Goal: Information Seeking & Learning: Learn about a topic

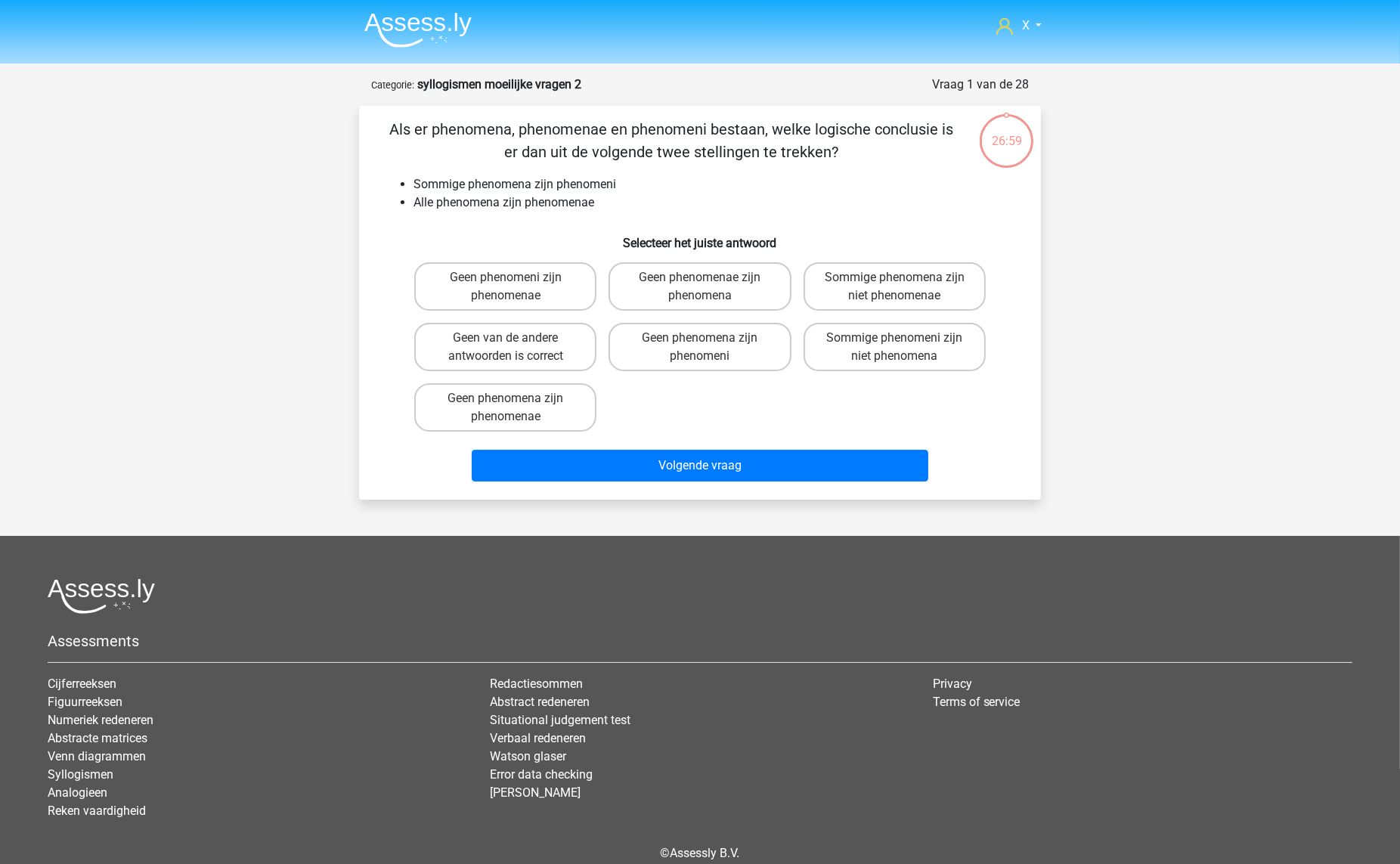
click at [401, 27] on img at bounding box center [418, 30] width 107 height 36
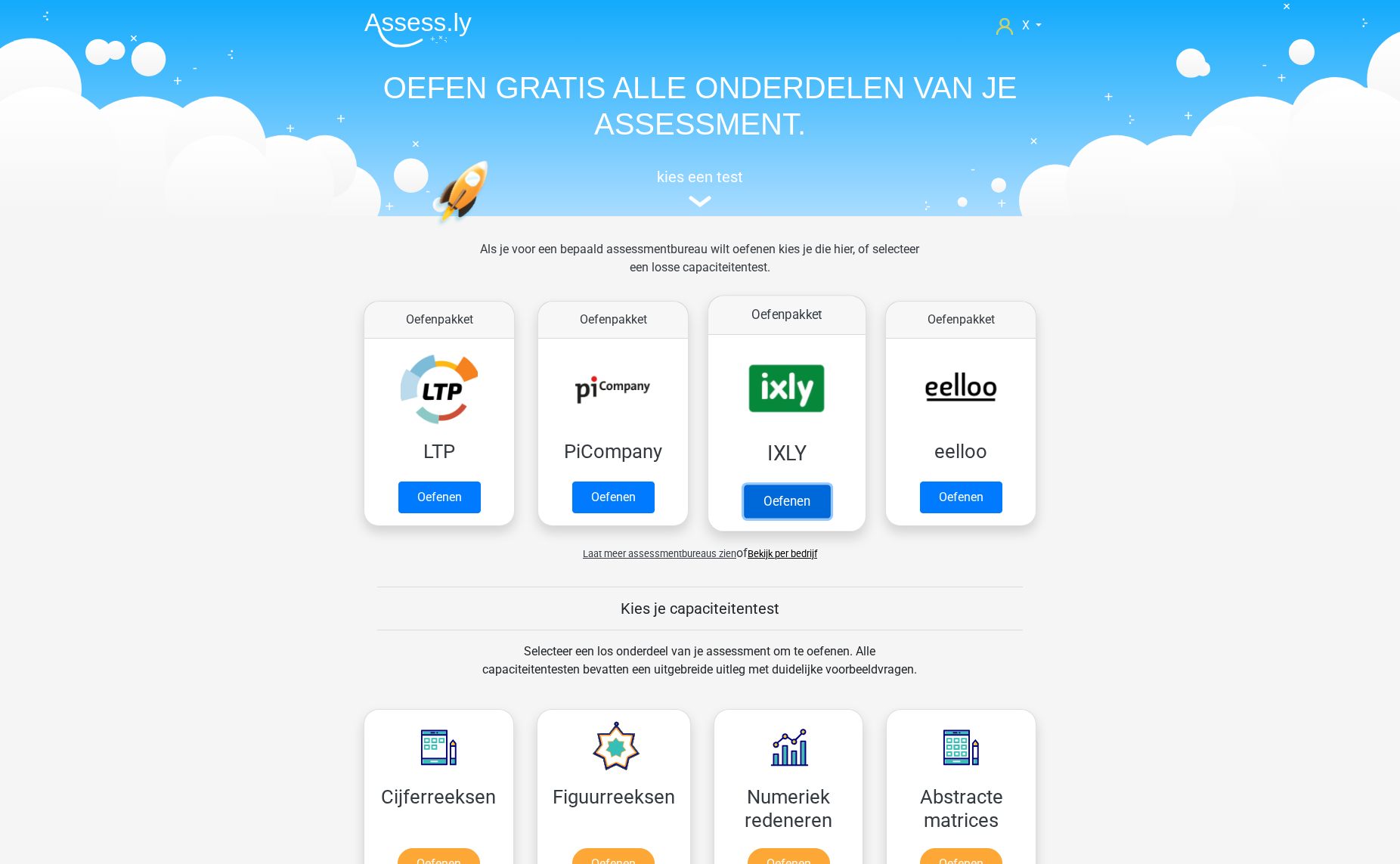
click at [784, 485] on link "Oefenen" at bounding box center [787, 501] width 86 height 33
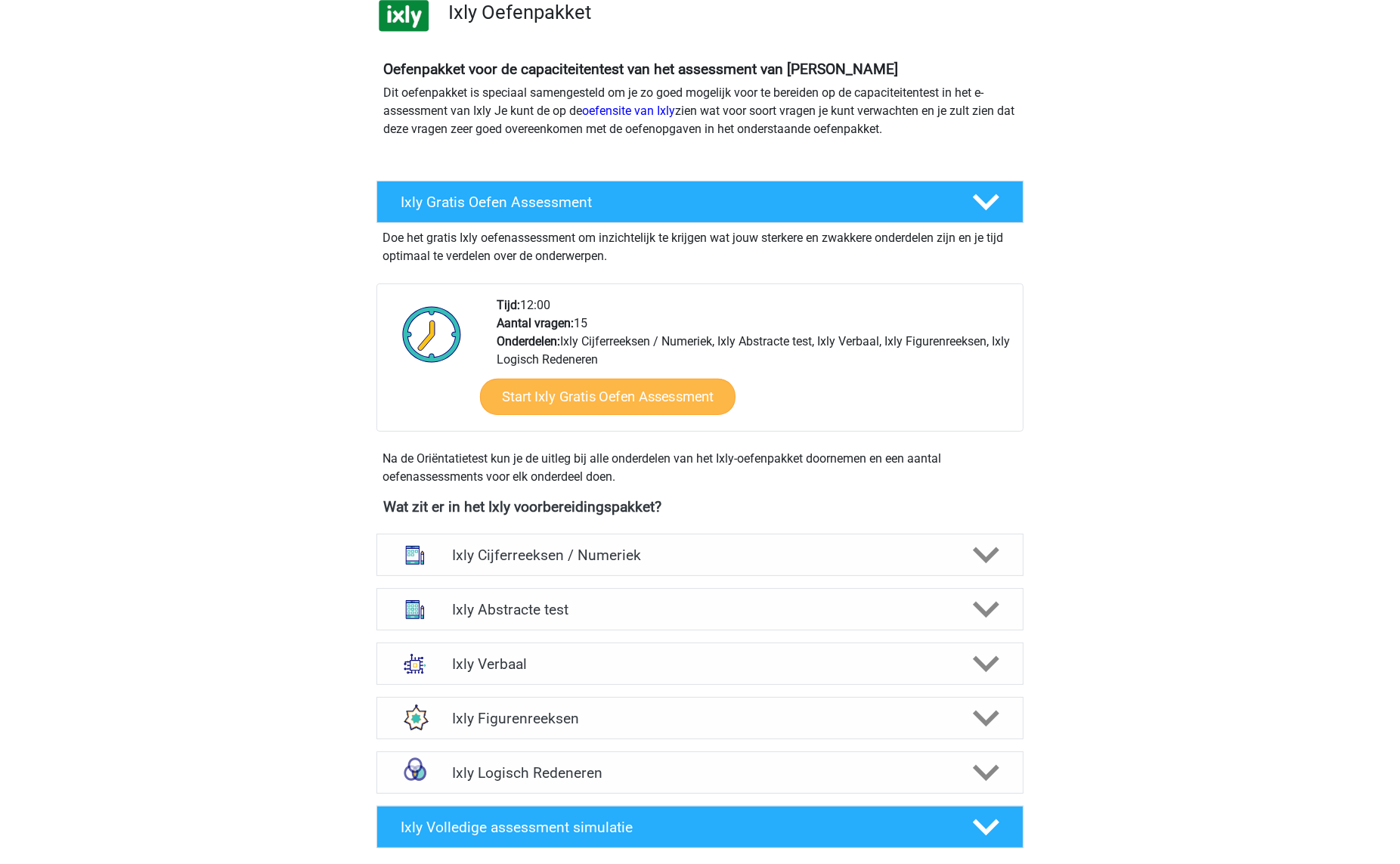
scroll to position [257, 0]
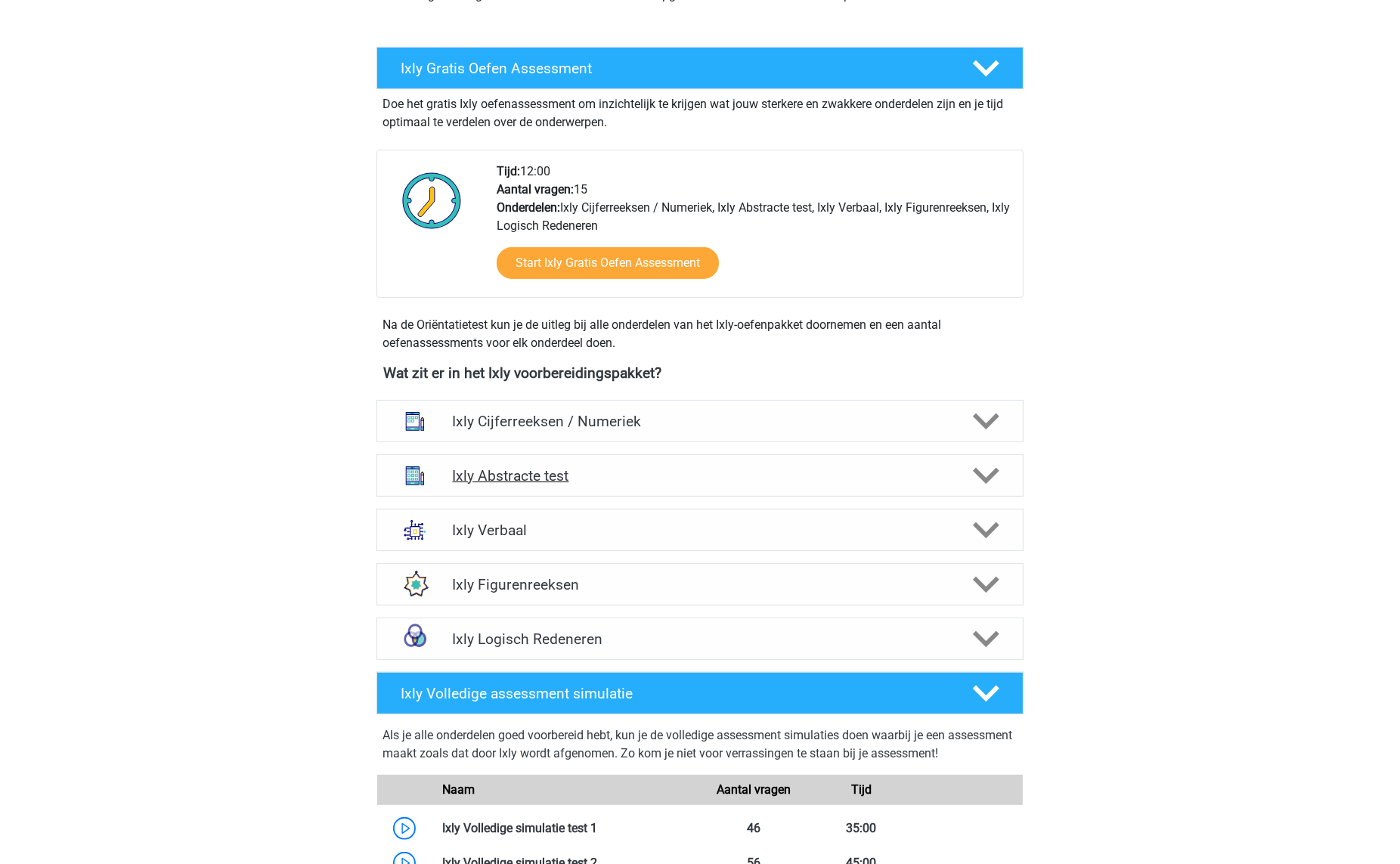
click at [637, 484] on h4 "Ixly Abstracte test" at bounding box center [700, 475] width 495 height 17
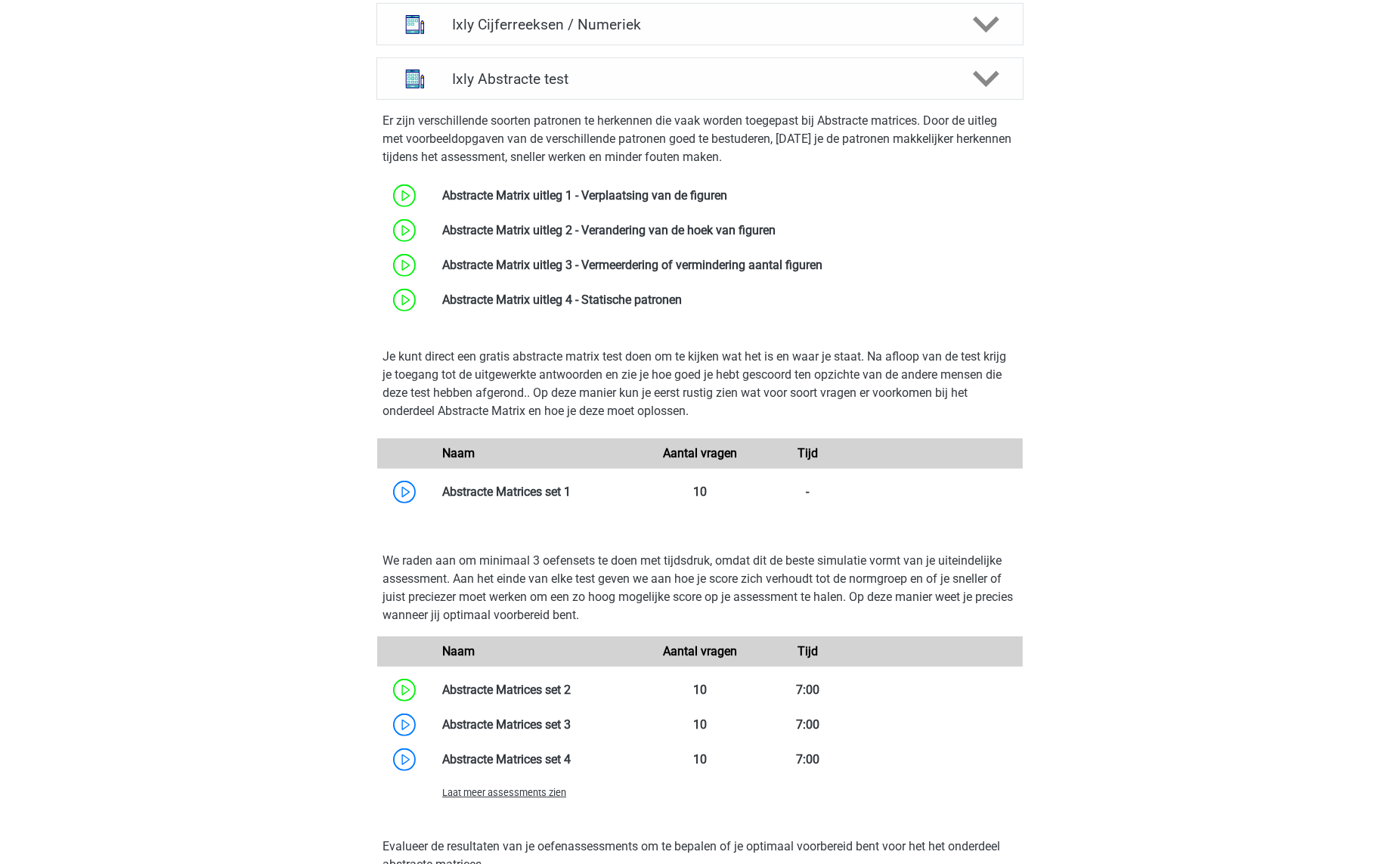
scroll to position [883, 0]
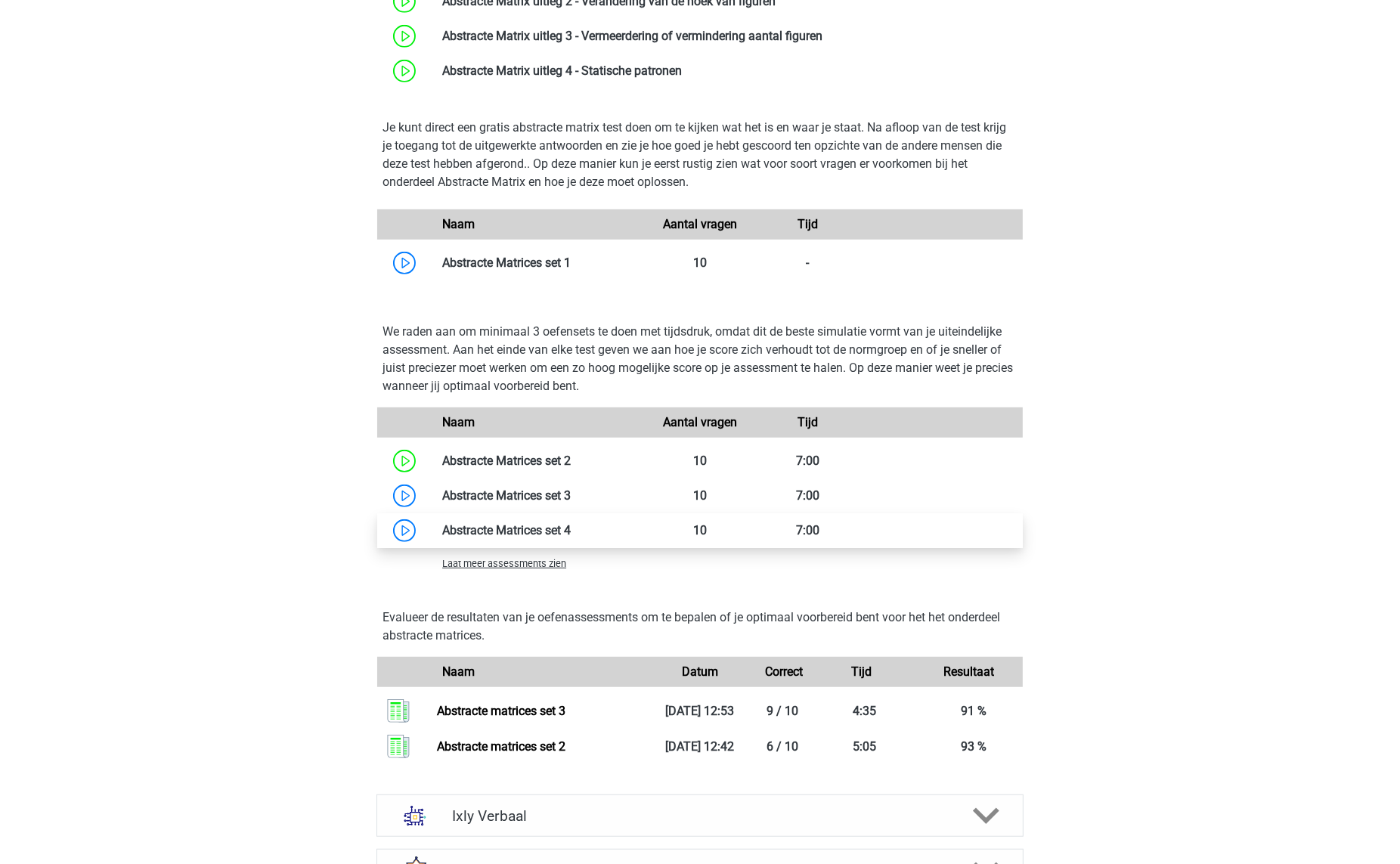
click at [571, 532] on link at bounding box center [571, 530] width 0 height 15
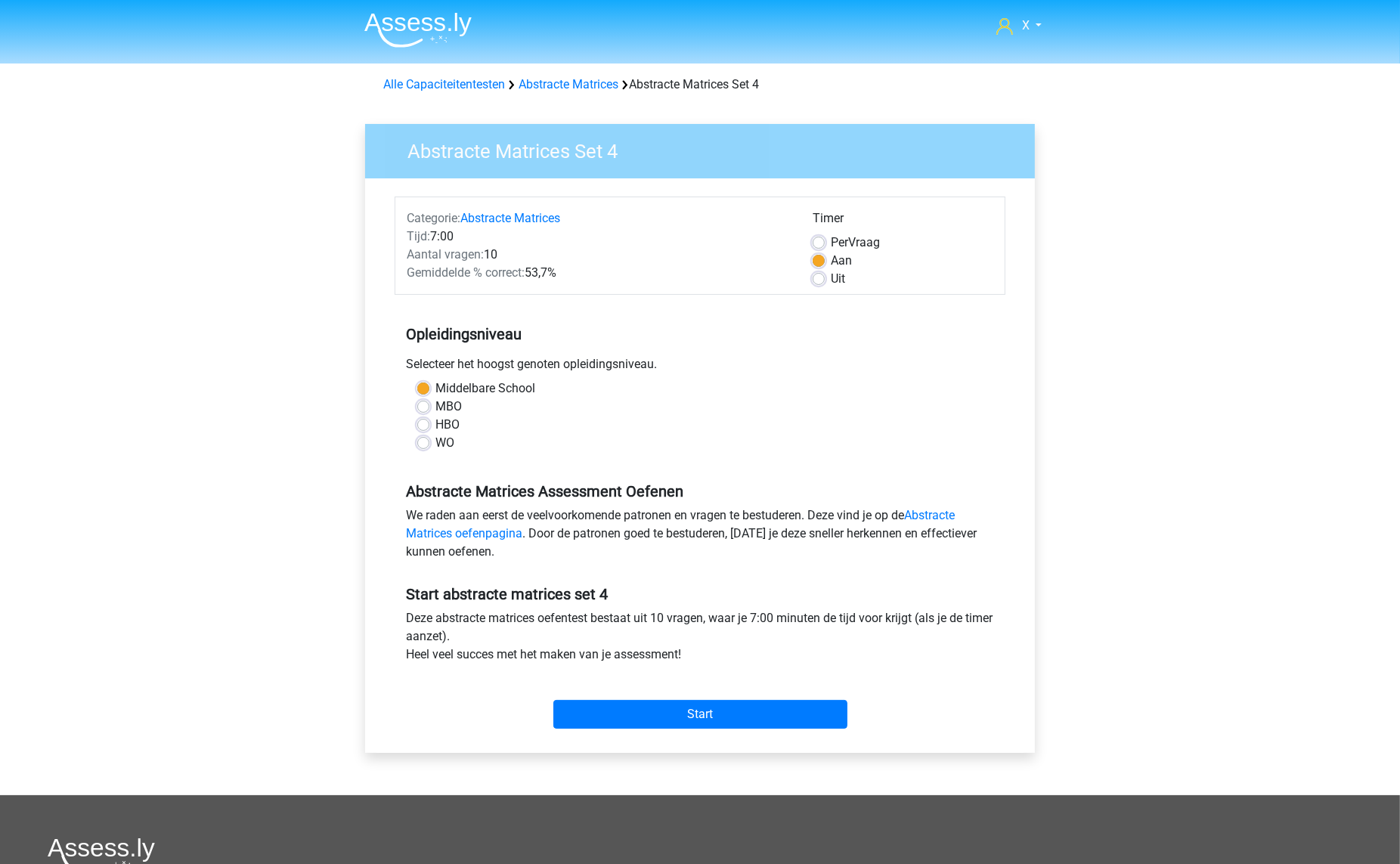
click at [435, 438] on label "WO" at bounding box center [444, 443] width 19 height 18
click at [424, 438] on input "WO" at bounding box center [423, 441] width 12 height 15
radio input "true"
click at [768, 716] on input "Start" at bounding box center [700, 713] width 294 height 28
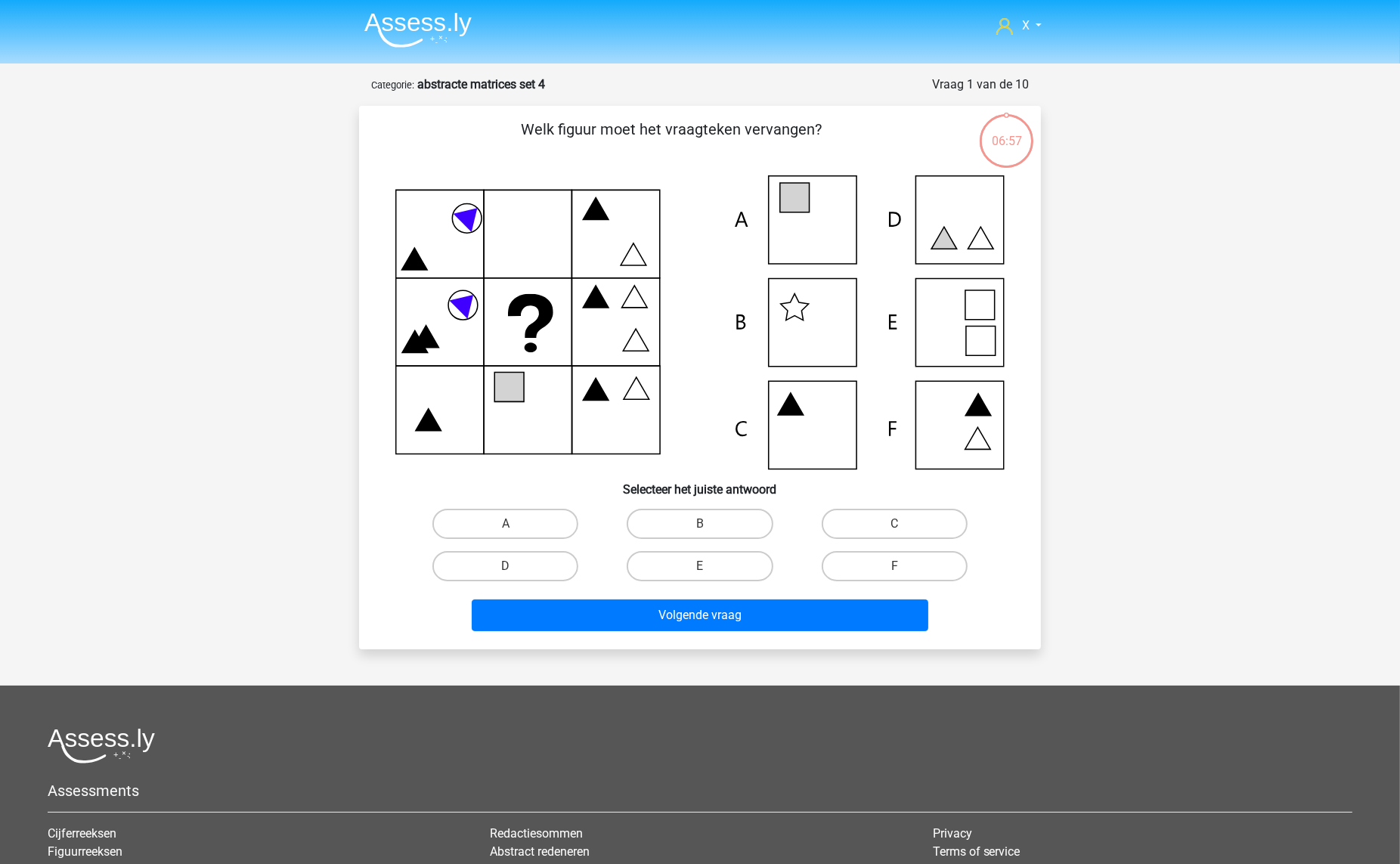
click at [443, 19] on img at bounding box center [418, 30] width 107 height 36
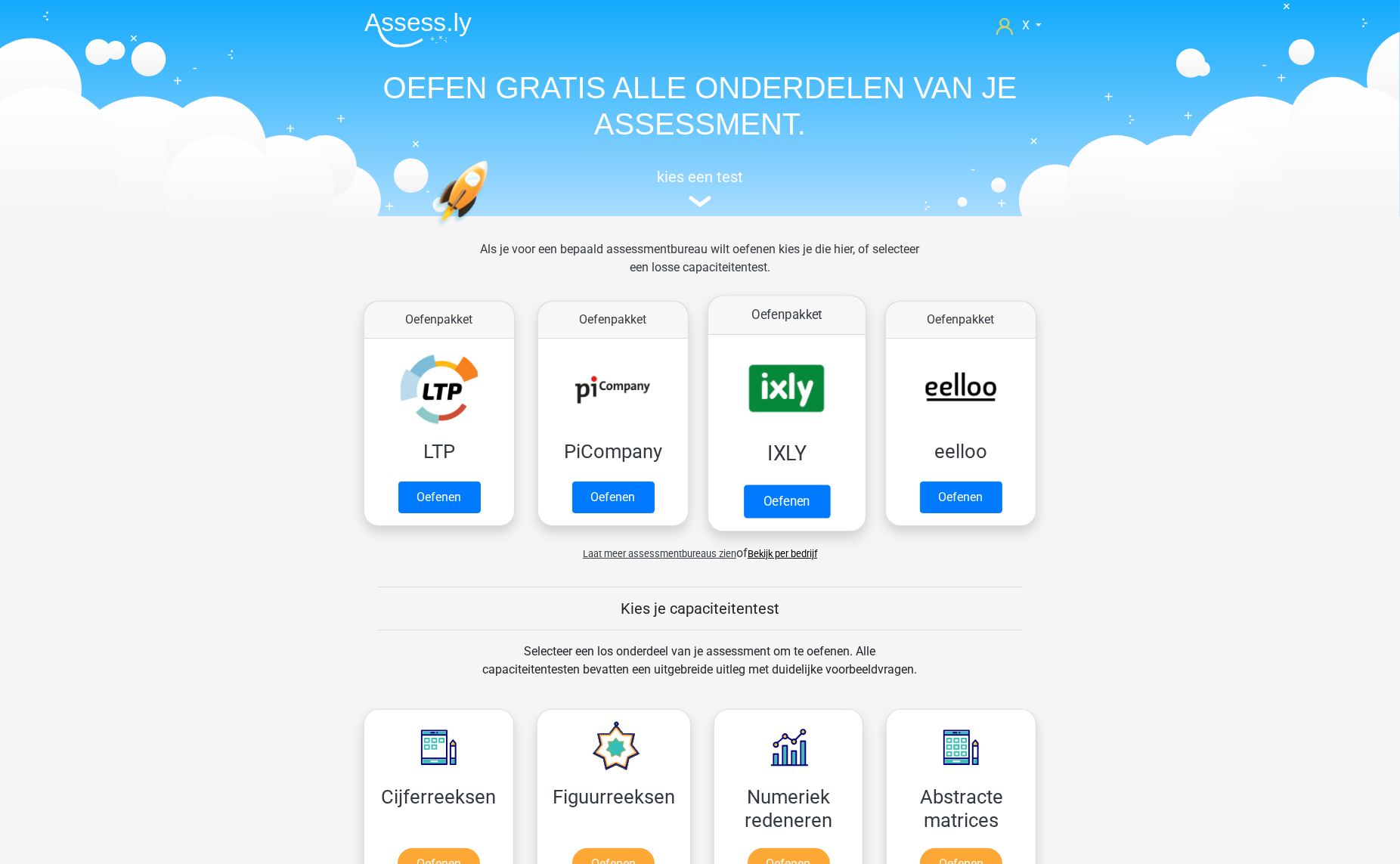
click at [866, 386] on div "Oefenpakket IXLY Oefenen" at bounding box center [787, 413] width 159 height 237
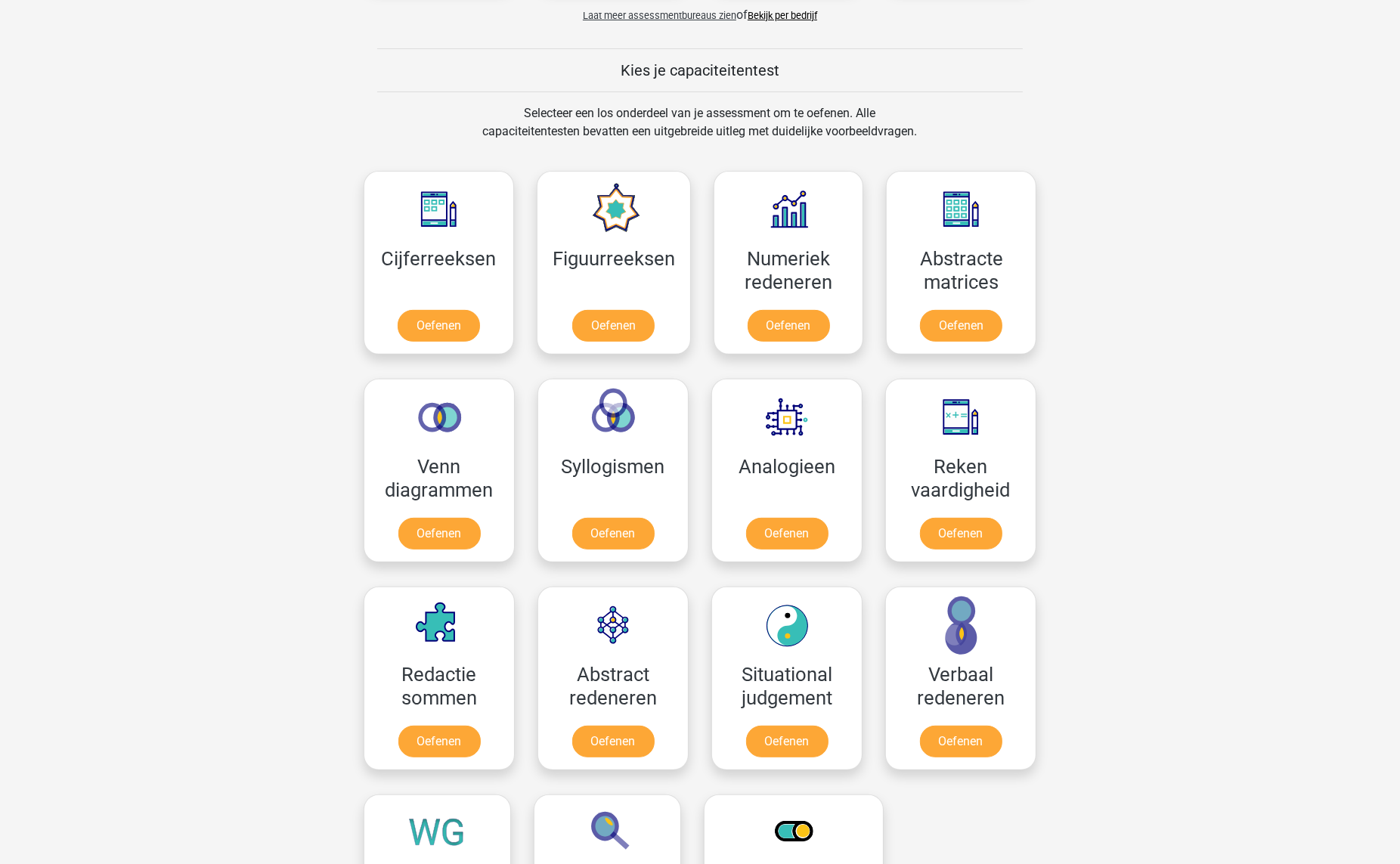
scroll to position [531, 0]
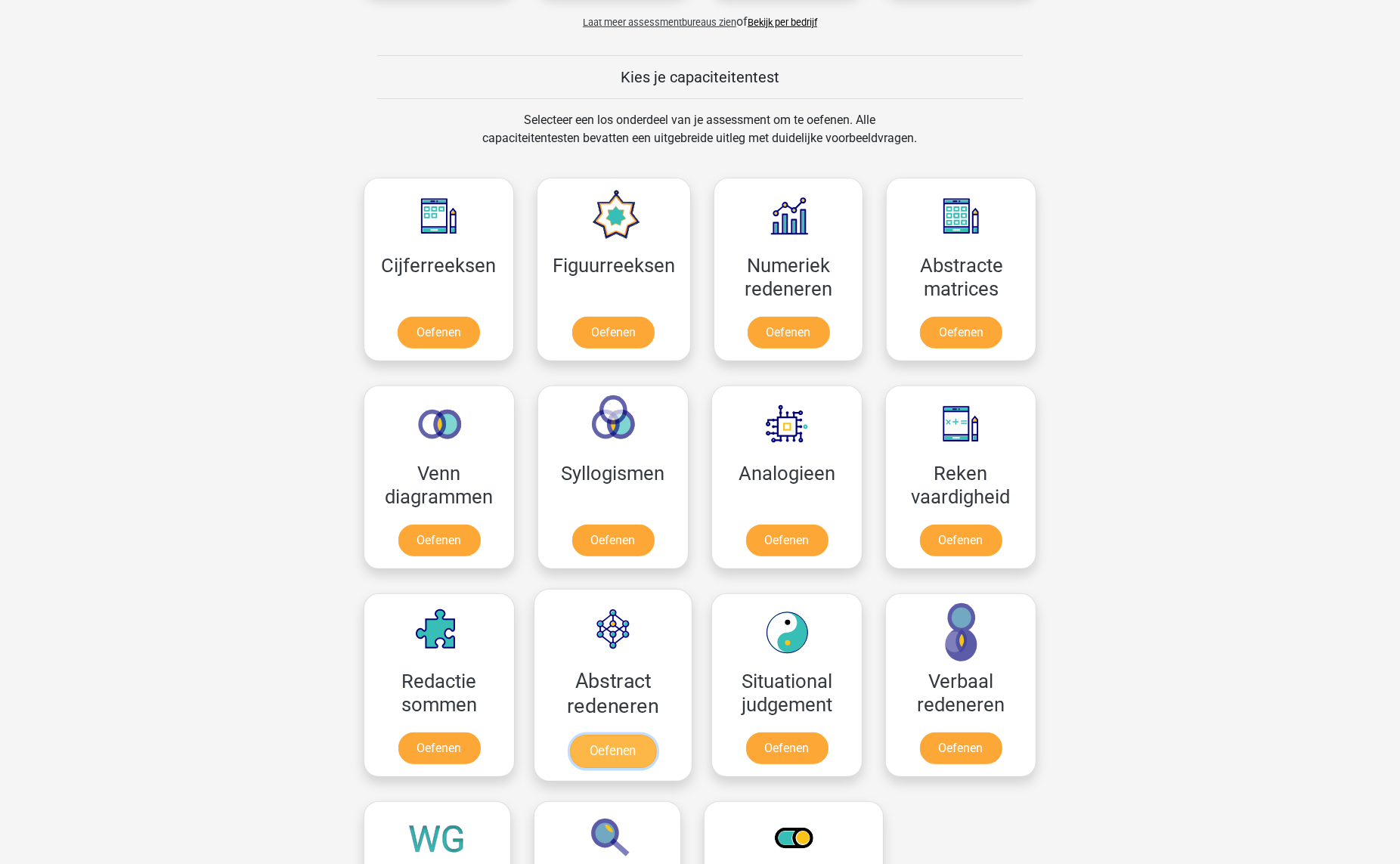
click at [635, 735] on link "Oefenen" at bounding box center [613, 751] width 86 height 33
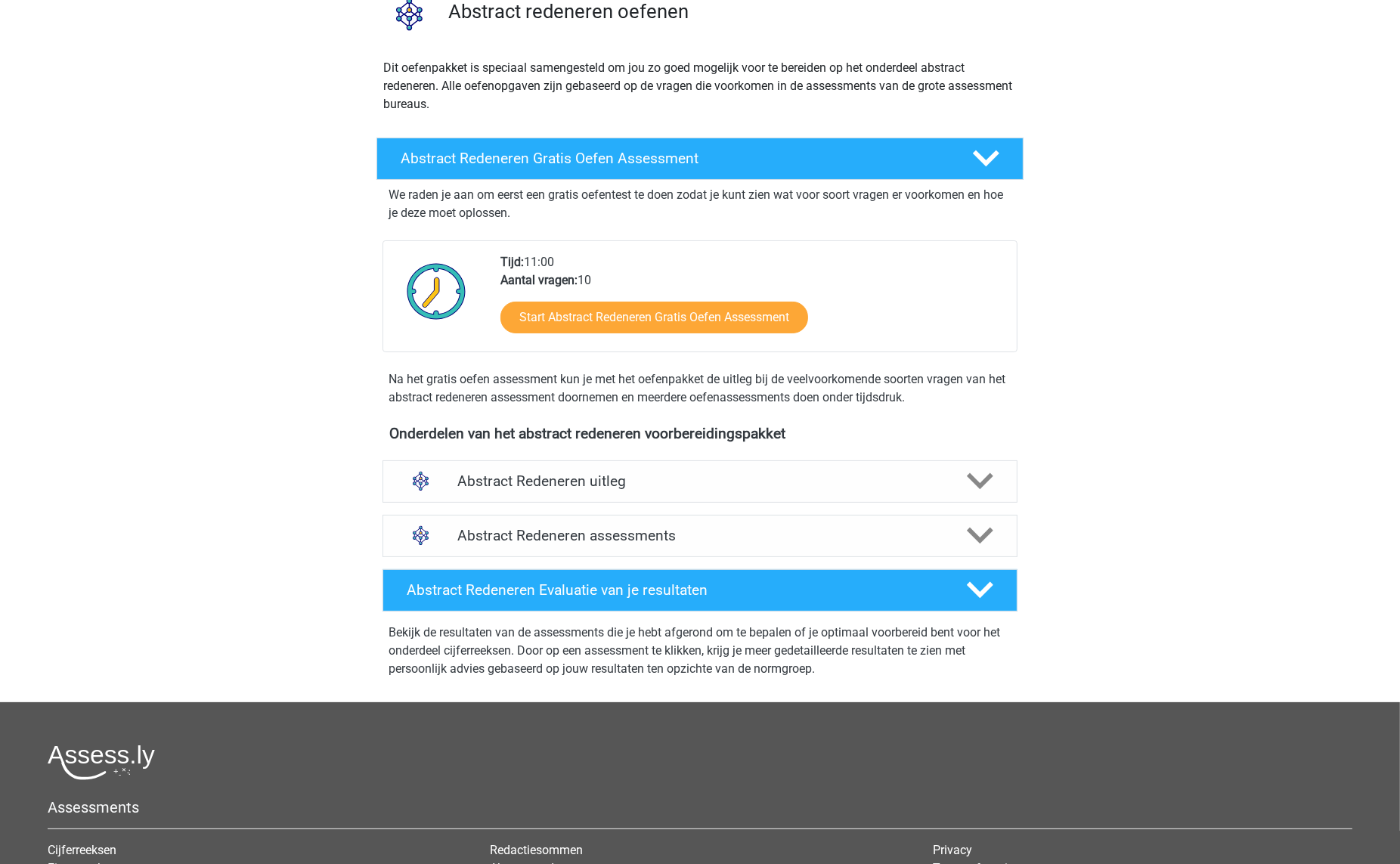
scroll to position [284, 0]
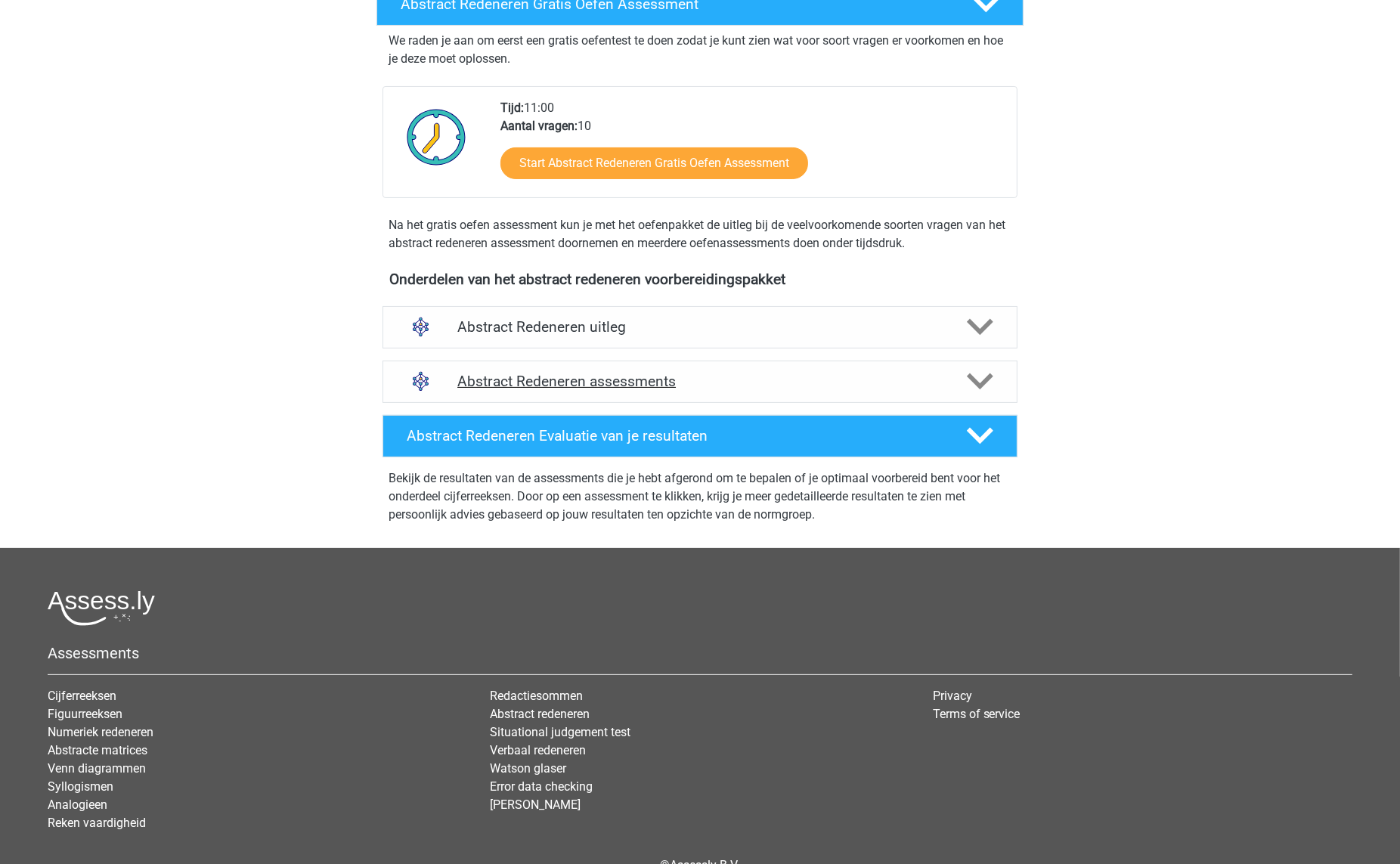
click at [753, 382] on h4 "Abstract Redeneren assessments" at bounding box center [700, 381] width 486 height 17
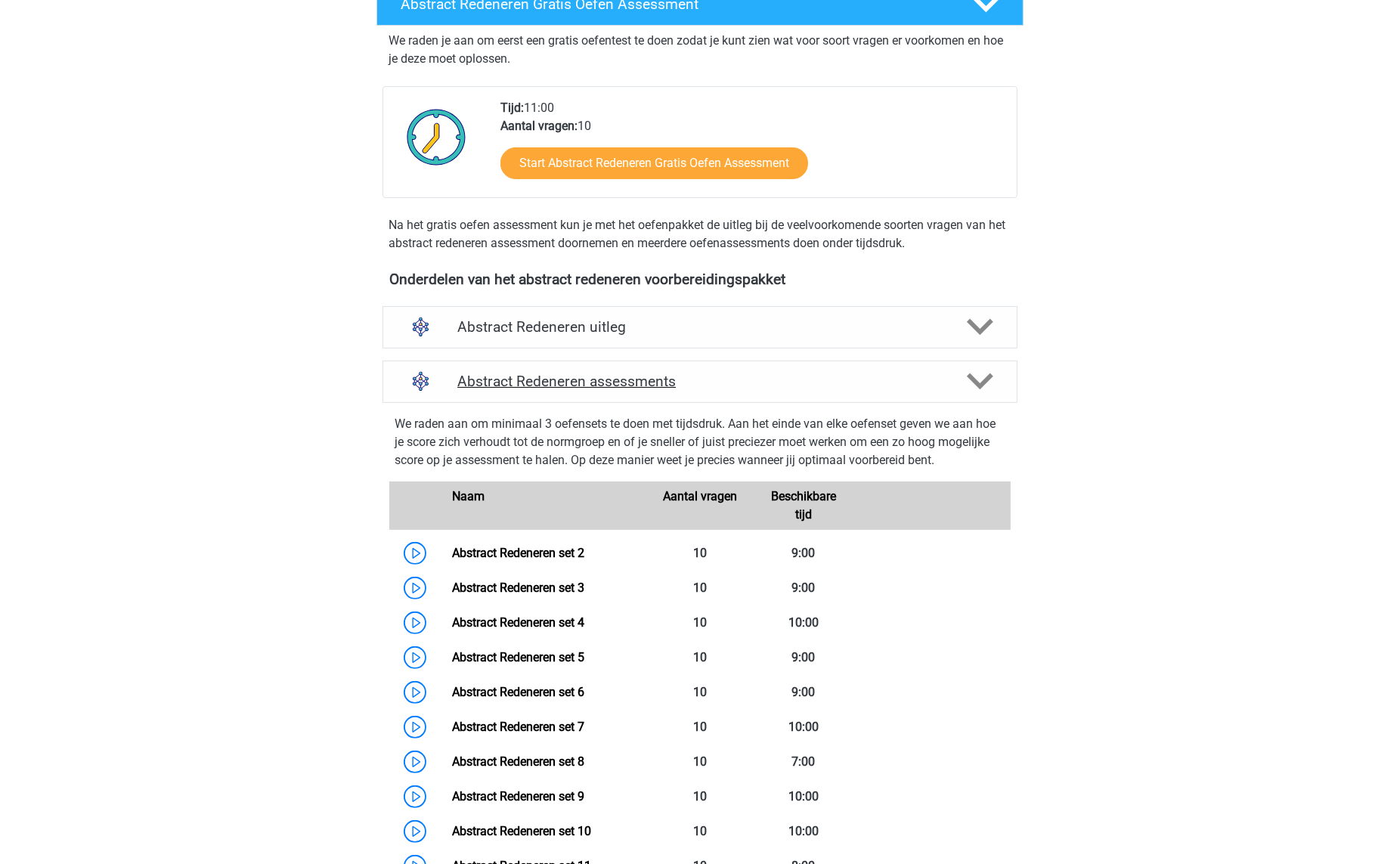
scroll to position [84, 0]
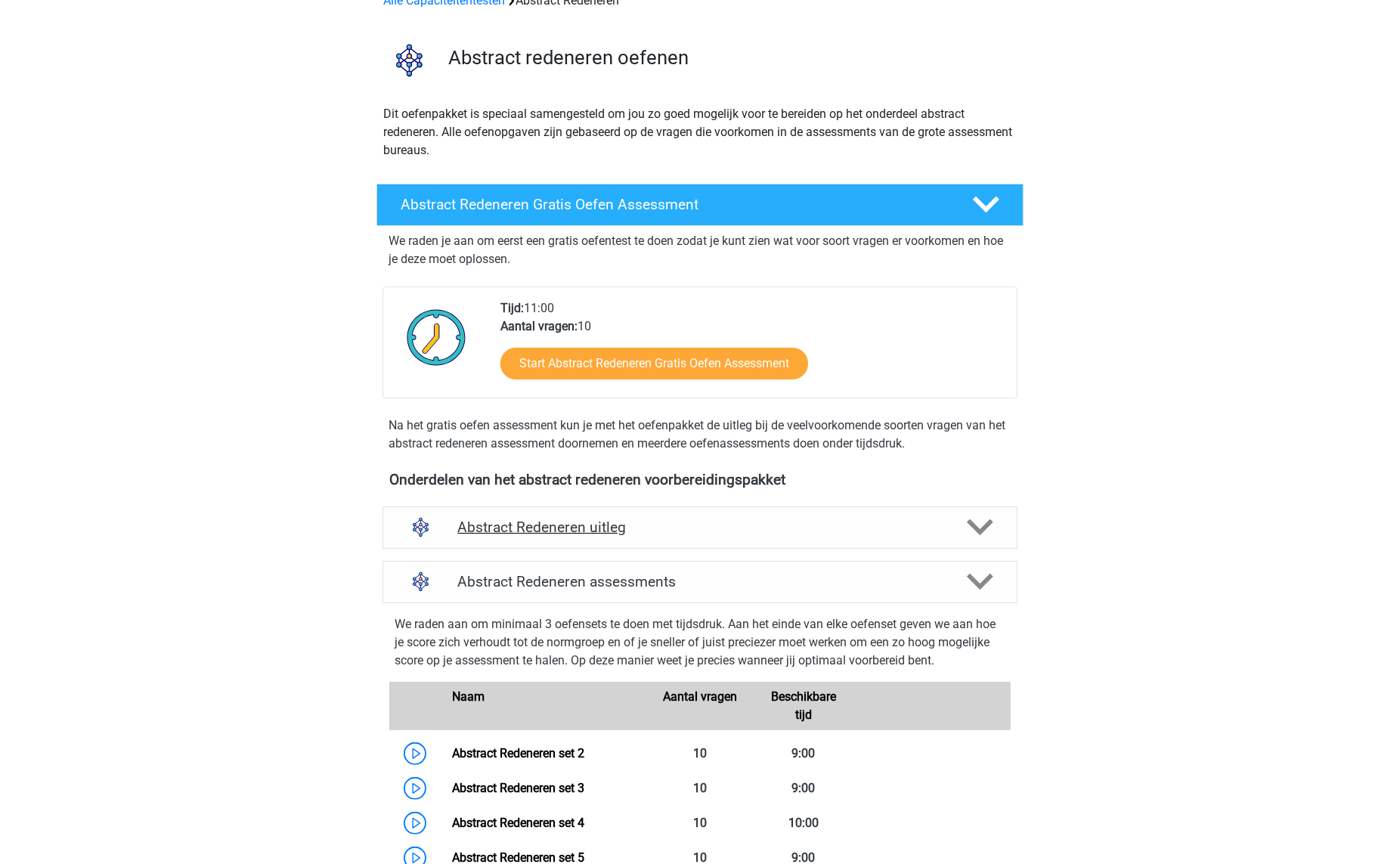
click at [735, 528] on h4 "Abstract Redeneren uitleg" at bounding box center [700, 526] width 486 height 17
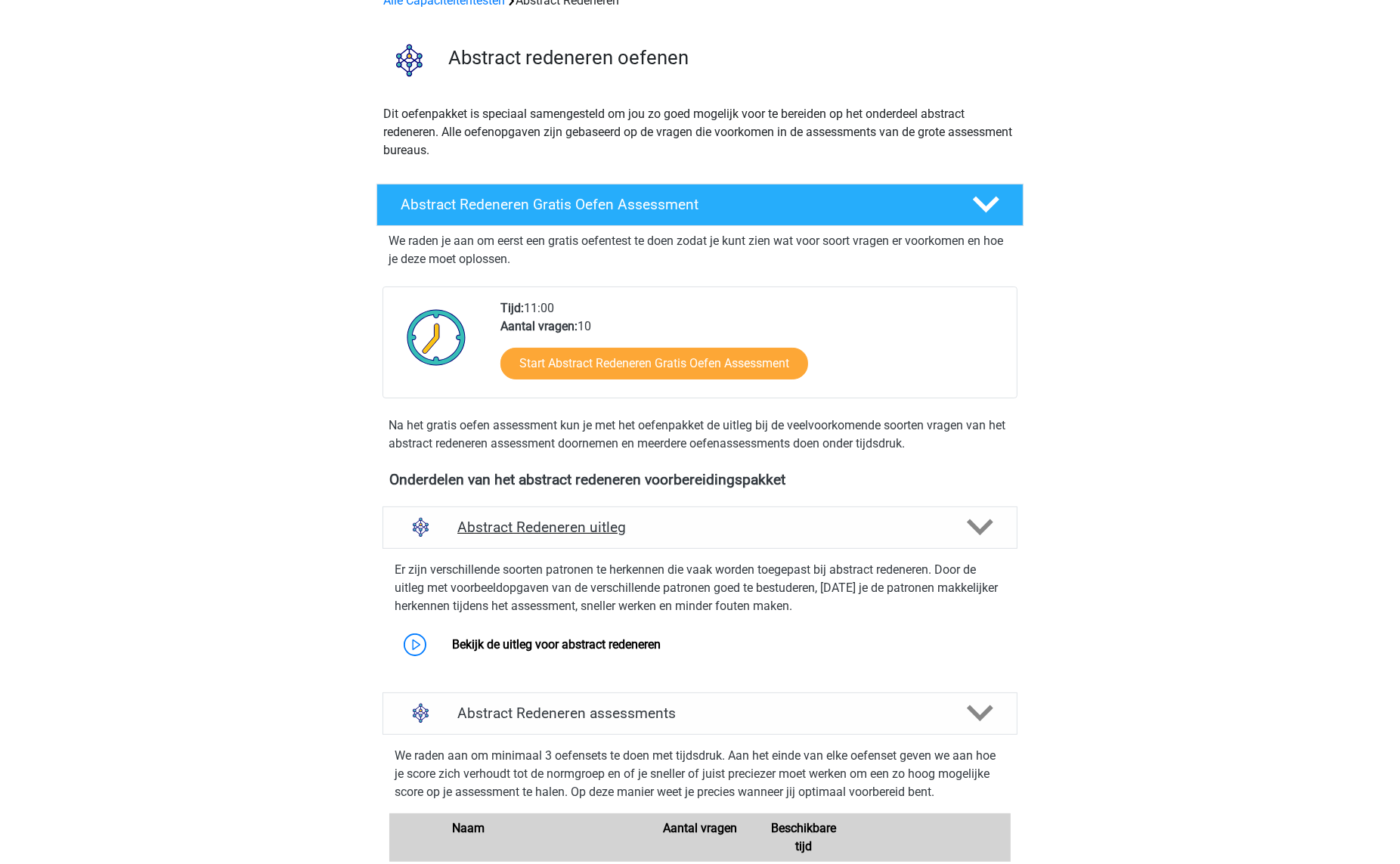
click at [735, 528] on h4 "Abstract Redeneren uitleg" at bounding box center [700, 526] width 486 height 17
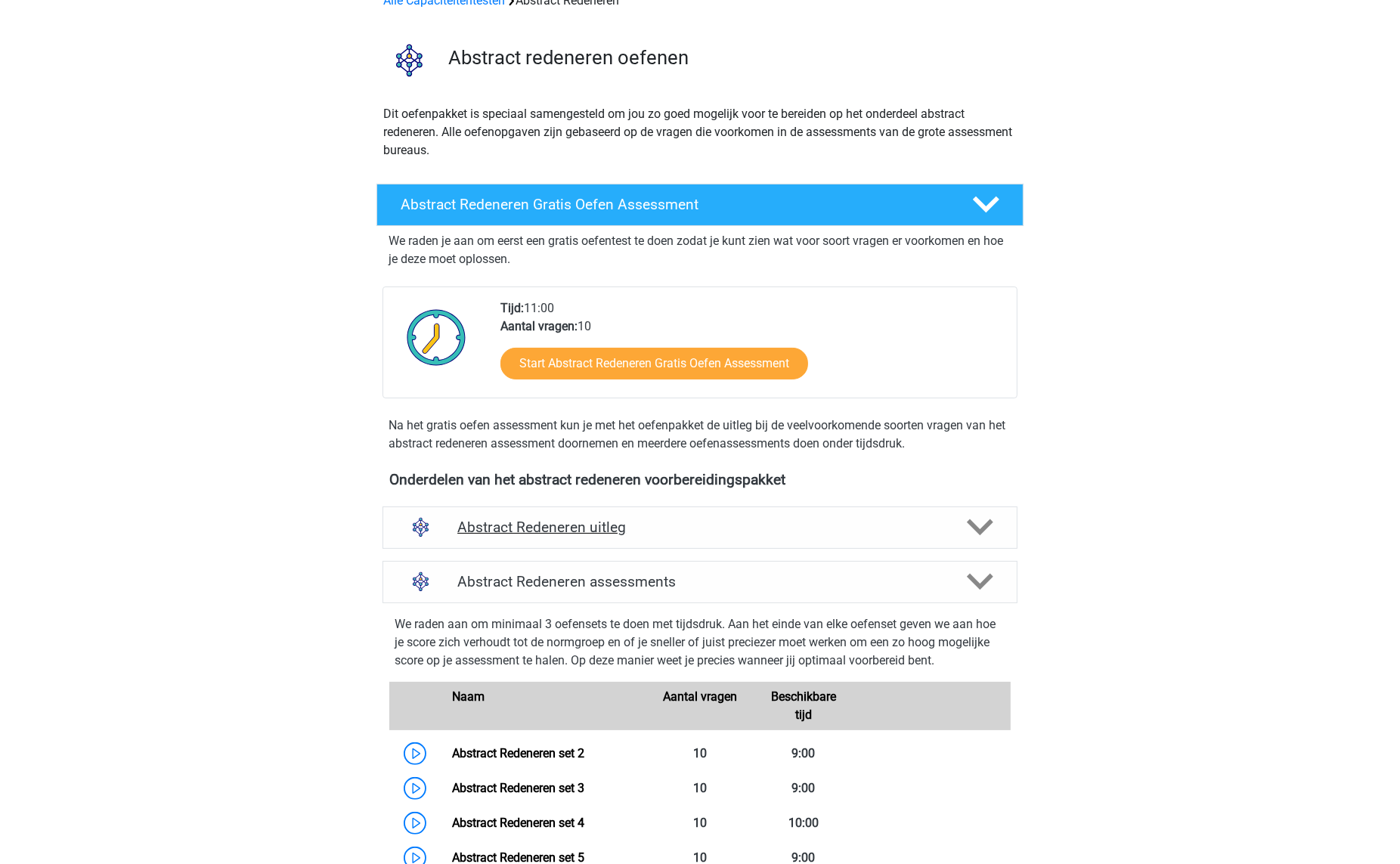
click at [666, 541] on div "Abstract Redeneren uitleg" at bounding box center [700, 528] width 635 height 42
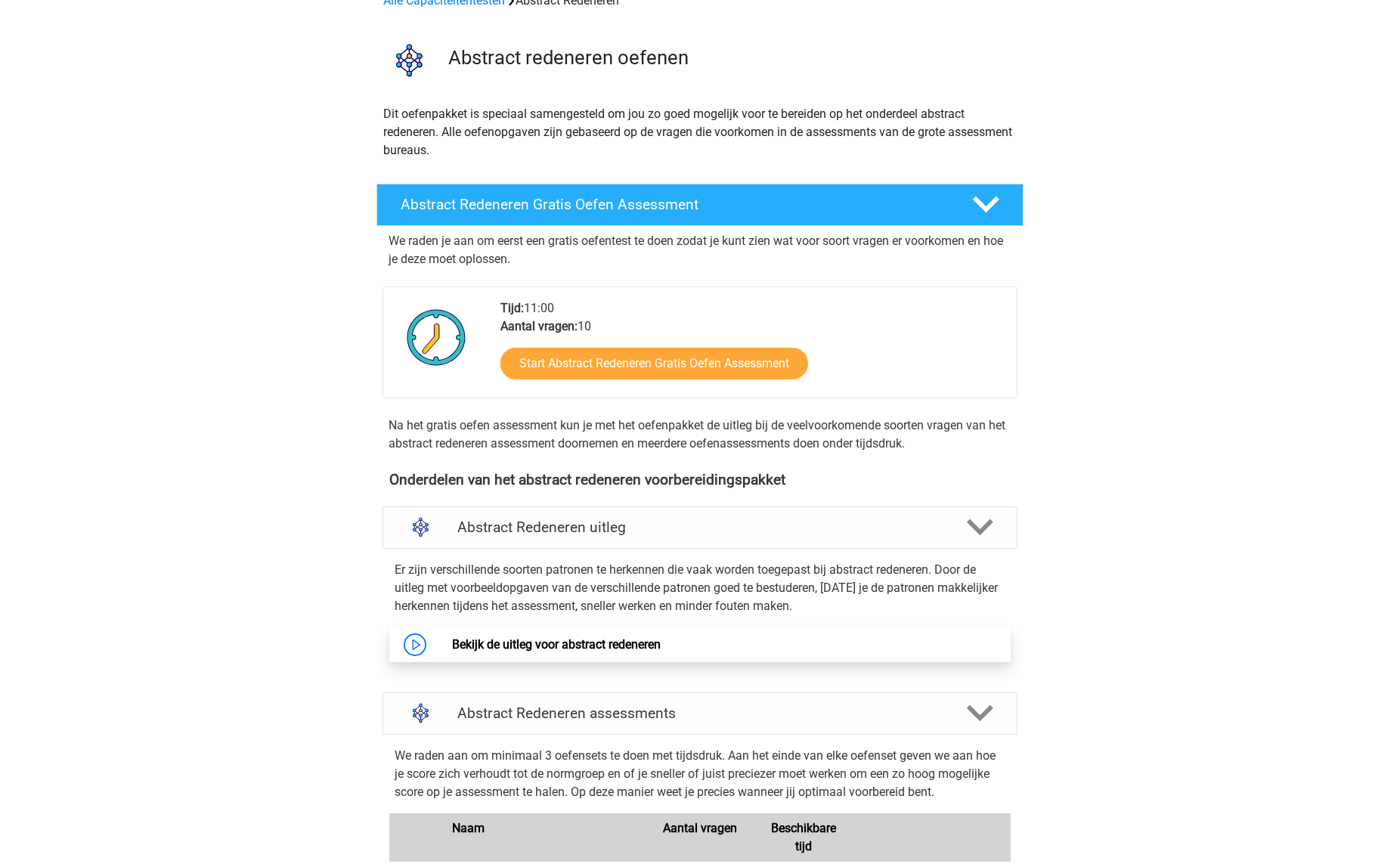
click at [626, 639] on link "Bekijk de uitleg voor abstract redeneren" at bounding box center [556, 644] width 208 height 15
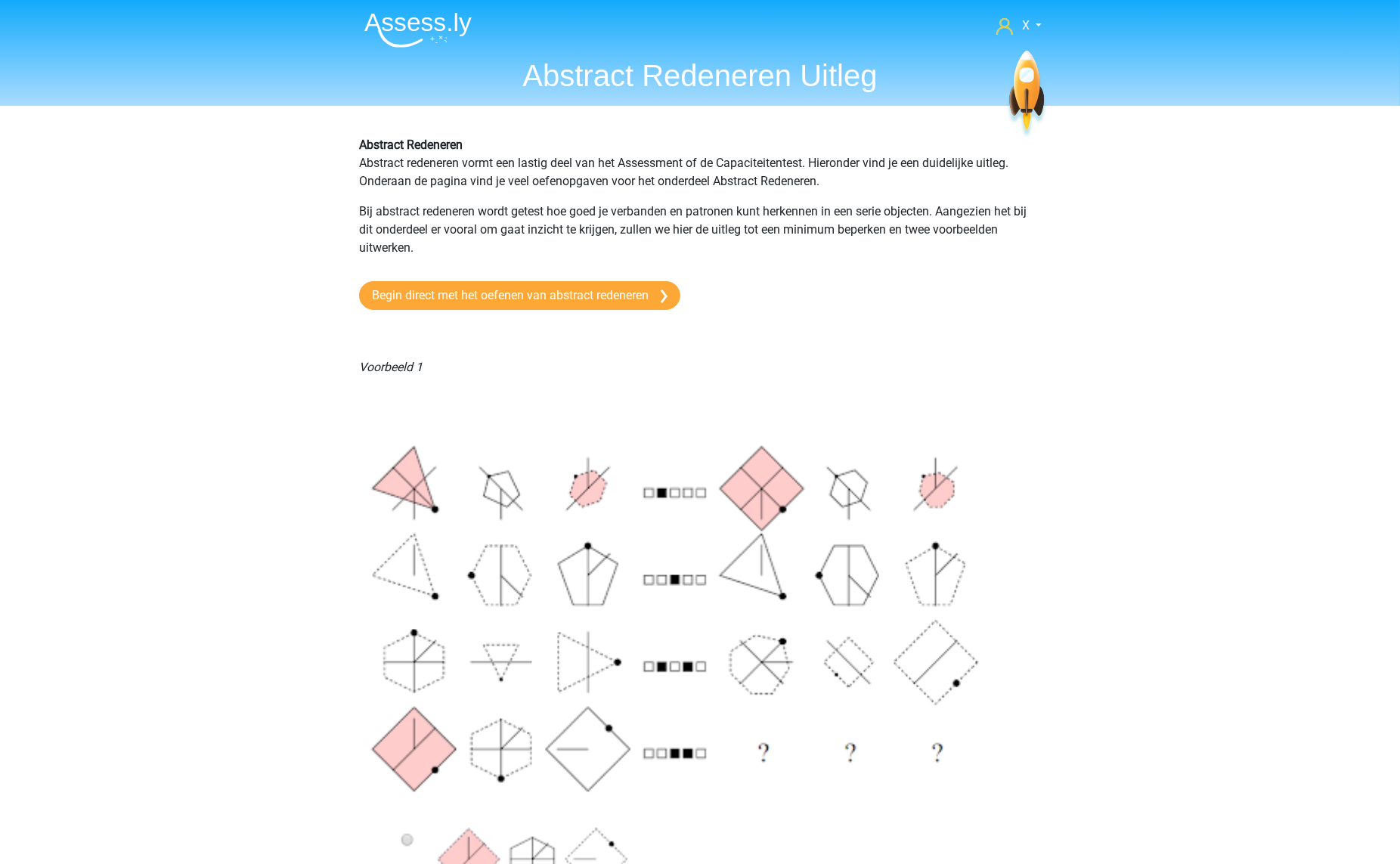
click at [591, 80] on h1 "Abstract Redeneren Uitleg" at bounding box center [700, 76] width 696 height 37
click at [436, 37] on img at bounding box center [418, 30] width 107 height 36
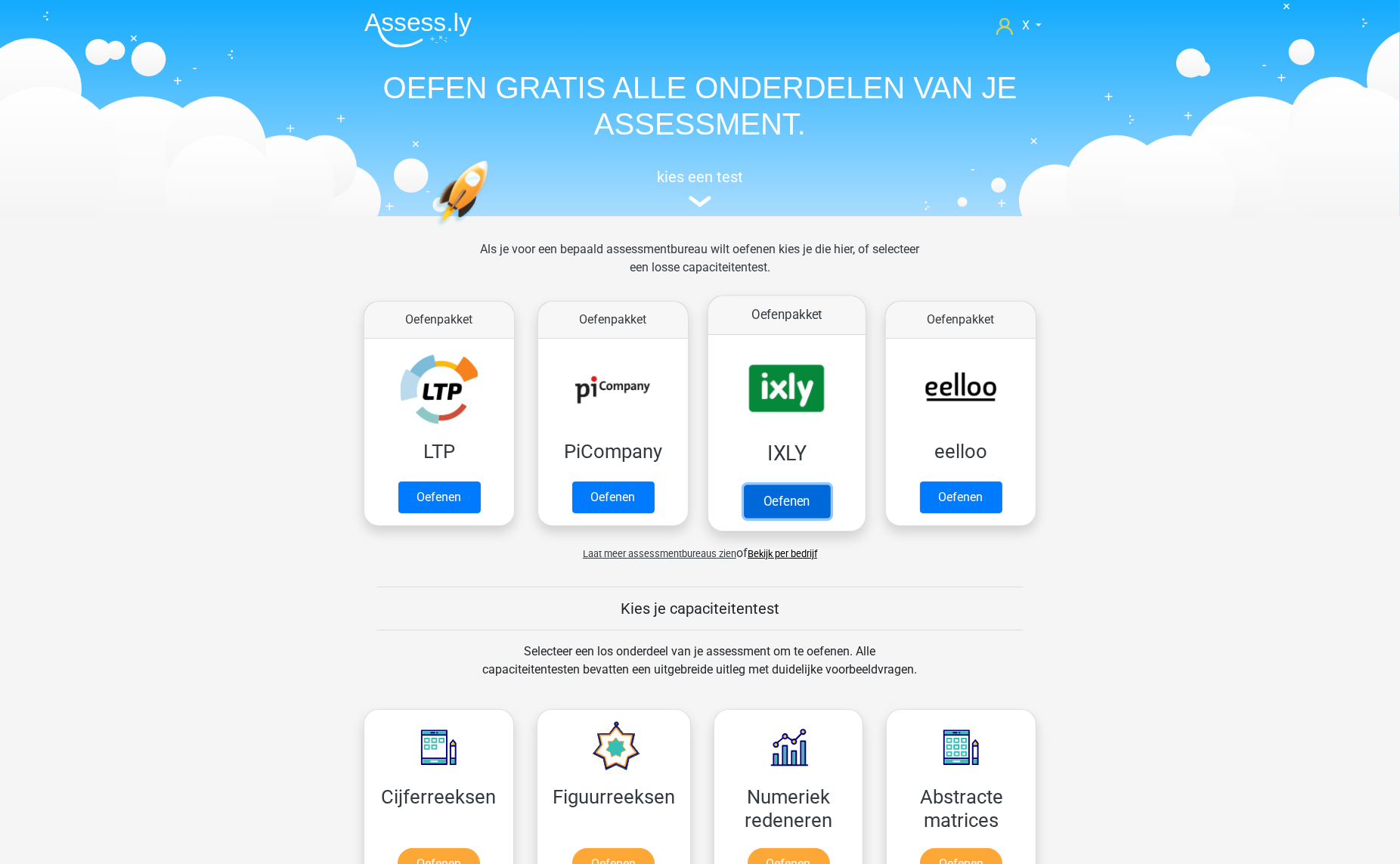
click at [809, 485] on link "Oefenen" at bounding box center [787, 501] width 86 height 33
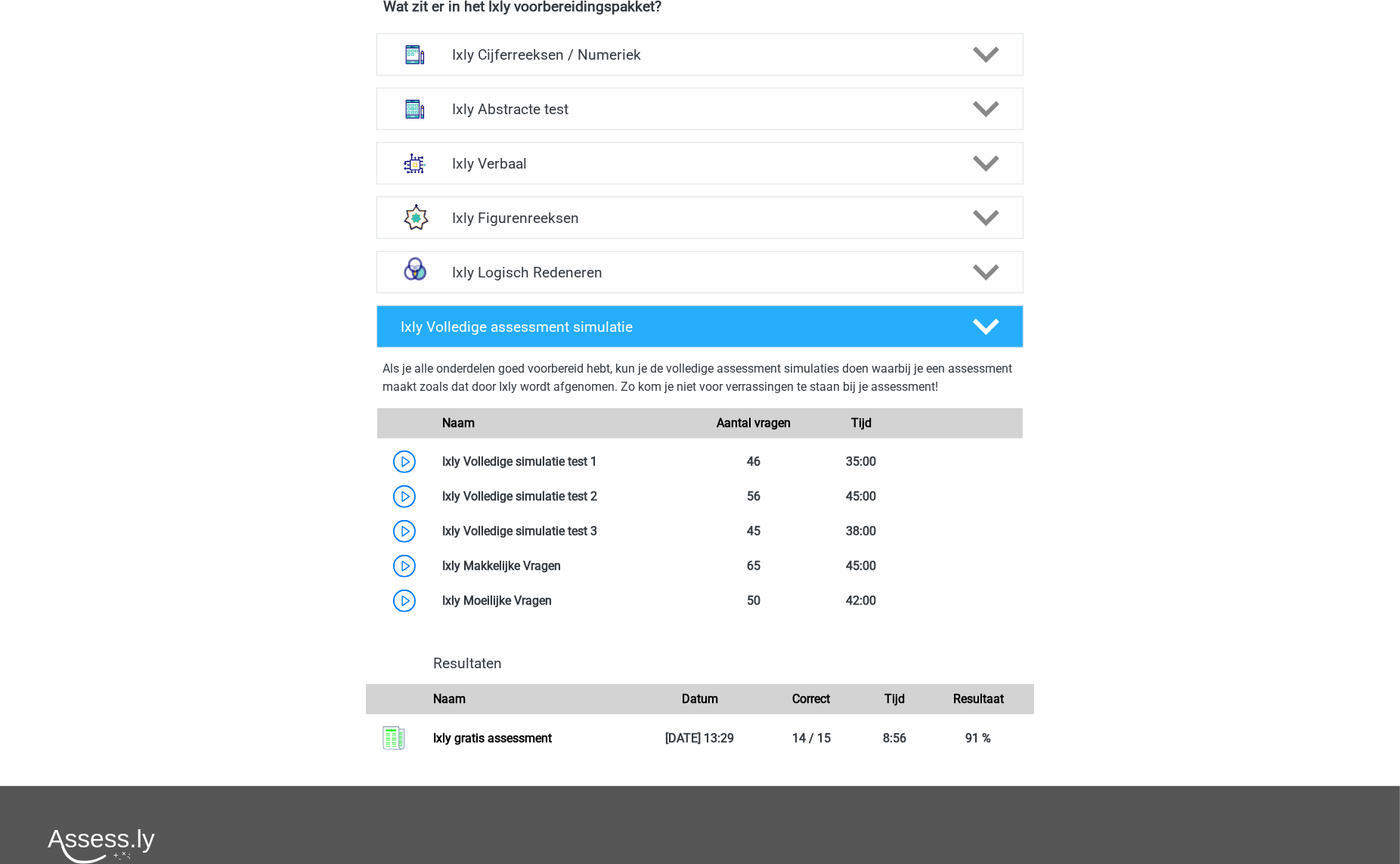
scroll to position [624, 0]
click at [769, 103] on h4 "Ixly Abstracte test" at bounding box center [700, 109] width 495 height 17
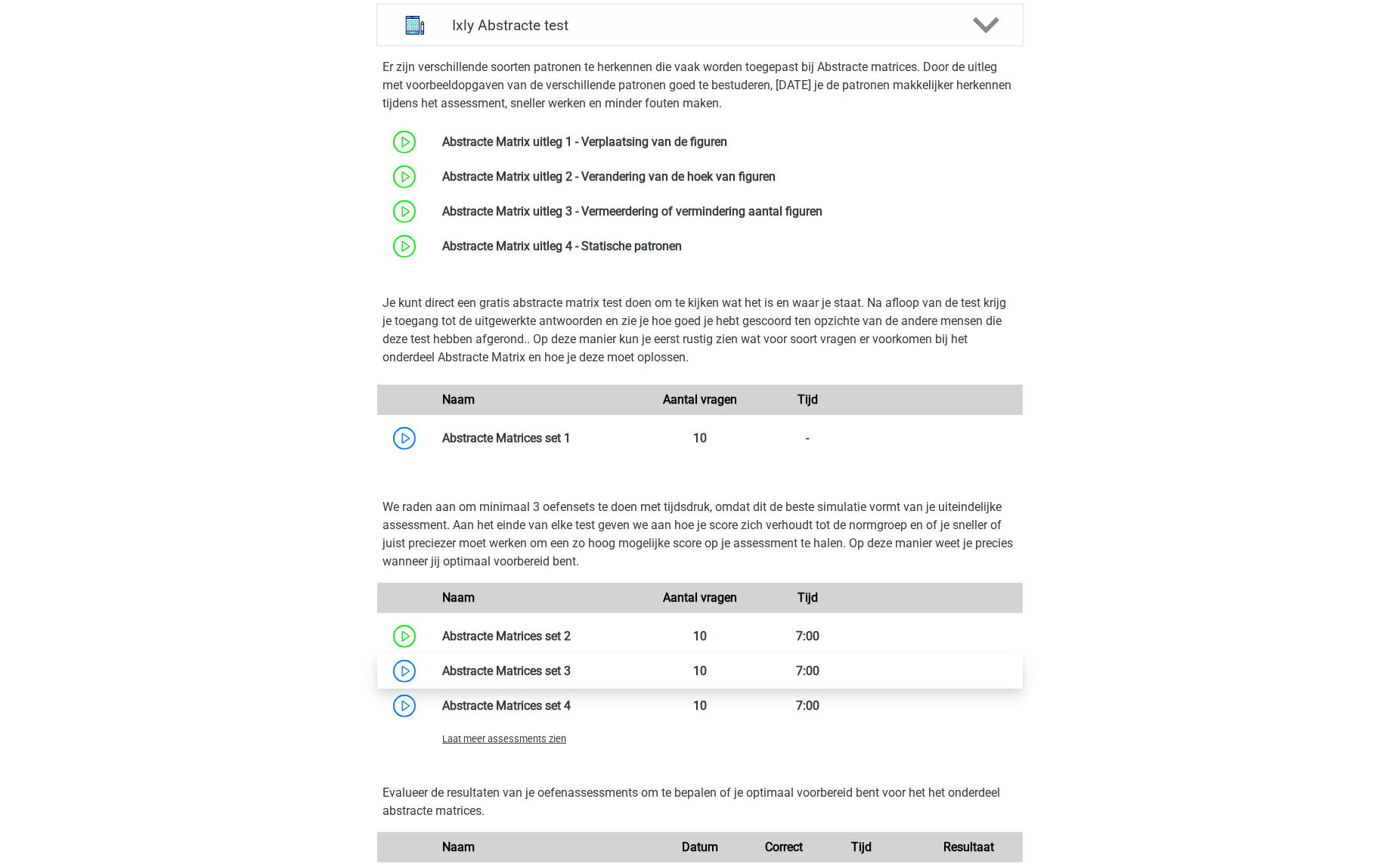
scroll to position [735, 0]
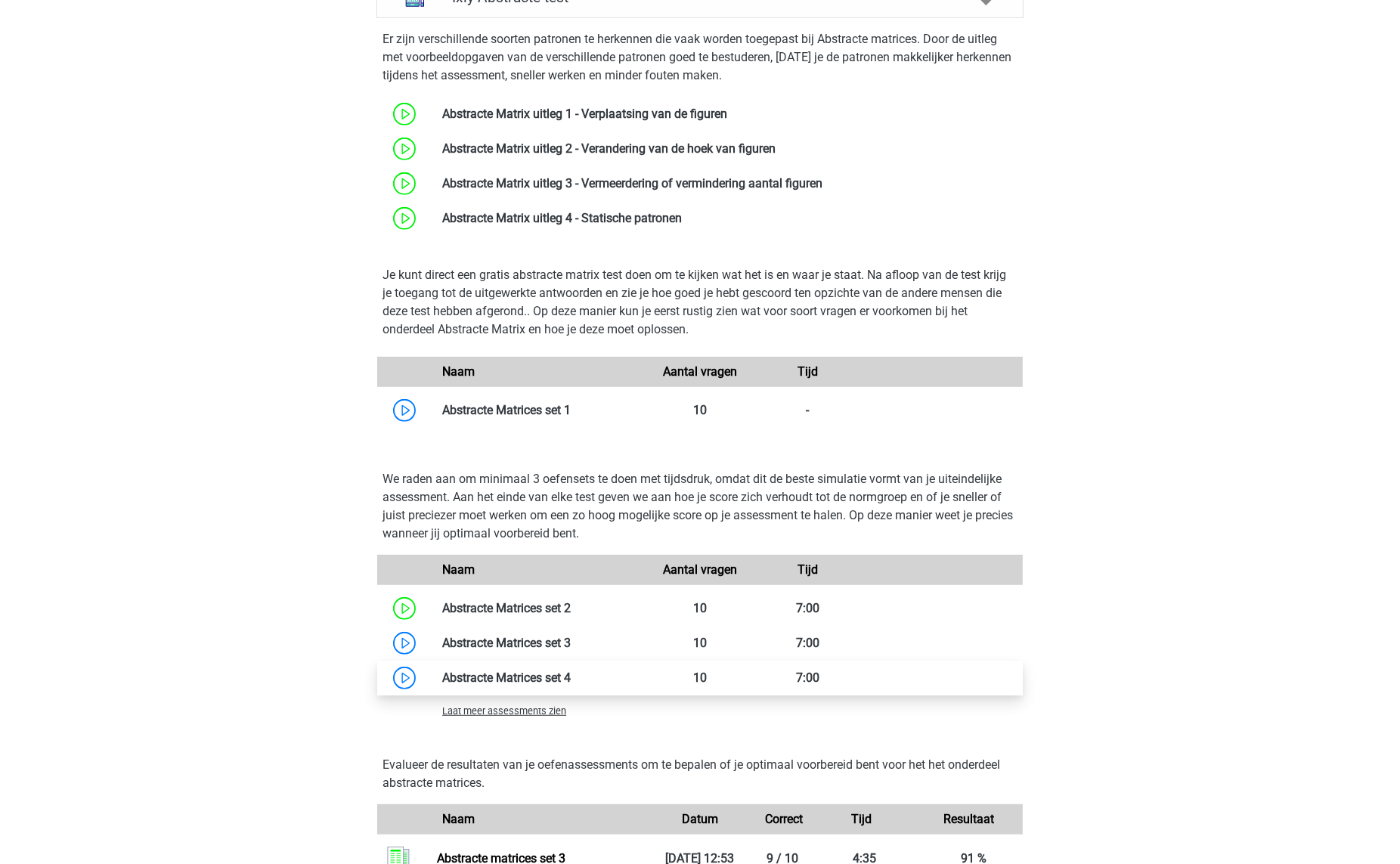
click at [571, 679] on link at bounding box center [571, 678] width 0 height 15
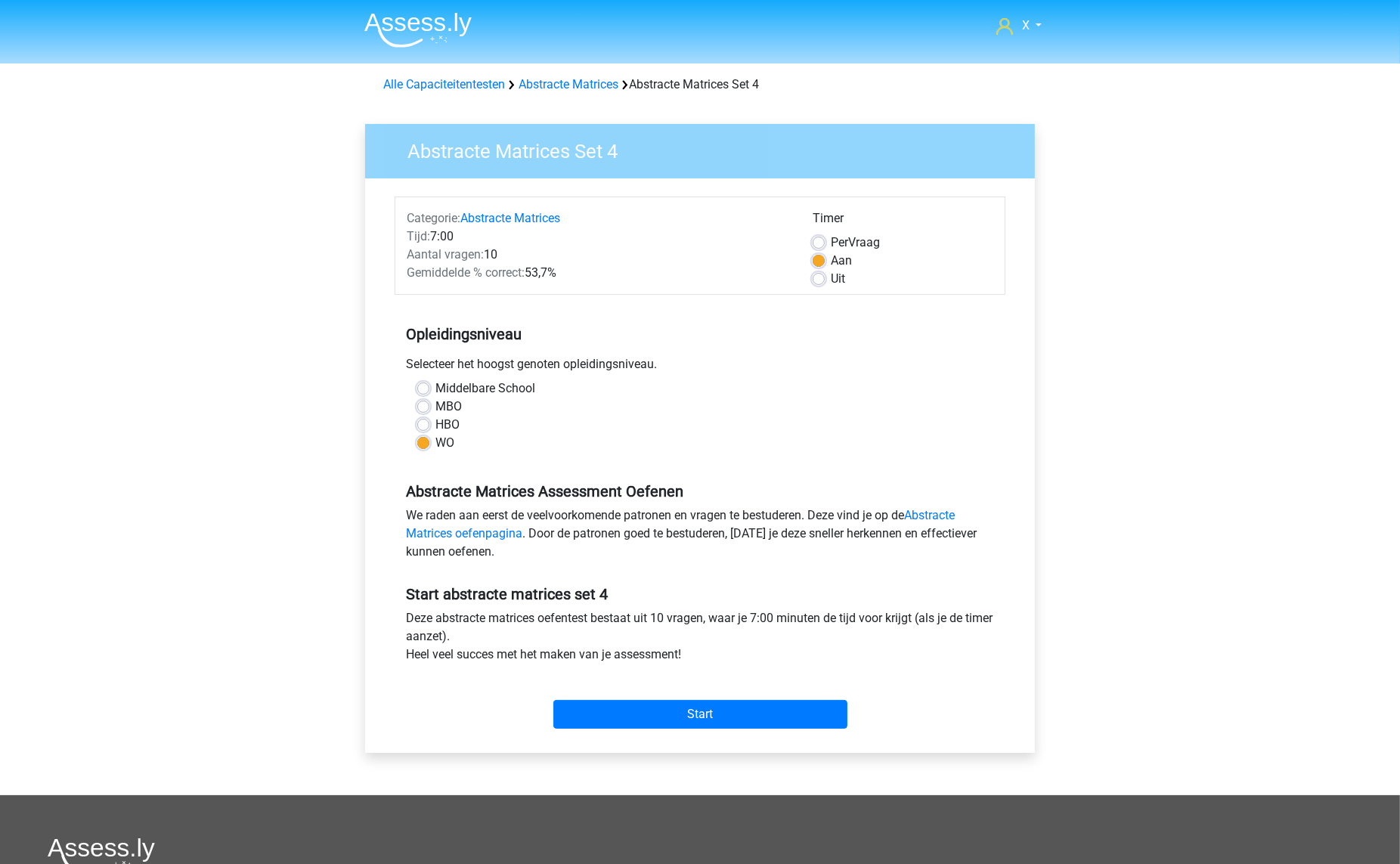
click at [842, 233] on label "Per Vraag" at bounding box center [855, 242] width 49 height 18
click at [825, 233] on input "Per Vraag" at bounding box center [818, 241] width 12 height 15
radio input "true"
click at [754, 716] on input "Start" at bounding box center [700, 713] width 294 height 28
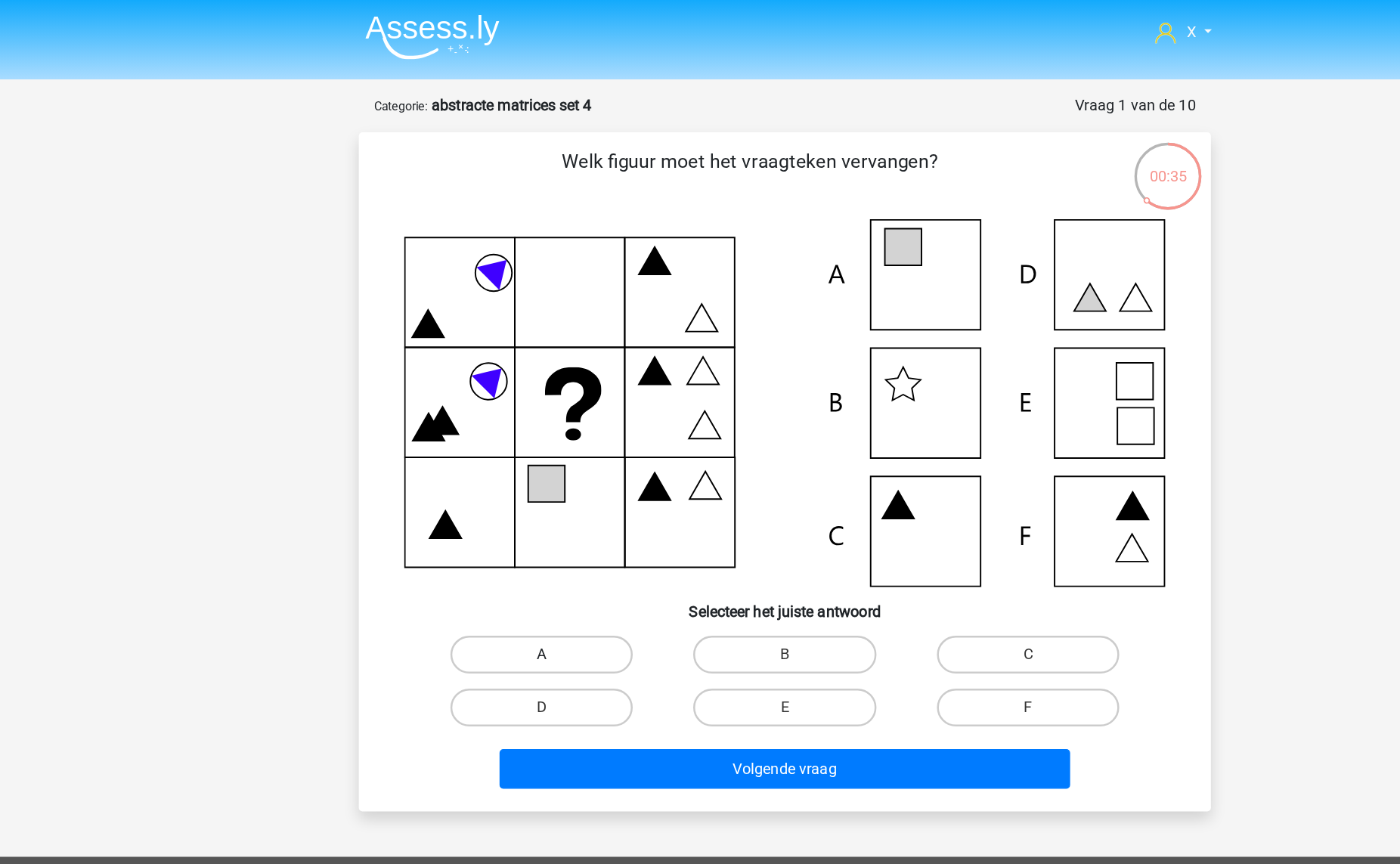
click at [490, 531] on label "A" at bounding box center [505, 523] width 146 height 30
click at [506, 531] on input "A" at bounding box center [511, 529] width 10 height 10
radio input "true"
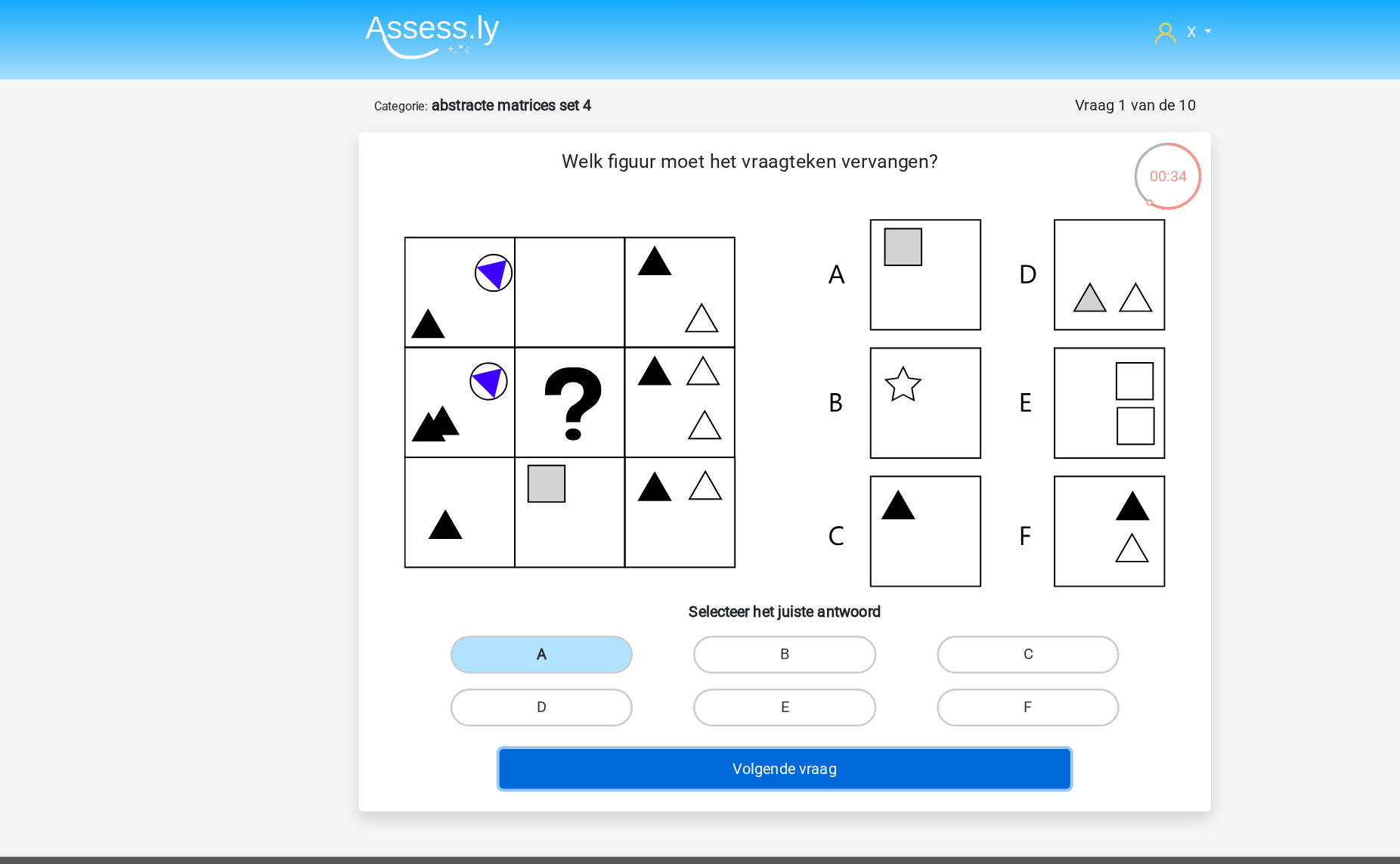
click at [600, 626] on button "Volgende vraag" at bounding box center [700, 615] width 457 height 32
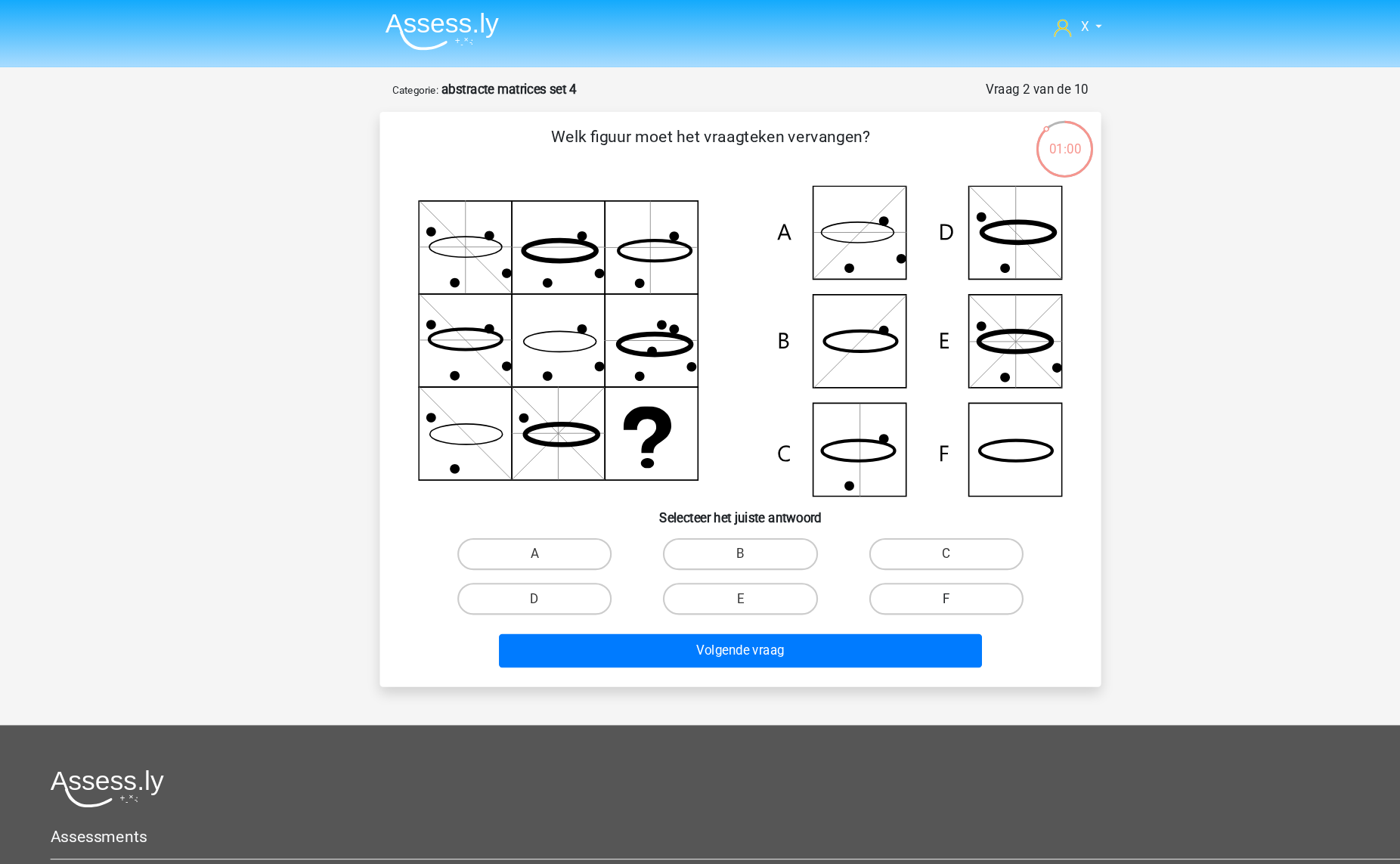
click at [847, 563] on label "F" at bounding box center [894, 565] width 146 height 30
click at [894, 566] on input "F" at bounding box center [899, 571] width 10 height 10
radio input "true"
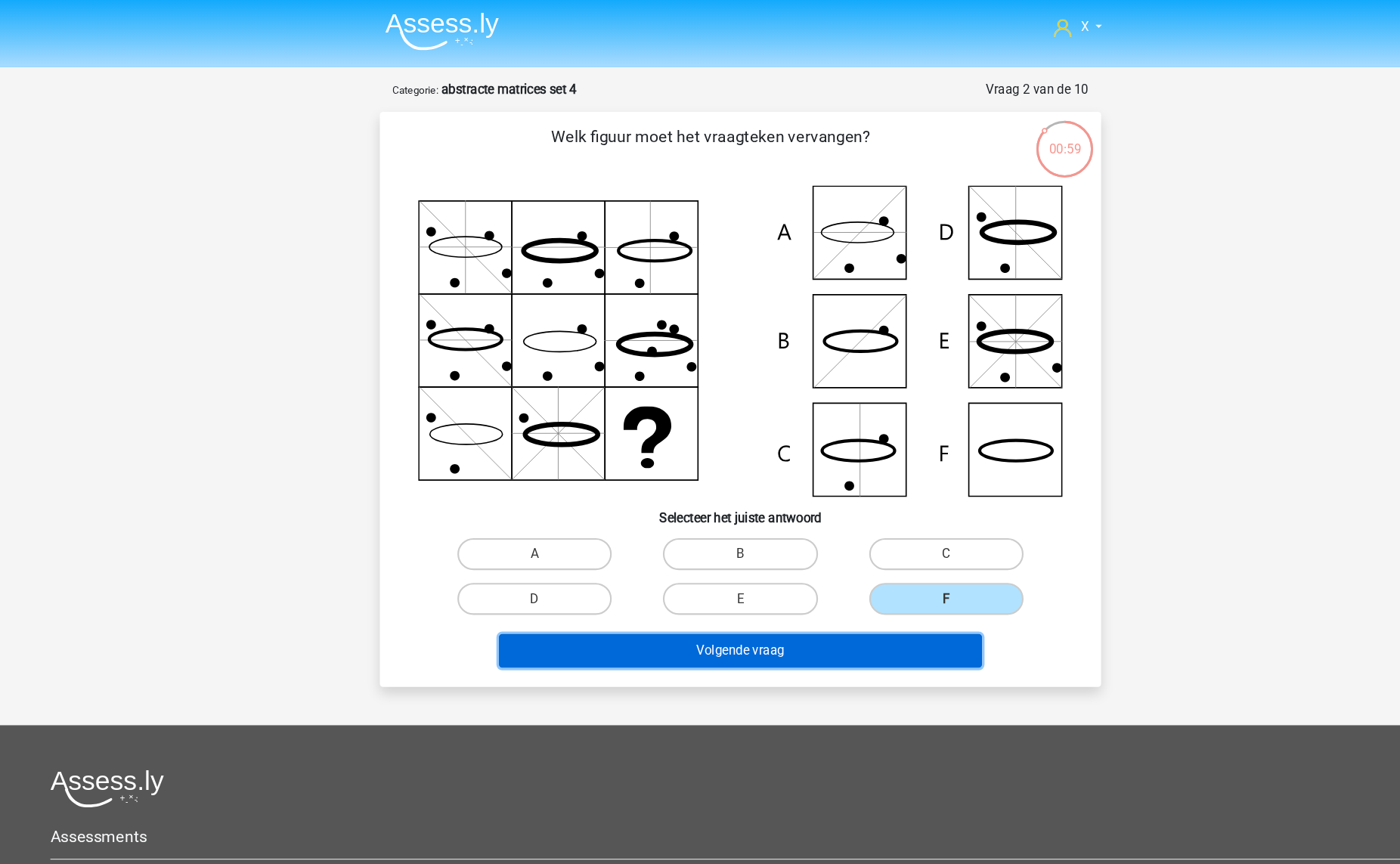
click at [763, 617] on button "Volgende vraag" at bounding box center [700, 615] width 457 height 32
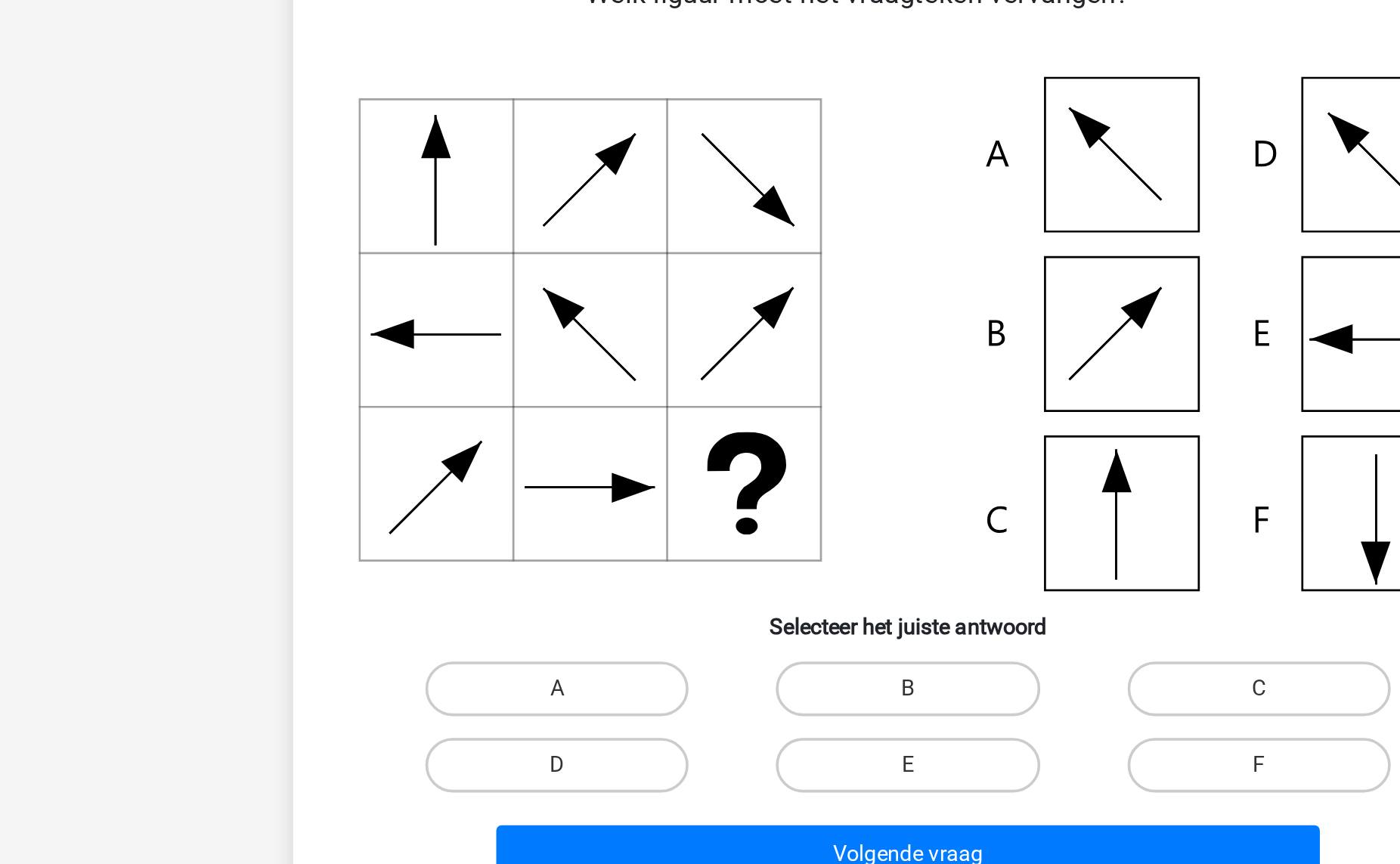
scroll to position [27, 0]
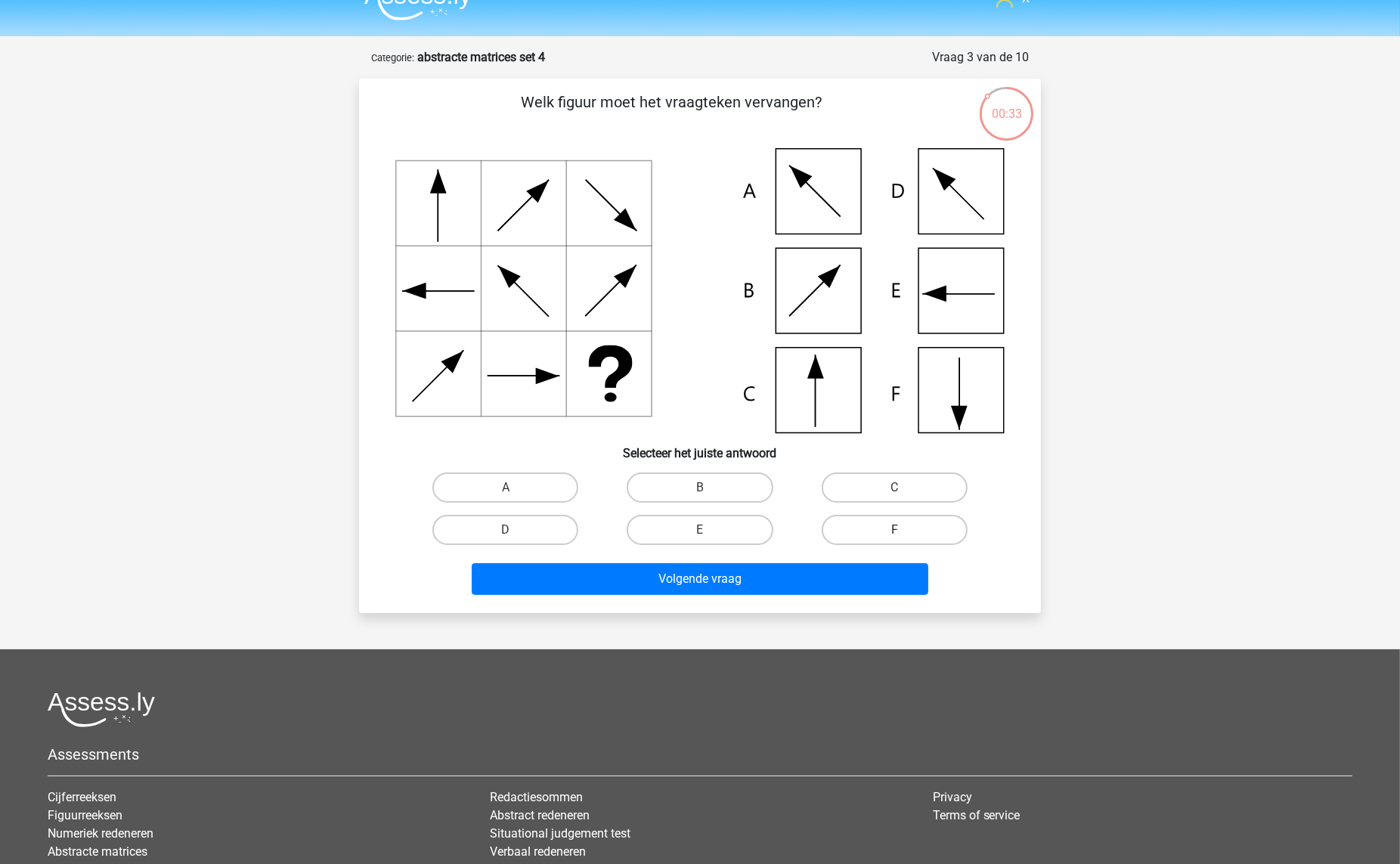
click at [862, 522] on label "F" at bounding box center [894, 530] width 146 height 30
click at [894, 530] on input "F" at bounding box center [899, 535] width 10 height 10
radio input "true"
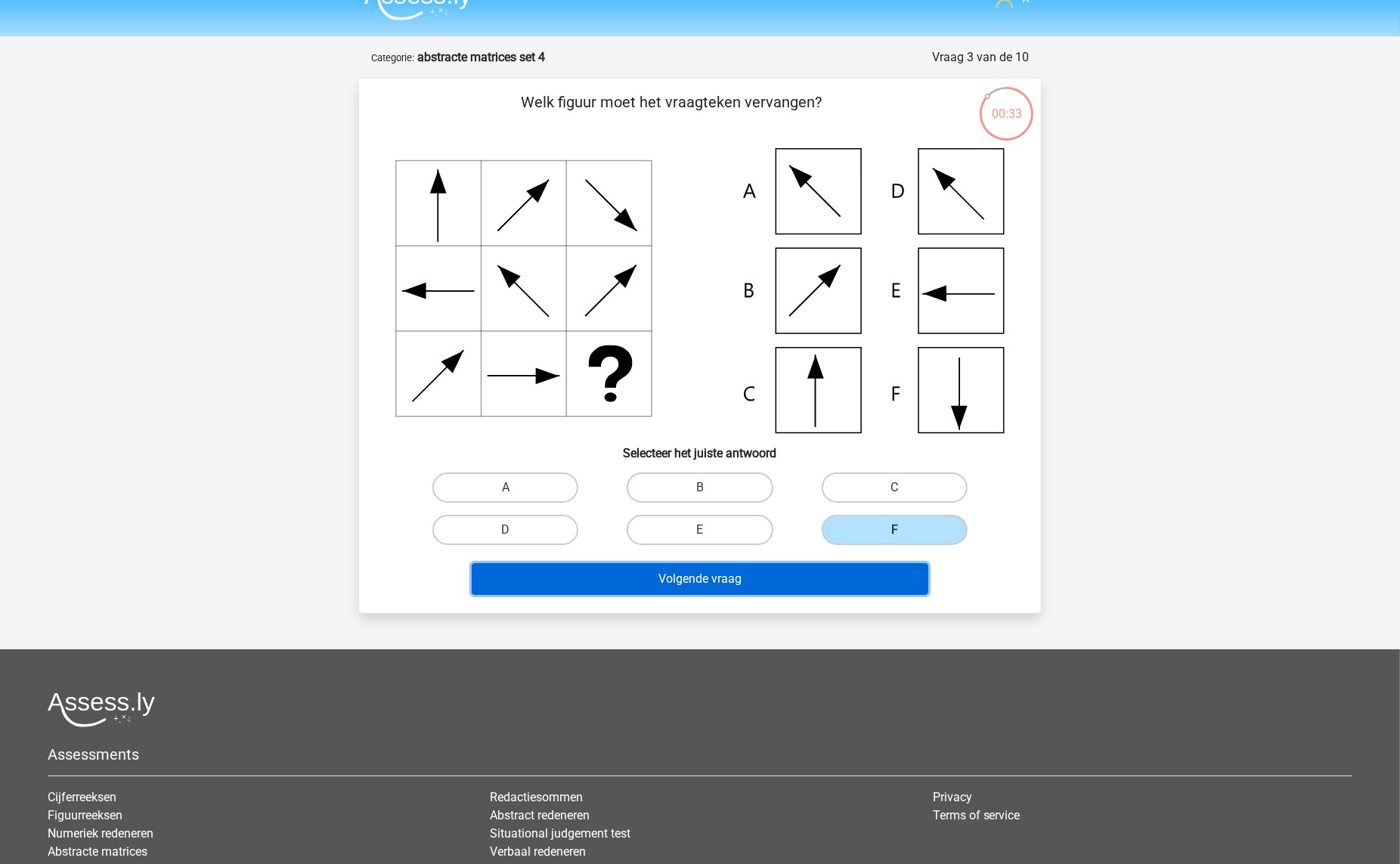
click at [774, 578] on button "Volgende vraag" at bounding box center [700, 578] width 457 height 32
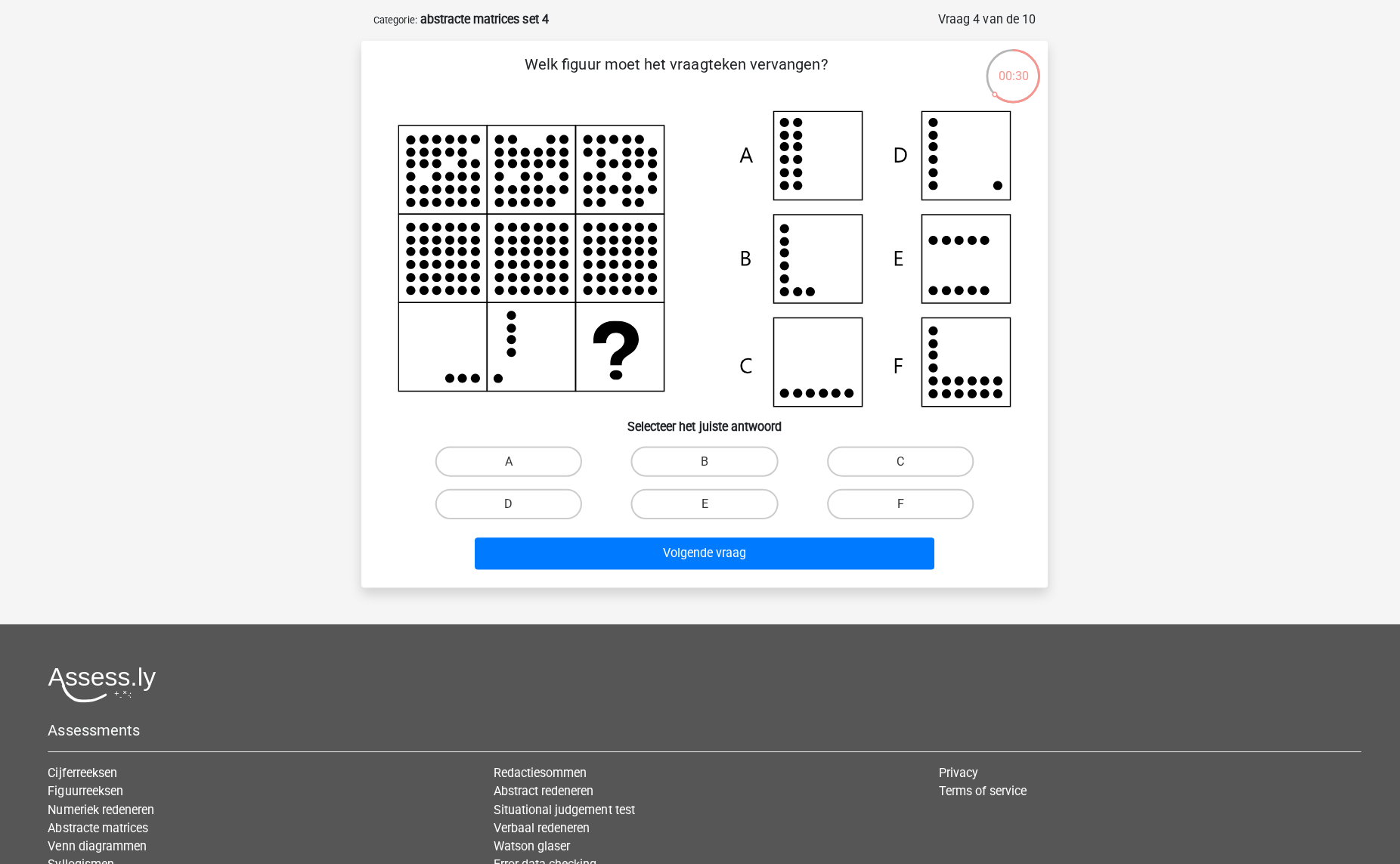
scroll to position [63, 0]
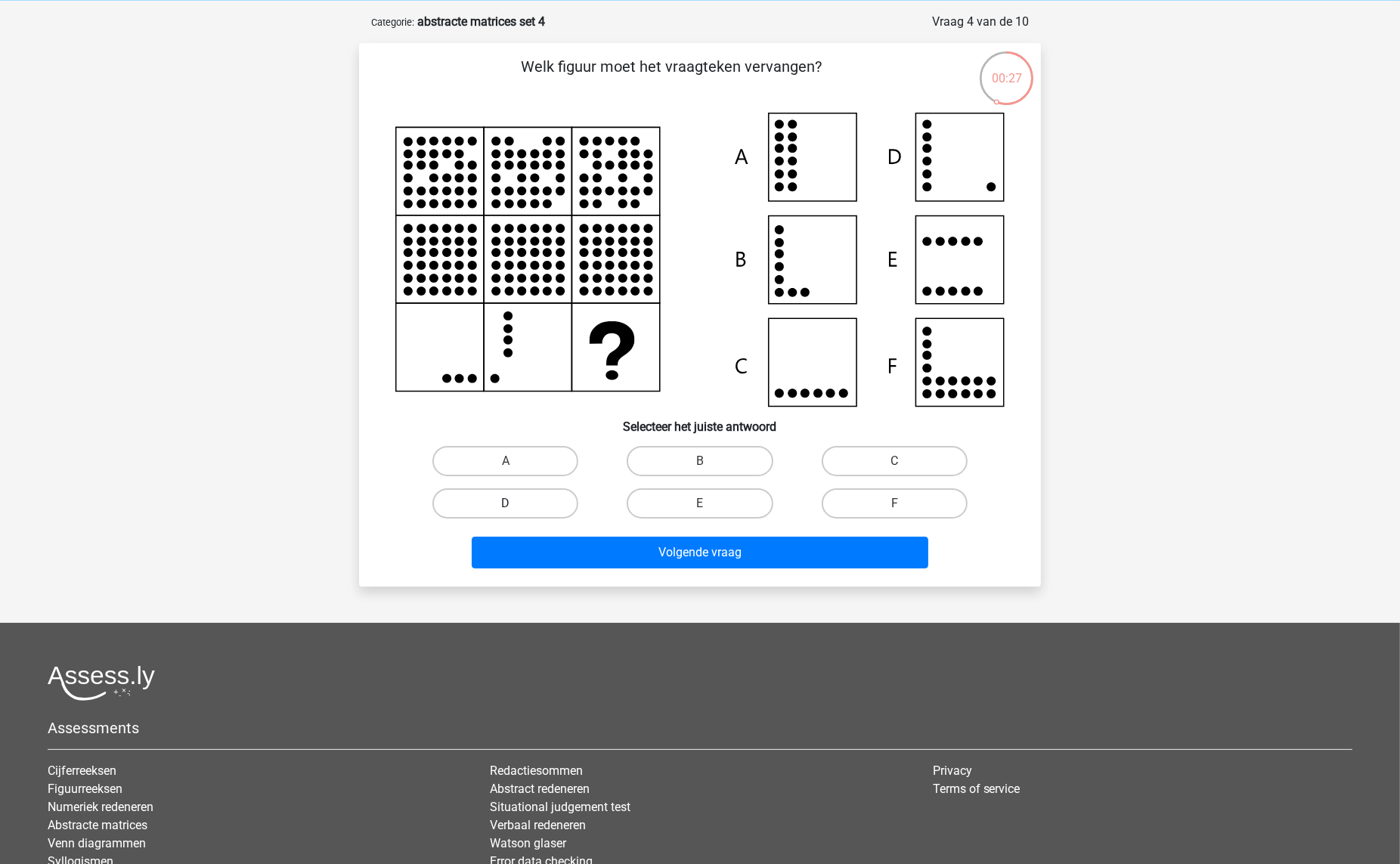
click at [565, 493] on label "D" at bounding box center [505, 503] width 146 height 30
click at [516, 504] on input "D" at bounding box center [511, 508] width 10 height 10
radio input "true"
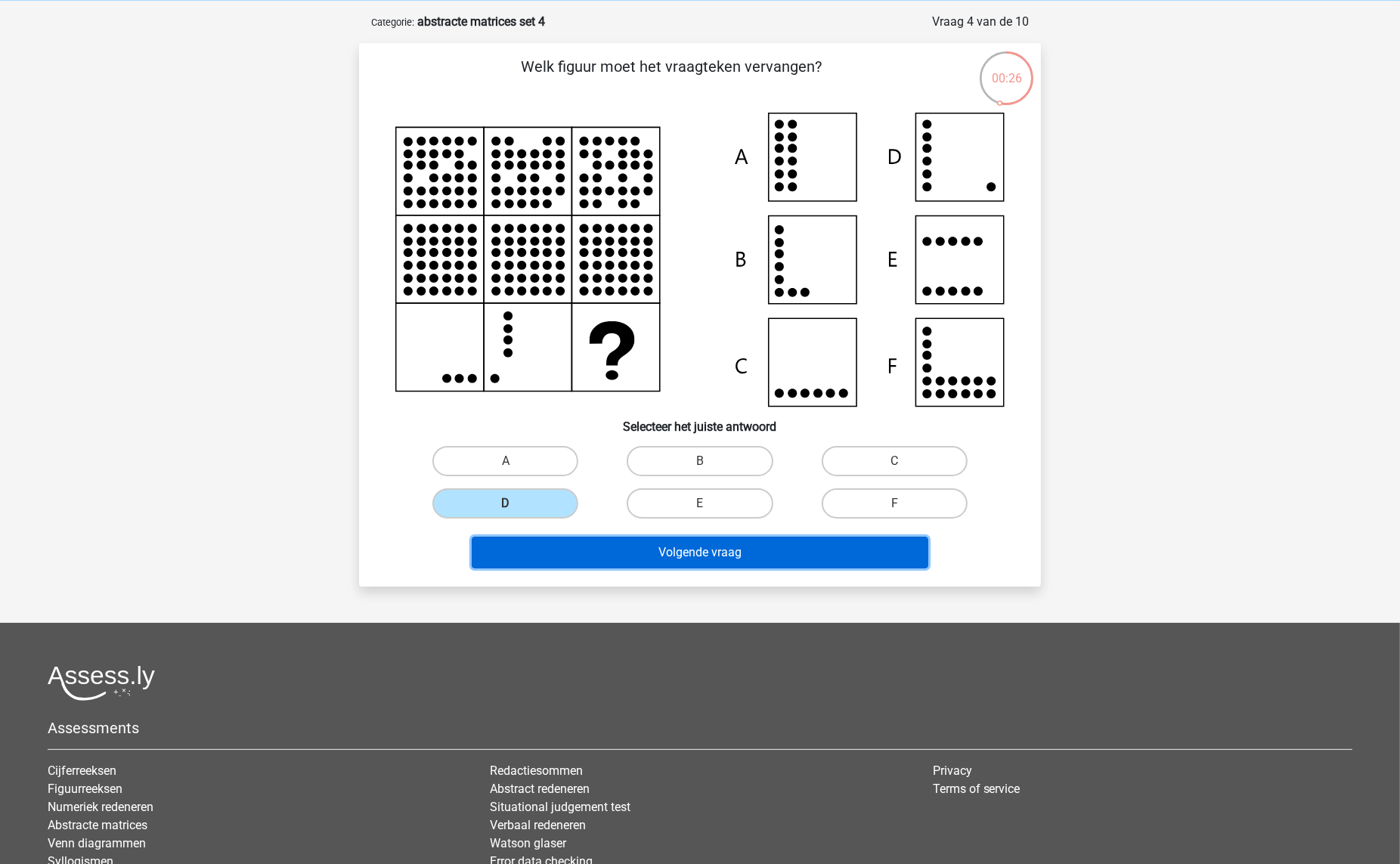
click at [702, 538] on button "Volgende vraag" at bounding box center [700, 552] width 457 height 32
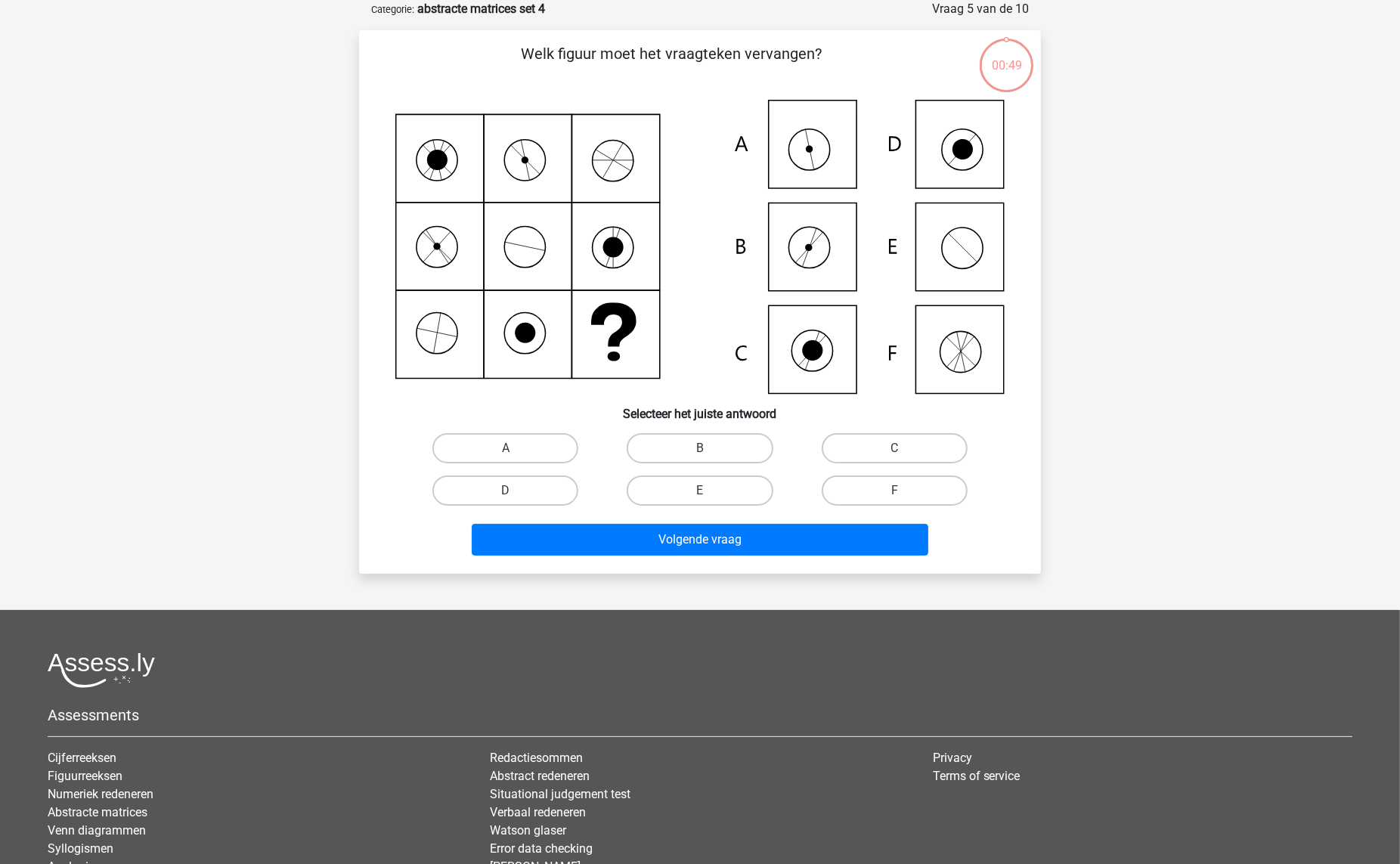
scroll to position [76, 0]
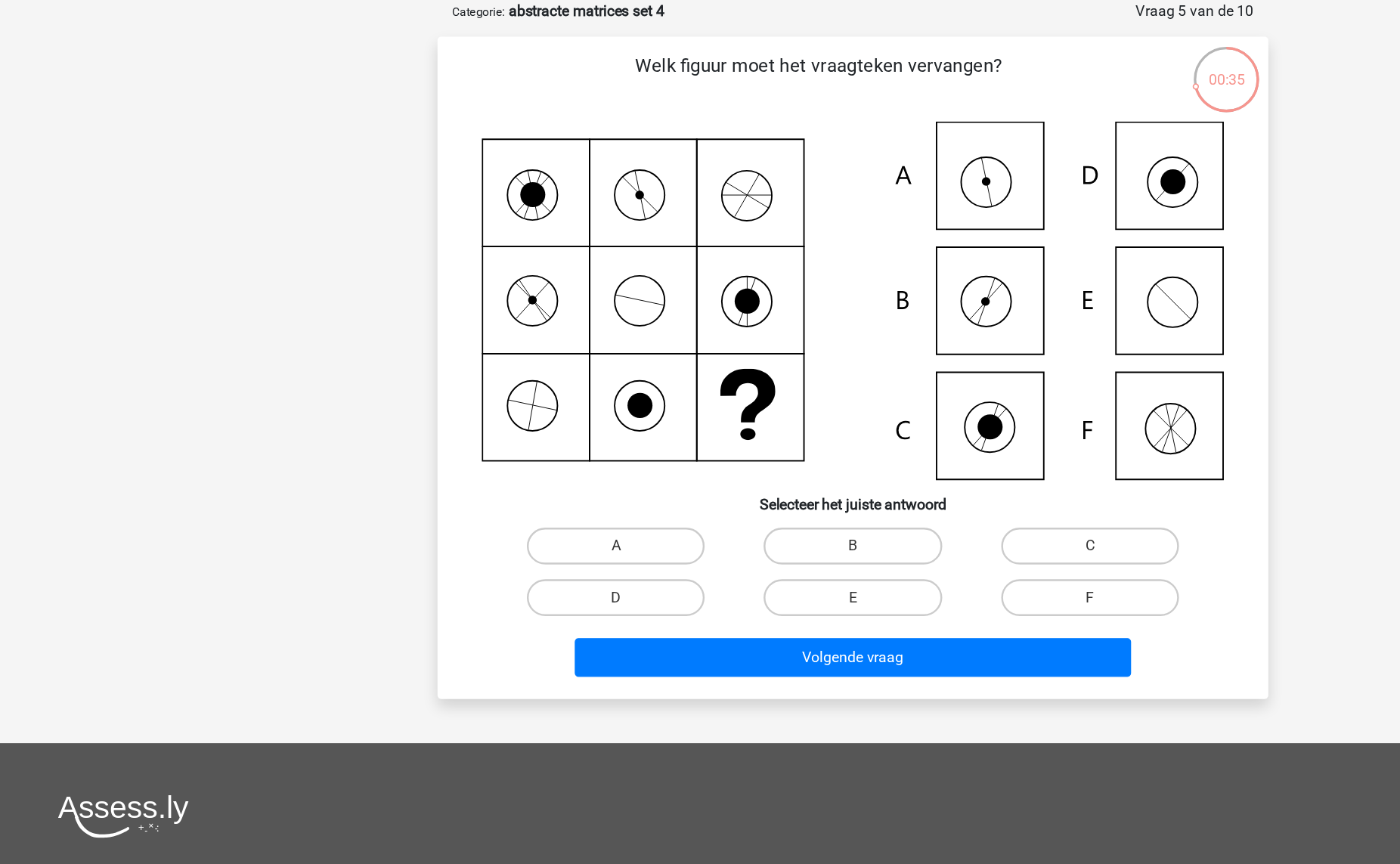
click at [510, 448] on input "A" at bounding box center [511, 453] width 10 height 10
radio input "true"
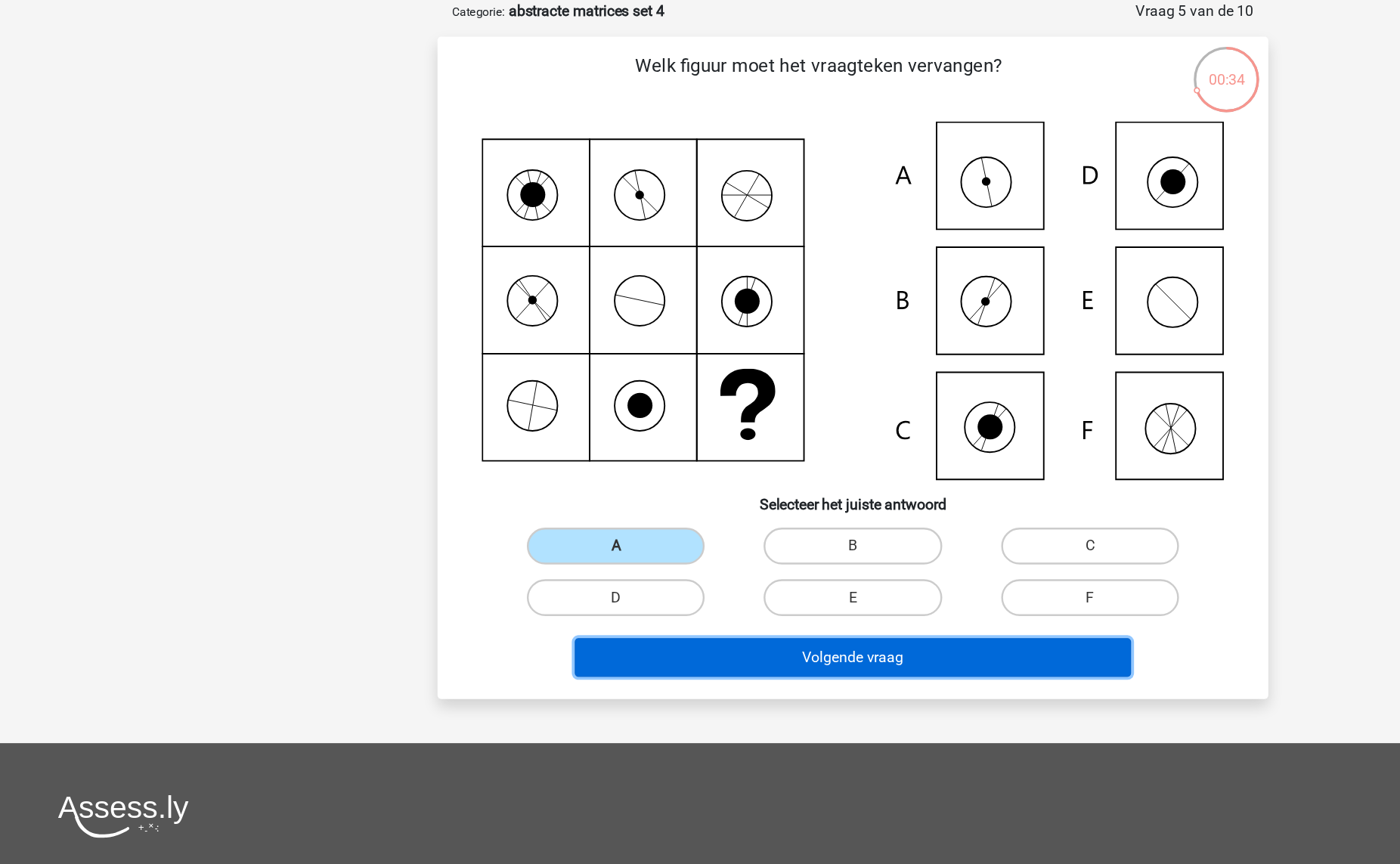
click at [626, 526] on button "Volgende vraag" at bounding box center [700, 539] width 457 height 32
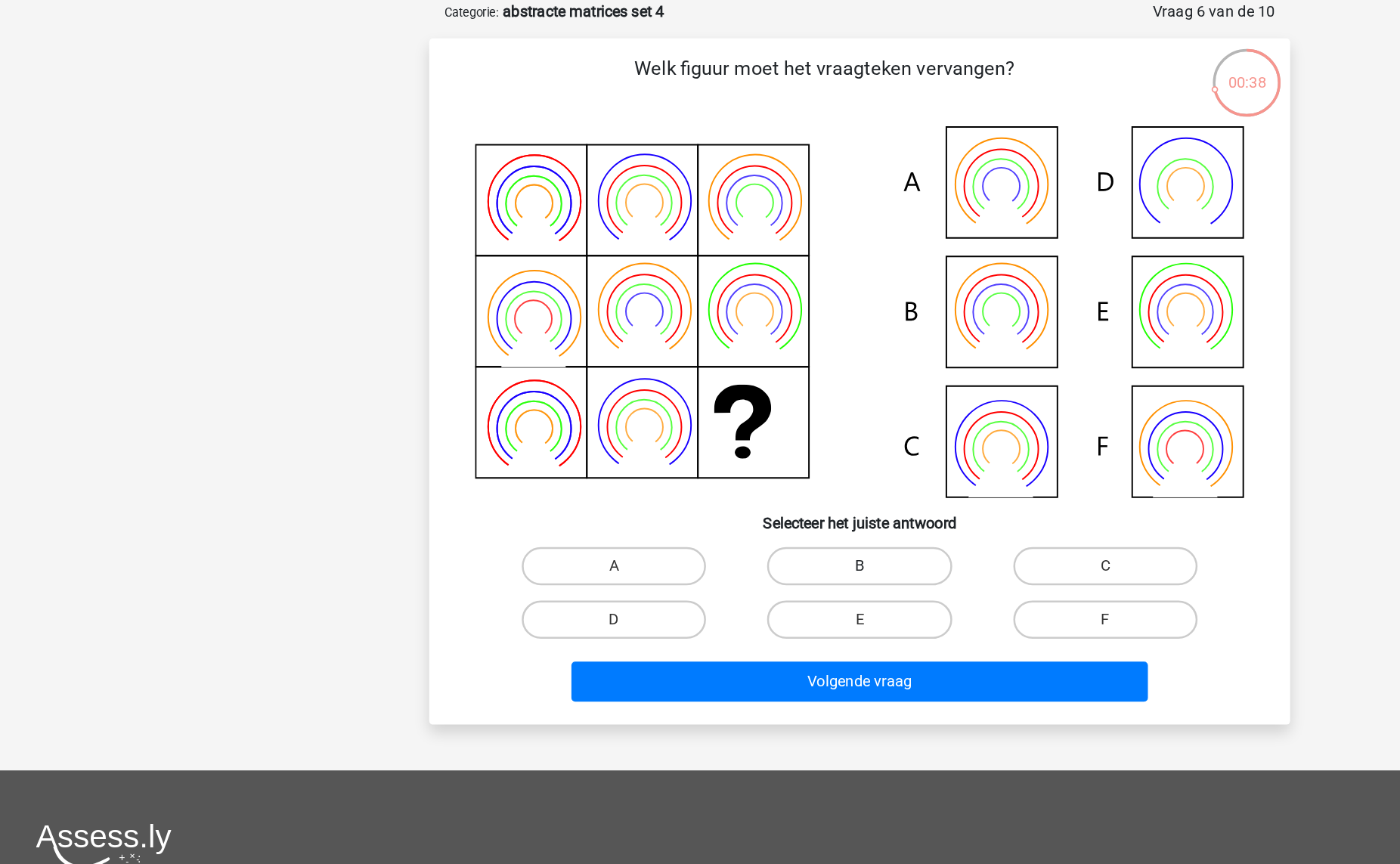
click at [665, 441] on label "B" at bounding box center [699, 447] width 146 height 30
click at [700, 448] on input "B" at bounding box center [704, 453] width 10 height 10
radio input "true"
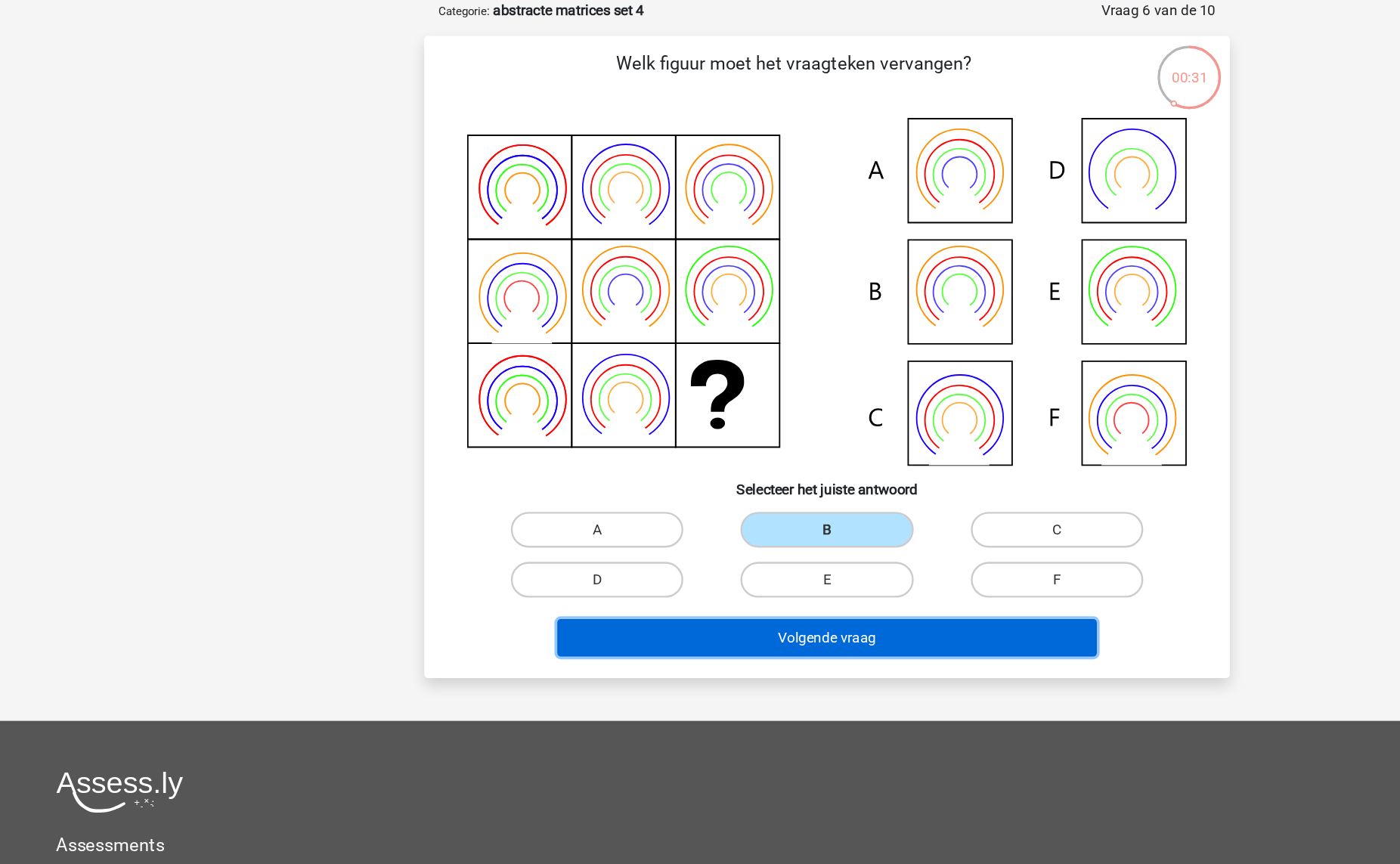
click at [739, 530] on button "Volgende vraag" at bounding box center [700, 539] width 457 height 32
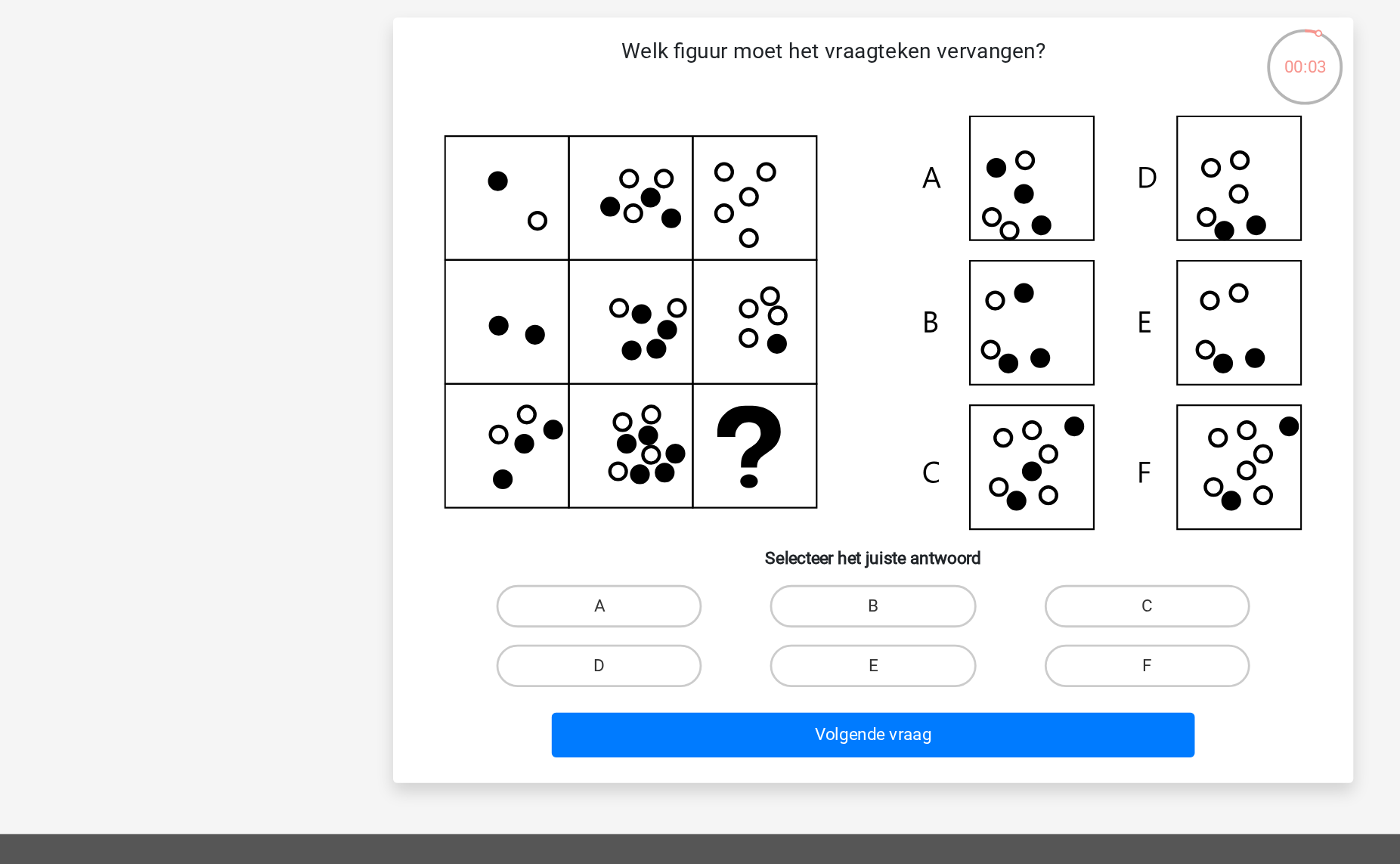
click at [811, 333] on icon at bounding box center [700, 247] width 609 height 294
click at [716, 447] on label "B" at bounding box center [699, 447] width 146 height 30
click at [710, 448] on input "B" at bounding box center [704, 453] width 10 height 10
radio input "true"
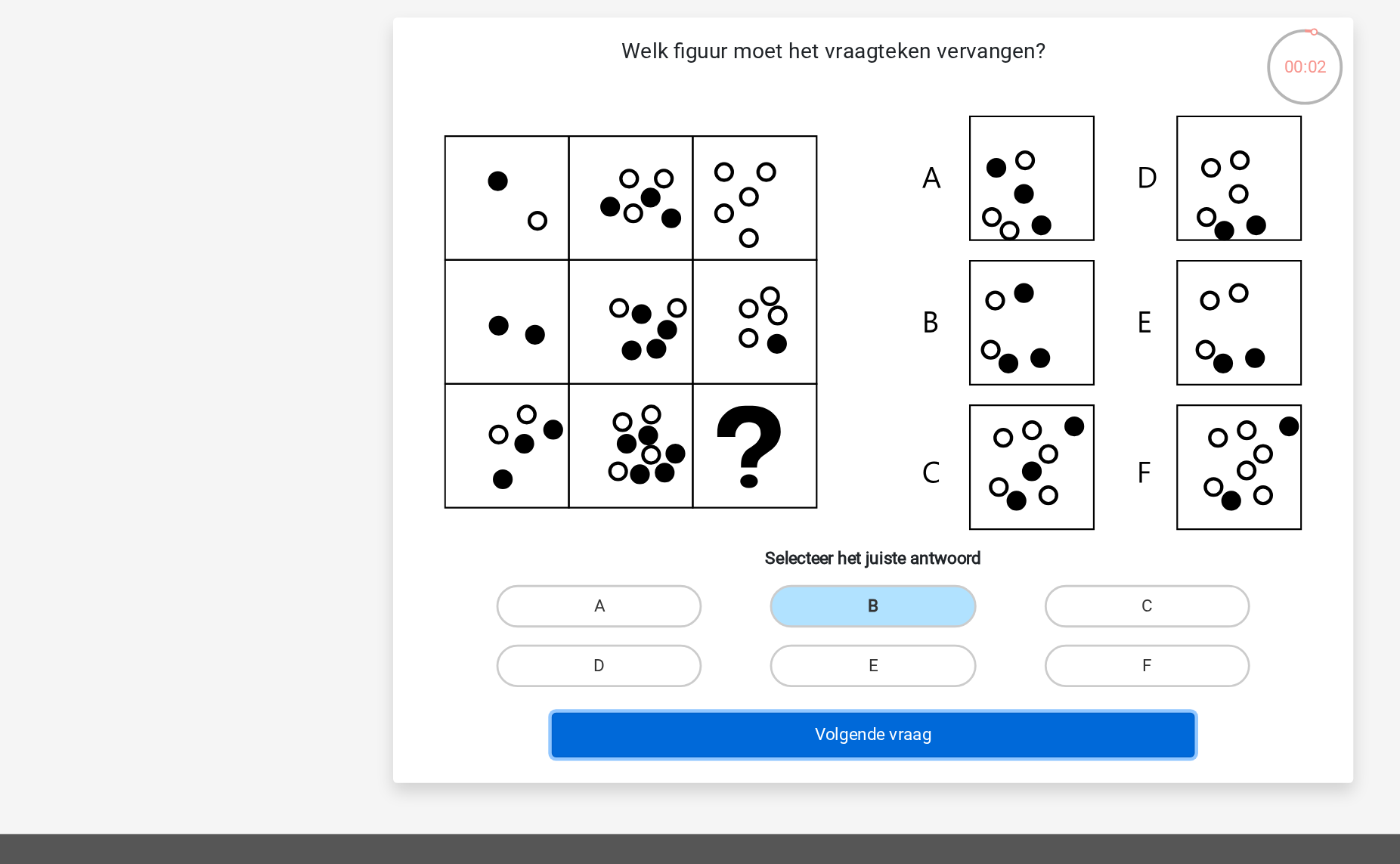
click at [741, 527] on button "Volgende vraag" at bounding box center [700, 539] width 457 height 32
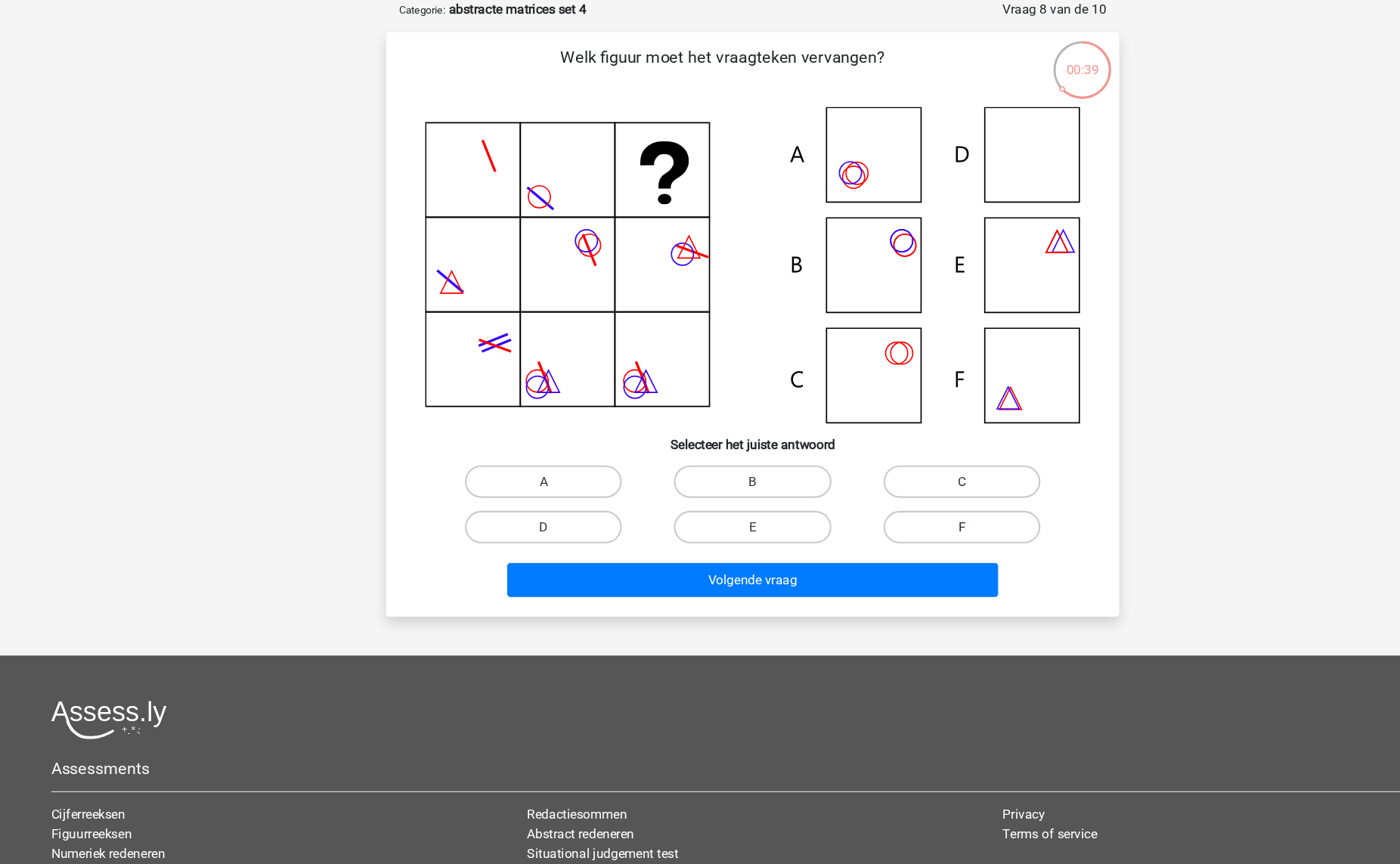
click at [858, 478] on label "F" at bounding box center [894, 491] width 146 height 30
click at [894, 491] on input "F" at bounding box center [899, 495] width 10 height 10
radio input "true"
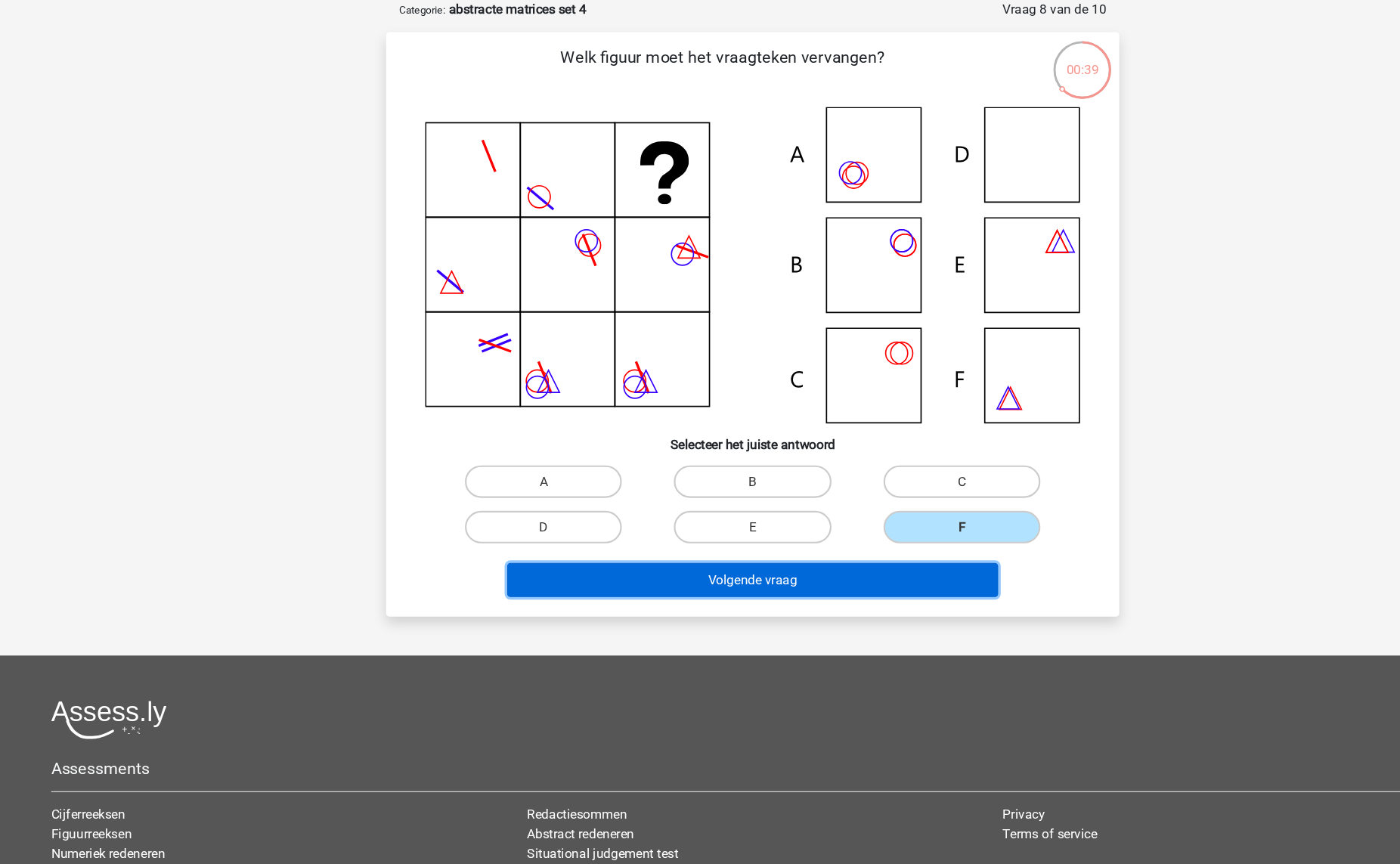
click at [772, 524] on button "Volgende vraag" at bounding box center [700, 539] width 457 height 32
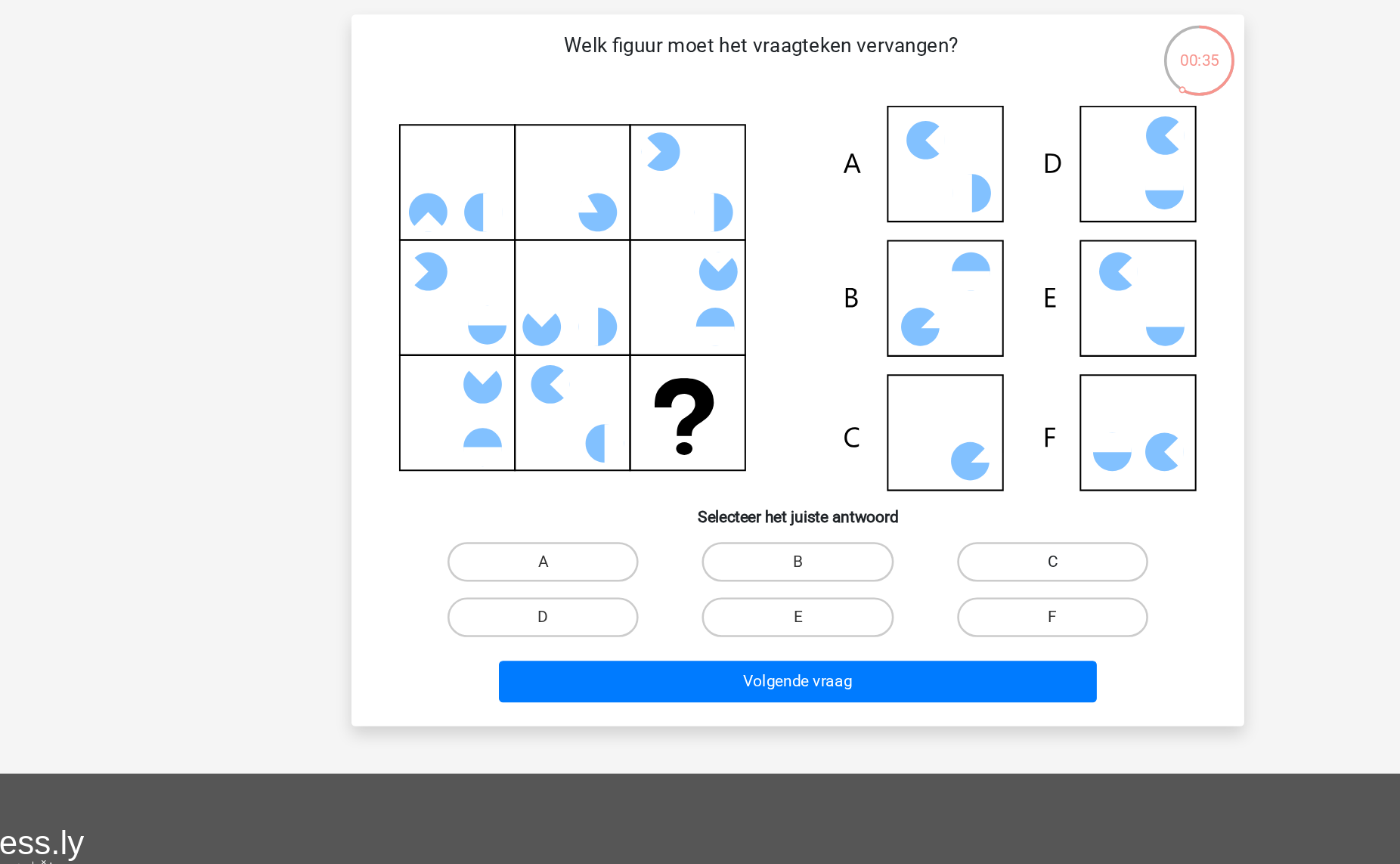
click at [930, 439] on label "C" at bounding box center [894, 447] width 146 height 30
click at [904, 448] on input "C" at bounding box center [899, 453] width 10 height 10
radio input "true"
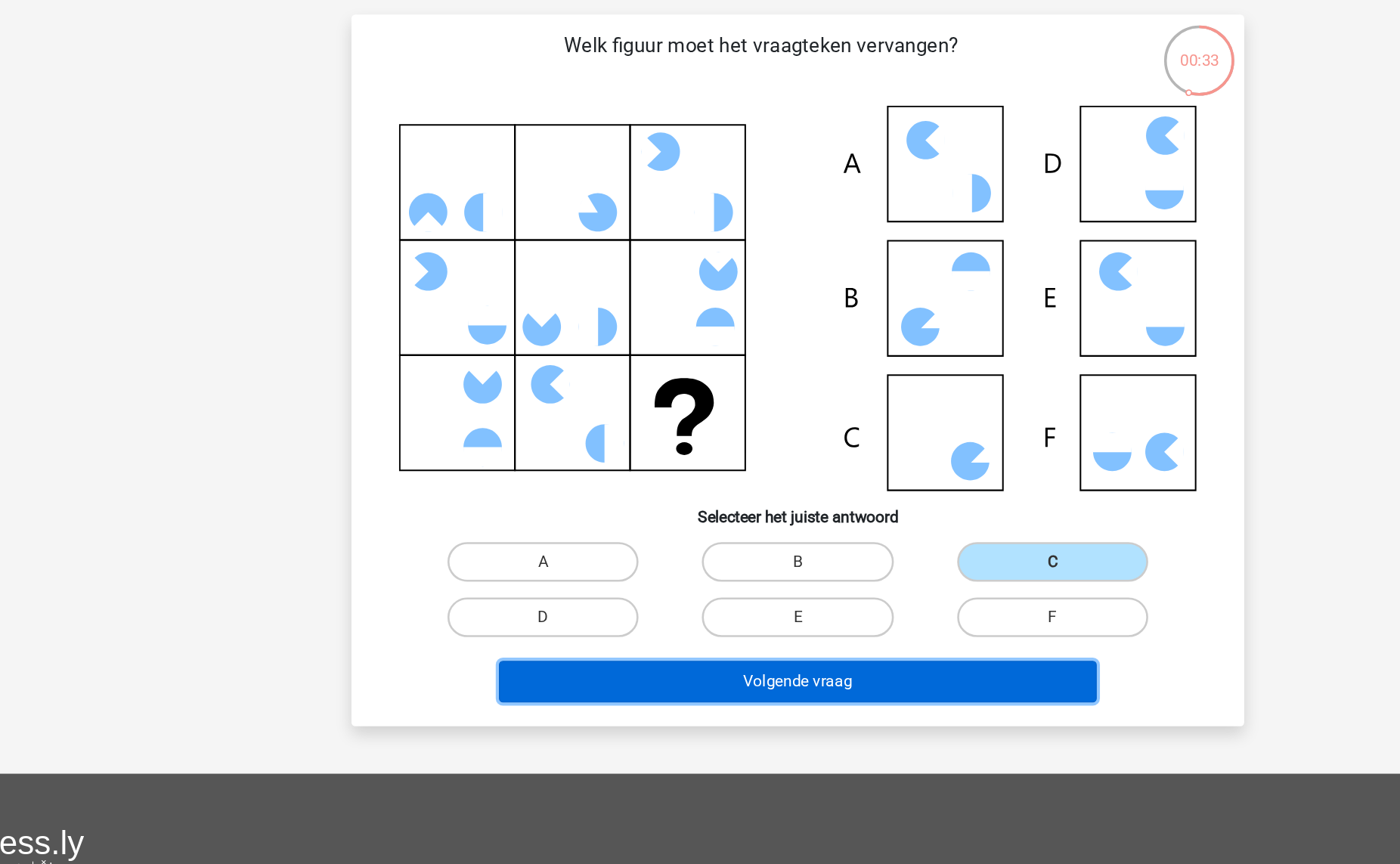
click at [819, 542] on button "Volgende vraag" at bounding box center [700, 539] width 457 height 32
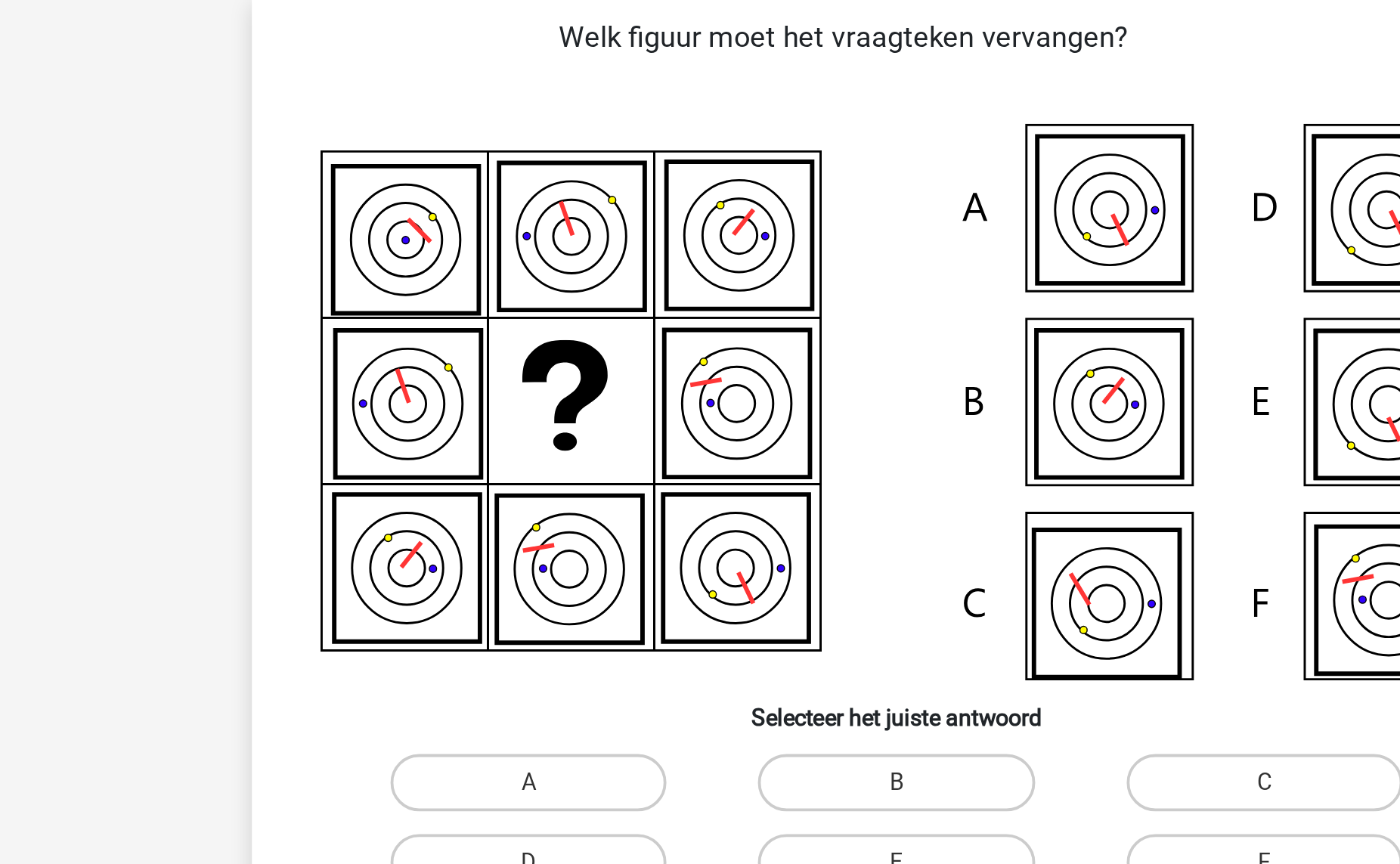
click at [458, 249] on icon at bounding box center [441, 248] width 77 height 78
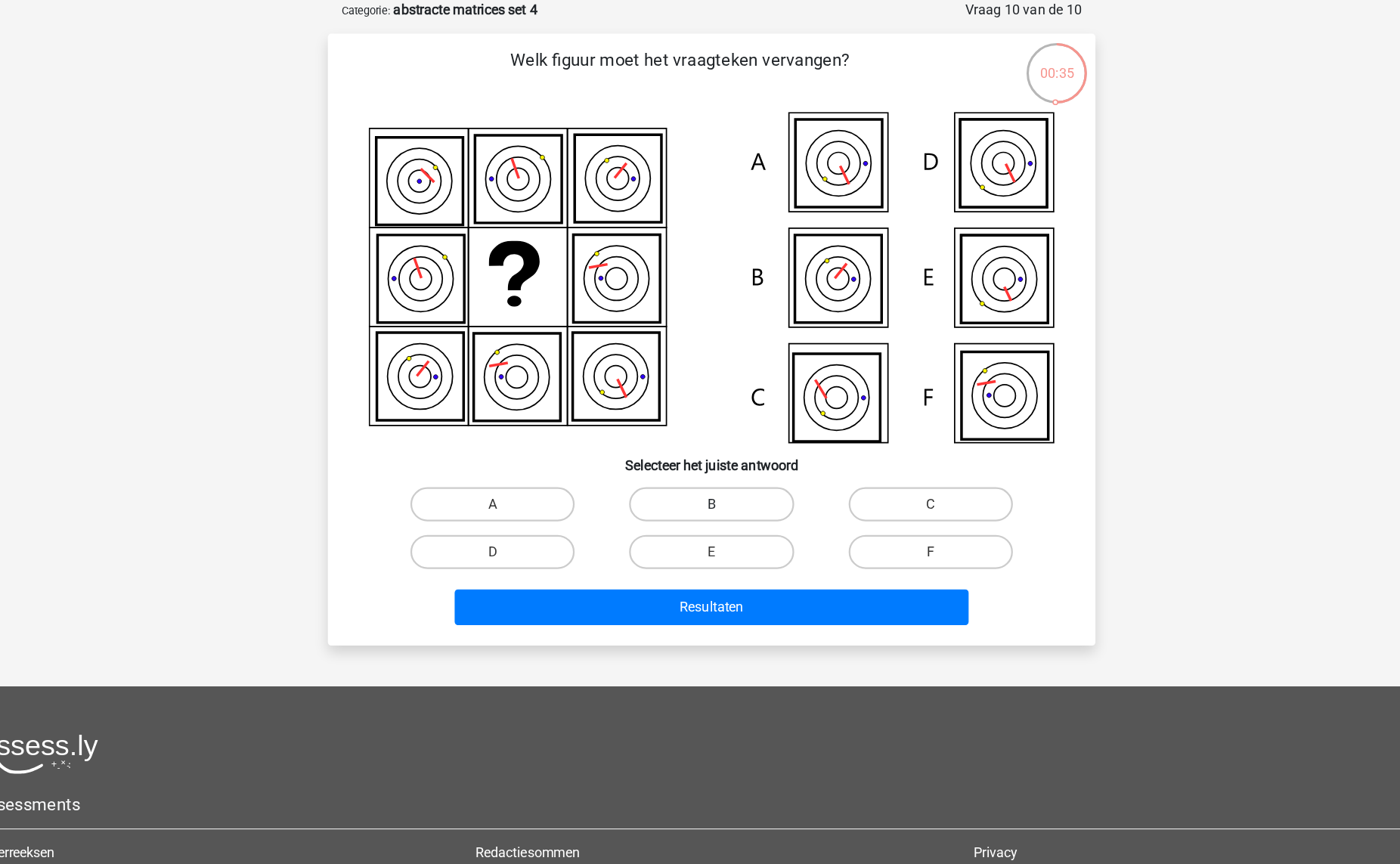
click at [753, 444] on label "B" at bounding box center [699, 447] width 146 height 30
click at [710, 448] on input "B" at bounding box center [704, 453] width 10 height 10
radio input "true"
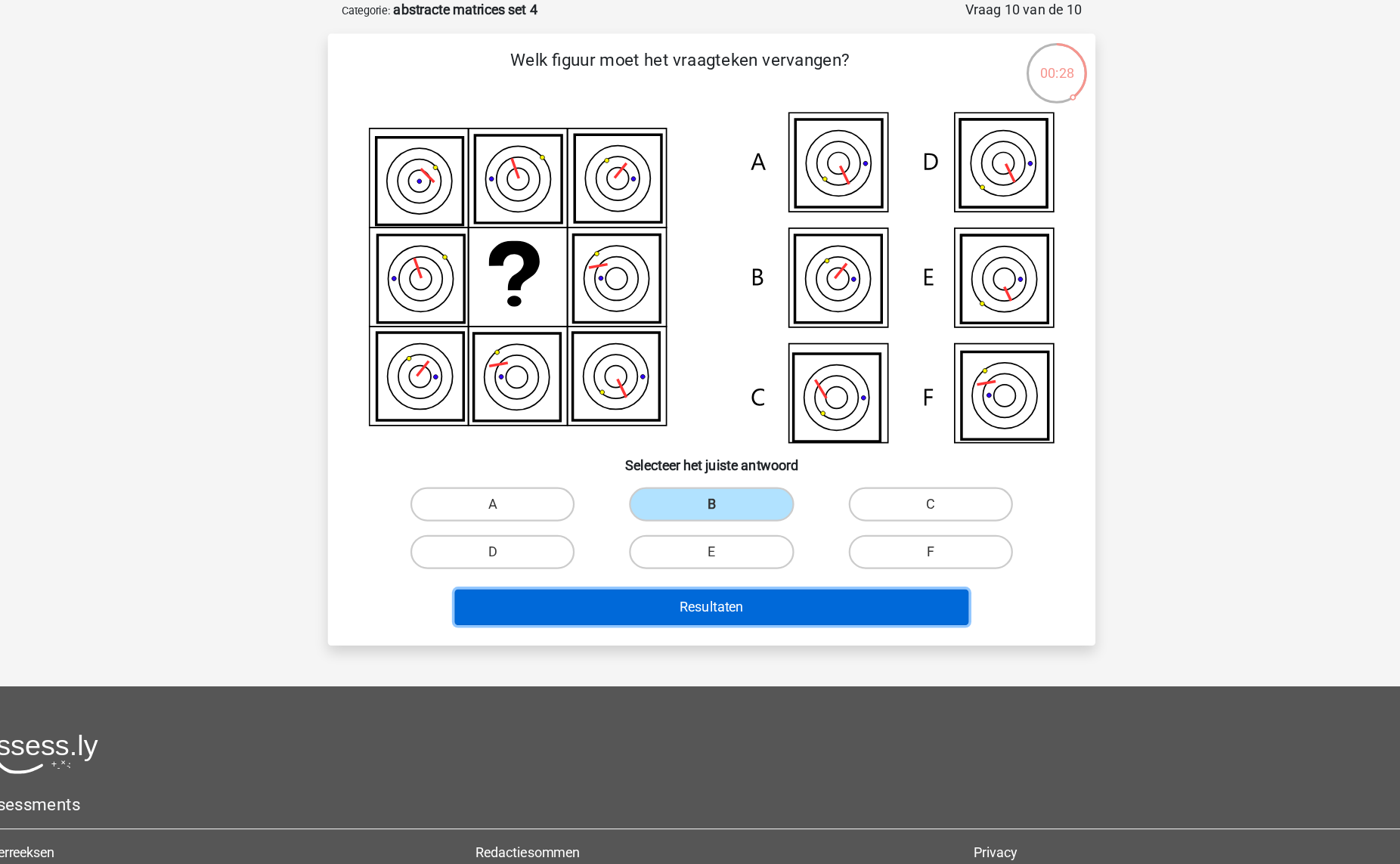
click at [770, 546] on button "Resultaten" at bounding box center [700, 539] width 457 height 32
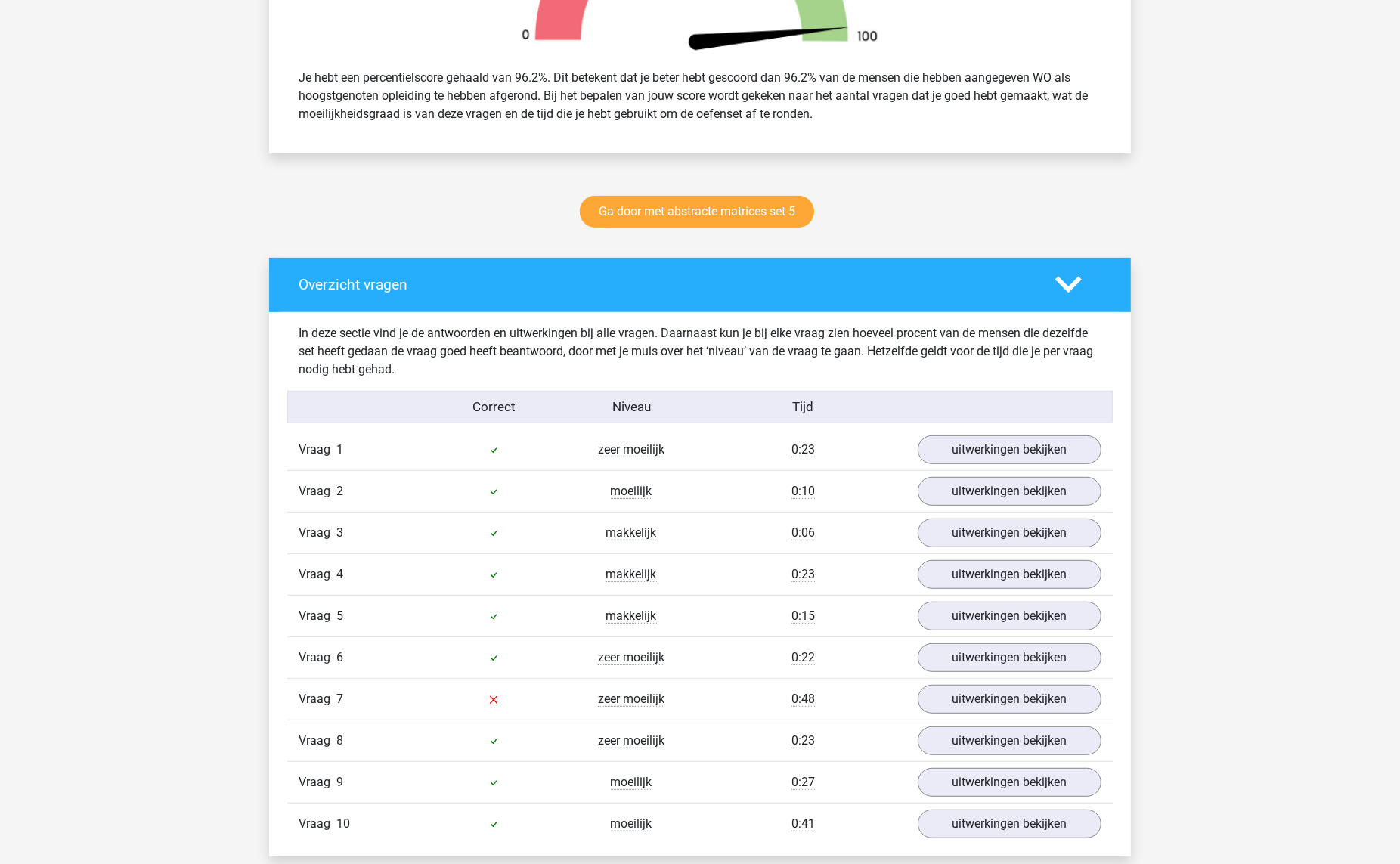
scroll to position [727, 0]
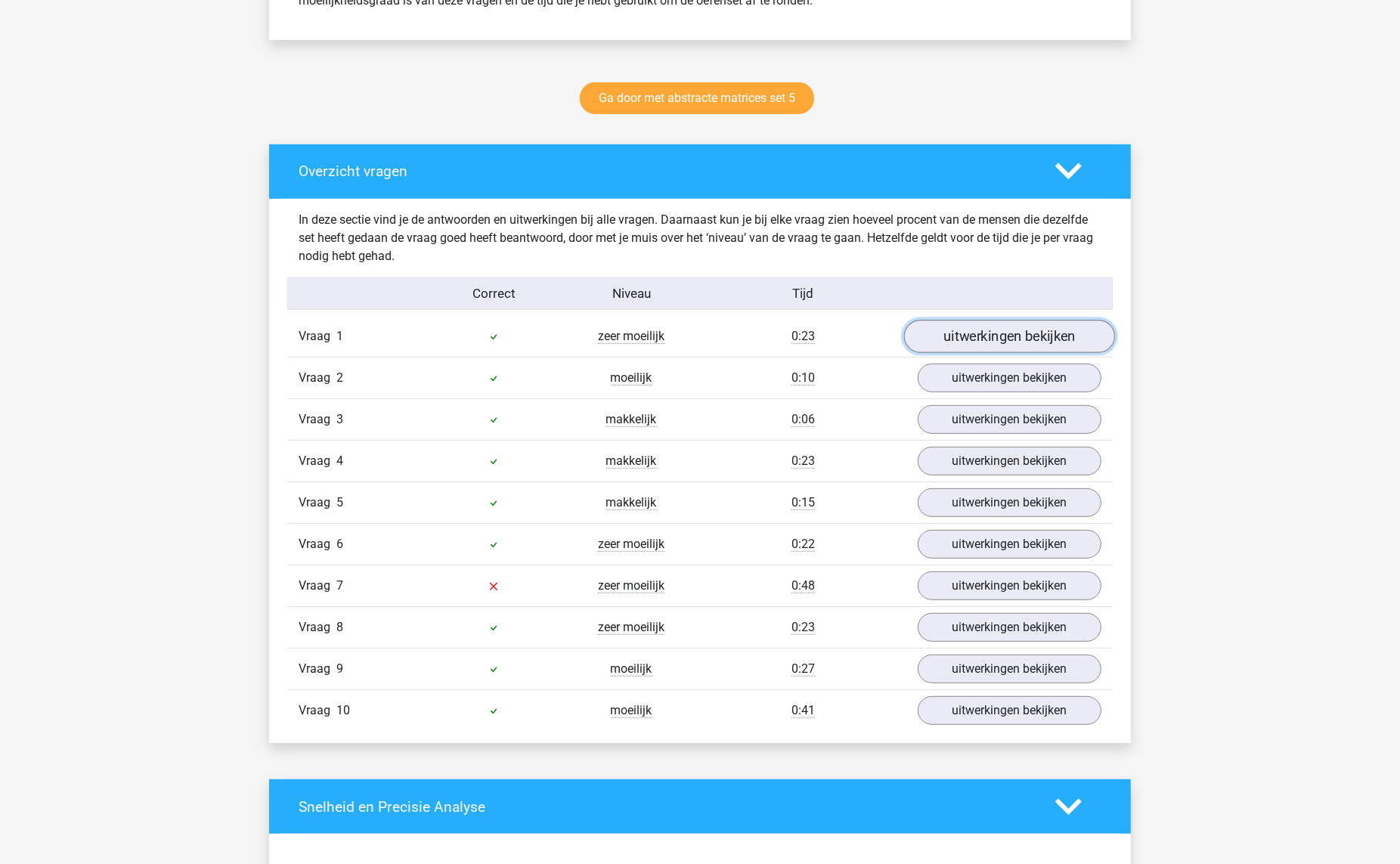
click at [986, 333] on link "uitwerkingen bekijken" at bounding box center [1009, 337] width 211 height 33
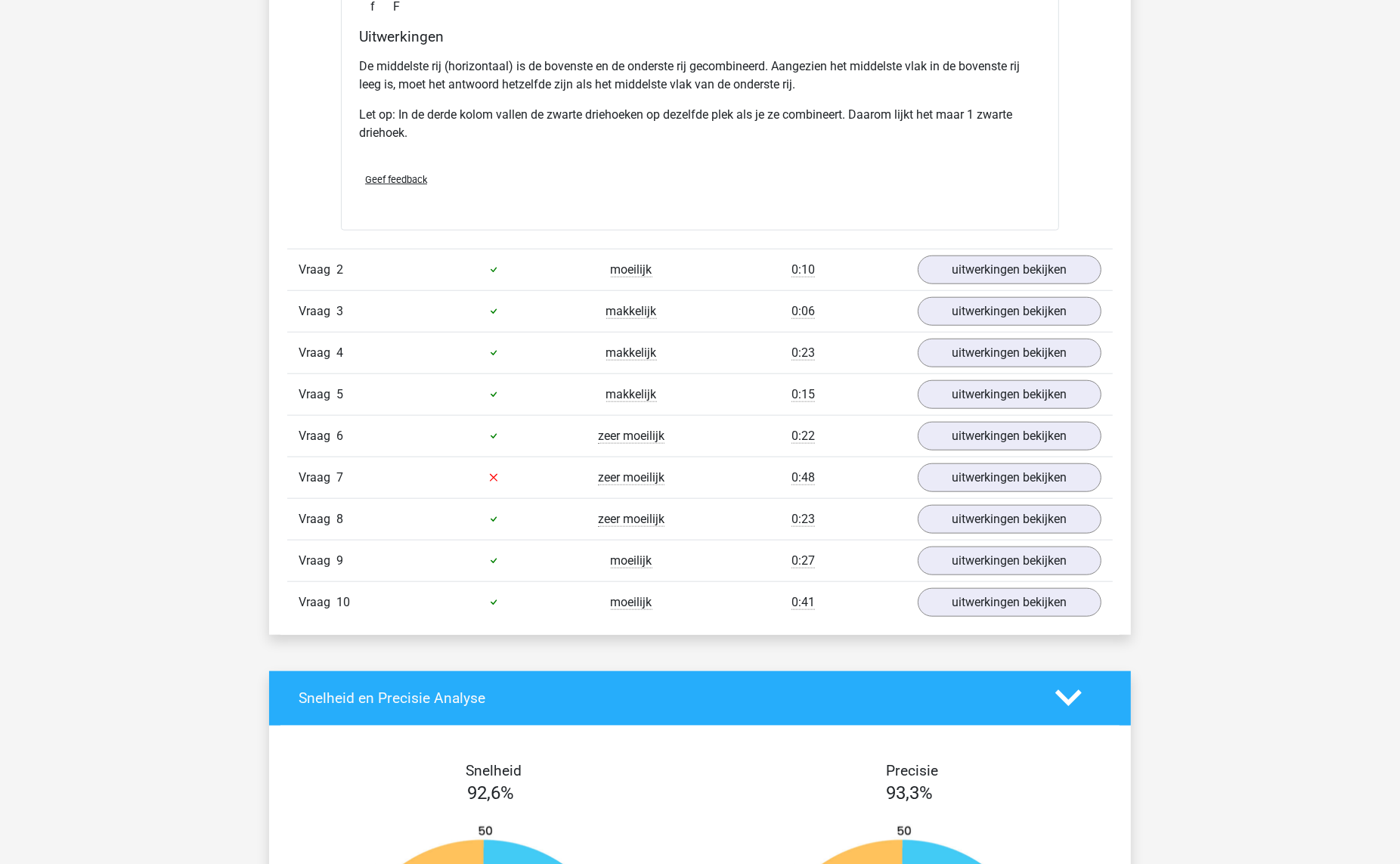
scroll to position [1727, 0]
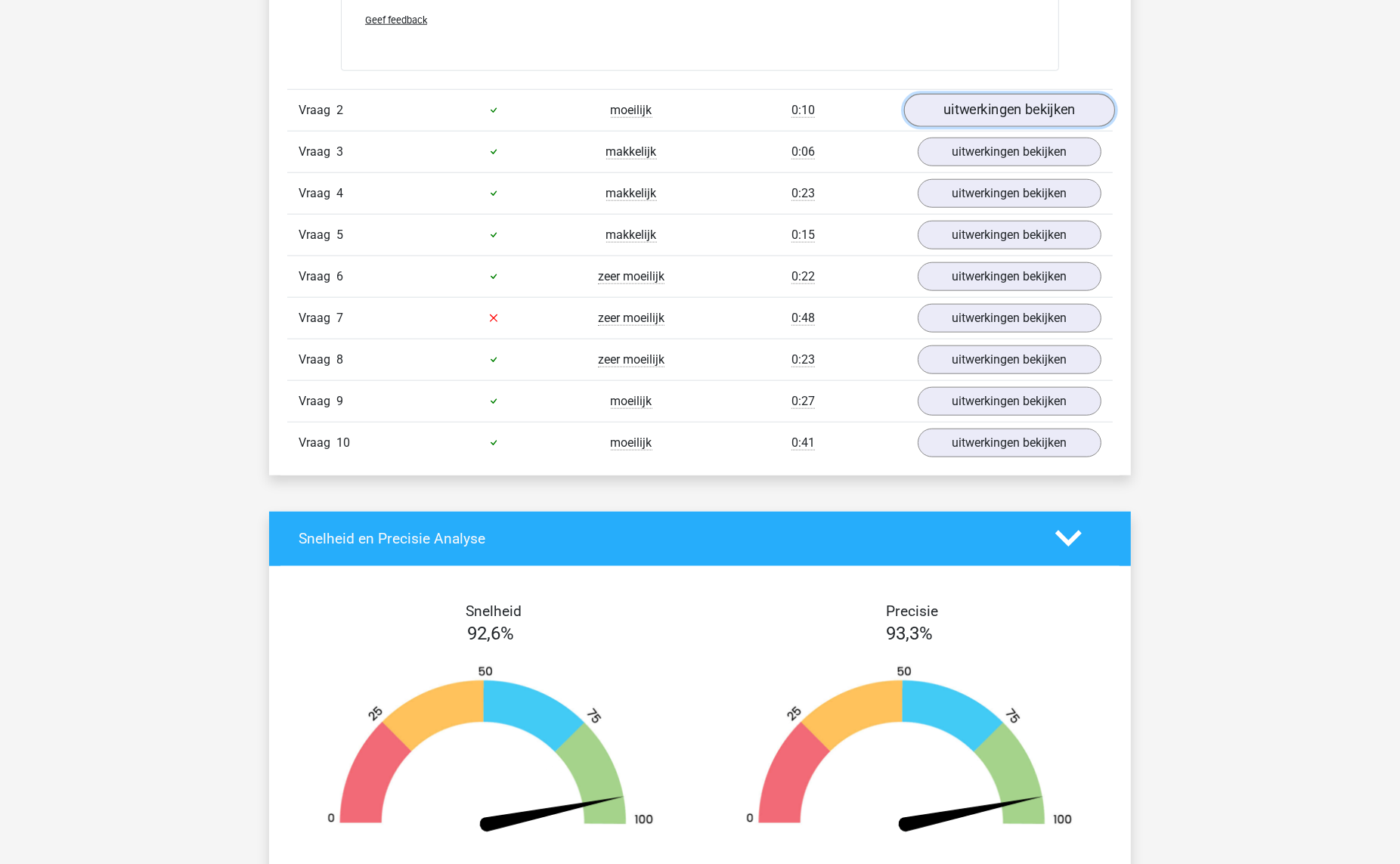
click at [1034, 119] on link "uitwerkingen bekijken" at bounding box center [1009, 110] width 211 height 33
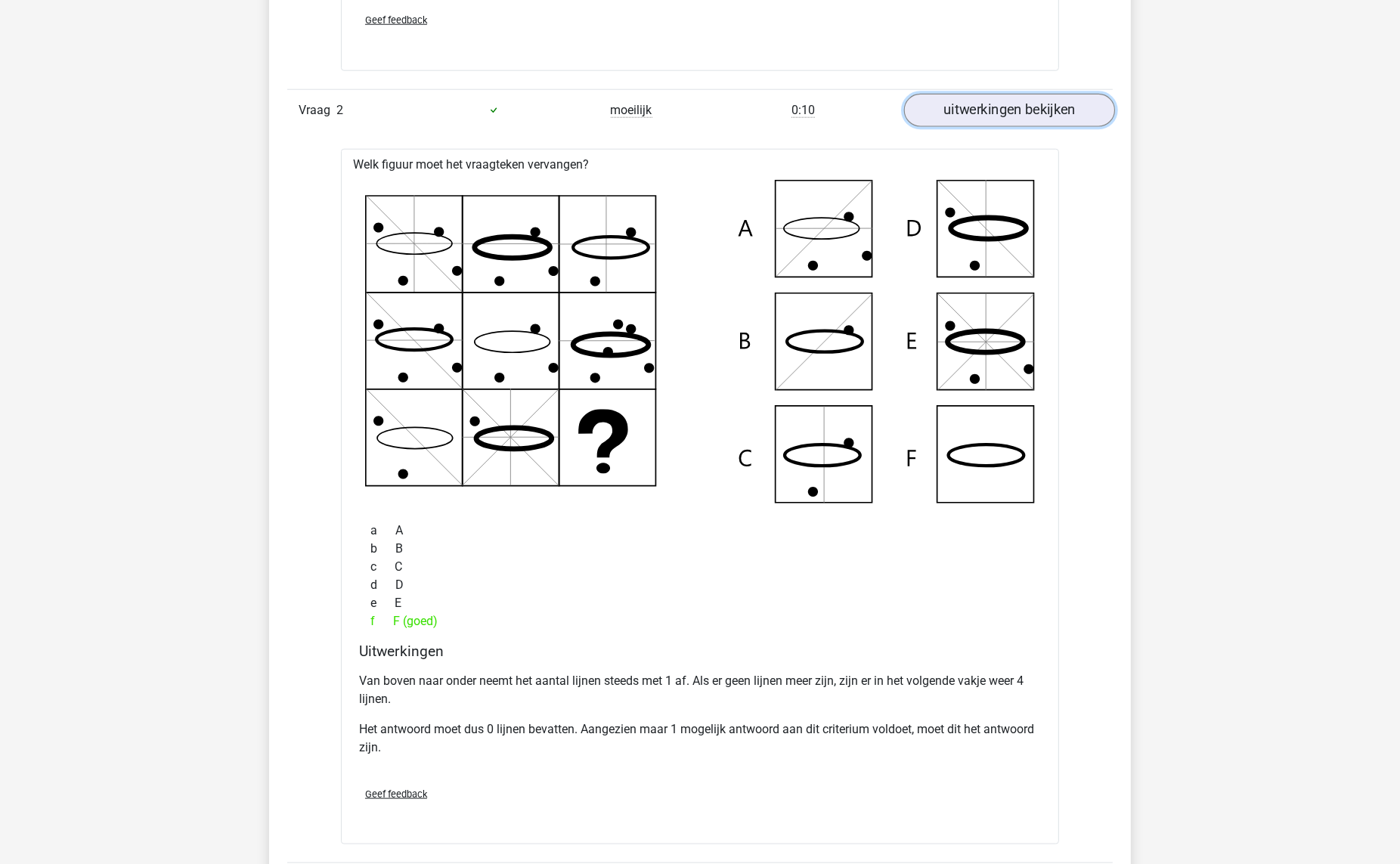
click at [1034, 119] on link "uitwerkingen bekijken" at bounding box center [1009, 110] width 211 height 33
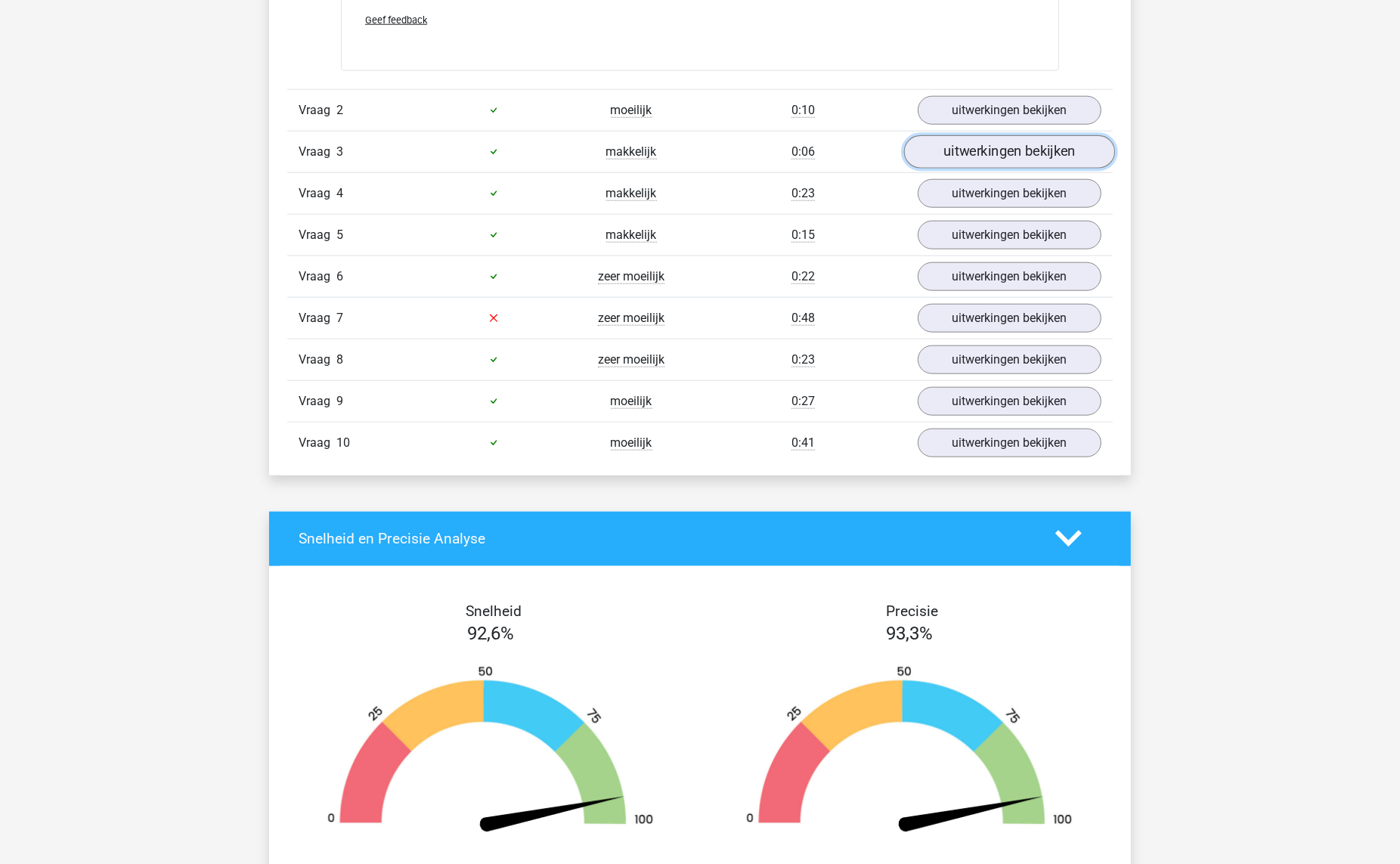
click at [1013, 159] on link "uitwerkingen bekijken" at bounding box center [1009, 151] width 211 height 33
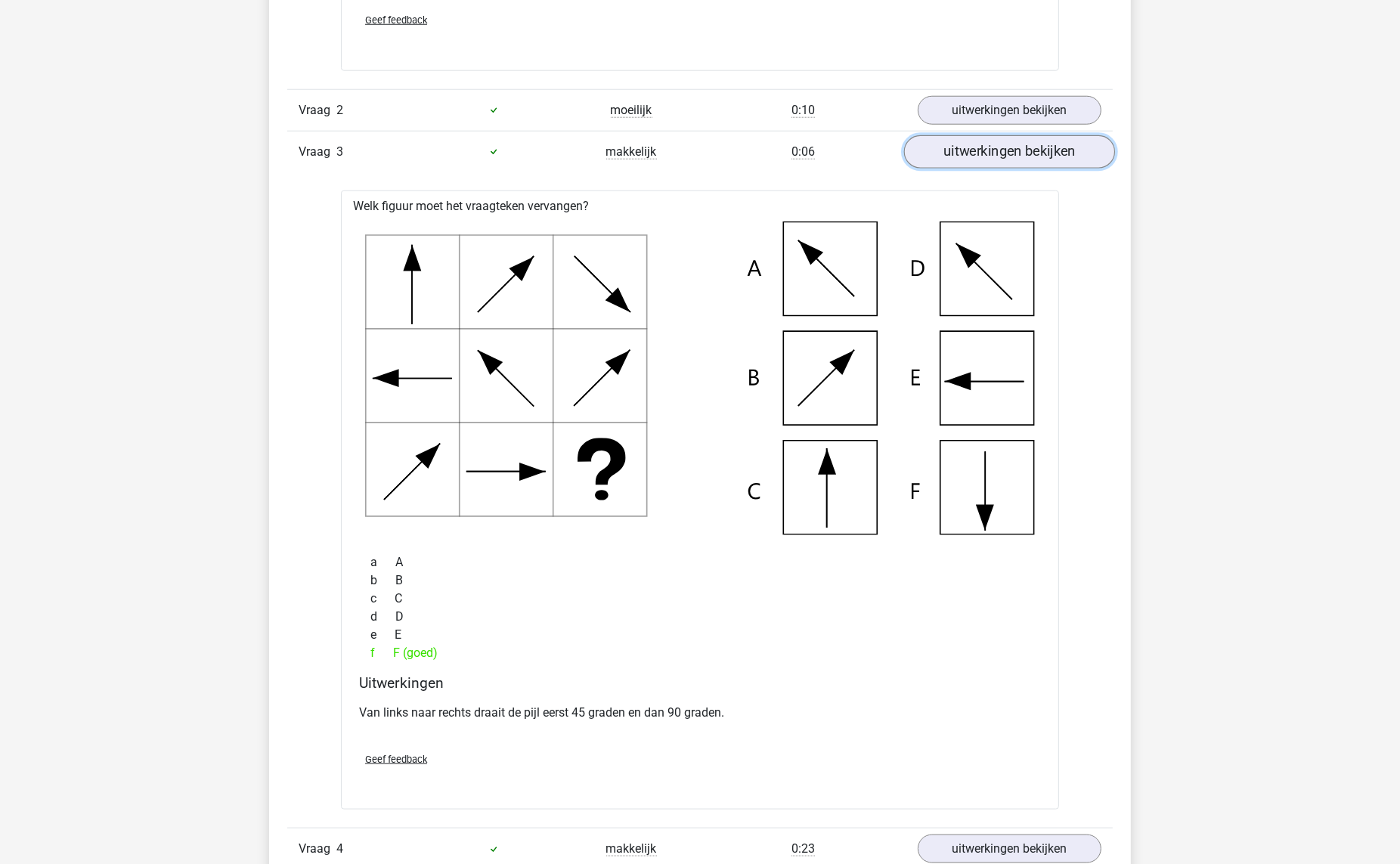
click at [1013, 159] on link "uitwerkingen bekijken" at bounding box center [1009, 151] width 211 height 33
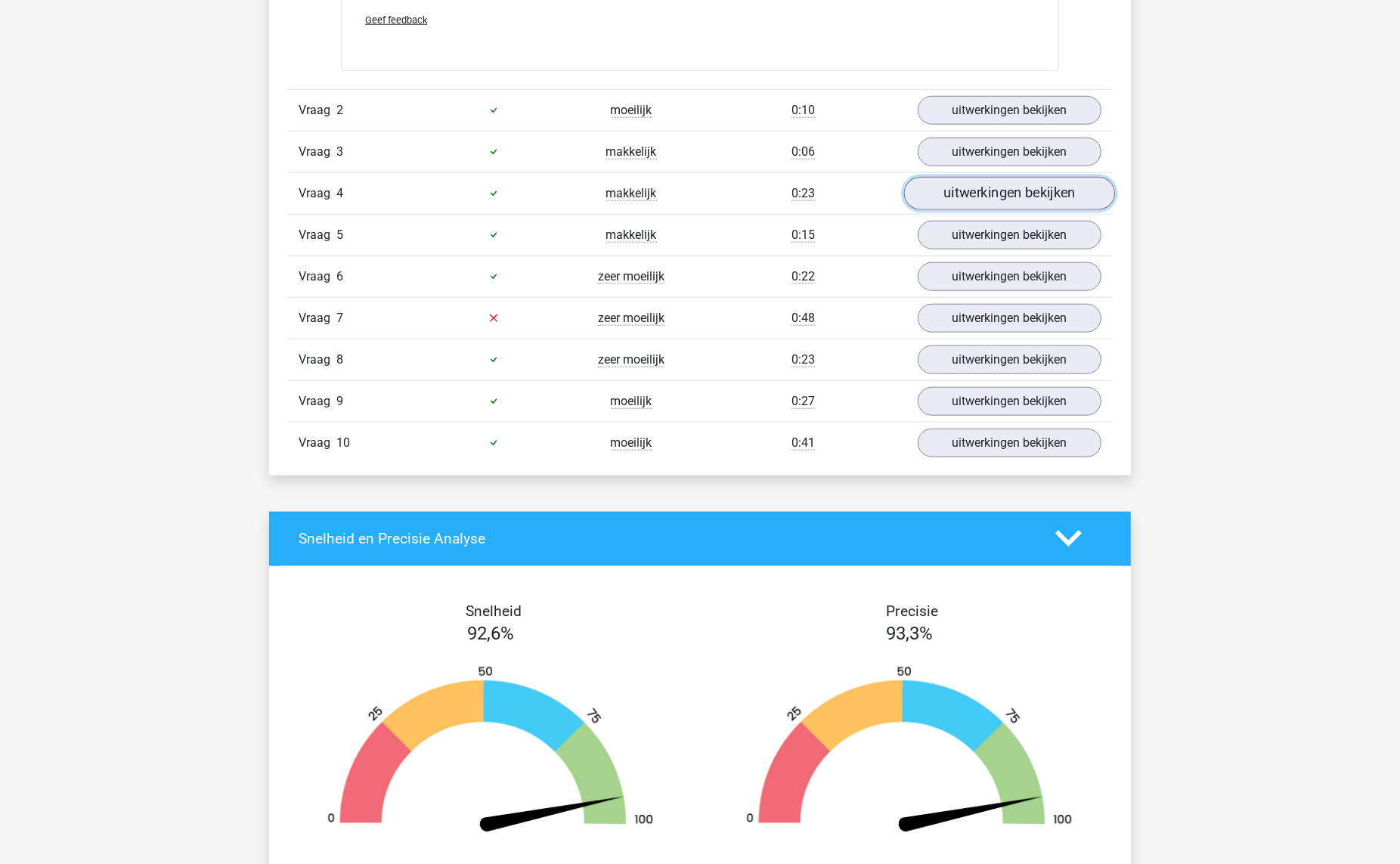
click at [992, 199] on link "uitwerkingen bekijken" at bounding box center [1009, 193] width 211 height 33
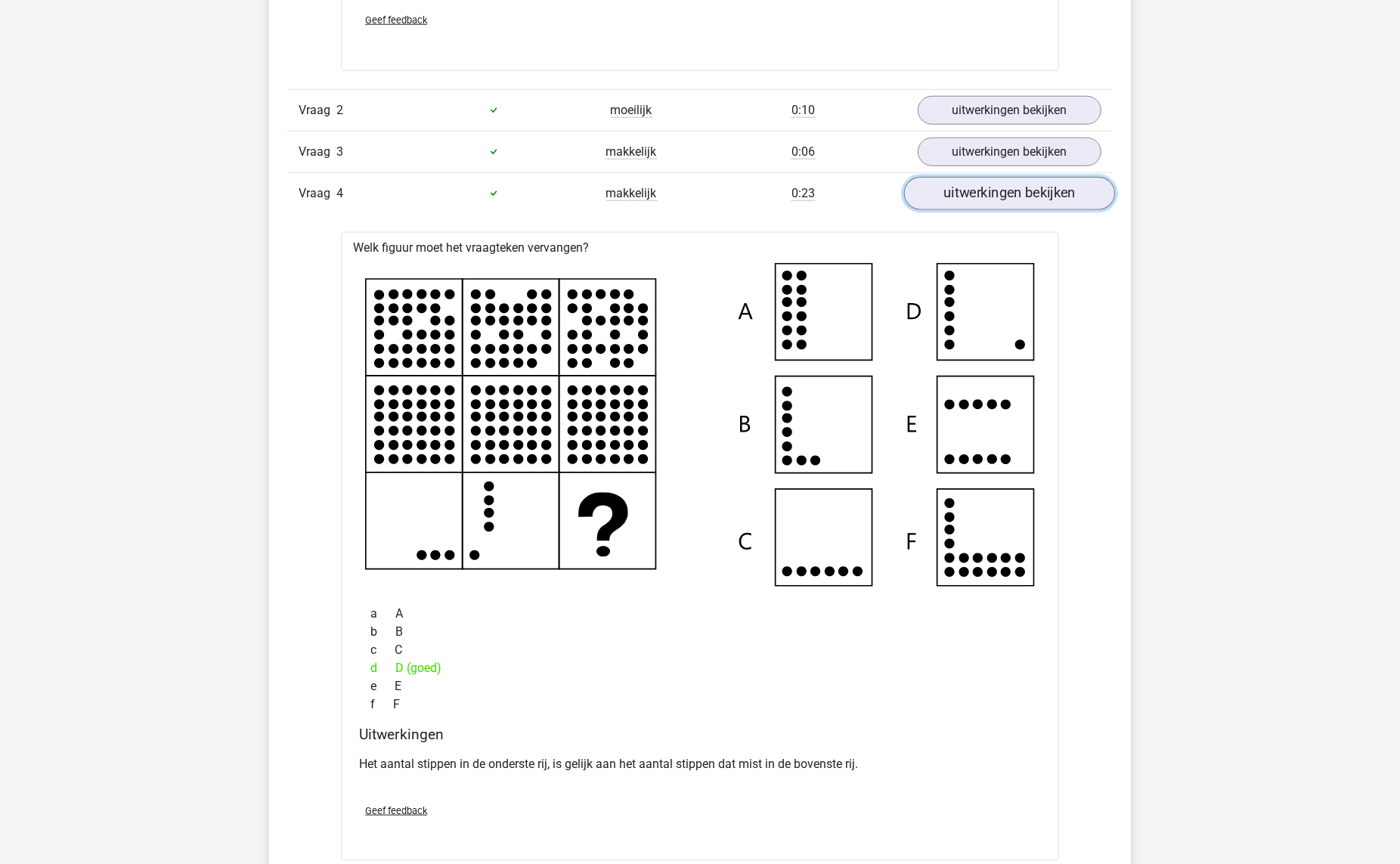
click at [992, 199] on link "uitwerkingen bekijken" at bounding box center [1009, 193] width 211 height 33
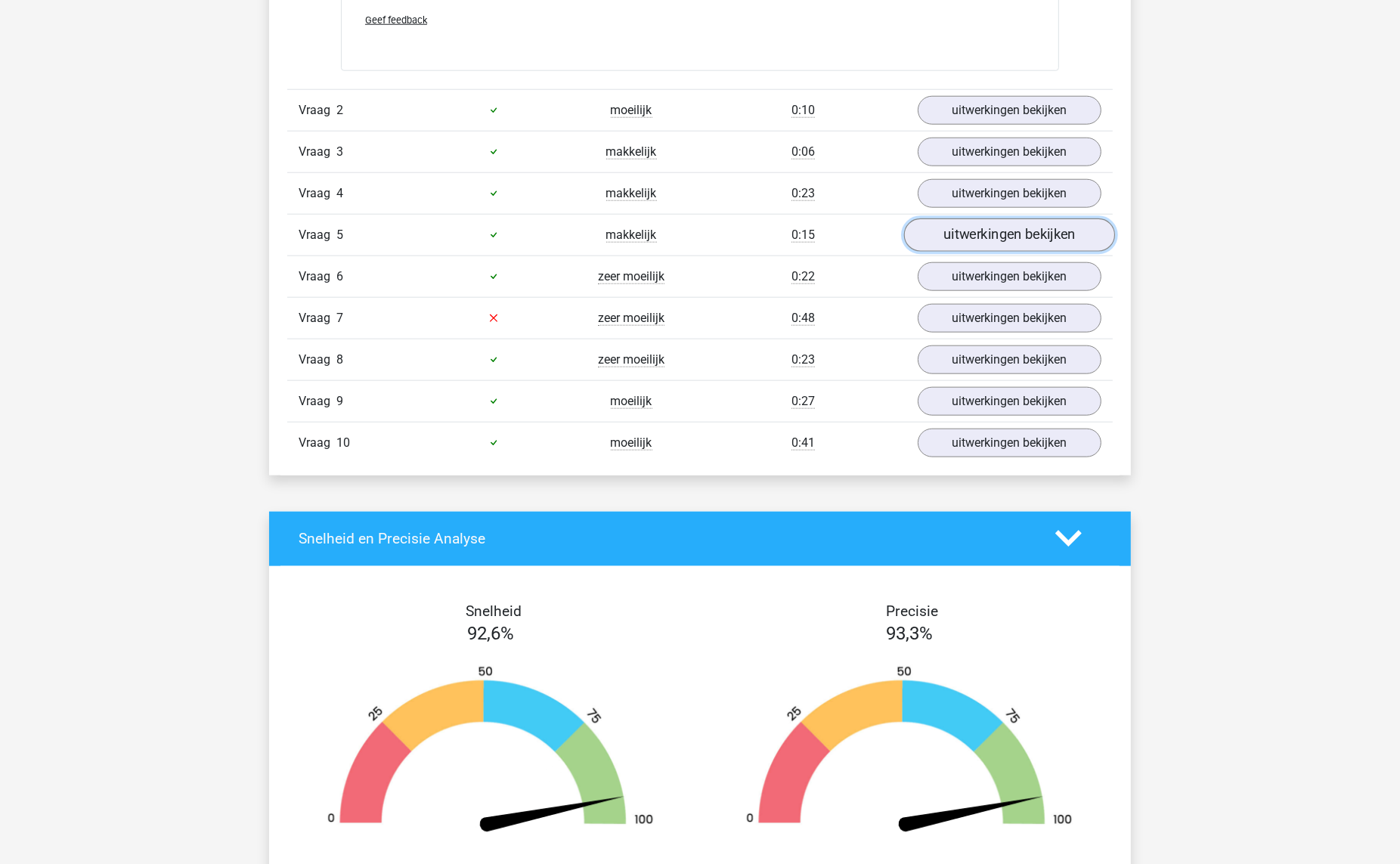
click at [980, 233] on link "uitwerkingen bekijken" at bounding box center [1009, 235] width 211 height 33
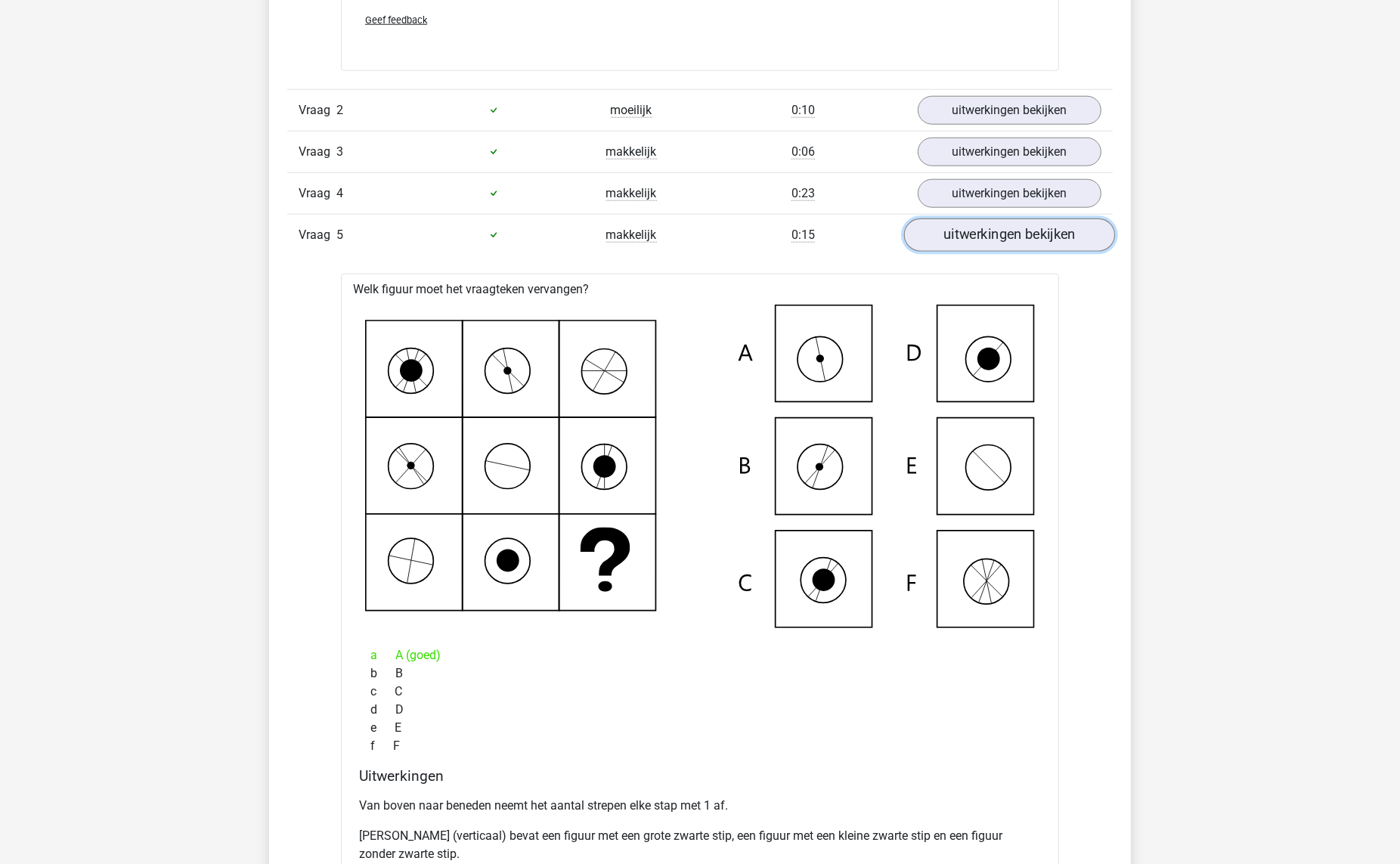
click at [980, 233] on link "uitwerkingen bekijken" at bounding box center [1009, 235] width 211 height 33
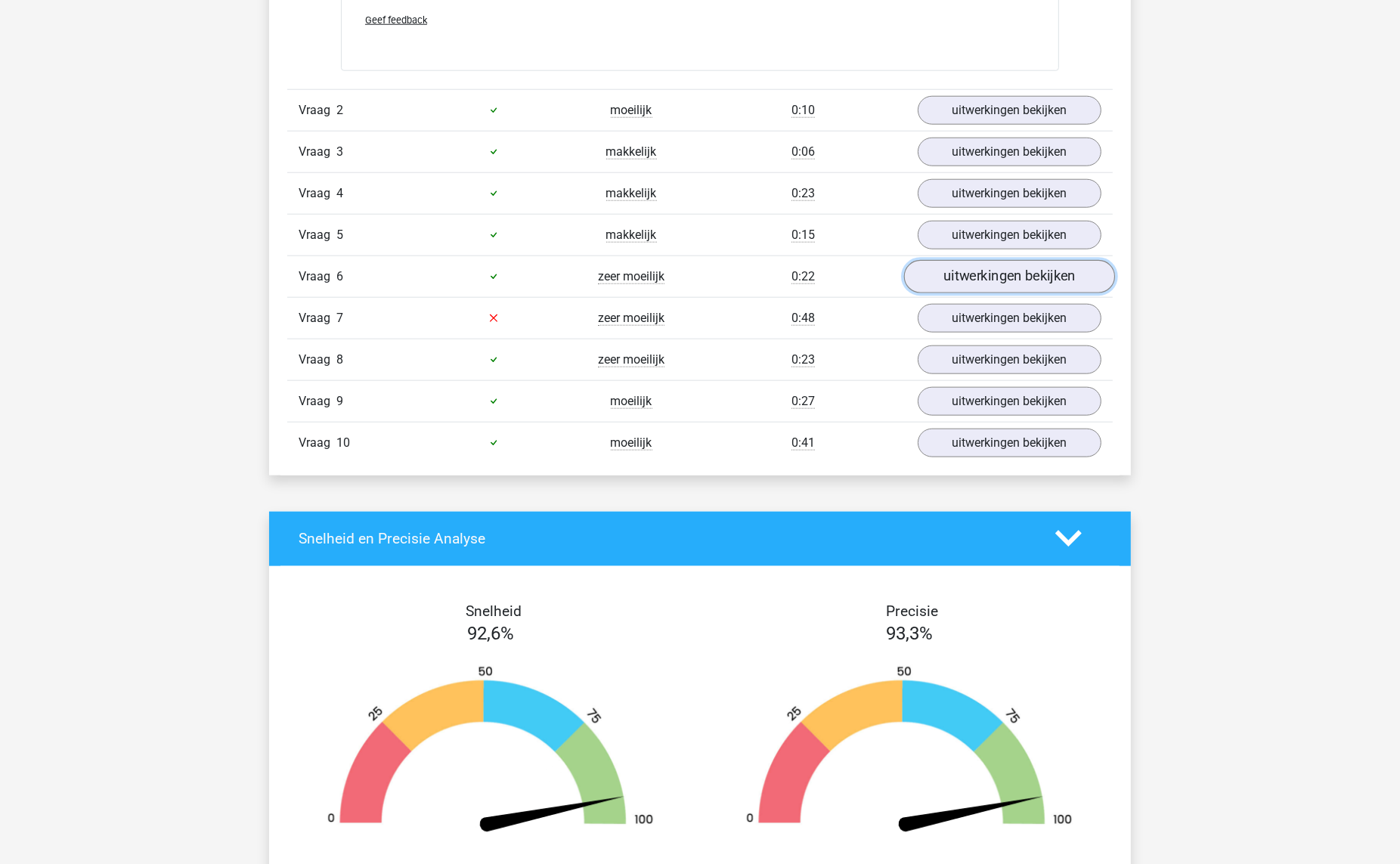
click at [966, 270] on link "uitwerkingen bekijken" at bounding box center [1009, 277] width 211 height 33
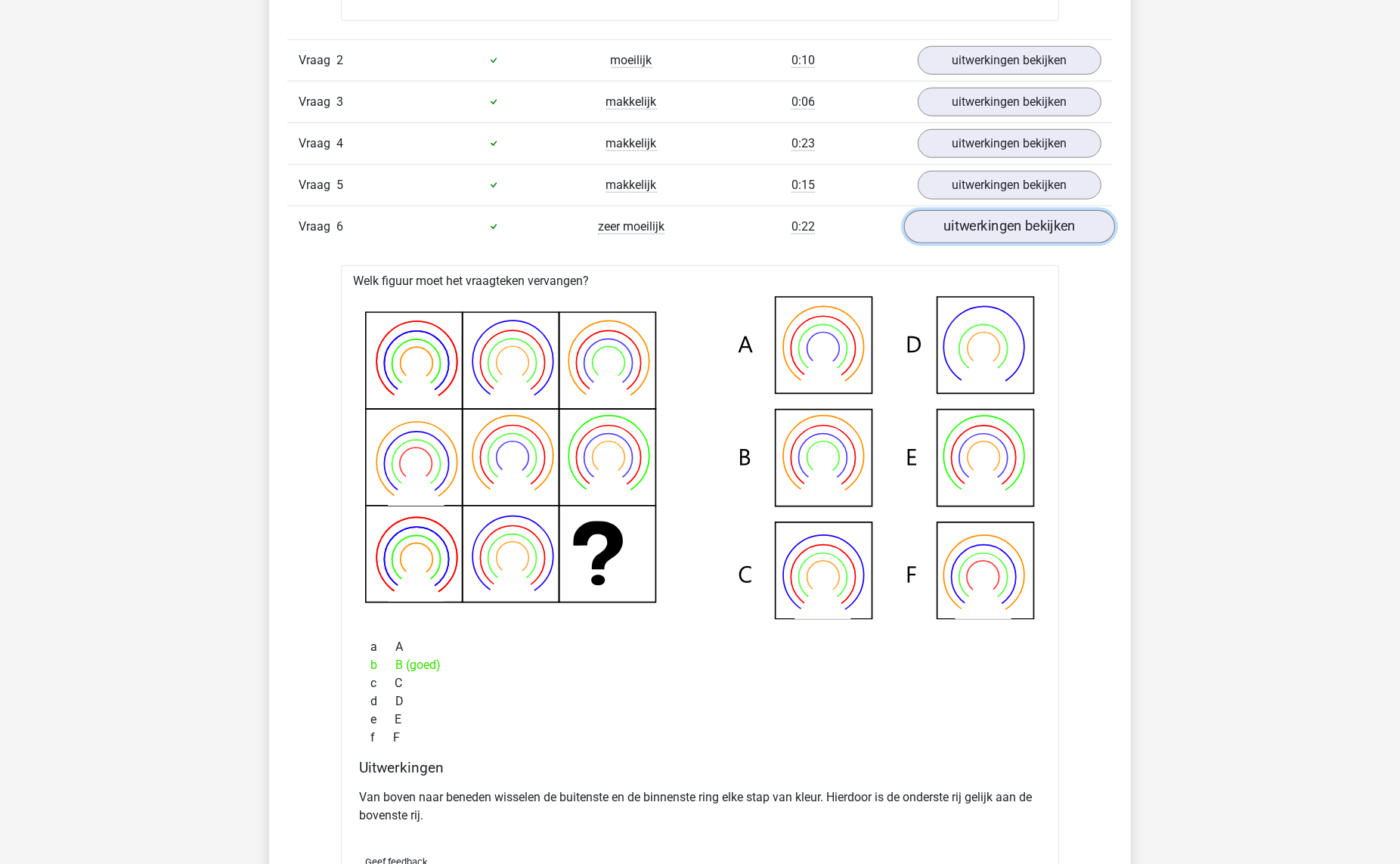
scroll to position [1816, 0]
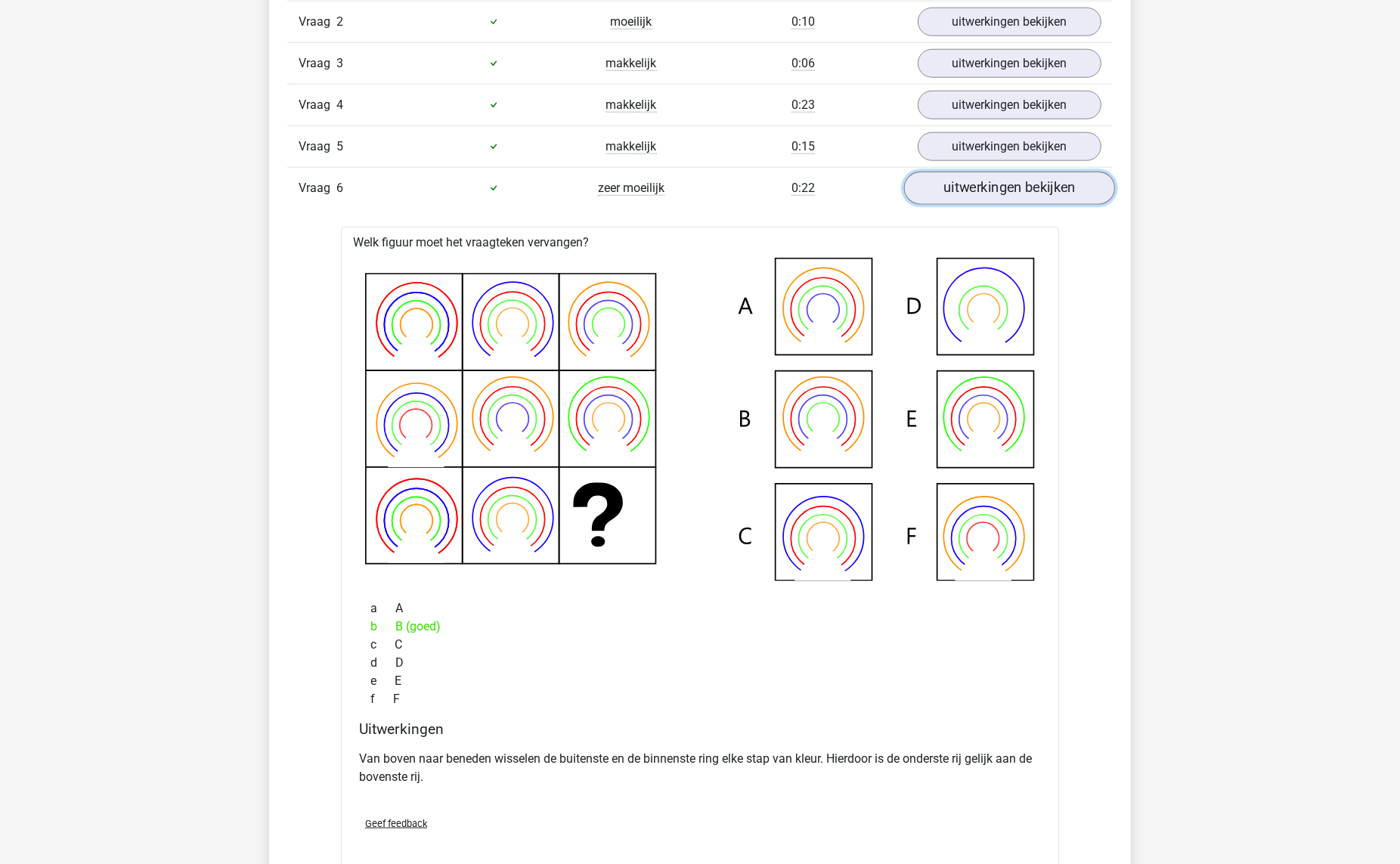
click at [1027, 184] on link "uitwerkingen bekijken" at bounding box center [1009, 188] width 211 height 33
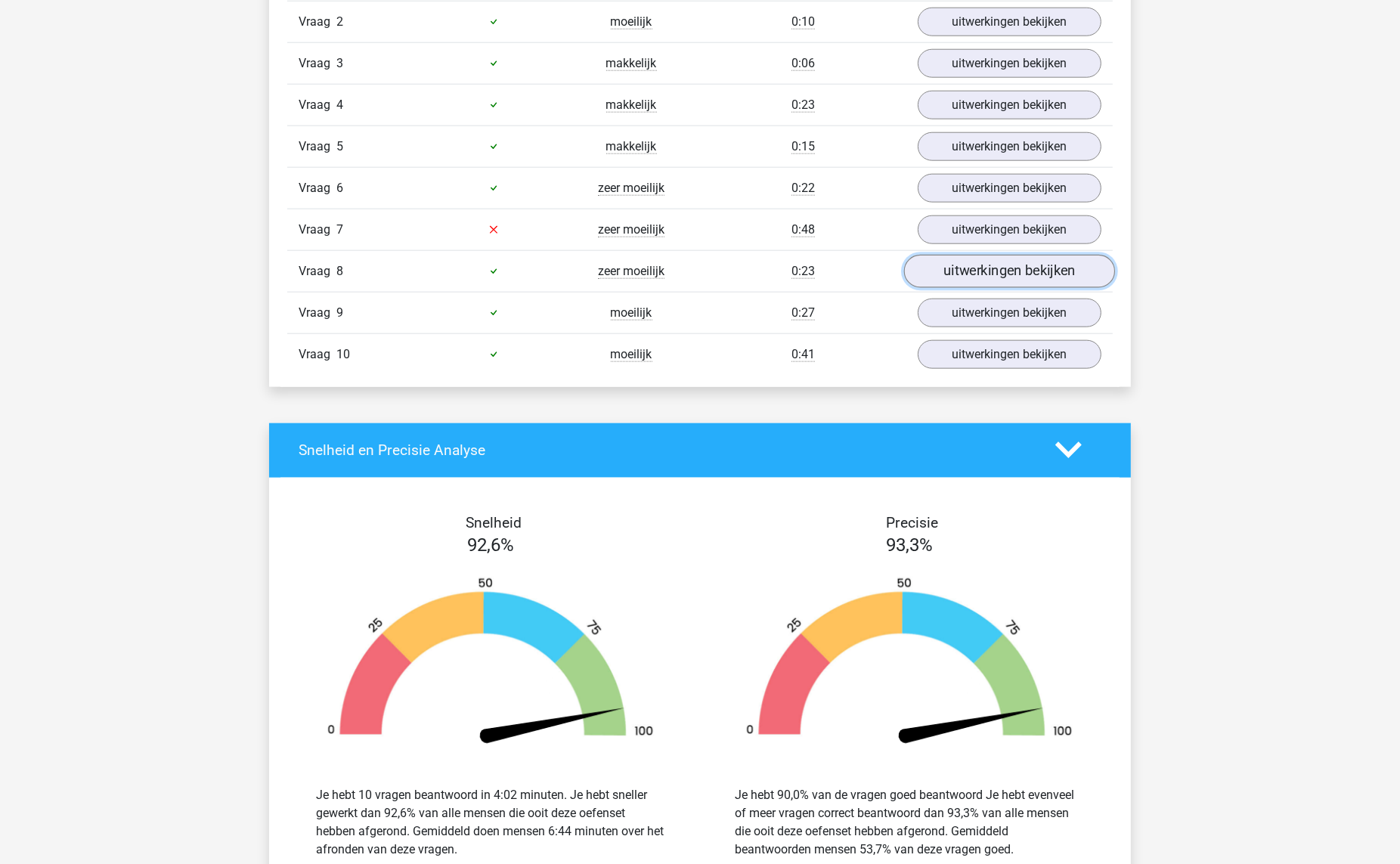
click at [966, 277] on link "uitwerkingen bekijken" at bounding box center [1009, 271] width 211 height 33
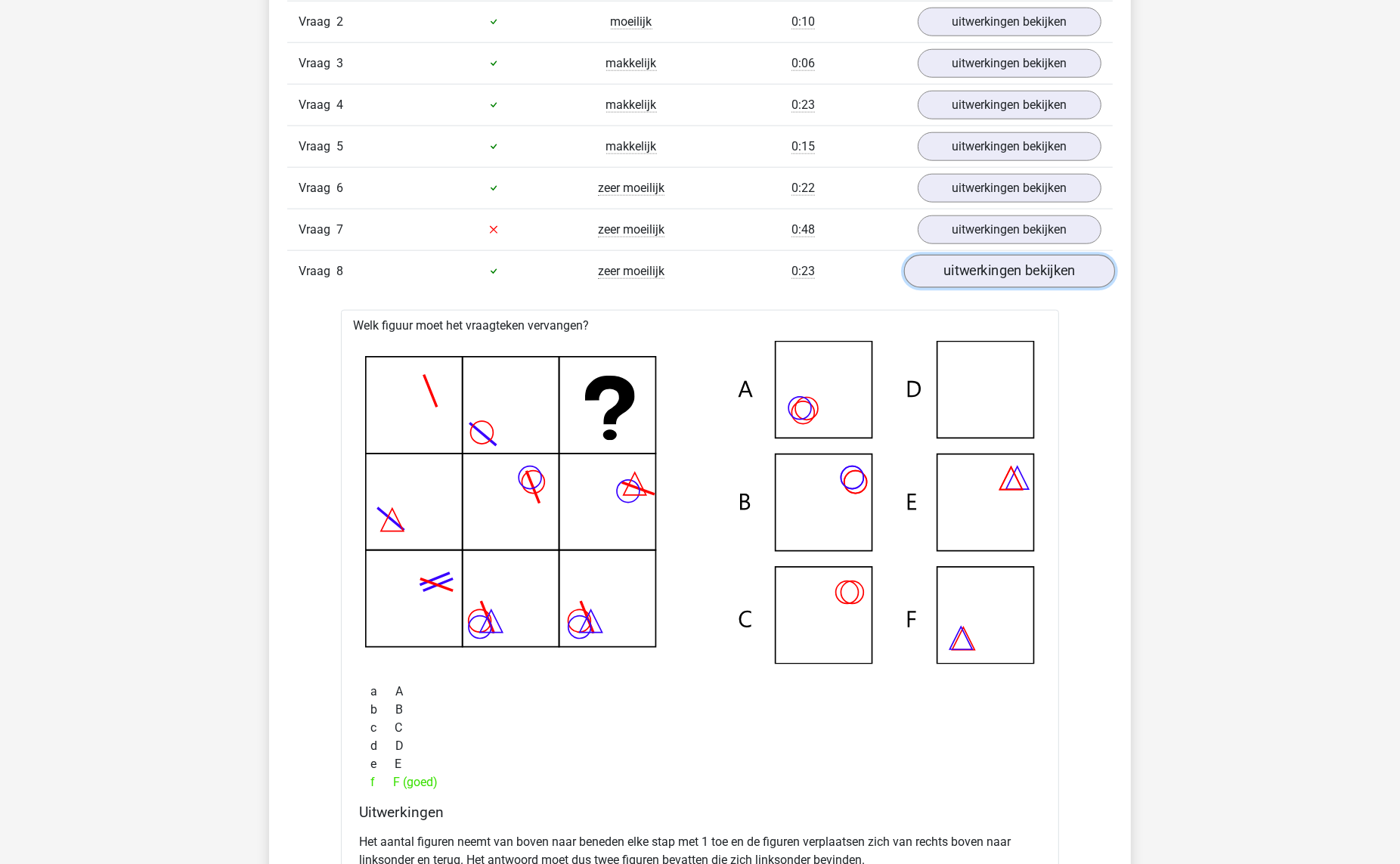
click at [966, 277] on link "uitwerkingen bekijken" at bounding box center [1009, 271] width 211 height 33
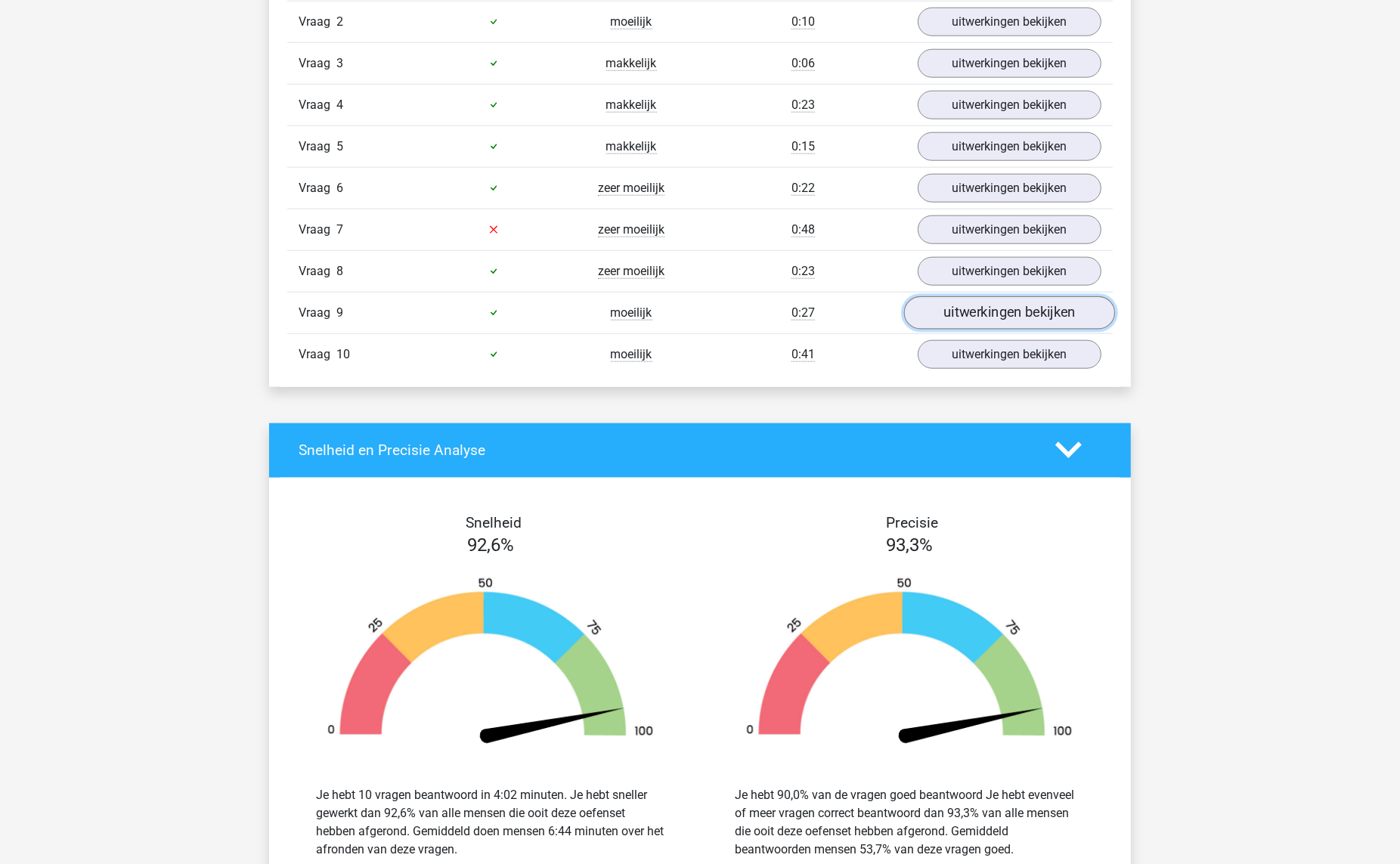
click at [956, 326] on link "uitwerkingen bekijken" at bounding box center [1009, 312] width 211 height 33
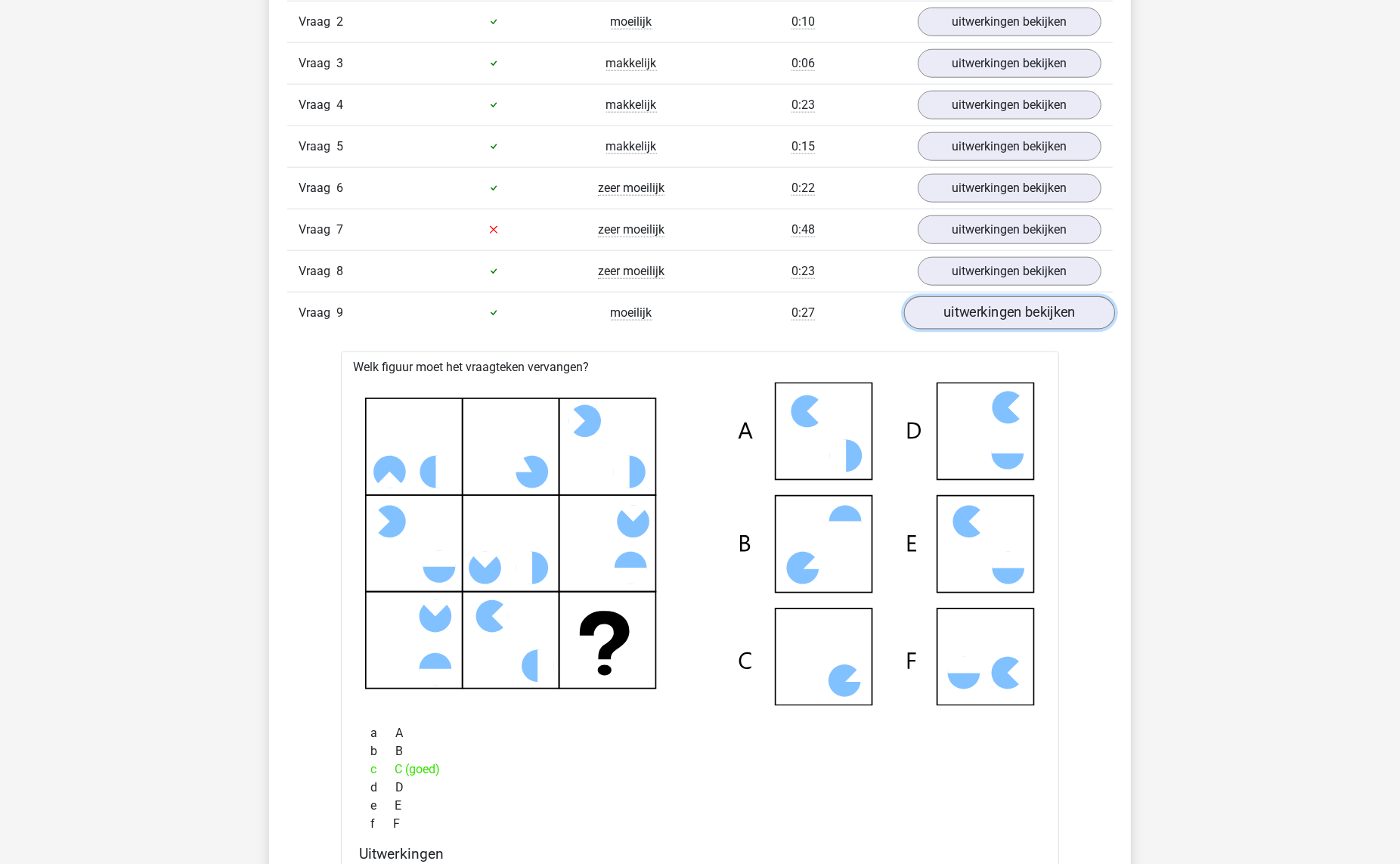
click at [962, 321] on link "uitwerkingen bekijken" at bounding box center [1009, 312] width 211 height 33
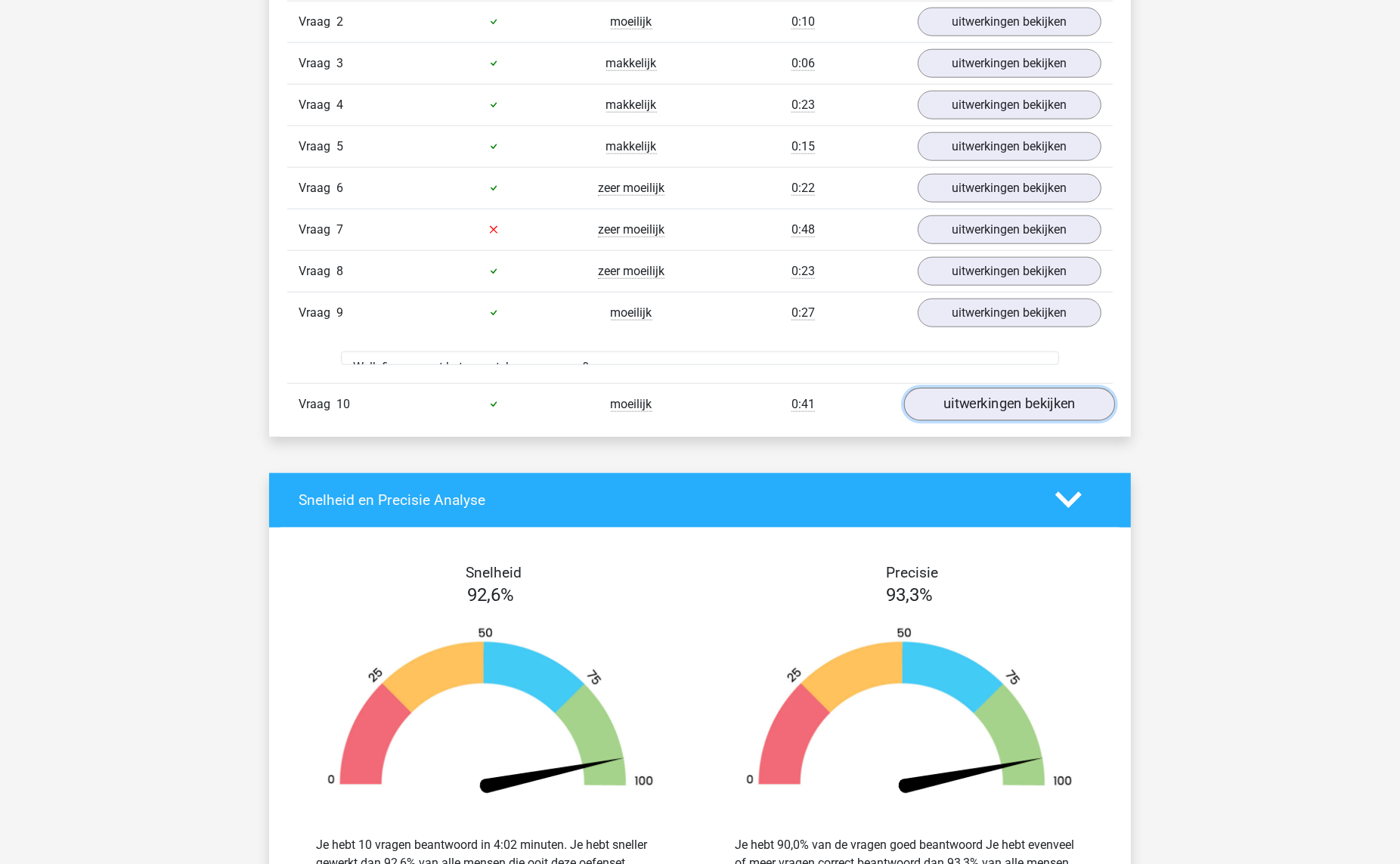
click at [962, 388] on link "uitwerkingen bekijken" at bounding box center [1009, 404] width 211 height 33
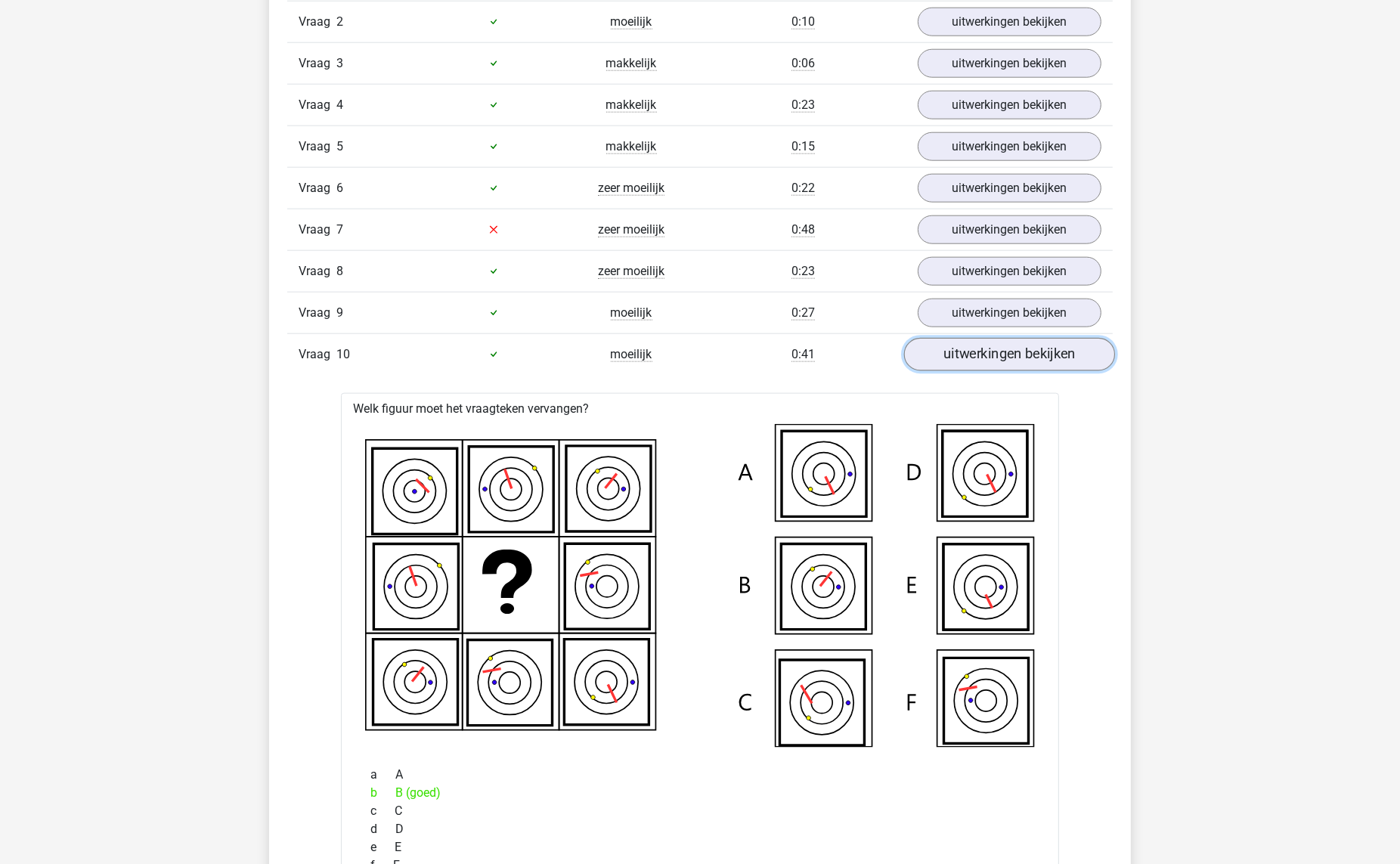
click at [962, 360] on link "uitwerkingen bekijken" at bounding box center [1009, 354] width 211 height 33
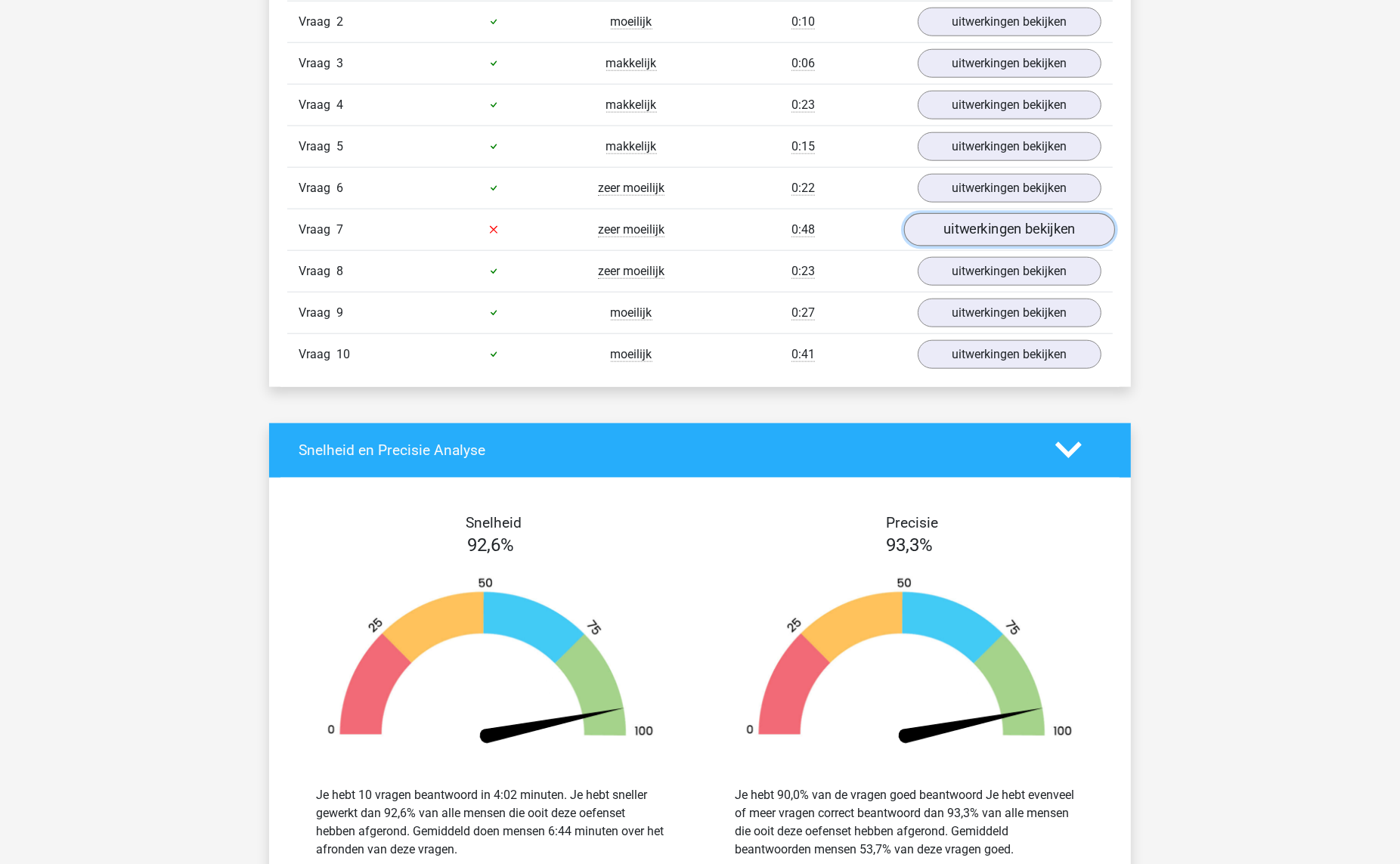
click at [980, 228] on link "uitwerkingen bekijken" at bounding box center [1009, 229] width 211 height 33
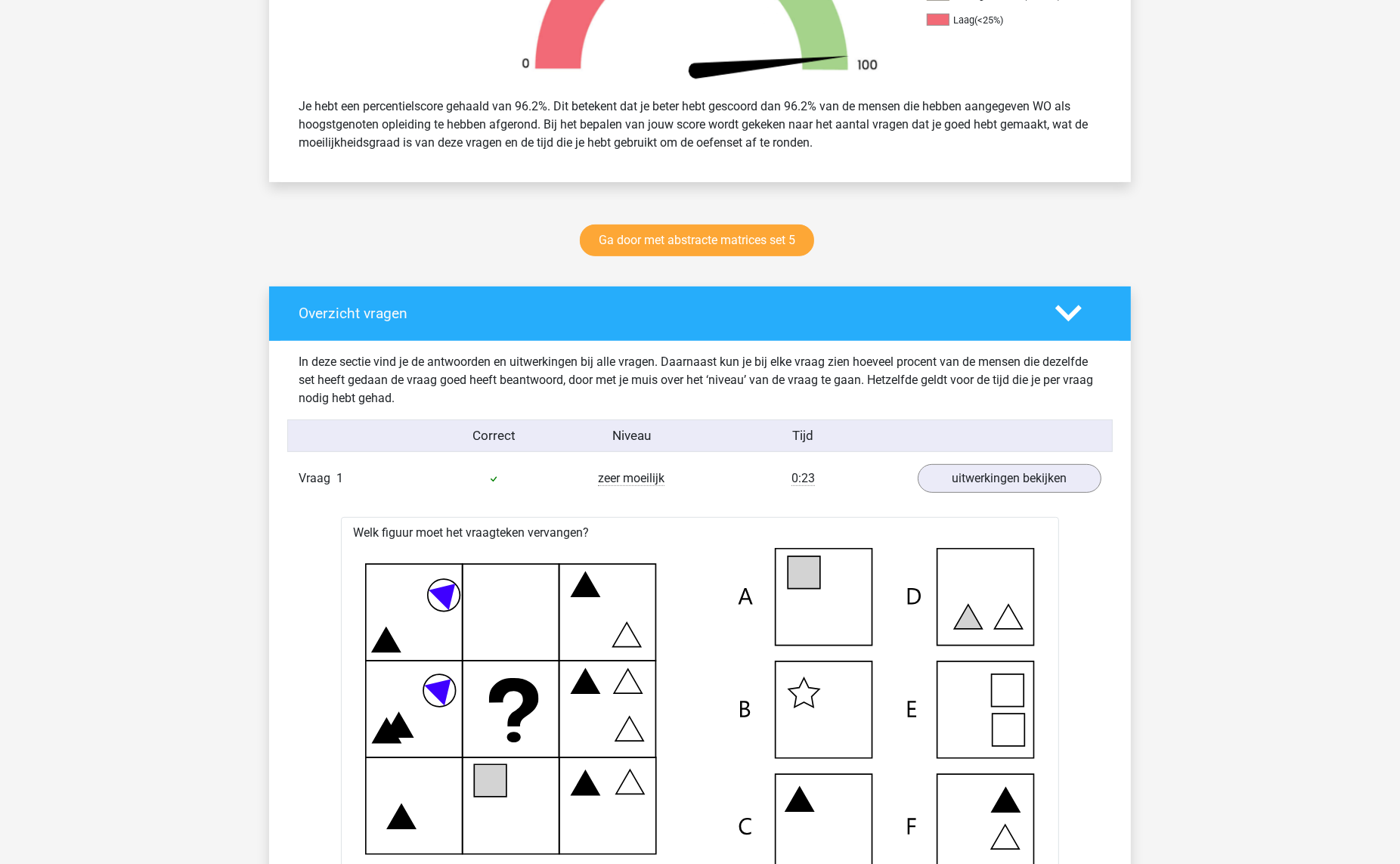
scroll to position [0, 0]
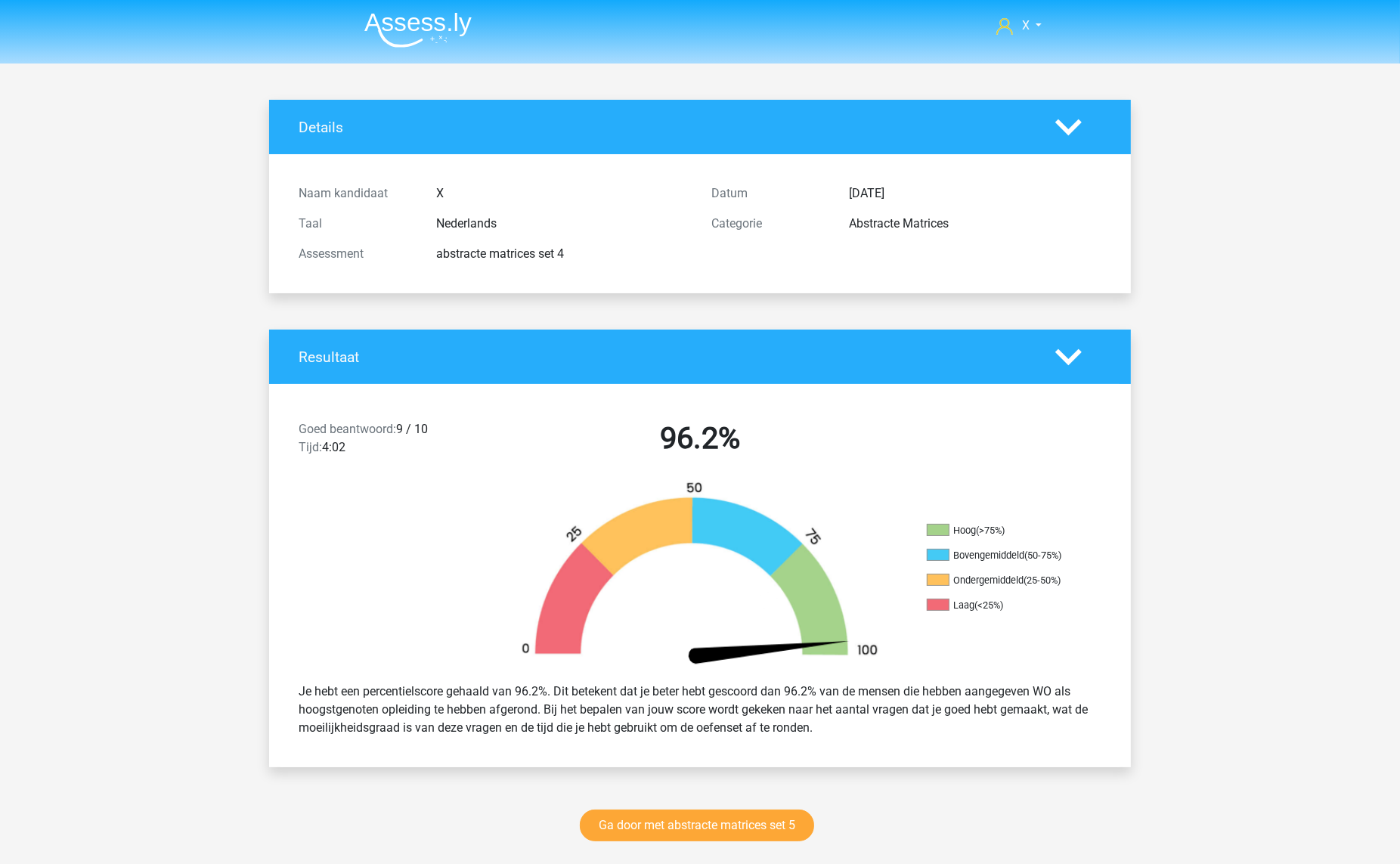
click at [456, 31] on img at bounding box center [418, 30] width 107 height 36
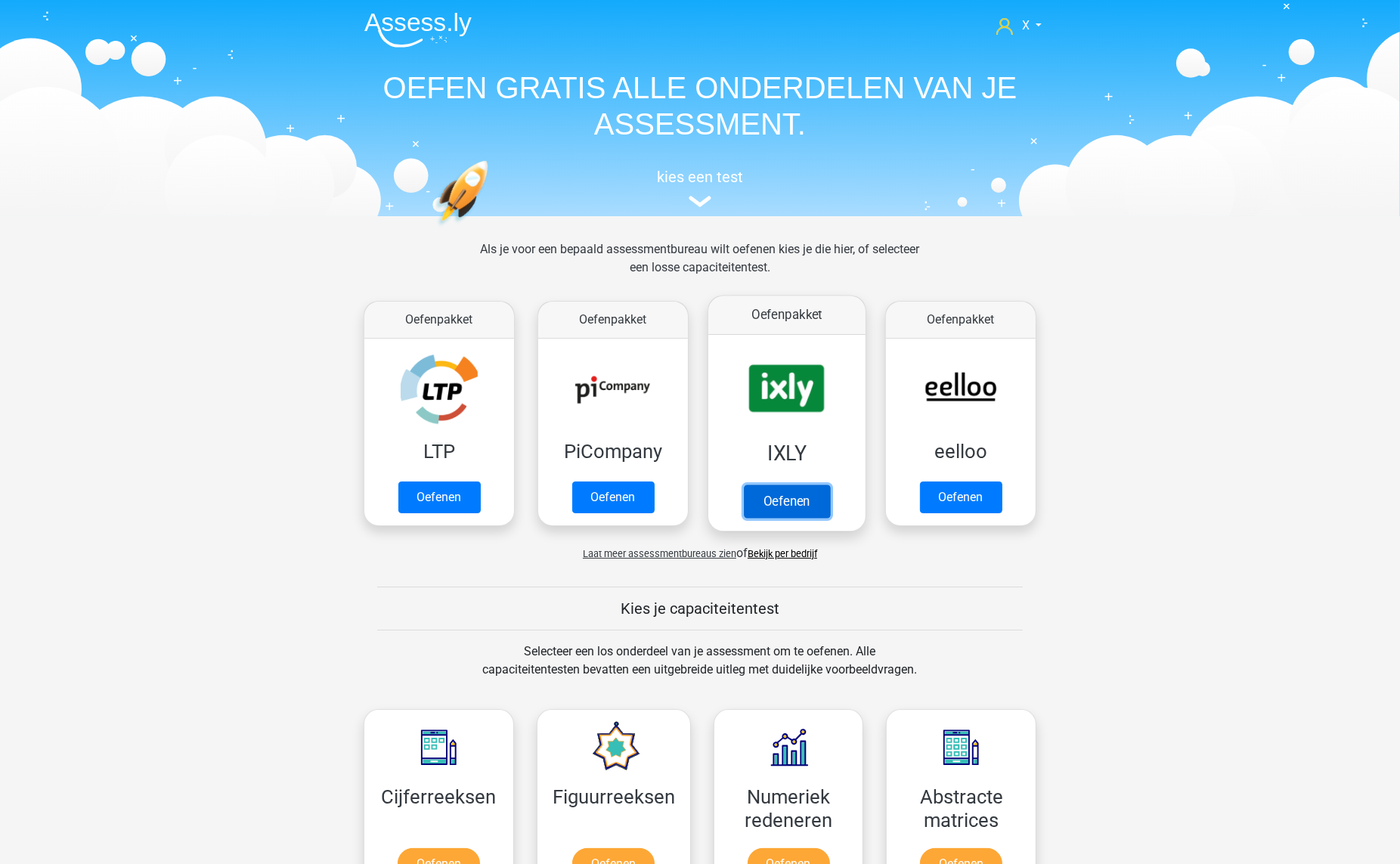
click at [824, 485] on link "Oefenen" at bounding box center [787, 501] width 86 height 33
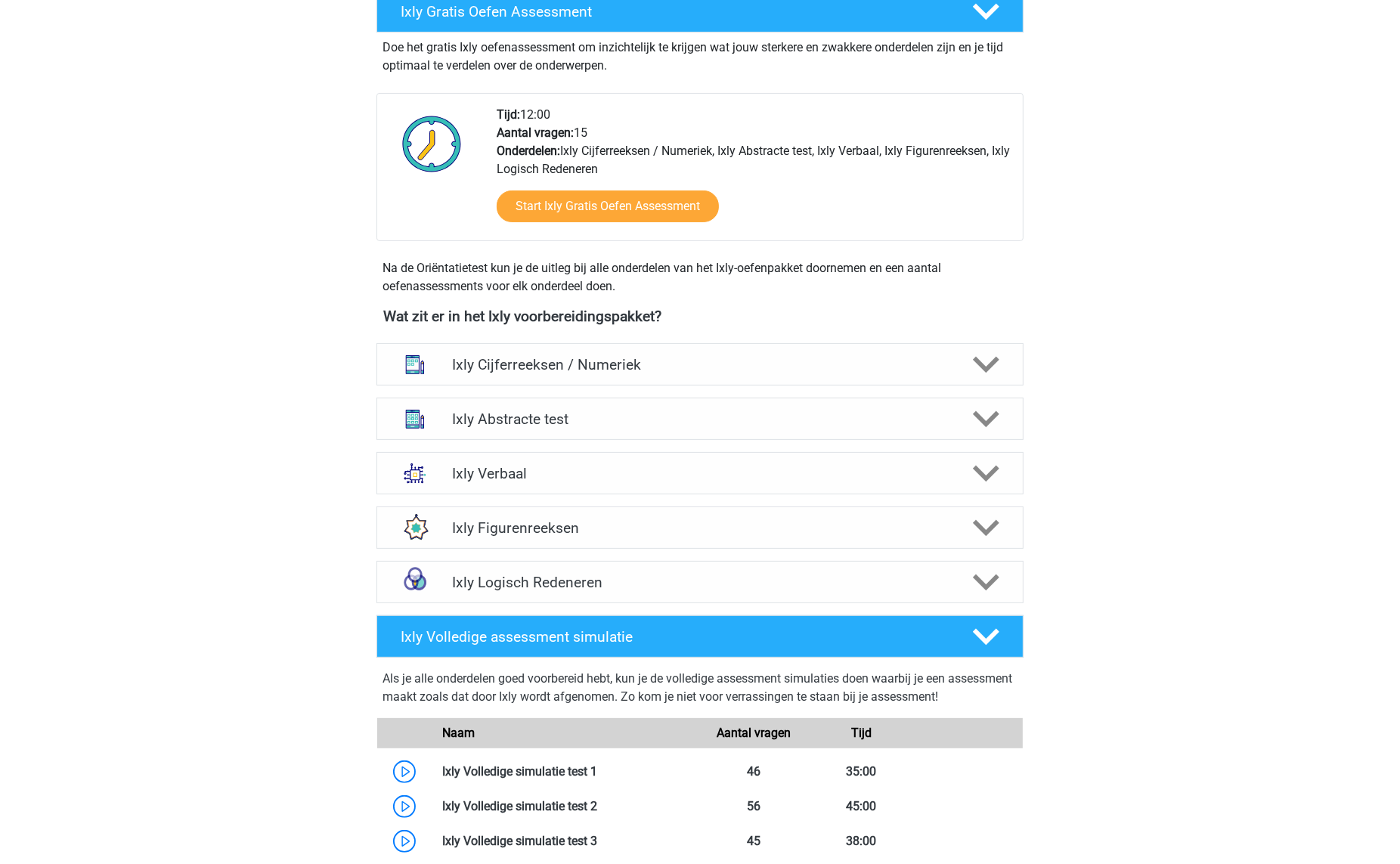
scroll to position [628, 0]
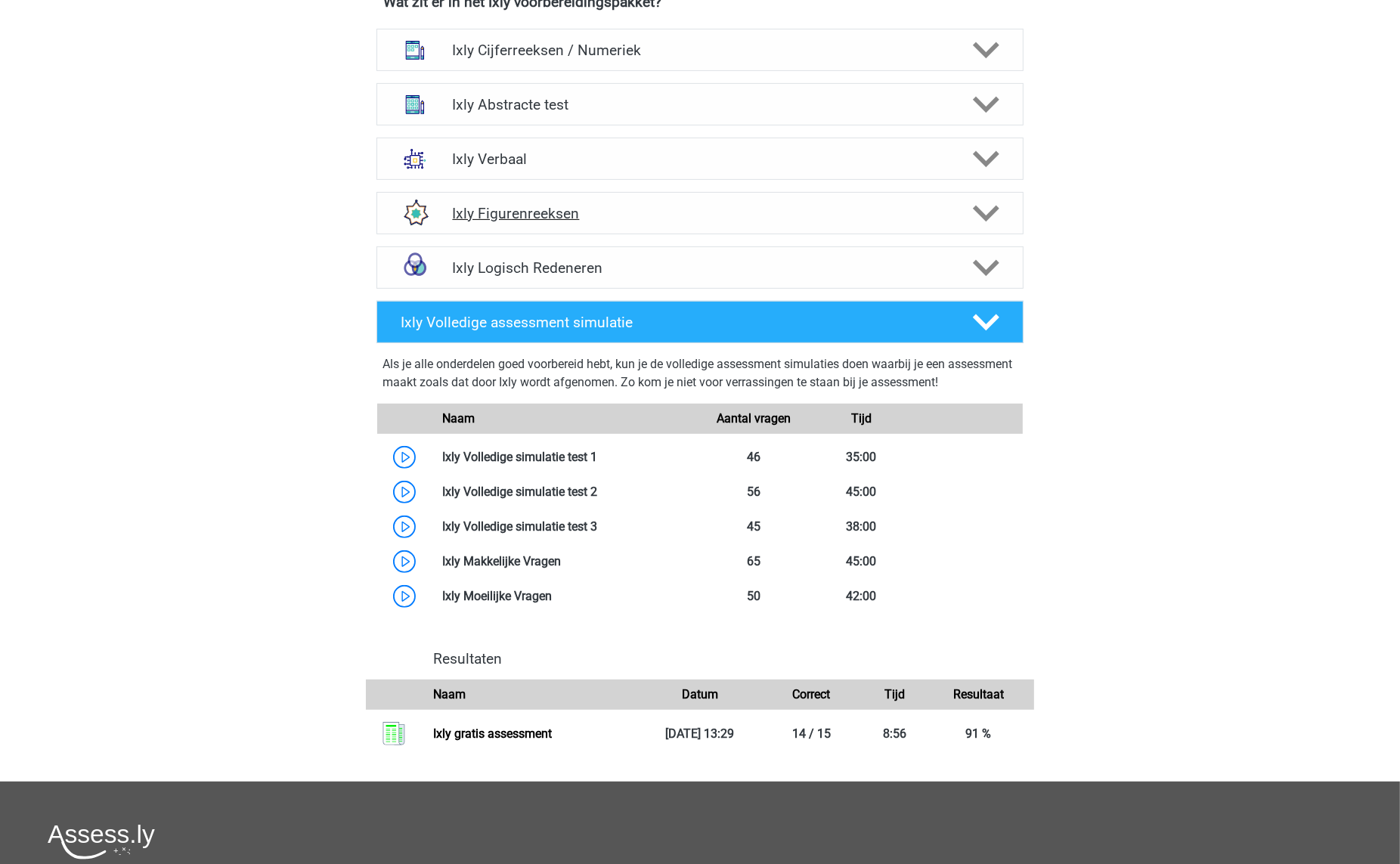
click at [849, 207] on h4 "Ixly Figurenreeksen" at bounding box center [700, 213] width 495 height 17
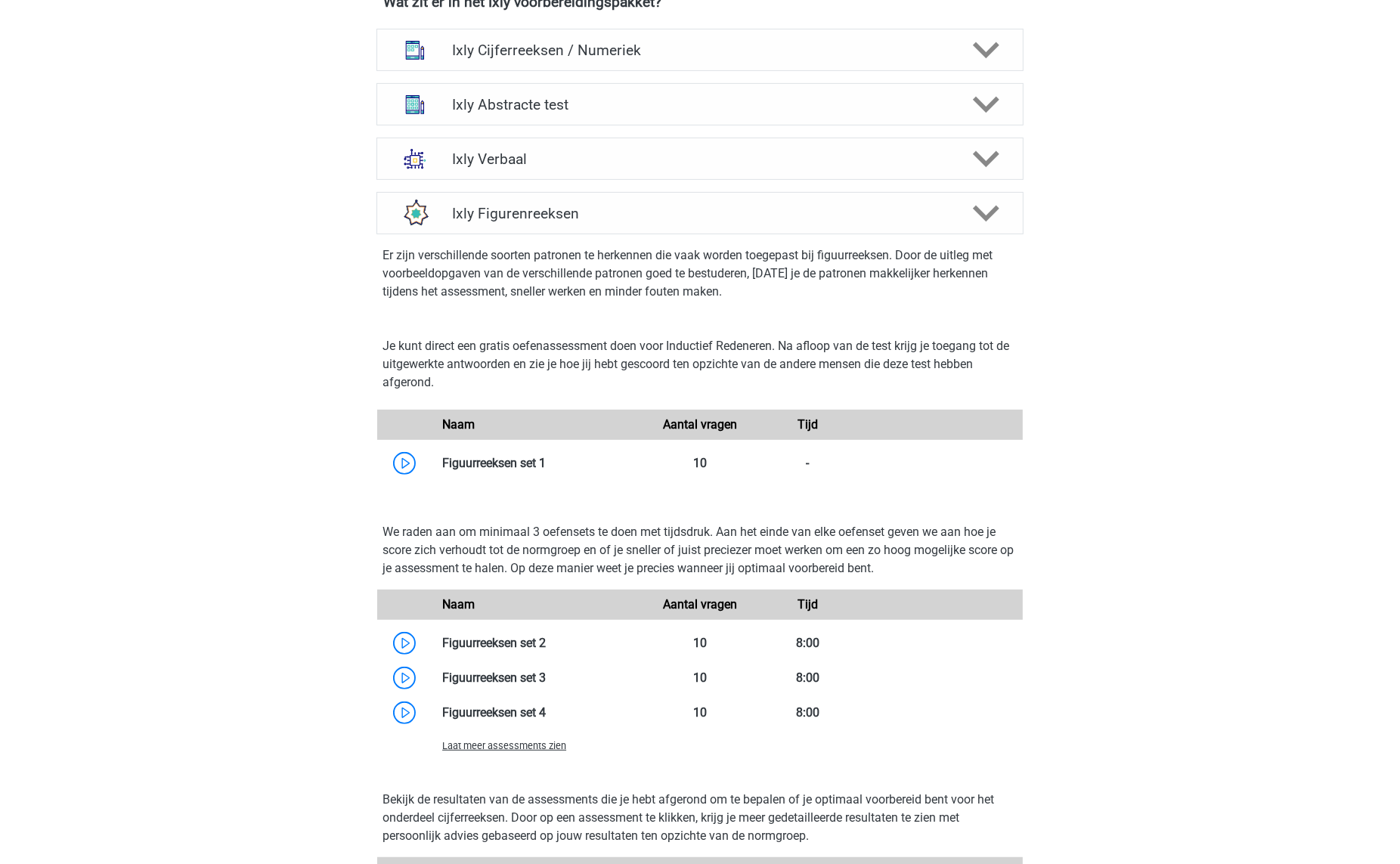
click at [532, 744] on span "Laat meer assessments zien" at bounding box center [504, 746] width 124 height 11
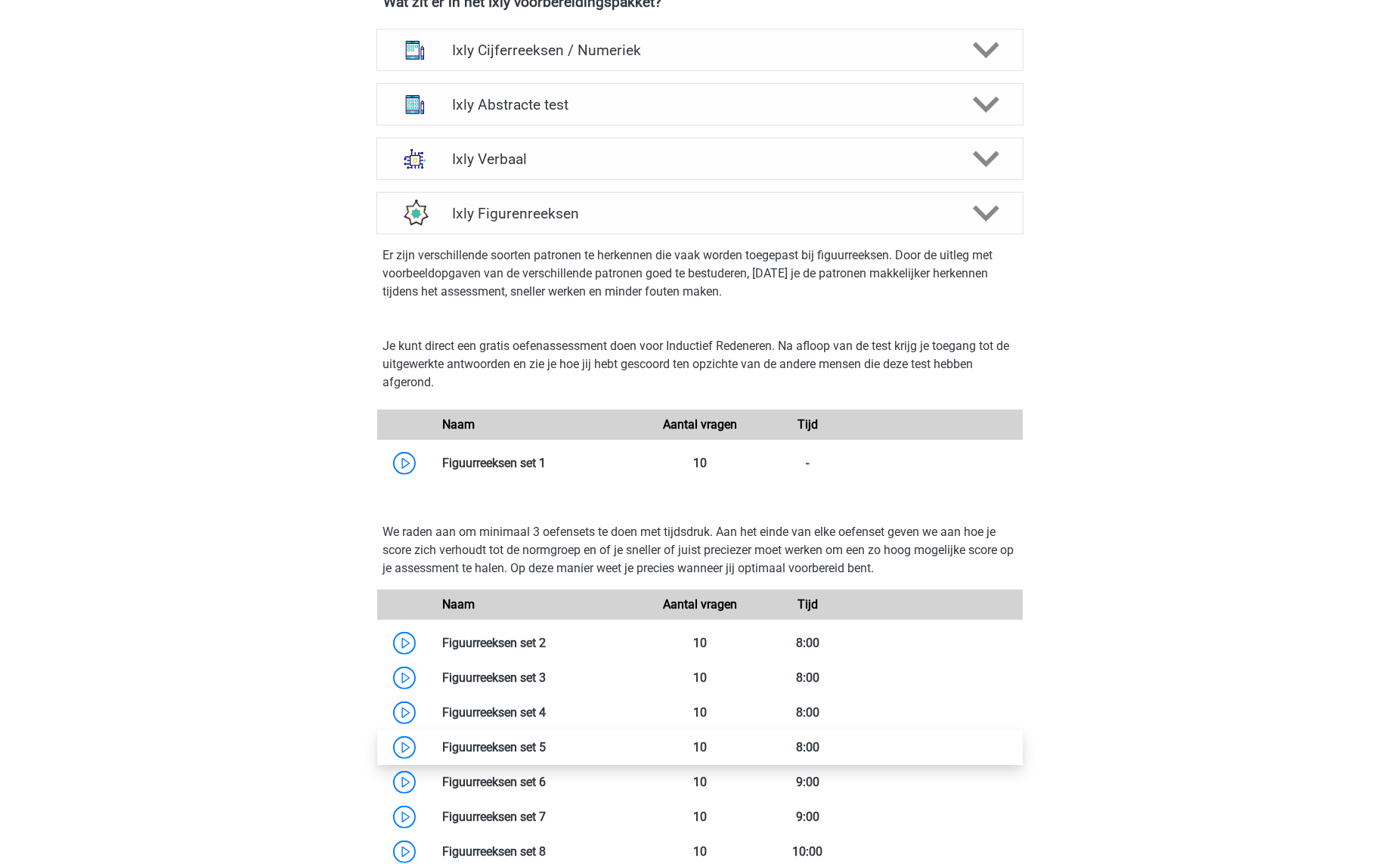
click at [546, 748] on link at bounding box center [546, 748] width 0 height 15
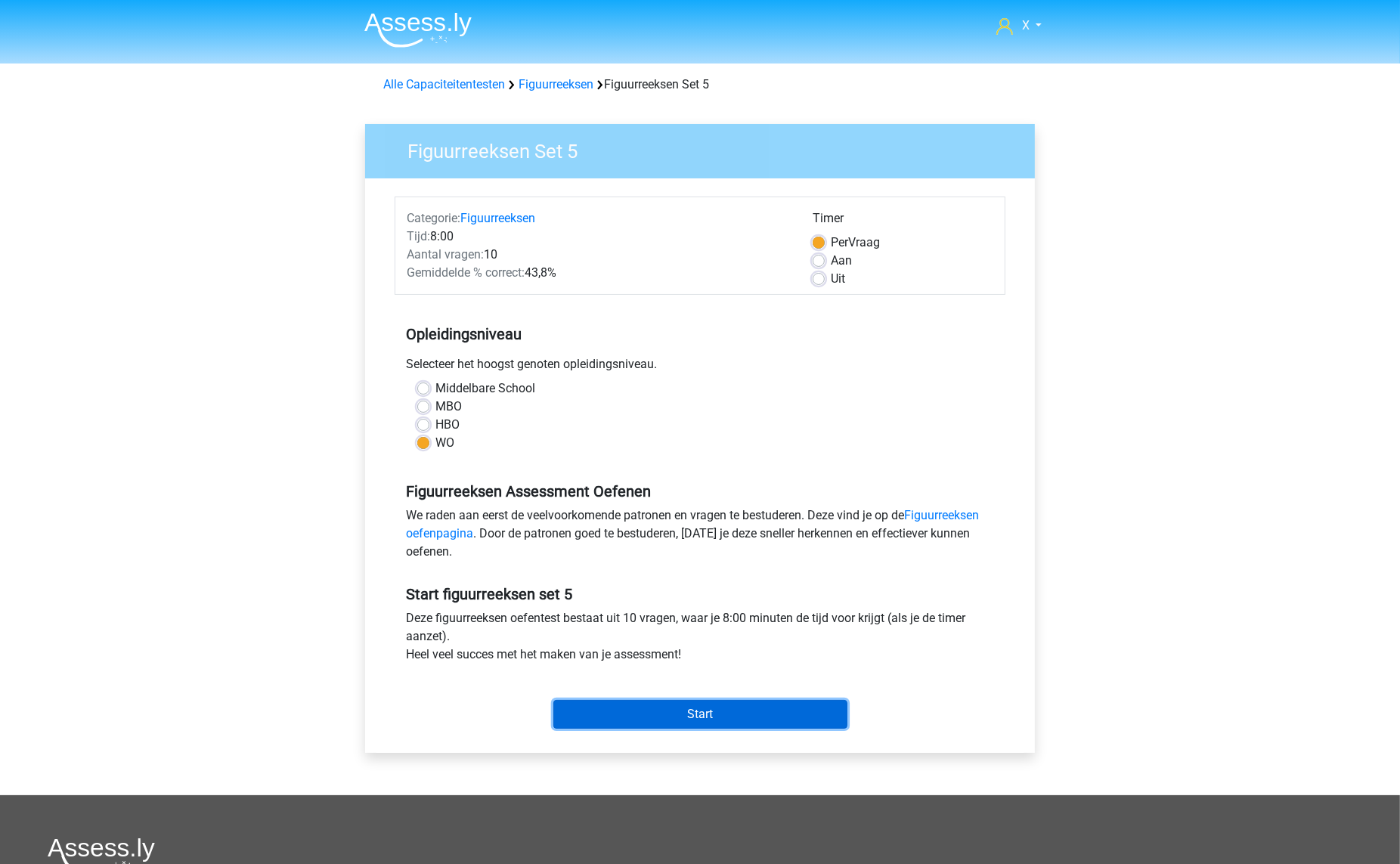
click at [736, 706] on input "Start" at bounding box center [700, 713] width 294 height 28
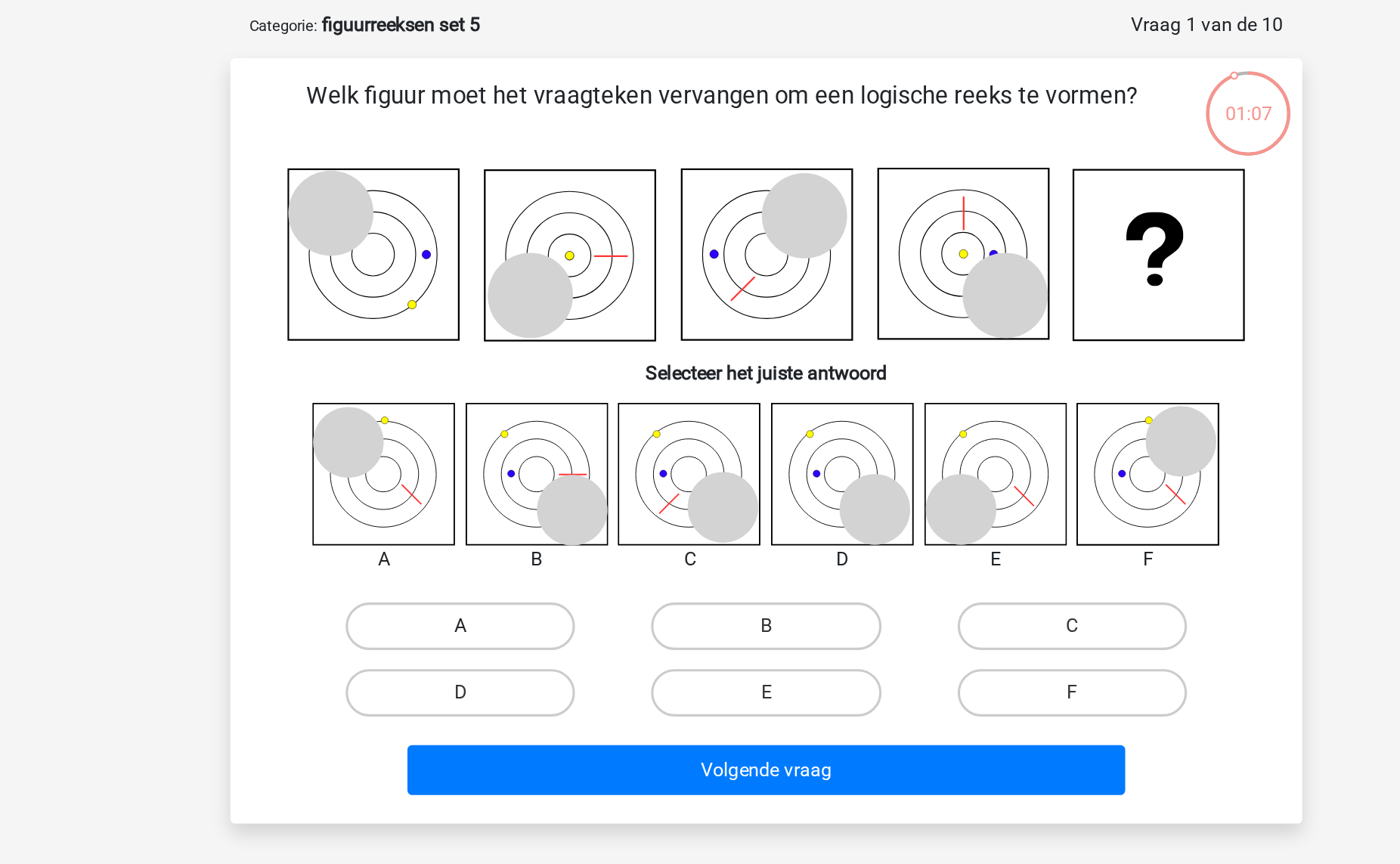
click at [527, 458] on label "A" at bounding box center [505, 467] width 146 height 30
click at [516, 467] on input "A" at bounding box center [511, 472] width 10 height 10
radio input "true"
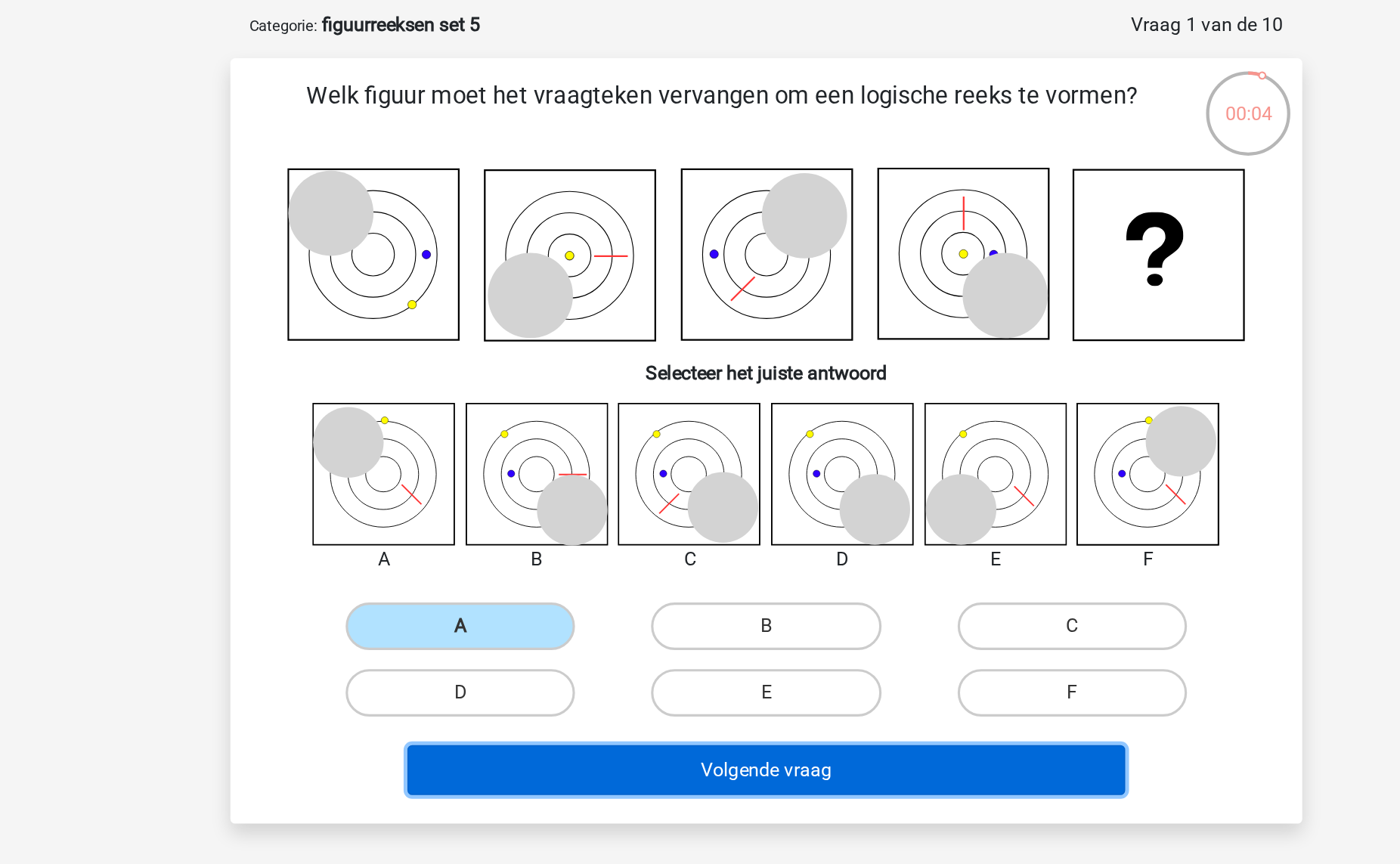
click at [760, 549] on button "Volgende vraag" at bounding box center [700, 558] width 457 height 32
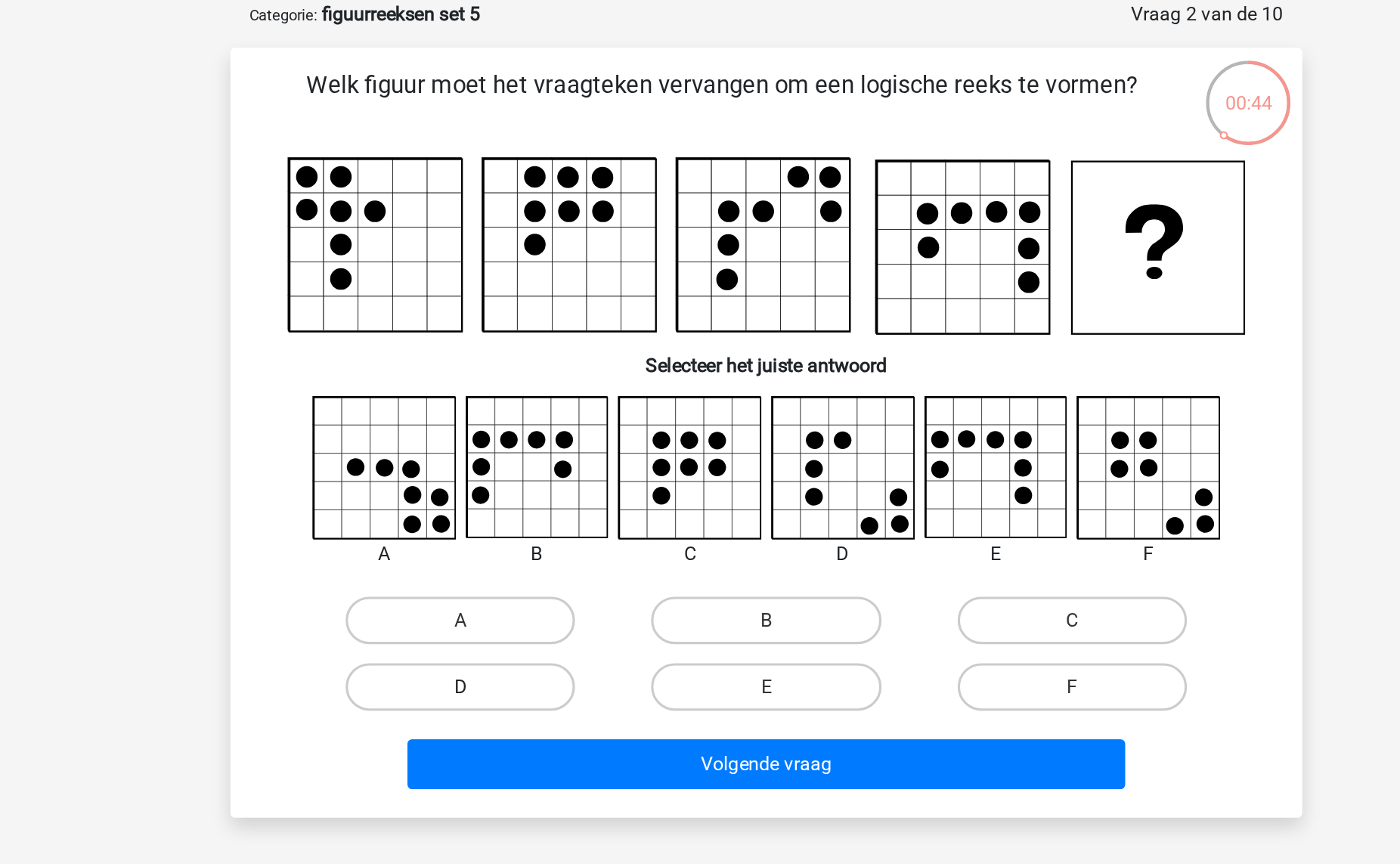
click at [565, 523] on label "D" at bounding box center [505, 512] width 146 height 30
click at [516, 522] on input "D" at bounding box center [511, 517] width 10 height 10
radio input "true"
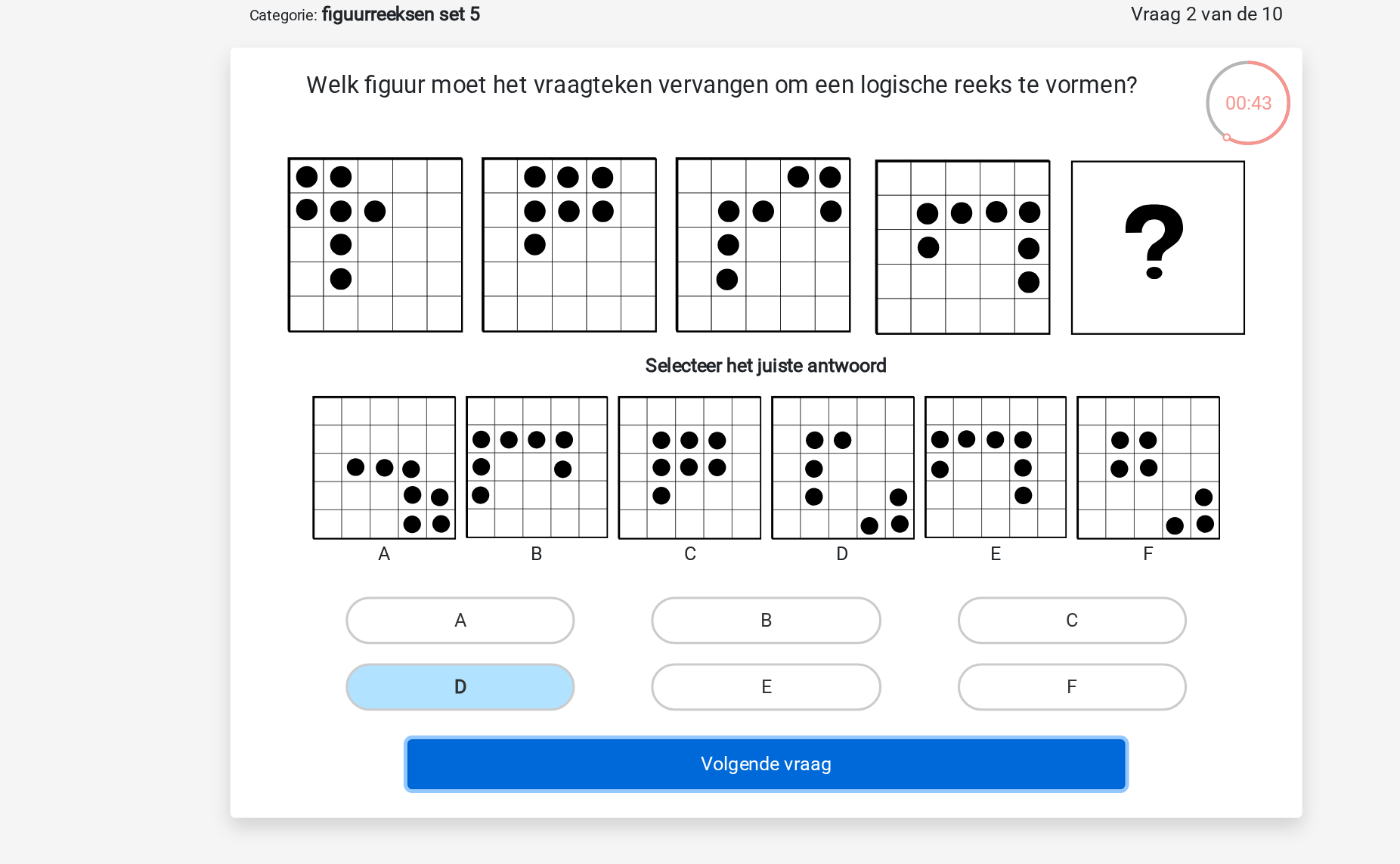
click at [612, 551] on button "Volgende vraag" at bounding box center [700, 561] width 457 height 32
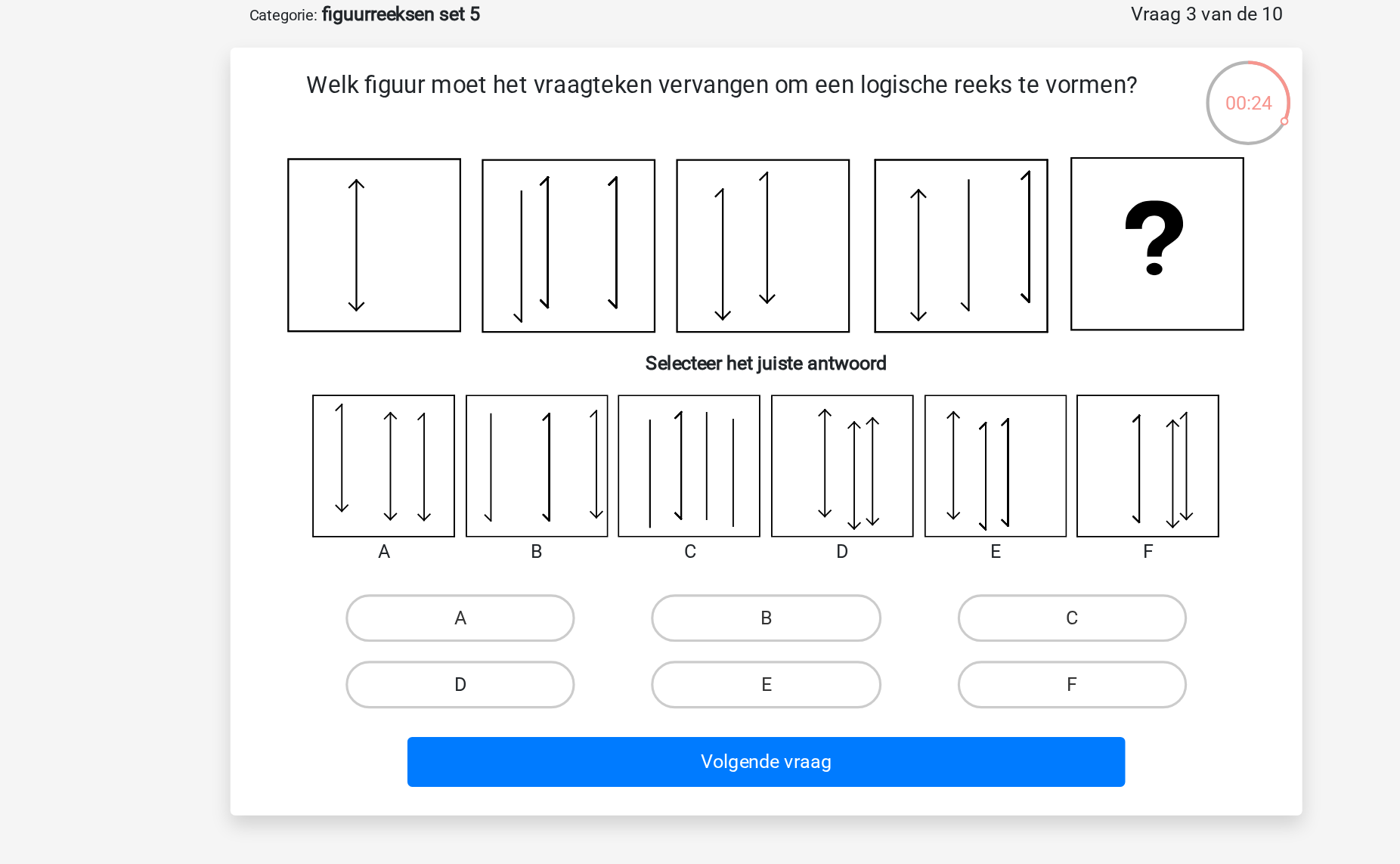
click at [509, 519] on label "D" at bounding box center [505, 511] width 146 height 30
click at [509, 519] on input "D" at bounding box center [511, 516] width 10 height 10
radio input "true"
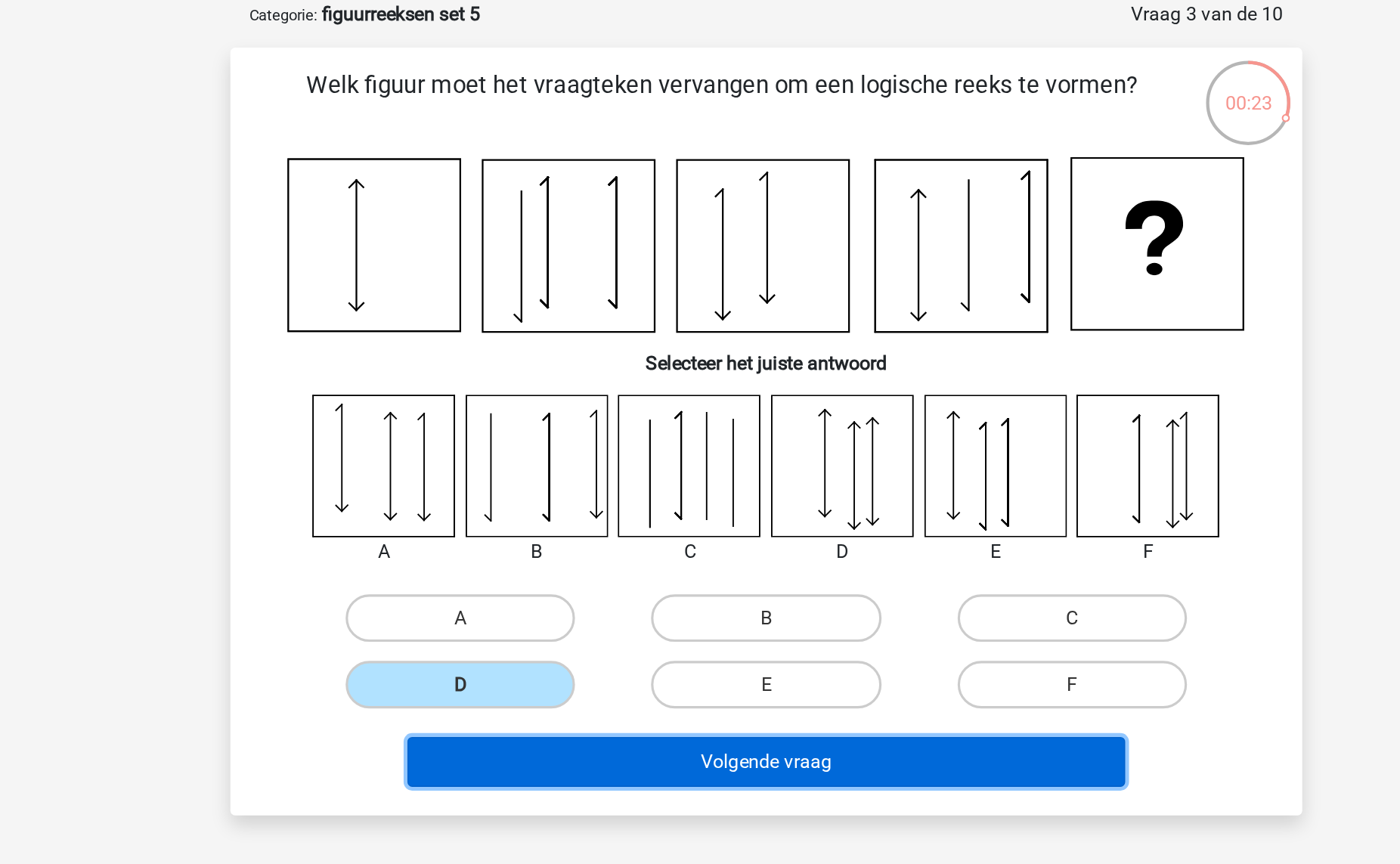
click at [562, 557] on button "Volgende vraag" at bounding box center [700, 560] width 457 height 32
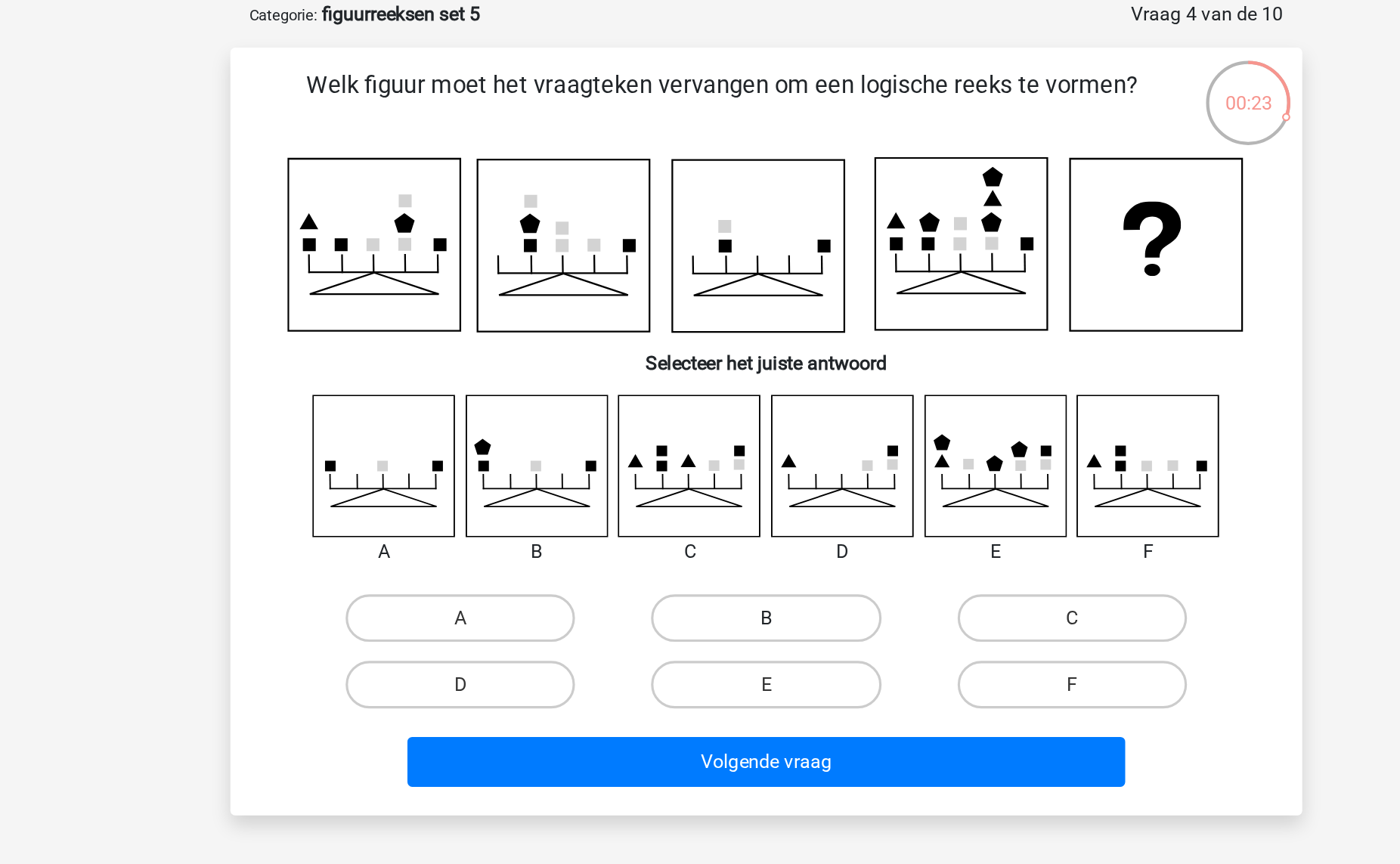
click at [687, 477] on label "B" at bounding box center [699, 469] width 146 height 30
click at [700, 477] on input "B" at bounding box center [704, 473] width 10 height 10
radio input "true"
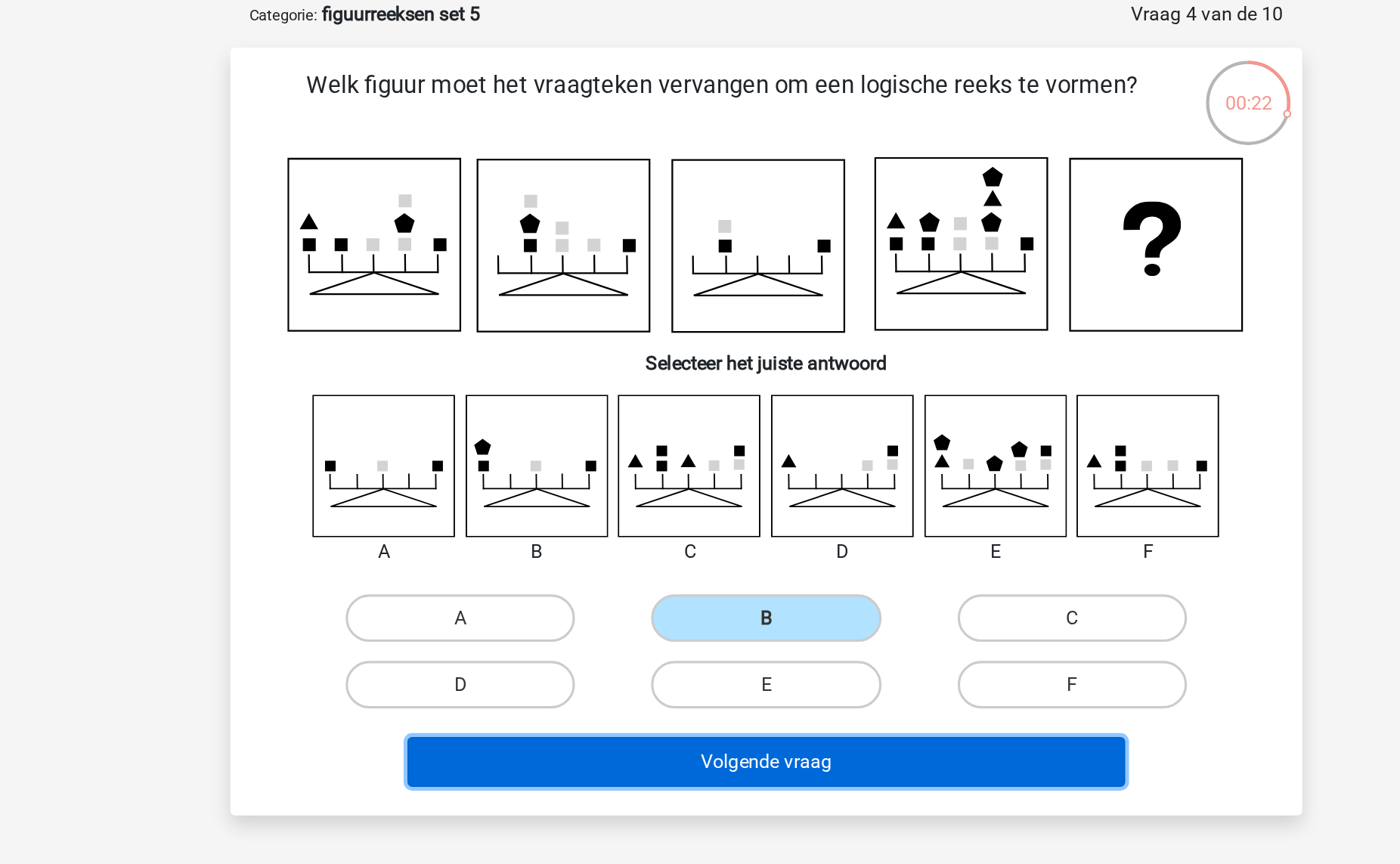
click at [678, 564] on button "Volgende vraag" at bounding box center [700, 560] width 457 height 32
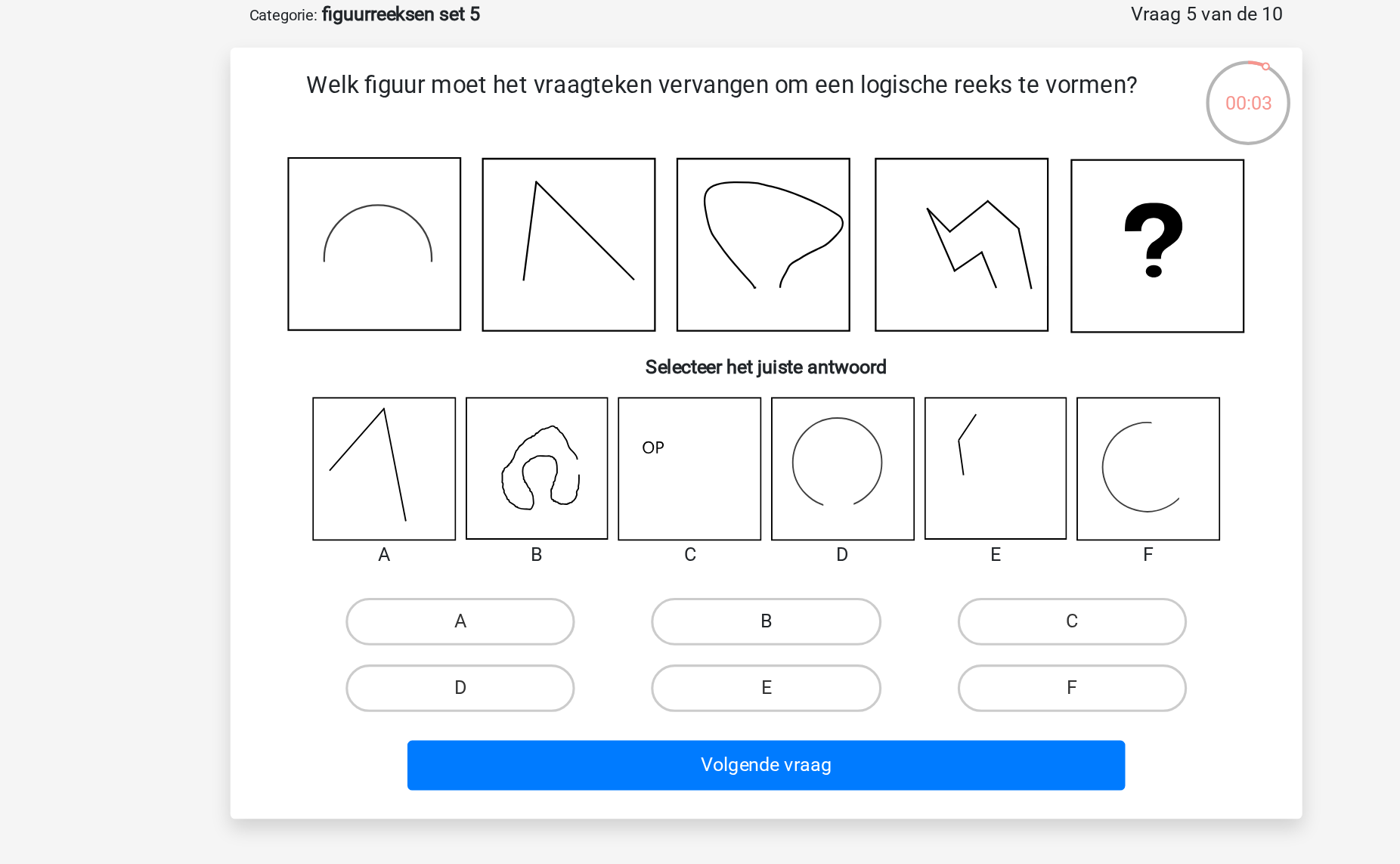
click at [678, 461] on label "B" at bounding box center [699, 470] width 146 height 30
click at [700, 471] on input "B" at bounding box center [704, 476] width 10 height 10
radio input "true"
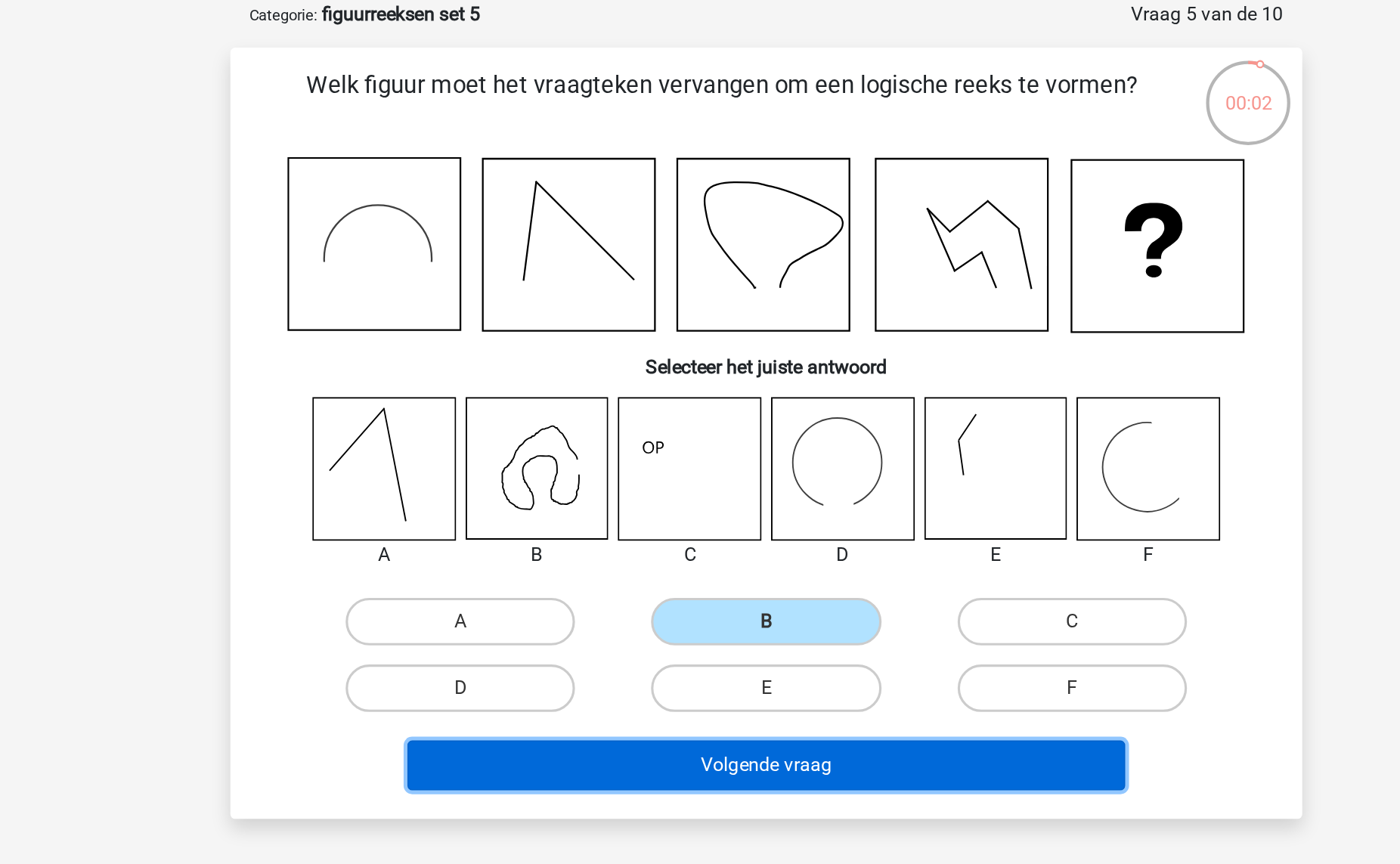
click at [621, 547] on button "Volgende vraag" at bounding box center [700, 562] width 457 height 32
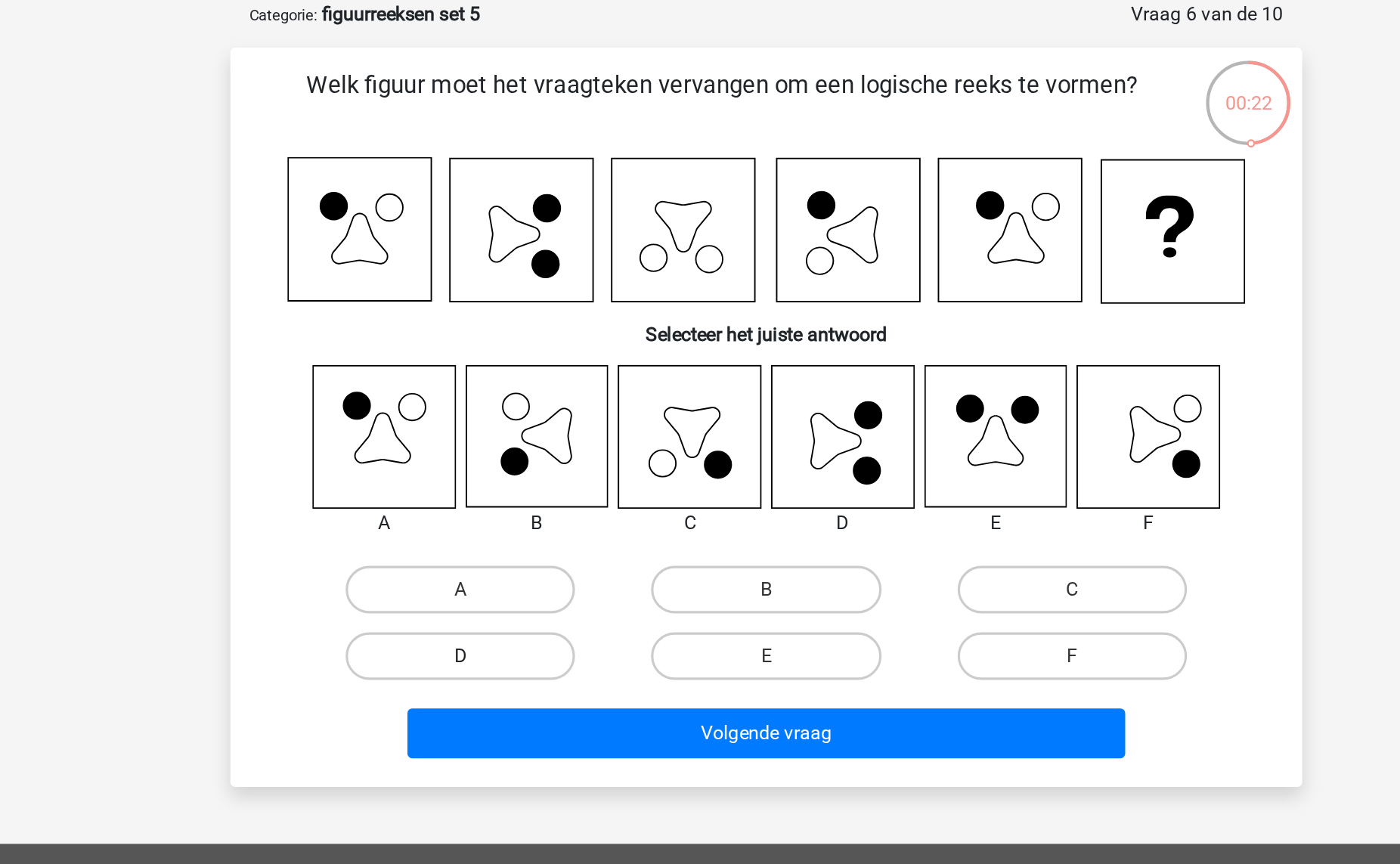
click at [569, 484] on label "D" at bounding box center [505, 492] width 146 height 30
click at [516, 493] on input "D" at bounding box center [511, 498] width 10 height 10
radio input "true"
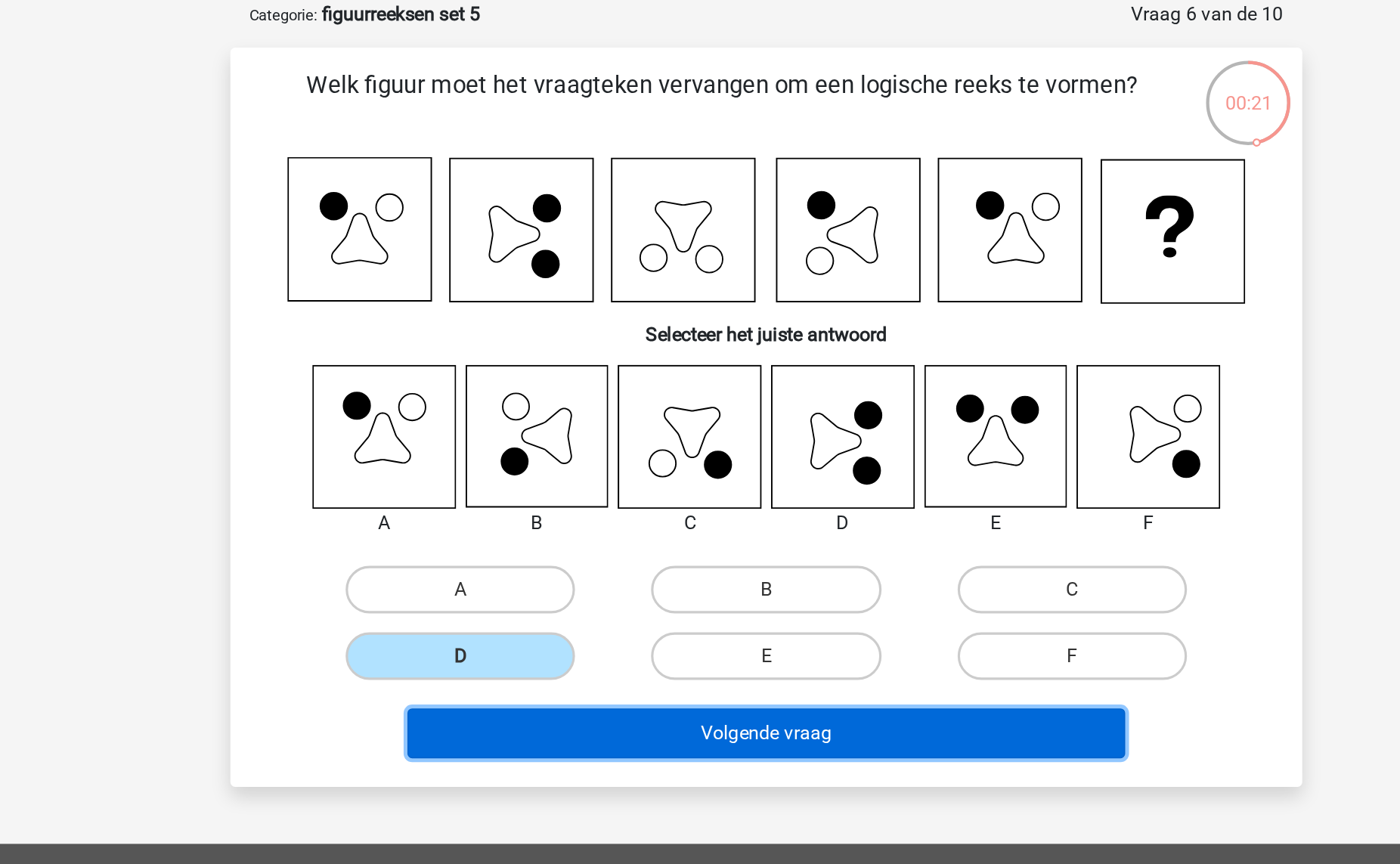
click at [579, 542] on button "Volgende vraag" at bounding box center [700, 542] width 457 height 32
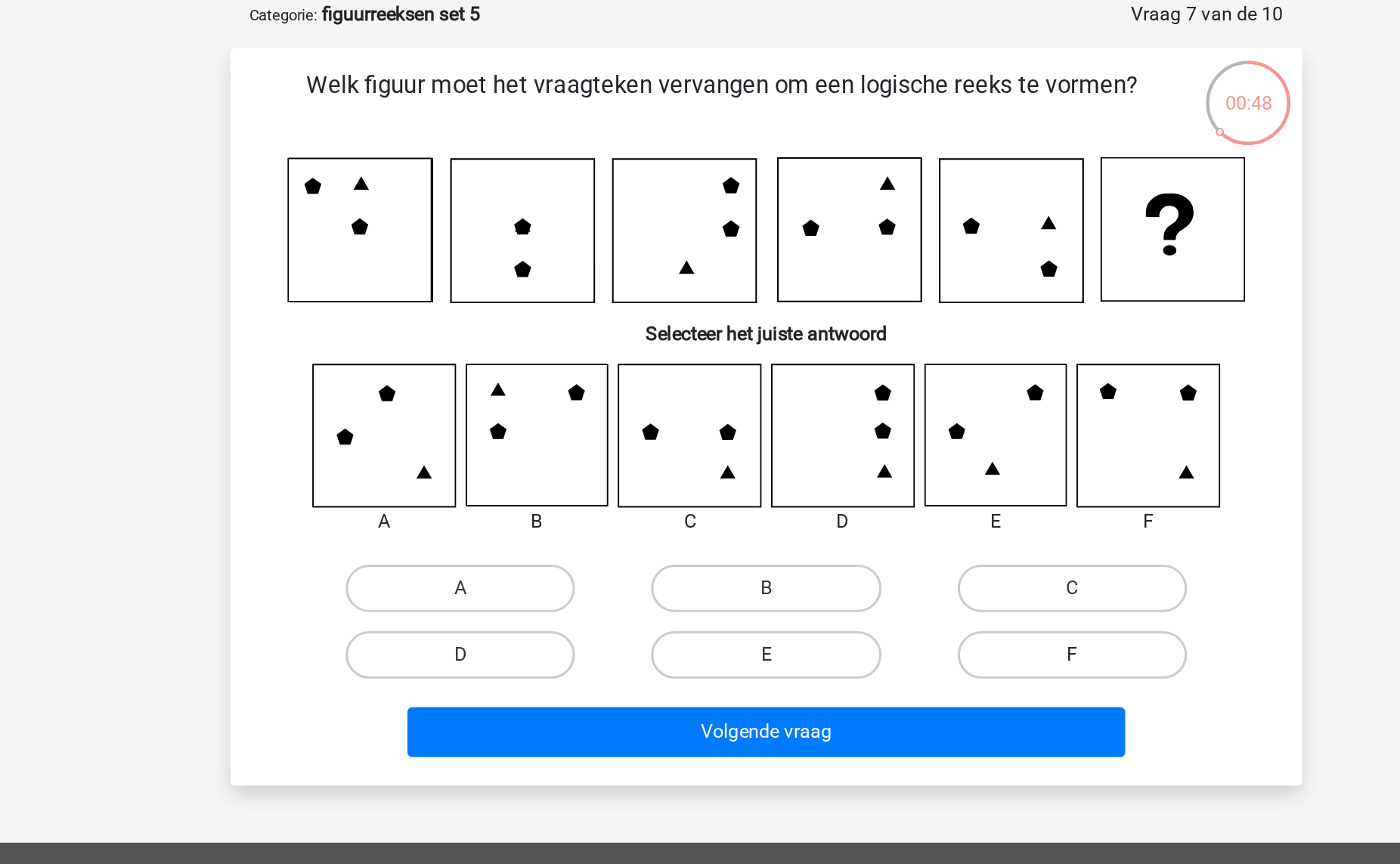
click at [840, 493] on label "F" at bounding box center [894, 491] width 146 height 30
click at [894, 493] on input "F" at bounding box center [899, 497] width 10 height 10
radio input "true"
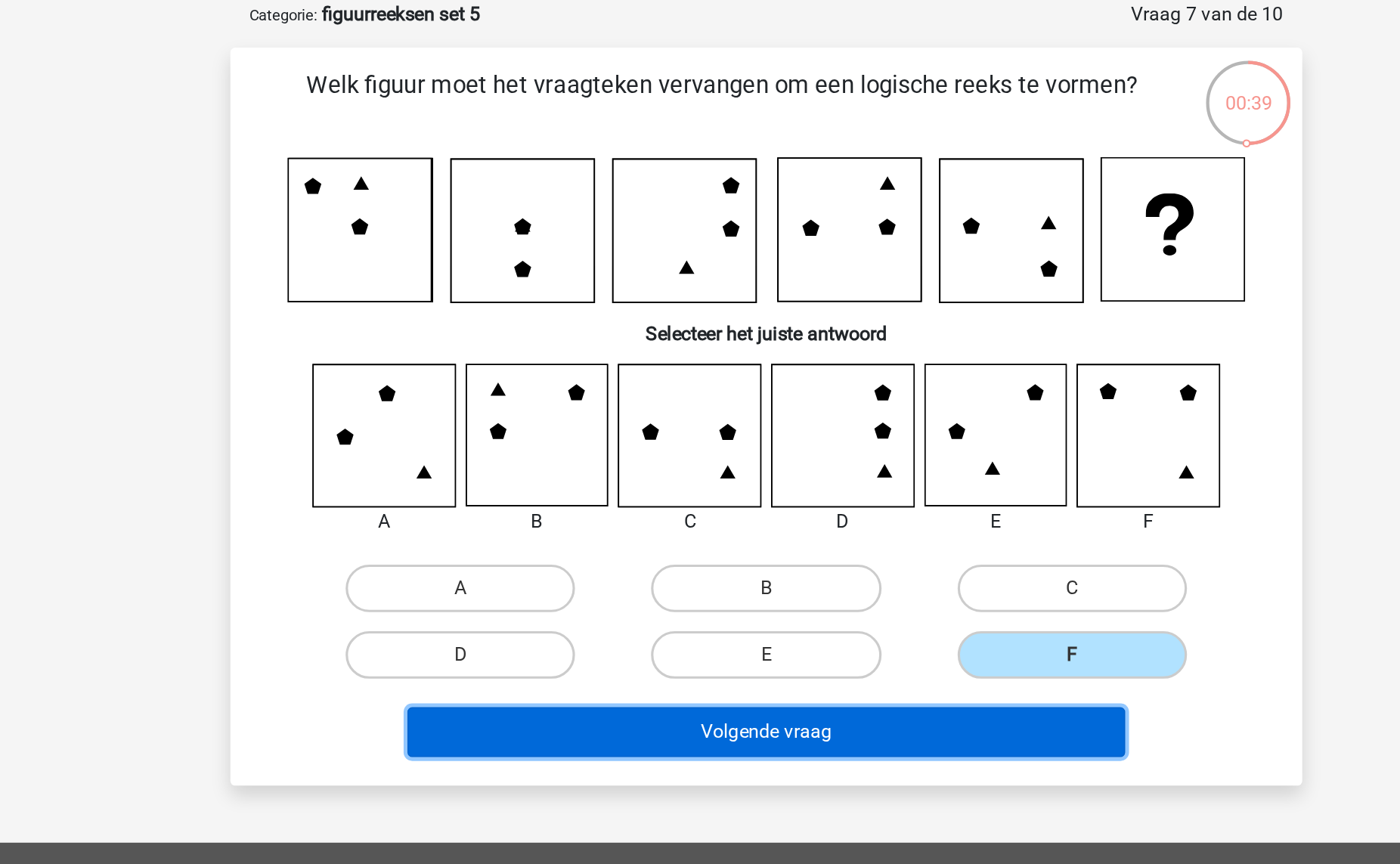
click at [807, 541] on button "Volgende vraag" at bounding box center [700, 541] width 457 height 32
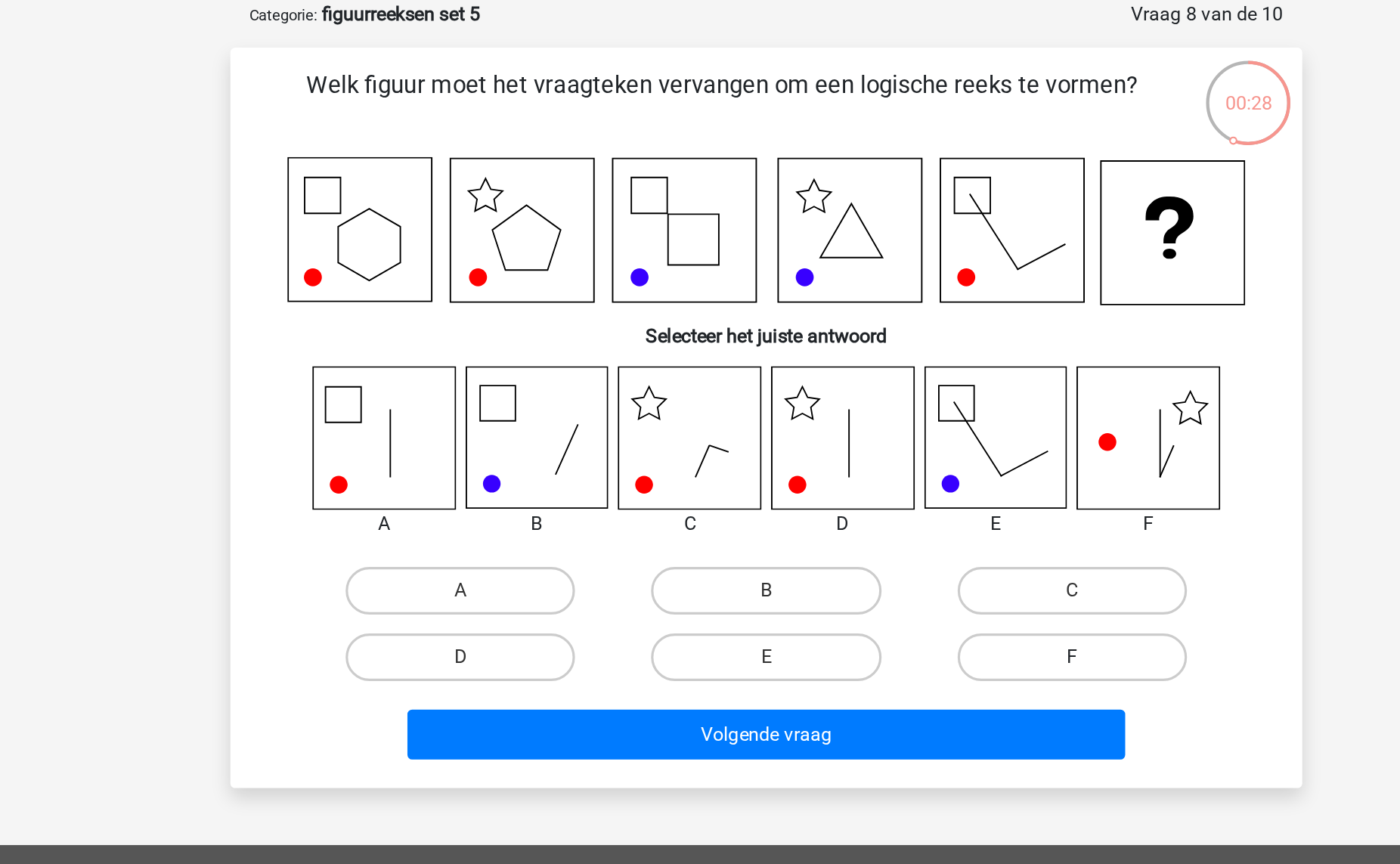
click at [870, 495] on label "F" at bounding box center [894, 493] width 146 height 30
click at [894, 495] on input "F" at bounding box center [899, 499] width 10 height 10
radio input "true"
click at [562, 495] on label "D" at bounding box center [505, 493] width 146 height 30
click at [516, 495] on input "D" at bounding box center [511, 499] width 10 height 10
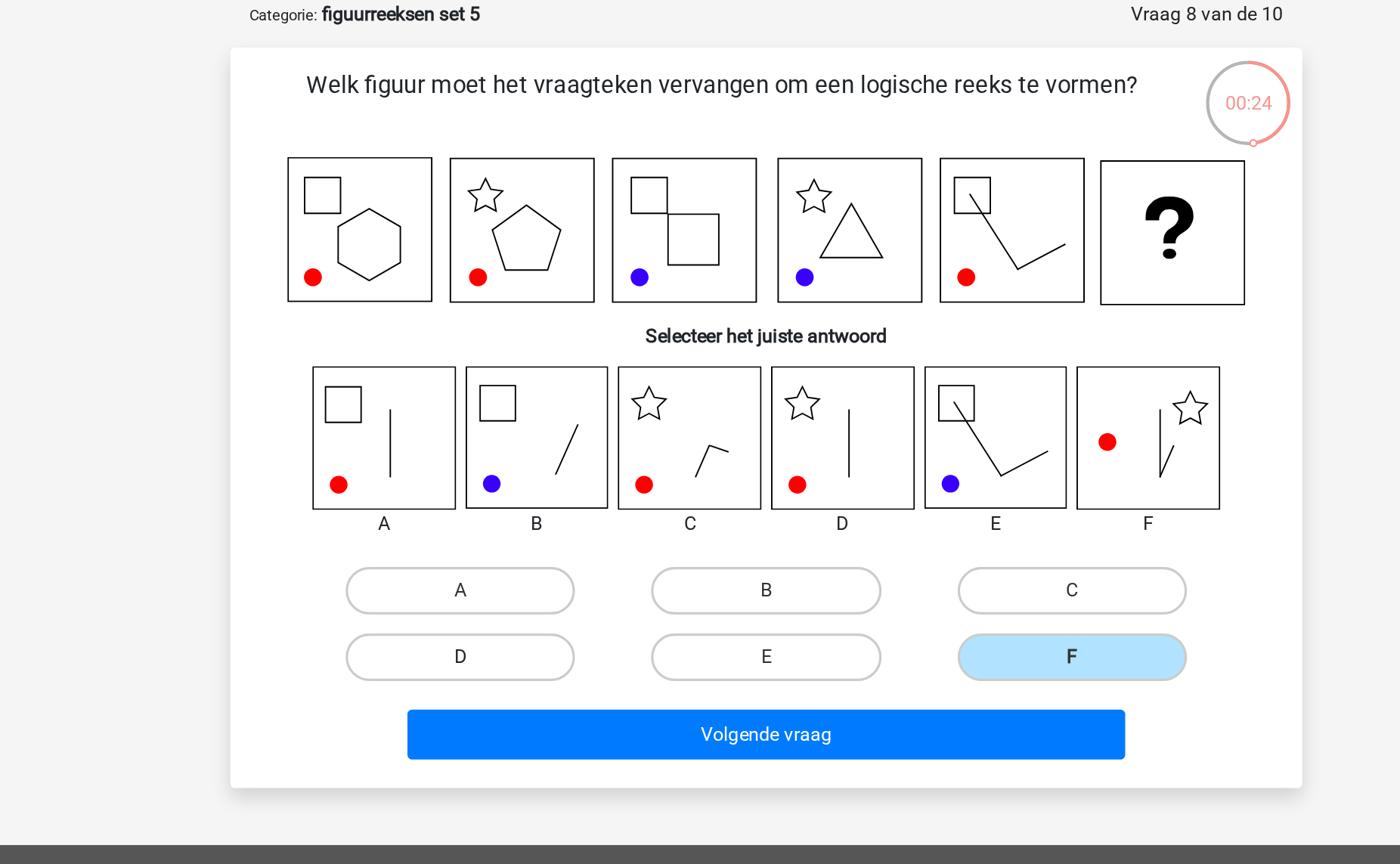
radio input "true"
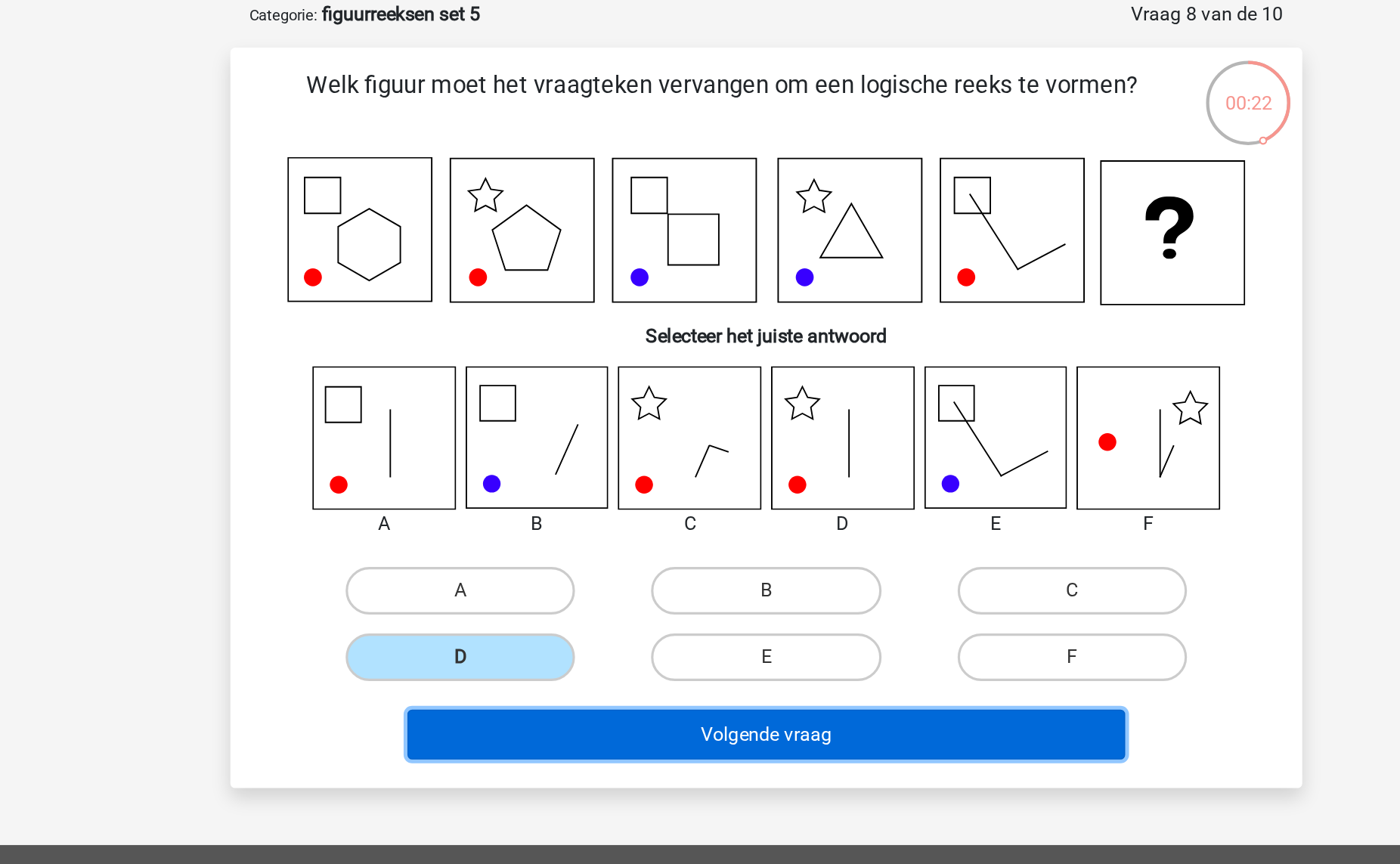
click at [701, 543] on button "Volgende vraag" at bounding box center [700, 543] width 457 height 32
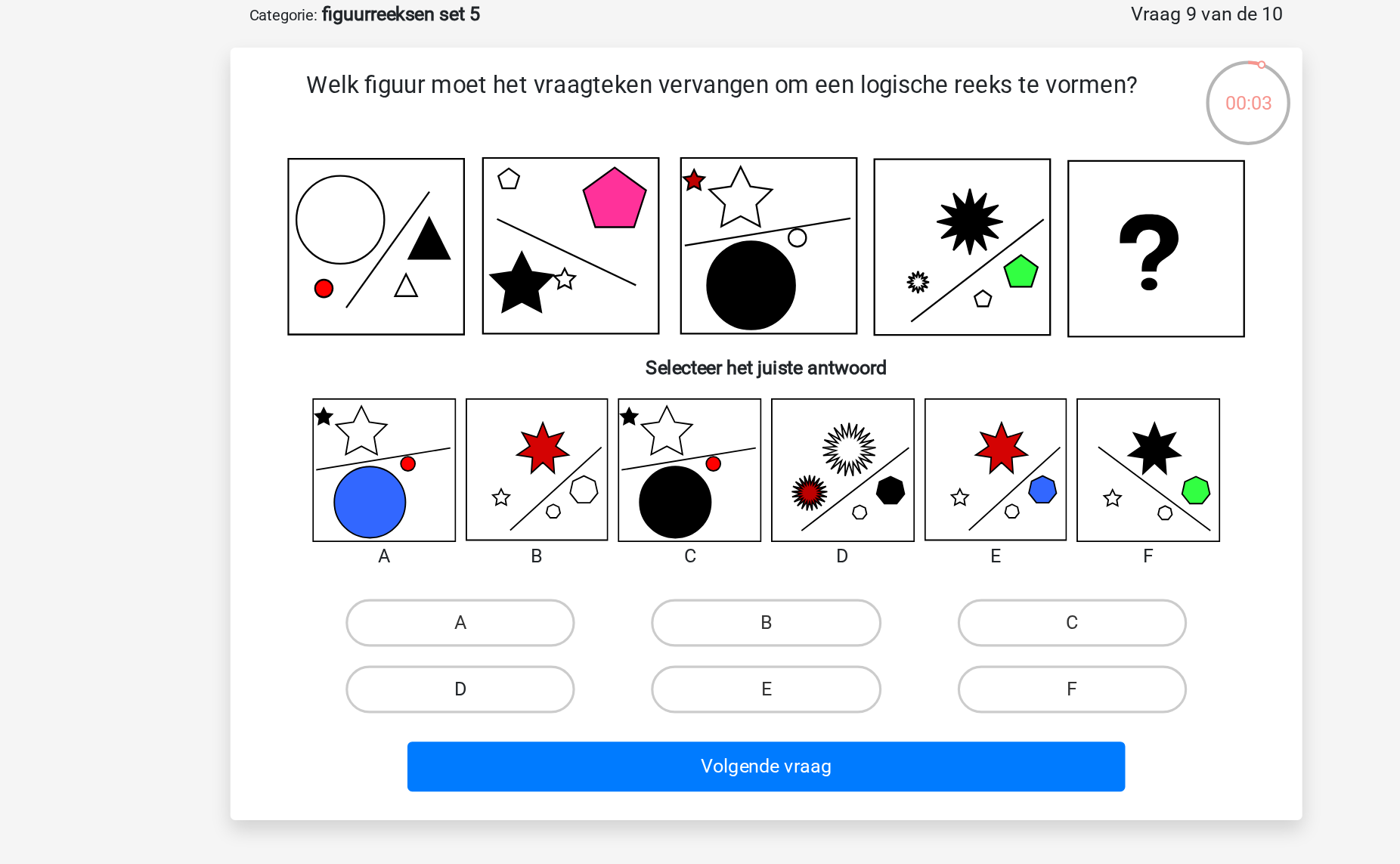
click at [563, 504] on label "D" at bounding box center [505, 513] width 146 height 30
click at [516, 514] on input "D" at bounding box center [511, 519] width 10 height 10
radio input "true"
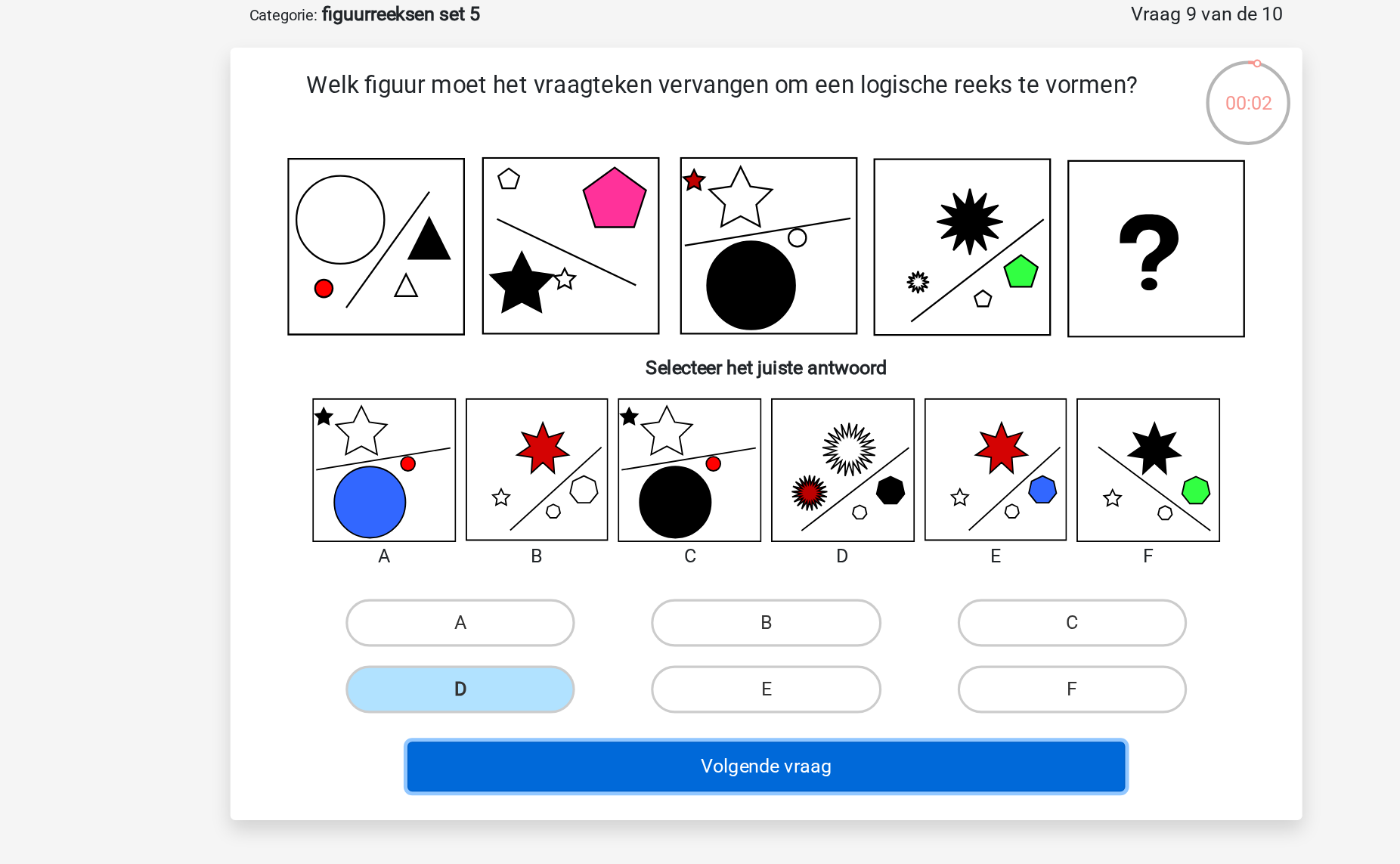
click at [628, 576] on button "Volgende vraag" at bounding box center [700, 563] width 457 height 32
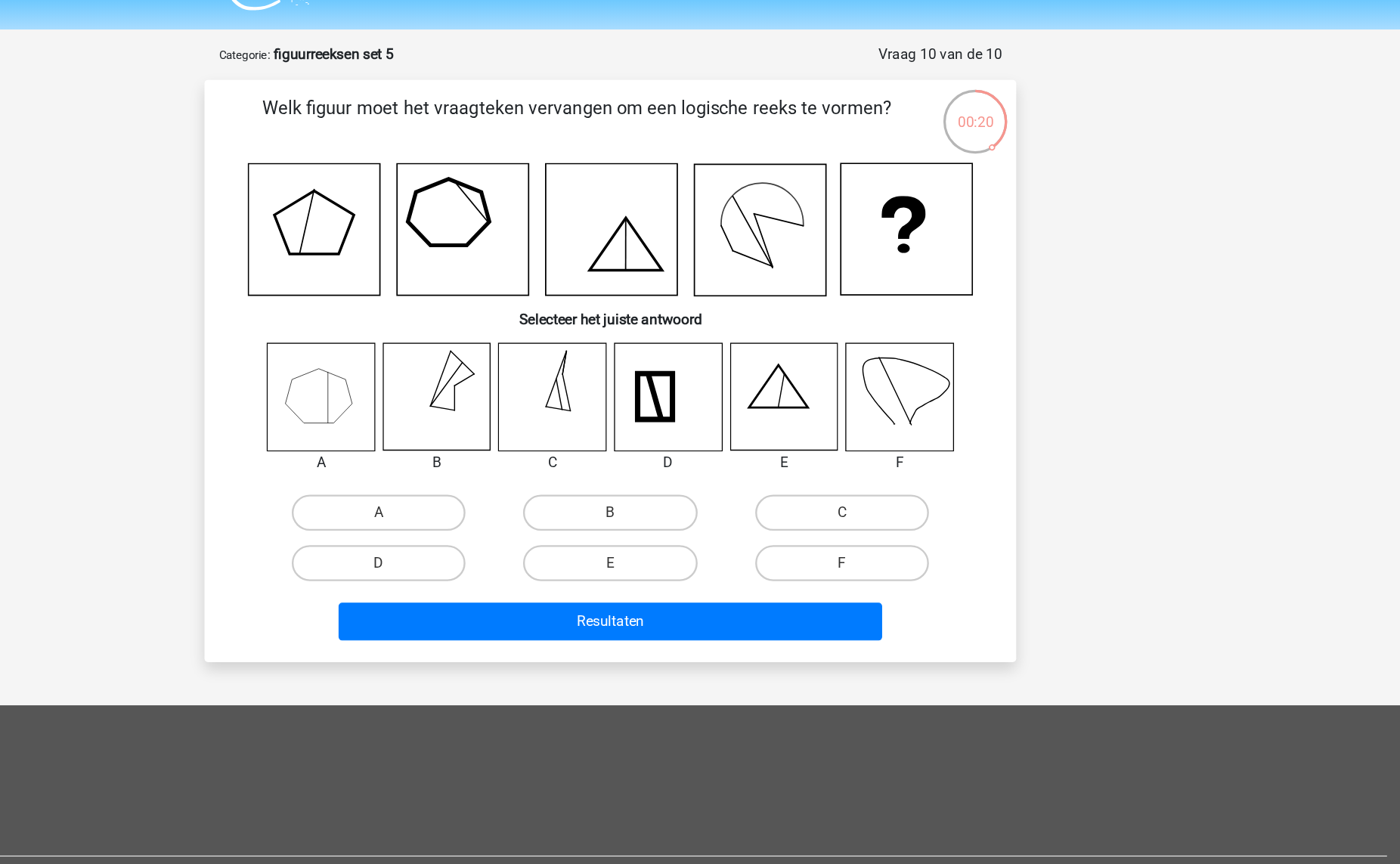
click at [513, 476] on input "A" at bounding box center [511, 474] width 10 height 10
radio input "true"
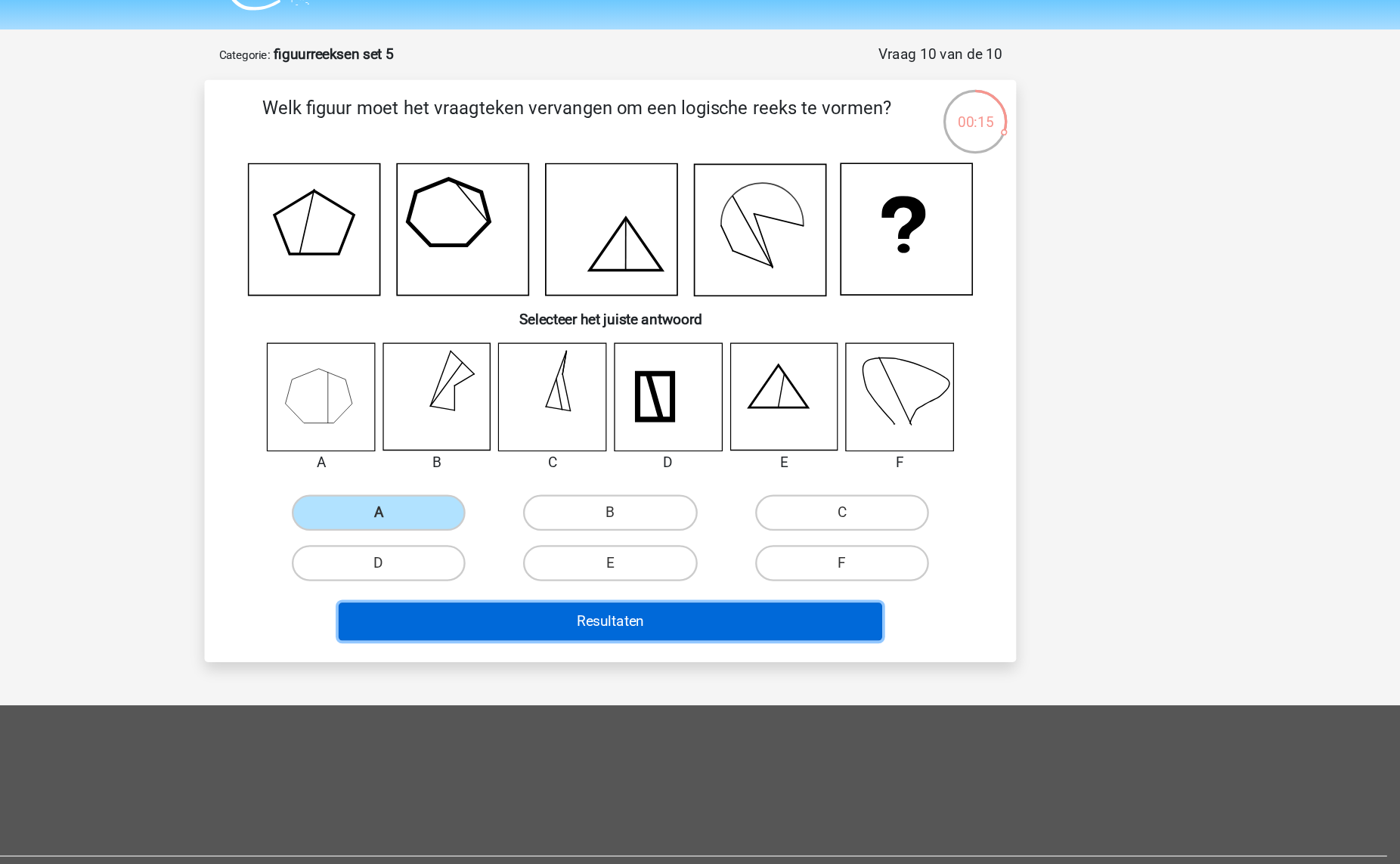
click at [598, 570] on button "Resultaten" at bounding box center [700, 561] width 457 height 32
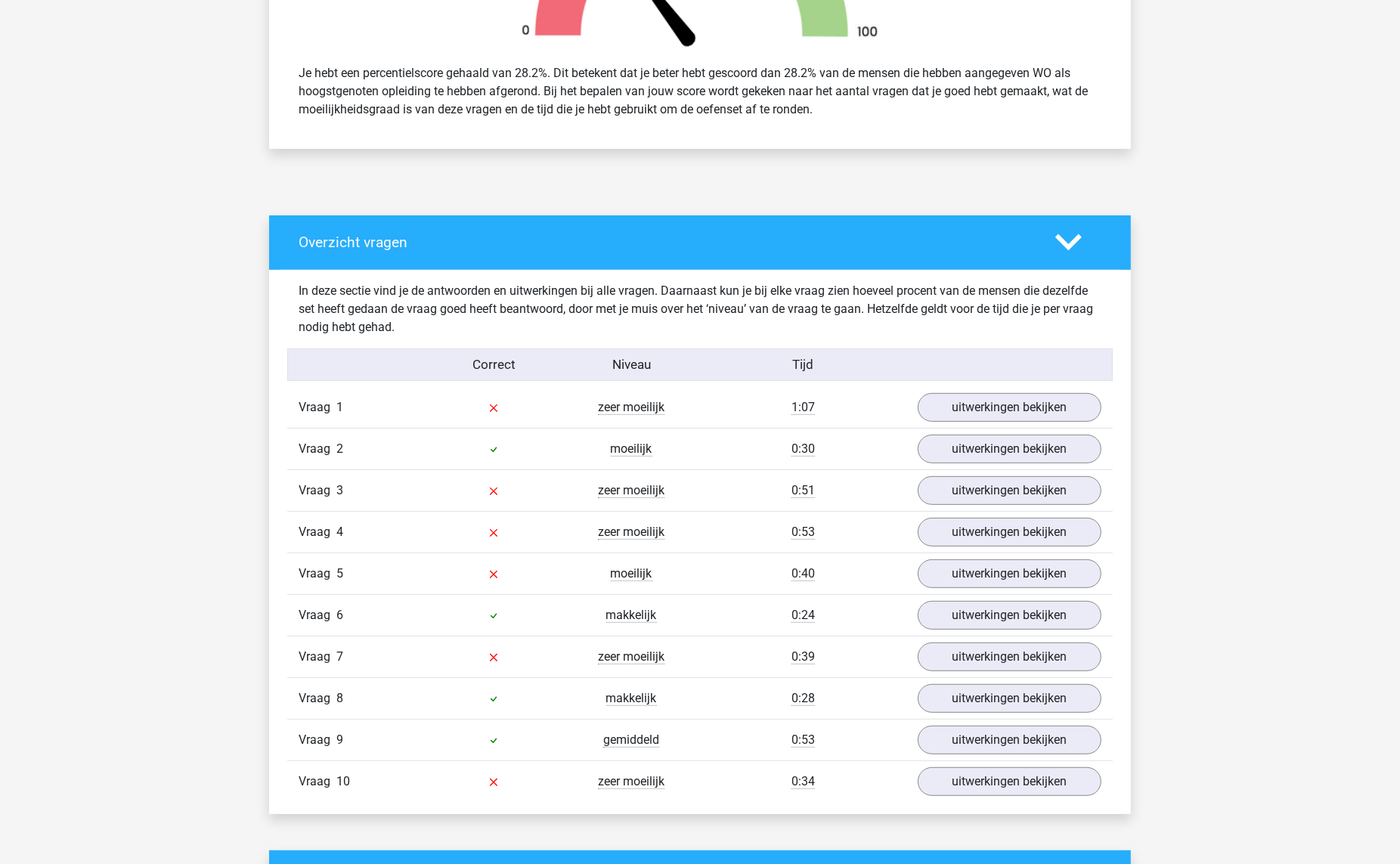
scroll to position [569, 0]
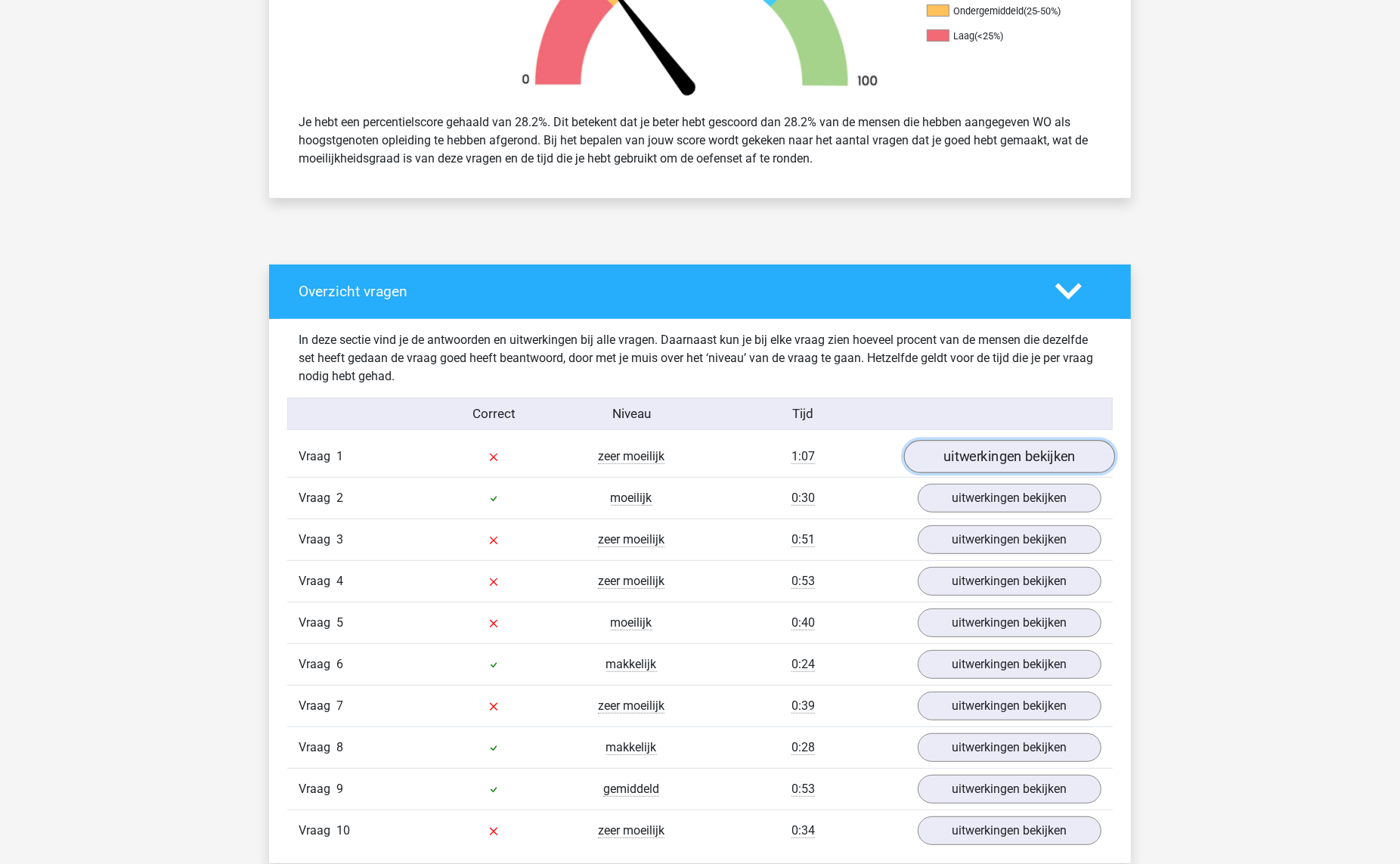
click at [982, 452] on link "uitwerkingen bekijken" at bounding box center [1009, 457] width 211 height 33
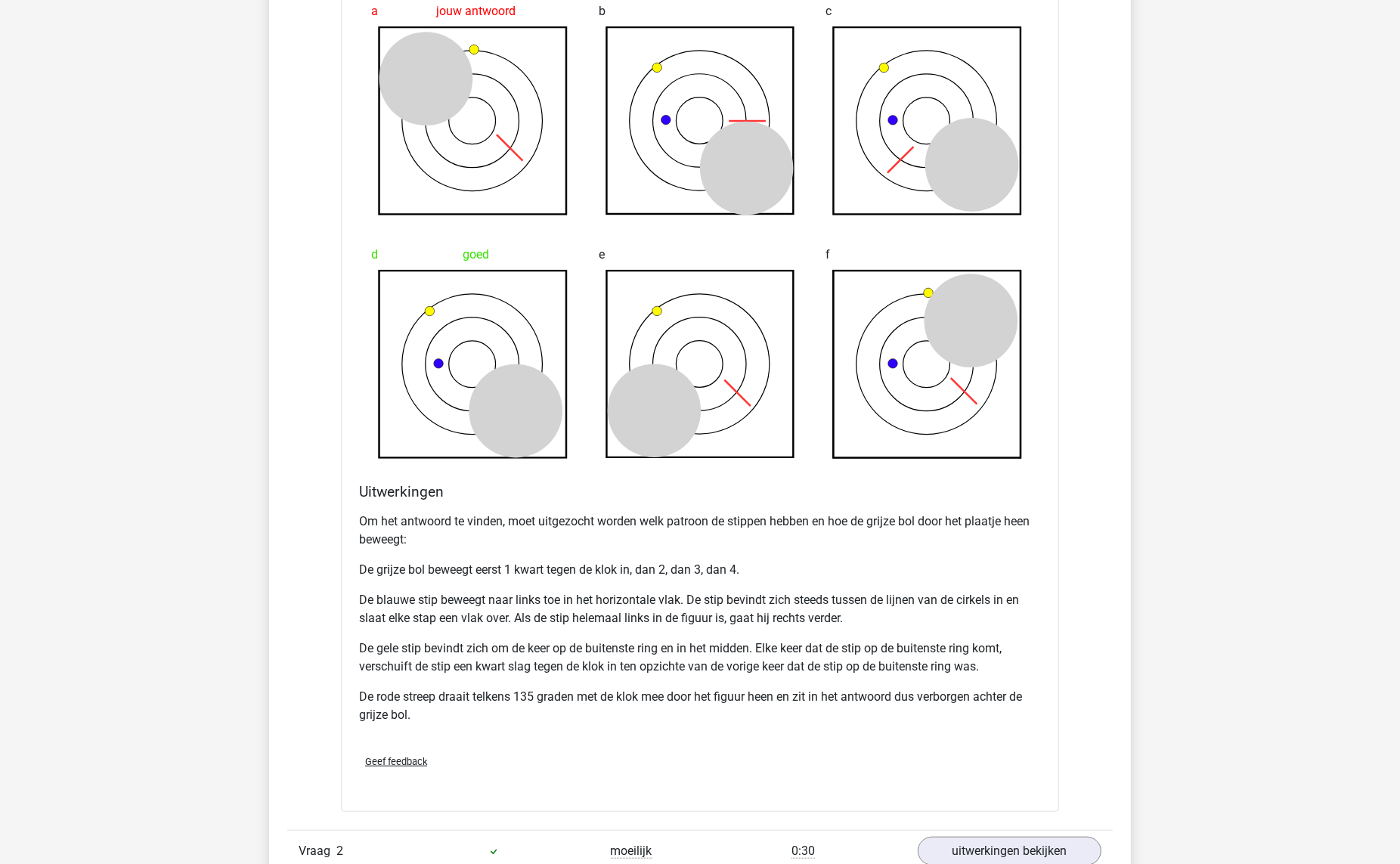
scroll to position [1289, 0]
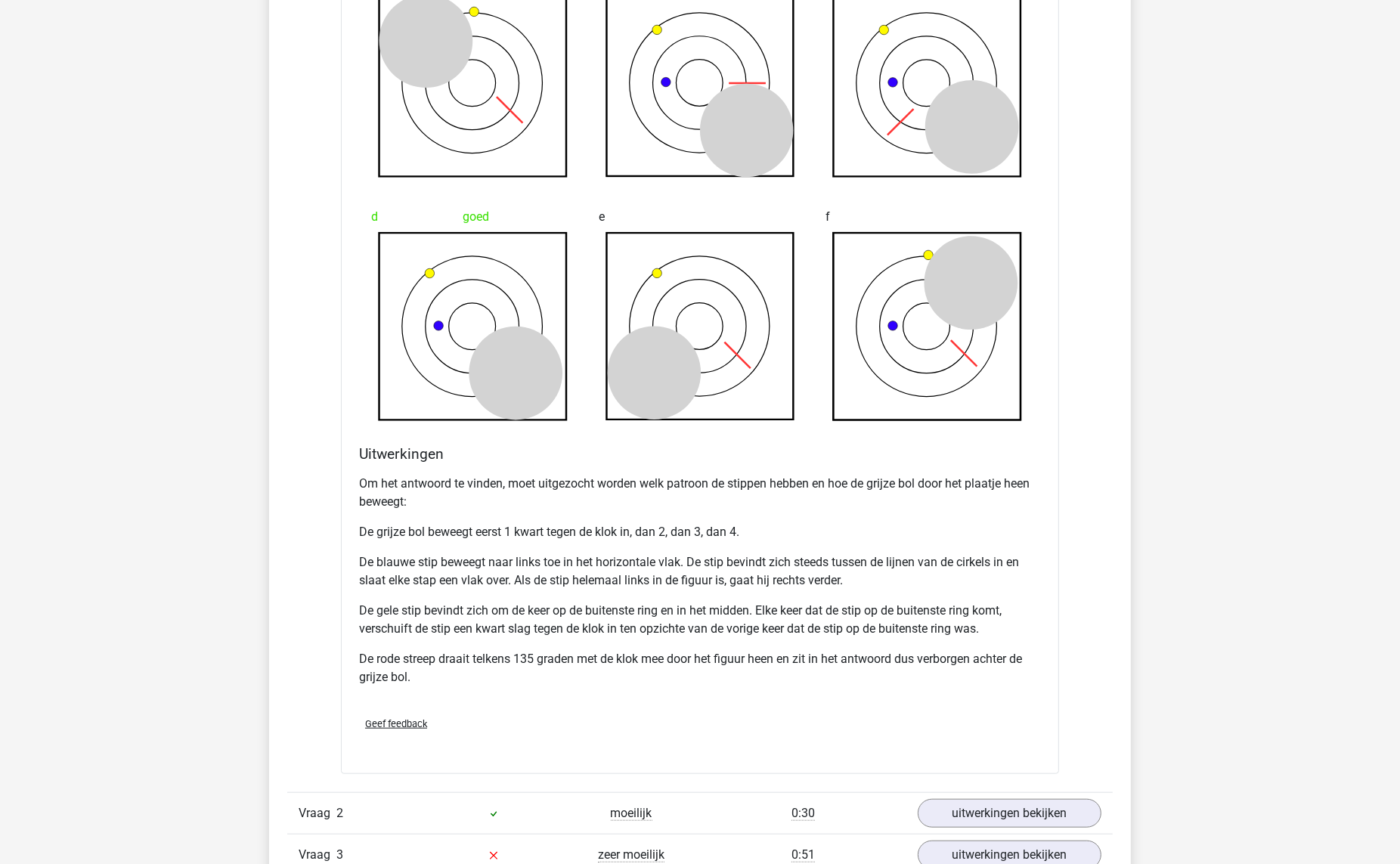
click at [521, 550] on div "Om het antwoord te vinden, moet uitgezocht worden welk patroon de stippen hebbe…" at bounding box center [700, 587] width 682 height 236
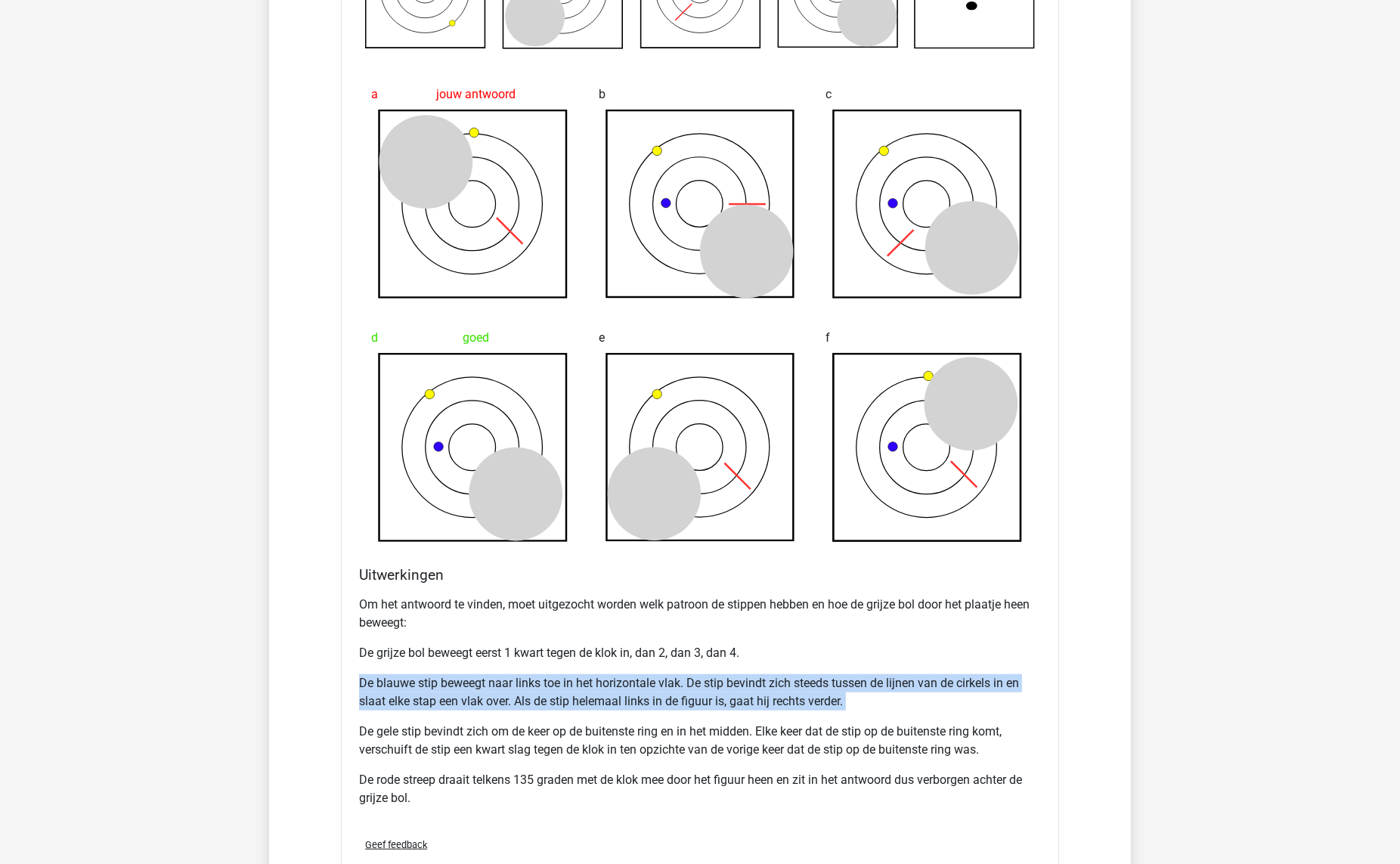
scroll to position [1279, 0]
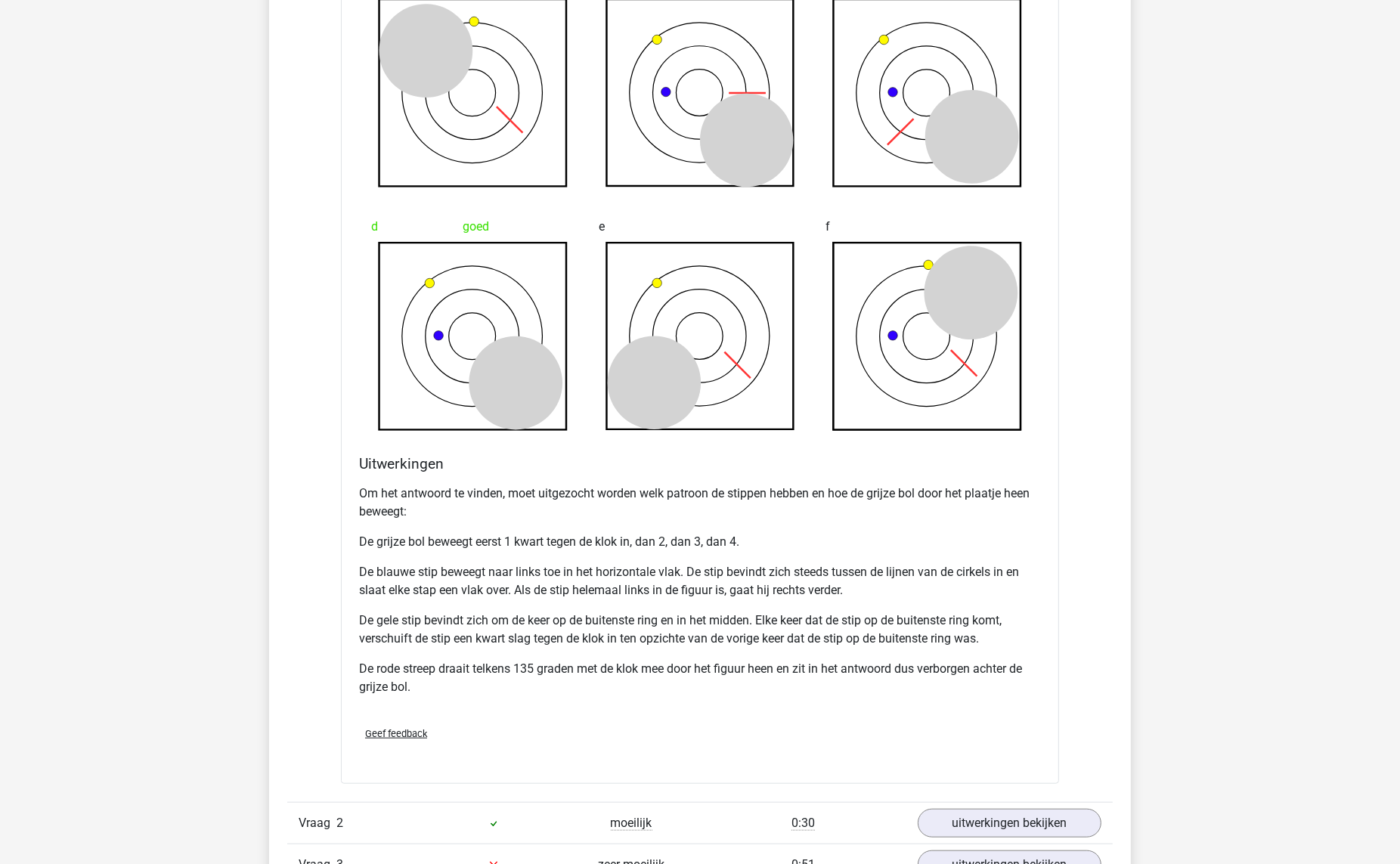
click at [608, 614] on p "De gele stip bevindt zich om de keer op de buitenste ring en in het midden. Elk…" at bounding box center [700, 630] width 682 height 37
click at [760, 626] on p "De gele stip bevindt zich om de keer op de buitenste ring en in het midden. Elk…" at bounding box center [700, 630] width 682 height 37
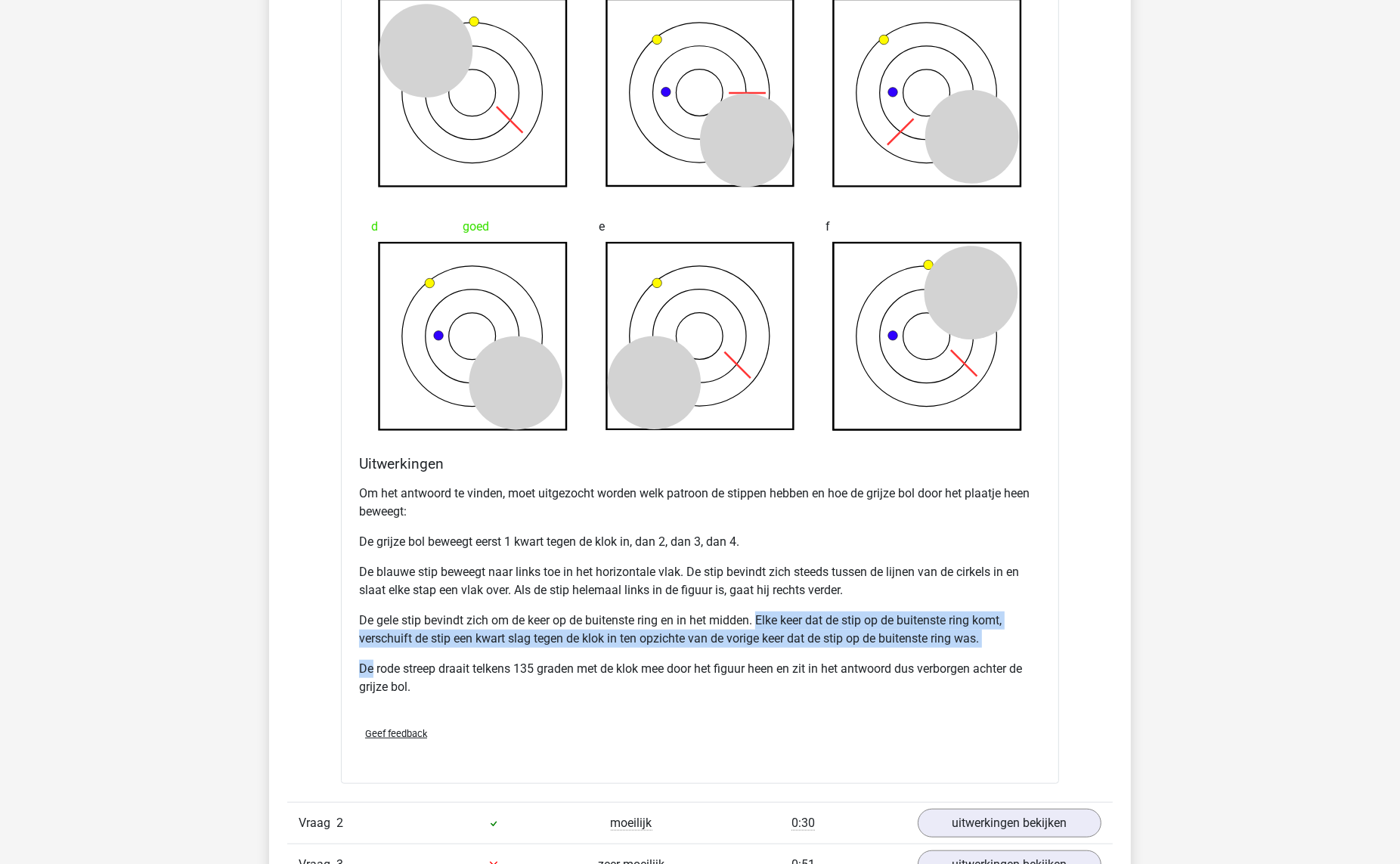
drag, startPoint x: 760, startPoint y: 626, endPoint x: 978, endPoint y: 648, distance: 219.1
click at [978, 648] on div "Om het antwoord te vinden, moet uitgezocht worden welk patroon de stippen hebbe…" at bounding box center [700, 596] width 682 height 236
click at [976, 637] on p "De gele stip bevindt zich om de keer op de buitenste ring en in het midden. Elk…" at bounding box center [700, 630] width 682 height 37
drag, startPoint x: 976, startPoint y: 637, endPoint x: 770, endPoint y: 619, distance: 206.8
click at [770, 619] on p "De gele stip bevindt zich om de keer op de buitenste ring en in het midden. Elk…" at bounding box center [700, 630] width 682 height 37
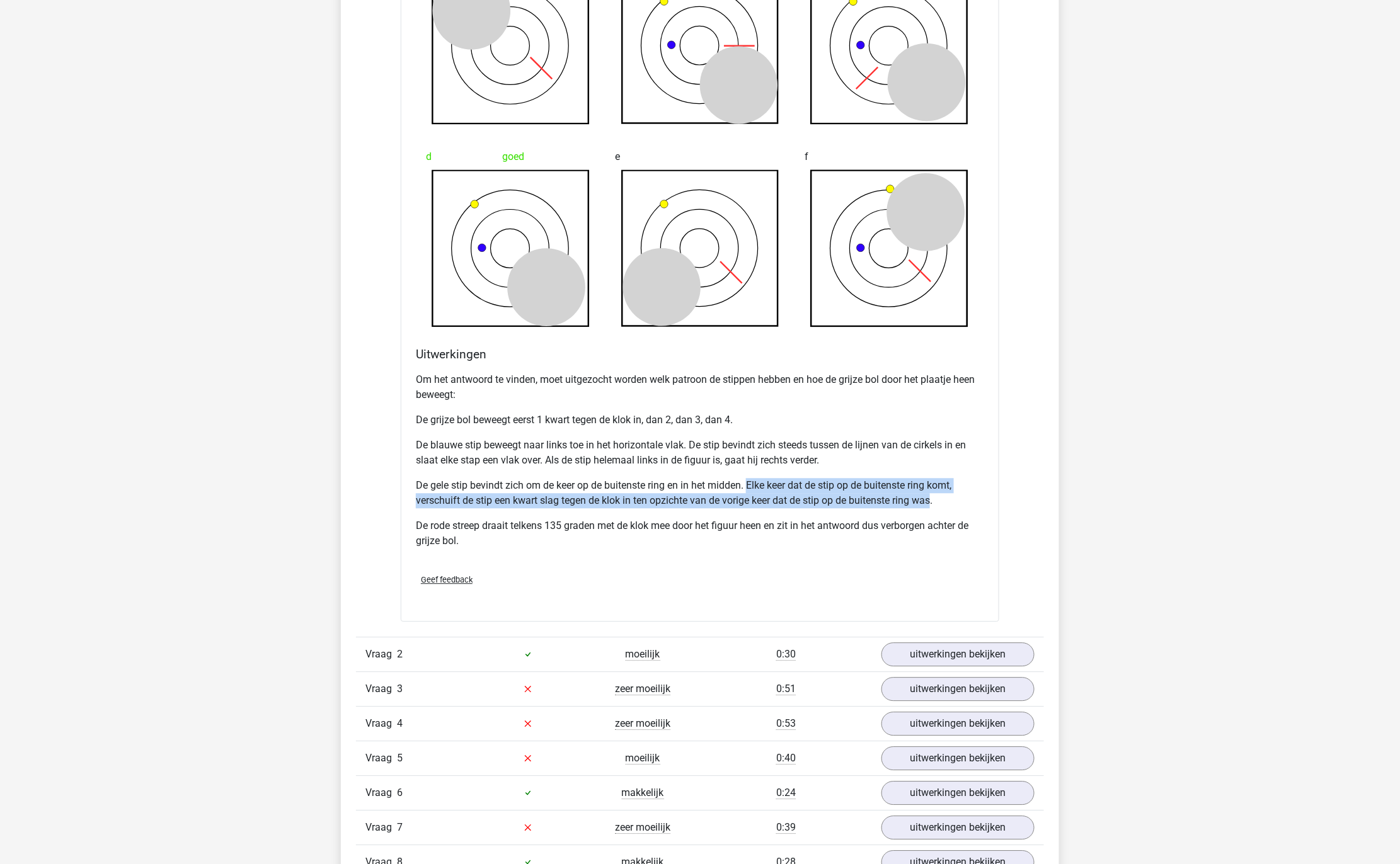
scroll to position [1142, 0]
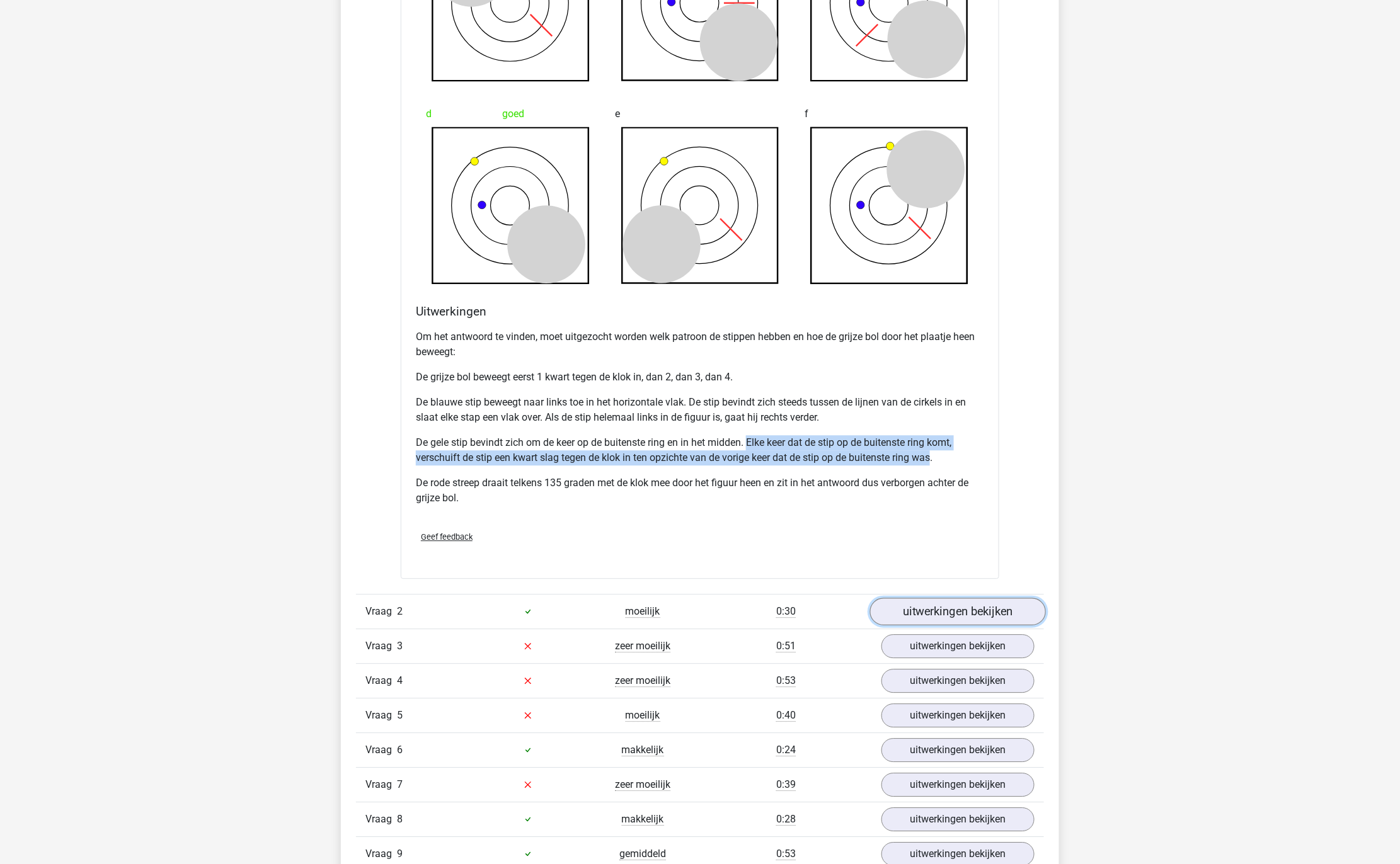
click at [968, 609] on link "uitwerkingen bekijken" at bounding box center [957, 611] width 176 height 28
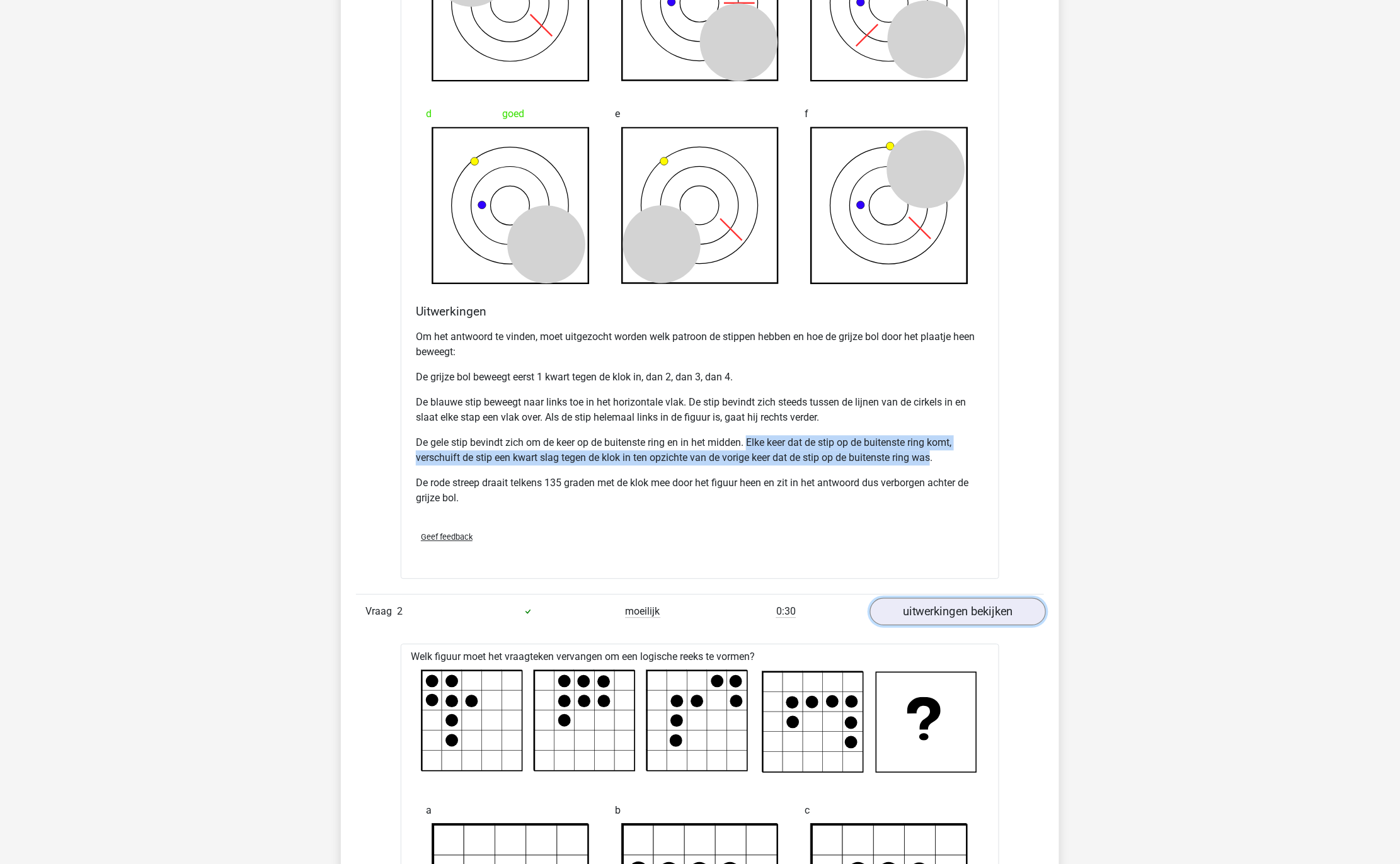
click at [968, 609] on link "uitwerkingen bekijken" at bounding box center [957, 611] width 176 height 28
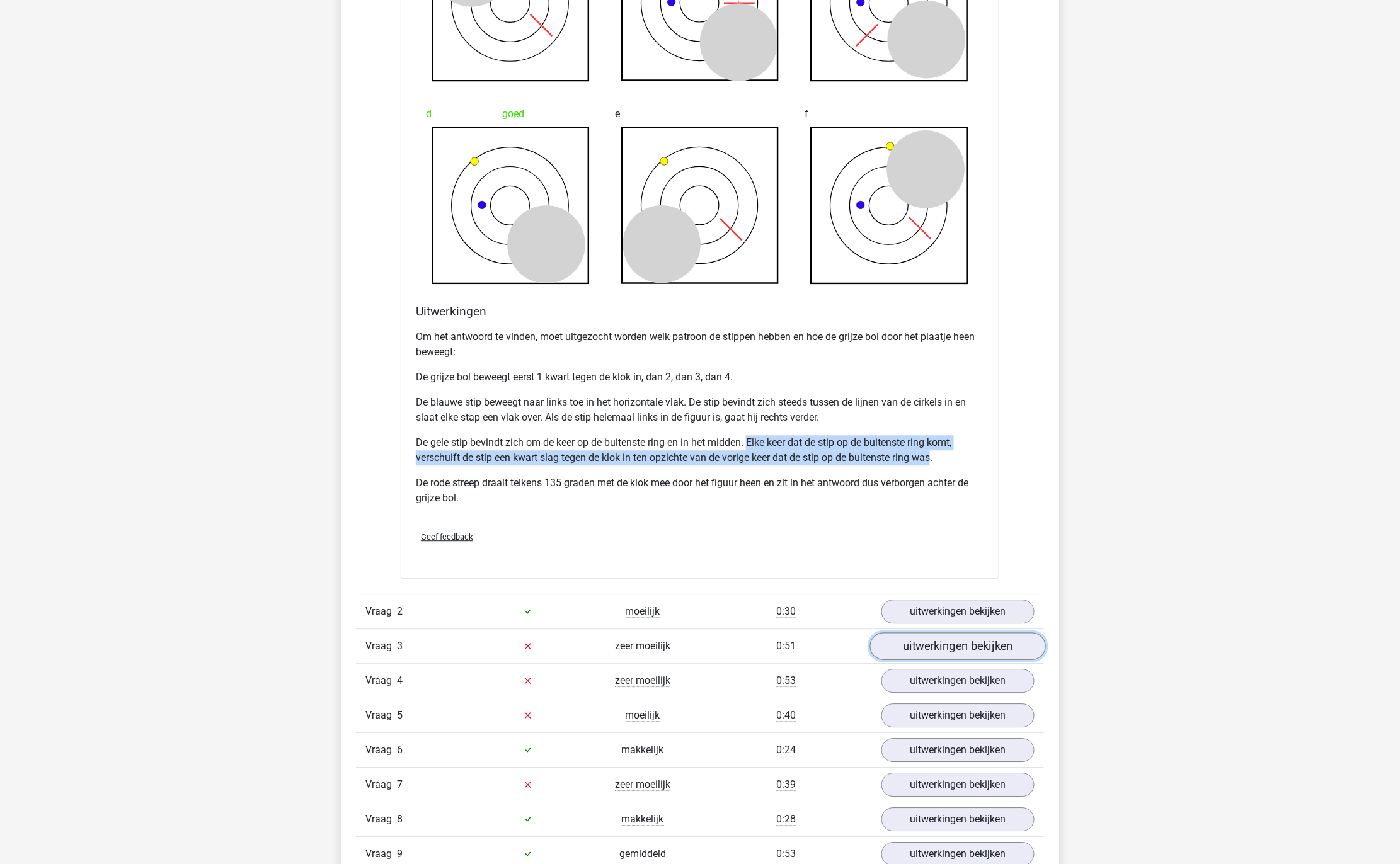
click at [943, 647] on link "uitwerkingen bekijken" at bounding box center [957, 646] width 176 height 28
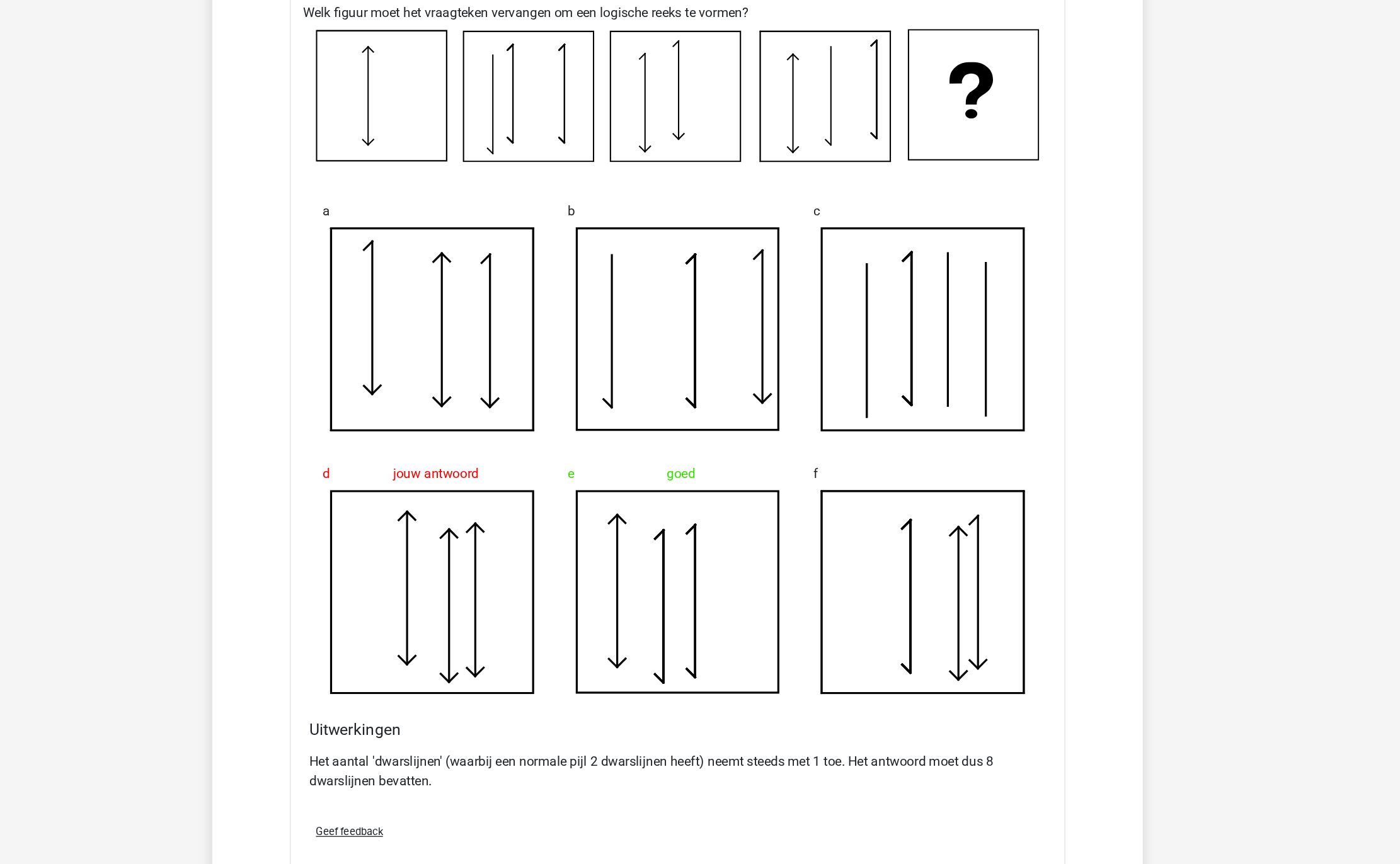
scroll to position [1681, 0]
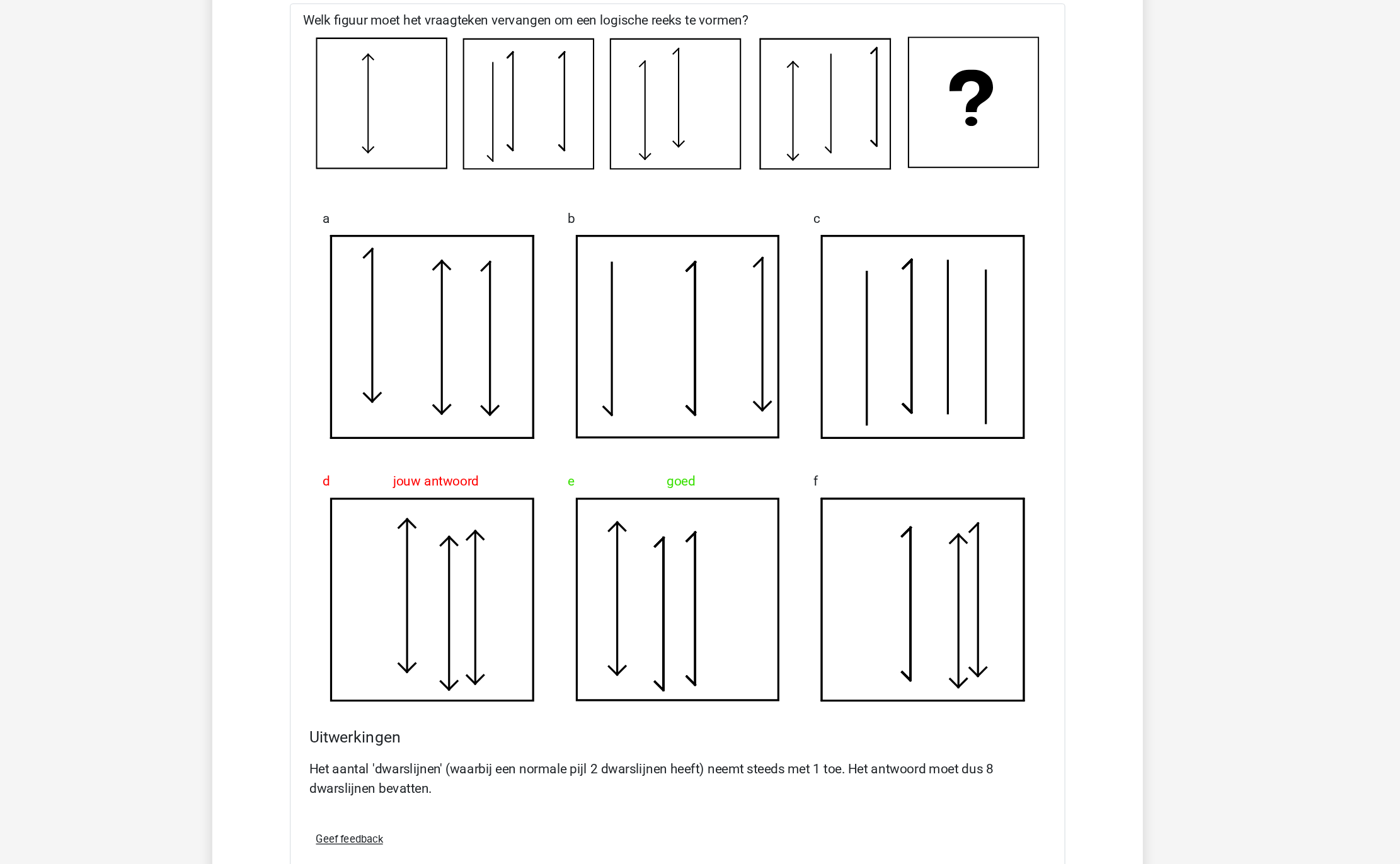
click at [479, 719] on p "Het aantal 'dwarslijnen' (waarbij een normale pijl 2 dwarslijnen heeft) neemt s…" at bounding box center [700, 737] width 568 height 30
click at [660, 719] on p "Het aantal 'dwarslijnen' (waarbij een normale pijl 2 dwarslijnen heeft) neemt s…" at bounding box center [700, 737] width 568 height 30
drag, startPoint x: 660, startPoint y: 732, endPoint x: 821, endPoint y: 731, distance: 161.0
click at [821, 719] on p "Het aantal 'dwarslijnen' (waarbij een normale pijl 2 dwarslijnen heeft) neemt s…" at bounding box center [700, 737] width 568 height 30
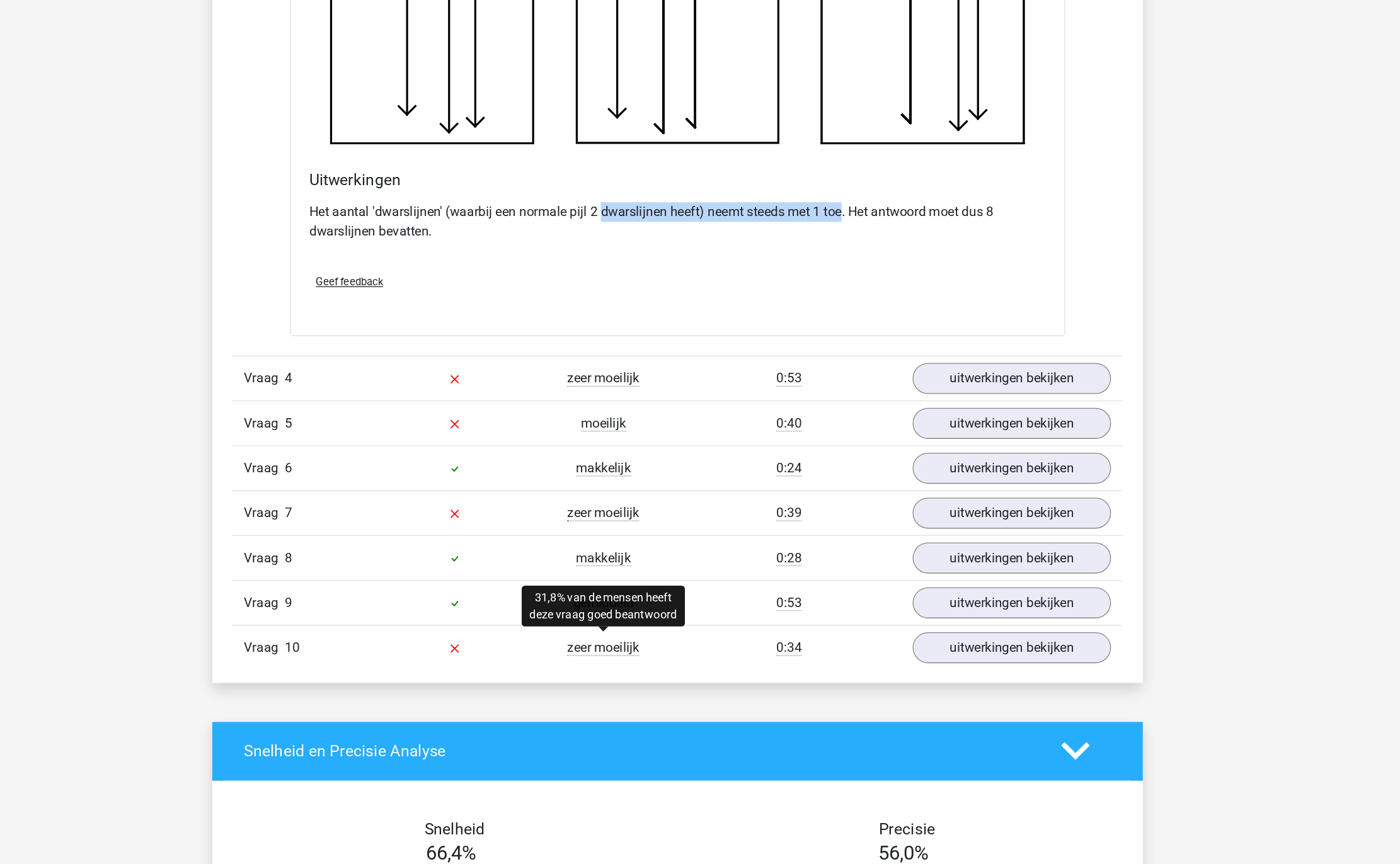
scroll to position [2051, 0]
click at [954, 476] on div "Vraag 4 zeer moeilijk 0:53 uitwerkingen bekijken" at bounding box center [700, 488] width 688 height 35
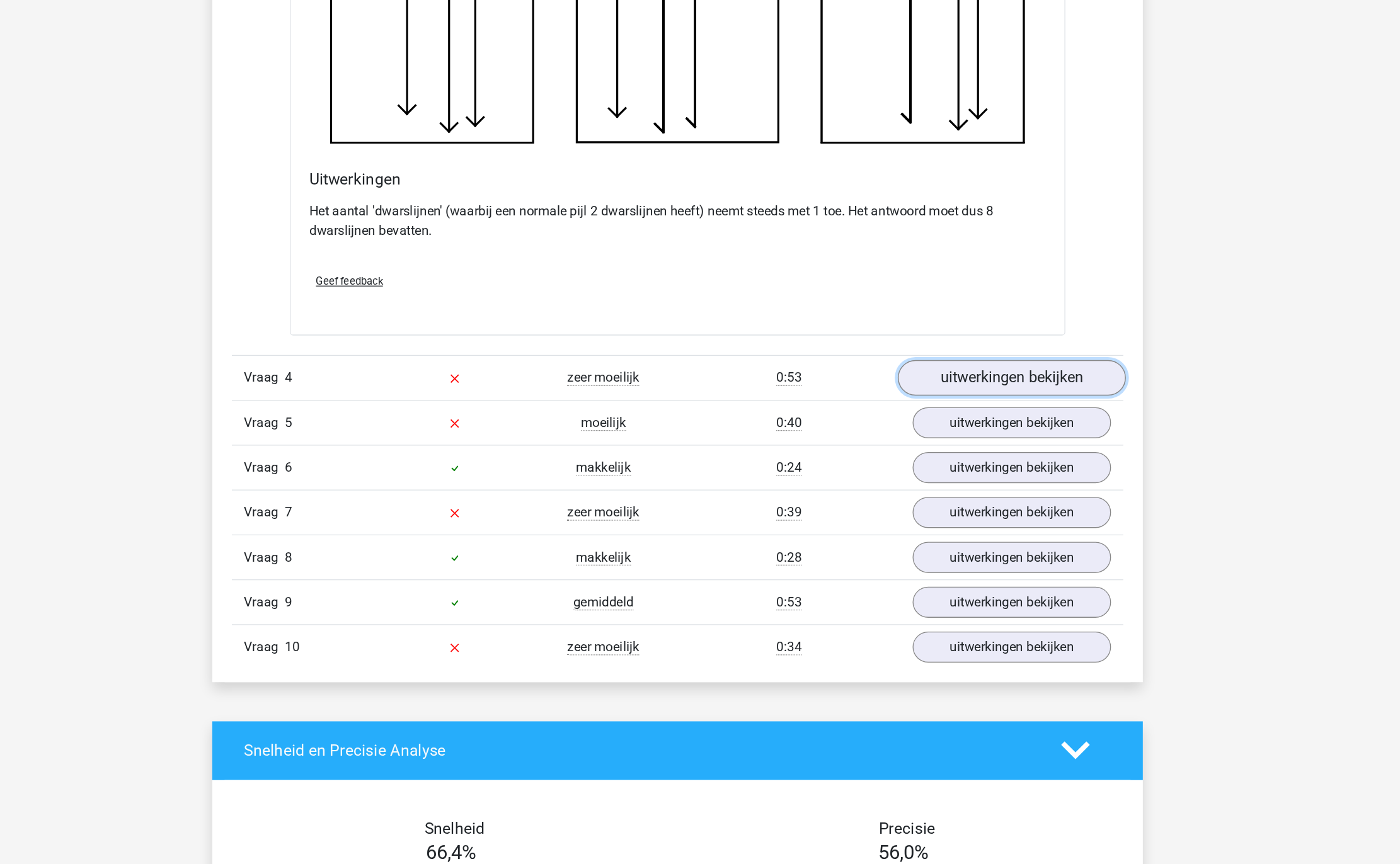
click at [950, 481] on link "uitwerkingen bekijken" at bounding box center [957, 489] width 176 height 28
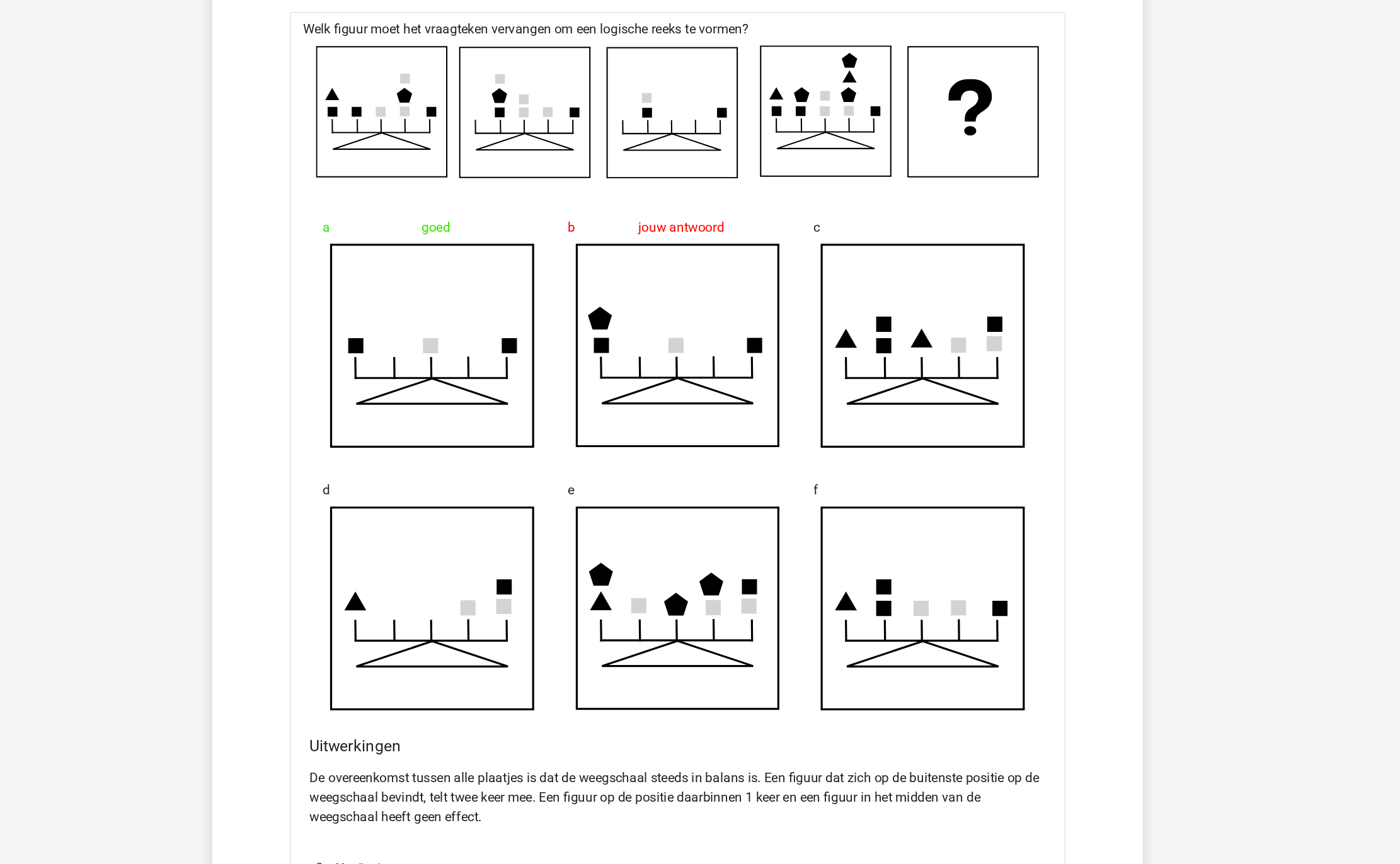
scroll to position [2414, 0]
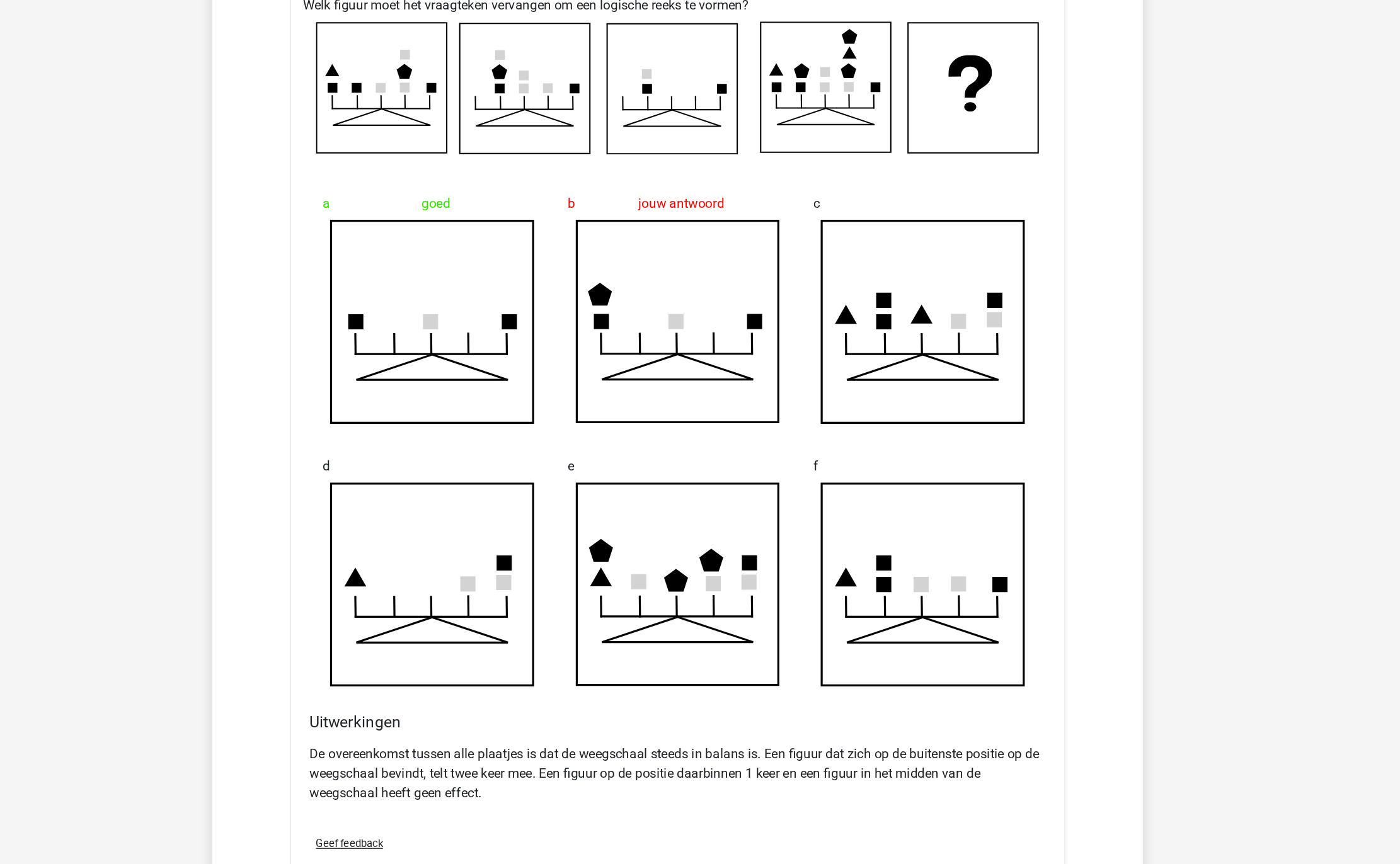
click at [789, 719] on p "De overeenkomst tussen alle plaatjes is dat de weegschaal steeds in balans is. …" at bounding box center [700, 764] width 568 height 45
drag, startPoint x: 789, startPoint y: 750, endPoint x: 596, endPoint y: 768, distance: 193.8
click at [596, 719] on p "De overeenkomst tussen alle plaatjes is dat de weegschaal steeds in balans is. …" at bounding box center [700, 764] width 568 height 45
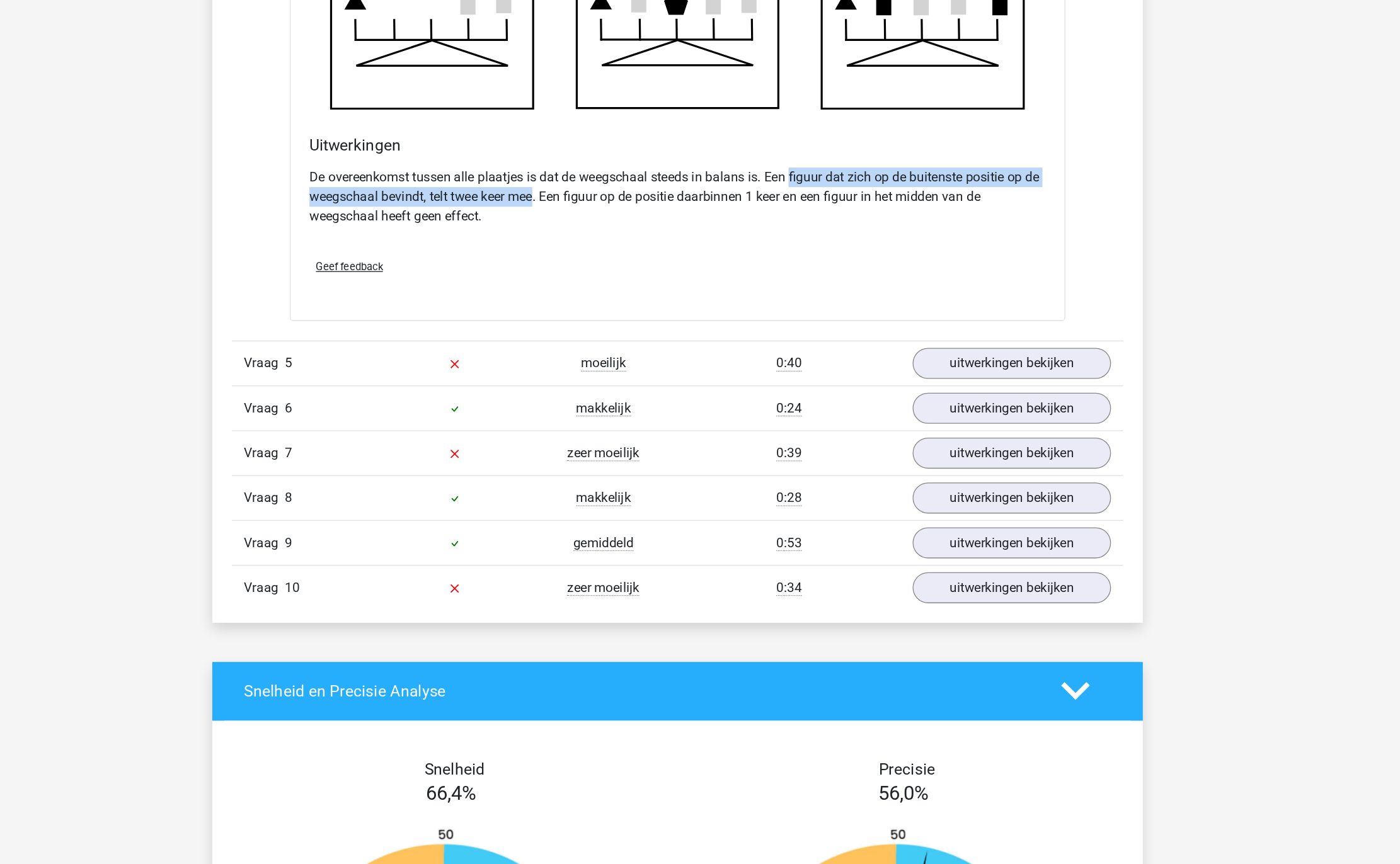
scroll to position [2854, 0]
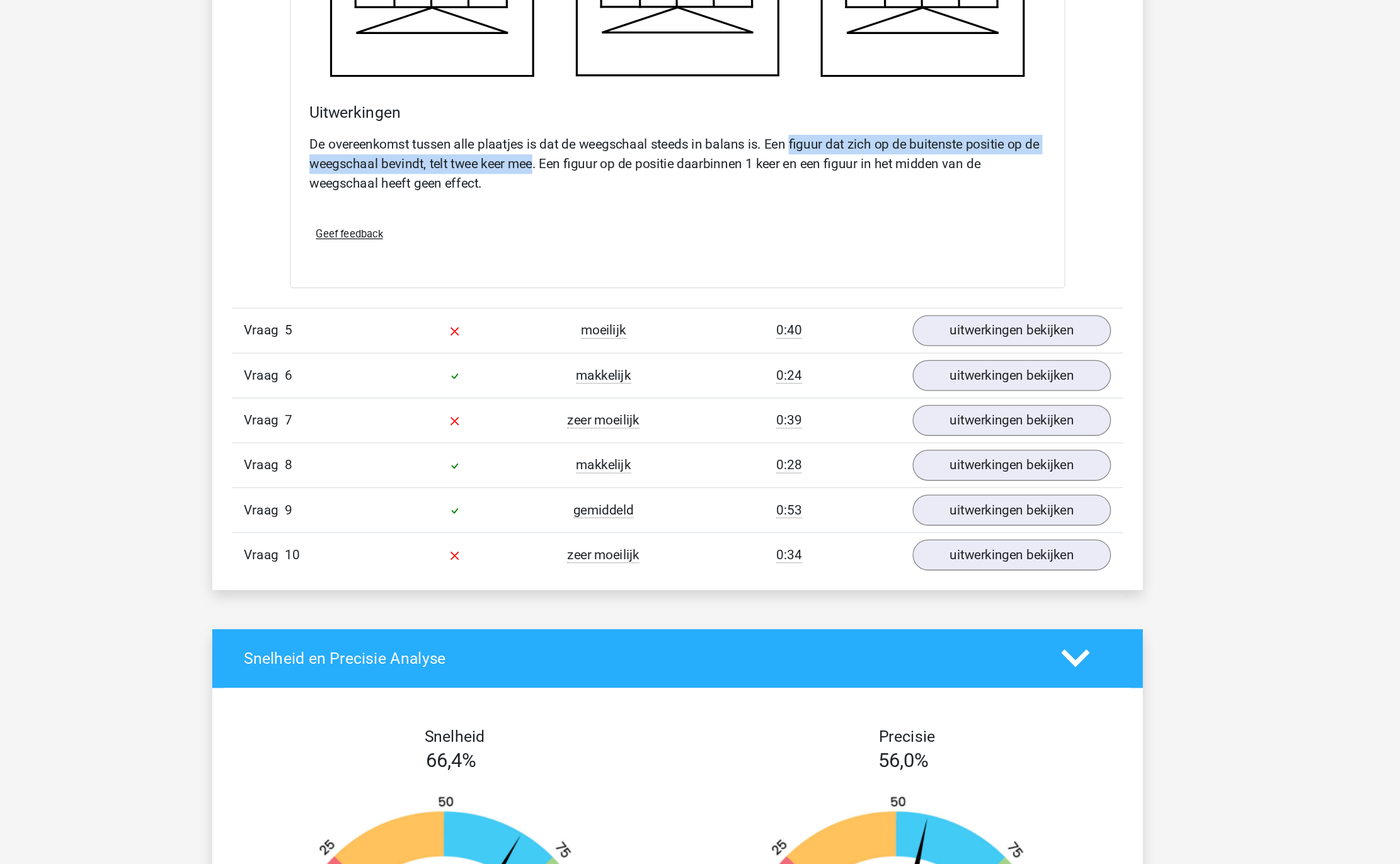
click at [903, 443] on div "Vraag 5 moeilijk 0:40 uitwerkingen bekijken" at bounding box center [700, 451] width 688 height 35
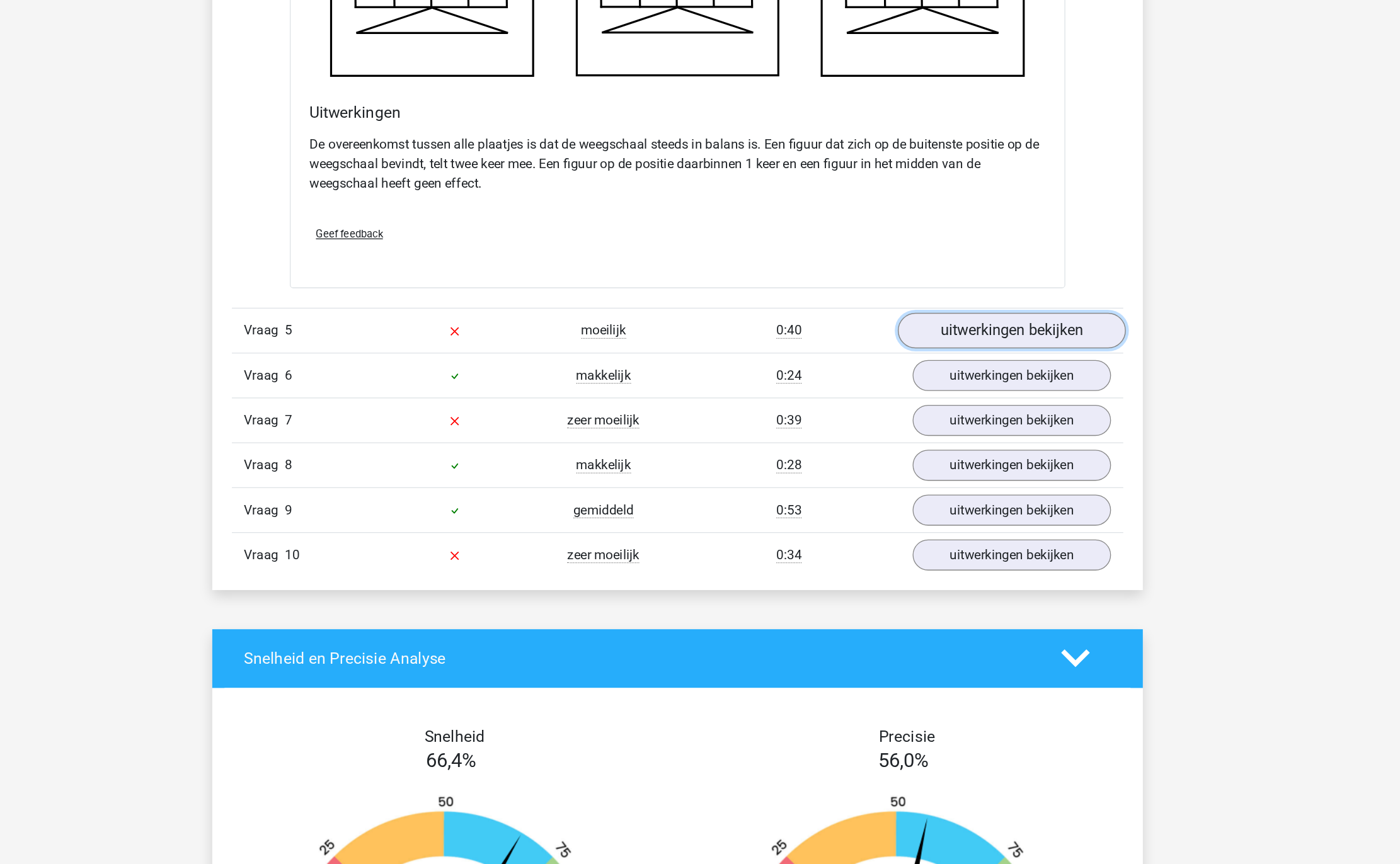
click at [898, 451] on link "uitwerkingen bekijken" at bounding box center [957, 452] width 176 height 28
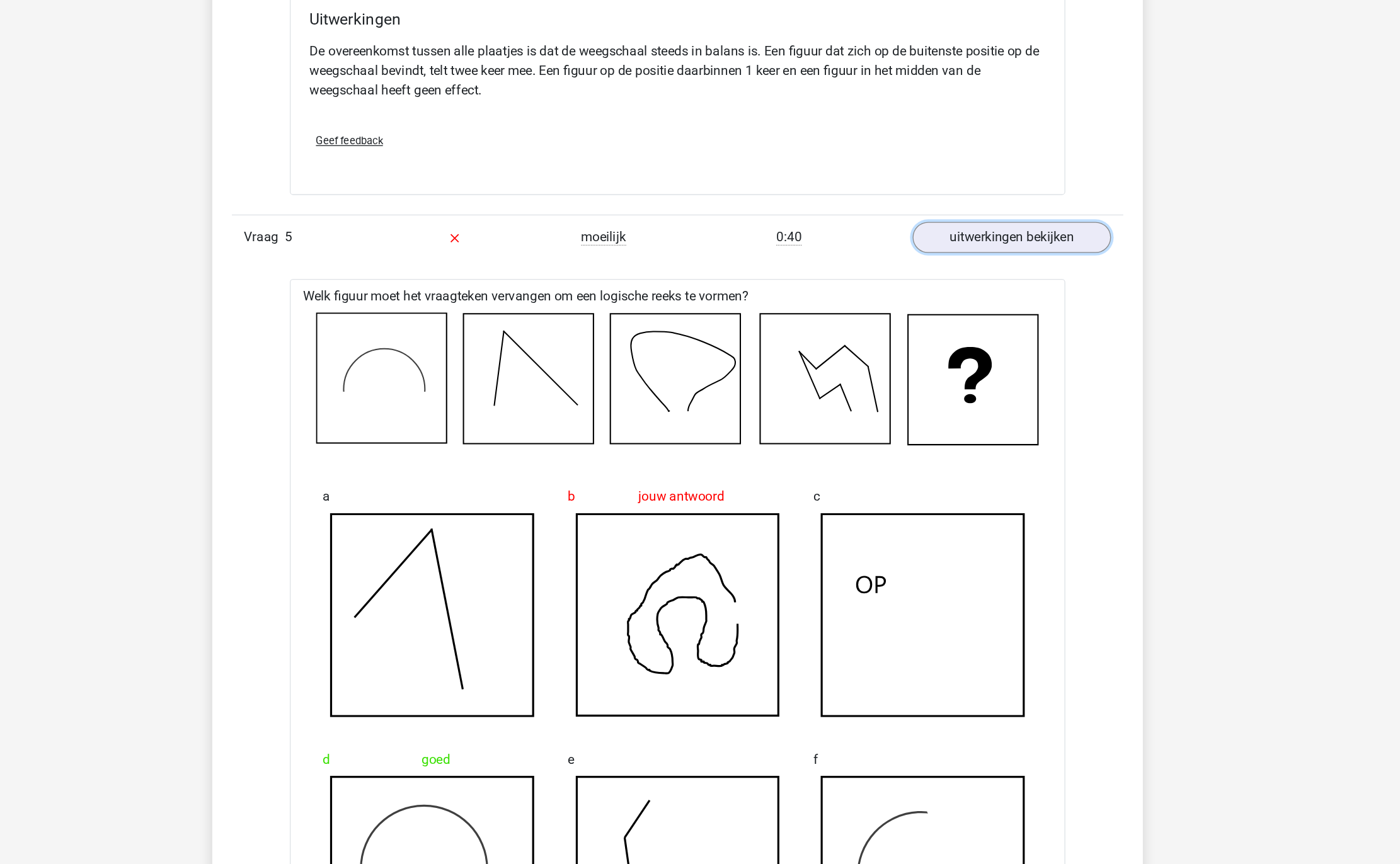
scroll to position [3199, 0]
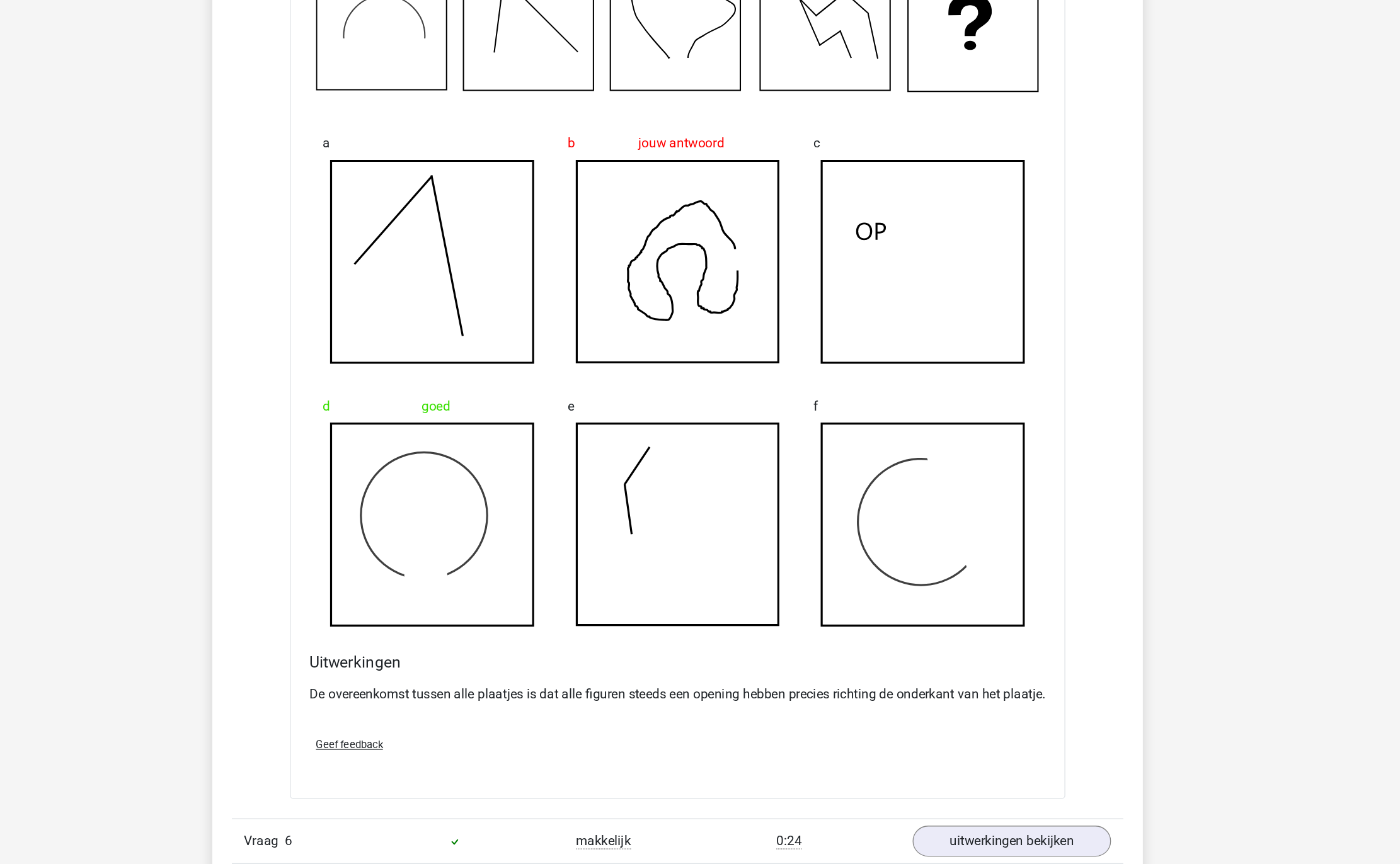
click at [735, 719] on p "De overeenkomst tussen alle plaatjes is dat alle figuren steeds een opening heb…" at bounding box center [700, 733] width 568 height 15
click at [617, 719] on p "De overeenkomst tussen alle plaatjes is dat alle figuren steeds een opening heb…" at bounding box center [700, 733] width 568 height 15
drag, startPoint x: 617, startPoint y: 739, endPoint x: 903, endPoint y: 733, distance: 286.1
click at [904, 719] on p "De overeenkomst tussen alle plaatjes is dat alle figuren steeds een opening heb…" at bounding box center [700, 733] width 568 height 15
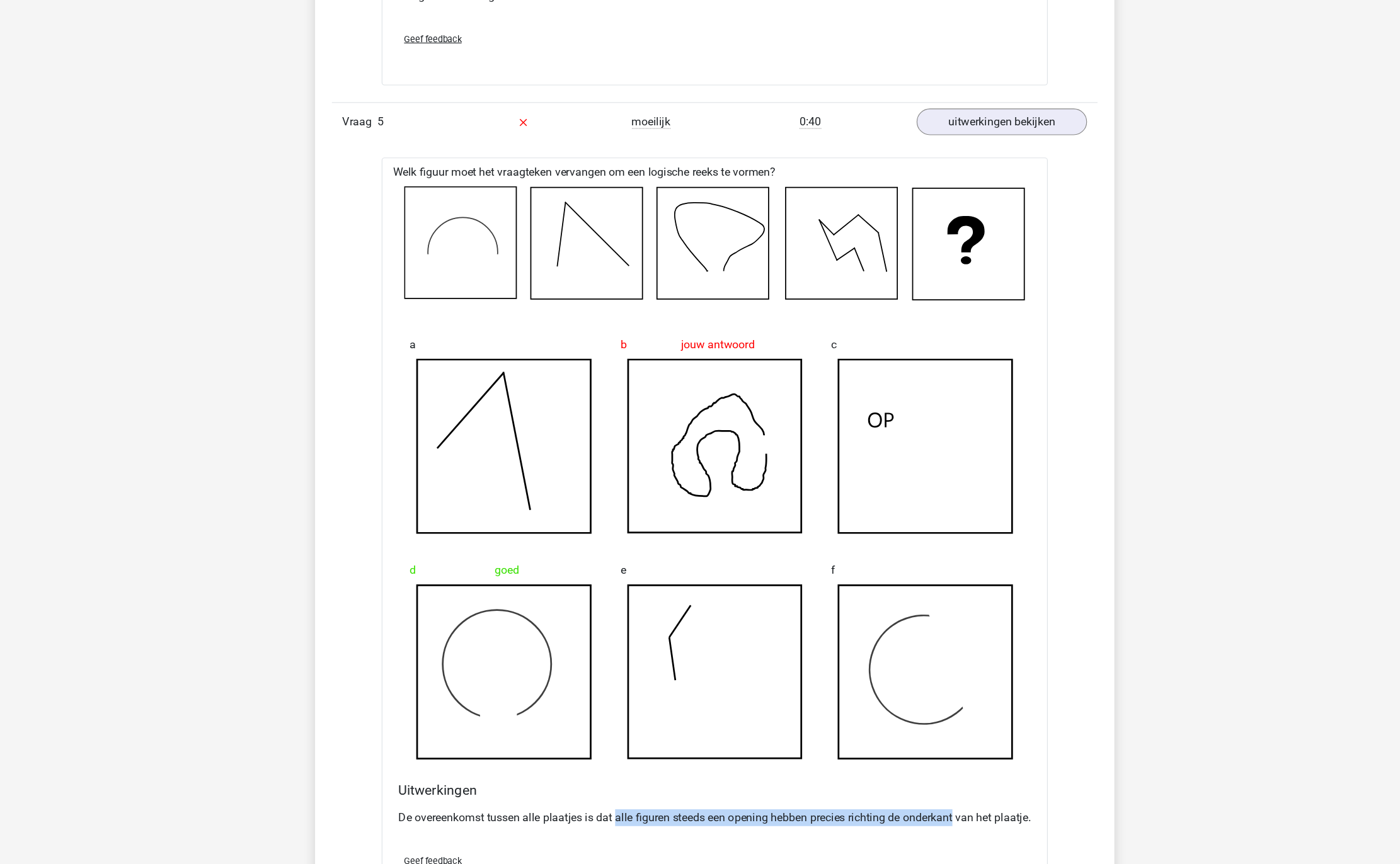
scroll to position [3661, 0]
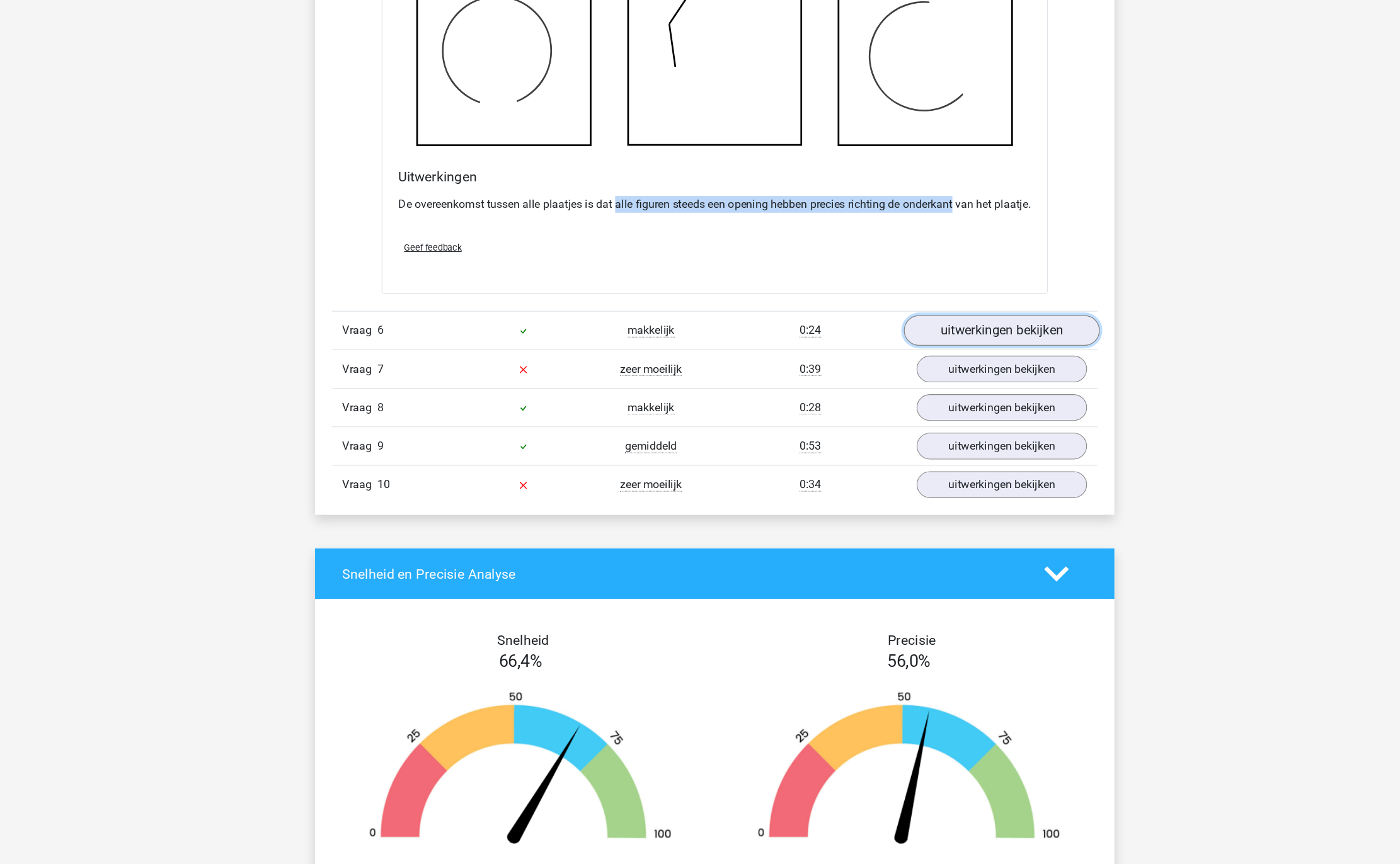
click at [925, 398] on link "uitwerkingen bekijken" at bounding box center [957, 384] width 176 height 28
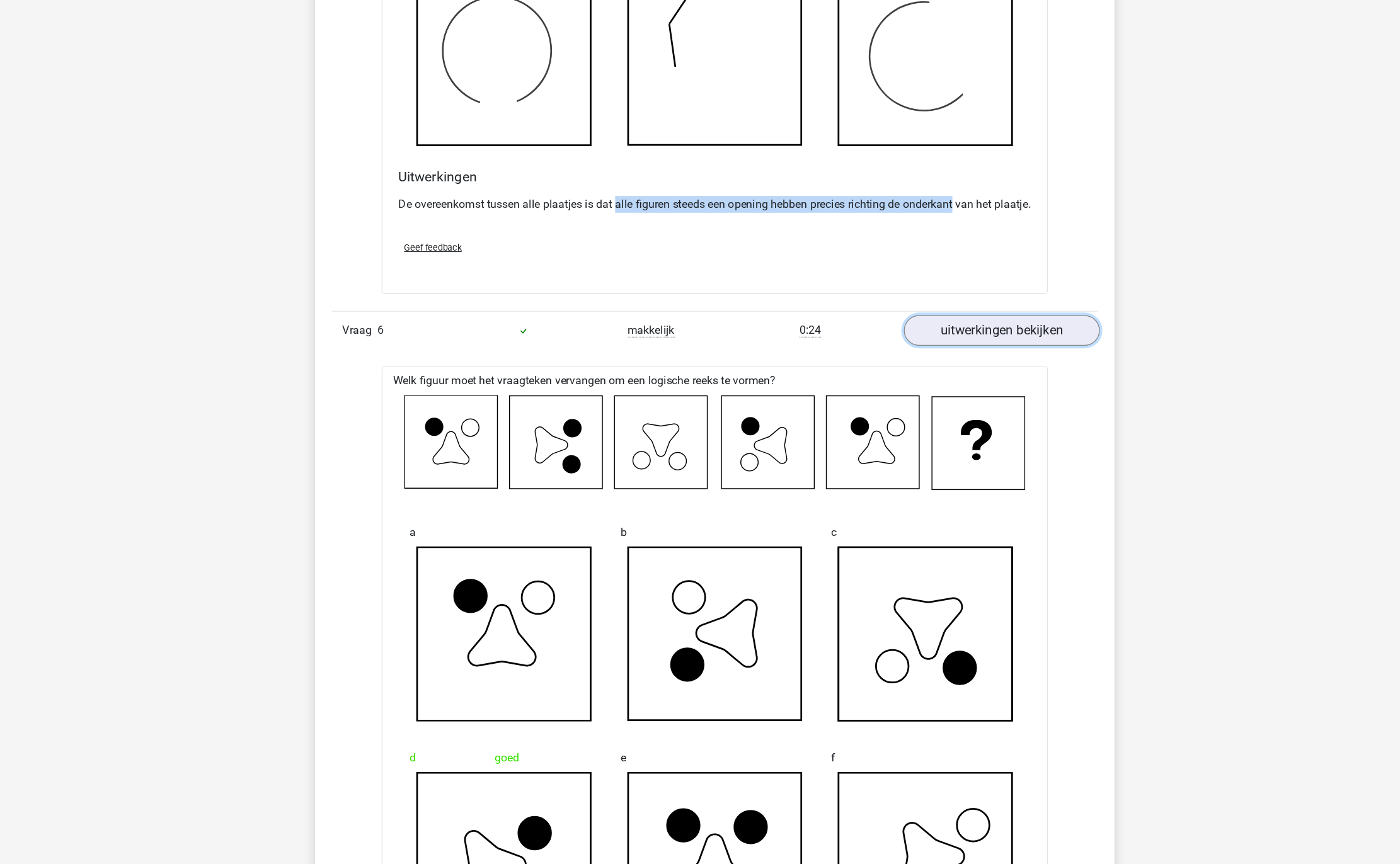
click at [925, 398] on link "uitwerkingen bekijken" at bounding box center [957, 384] width 176 height 28
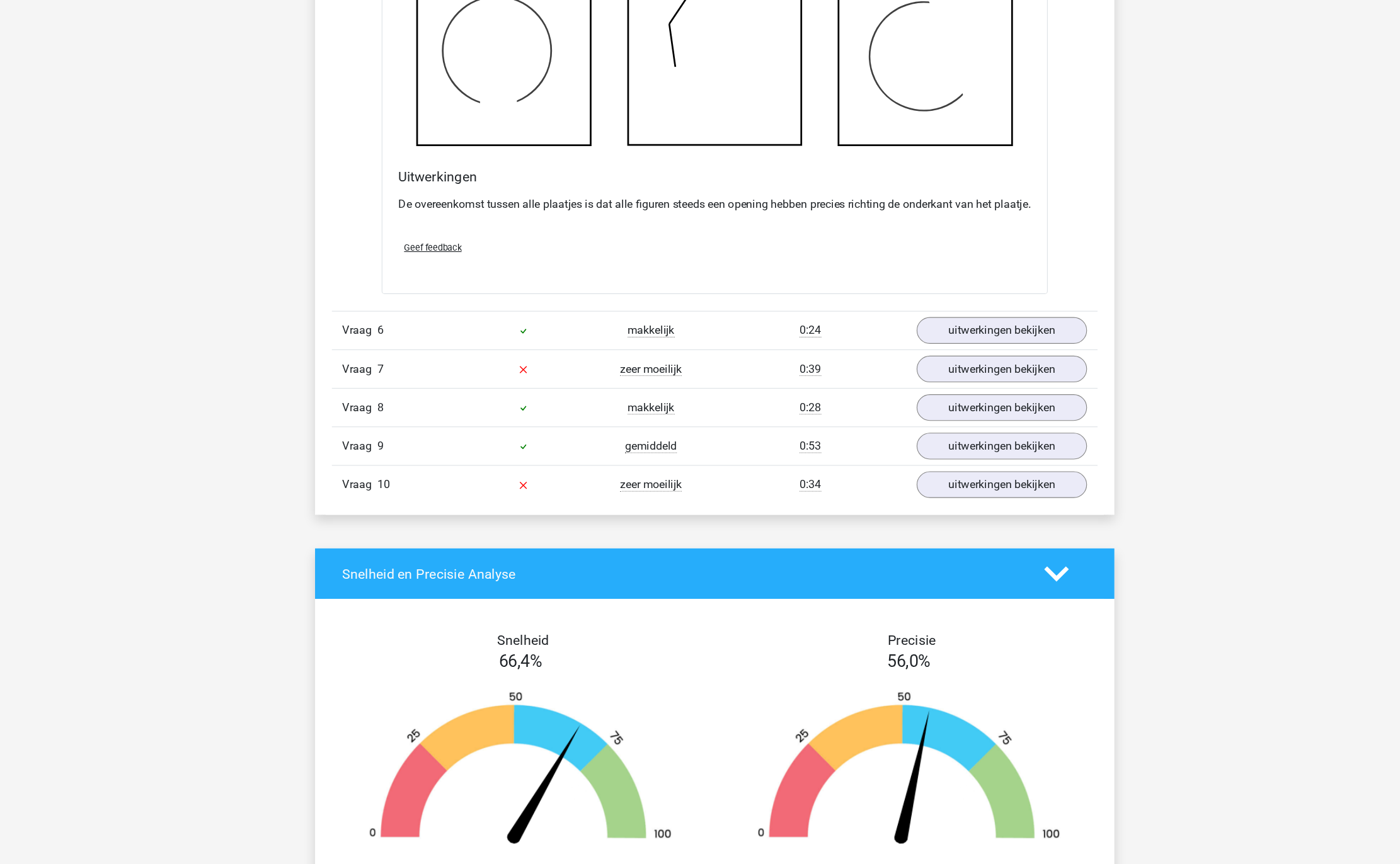
click at [923, 401] on div "Vraag 6 makkelijk 0:24 uitwerkingen bekijken" at bounding box center [700, 384] width 688 height 35
click at [932, 398] on link "uitwerkingen bekijken" at bounding box center [957, 384] width 176 height 28
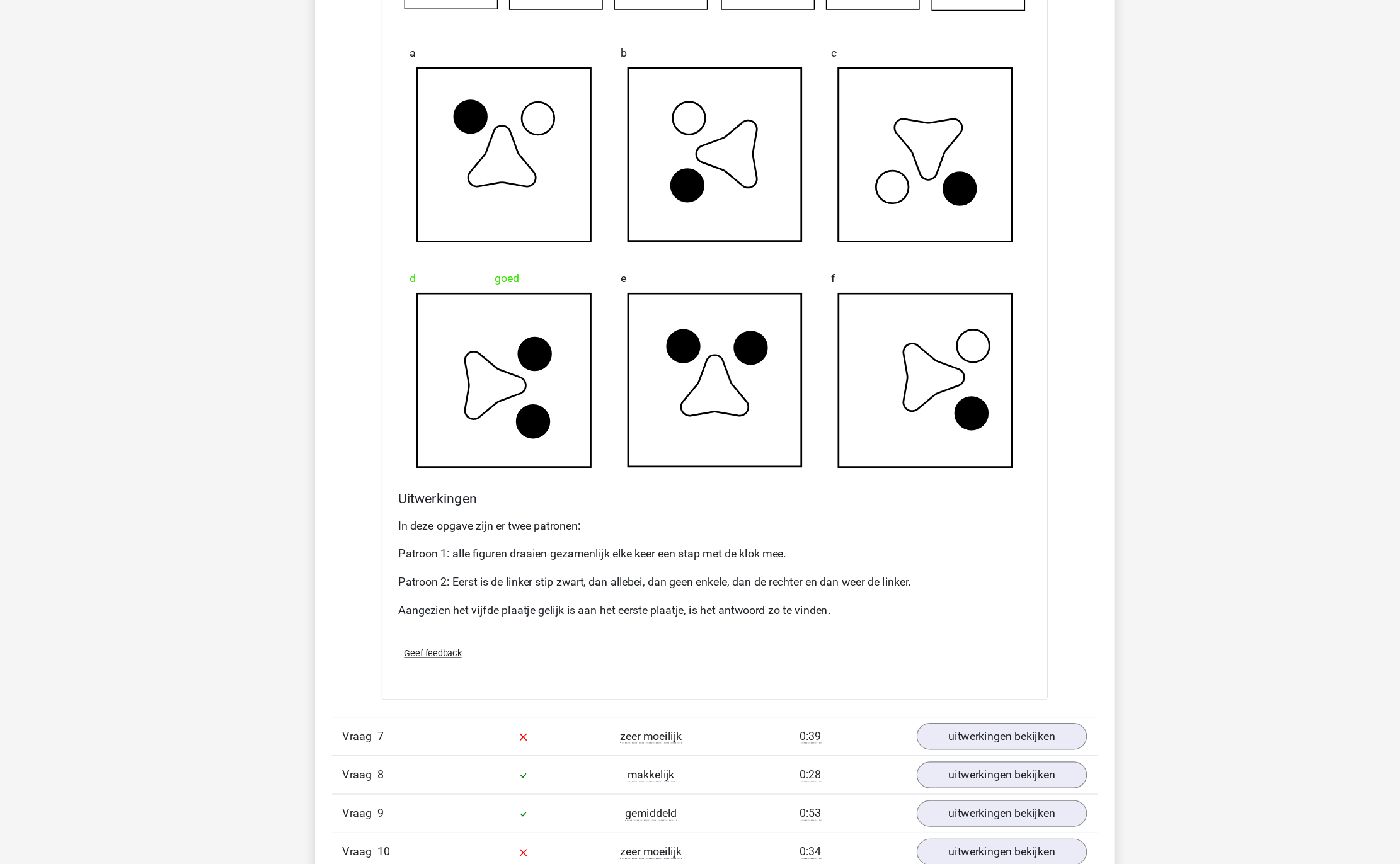
scroll to position [4313, 0]
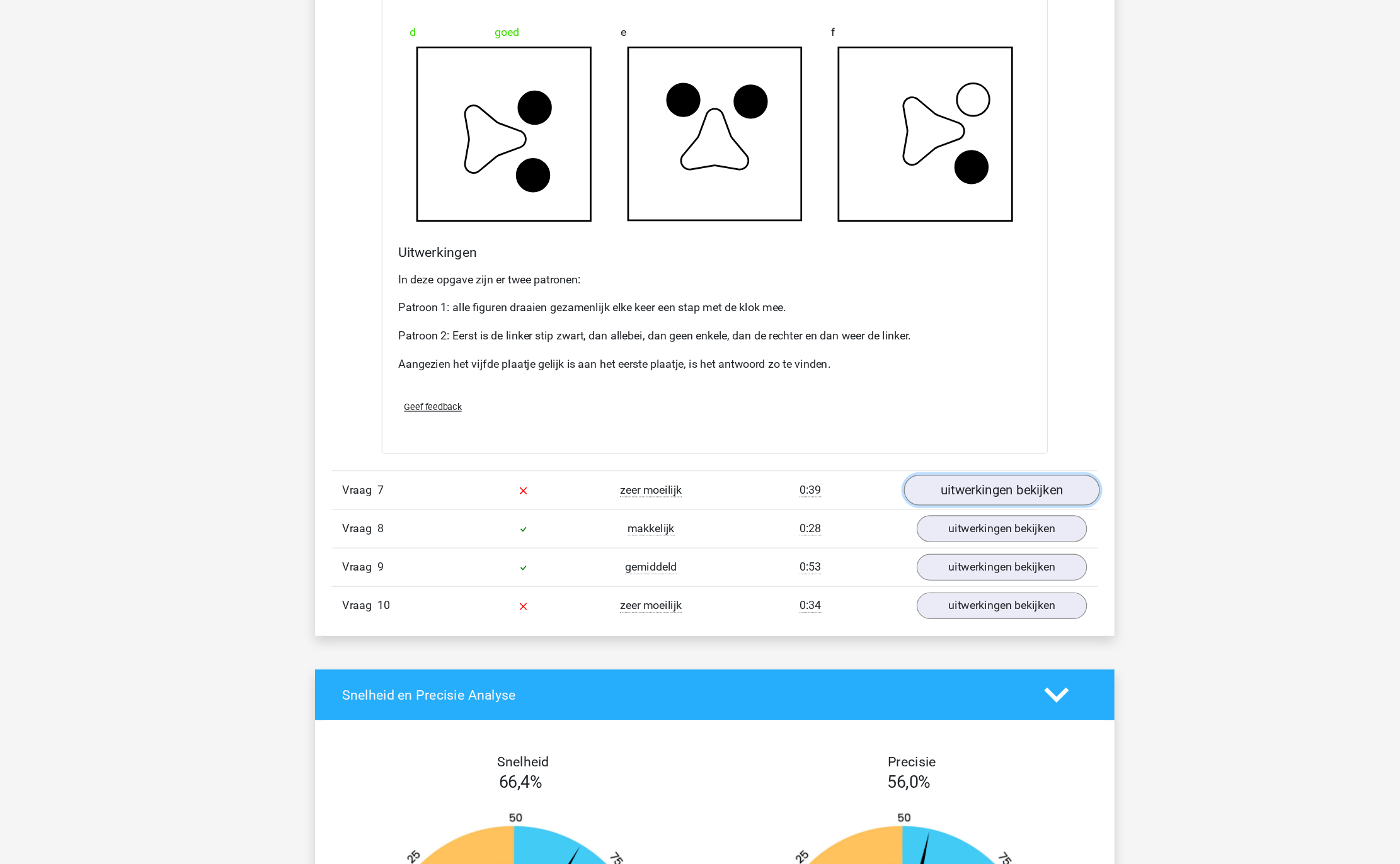
click at [987, 541] on link "uitwerkingen bekijken" at bounding box center [957, 527] width 176 height 28
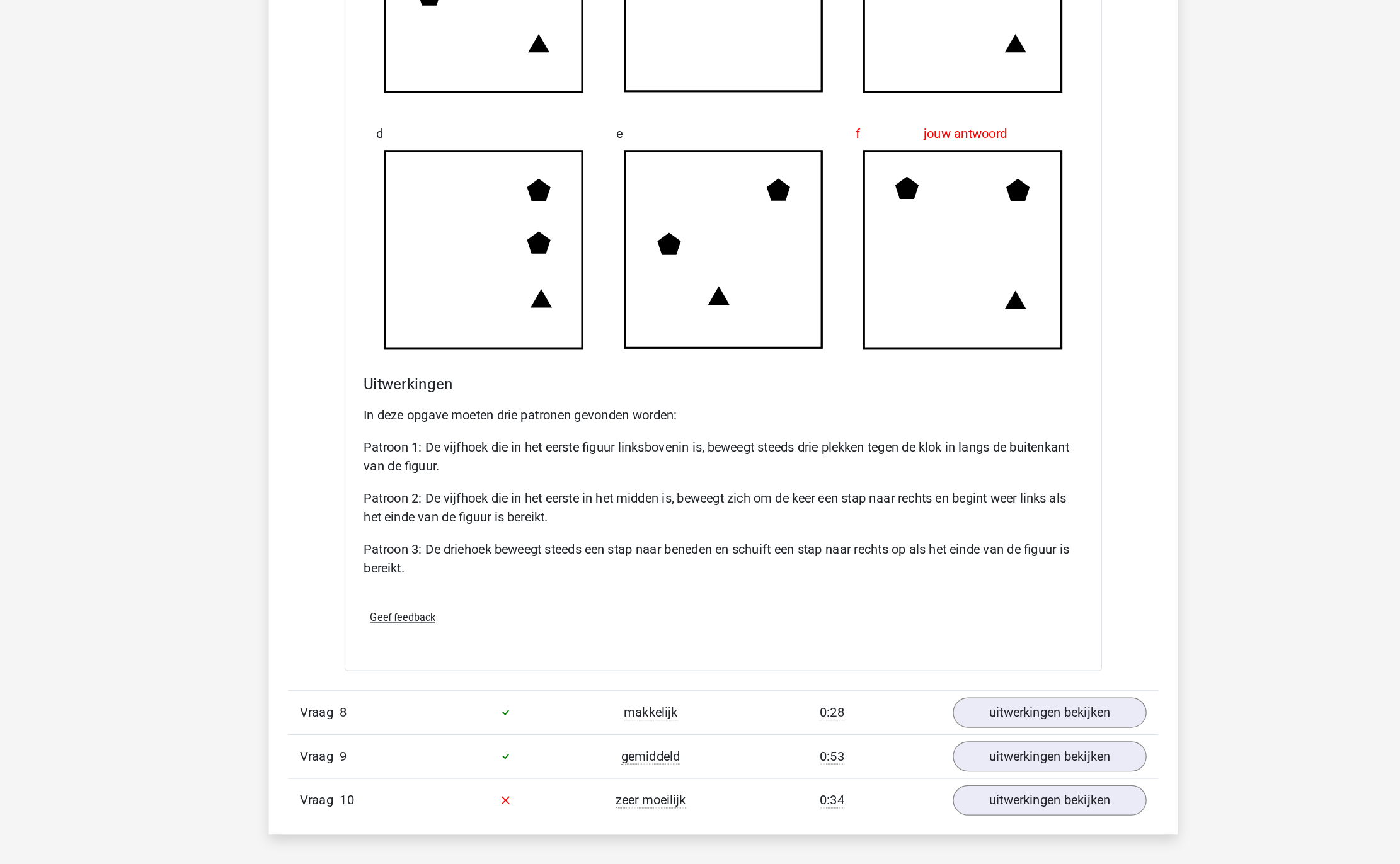
scroll to position [4995, 0]
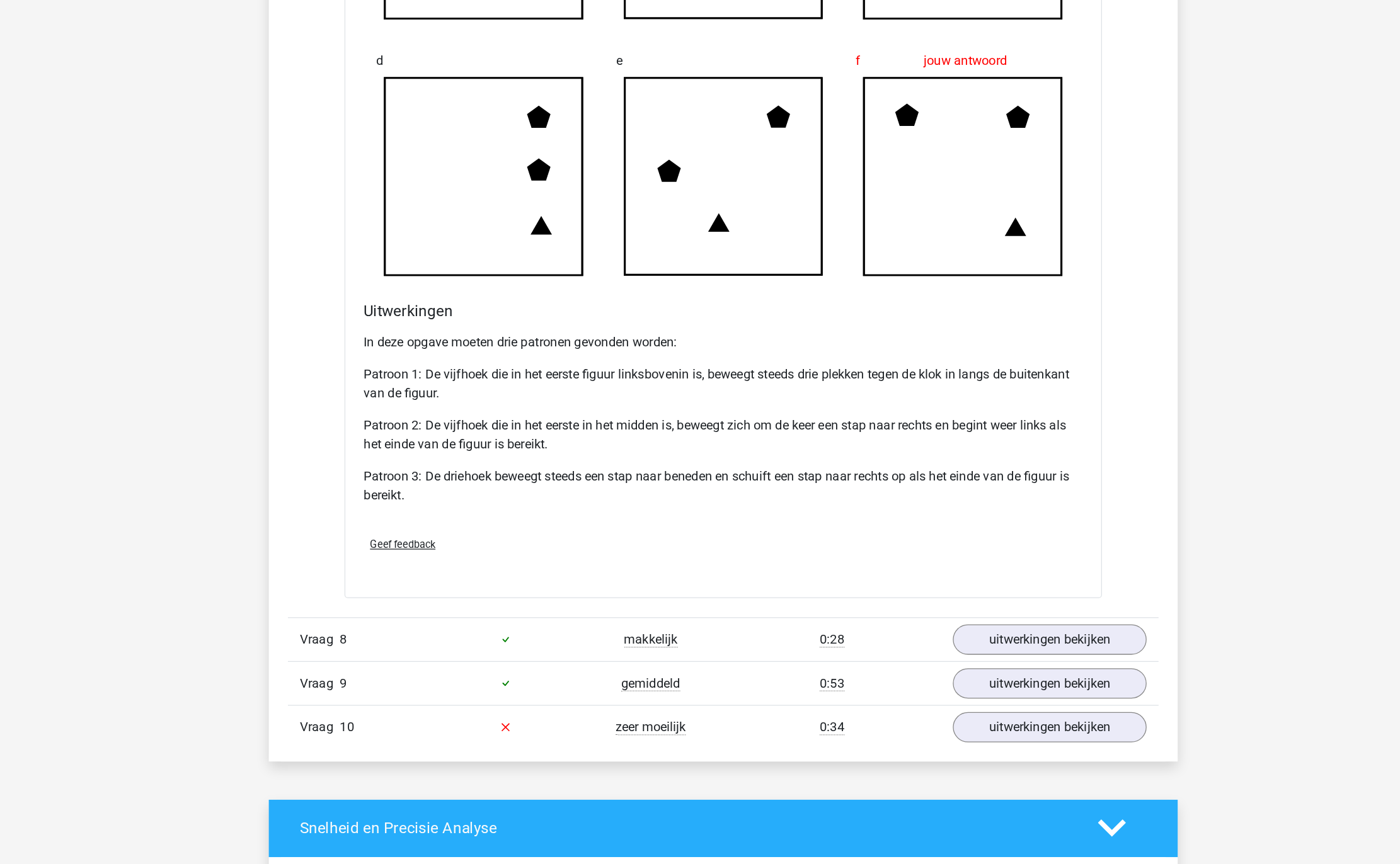
click at [627, 580] on p "Patroon 3: De driehoek beweegt steeds een stap naar beneden en schuift een stap…" at bounding box center [700, 564] width 568 height 30
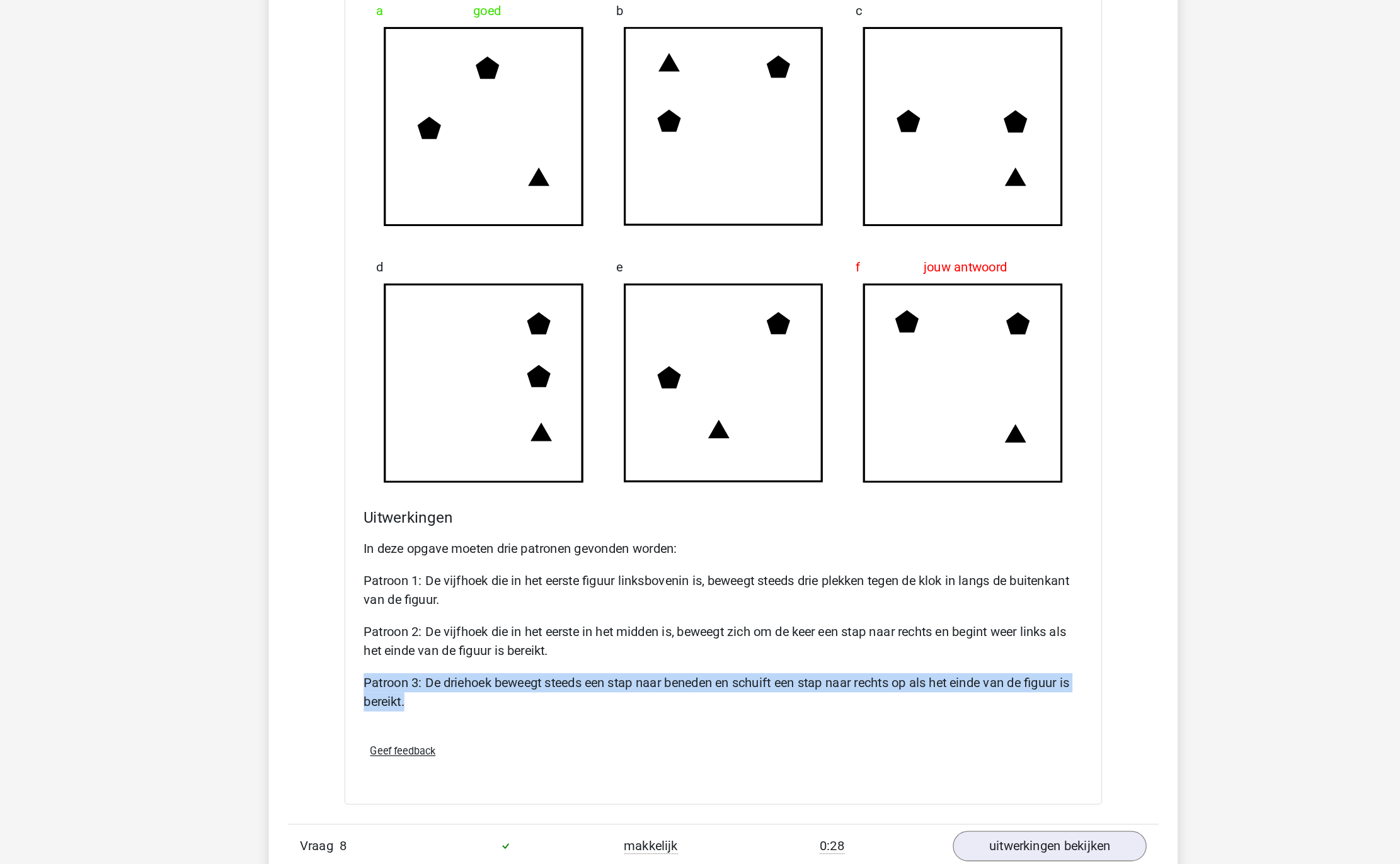
scroll to position [4838, 0]
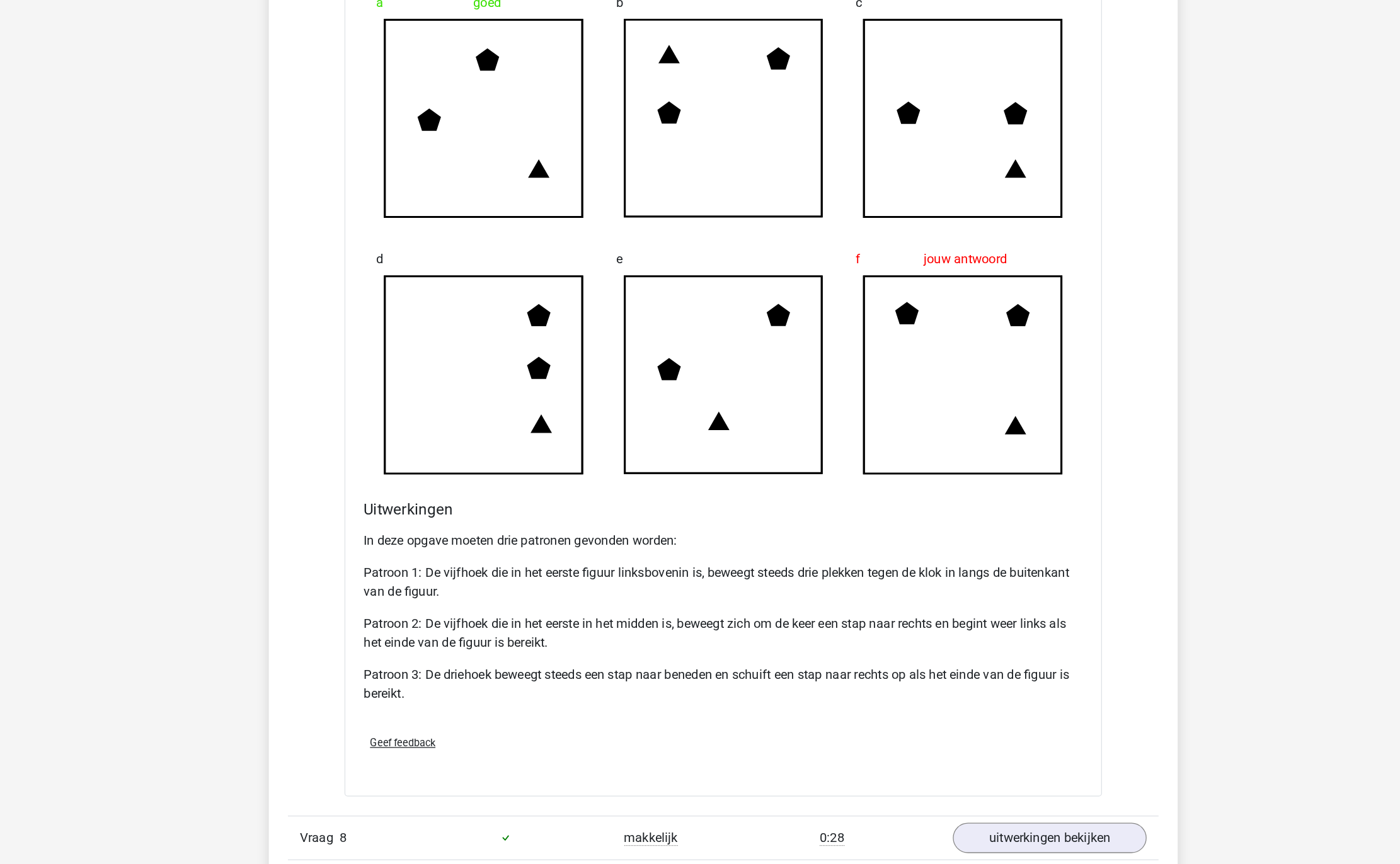
click at [576, 695] on p "Patroon 2: De vijfhoek die in het eerste in het midden is, beweegt zich om de k…" at bounding box center [700, 681] width 568 height 30
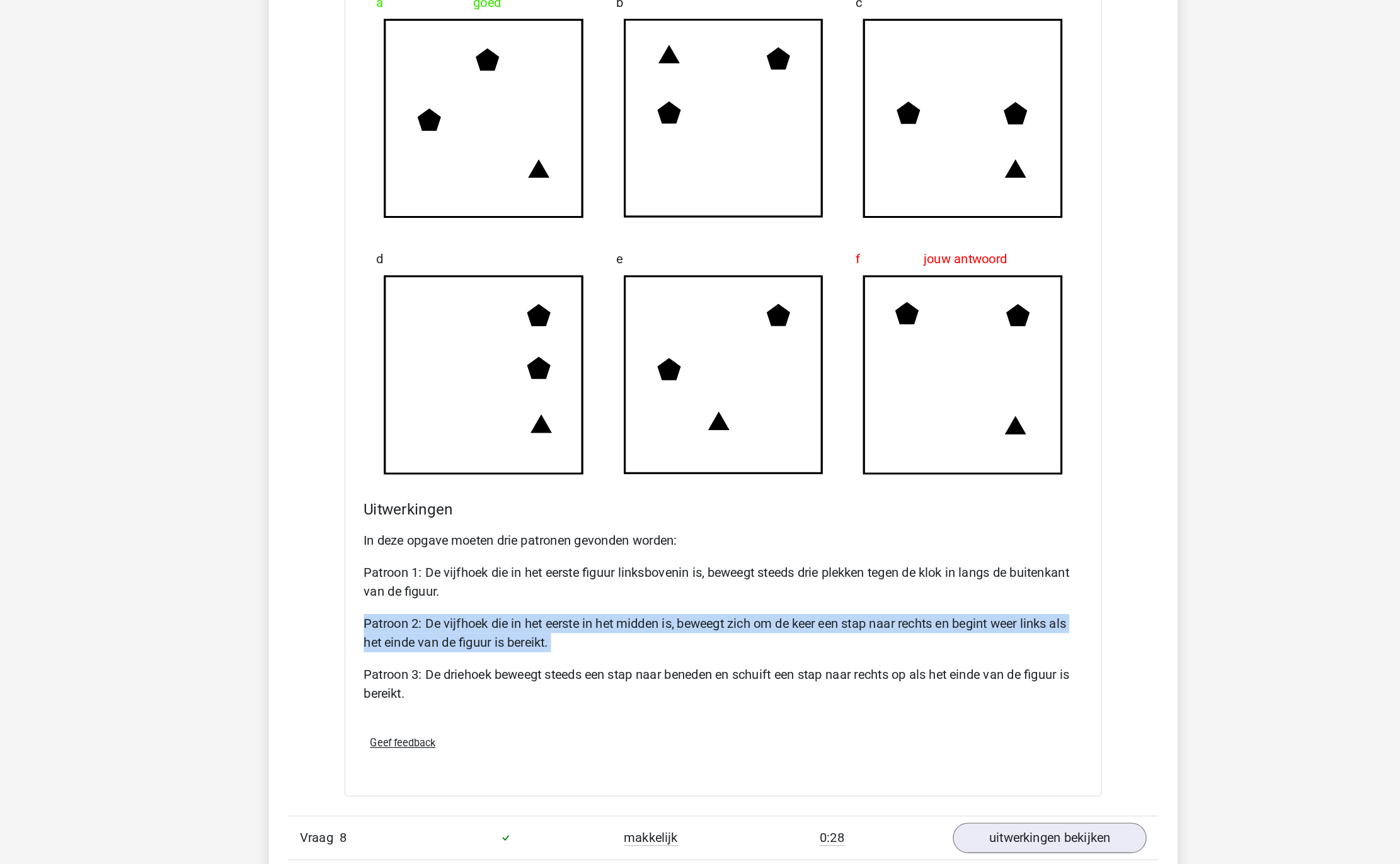
click at [576, 695] on p "Patroon 2: De vijfhoek die in het eerste in het midden is, beweegt zich om de k…" at bounding box center [700, 681] width 568 height 30
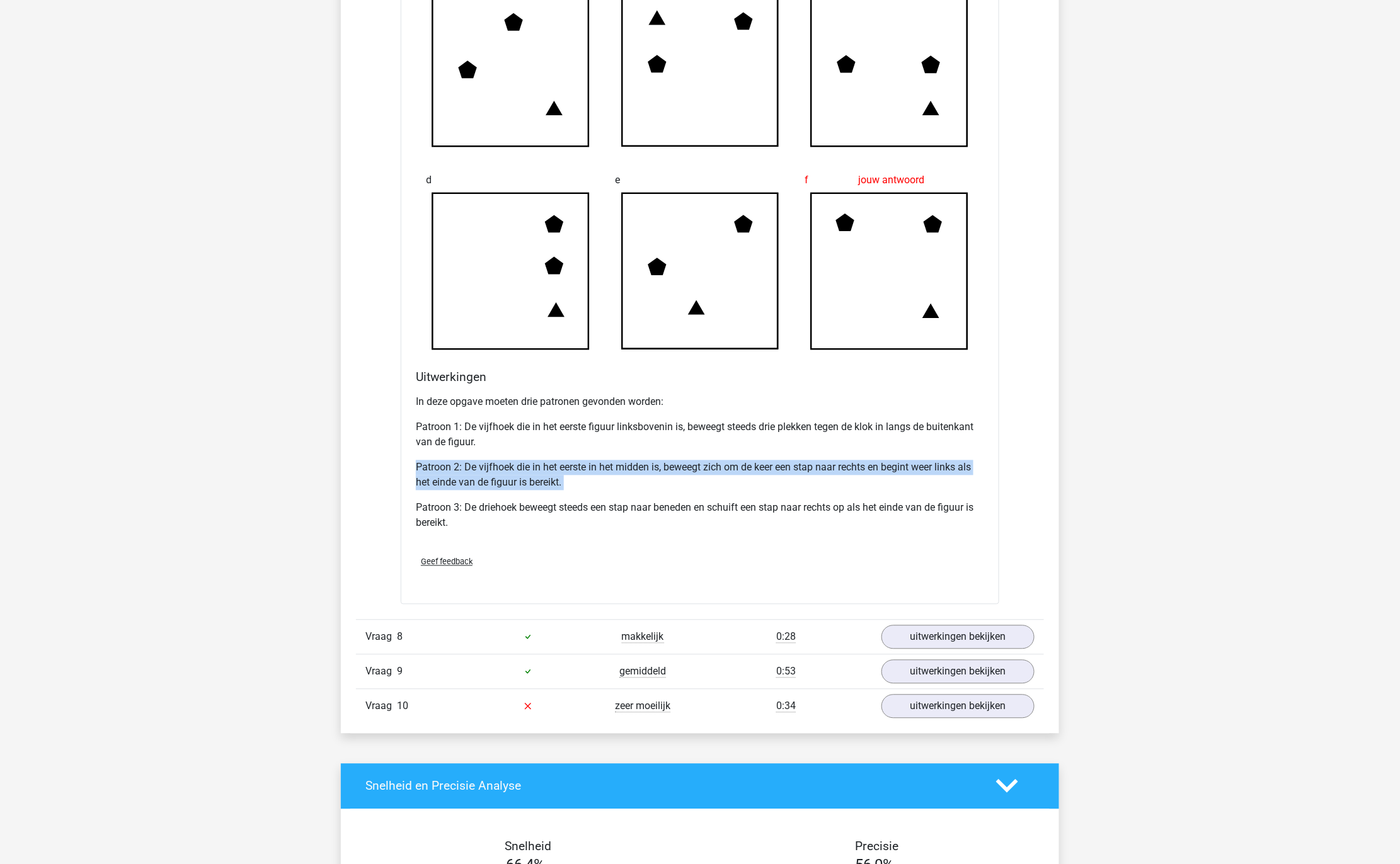
scroll to position [5305, 0]
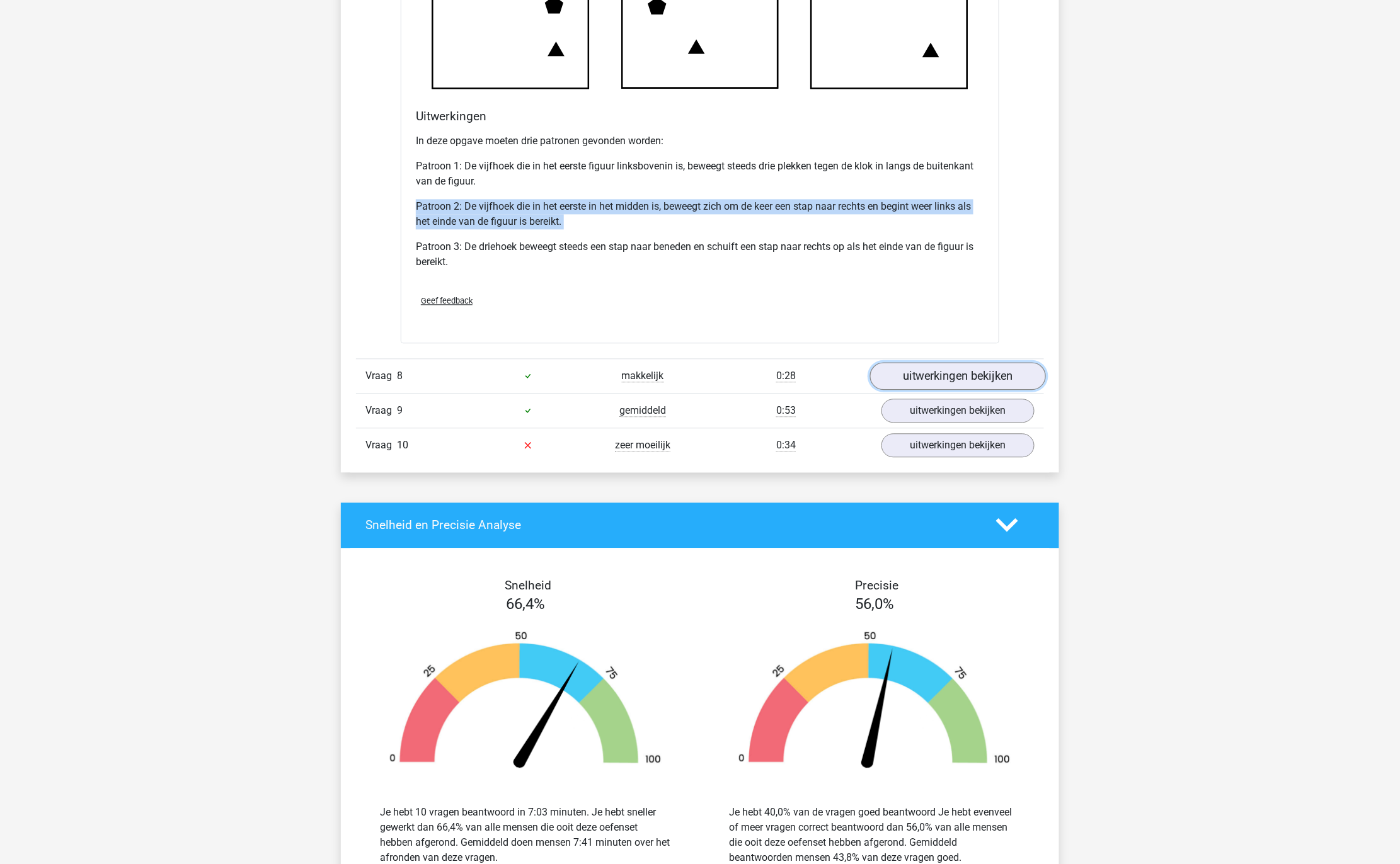
click at [938, 390] on link "uitwerkingen bekijken" at bounding box center [957, 375] width 176 height 28
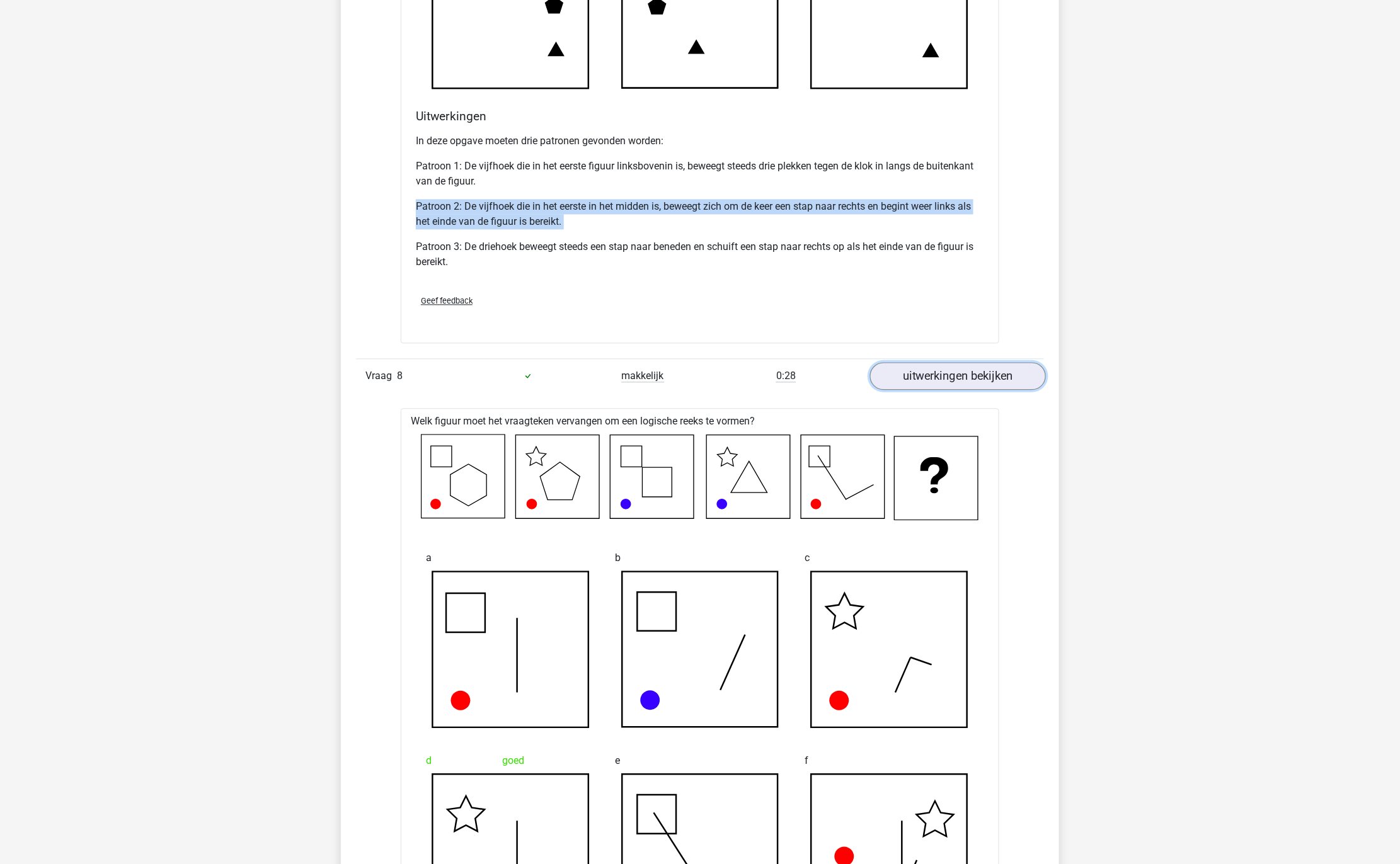
click at [938, 390] on link "uitwerkingen bekijken" at bounding box center [957, 375] width 176 height 28
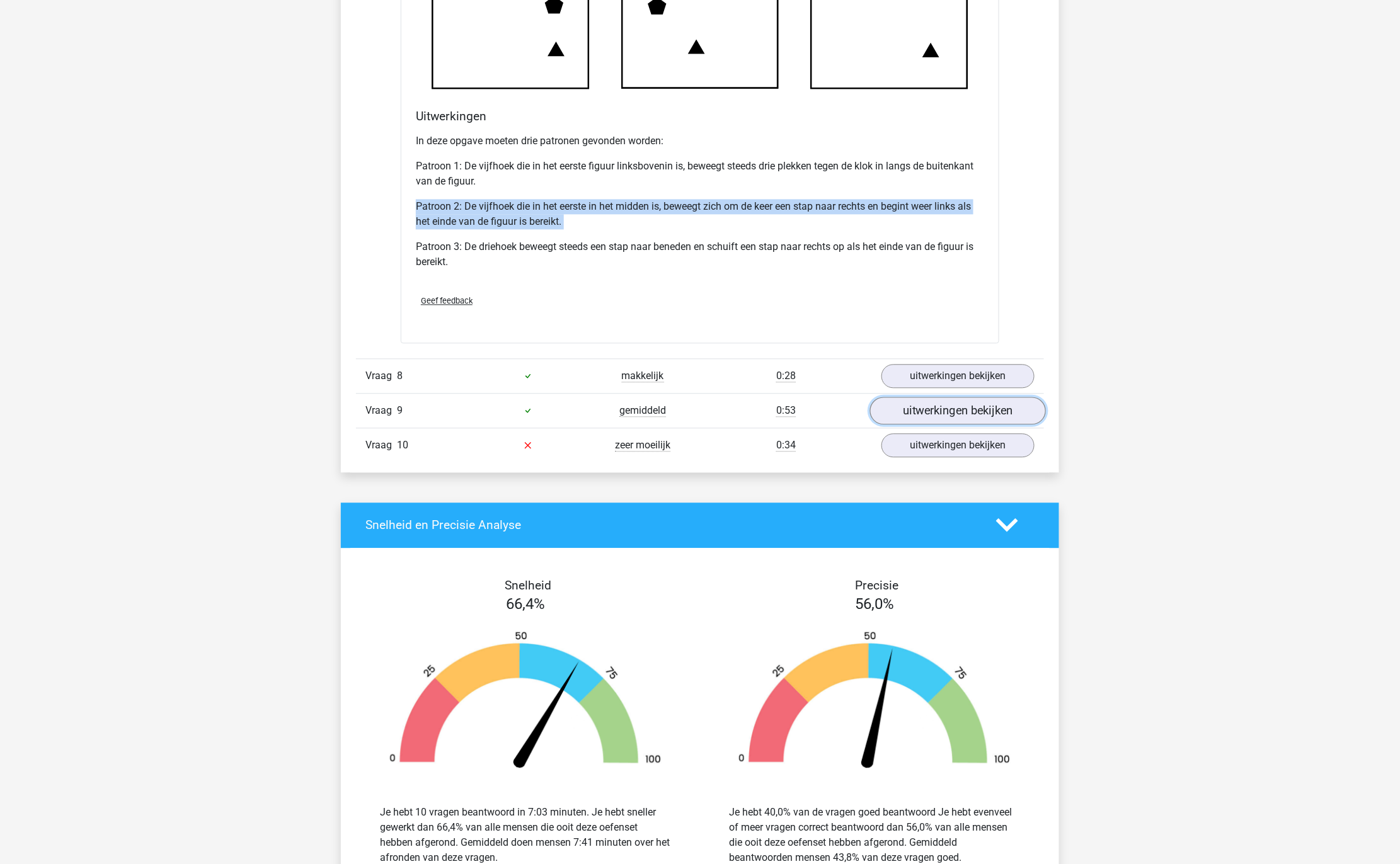
click at [919, 424] on link "uitwerkingen bekijken" at bounding box center [957, 410] width 176 height 28
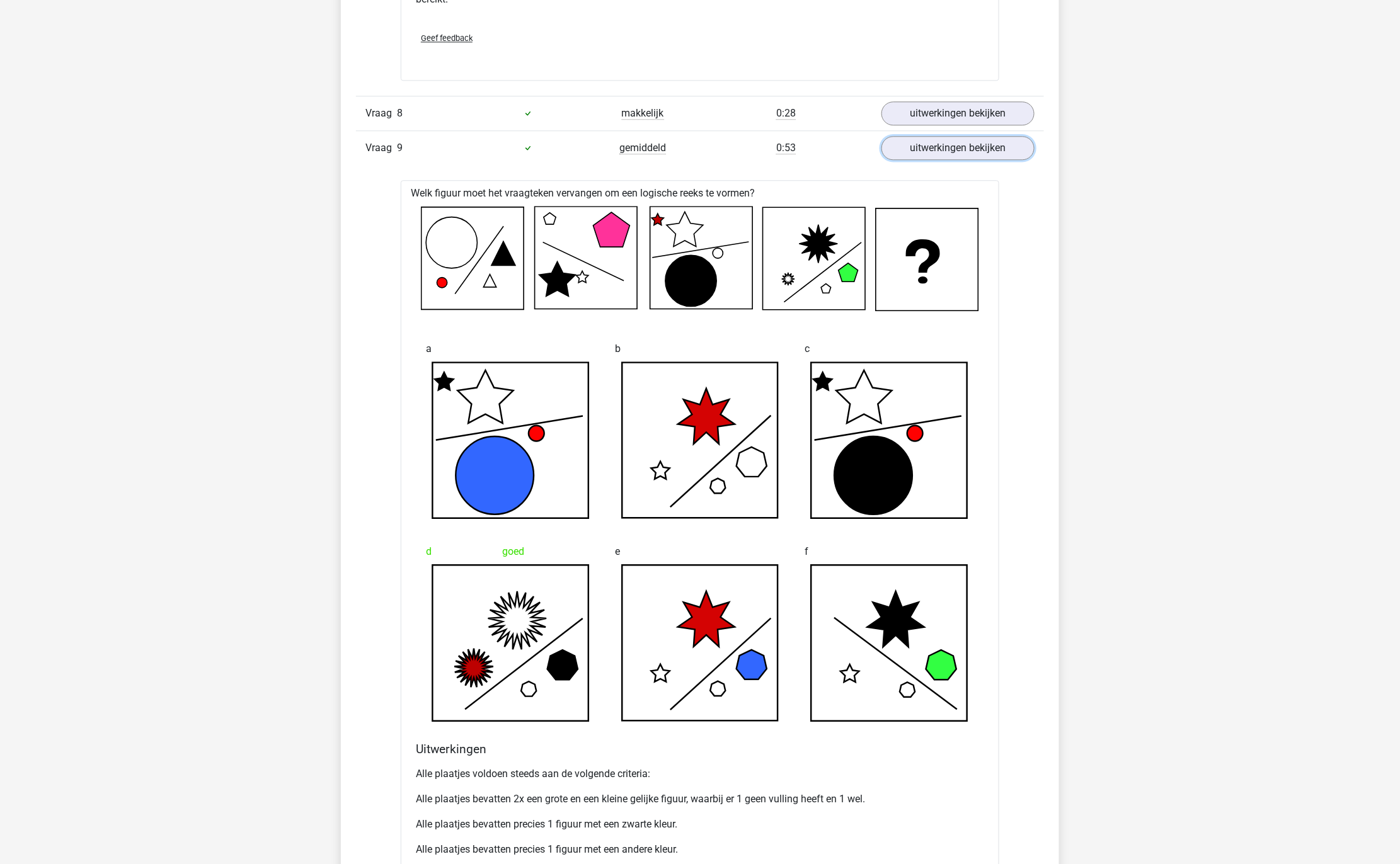
scroll to position [5698, 0]
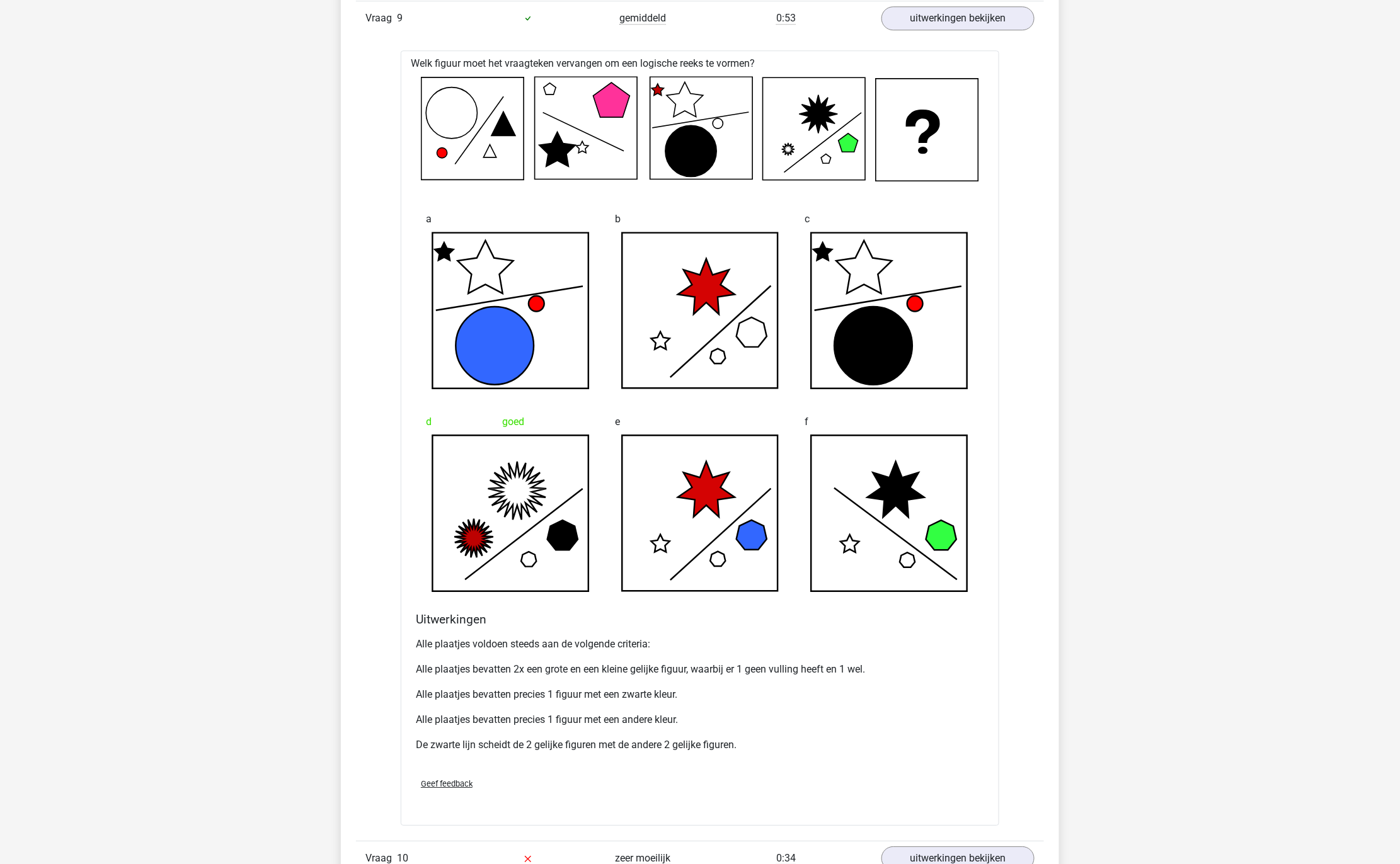
click at [654, 702] on p "Alle plaatjes bevatten precies 1 figuur met een zwarte kleur." at bounding box center [700, 695] width 568 height 15
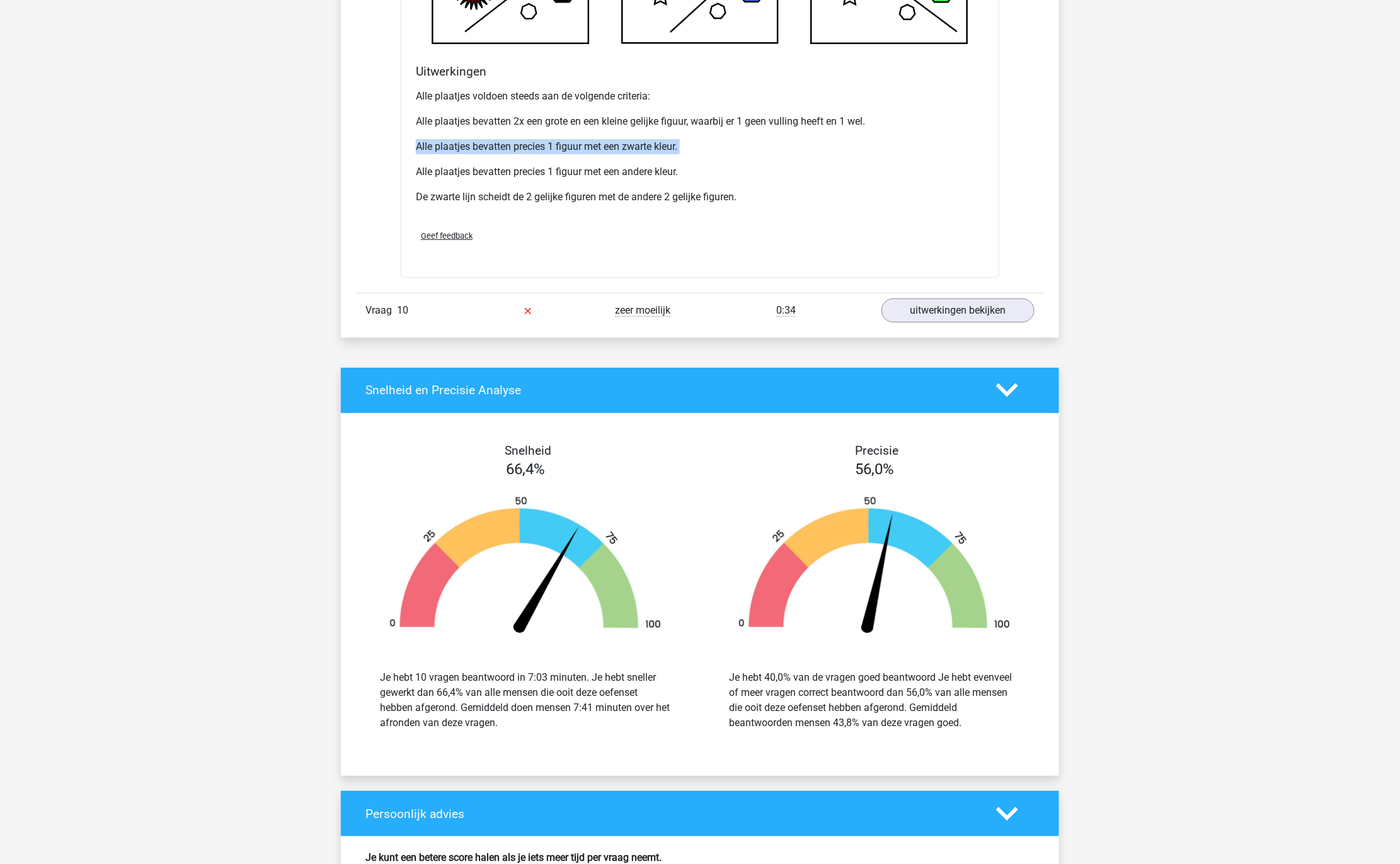
scroll to position [6271, 0]
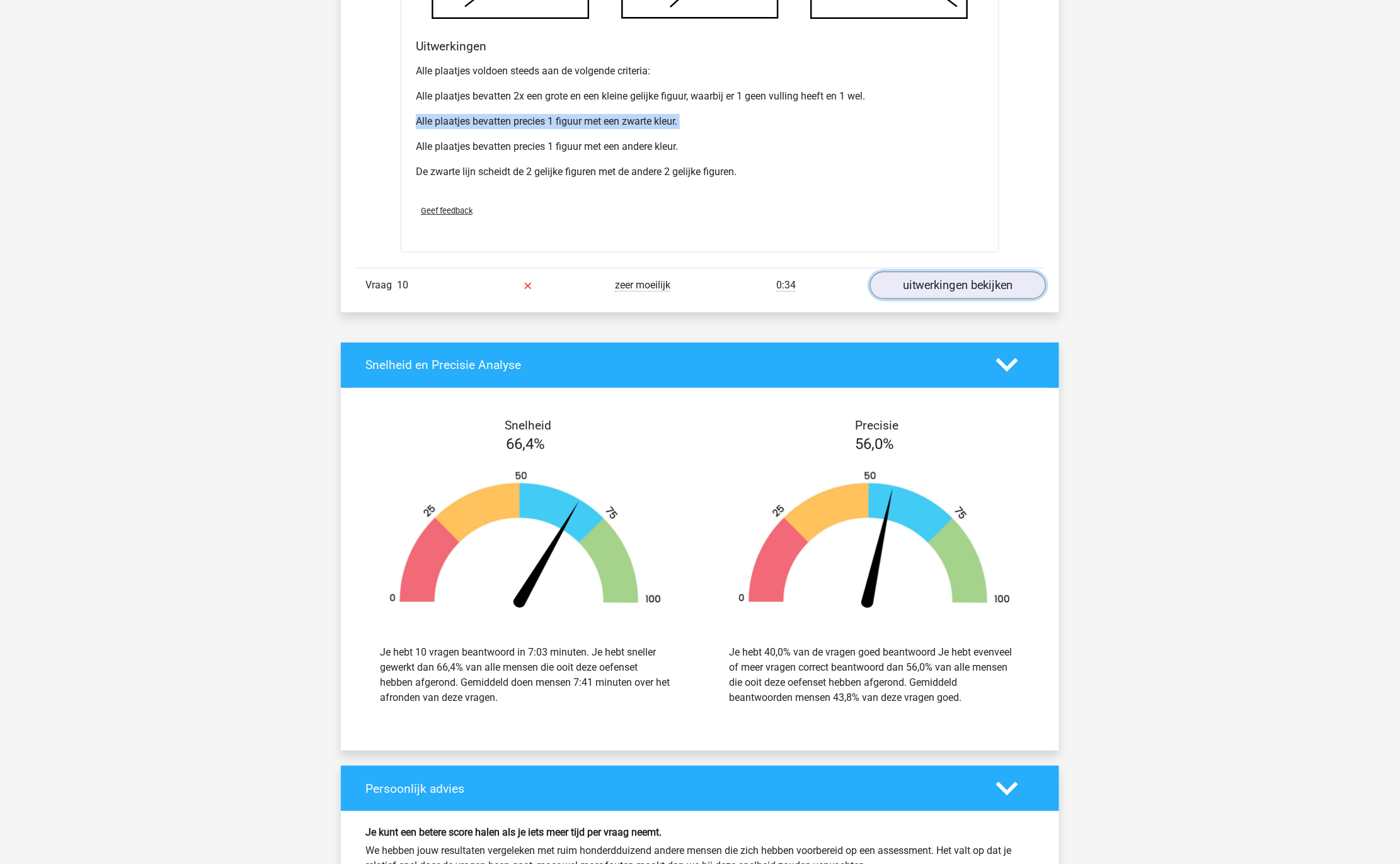
click at [967, 299] on link "uitwerkingen bekijken" at bounding box center [957, 285] width 176 height 28
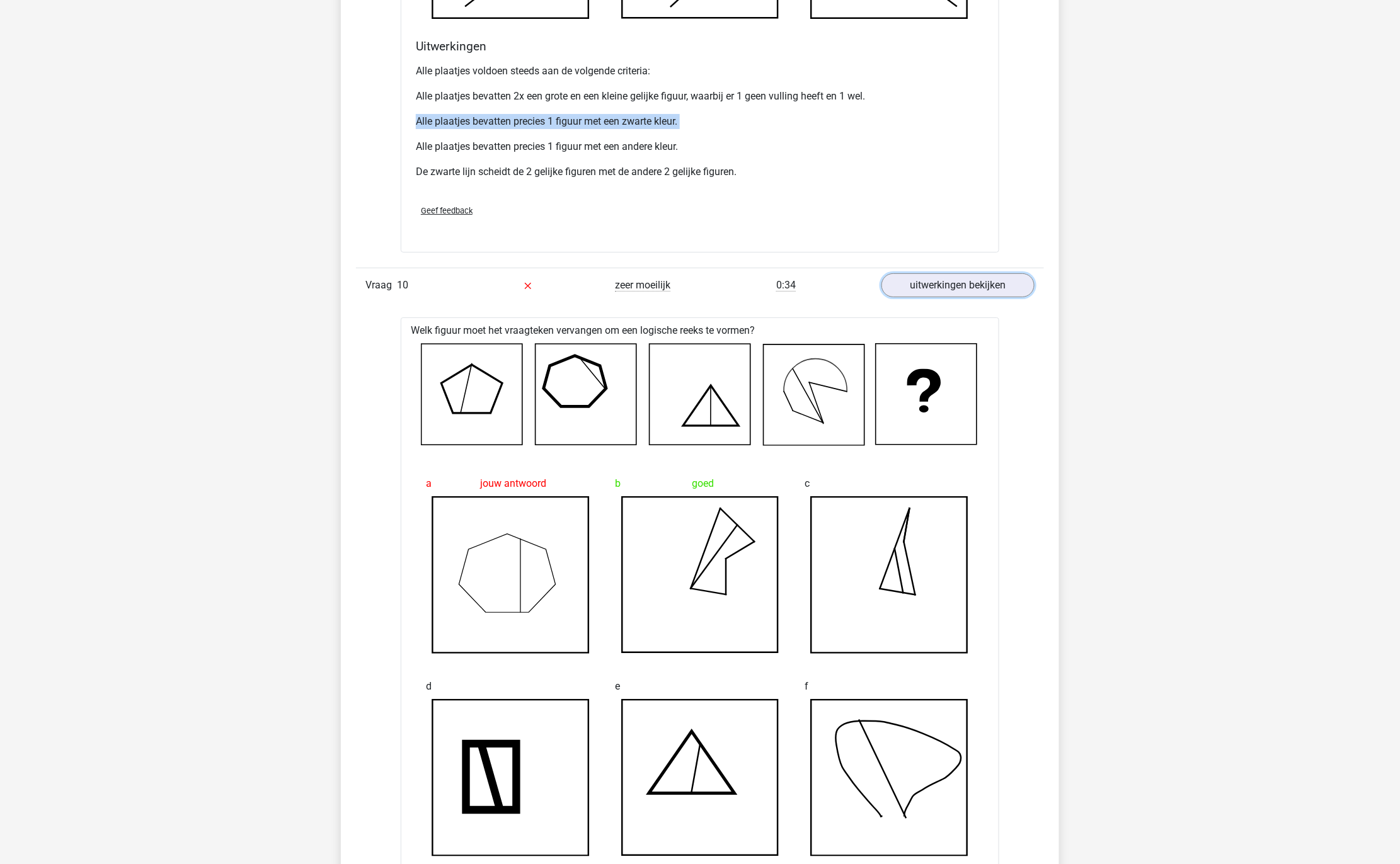
scroll to position [6575, 0]
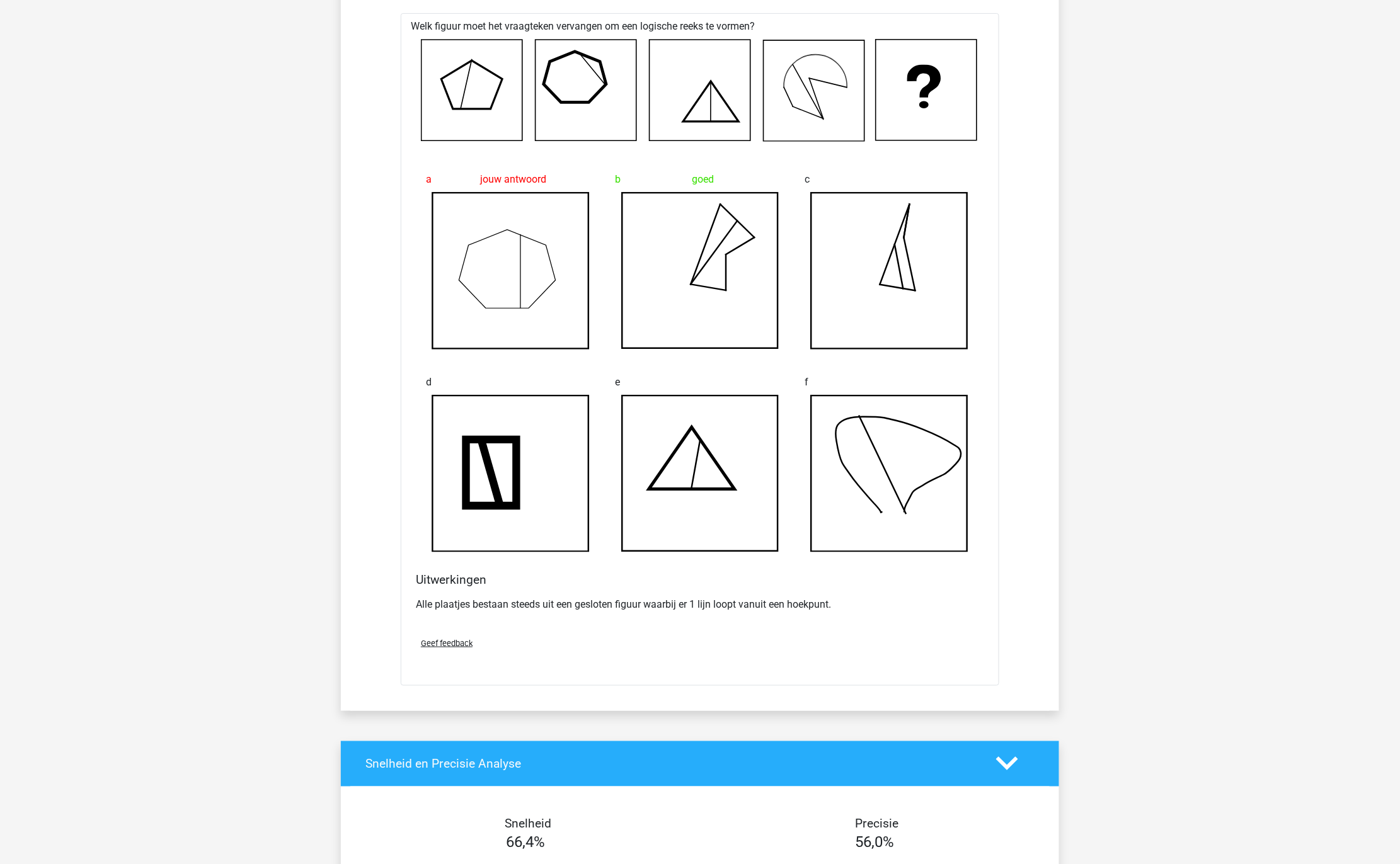
click at [618, 612] on p "Alle plaatjes bestaan steeds uit een gesloten figuur waarbij er 1 lijn loopt va…" at bounding box center [700, 604] width 568 height 15
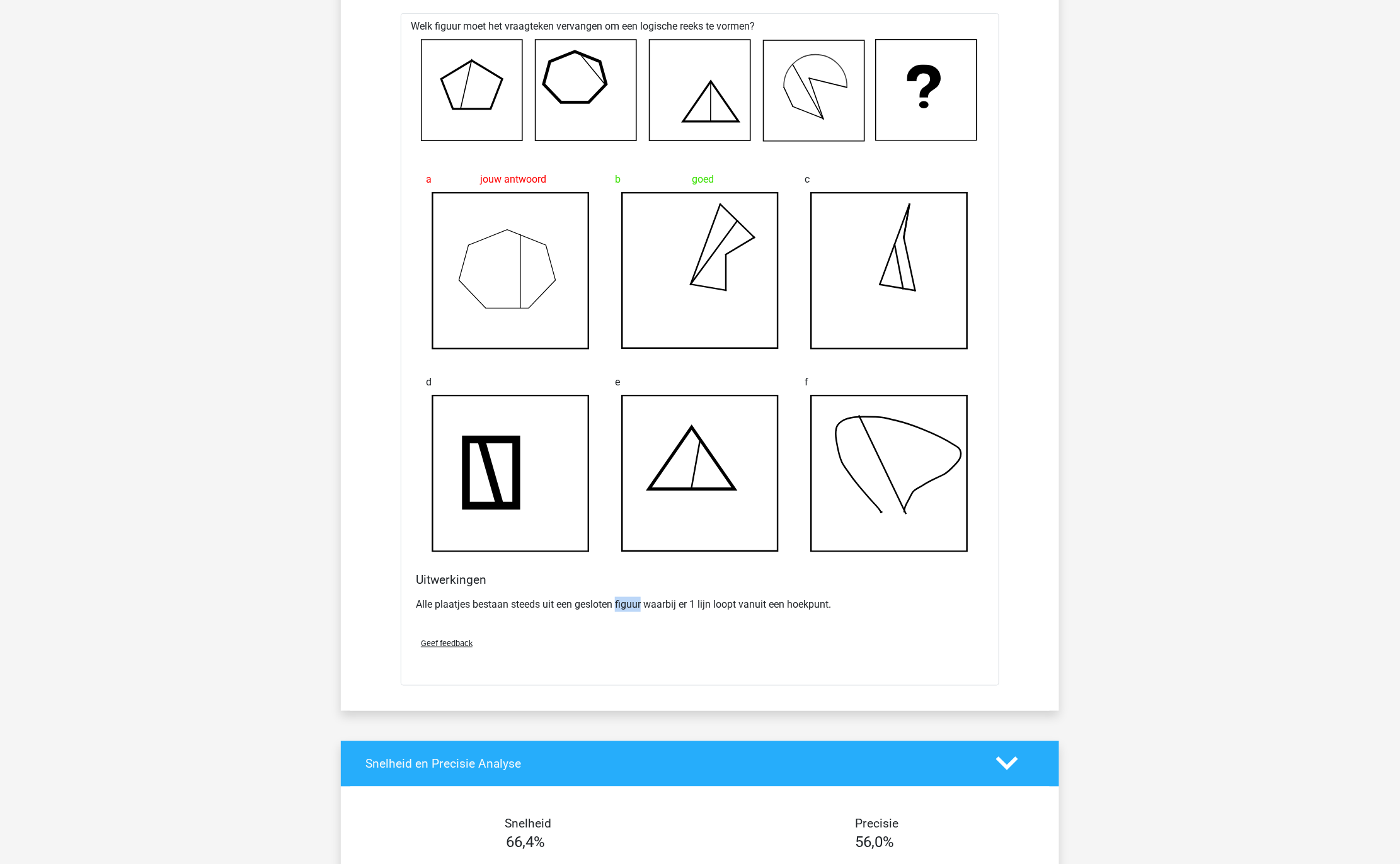
click at [618, 612] on p "Alle plaatjes bestaan steeds uit een gesloten figuur waarbij er 1 lijn loopt va…" at bounding box center [700, 604] width 568 height 15
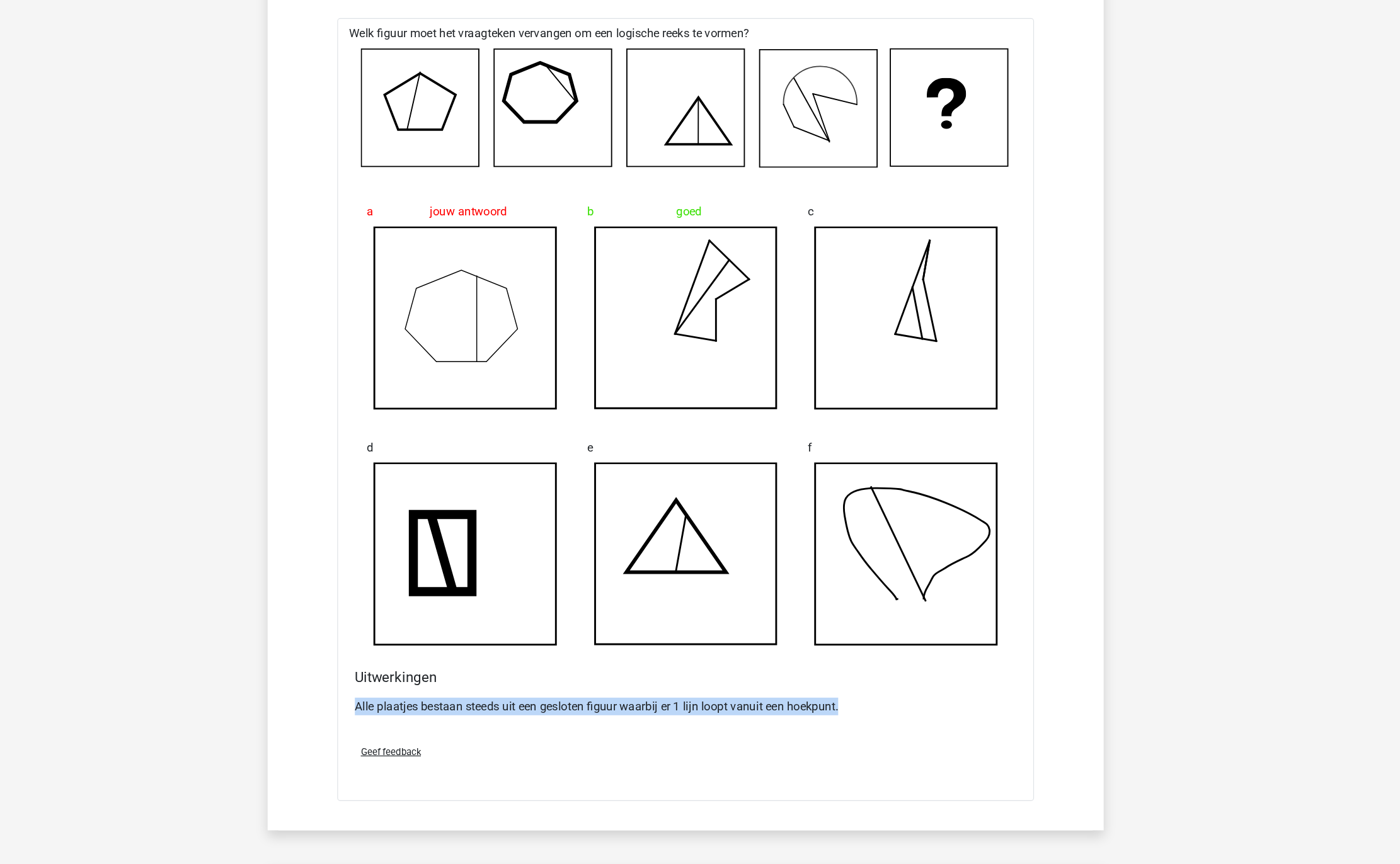
scroll to position [6557, 0]
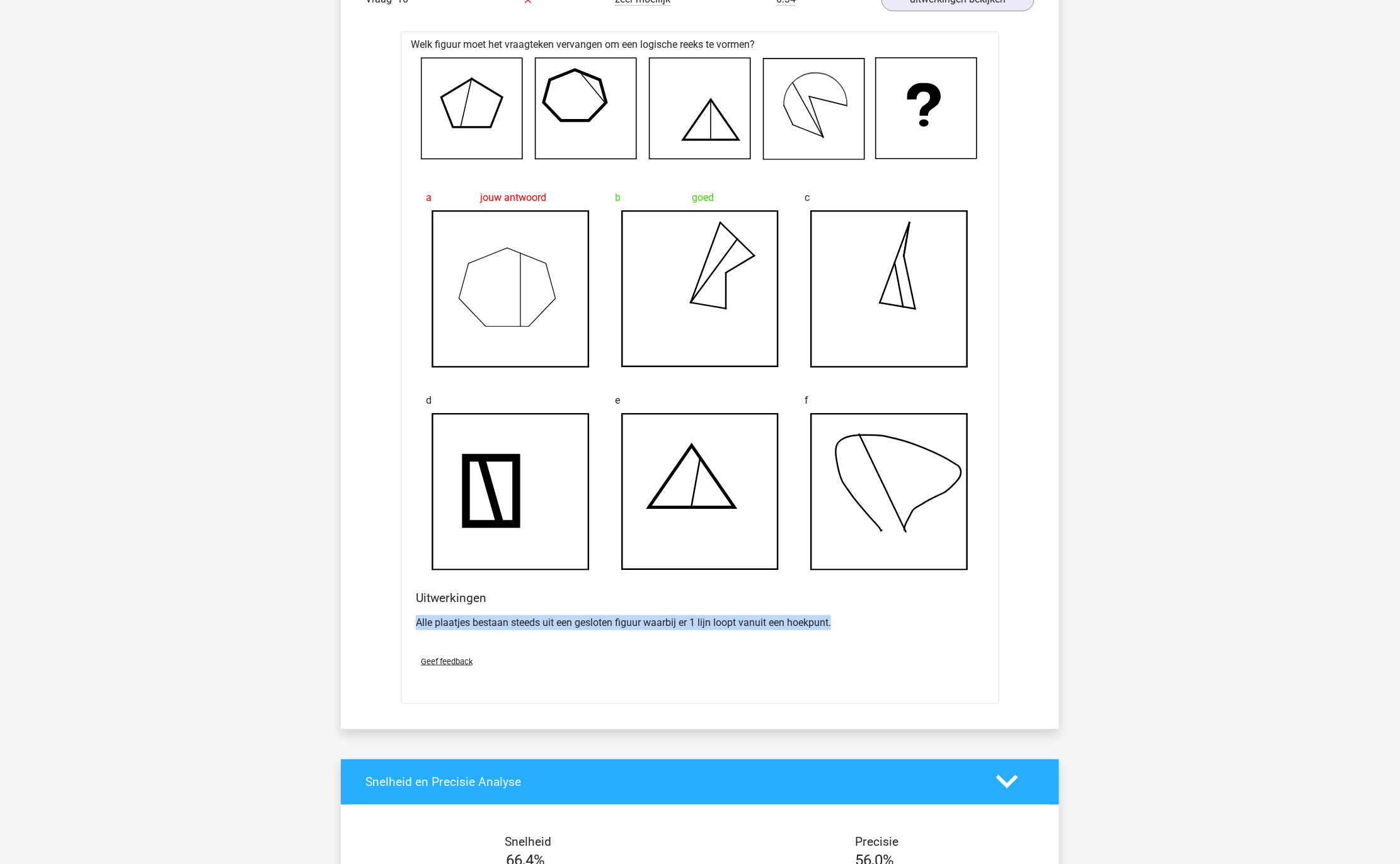
drag, startPoint x: 690, startPoint y: 648, endPoint x: 854, endPoint y: 648, distance: 164.0
click at [854, 630] on p "Alle plaatjes bestaan steeds uit een gesloten figuur waarbij er 1 lijn loopt va…" at bounding box center [700, 623] width 568 height 15
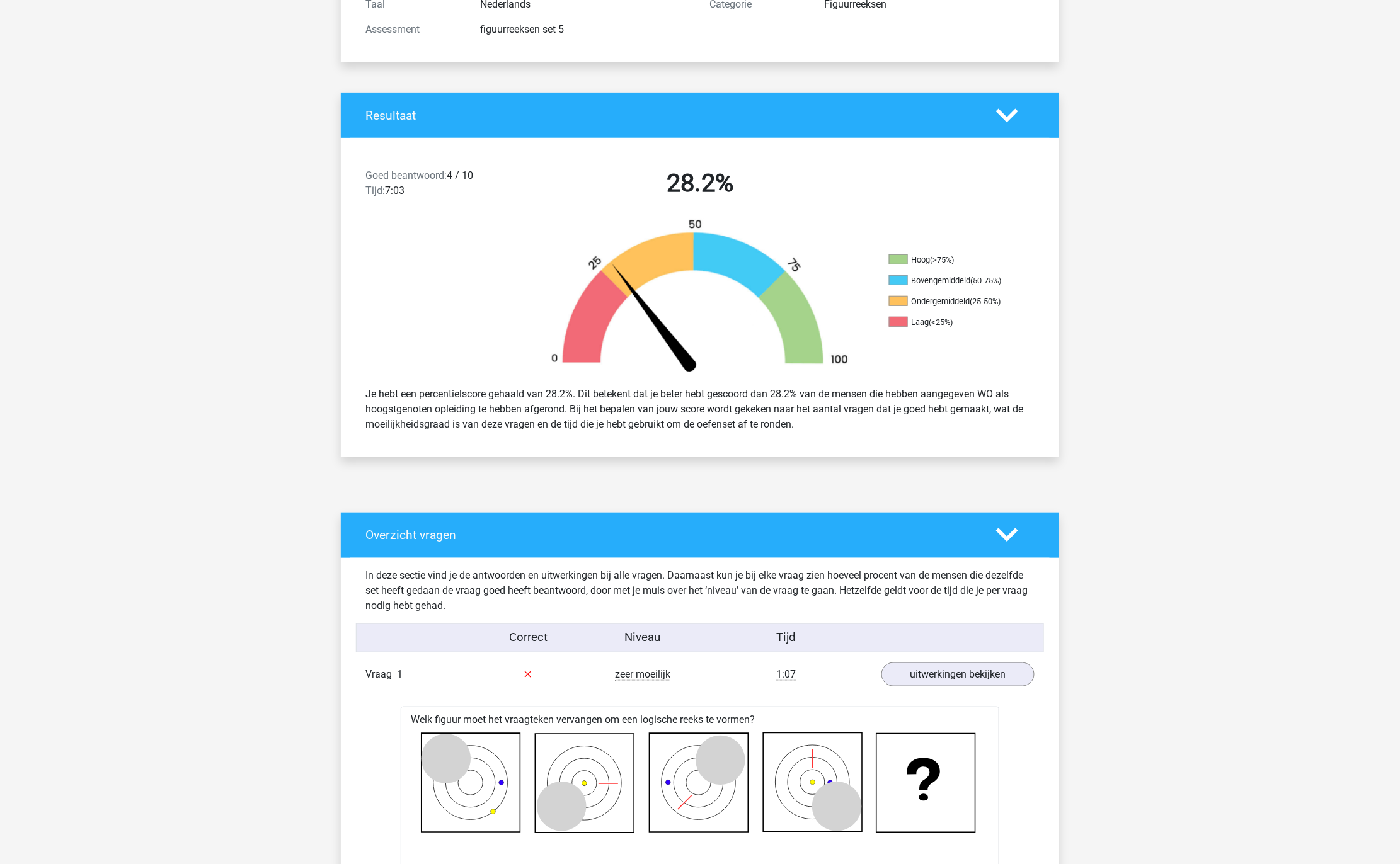
scroll to position [0, 0]
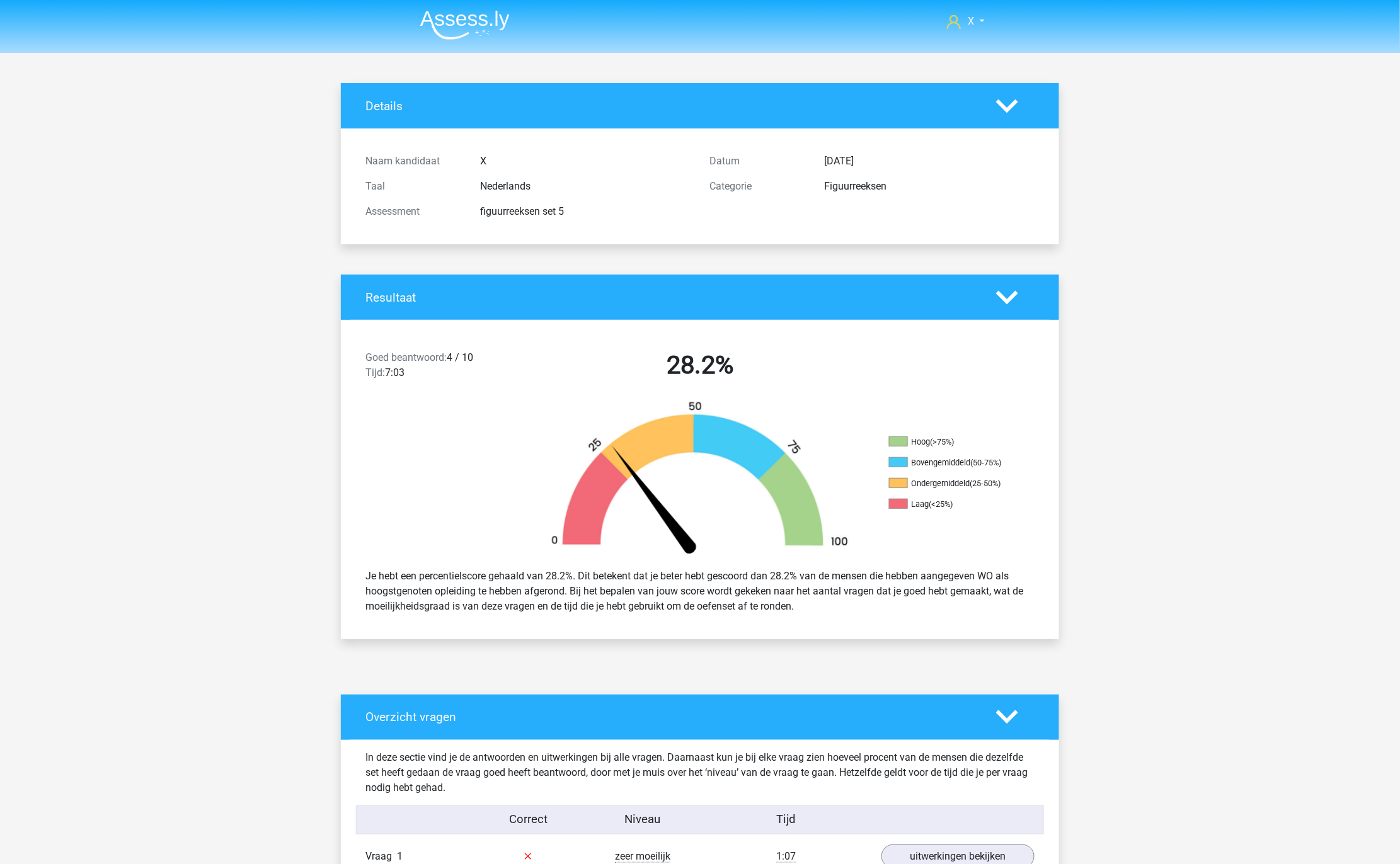
click at [483, 28] on img at bounding box center [465, 25] width 89 height 30
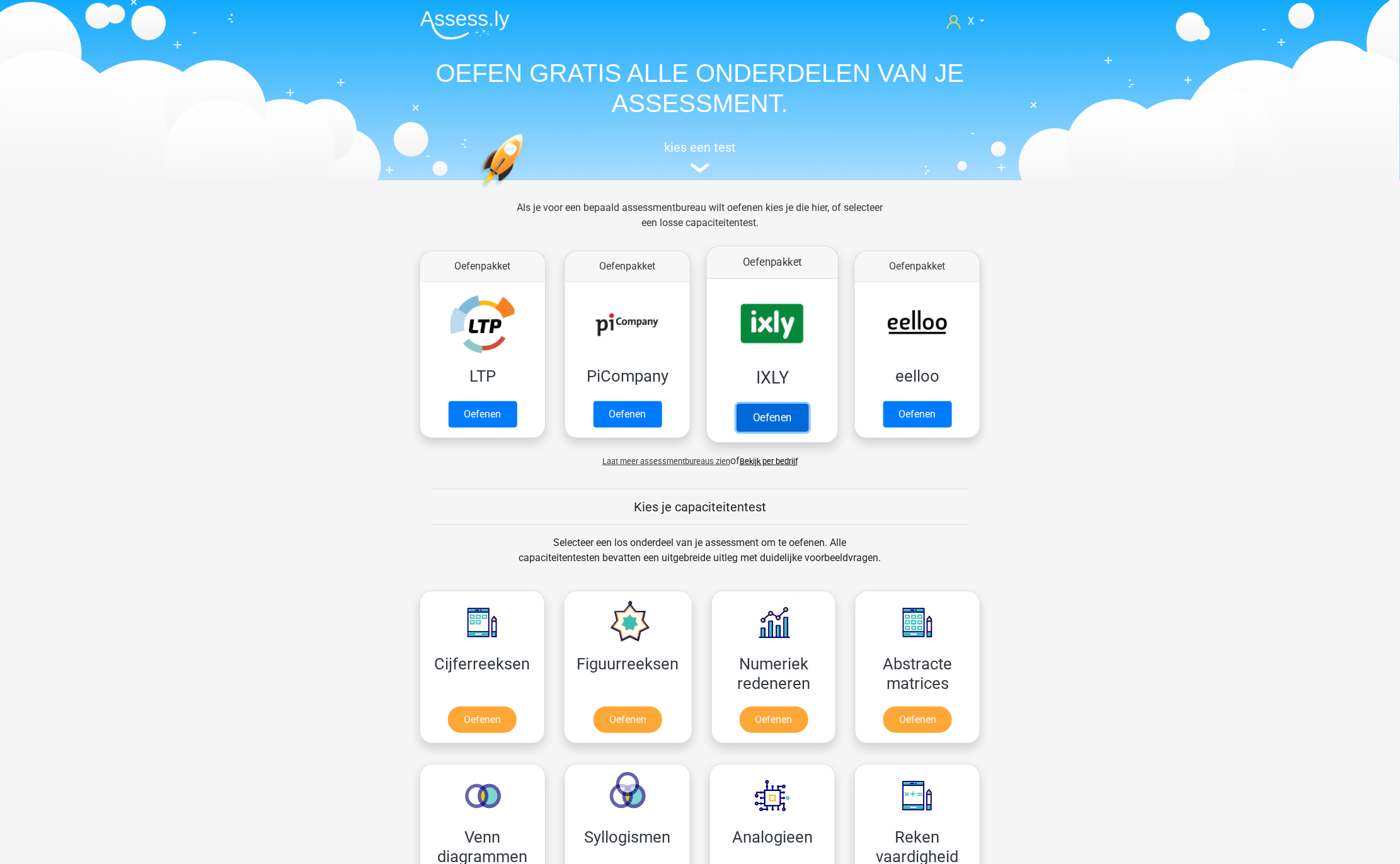
click at [764, 404] on link "Oefenen" at bounding box center [772, 417] width 72 height 28
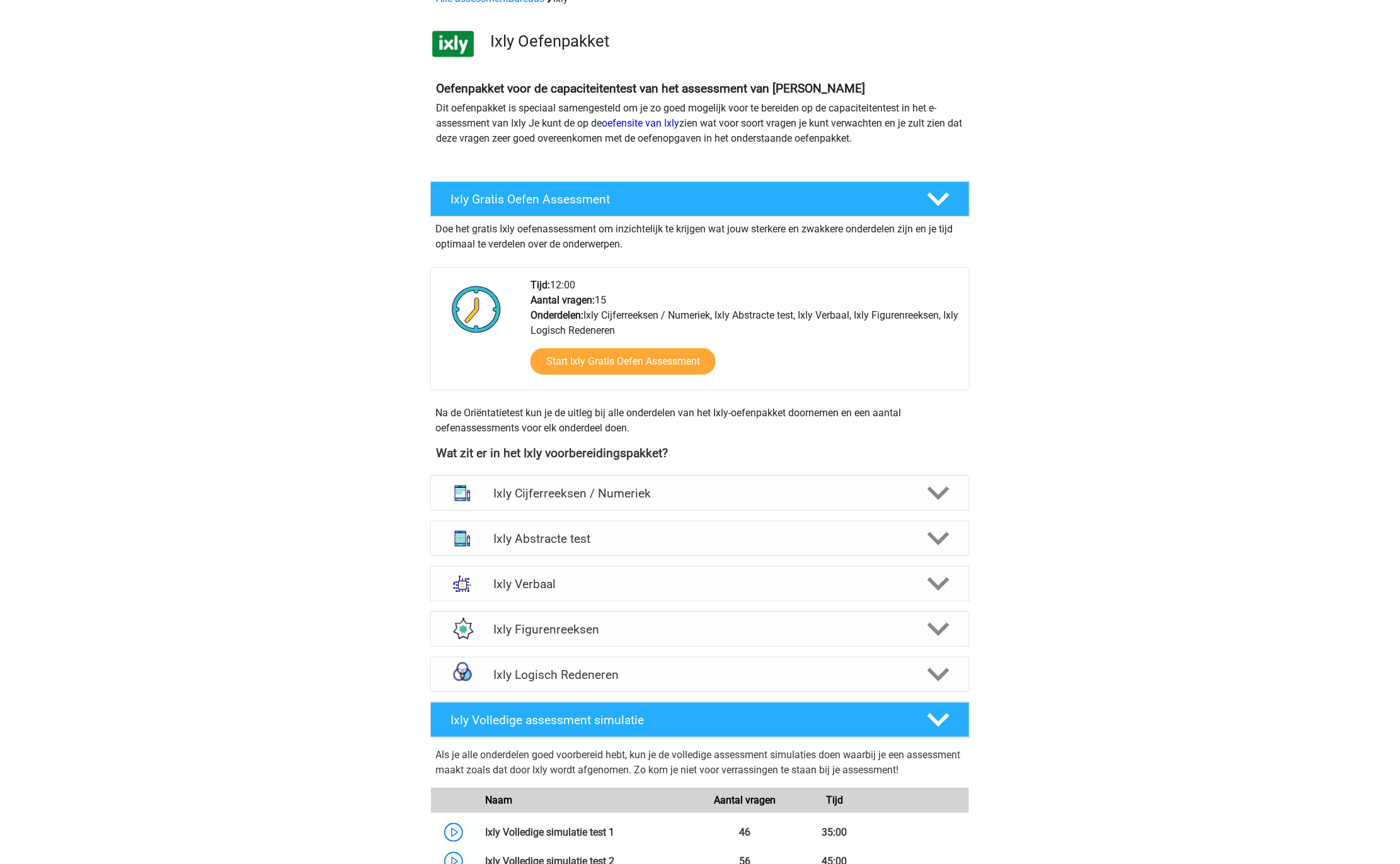
scroll to position [192, 0]
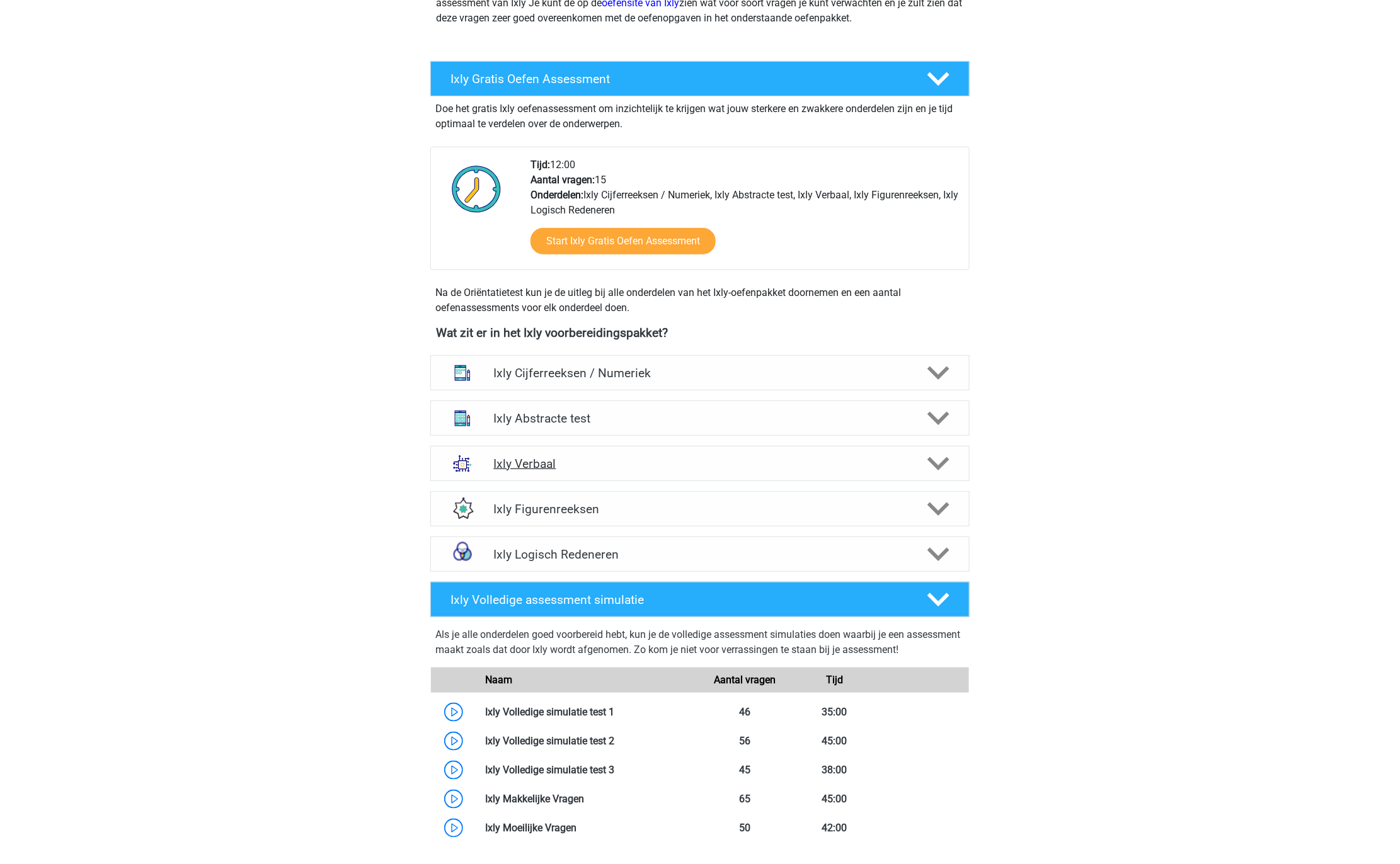
click at [692, 447] on div "Ixly Verbaal" at bounding box center [700, 464] width 539 height 35
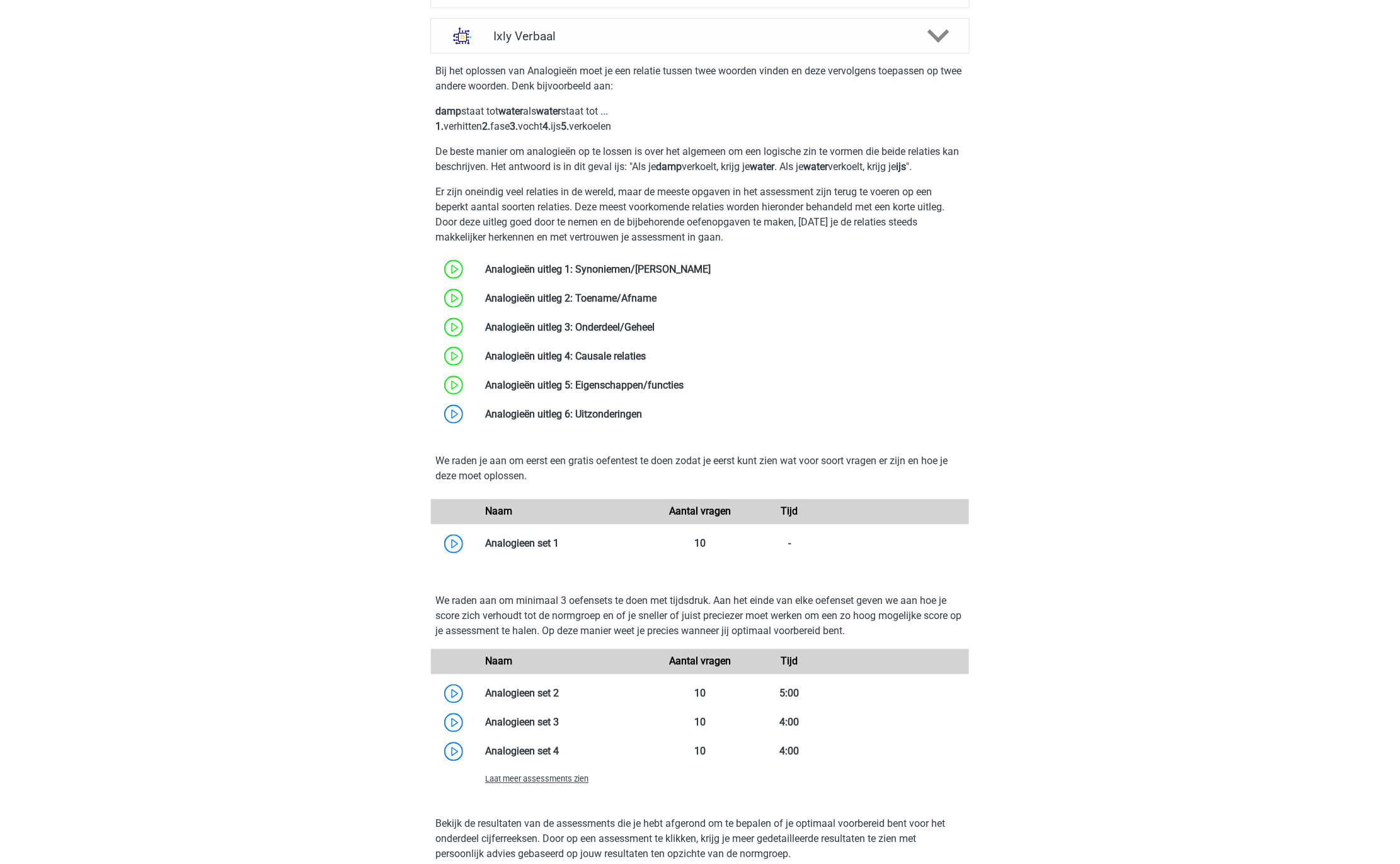
scroll to position [863, 0]
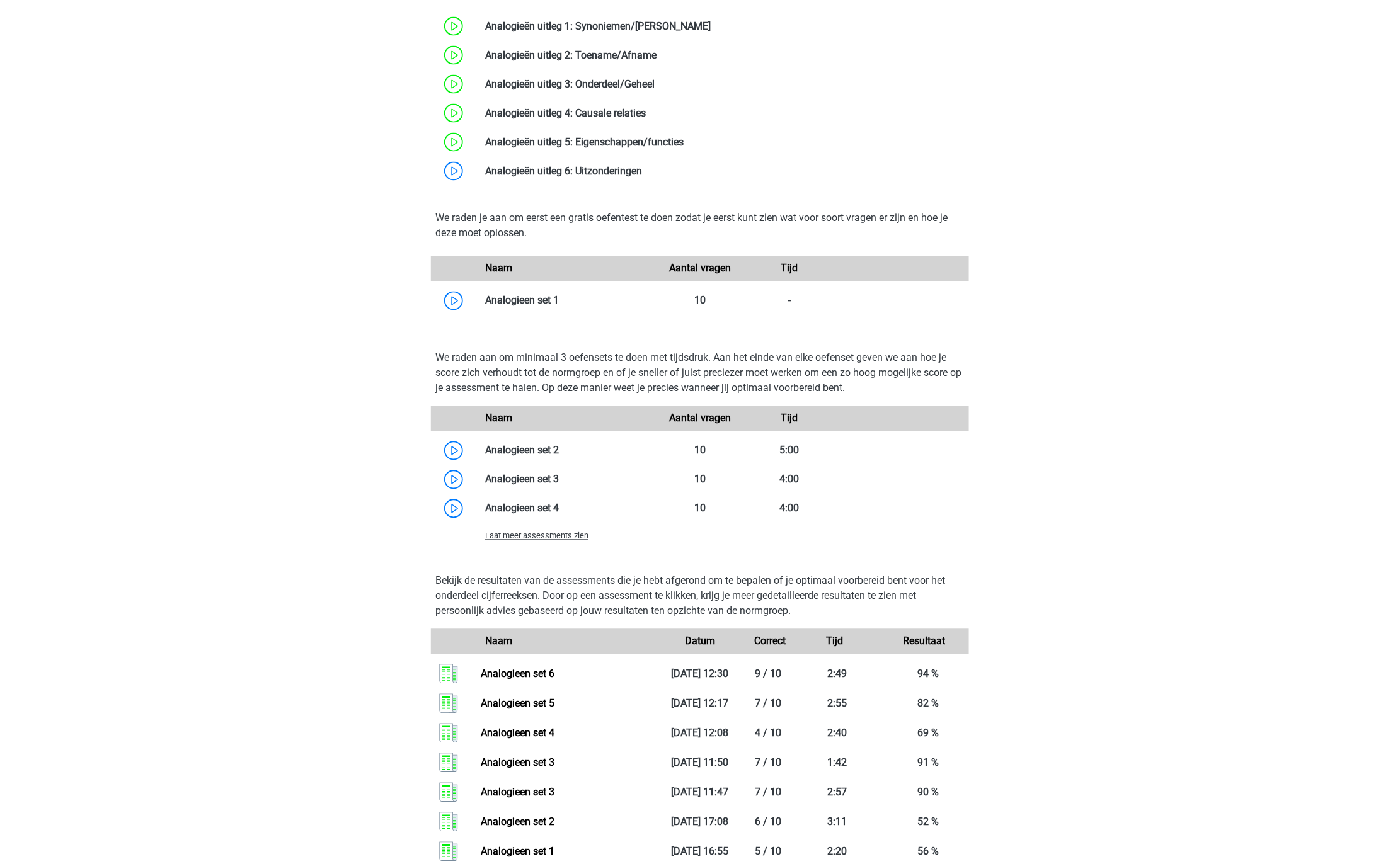
click at [546, 535] on span "Laat meer assessments zien" at bounding box center [537, 536] width 103 height 9
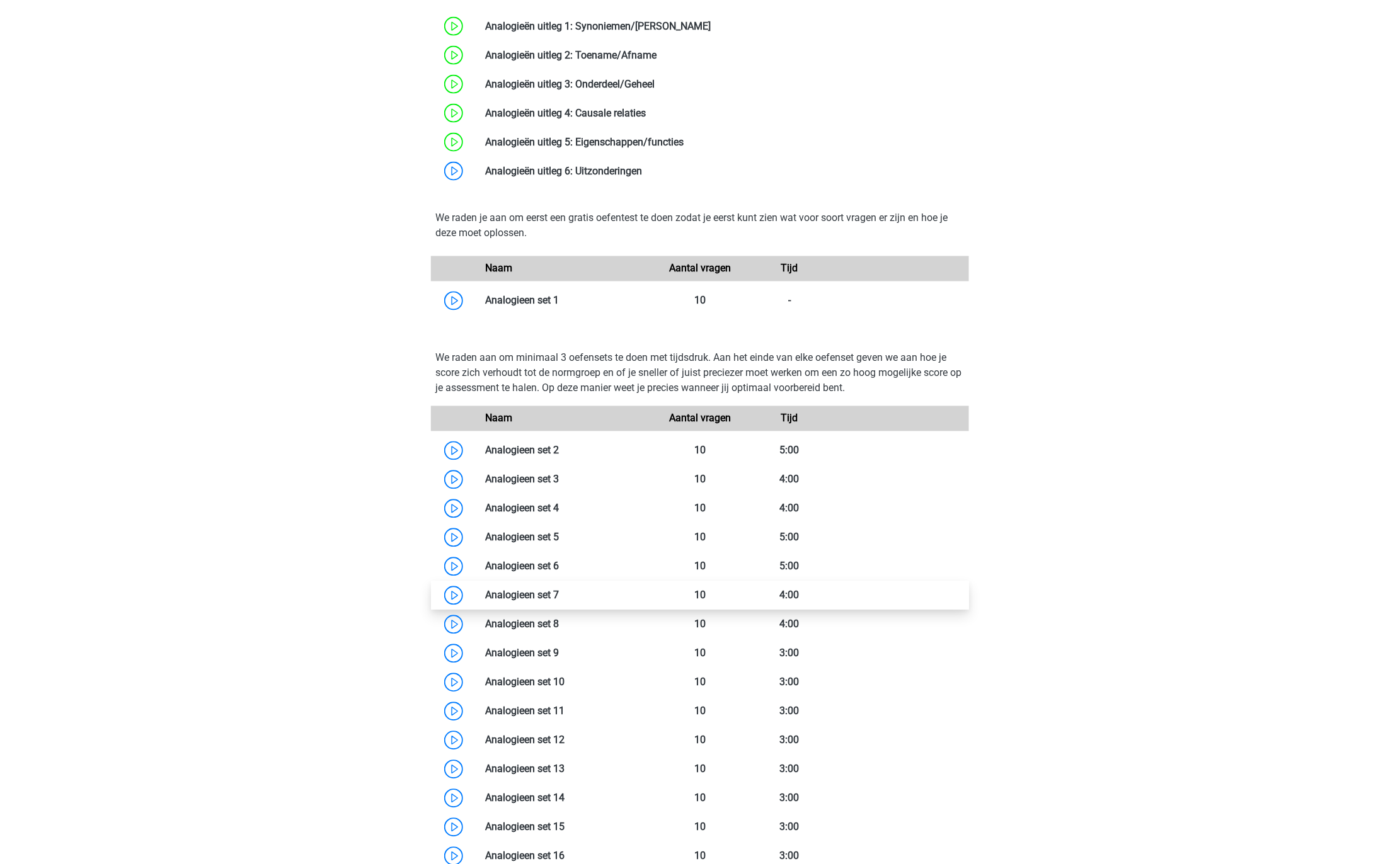
click at [559, 592] on link at bounding box center [559, 596] width 0 height 12
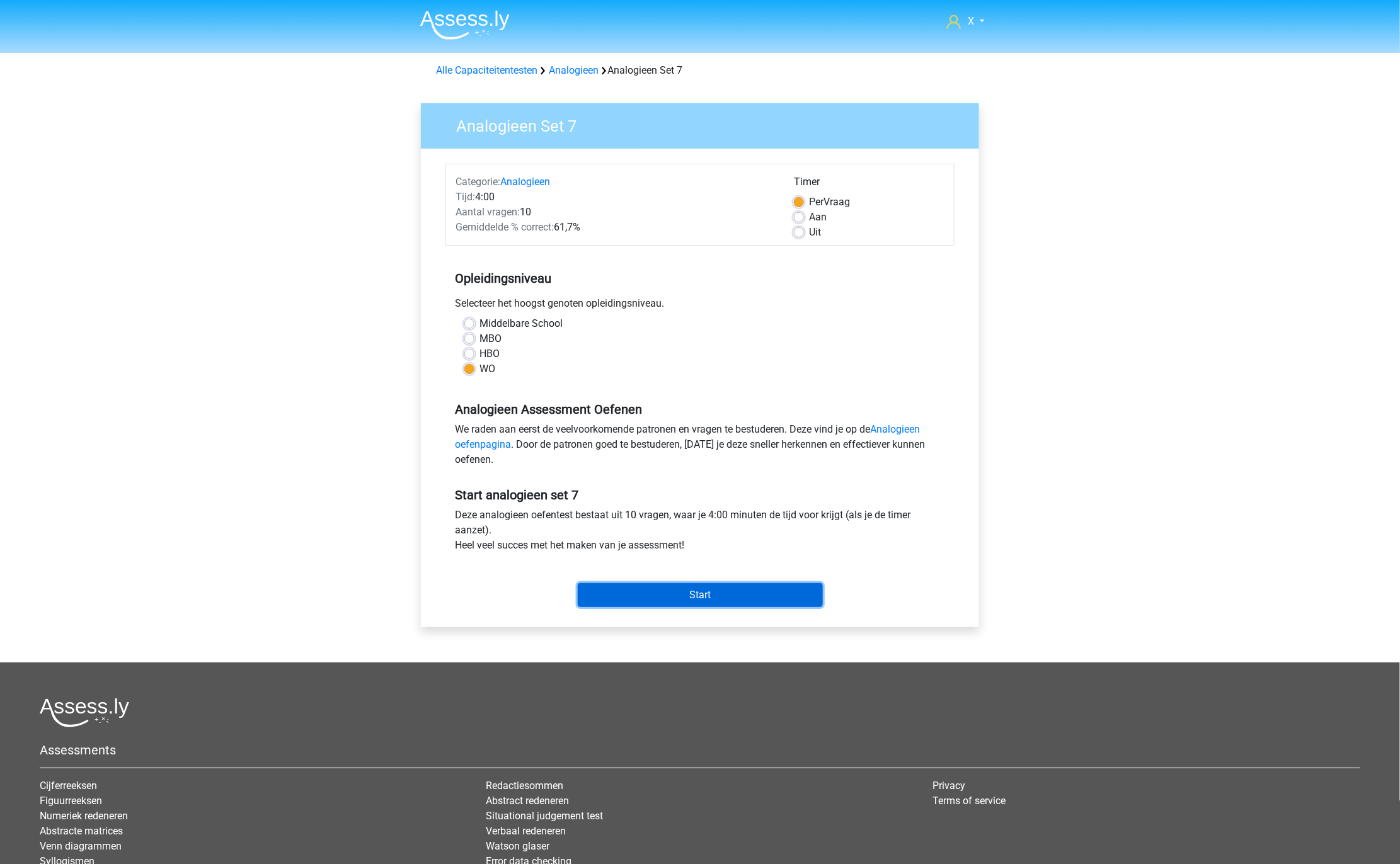
click at [699, 594] on input "Start" at bounding box center [700, 594] width 245 height 24
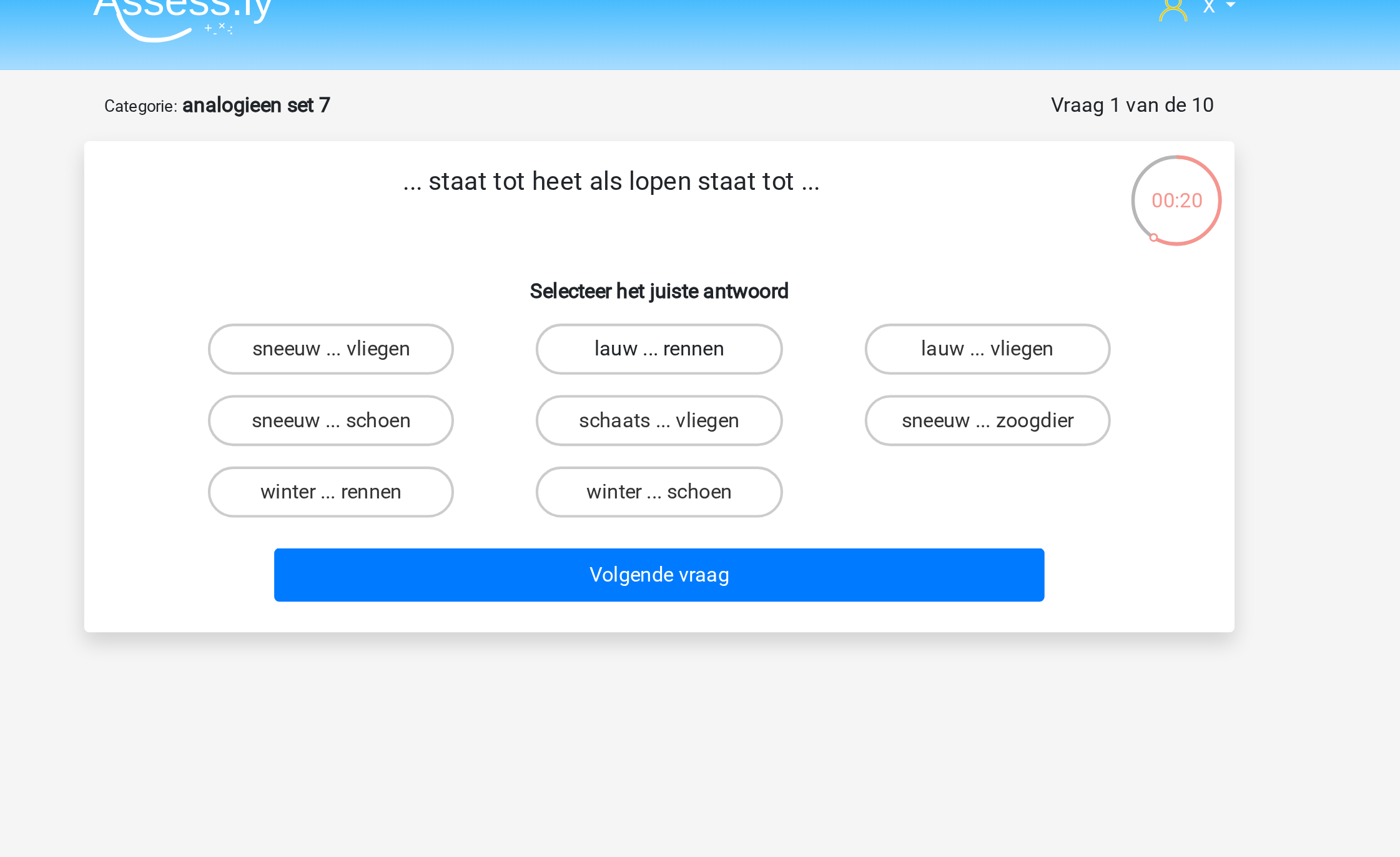
click at [654, 189] on label "lauw ... rennen" at bounding box center [700, 189] width 120 height 25
click at [700, 190] on input "lauw ... rennen" at bounding box center [704, 194] width 8 height 8
radio input "true"
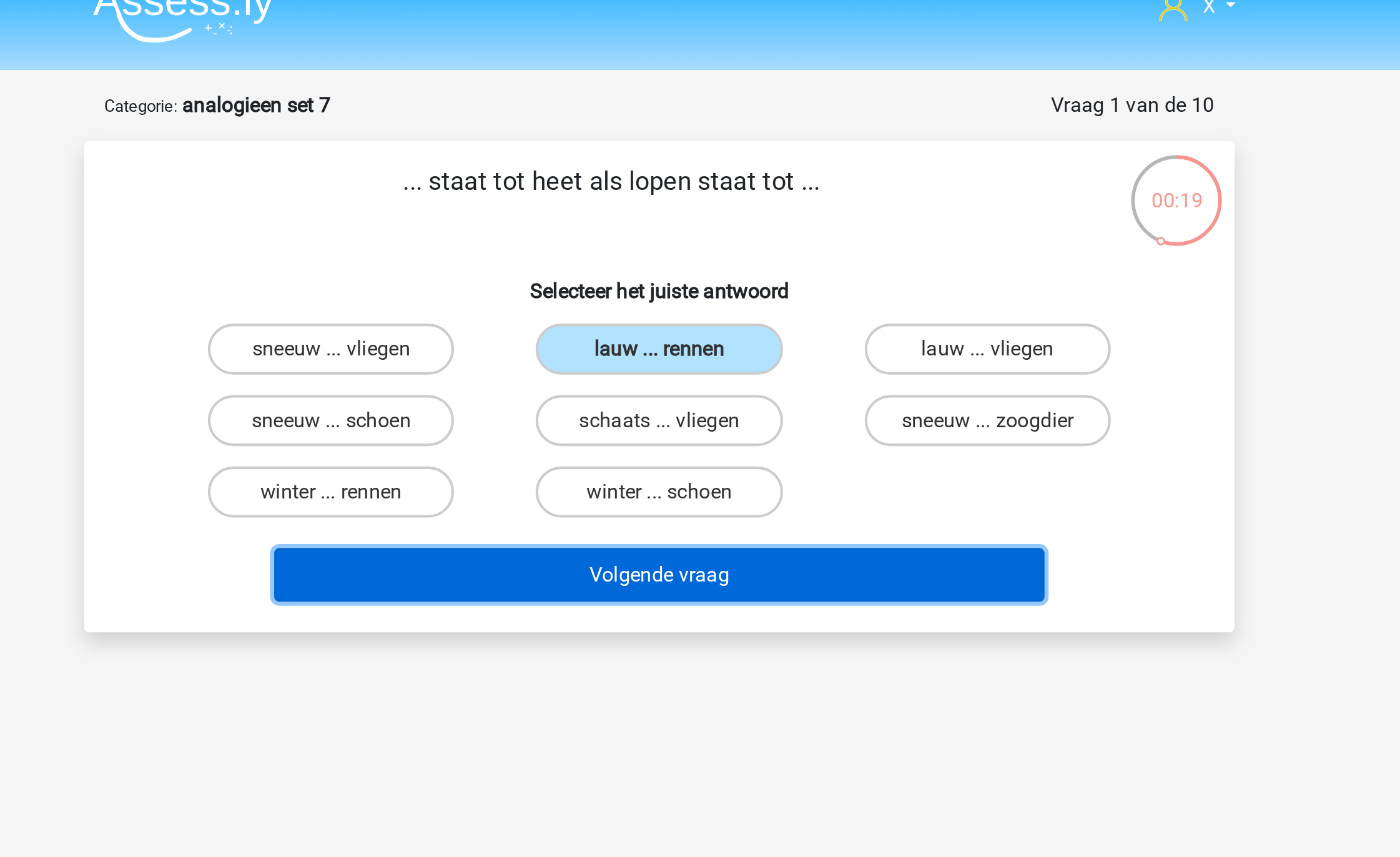
click at [665, 302] on button "Volgende vraag" at bounding box center [700, 300] width 378 height 26
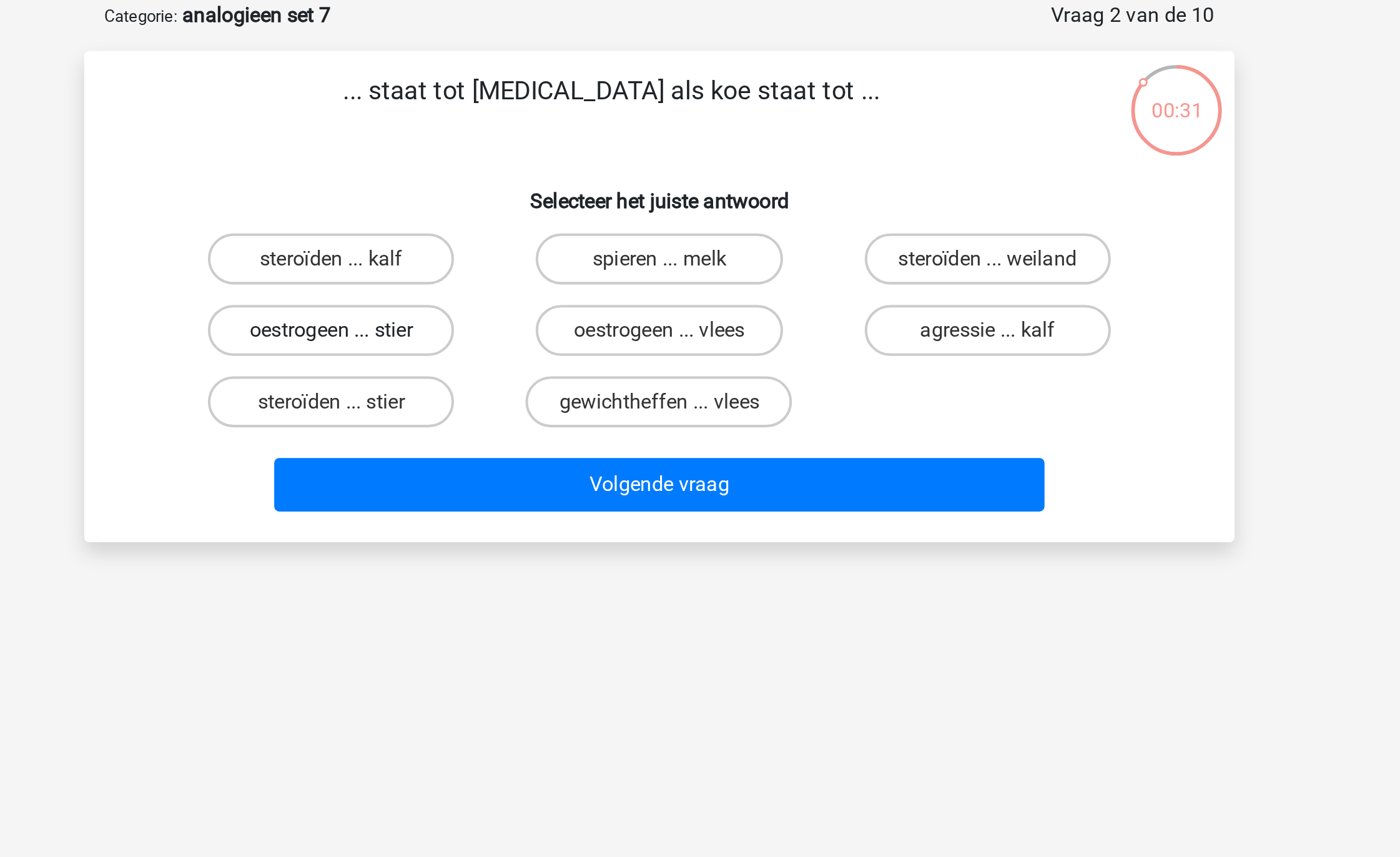
click at [557, 217] on label "oestrogeen ... stier" at bounding box center [539, 224] width 120 height 25
click at [548, 225] on input "oestrogeen ... stier" at bounding box center [544, 229] width 8 height 8
radio input "true"
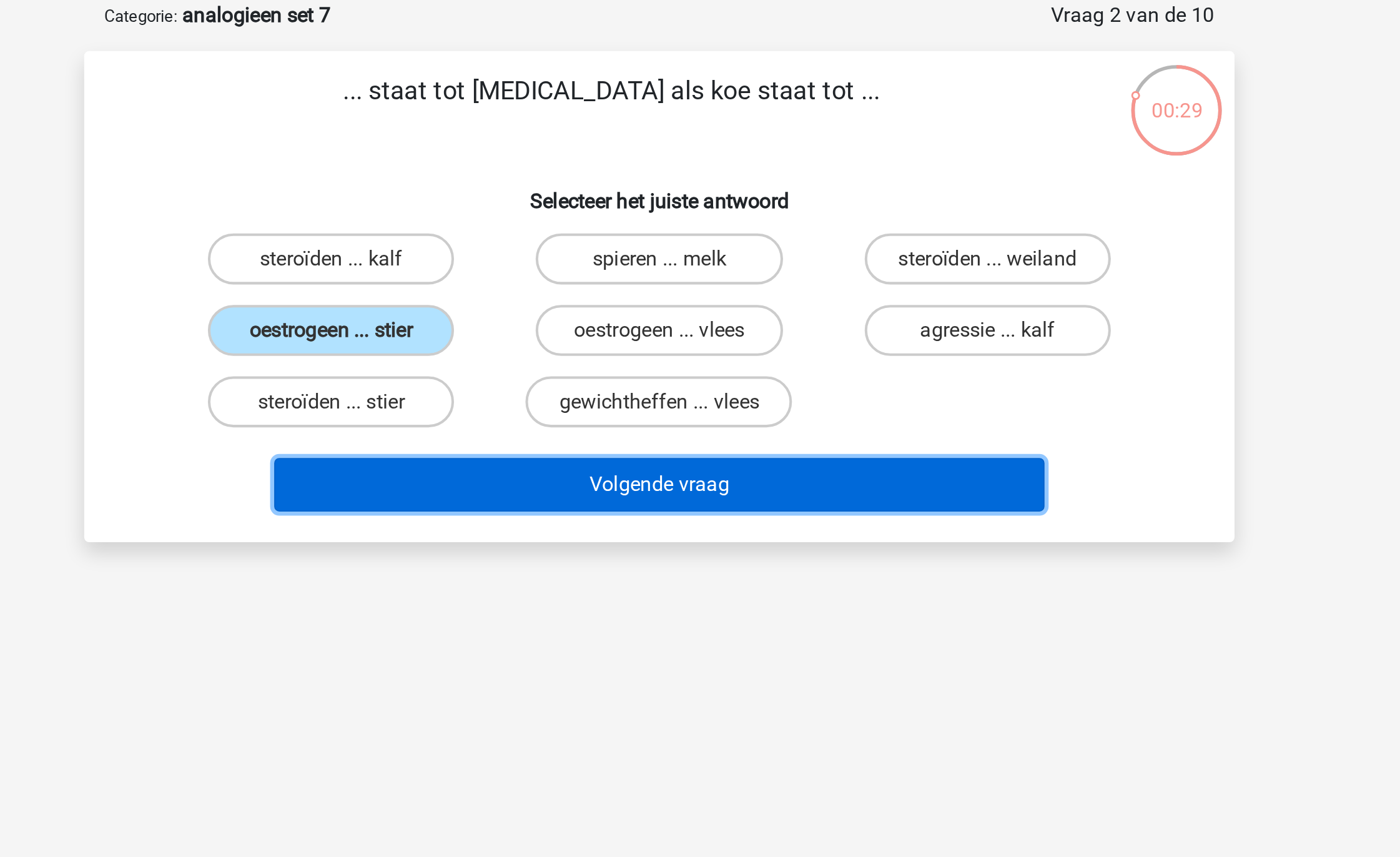
click at [696, 291] on button "Volgende vraag" at bounding box center [700, 300] width 378 height 26
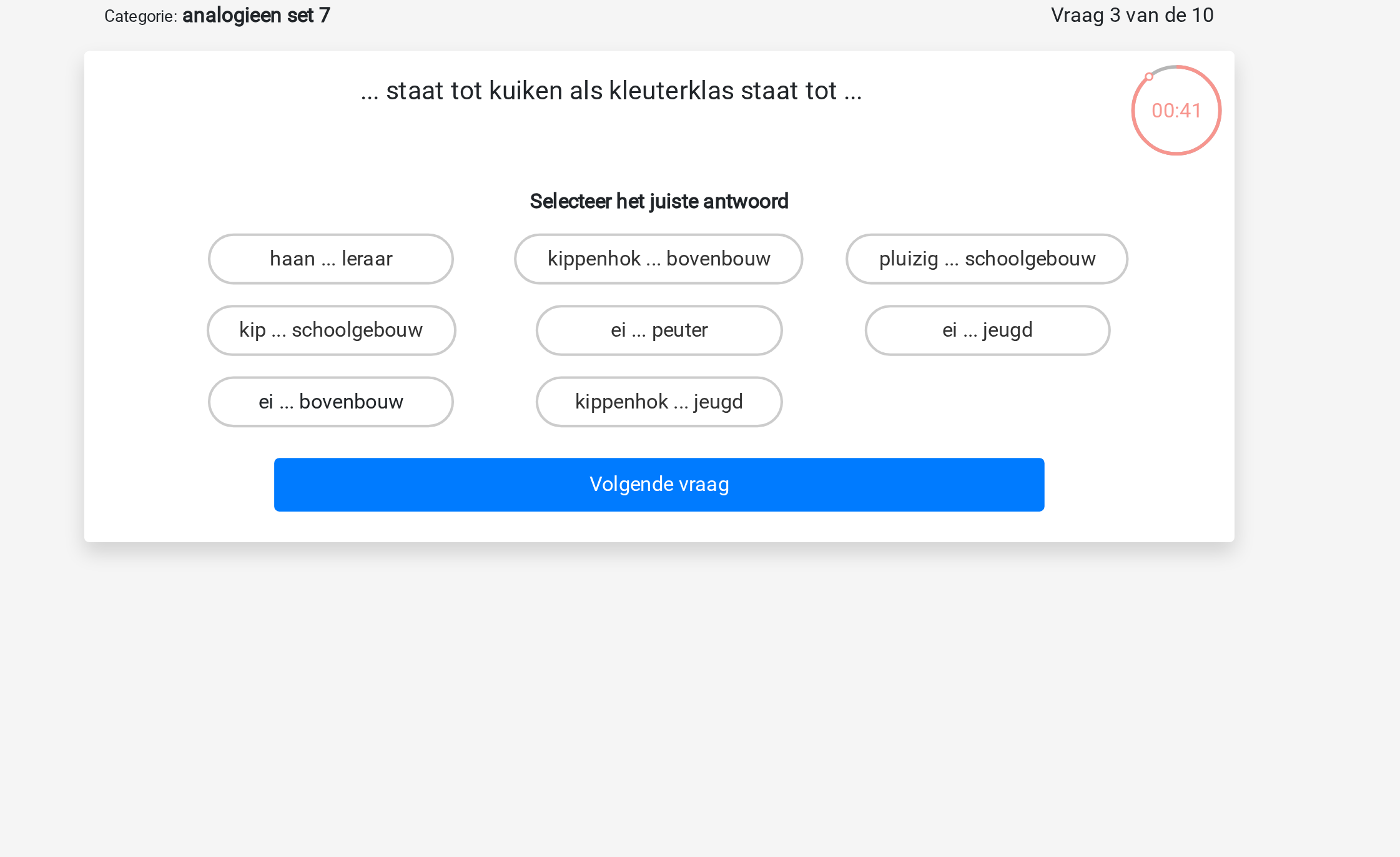
click at [567, 257] on label "ei ... bovenbouw" at bounding box center [539, 259] width 120 height 25
click at [548, 259] on input "ei ... bovenbouw" at bounding box center [544, 263] width 8 height 8
radio input "true"
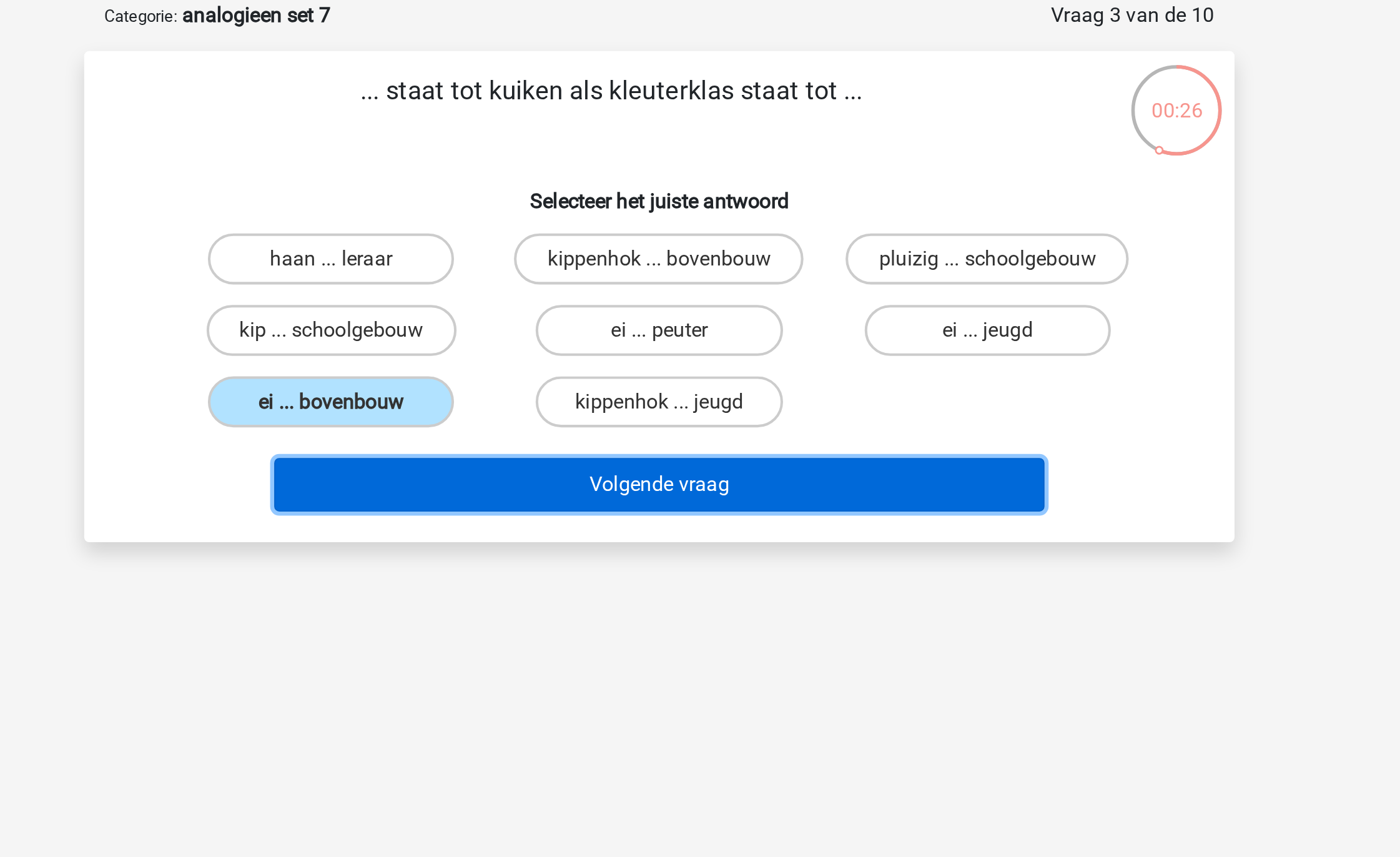
click at [784, 298] on button "Volgende vraag" at bounding box center [700, 300] width 378 height 26
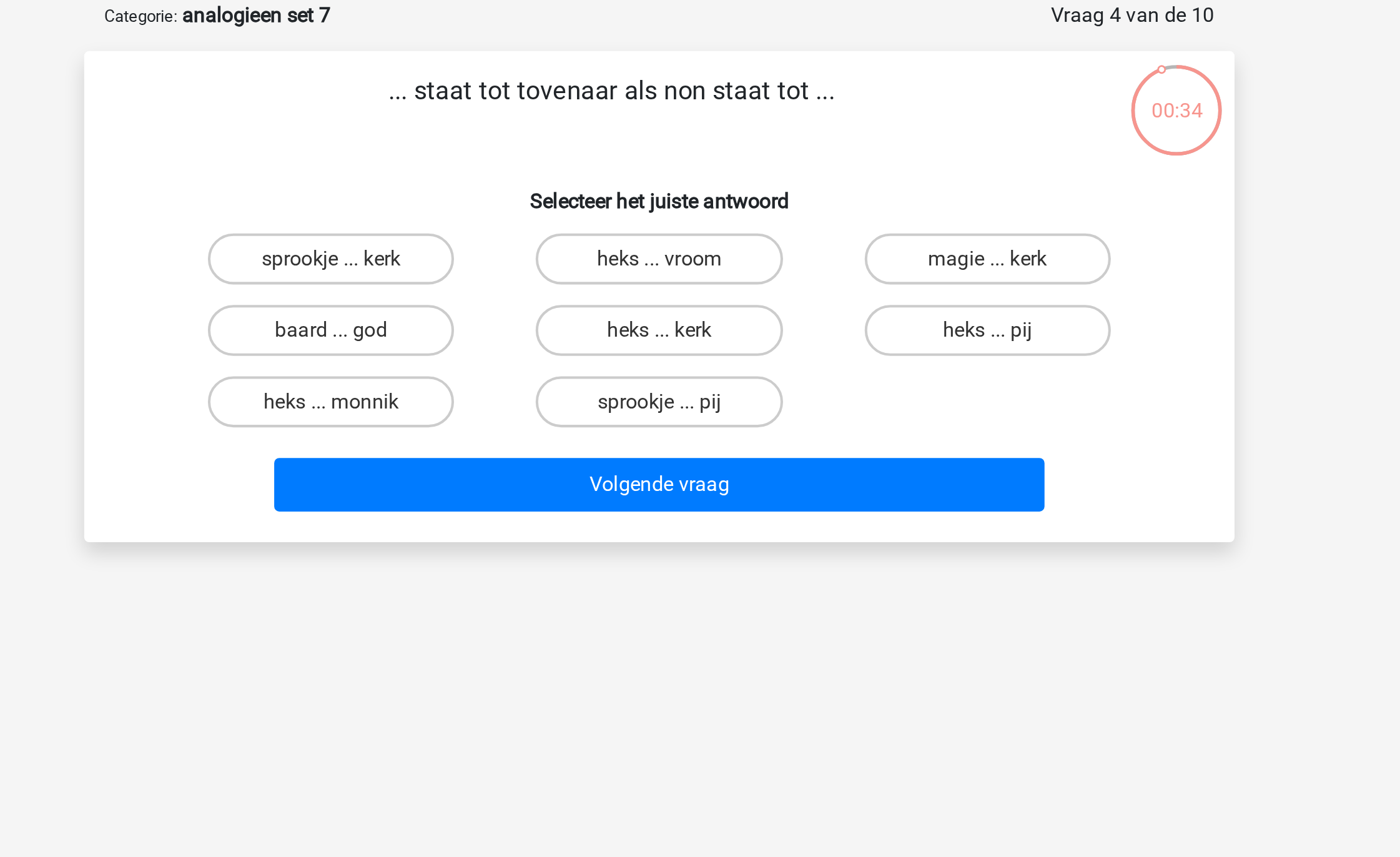
click at [697, 106] on p "... staat tot tovenaar als non staat tot ..." at bounding box center [676, 116] width 477 height 38
click at [578, 250] on label "heks ... monnik" at bounding box center [539, 259] width 120 height 25
click at [548, 259] on input "heks ... monnik" at bounding box center [544, 263] width 8 height 8
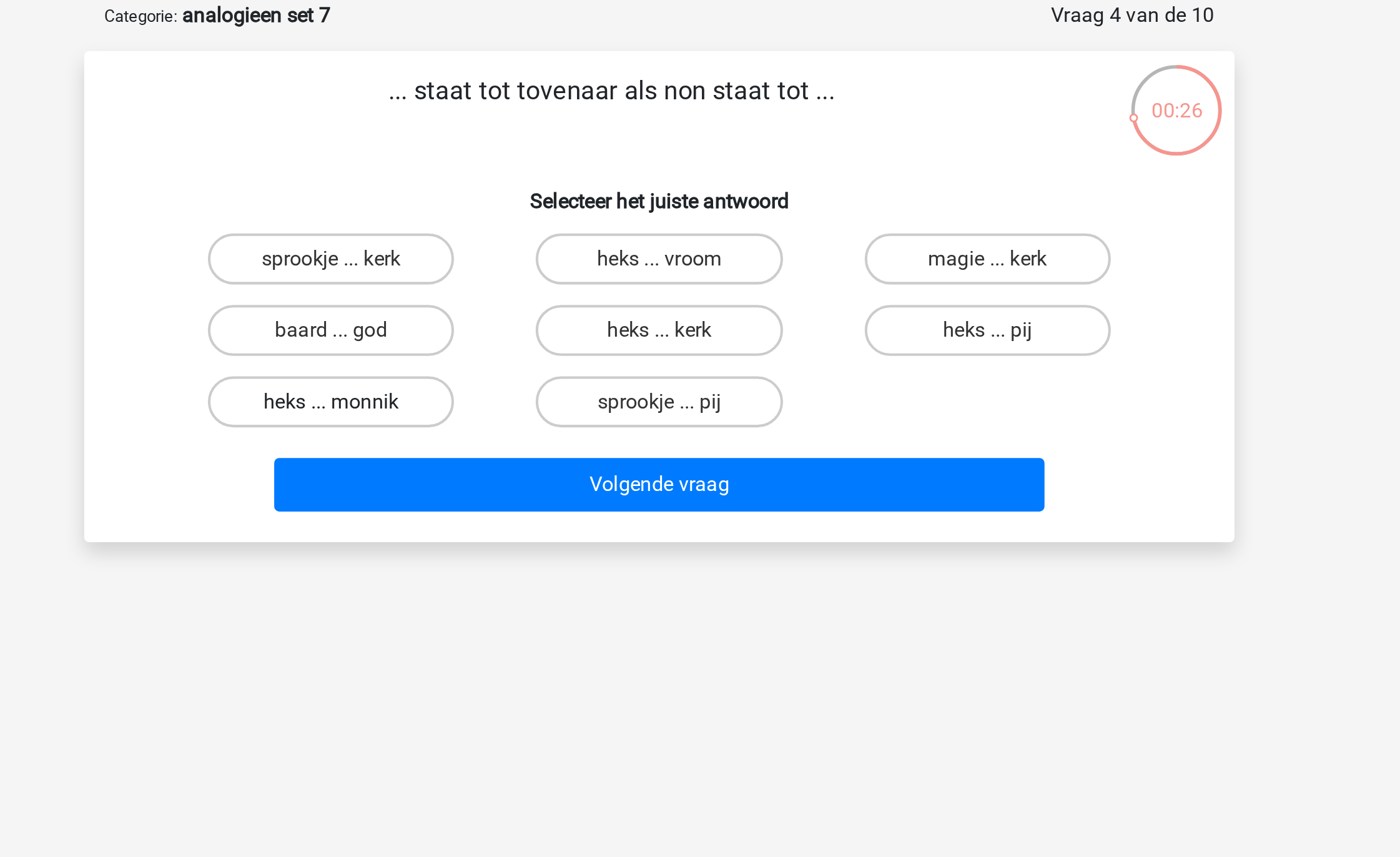
radio input "true"
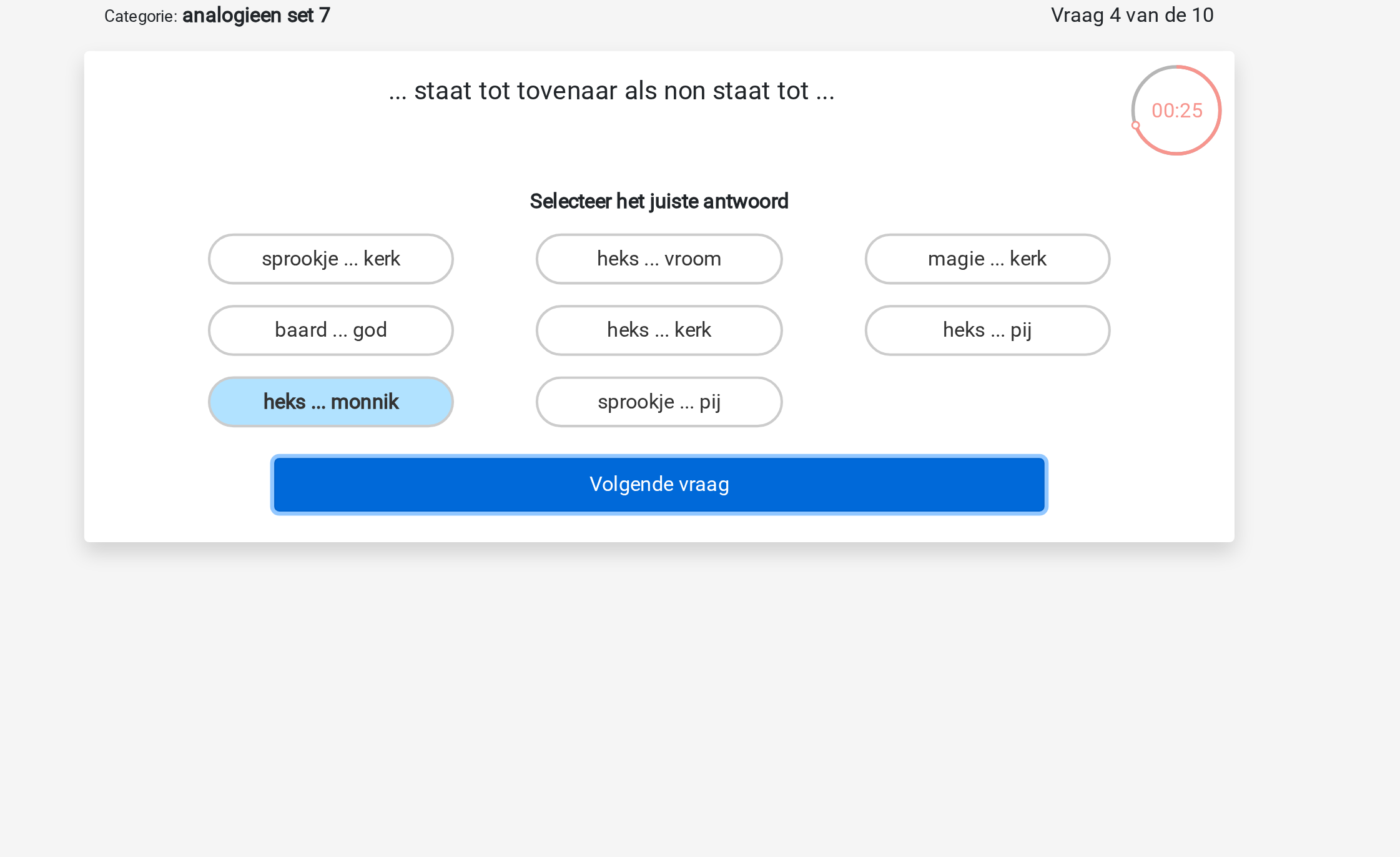
click at [649, 304] on button "Volgende vraag" at bounding box center [700, 300] width 378 height 26
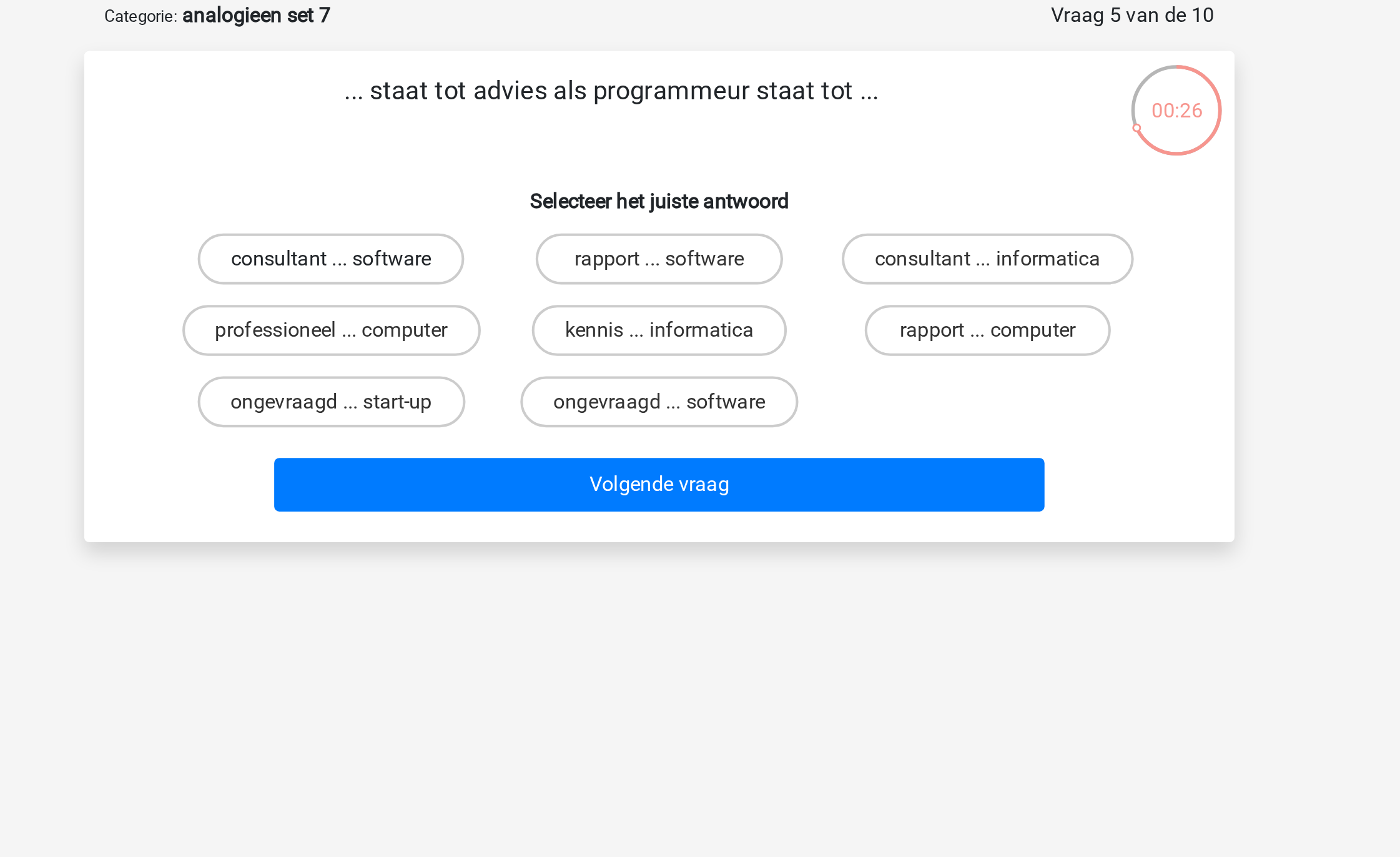
click at [561, 184] on label "consultant ... software" at bounding box center [539, 189] width 130 height 25
click at [548, 190] on input "consultant ... software" at bounding box center [544, 194] width 8 height 8
radio input "true"
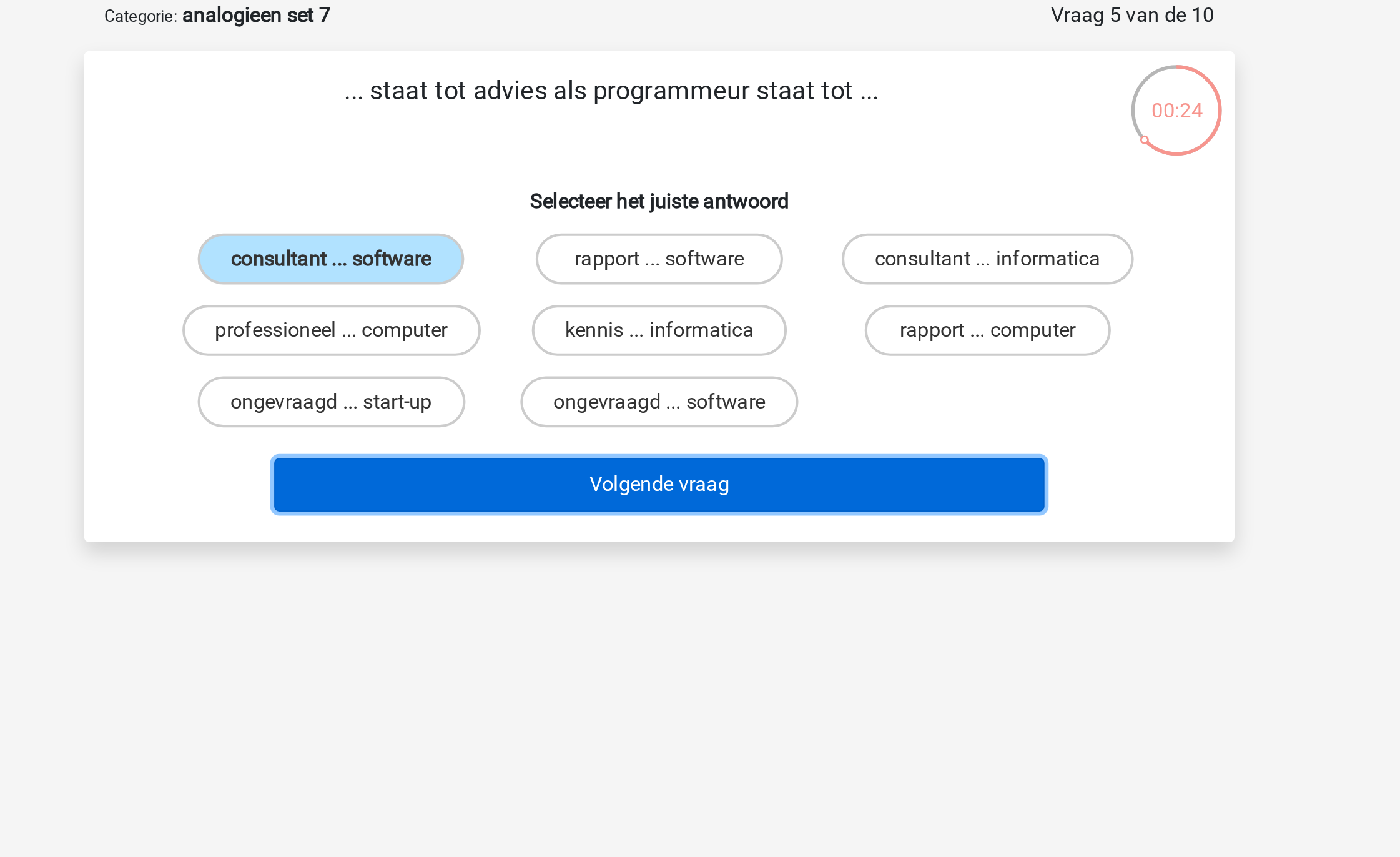
click at [643, 310] on button "Volgende vraag" at bounding box center [700, 300] width 378 height 26
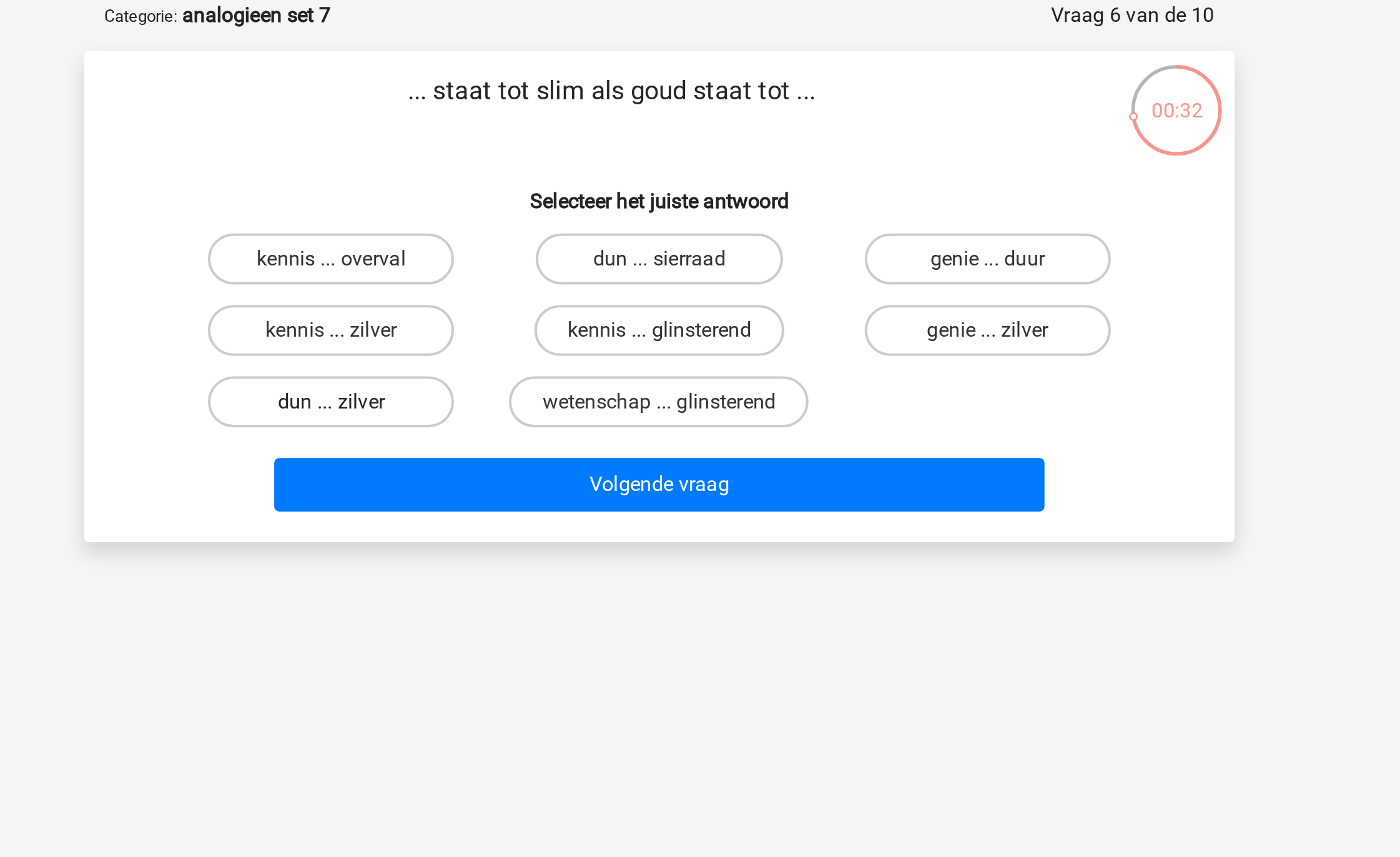
click at [552, 251] on label "dun ... zilver" at bounding box center [539, 259] width 120 height 25
click at [548, 259] on input "dun ... zilver" at bounding box center [544, 263] width 8 height 8
radio input "true"
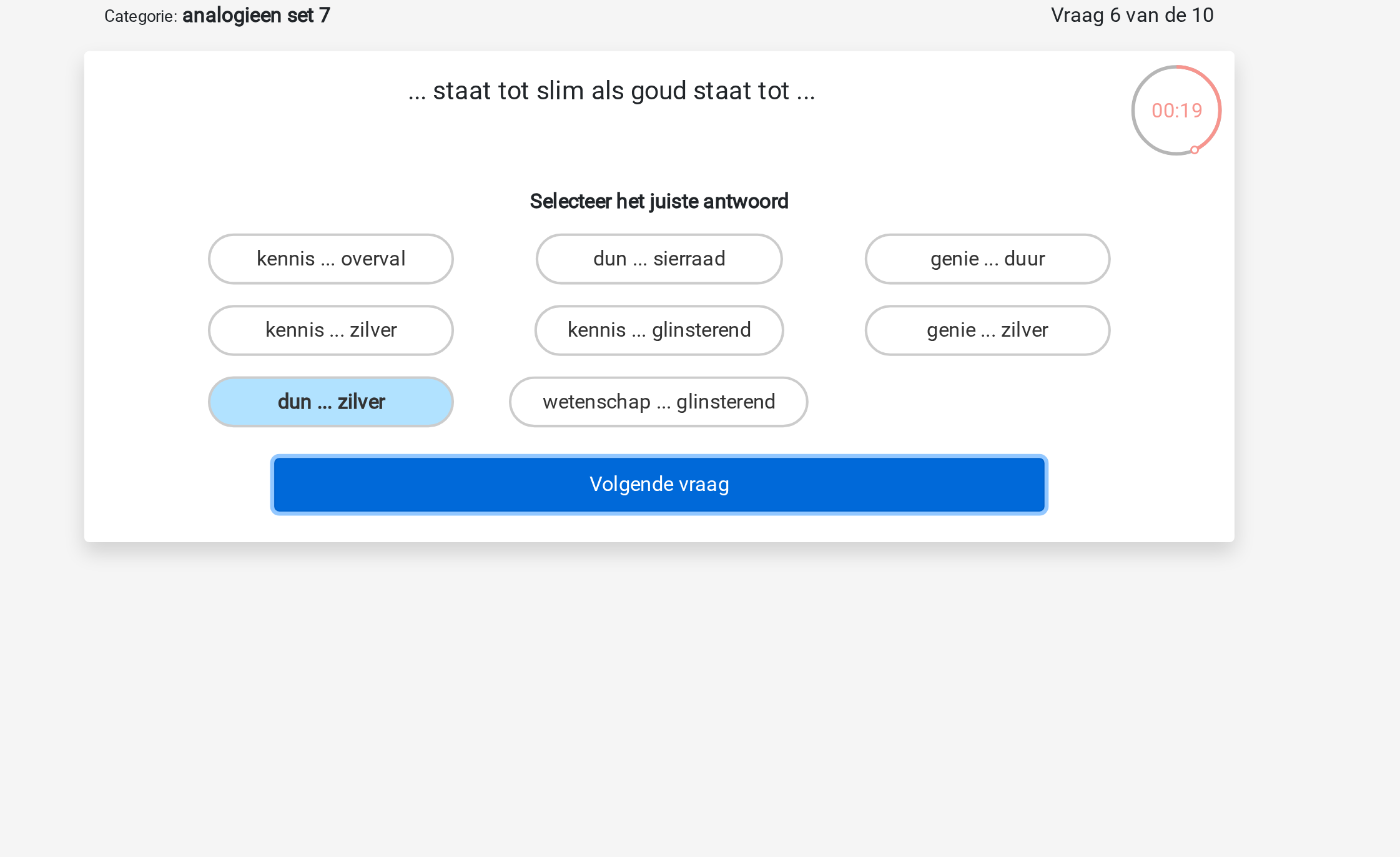
click at [745, 296] on button "Volgende vraag" at bounding box center [700, 300] width 378 height 26
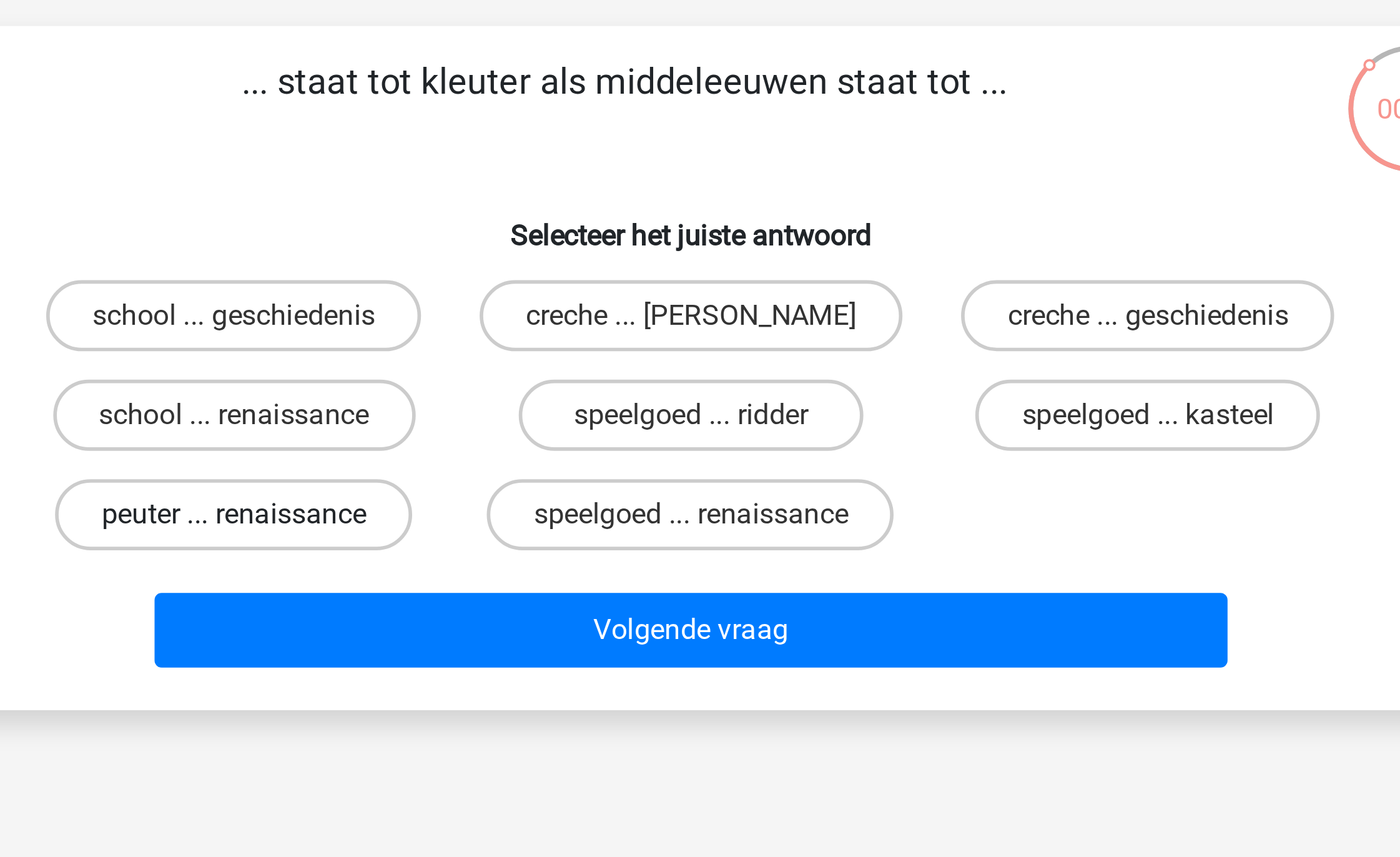
click at [583, 258] on label "peuter ... renaissance" at bounding box center [539, 259] width 126 height 25
click at [548, 259] on input "peuter ... renaissance" at bounding box center [544, 263] width 8 height 8
radio input "true"
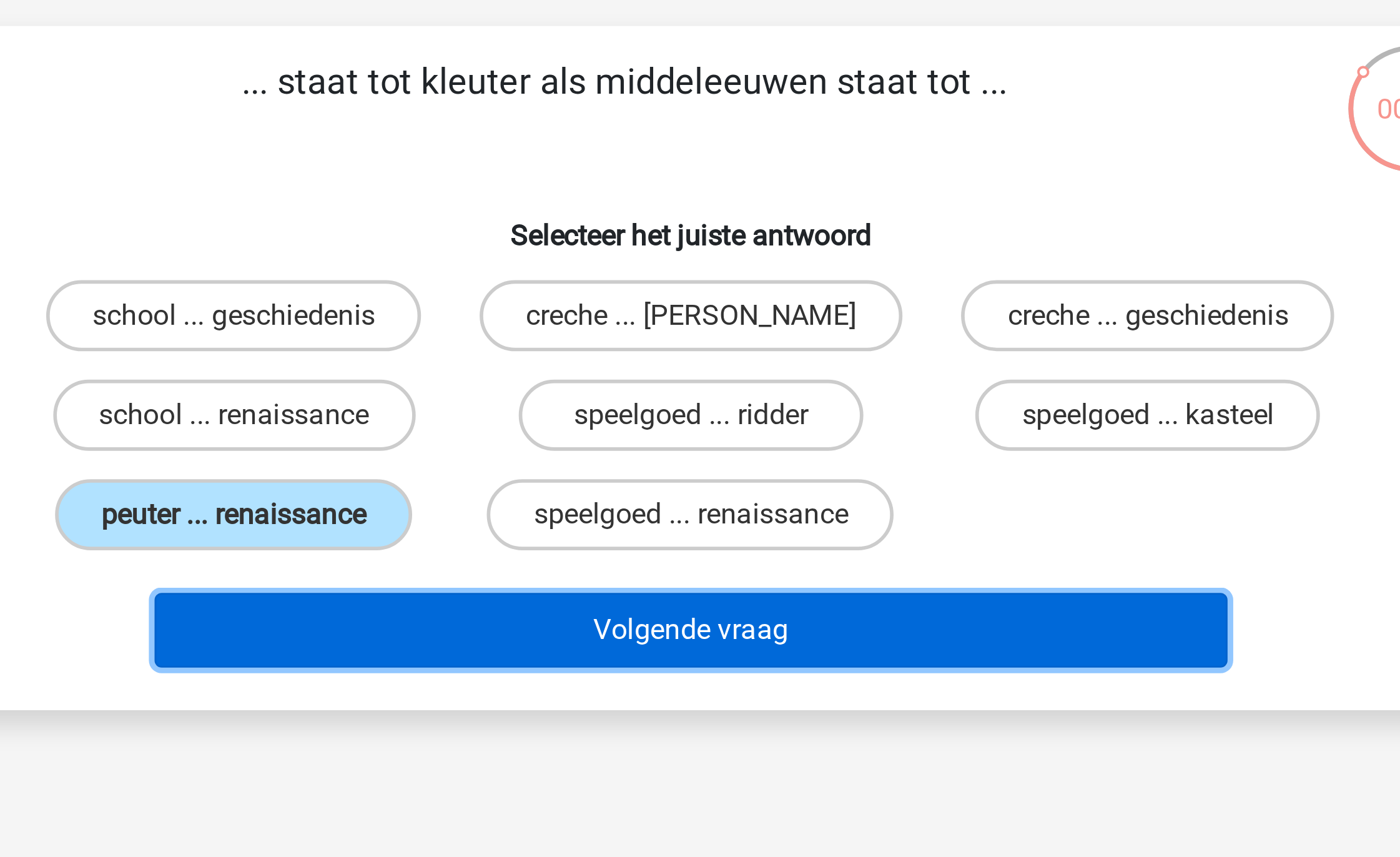
click at [643, 300] on button "Volgende vraag" at bounding box center [700, 300] width 378 height 26
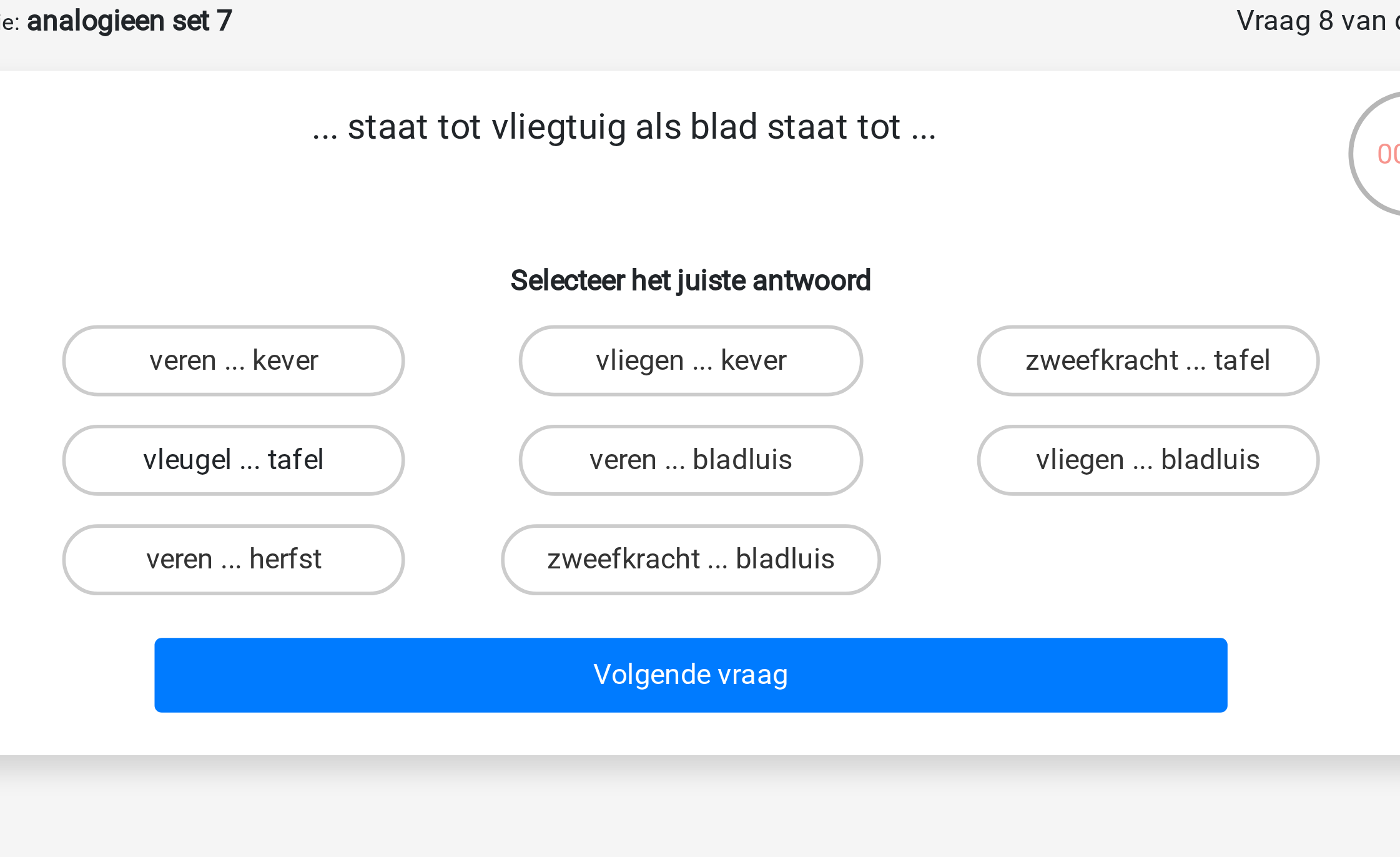
click at [554, 222] on label "vleugel ... tafel" at bounding box center [539, 224] width 120 height 25
click at [548, 225] on input "vleugel ... tafel" at bounding box center [544, 229] width 8 height 8
radio input "true"
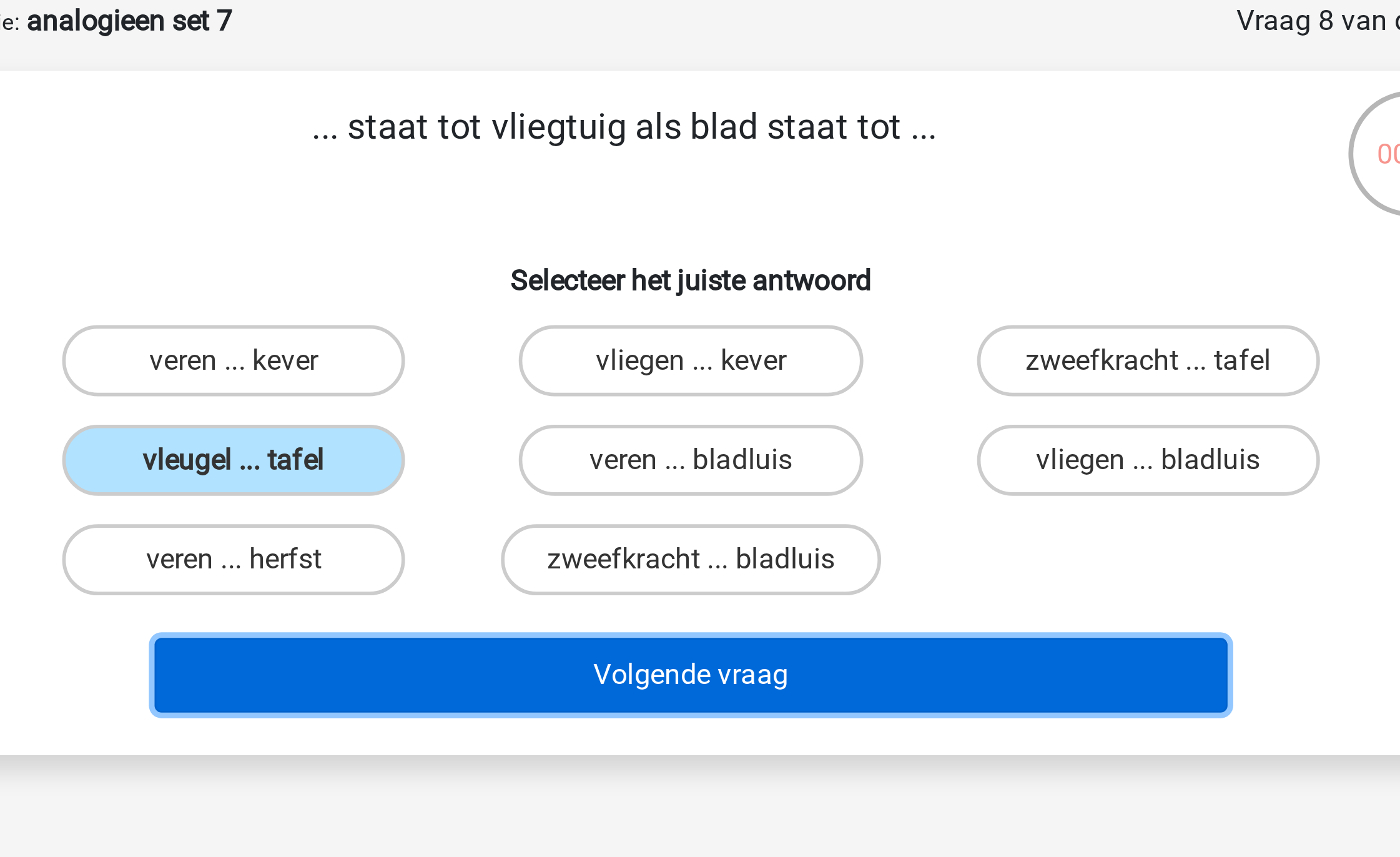
click at [677, 288] on button "Volgende vraag" at bounding box center [700, 300] width 378 height 26
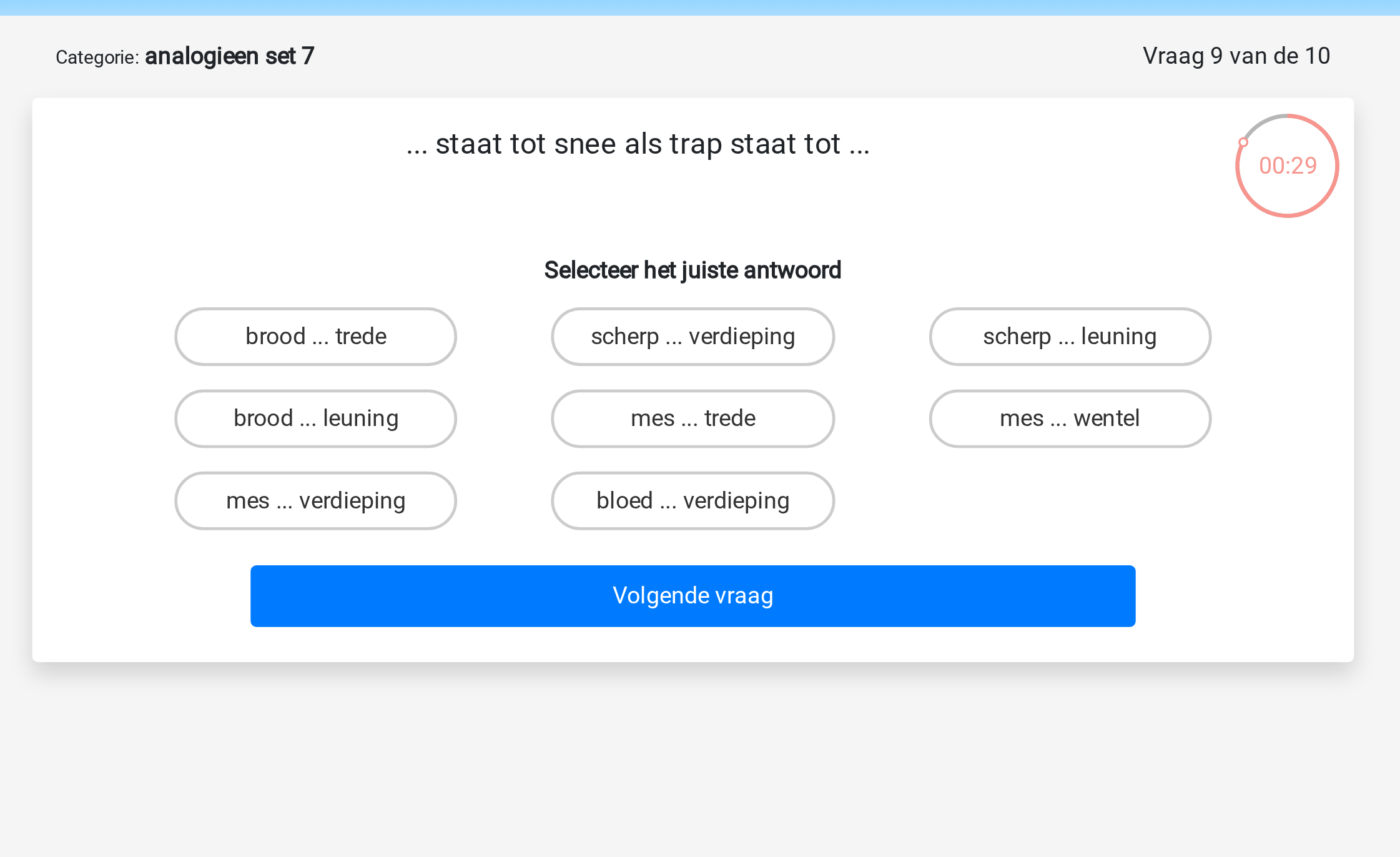
click at [706, 225] on input "mes ... trede" at bounding box center [704, 229] width 8 height 8
radio input "true"
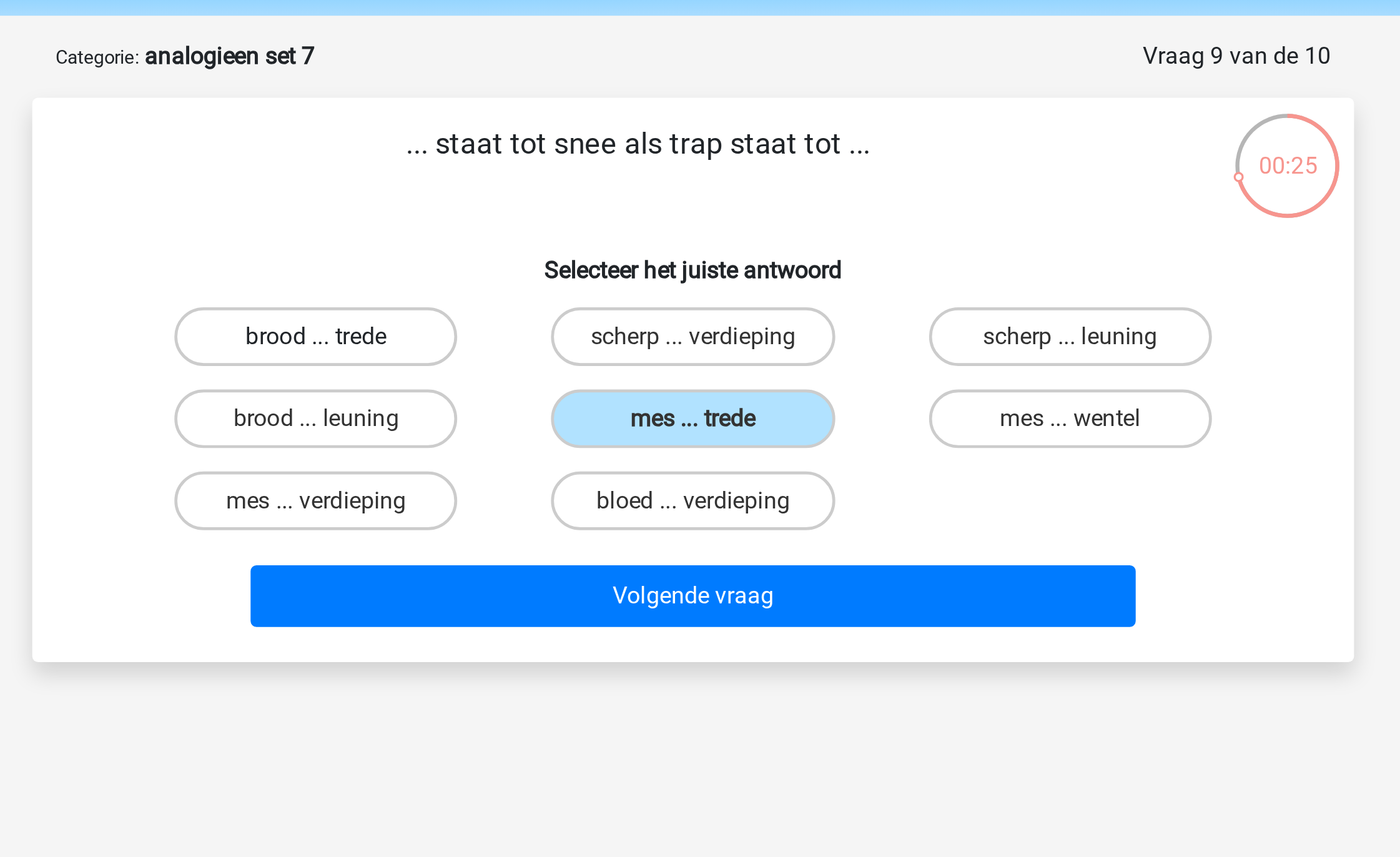
click at [548, 177] on label "brood ... trede" at bounding box center [539, 189] width 120 height 25
click at [548, 190] on input "brood ... trede" at bounding box center [544, 194] width 8 height 8
radio input "true"
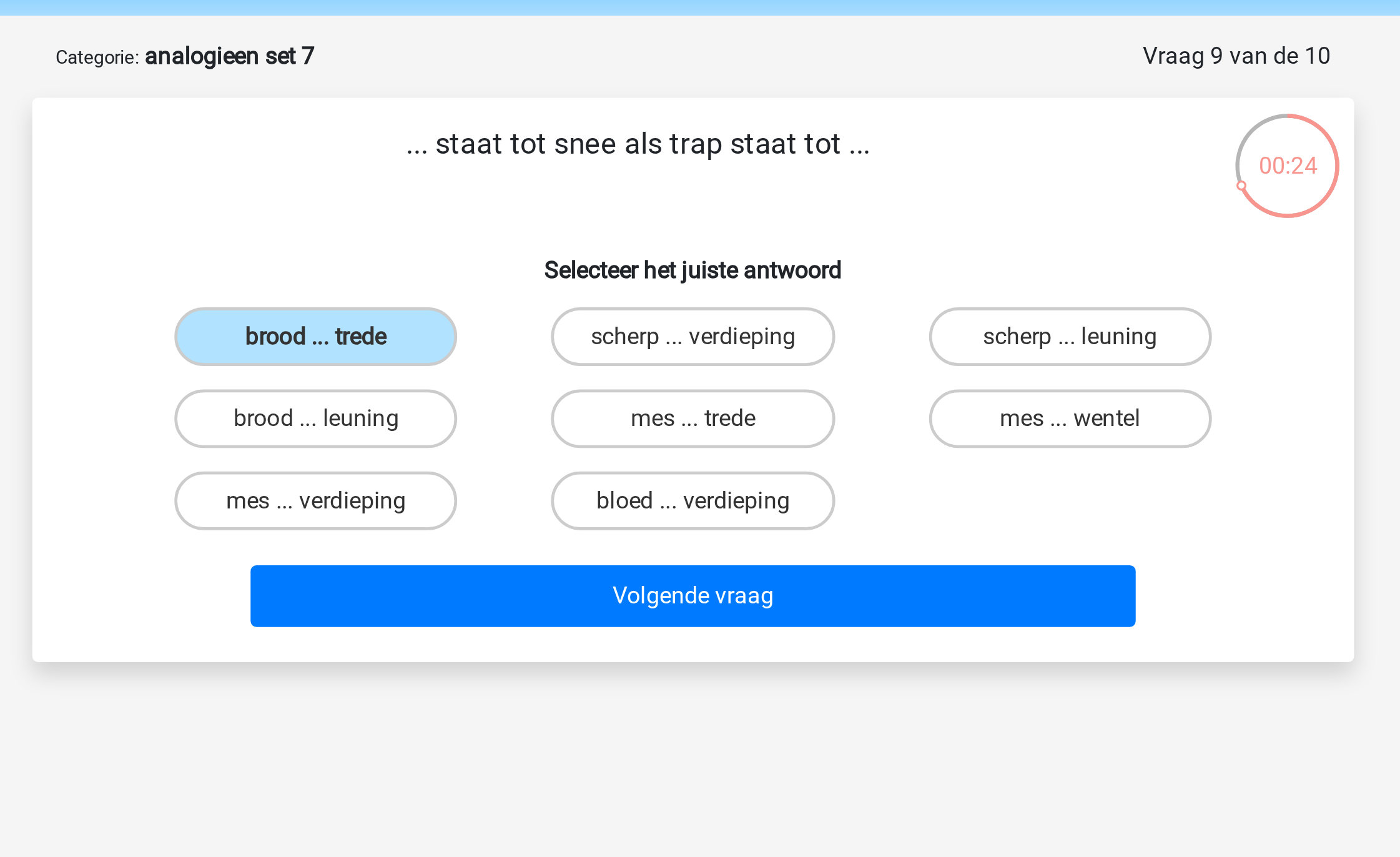
click at [610, 280] on div "Volgende vraag" at bounding box center [700, 297] width 524 height 41
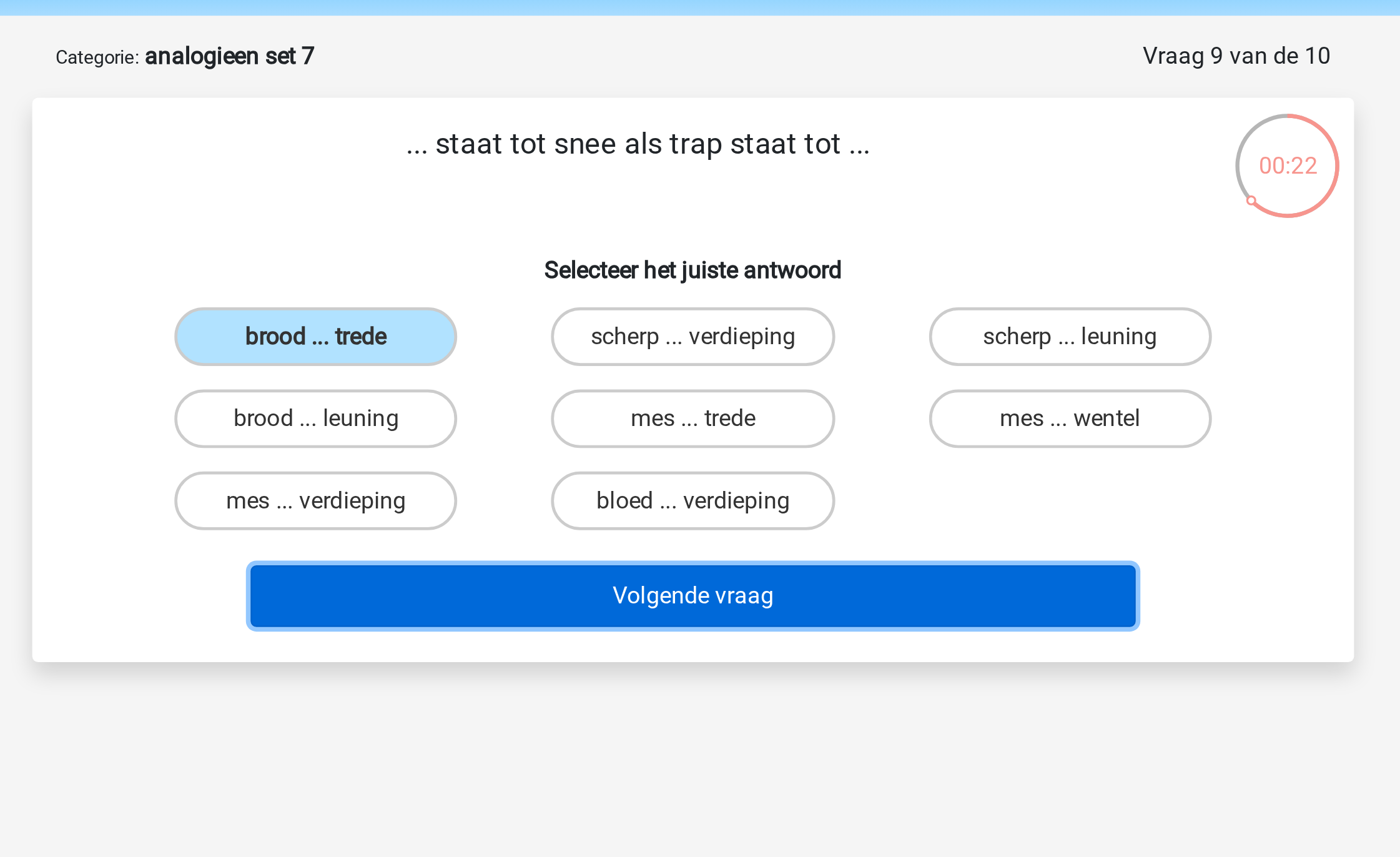
click at [618, 292] on button "Volgende vraag" at bounding box center [700, 300] width 378 height 26
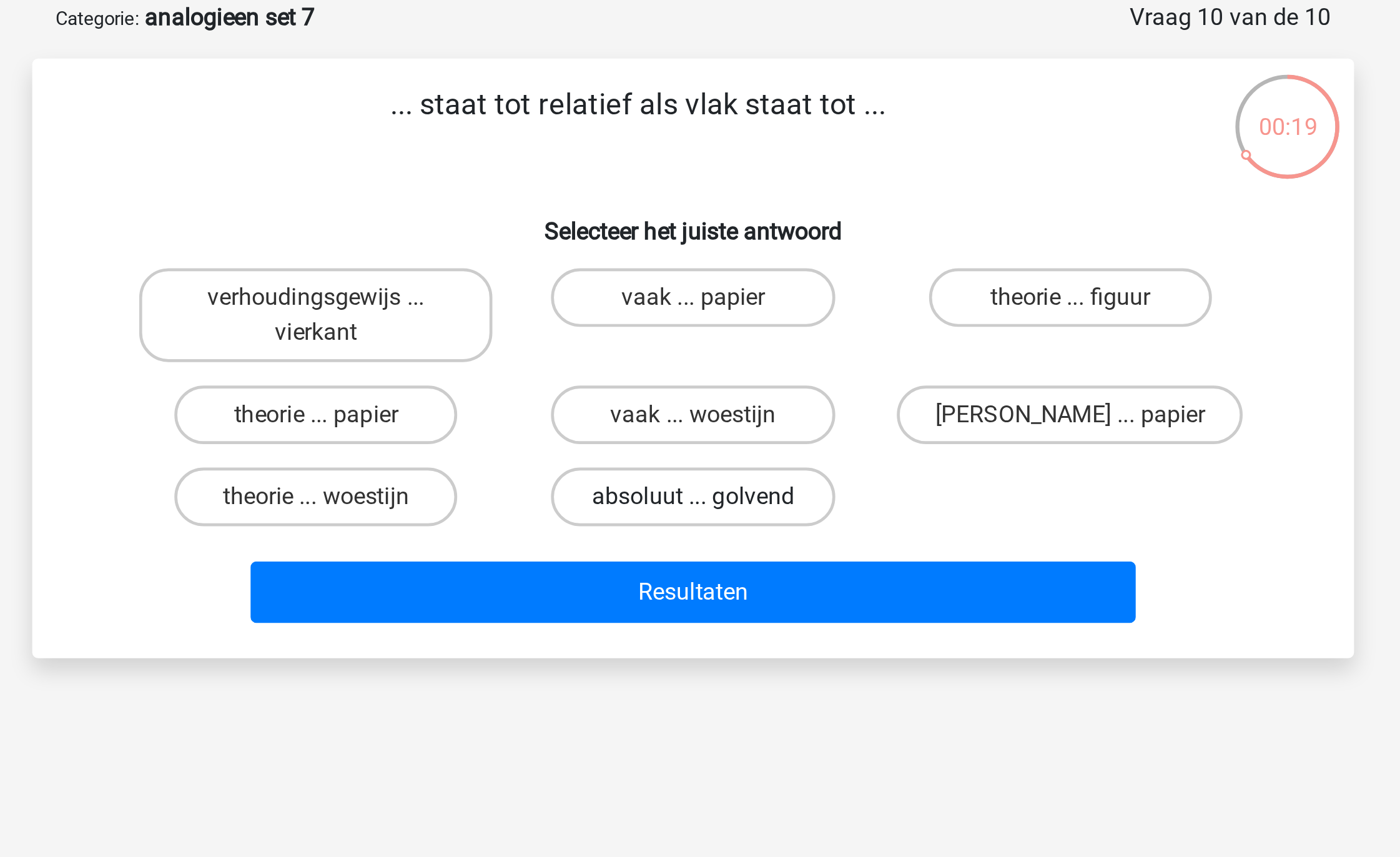
click at [694, 280] on label "absoluut ... golvend" at bounding box center [700, 274] width 120 height 25
click at [700, 280] on input "absoluut ... golvend" at bounding box center [704, 278] width 8 height 8
radio input "true"
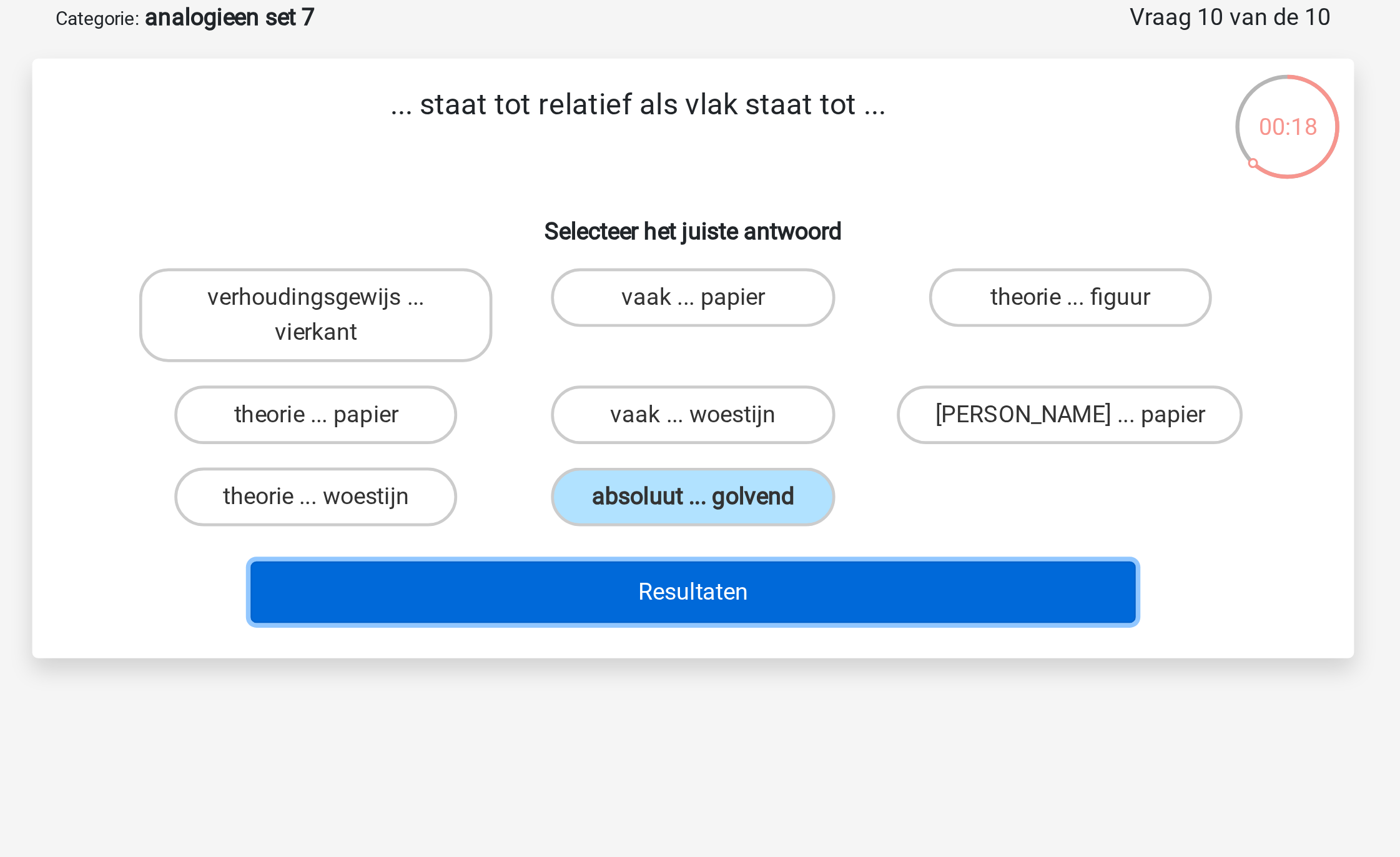
click at [716, 312] on button "Resultaten" at bounding box center [700, 315] width 378 height 26
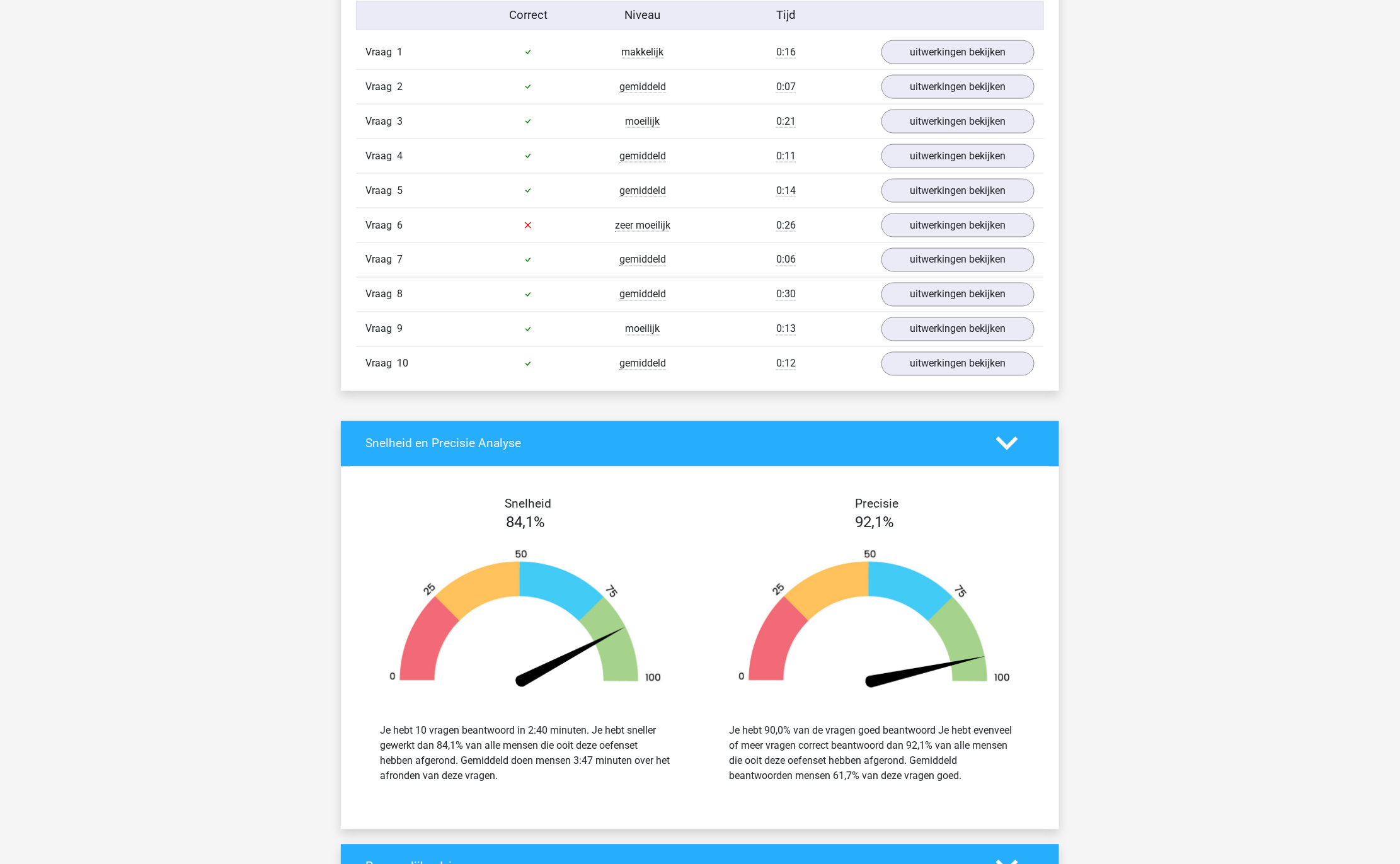
scroll to position [810, 0]
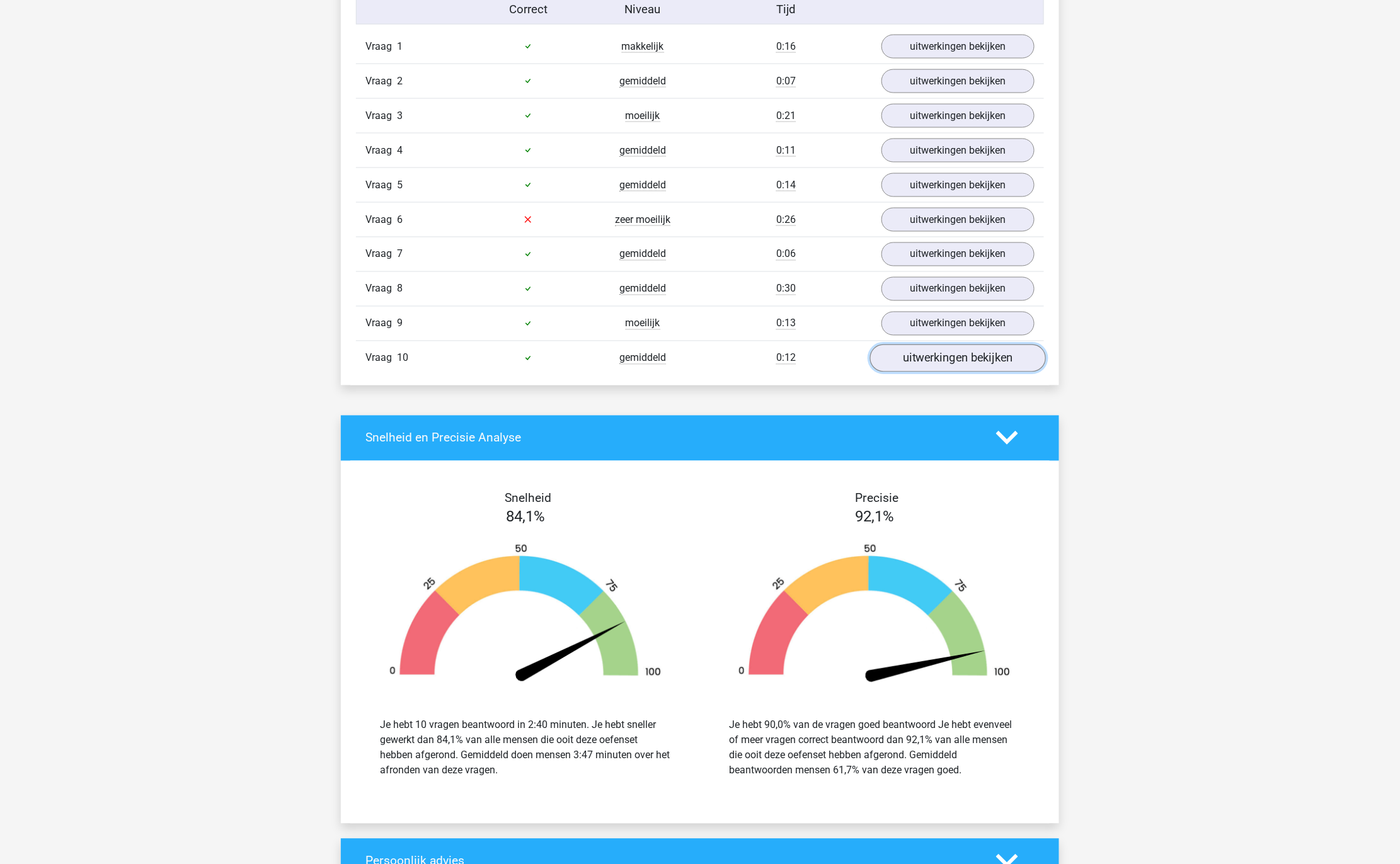
click at [924, 372] on link "uitwerkingen bekijken" at bounding box center [957, 358] width 176 height 28
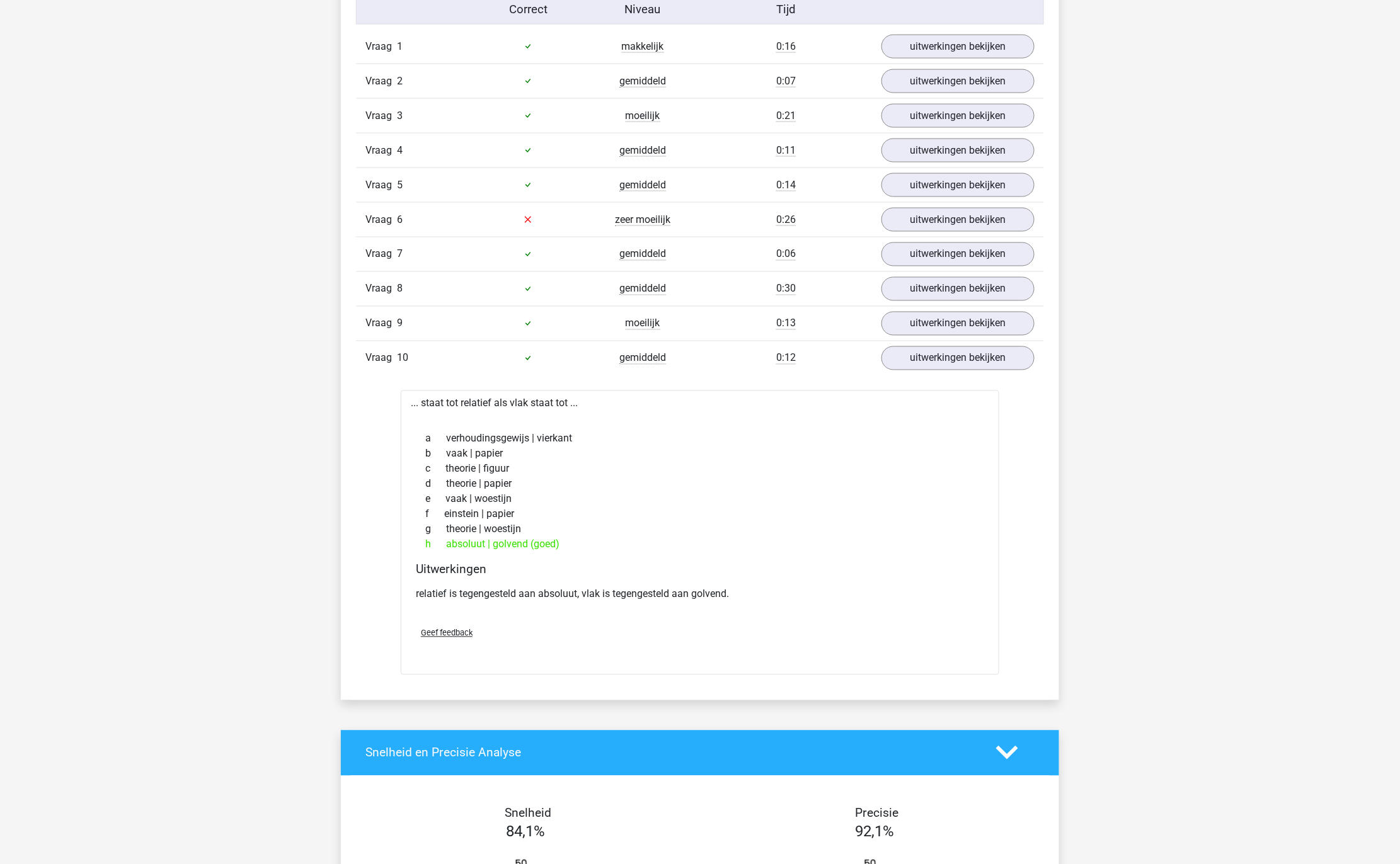
click at [925, 375] on div "Vraag 10 gemiddeld 0:12 uitwerkingen bekijken" at bounding box center [700, 358] width 688 height 35
click at [929, 334] on link "uitwerkingen bekijken" at bounding box center [957, 323] width 176 height 28
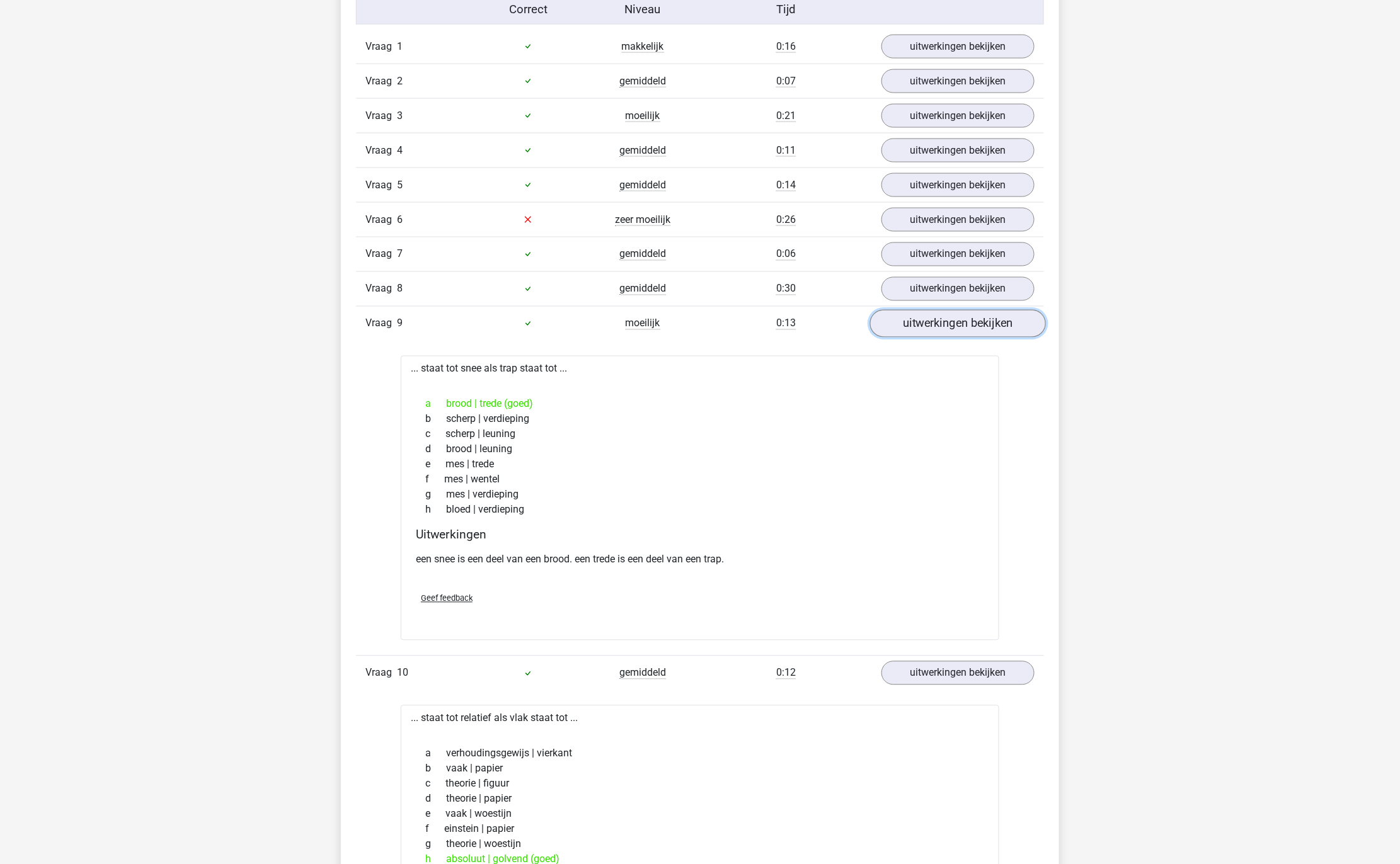
click at [929, 334] on link "uitwerkingen bekijken" at bounding box center [957, 323] width 176 height 28
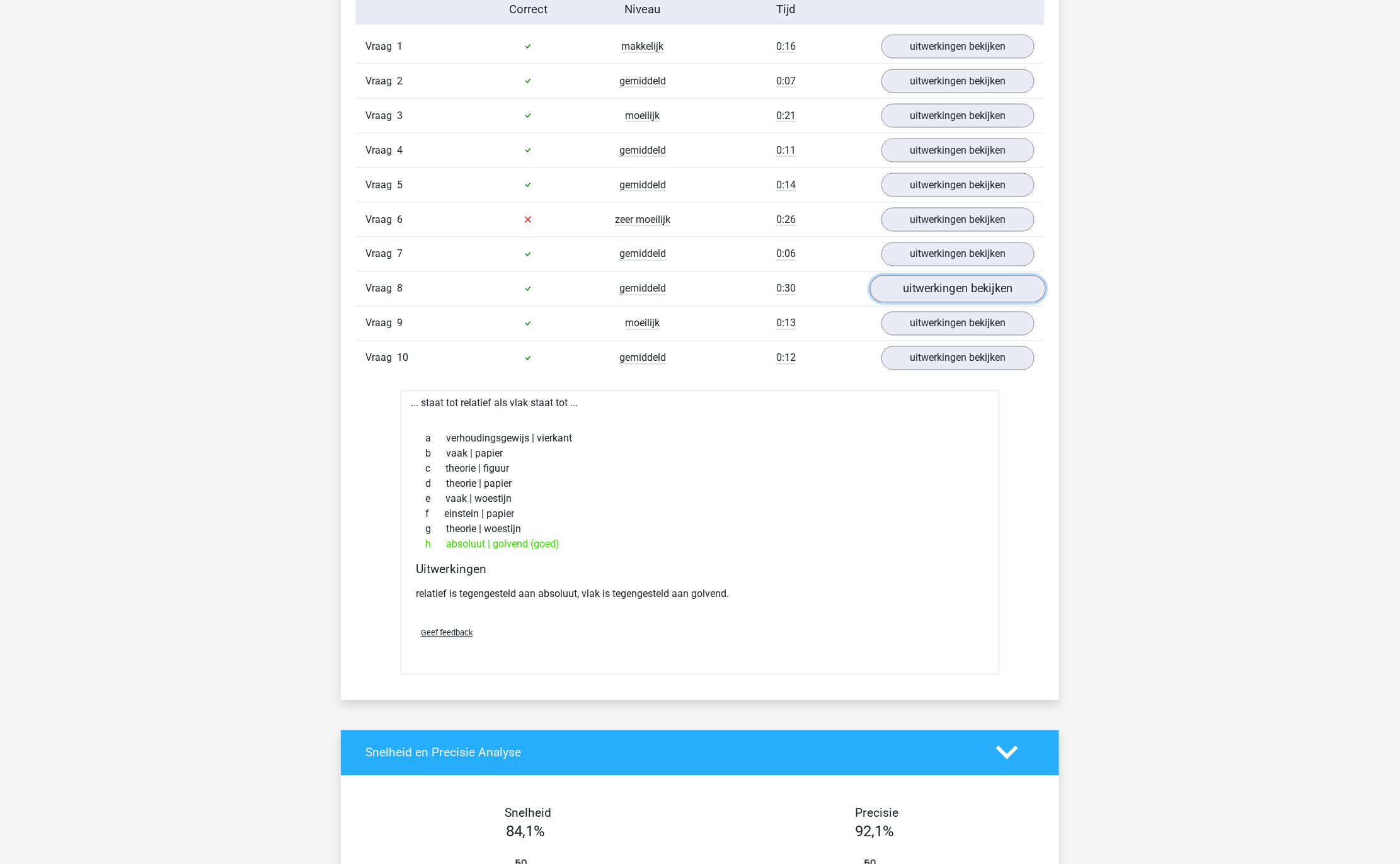
click at [922, 303] on link "uitwerkingen bekijken" at bounding box center [957, 289] width 176 height 28
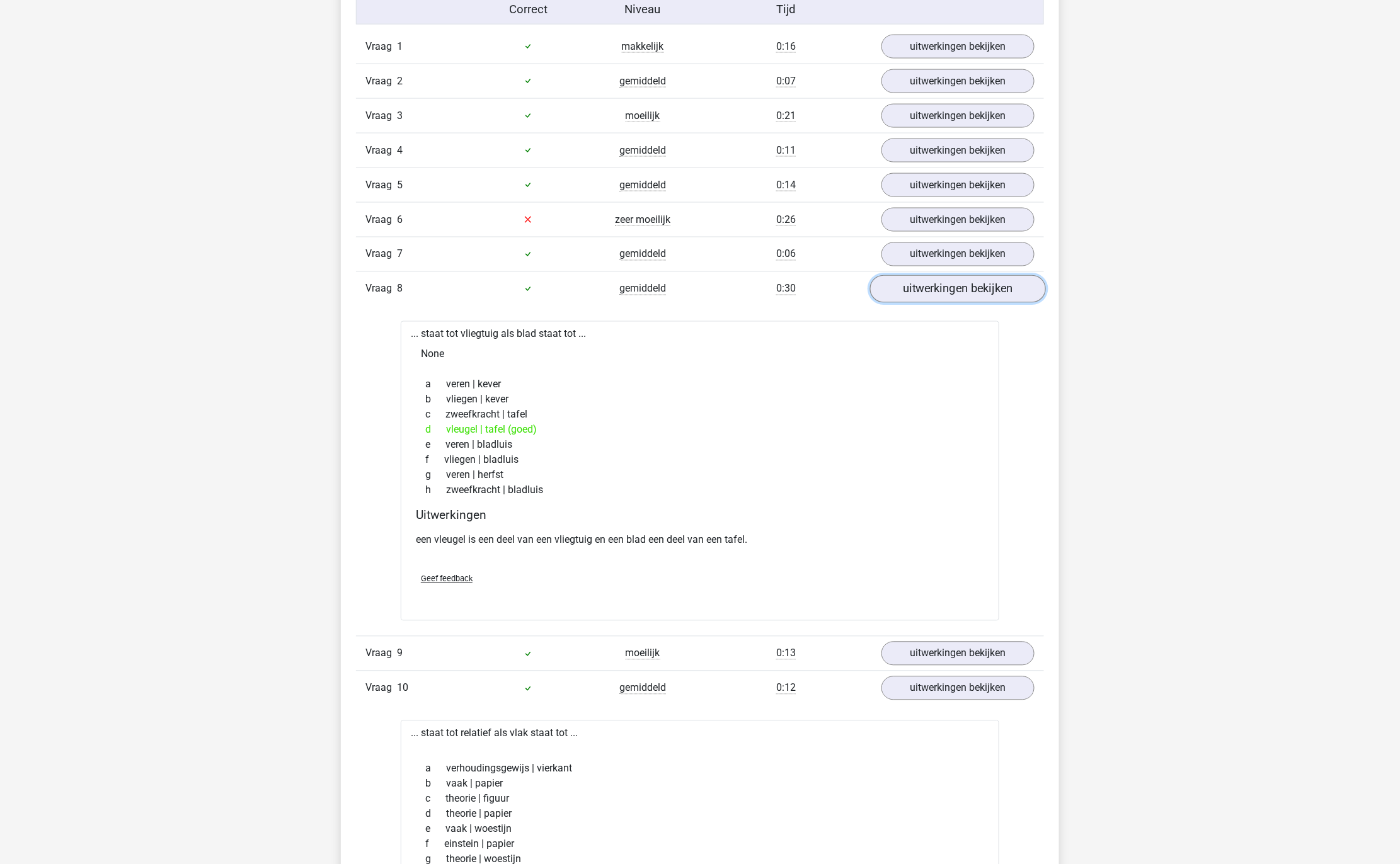
click at [922, 303] on link "uitwerkingen bekijken" at bounding box center [957, 289] width 176 height 28
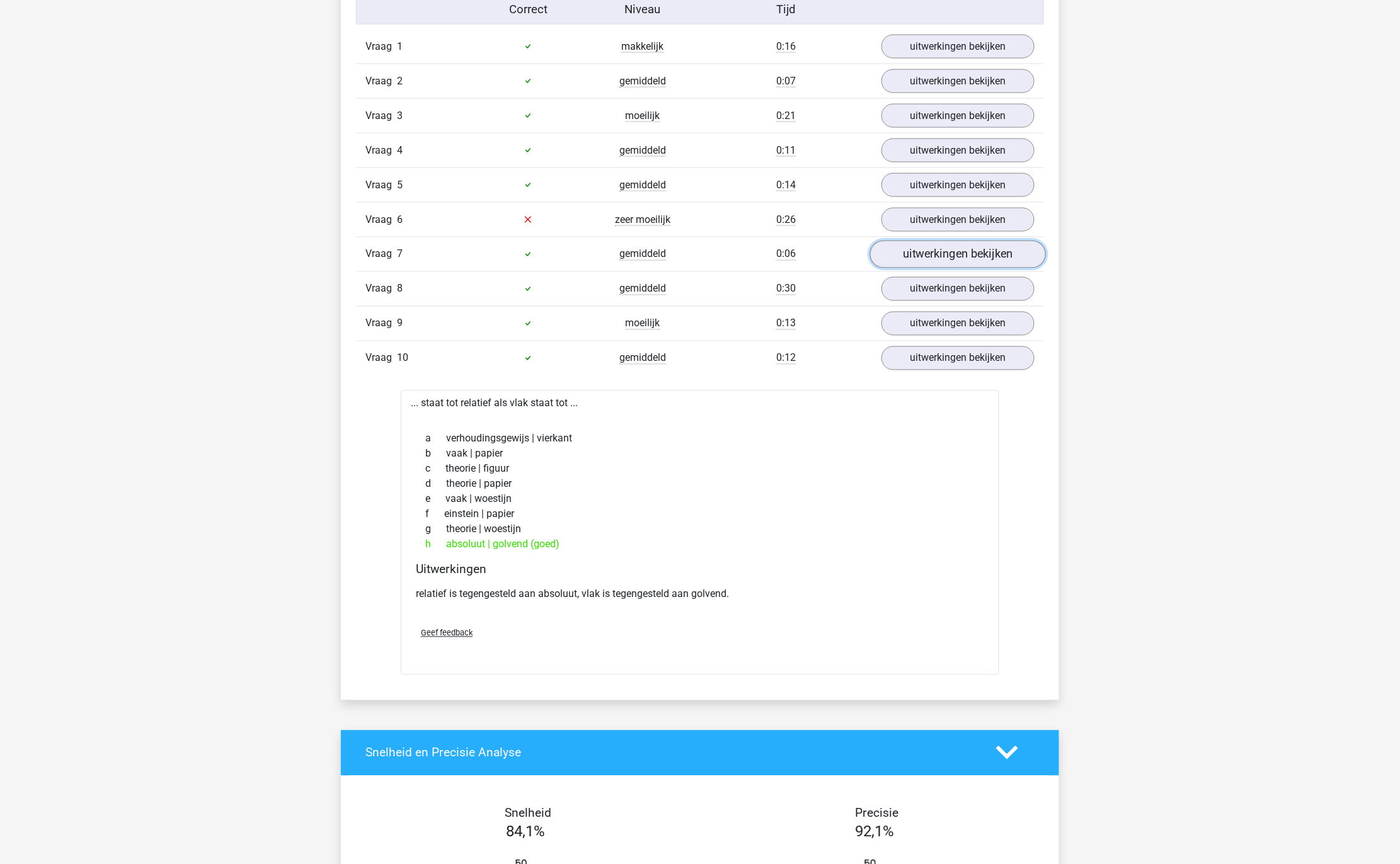
click at [919, 268] on link "uitwerkingen bekijken" at bounding box center [957, 254] width 176 height 28
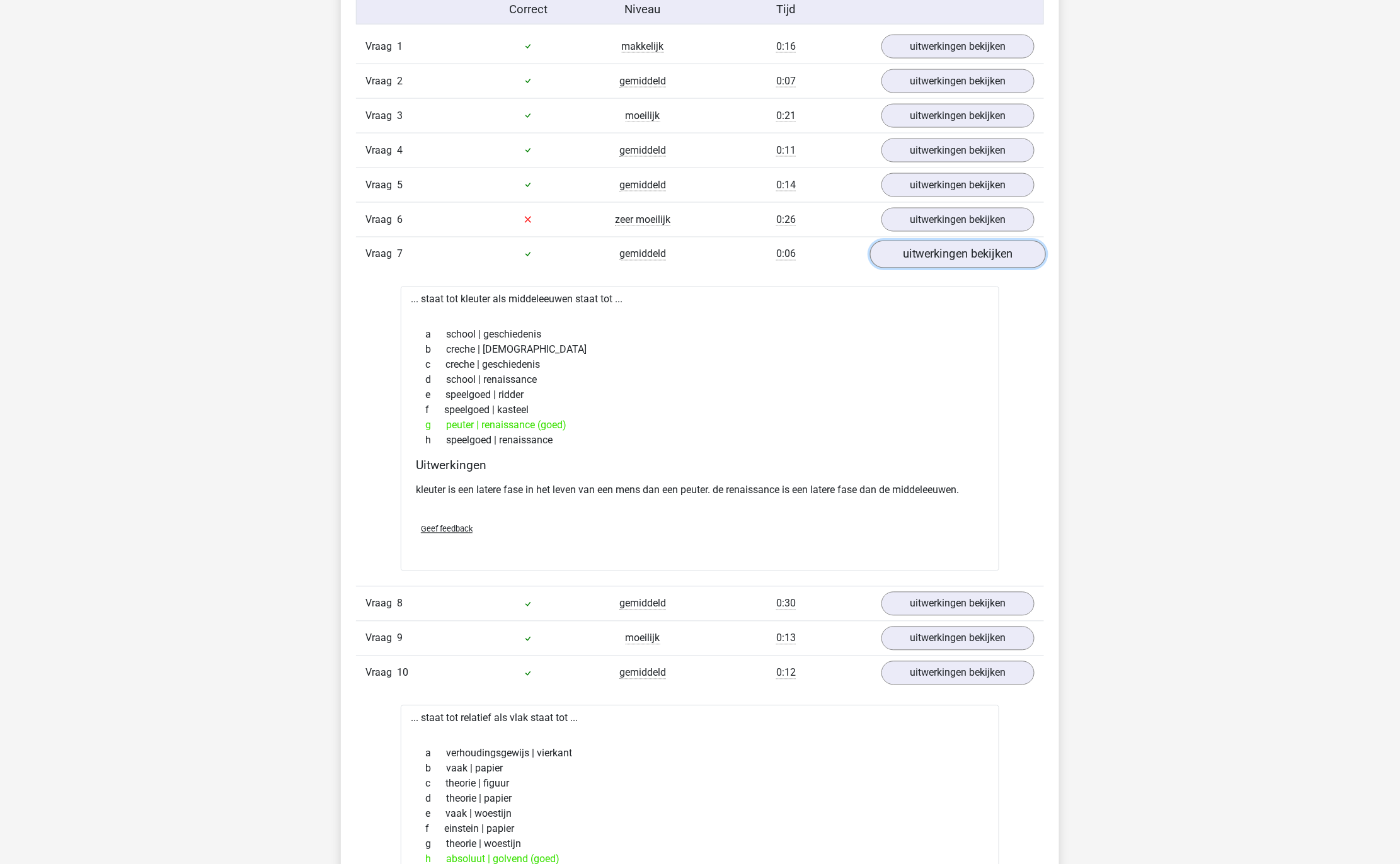
click at [919, 268] on link "uitwerkingen bekijken" at bounding box center [957, 254] width 176 height 28
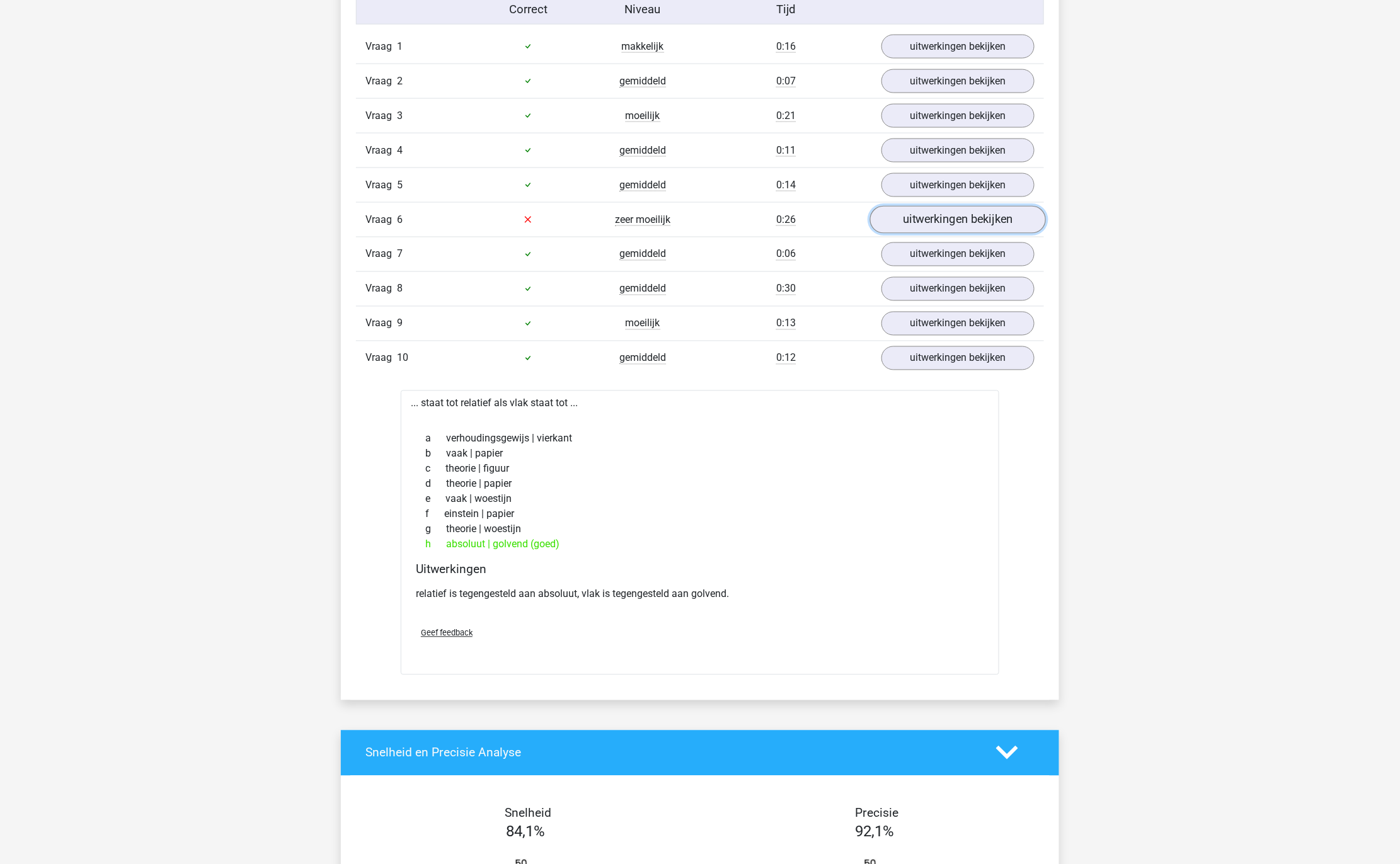
click at [917, 221] on link "uitwerkingen bekijken" at bounding box center [957, 220] width 176 height 28
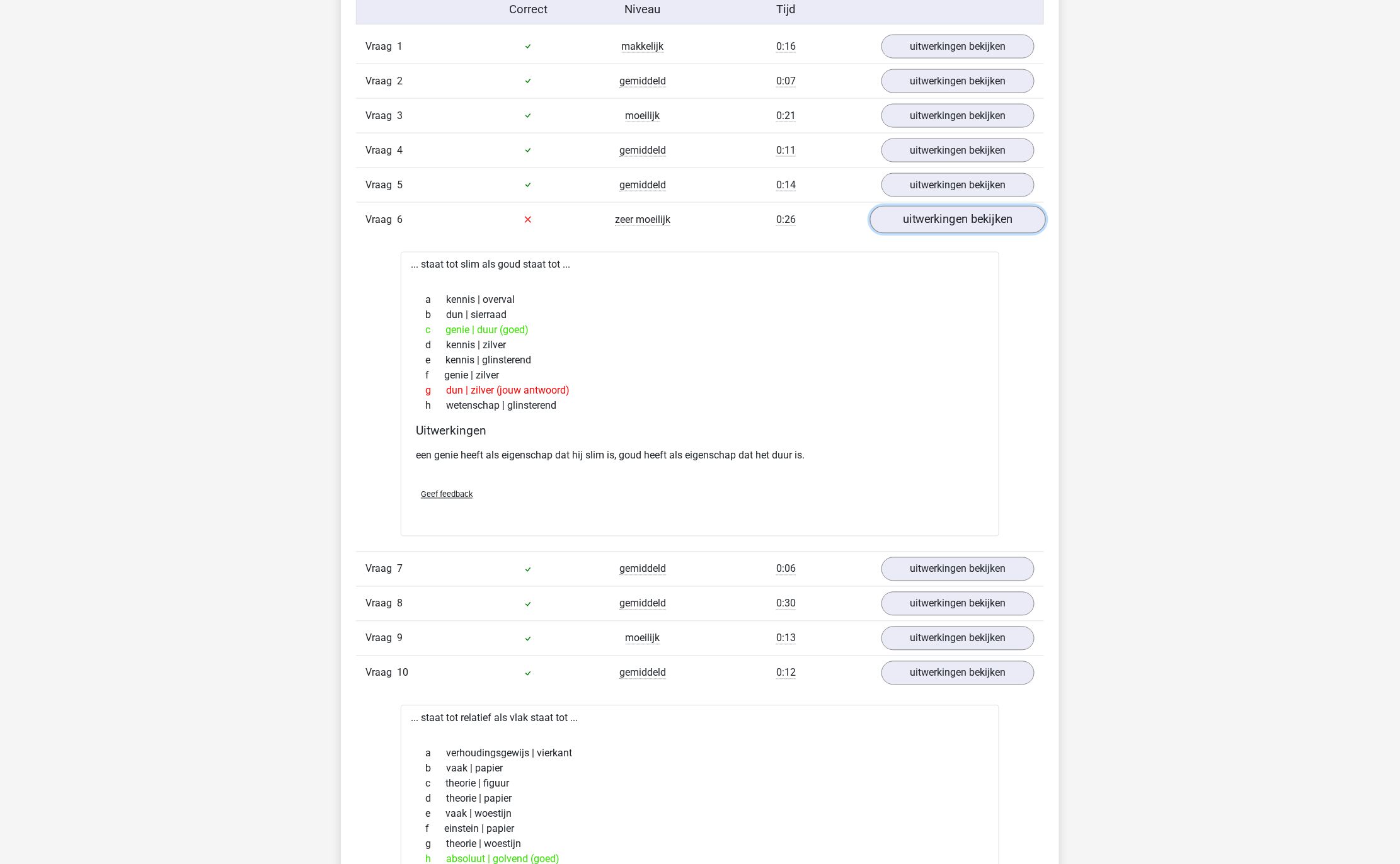
click at [917, 221] on link "uitwerkingen bekijken" at bounding box center [957, 220] width 176 height 28
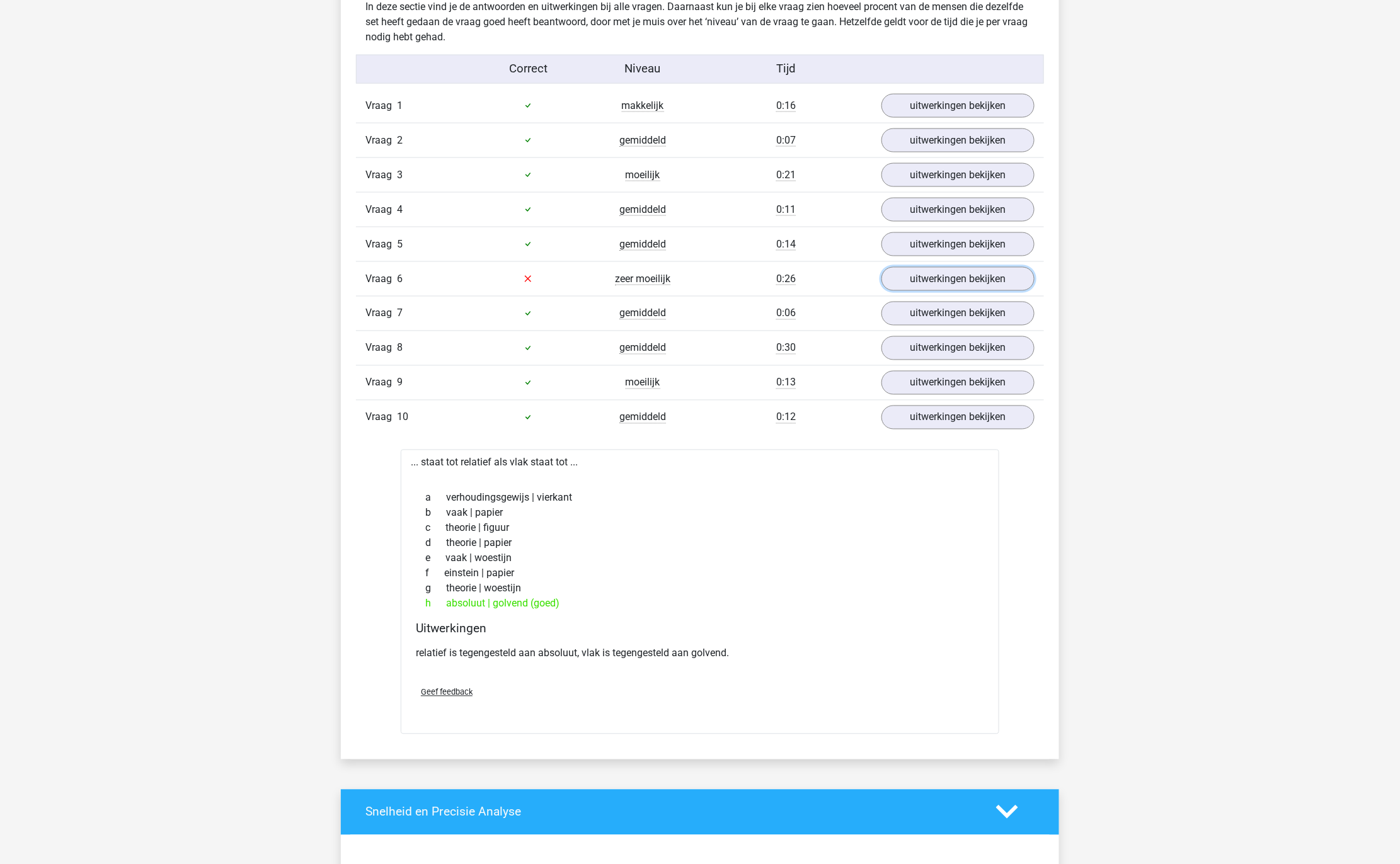
scroll to position [667, 0]
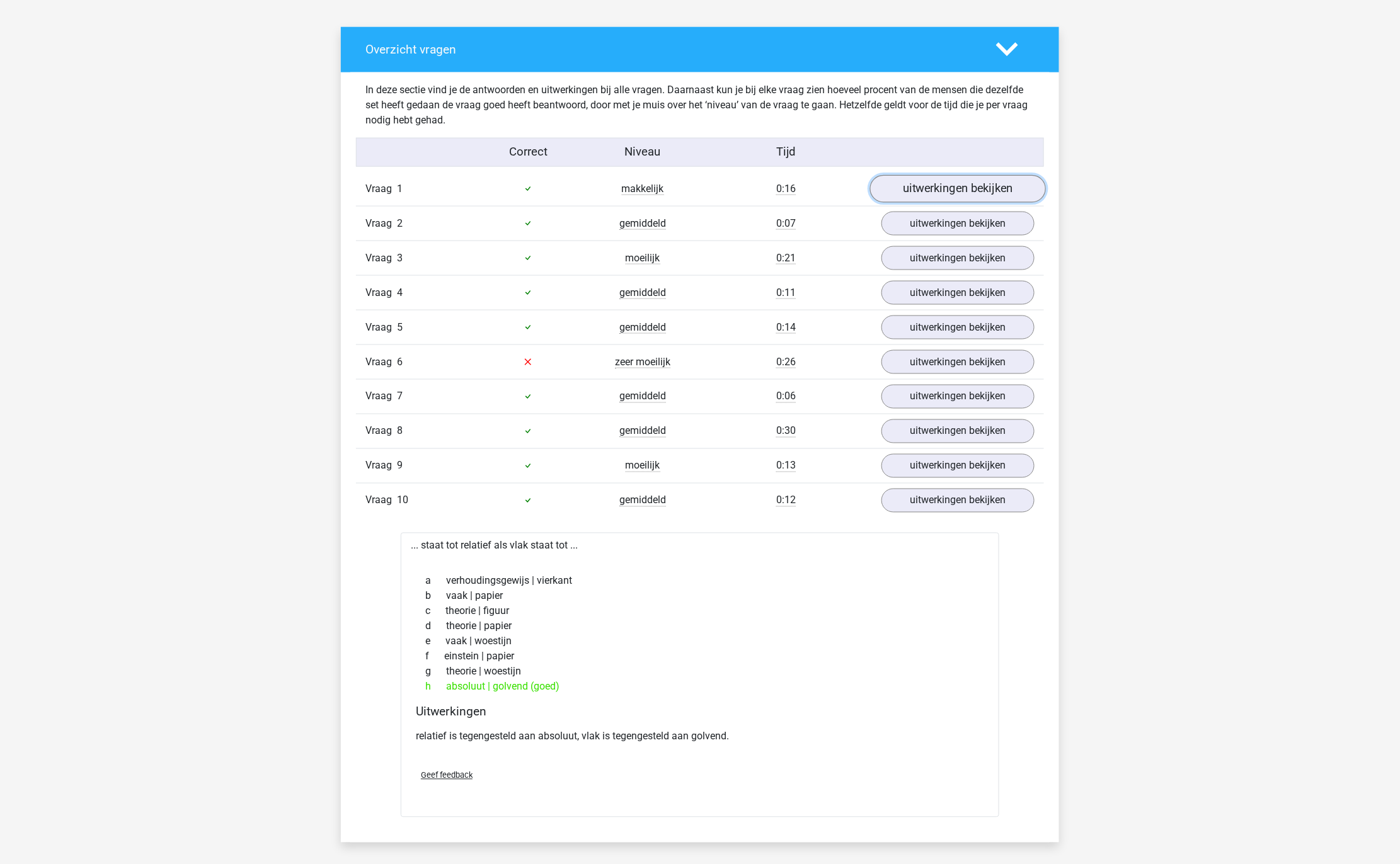
click at [913, 198] on link "uitwerkingen bekijken" at bounding box center [957, 188] width 176 height 28
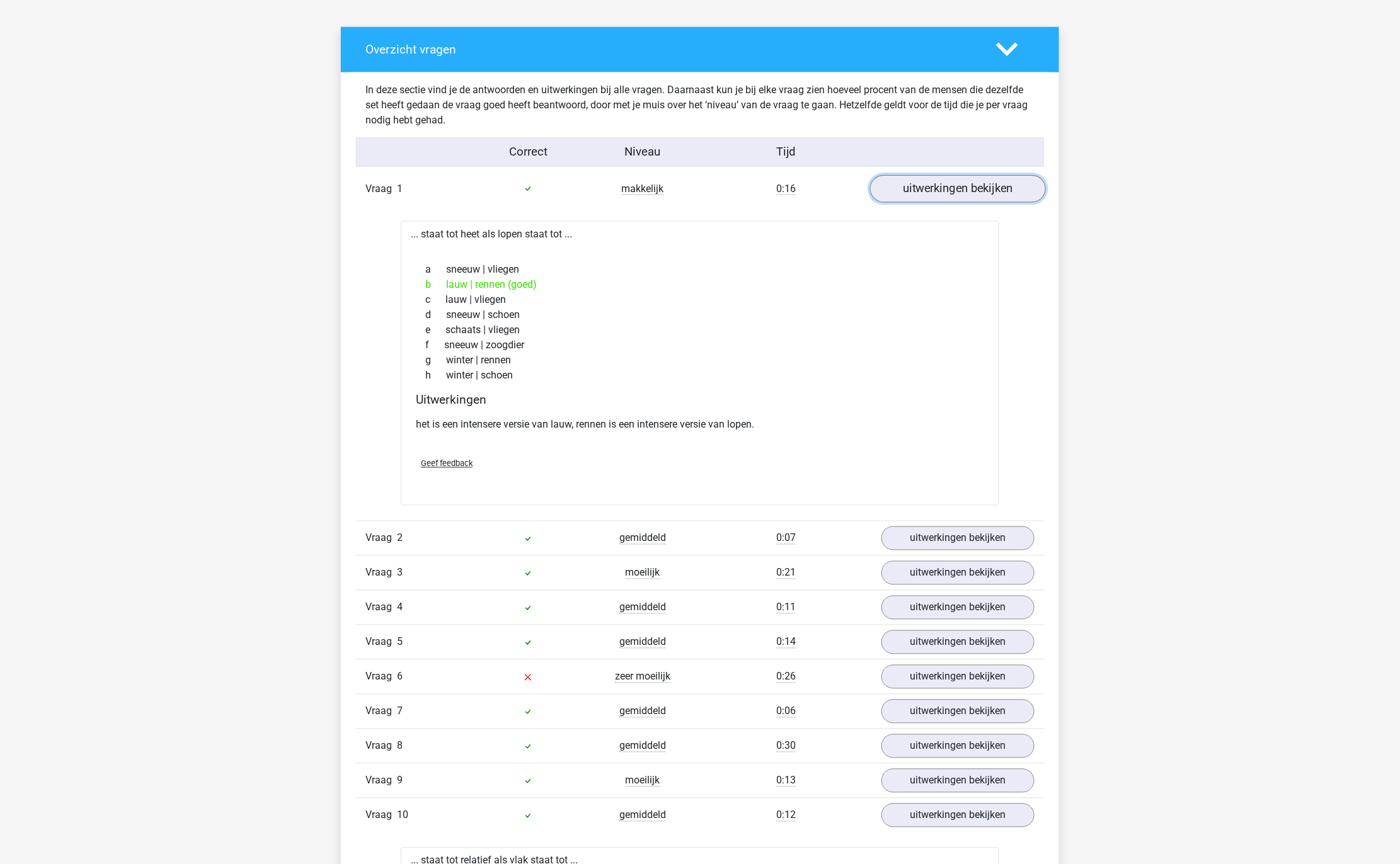
click at [914, 197] on link "uitwerkingen bekijken" at bounding box center [957, 188] width 176 height 28
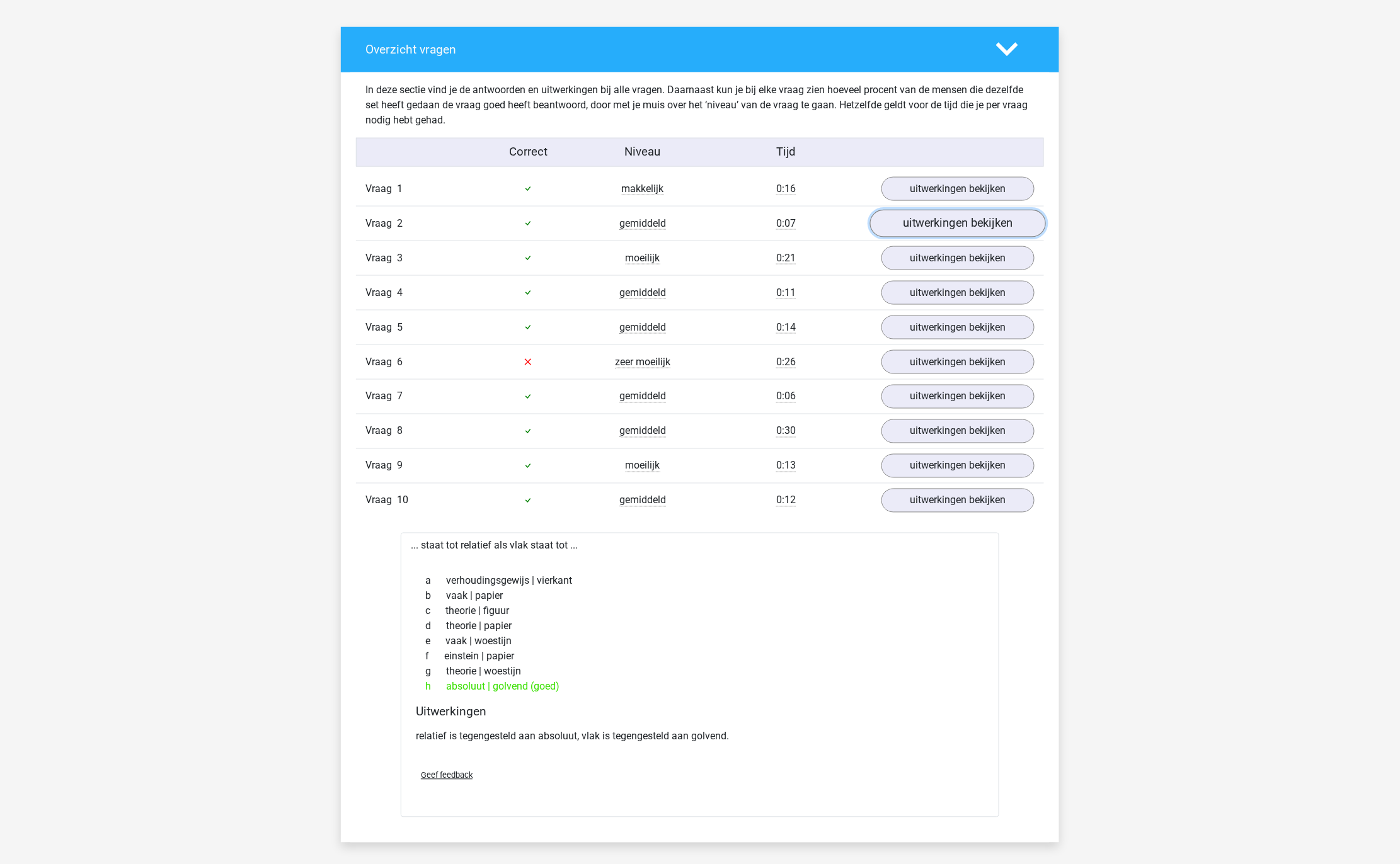
click at [922, 224] on link "uitwerkingen bekijken" at bounding box center [957, 223] width 176 height 28
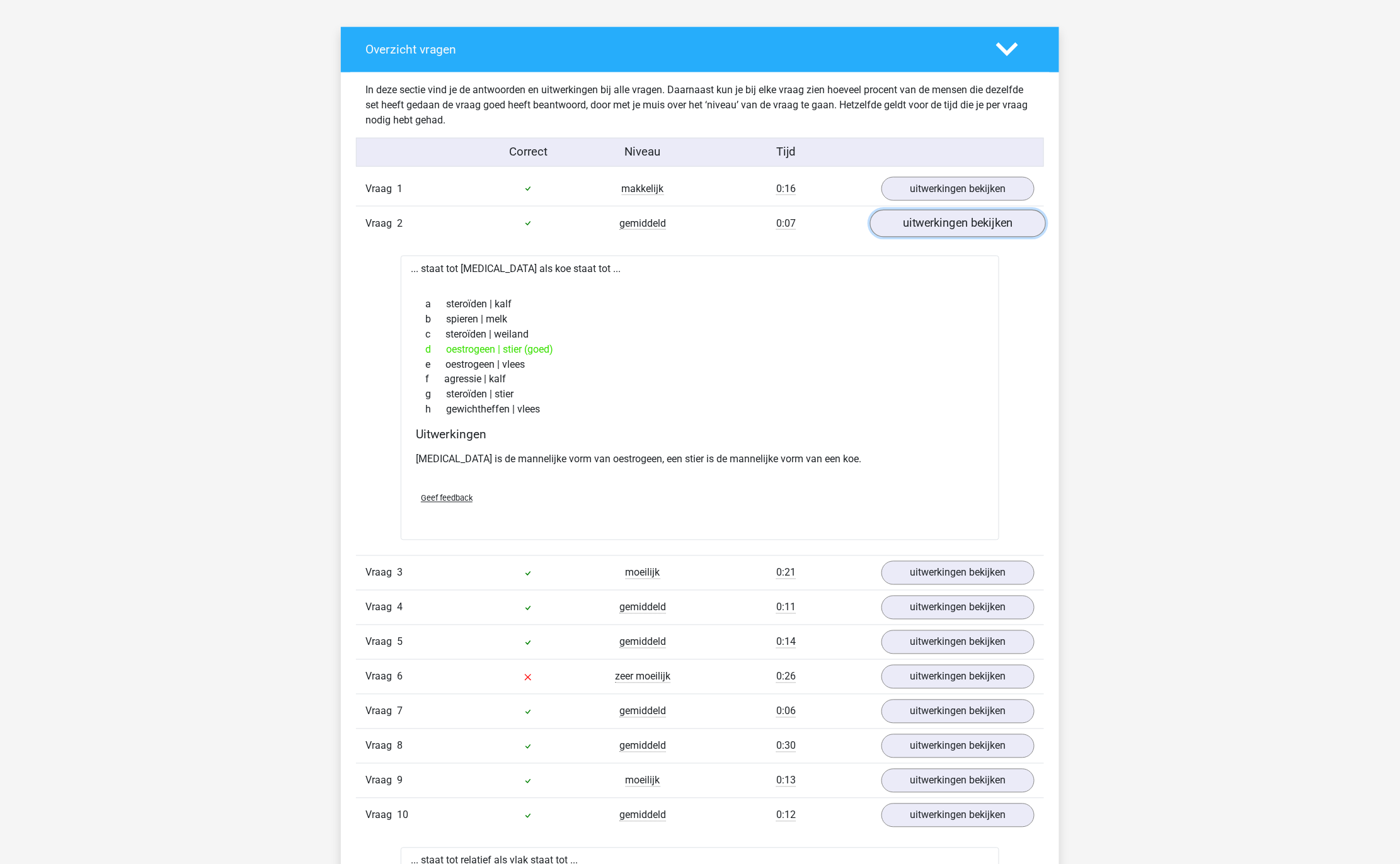
click at [921, 224] on link "uitwerkingen bekijken" at bounding box center [957, 223] width 176 height 28
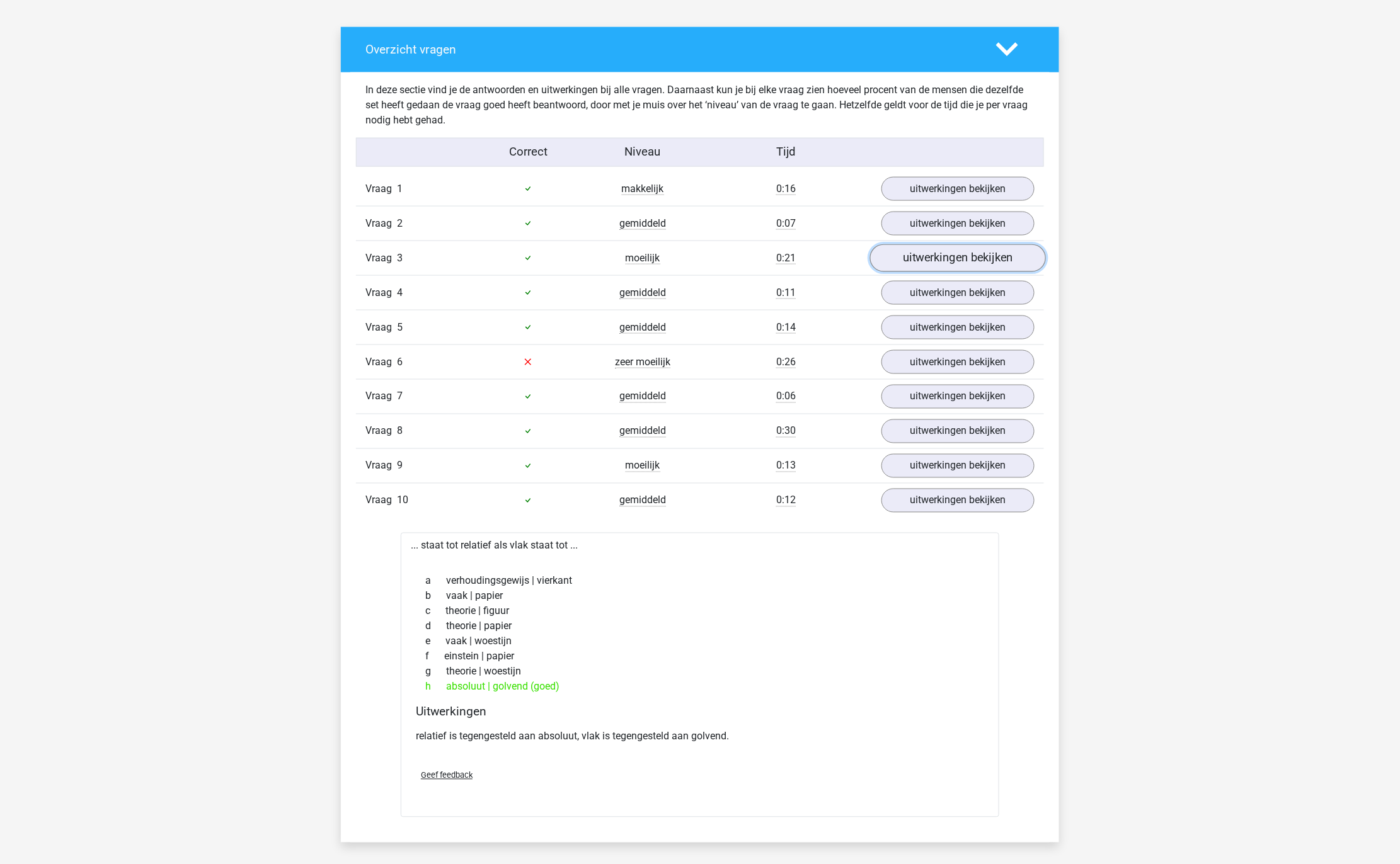
click at [926, 251] on link "uitwerkingen bekijken" at bounding box center [957, 258] width 176 height 28
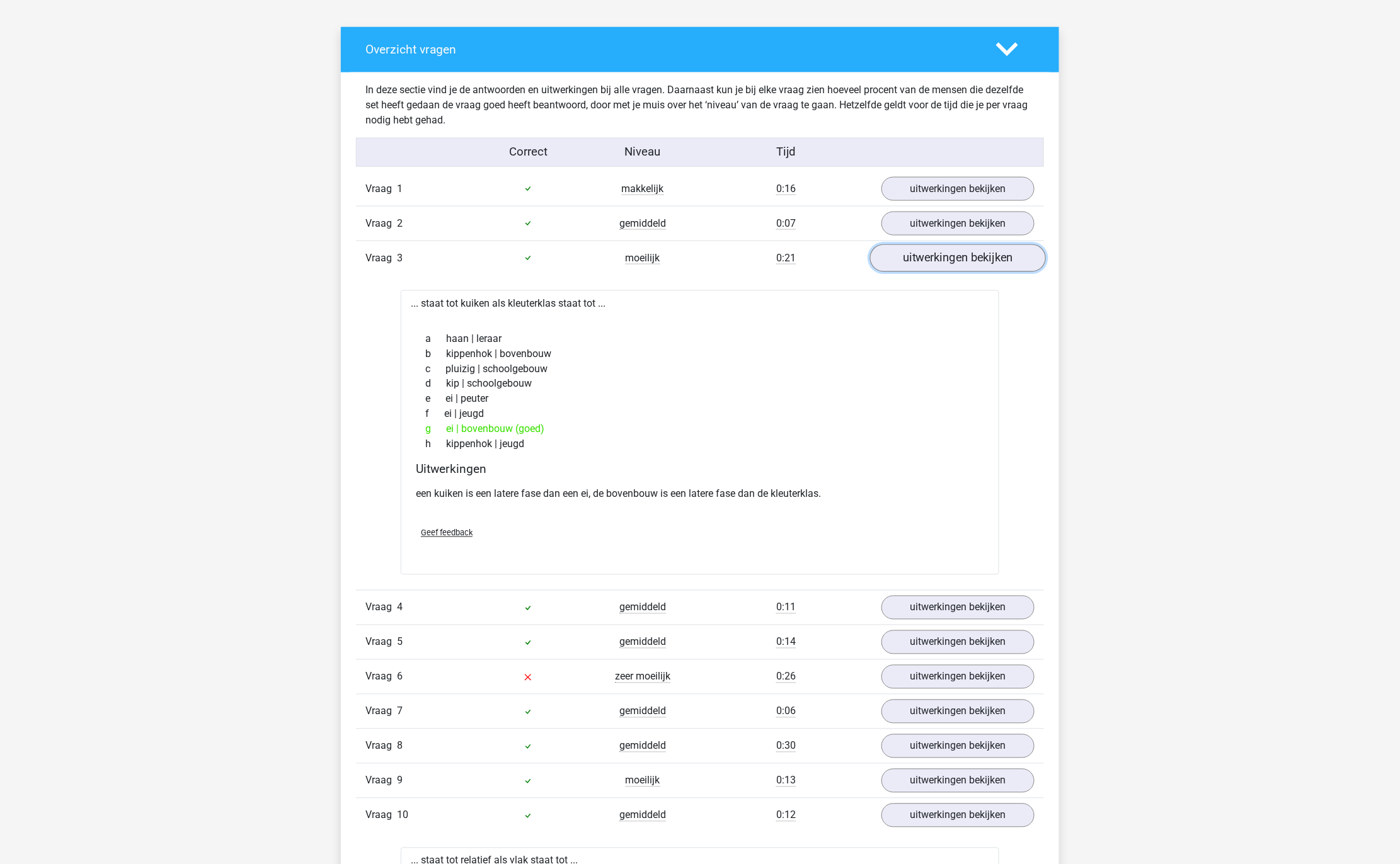
click at [925, 251] on link "uitwerkingen bekijken" at bounding box center [957, 258] width 176 height 28
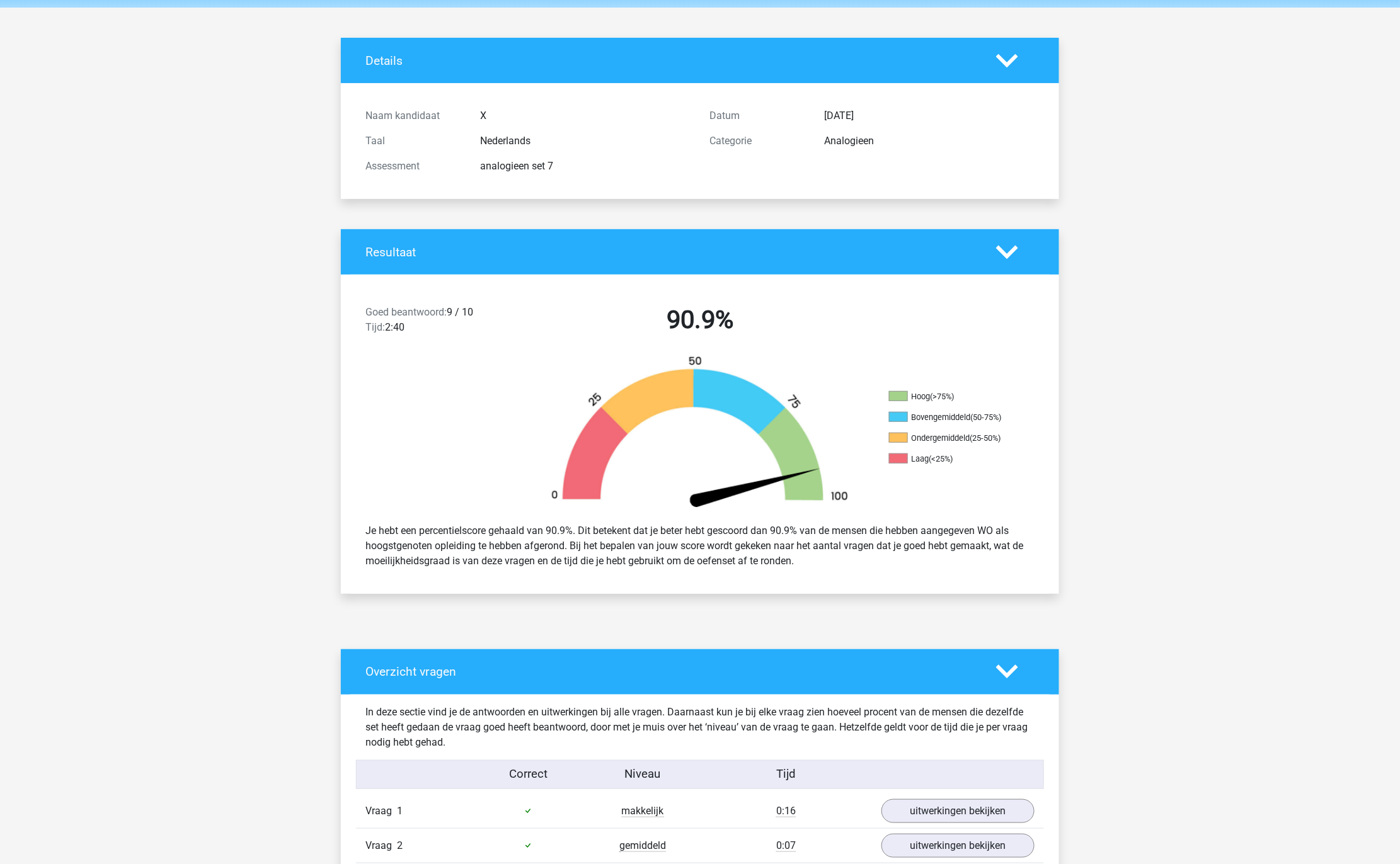
scroll to position [0, 0]
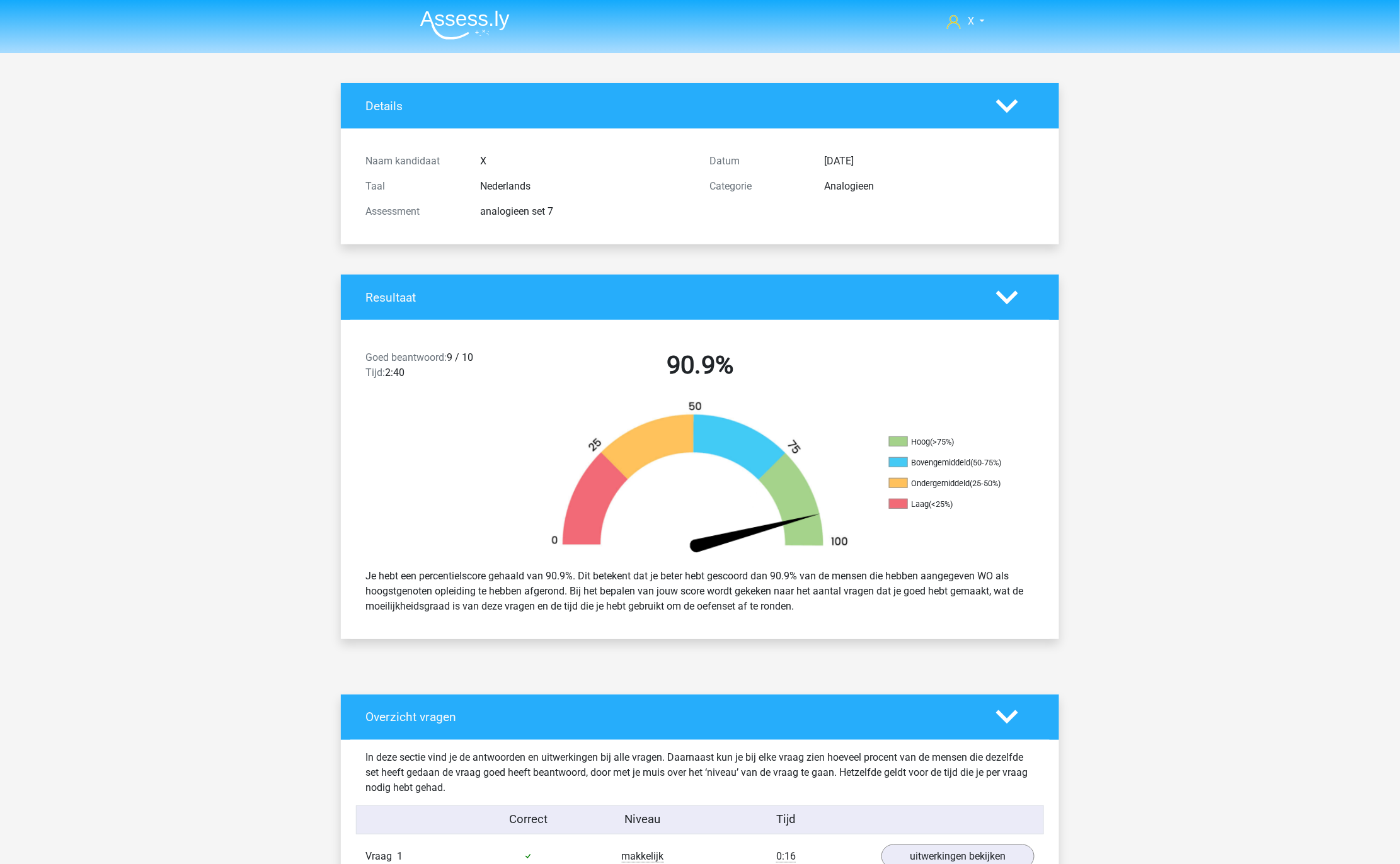
click at [460, 18] on img at bounding box center [465, 25] width 89 height 30
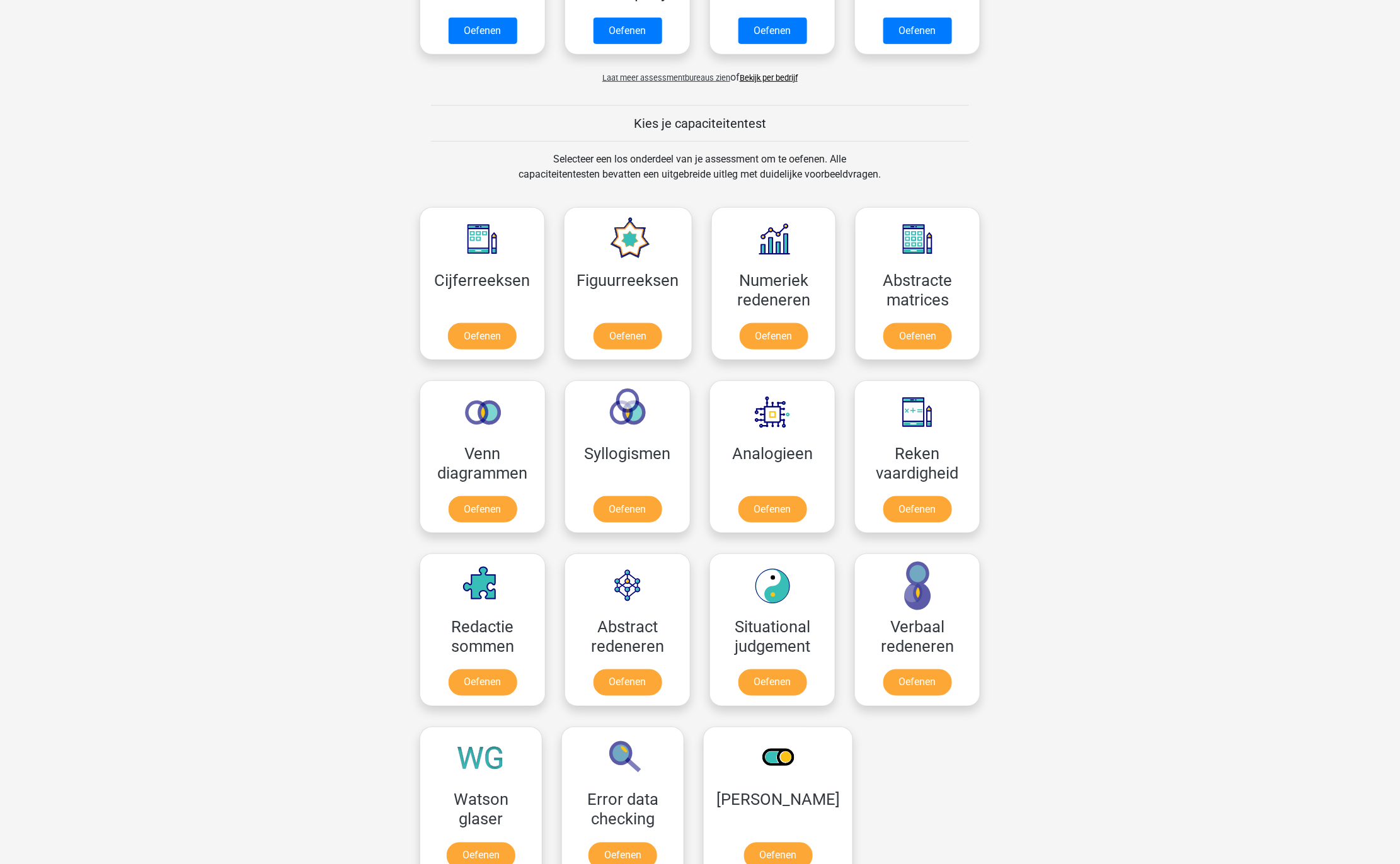
scroll to position [386, 0]
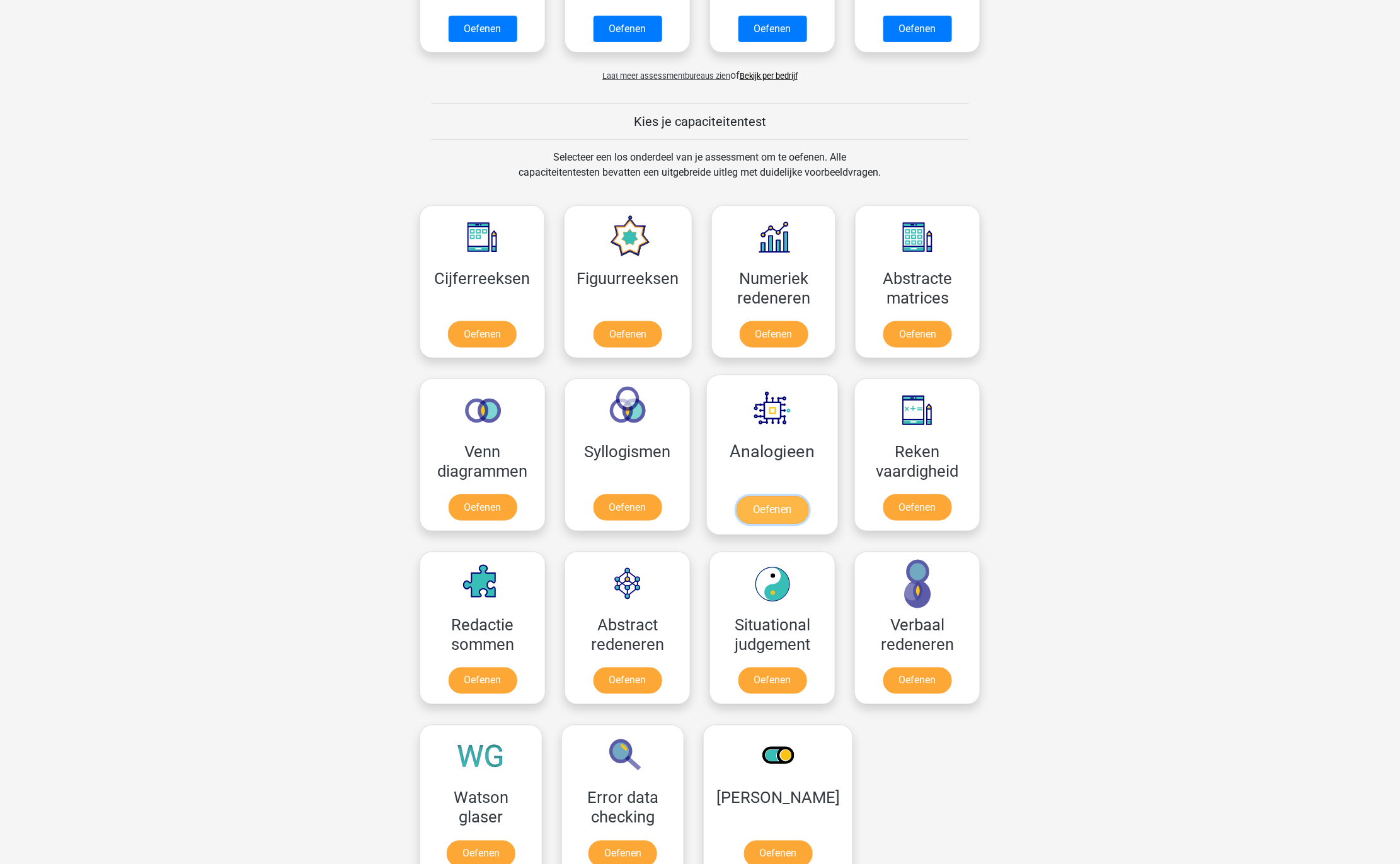
click at [748, 496] on link "Oefenen" at bounding box center [772, 510] width 72 height 28
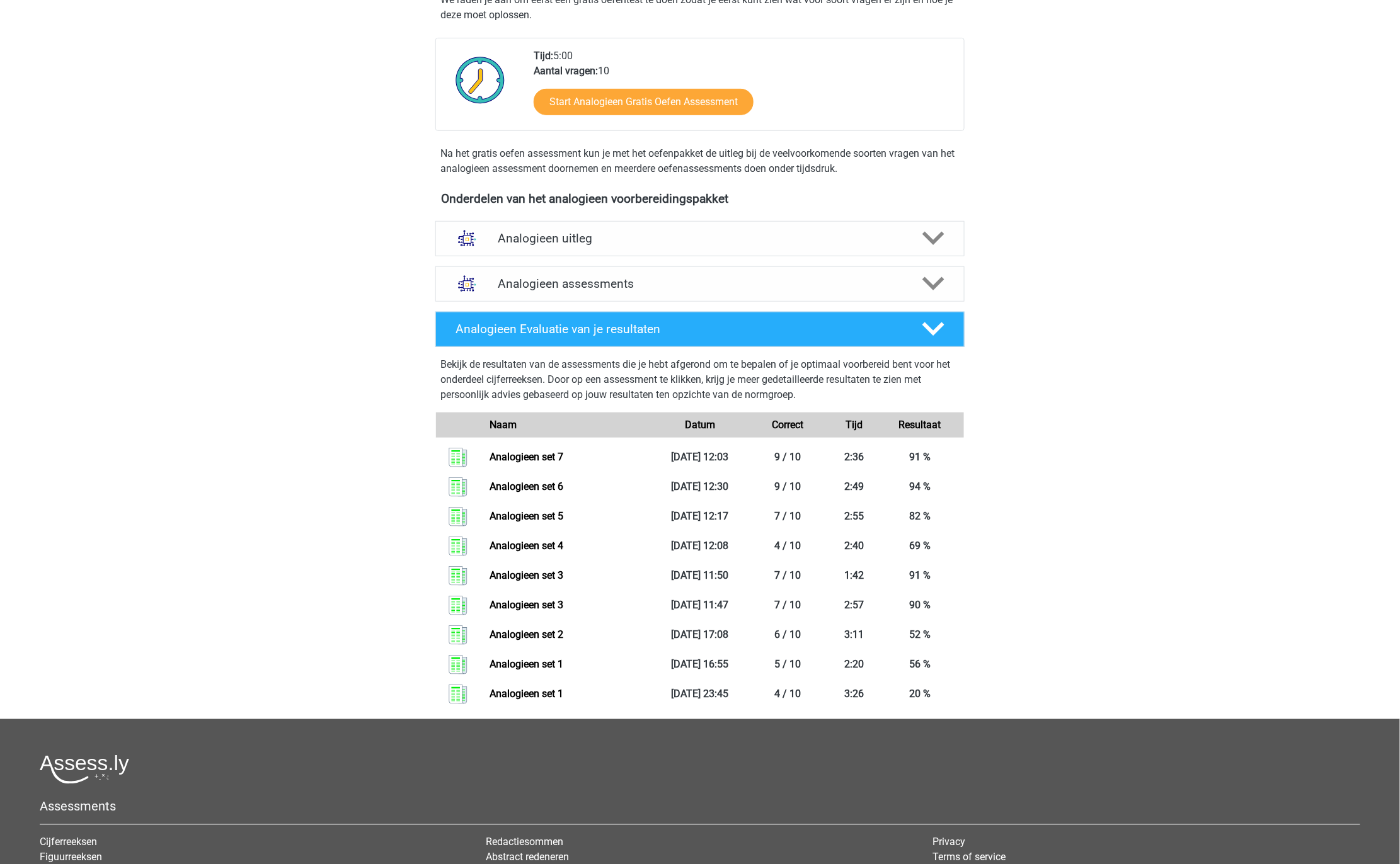
scroll to position [304, 0]
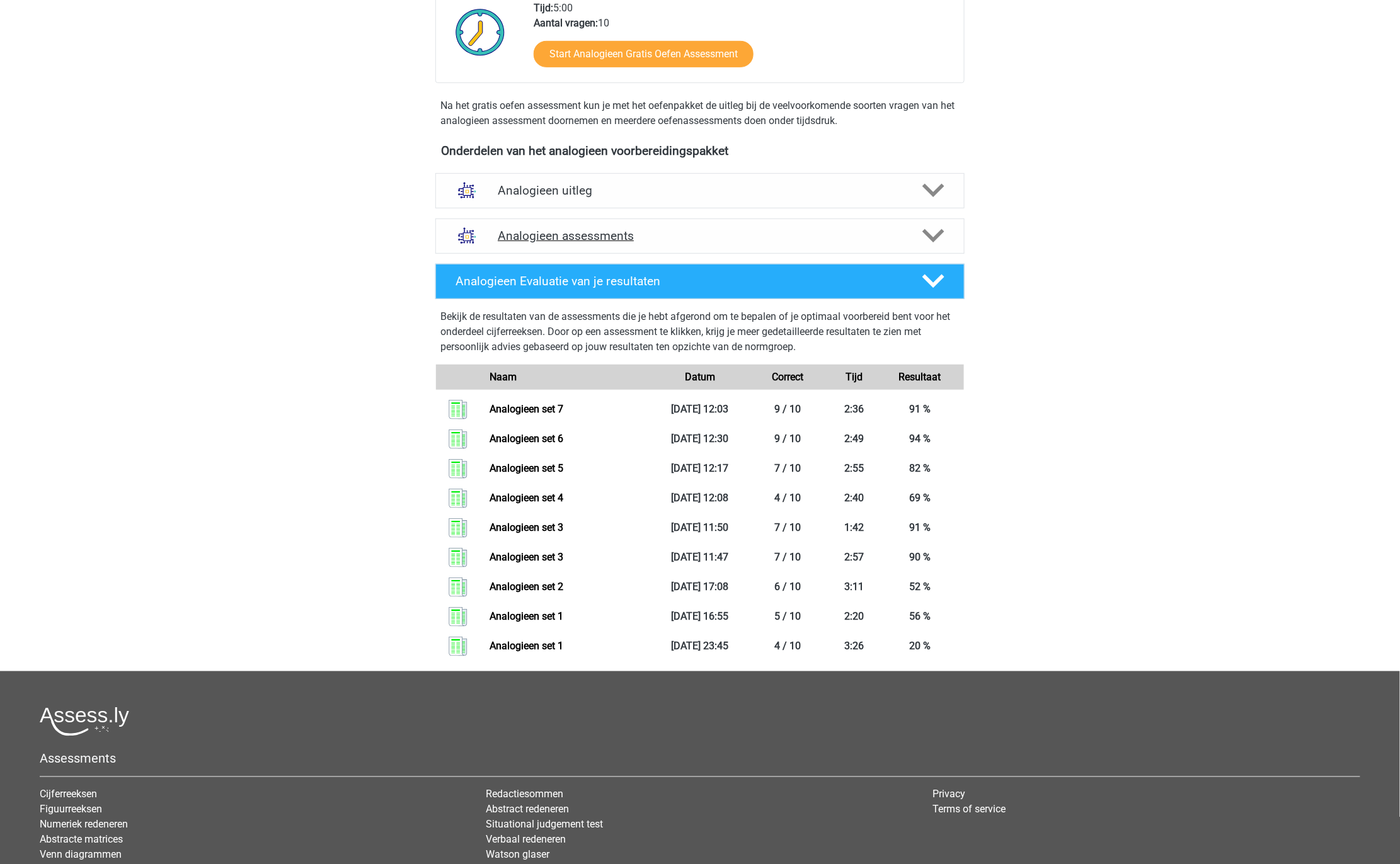
click at [693, 229] on h4 "Analogieen assessments" at bounding box center [700, 235] width 405 height 14
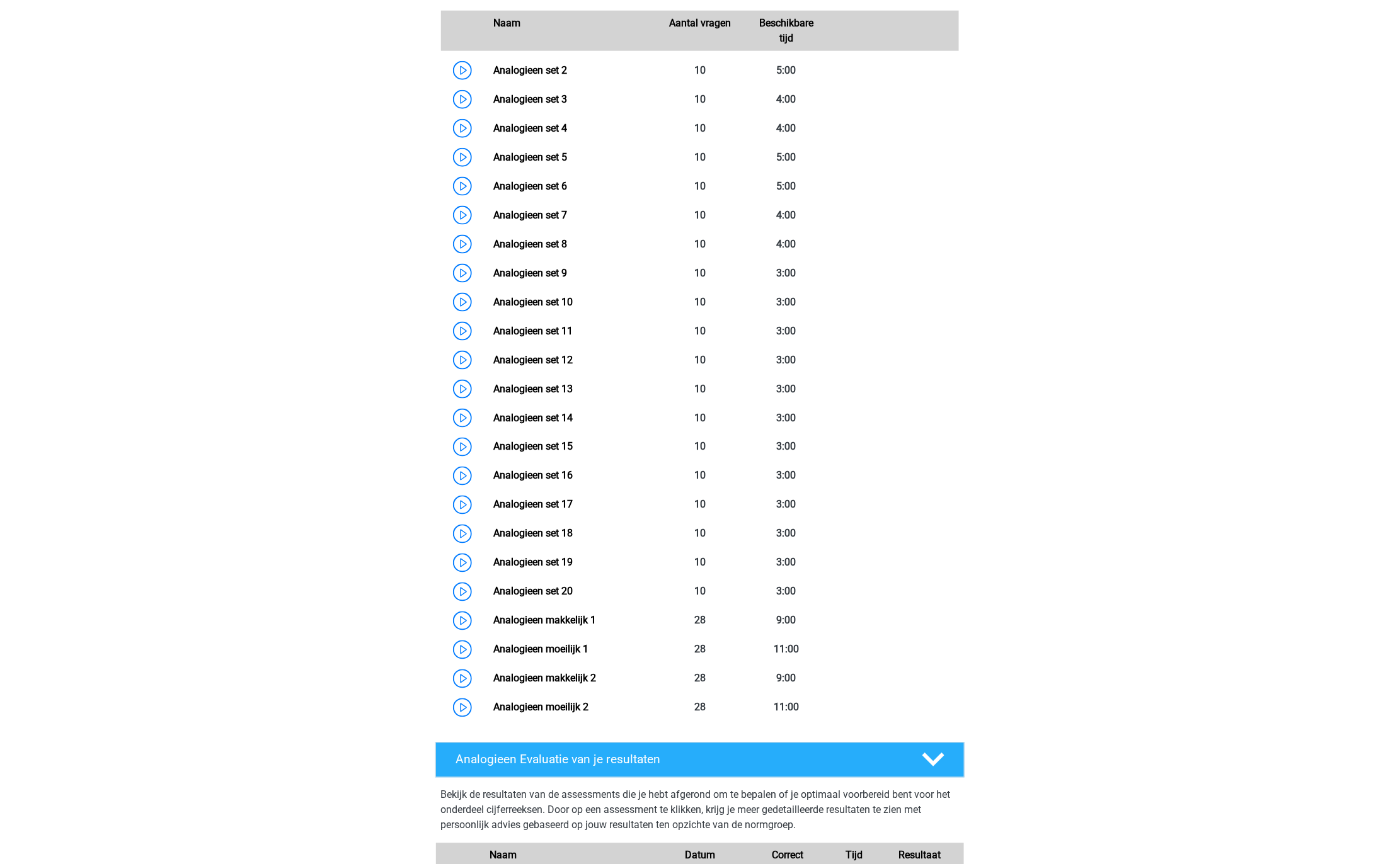
scroll to position [637, 0]
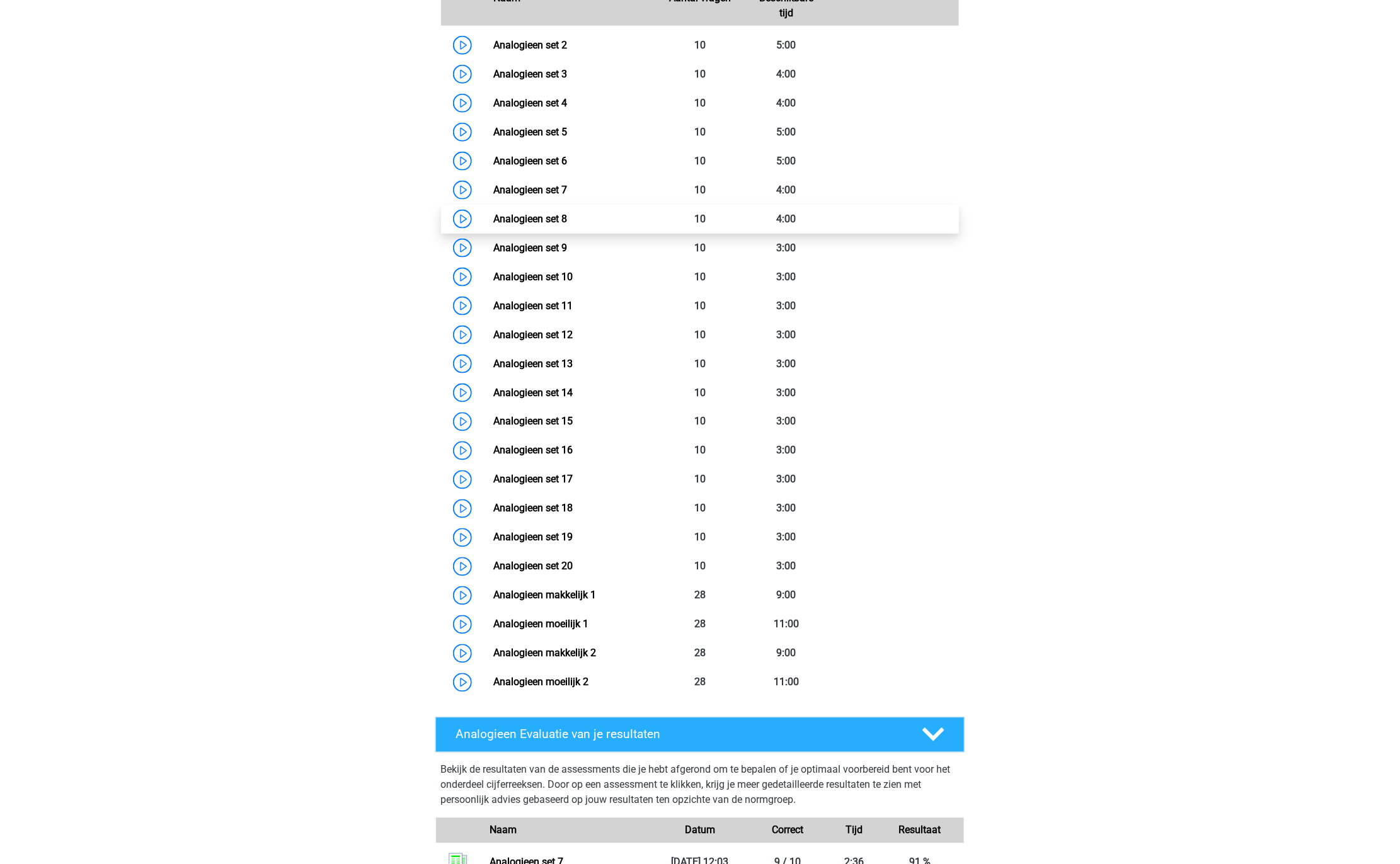
click at [567, 218] on link "Analogieen set 8" at bounding box center [530, 219] width 74 height 12
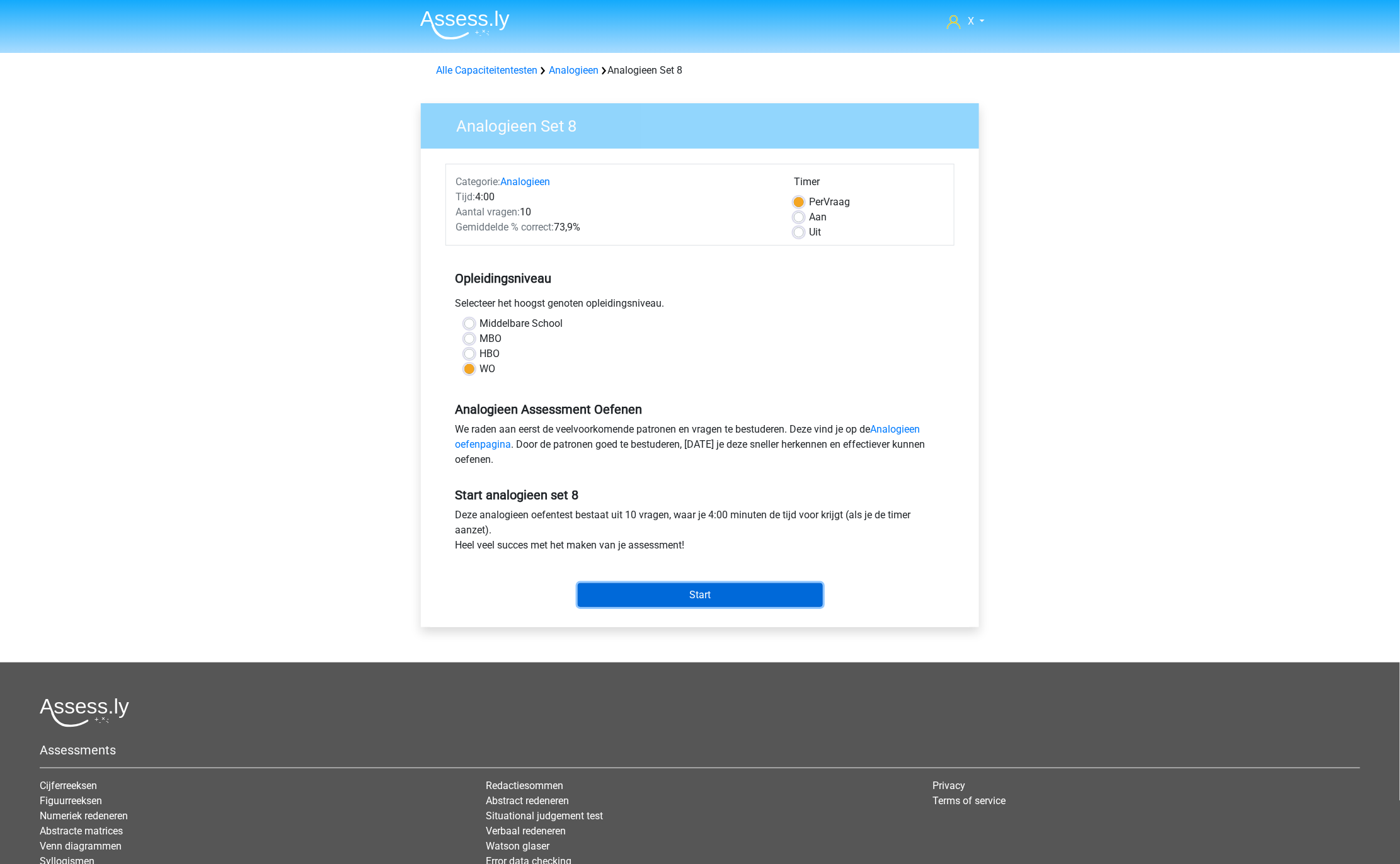
click at [722, 583] on input "Start" at bounding box center [700, 594] width 245 height 24
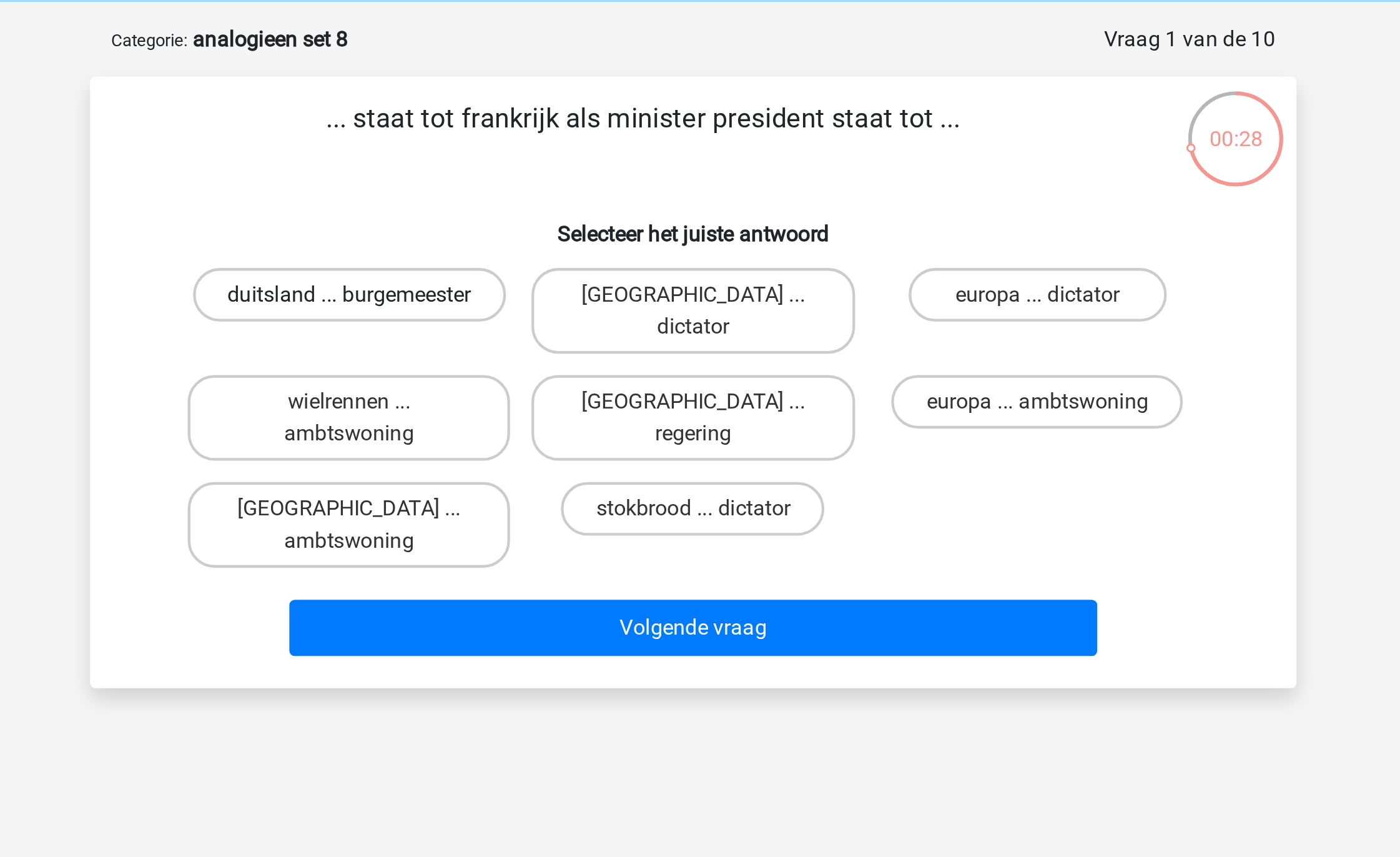
click at [585, 193] on label "duitsland ... burgemeester" at bounding box center [539, 189] width 146 height 25
click at [548, 193] on input "duitsland ... burgemeester" at bounding box center [544, 194] width 8 height 8
radio input "true"
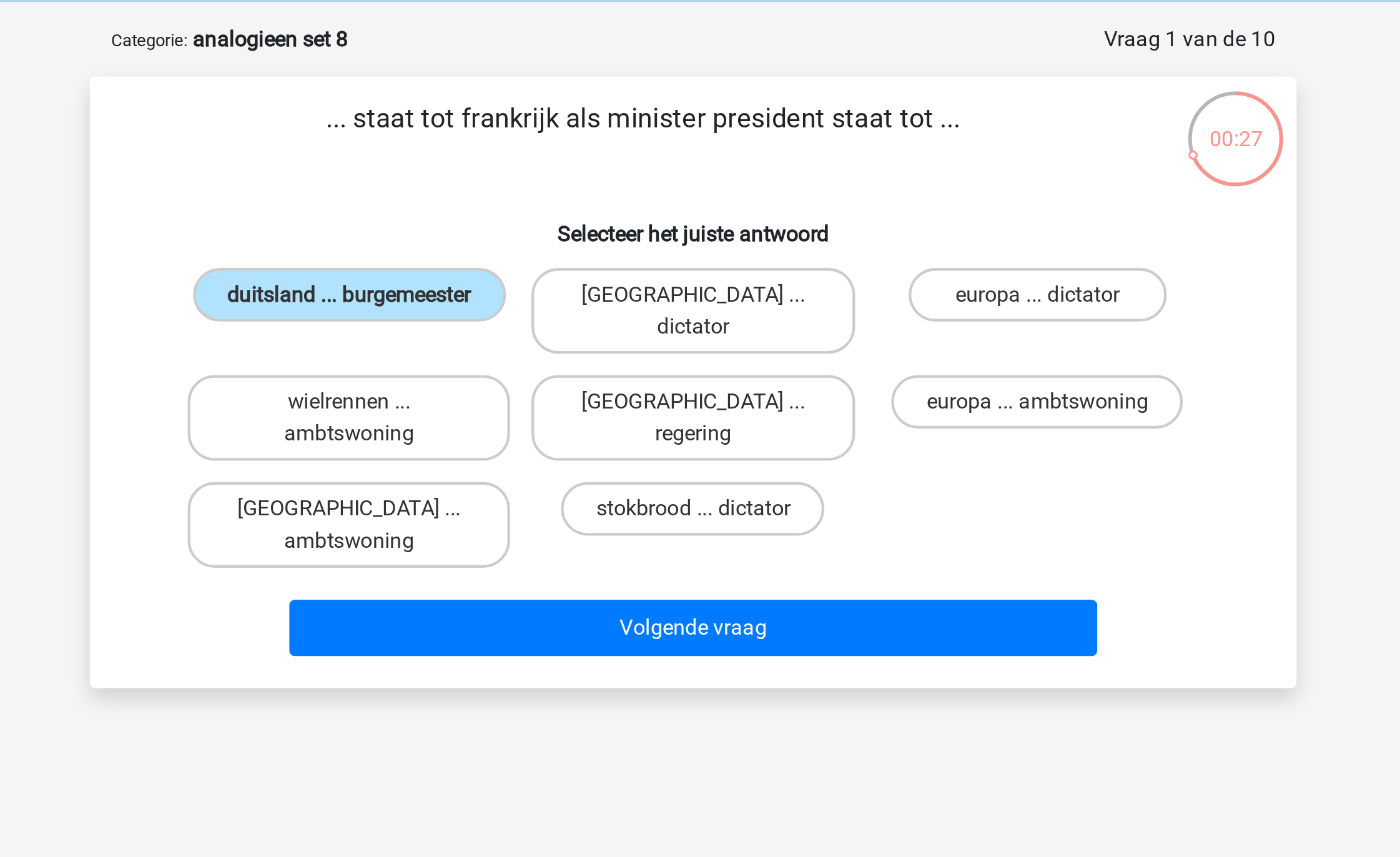
click at [651, 272] on div "stokbrood ... dictator" at bounding box center [700, 296] width 161 height 50
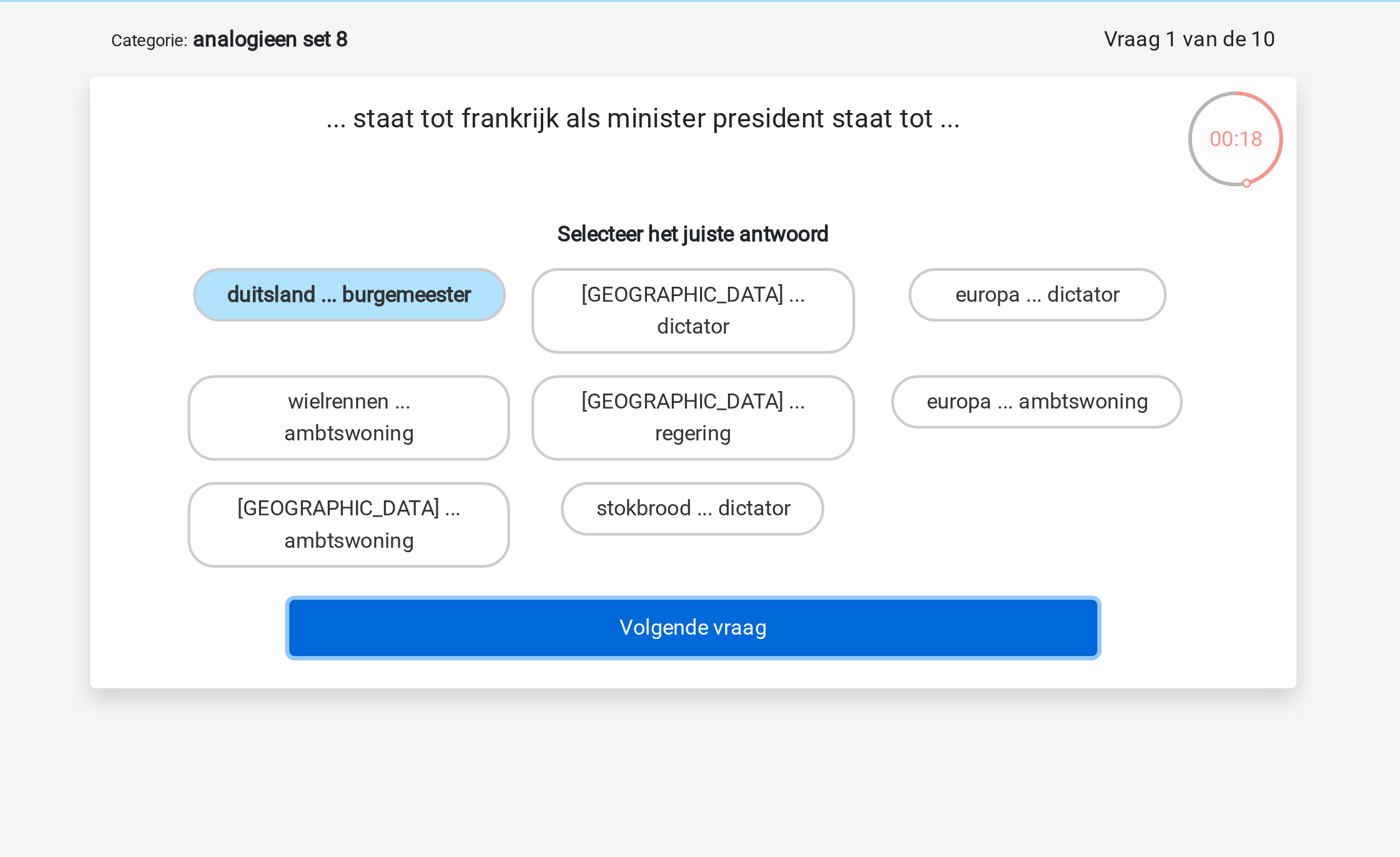
click at [678, 331] on button "Volgende vraag" at bounding box center [700, 344] width 378 height 26
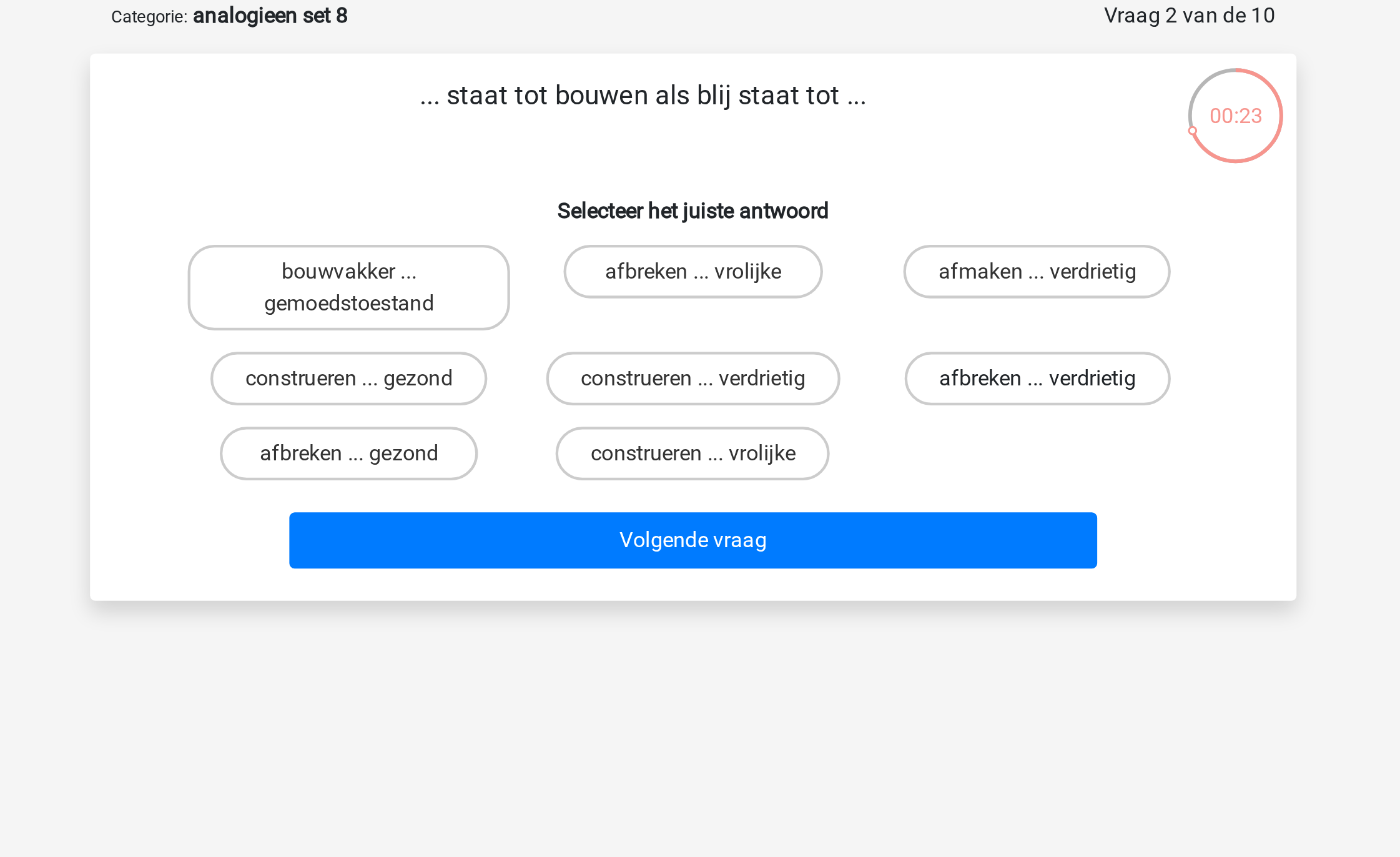
click at [830, 247] on label "afbreken ... verdrietig" at bounding box center [861, 239] width 124 height 25
click at [861, 247] on input "afbreken ... verdrietig" at bounding box center [865, 243] width 8 height 8
radio input "true"
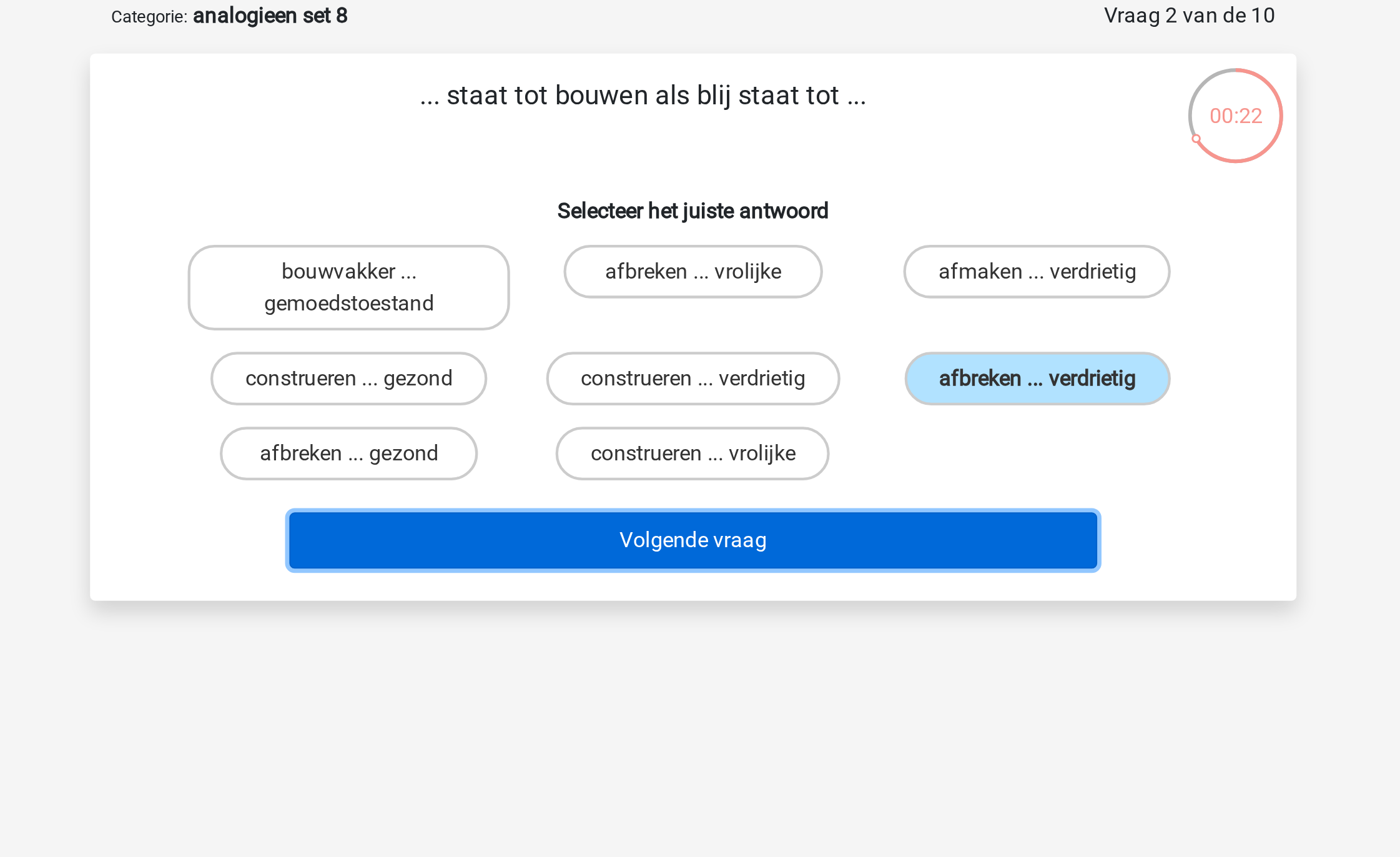
click at [792, 315] on button "Volgende vraag" at bounding box center [700, 315] width 378 height 26
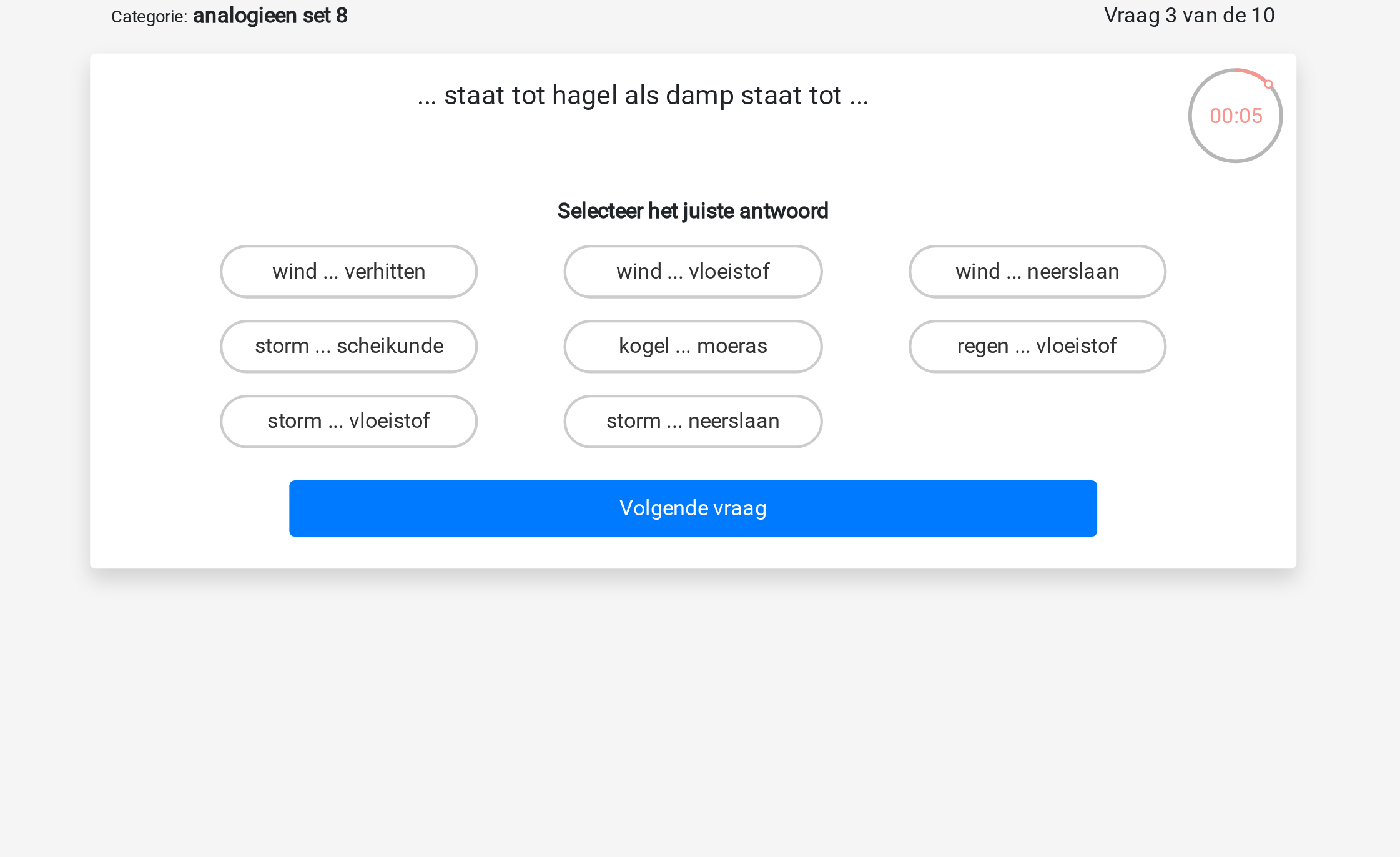
click at [610, 259] on div "storm ... vloeistof" at bounding box center [539, 259] width 151 height 25
click at [583, 255] on label "storm ... vloeistof" at bounding box center [539, 259] width 120 height 25
click at [548, 259] on input "storm ... vloeistof" at bounding box center [544, 263] width 8 height 8
radio input "true"
click at [657, 313] on div "Volgende vraag" at bounding box center [700, 302] width 482 height 31
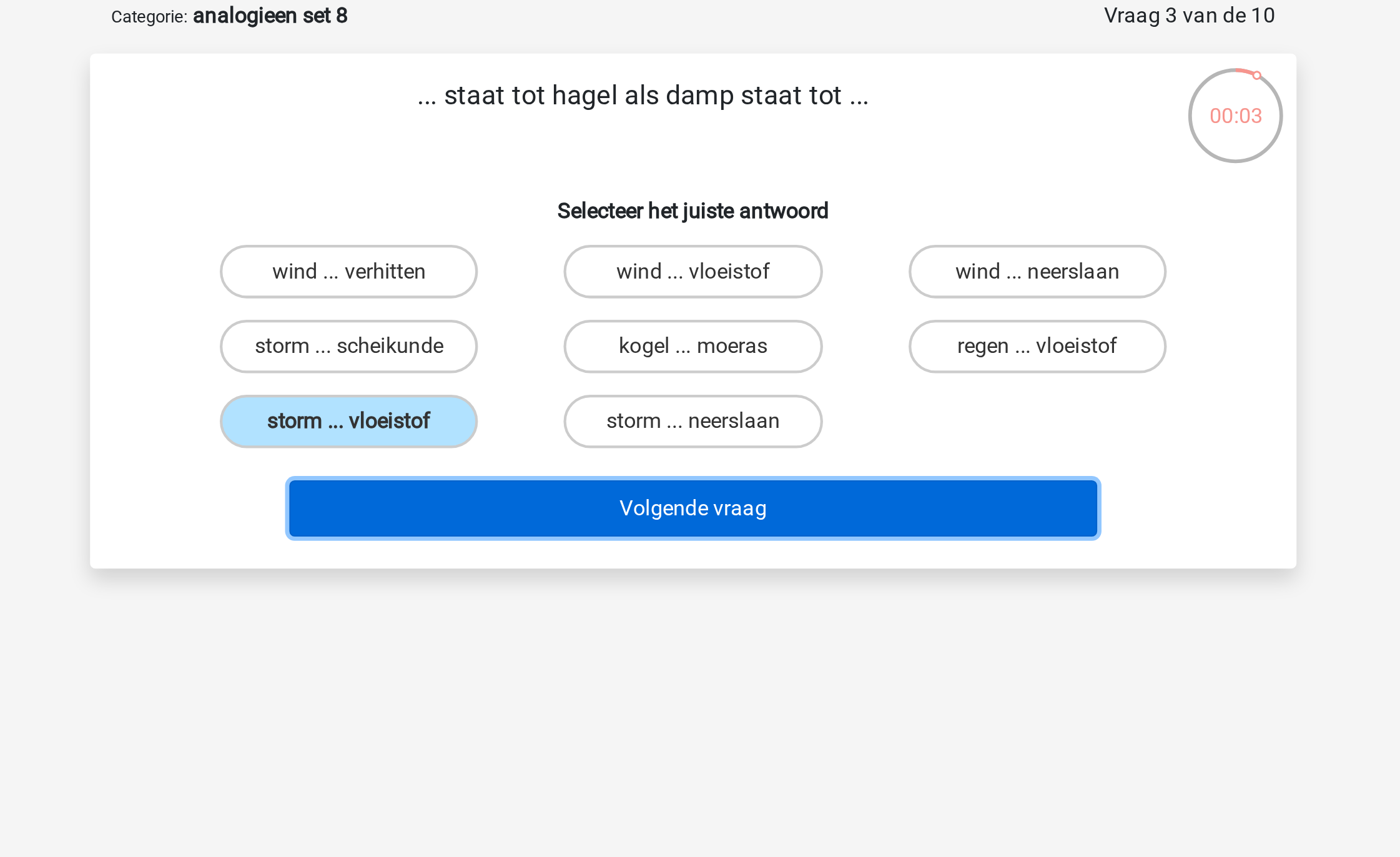
click at [659, 300] on button "Volgende vraag" at bounding box center [700, 300] width 378 height 26
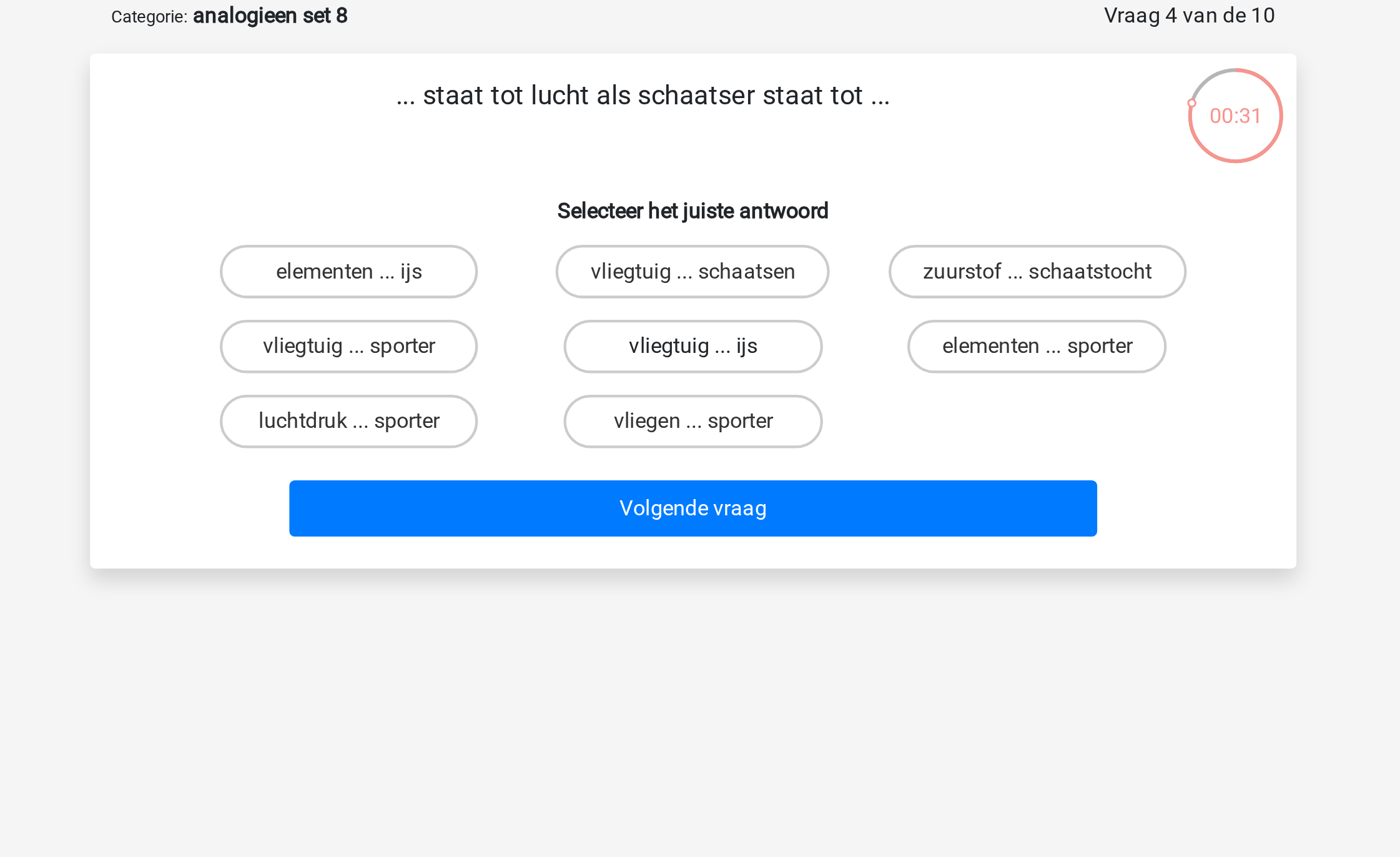
click at [716, 218] on label "vliegtuig ... ijs" at bounding box center [700, 224] width 120 height 25
click at [708, 225] on input "vliegtuig ... ijs" at bounding box center [704, 229] width 8 height 8
radio input "true"
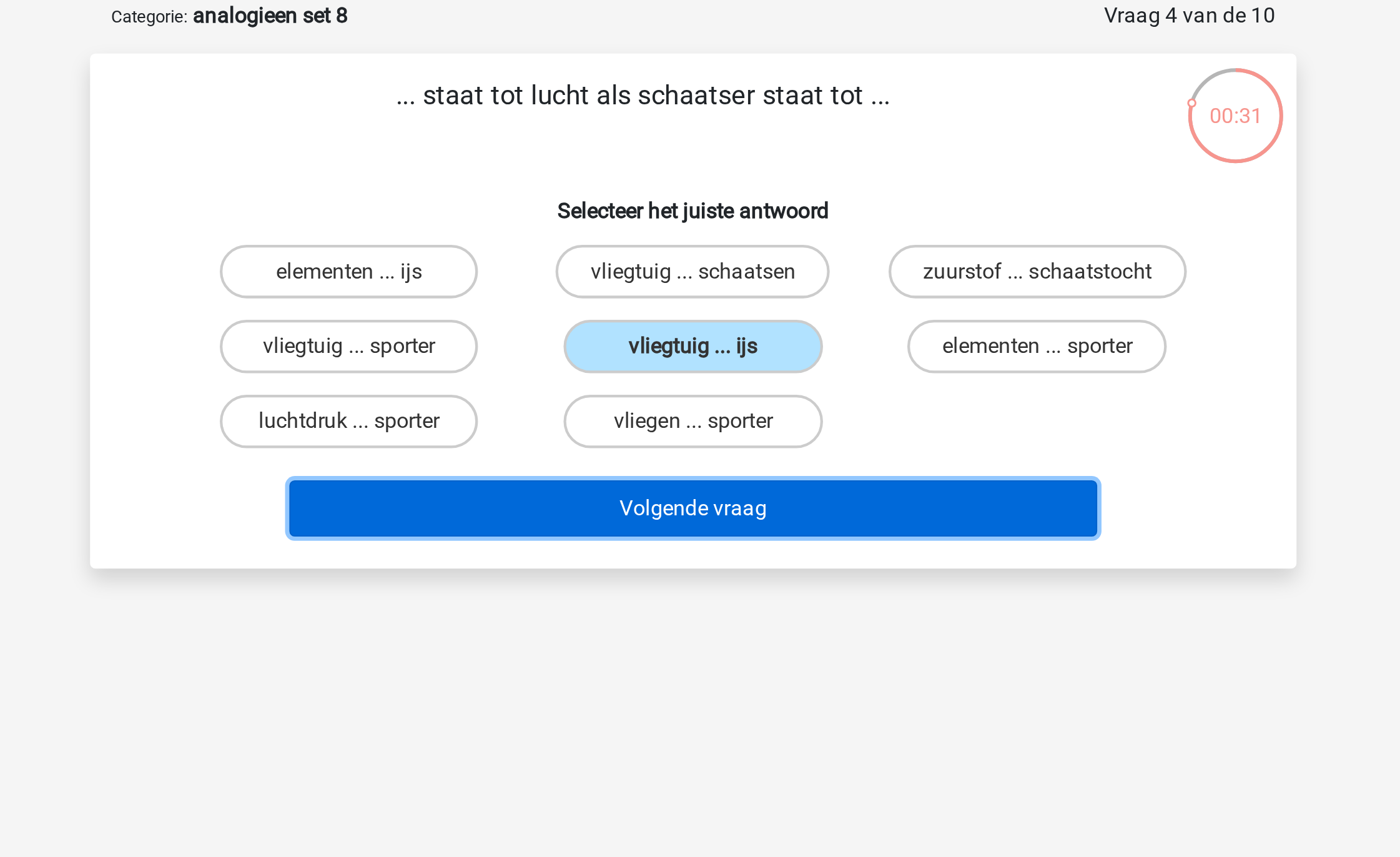
click at [706, 300] on button "Volgende vraag" at bounding box center [700, 300] width 378 height 26
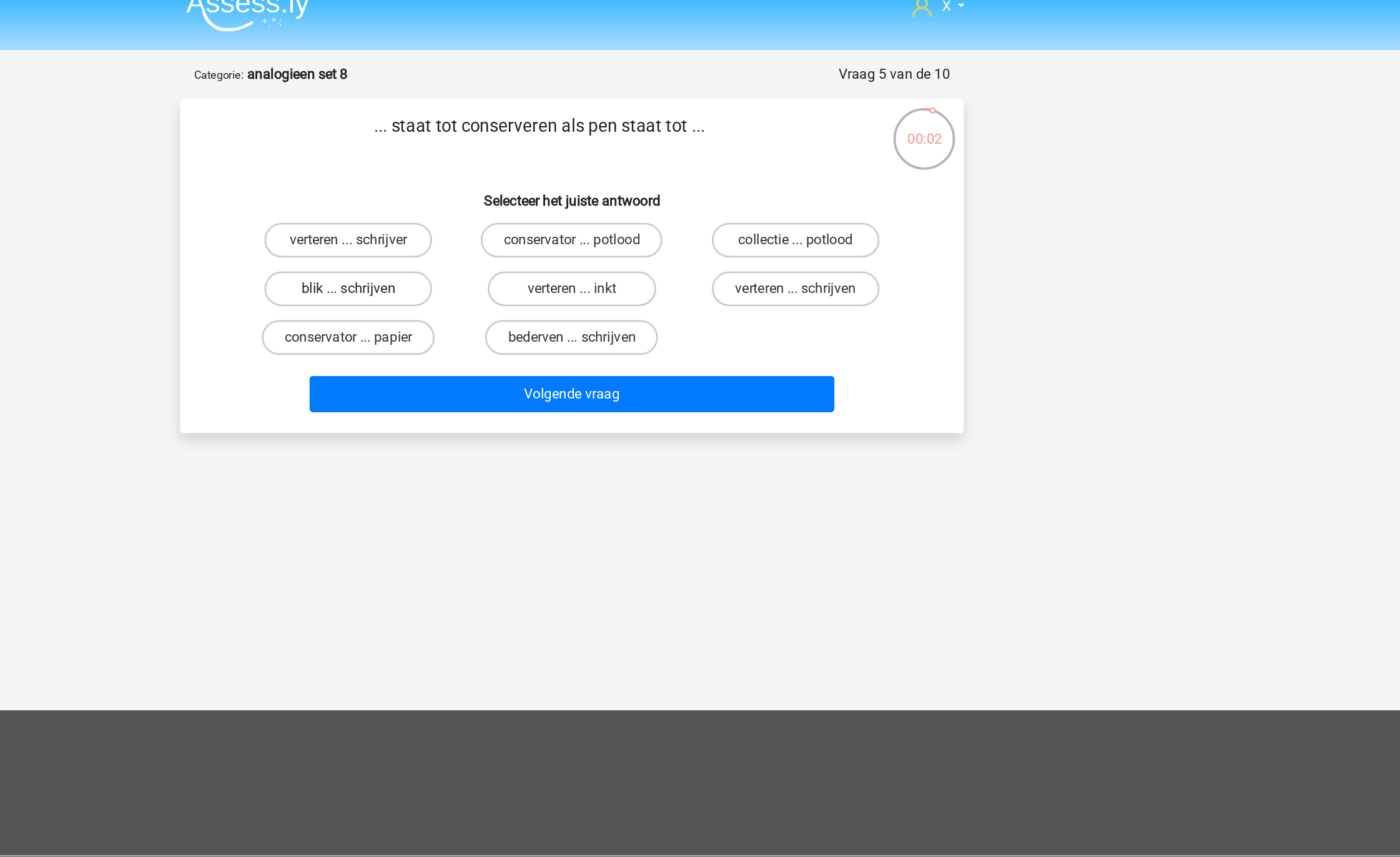
click at [573, 227] on label "blik ... schrijven" at bounding box center [539, 224] width 120 height 25
click at [548, 227] on input "blik ... schrijven" at bounding box center [544, 229] width 8 height 8
radio input "true"
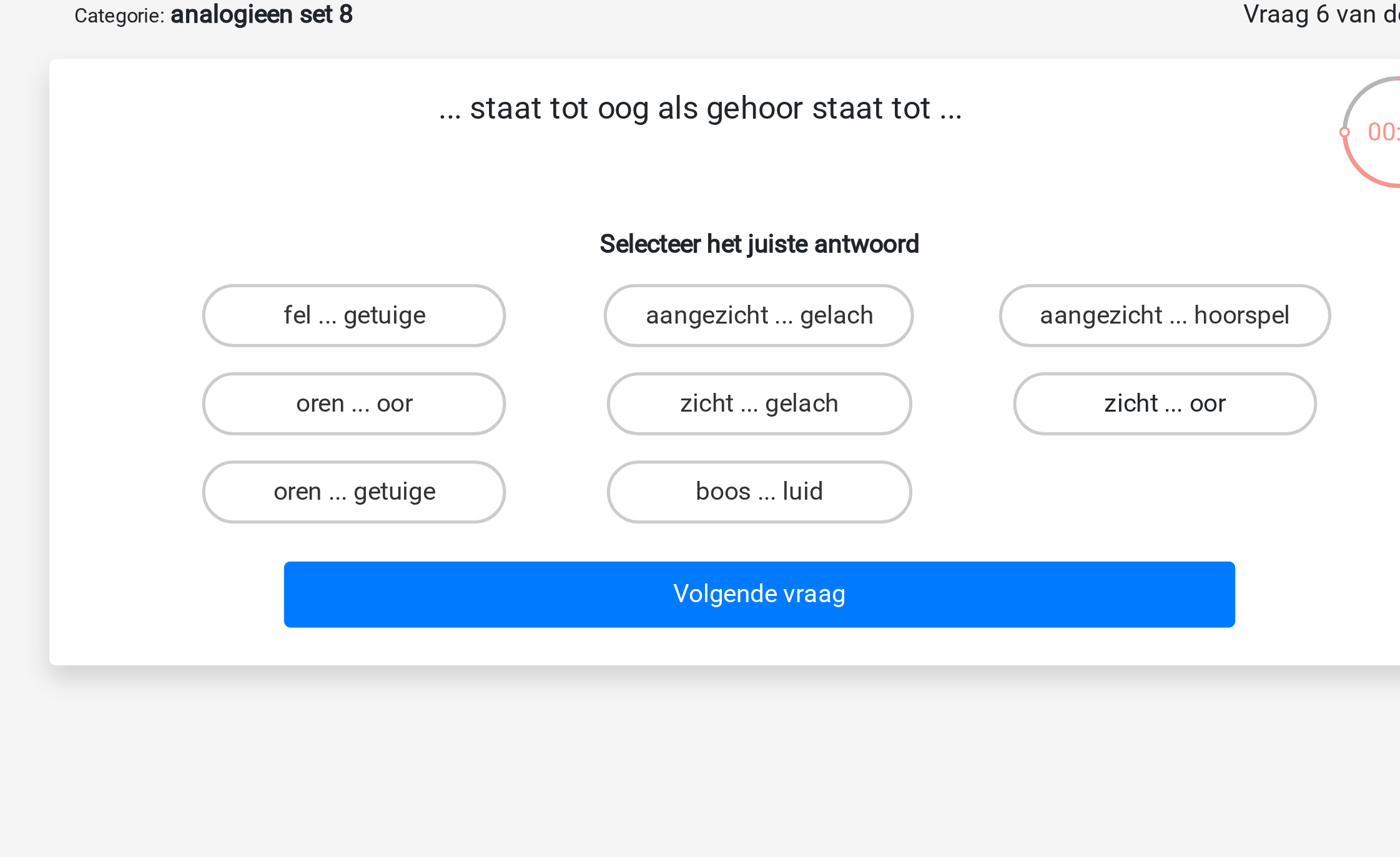
click at [843, 225] on label "zicht ... oor" at bounding box center [860, 224] width 120 height 25
click at [861, 225] on input "zicht ... oor" at bounding box center [865, 229] width 8 height 8
radio input "true"
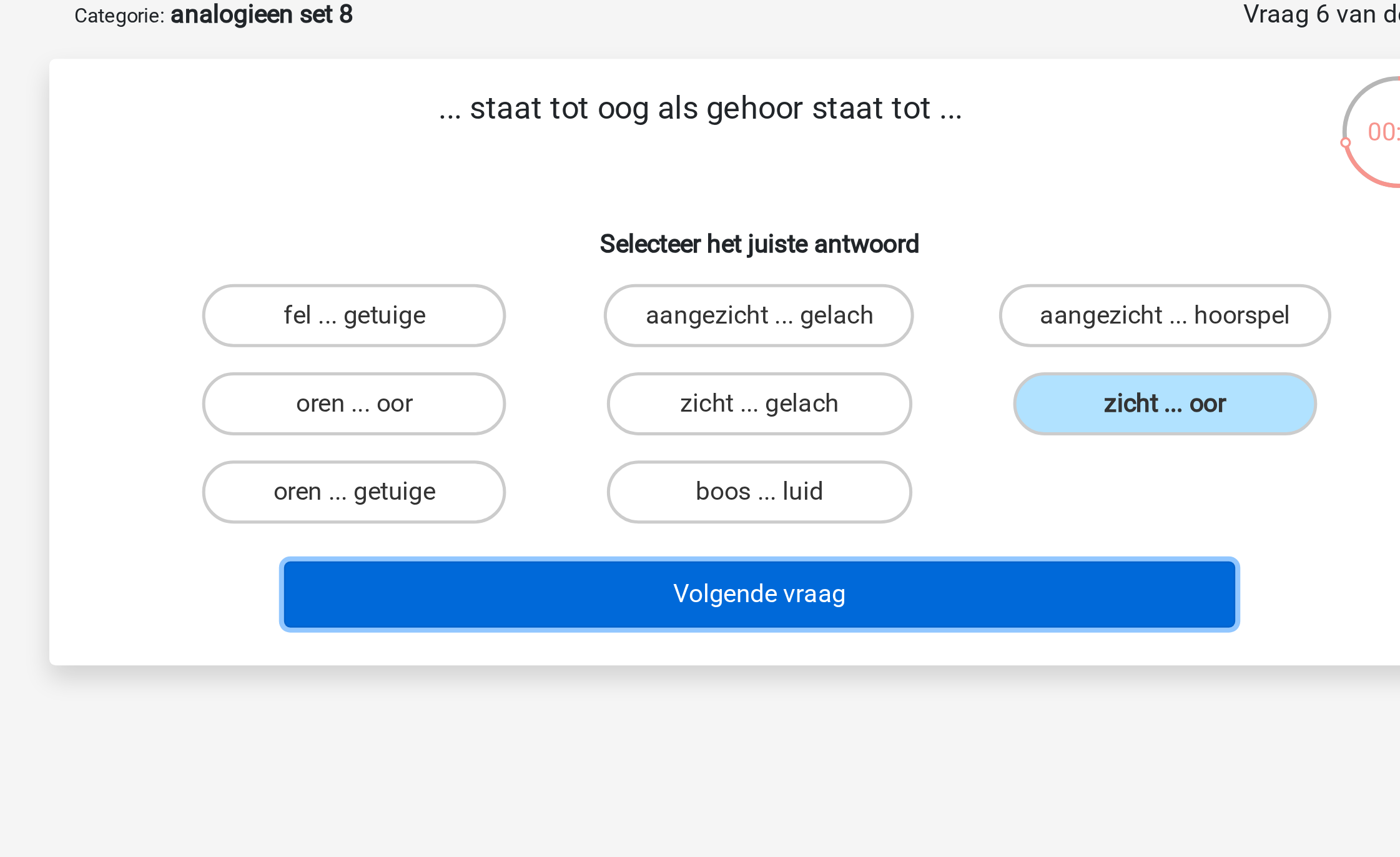
click at [792, 292] on button "Volgende vraag" at bounding box center [700, 300] width 378 height 26
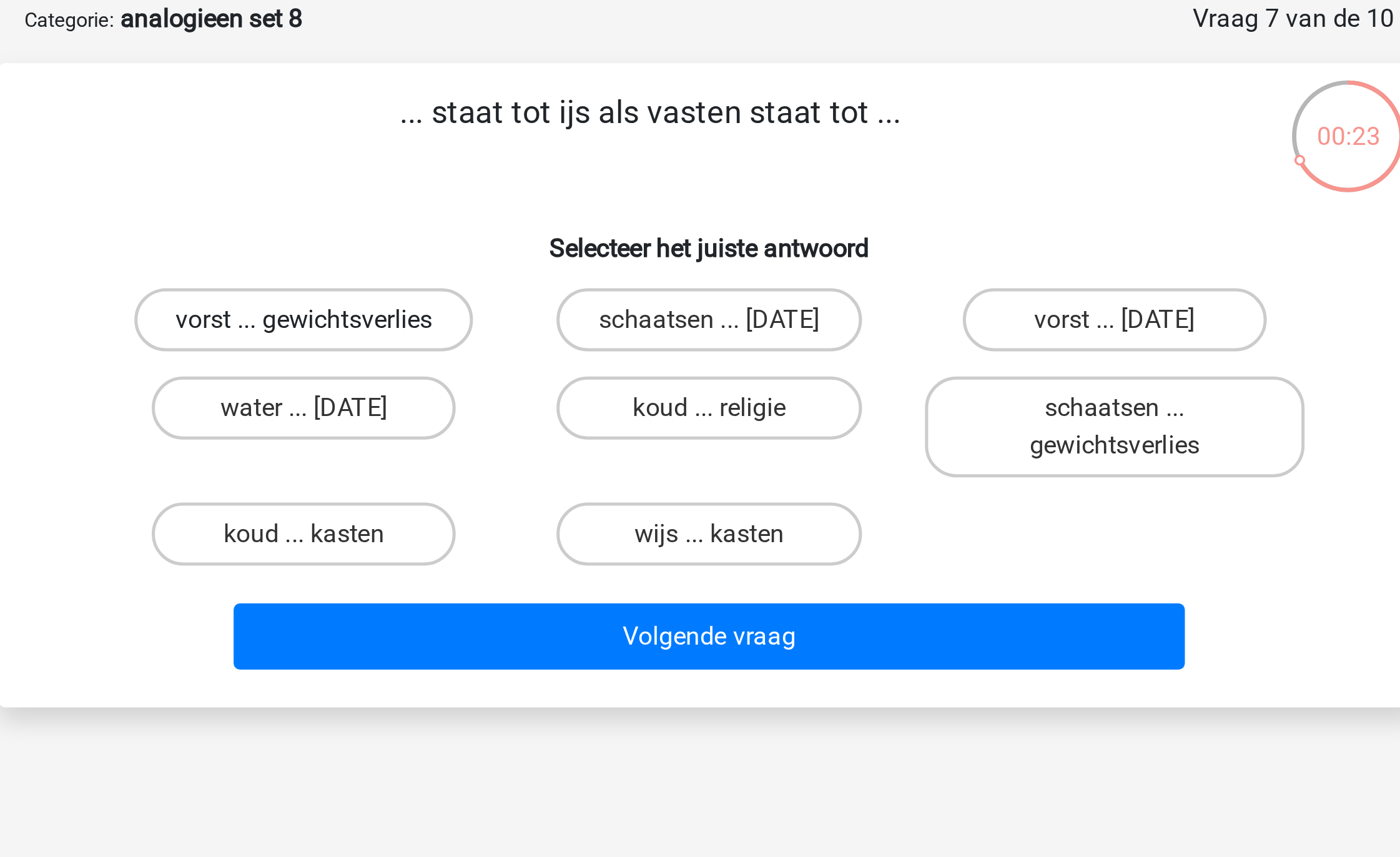
click at [577, 198] on label "vorst ... gewichtsverlies" at bounding box center [540, 189] width 134 height 25
click at [548, 198] on input "vorst ... gewichtsverlies" at bounding box center [544, 194] width 8 height 8
radio input "true"
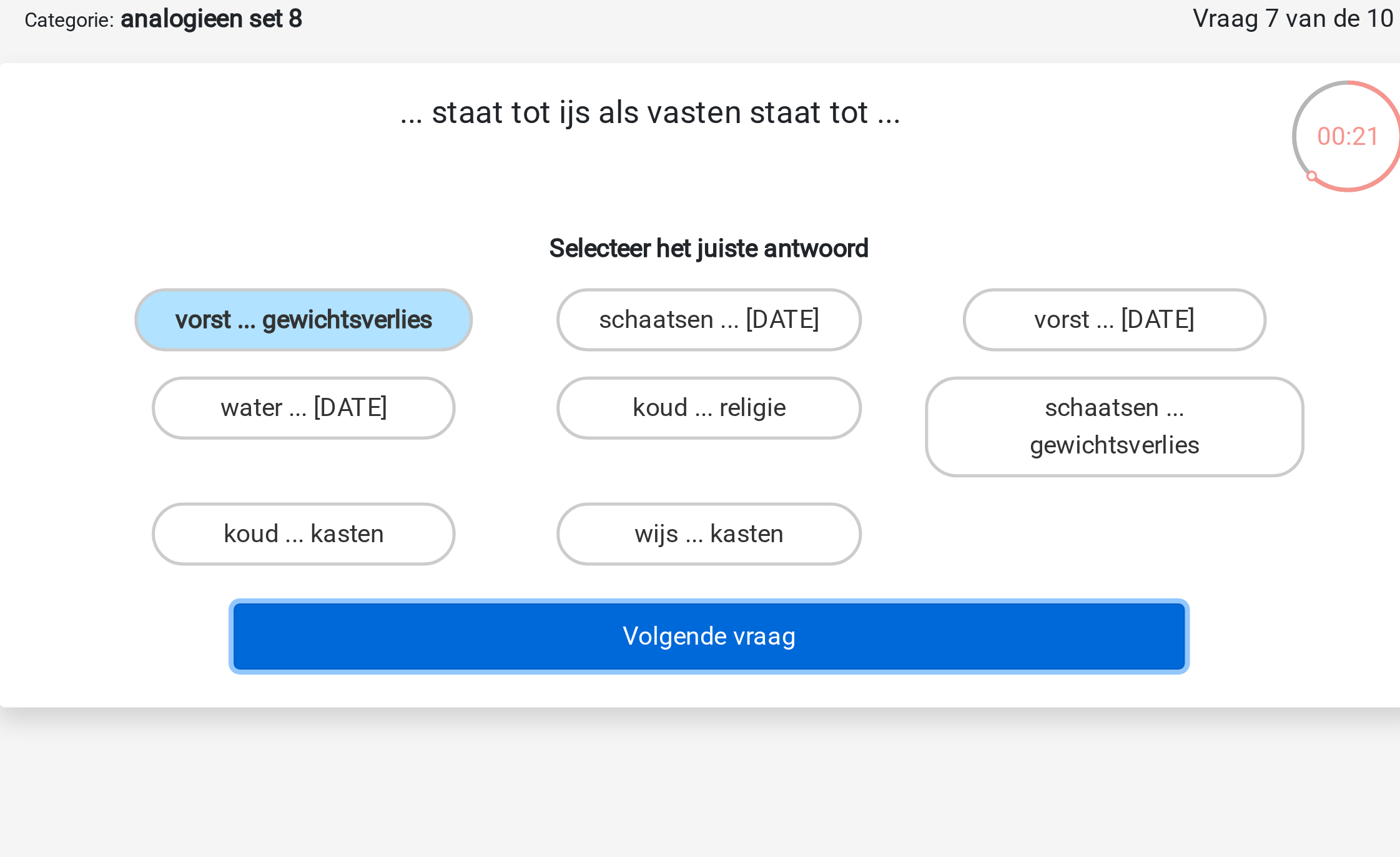
click at [679, 308] on button "Volgende vraag" at bounding box center [700, 315] width 378 height 26
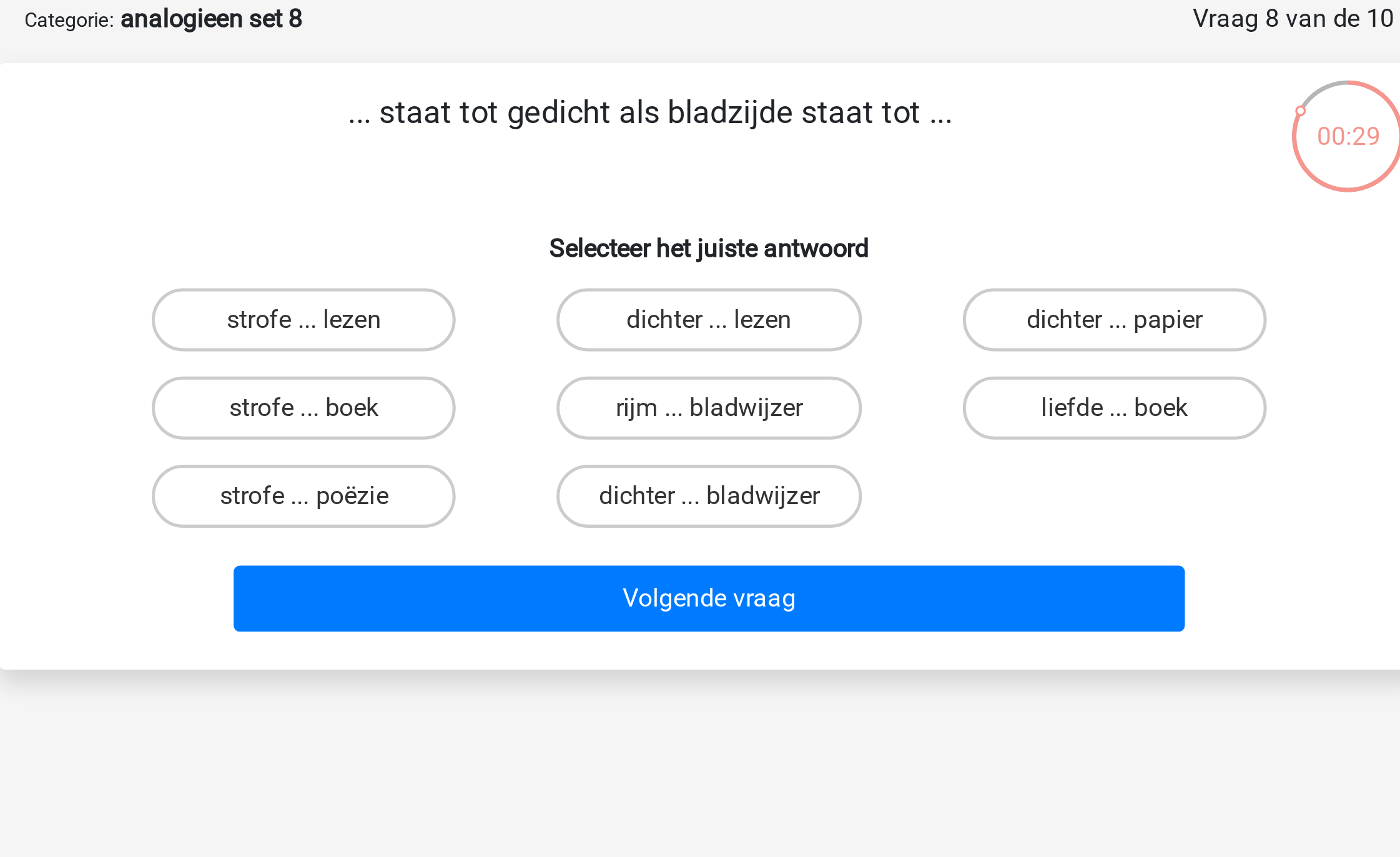
click at [565, 235] on div "strofe ... boek" at bounding box center [539, 225] width 161 height 35
click at [560, 229] on label "strofe ... boek" at bounding box center [539, 224] width 120 height 25
click at [548, 229] on input "strofe ... boek" at bounding box center [544, 229] width 8 height 8
radio input "true"
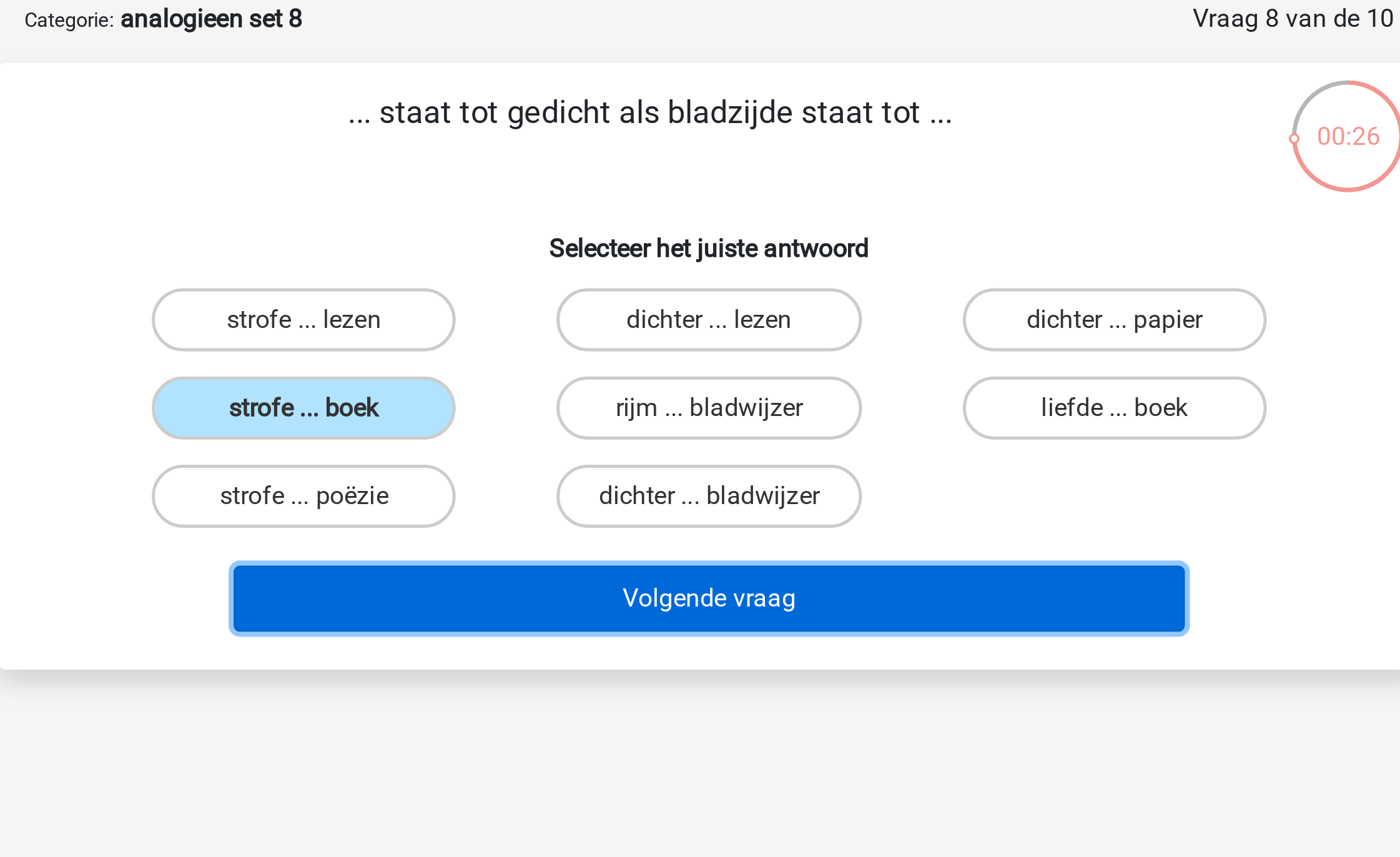
click at [704, 302] on button "Volgende vraag" at bounding box center [700, 300] width 378 height 26
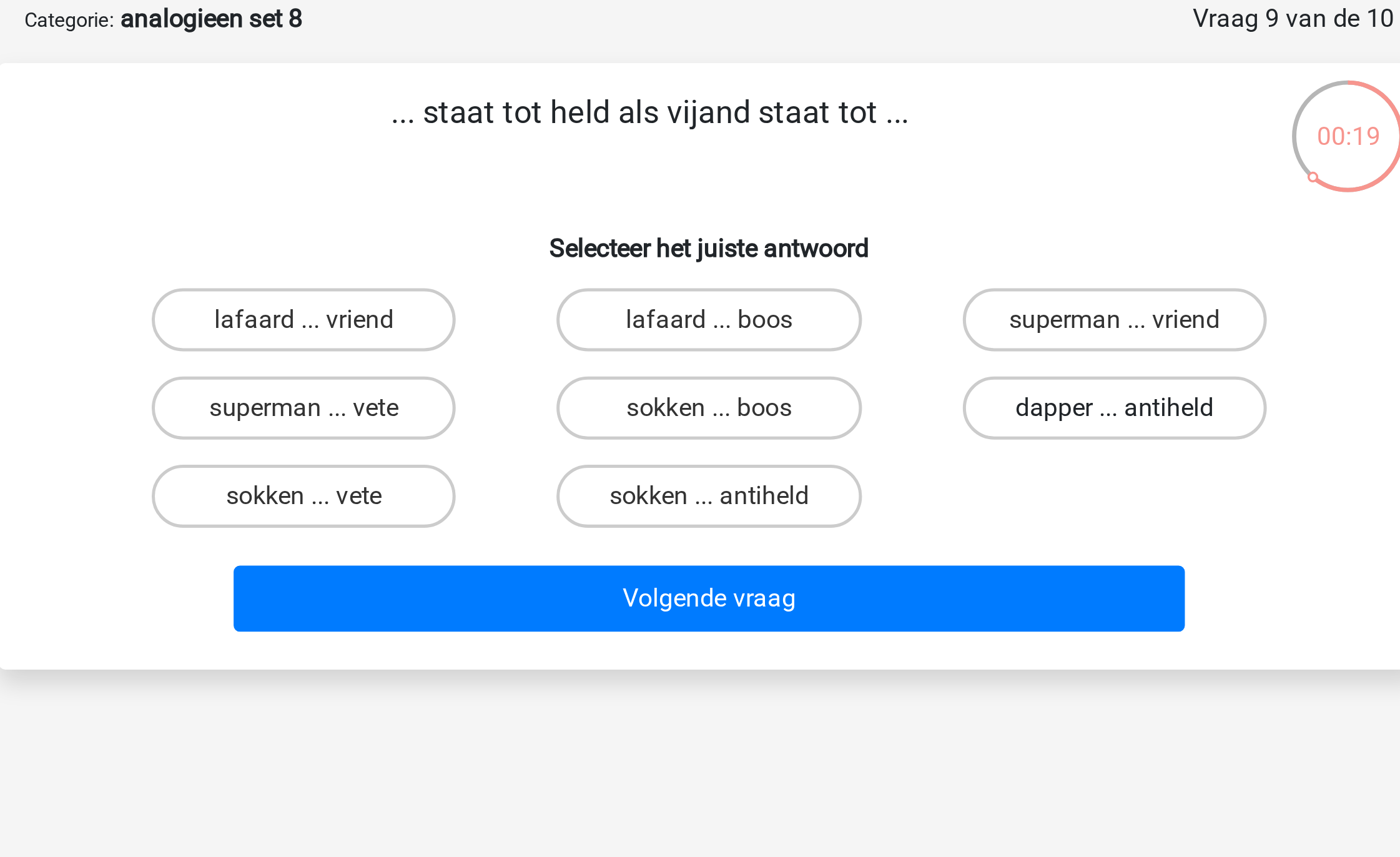
click at [866, 216] on label "dapper ... antiheld" at bounding box center [860, 224] width 120 height 25
click at [866, 225] on input "dapper ... antiheld" at bounding box center [865, 229] width 8 height 8
radio input "true"
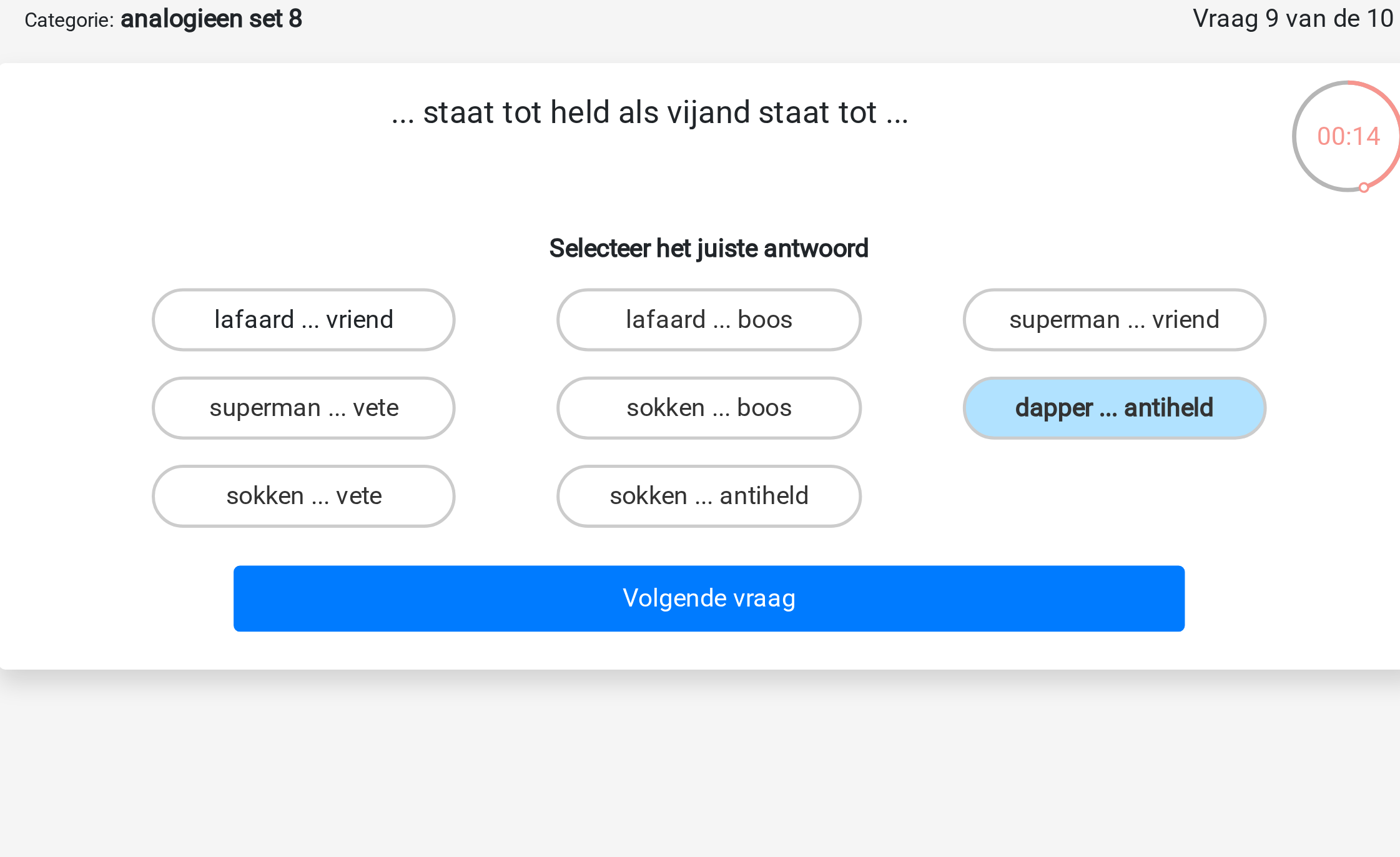
click at [553, 190] on label "lafaard ... vriend" at bounding box center [539, 189] width 120 height 25
click at [548, 190] on input "lafaard ... vriend" at bounding box center [544, 194] width 8 height 8
radio input "true"
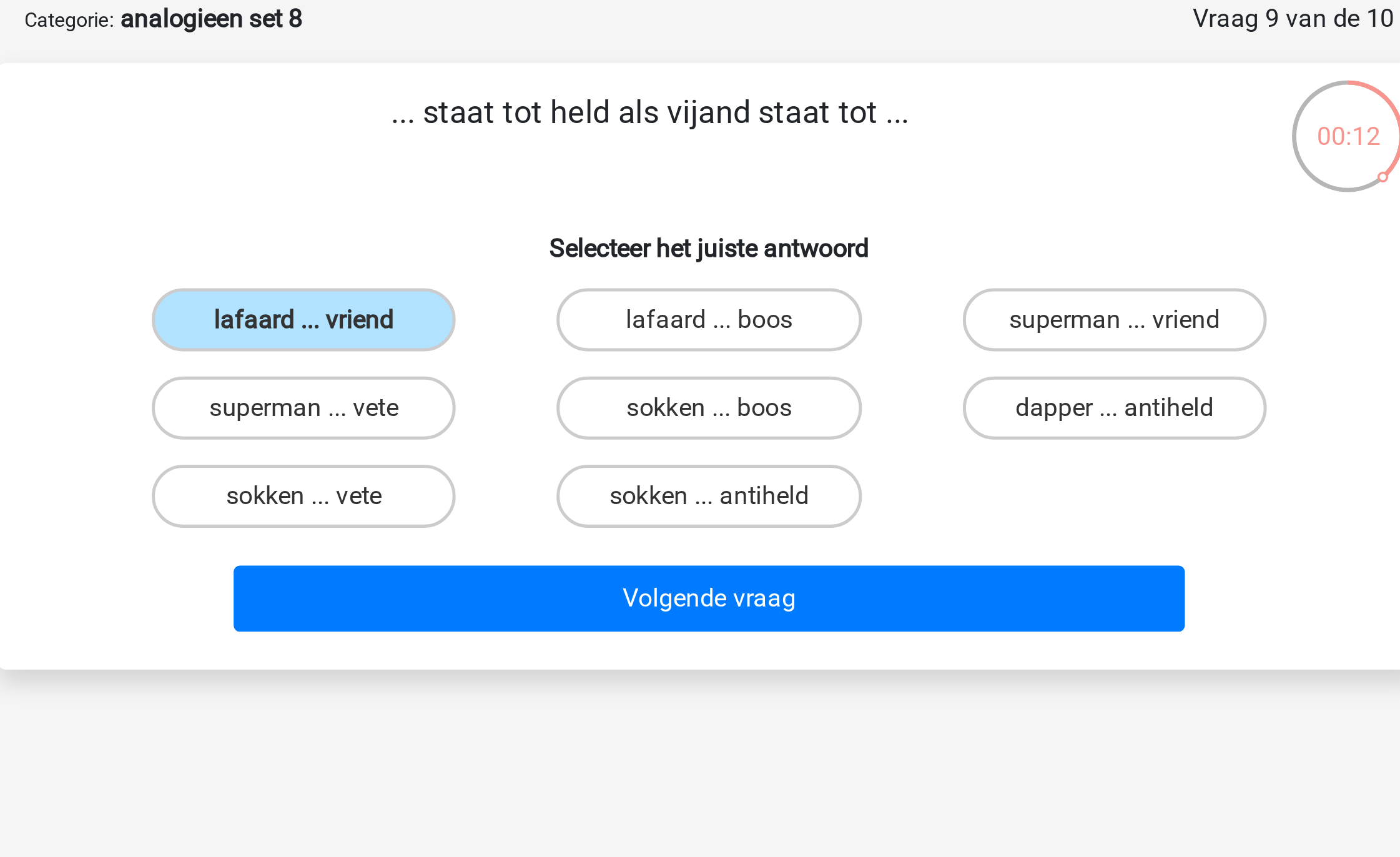
click at [614, 283] on div "Volgende vraag" at bounding box center [700, 297] width 524 height 41
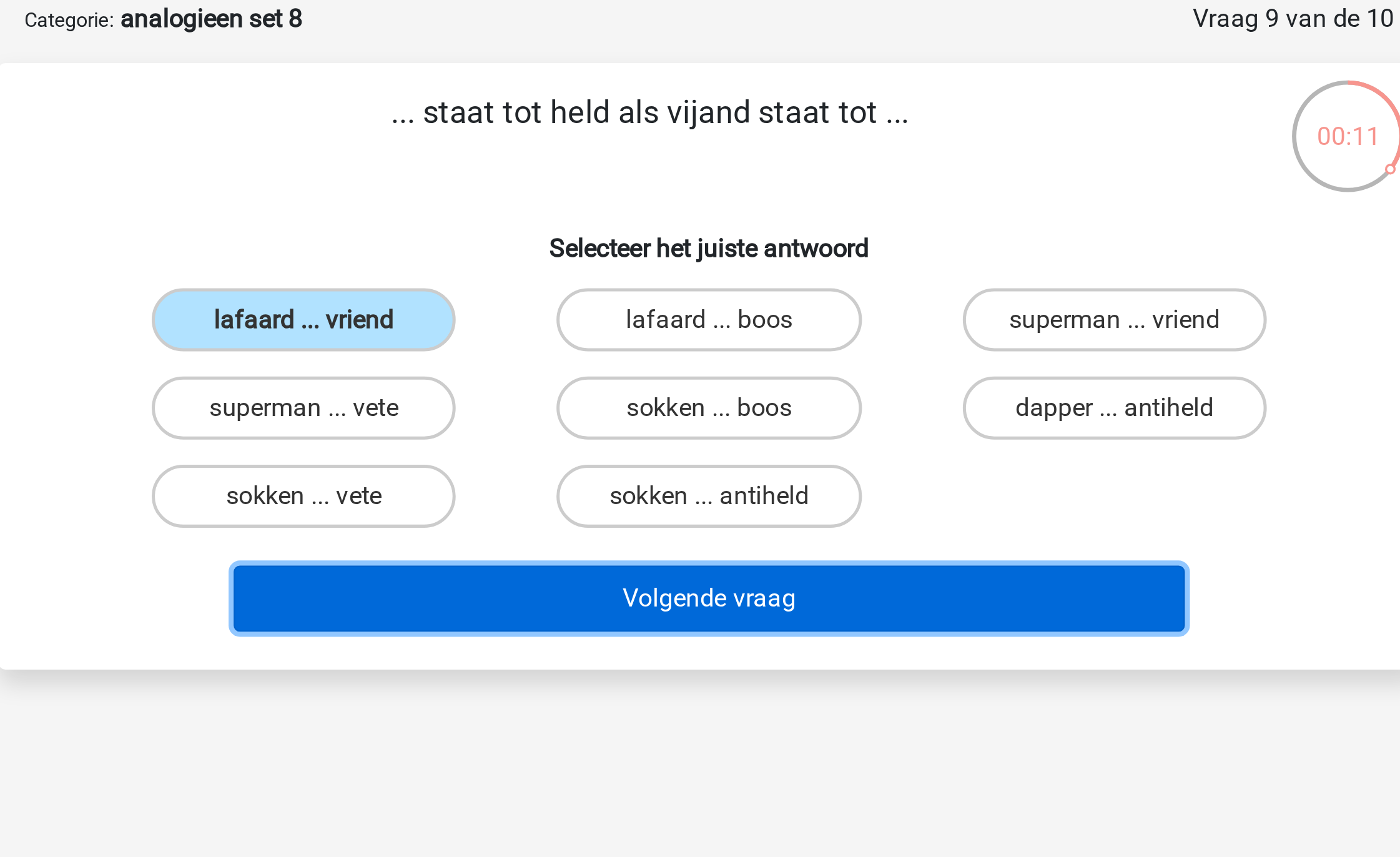
click at [639, 296] on button "Volgende vraag" at bounding box center [700, 300] width 378 height 26
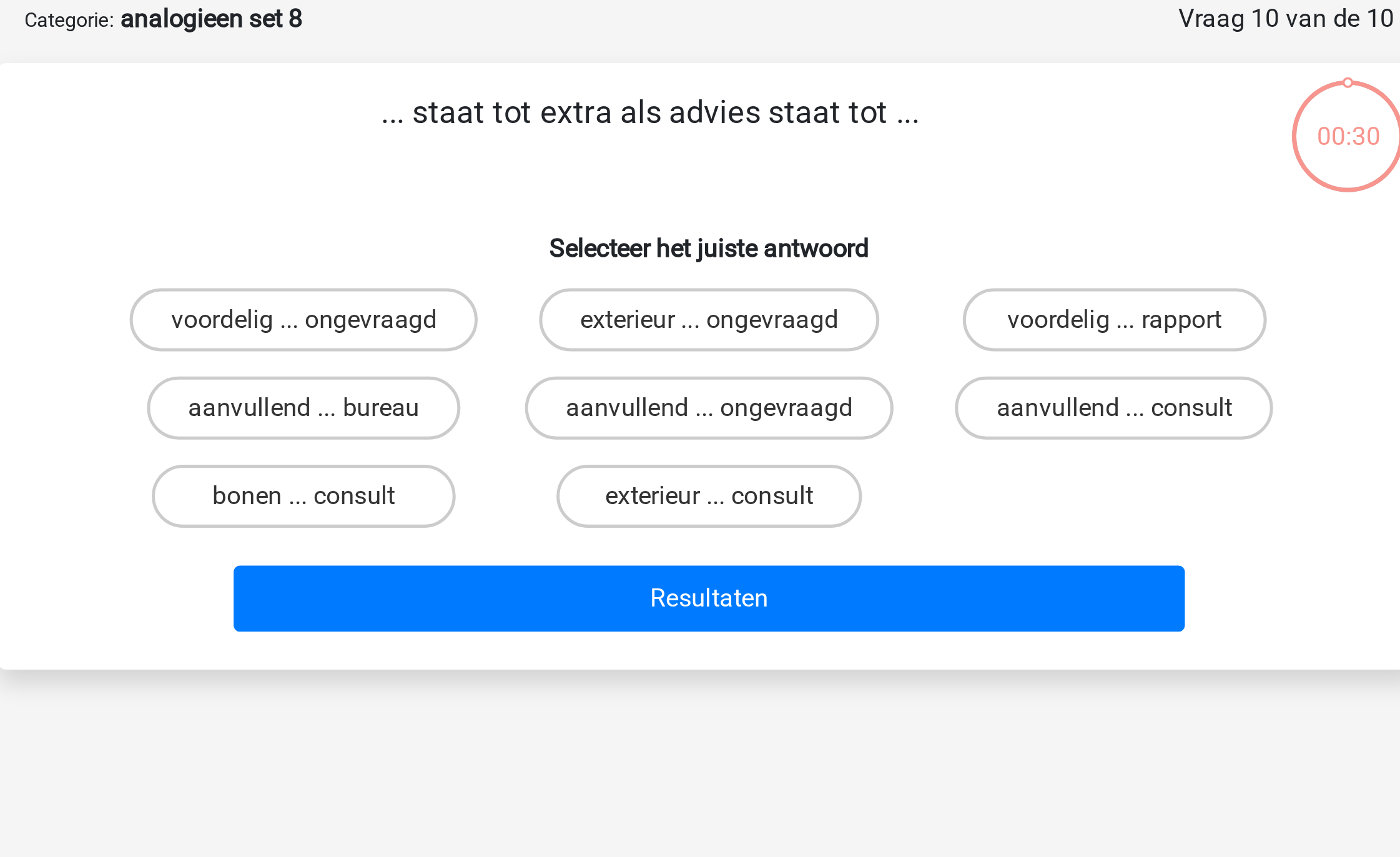
click at [682, 101] on p "... staat tot extra als advies staat tot ..." at bounding box center [676, 116] width 477 height 38
click at [682, 101] on p "... staat tot extra als advies staat tot ..." at bounding box center [676, 116] width 477 height 38
click at [577, 224] on label "aanvullend ... bureau" at bounding box center [539, 224] width 124 height 25
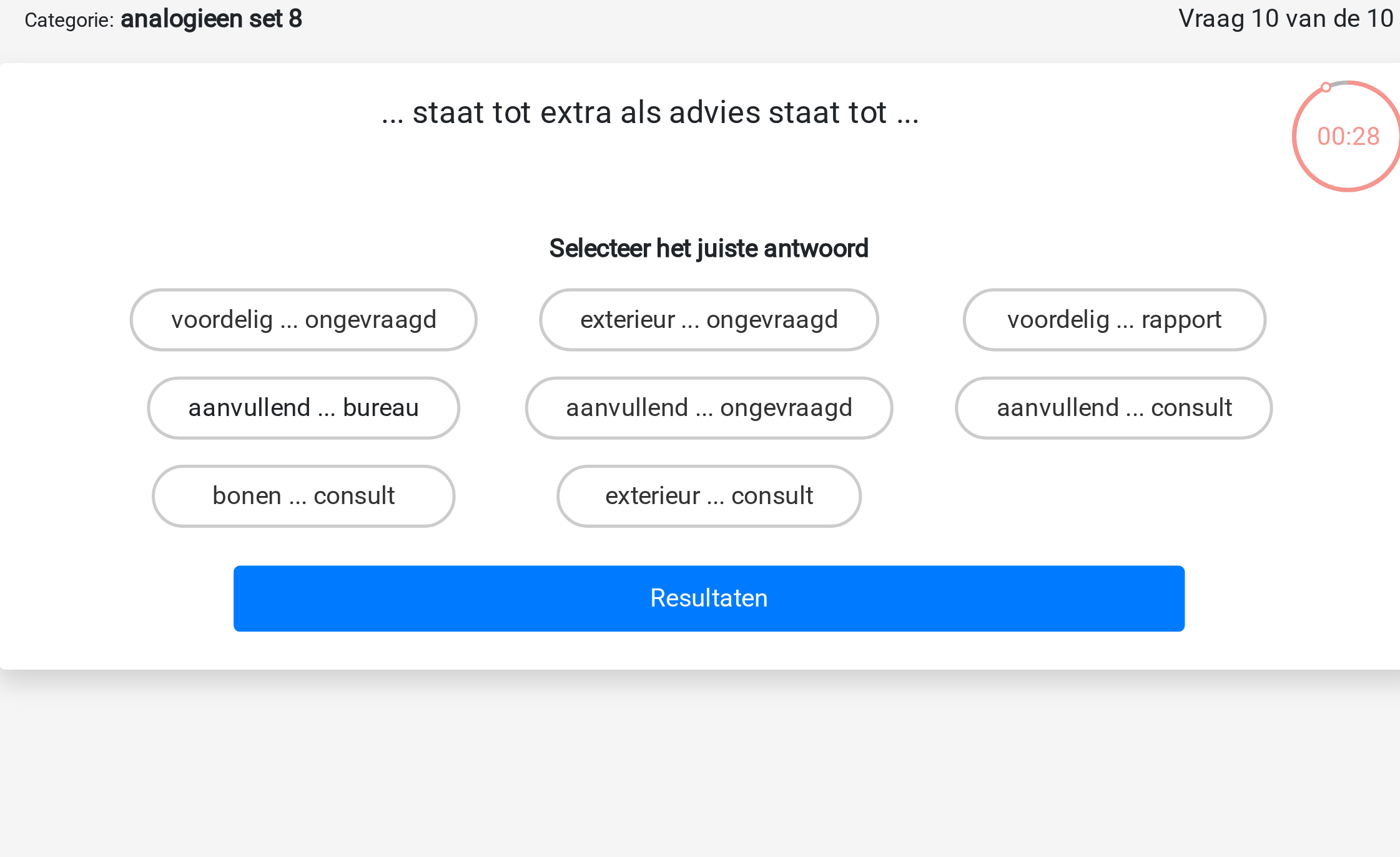
click at [548, 225] on input "aanvullend ... bureau" at bounding box center [544, 229] width 8 height 8
radio input "true"
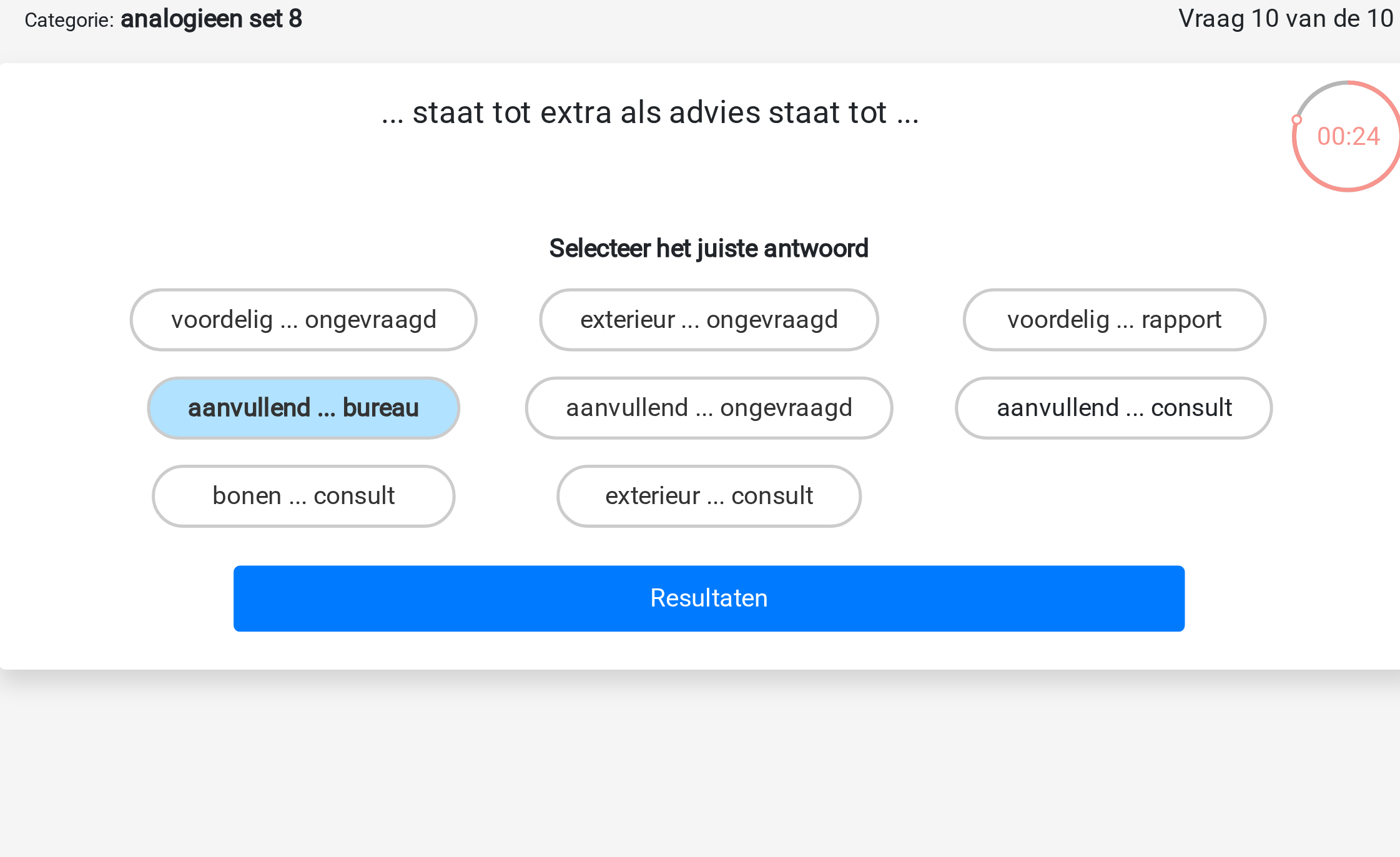
click at [905, 225] on label "aanvullend ... consult" at bounding box center [861, 224] width 126 height 25
click at [869, 225] on input "aanvullend ... consult" at bounding box center [865, 229] width 8 height 8
radio input "true"
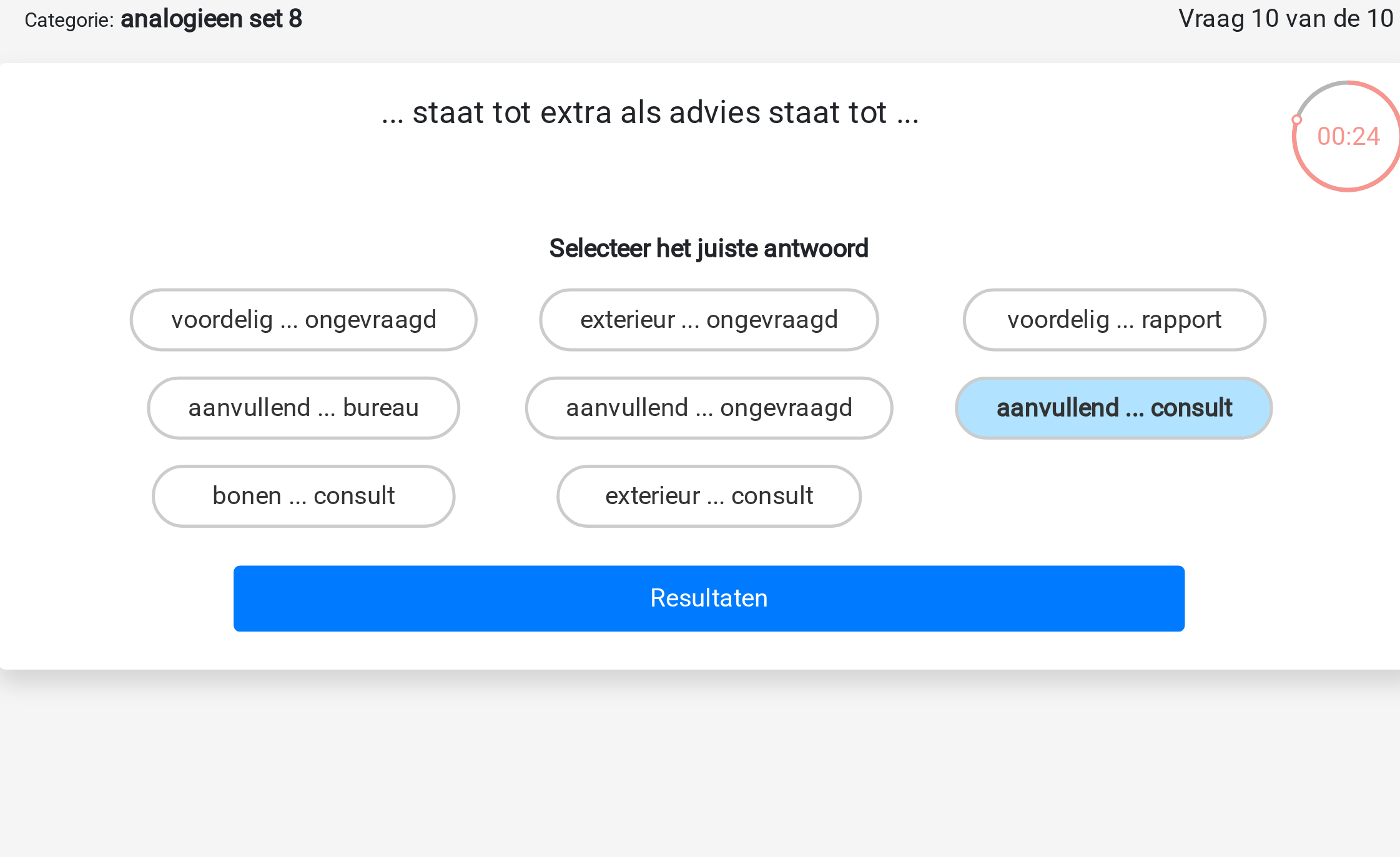
click at [799, 325] on div "... staat tot extra als advies staat tot ... Selecteer het juiste antwoord voor…" at bounding box center [700, 208] width 563 height 241
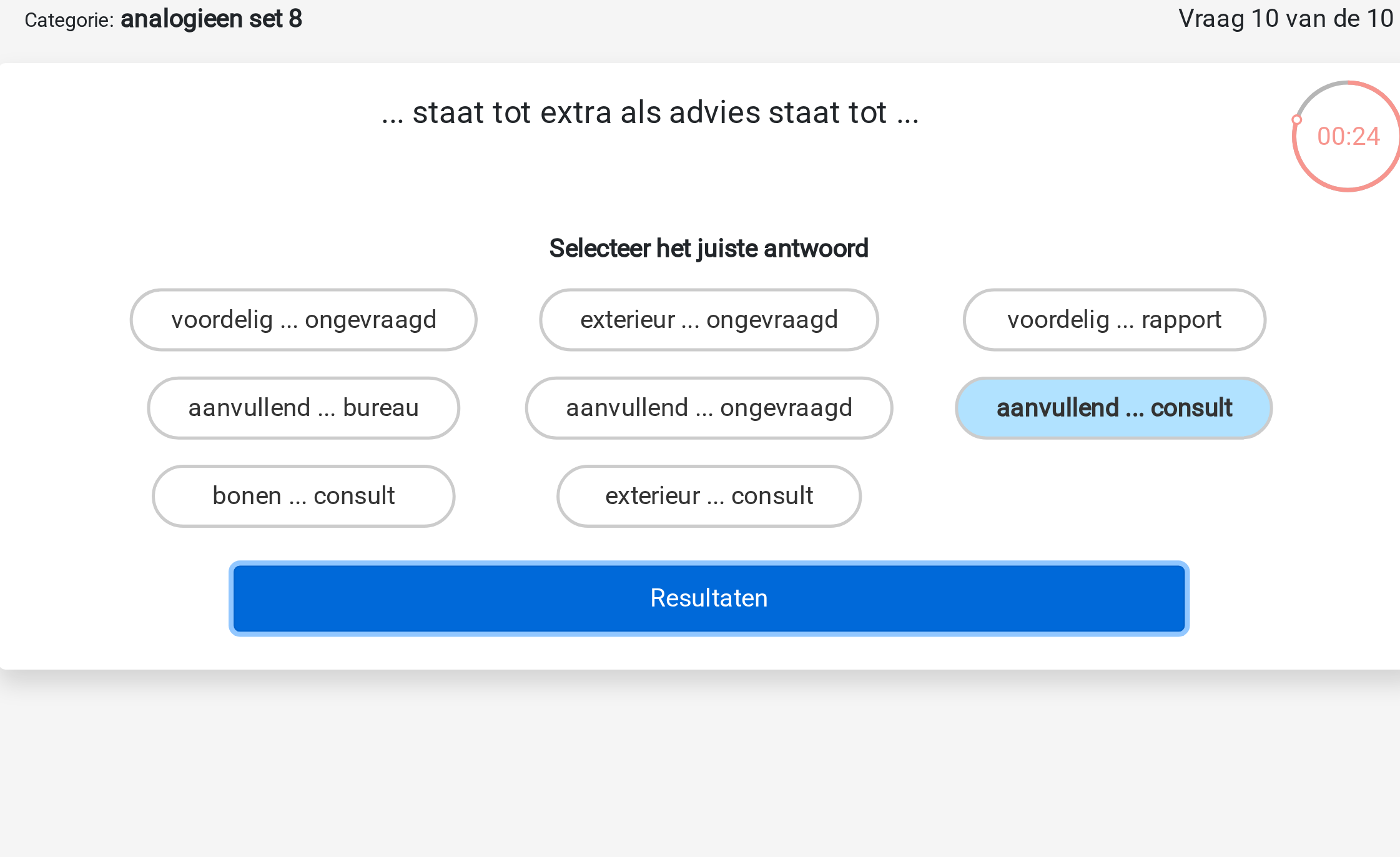
click at [795, 304] on button "Resultaten" at bounding box center [700, 300] width 378 height 26
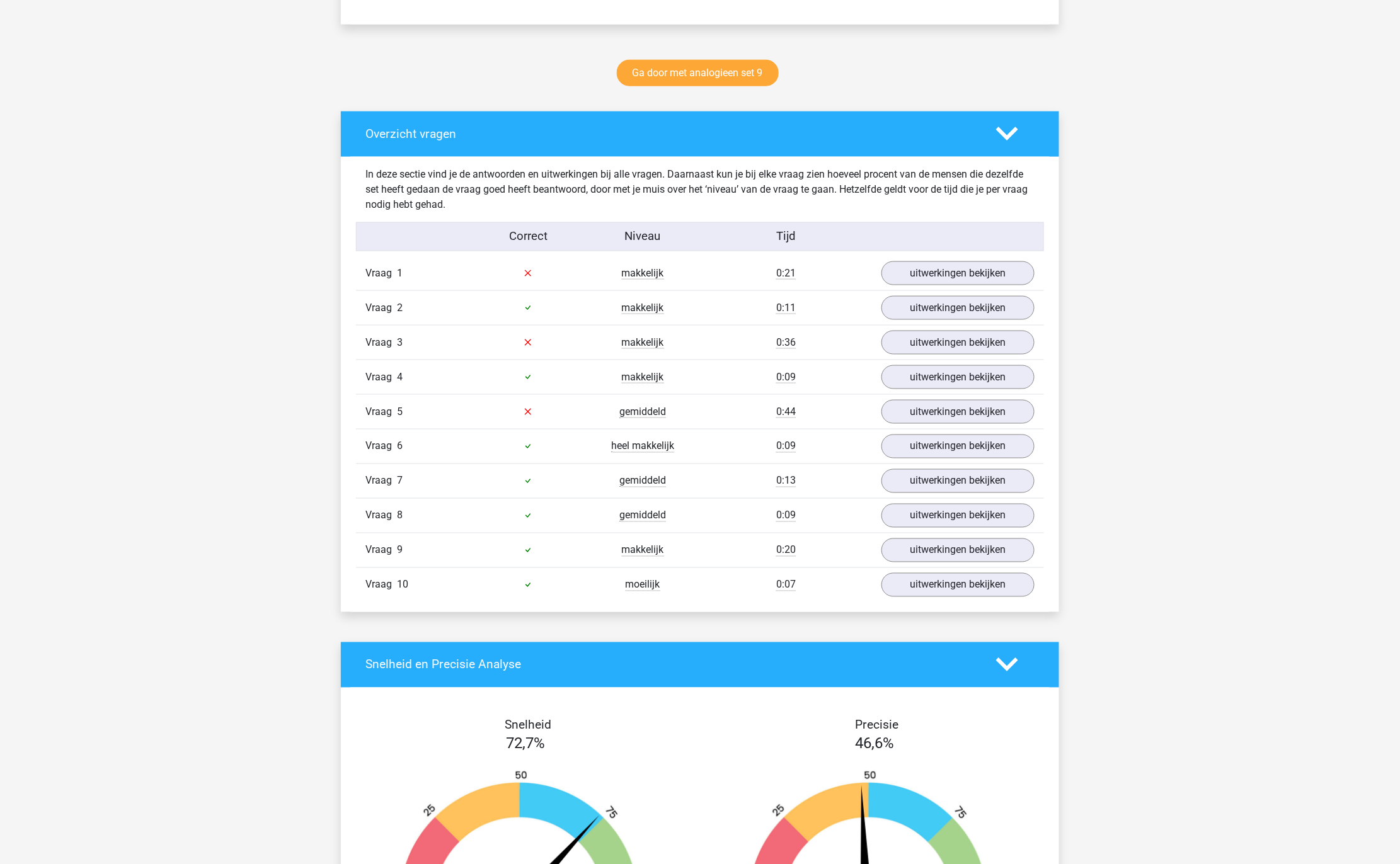
scroll to position [640, 0]
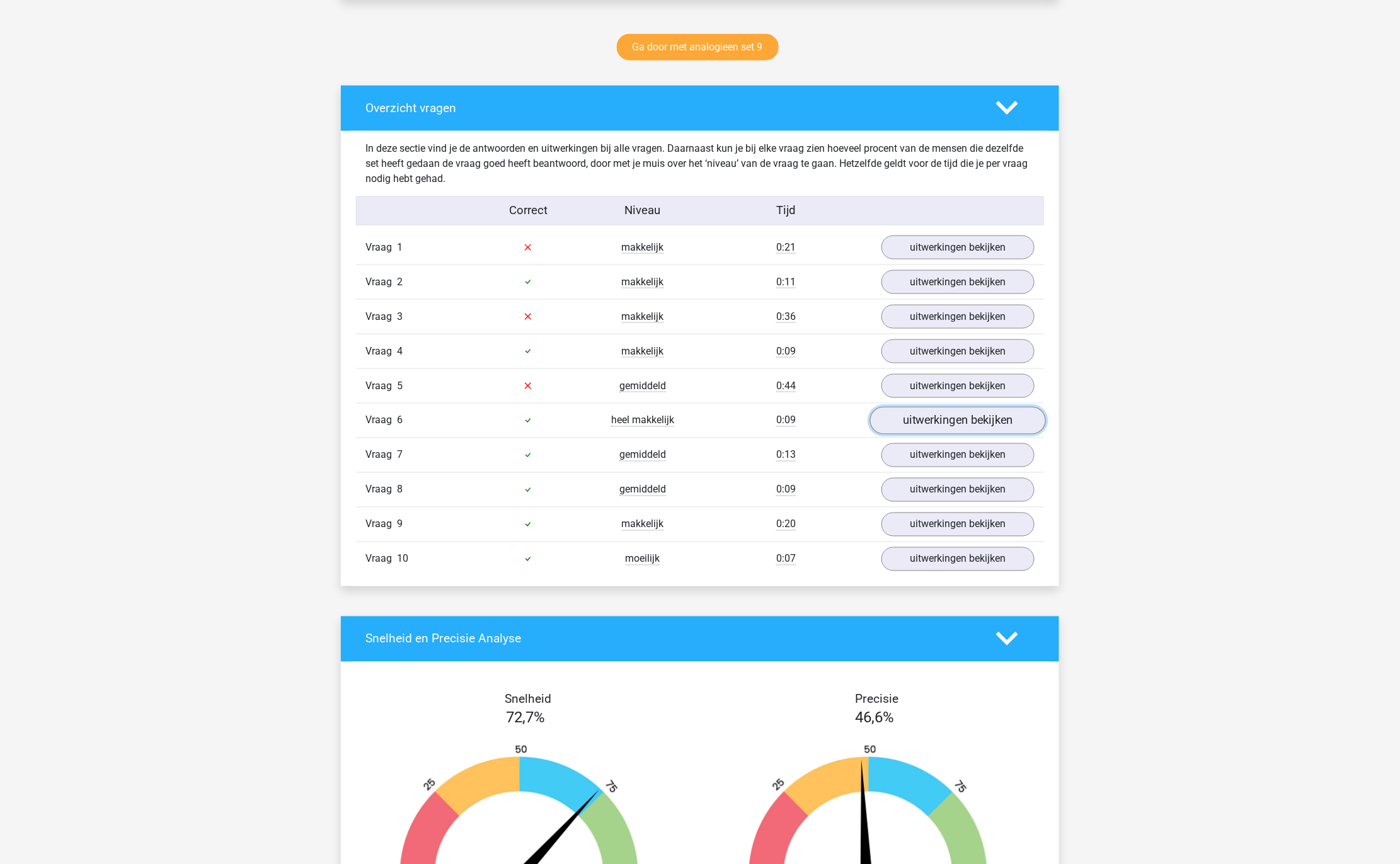
click at [929, 423] on link "uitwerkingen bekijken" at bounding box center [957, 420] width 176 height 28
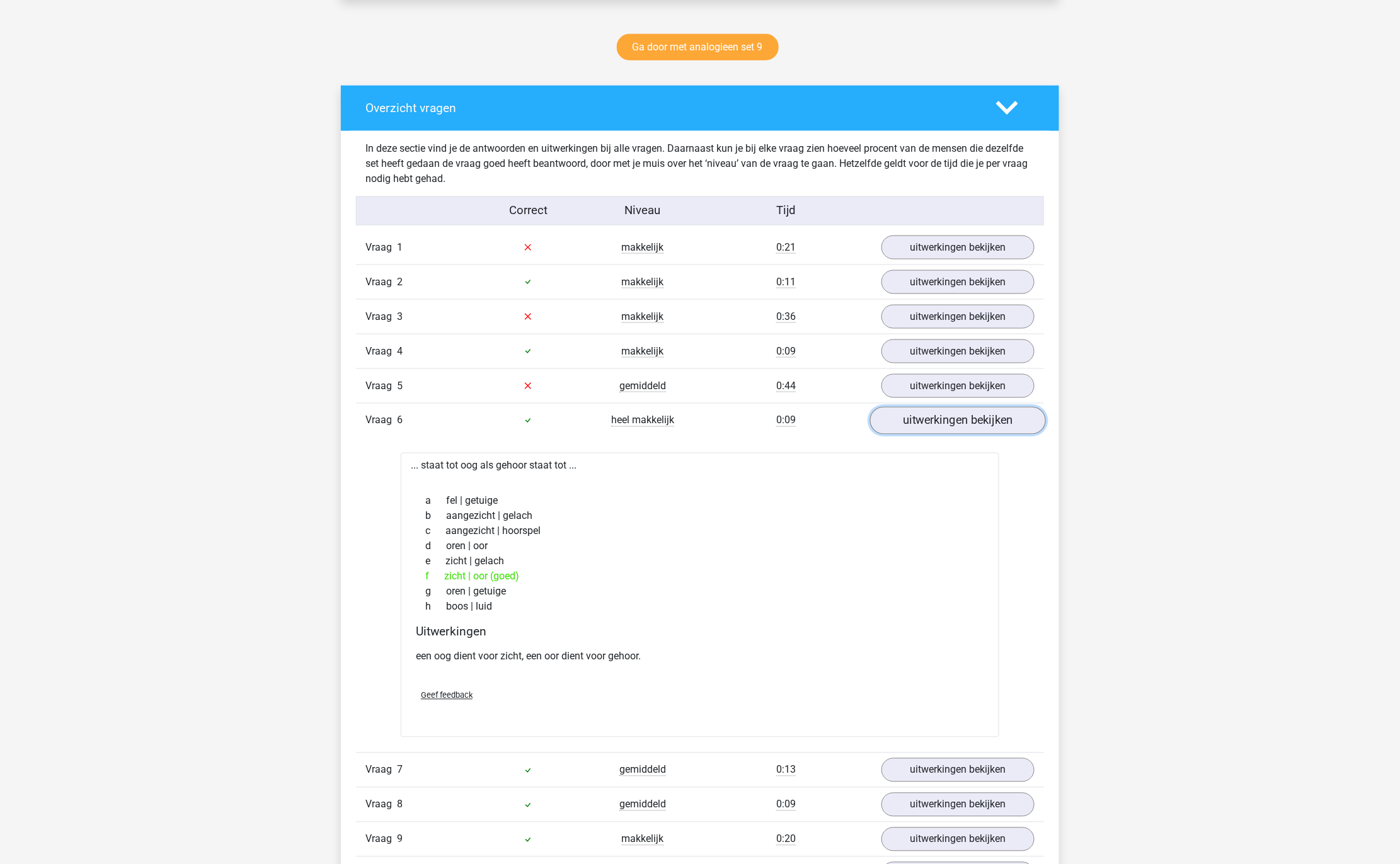
click at [929, 423] on link "uitwerkingen bekijken" at bounding box center [957, 420] width 176 height 28
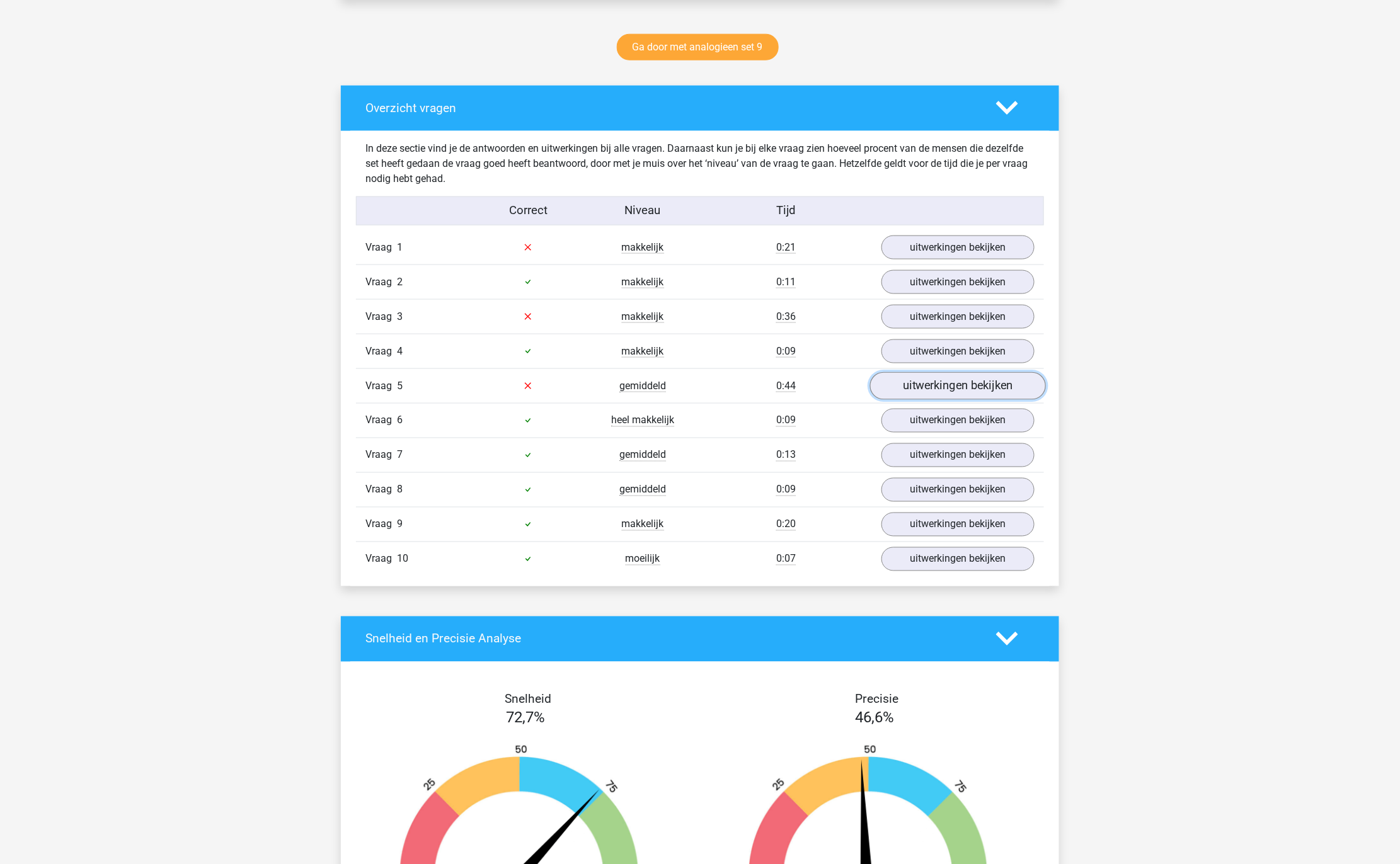
click at [925, 385] on link "uitwerkingen bekijken" at bounding box center [957, 386] width 176 height 28
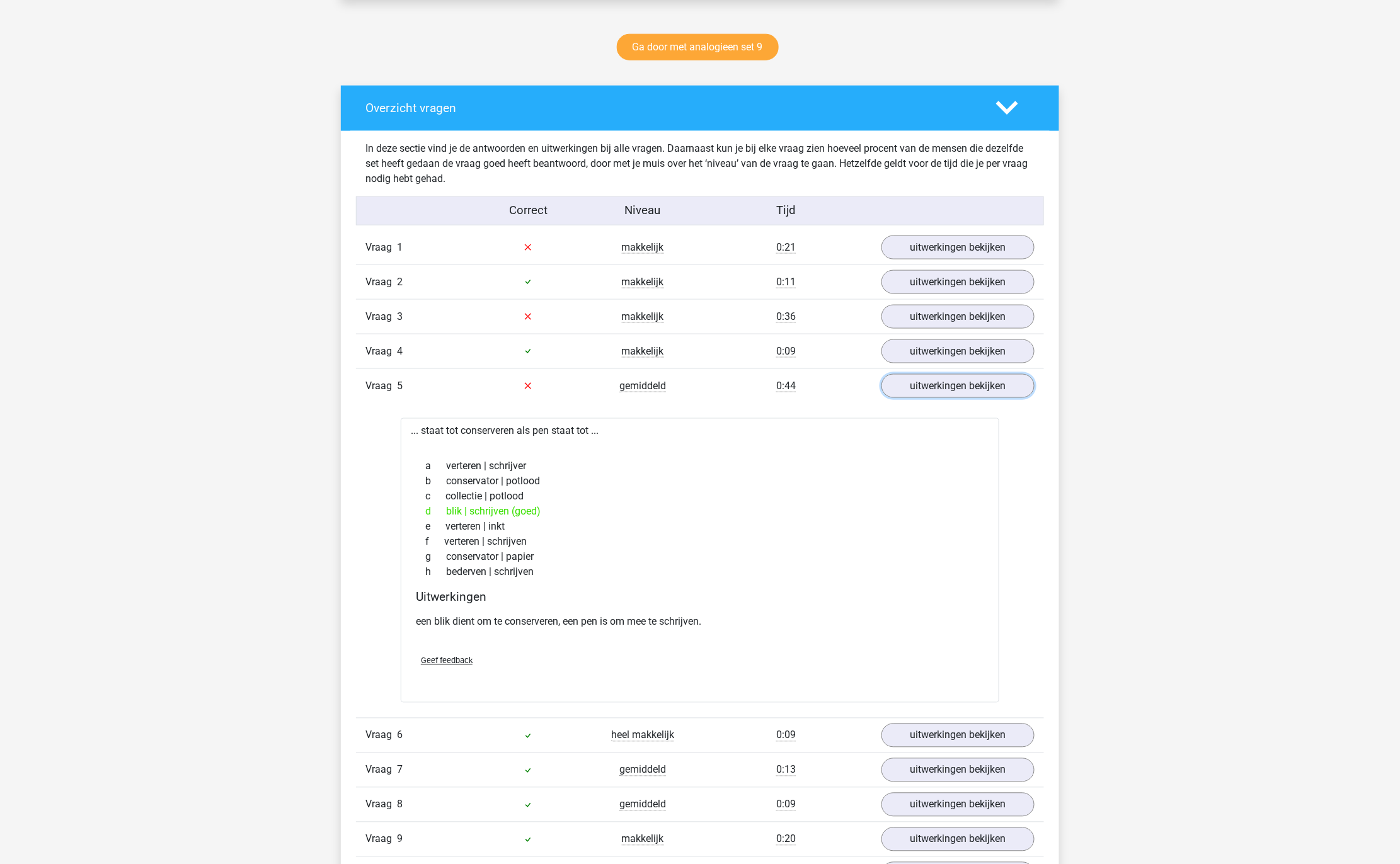
scroll to position [556, 0]
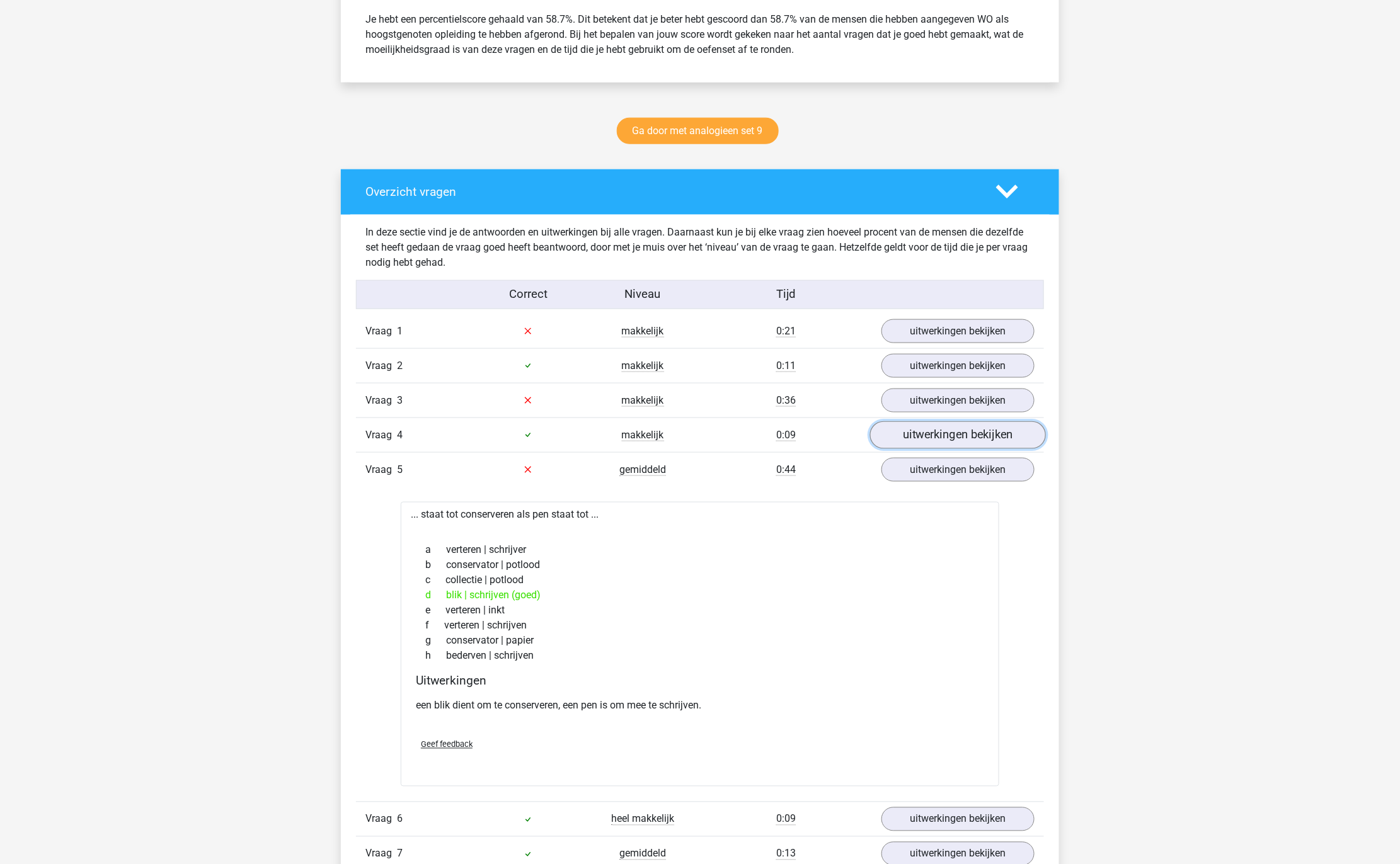
click at [912, 437] on link "uitwerkingen bekijken" at bounding box center [957, 435] width 176 height 28
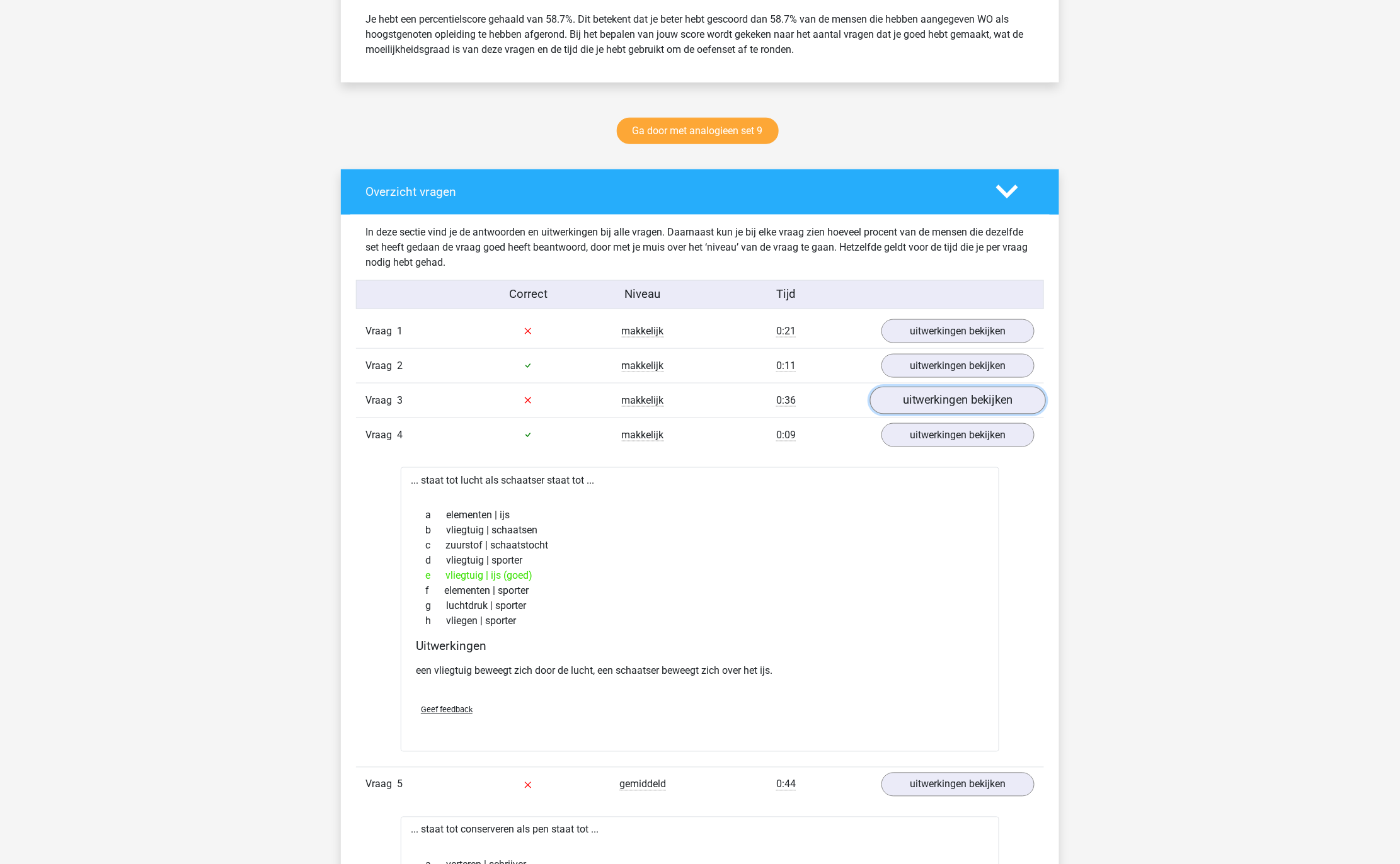
click at [932, 399] on link "uitwerkingen bekijken" at bounding box center [957, 400] width 176 height 28
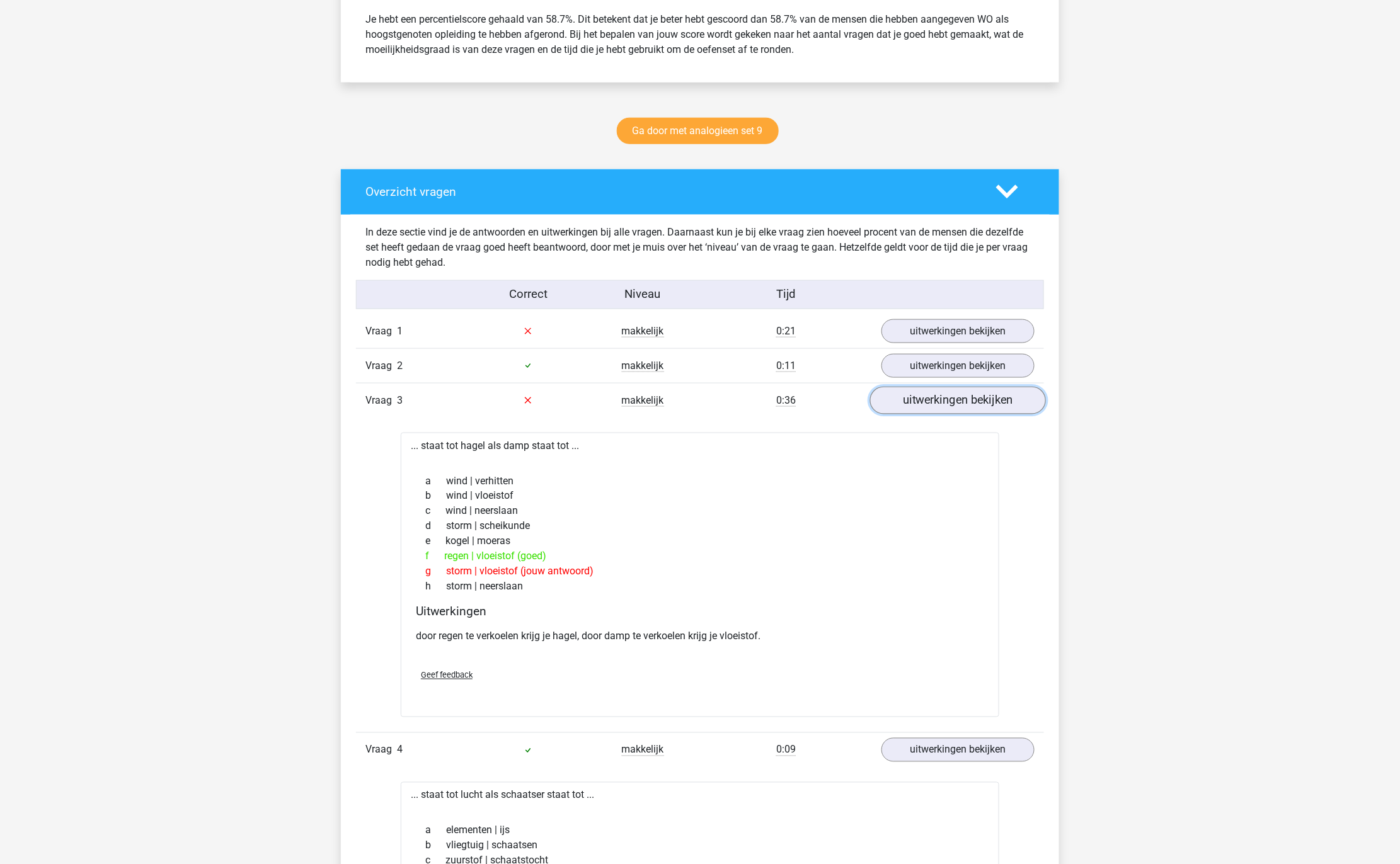
click at [932, 399] on link "uitwerkingen bekijken" at bounding box center [957, 400] width 176 height 28
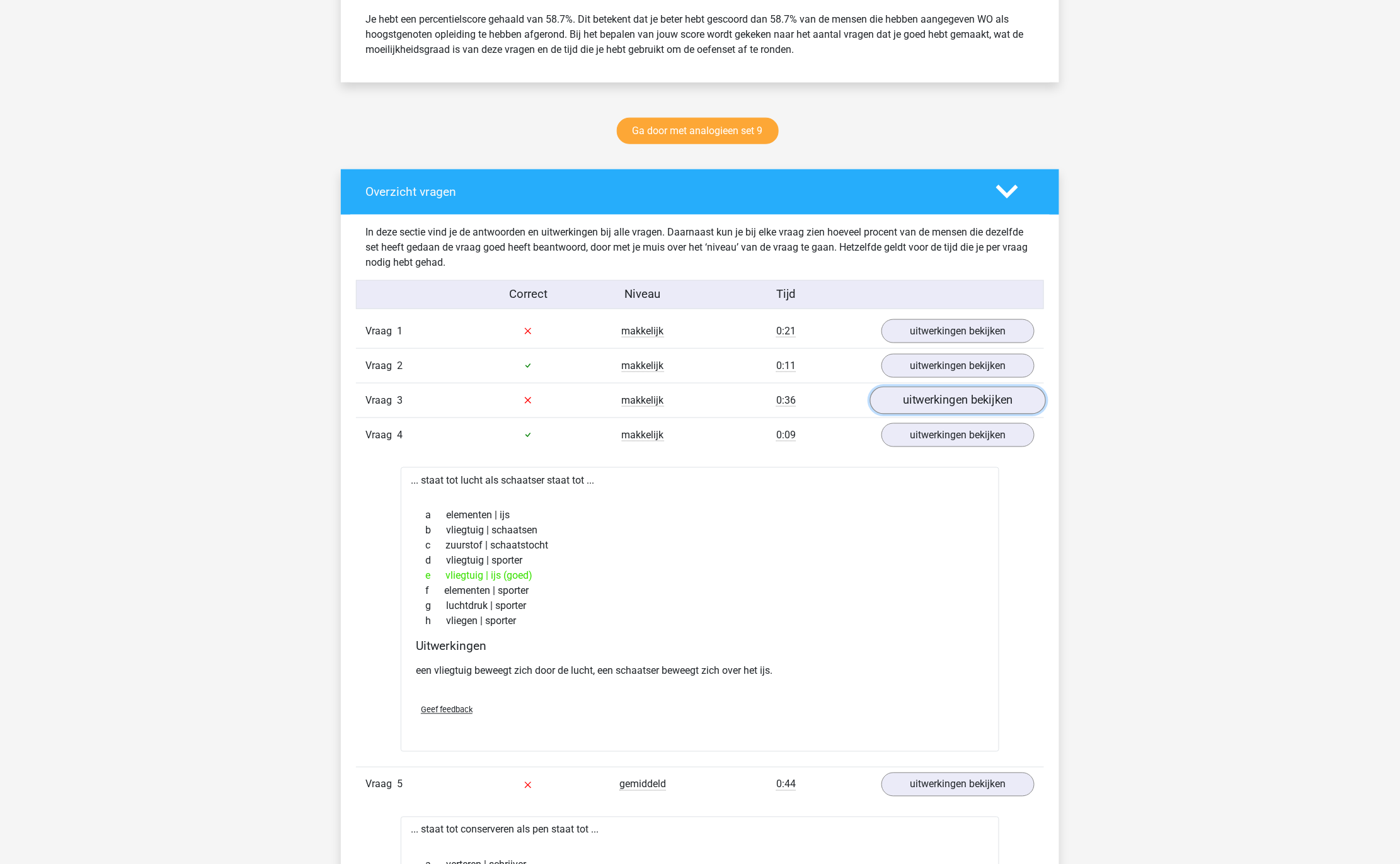
click at [944, 403] on link "uitwerkingen bekijken" at bounding box center [957, 400] width 176 height 28
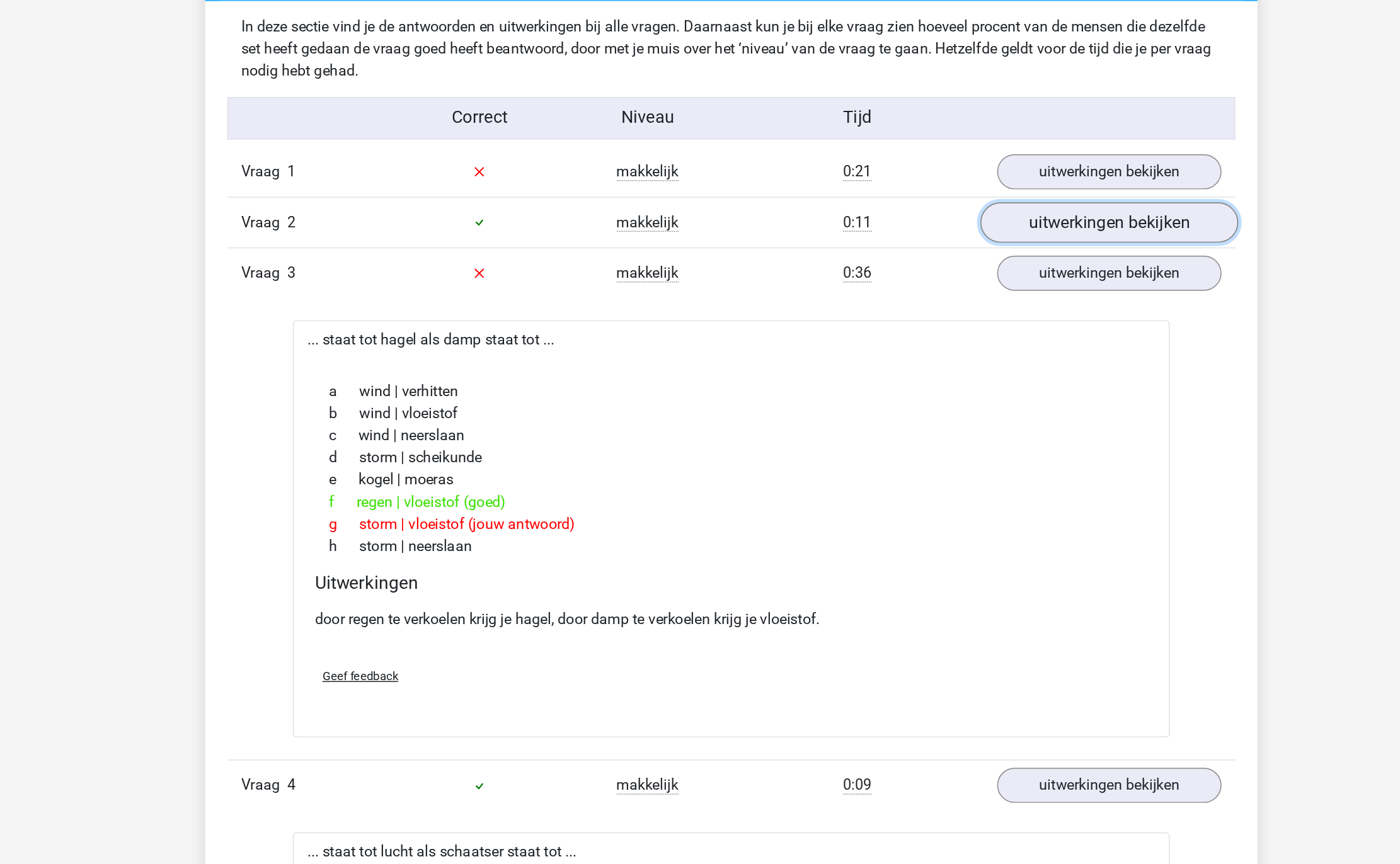
click at [923, 370] on link "uitwerkingen bekijken" at bounding box center [957, 365] width 176 height 28
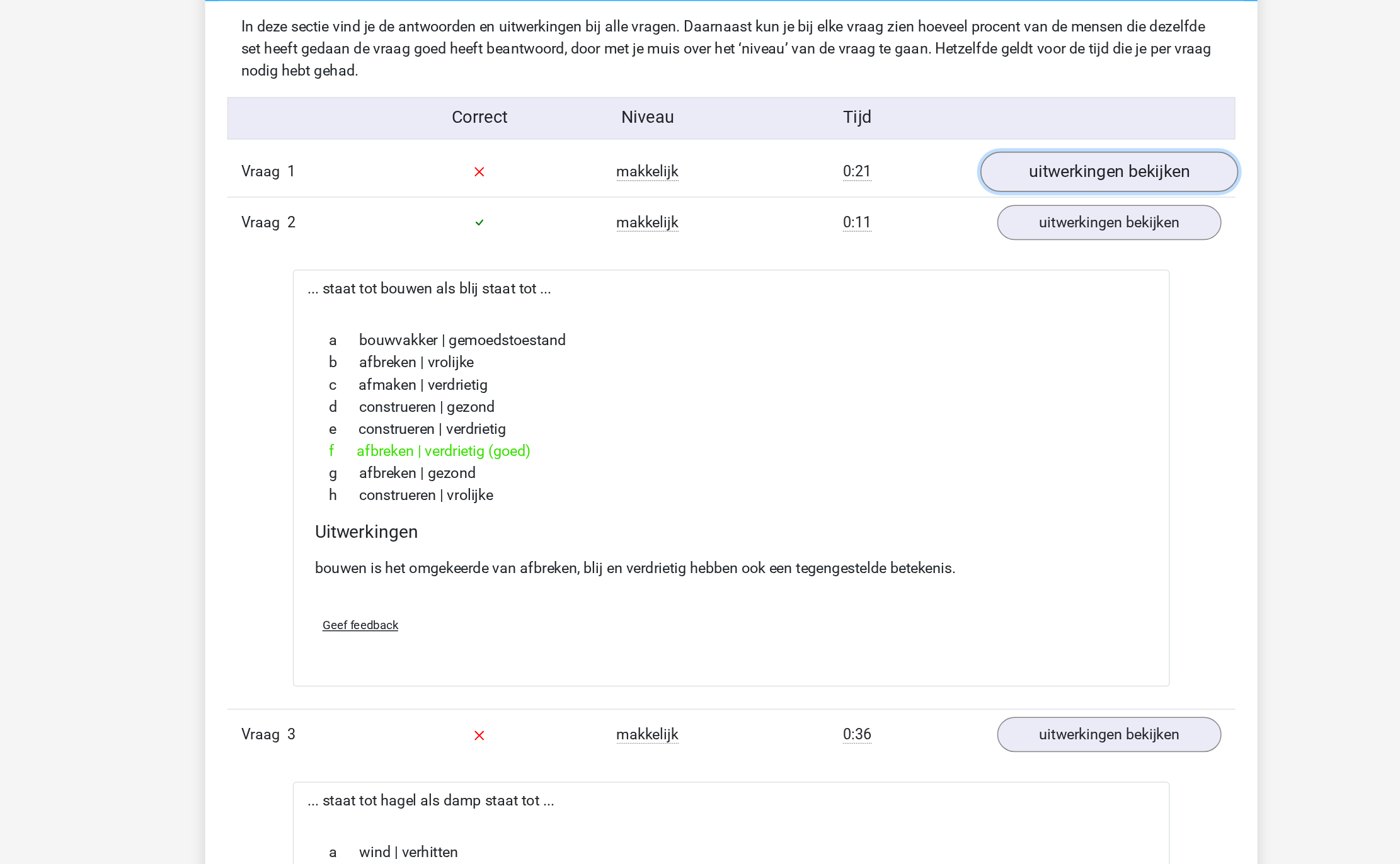
click at [929, 331] on link "uitwerkingen bekijken" at bounding box center [957, 331] width 176 height 28
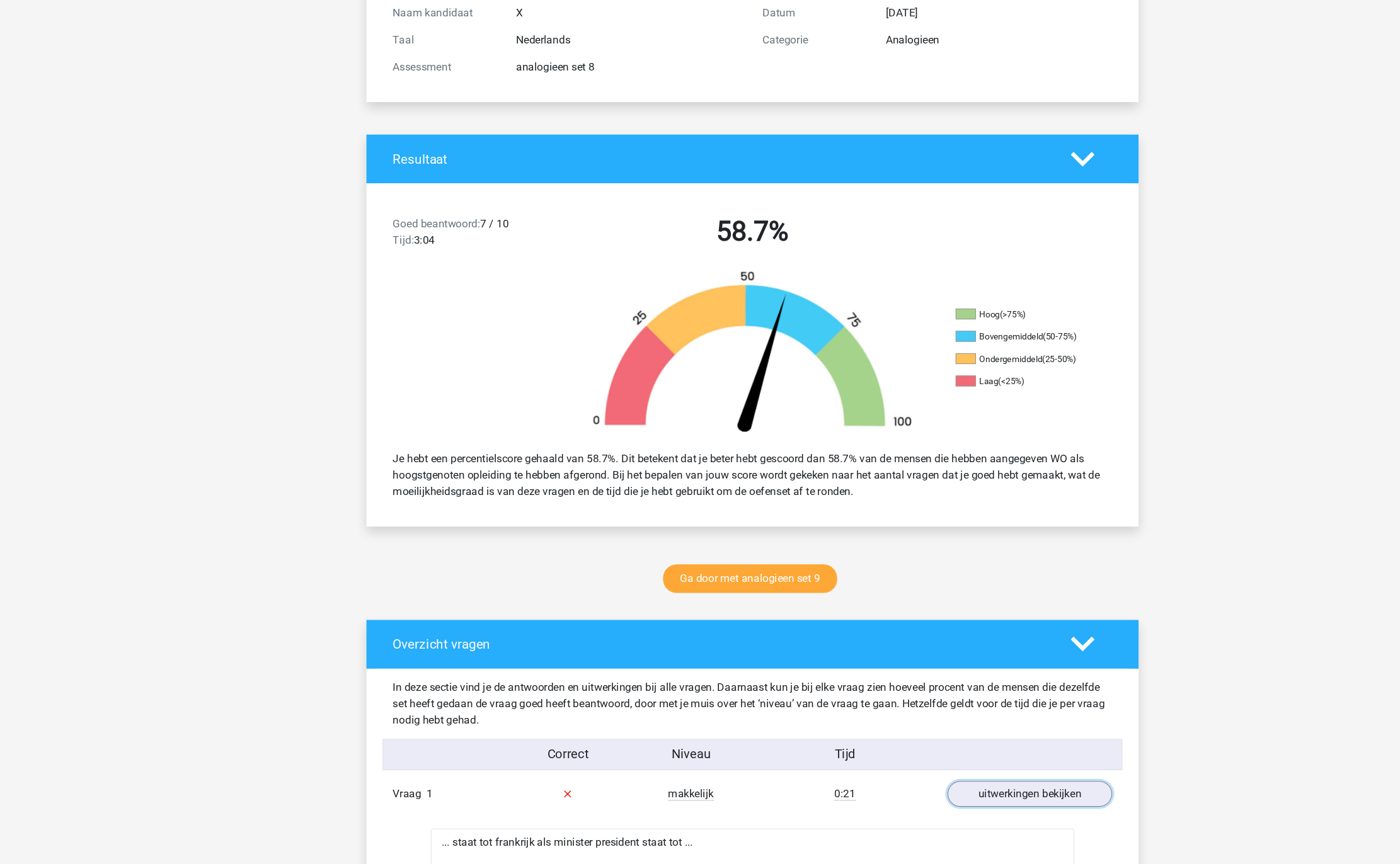
scroll to position [0, 0]
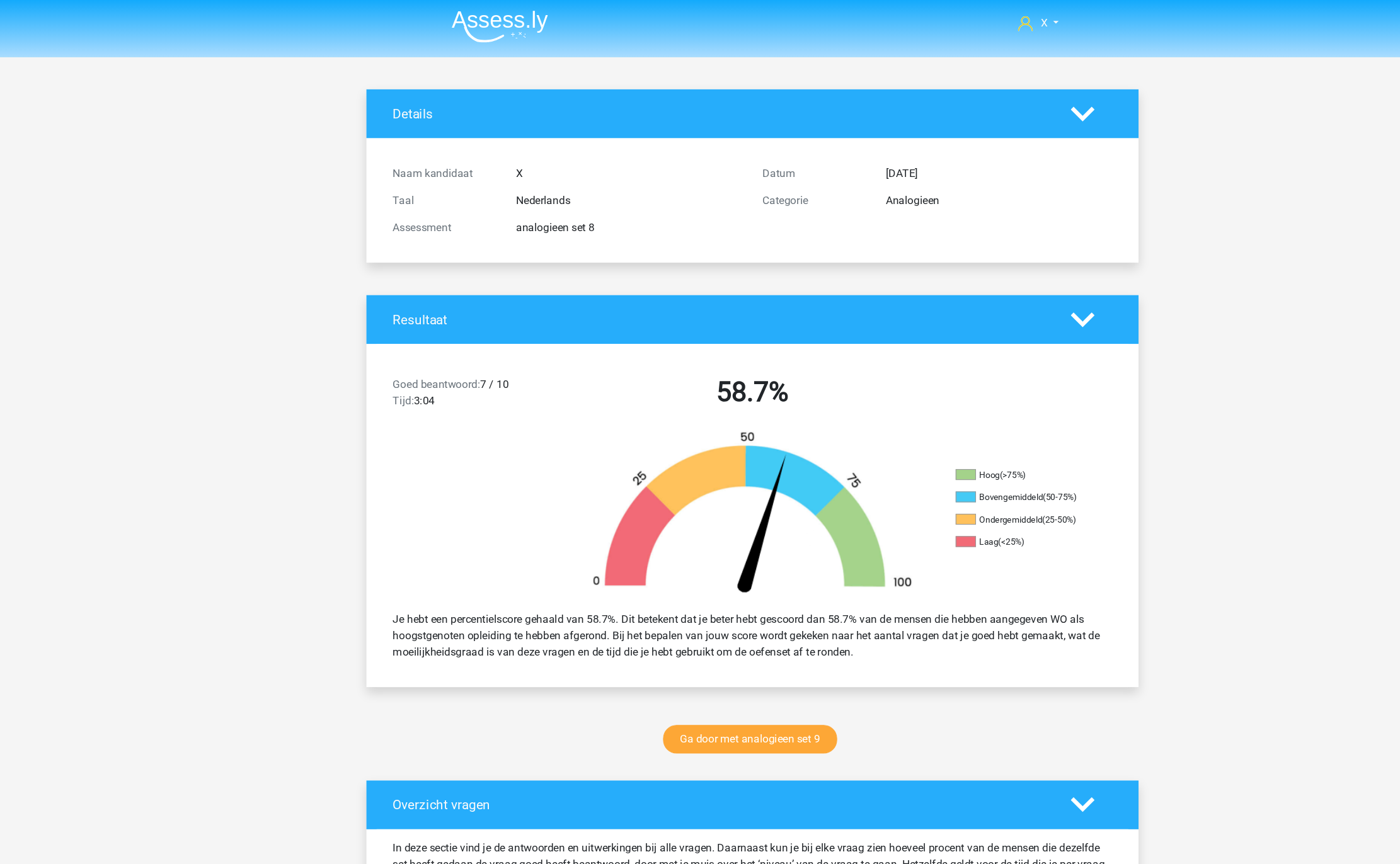
click at [448, 17] on img at bounding box center [465, 25] width 89 height 30
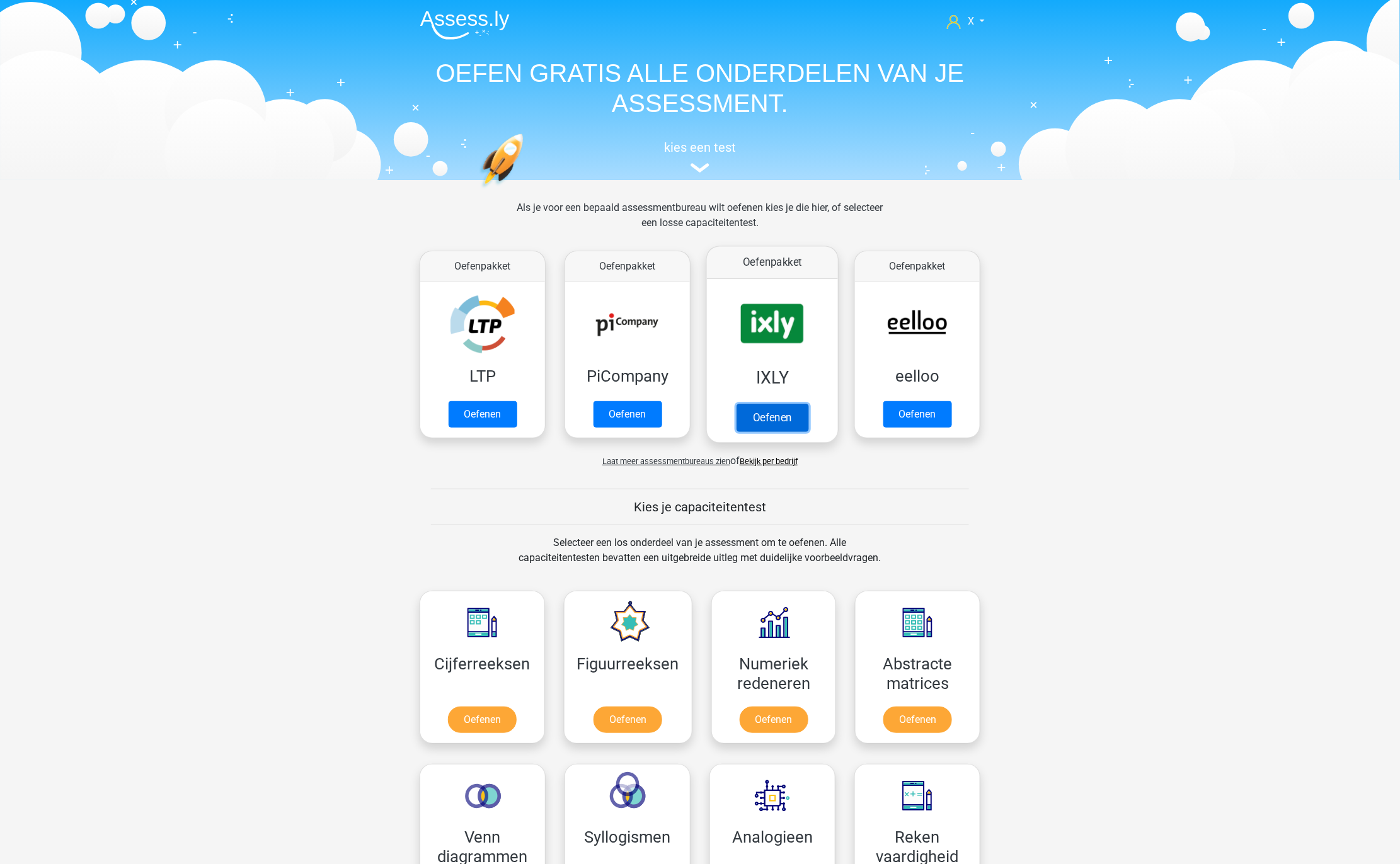
click at [788, 404] on link "Oefenen" at bounding box center [772, 417] width 72 height 28
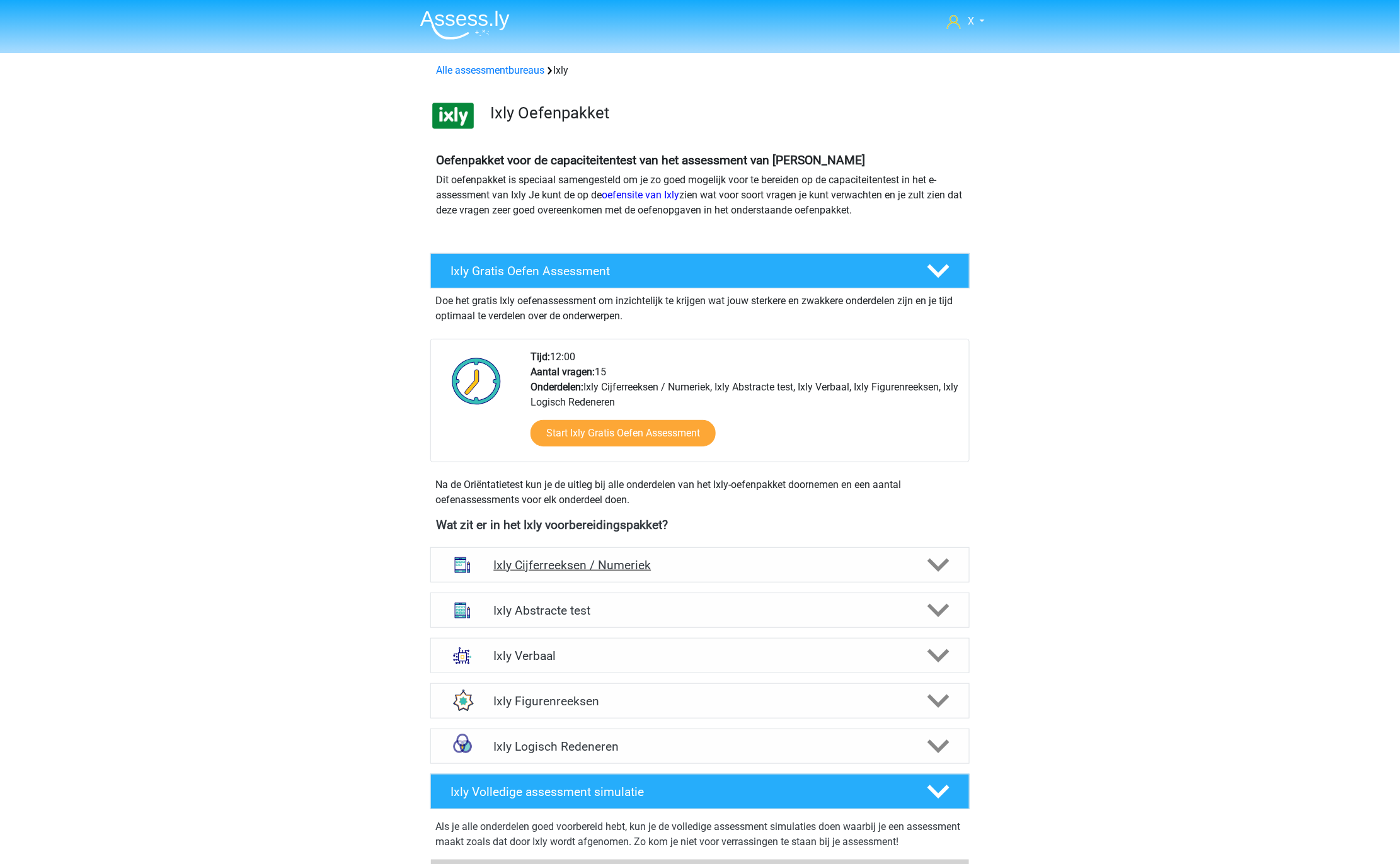
click at [902, 573] on div "Ixly Cijferreeksen / Numeriek" at bounding box center [700, 565] width 539 height 35
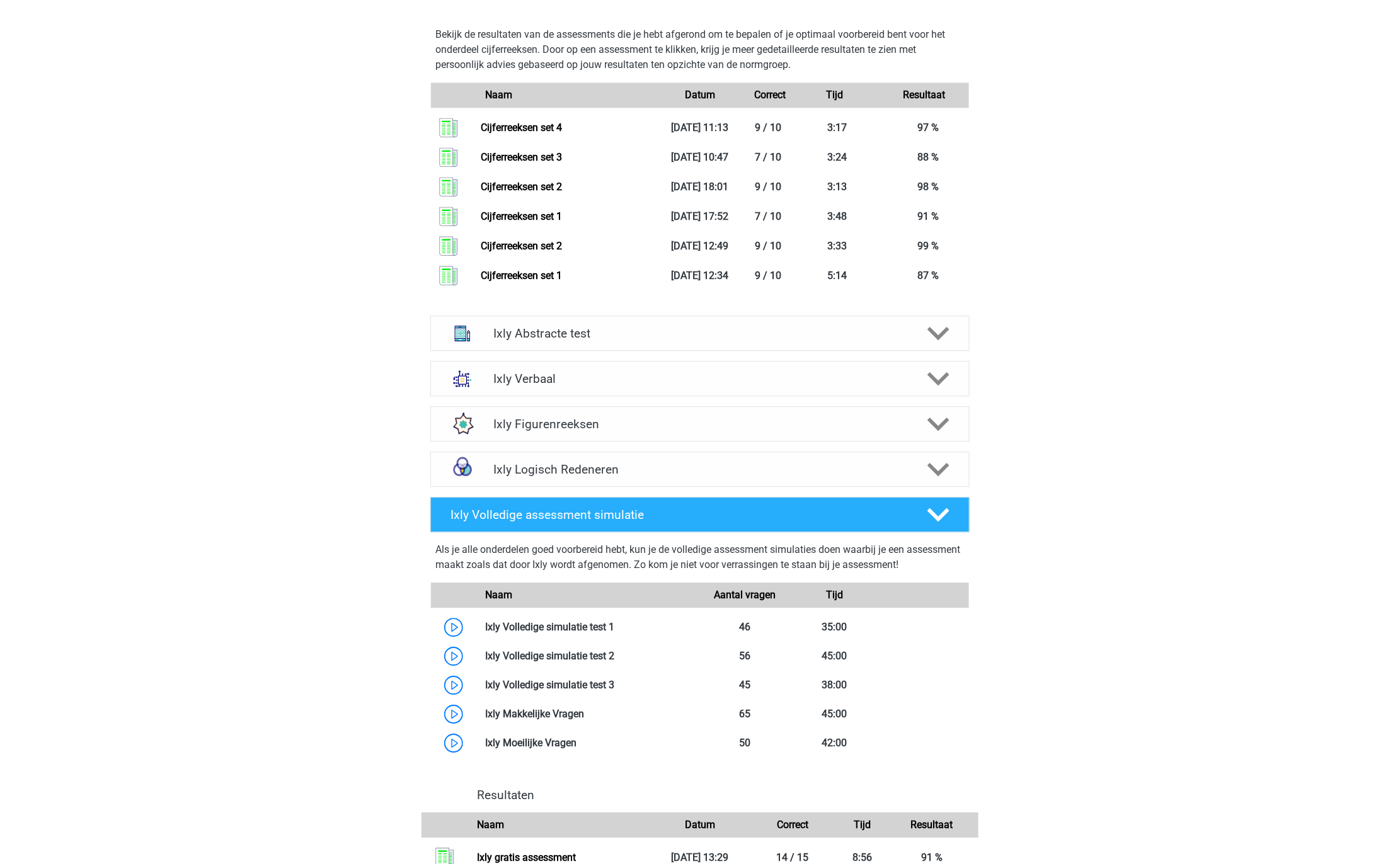
scroll to position [877, 0]
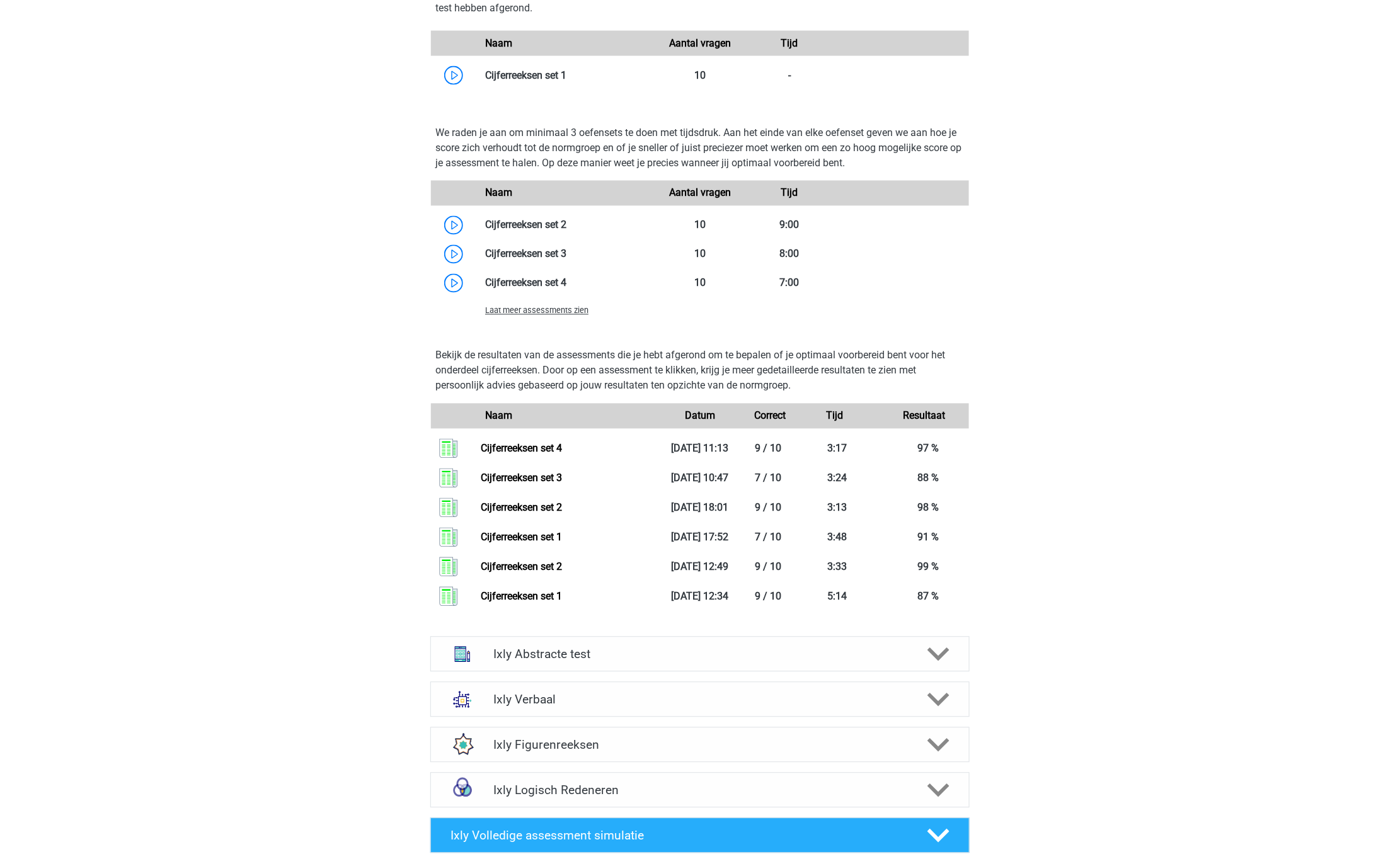
click at [567, 310] on span "Laat meer assessments zien" at bounding box center [537, 311] width 103 height 9
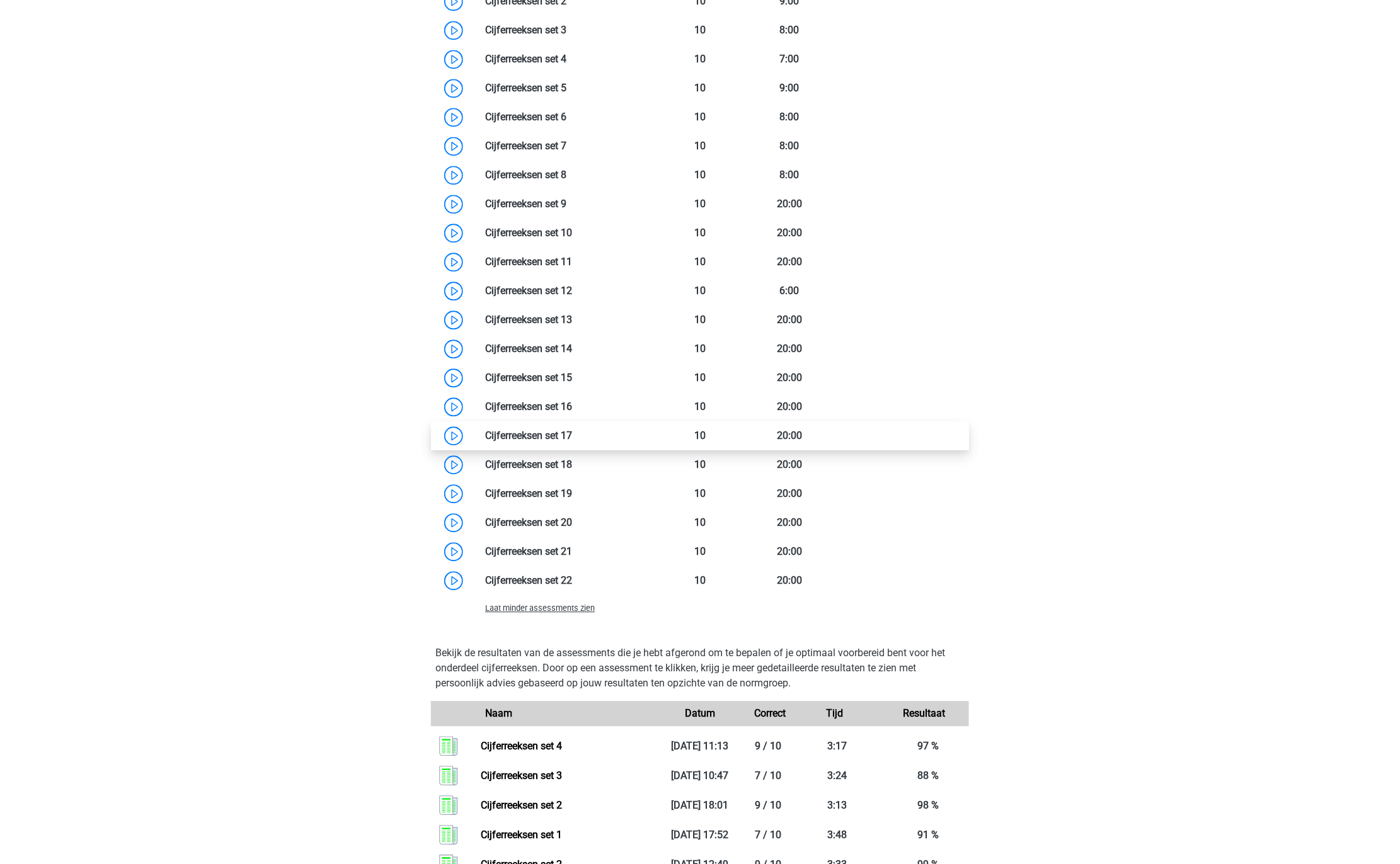
scroll to position [915, 0]
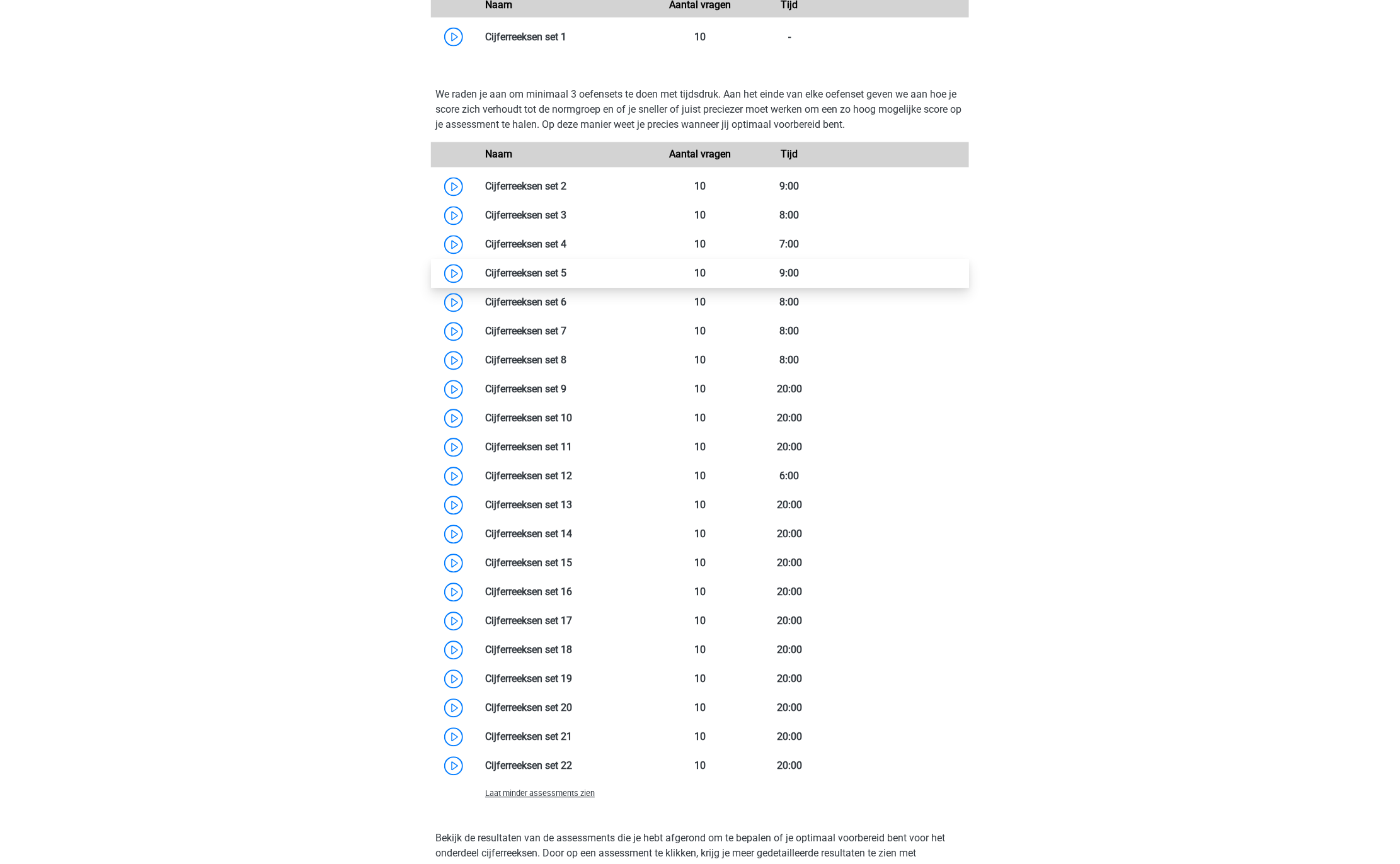
click at [566, 280] on link at bounding box center [566, 274] width 0 height 12
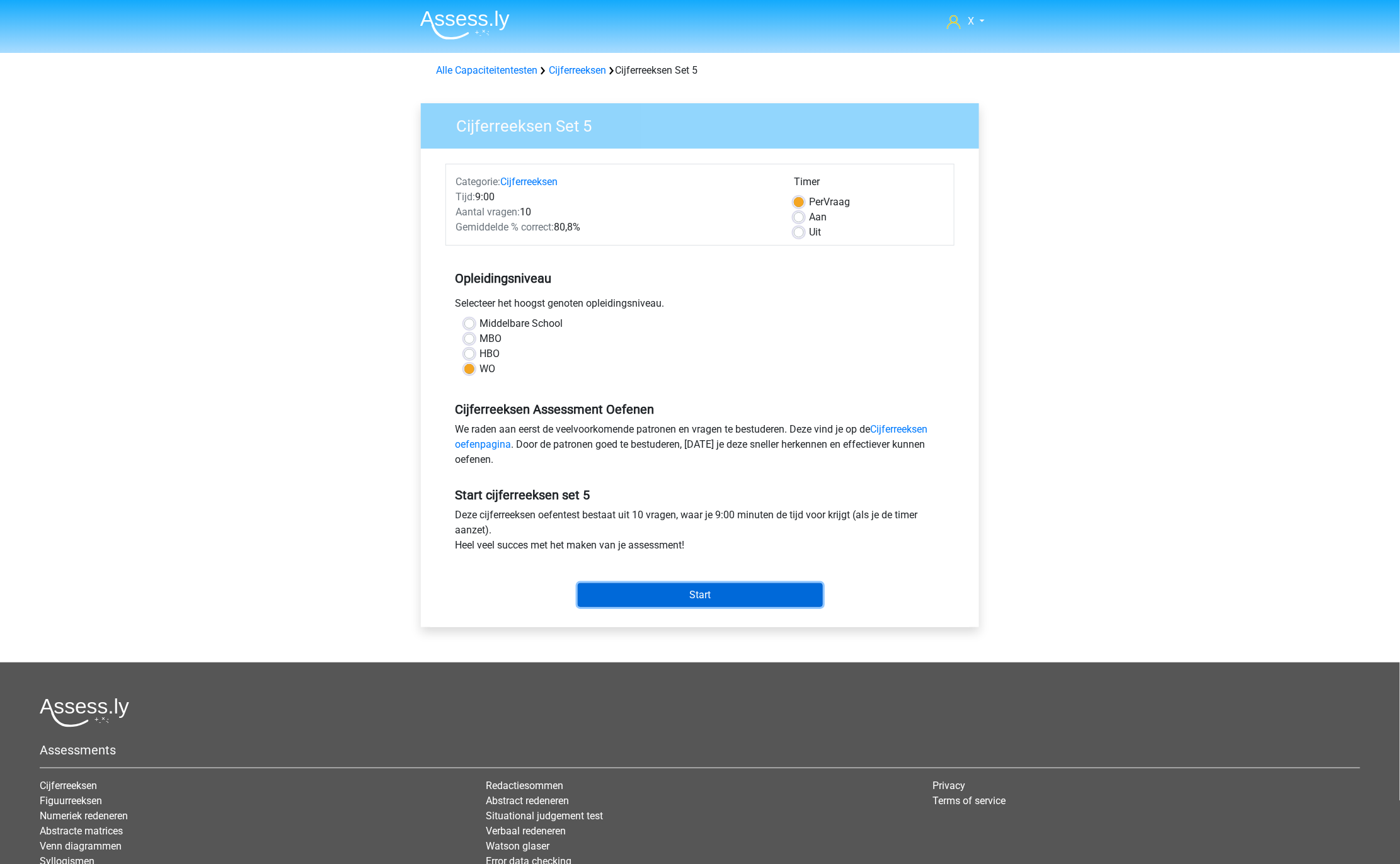
click at [771, 602] on input "Start" at bounding box center [700, 594] width 245 height 24
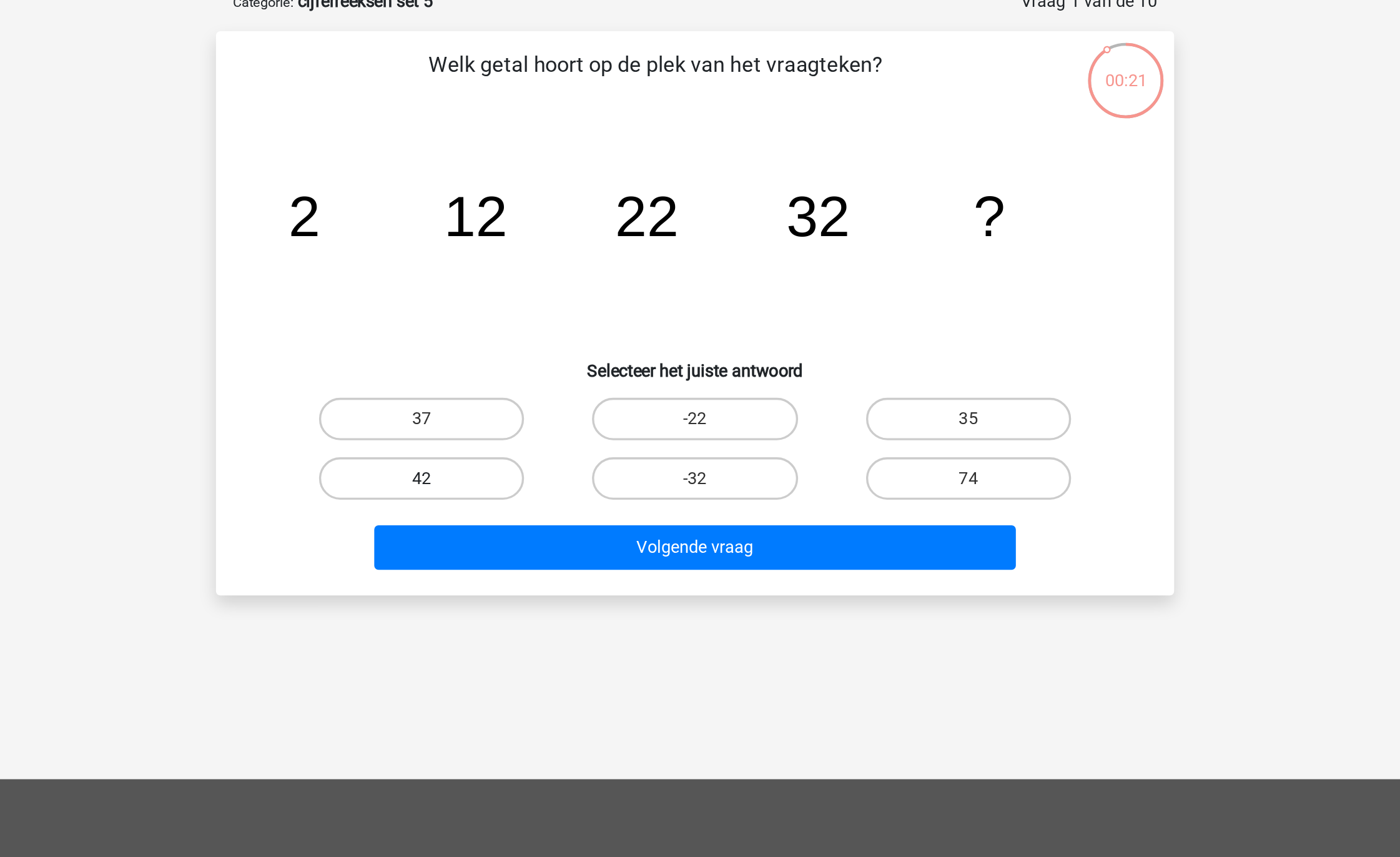
click at [592, 349] on label "42" at bounding box center [539, 350] width 120 height 25
click at [548, 350] on input "42" at bounding box center [544, 354] width 8 height 8
radio input "true"
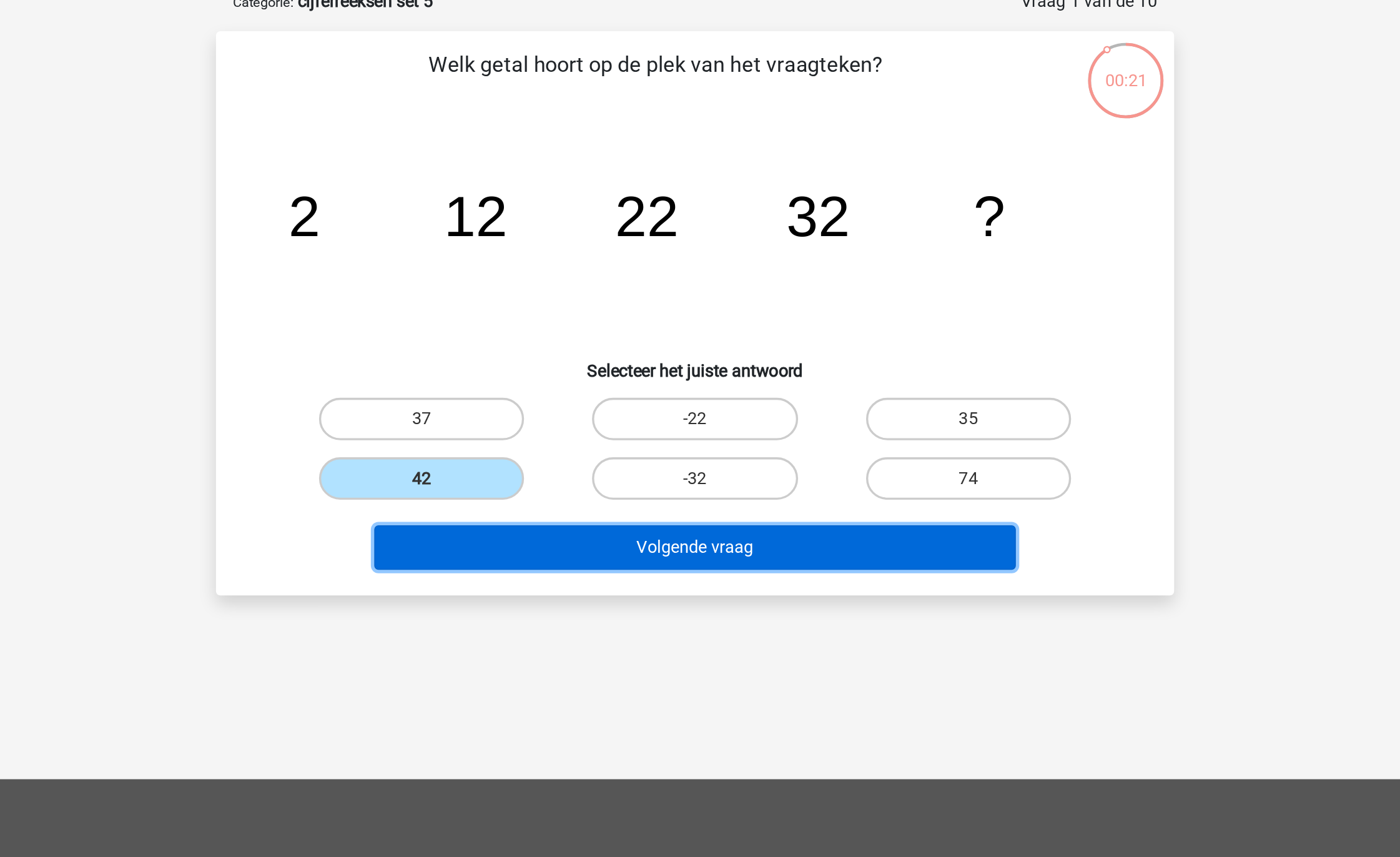
click at [640, 393] on button "Volgende vraag" at bounding box center [700, 391] width 378 height 26
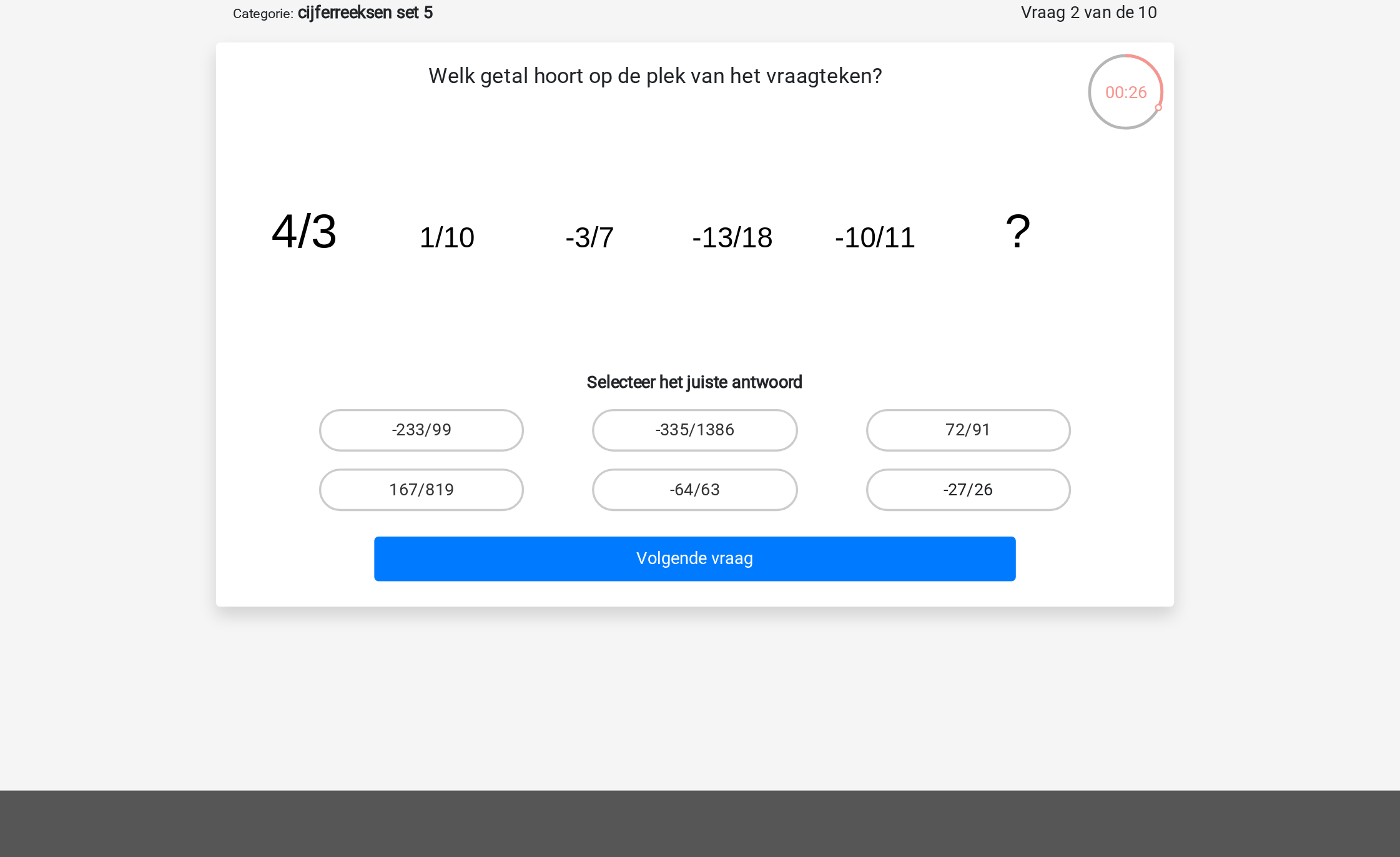
click at [878, 343] on label "-27/26" at bounding box center [860, 350] width 120 height 25
click at [869, 350] on input "-27/26" at bounding box center [865, 354] width 8 height 8
radio input "true"
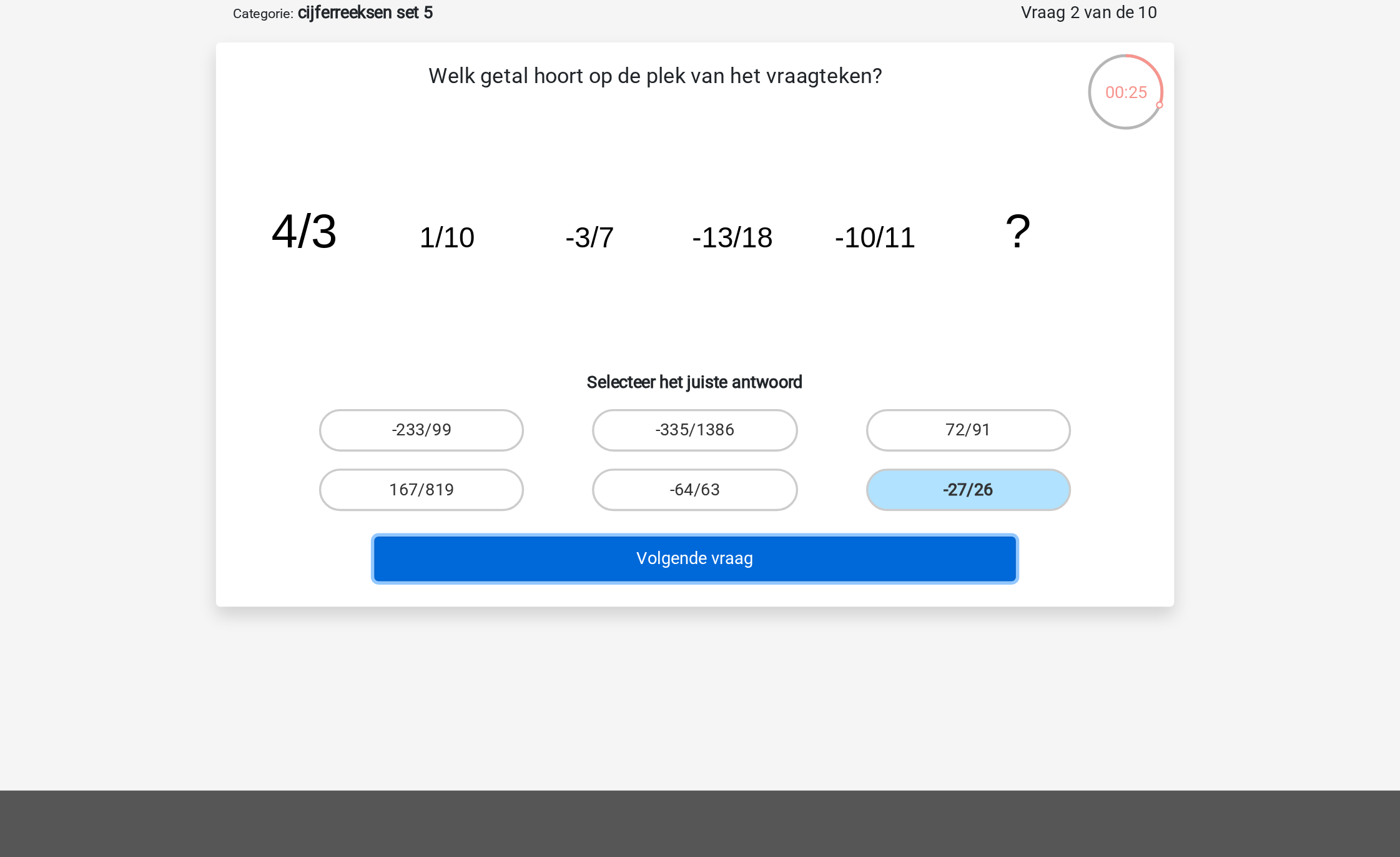
click at [802, 398] on button "Volgende vraag" at bounding box center [700, 391] width 378 height 26
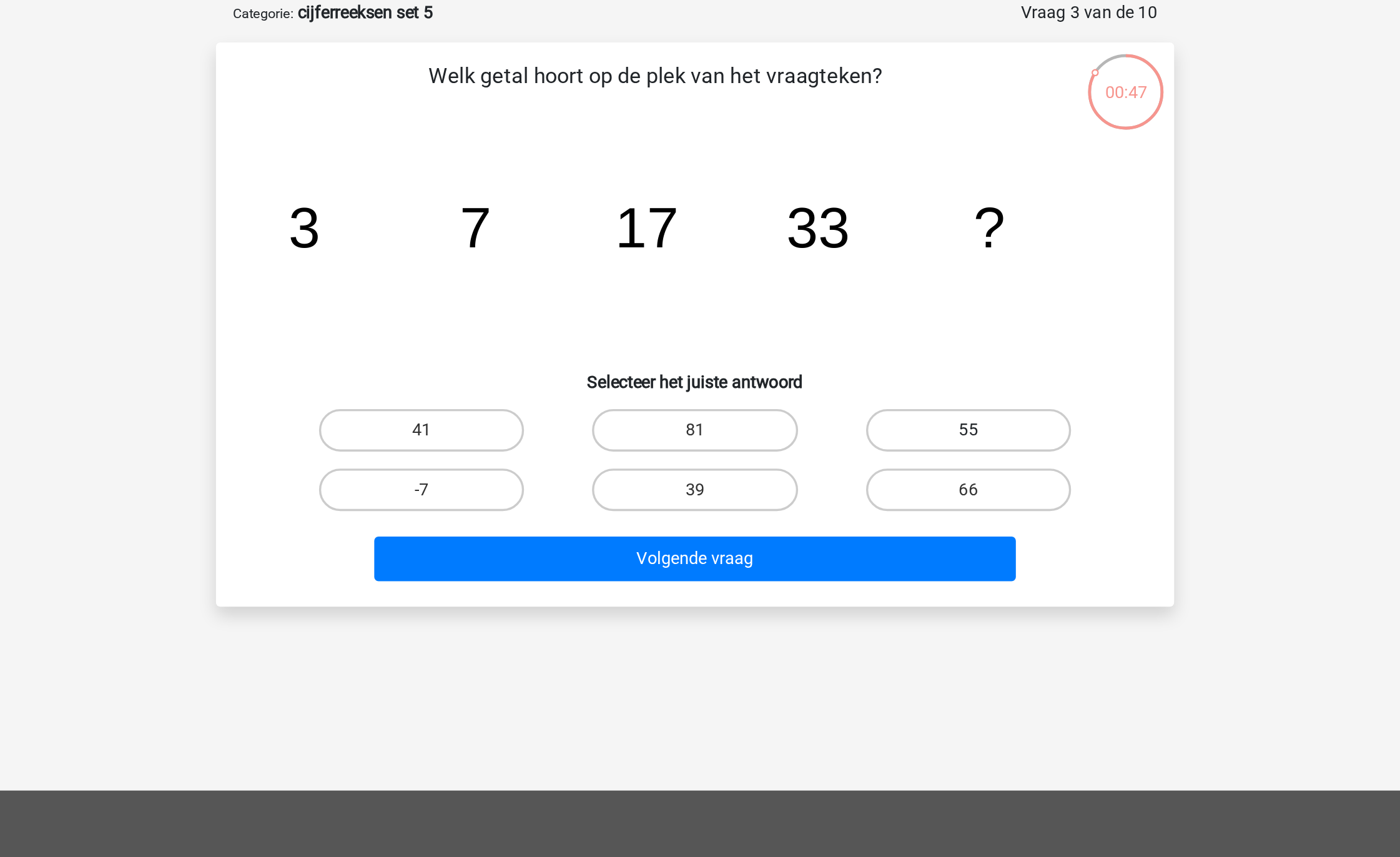
click at [875, 316] on label "55" at bounding box center [860, 315] width 120 height 25
click at [869, 316] on input "55" at bounding box center [865, 319] width 8 height 8
radio input "true"
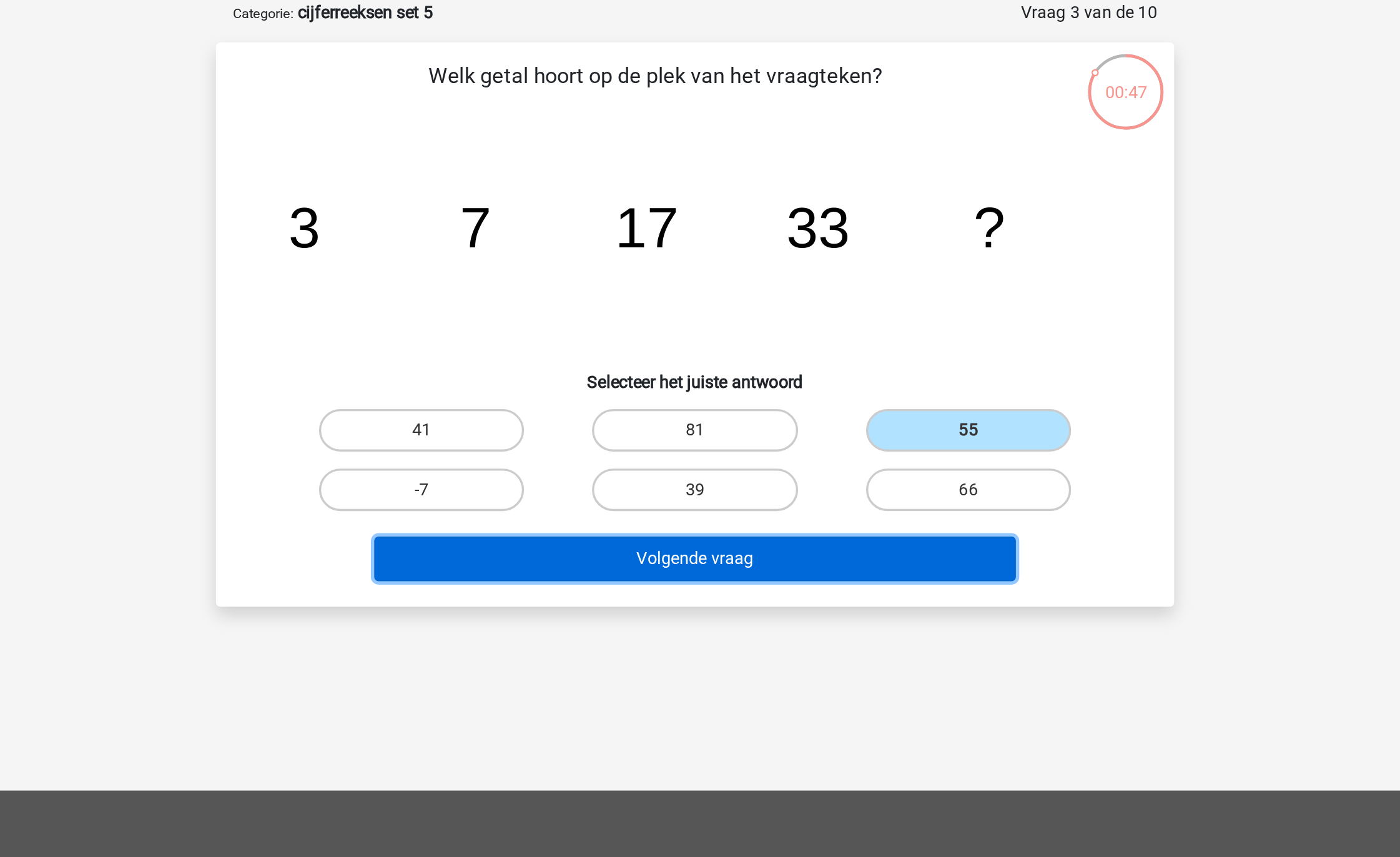
click at [802, 397] on button "Volgende vraag" at bounding box center [700, 391] width 378 height 26
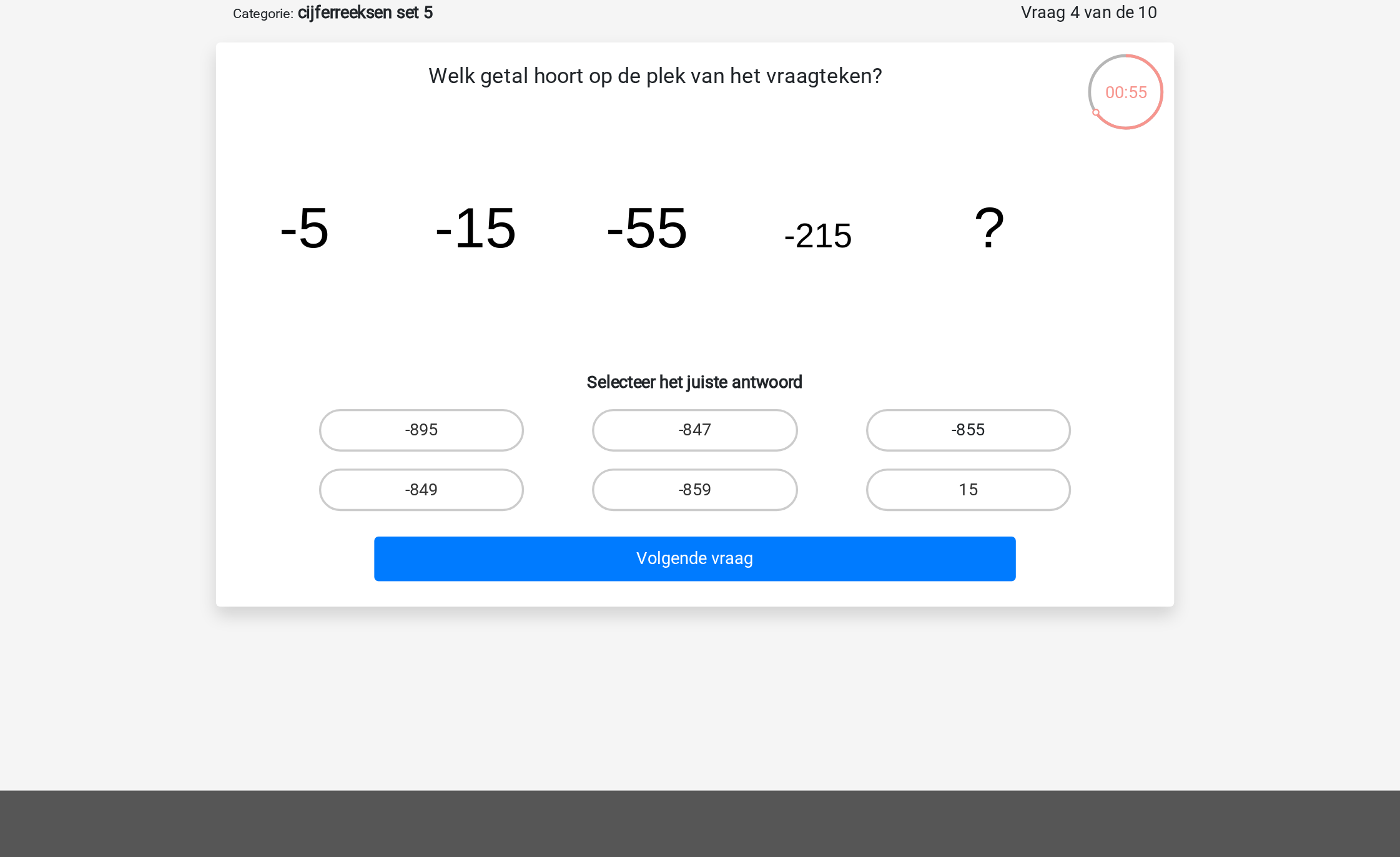
click at [849, 322] on label "-855" at bounding box center [860, 315] width 120 height 25
click at [861, 322] on input "-855" at bounding box center [865, 319] width 8 height 8
radio input "true"
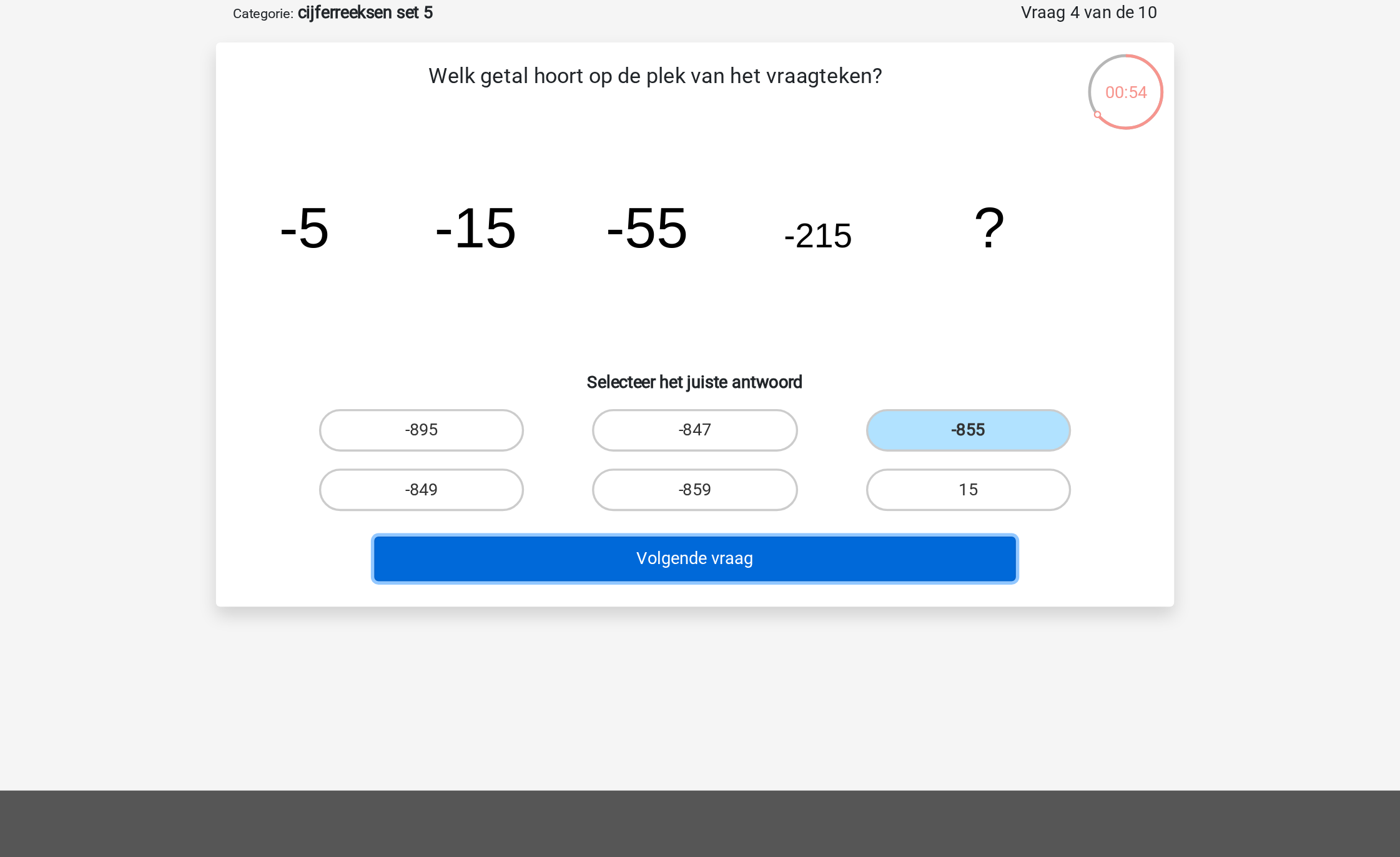
click at [798, 393] on button "Volgende vraag" at bounding box center [700, 391] width 378 height 26
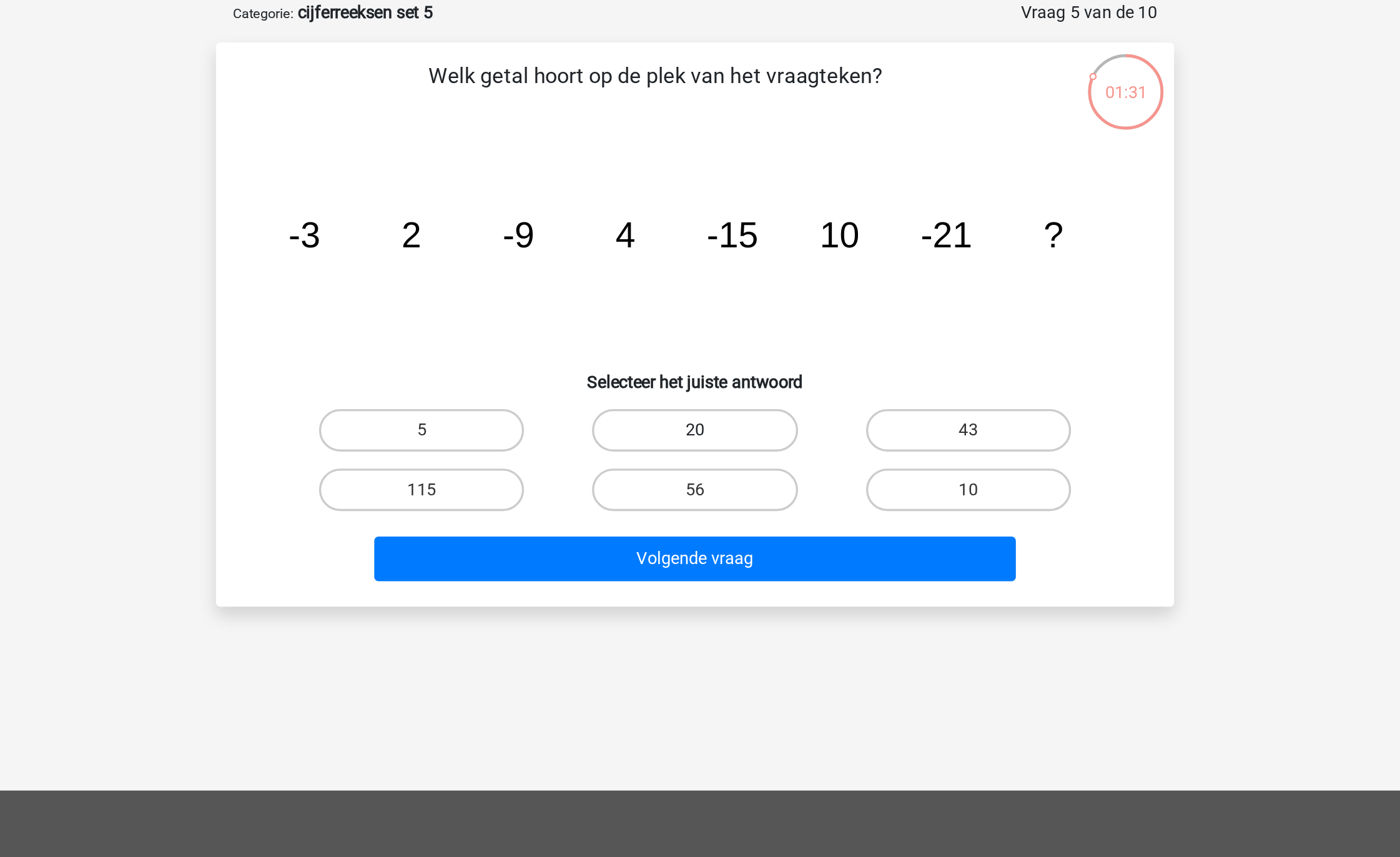
click at [727, 315] on label "20" at bounding box center [700, 315] width 120 height 25
click at [708, 315] on input "20" at bounding box center [704, 319] width 8 height 8
radio input "true"
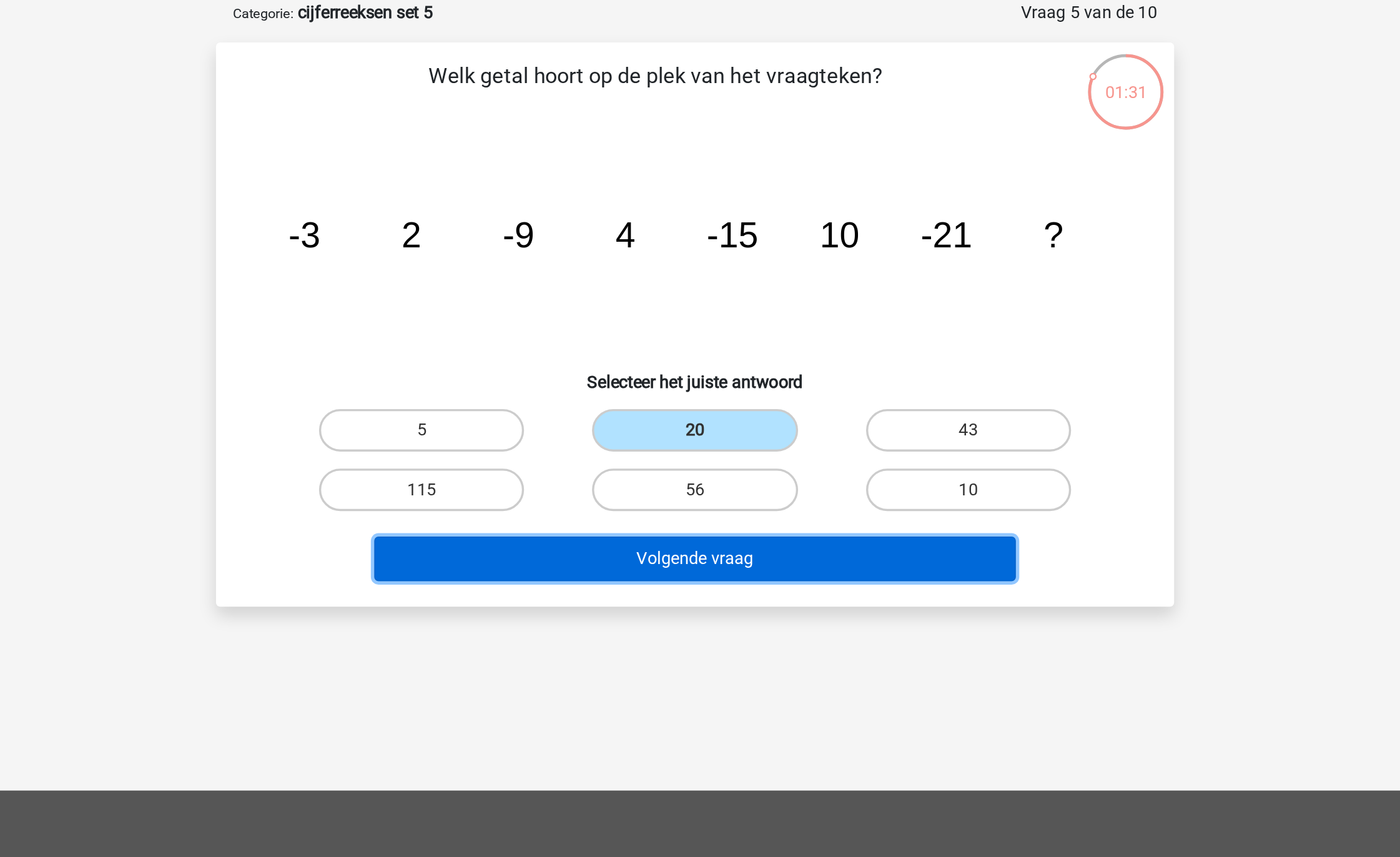
click at [732, 397] on button "Volgende vraag" at bounding box center [700, 391] width 378 height 26
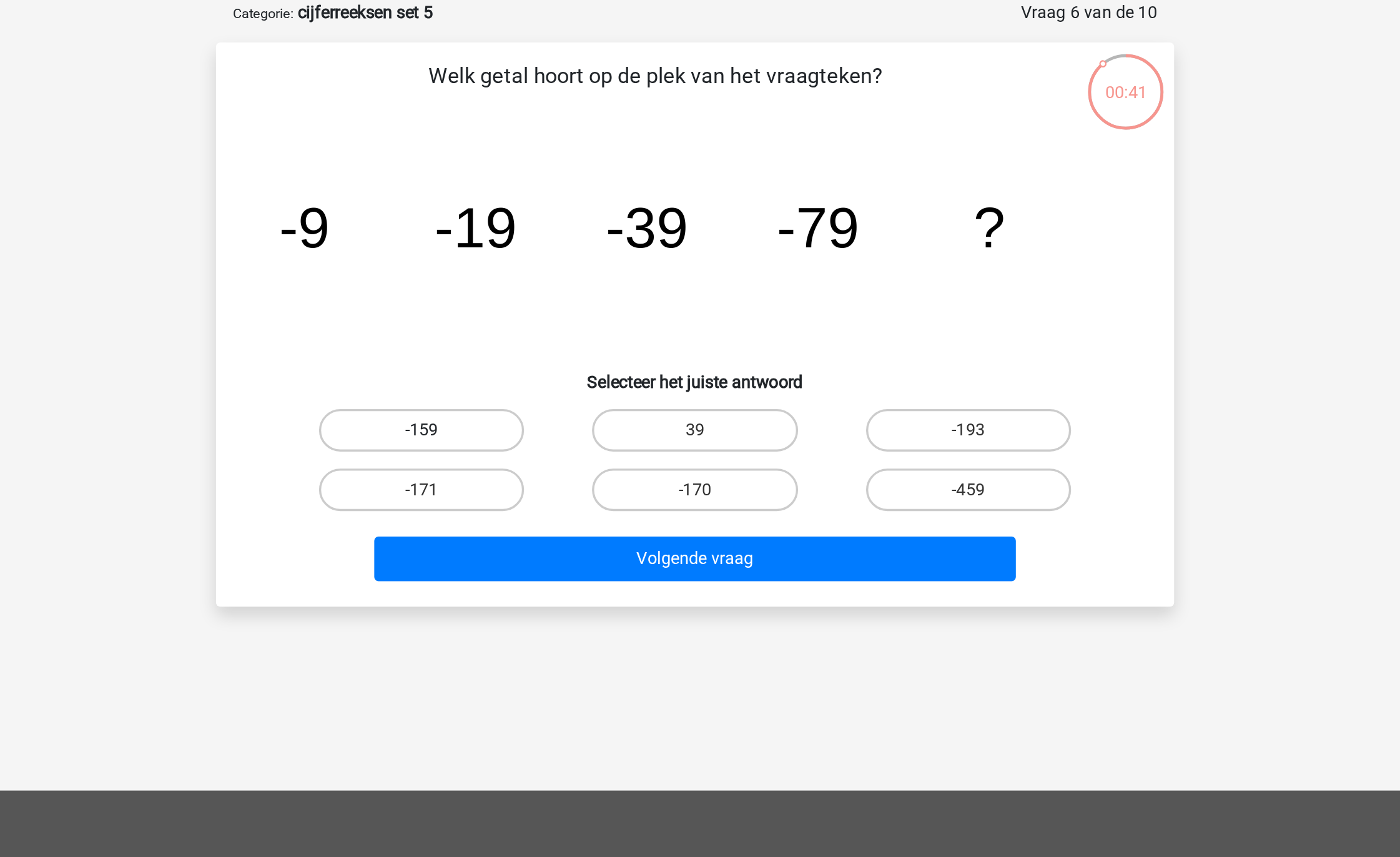
click at [567, 308] on label "-159" at bounding box center [539, 315] width 120 height 25
click at [548, 315] on input "-159" at bounding box center [544, 319] width 8 height 8
radio input "true"
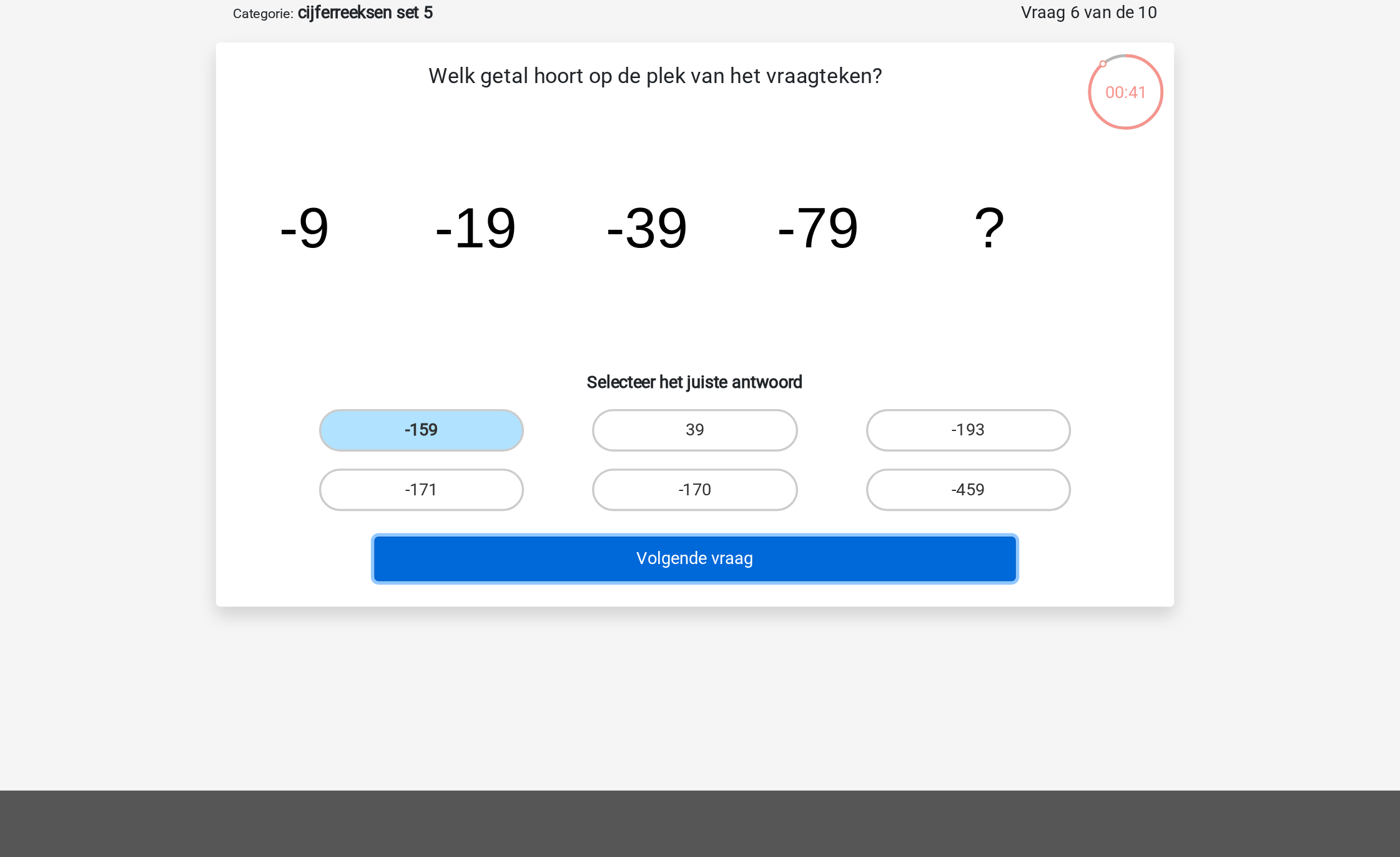
click at [688, 391] on button "Volgende vraag" at bounding box center [700, 391] width 378 height 26
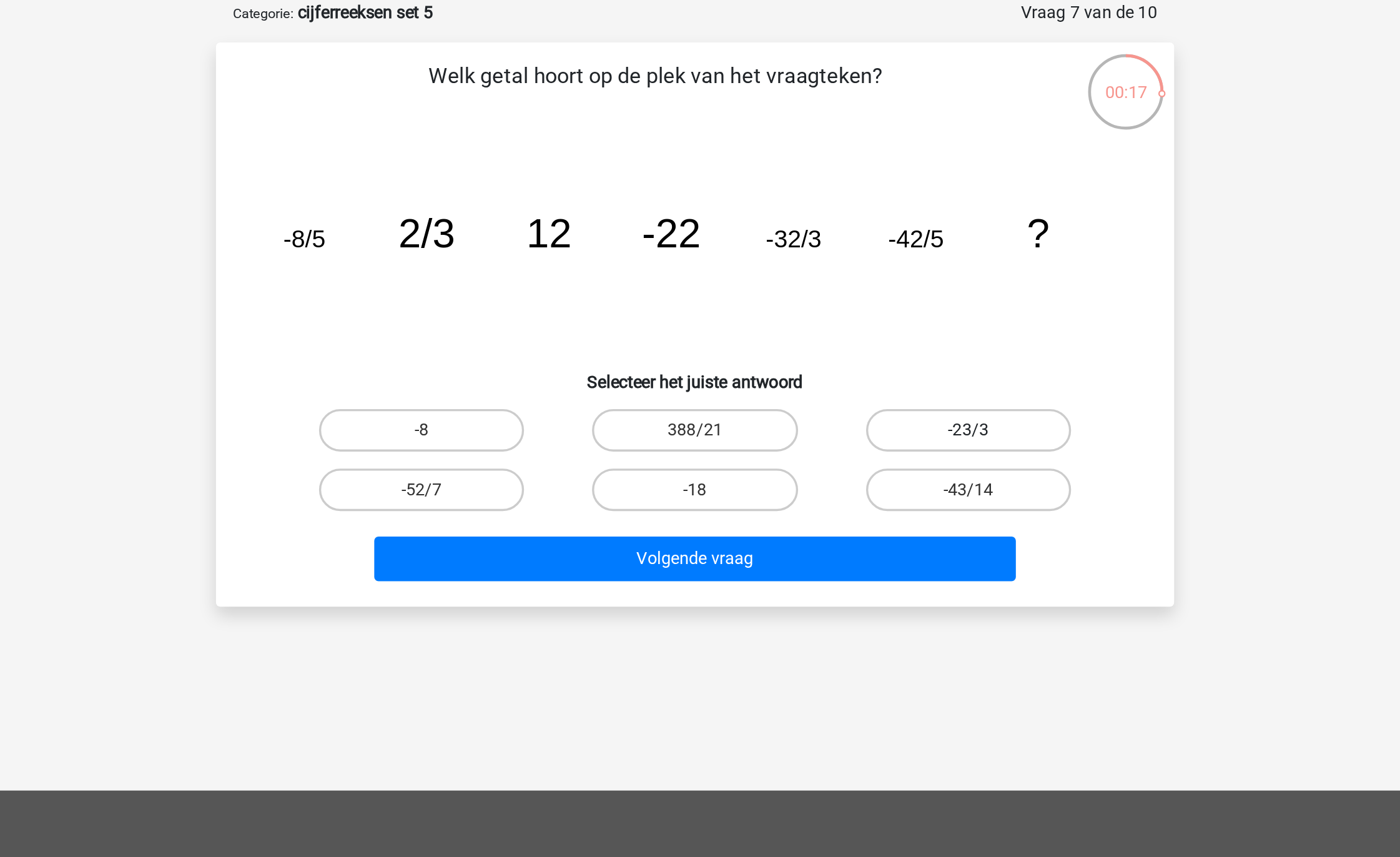
drag, startPoint x: 829, startPoint y: 305, endPoint x: 770, endPoint y: 304, distance: 59.0
click at [829, 306] on label "-23/3" at bounding box center [860, 315] width 120 height 25
click at [861, 315] on input "-23/3" at bounding box center [865, 319] width 8 height 8
radio input "true"
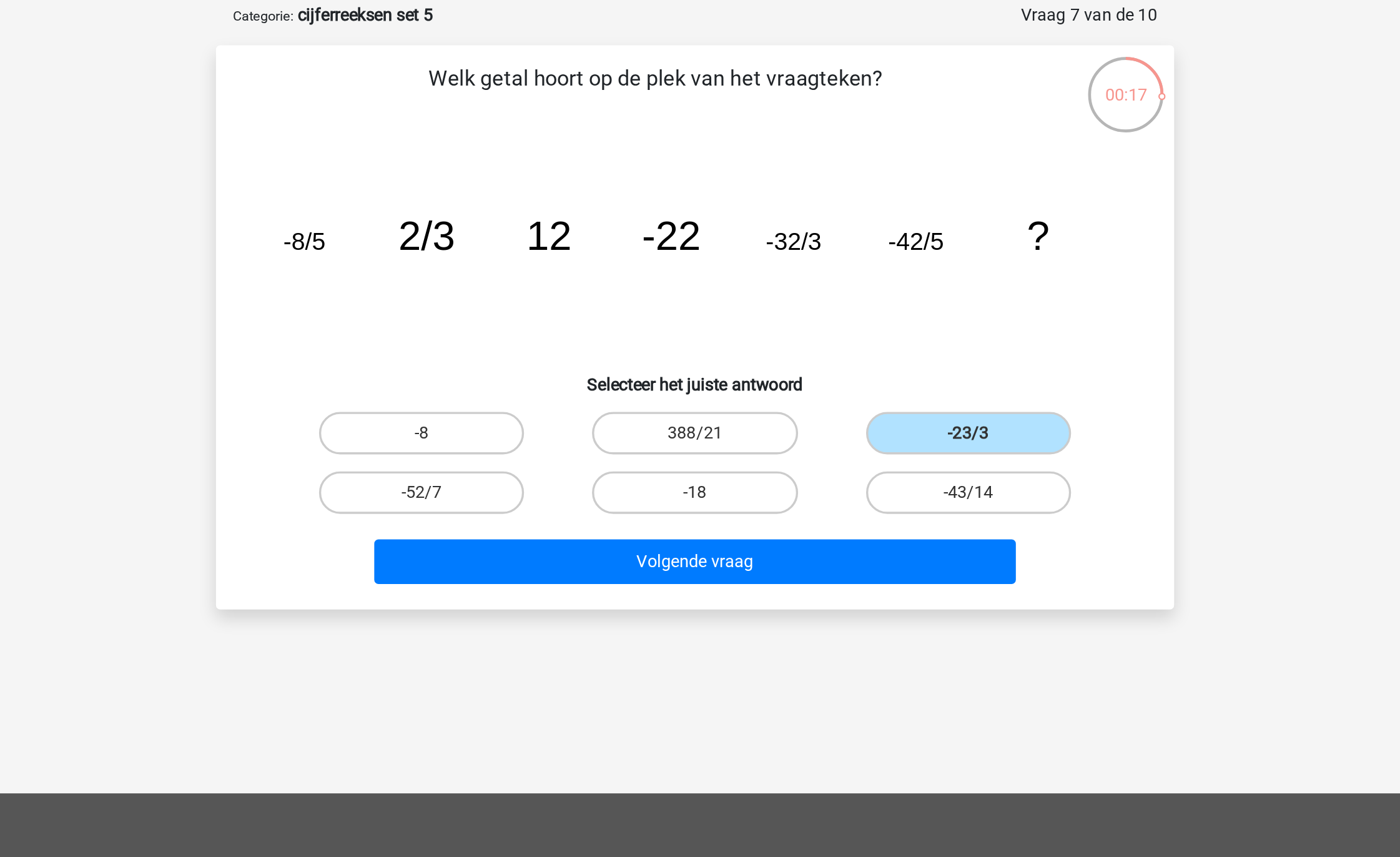
click at [764, 303] on div "388/21" at bounding box center [700, 315] width 151 height 25
click at [743, 321] on label "388/21" at bounding box center [700, 315] width 120 height 25
click at [708, 321] on input "388/21" at bounding box center [704, 319] width 8 height 8
radio input "true"
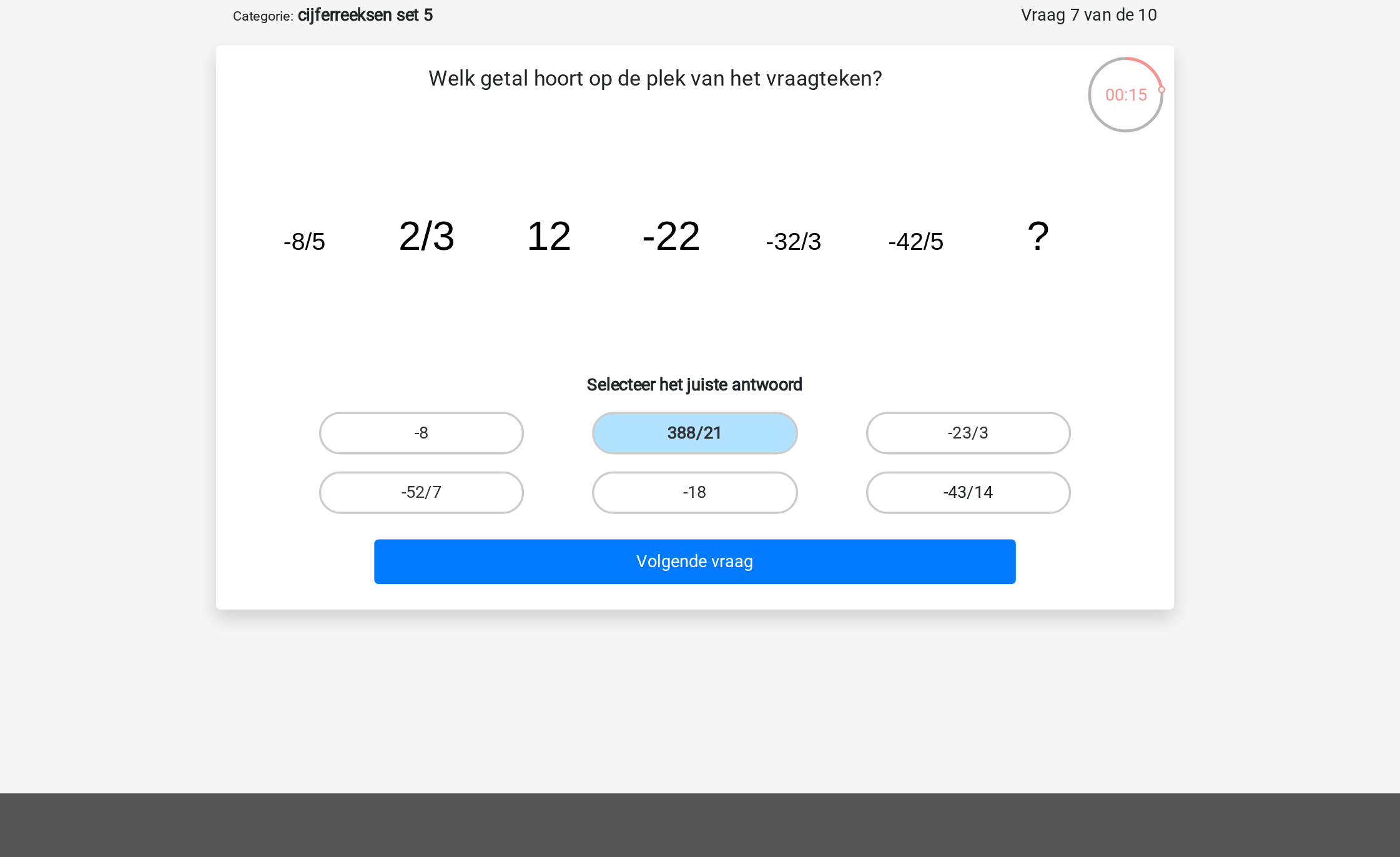
drag, startPoint x: 825, startPoint y: 305, endPoint x: 850, endPoint y: 350, distance: 51.5
click at [825, 305] on label "-23/3" at bounding box center [860, 315] width 120 height 25
click at [861, 315] on input "-23/3" at bounding box center [865, 319] width 8 height 8
radio input "true"
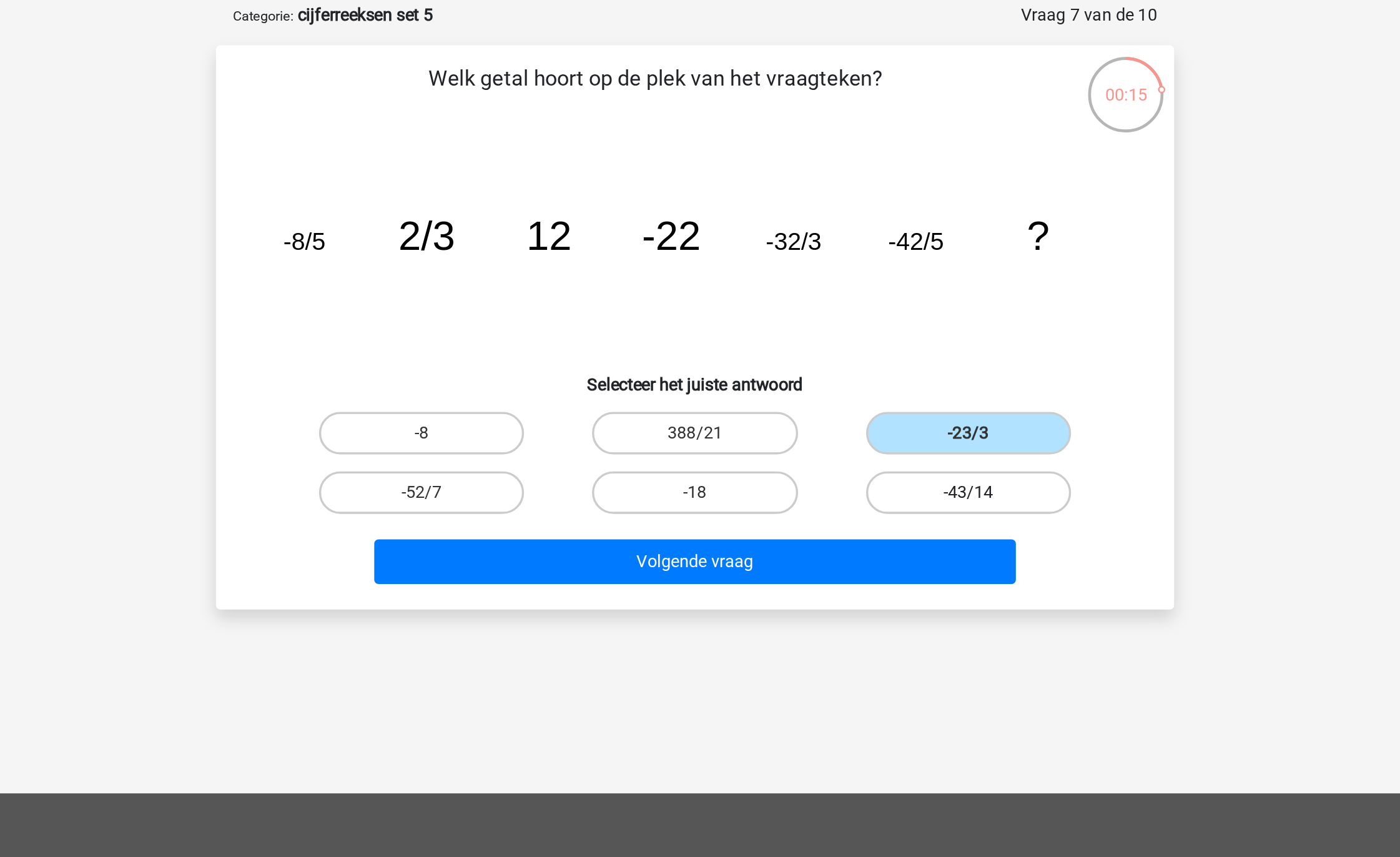
click at [850, 350] on label "-43/14" at bounding box center [860, 350] width 120 height 25
click at [861, 350] on input "-43/14" at bounding box center [865, 354] width 8 height 8
radio input "true"
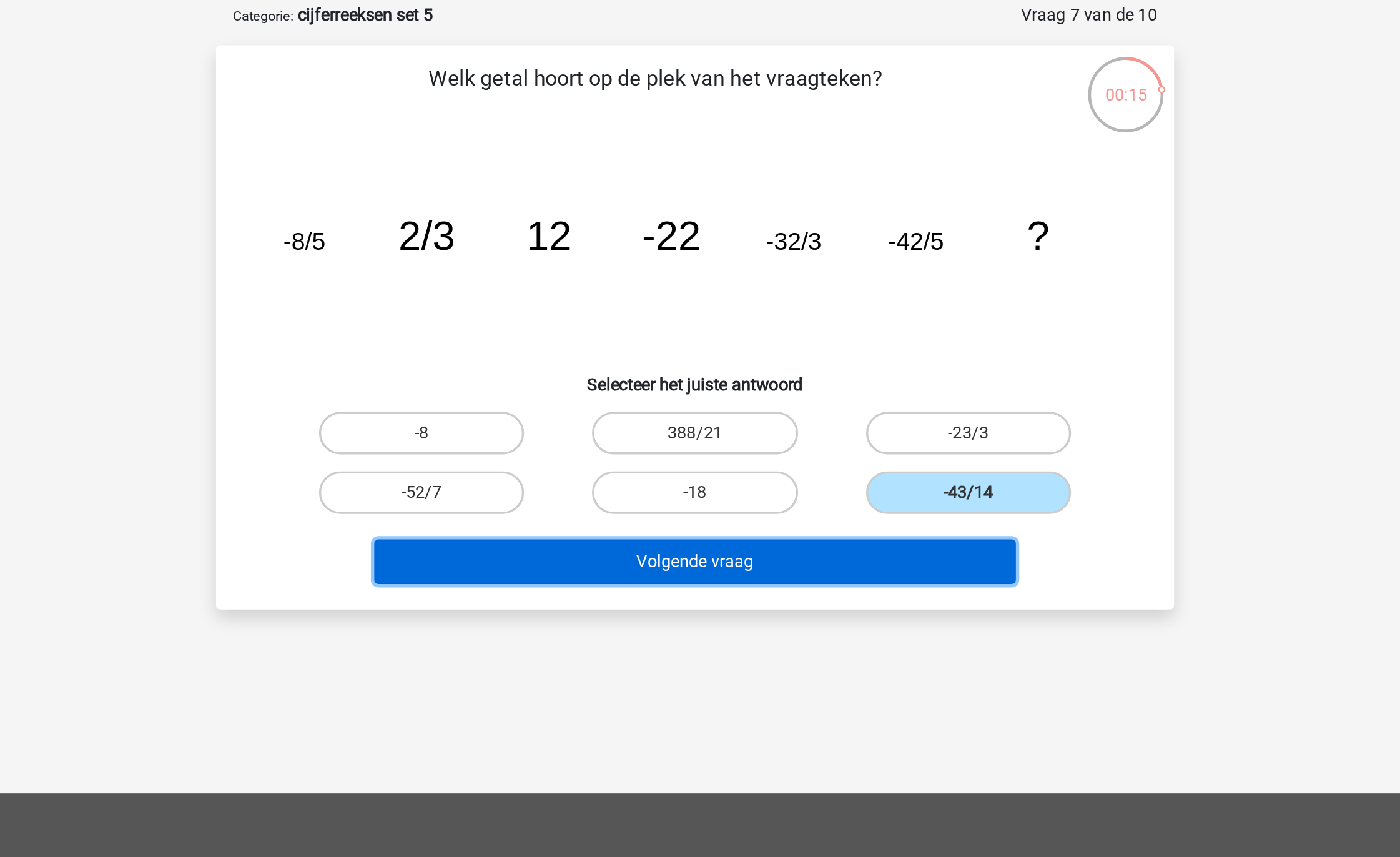
click at [782, 391] on button "Volgende vraag" at bounding box center [700, 391] width 378 height 26
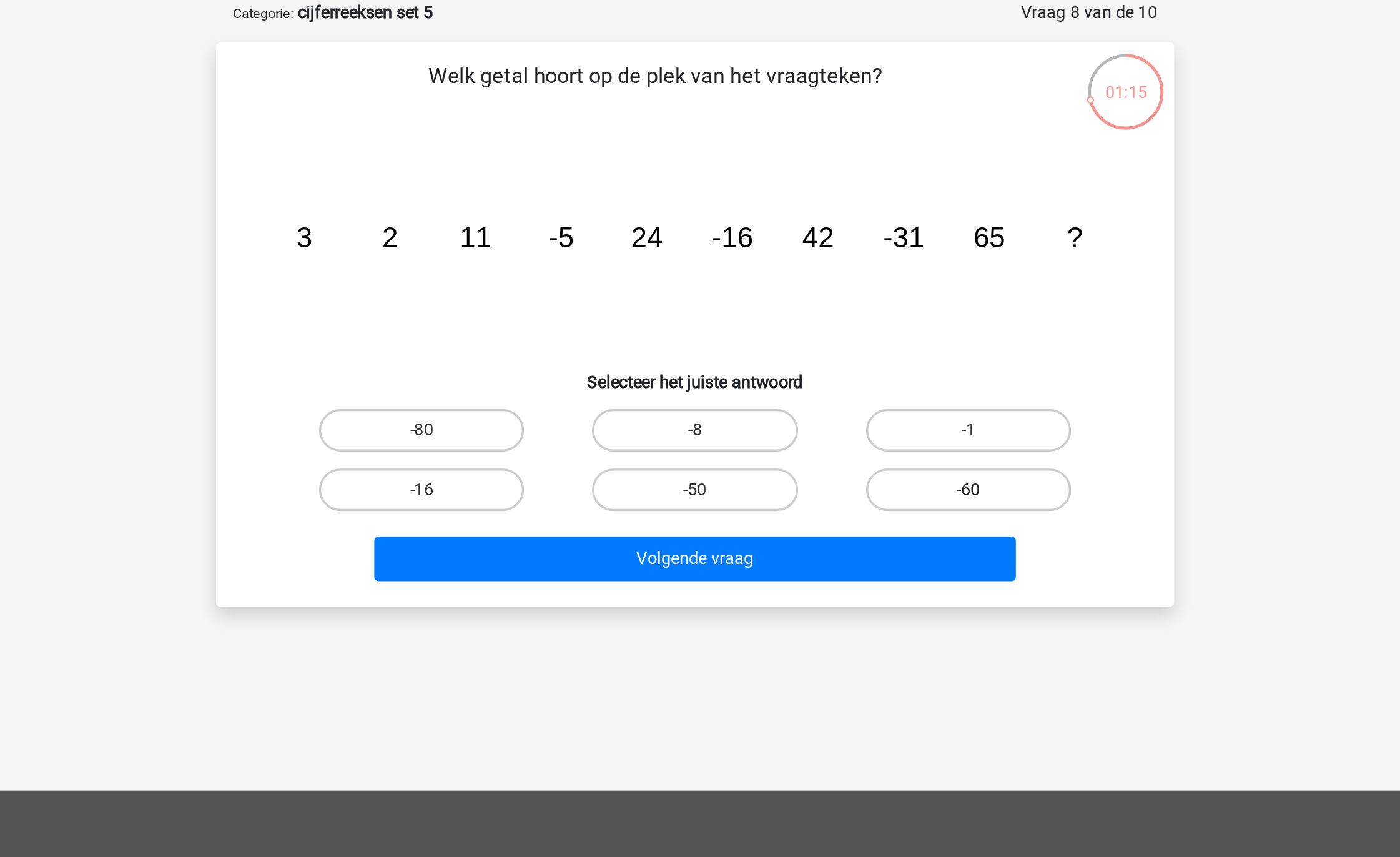
click at [834, 341] on label "-60" at bounding box center [860, 350] width 120 height 25
click at [861, 350] on input "-60" at bounding box center [865, 354] width 8 height 8
radio input "true"
click at [737, 353] on label "-50" at bounding box center [700, 350] width 120 height 25
click at [708, 353] on input "-50" at bounding box center [704, 354] width 8 height 8
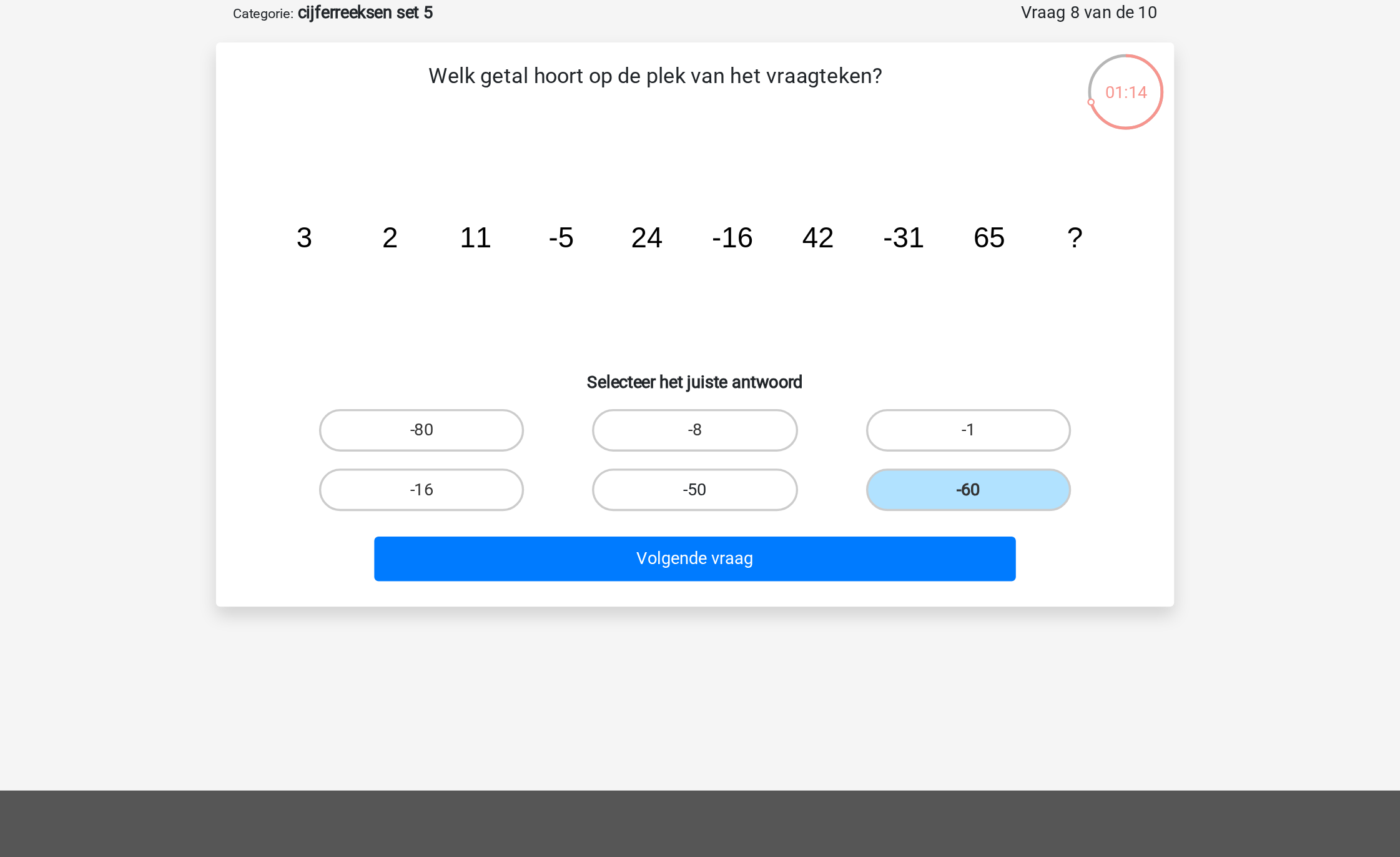
radio input "true"
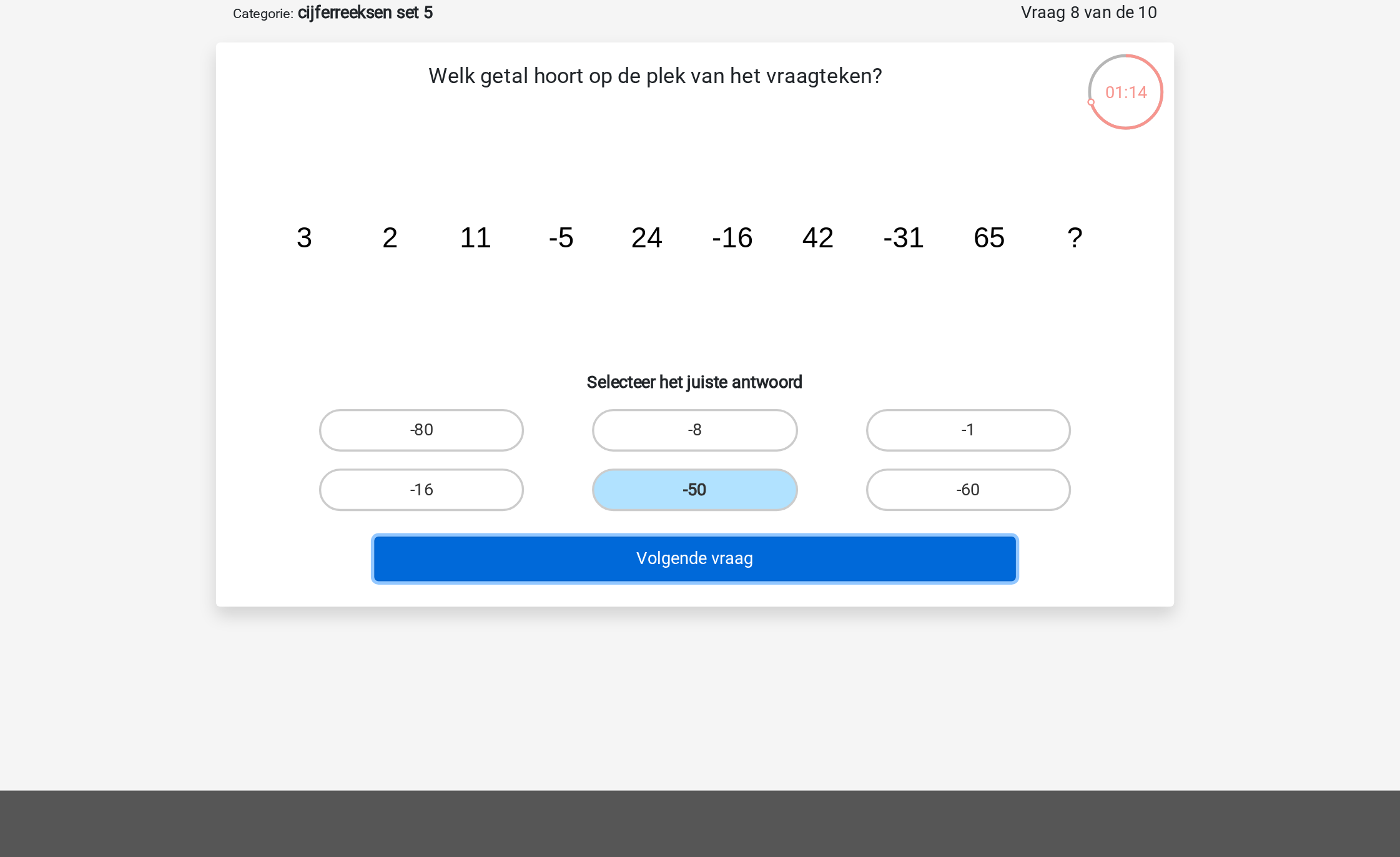
click at [720, 390] on button "Volgende vraag" at bounding box center [700, 391] width 378 height 26
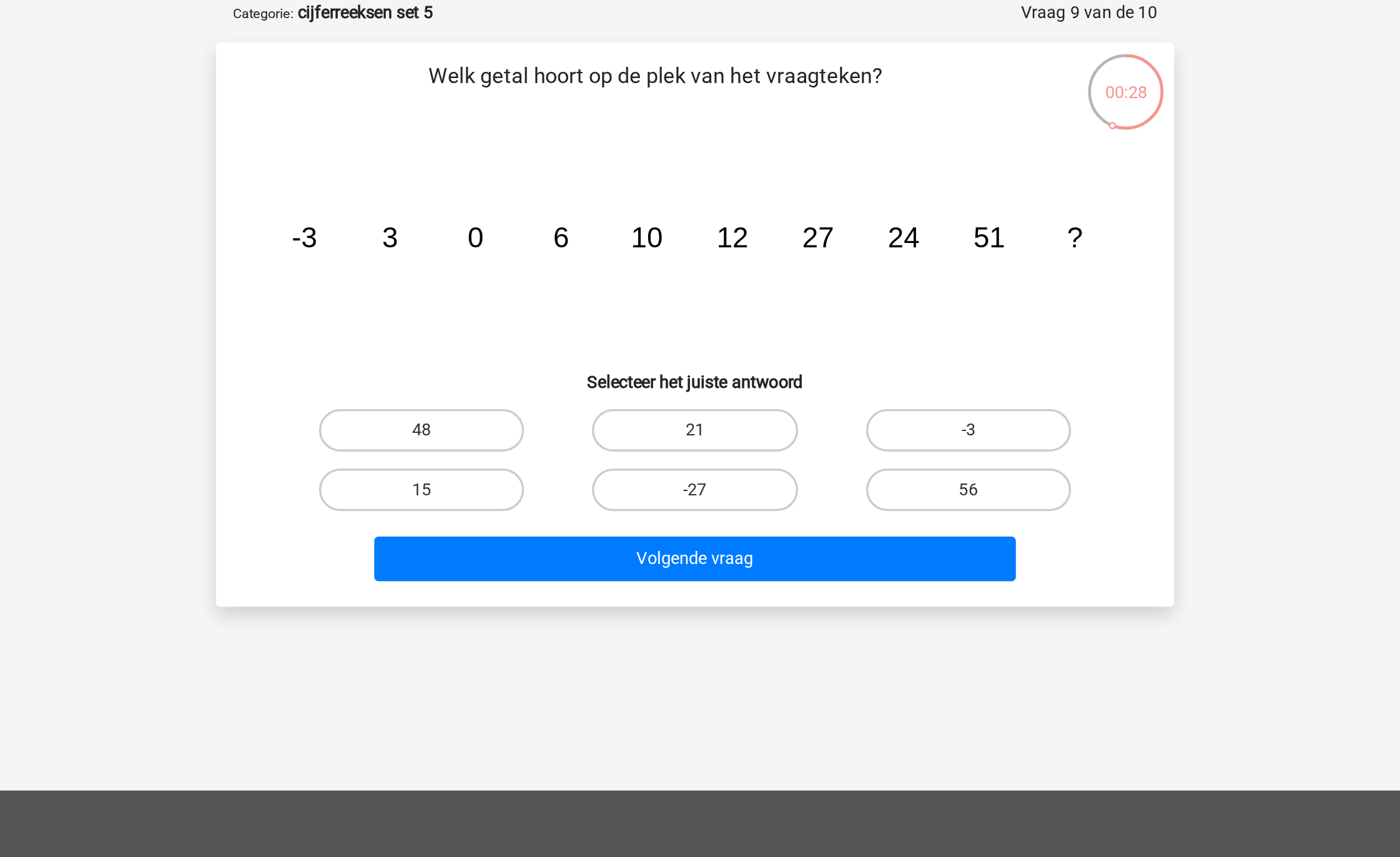
click at [575, 327] on div "48" at bounding box center [539, 315] width 161 height 35
click at [593, 319] on label "48" at bounding box center [539, 315] width 120 height 25
click at [548, 319] on input "48" at bounding box center [544, 319] width 8 height 8
radio input "true"
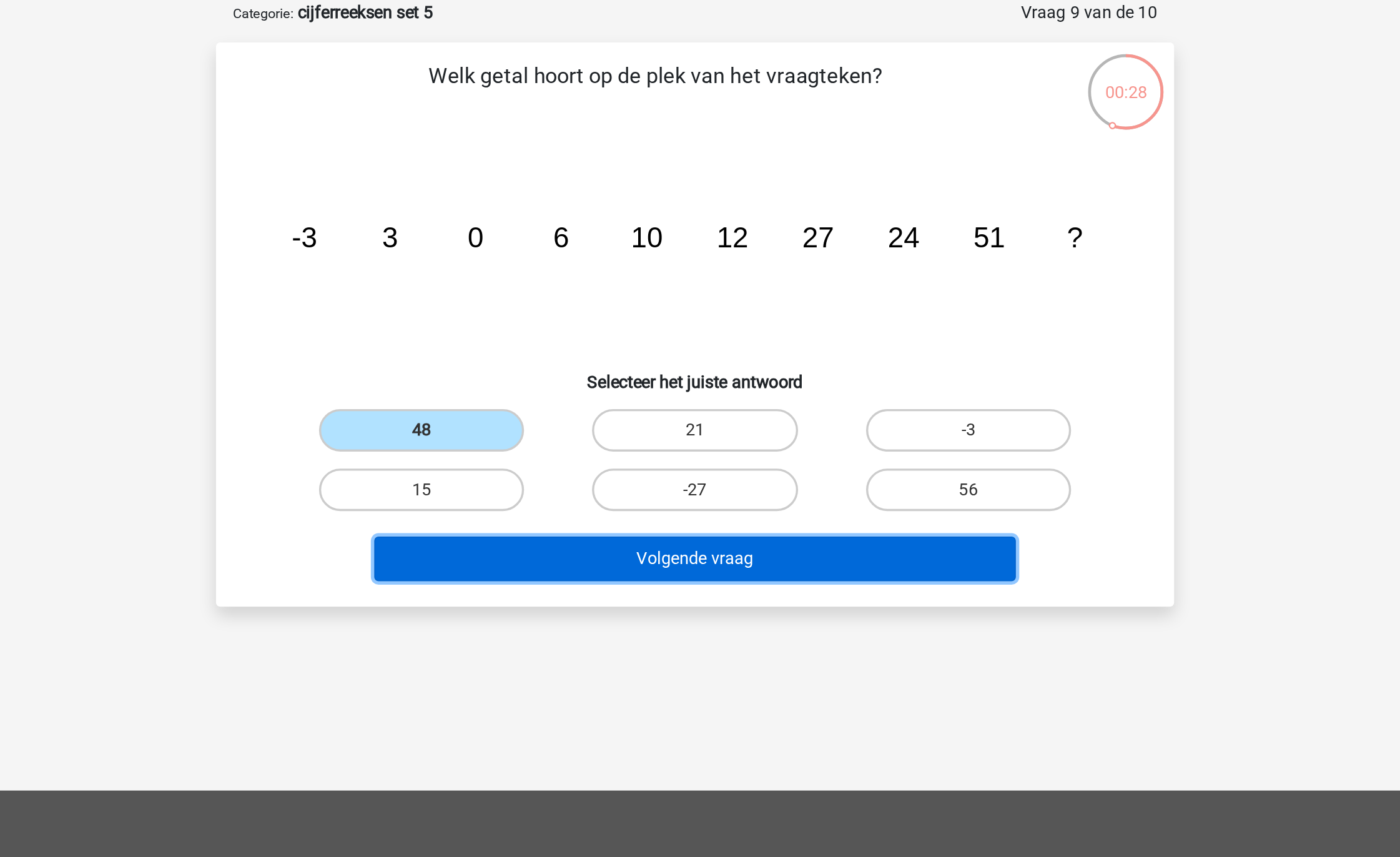
click at [612, 387] on button "Volgende vraag" at bounding box center [700, 391] width 378 height 26
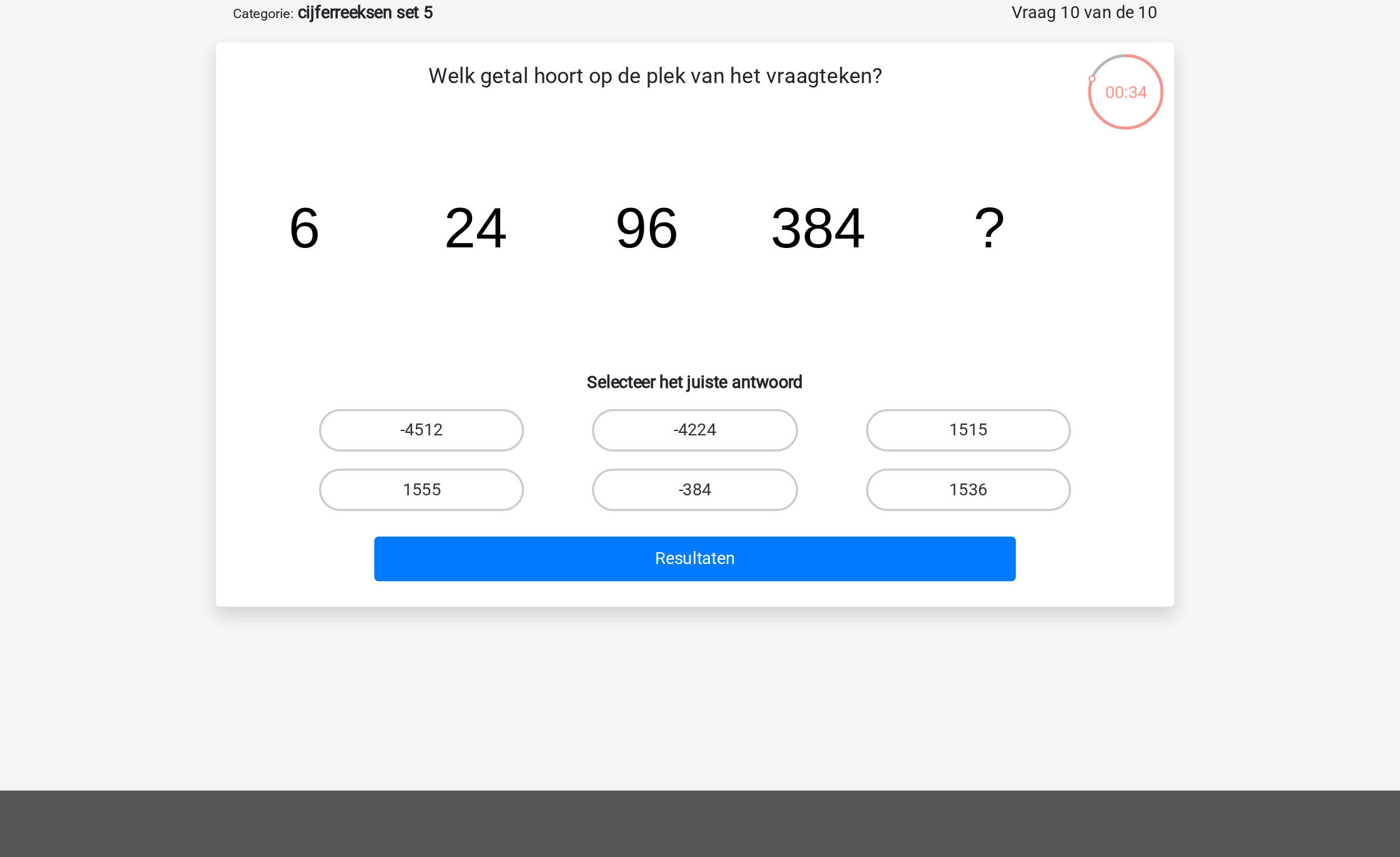
click at [791, 159] on icon "image/svg+xml 6 24 96 384 ?" at bounding box center [700, 208] width 503 height 126
click at [843, 342] on label "1536" at bounding box center [860, 350] width 120 height 25
click at [861, 350] on input "1536" at bounding box center [865, 354] width 8 height 8
radio input "true"
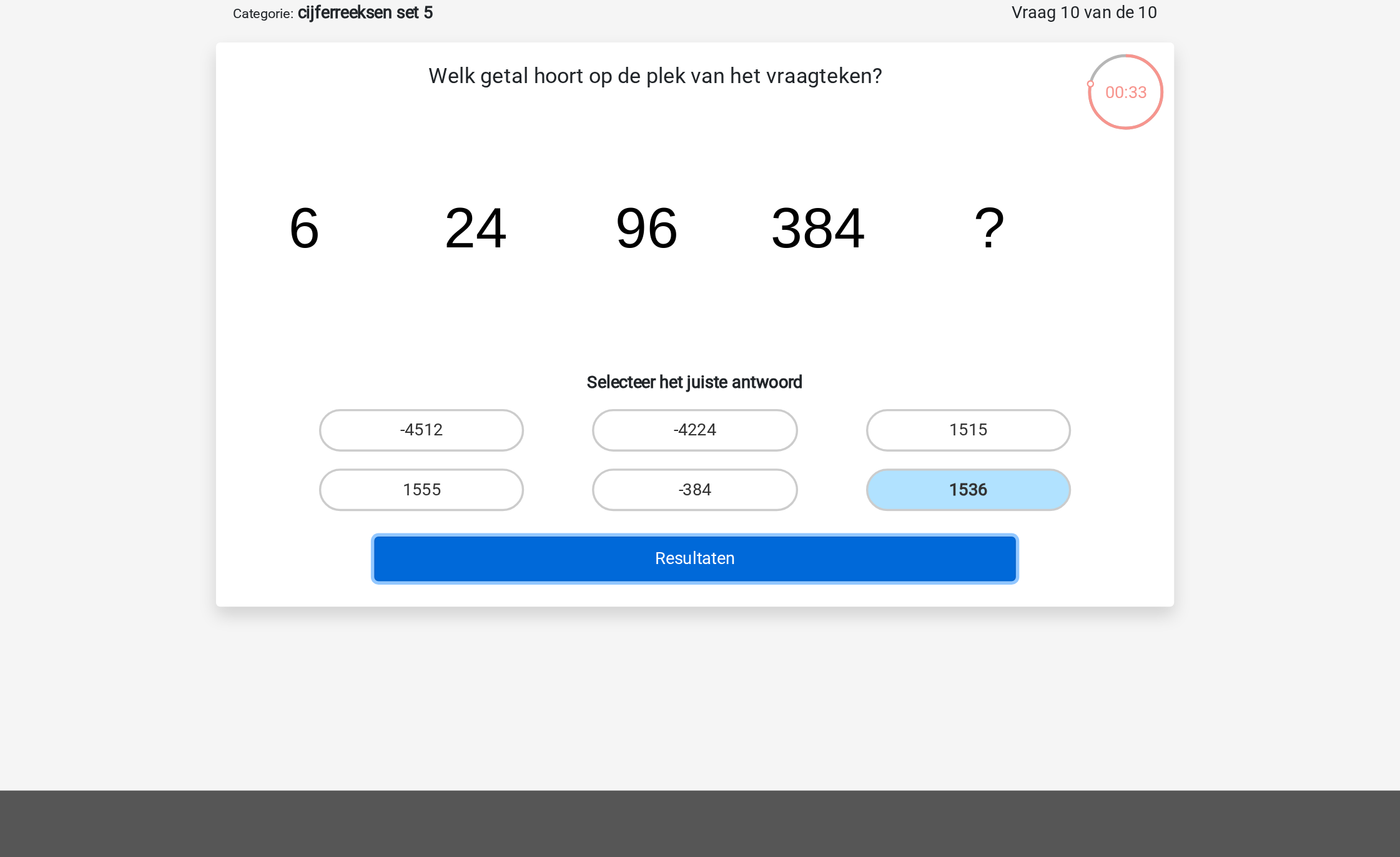
click at [793, 389] on button "Resultaten" at bounding box center [700, 391] width 378 height 26
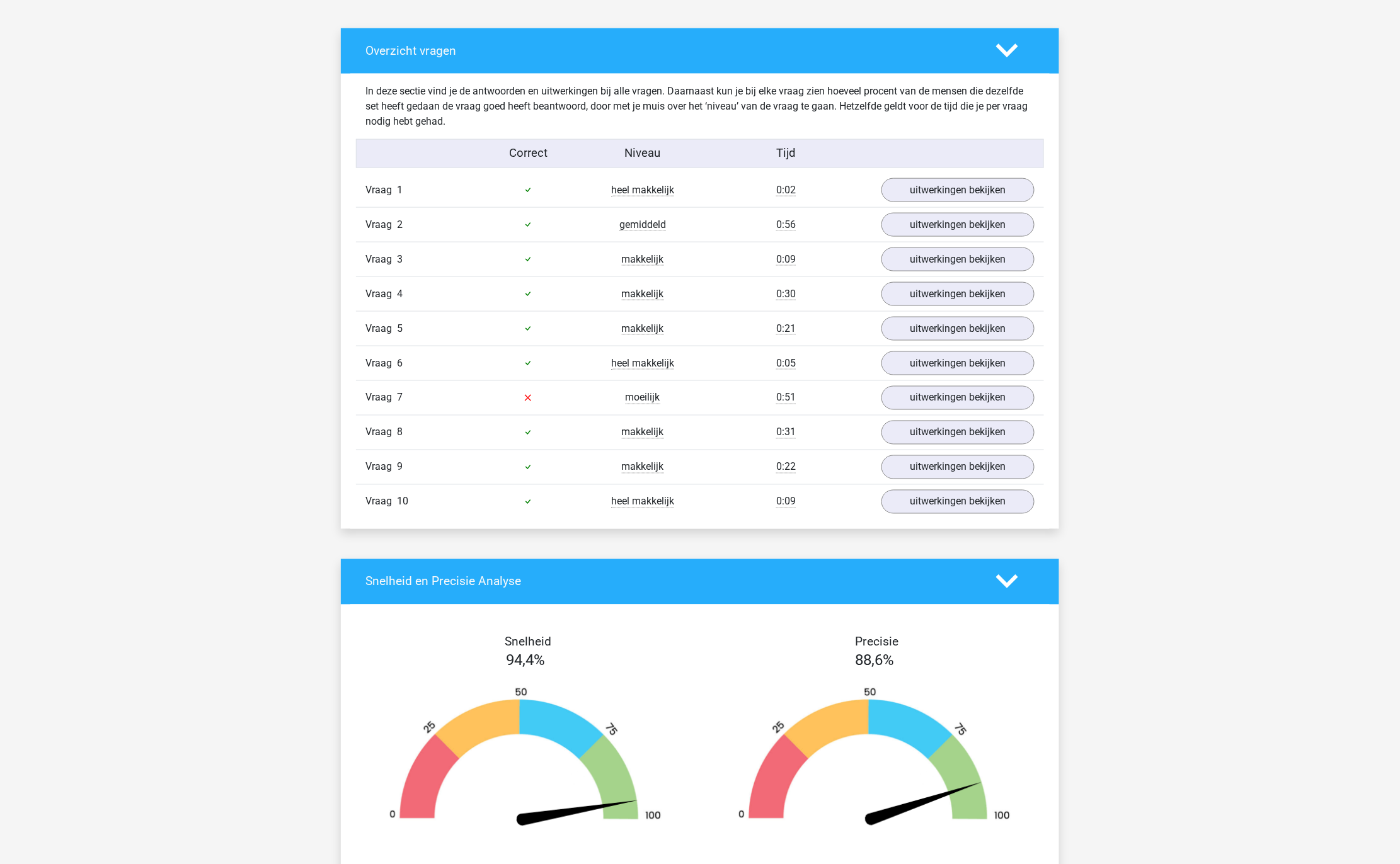
scroll to position [707, 0]
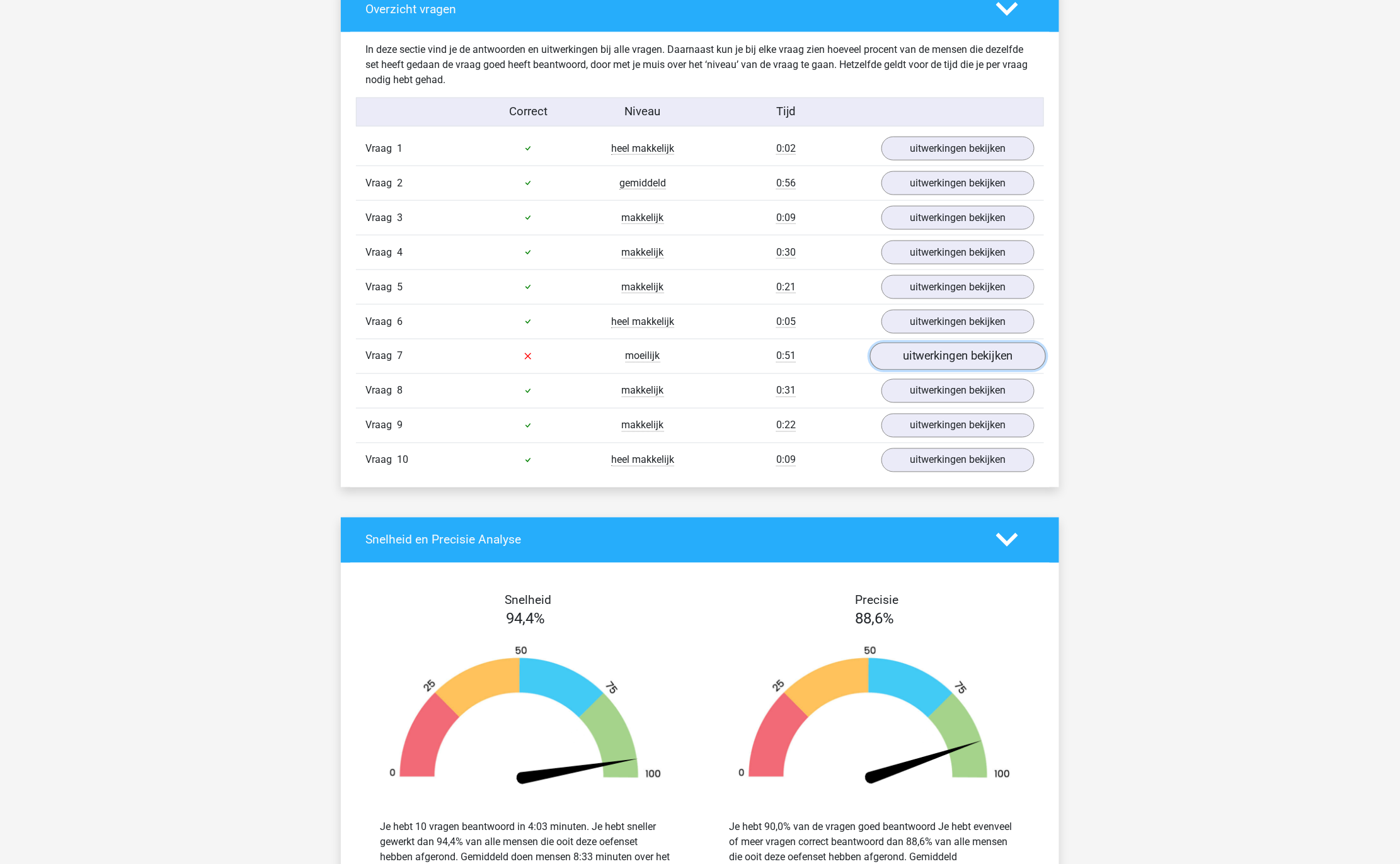
click at [948, 369] on link "uitwerkingen bekijken" at bounding box center [957, 356] width 176 height 28
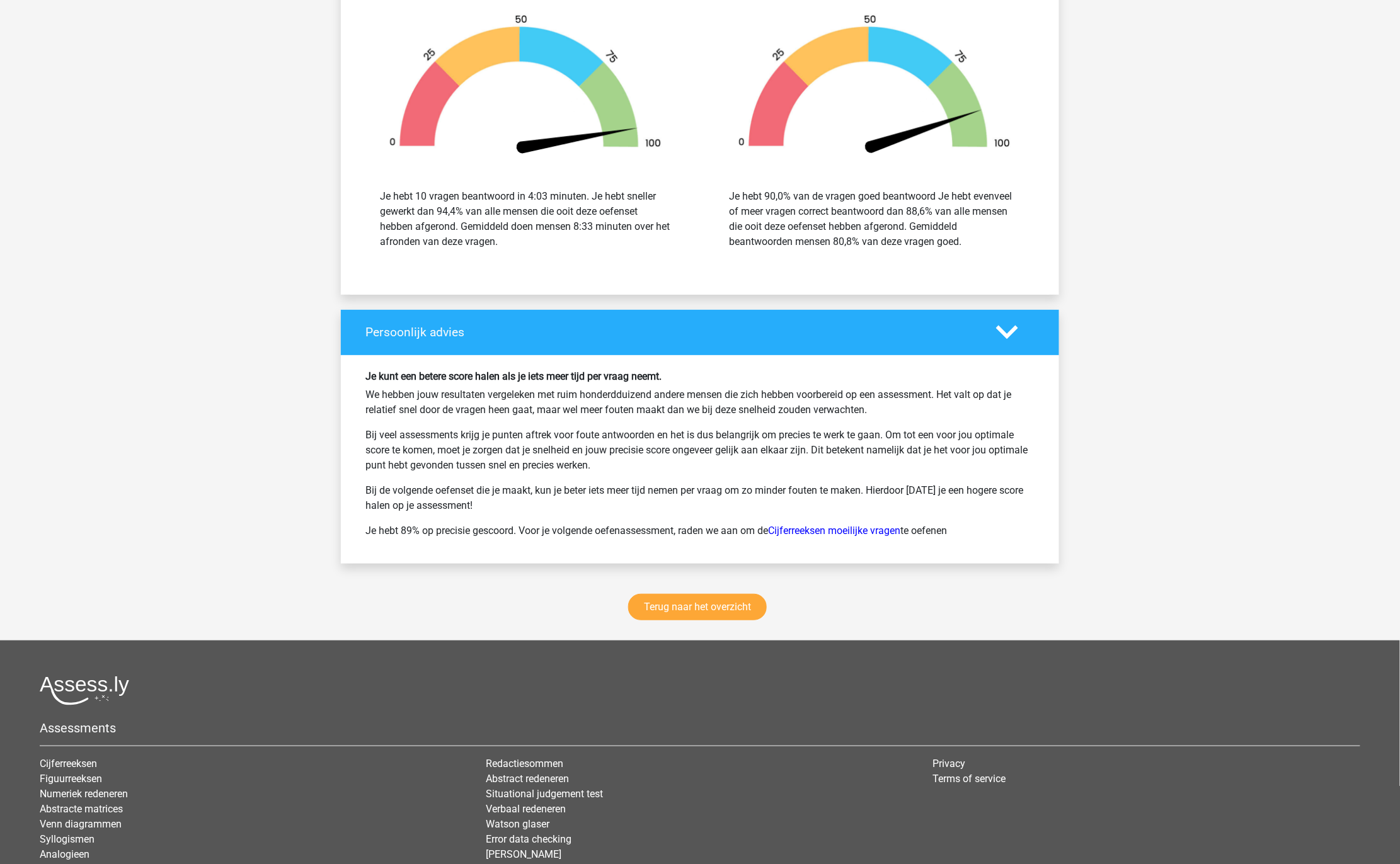
scroll to position [2210, 0]
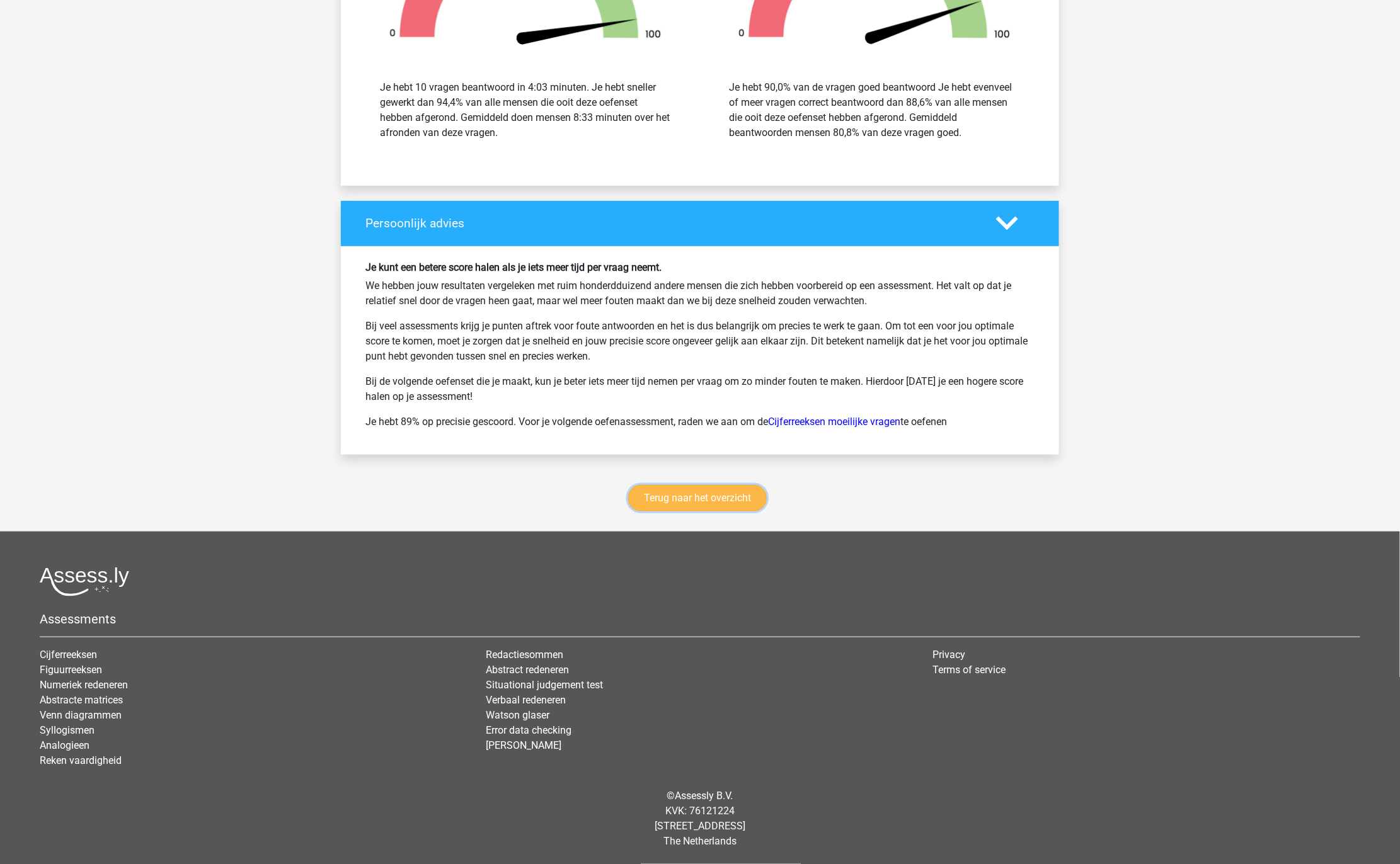
click at [714, 497] on link "Terug naar het overzicht" at bounding box center [697, 498] width 138 height 26
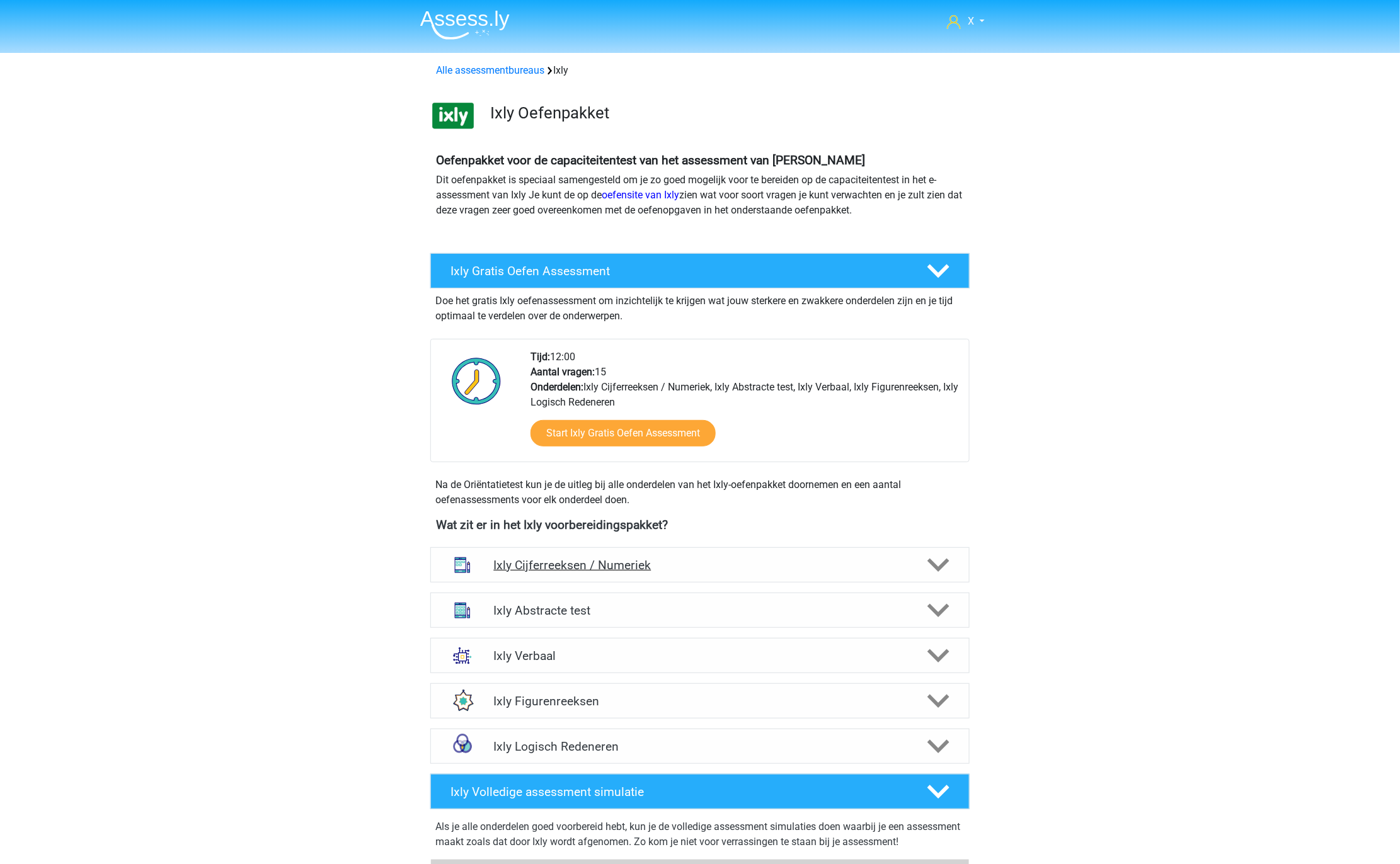
click at [748, 564] on h4 "Ixly Cijferreeksen / Numeriek" at bounding box center [700, 564] width 413 height 14
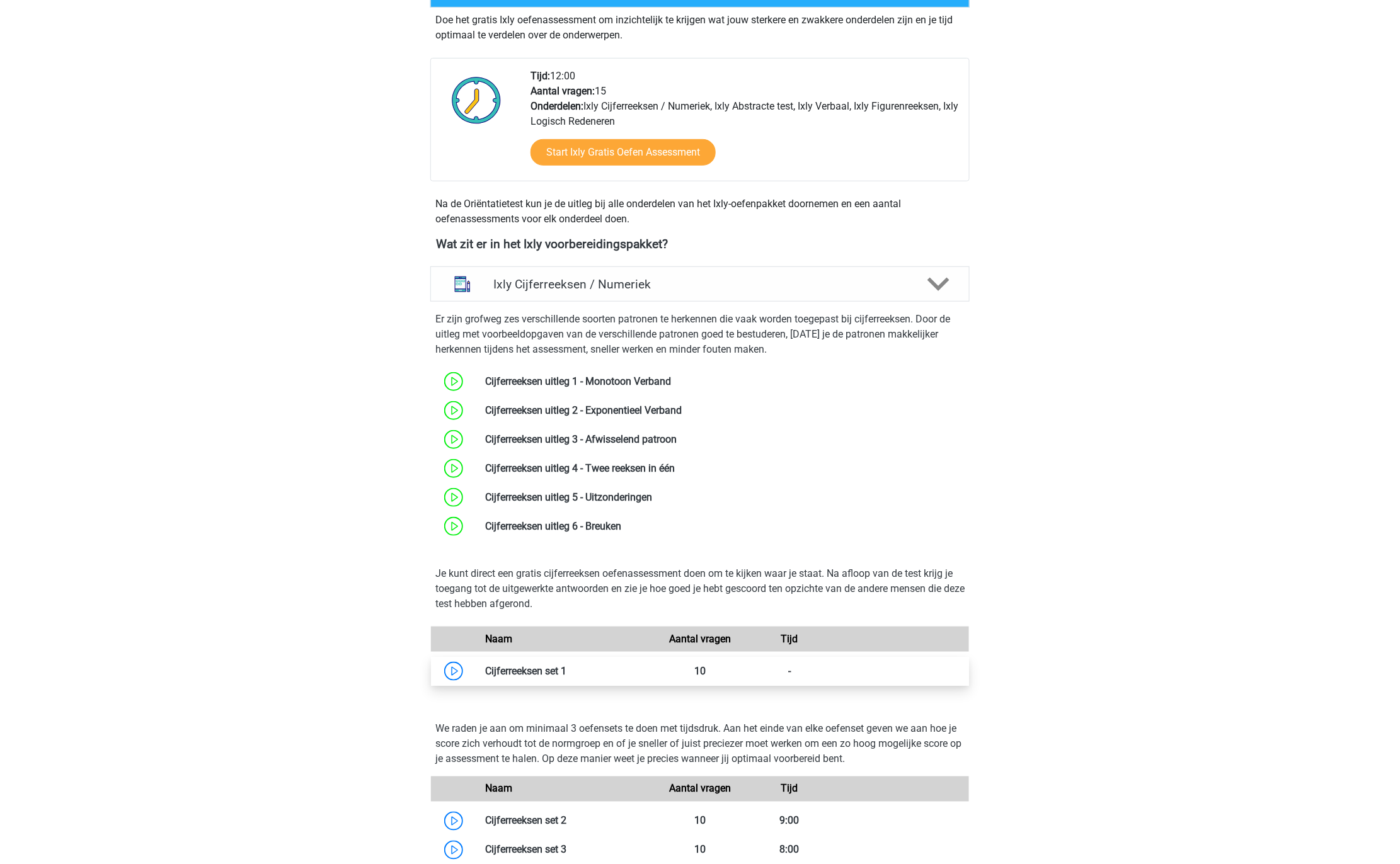
scroll to position [579, 0]
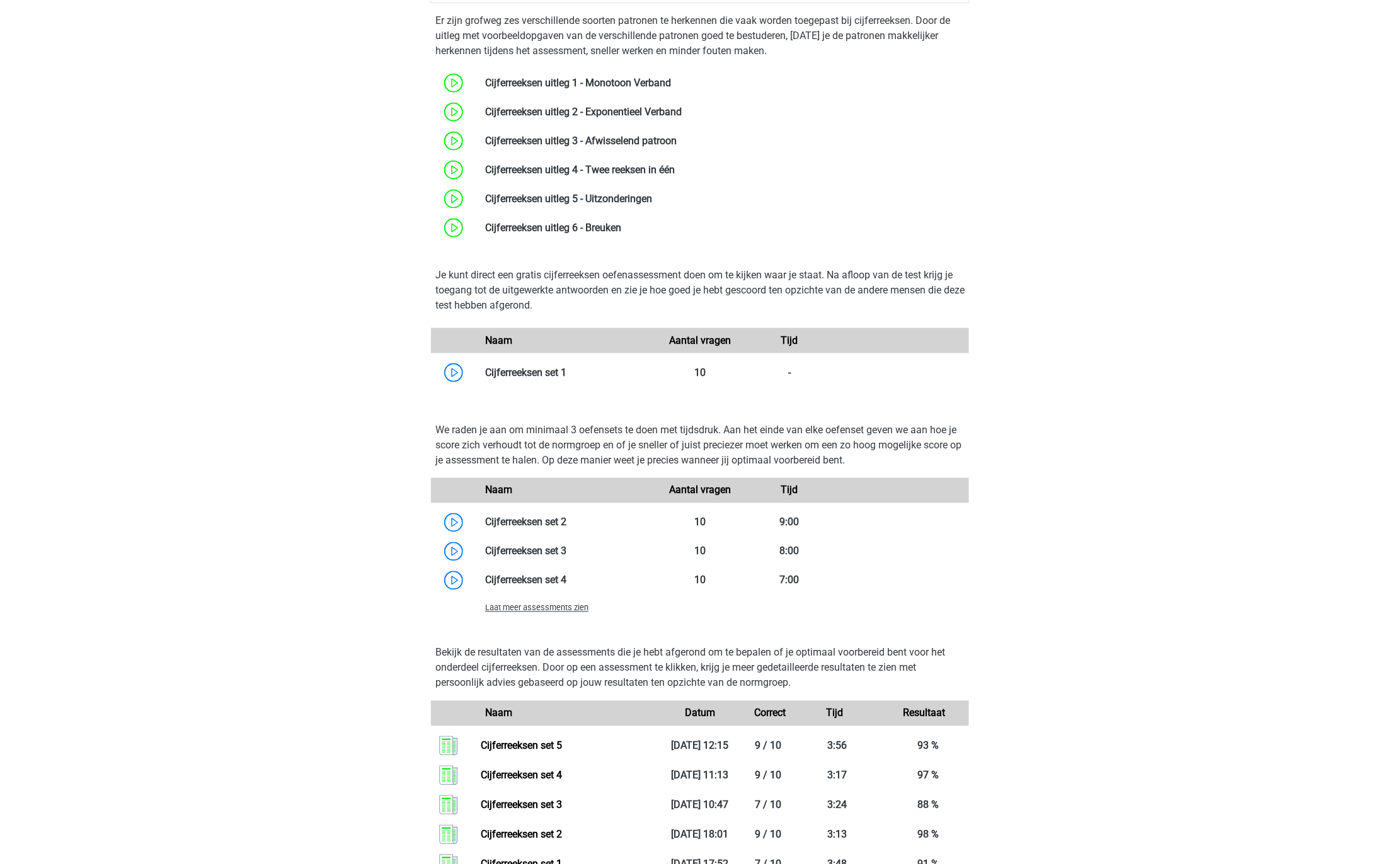
click at [568, 606] on span "Laat meer assessments zien" at bounding box center [537, 608] width 103 height 9
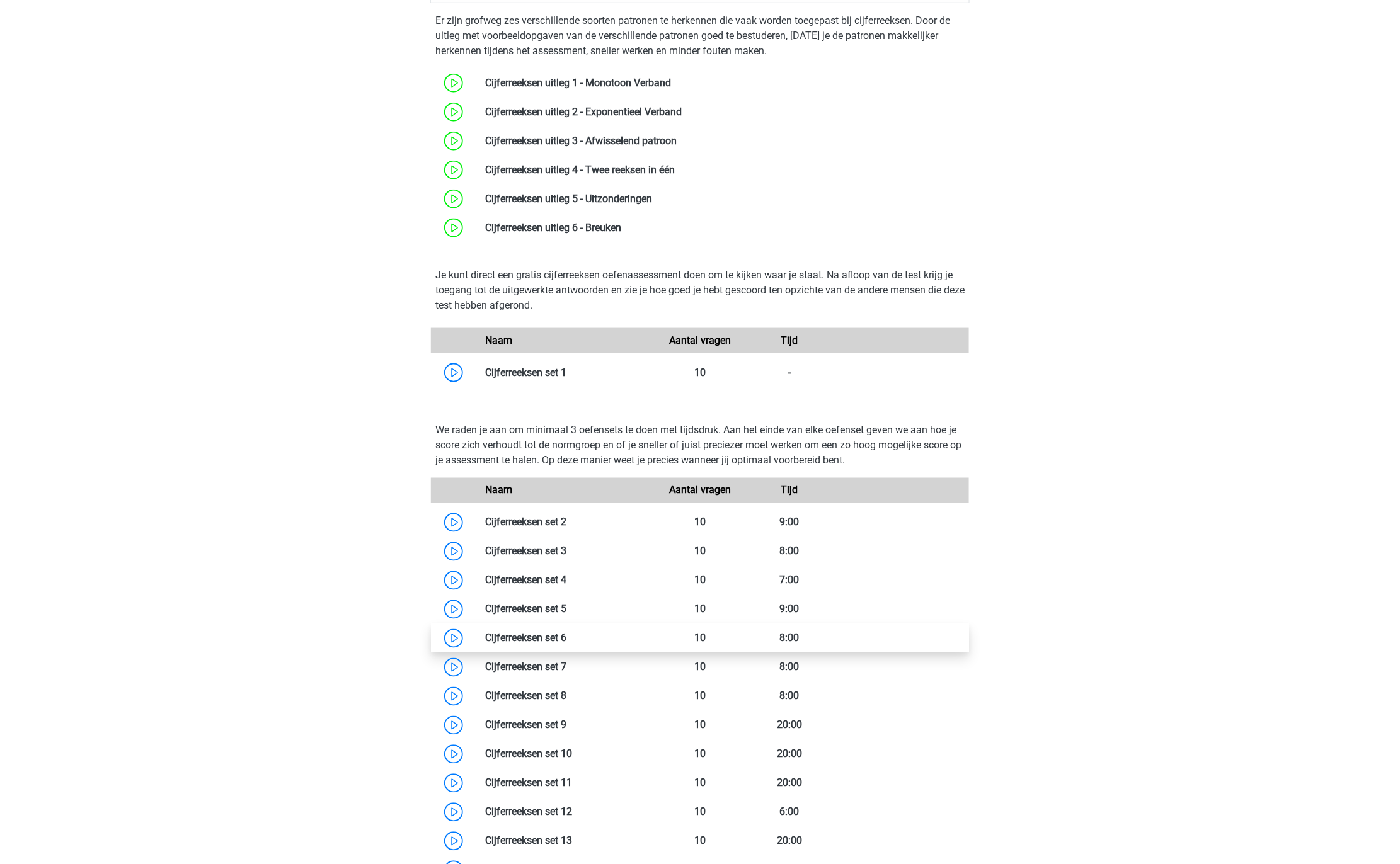
click at [566, 638] on link at bounding box center [566, 638] width 0 height 12
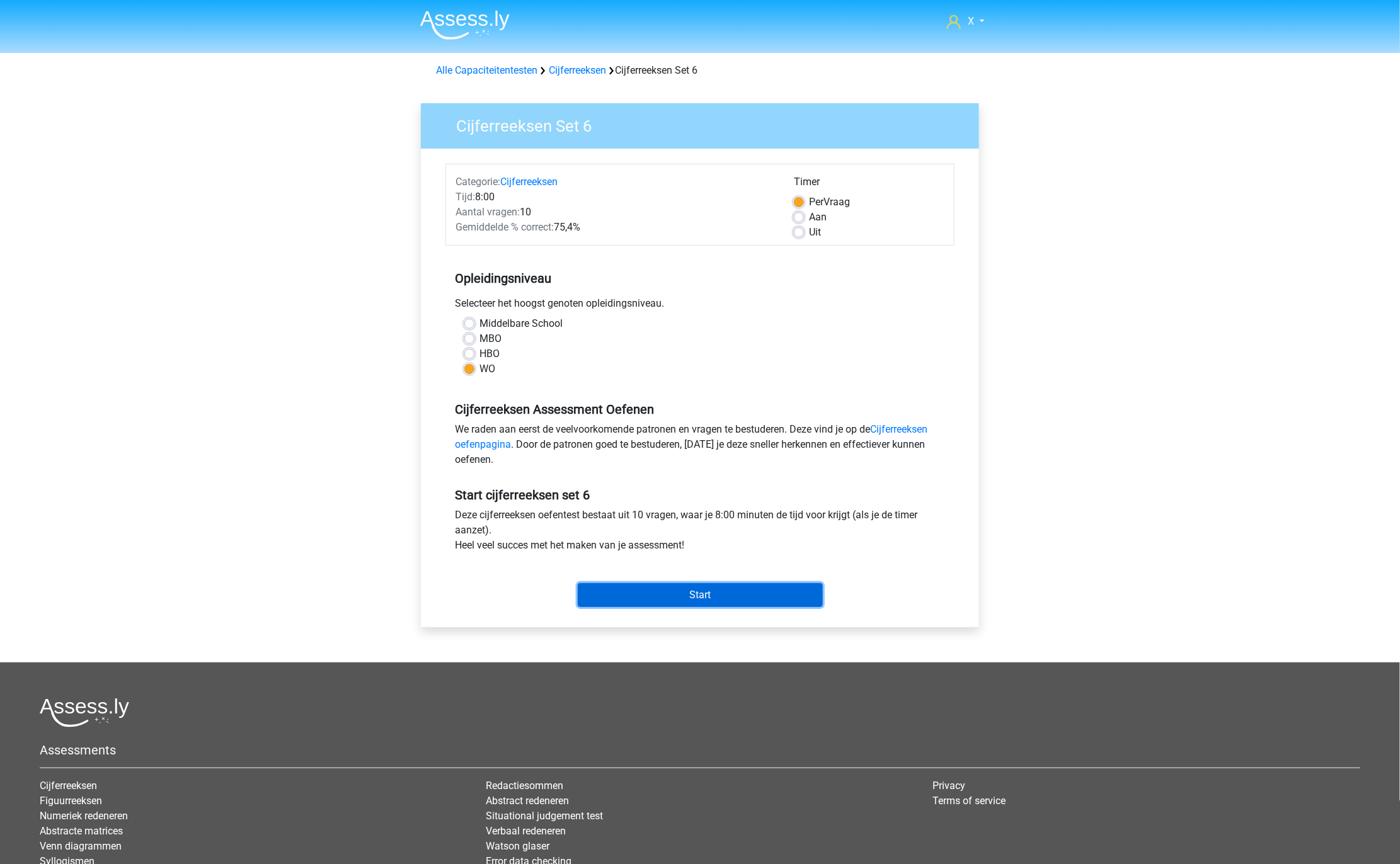
click at [757, 602] on input "Start" at bounding box center [700, 594] width 245 height 24
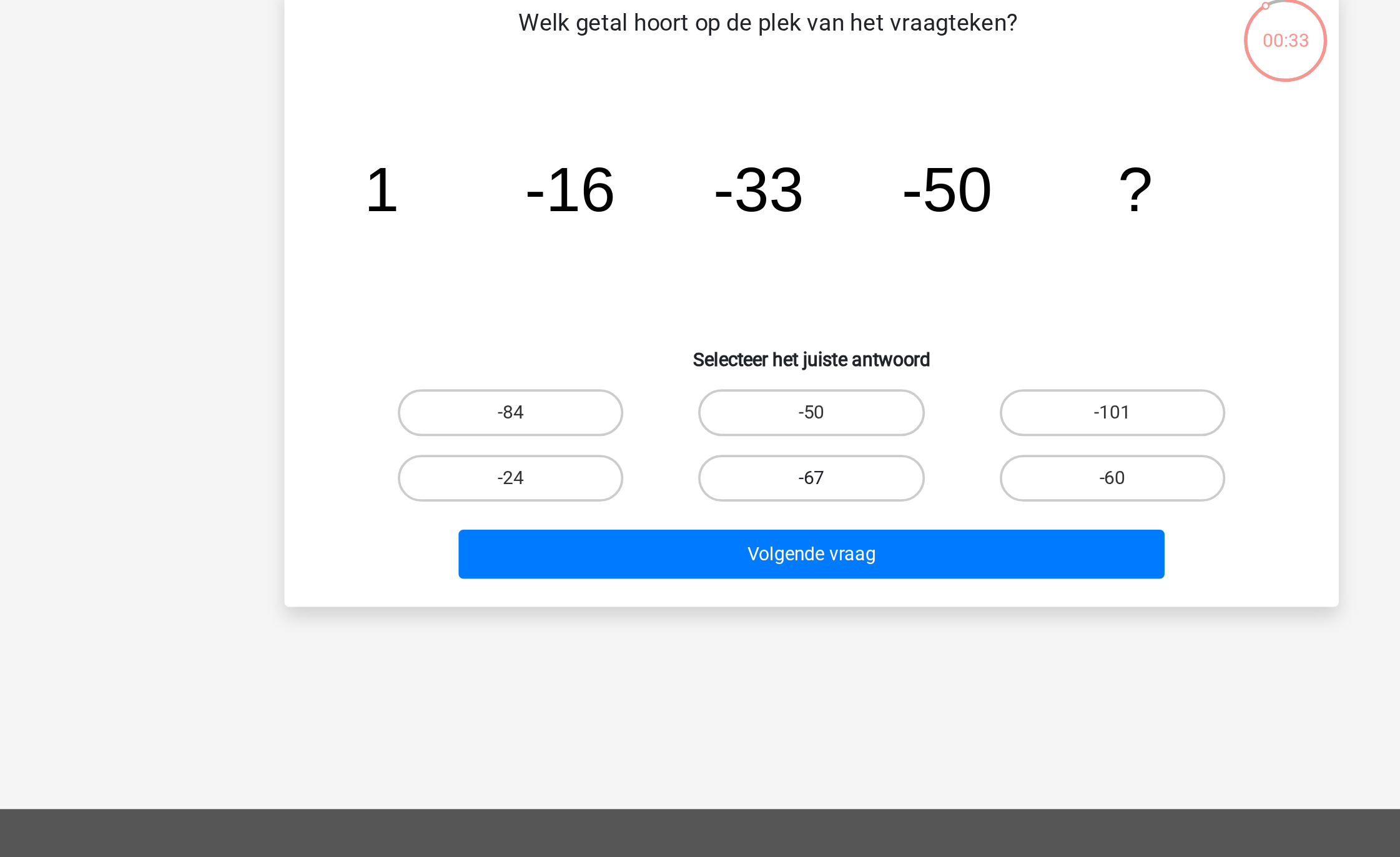
click at [730, 345] on label "-67" at bounding box center [700, 350] width 120 height 25
click at [708, 350] on input "-67" at bounding box center [704, 354] width 8 height 8
radio input "true"
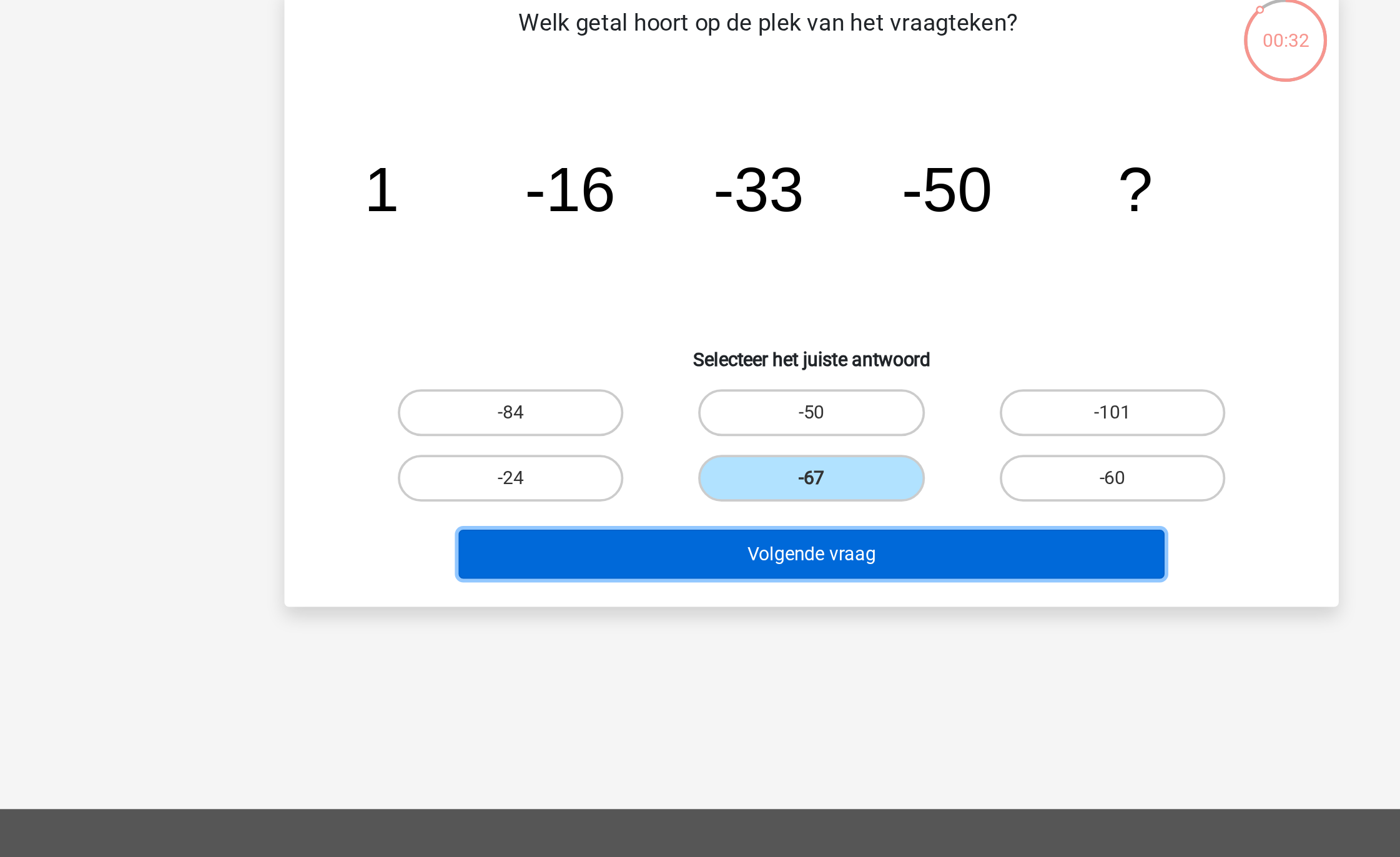
click at [730, 390] on button "Volgende vraag" at bounding box center [700, 391] width 378 height 26
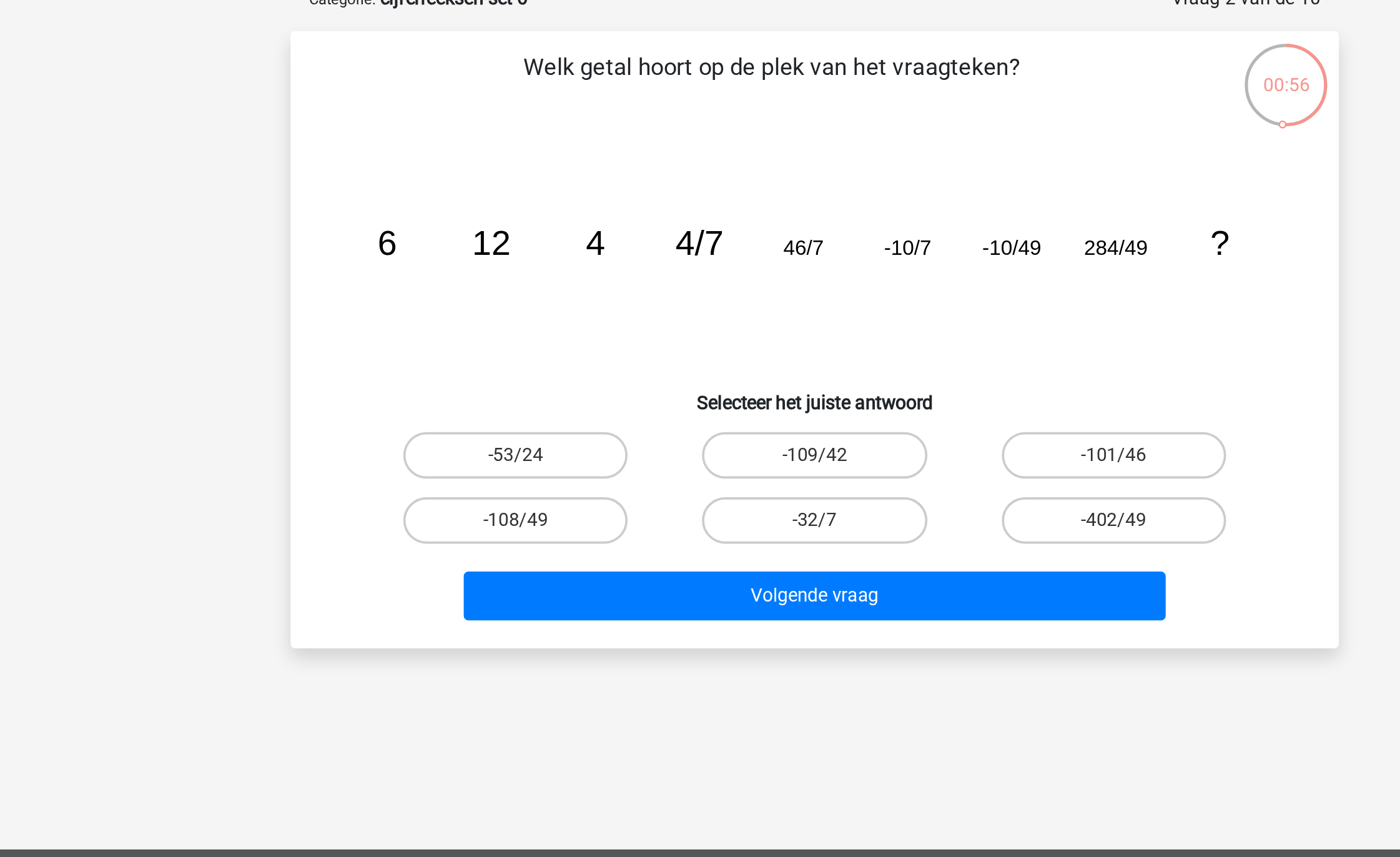
click at [834, 213] on icon "image/svg+xml 6 12 4 4/7 46/7 -10/7 -10/49 284/49 ?" at bounding box center [700, 208] width 503 height 126
click at [565, 309] on label "-53/24" at bounding box center [539, 315] width 120 height 25
click at [548, 315] on input "-53/24" at bounding box center [544, 319] width 8 height 8
radio input "true"
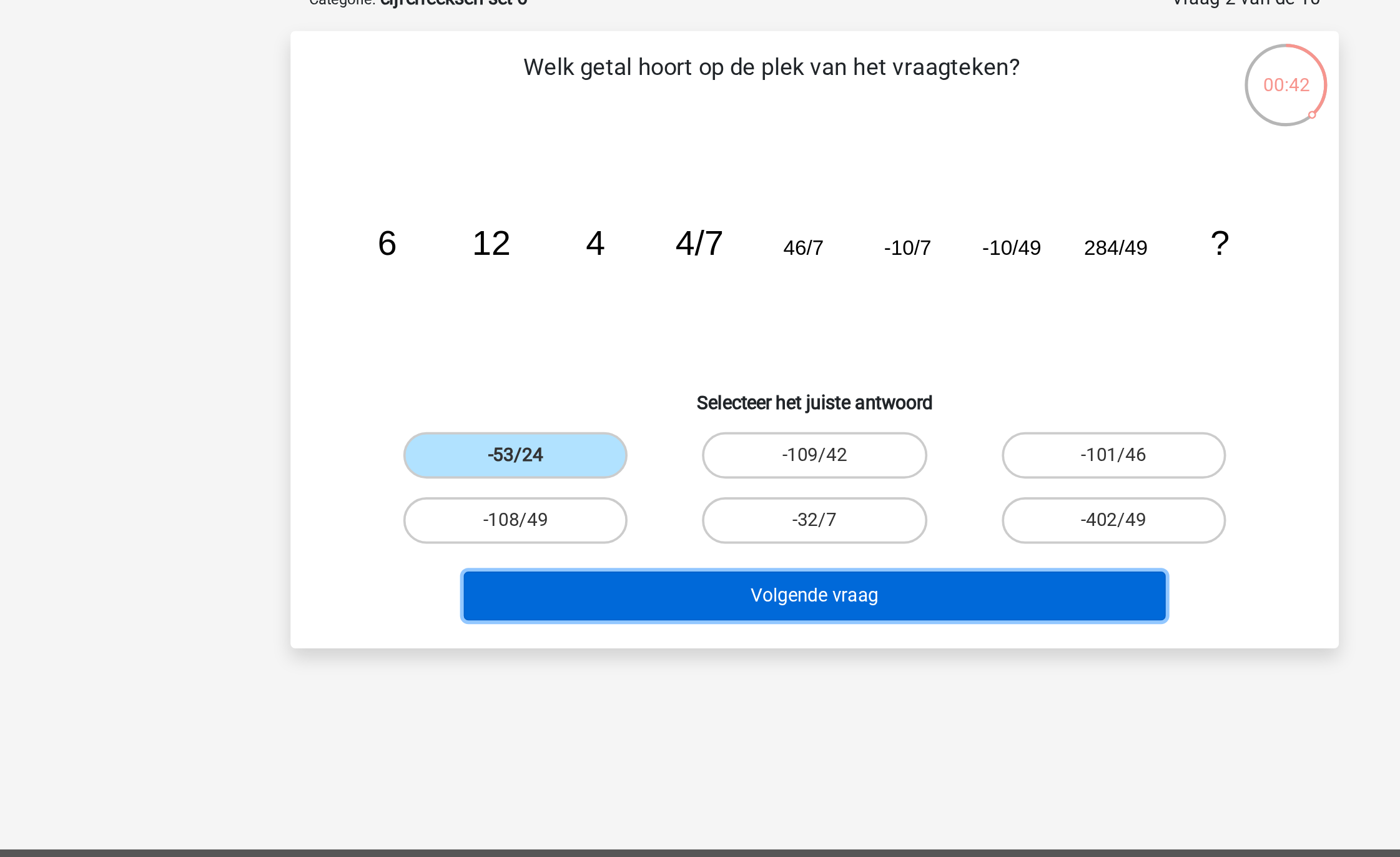
click at [666, 393] on button "Volgende vraag" at bounding box center [700, 391] width 378 height 26
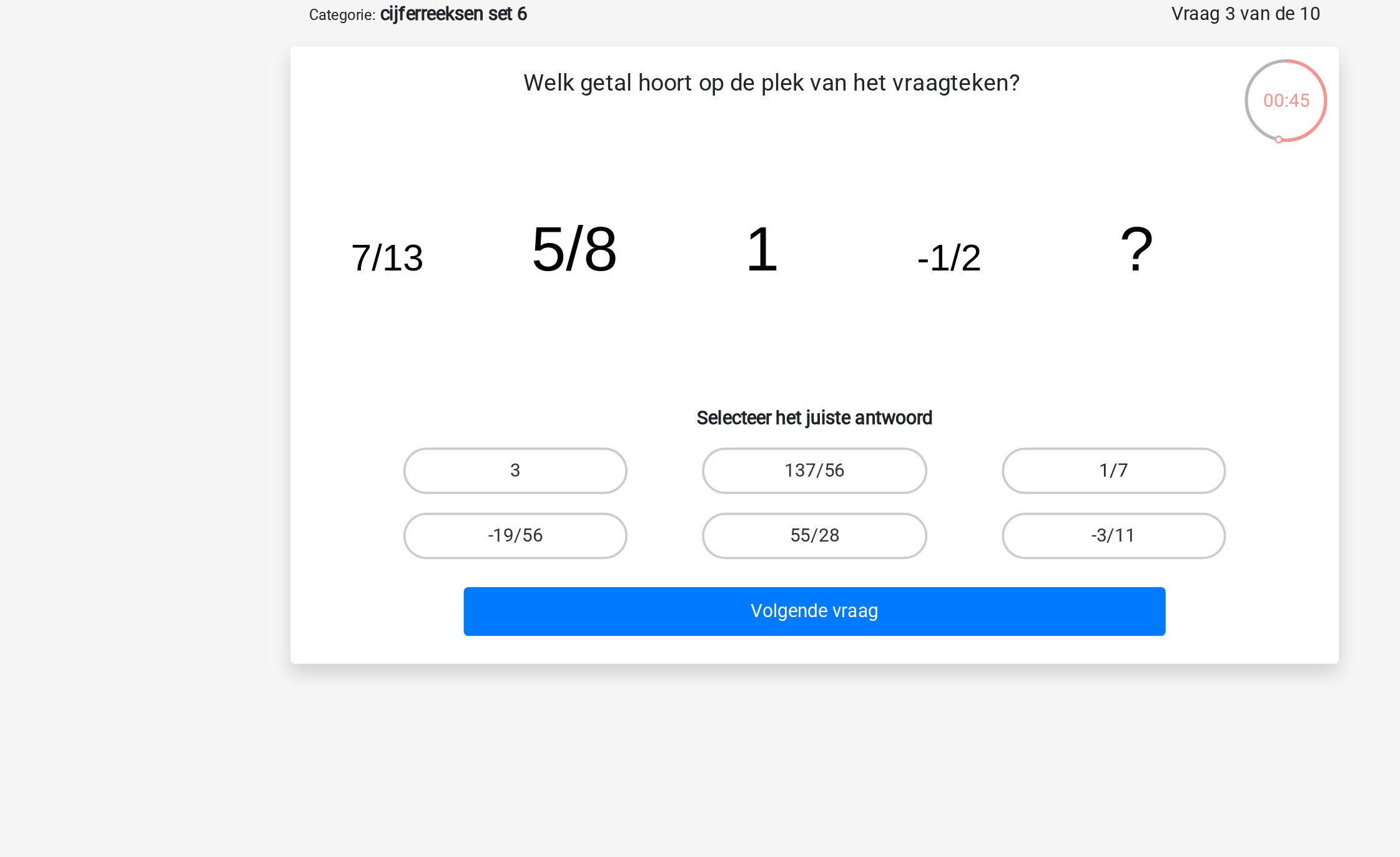
click at [881, 320] on label "1/7" at bounding box center [860, 315] width 120 height 25
click at [869, 320] on input "1/7" at bounding box center [865, 319] width 8 height 8
radio input "true"
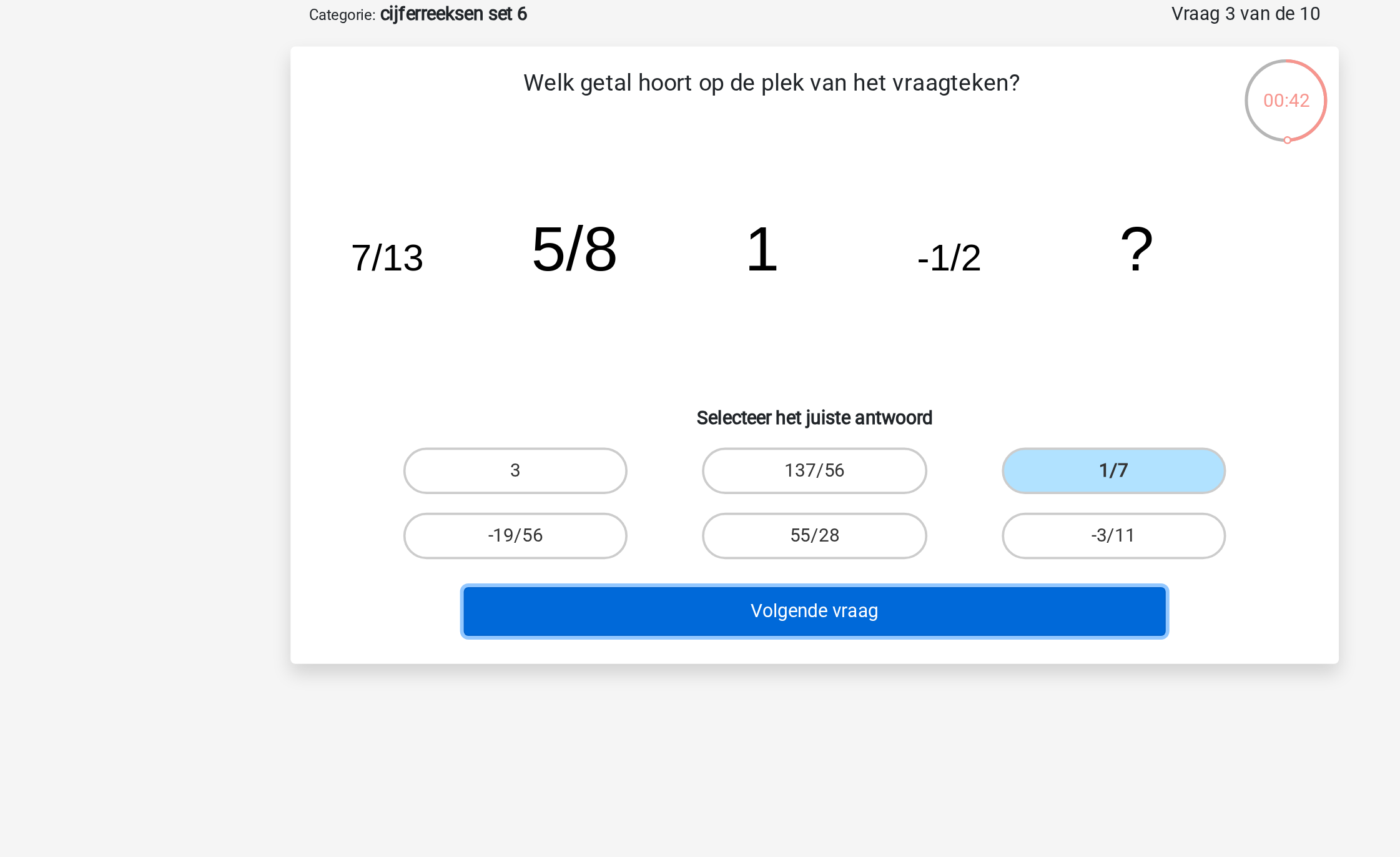
click at [772, 392] on button "Volgende vraag" at bounding box center [700, 391] width 378 height 26
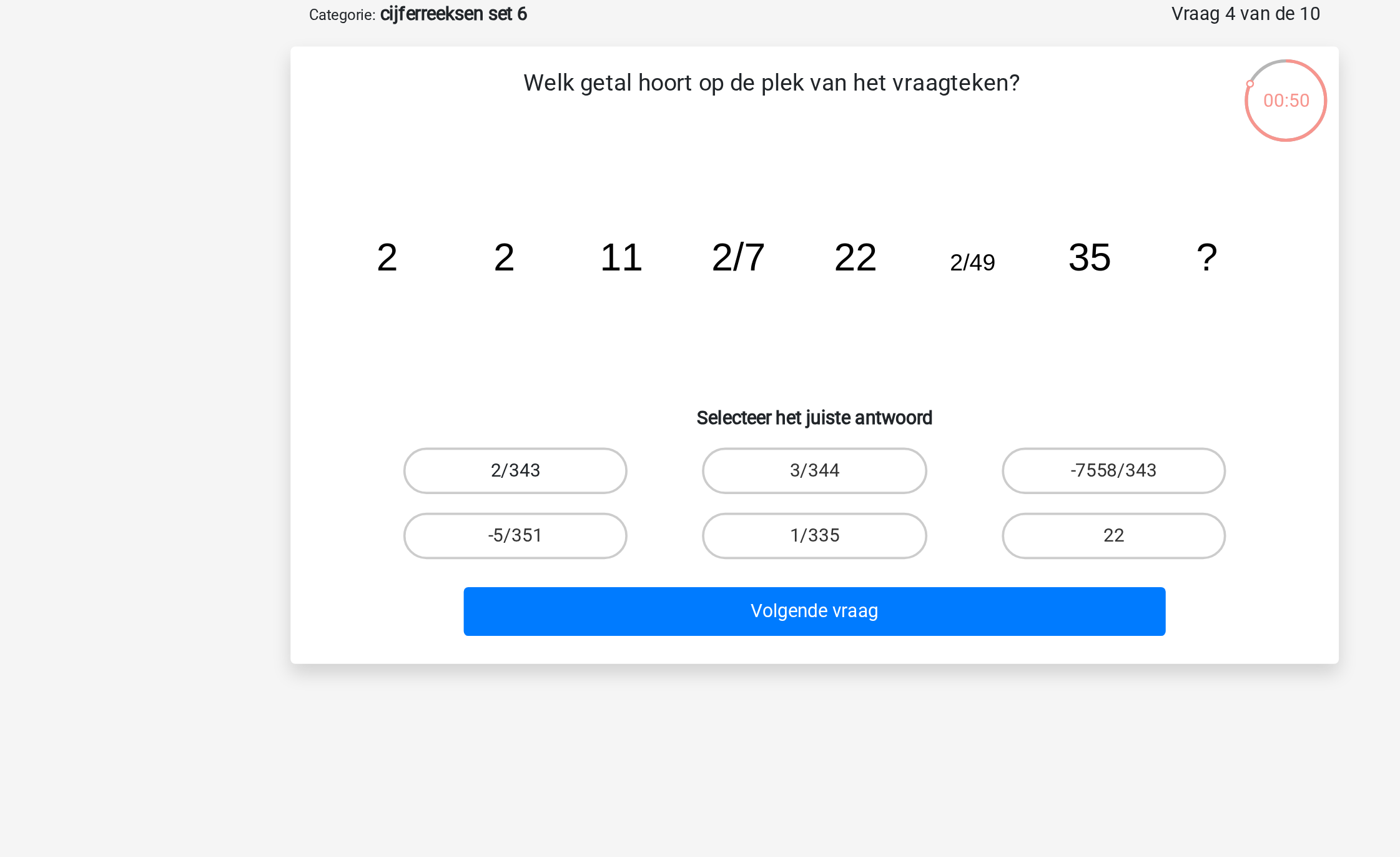
click at [566, 317] on label "2/343" at bounding box center [539, 315] width 120 height 25
click at [548, 317] on input "2/343" at bounding box center [544, 319] width 8 height 8
radio input "true"
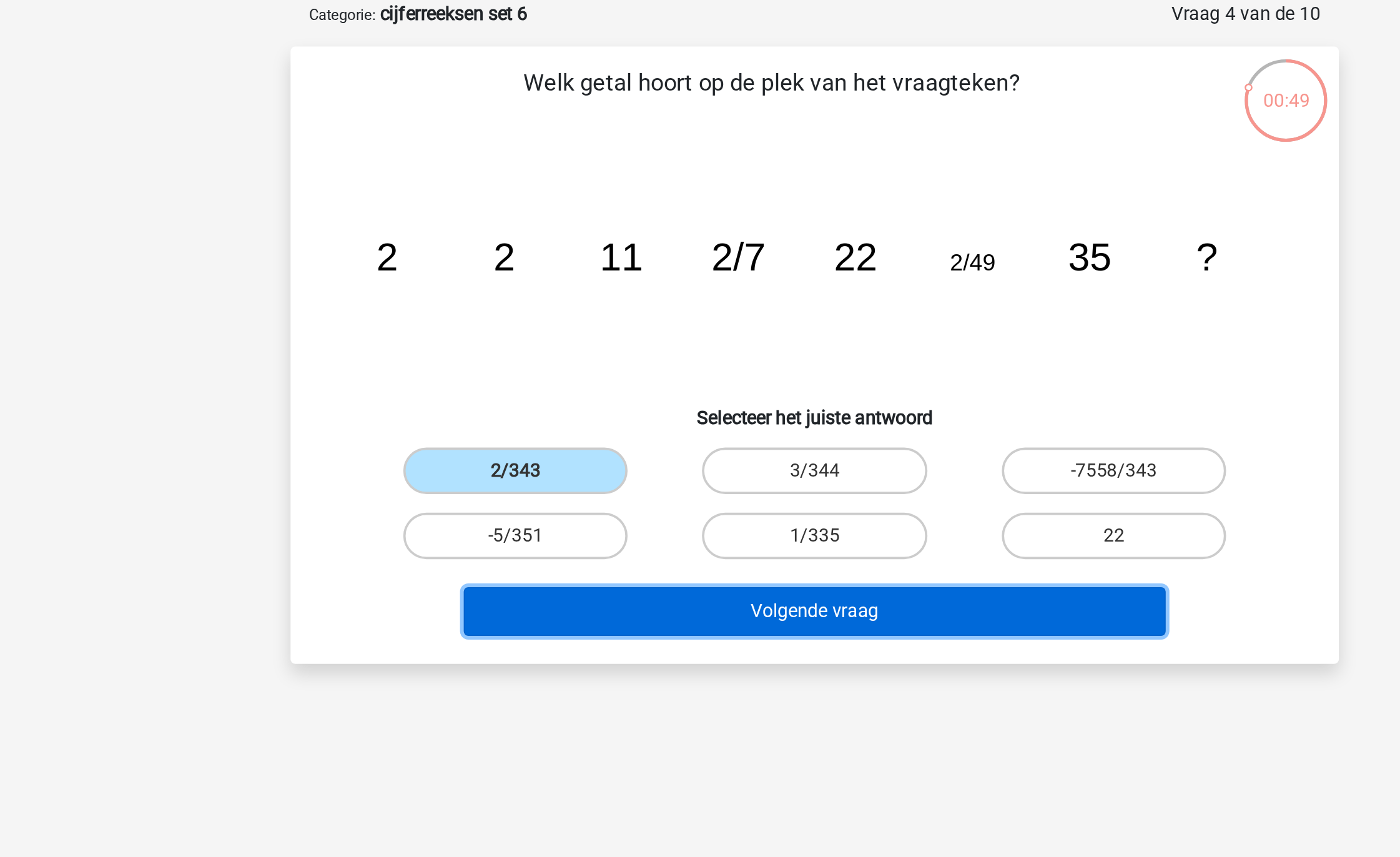
click at [667, 384] on button "Volgende vraag" at bounding box center [700, 391] width 378 height 26
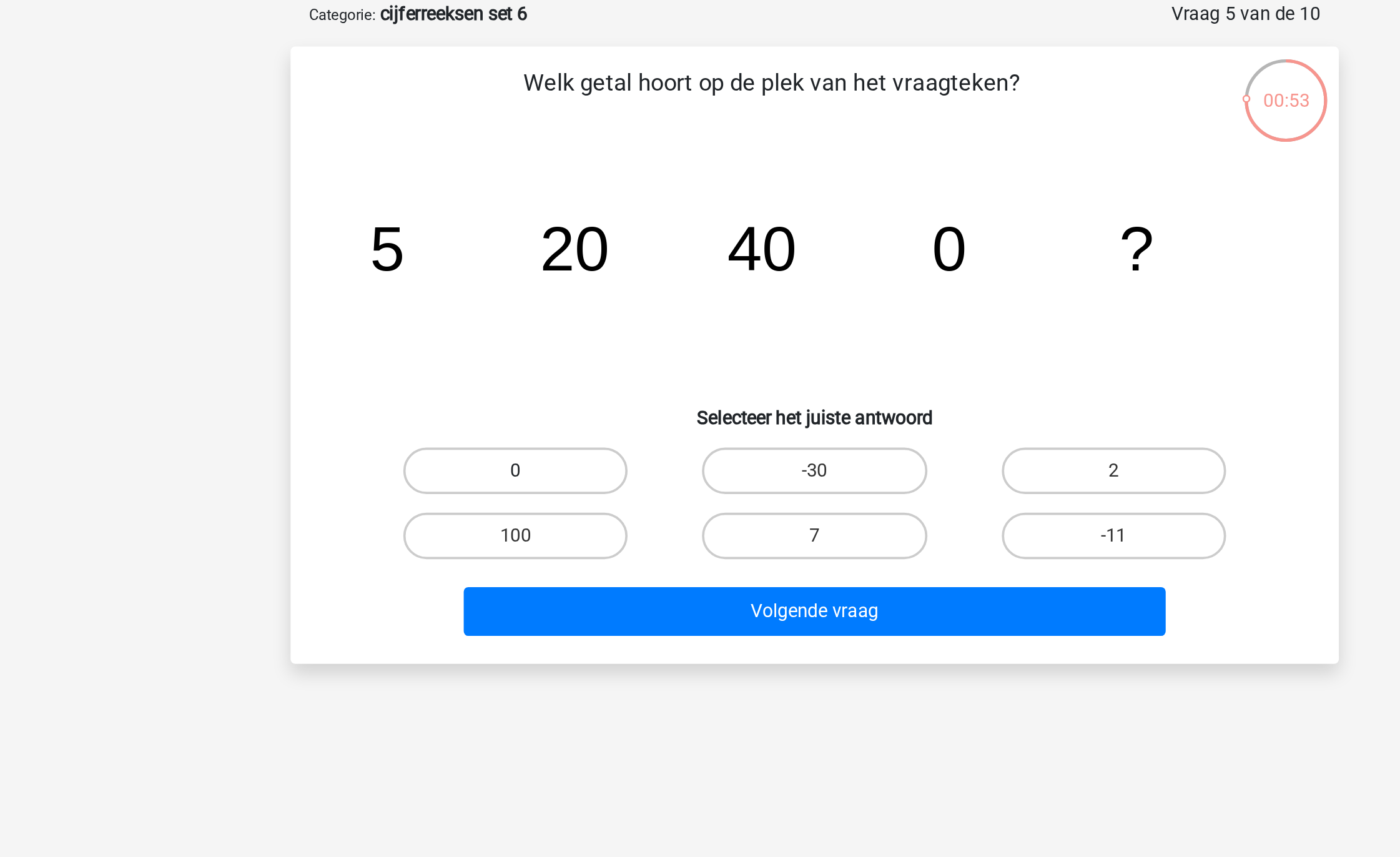
click at [561, 314] on label "0" at bounding box center [539, 315] width 120 height 25
click at [548, 315] on input "0" at bounding box center [544, 319] width 8 height 8
radio input "true"
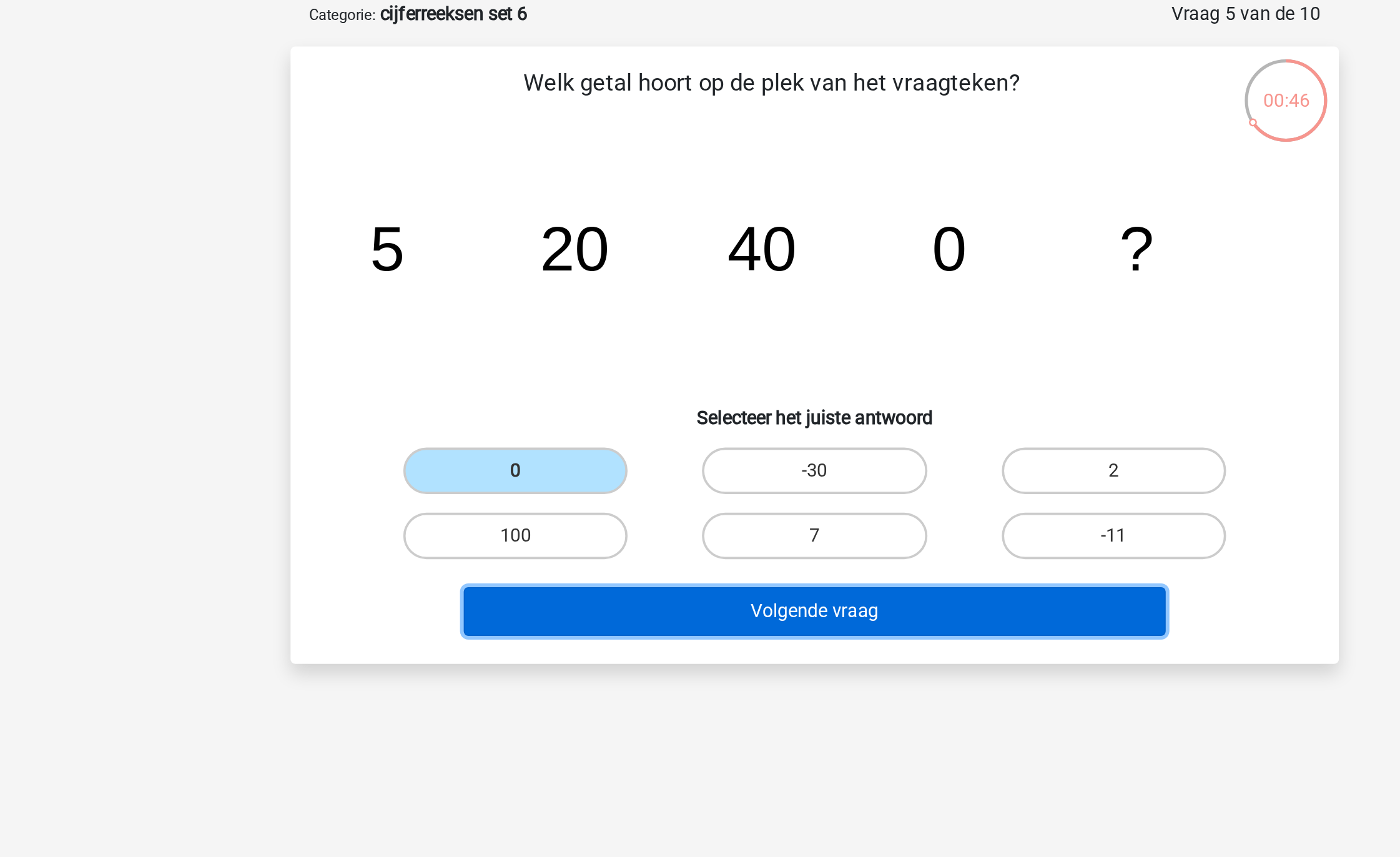
click at [733, 391] on button "Volgende vraag" at bounding box center [700, 391] width 378 height 26
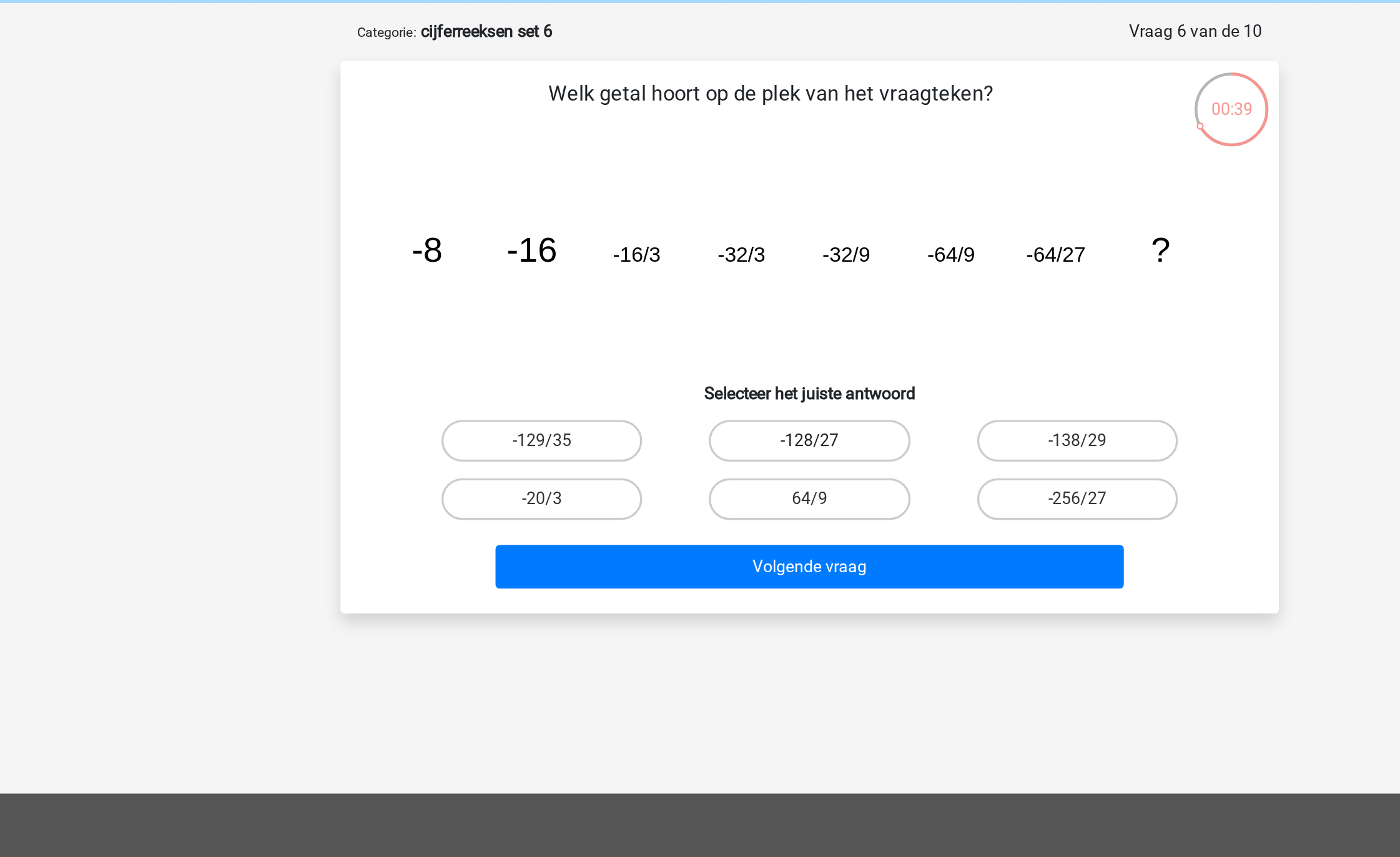
click at [698, 326] on label "-128/27" at bounding box center [700, 315] width 120 height 25
click at [700, 323] on input "-128/27" at bounding box center [704, 319] width 8 height 8
radio input "true"
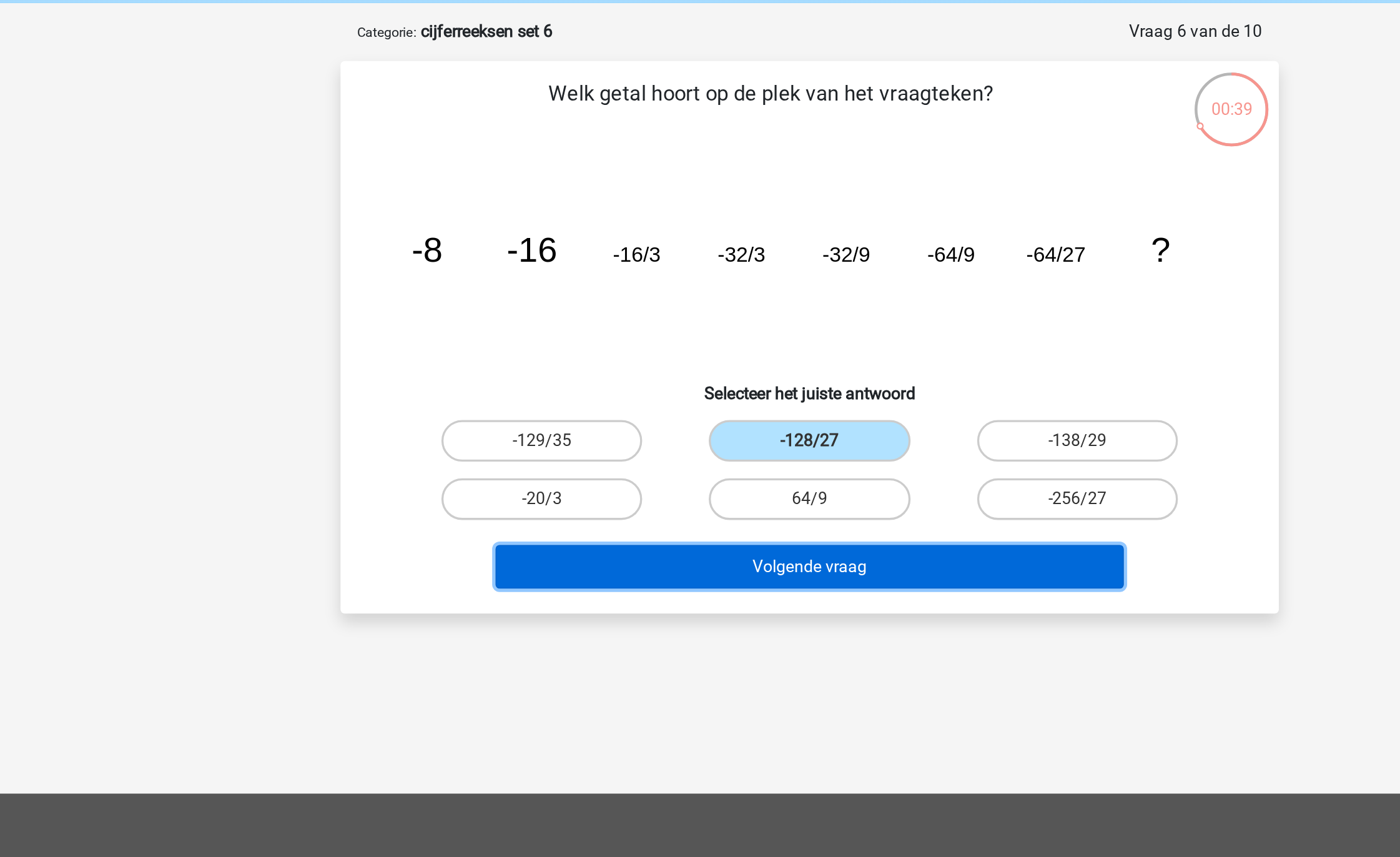
click at [685, 392] on button "Volgende vraag" at bounding box center [700, 391] width 378 height 26
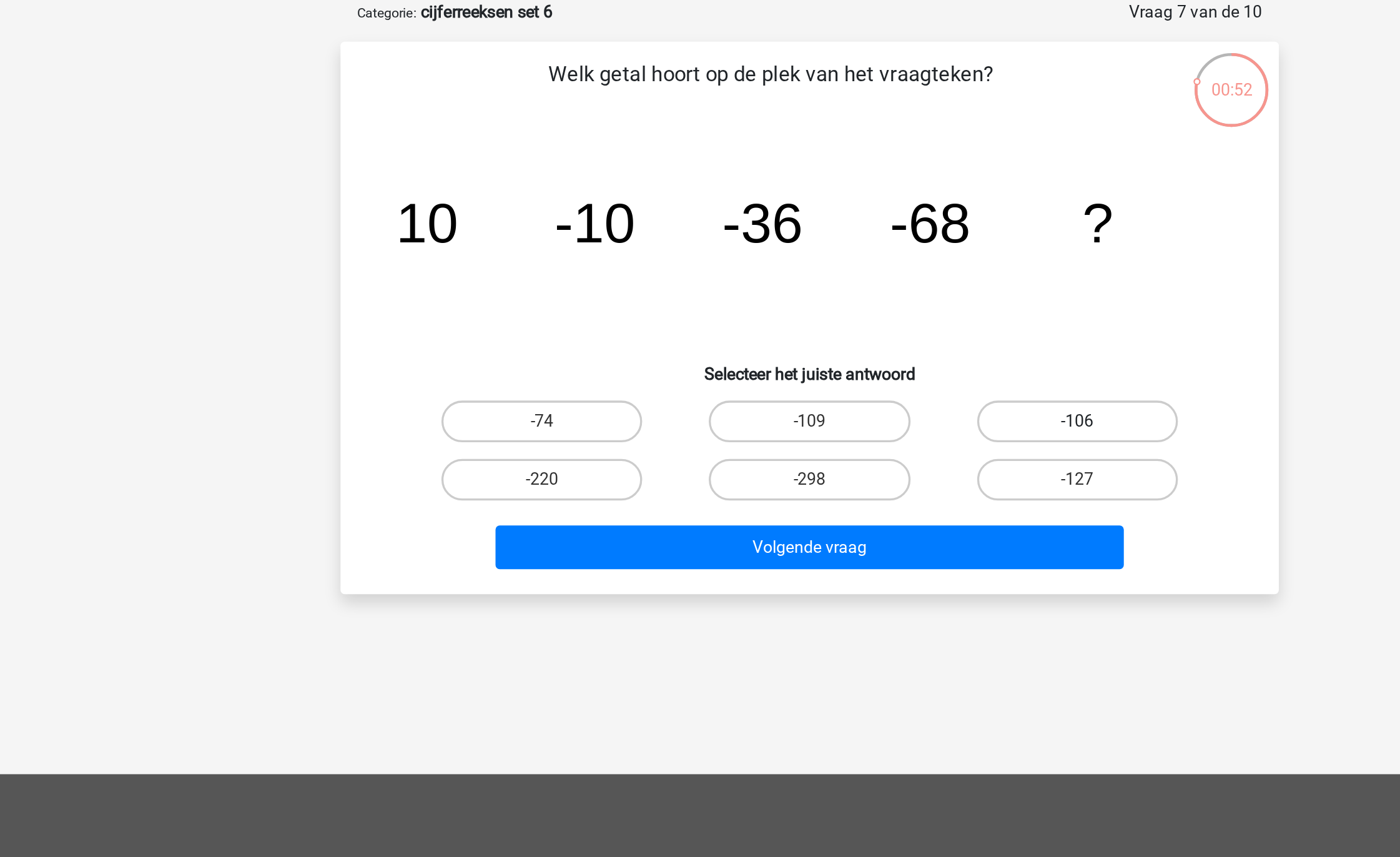
click at [825, 315] on label "-106" at bounding box center [860, 315] width 120 height 25
click at [861, 315] on input "-106" at bounding box center [865, 319] width 8 height 8
radio input "true"
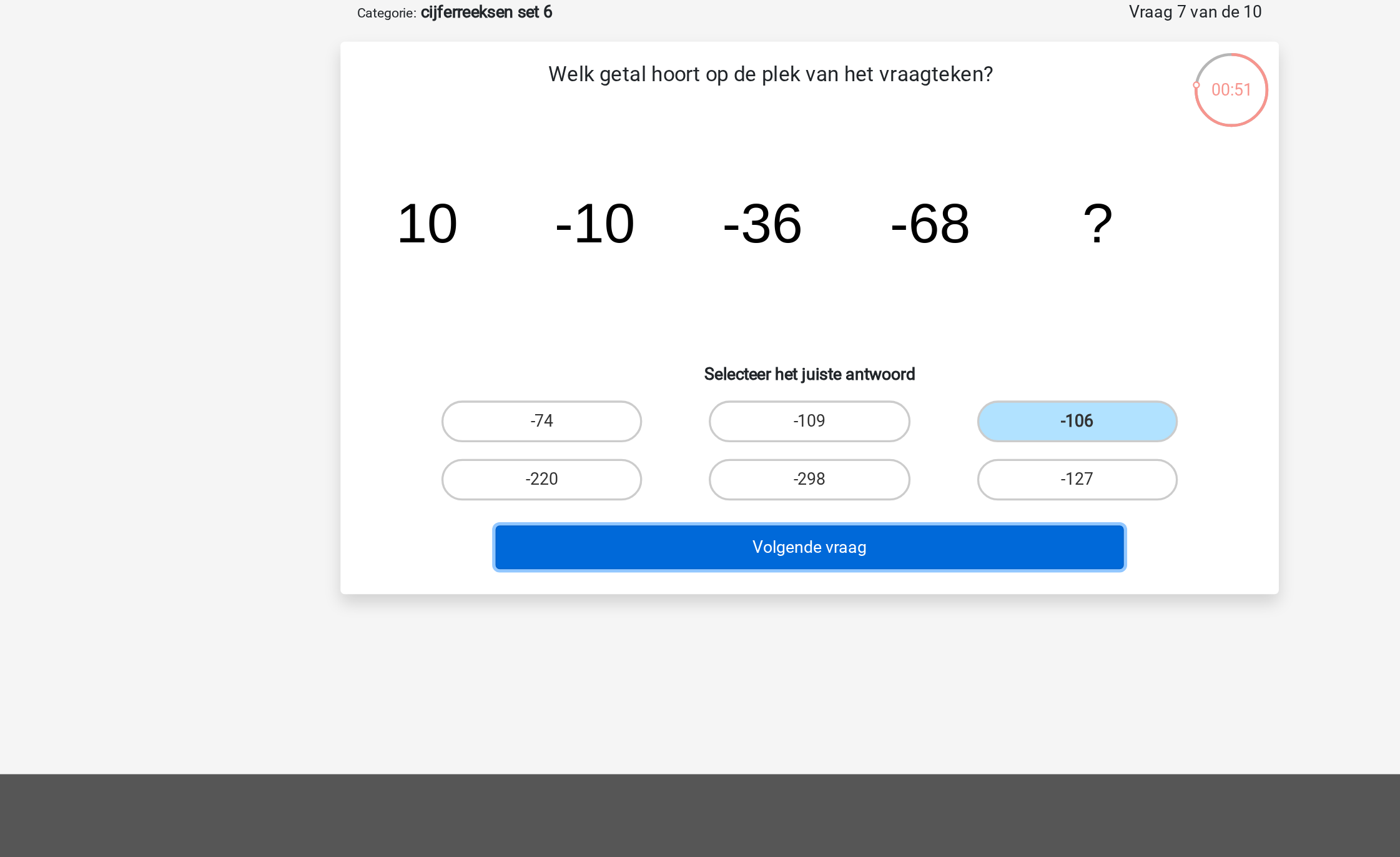
click at [759, 382] on button "Volgende vraag" at bounding box center [700, 391] width 378 height 26
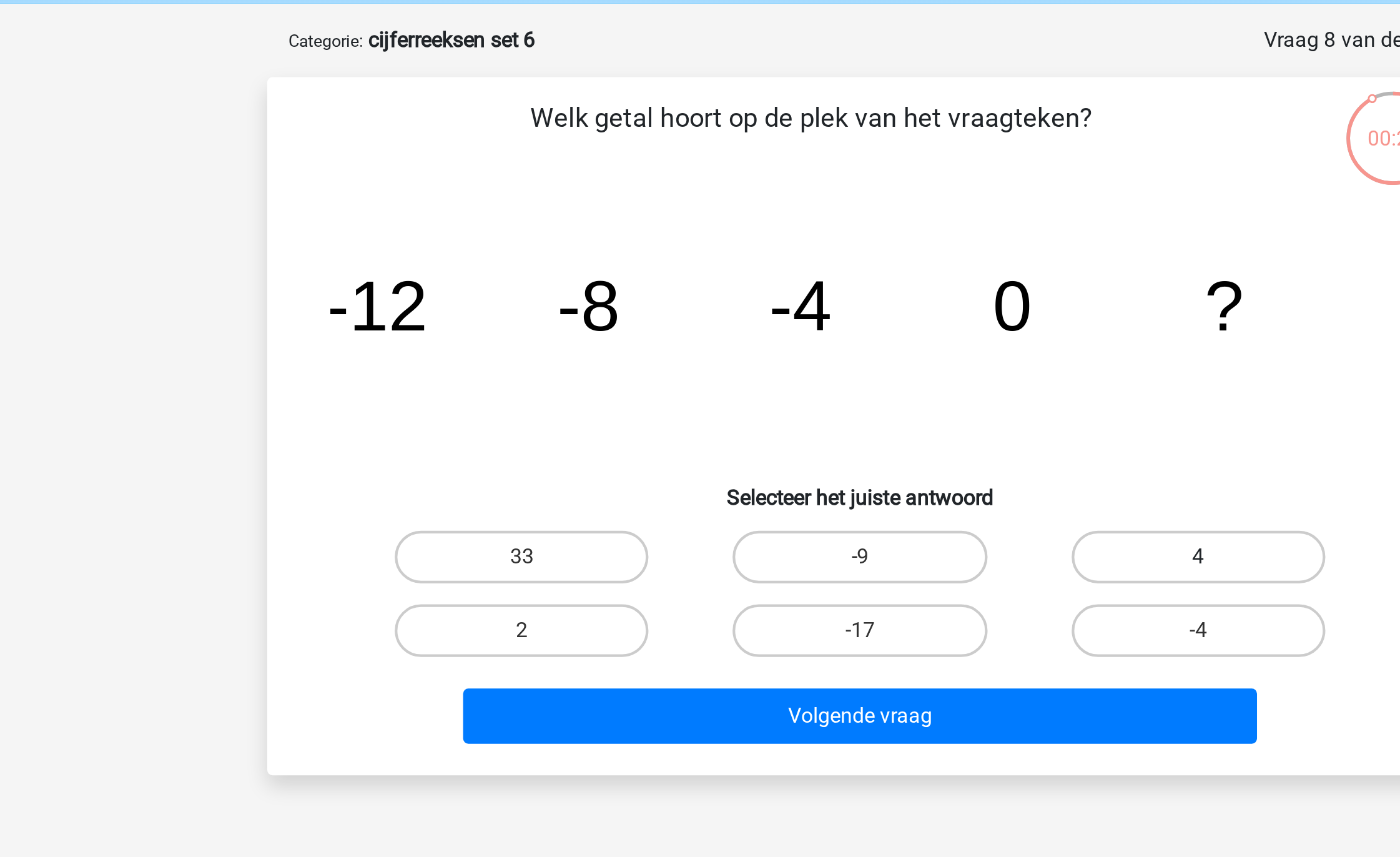
click at [867, 314] on label "4" at bounding box center [860, 315] width 120 height 25
click at [867, 315] on input "4" at bounding box center [865, 319] width 8 height 8
radio input "true"
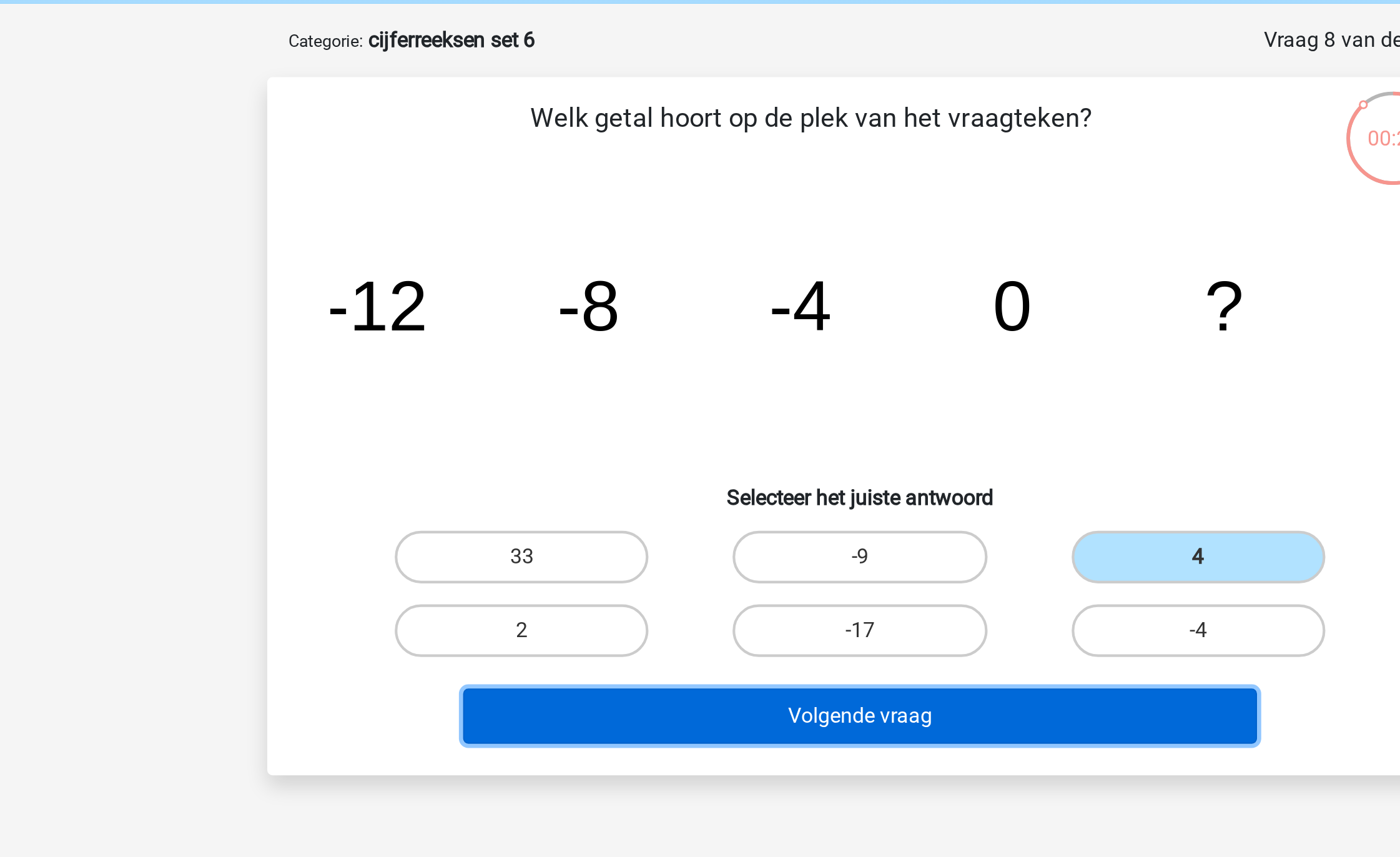
click at [759, 392] on button "Volgende vraag" at bounding box center [700, 391] width 378 height 26
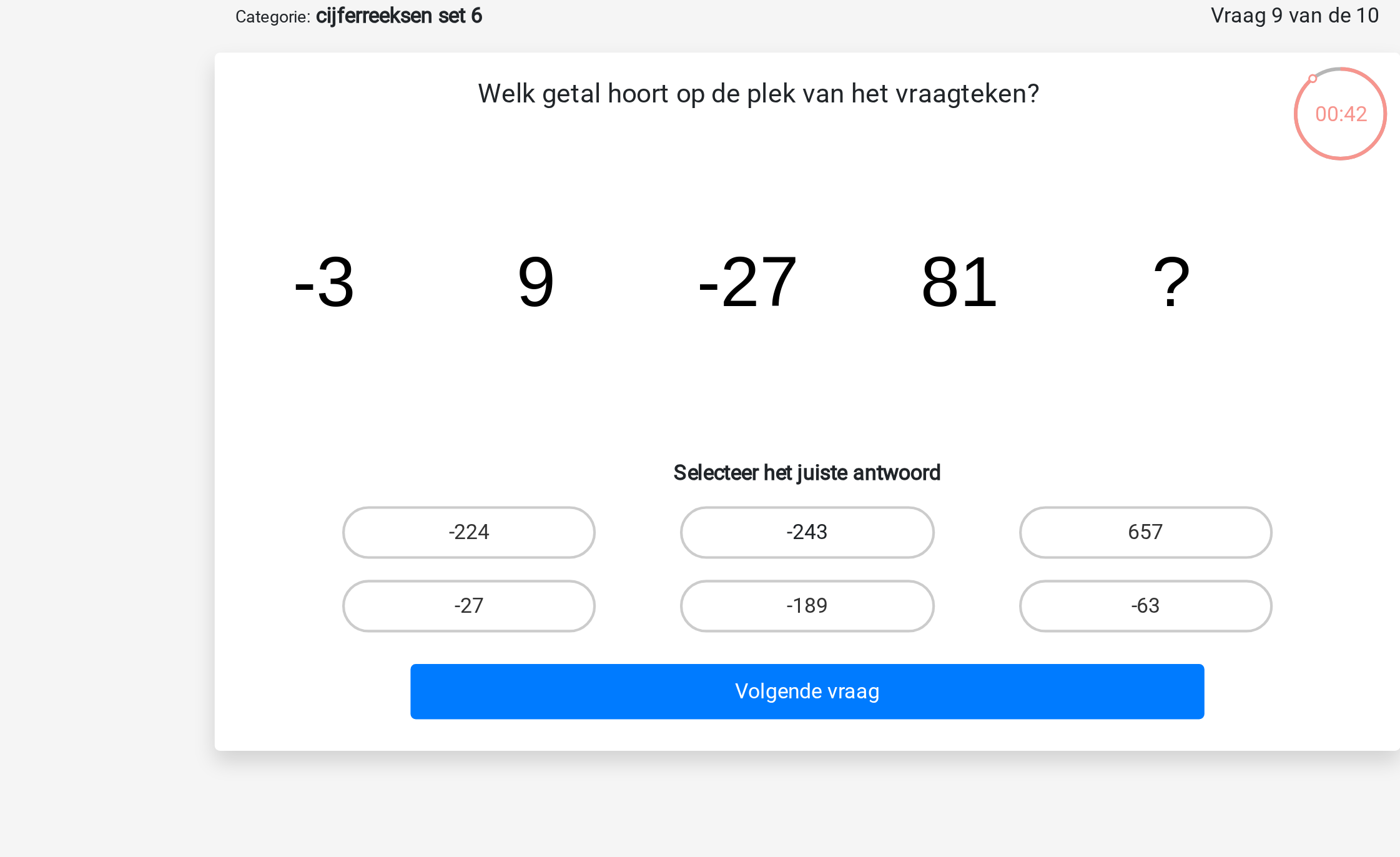
click at [696, 304] on label "-243" at bounding box center [700, 315] width 120 height 25
click at [700, 315] on input "-243" at bounding box center [704, 319] width 8 height 8
radio input "true"
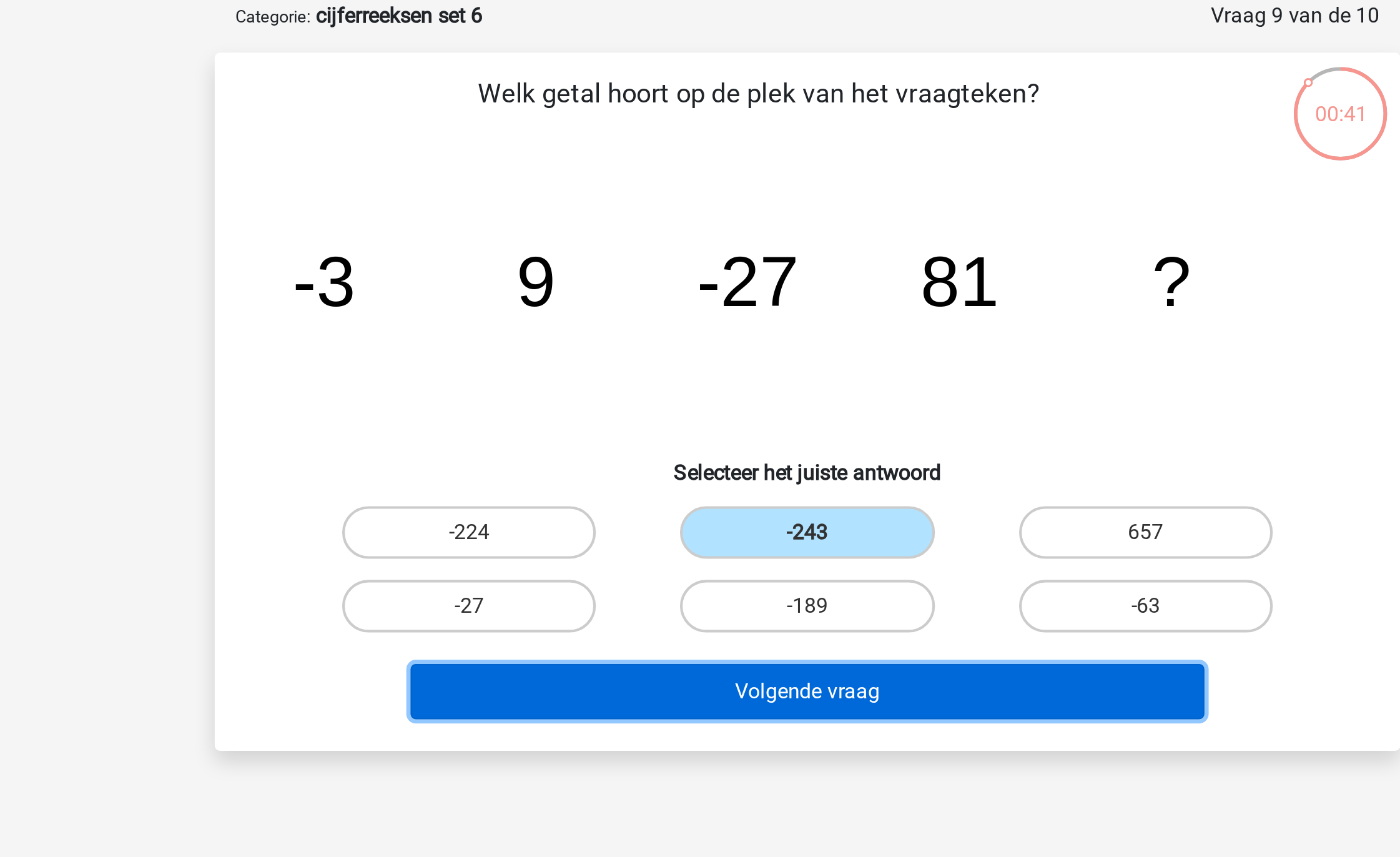
click at [677, 392] on button "Volgende vraag" at bounding box center [700, 391] width 378 height 26
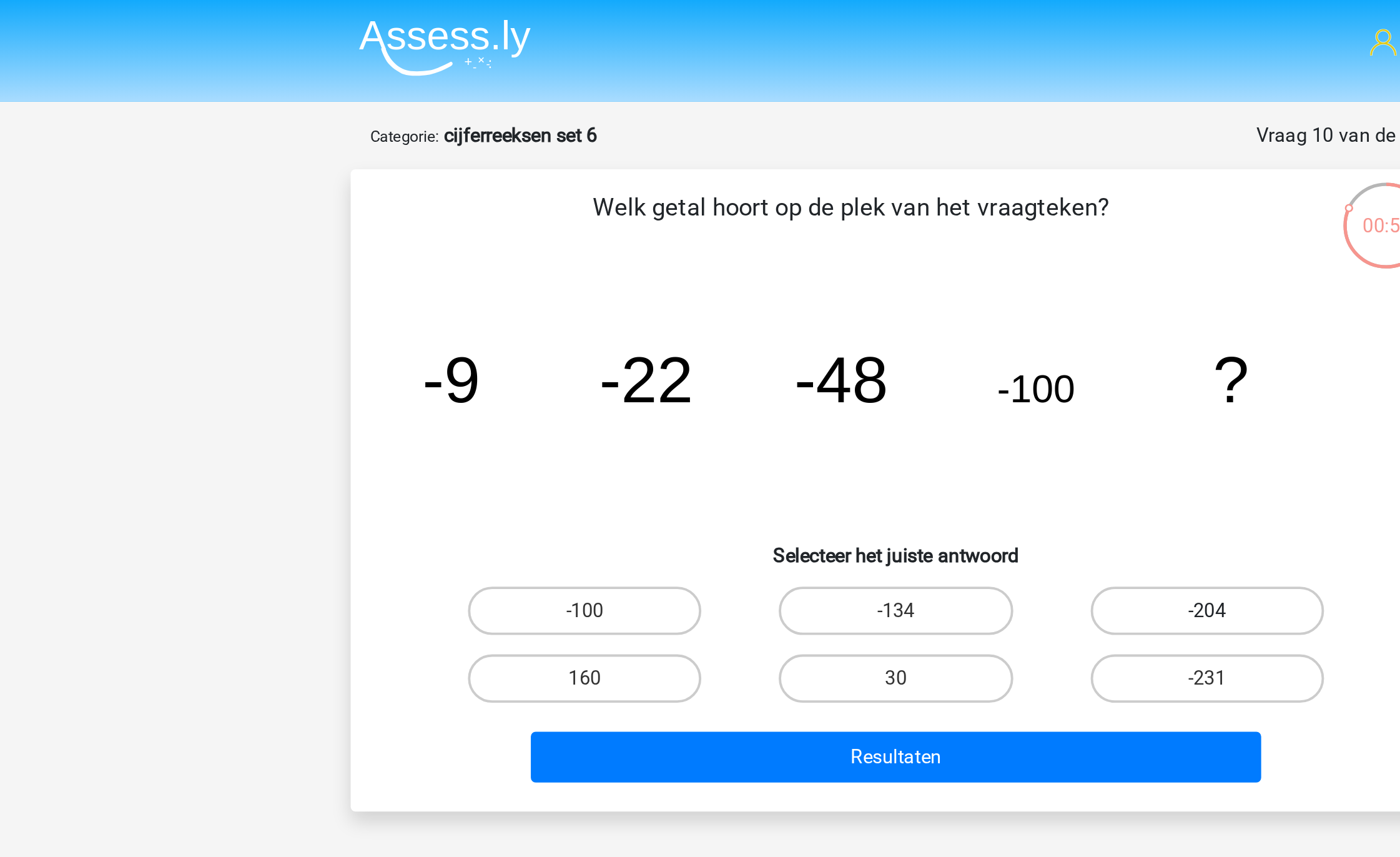
click at [839, 325] on label "-204" at bounding box center [860, 315] width 120 height 25
click at [861, 323] on input "-204" at bounding box center [865, 319] width 8 height 8
radio input "true"
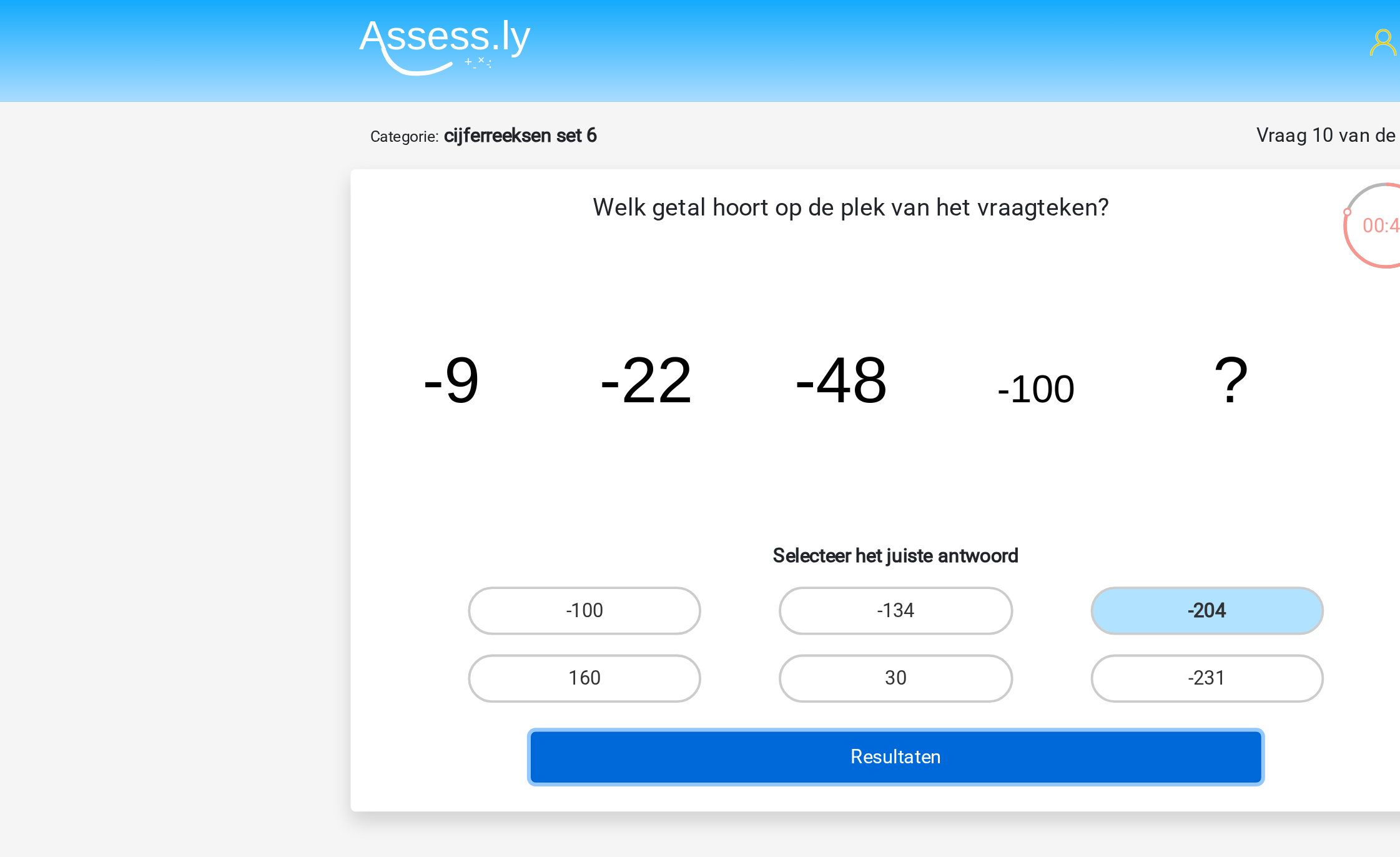
click at [747, 387] on button "Resultaten" at bounding box center [700, 391] width 378 height 26
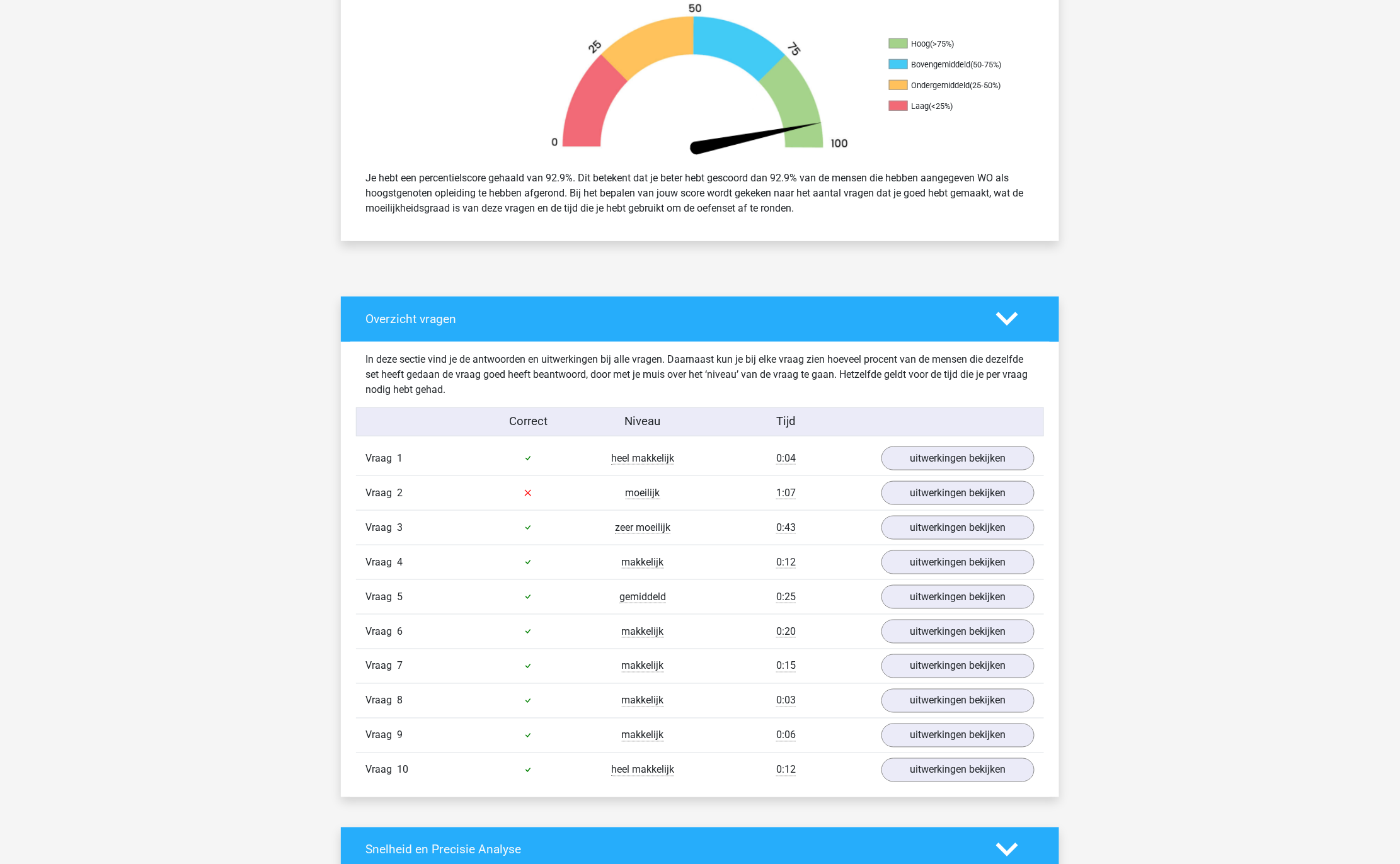
scroll to position [560, 0]
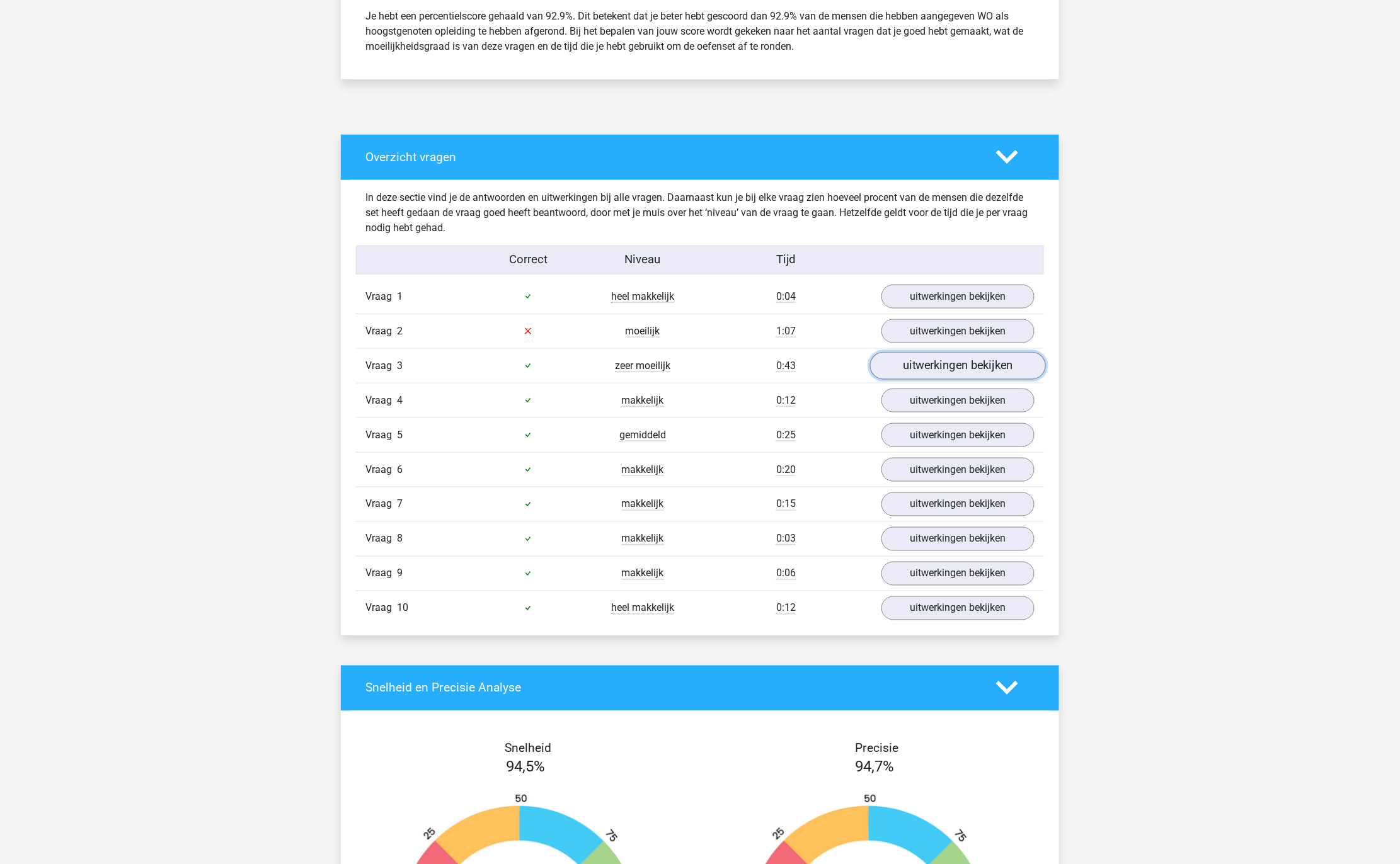
click at [923, 372] on link "uitwerkingen bekijken" at bounding box center [957, 365] width 176 height 28
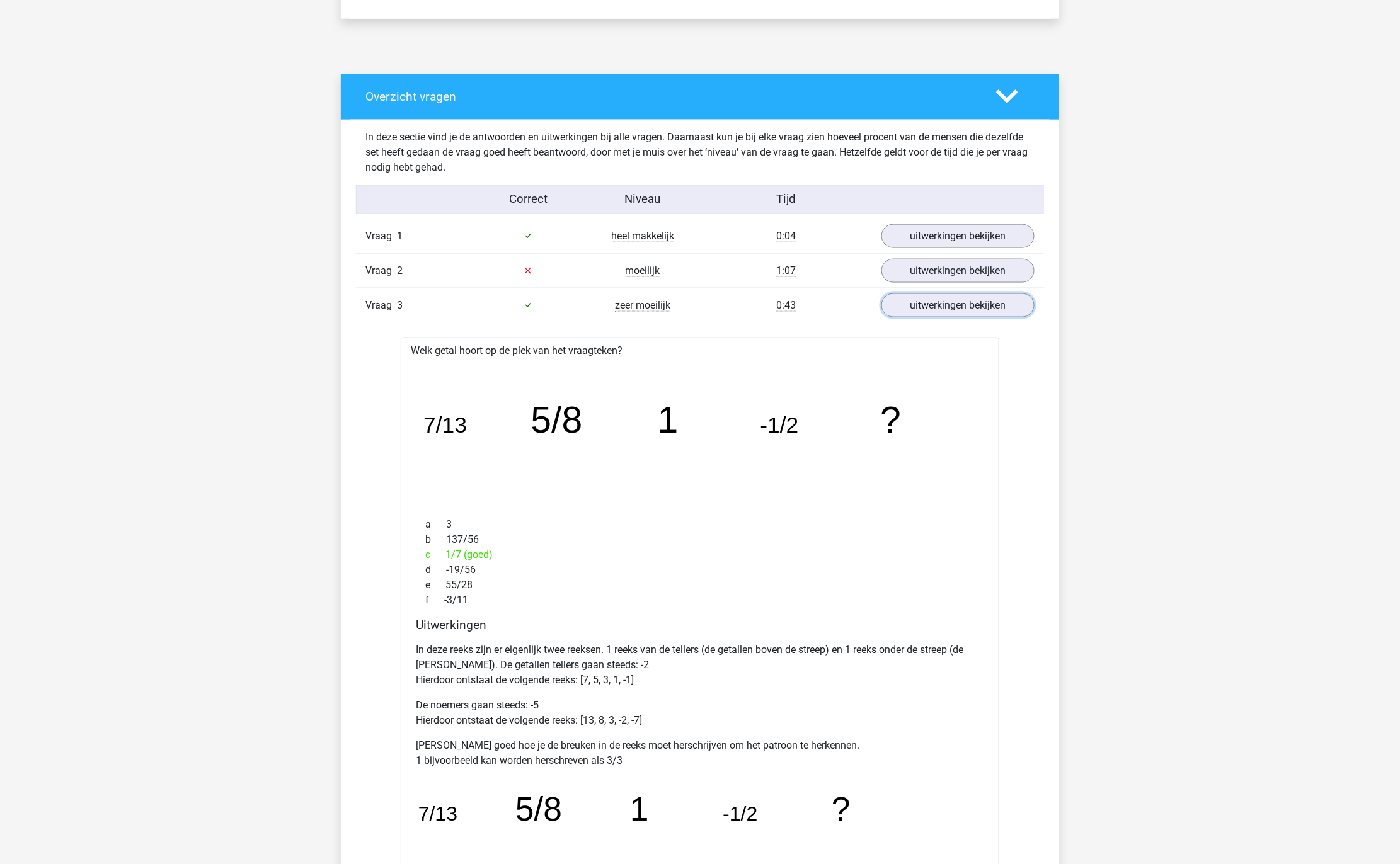
scroll to position [630, 0]
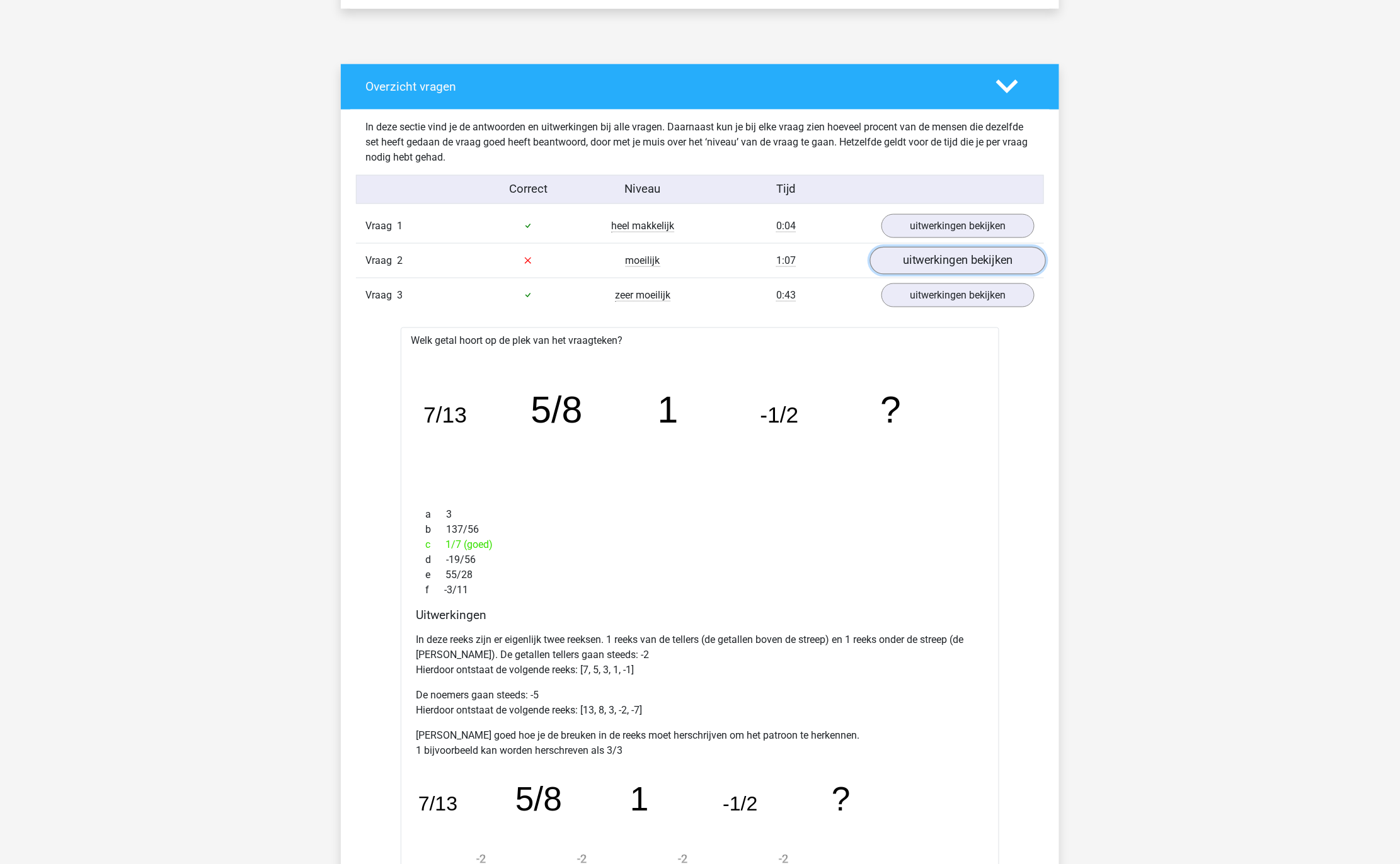
click at [911, 263] on link "uitwerkingen bekijken" at bounding box center [957, 260] width 176 height 28
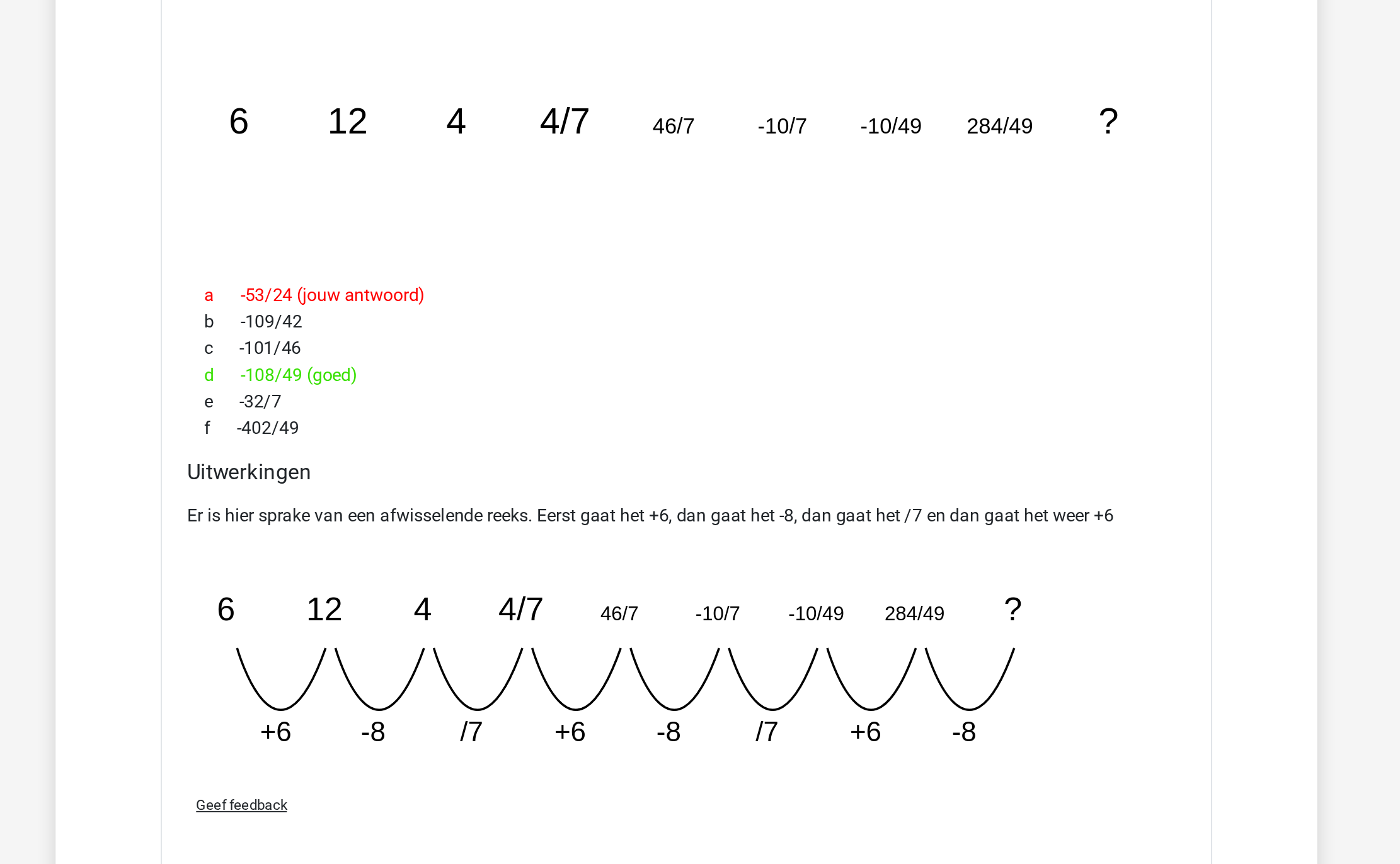
scroll to position [686, 0]
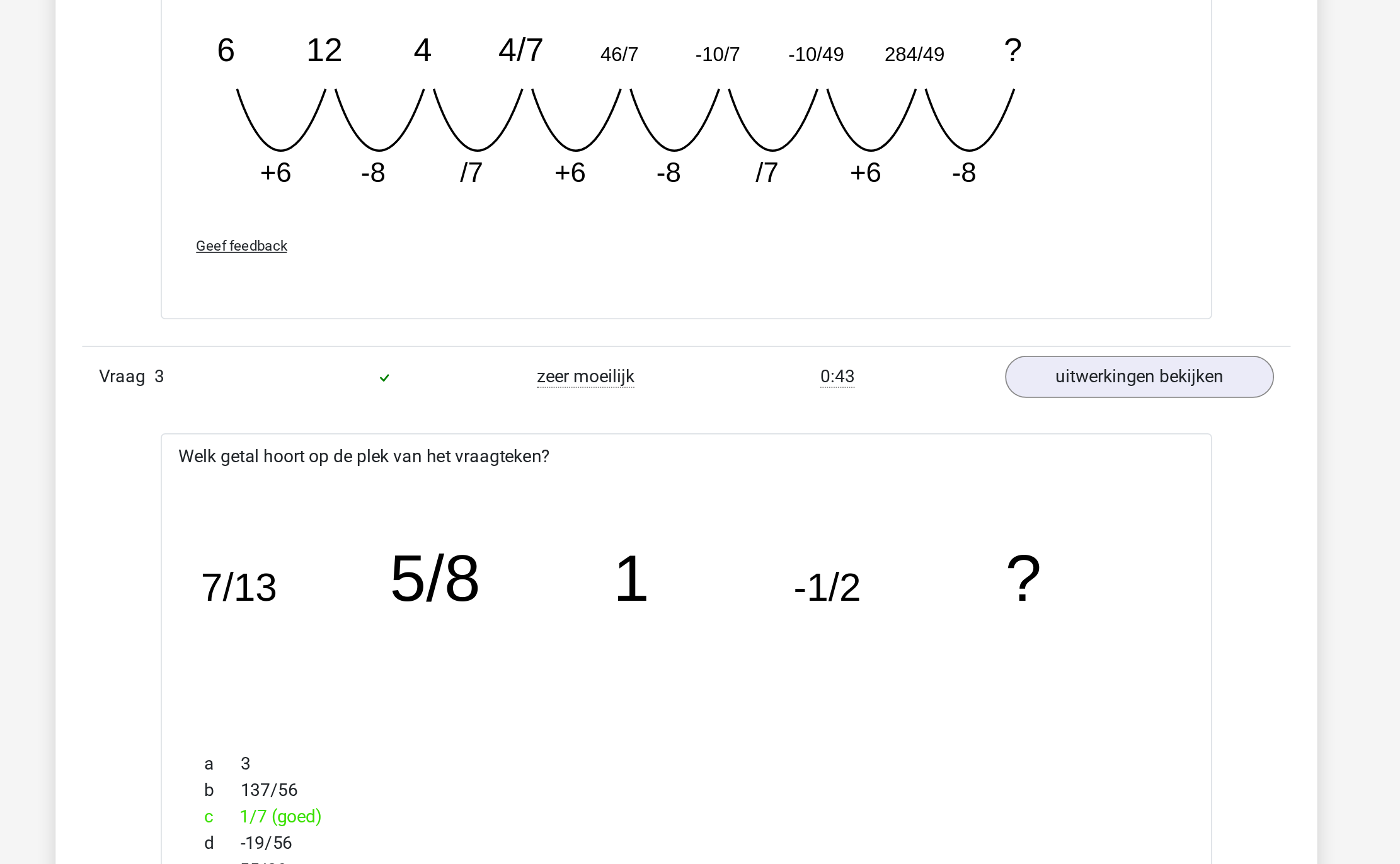
click at [887, 753] on icon "image/svg+xml 7/13 5/8 1 -1/2 ?" at bounding box center [700, 714] width 558 height 140
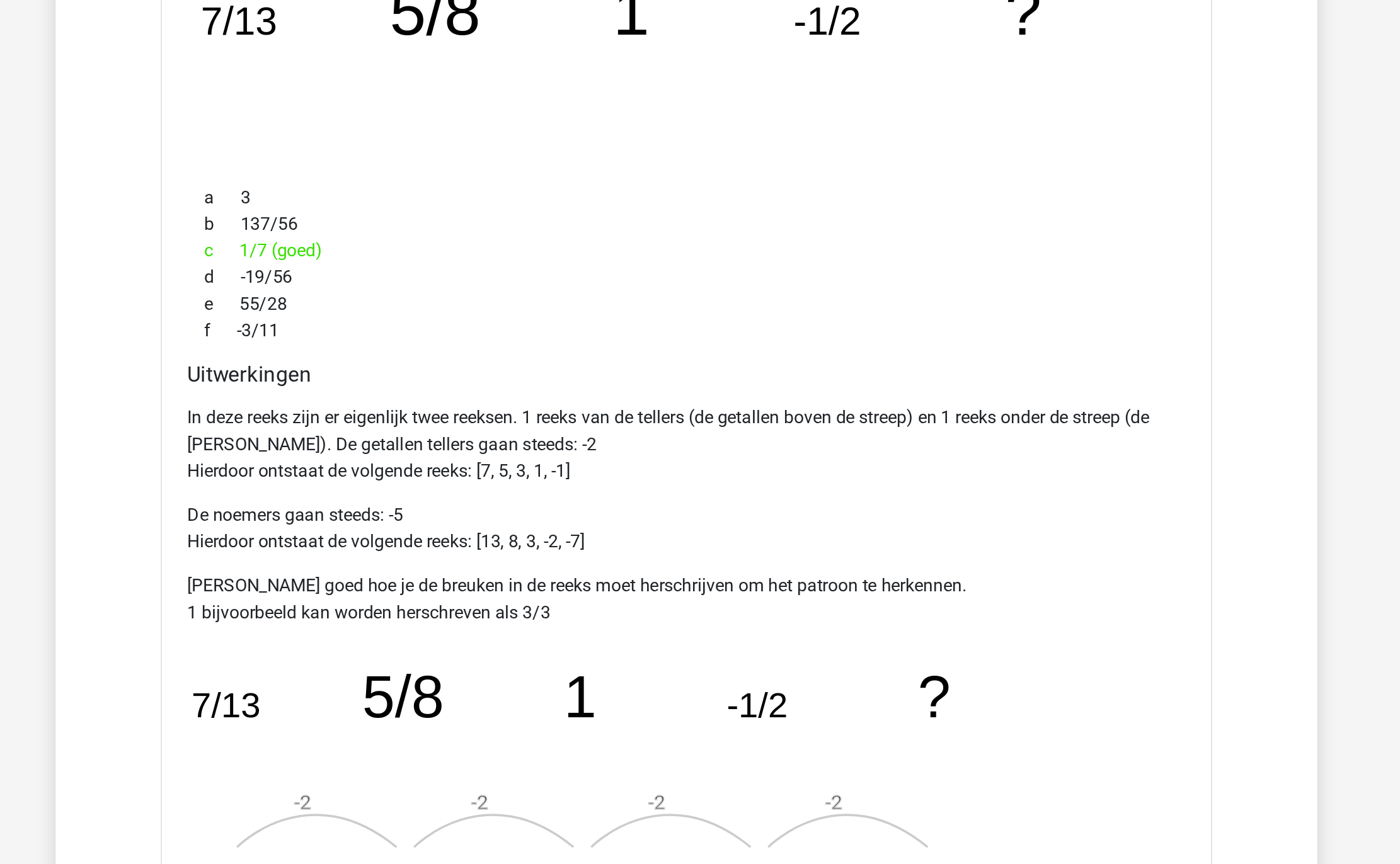
scroll to position [1210, 0]
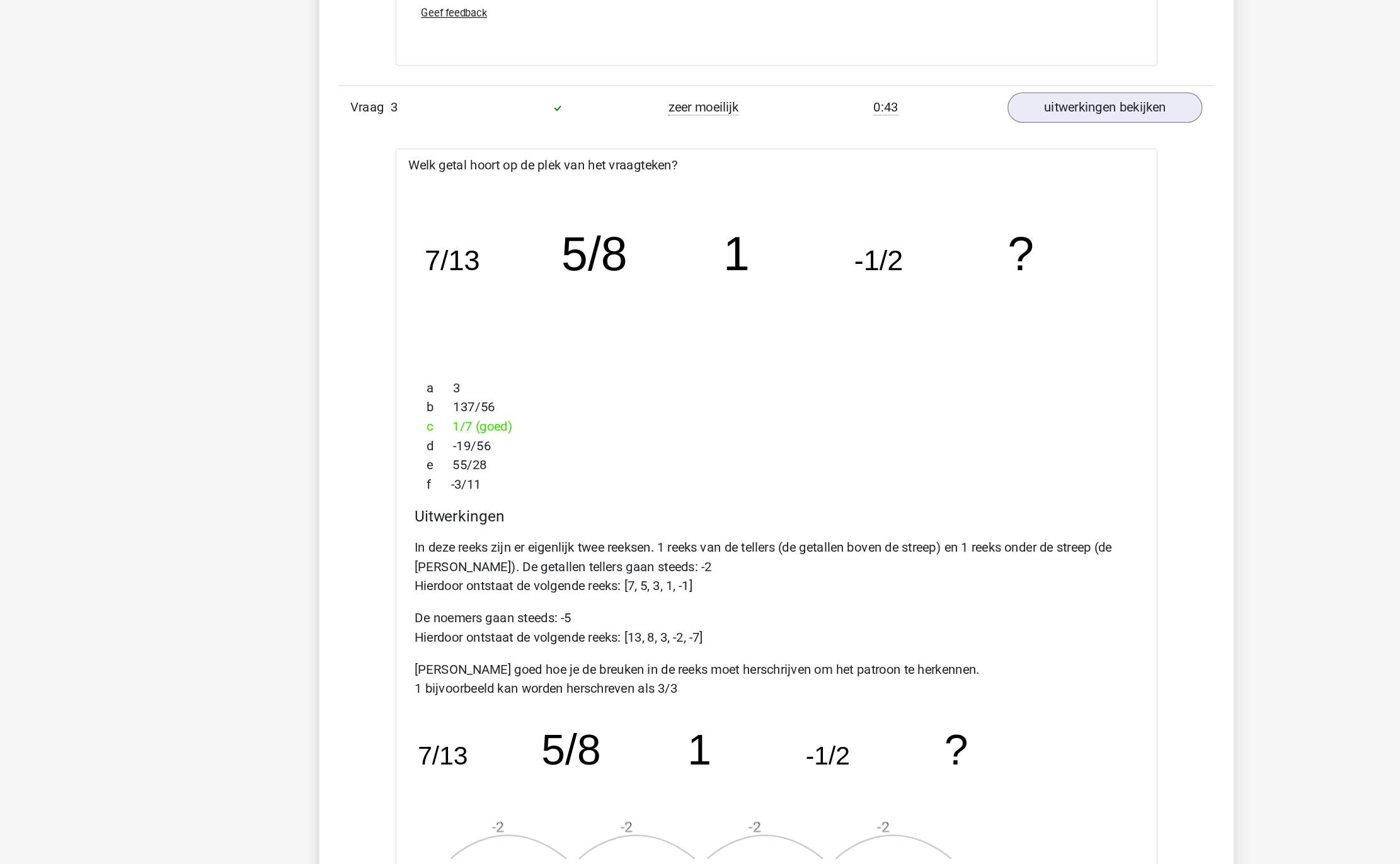
click at [588, 425] on icon "image/svg+xml 7/13 5/8 1 -1/2 ?" at bounding box center [700, 393] width 558 height 140
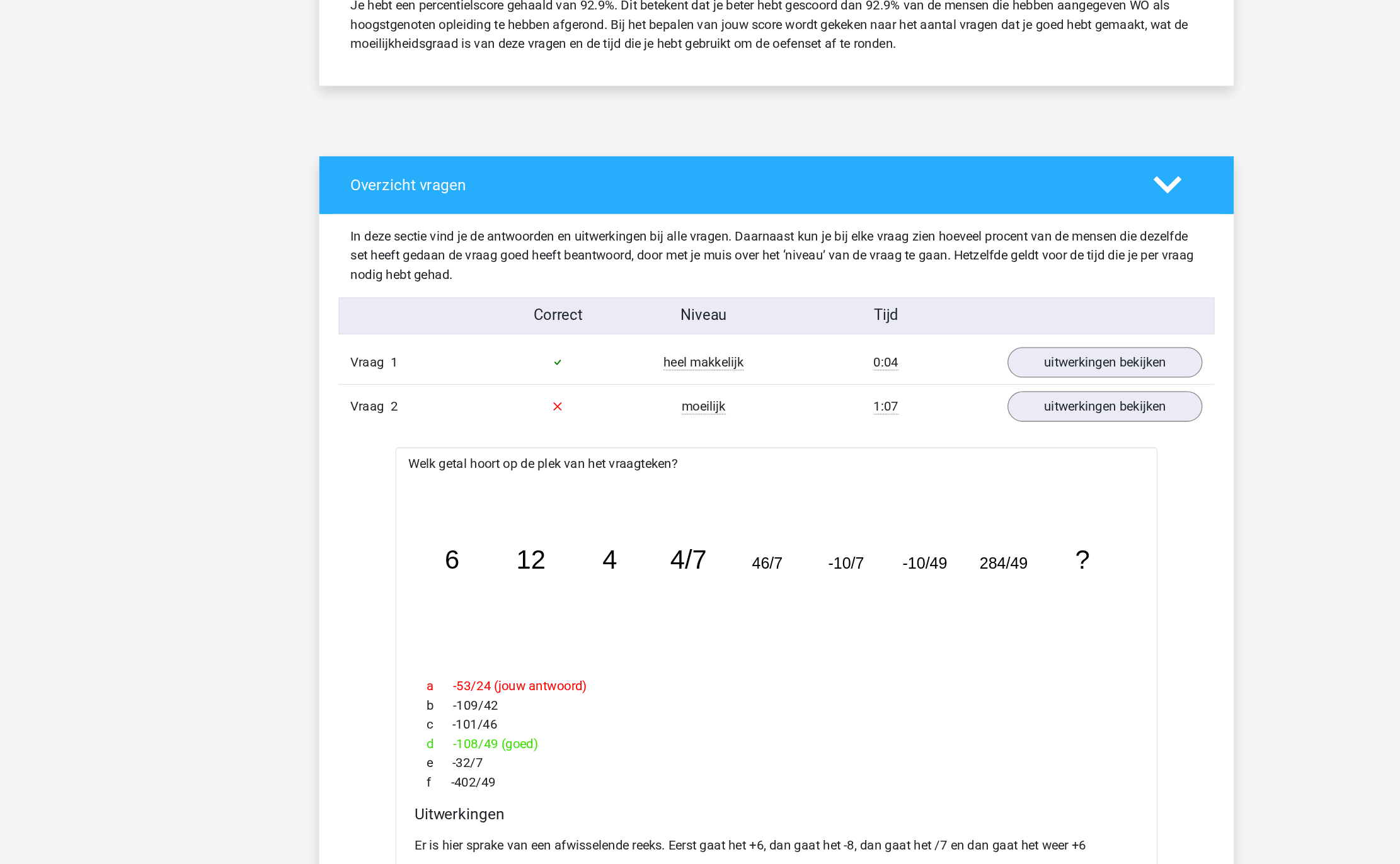
scroll to position [0, 0]
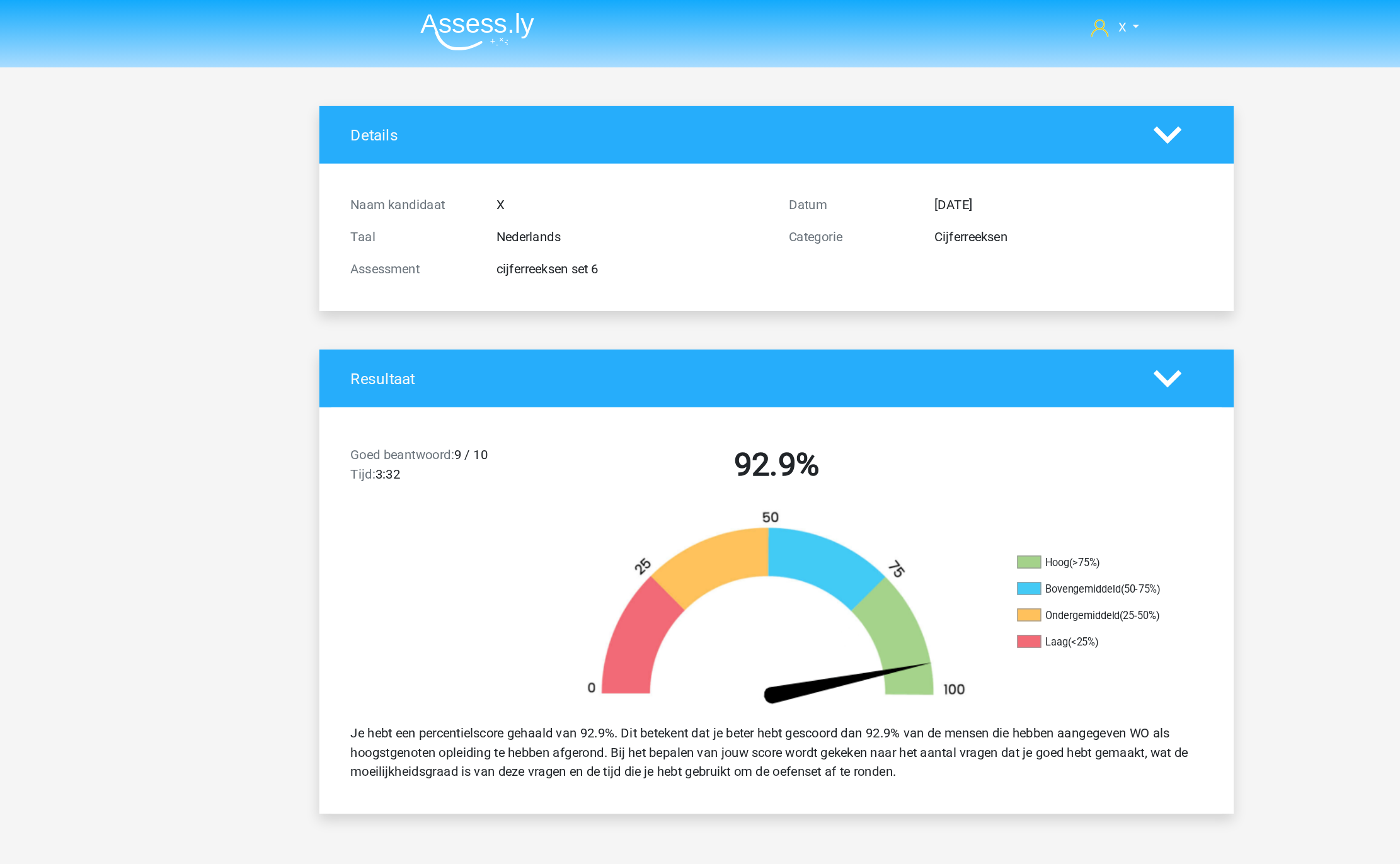
click at [477, 20] on img at bounding box center [465, 25] width 89 height 30
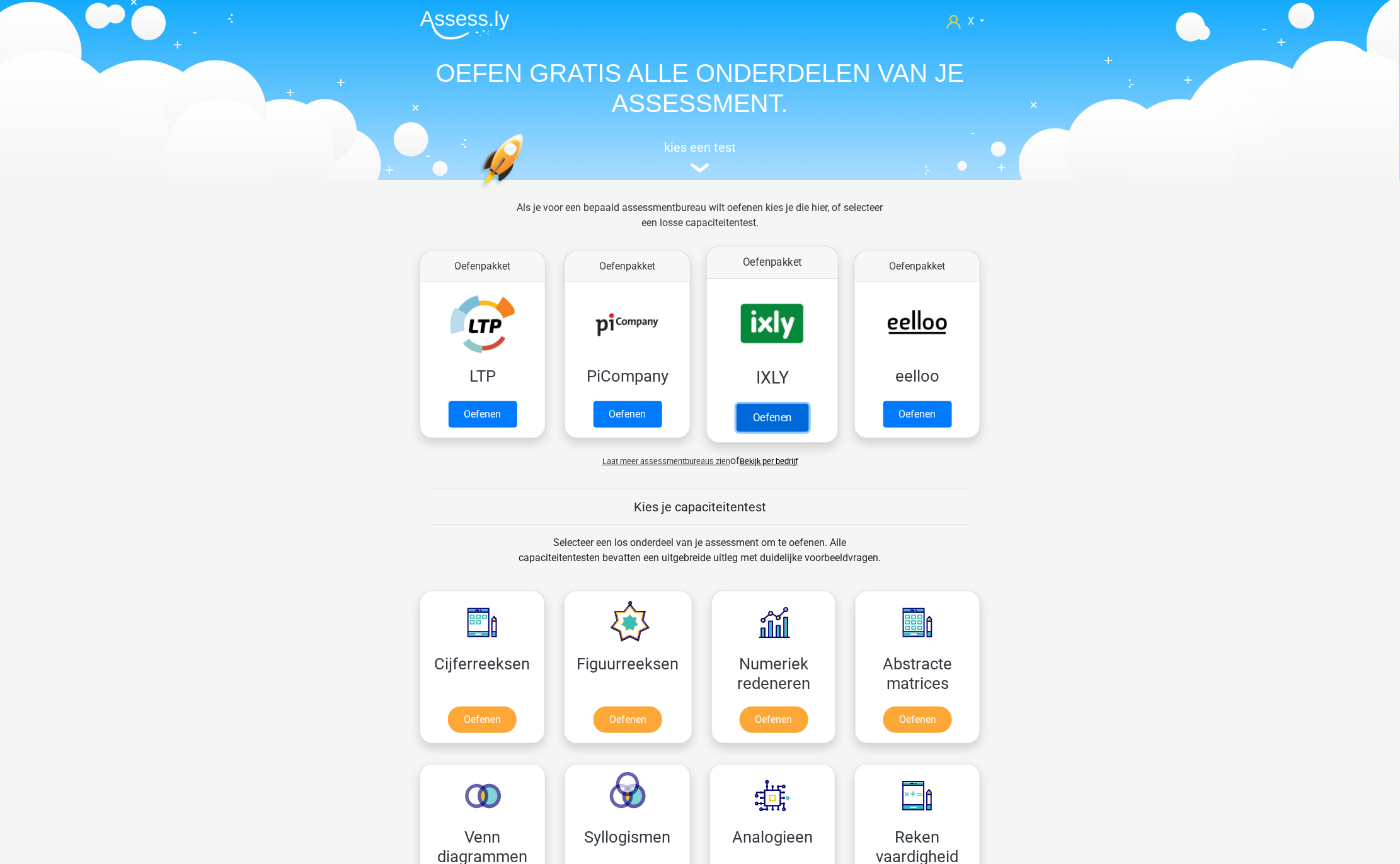
click at [795, 404] on link "Oefenen" at bounding box center [772, 417] width 72 height 28
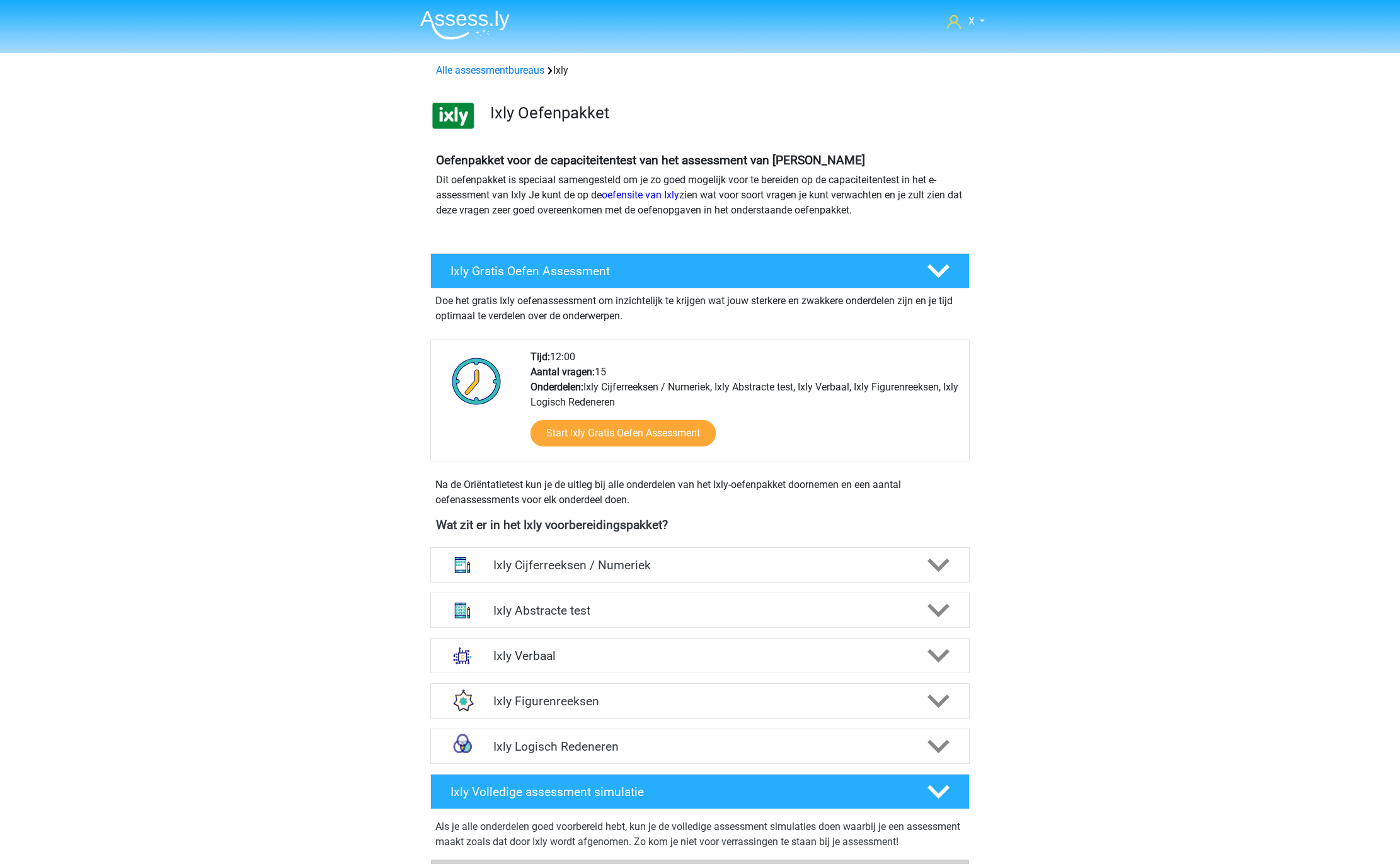
scroll to position [318, 0]
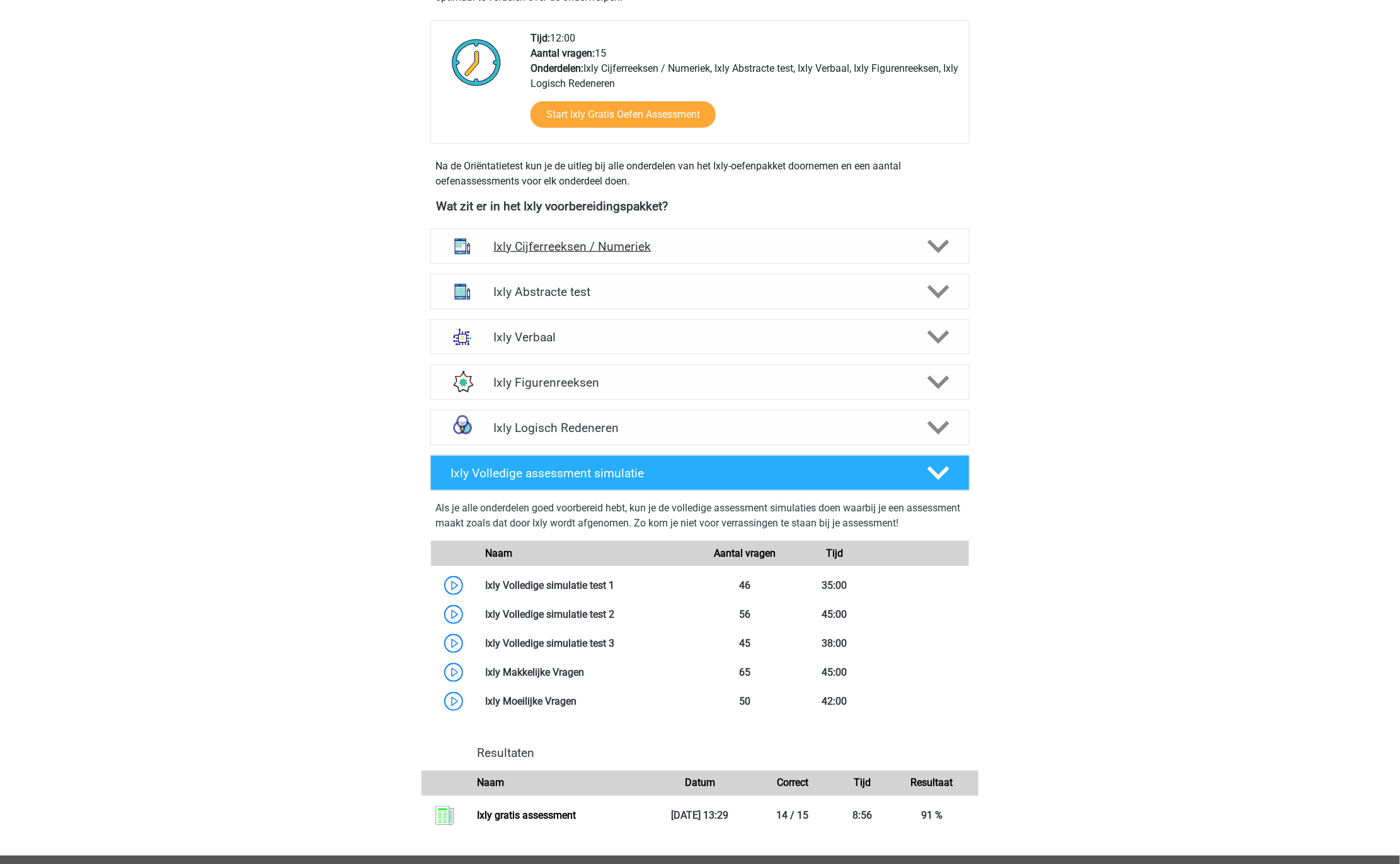
click at [776, 252] on h4 "Ixly Cijferreeksen / Numeriek" at bounding box center [700, 246] width 413 height 14
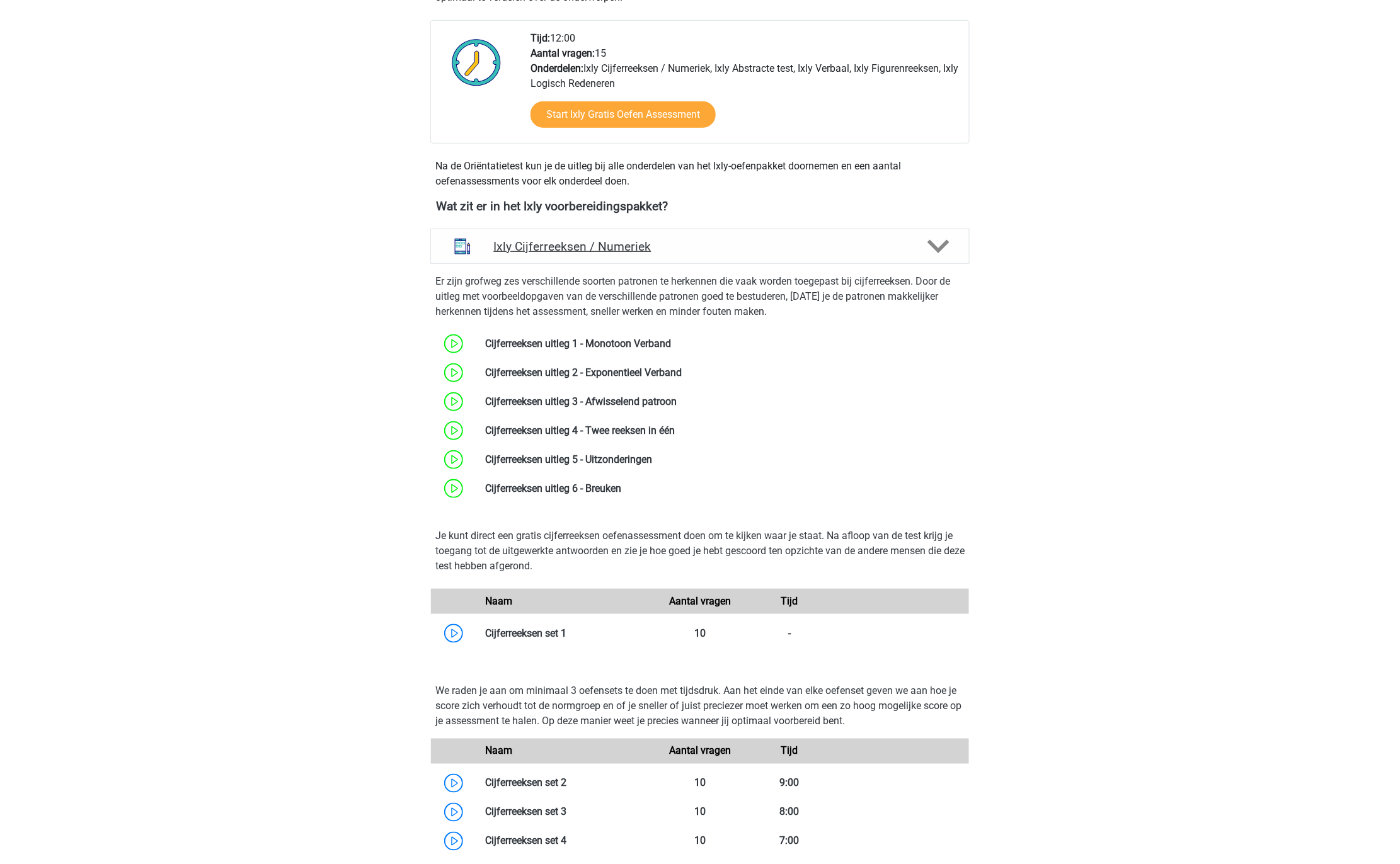
click at [776, 252] on h4 "Ixly Cijferreeksen / Numeriek" at bounding box center [700, 246] width 413 height 14
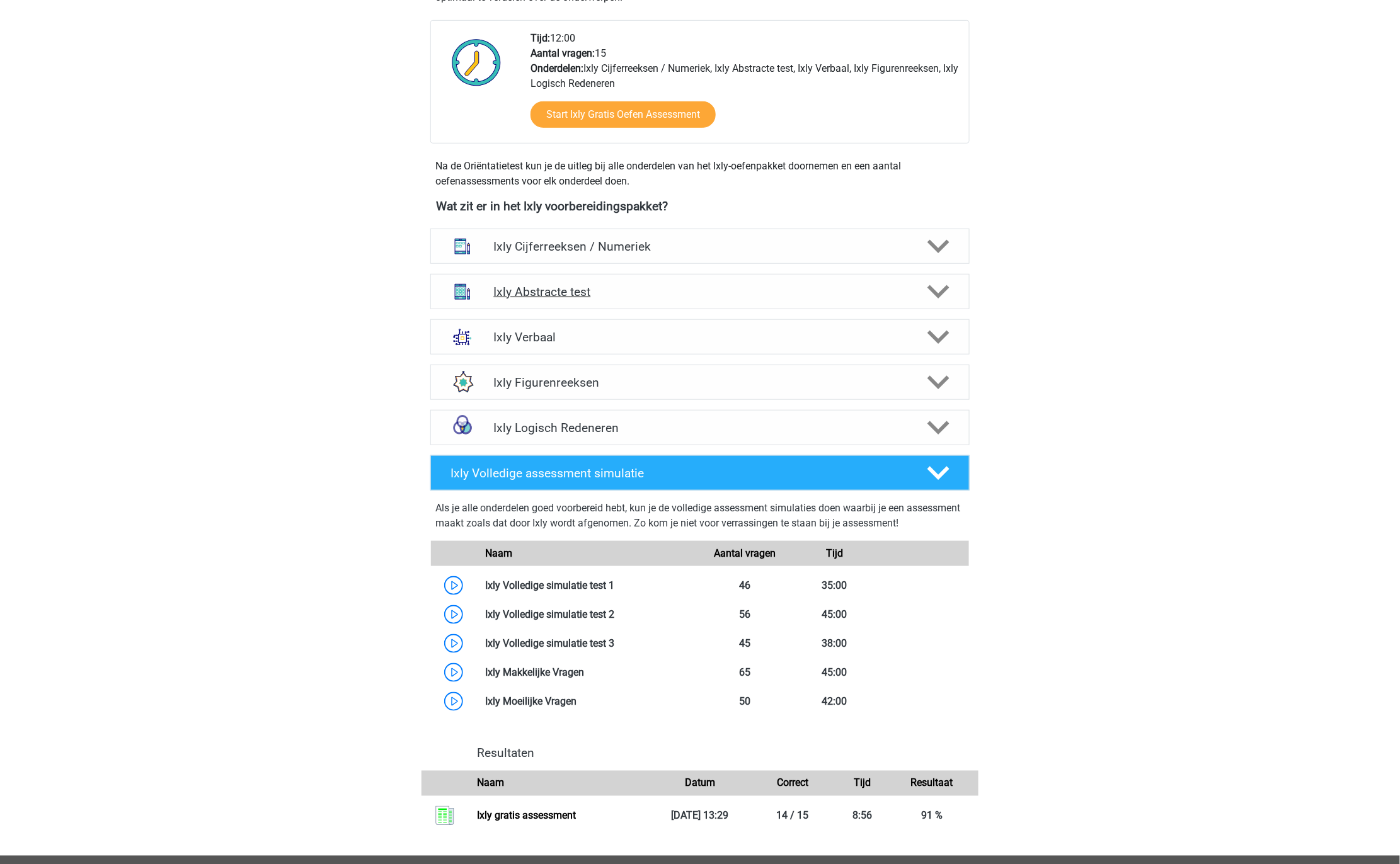
click at [797, 300] on div "Ixly Abstracte test" at bounding box center [700, 291] width 539 height 35
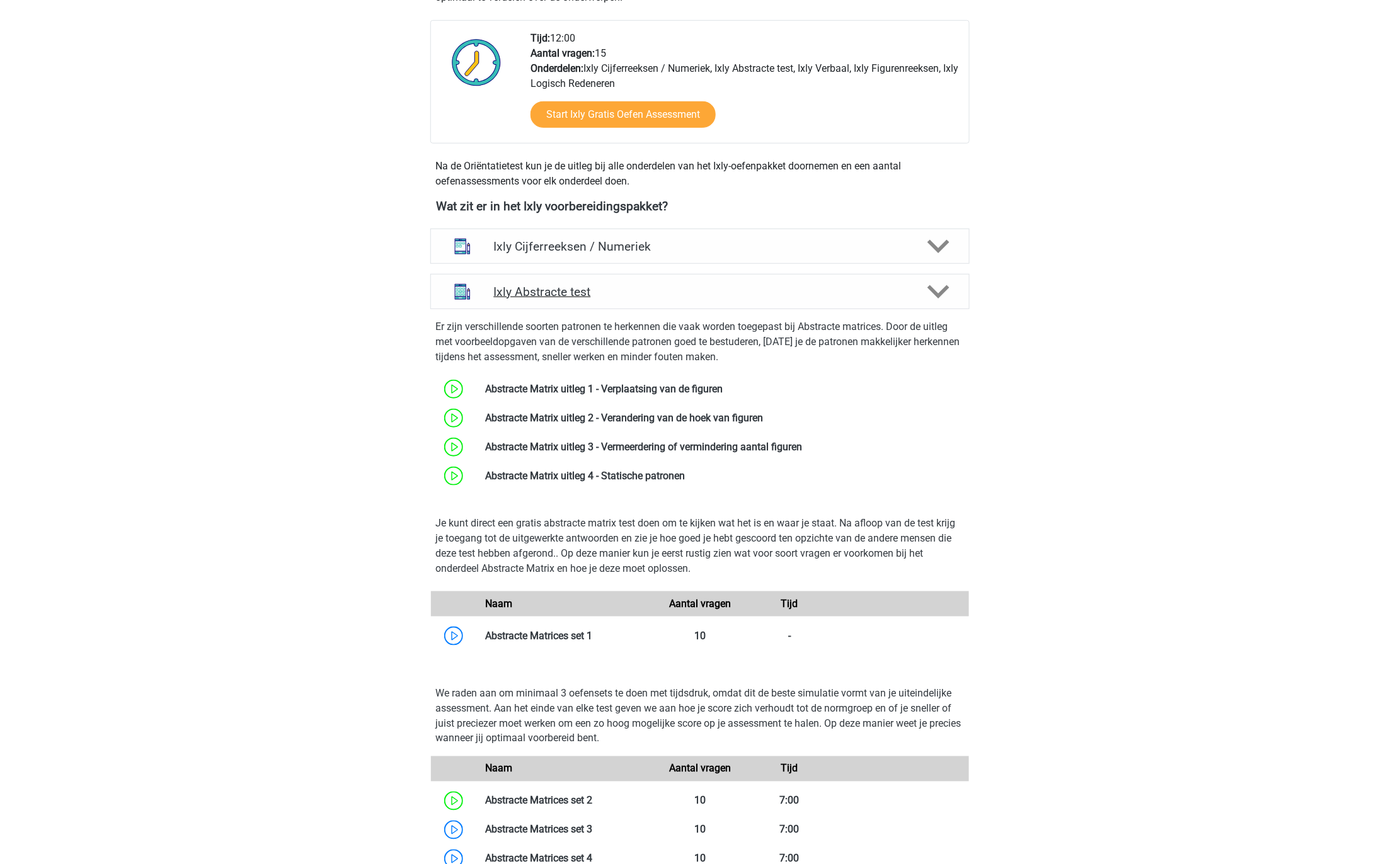
click at [797, 300] on div "Ixly Abstracte test" at bounding box center [700, 291] width 539 height 35
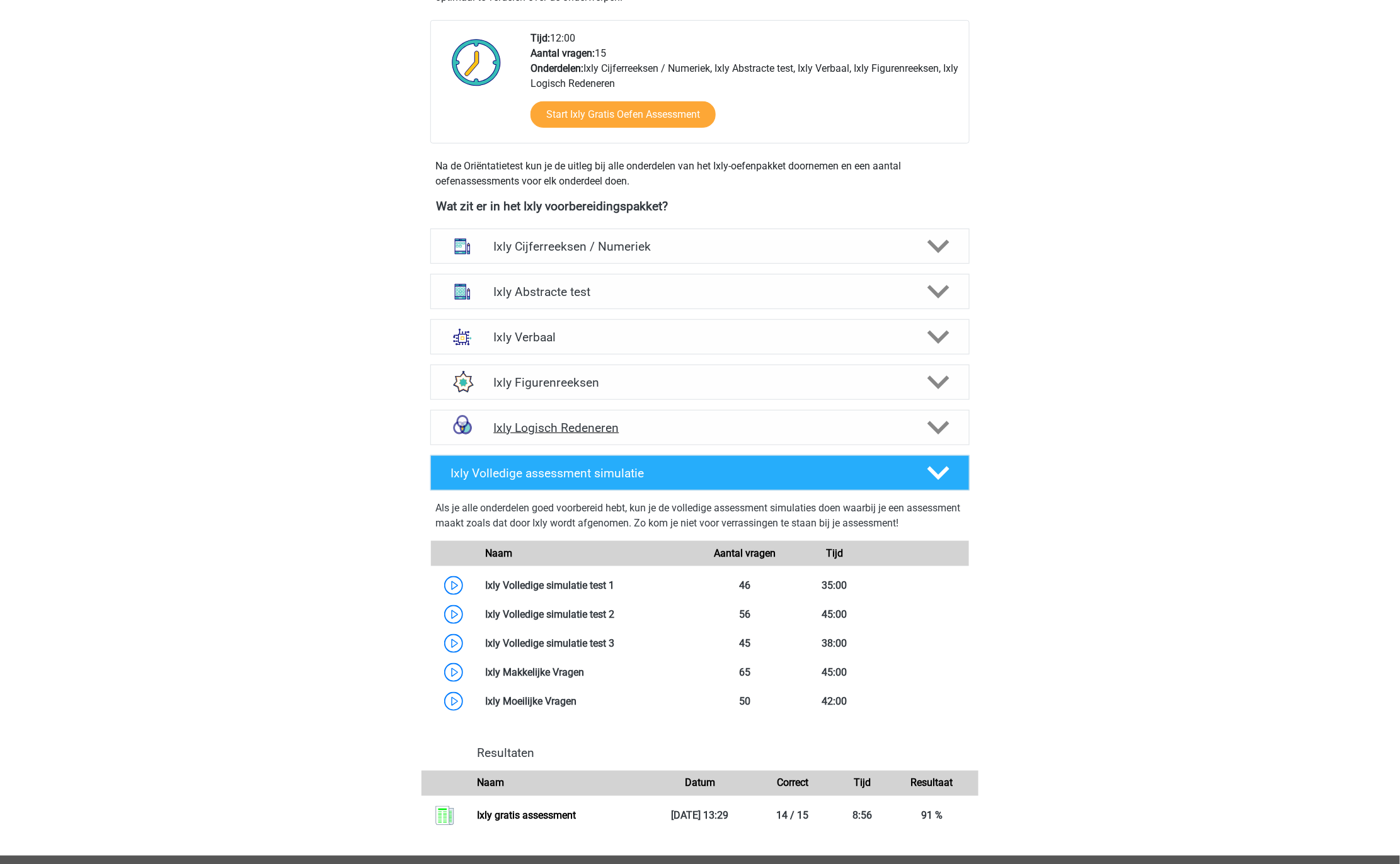
click at [779, 430] on h4 "Ixly Logisch Redeneren" at bounding box center [700, 428] width 413 height 14
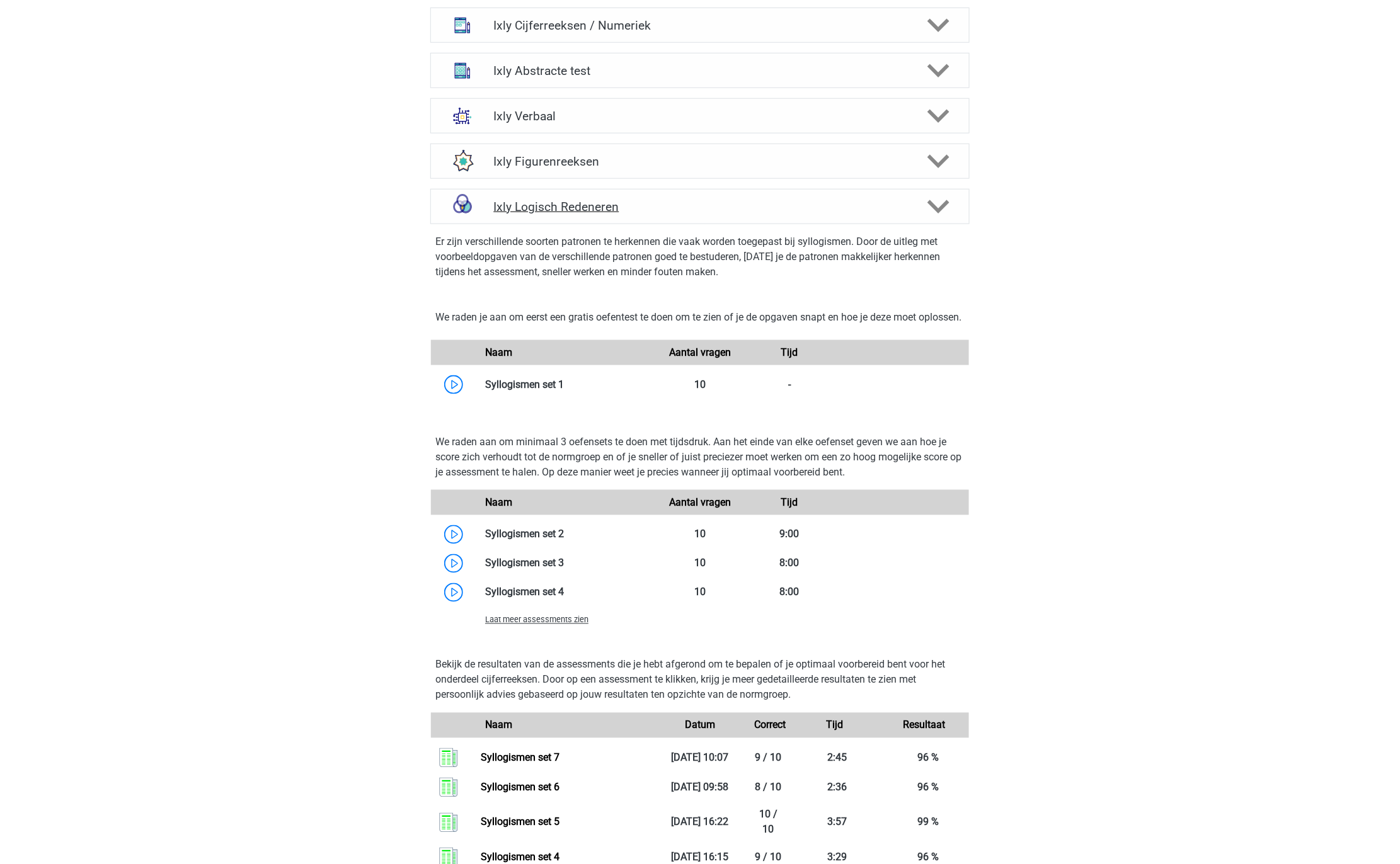
scroll to position [699, 0]
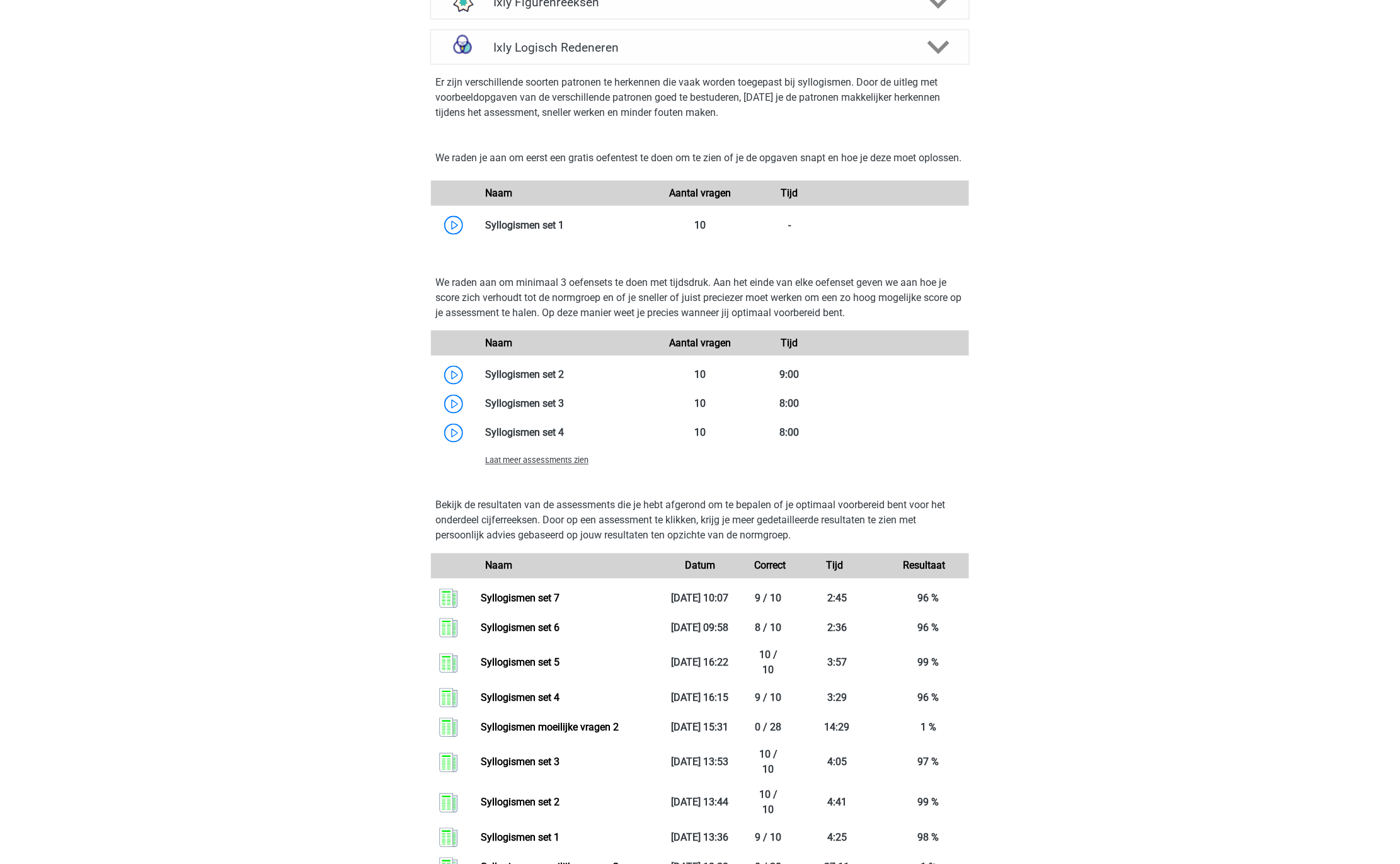
click at [533, 466] on span "Laat meer assessments zien" at bounding box center [537, 461] width 103 height 9
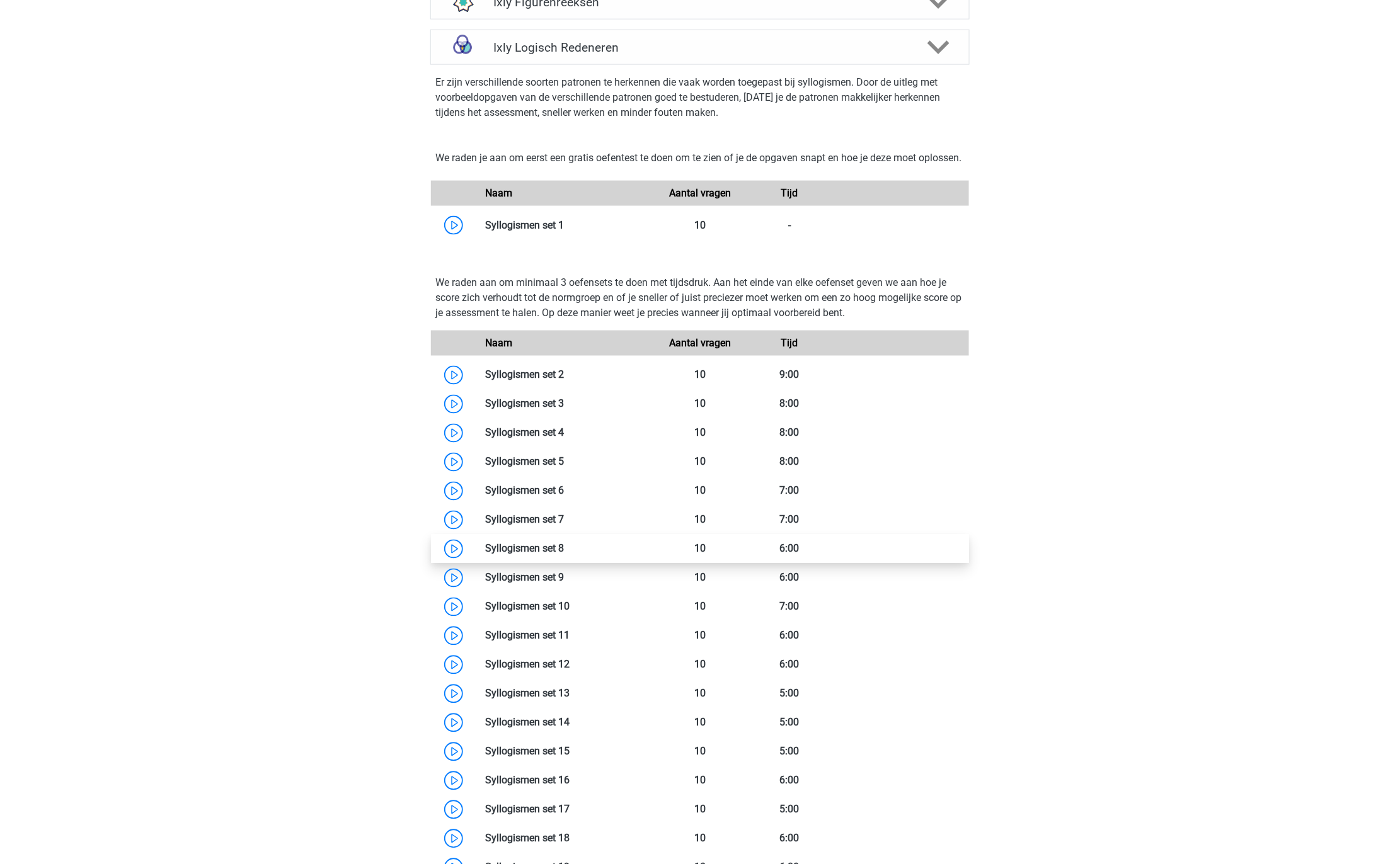
click at [564, 555] on link at bounding box center [564, 549] width 0 height 12
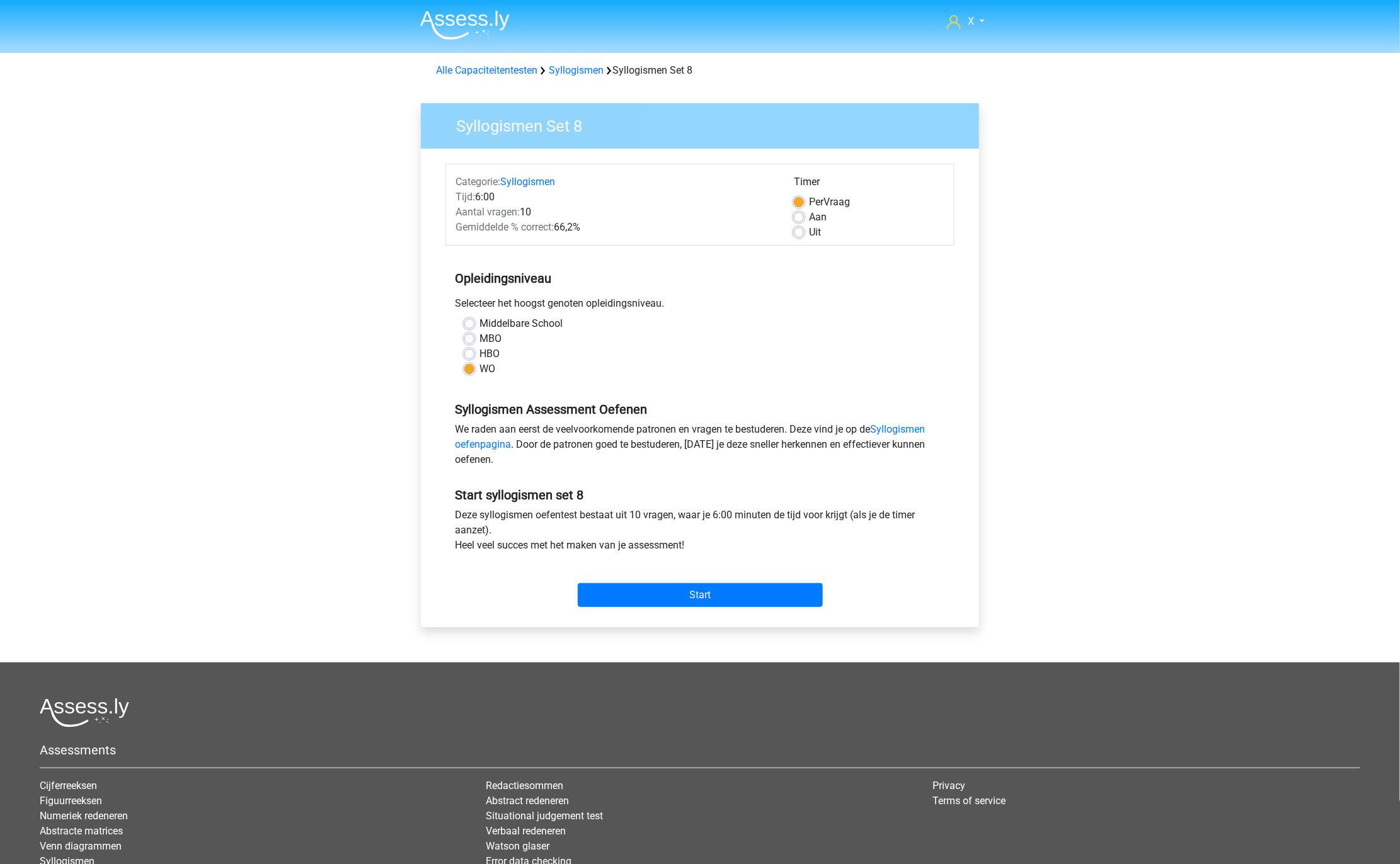
click at [804, 222] on div "Aan" at bounding box center [869, 217] width 151 height 15
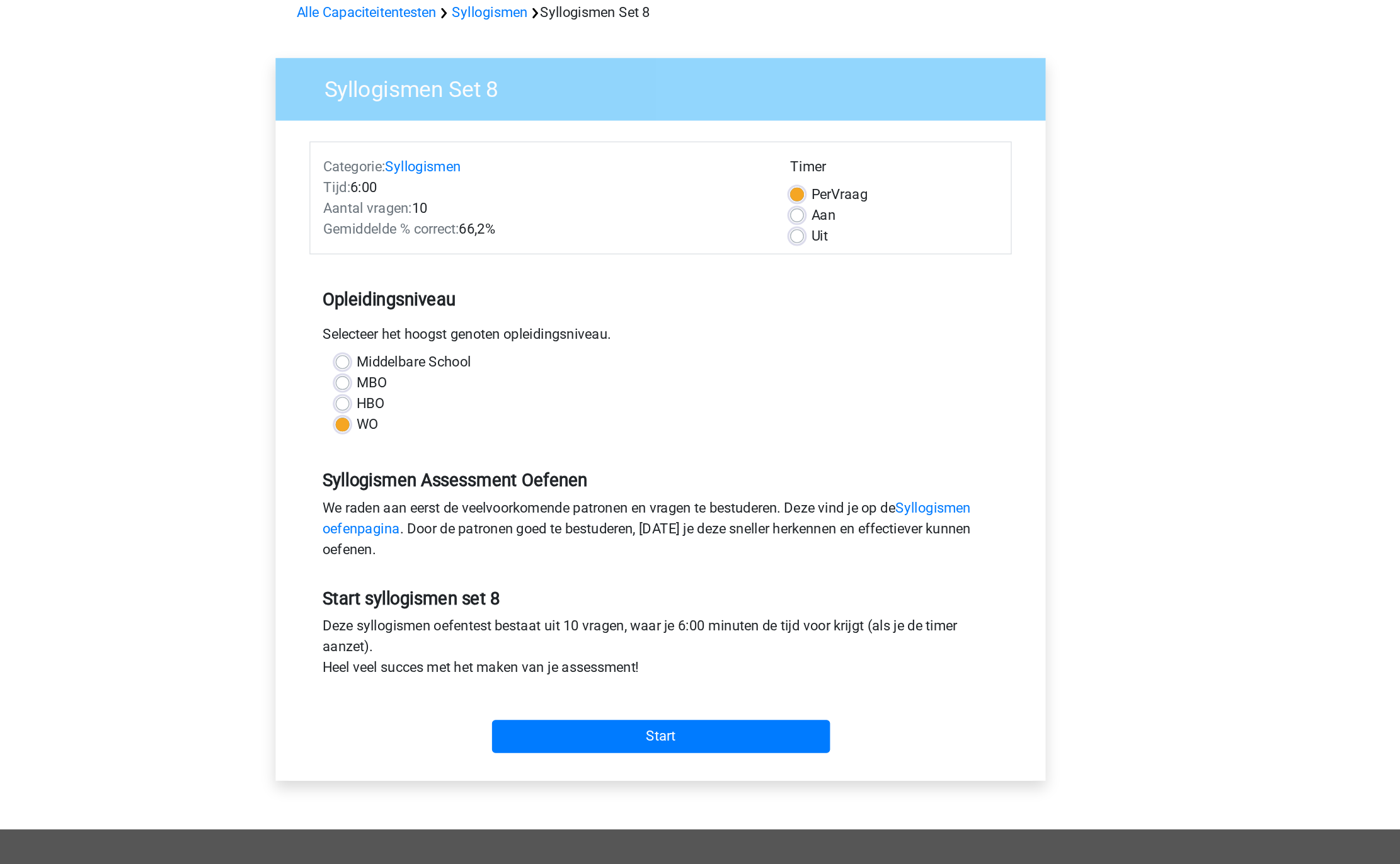
click at [817, 203] on span "Per" at bounding box center [816, 202] width 14 height 12
click at [804, 203] on input "Per Vraag" at bounding box center [799, 201] width 10 height 13
click at [716, 570] on div "Start" at bounding box center [700, 585] width 509 height 44
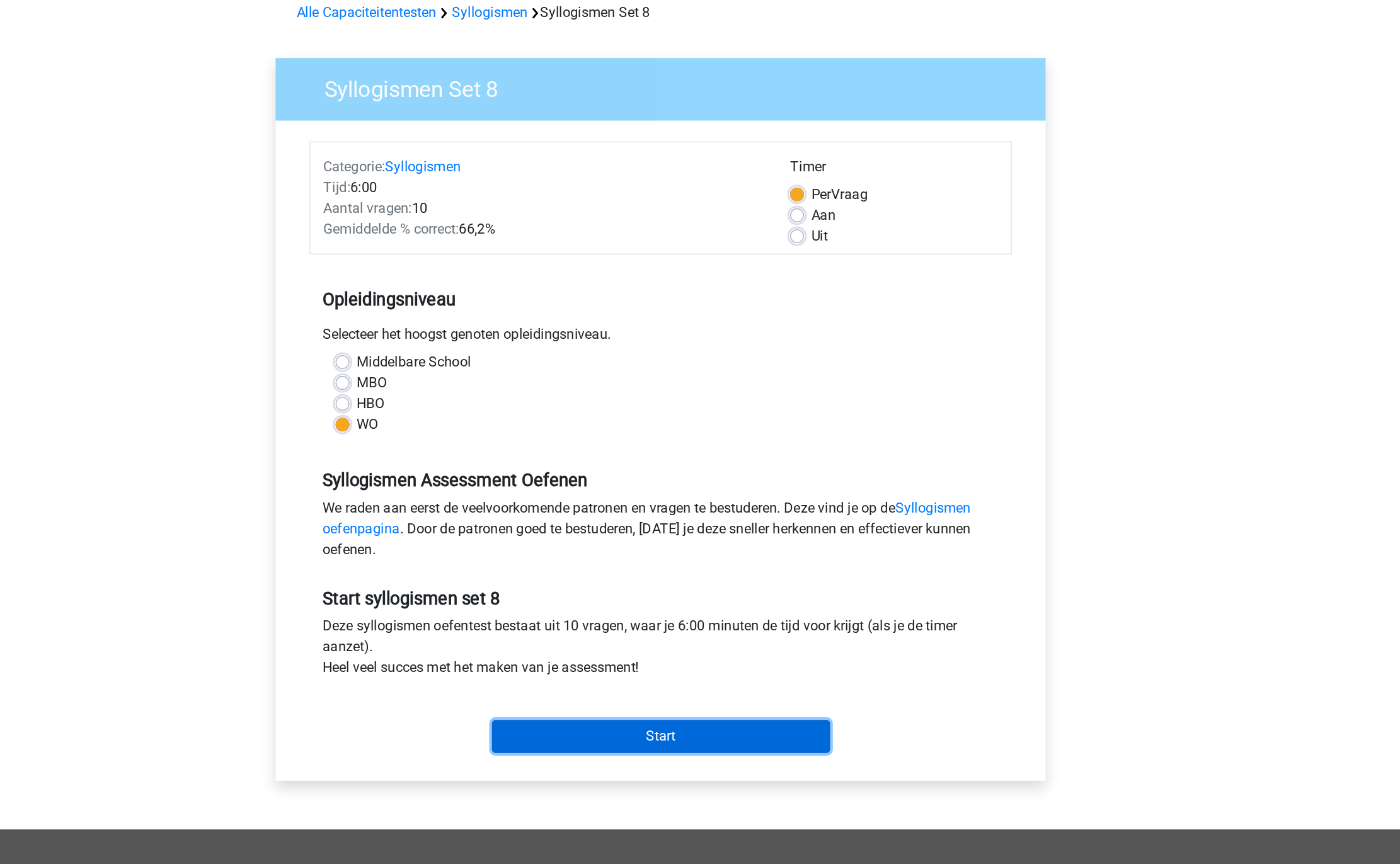
click at [704, 583] on input "Start" at bounding box center [700, 594] width 245 height 24
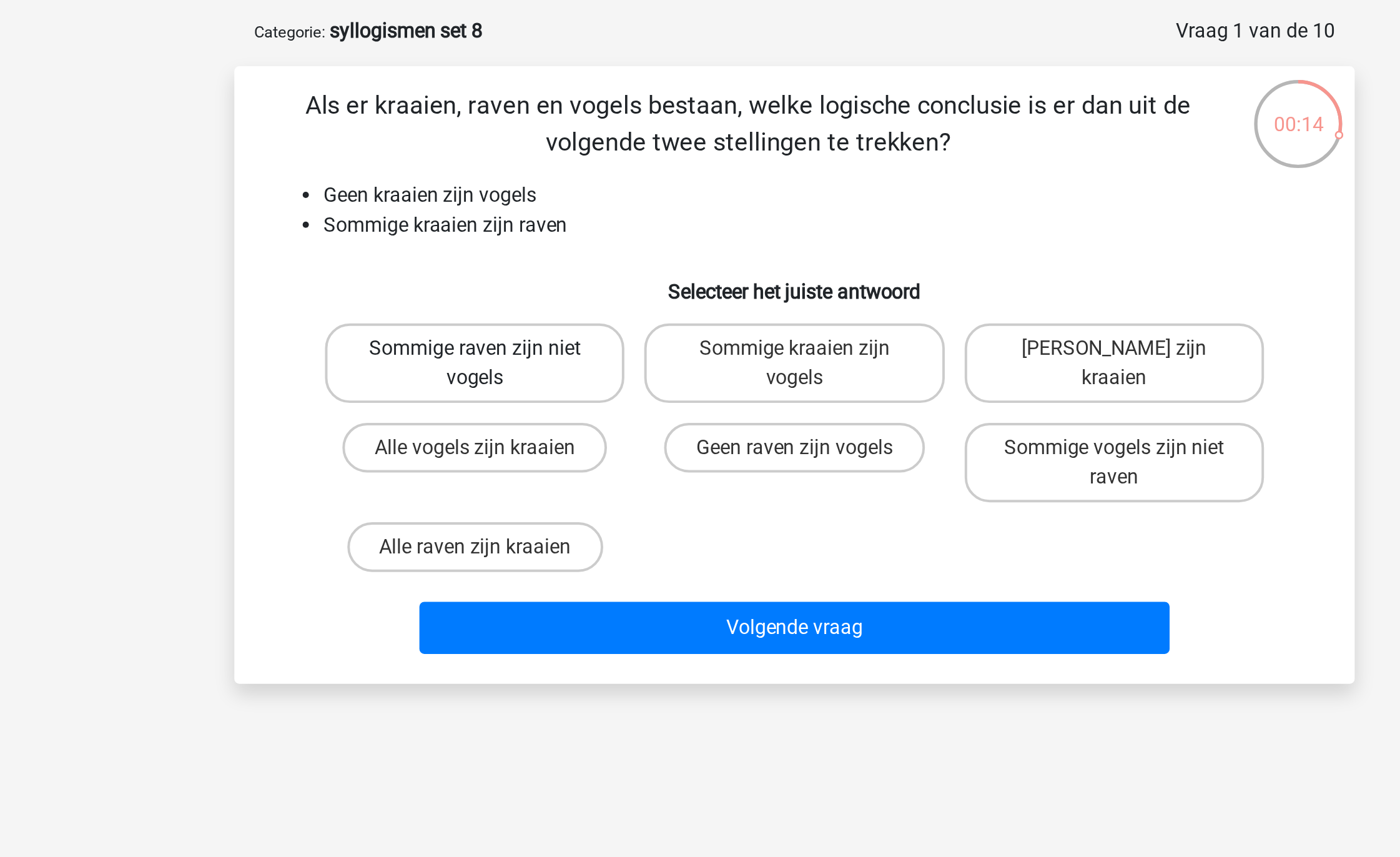
click at [598, 243] on label "Sommige raven zijn niet vogels" at bounding box center [539, 236] width 151 height 40
click at [548, 237] on input "Sommige raven zijn niet vogels" at bounding box center [544, 233] width 8 height 8
radio input "true"
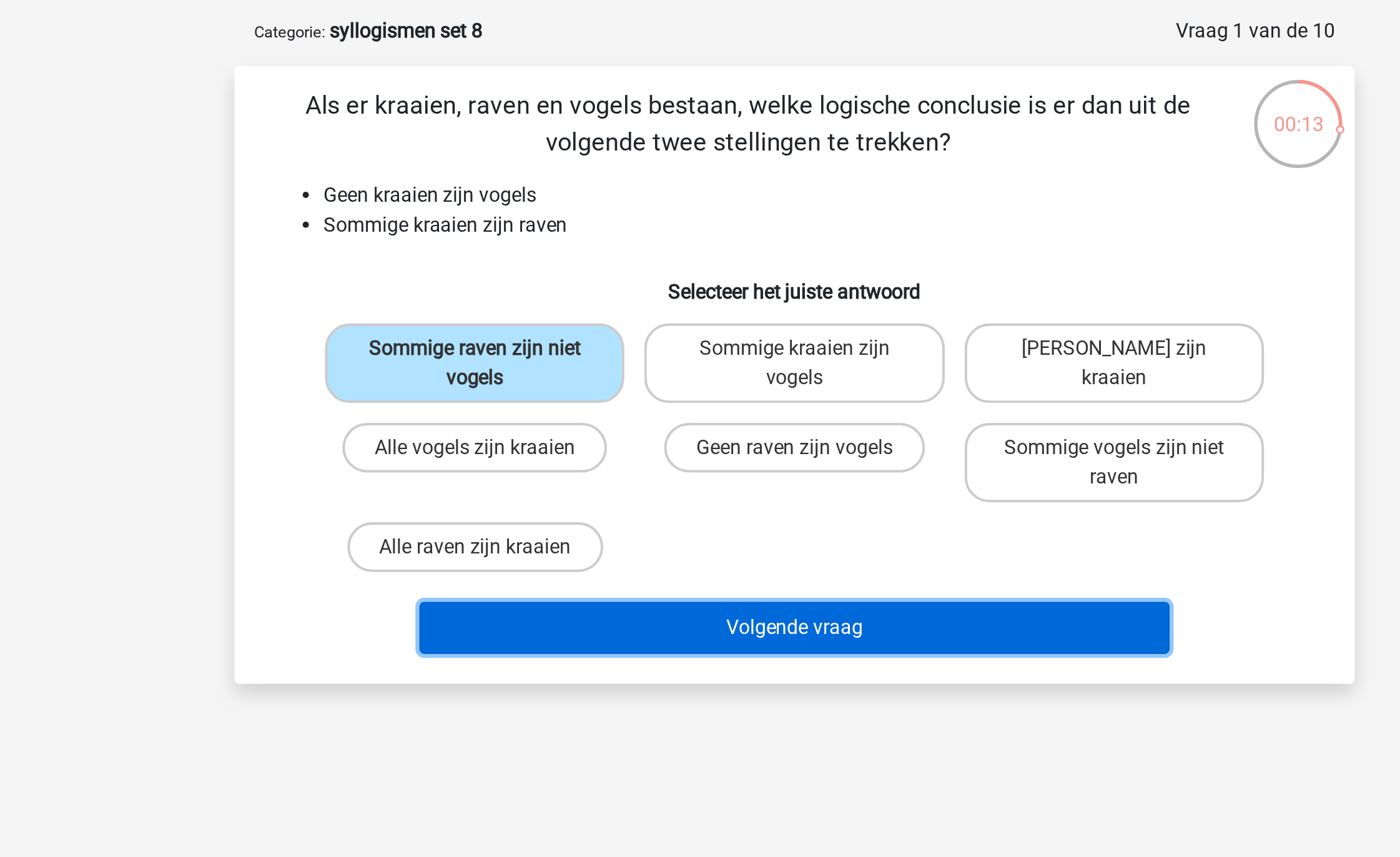
click at [632, 368] on button "Volgende vraag" at bounding box center [700, 370] width 378 height 26
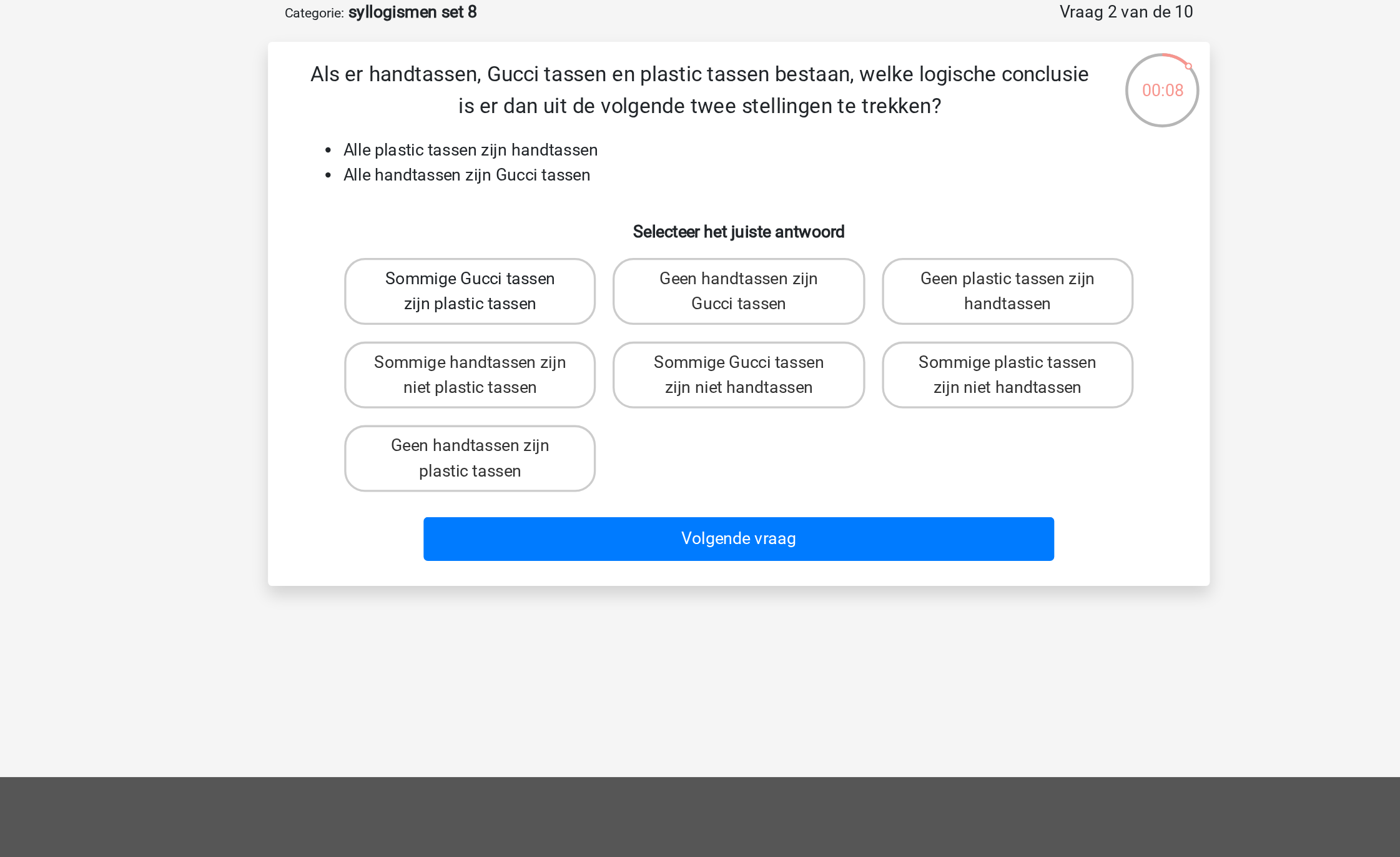
click at [579, 220] on label "Sommige Gucci tassen zijn plastic tassen" at bounding box center [539, 236] width 151 height 40
click at [548, 229] on input "Sommige Gucci tassen zijn plastic tassen" at bounding box center [544, 233] width 8 height 8
radio input "true"
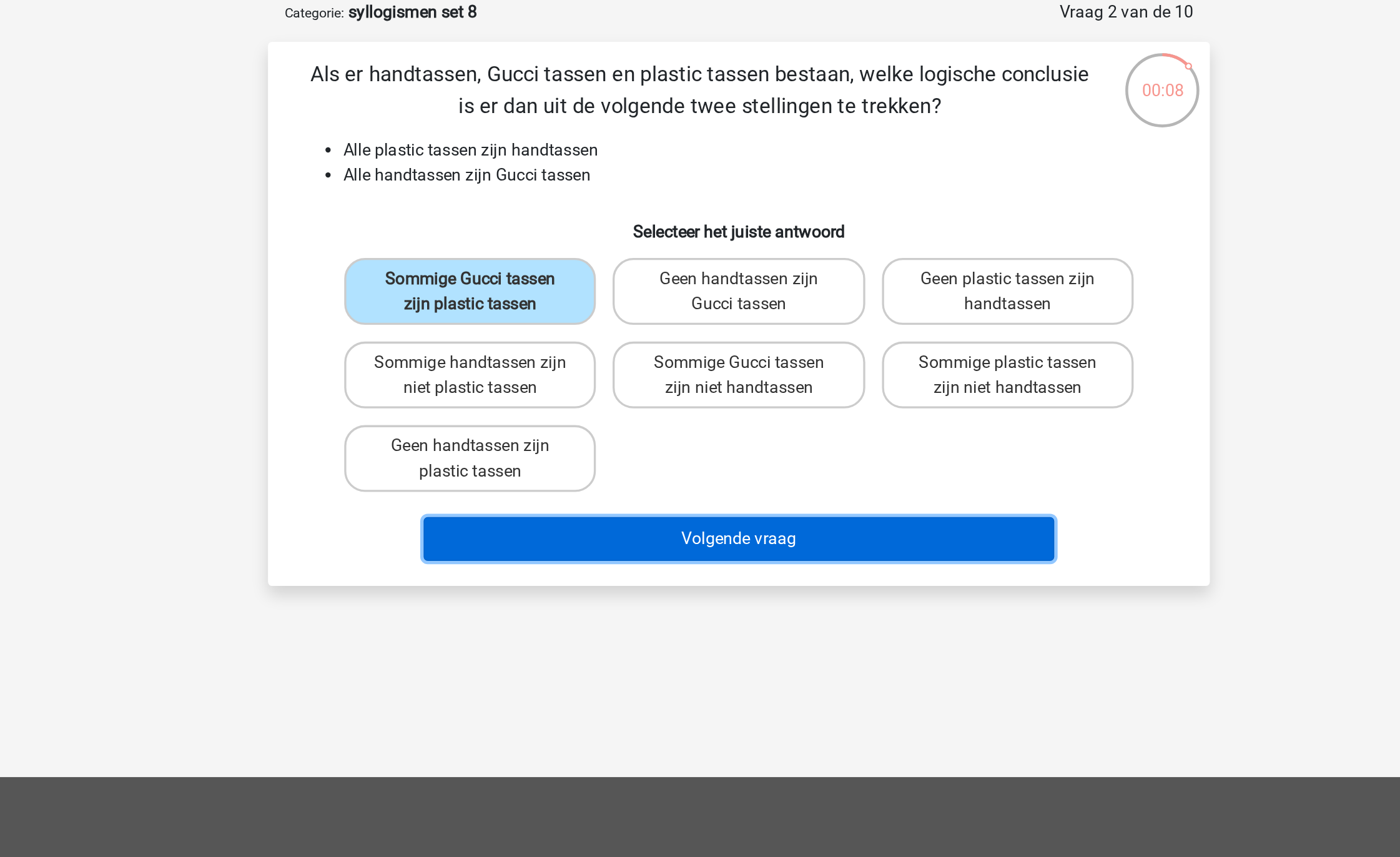
click at [636, 376] on button "Volgende vraag" at bounding box center [700, 384] width 378 height 26
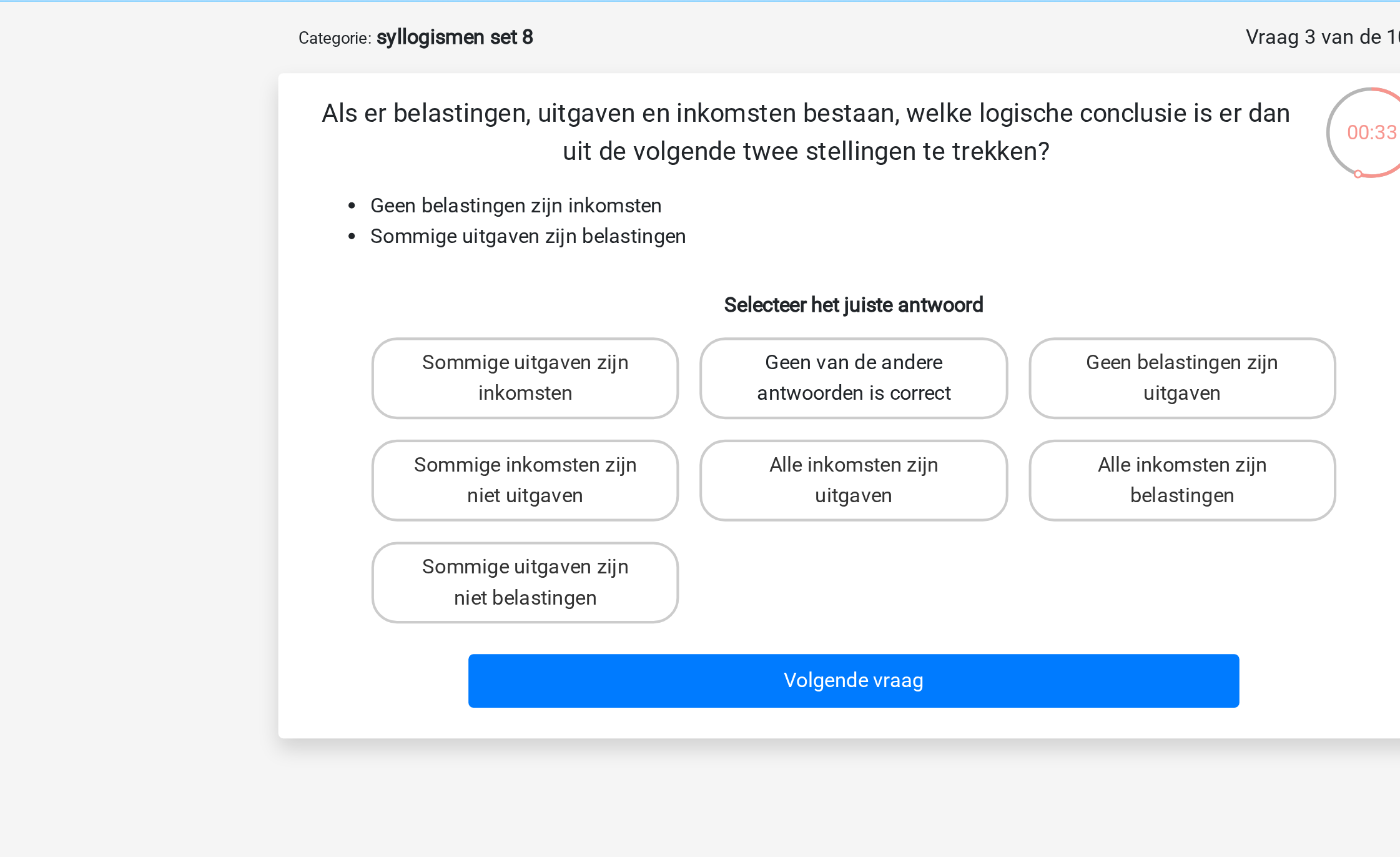
click at [695, 233] on label "Geen van de andere antwoorden is correct" at bounding box center [700, 236] width 151 height 40
click at [700, 233] on input "Geen van de andere antwoorden is correct" at bounding box center [704, 233] width 8 height 8
radio input "true"
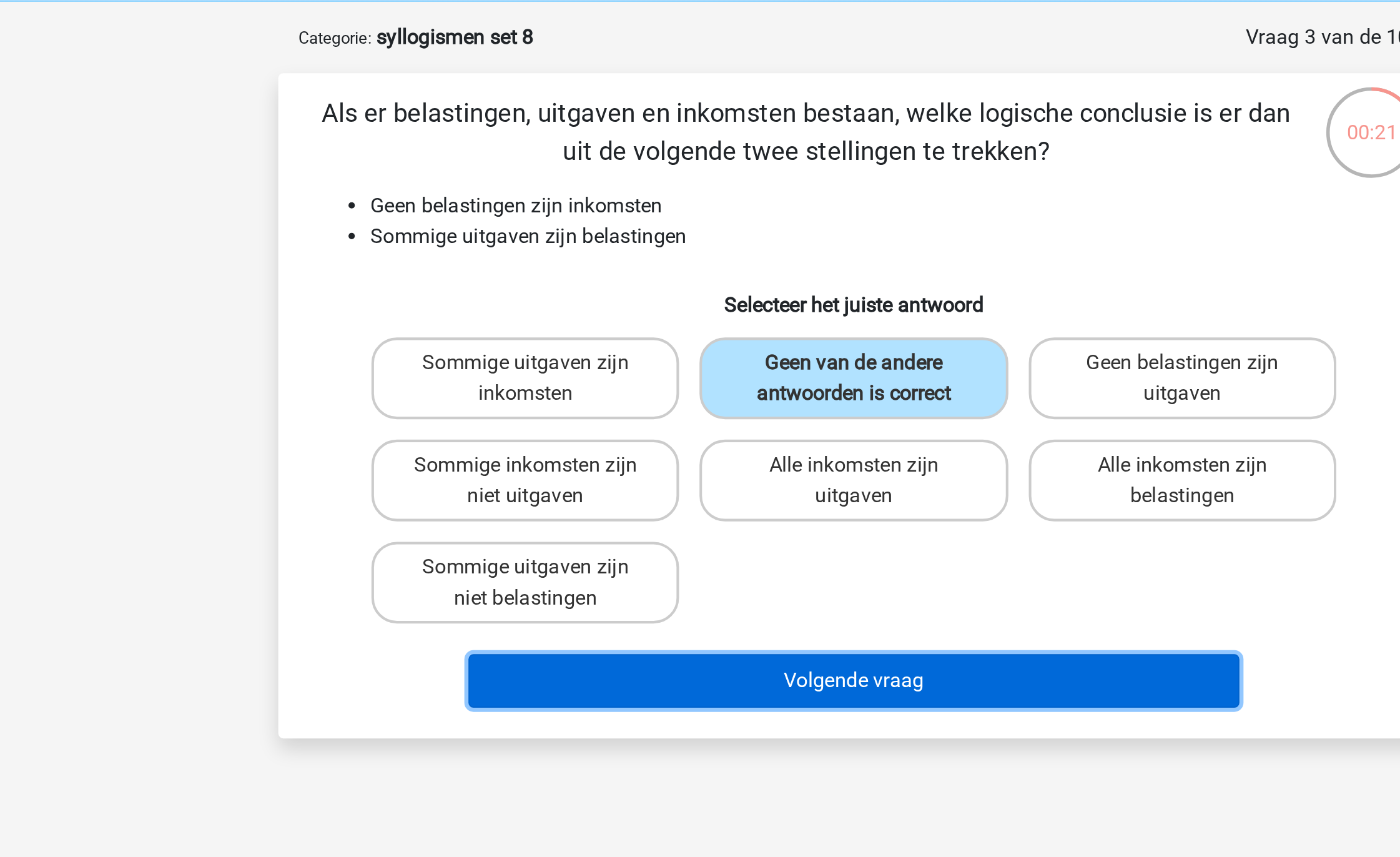
click at [676, 384] on button "Volgende vraag" at bounding box center [700, 384] width 378 height 26
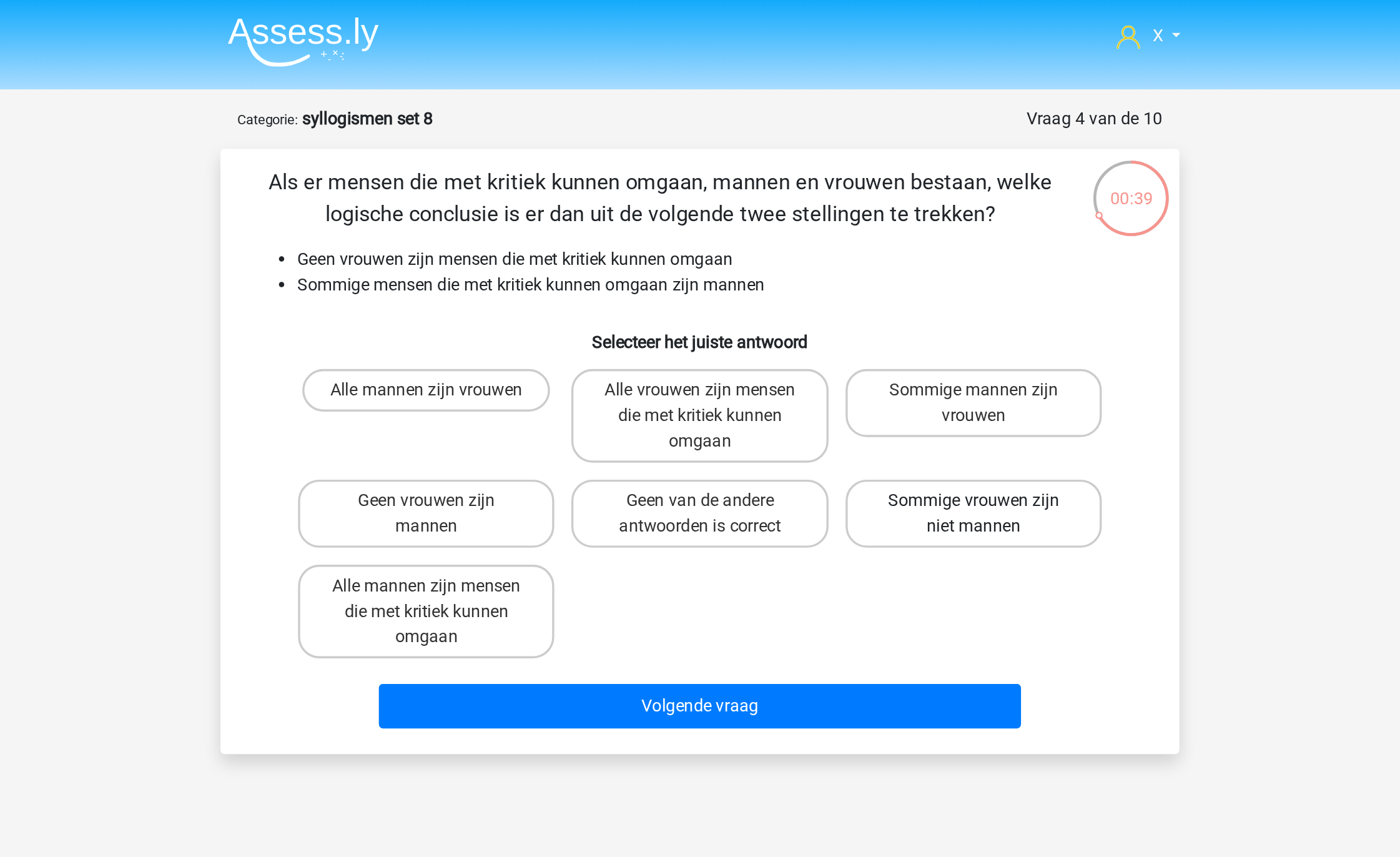
click at [862, 306] on label "Sommige vrouwen zijn niet mannen" at bounding box center [861, 301] width 151 height 40
click at [862, 302] on input "Sommige vrouwen zijn niet mannen" at bounding box center [865, 298] width 8 height 8
radio input "true"
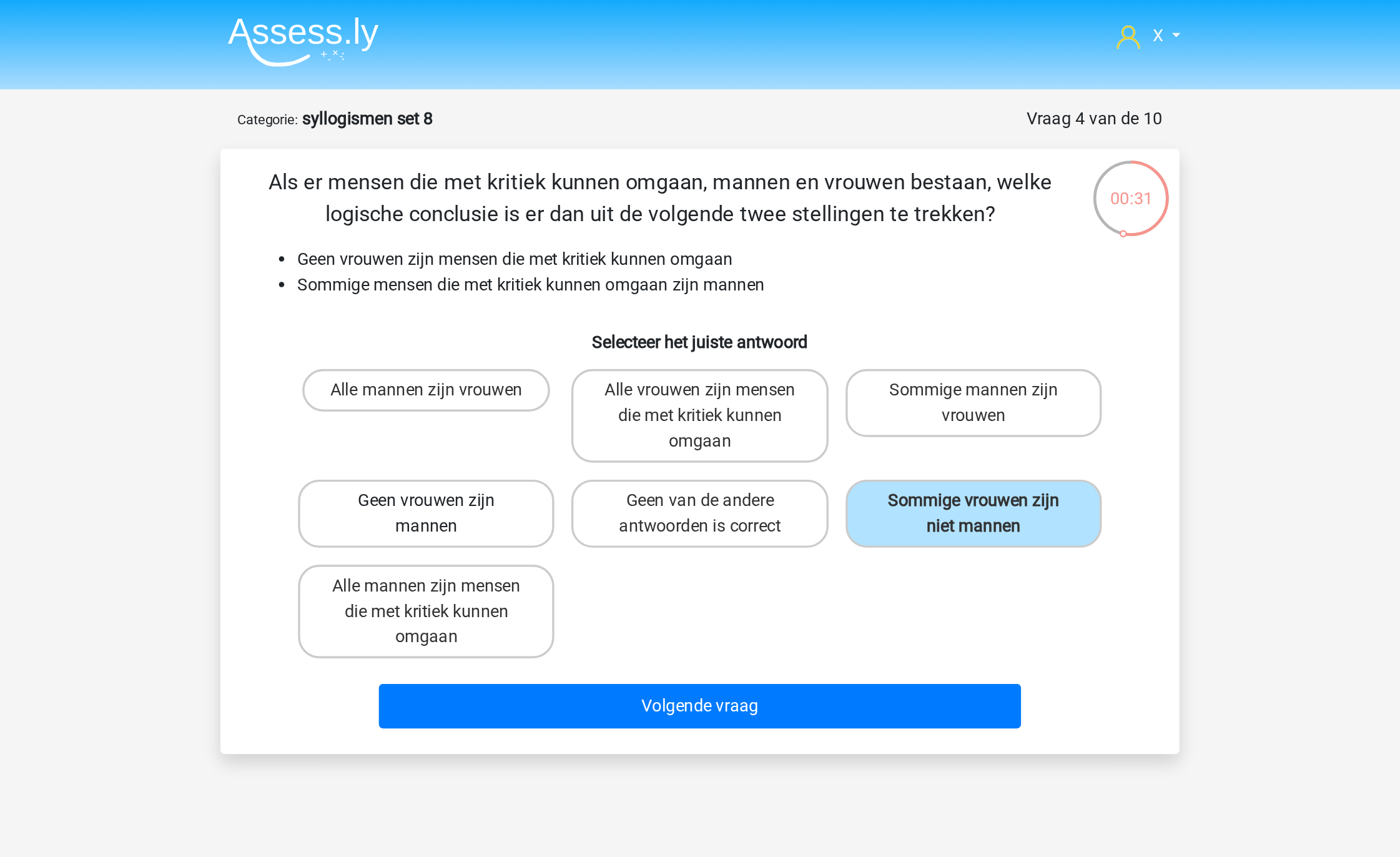
click at [582, 298] on label "Geen vrouwen zijn mannen" at bounding box center [539, 301] width 151 height 40
click at [548, 298] on input "Geen vrouwen zijn mannen" at bounding box center [544, 298] width 8 height 8
radio input "true"
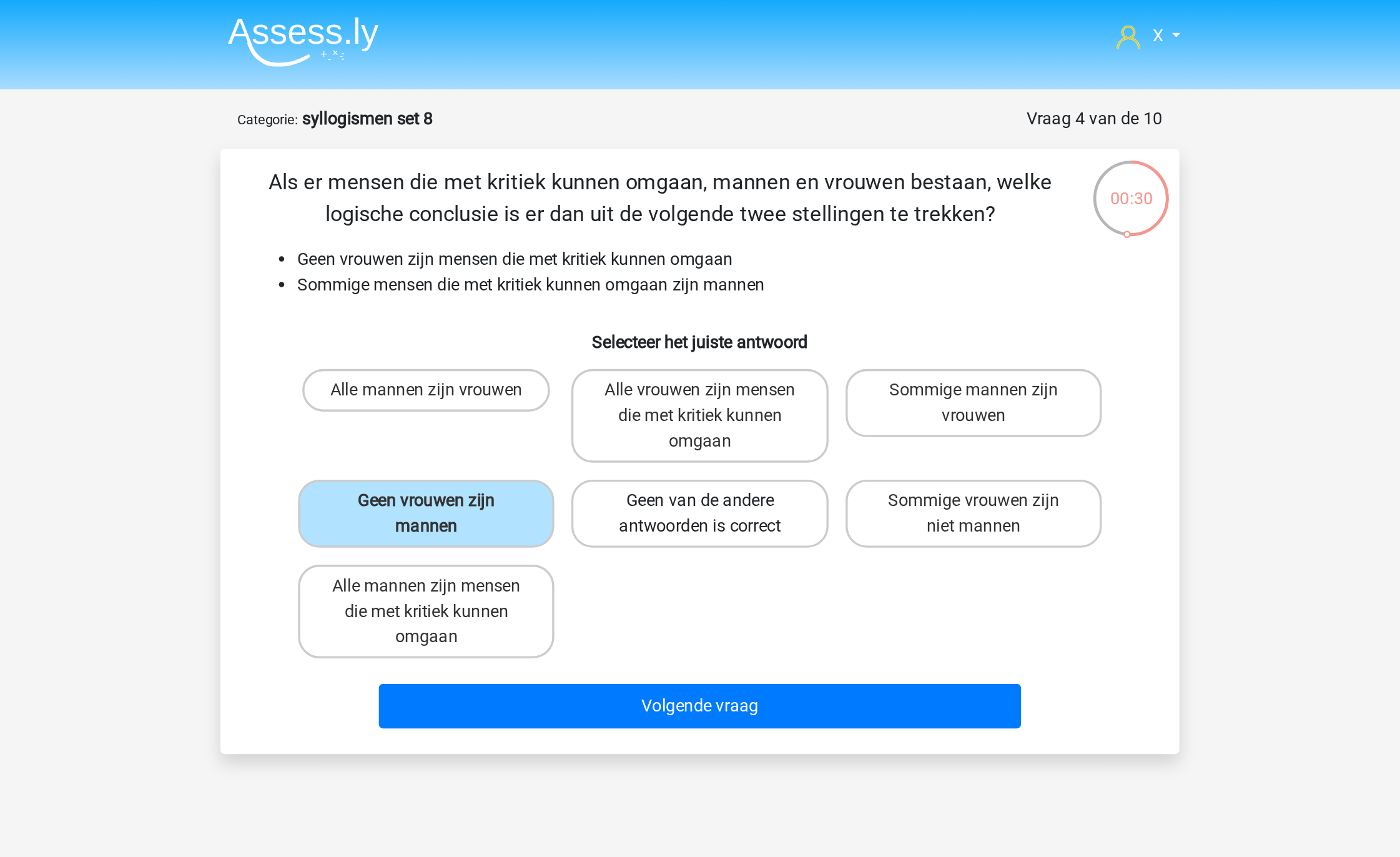
click at [690, 301] on label "Geen van de andere antwoorden is correct" at bounding box center [700, 301] width 151 height 40
click at [700, 301] on input "Geen van de andere antwoorden is correct" at bounding box center [704, 298] width 8 height 8
radio input "true"
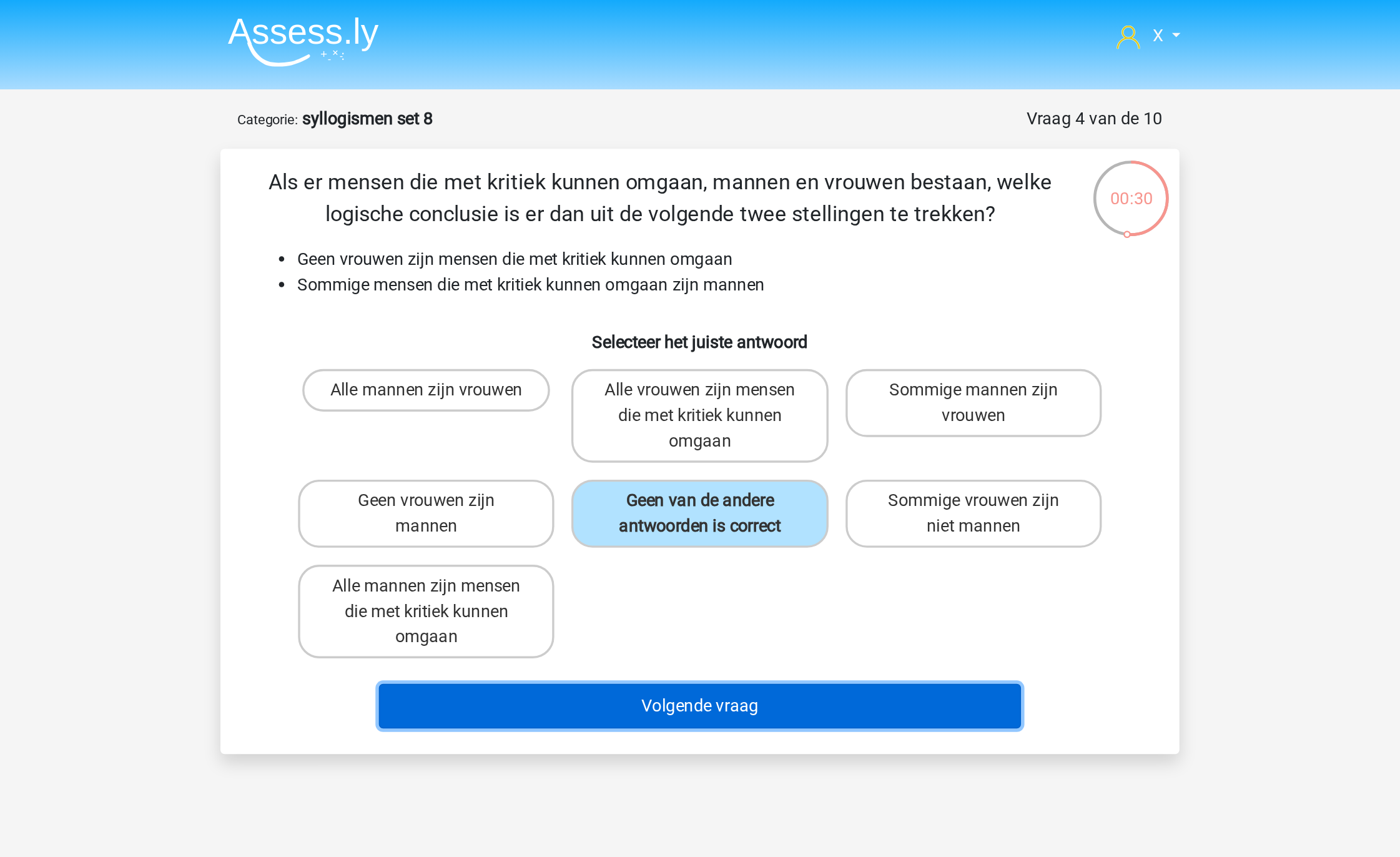
click at [676, 408] on button "Volgende vraag" at bounding box center [700, 415] width 378 height 26
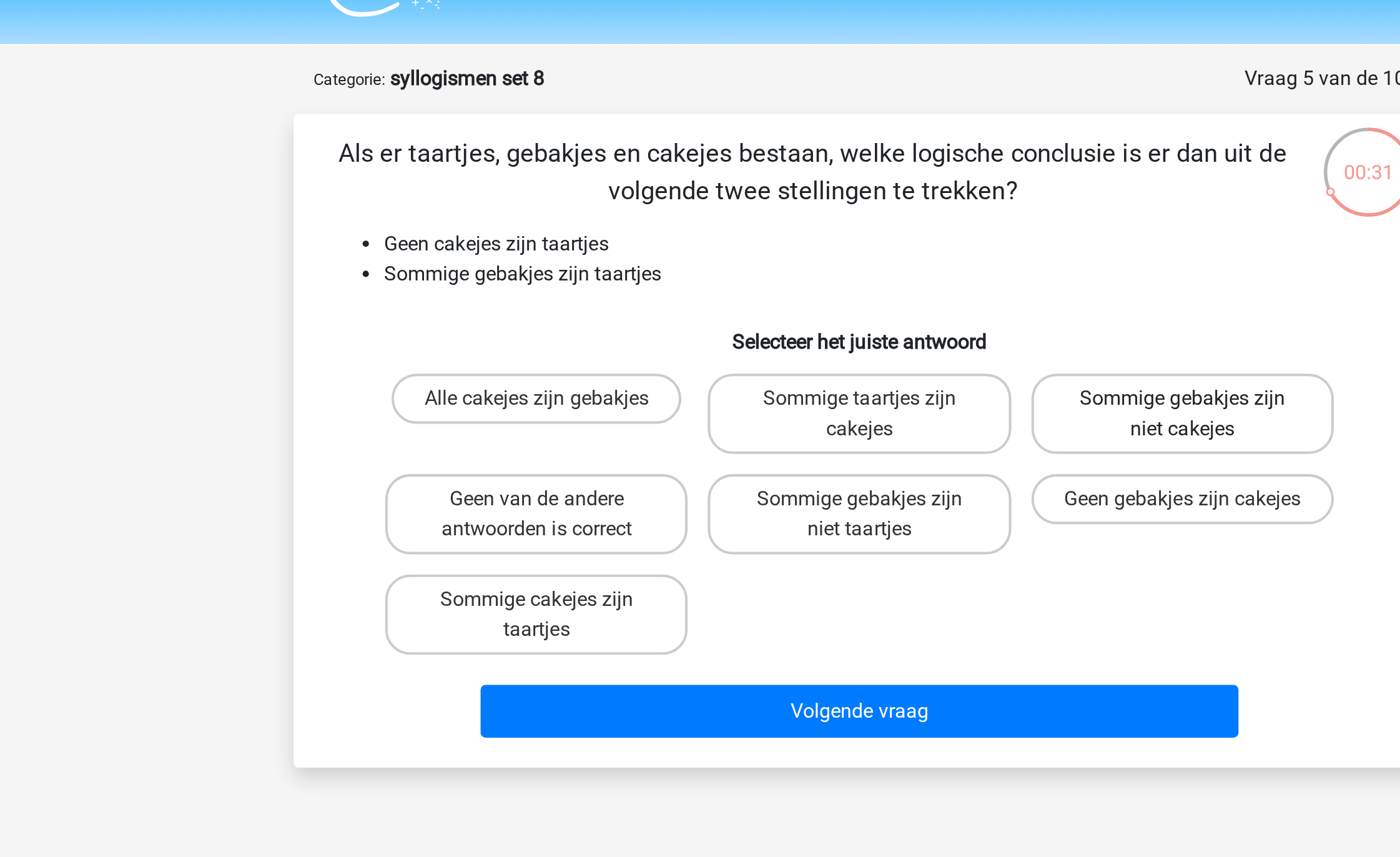
click at [848, 218] on label "Sommige gebakjes zijn niet cakejes" at bounding box center [861, 236] width 151 height 40
click at [861, 229] on input "Sommige gebakjes zijn niet cakejes" at bounding box center [865, 233] width 8 height 8
radio input "true"
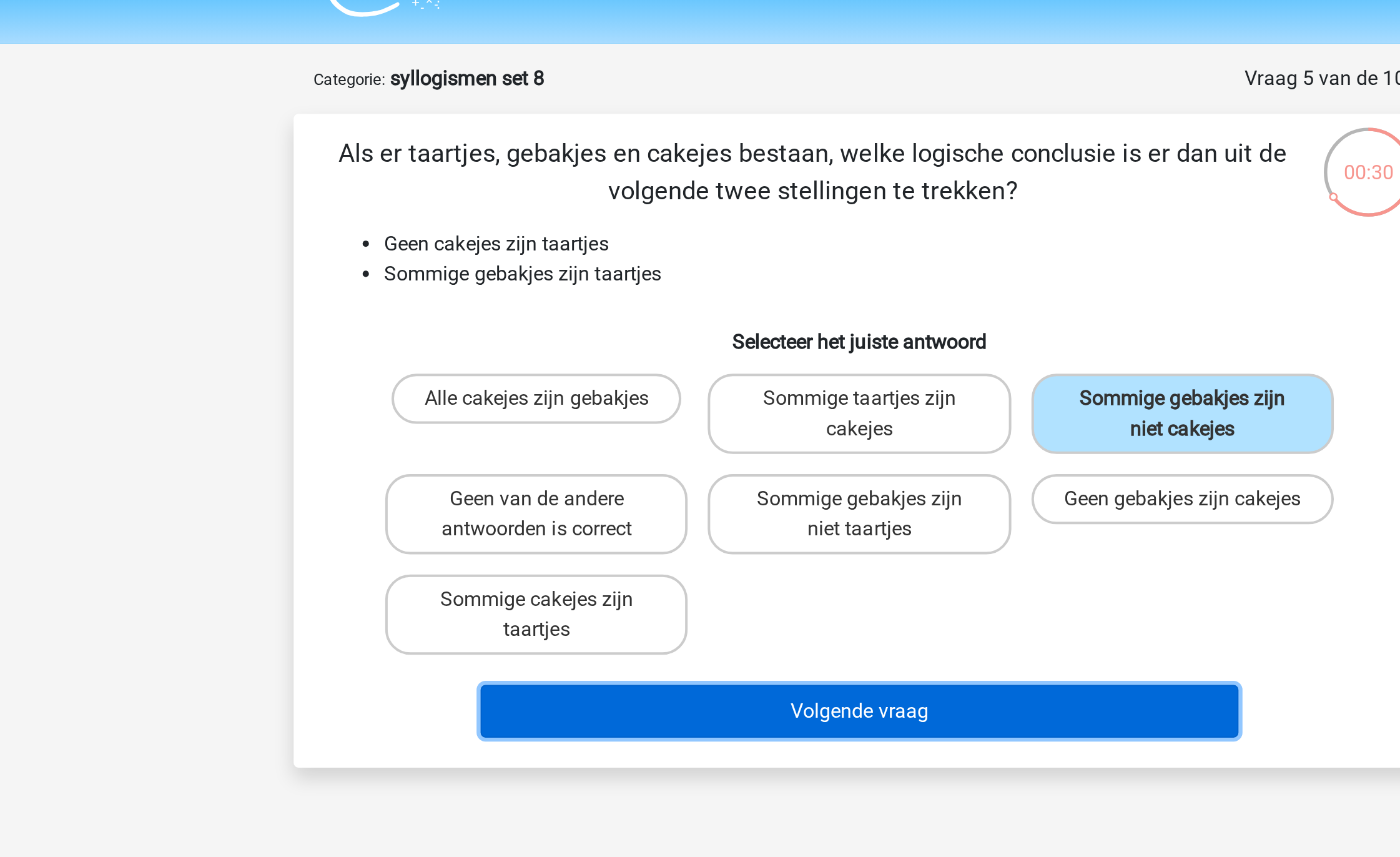
click at [720, 383] on button "Volgende vraag" at bounding box center [700, 384] width 378 height 26
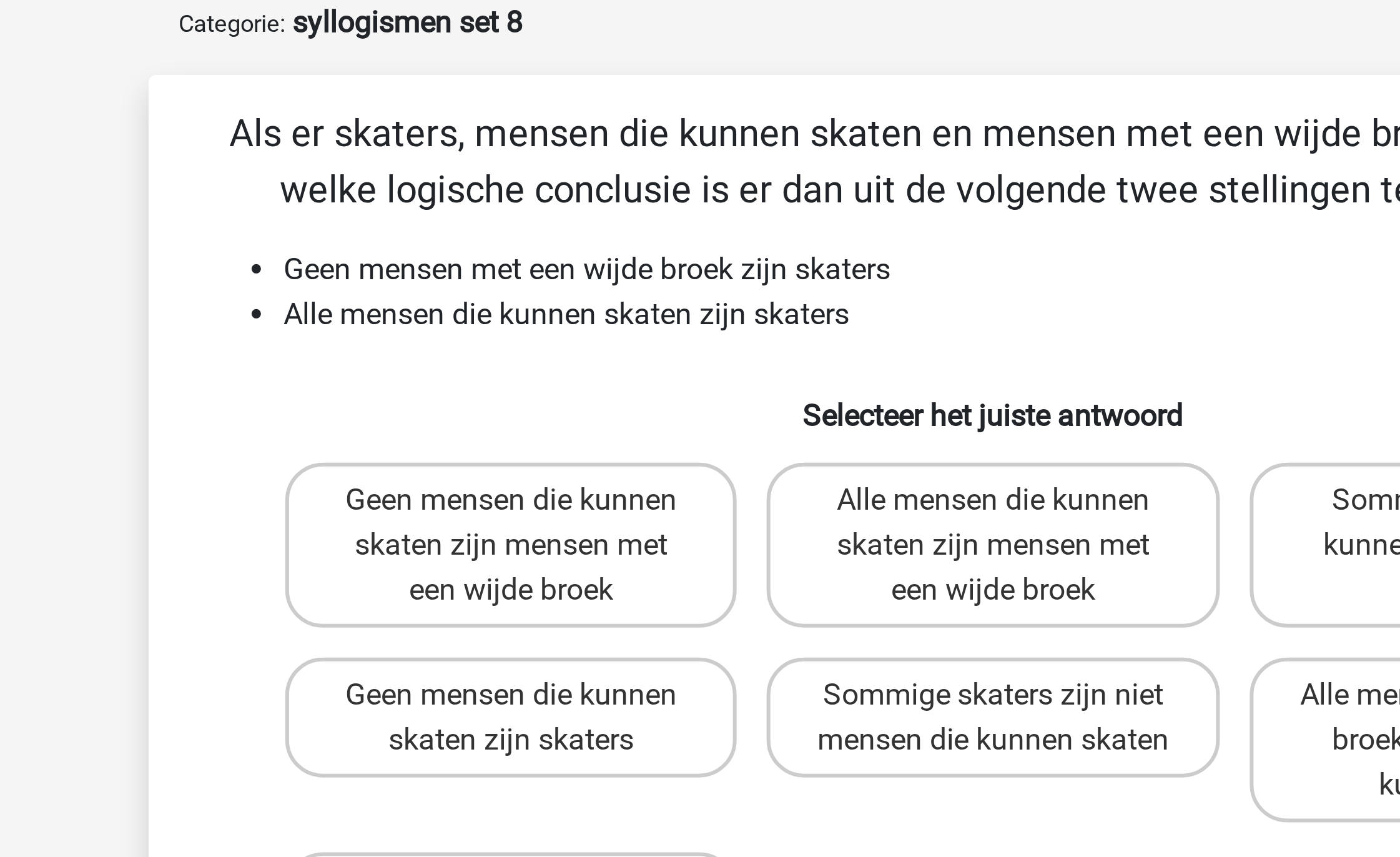
click at [618, 162] on li "Alle mensen die kunnen skaten zijn skaters" at bounding box center [713, 167] width 499 height 15
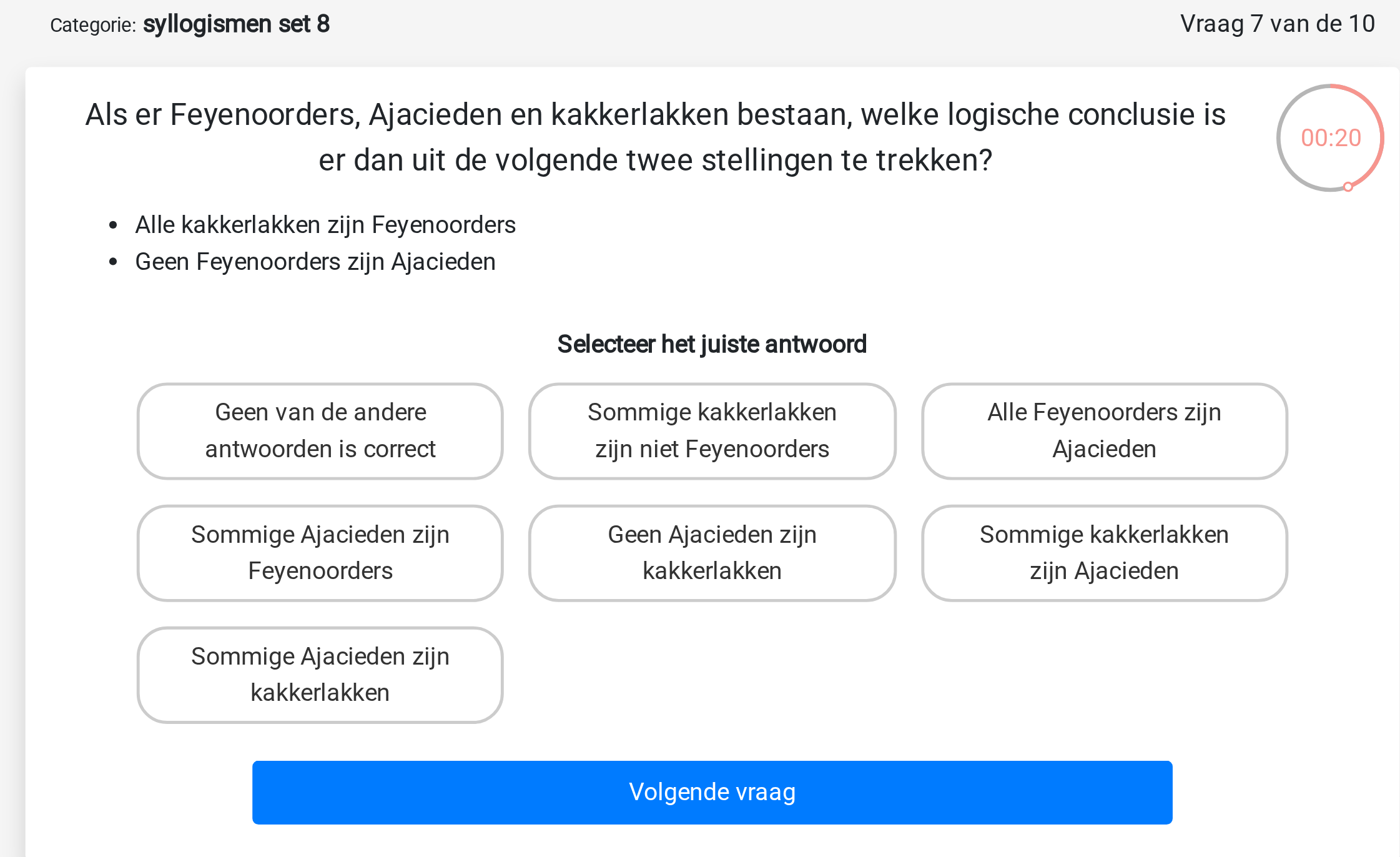
click at [533, 161] on li "Geen Feyenoorders zijn Ajacieden" at bounding box center [713, 167] width 499 height 15
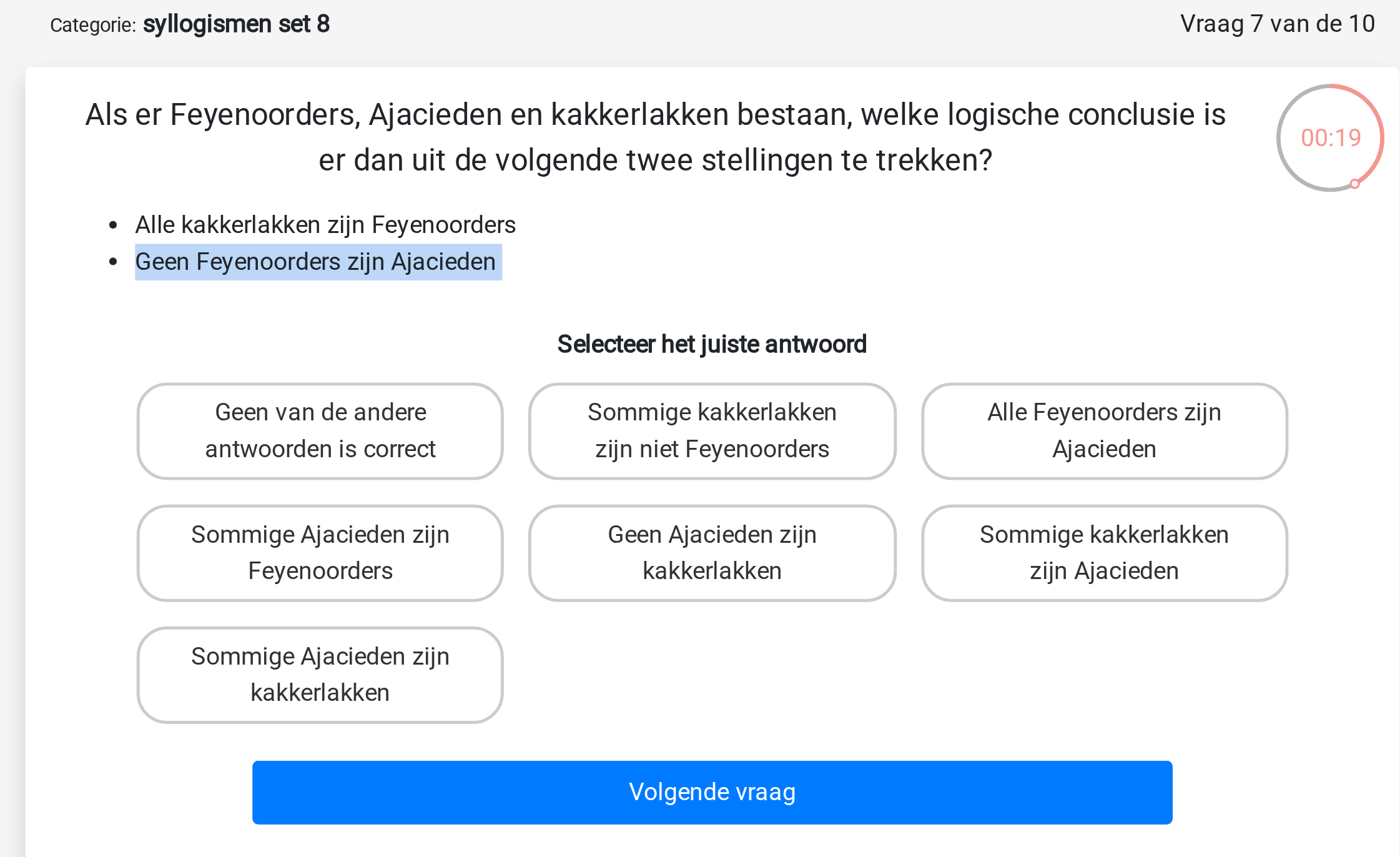
click at [533, 161] on li "Geen Feyenoorders zijn Ajacieden" at bounding box center [713, 167] width 499 height 15
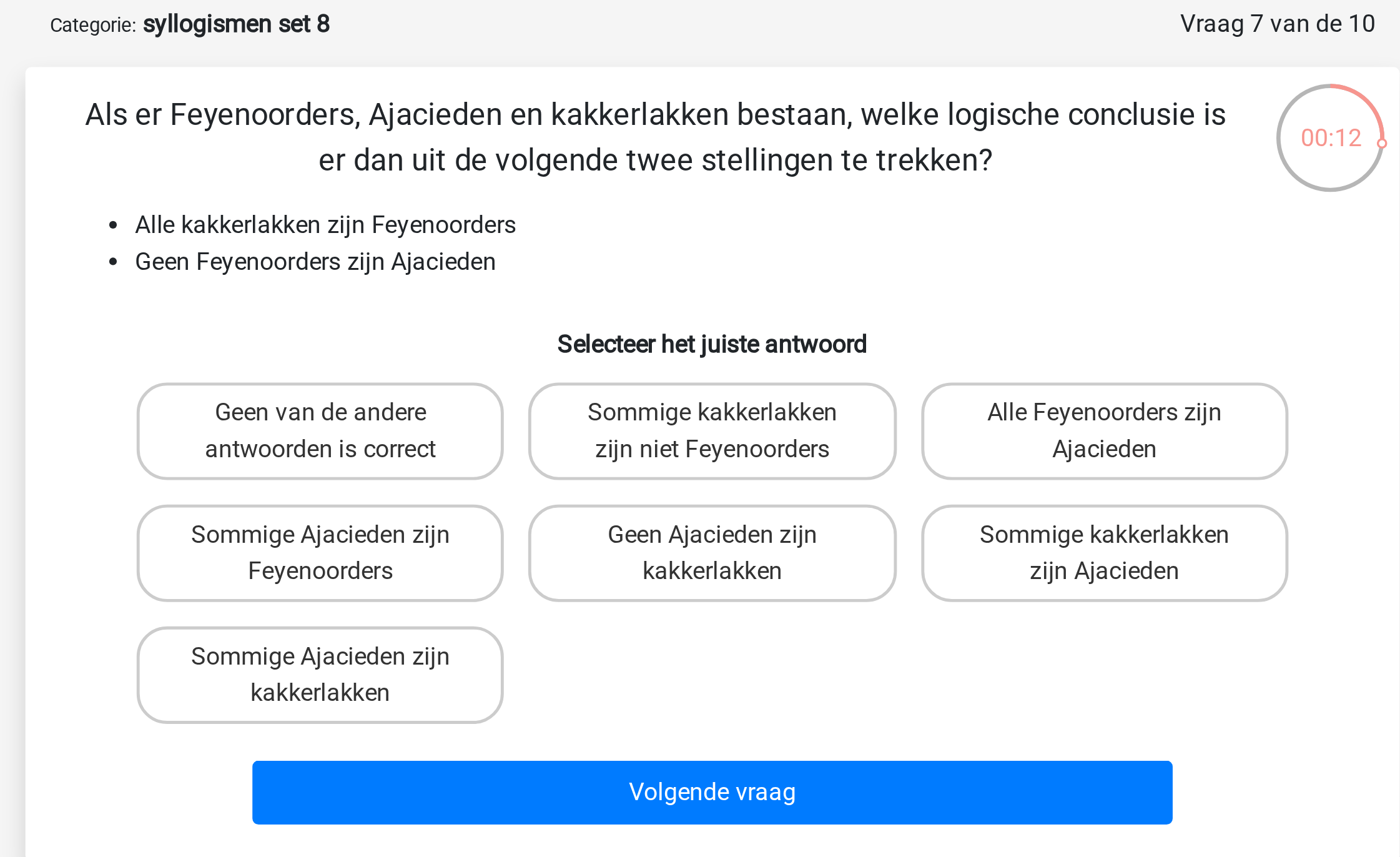
click at [549, 261] on div "Sommige Ajacieden zijn Feyenoorders" at bounding box center [539, 286] width 161 height 50
click at [563, 246] on label "Geen van de andere antwoorden is correct" at bounding box center [539, 236] width 151 height 40
click at [548, 237] on input "Geen van de andere antwoorden is correct" at bounding box center [544, 233] width 8 height 8
radio input "true"
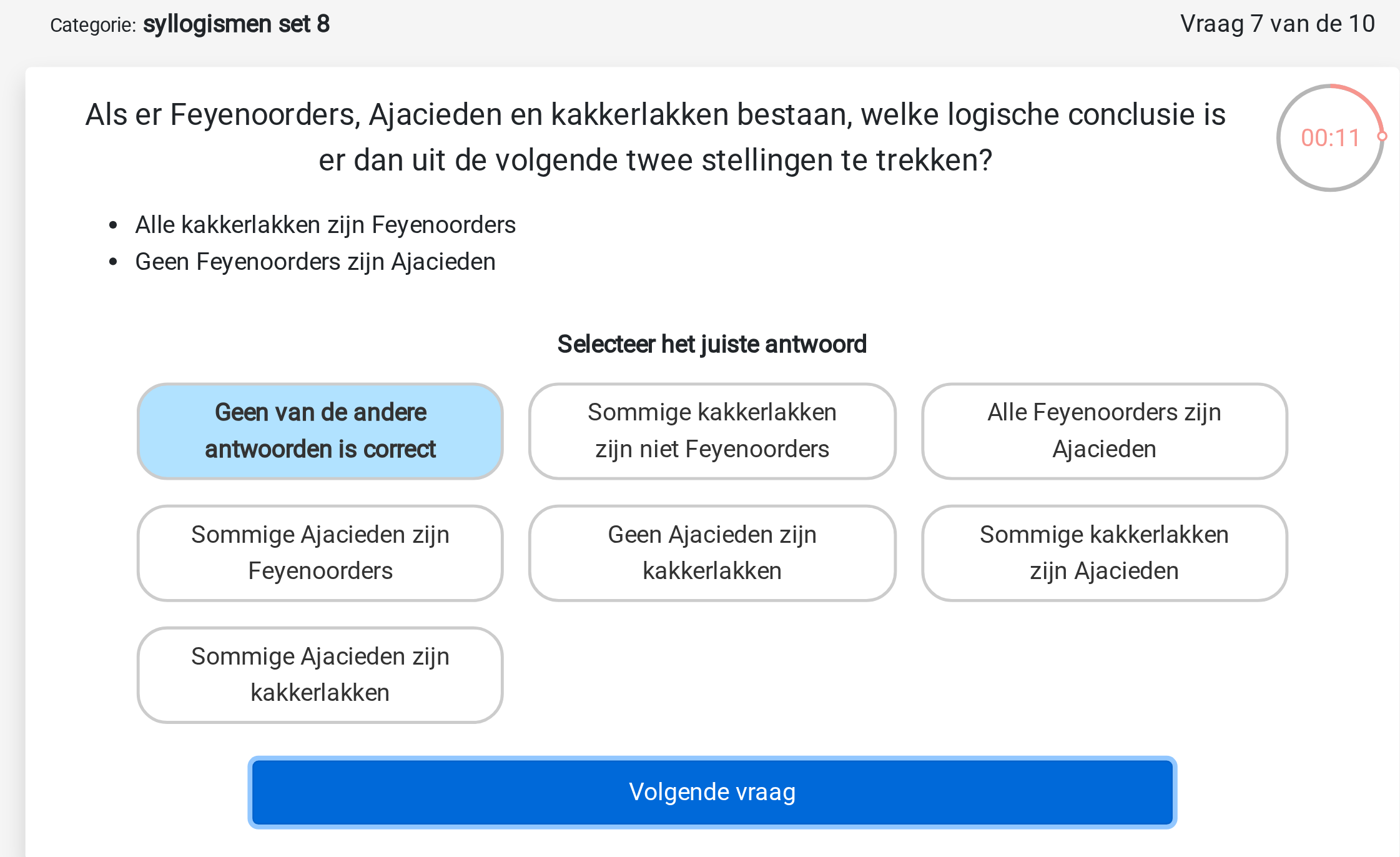
click at [666, 372] on button "Volgende vraag" at bounding box center [700, 384] width 378 height 26
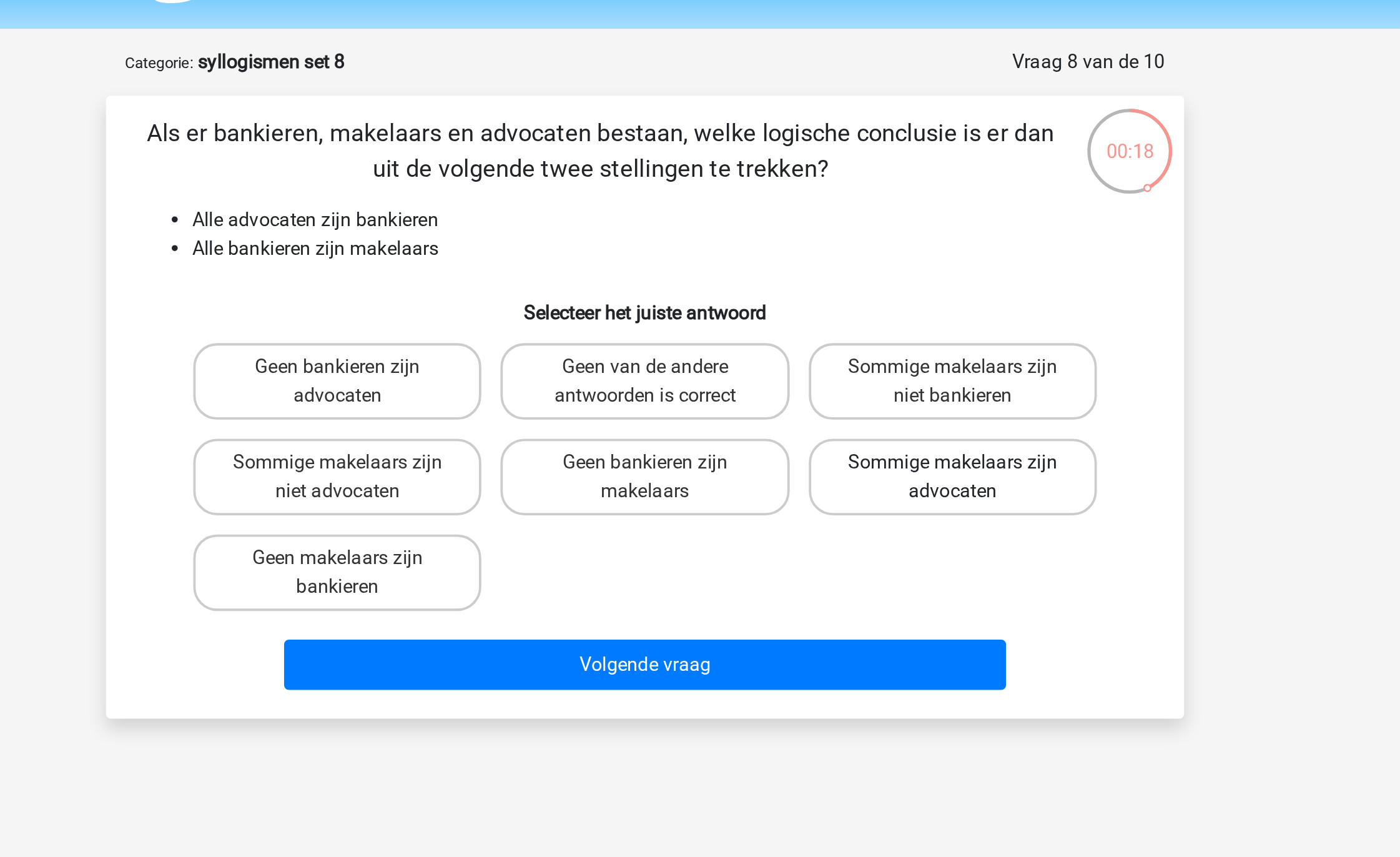
click at [851, 286] on label "Sommige makelaars zijn advocaten" at bounding box center [861, 286] width 151 height 40
click at [861, 286] on input "Sommige makelaars zijn advocaten" at bounding box center [865, 283] width 8 height 8
radio input "true"
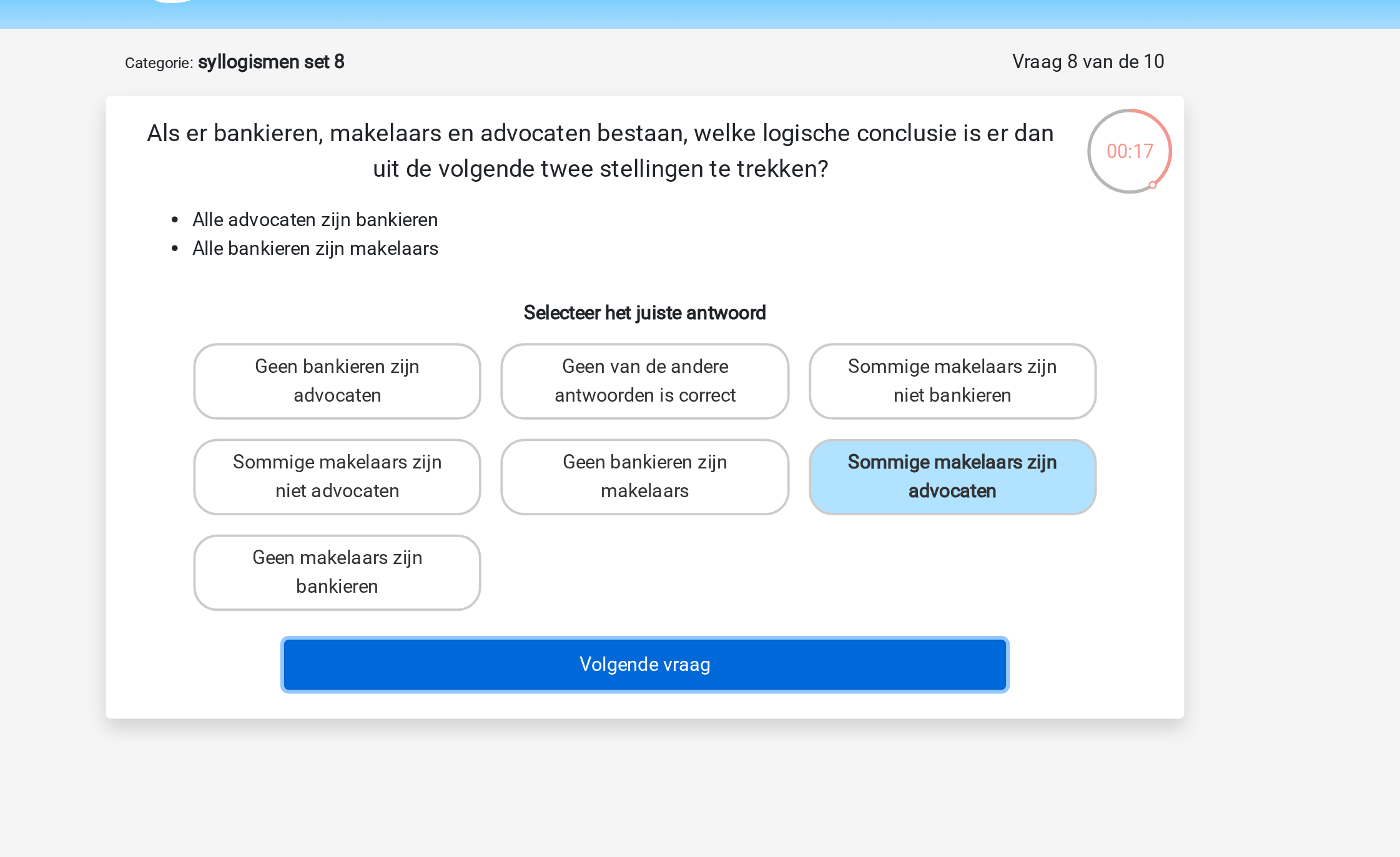
click at [763, 380] on button "Volgende vraag" at bounding box center [700, 384] width 378 height 26
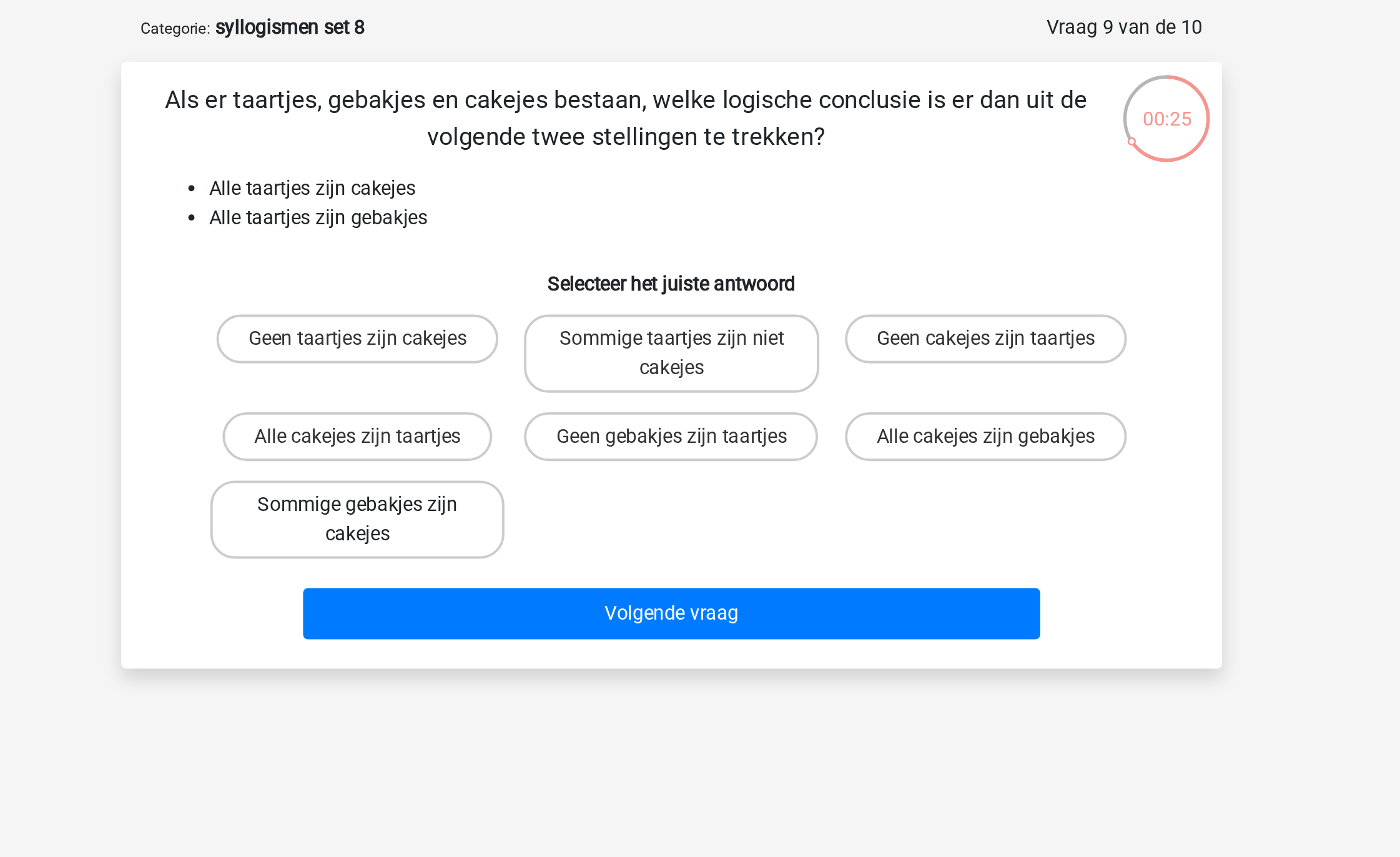
click at [587, 335] on label "Sommige gebakjes zijn cakejes" at bounding box center [539, 321] width 151 height 40
click at [548, 323] on input "Sommige gebakjes zijn cakejes" at bounding box center [544, 318] width 8 height 8
radio input "true"
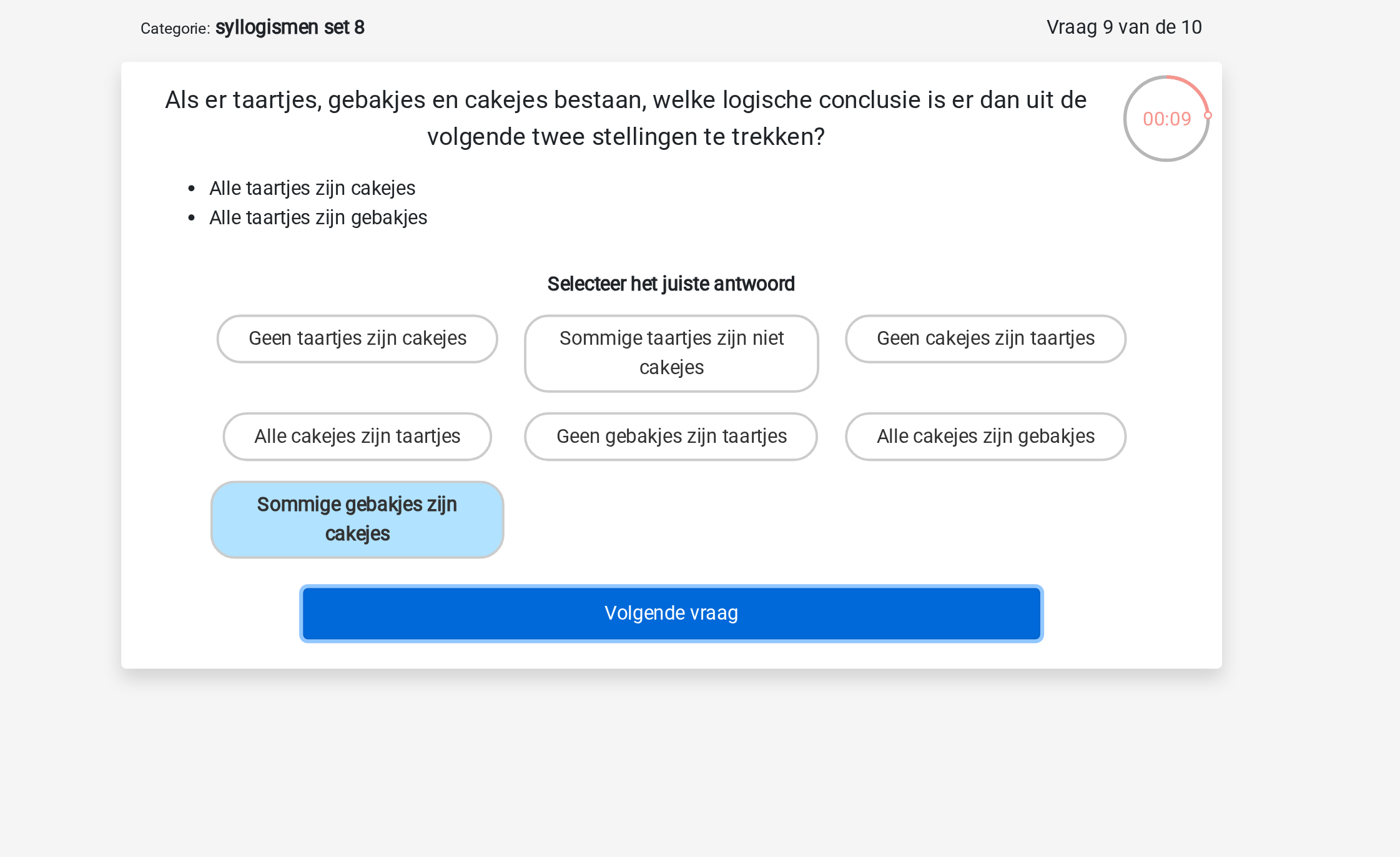
click at [645, 375] on button "Volgende vraag" at bounding box center [700, 370] width 378 height 26
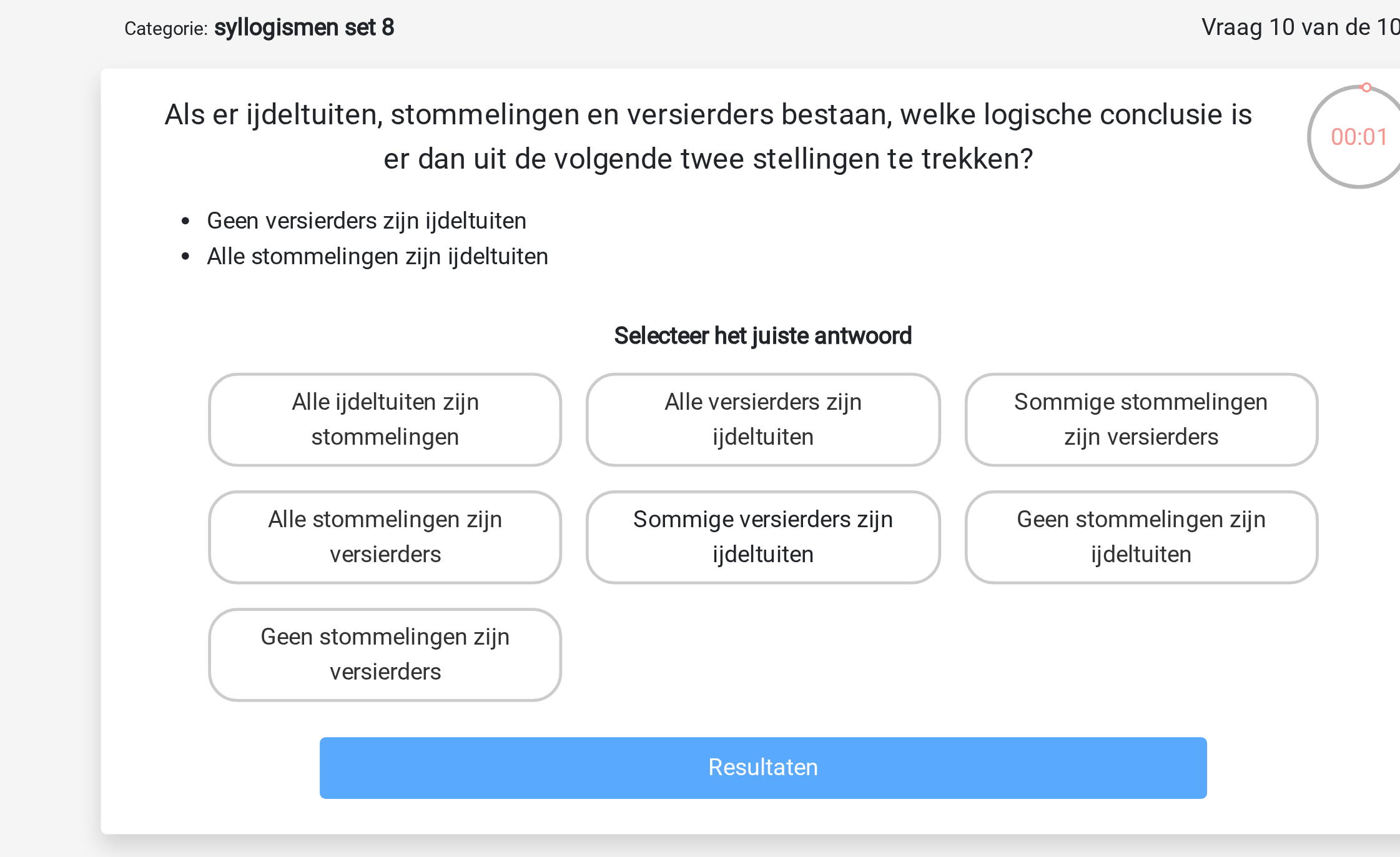
click at [688, 287] on label "Sommige versierders zijn ijdeltuiten" at bounding box center [700, 286] width 151 height 40
click at [700, 287] on input "Sommige versierders zijn ijdeltuiten" at bounding box center [704, 283] width 8 height 8
radio input "true"
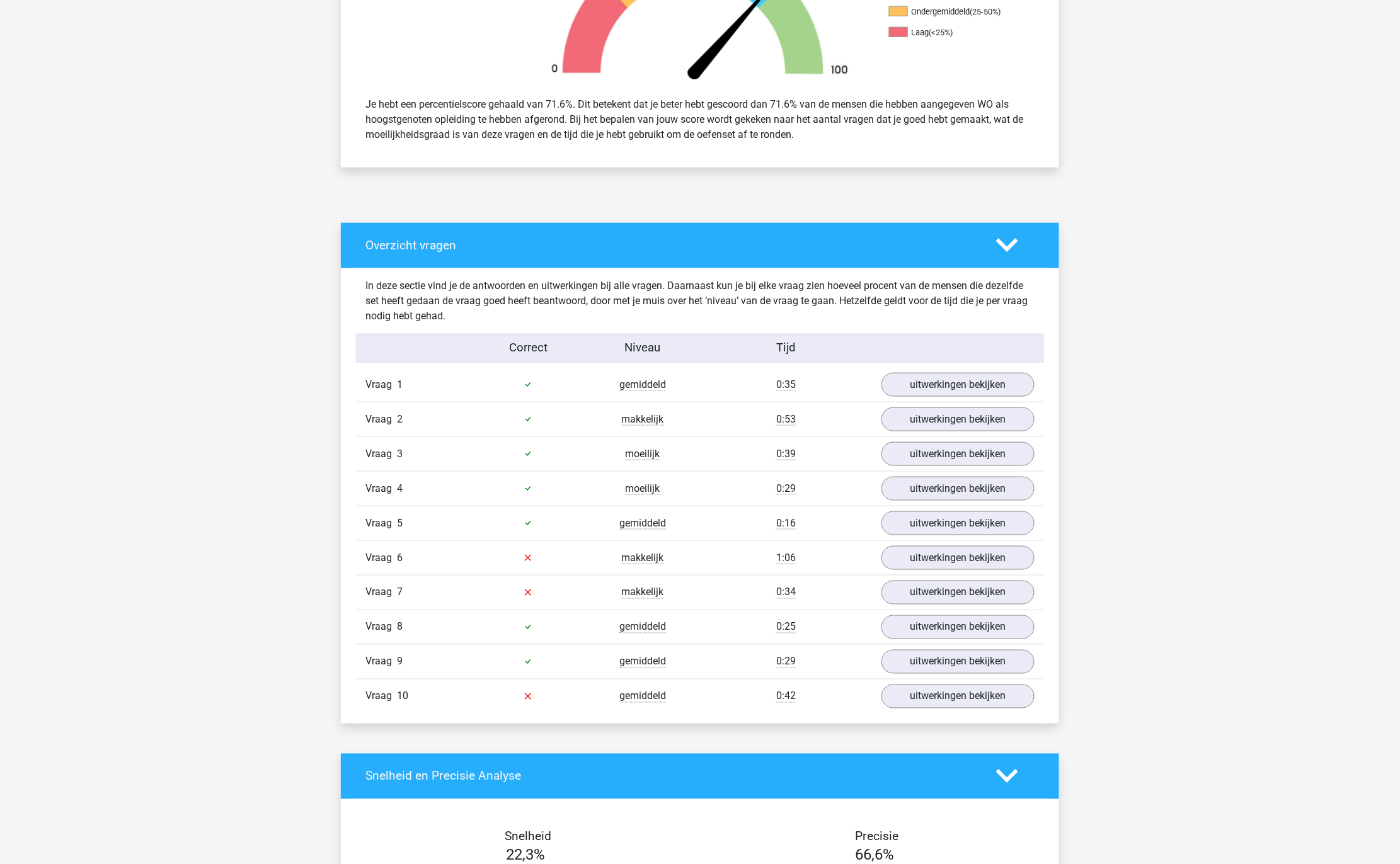
scroll to position [472, 0]
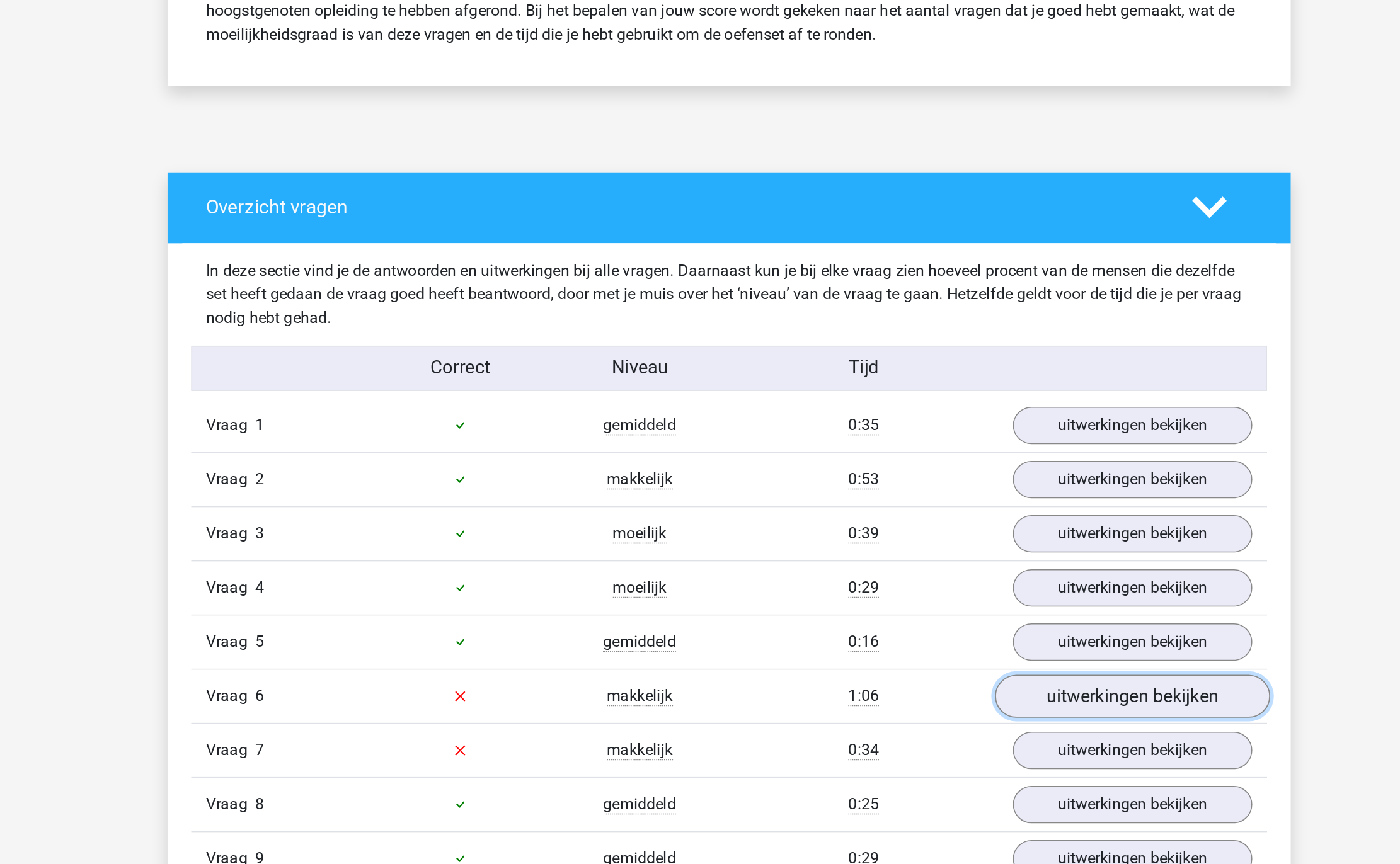
click at [919, 555] on link "uitwerkingen bekijken" at bounding box center [957, 558] width 176 height 28
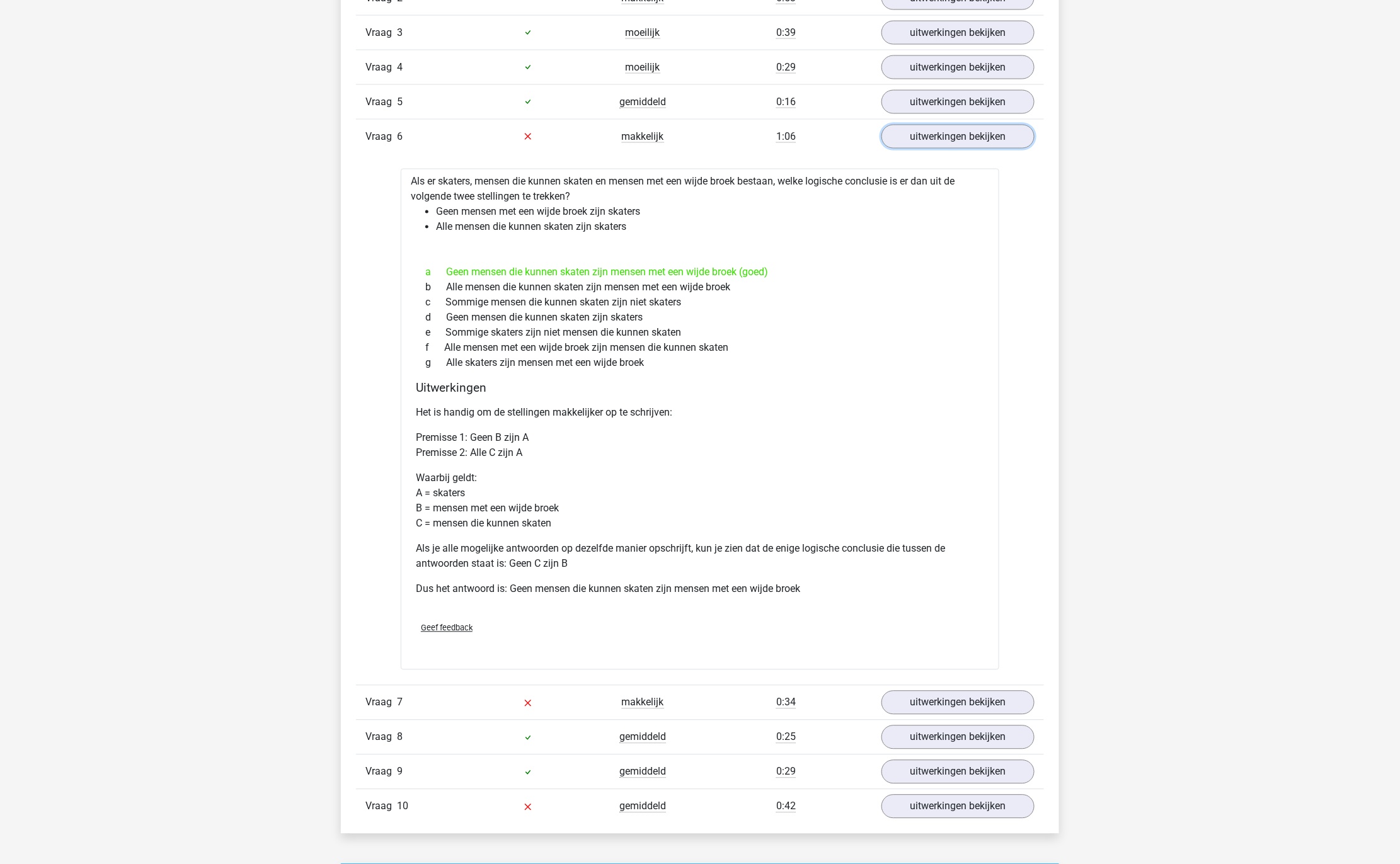
scroll to position [1099, 0]
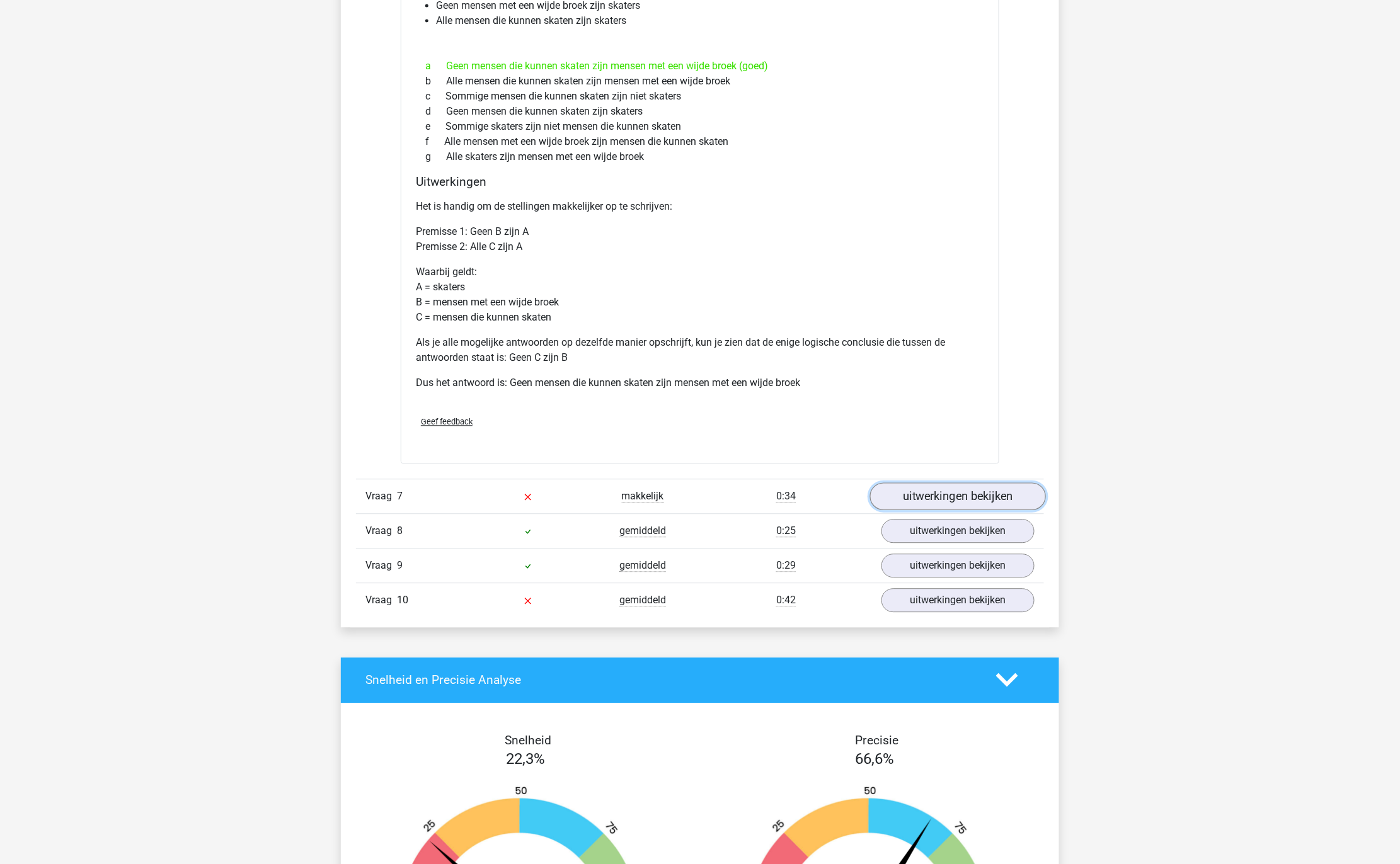
click at [939, 495] on link "uitwerkingen bekijken" at bounding box center [957, 496] width 176 height 28
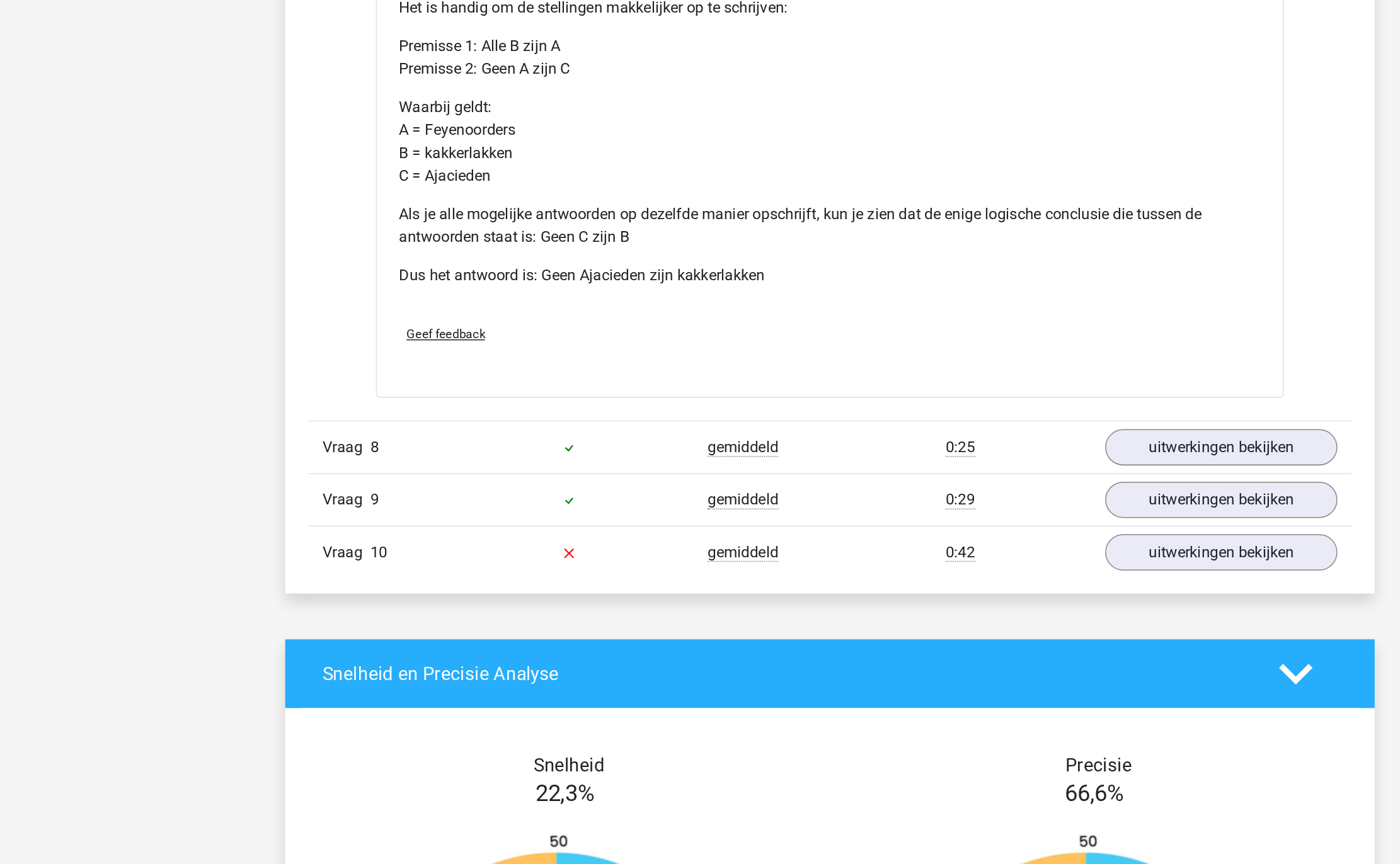
scroll to position [1663, 0]
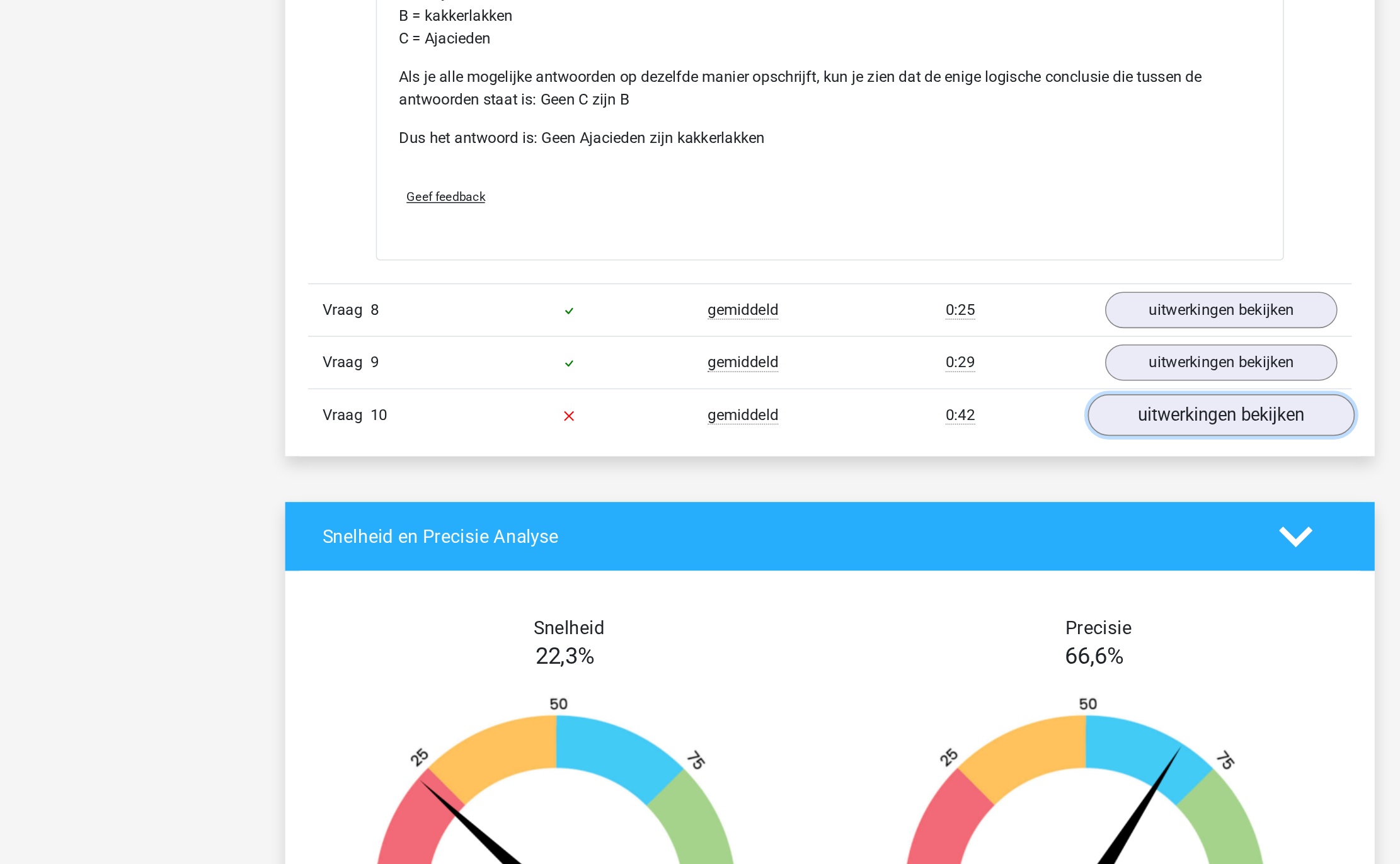
click at [938, 582] on link "uitwerkingen bekijken" at bounding box center [957, 568] width 176 height 28
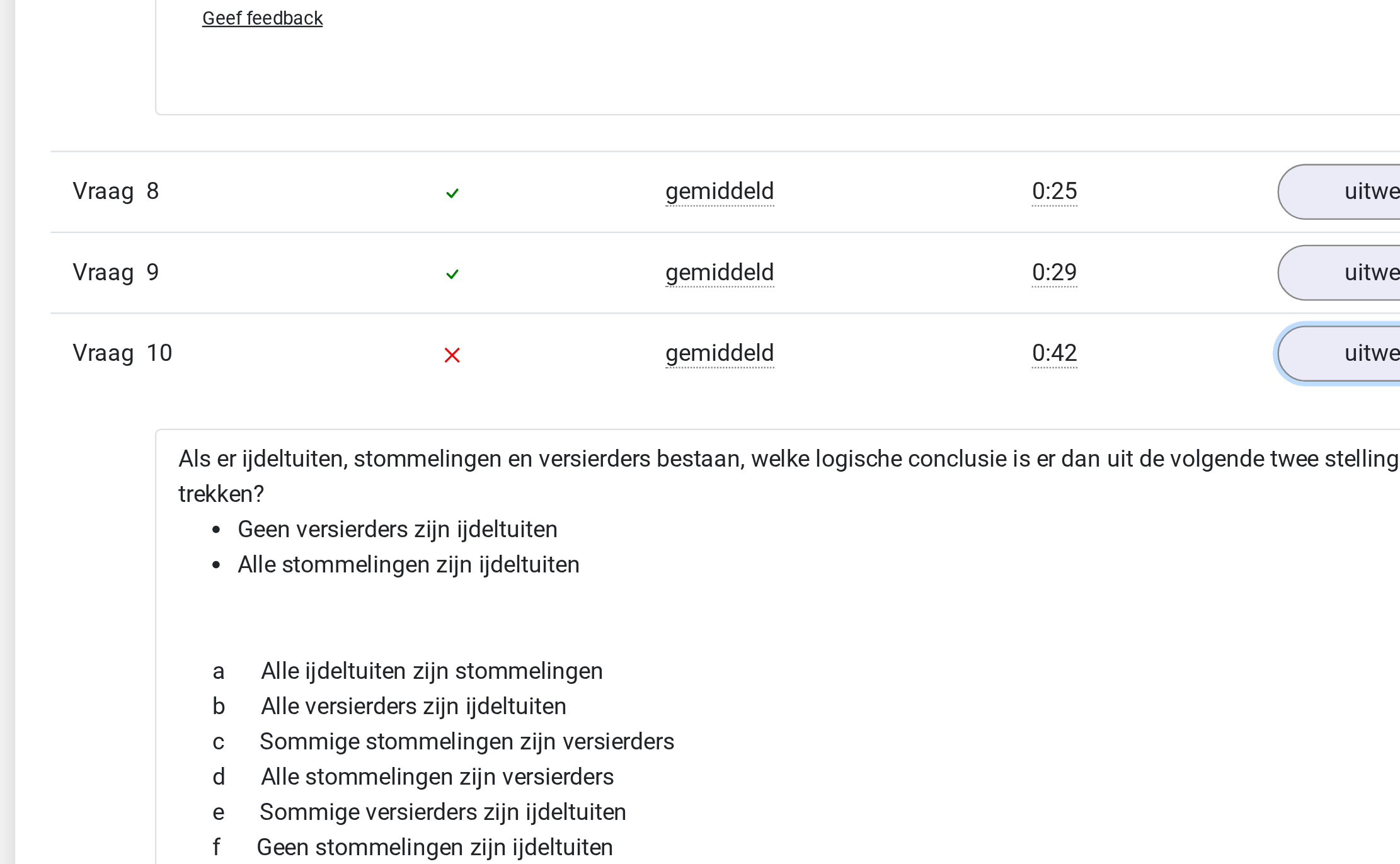
scroll to position [1662, 0]
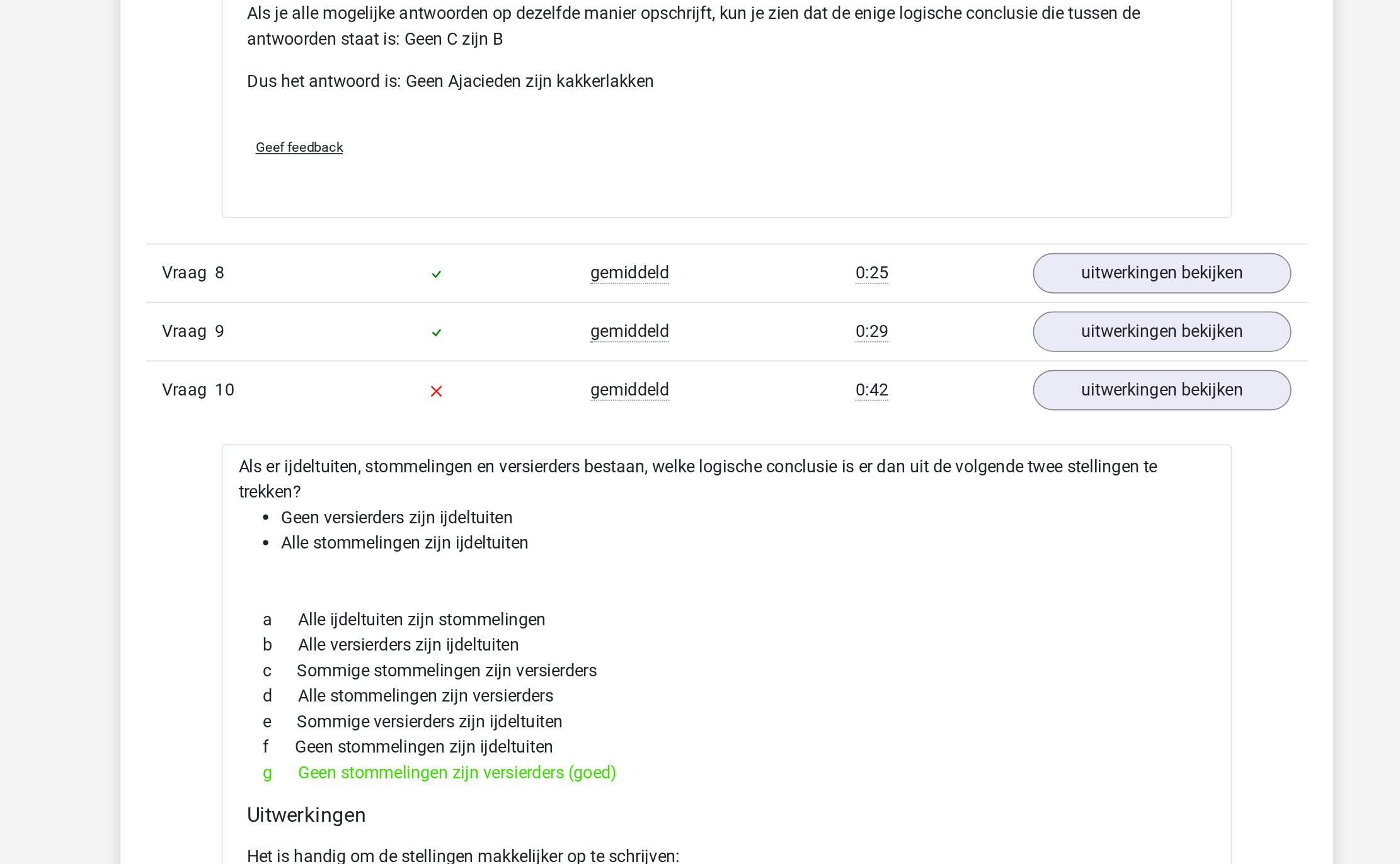
click at [450, 660] on li "Alle stommelingen zijn ijdeltuiten" at bounding box center [713, 659] width 553 height 15
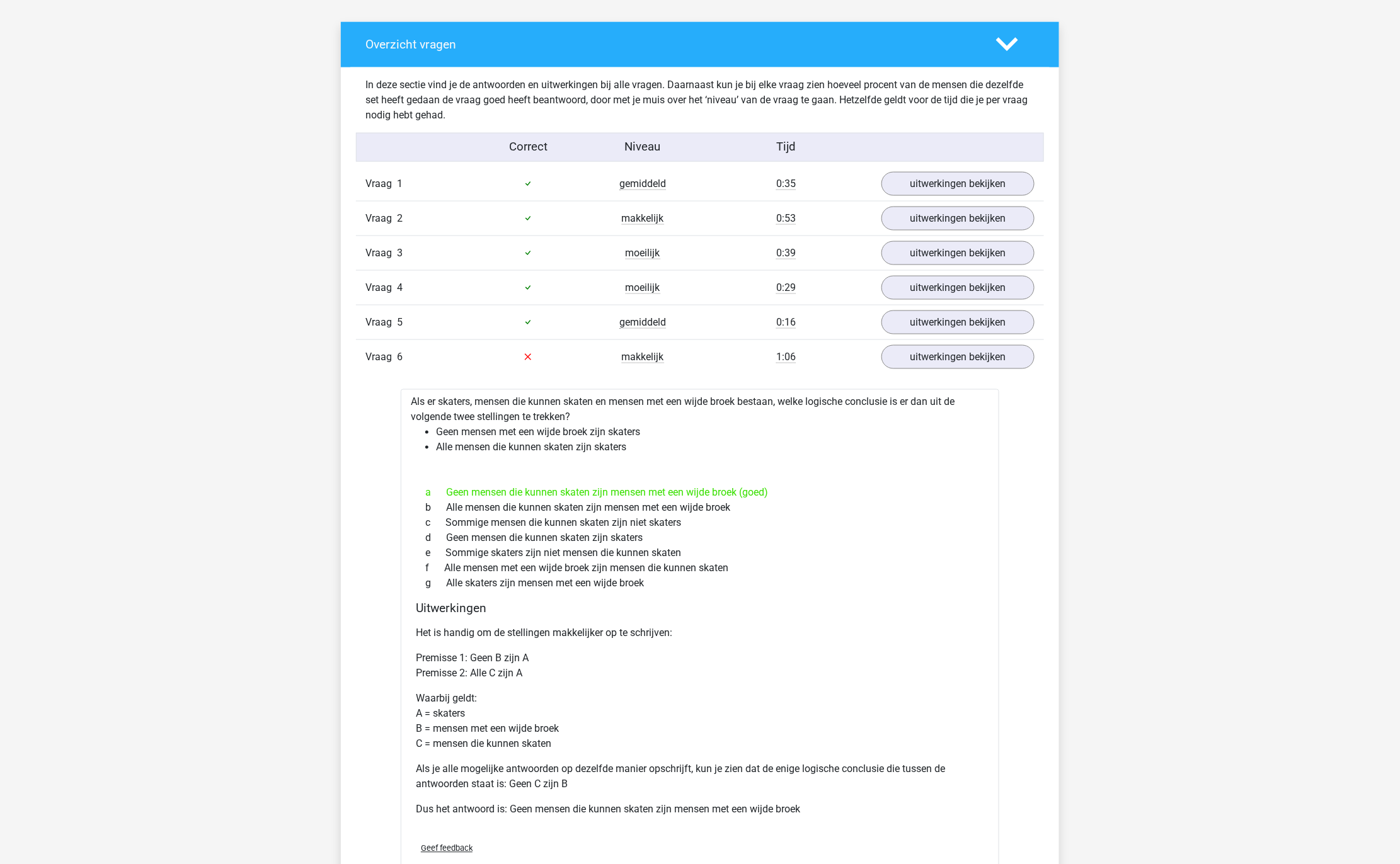
scroll to position [0, 0]
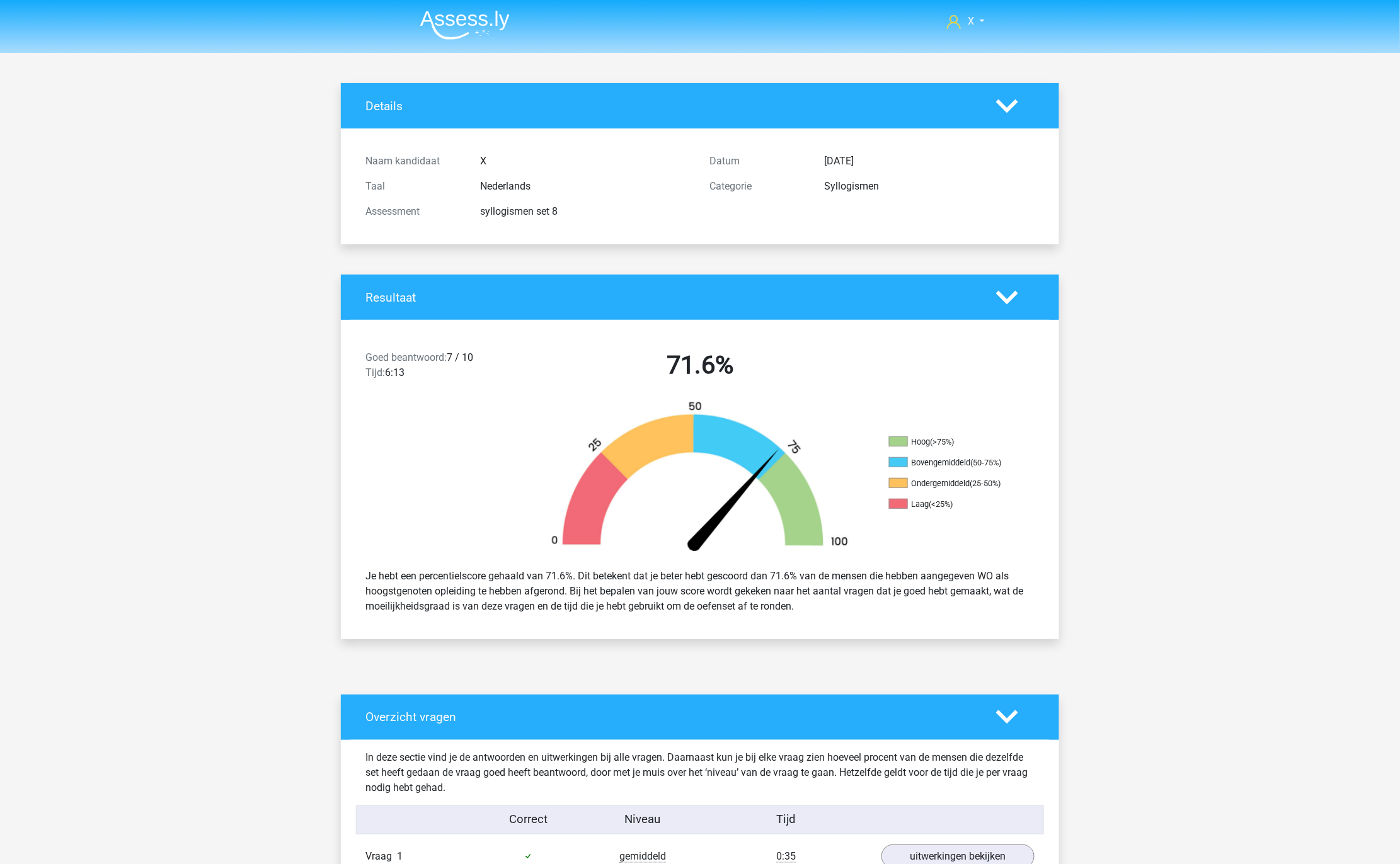
click at [457, 43] on header "X [EMAIL_ADDRESS][DOMAIN_NAME]" at bounding box center [700, 26] width 1400 height 53
click at [468, 12] on img at bounding box center [465, 25] width 89 height 30
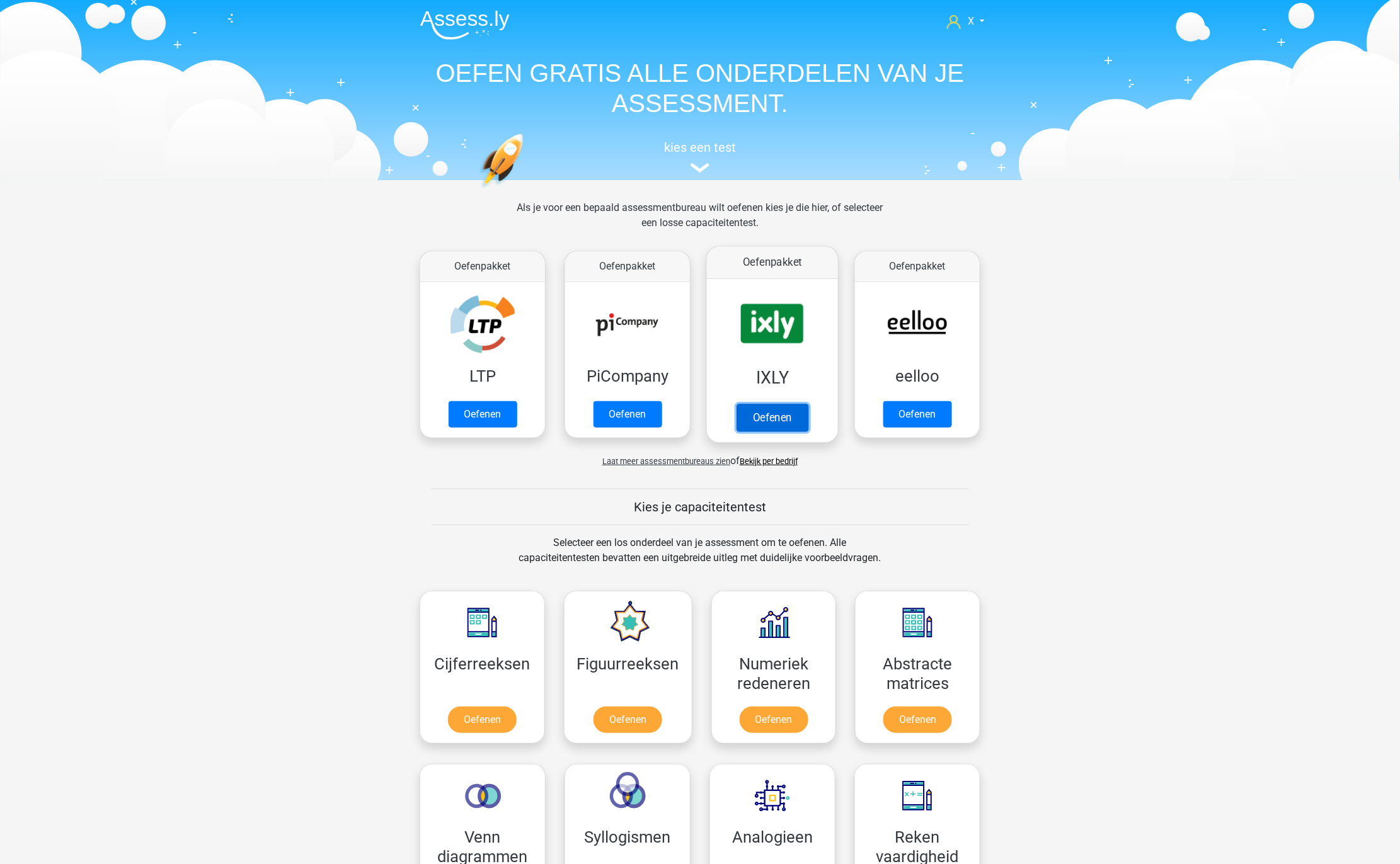
click at [775, 404] on link "Oefenen" at bounding box center [772, 417] width 72 height 28
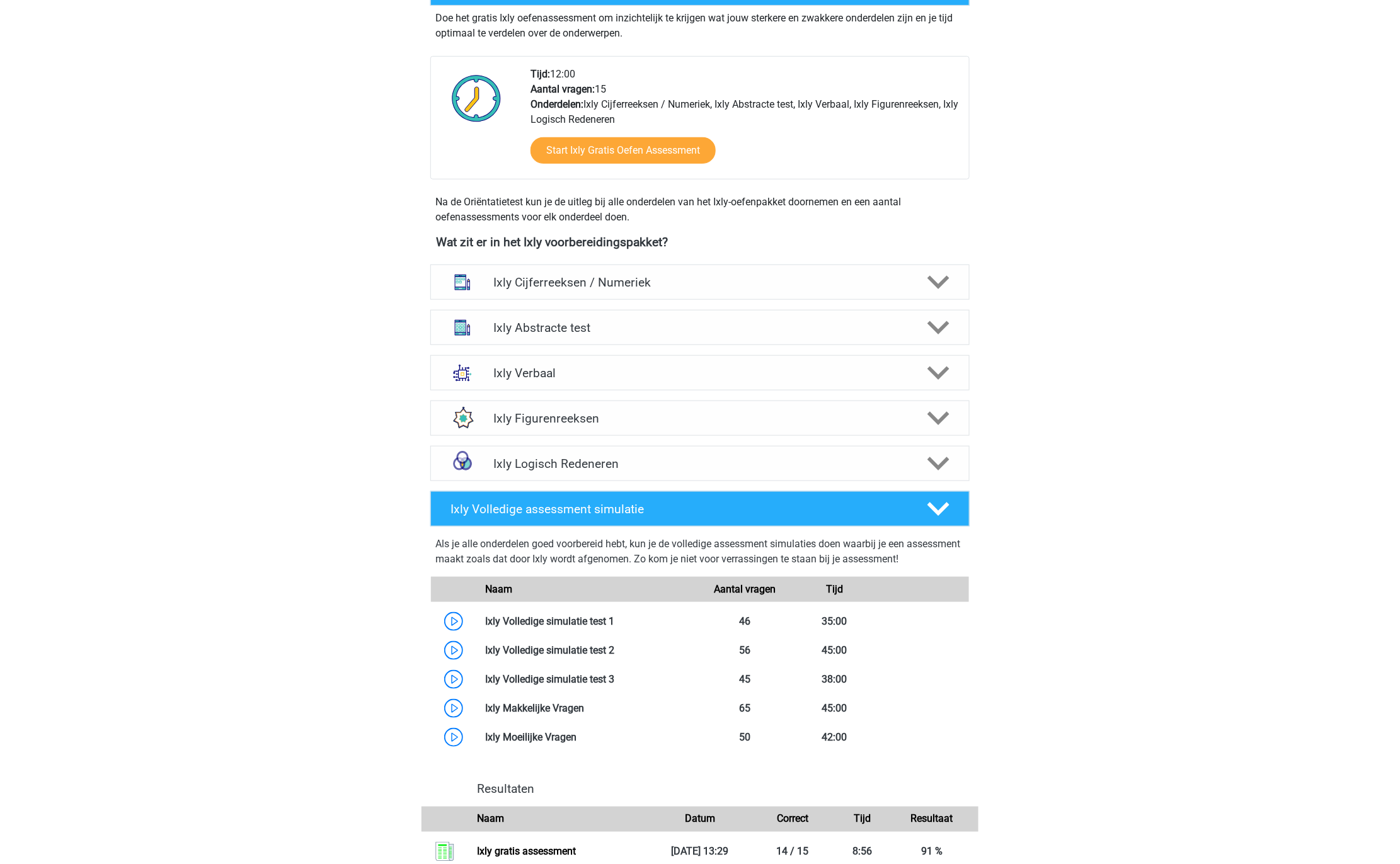
scroll to position [316, 0]
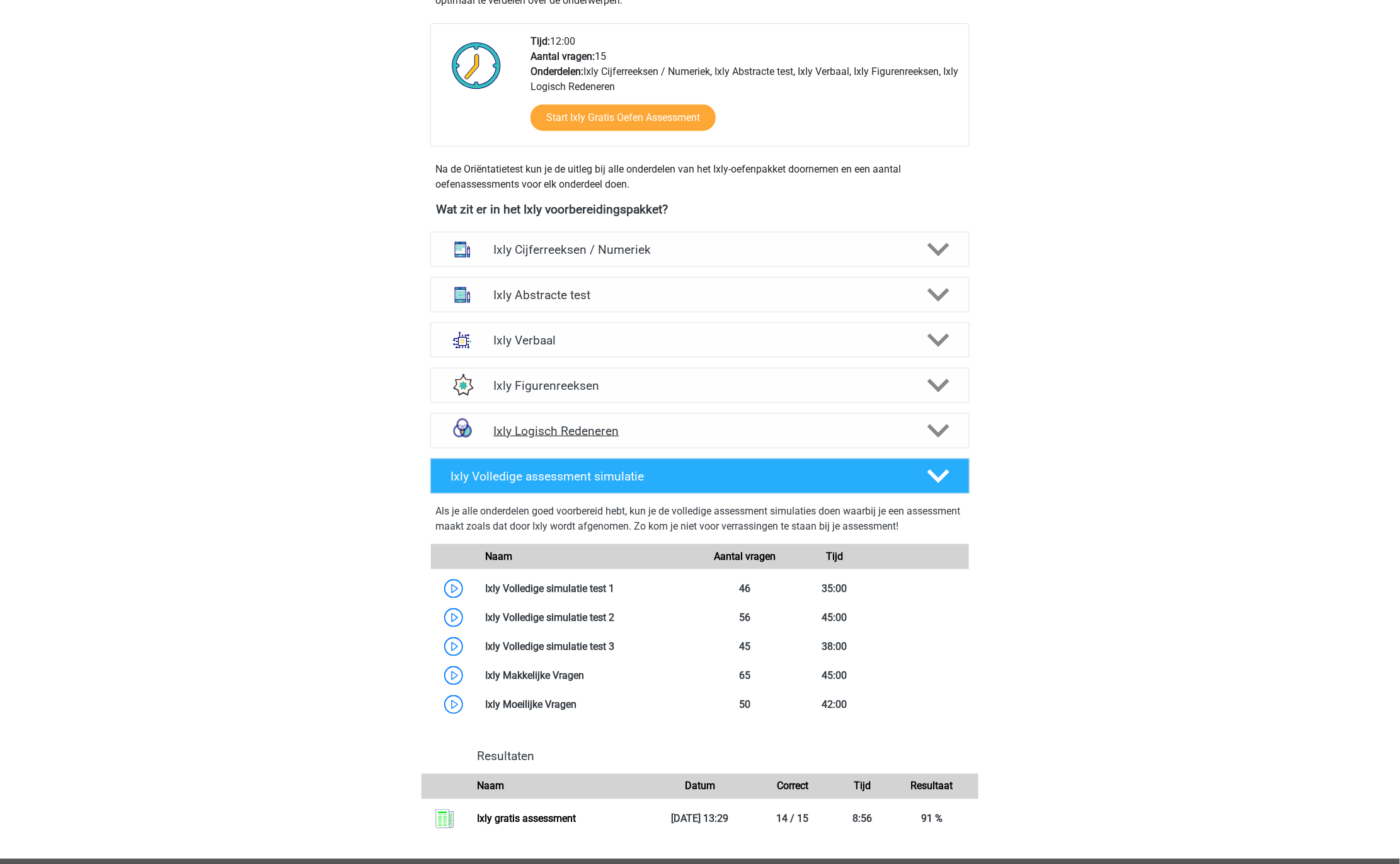
click at [707, 424] on h4 "Ixly Logisch Redeneren" at bounding box center [700, 430] width 413 height 14
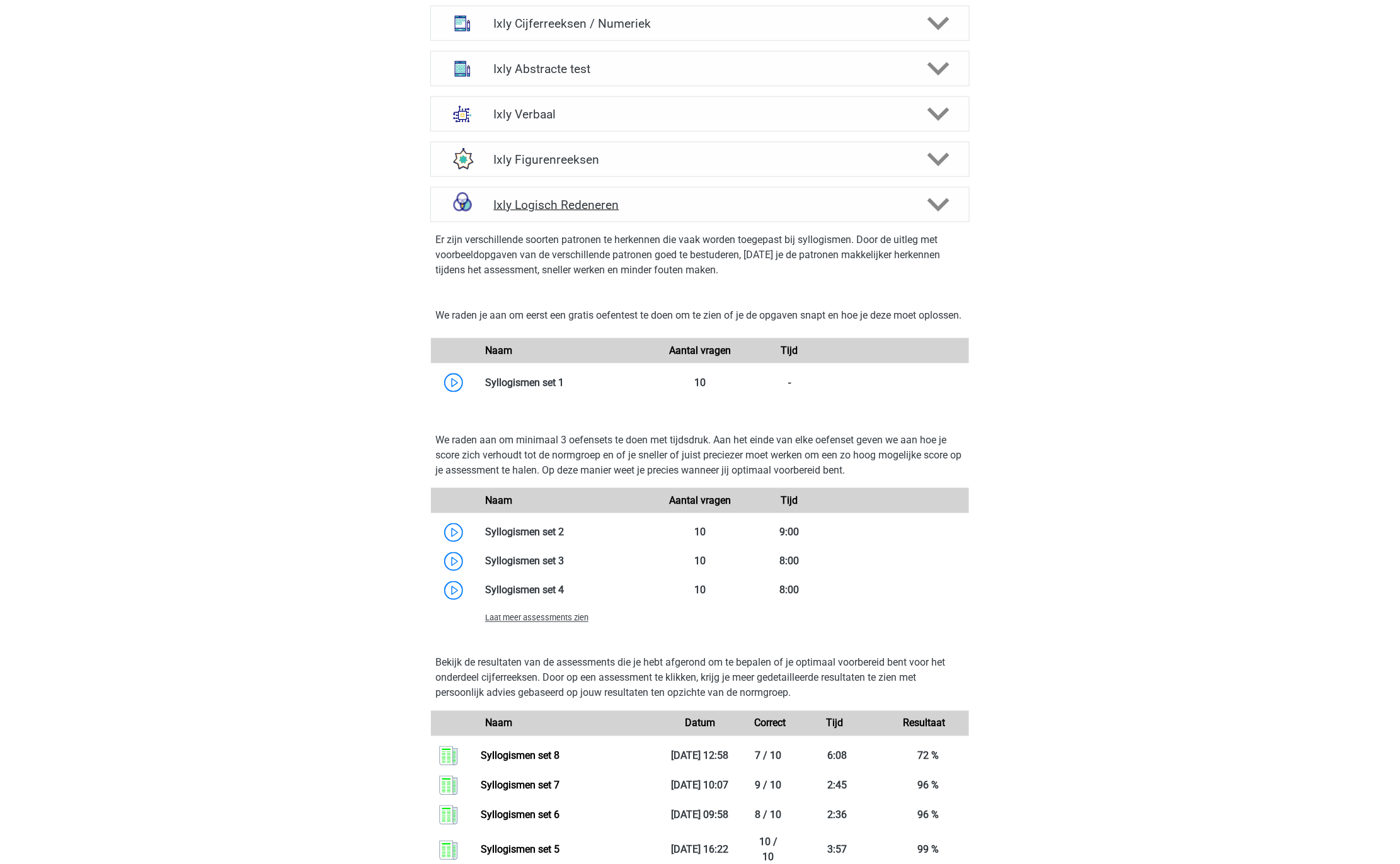
scroll to position [841, 0]
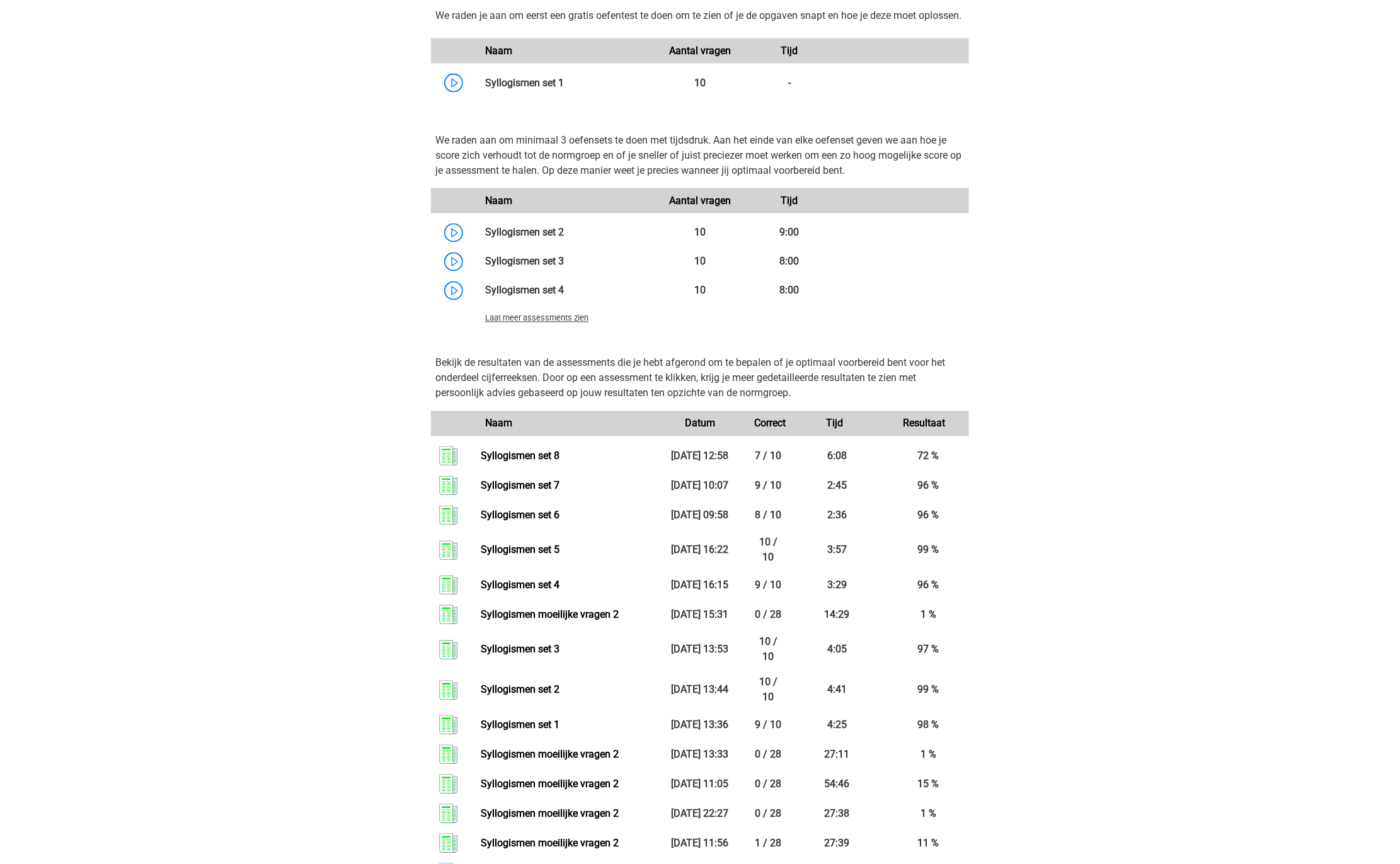
click at [579, 323] on span "Laat meer assessments zien" at bounding box center [537, 318] width 103 height 9
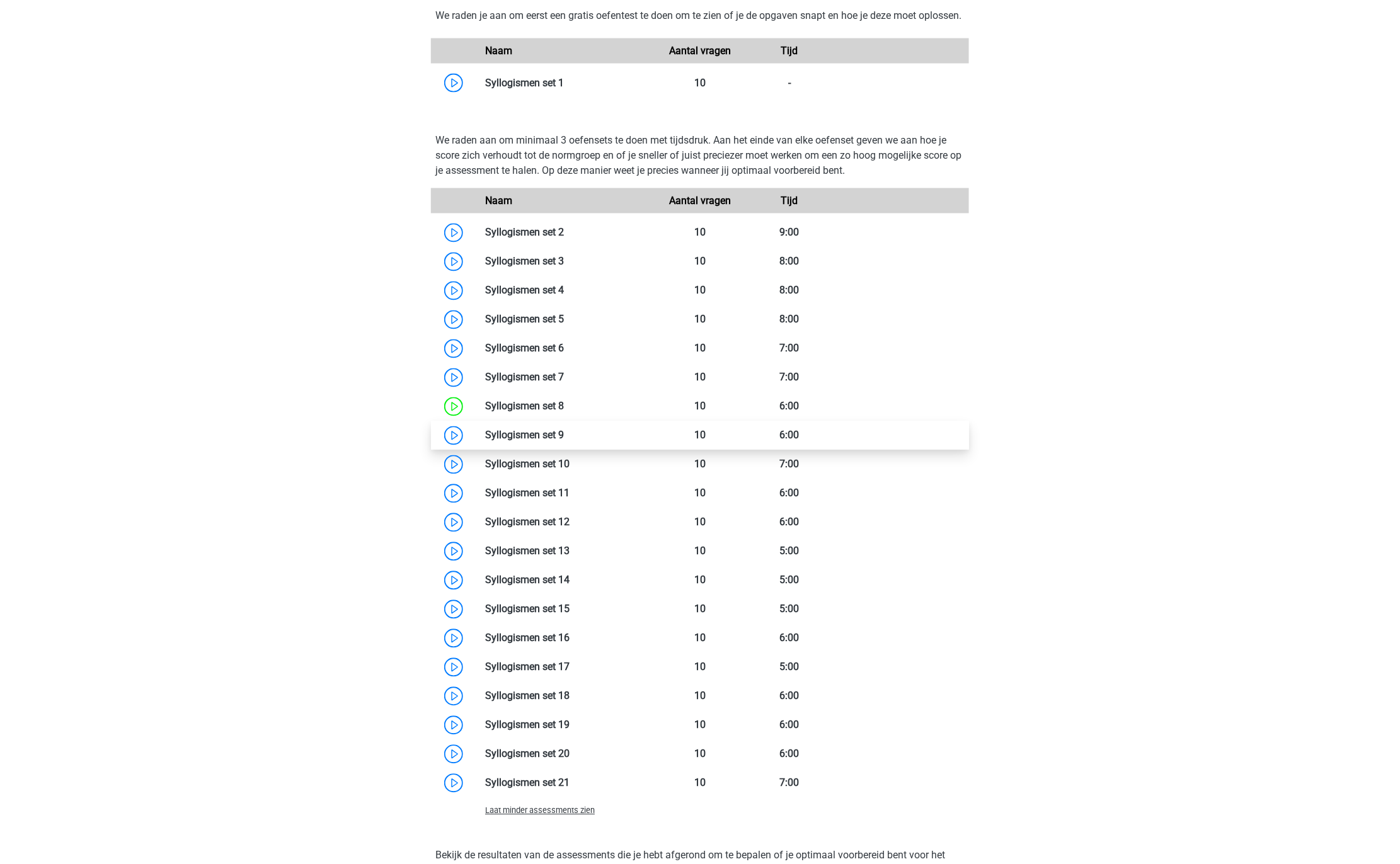
click at [564, 441] on link at bounding box center [564, 436] width 0 height 12
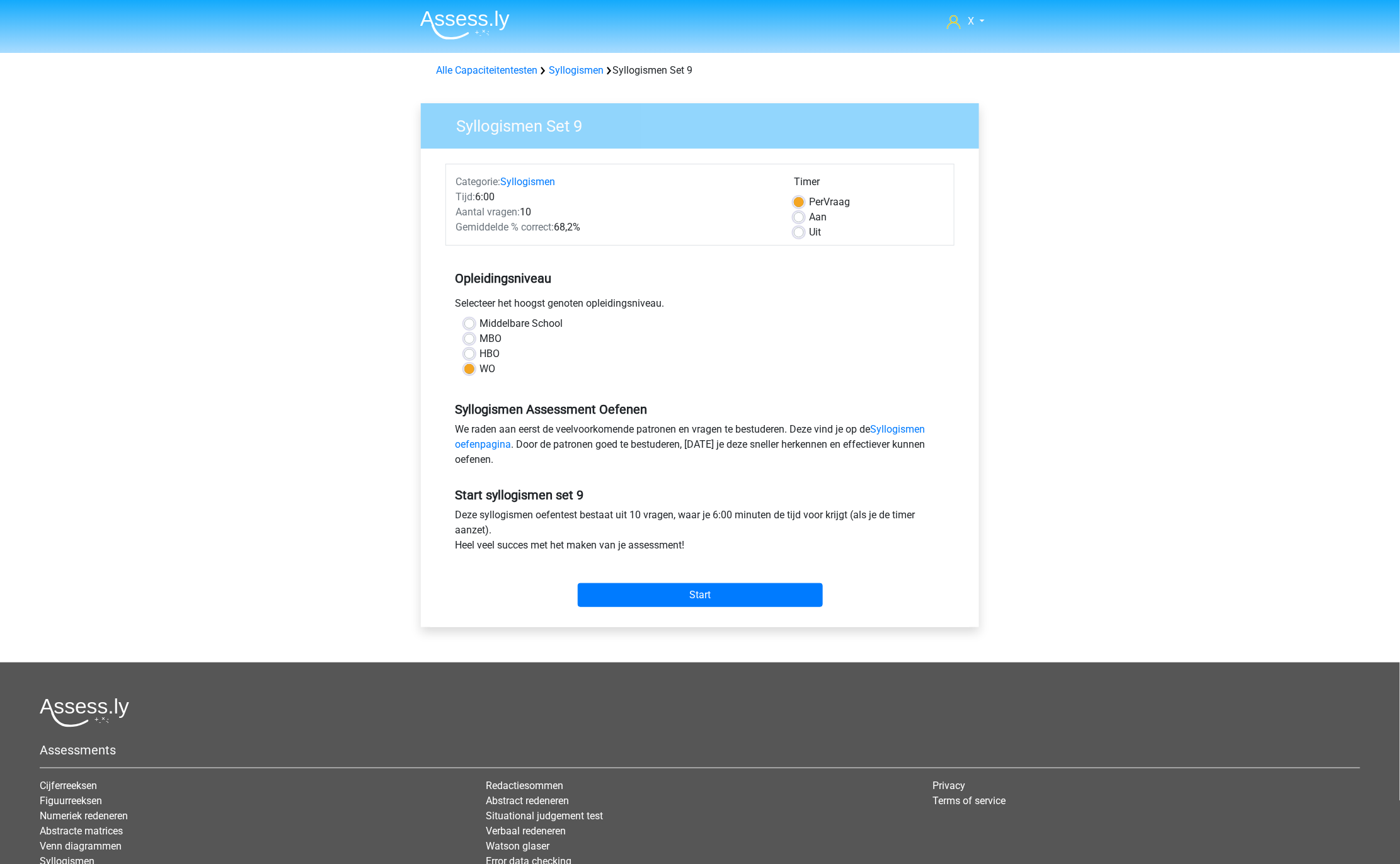
click at [656, 609] on div "Start" at bounding box center [700, 585] width 509 height 54
click at [696, 601] on input "Start" at bounding box center [700, 594] width 245 height 24
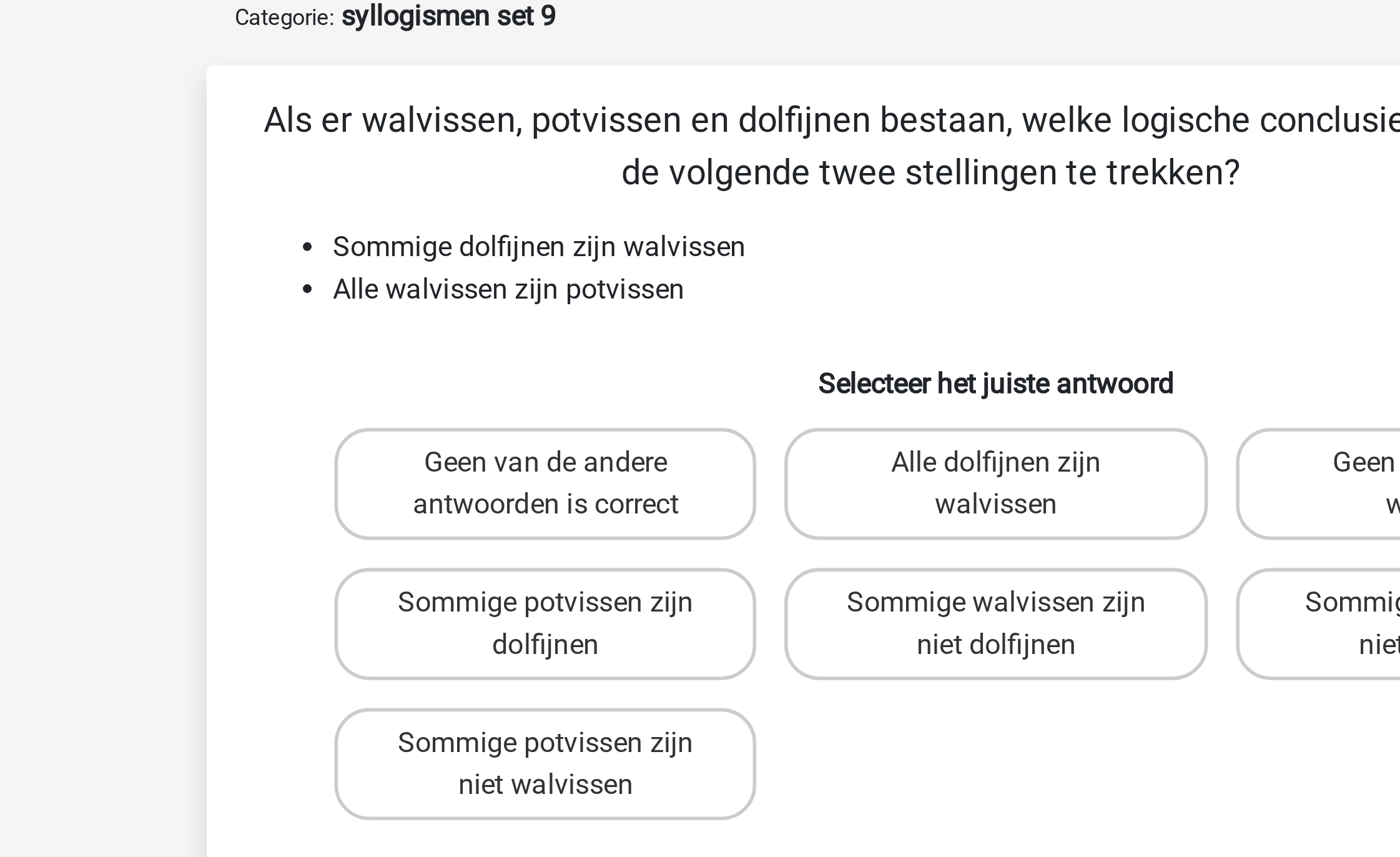
click at [561, 170] on li "Alle walvissen zijn potvissen" at bounding box center [713, 167] width 499 height 15
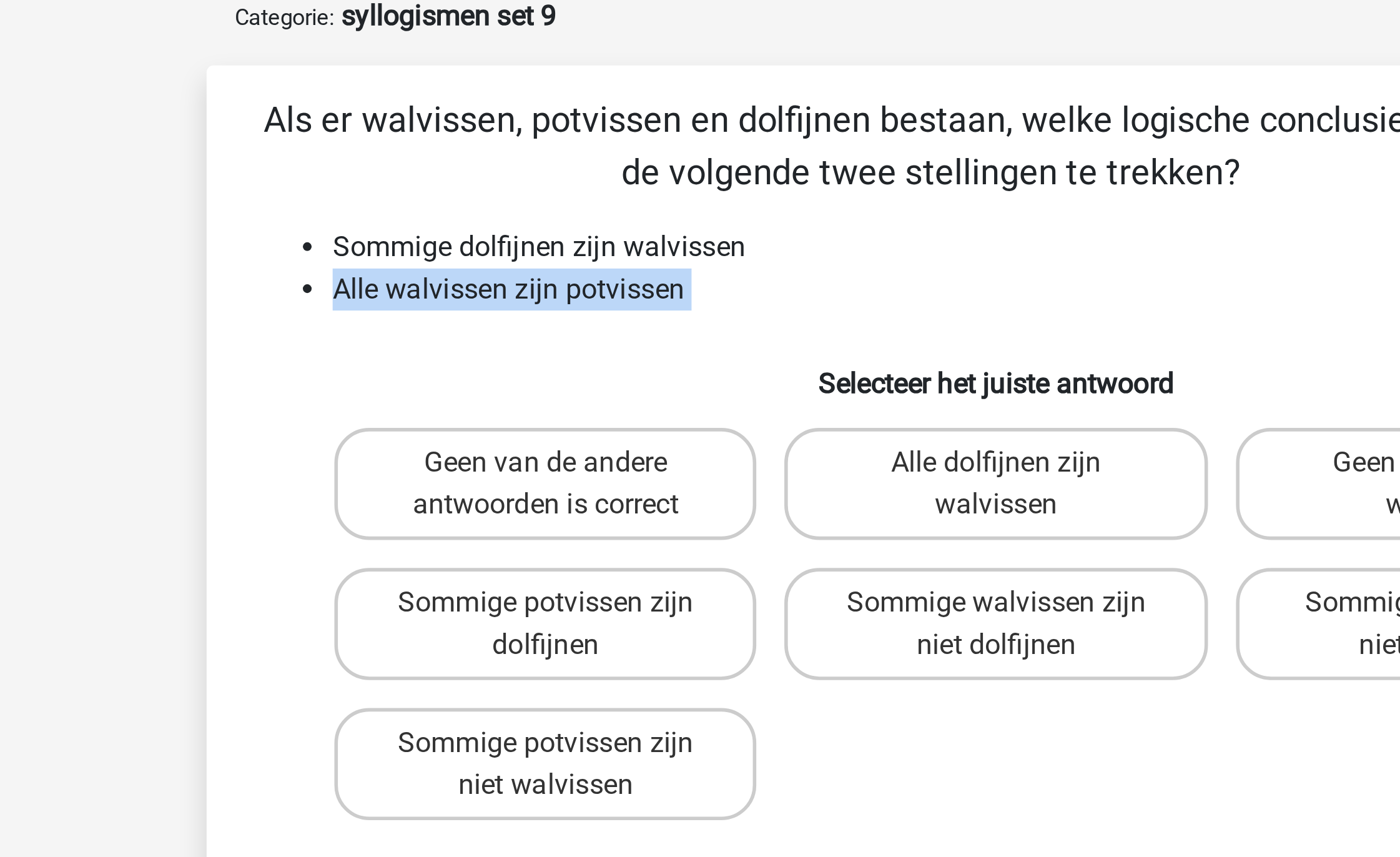
click at [561, 170] on li "Alle walvissen zijn potvissen" at bounding box center [713, 167] width 499 height 15
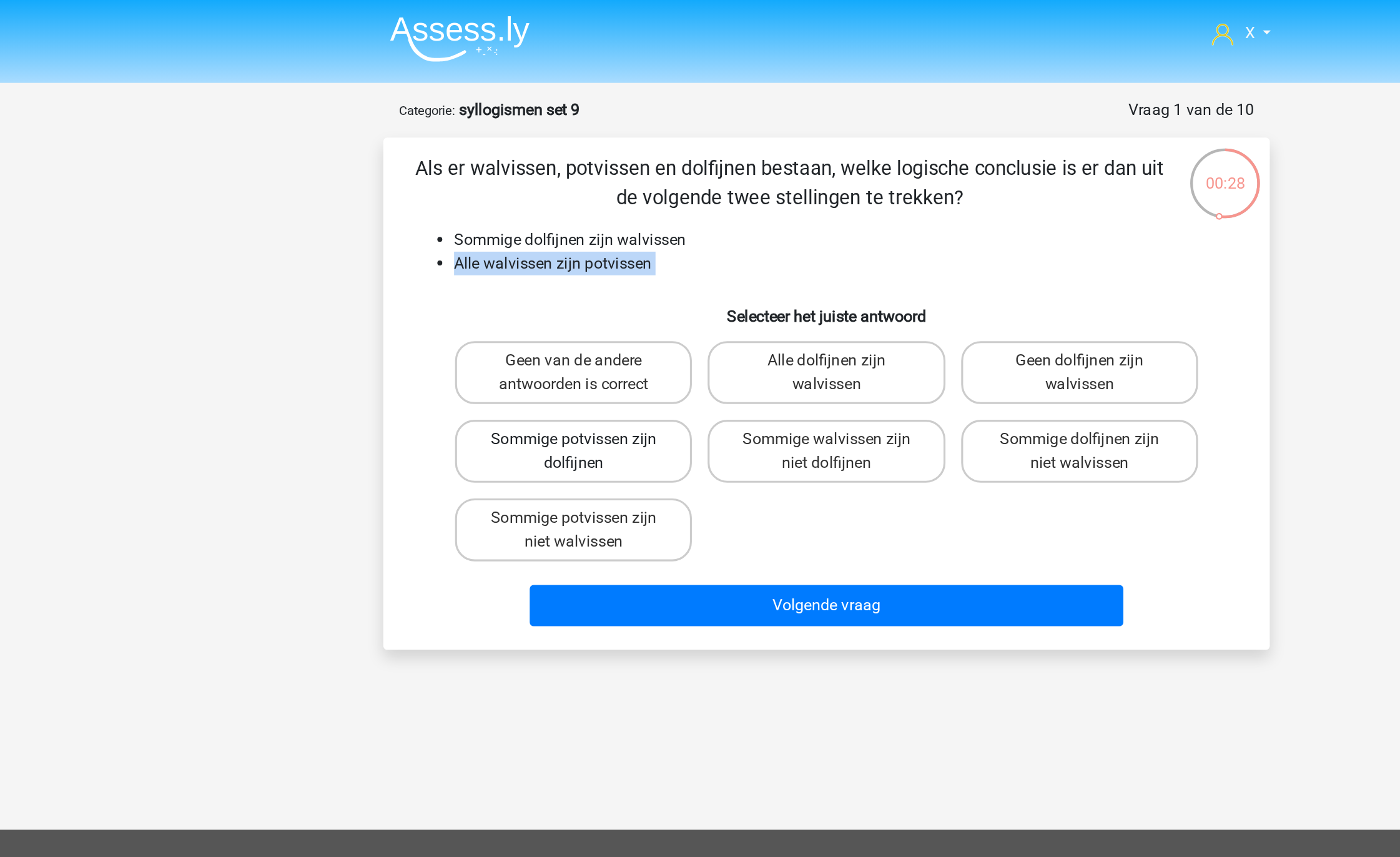
click at [581, 304] on label "Sommige potvissen zijn dolfijnen" at bounding box center [539, 286] width 151 height 40
click at [548, 287] on input "Sommige potvissen zijn dolfijnen" at bounding box center [544, 283] width 8 height 8
radio input "true"
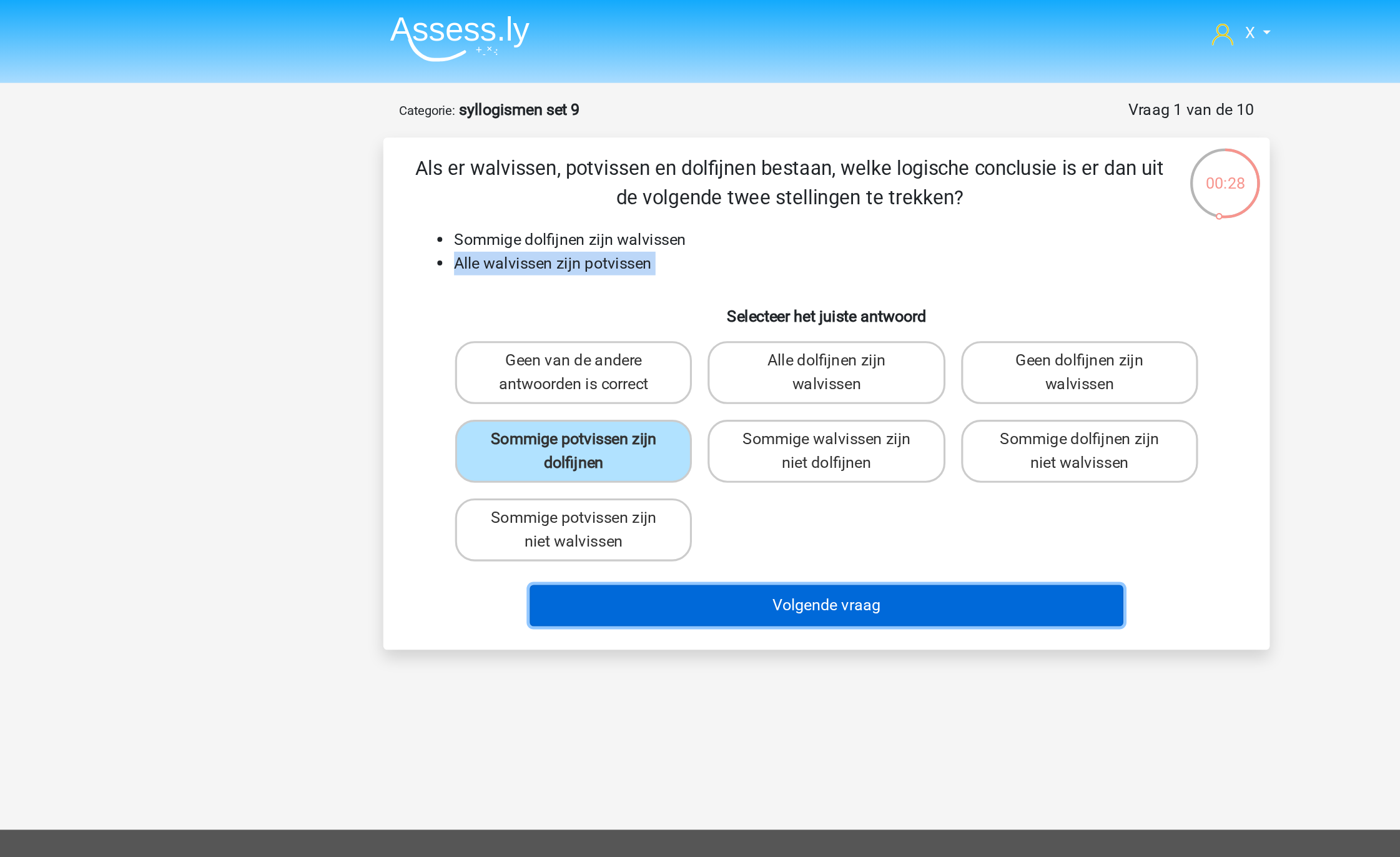
click at [612, 380] on button "Volgende vraag" at bounding box center [700, 384] width 378 height 26
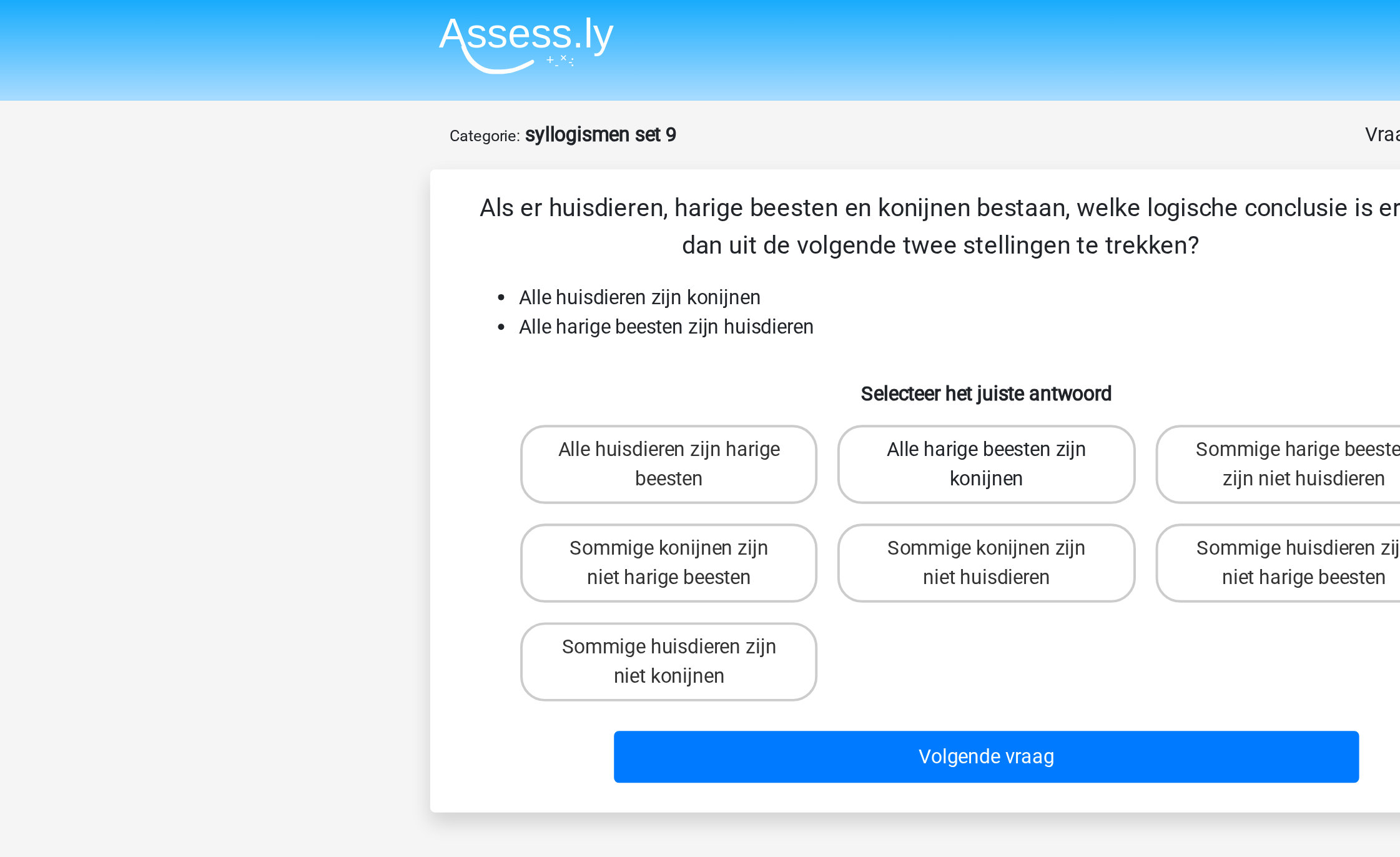
click at [687, 237] on label "Alle harige beesten zijn konijnen" at bounding box center [700, 236] width 151 height 40
click at [700, 237] on input "Alle harige beesten zijn konijnen" at bounding box center [704, 233] width 8 height 8
radio input "true"
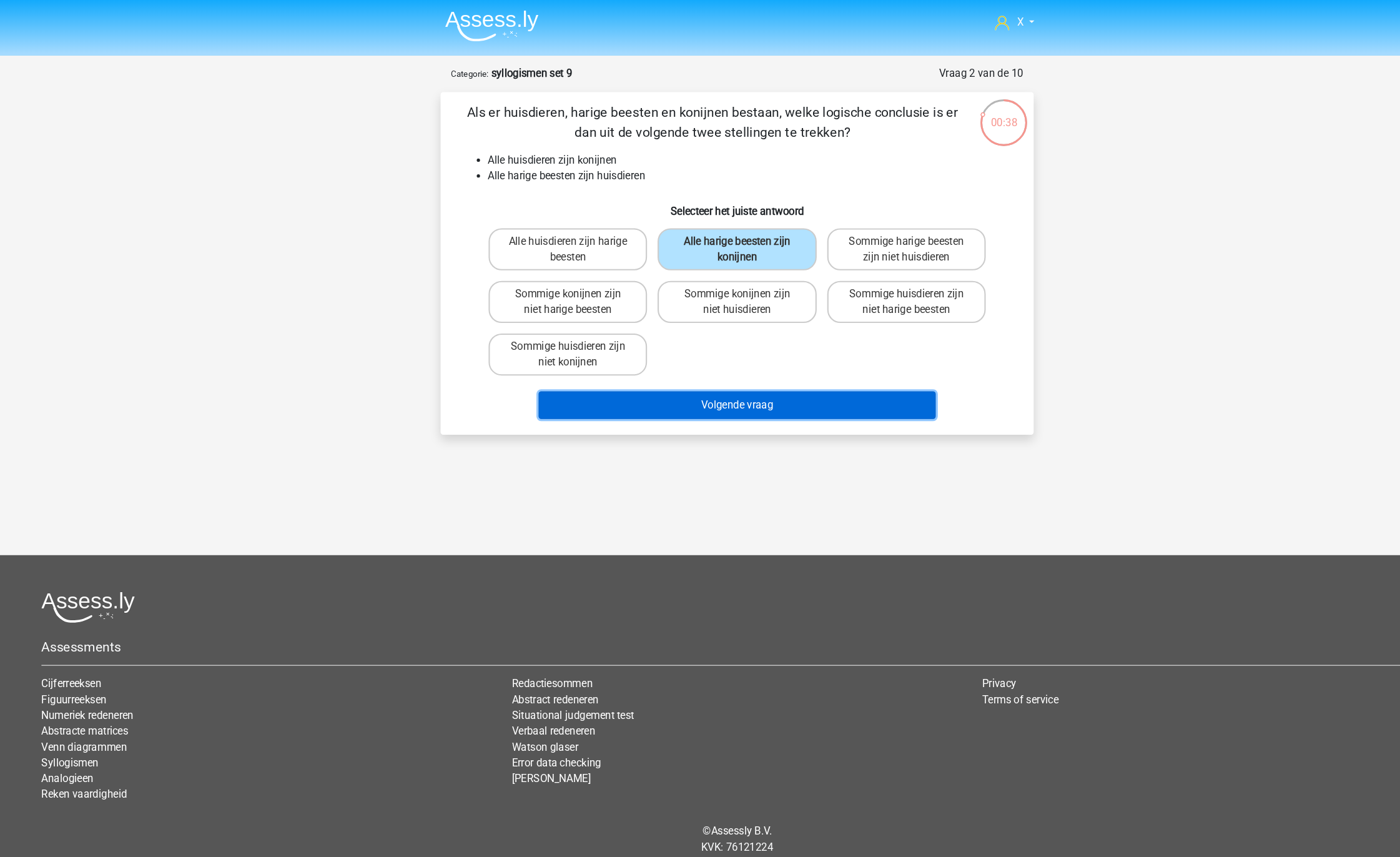
click at [761, 380] on button "Volgende vraag" at bounding box center [700, 384] width 378 height 26
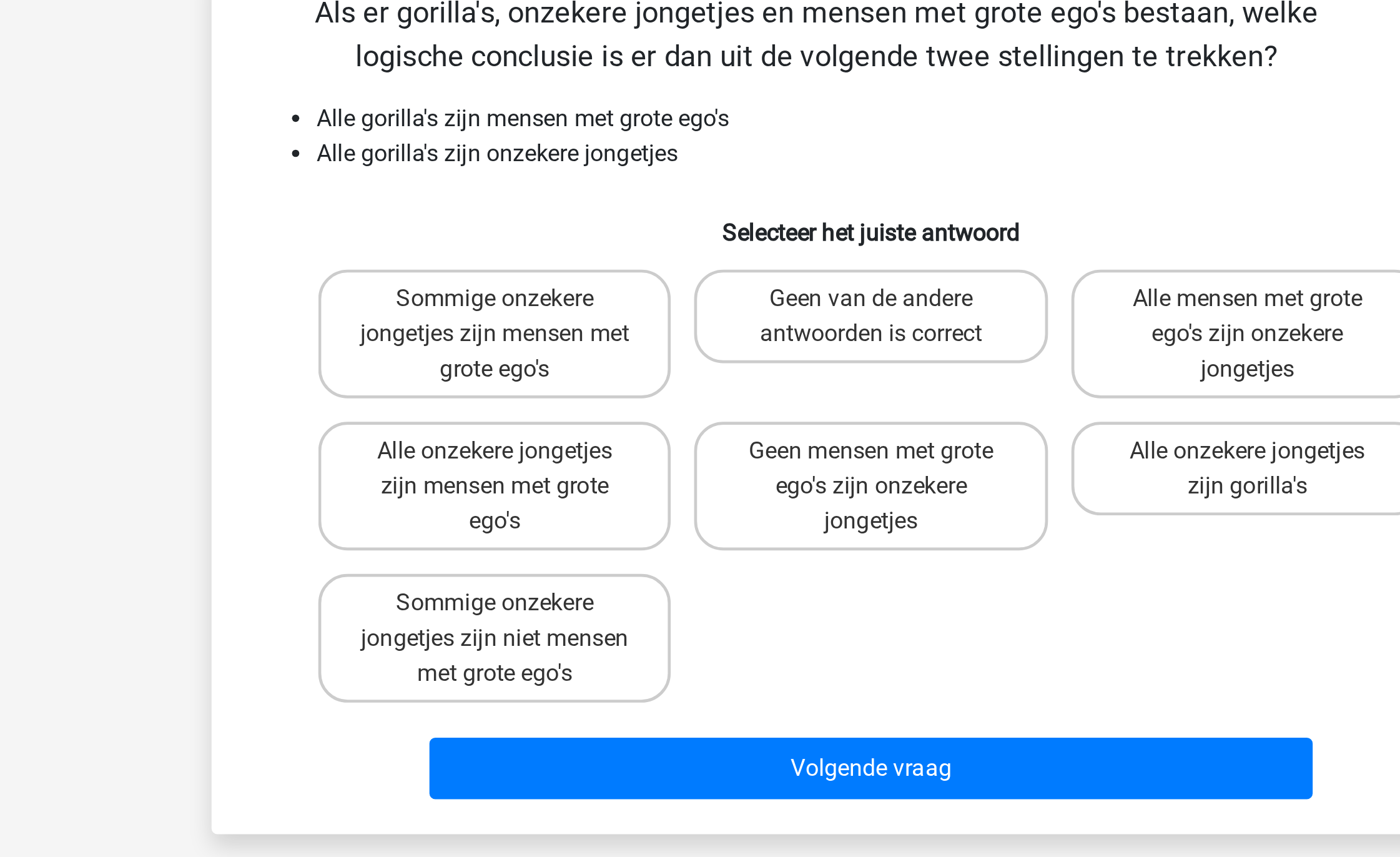
click at [584, 170] on li "Alle gorilla's zijn onzekere jongetjes" at bounding box center [713, 167] width 499 height 15
drag, startPoint x: 584, startPoint y: 170, endPoint x: 551, endPoint y: 168, distance: 33.1
click at [551, 168] on li "Alle gorilla's zijn onzekere jongetjes" at bounding box center [713, 167] width 499 height 15
click at [563, 233] on label "Sommige onzekere jongetjes zijn mensen met grote ego's" at bounding box center [539, 244] width 151 height 55
click at [548, 233] on input "Sommige onzekere jongetjes zijn mensen met grote ego's" at bounding box center [544, 233] width 8 height 8
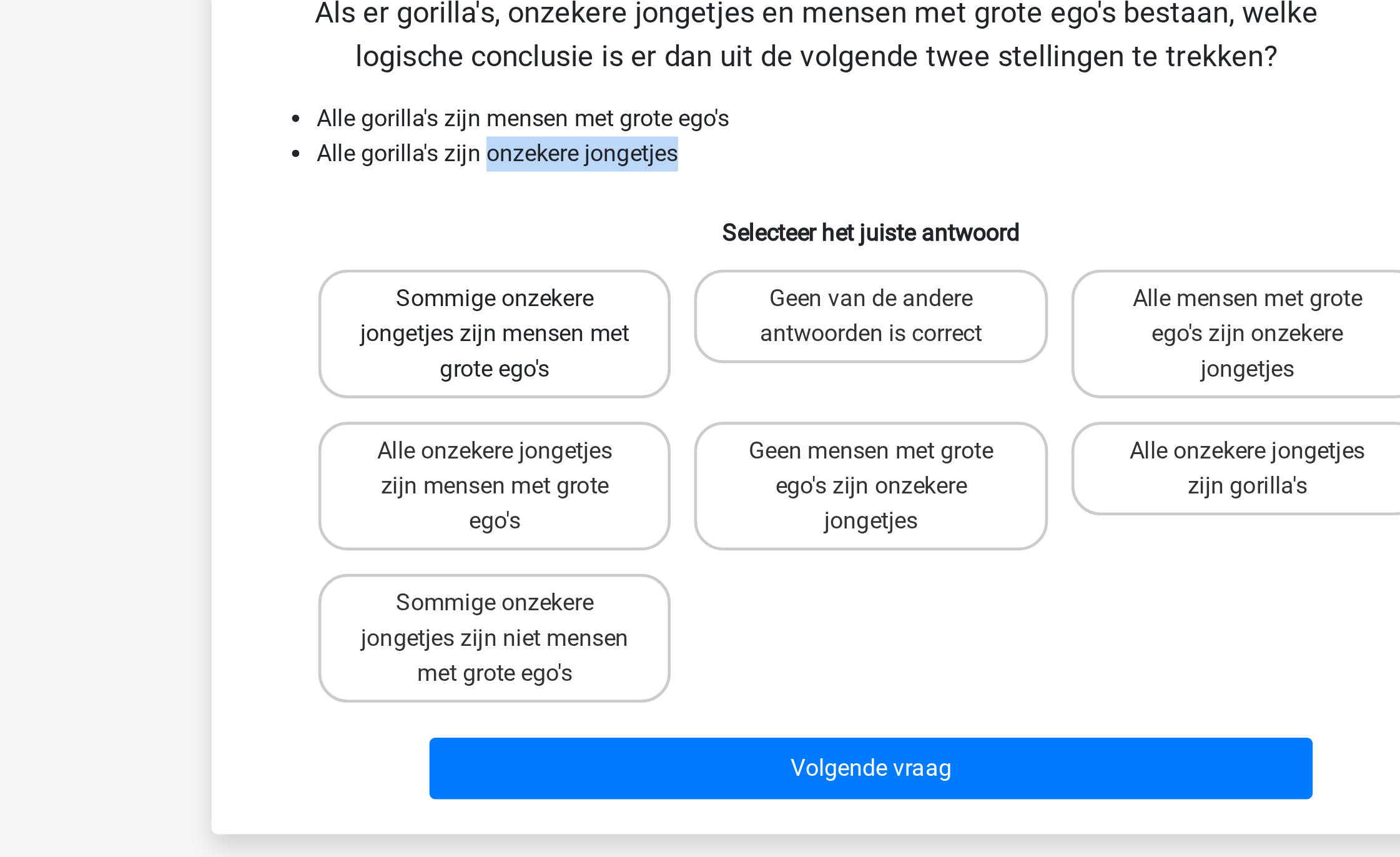
radio input "true"
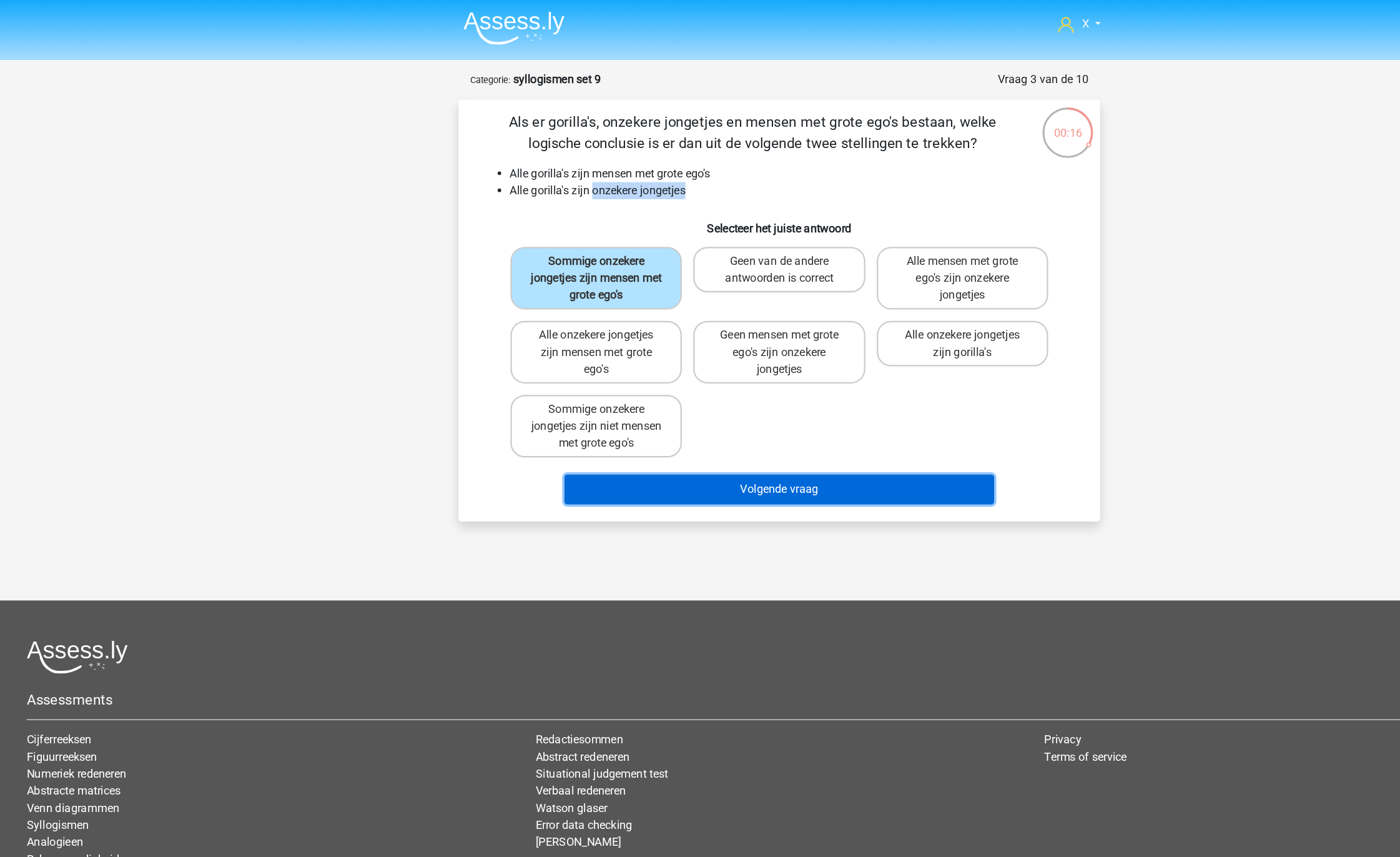
click at [698, 417] on button "Volgende vraag" at bounding box center [700, 430] width 378 height 26
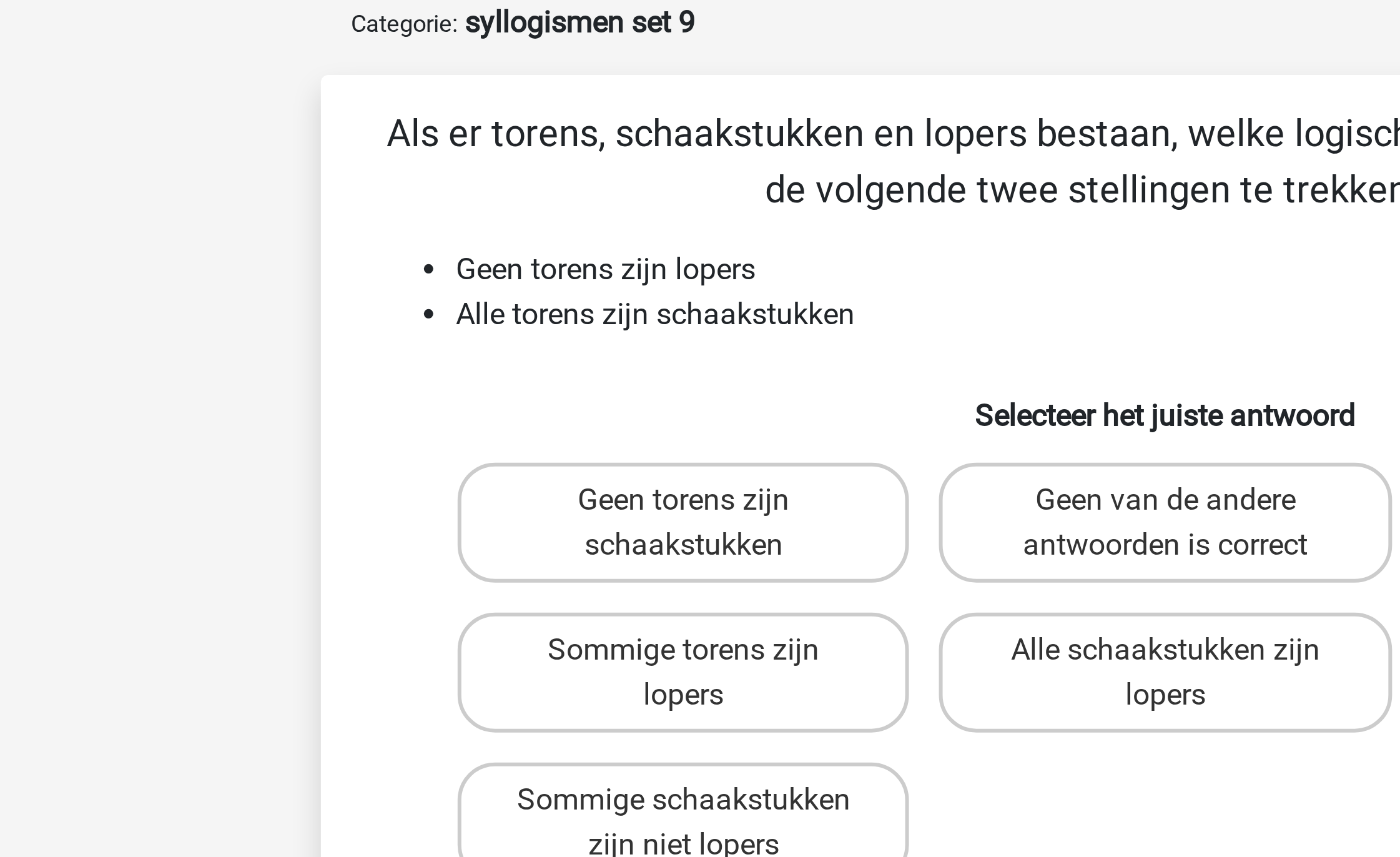
click at [547, 170] on li "Alle torens zijn schaakstukken" at bounding box center [713, 167] width 499 height 15
drag, startPoint x: 547, startPoint y: 170, endPoint x: 538, endPoint y: 170, distance: 9.0
click at [538, 170] on li "Alle torens zijn schaakstukken" at bounding box center [713, 167] width 499 height 15
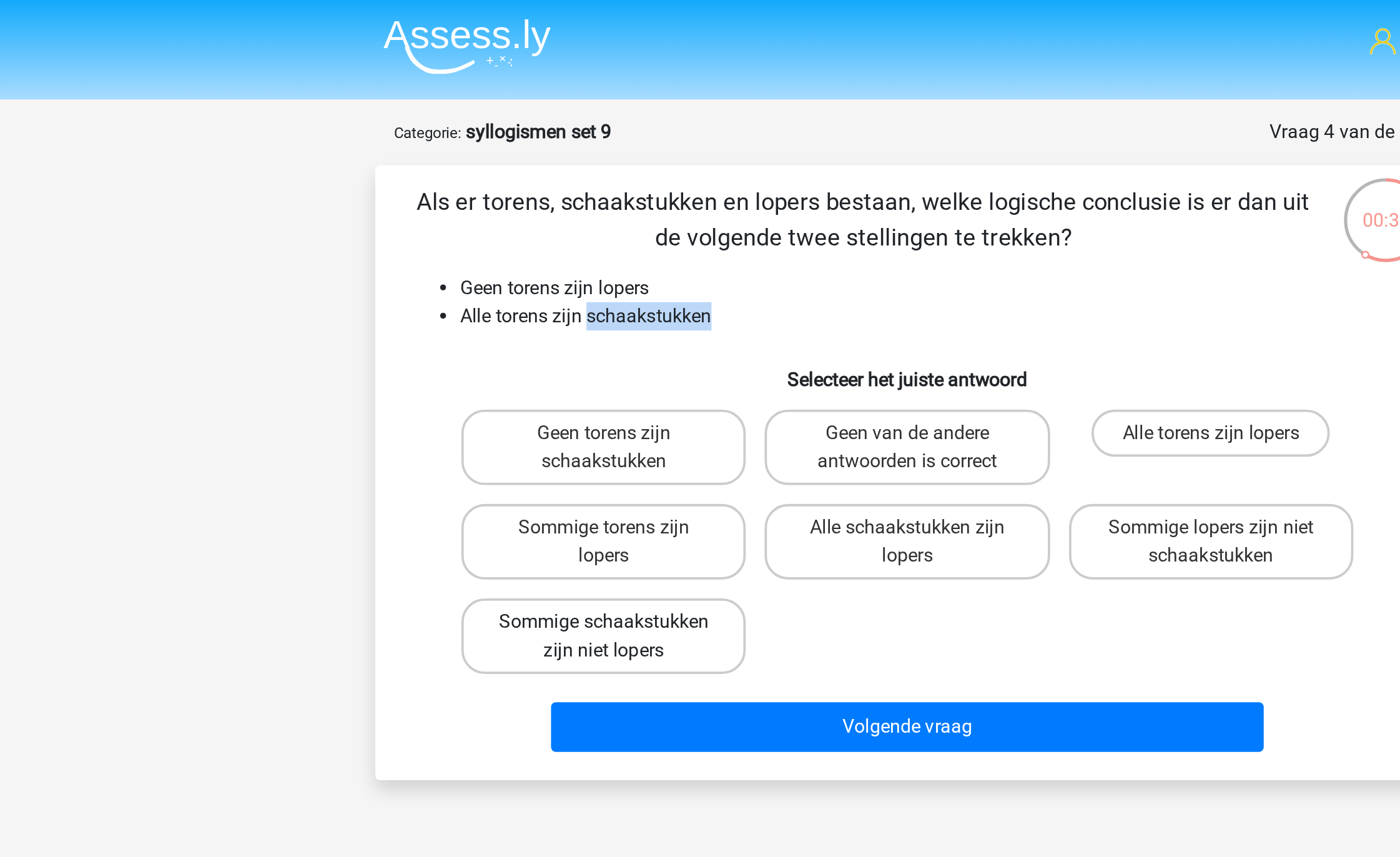
click at [577, 343] on label "Sommige schaakstukken zijn niet lopers" at bounding box center [539, 336] width 151 height 40
click at [548, 337] on input "Sommige schaakstukken zijn niet lopers" at bounding box center [544, 333] width 8 height 8
radio input "true"
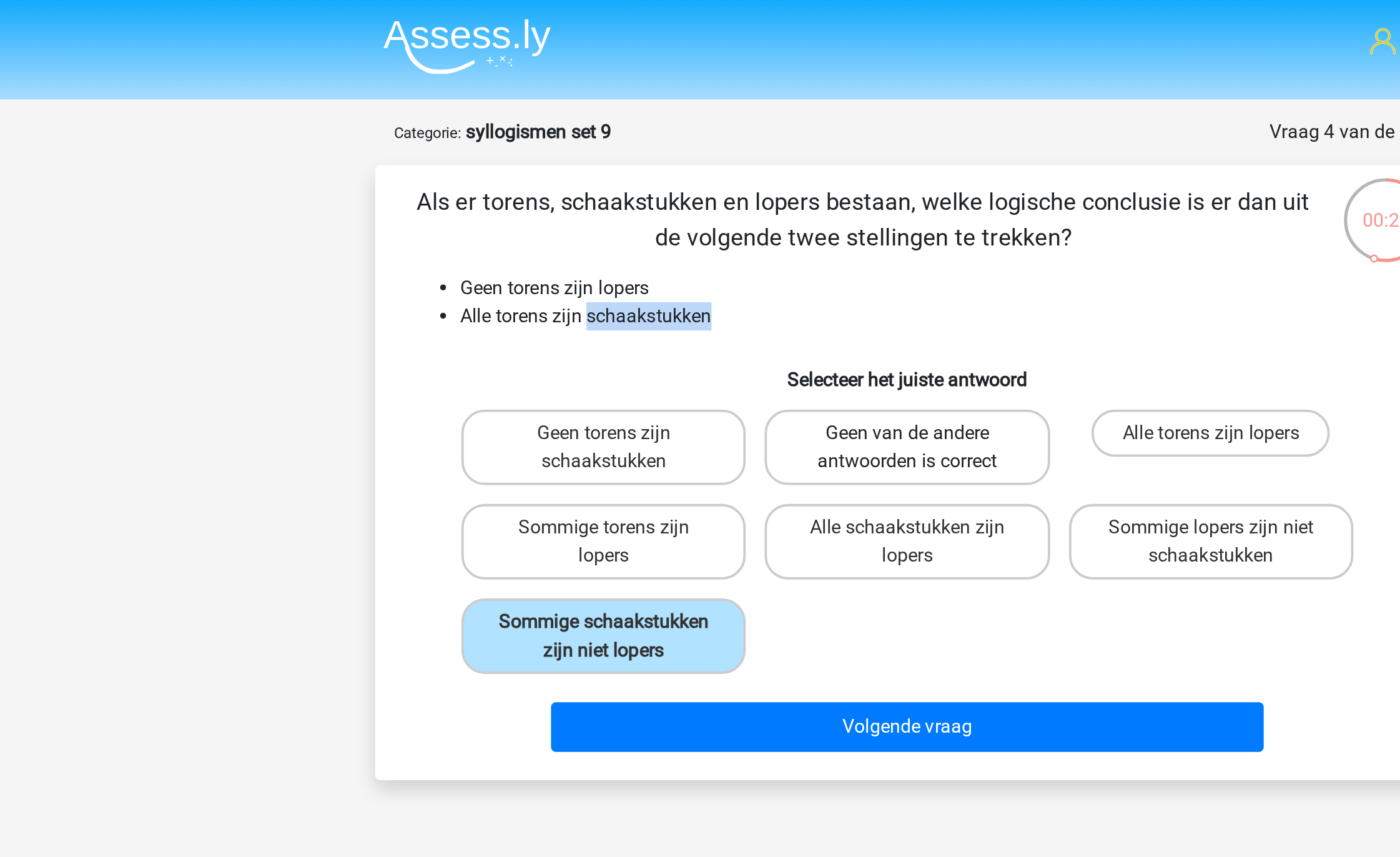
click at [720, 241] on label "Geen van de andere antwoorden is correct" at bounding box center [700, 236] width 151 height 40
click at [708, 237] on input "Geen van de andere antwoorden is correct" at bounding box center [704, 233] width 8 height 8
radio input "true"
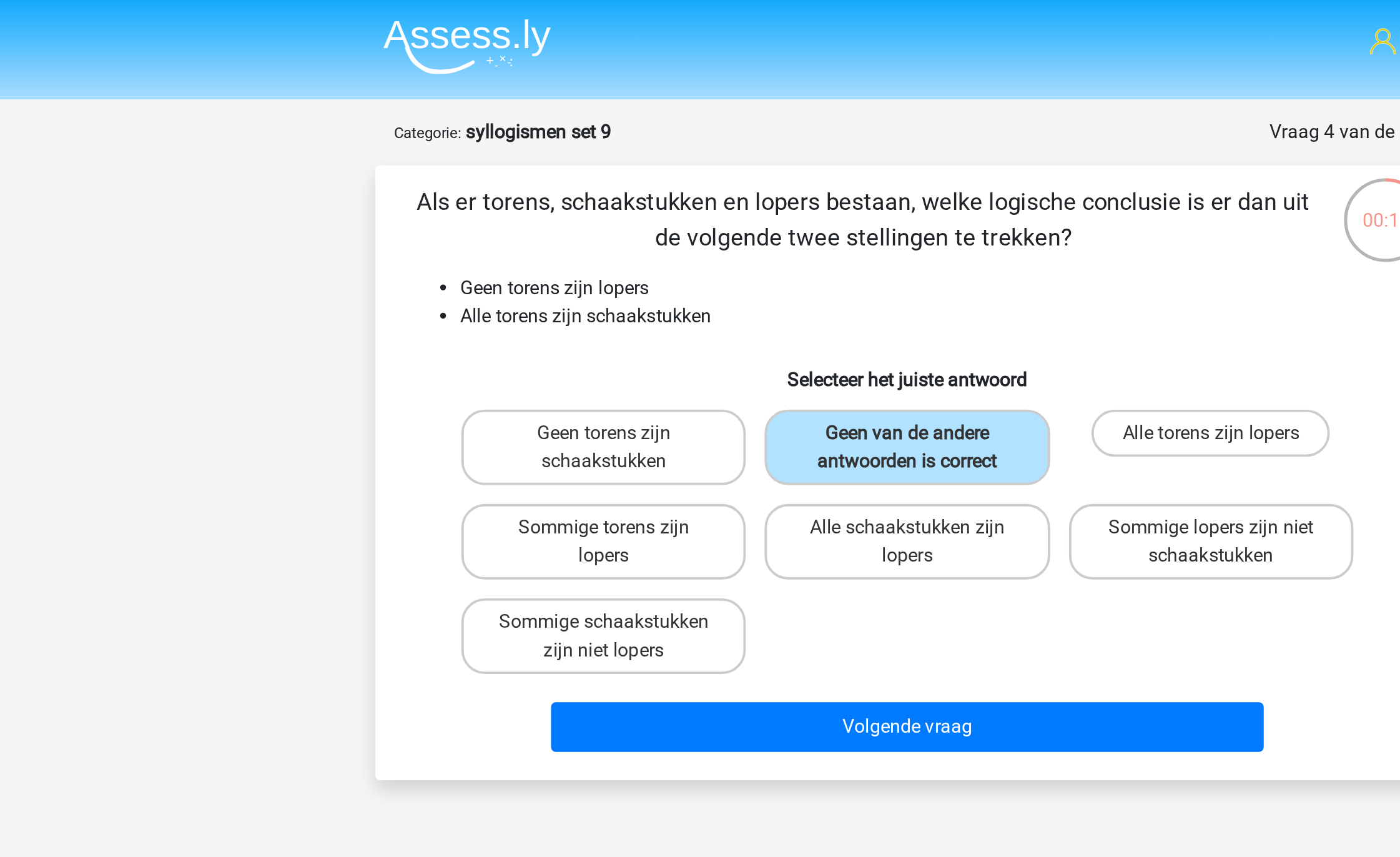
click at [723, 356] on div "Geen torens zijn schaakstukken Geen van de andere antwoorden is correct Alle to…" at bounding box center [700, 286] width 482 height 150
click at [711, 368] on div "Volgende vraag" at bounding box center [700, 382] width 524 height 41
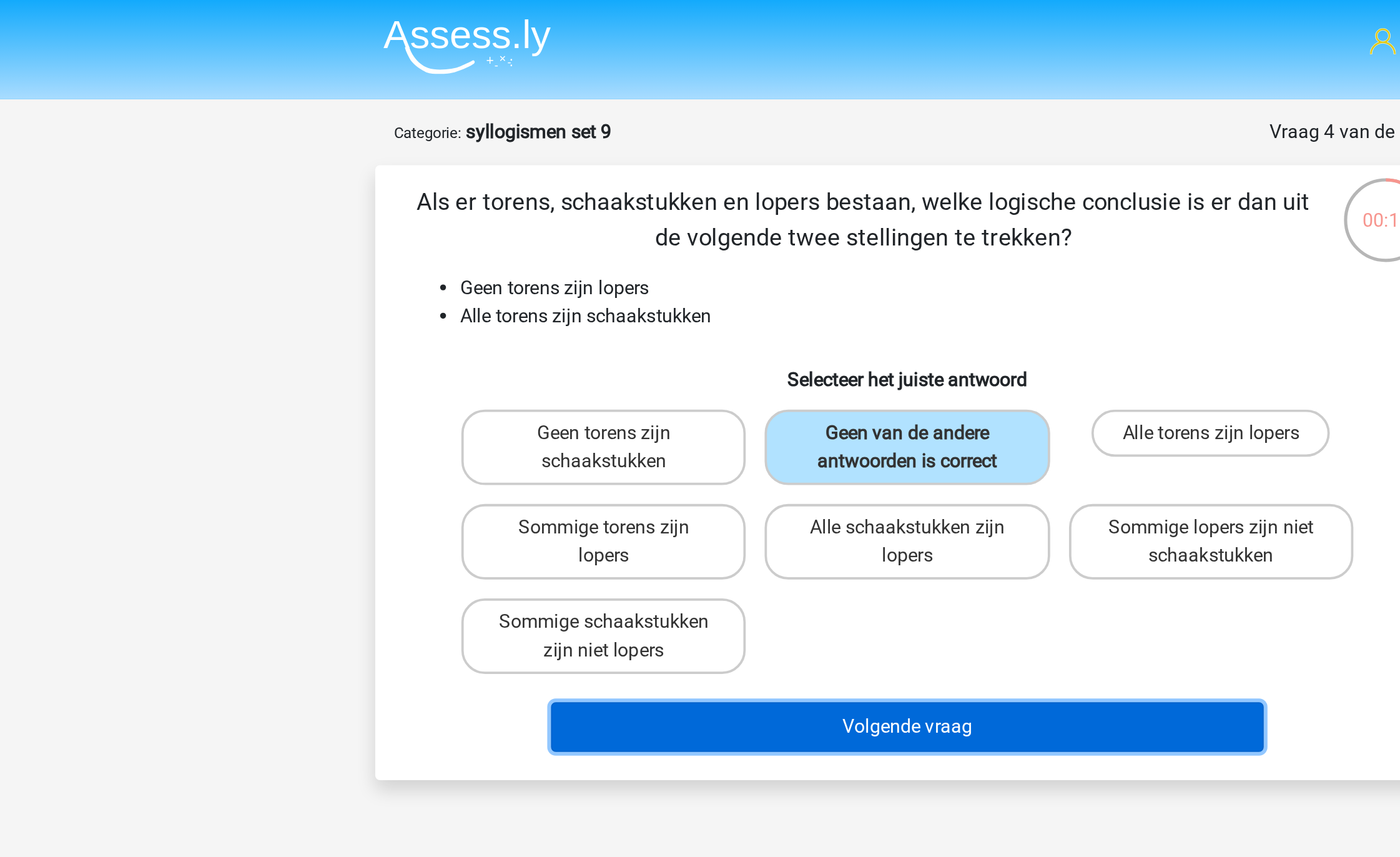
click at [671, 384] on button "Volgende vraag" at bounding box center [700, 384] width 378 height 26
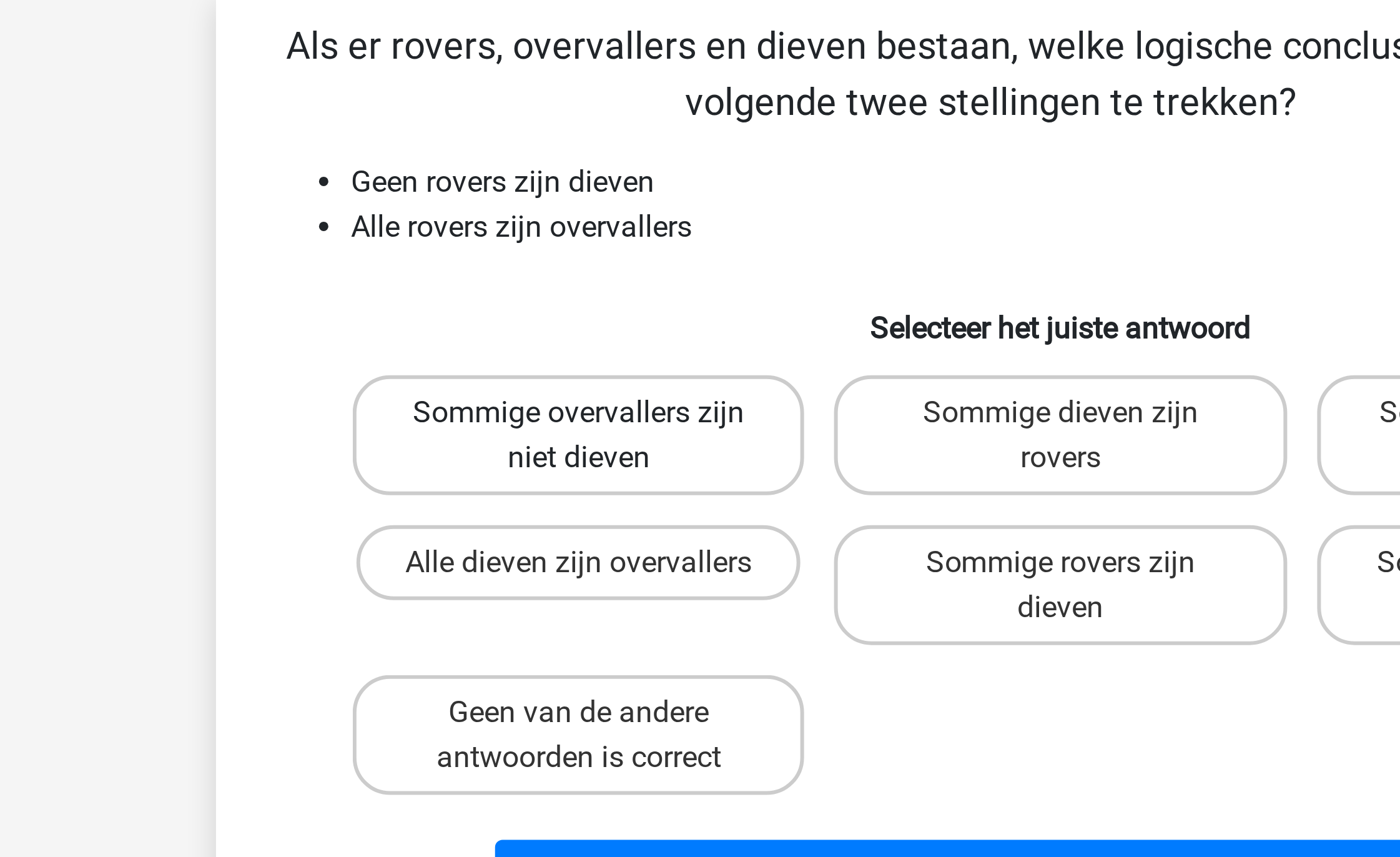
click at [589, 222] on label "Sommige overvallers zijn niet dieven" at bounding box center [539, 236] width 151 height 40
click at [548, 229] on input "Sommige overvallers zijn niet dieven" at bounding box center [544, 233] width 8 height 8
radio input "true"
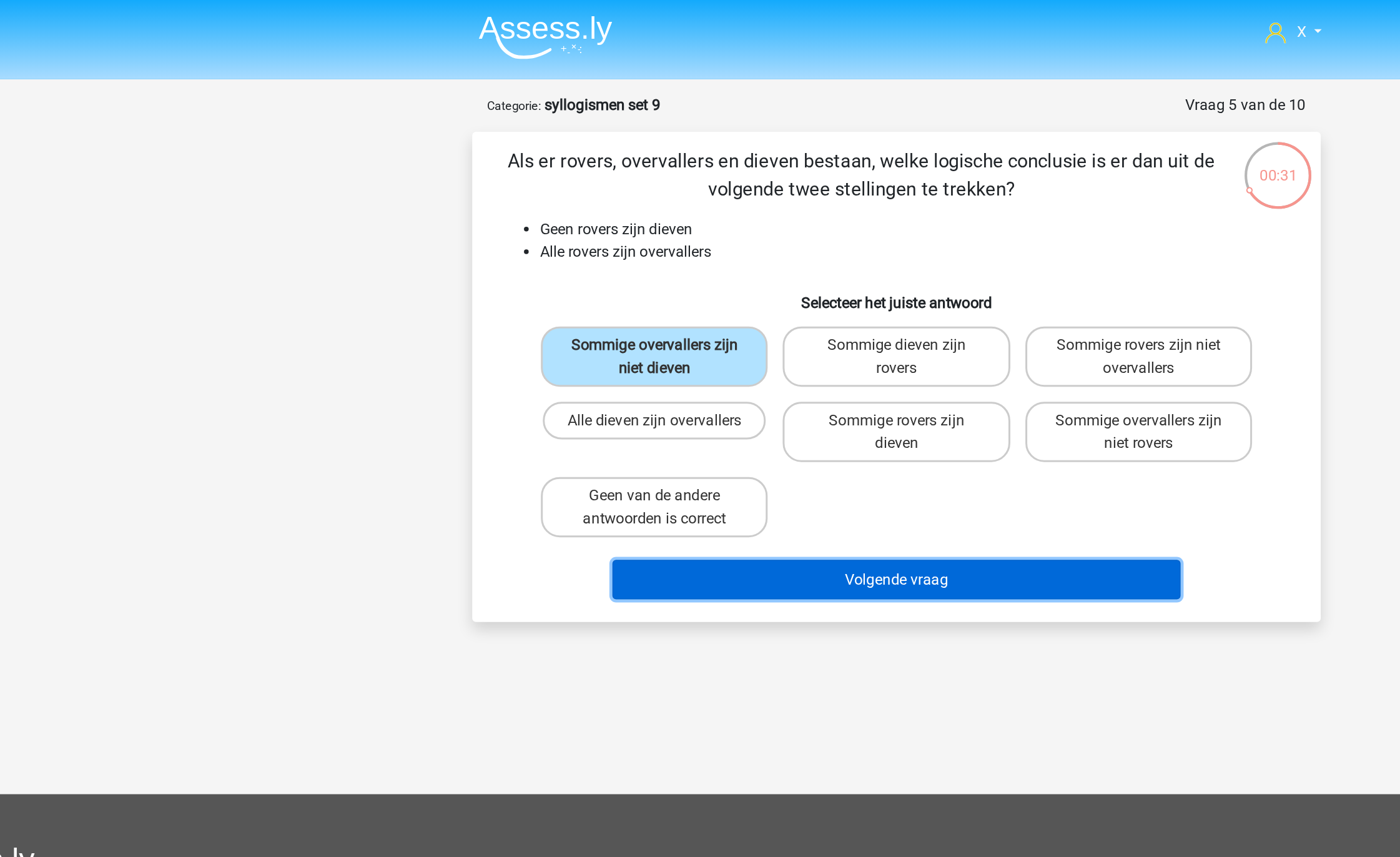
click at [675, 380] on button "Volgende vraag" at bounding box center [700, 384] width 378 height 26
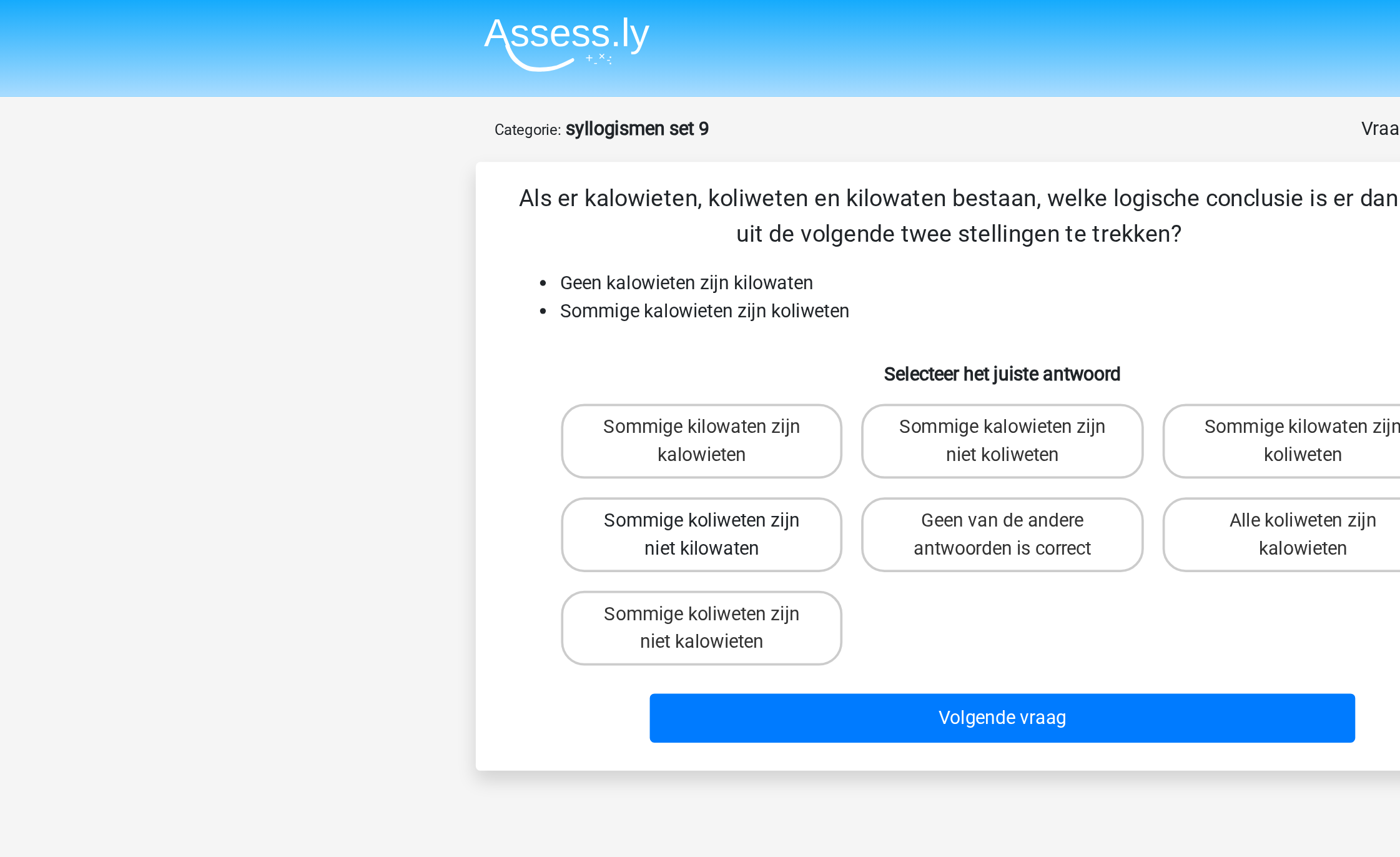
click at [593, 303] on label "Sommige koliweten zijn niet kilowaten" at bounding box center [539, 286] width 151 height 40
click at [548, 287] on input "Sommige koliweten zijn niet kilowaten" at bounding box center [544, 283] width 8 height 8
radio input "true"
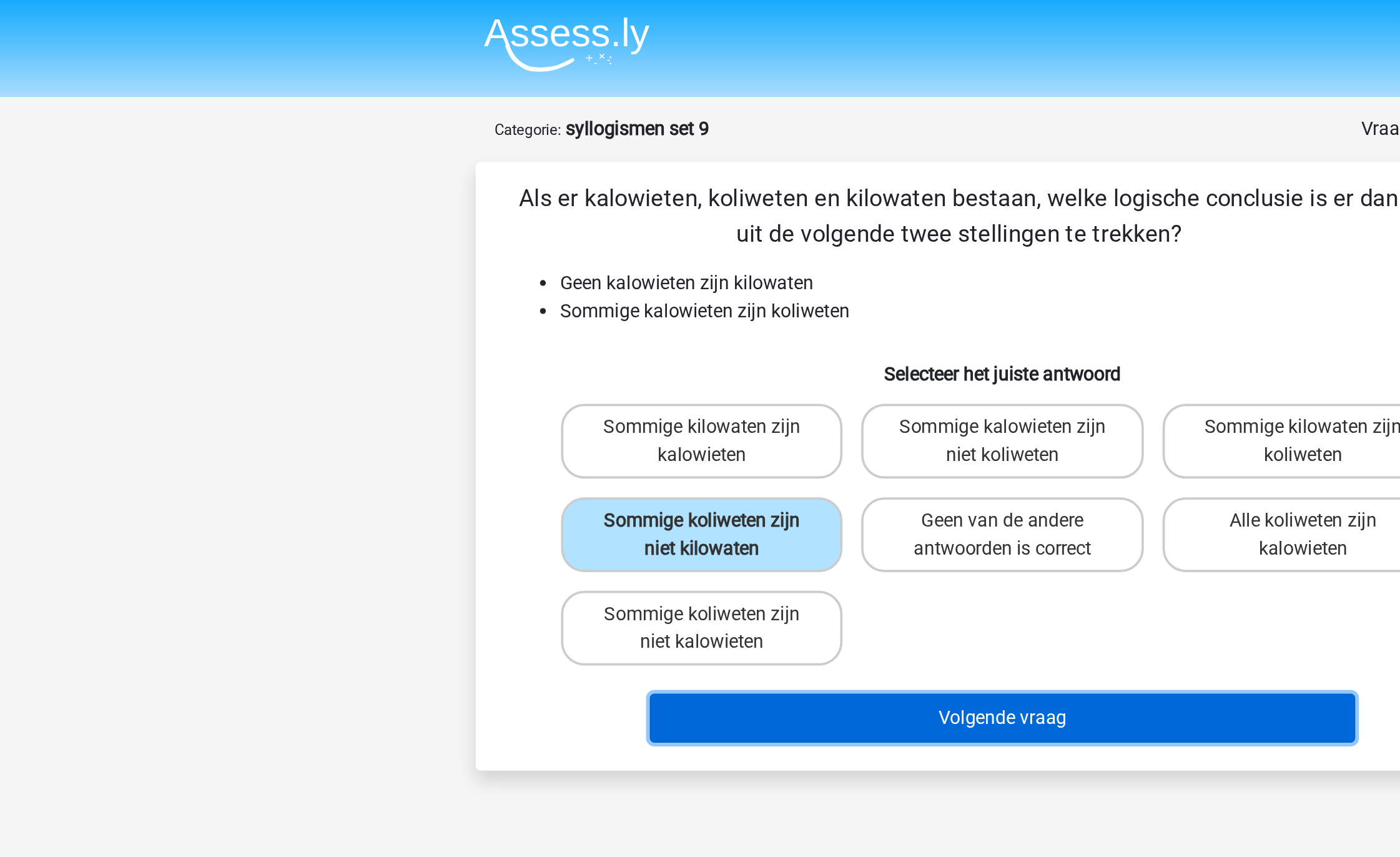
click at [624, 380] on button "Volgende vraag" at bounding box center [700, 384] width 378 height 26
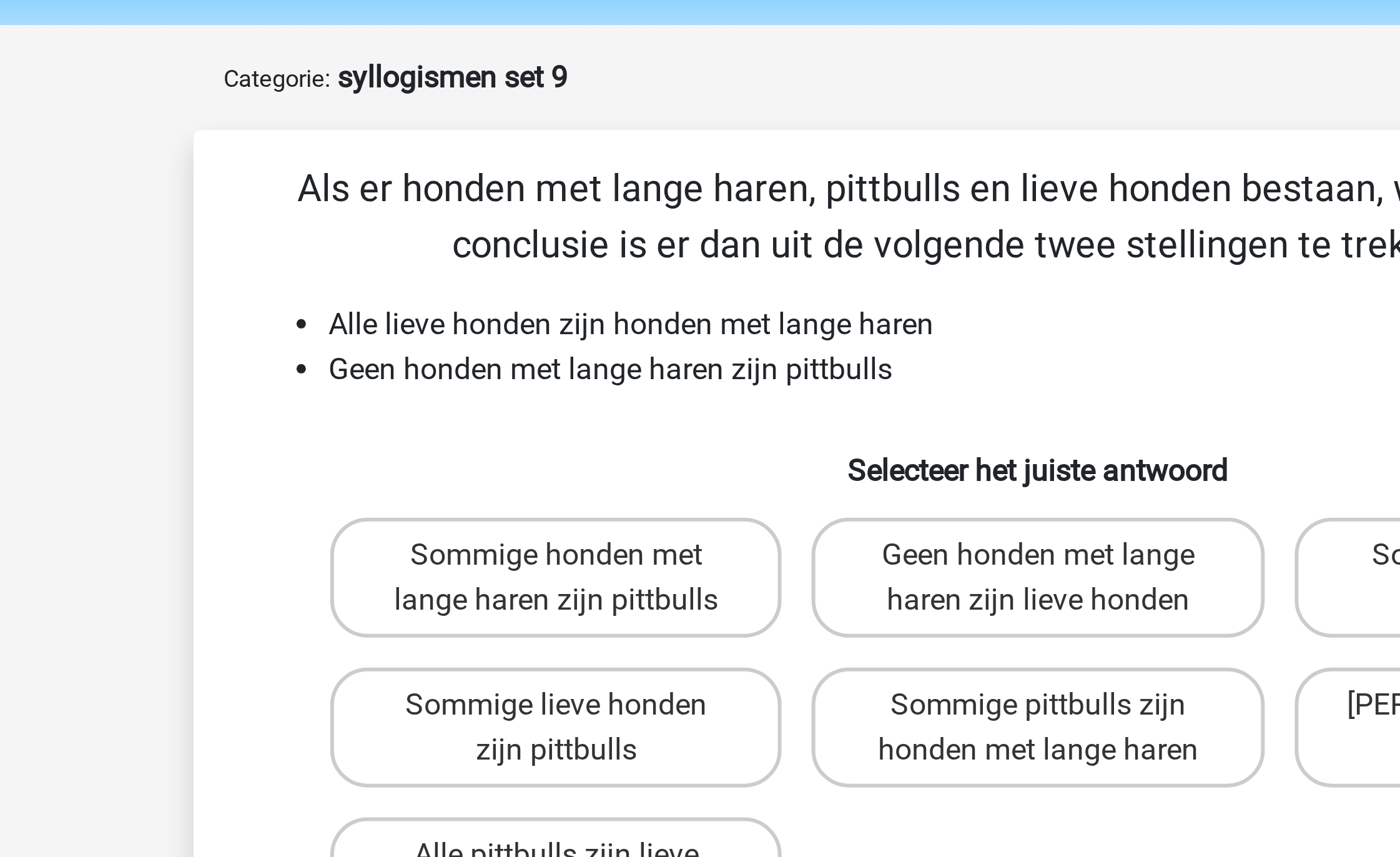
click at [573, 165] on li "Geen honden met lange haren zijn pittbulls" at bounding box center [713, 167] width 499 height 15
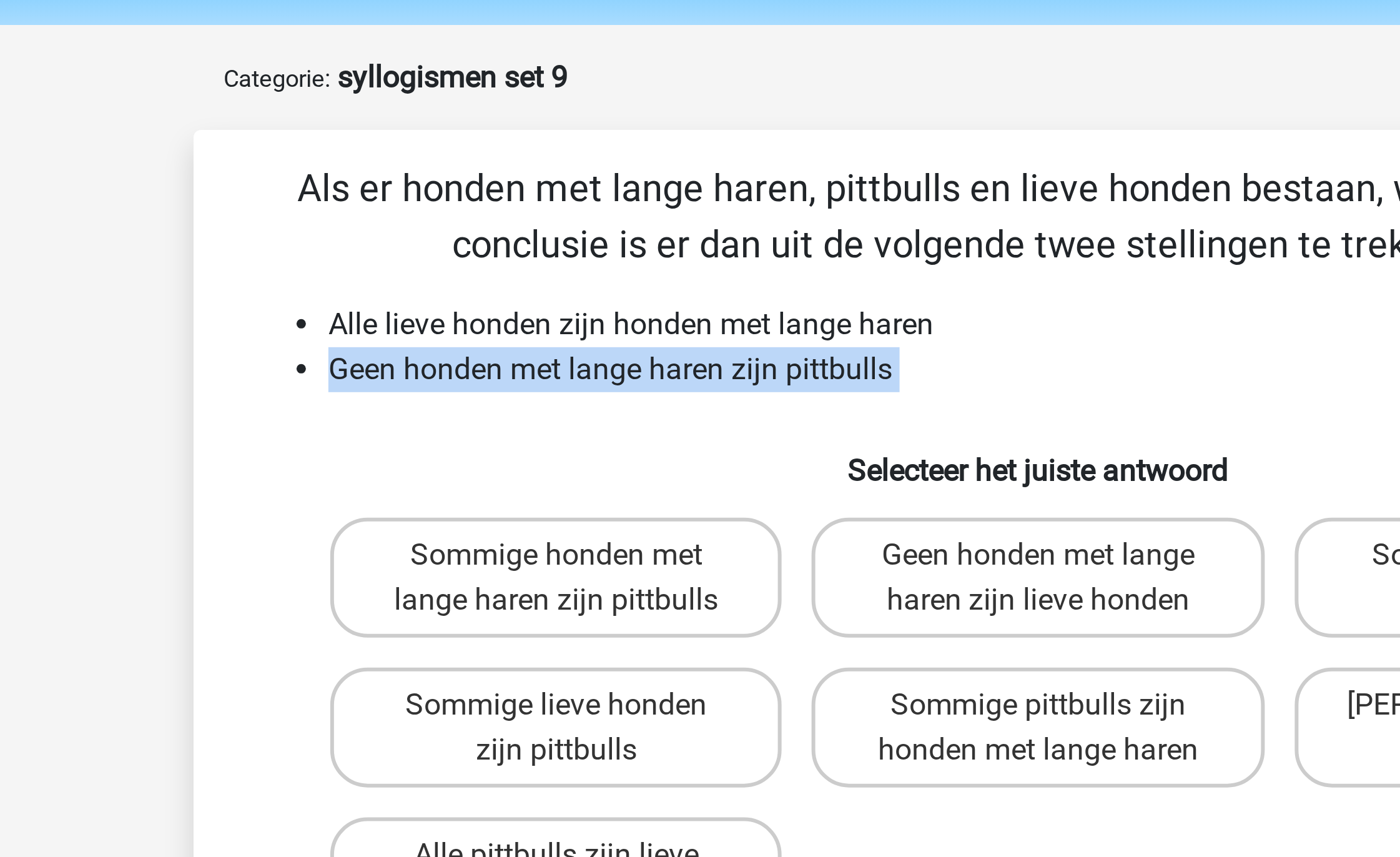
click at [573, 165] on li "Geen honden met lange haren zijn pittbulls" at bounding box center [713, 167] width 499 height 15
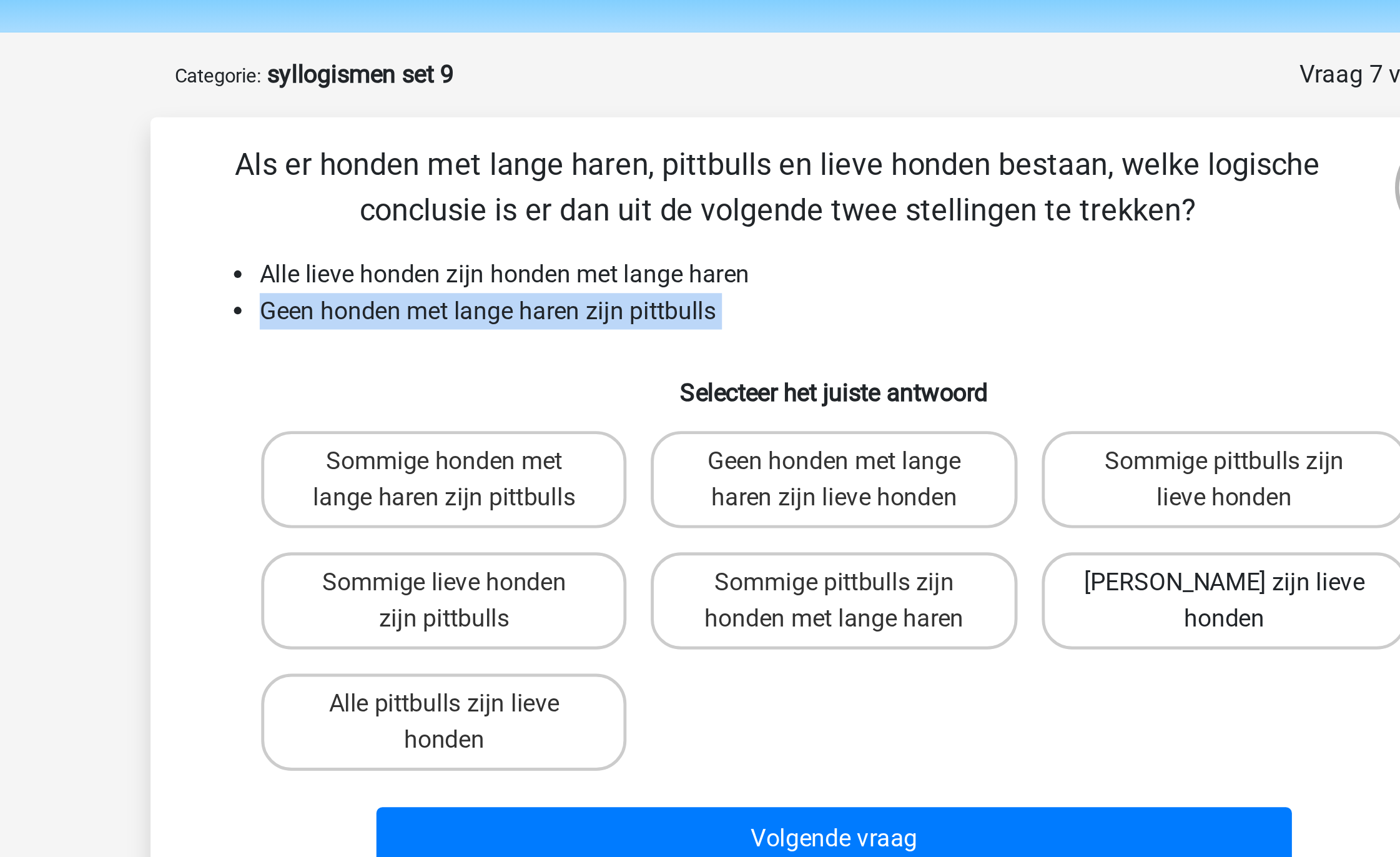
click at [838, 268] on label "Geen pittbulls zijn lieve honden" at bounding box center [861, 286] width 151 height 40
click at [861, 279] on input "Geen pittbulls zijn lieve honden" at bounding box center [865, 283] width 8 height 8
radio input "true"
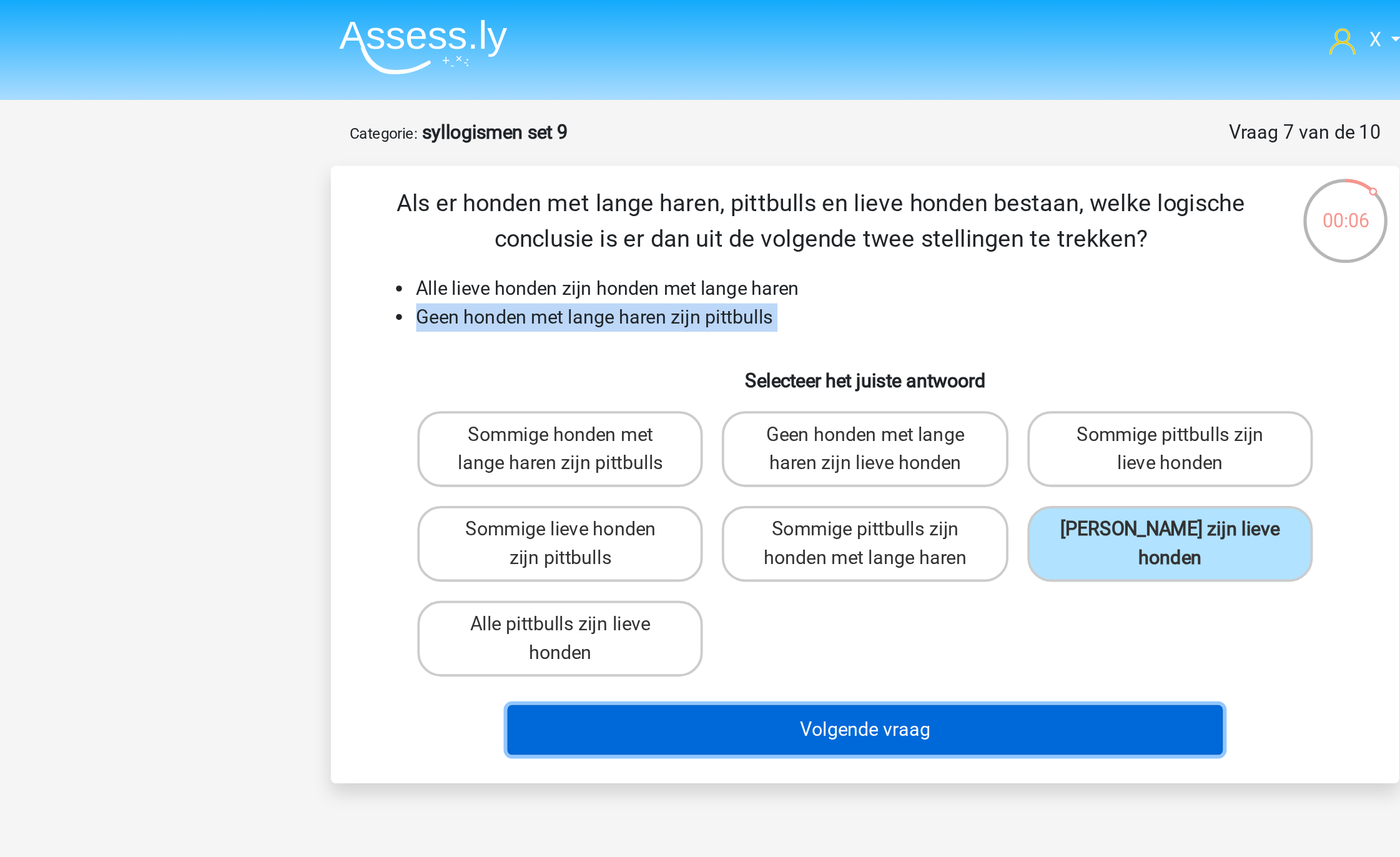
click at [697, 381] on button "Volgende vraag" at bounding box center [700, 384] width 378 height 26
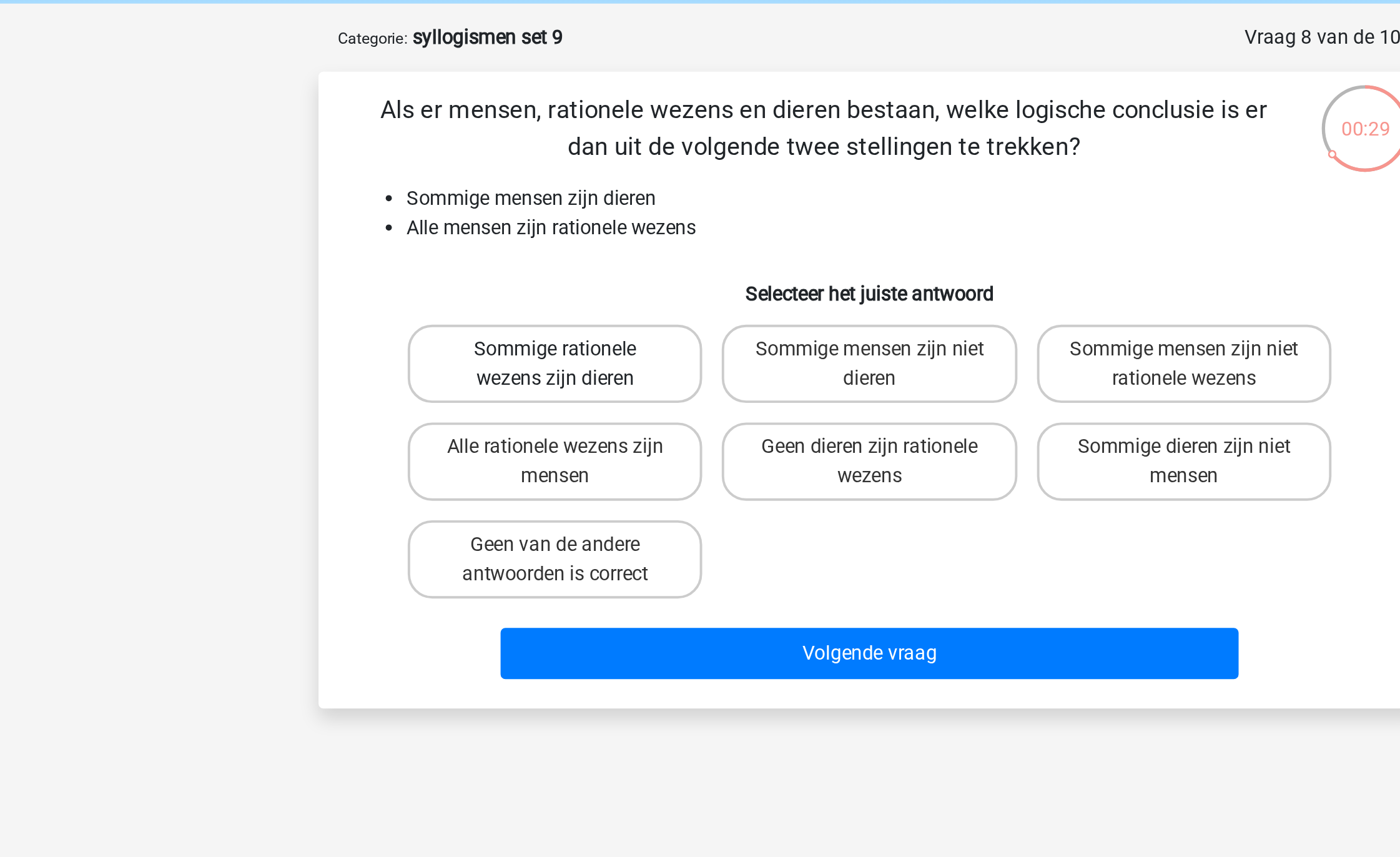
click at [605, 235] on label "Sommige rationele wezens zijn dieren" at bounding box center [539, 236] width 151 height 40
click at [548, 235] on input "Sommige rationele wezens zijn dieren" at bounding box center [544, 233] width 8 height 8
radio input "true"
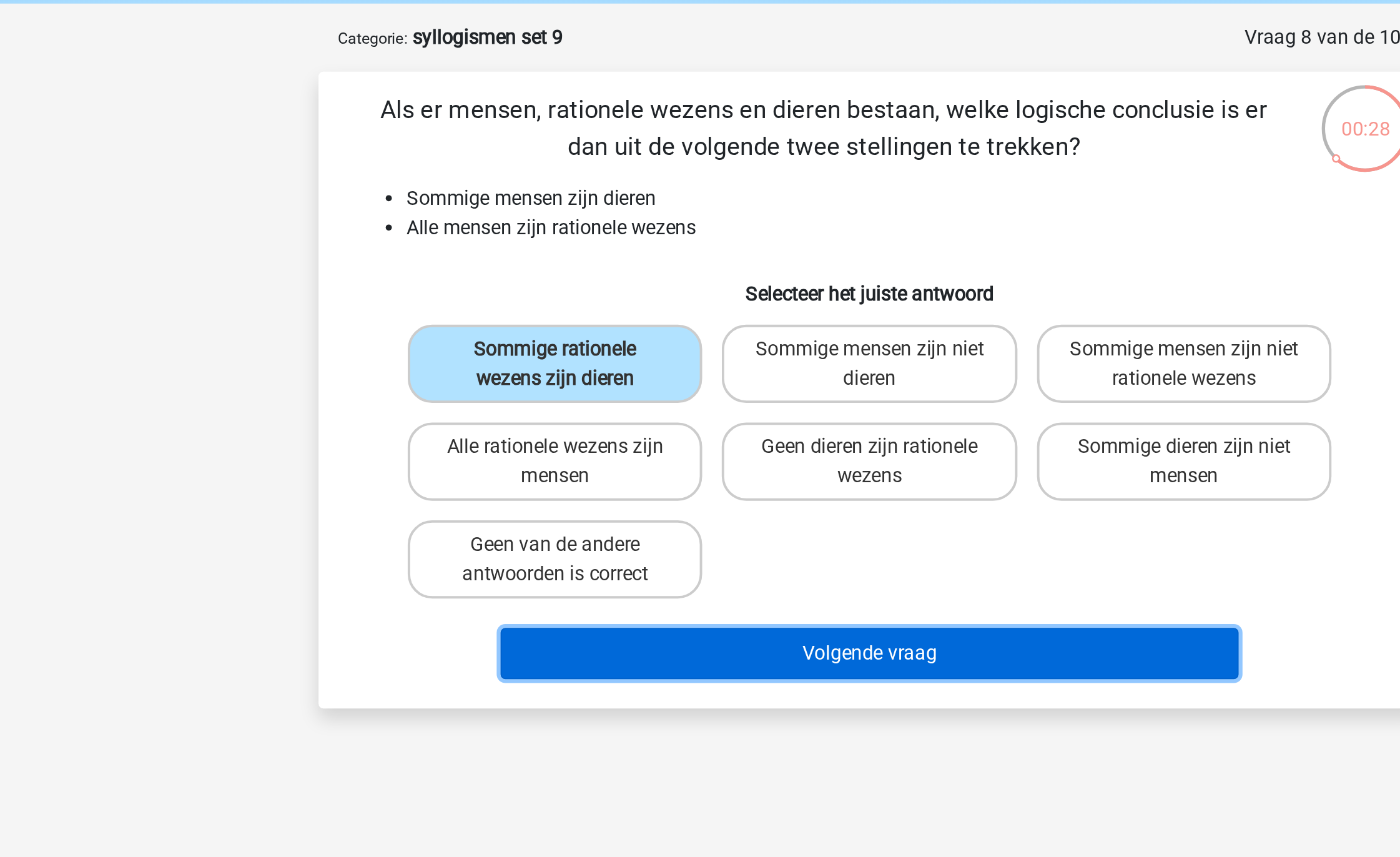
click at [663, 383] on button "Volgende vraag" at bounding box center [700, 384] width 378 height 26
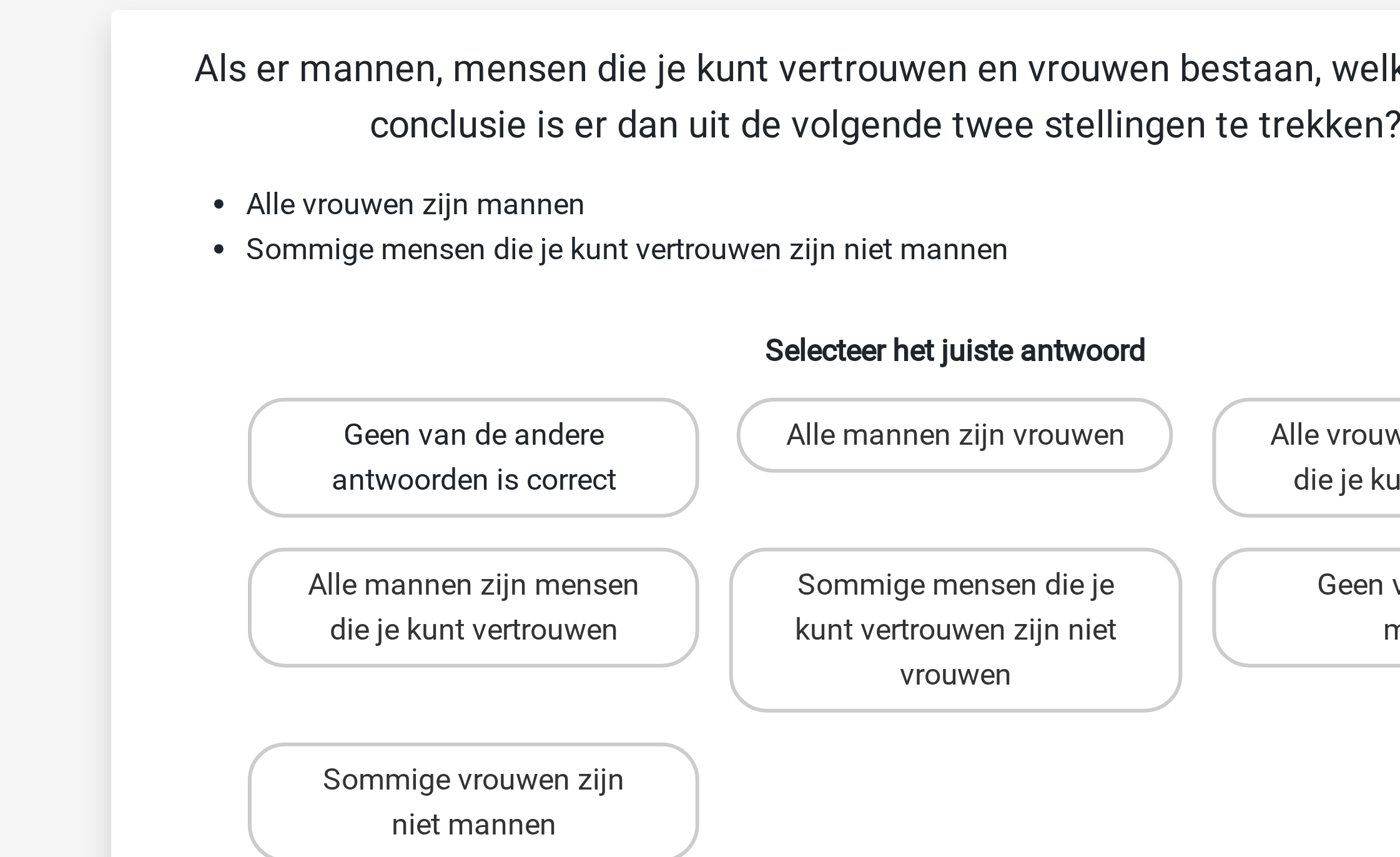
click at [567, 241] on label "Geen van de andere antwoorden is correct" at bounding box center [539, 236] width 151 height 40
click at [548, 237] on input "Geen van de andere antwoorden is correct" at bounding box center [544, 233] width 8 height 8
radio input "true"
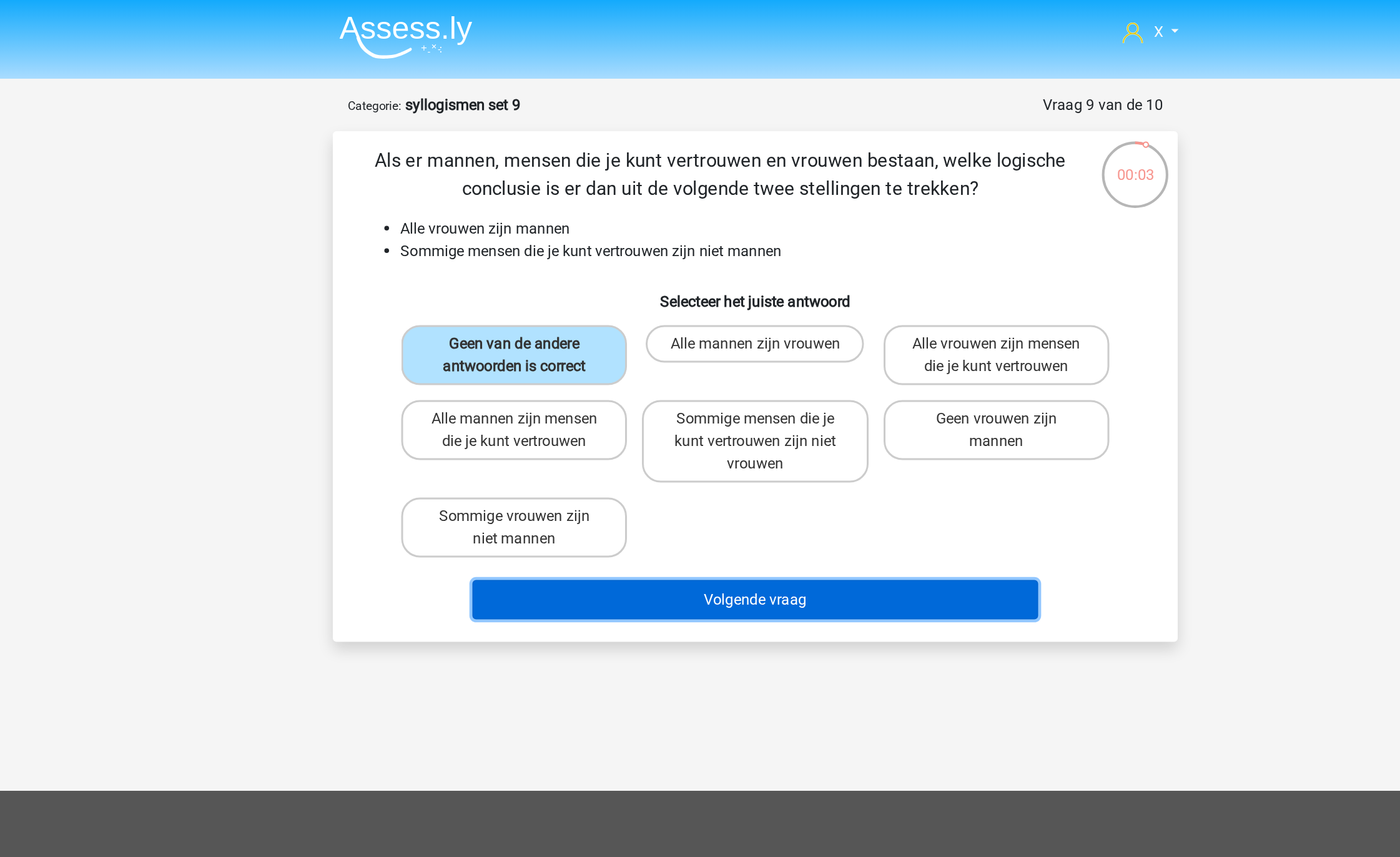
click at [739, 393] on button "Volgende vraag" at bounding box center [700, 399] width 378 height 26
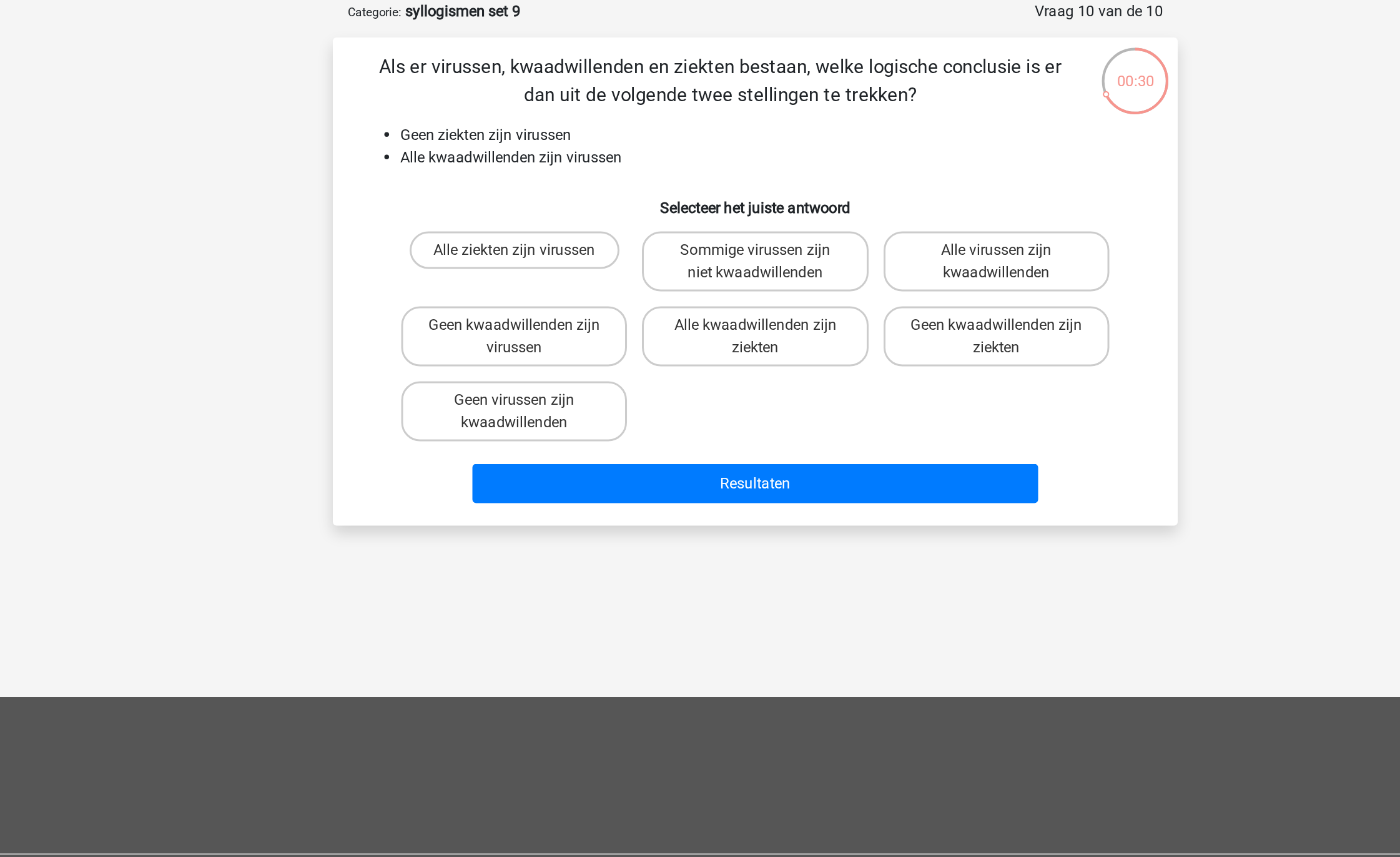
click at [579, 144] on div "Als er virussen, kwaadwillenden en ziekten bestaan, welke logische conclusie is…" at bounding box center [700, 250] width 553 height 305
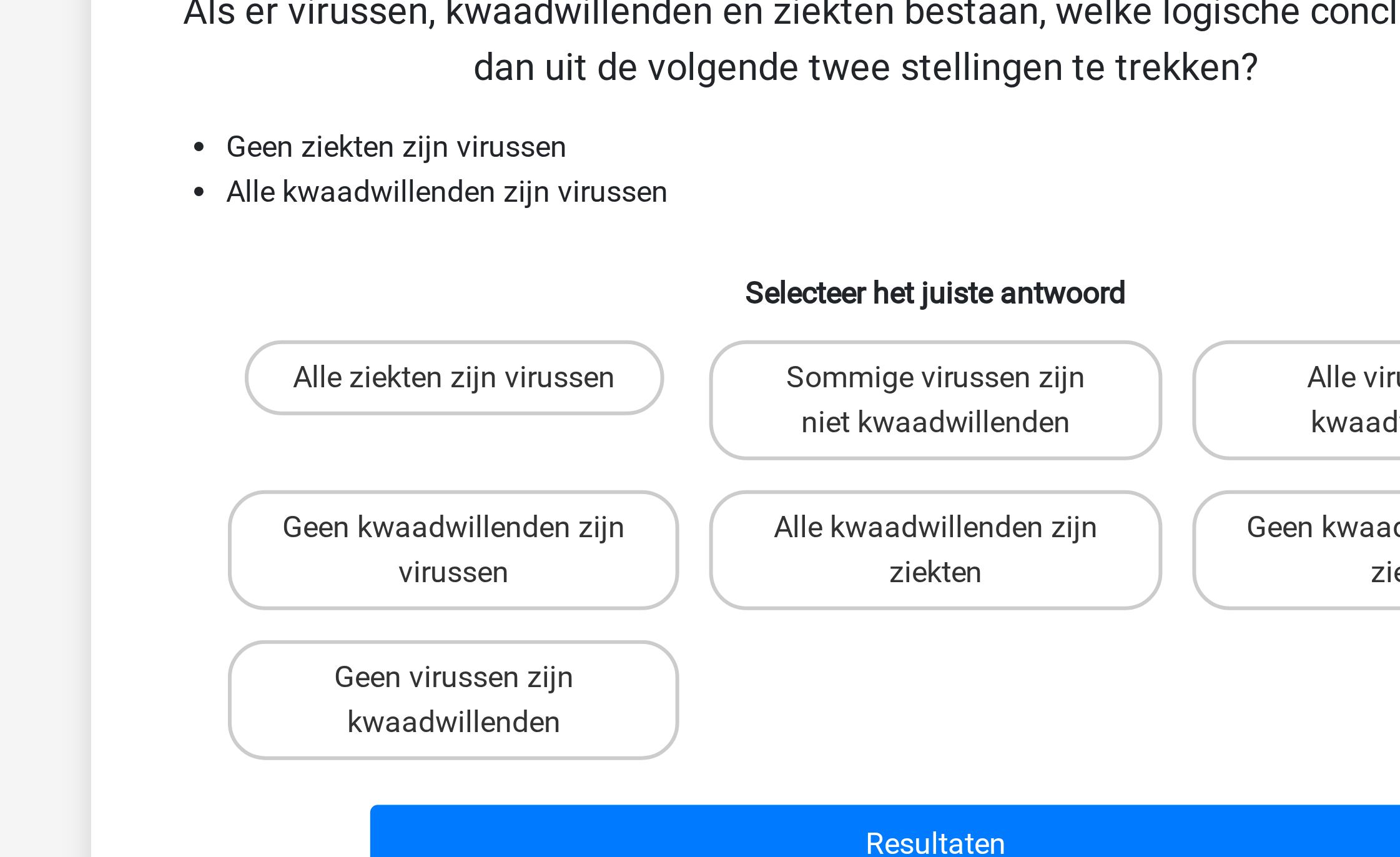
click at [548, 168] on li "Alle kwaadwillenden zijn virussen" at bounding box center [713, 167] width 499 height 15
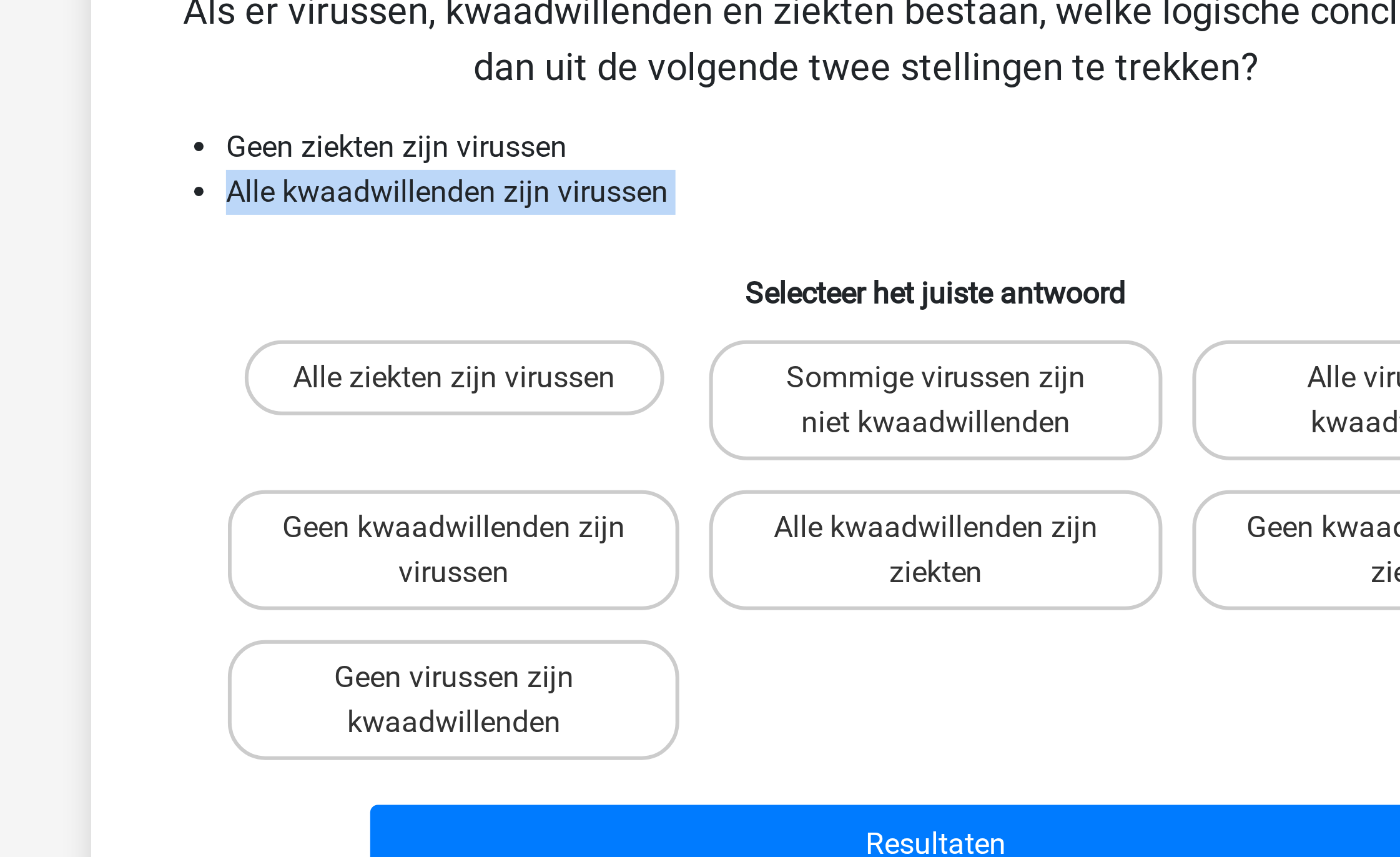
click at [548, 168] on li "Alle kwaadwillenden zijn virussen" at bounding box center [713, 167] width 499 height 15
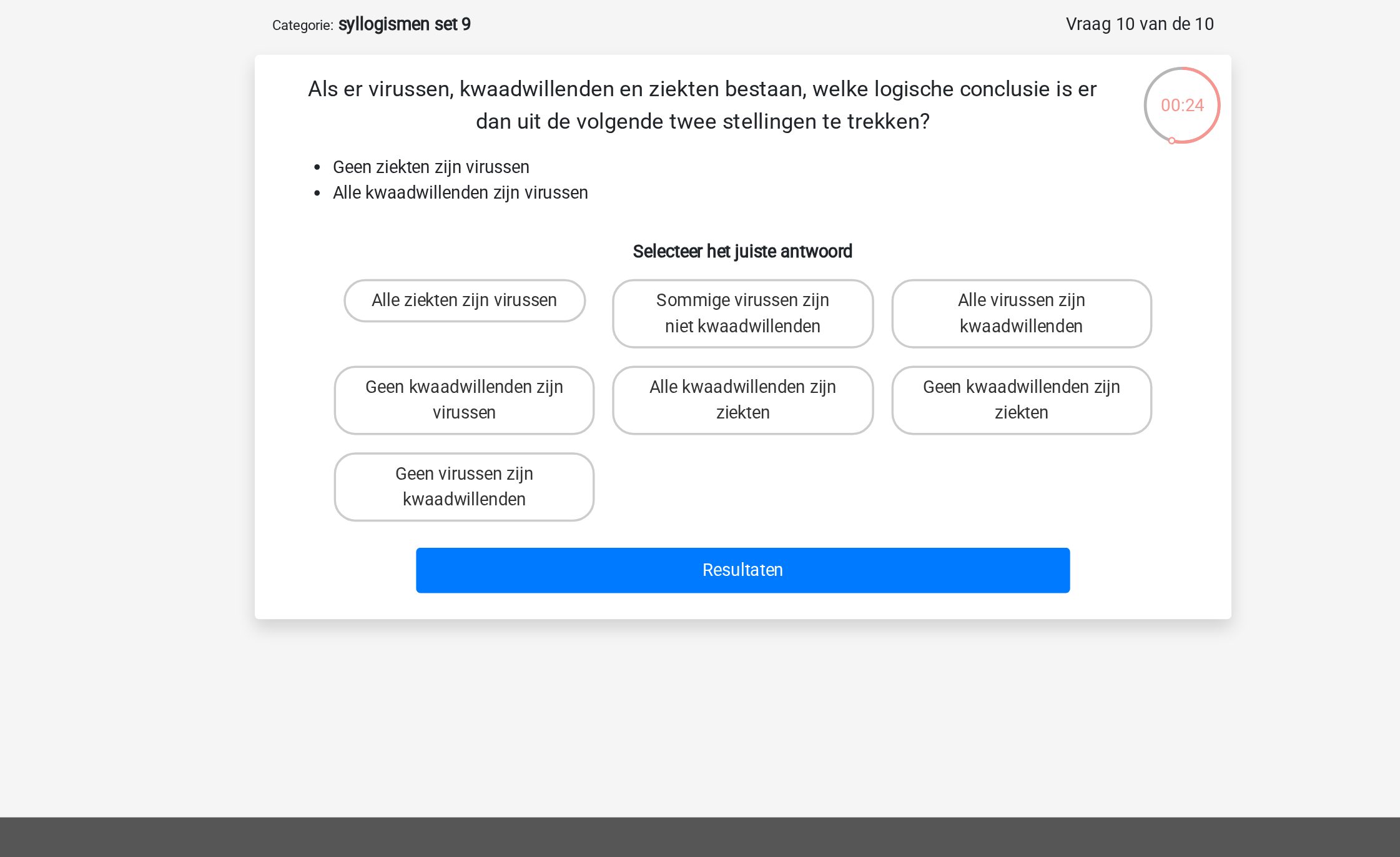
click at [561, 306] on div "Geen kwaadwillenden zijn virussen" at bounding box center [539, 286] width 161 height 50
click at [576, 289] on label "Geen kwaadwillenden zijn virussen" at bounding box center [539, 286] width 151 height 40
click at [548, 287] on input "Geen kwaadwillenden zijn virussen" at bounding box center [544, 283] width 8 height 8
radio input "true"
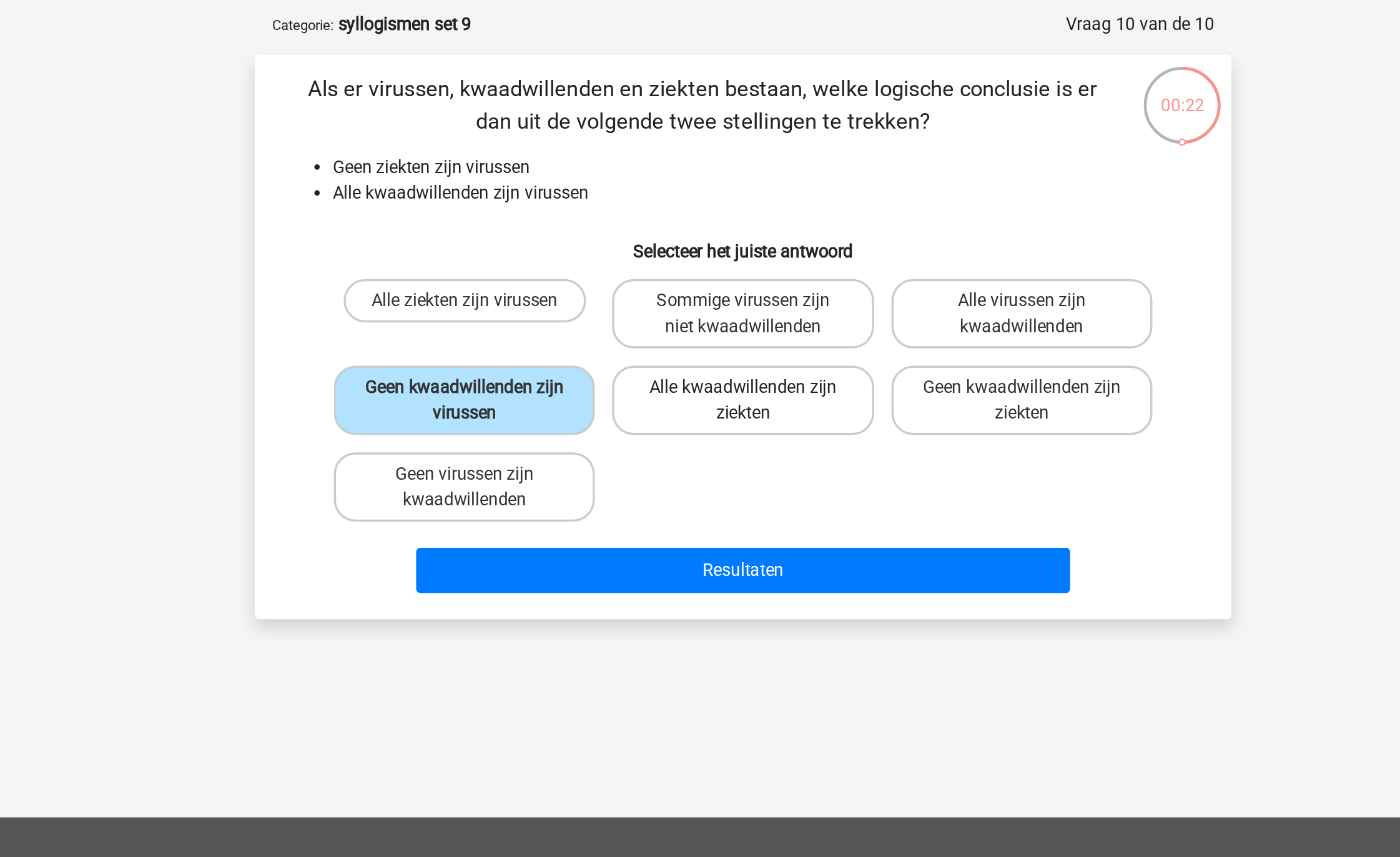
click at [706, 300] on label "Alle kwaadwillenden zijn ziekten" at bounding box center [700, 286] width 151 height 40
click at [706, 287] on input "Alle kwaadwillenden zijn ziekten" at bounding box center [704, 283] width 8 height 8
radio input "true"
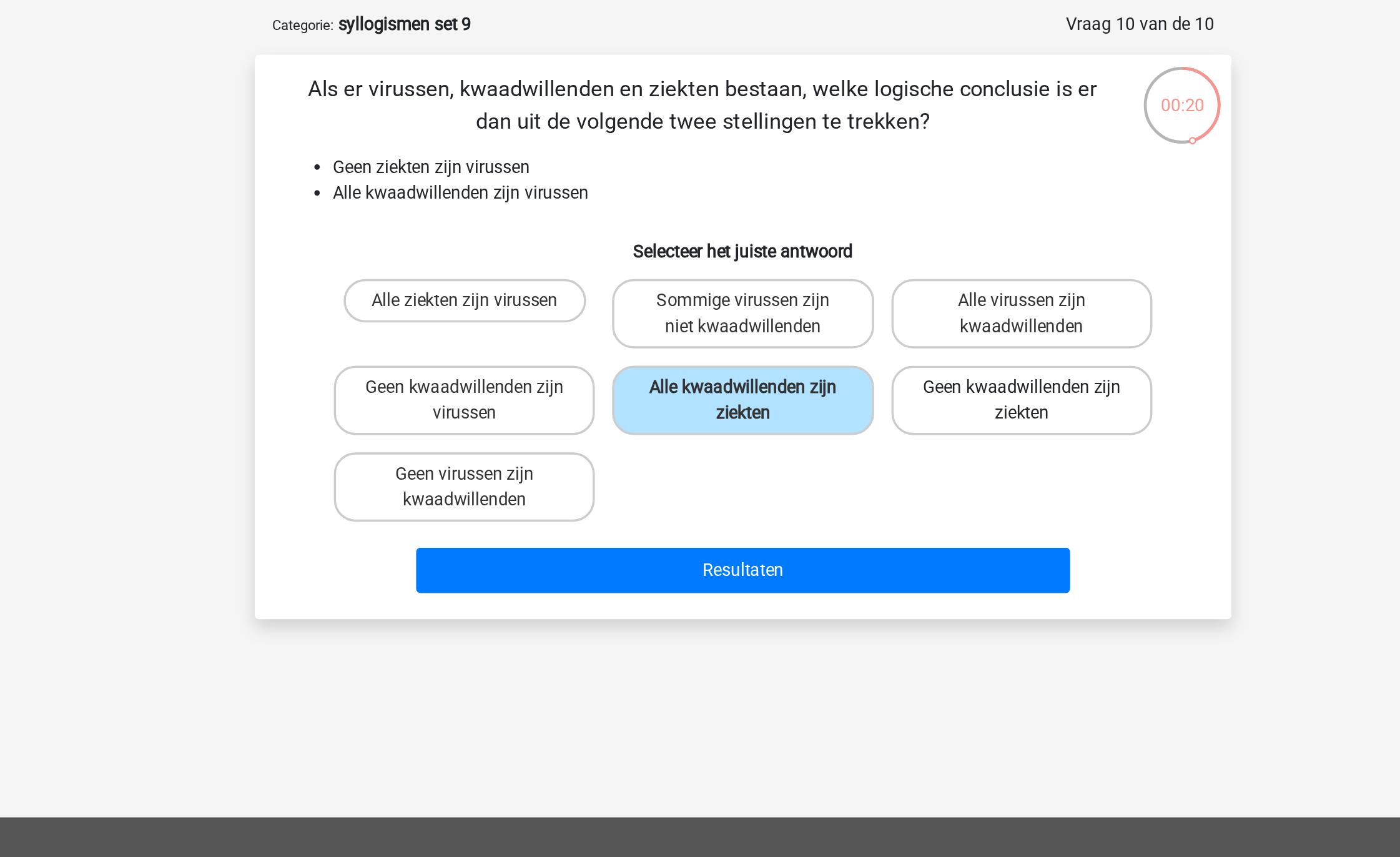
click at [845, 286] on label "Geen kwaadwillenden zijn ziekten" at bounding box center [861, 286] width 151 height 40
click at [861, 286] on input "Geen kwaadwillenden zijn ziekten" at bounding box center [865, 283] width 8 height 8
radio input "true"
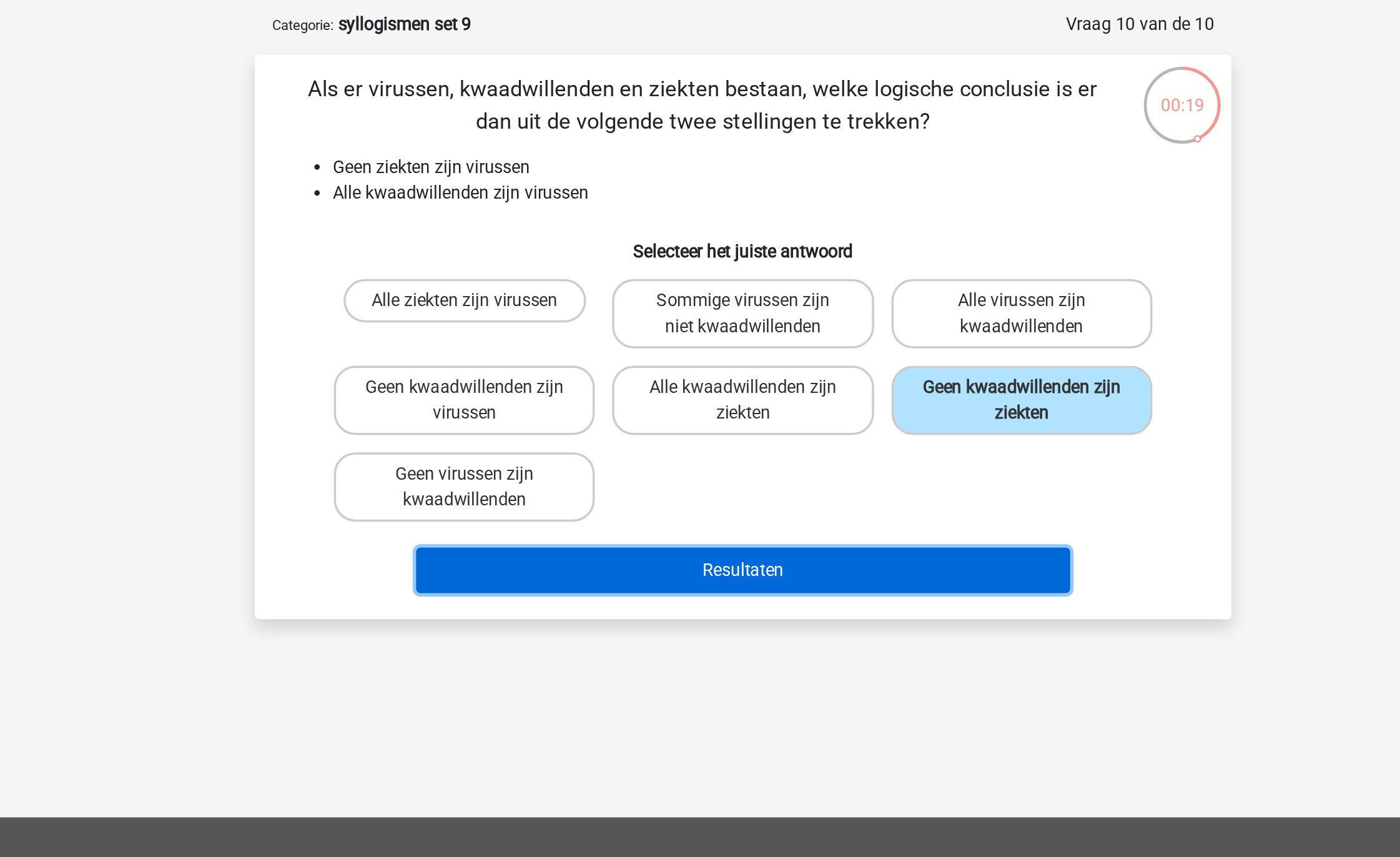
click at [776, 387] on button "Resultaten" at bounding box center [700, 384] width 378 height 26
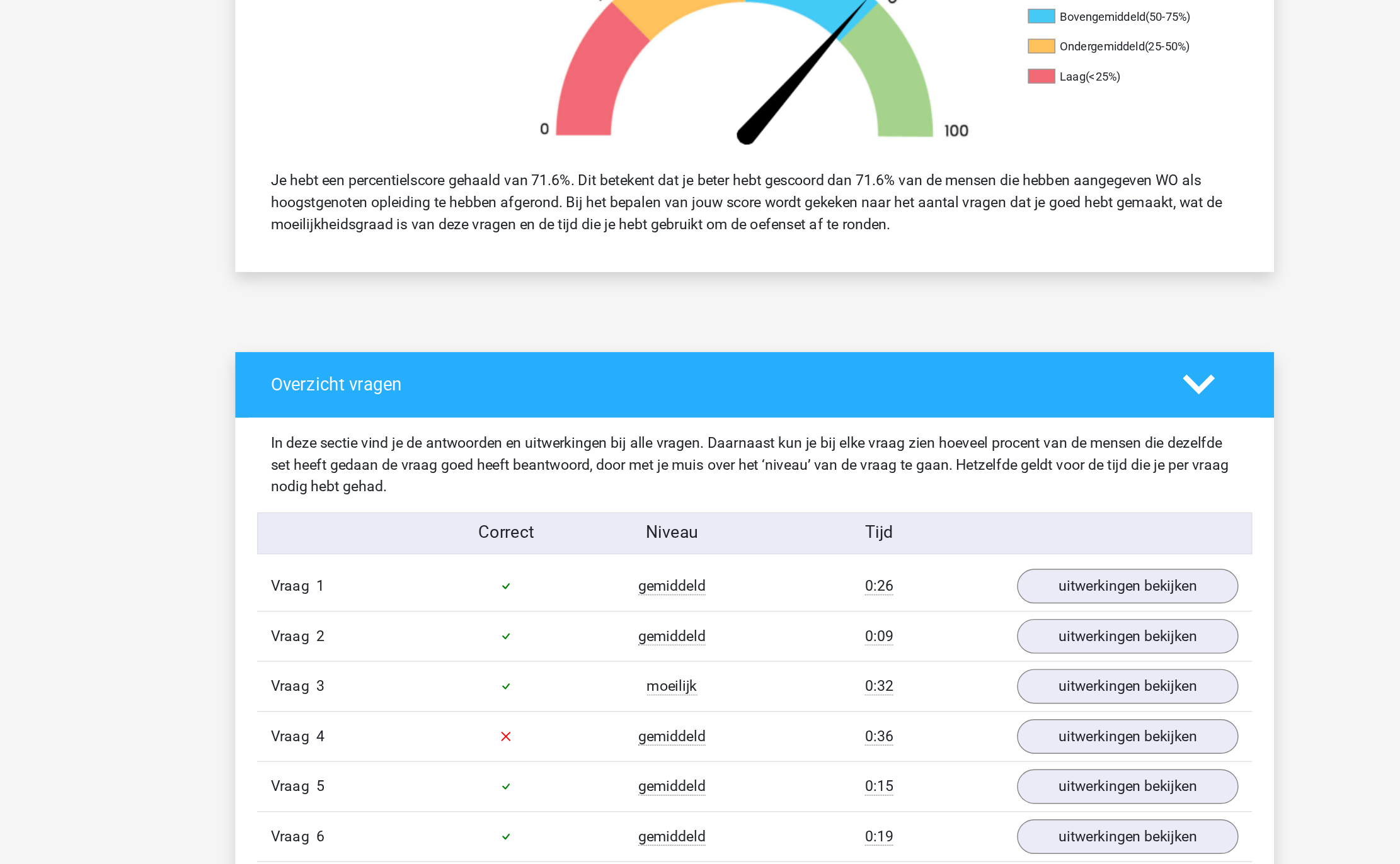
scroll to position [510, 0]
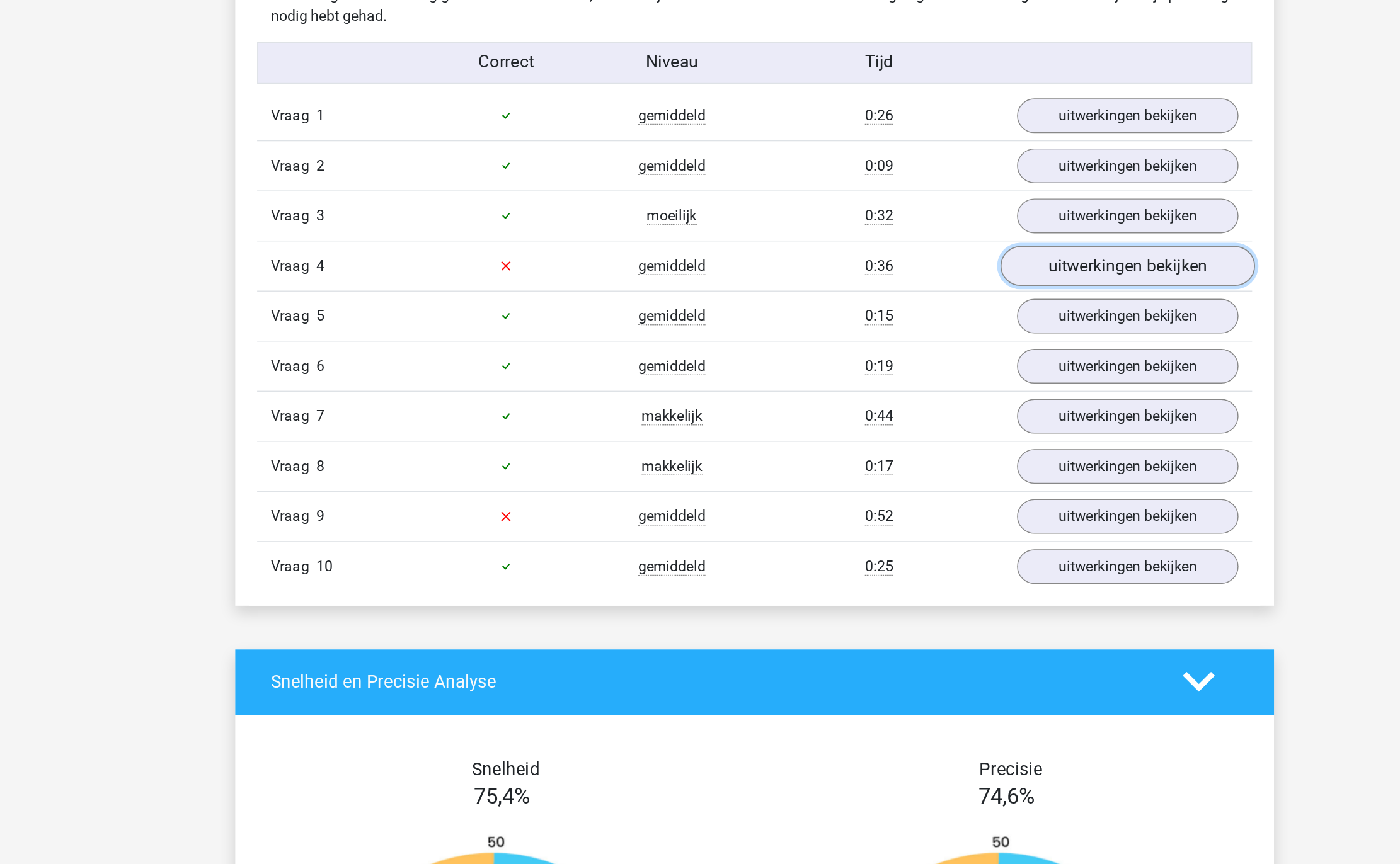
click at [934, 446] on link "uitwerkingen bekijken" at bounding box center [957, 450] width 176 height 28
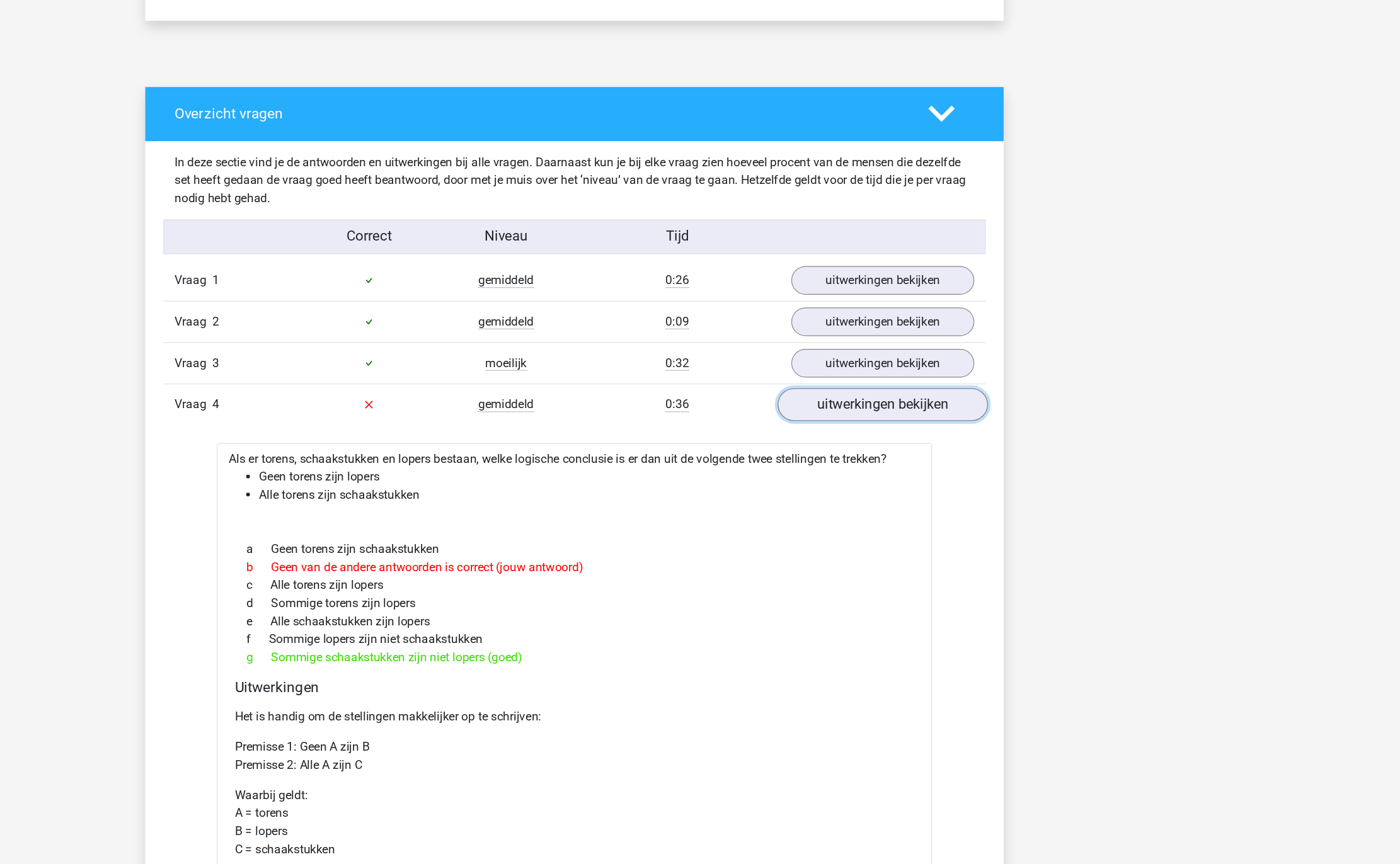
click at [940, 446] on link "uitwerkingen bekijken" at bounding box center [957, 450] width 176 height 28
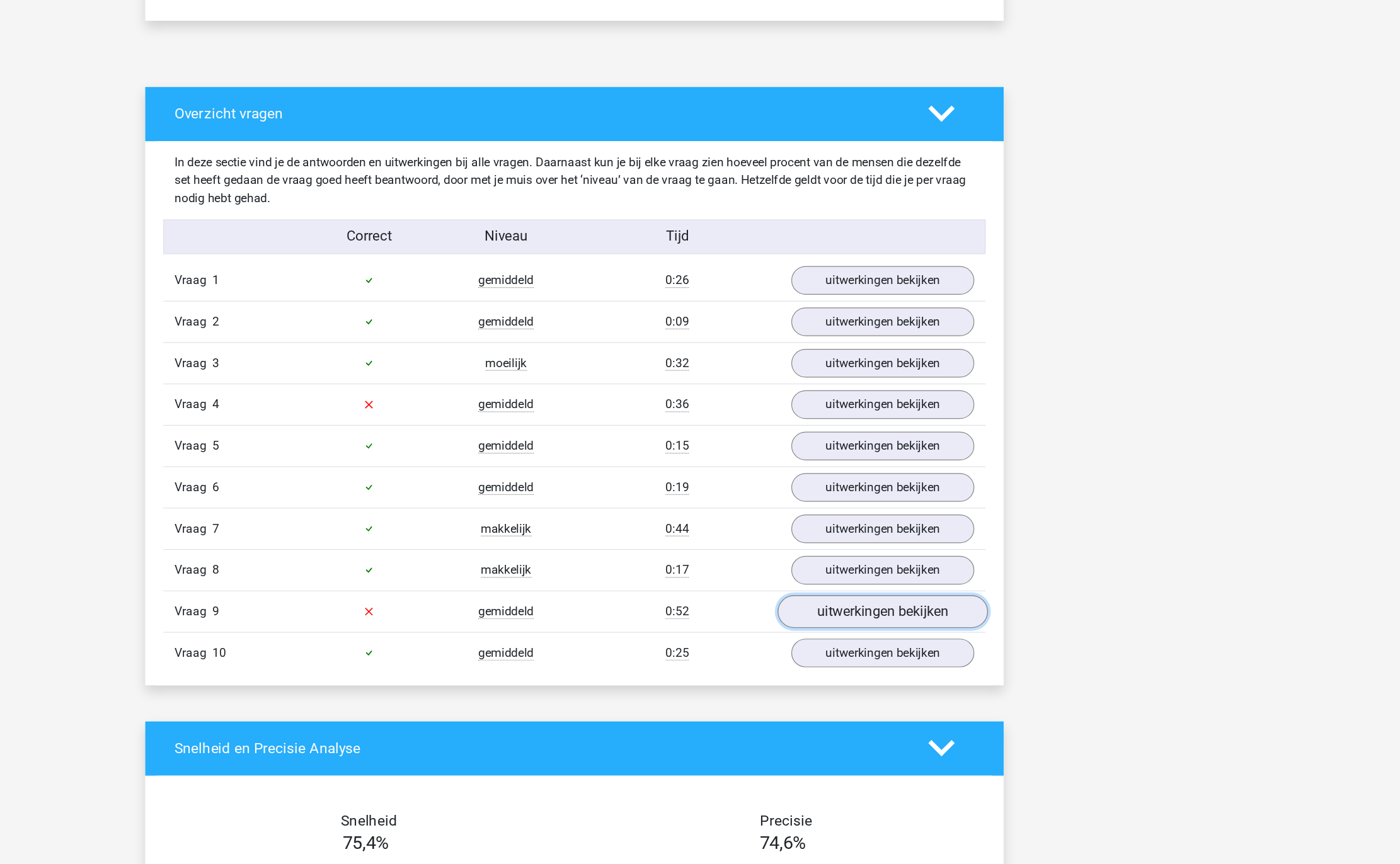
click at [937, 634] on link "uitwerkingen bekijken" at bounding box center [957, 623] width 176 height 28
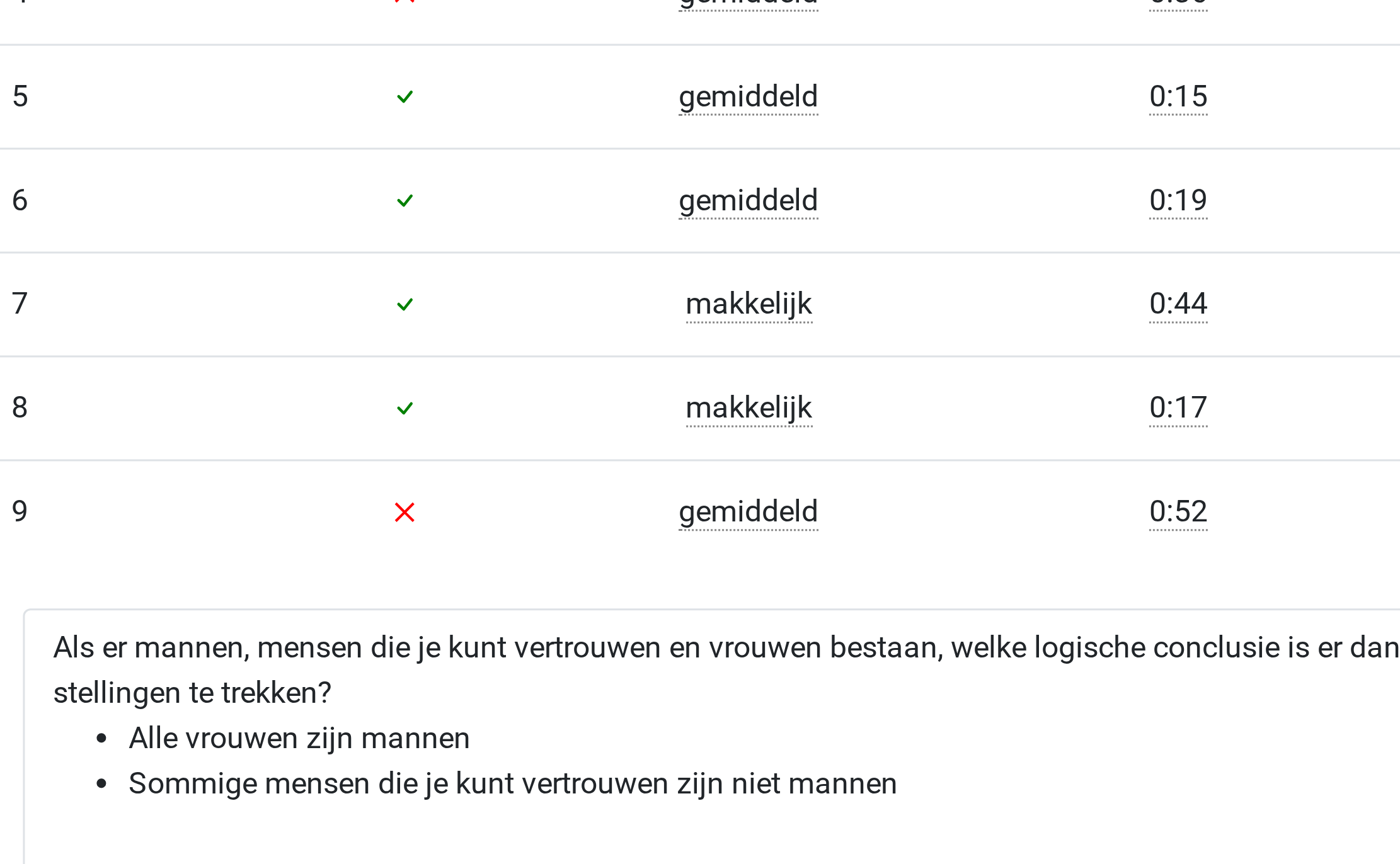
scroll to position [536, 0]
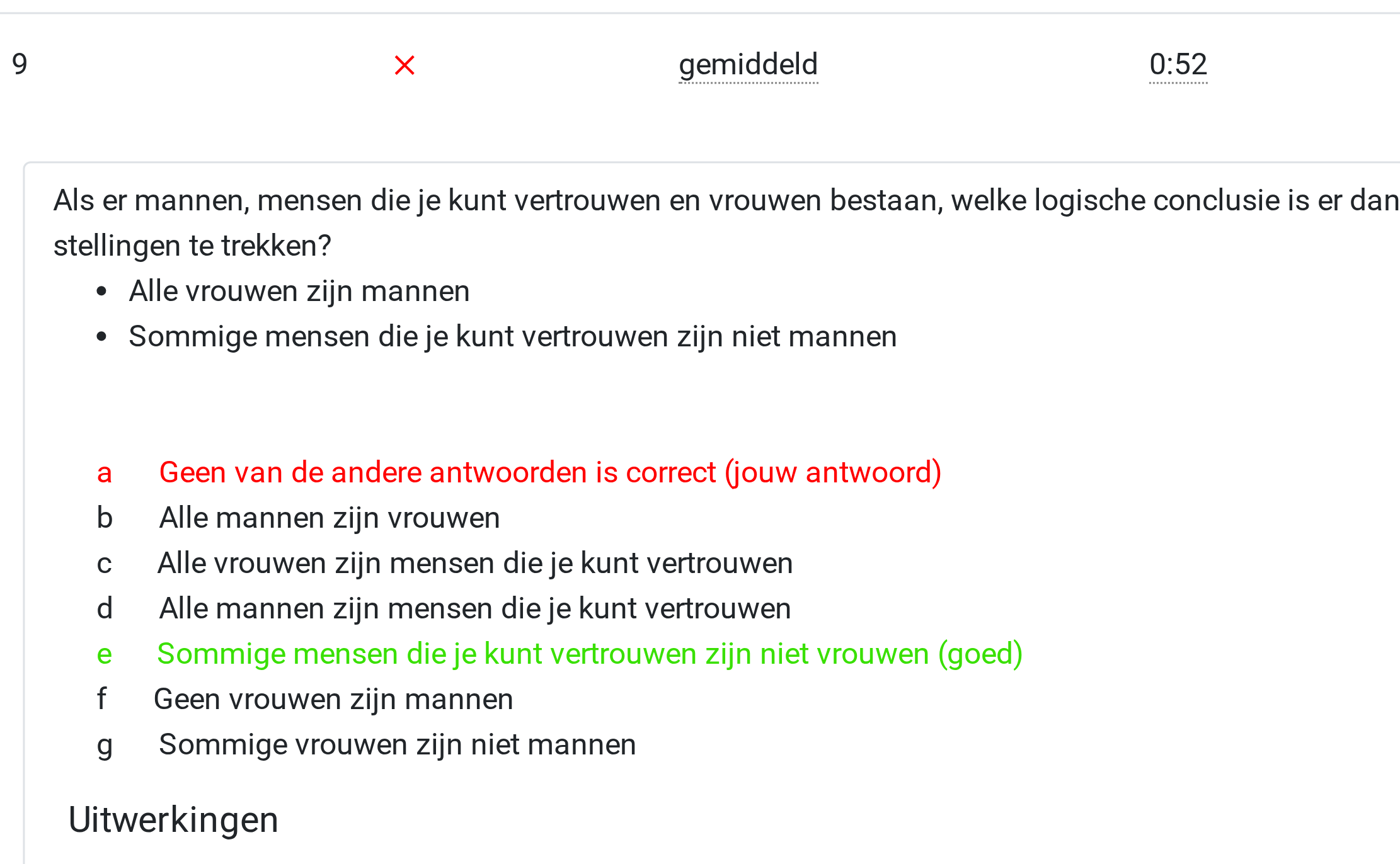
click at [511, 801] on div "e Sommige mensen die je kunt vertrouwen zijn niet vrouwen (goed)" at bounding box center [700, 794] width 568 height 15
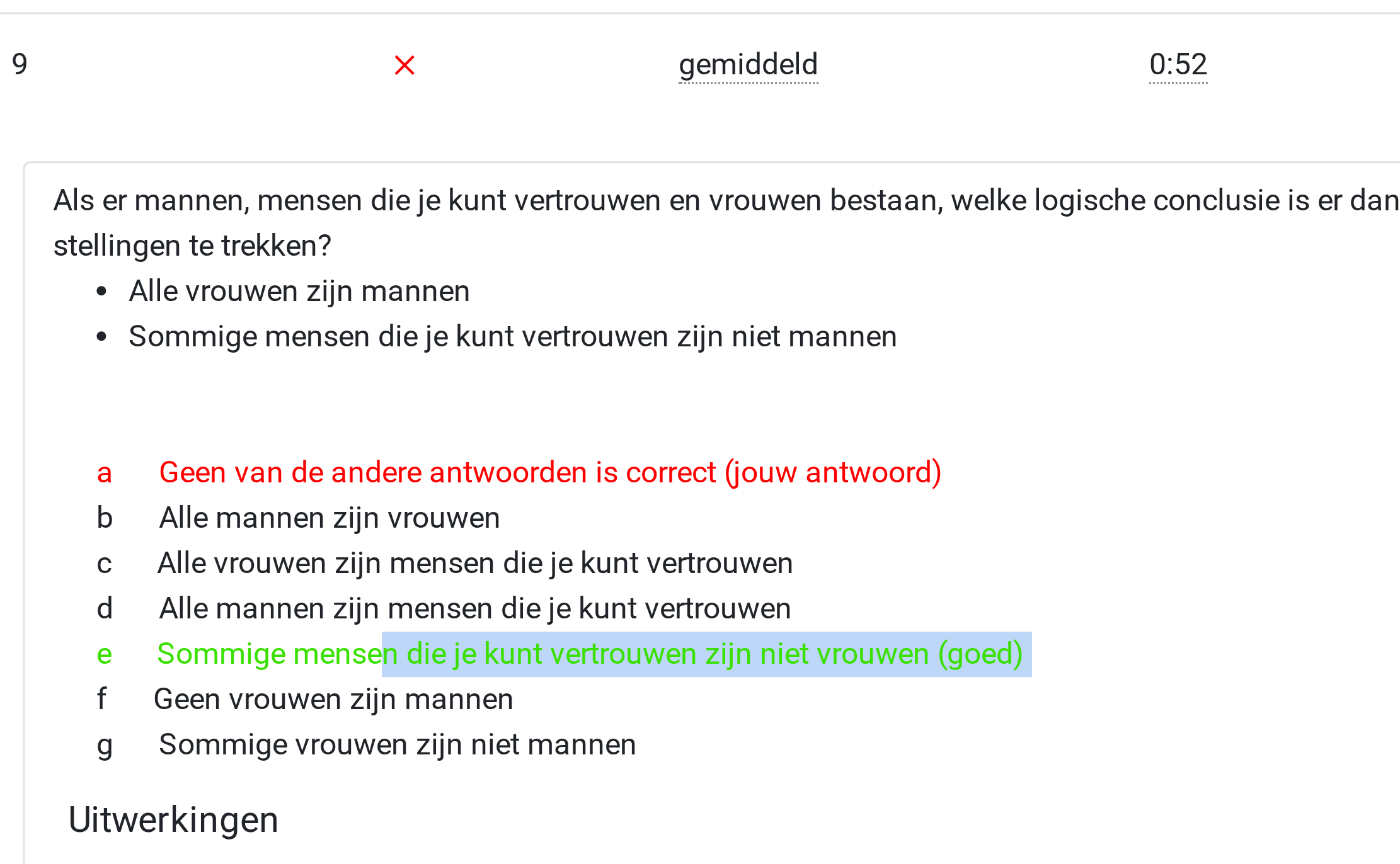
click at [511, 801] on div "e Sommige mensen die je kunt vertrouwen zijn niet vrouwen (goed)" at bounding box center [700, 794] width 568 height 15
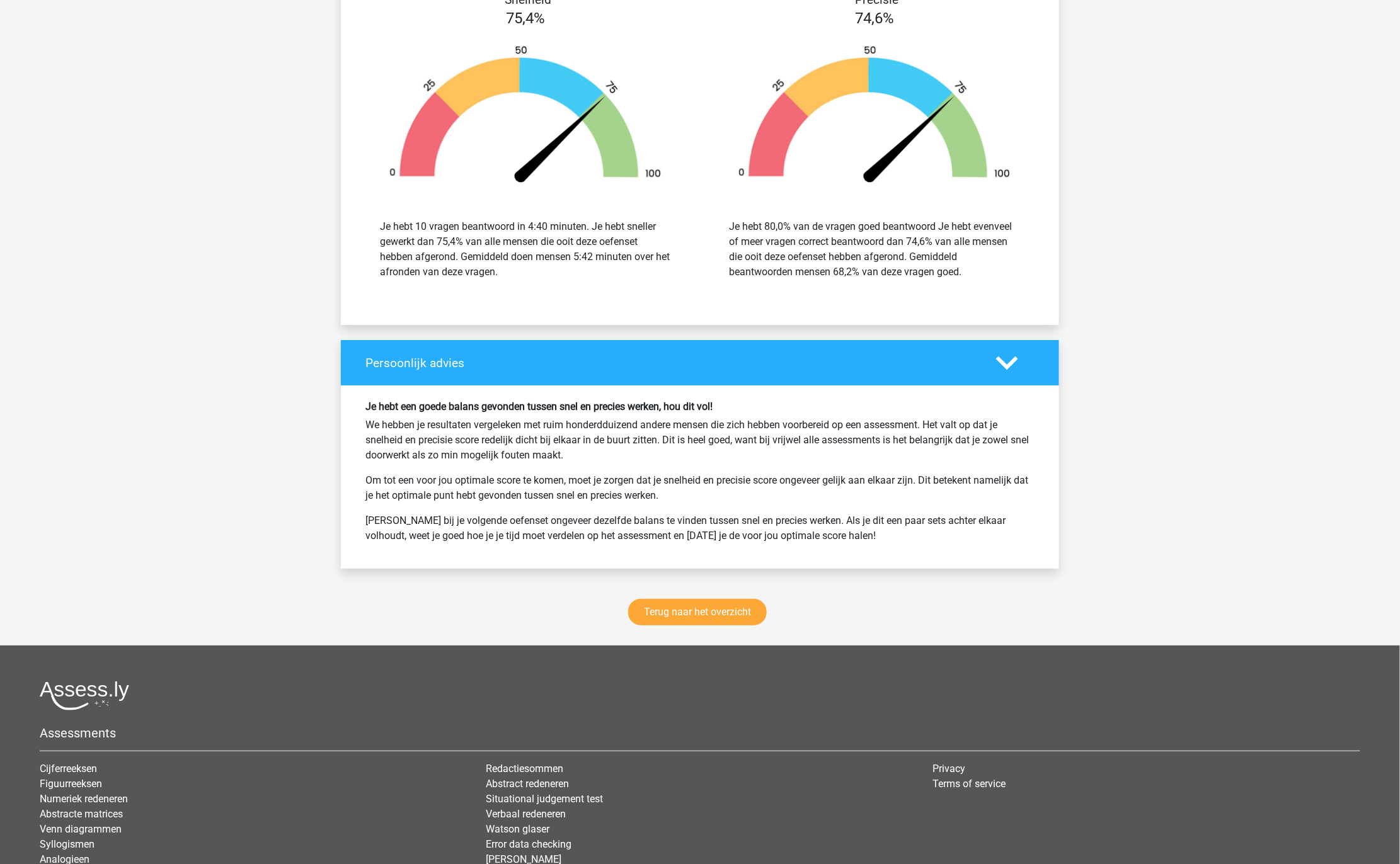
scroll to position [1839, 0]
click at [669, 619] on link "Terug naar het overzicht" at bounding box center [697, 613] width 138 height 26
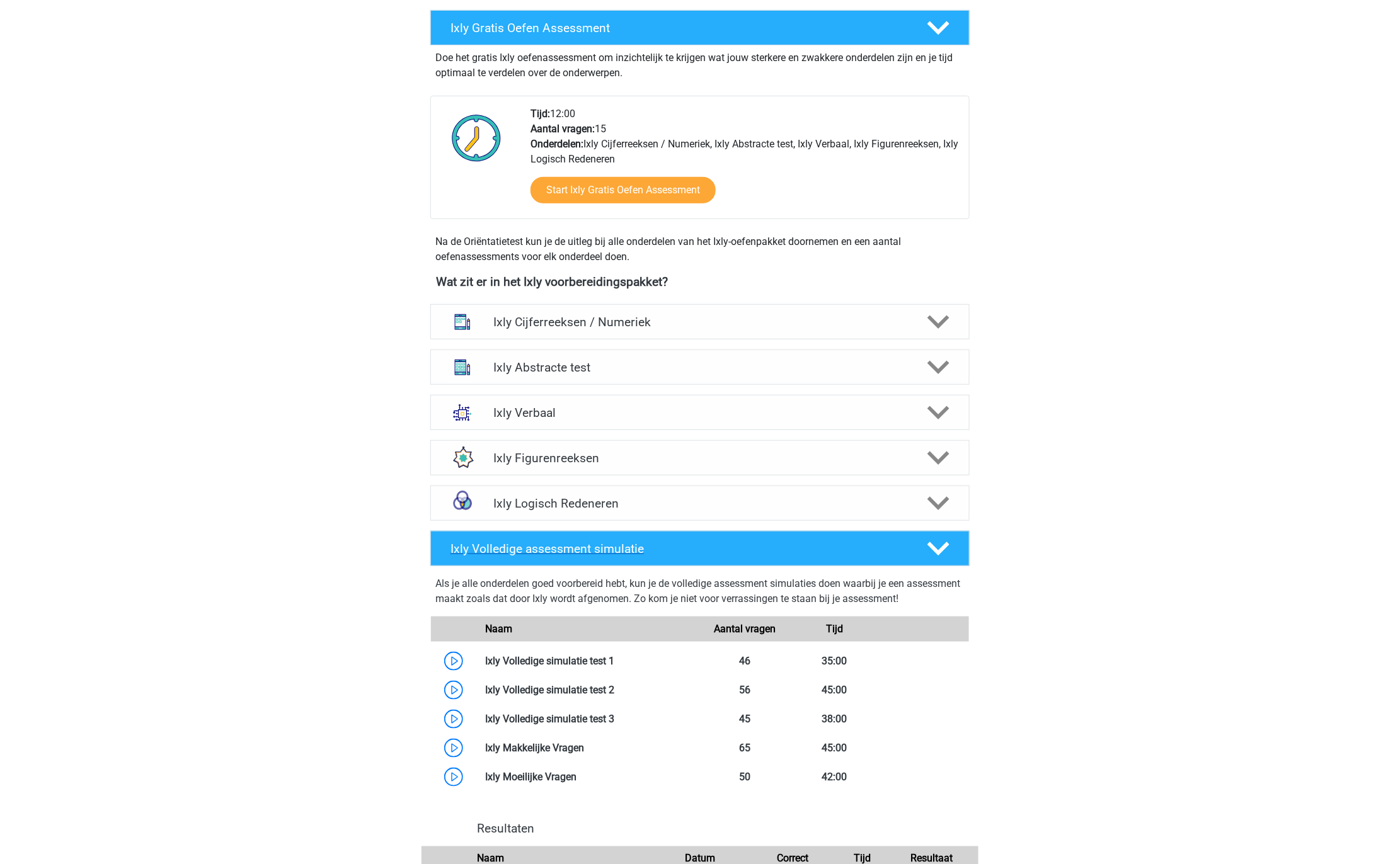
scroll to position [481, 0]
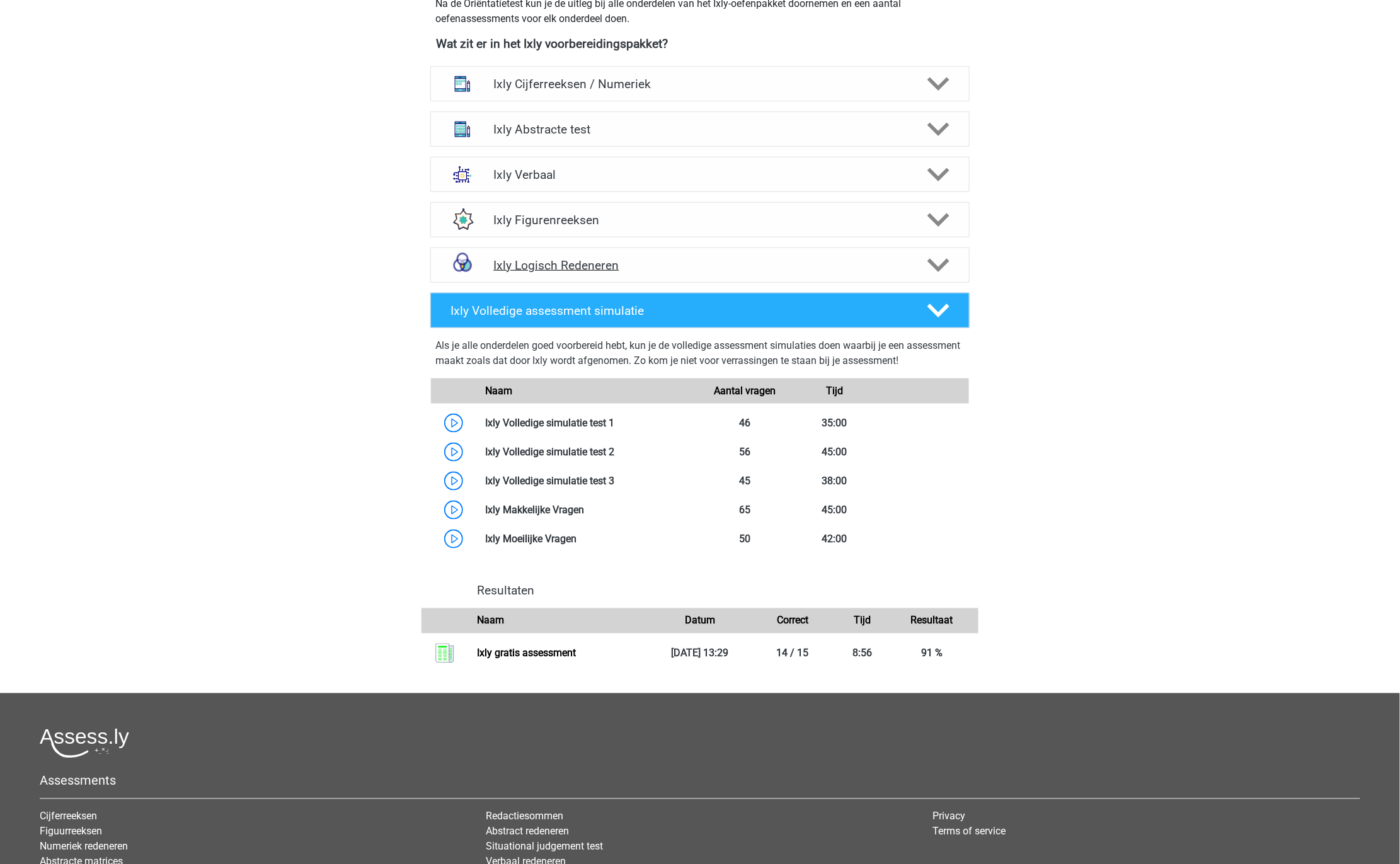
click at [678, 272] on h4 "Ixly Logisch Redeneren" at bounding box center [700, 265] width 413 height 14
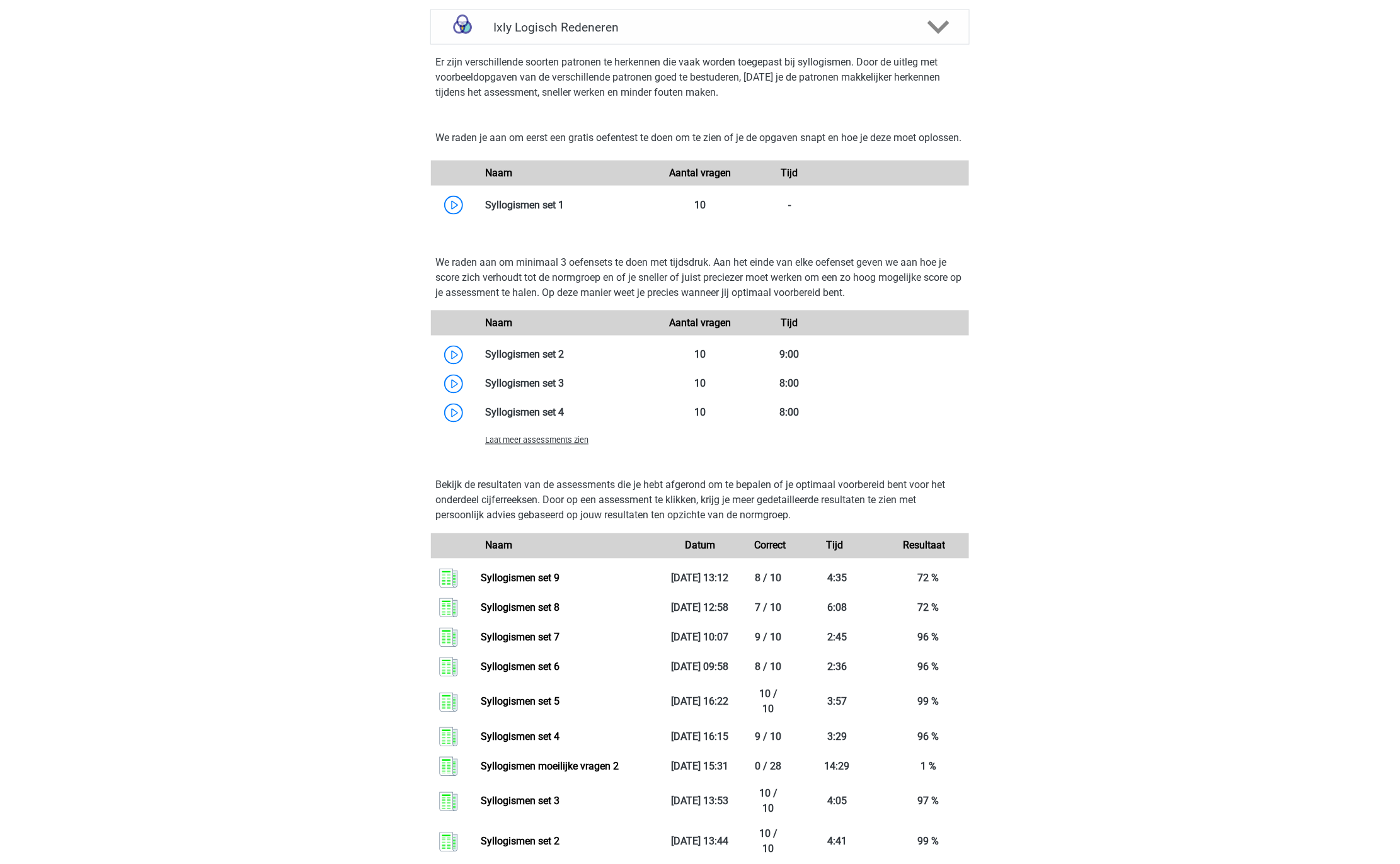
scroll to position [999, 0]
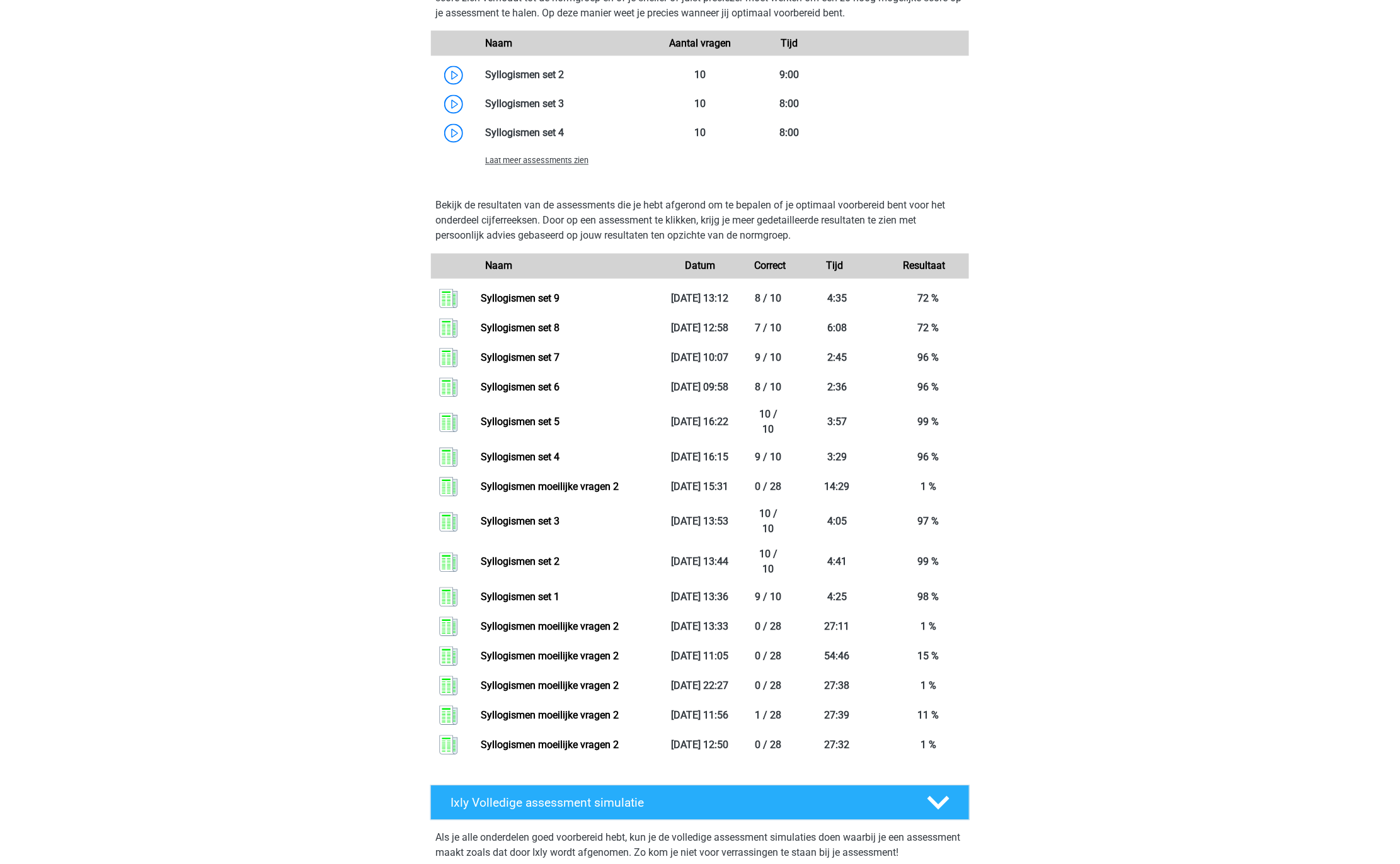
click at [552, 165] on span "Laat meer assessments zien" at bounding box center [537, 161] width 103 height 9
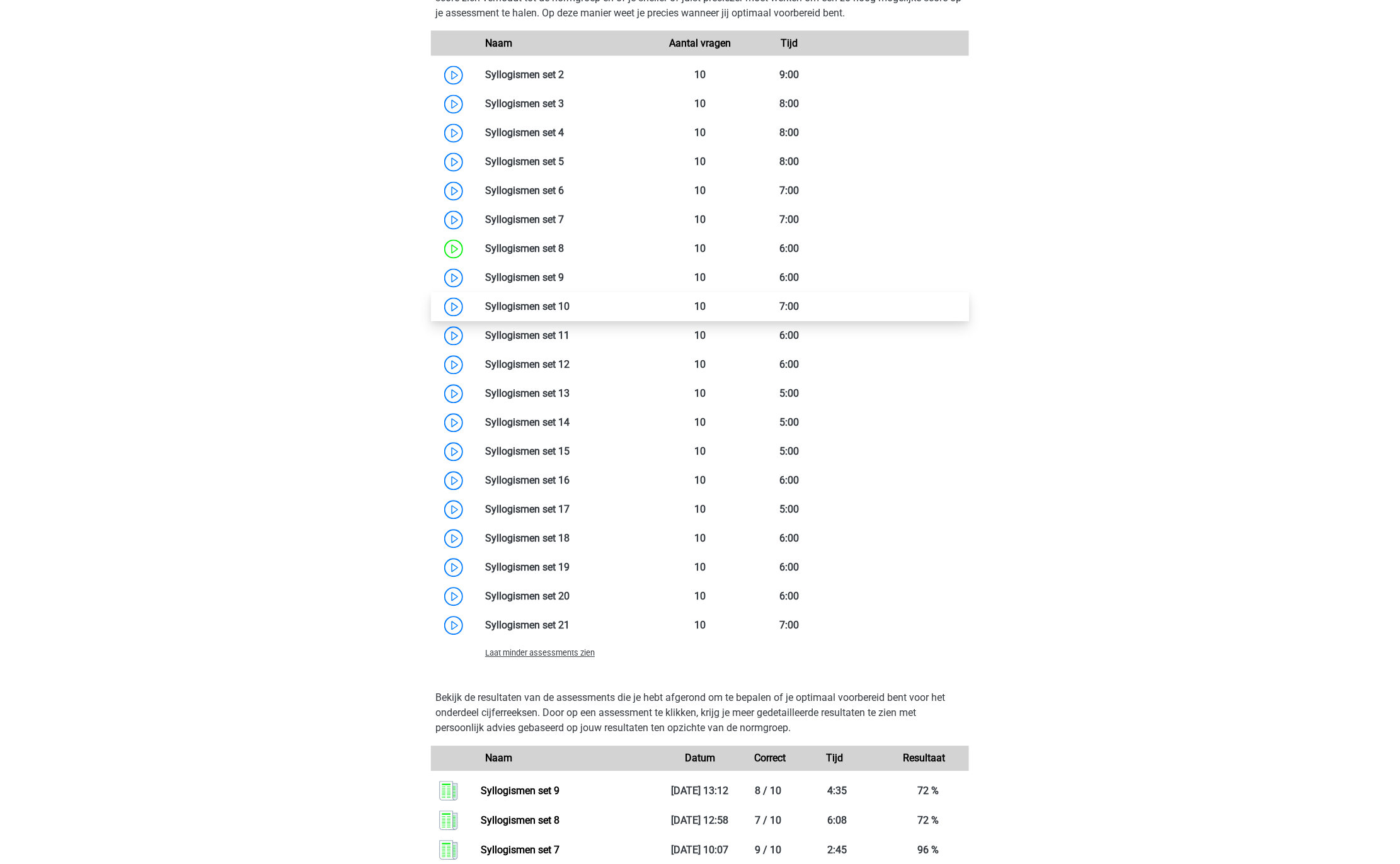
click at [569, 313] on link at bounding box center [569, 307] width 0 height 12
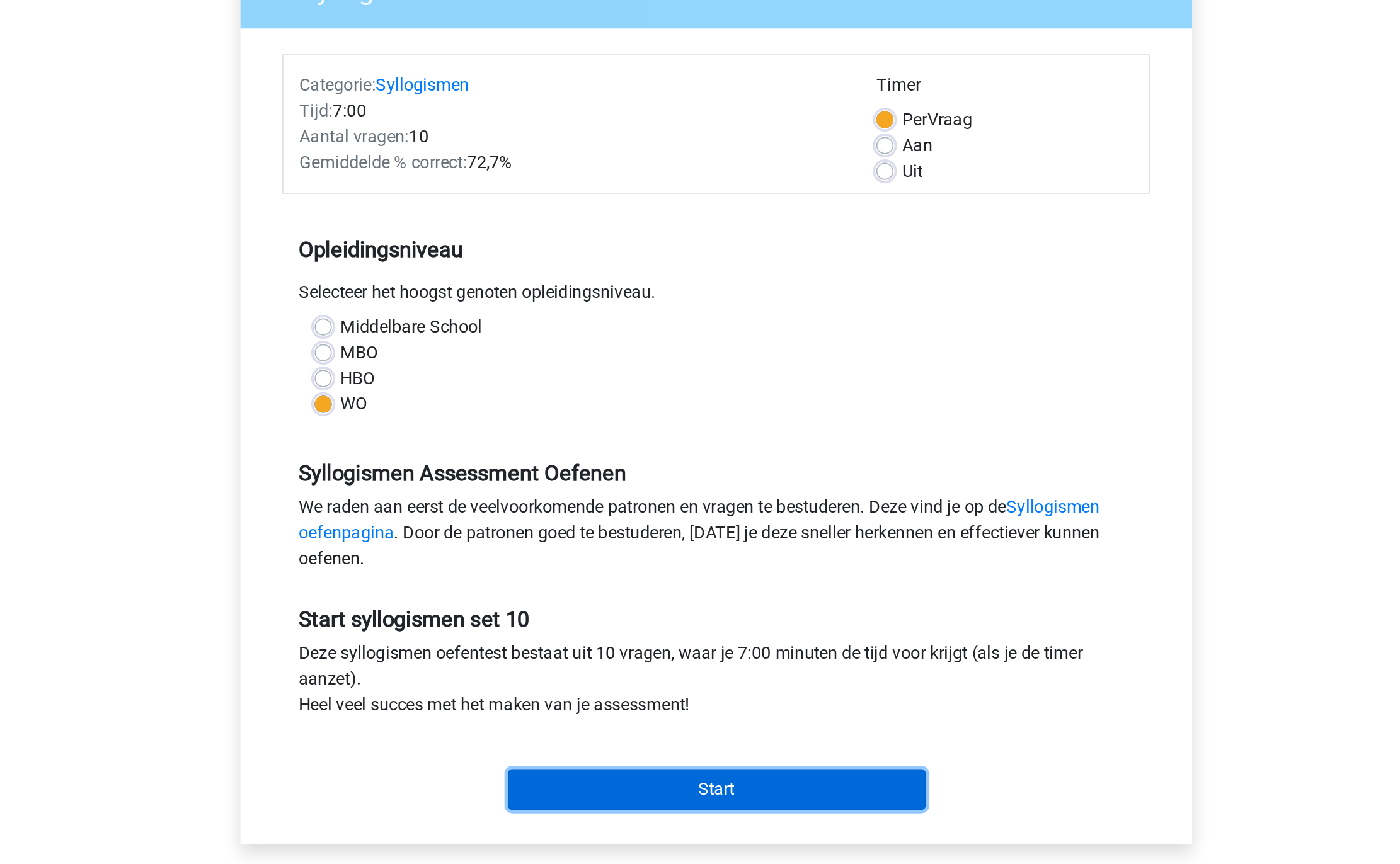
click at [654, 596] on input "Start" at bounding box center [700, 594] width 245 height 24
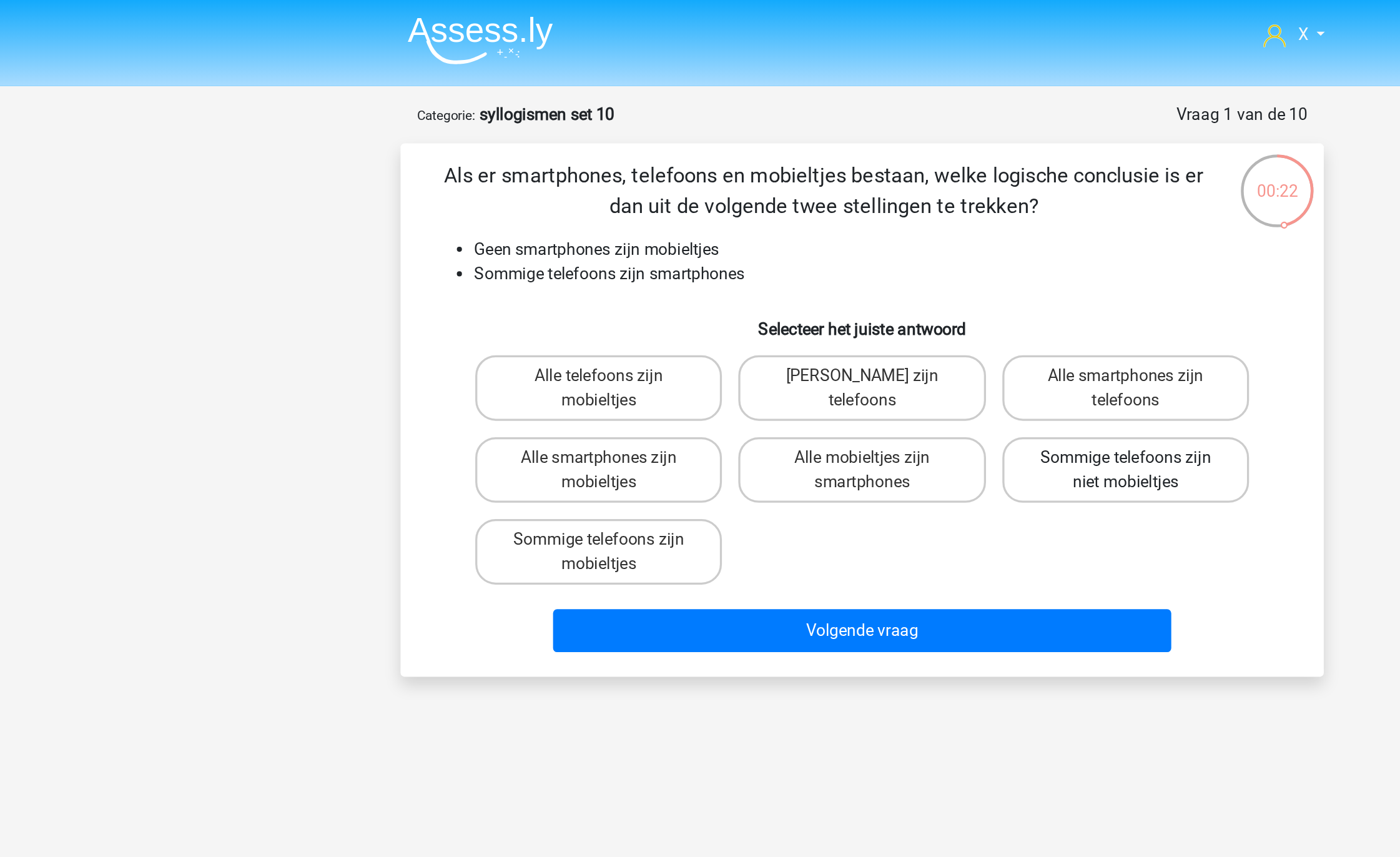
click at [842, 284] on label "Sommige telefoons zijn niet mobieltjes" at bounding box center [861, 286] width 151 height 40
click at [861, 284] on input "Sommige telefoons zijn niet mobieltjes" at bounding box center [865, 283] width 8 height 8
radio input "true"
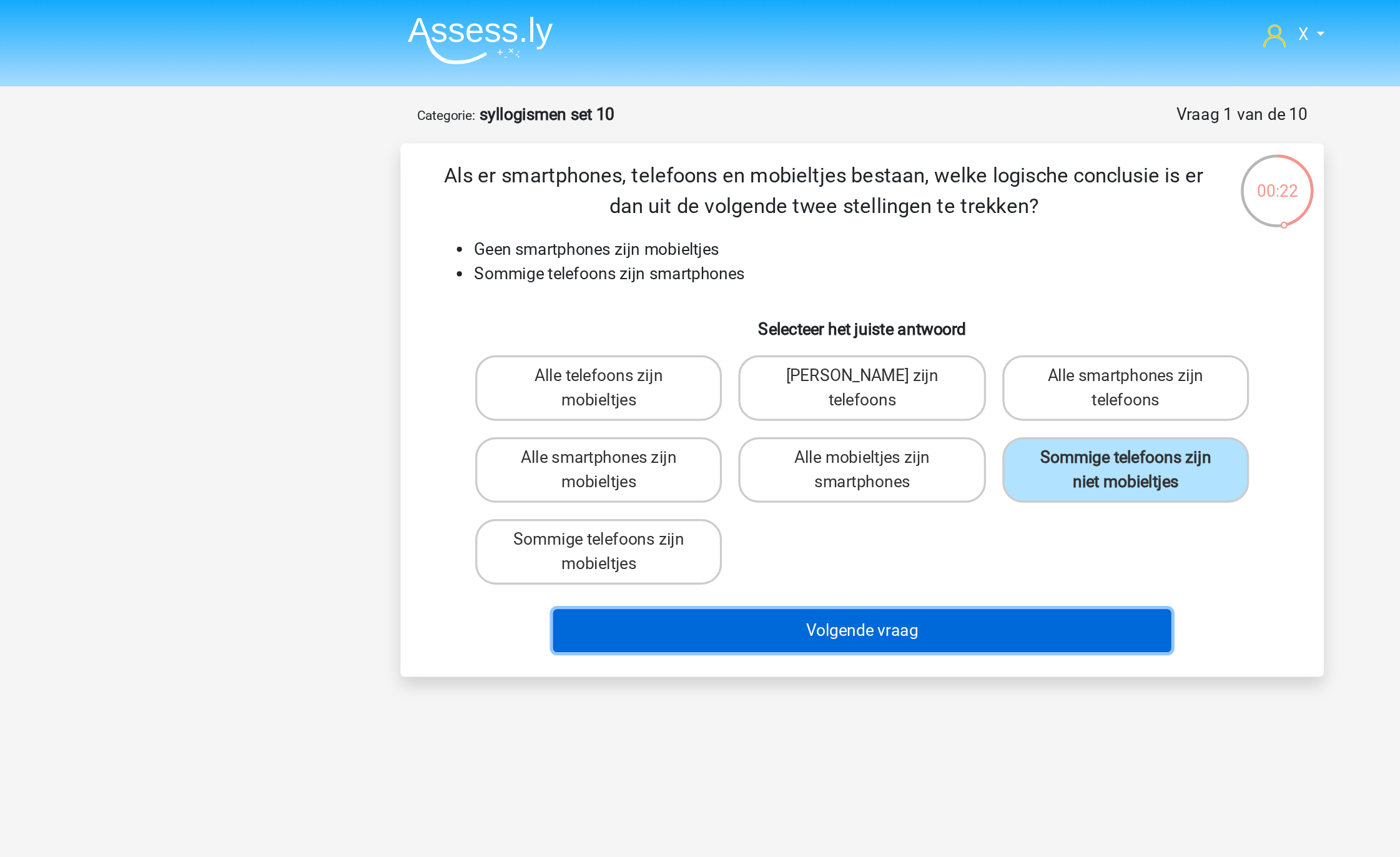
click at [772, 384] on button "Volgende vraag" at bounding box center [700, 384] width 378 height 26
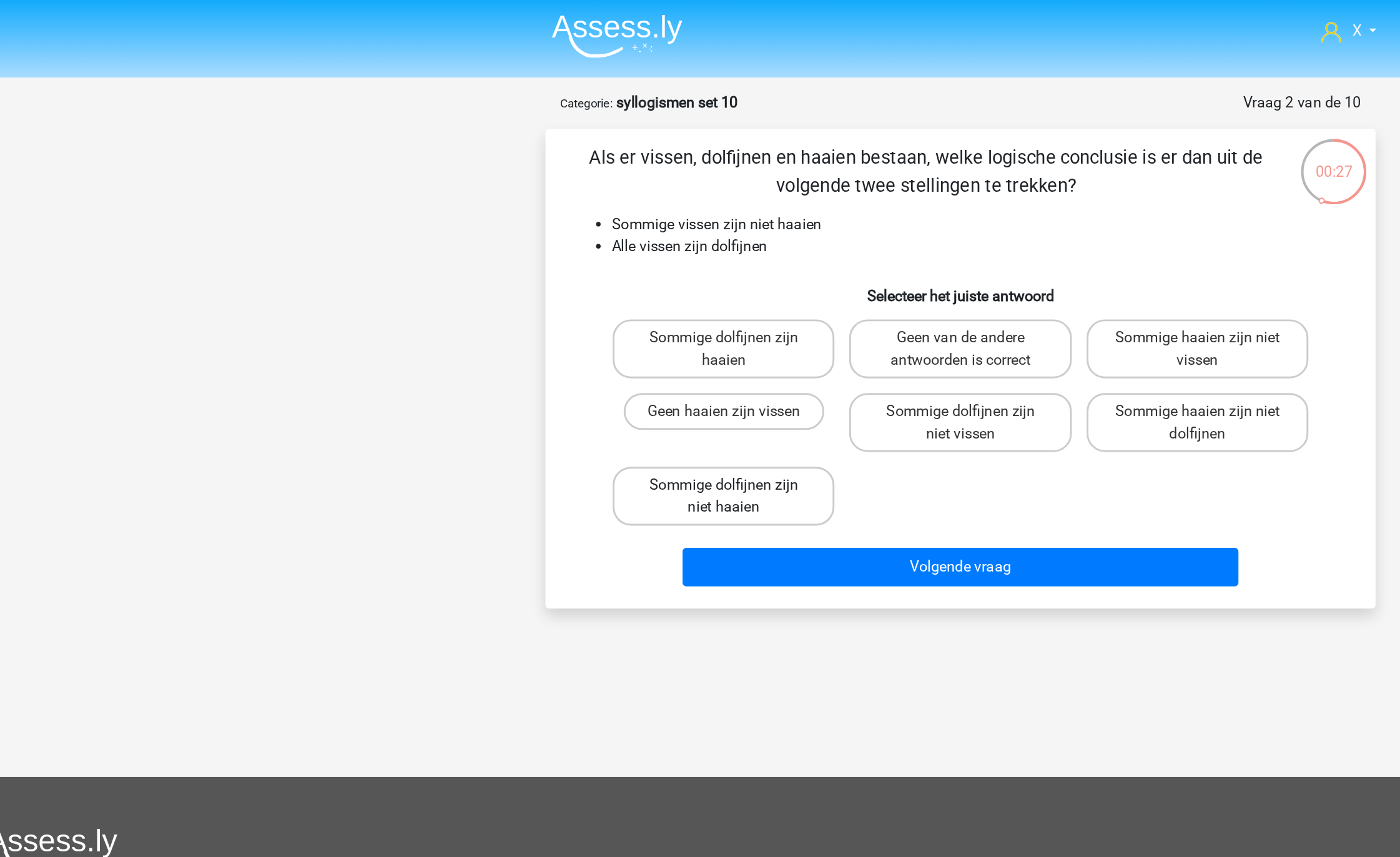
click at [587, 339] on label "Sommige dolfijnen zijn niet haaien" at bounding box center [539, 336] width 151 height 40
click at [548, 337] on input "Sommige dolfijnen zijn niet haaien" at bounding box center [544, 333] width 8 height 8
radio input "true"
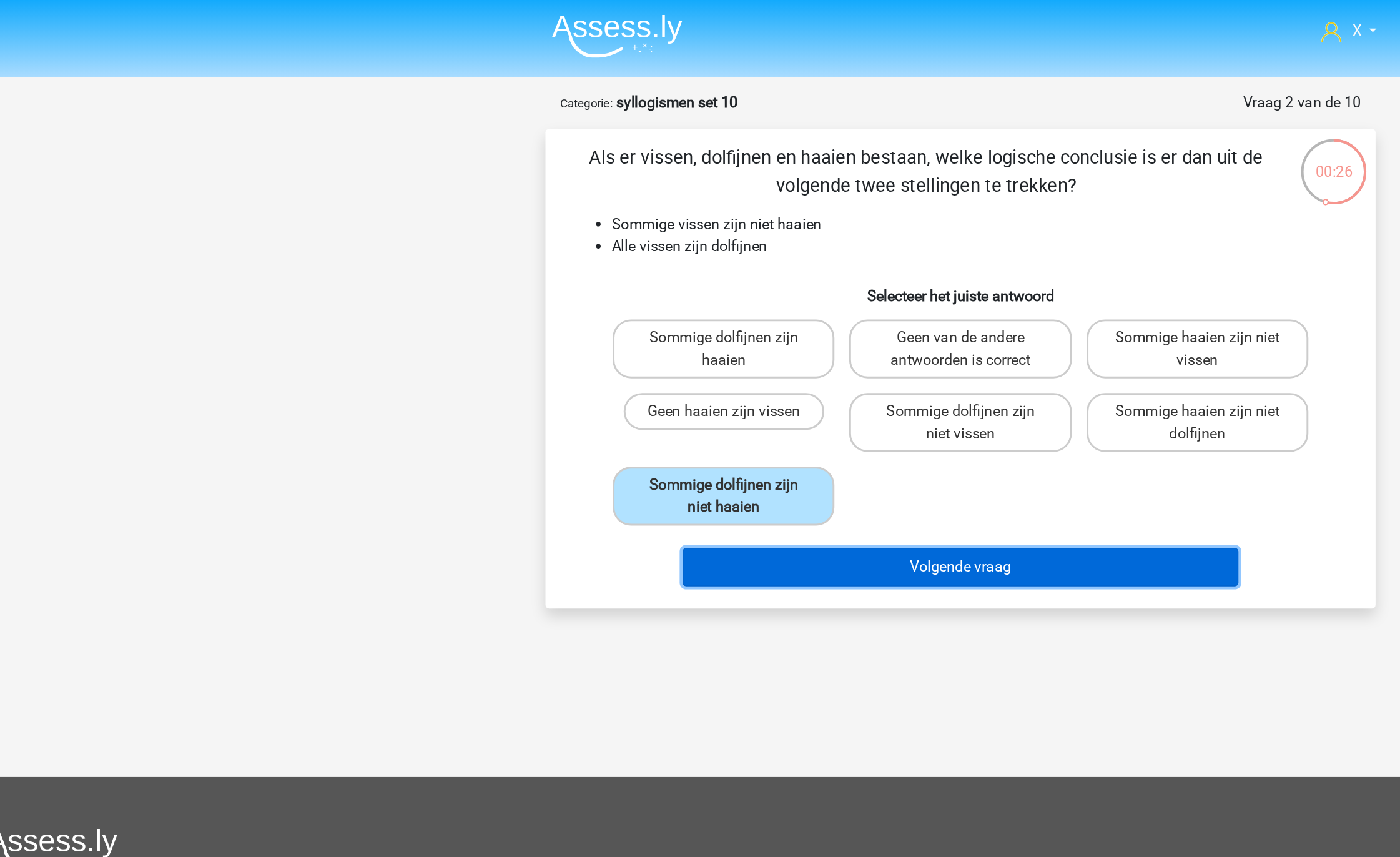
click at [598, 385] on button "Volgende vraag" at bounding box center [700, 384] width 378 height 26
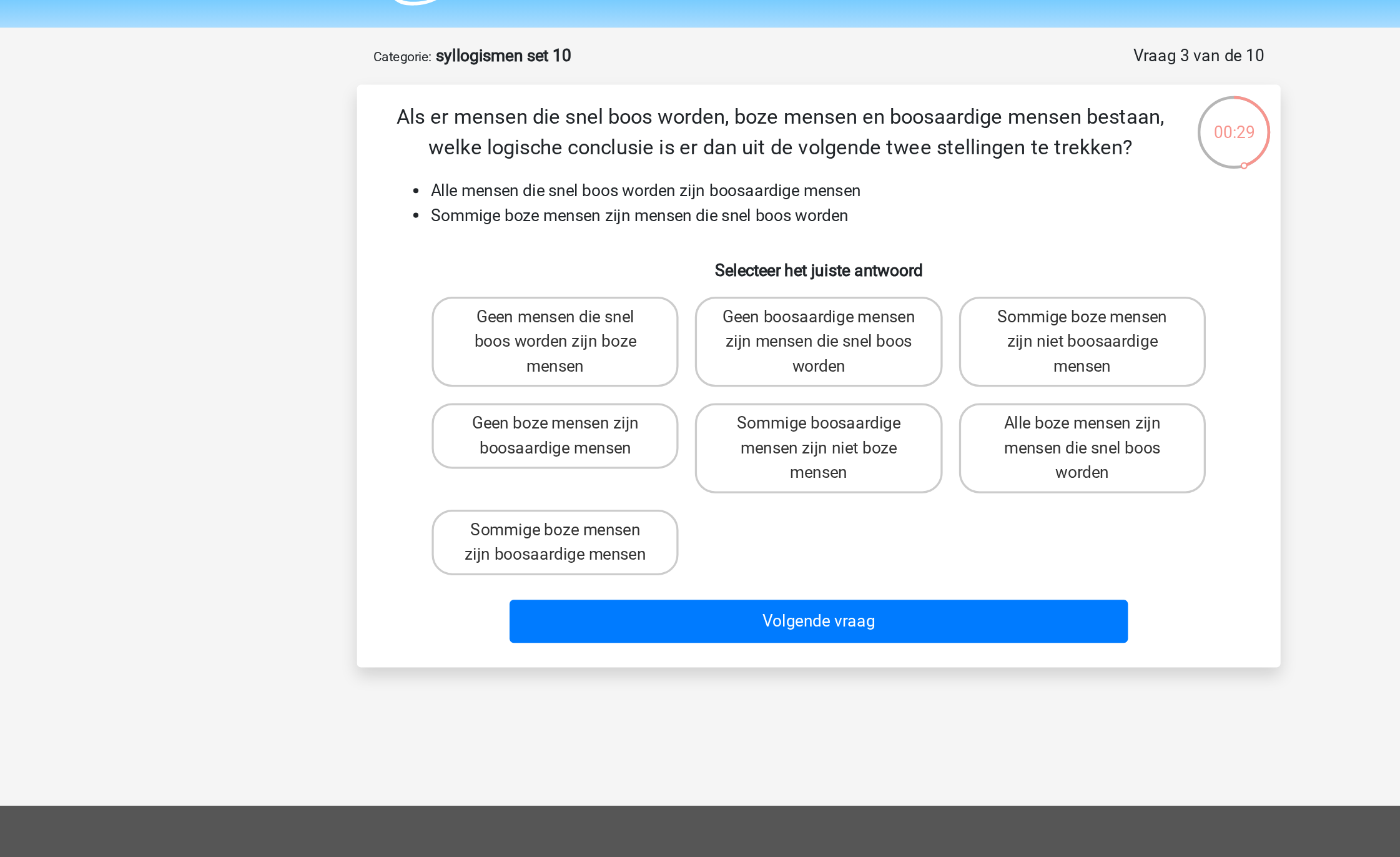
click at [472, 169] on li "Sommige boze mensen zijn mensen die snel boos worden" at bounding box center [713, 167] width 499 height 15
drag, startPoint x: 472, startPoint y: 169, endPoint x: 569, endPoint y: 169, distance: 97.0
click at [571, 169] on li "Sommige boze mensen zijn mensen die snel boos worden" at bounding box center [713, 167] width 499 height 15
click at [554, 302] on label "Geen boze mensen zijn boosaardige mensen" at bounding box center [539, 301] width 151 height 40
click at [548, 302] on input "Geen boze mensen zijn boosaardige mensen" at bounding box center [544, 298] width 8 height 8
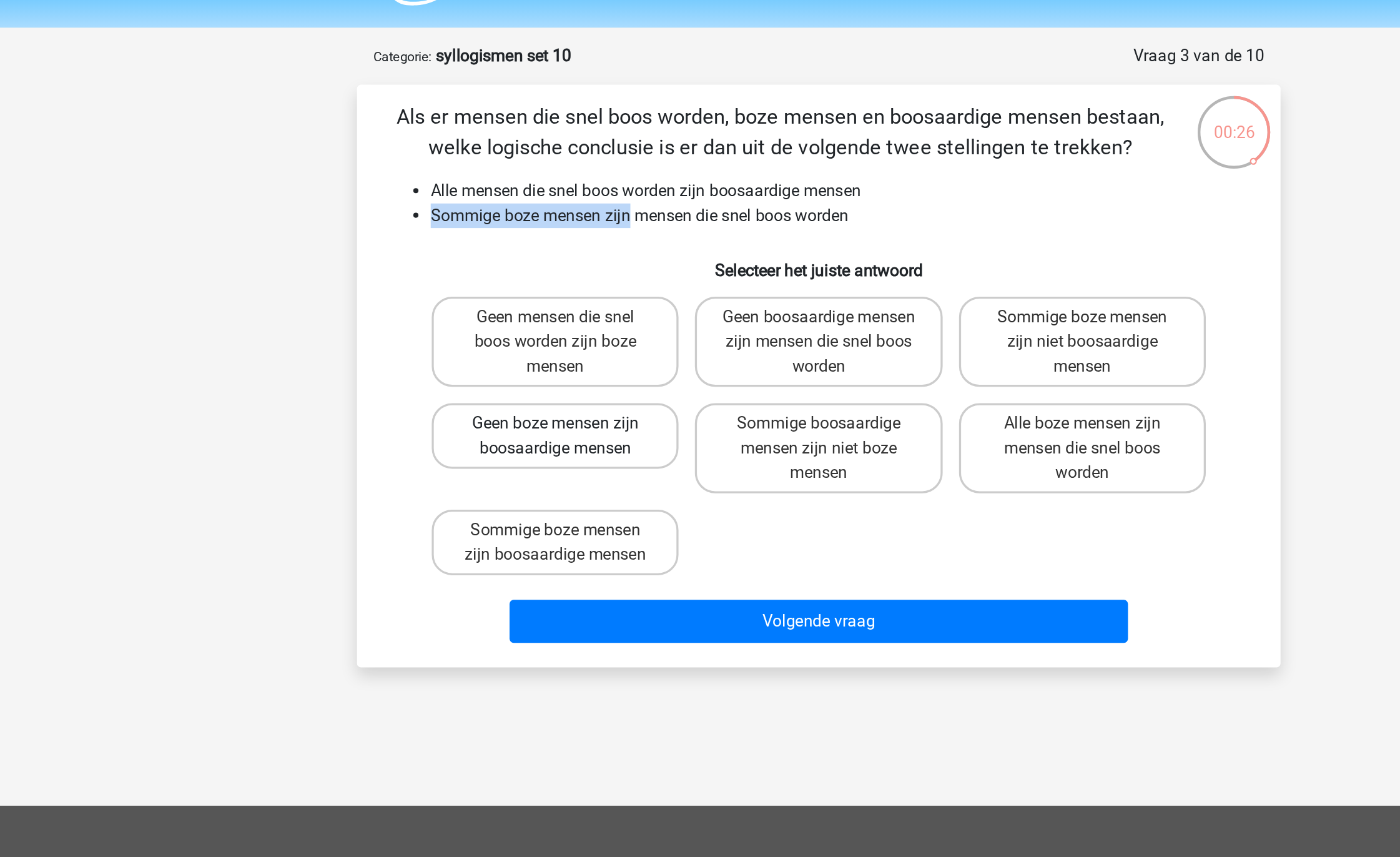
radio input "true"
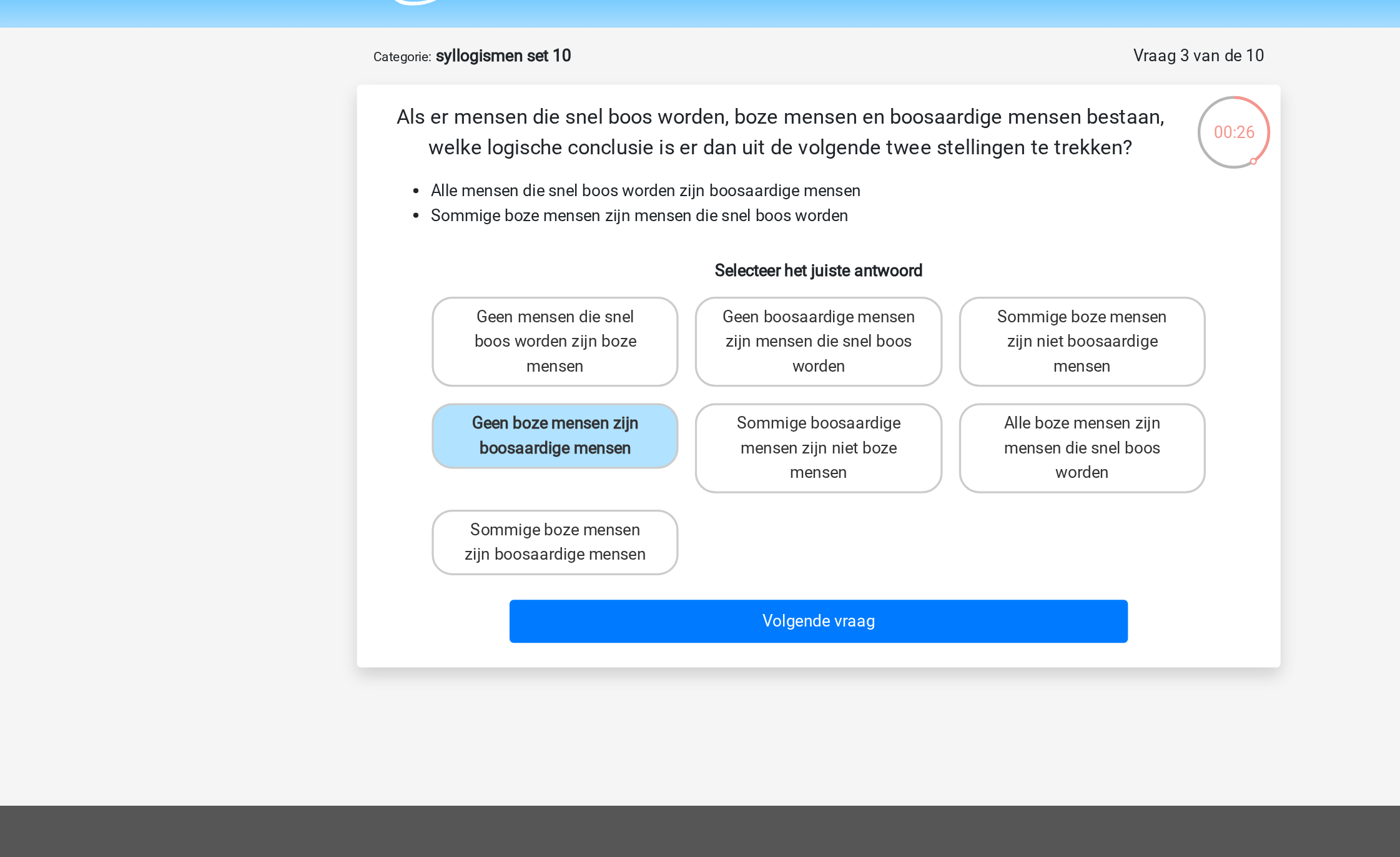
click at [628, 388] on div "Geen mensen die snel boos worden zijn boze mensen Geen boosaardige mensen zijn …" at bounding box center [700, 302] width 482 height 180
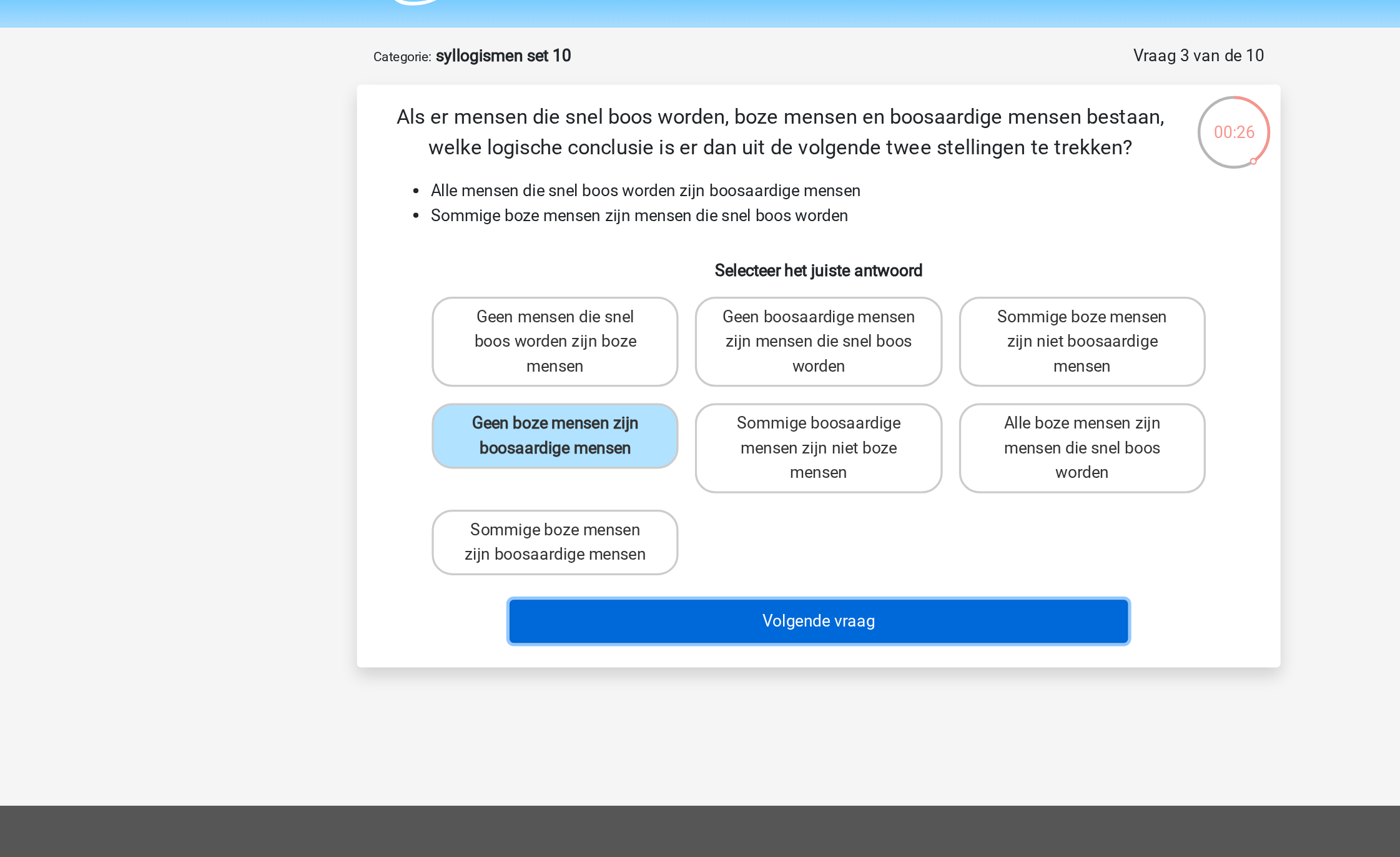
click at [625, 403] on button "Volgende vraag" at bounding box center [700, 415] width 378 height 26
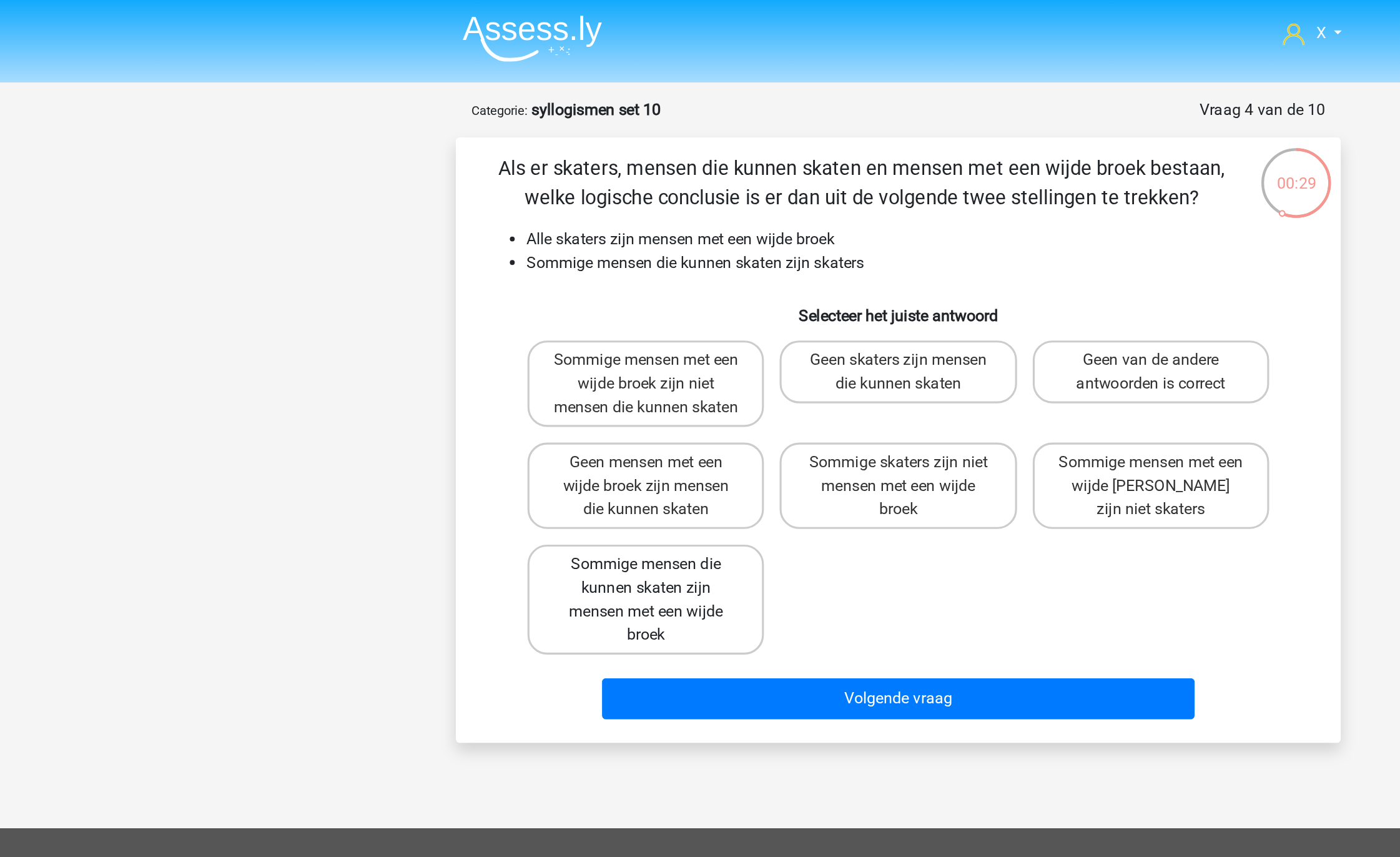
click at [569, 384] on label "Sommige mensen die kunnen skaten zijn mensen met een wijde broek" at bounding box center [539, 382] width 151 height 70
click at [548, 367] on input "Sommige mensen die kunnen skaten zijn mensen met een wijde broek" at bounding box center [544, 363] width 8 height 8
radio input "true"
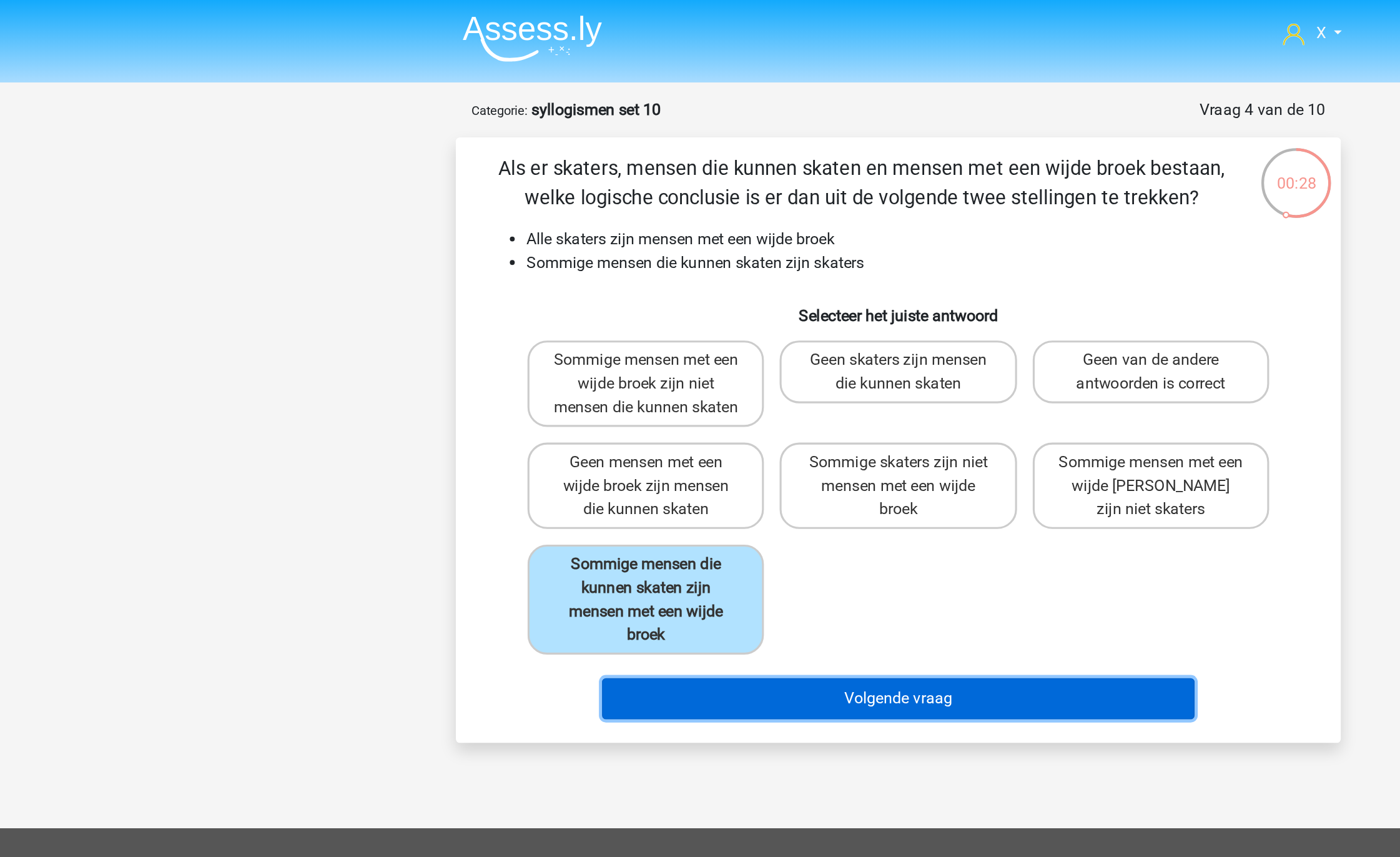
click at [592, 449] on button "Volgende vraag" at bounding box center [700, 444] width 378 height 26
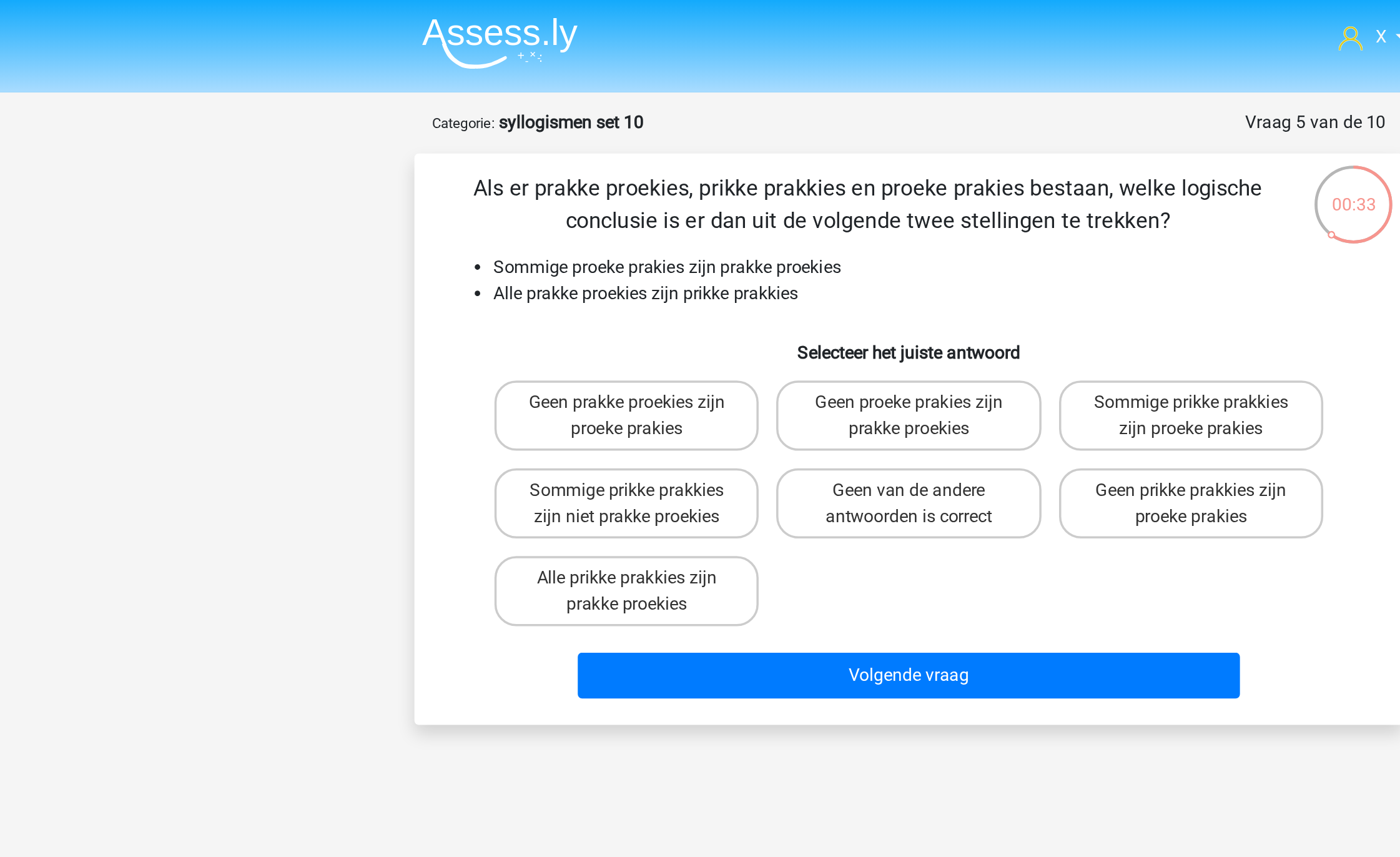
click at [864, 236] on input "Sommige prikke prakkies zijn proeke prakies" at bounding box center [865, 233] width 8 height 8
radio input "true"
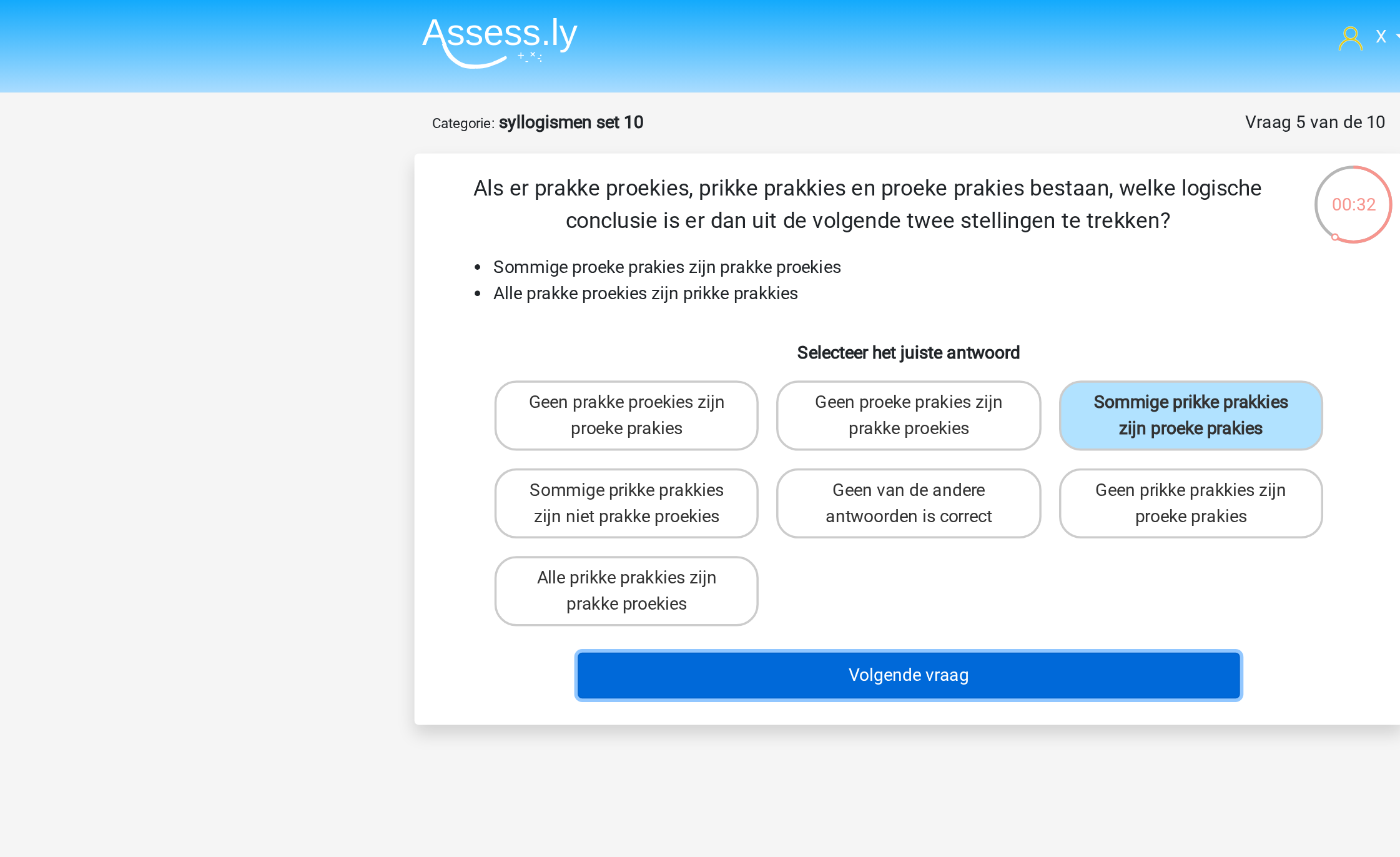
click at [779, 387] on button "Volgende vraag" at bounding box center [700, 384] width 378 height 26
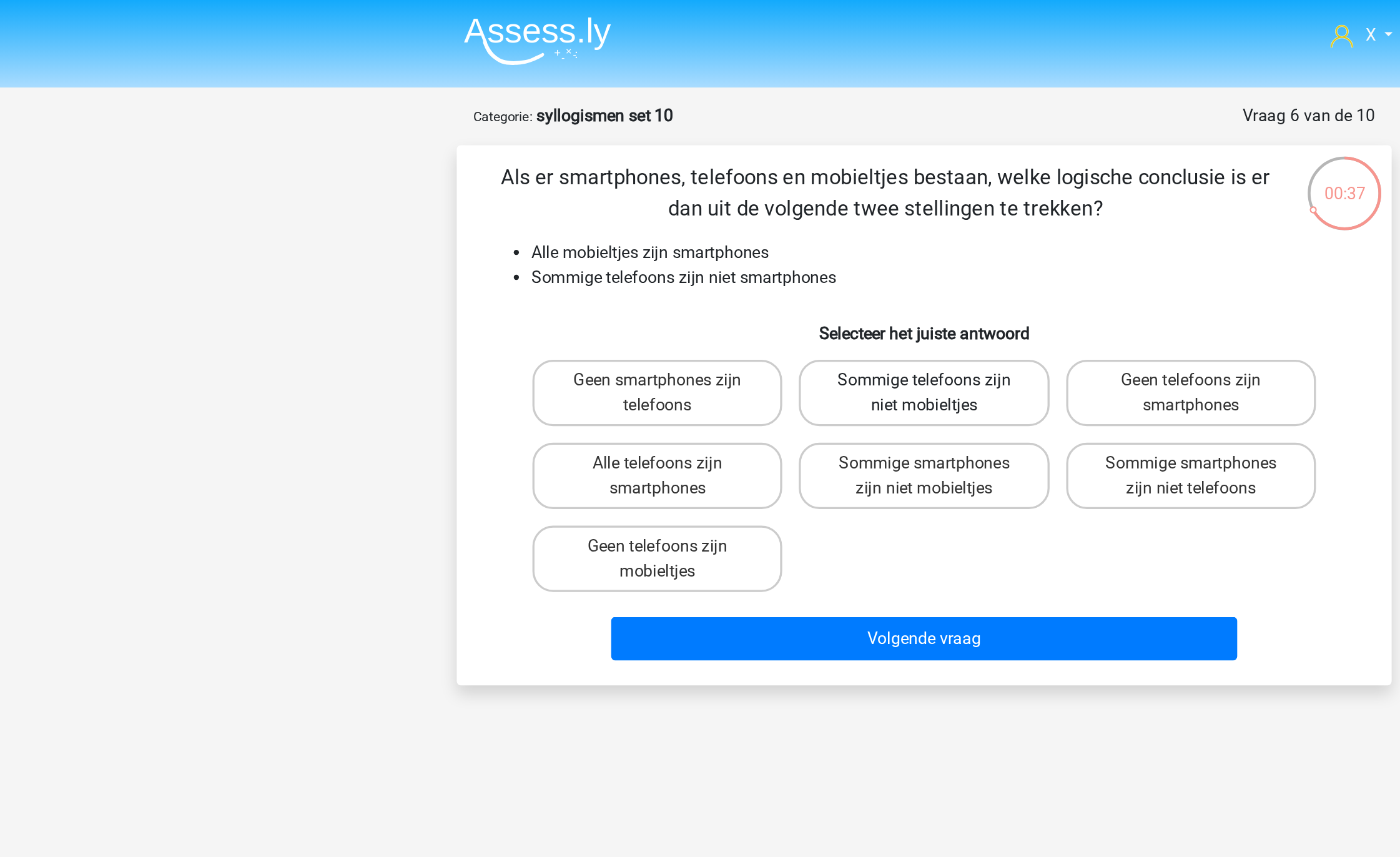
click at [734, 239] on label "Sommige telefoons zijn niet mobieltjes" at bounding box center [700, 236] width 151 height 40
click at [708, 237] on input "Sommige telefoons zijn niet mobieltjes" at bounding box center [704, 233] width 8 height 8
radio input "true"
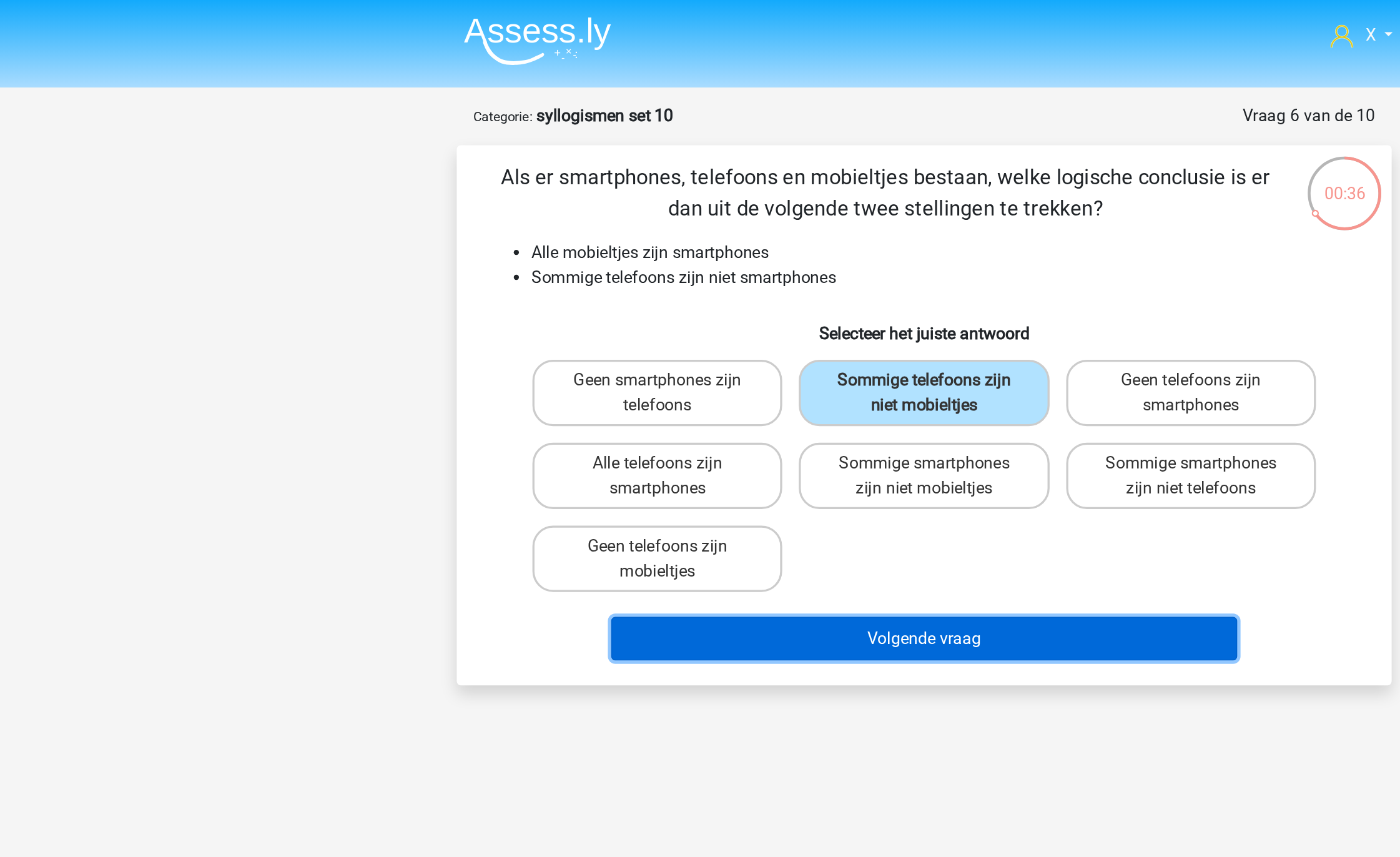
click at [754, 387] on button "Volgende vraag" at bounding box center [700, 384] width 378 height 26
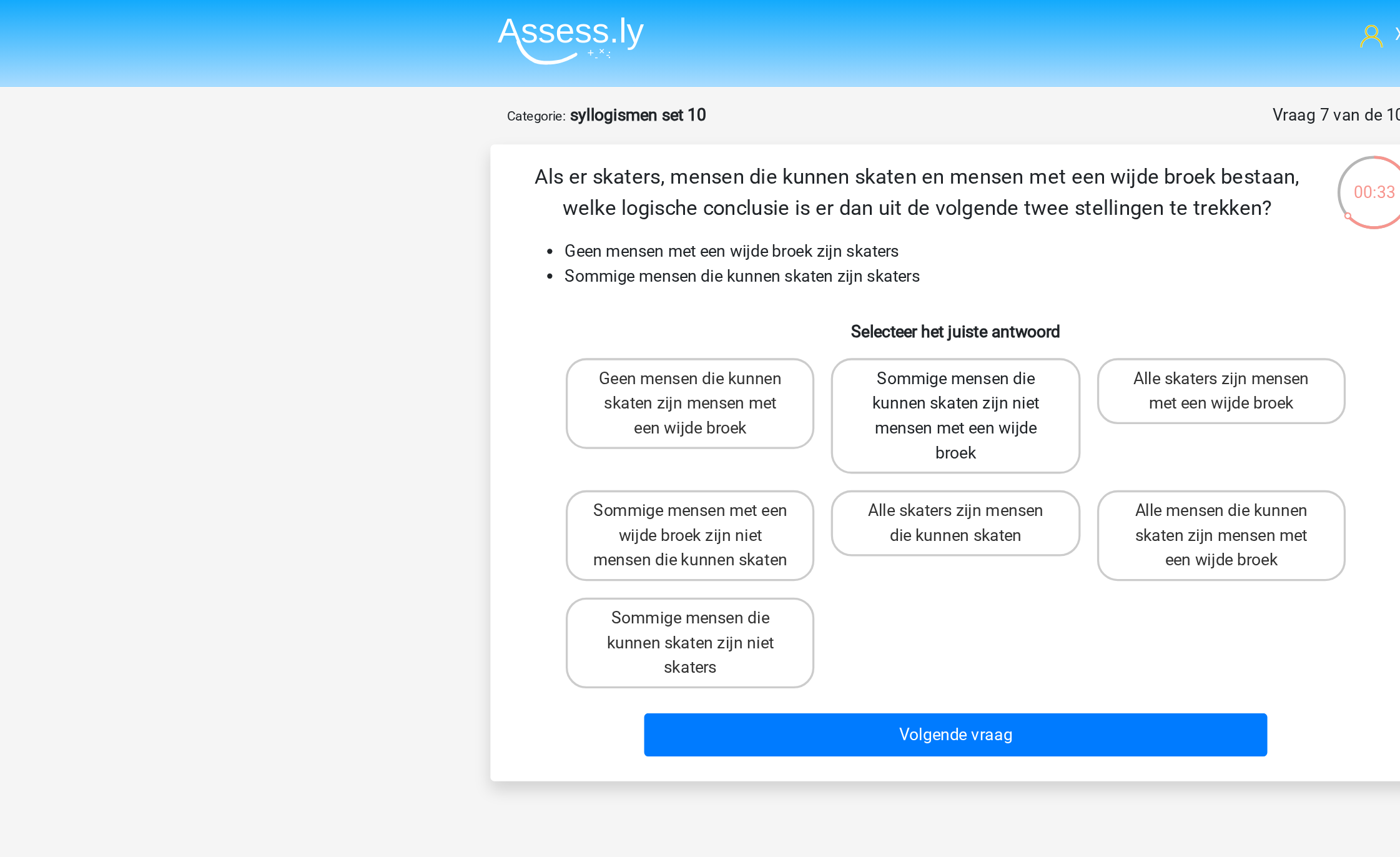
click at [718, 242] on label "Sommige mensen die kunnen skaten zijn niet mensen met een wijde broek" at bounding box center [700, 251] width 151 height 70
click at [708, 237] on input "Sommige mensen die kunnen skaten zijn niet mensen met een wijde broek" at bounding box center [704, 233] width 8 height 8
radio input "true"
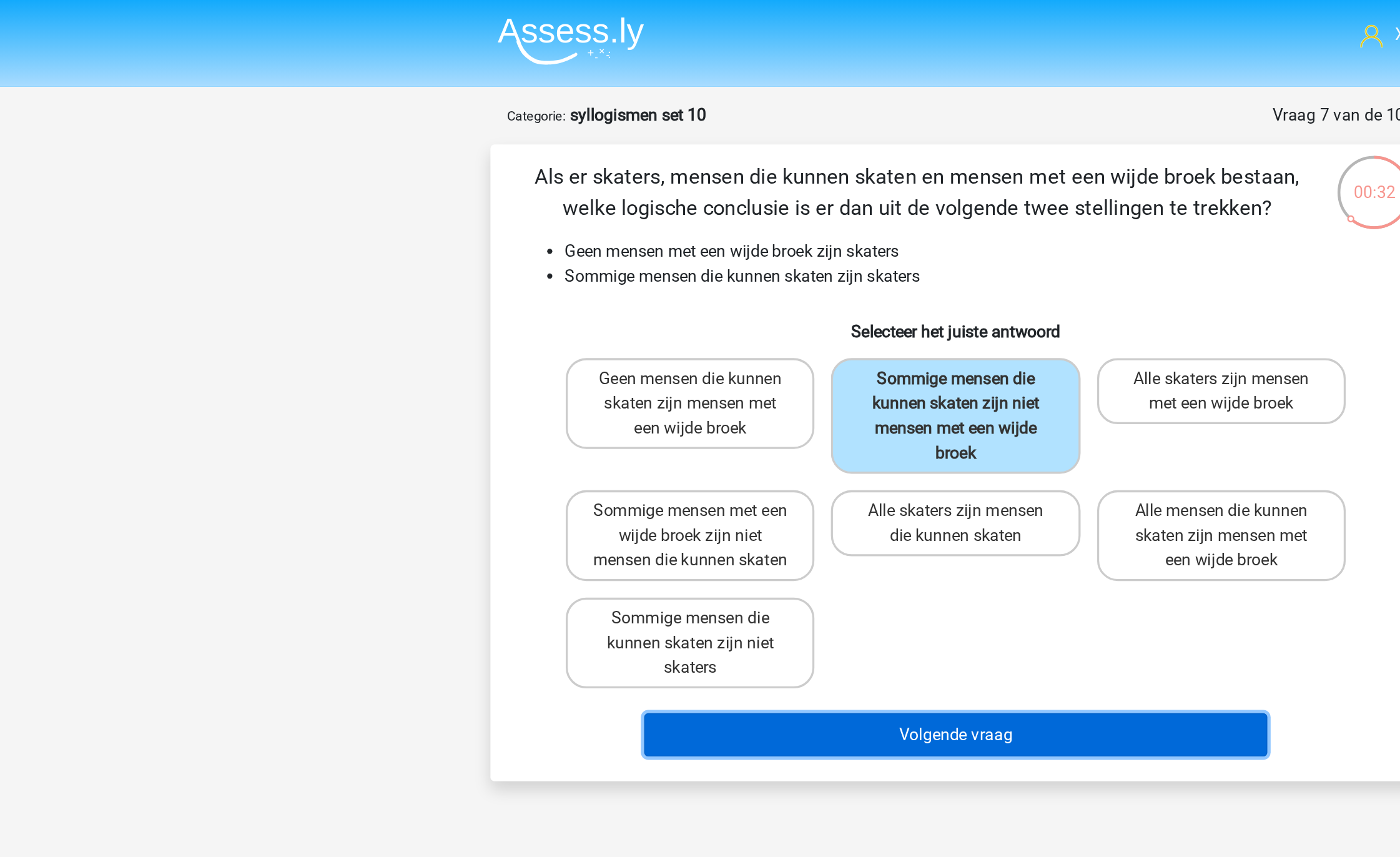
click at [692, 436] on button "Volgende vraag" at bounding box center [700, 444] width 378 height 26
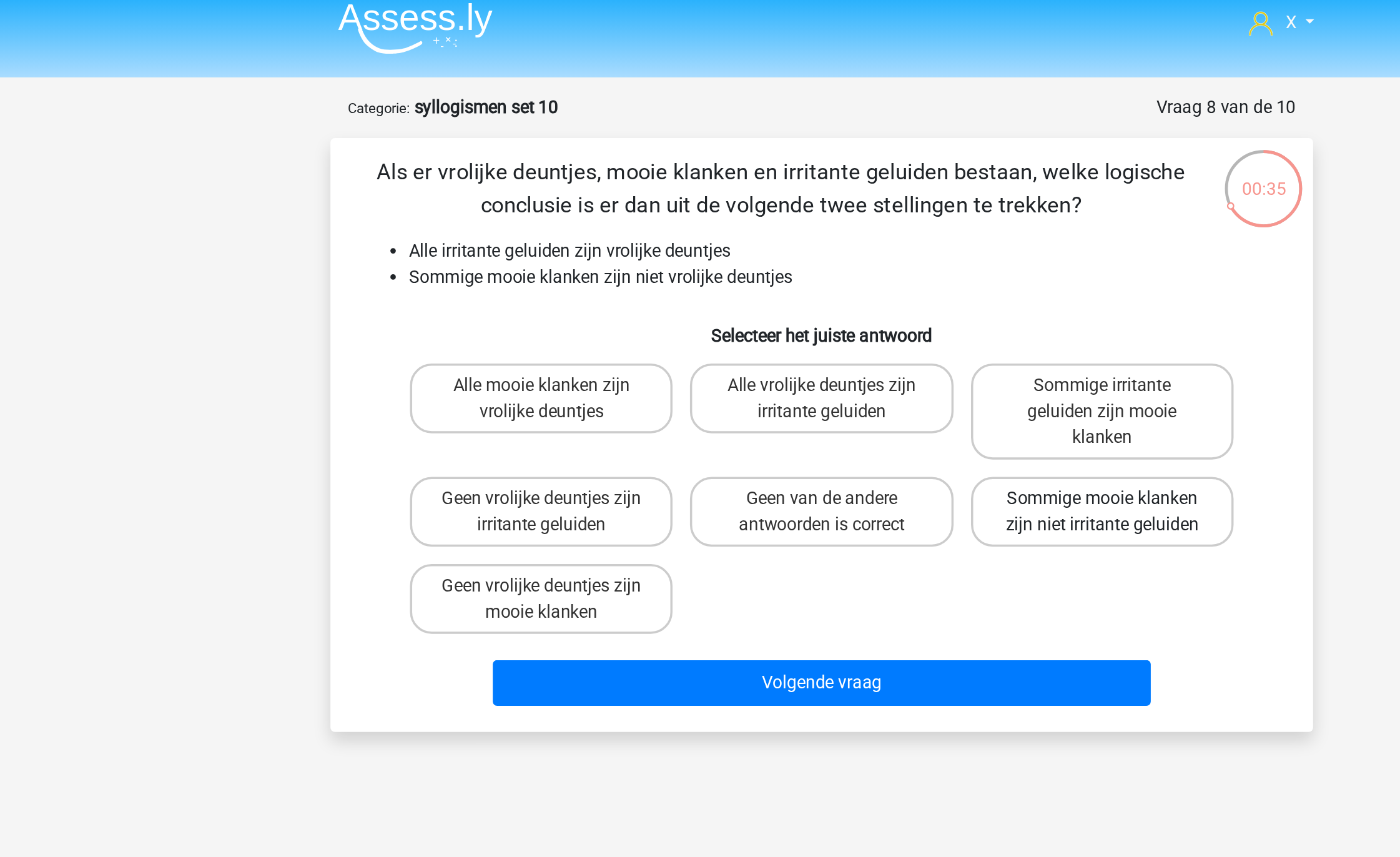
click at [885, 304] on label "Sommige mooie klanken zijn niet irritante geluiden" at bounding box center [861, 301] width 151 height 40
click at [869, 302] on input "Sommige mooie klanken zijn niet irritante geluiden" at bounding box center [865, 298] width 8 height 8
radio input "true"
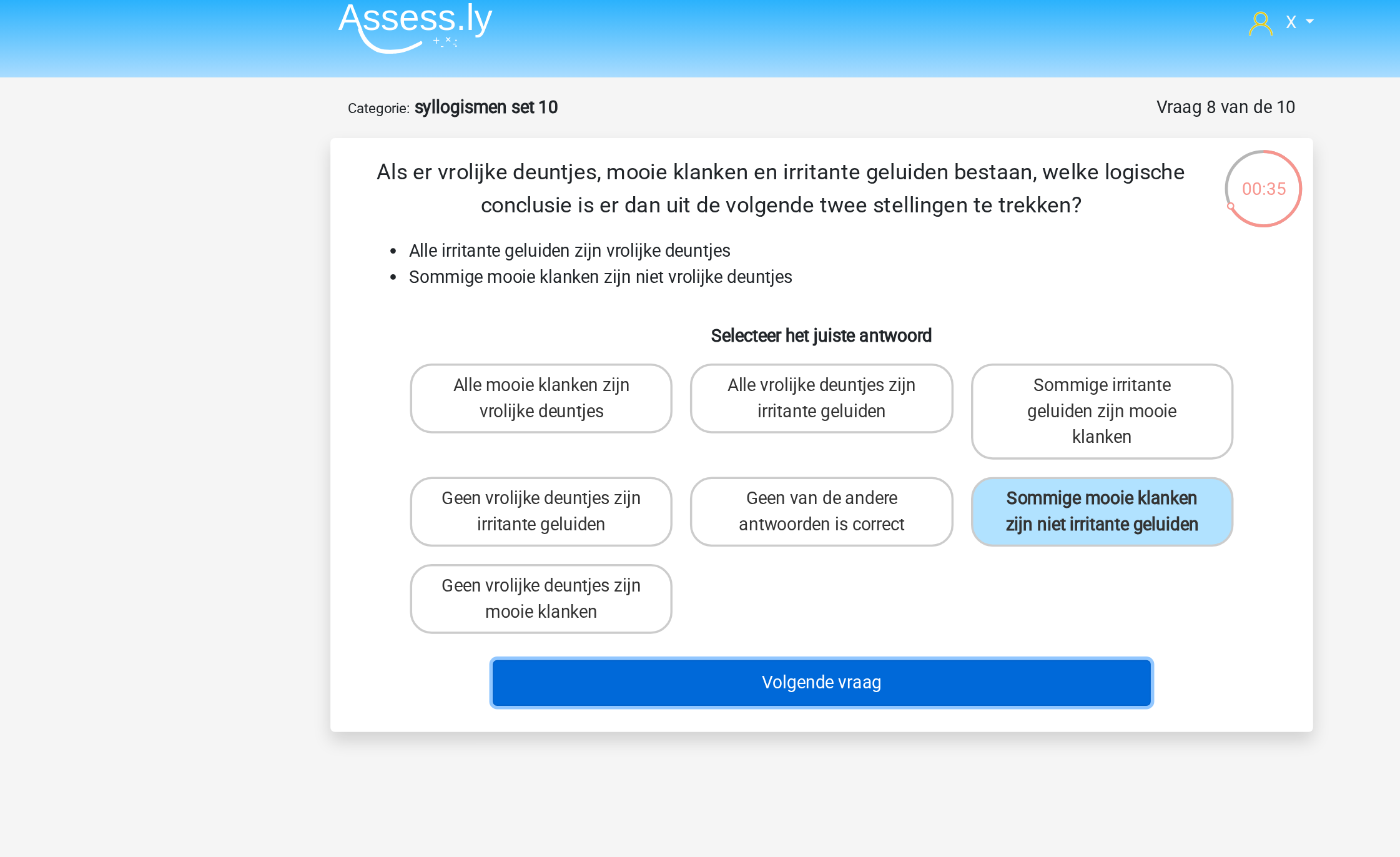
click at [762, 397] on button "Volgende vraag" at bounding box center [700, 399] width 378 height 26
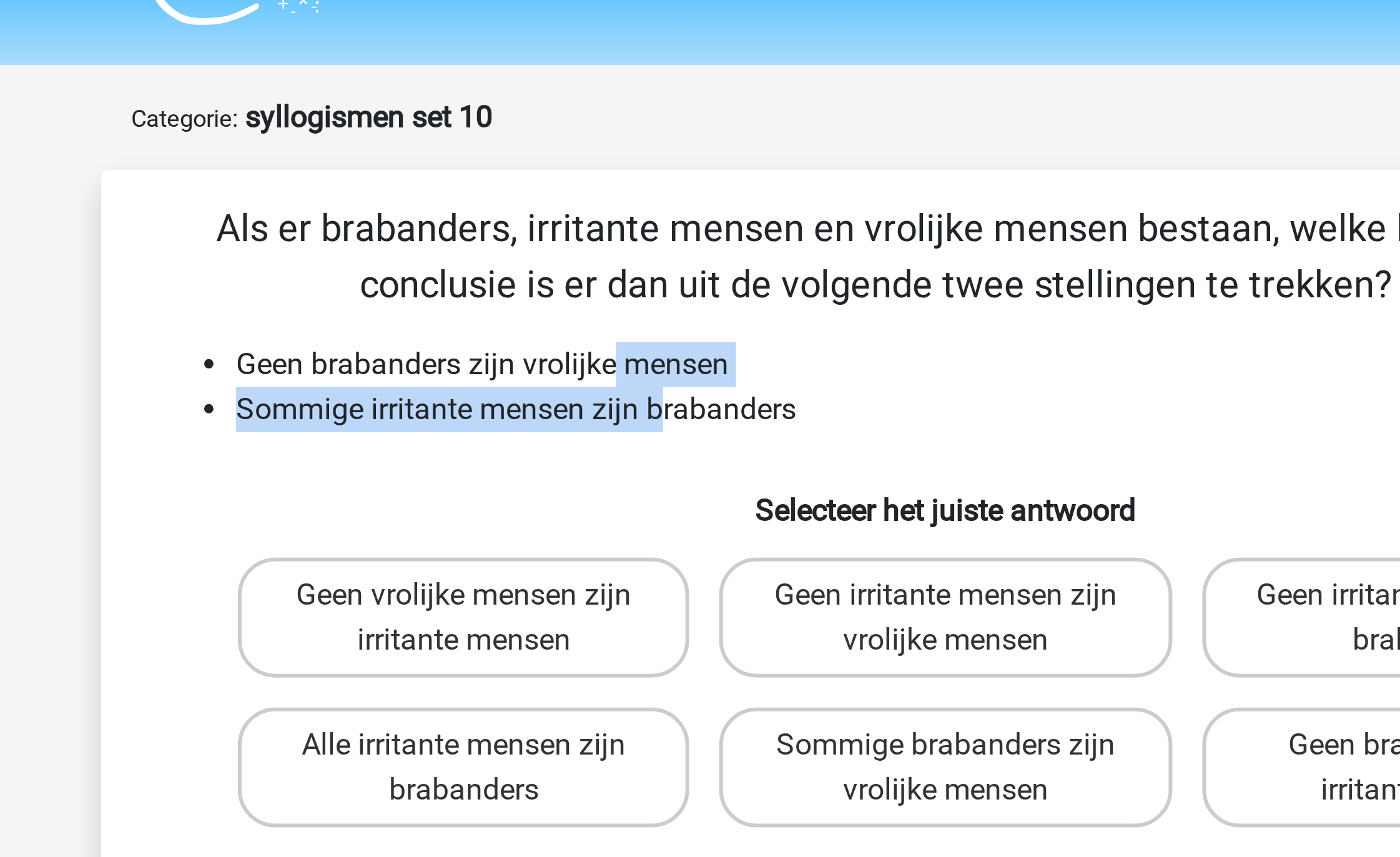
drag, startPoint x: 588, startPoint y: 151, endPoint x: 606, endPoint y: 171, distance: 26.9
click at [606, 171] on ul "Geen brabanders zijn vrolijke mensen Sommige irritante mensen zijn brabanders" at bounding box center [700, 160] width 524 height 30
drag, startPoint x: 618, startPoint y: 169, endPoint x: 562, endPoint y: 153, distance: 58.2
click at [562, 153] on ul "Geen brabanders zijn vrolijke mensen Sommige irritante mensen zijn brabanders" at bounding box center [700, 160] width 524 height 30
click at [520, 171] on li "Sommige irritante mensen zijn brabanders" at bounding box center [713, 167] width 499 height 15
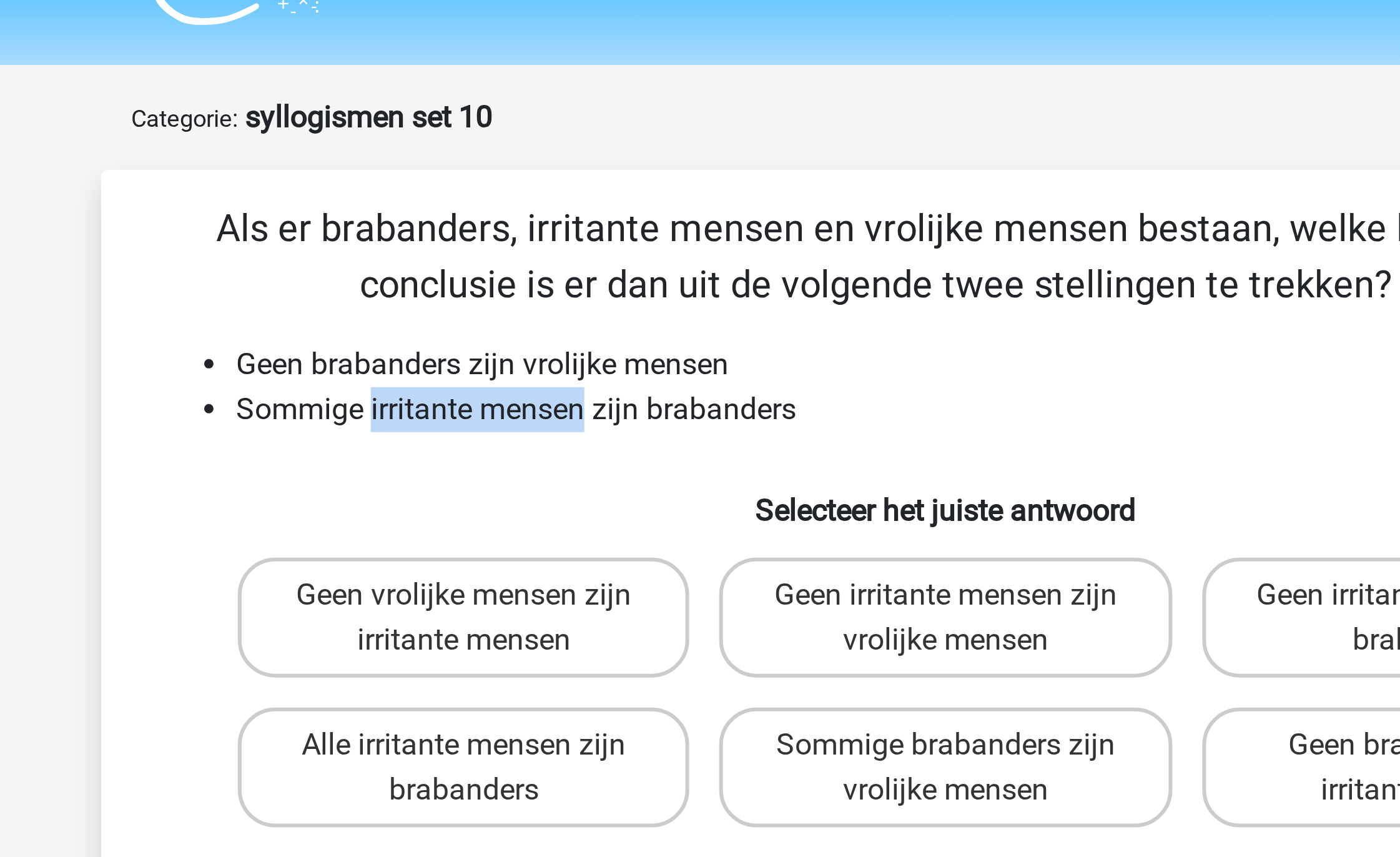
drag, startPoint x: 520, startPoint y: 171, endPoint x: 565, endPoint y: 171, distance: 45.0
click at [565, 171] on li "Sommige irritante mensen zijn brabanders" at bounding box center [713, 167] width 499 height 15
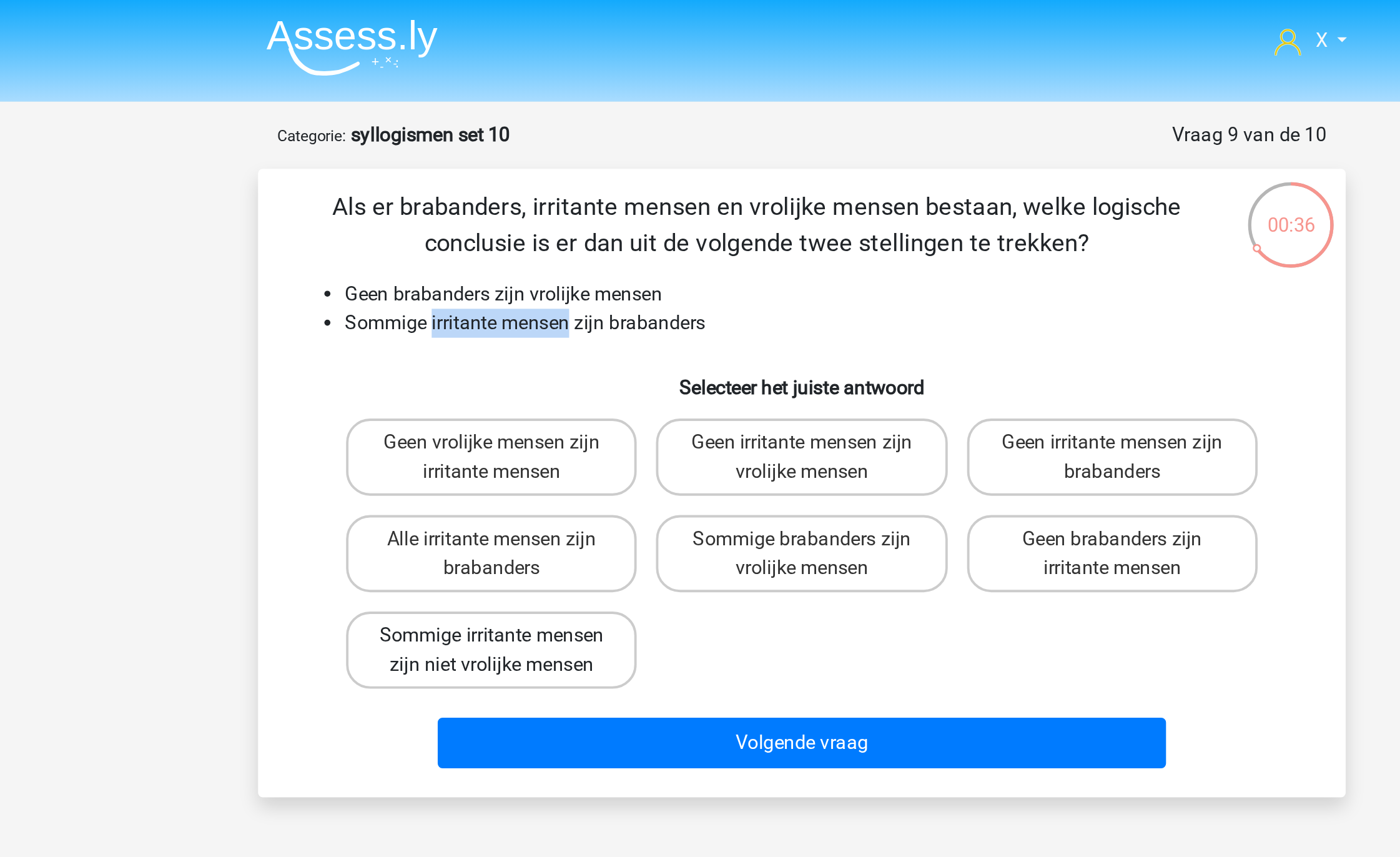
click at [582, 335] on label "Sommige irritante mensen zijn niet vrolijke mensen" at bounding box center [539, 336] width 151 height 40
click at [548, 335] on input "Sommige irritante mensen zijn niet vrolijke mensen" at bounding box center [544, 333] width 8 height 8
radio input "true"
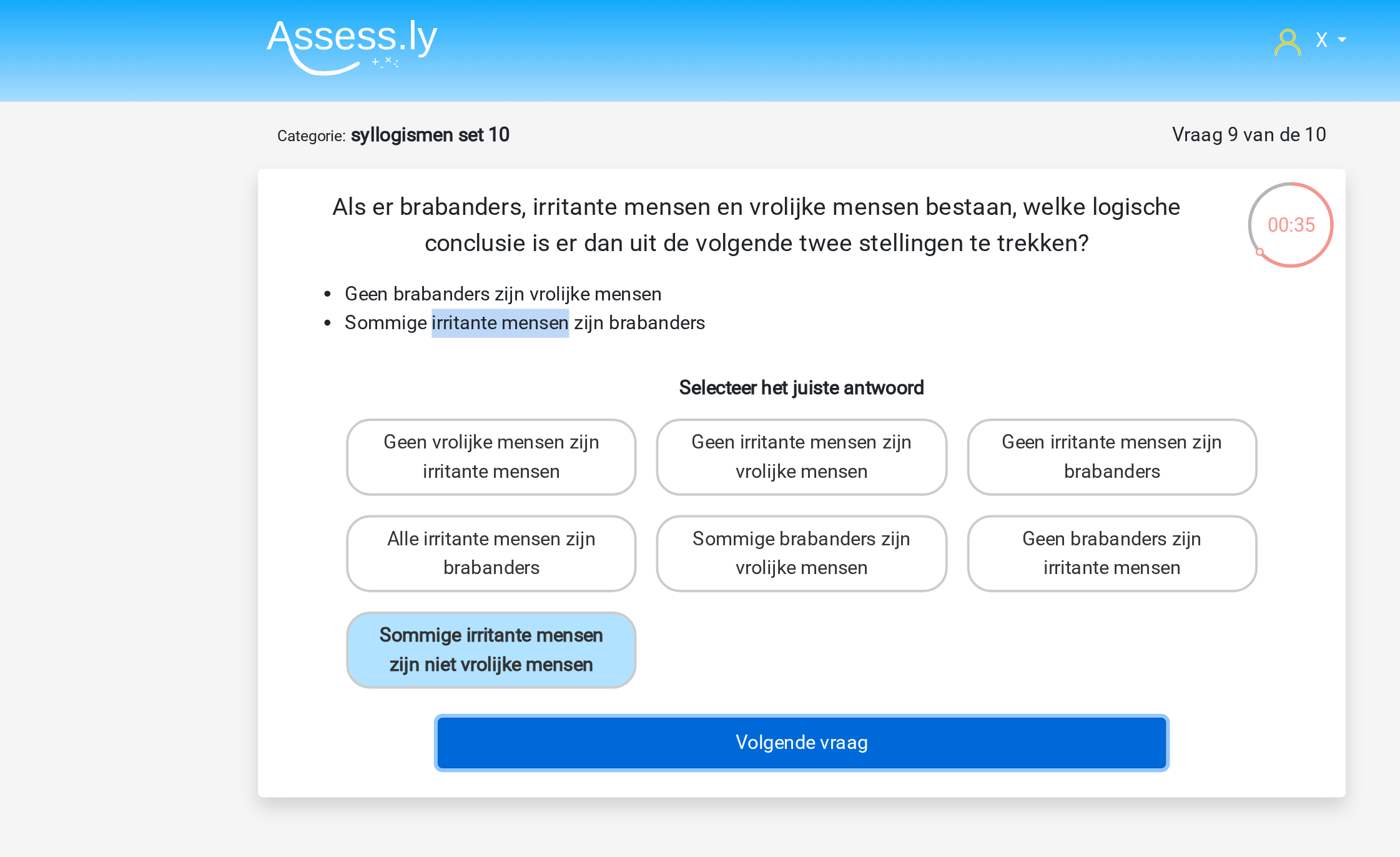
click at [663, 383] on button "Volgende vraag" at bounding box center [700, 384] width 378 height 26
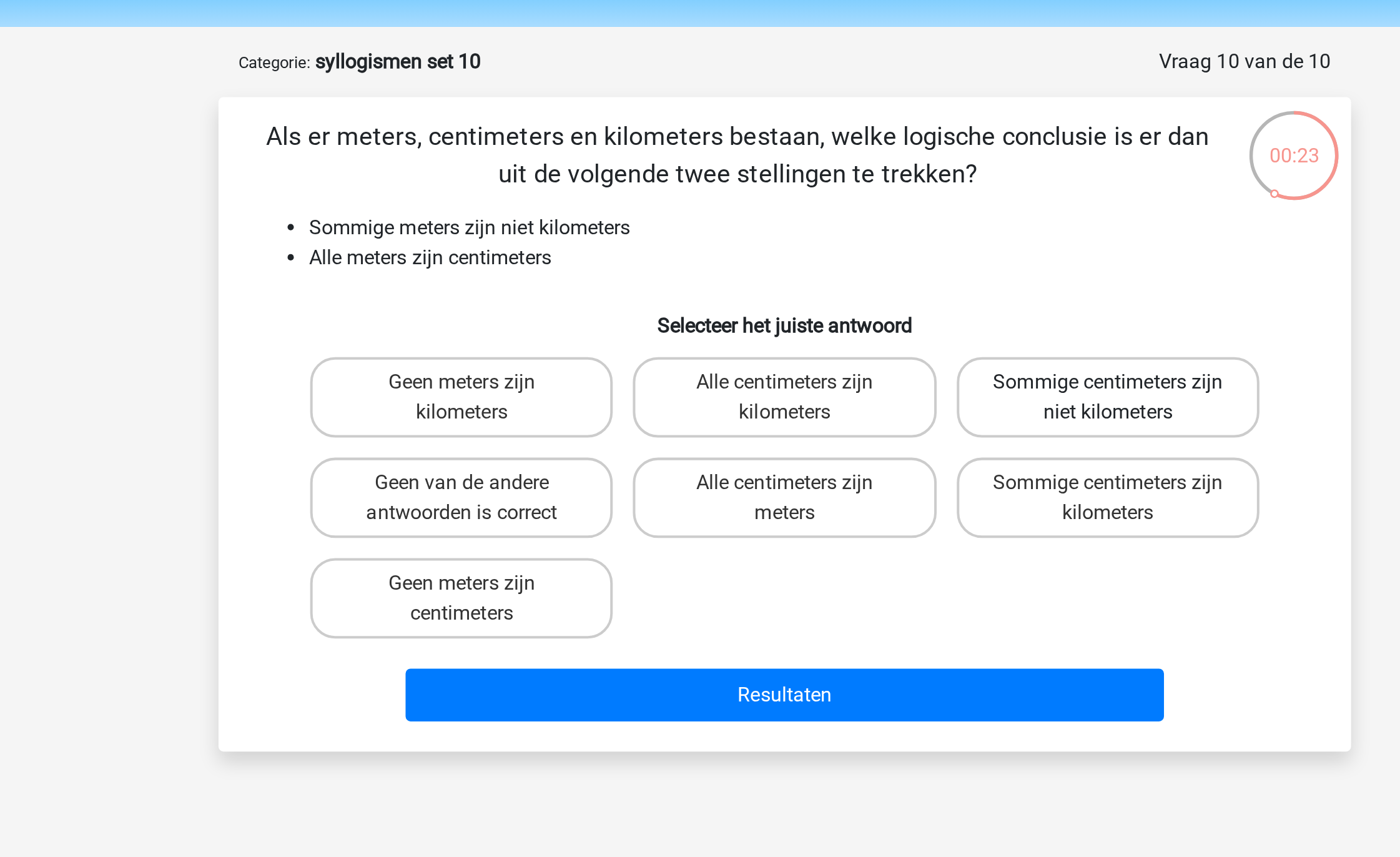
click at [834, 234] on label "Sommige centimeters zijn niet kilometers" at bounding box center [861, 236] width 151 height 40
click at [861, 234] on input "Sommige centimeters zijn niet kilometers" at bounding box center [865, 233] width 8 height 8
radio input "true"
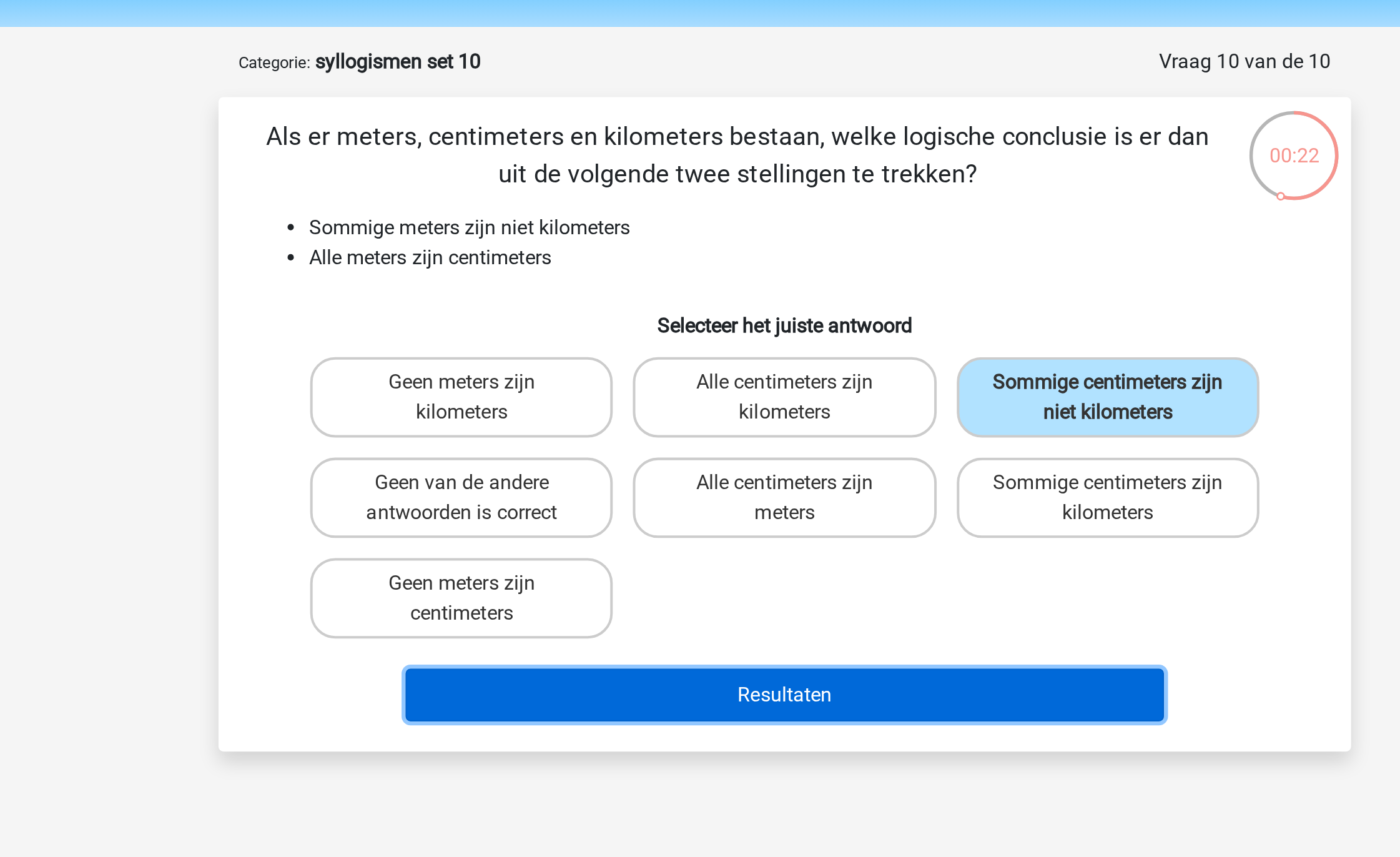
click at [726, 381] on button "Resultaten" at bounding box center [700, 384] width 378 height 26
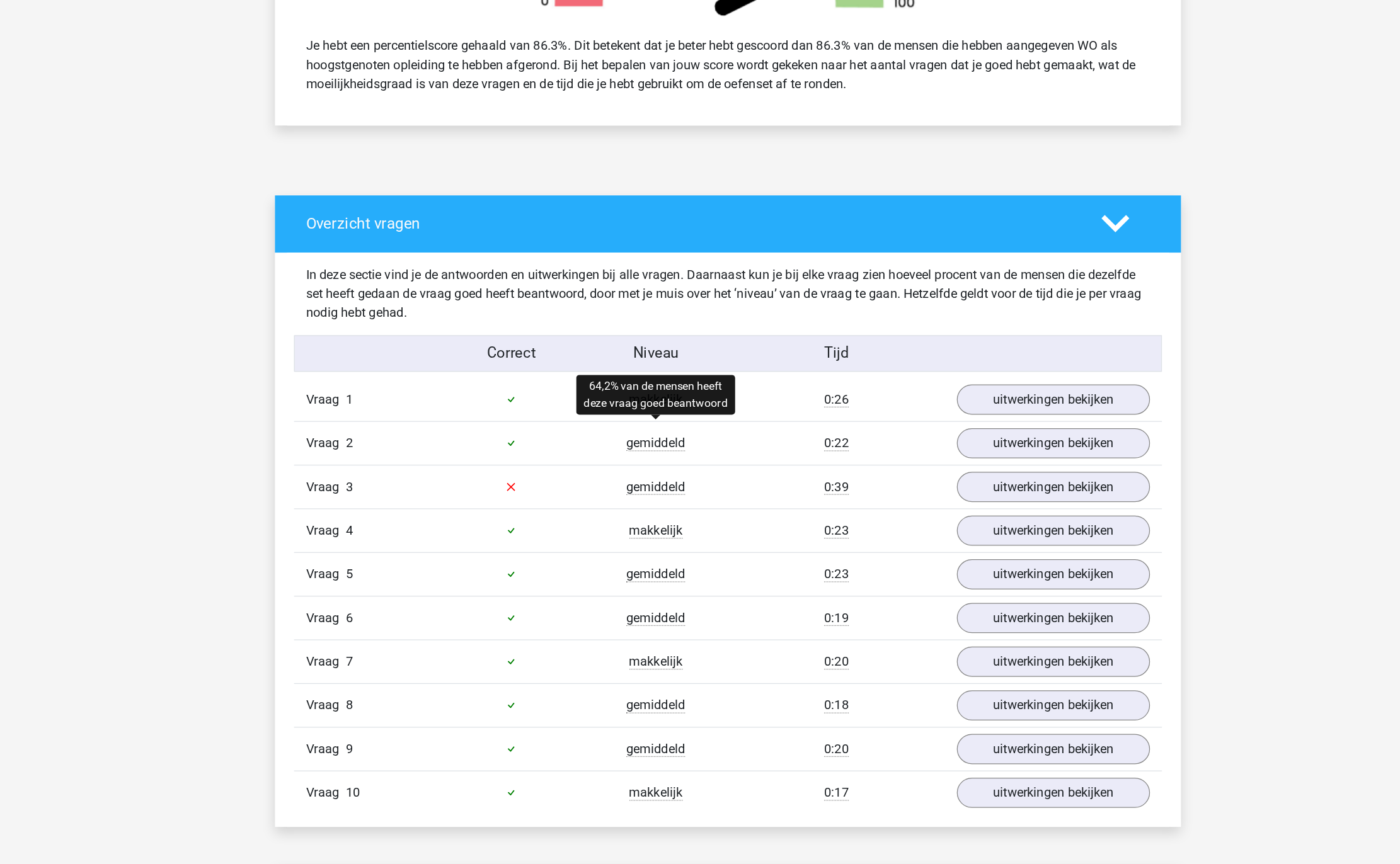
scroll to position [388, 0]
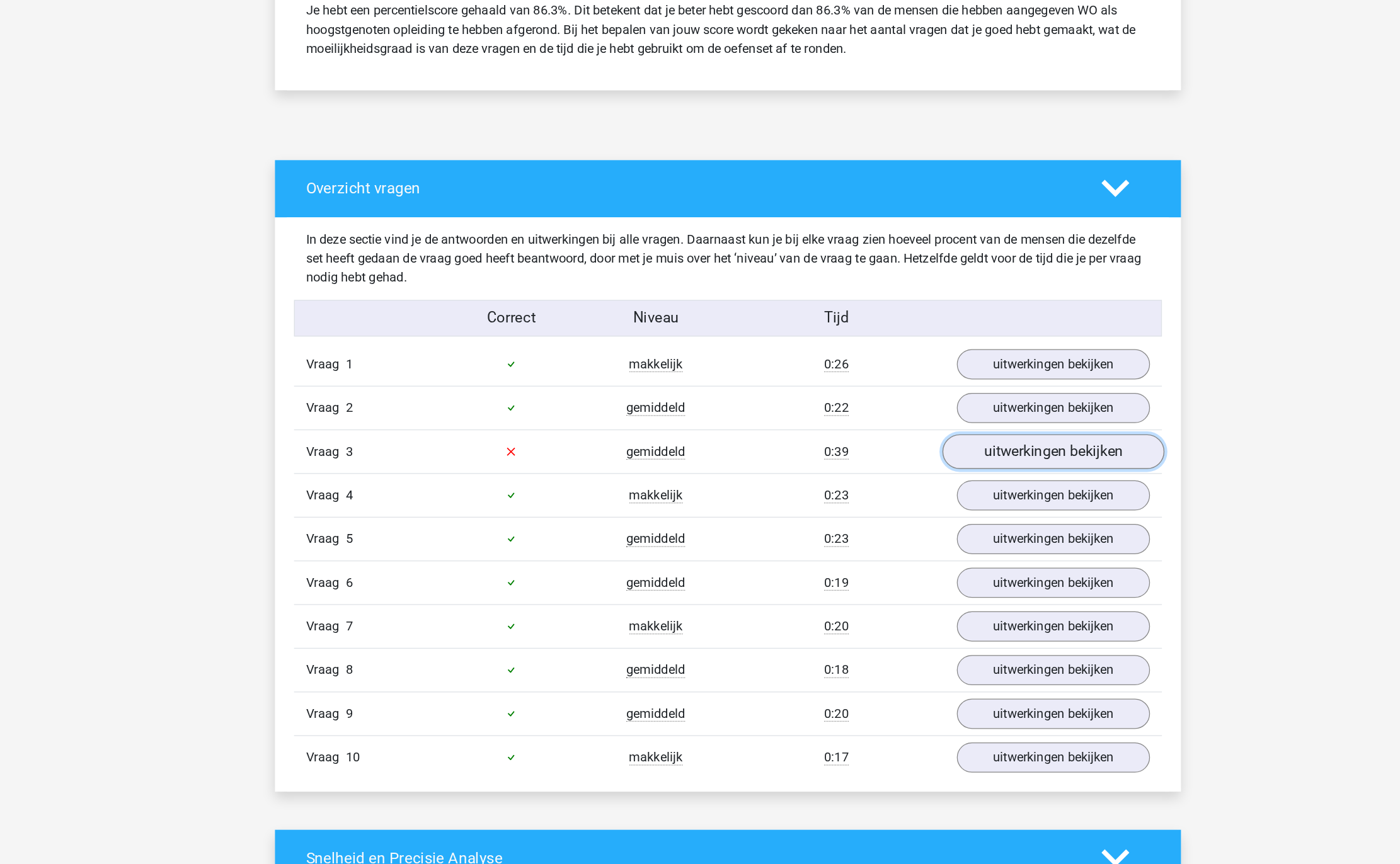
click at [940, 537] on link "uitwerkingen bekijken" at bounding box center [957, 537] width 176 height 28
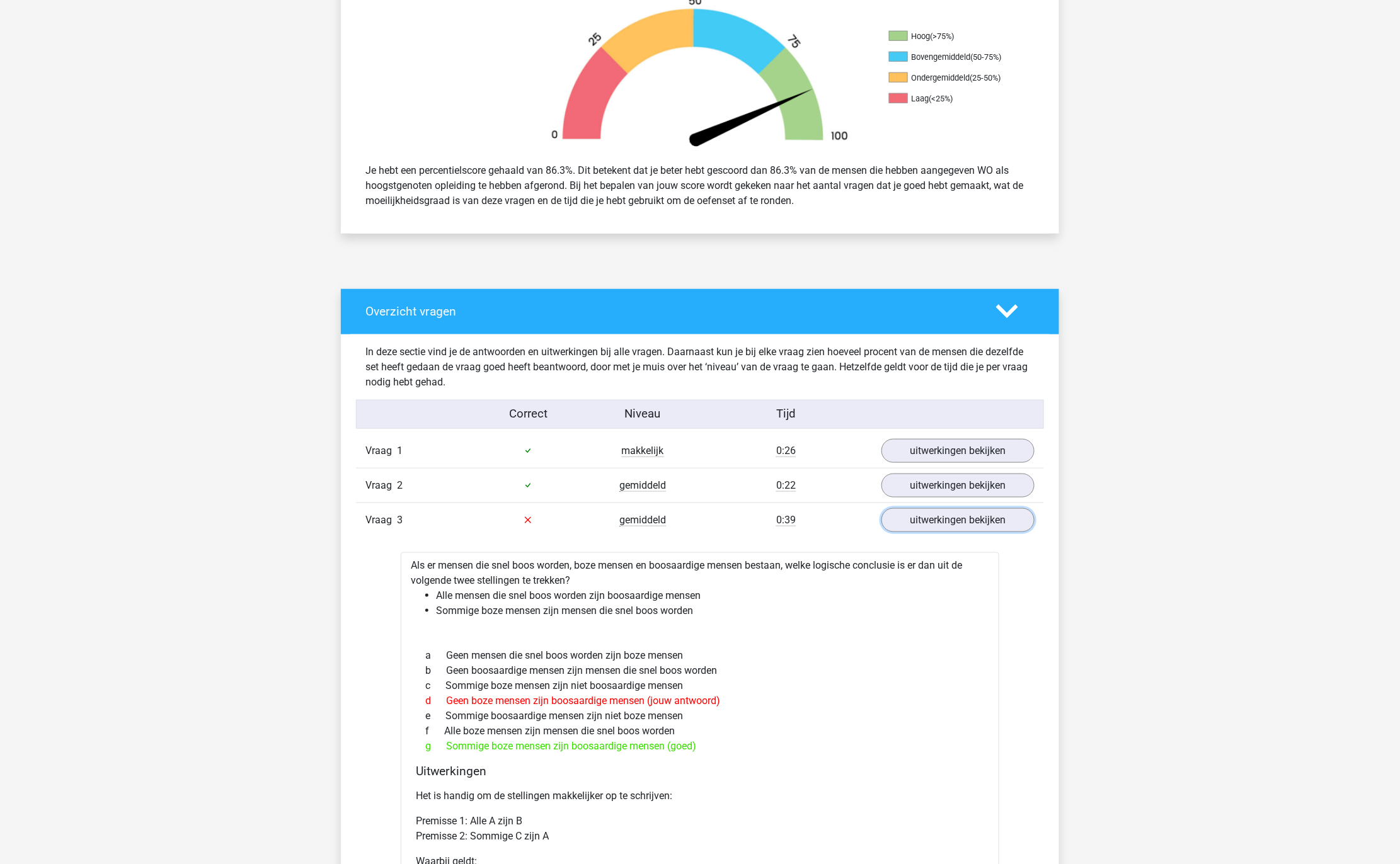
scroll to position [406, 0]
click at [917, 512] on link "uitwerkingen bekijken" at bounding box center [957, 519] width 176 height 28
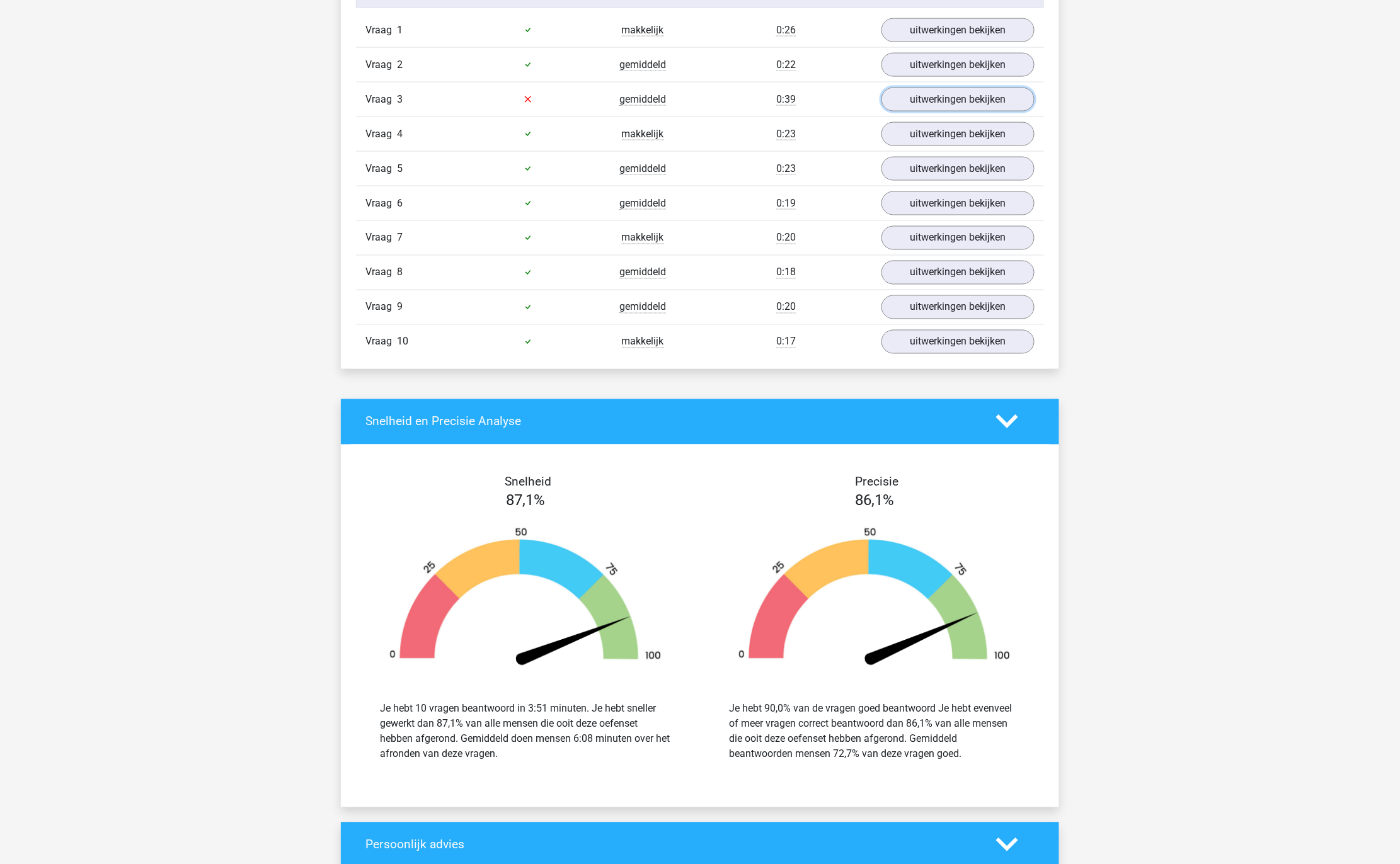
scroll to position [0, 0]
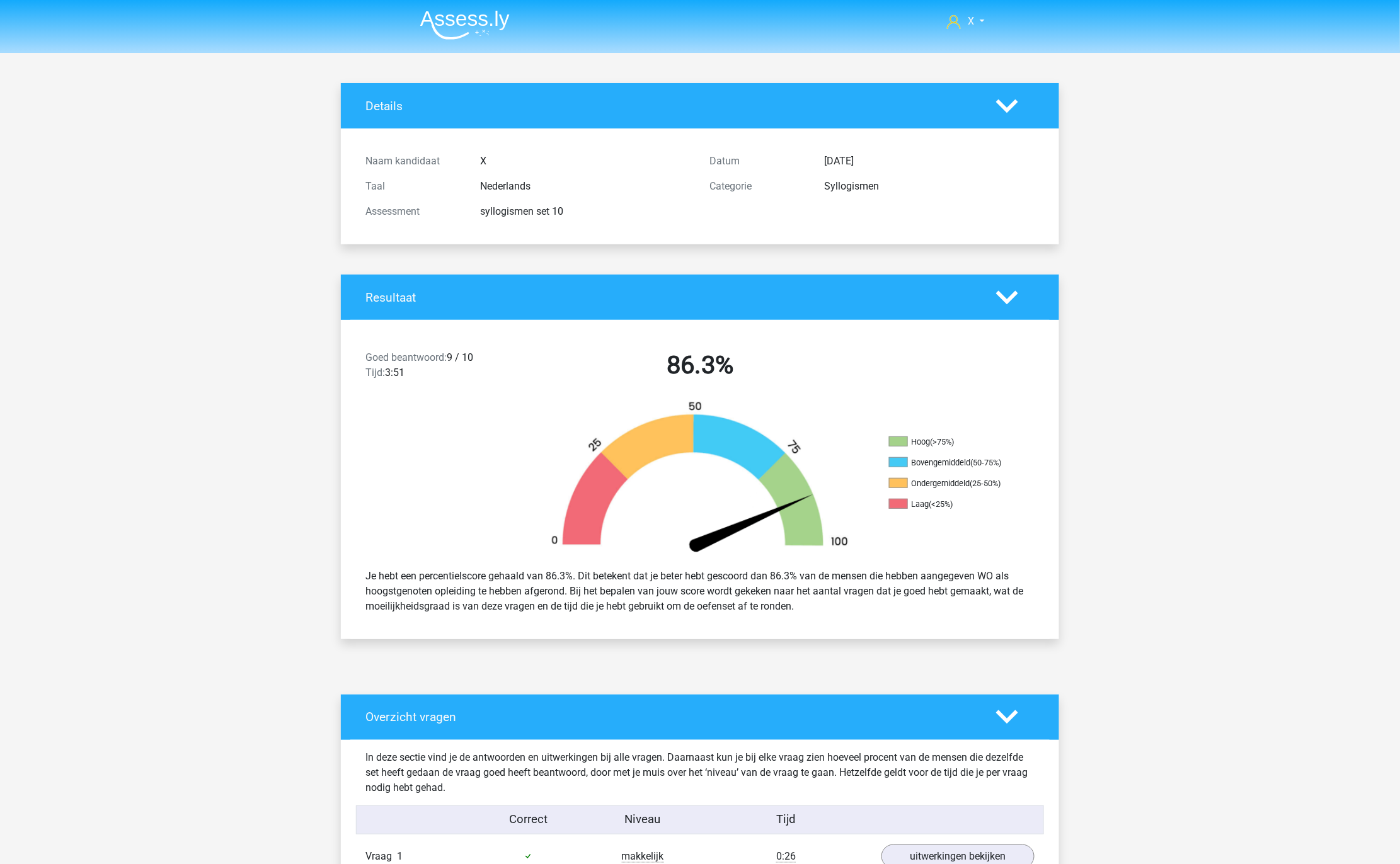
click at [489, 22] on img at bounding box center [465, 25] width 89 height 30
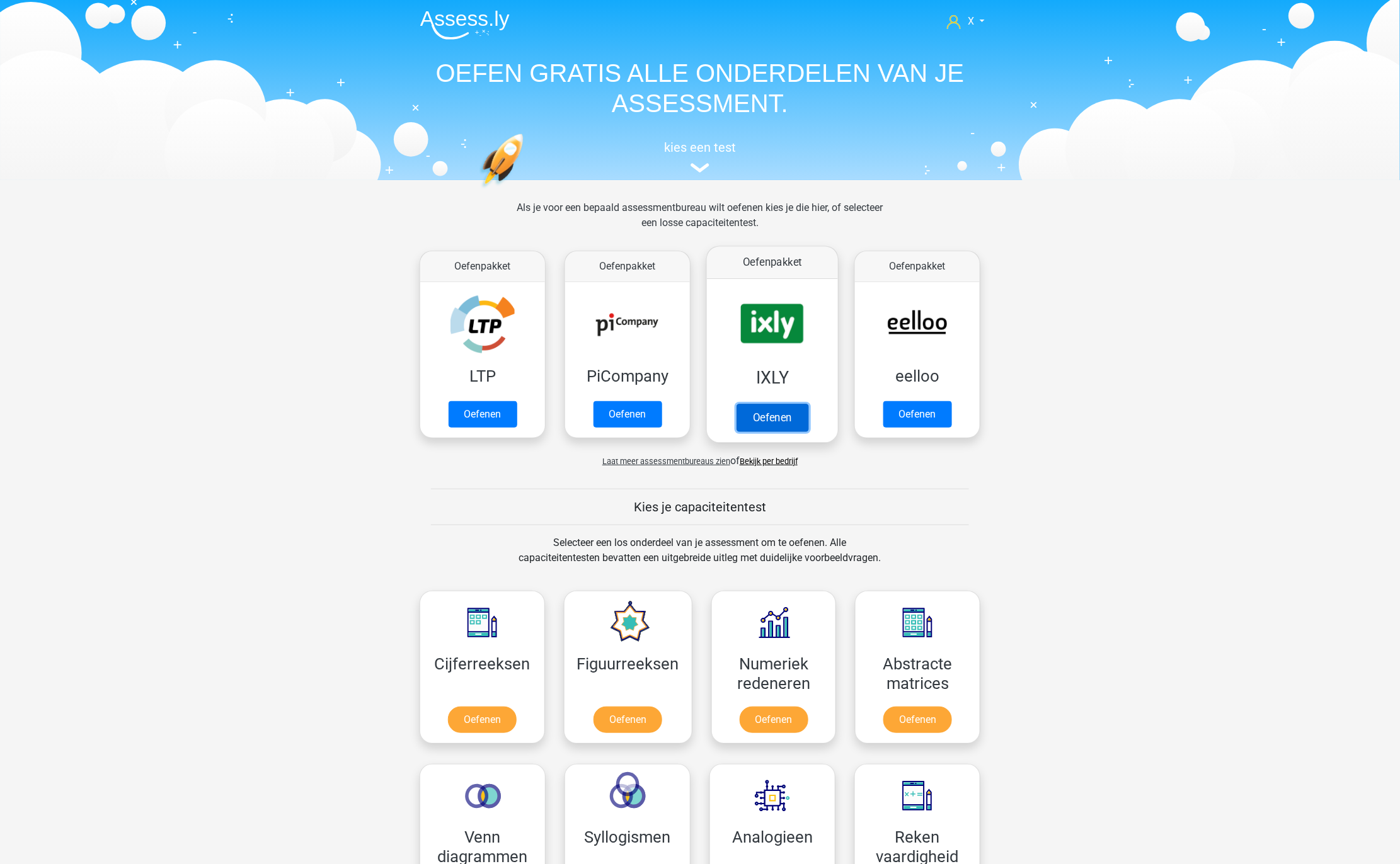
click at [779, 404] on link "Oefenen" at bounding box center [772, 417] width 72 height 28
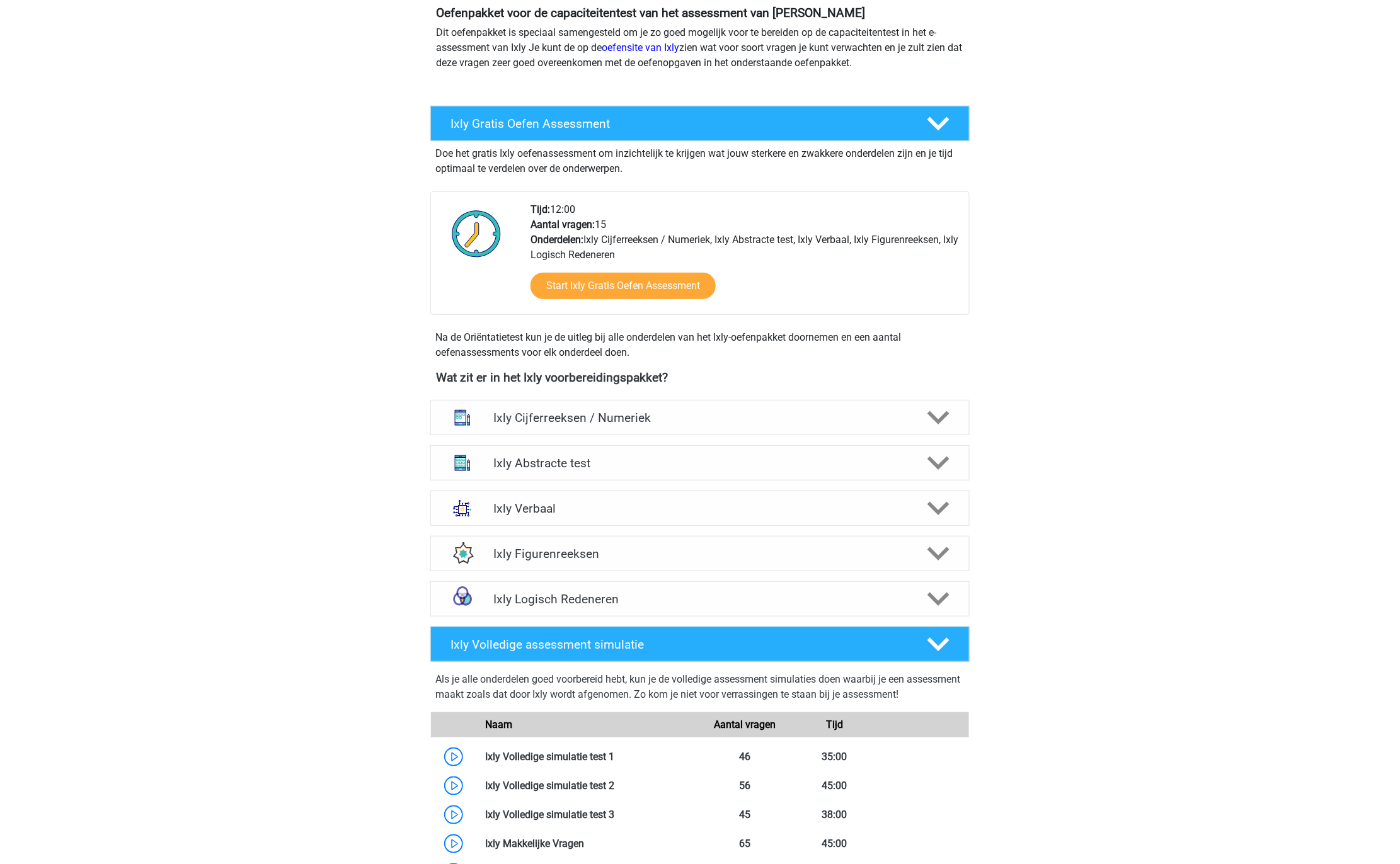
scroll to position [272, 0]
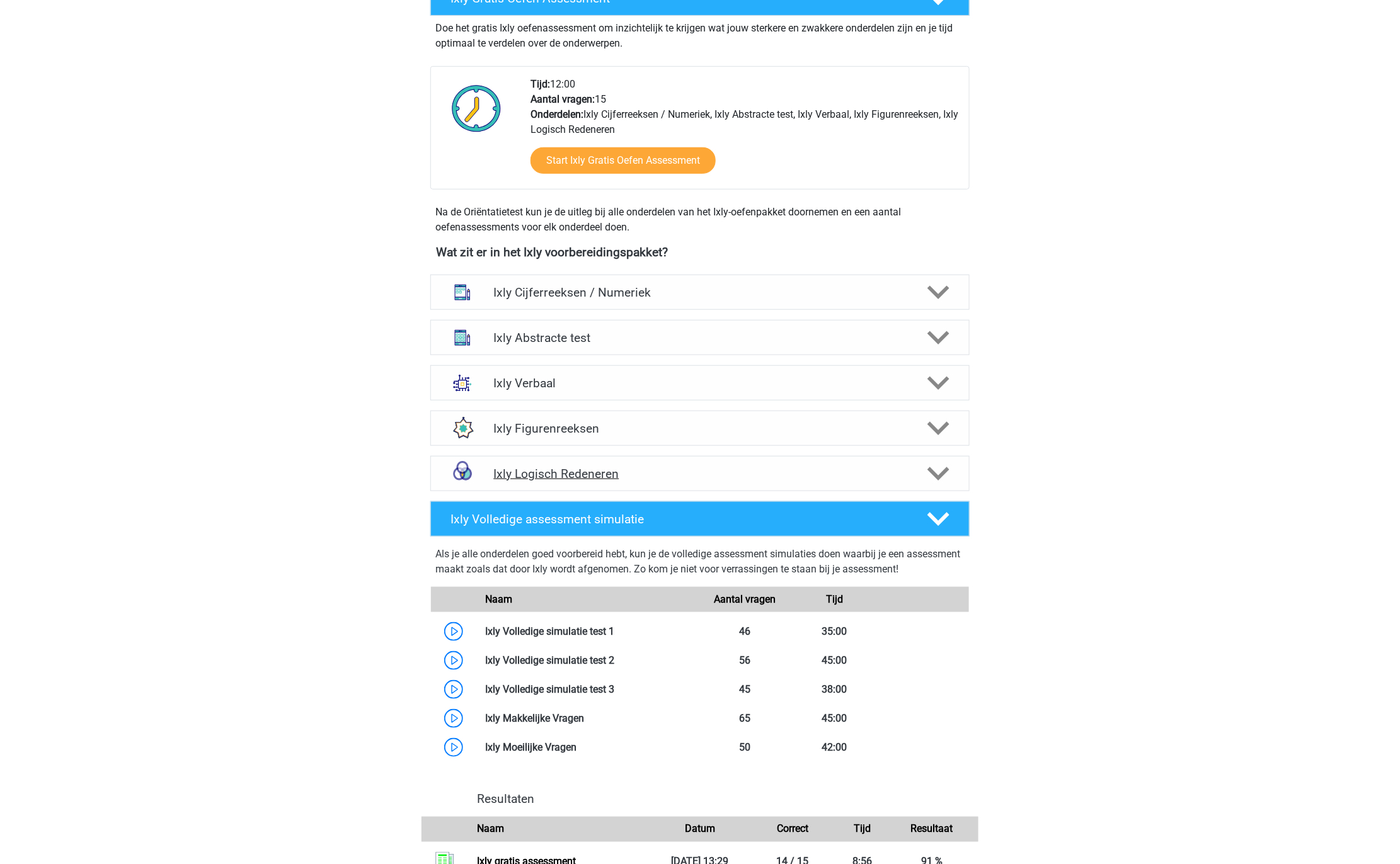
click at [840, 473] on h4 "Ixly Logisch Redeneren" at bounding box center [700, 474] width 413 height 14
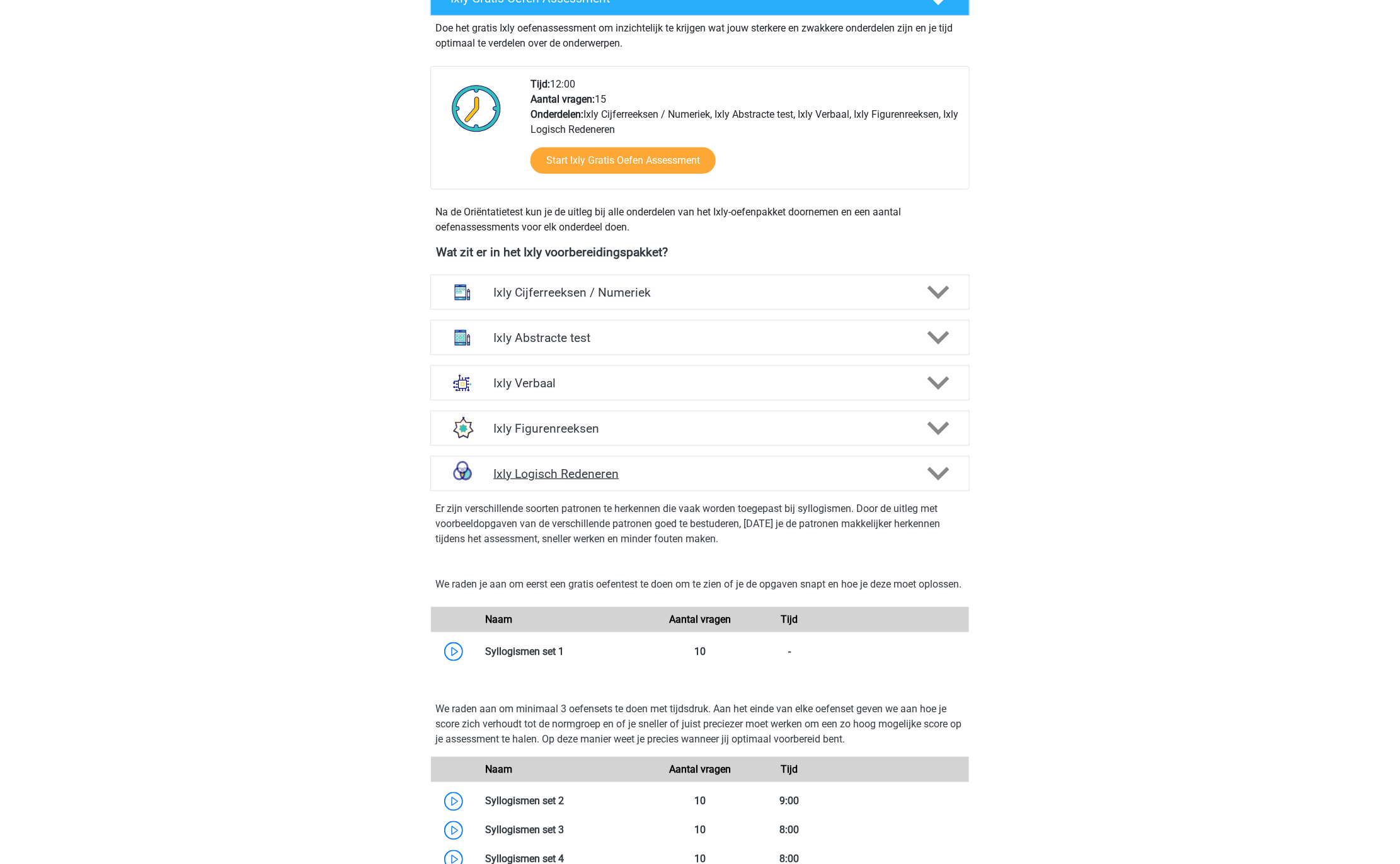
click at [840, 473] on h4 "Ixly Logisch Redeneren" at bounding box center [700, 474] width 413 height 14
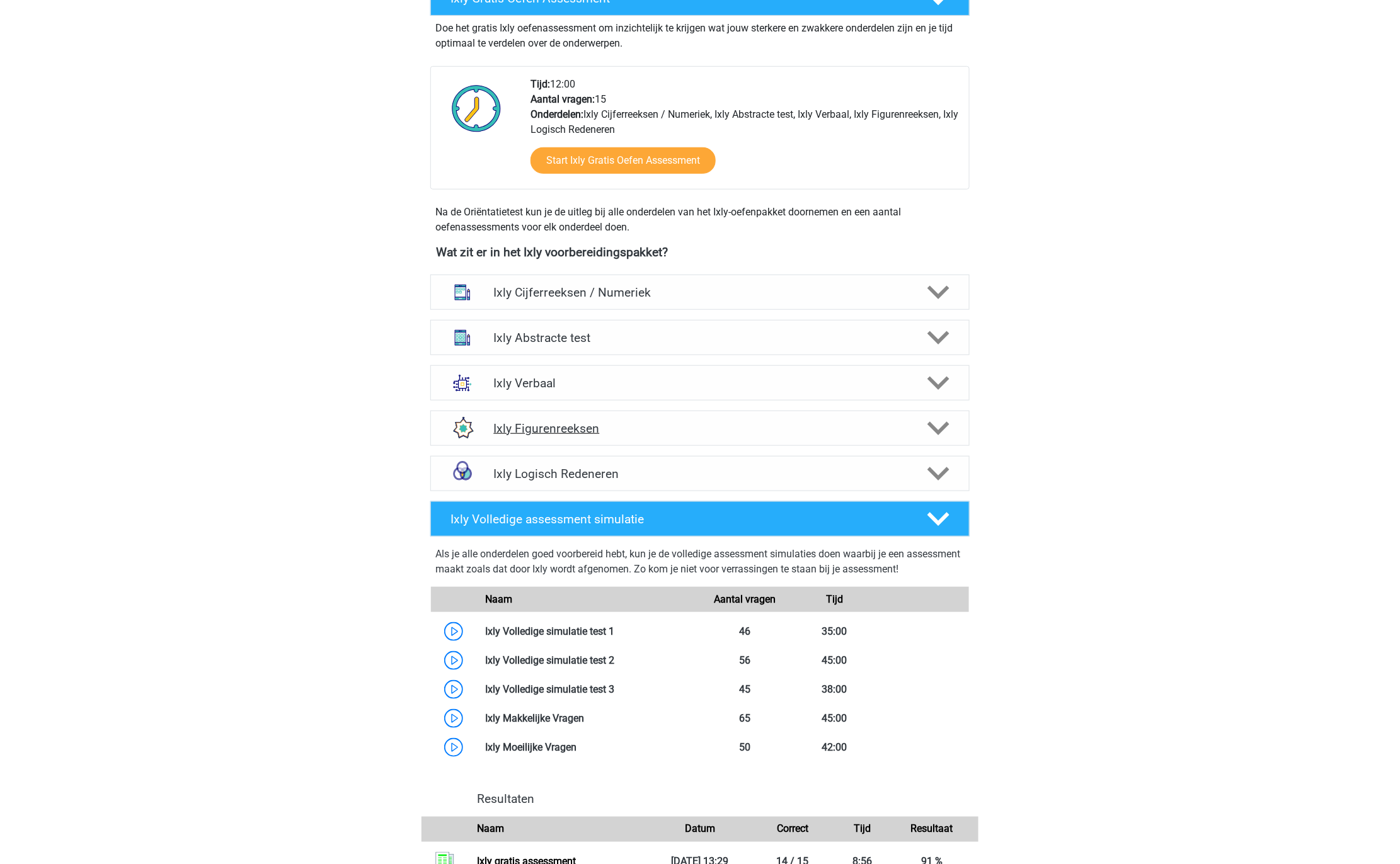
click at [847, 424] on h4 "Ixly Figurenreeksen" at bounding box center [700, 428] width 413 height 14
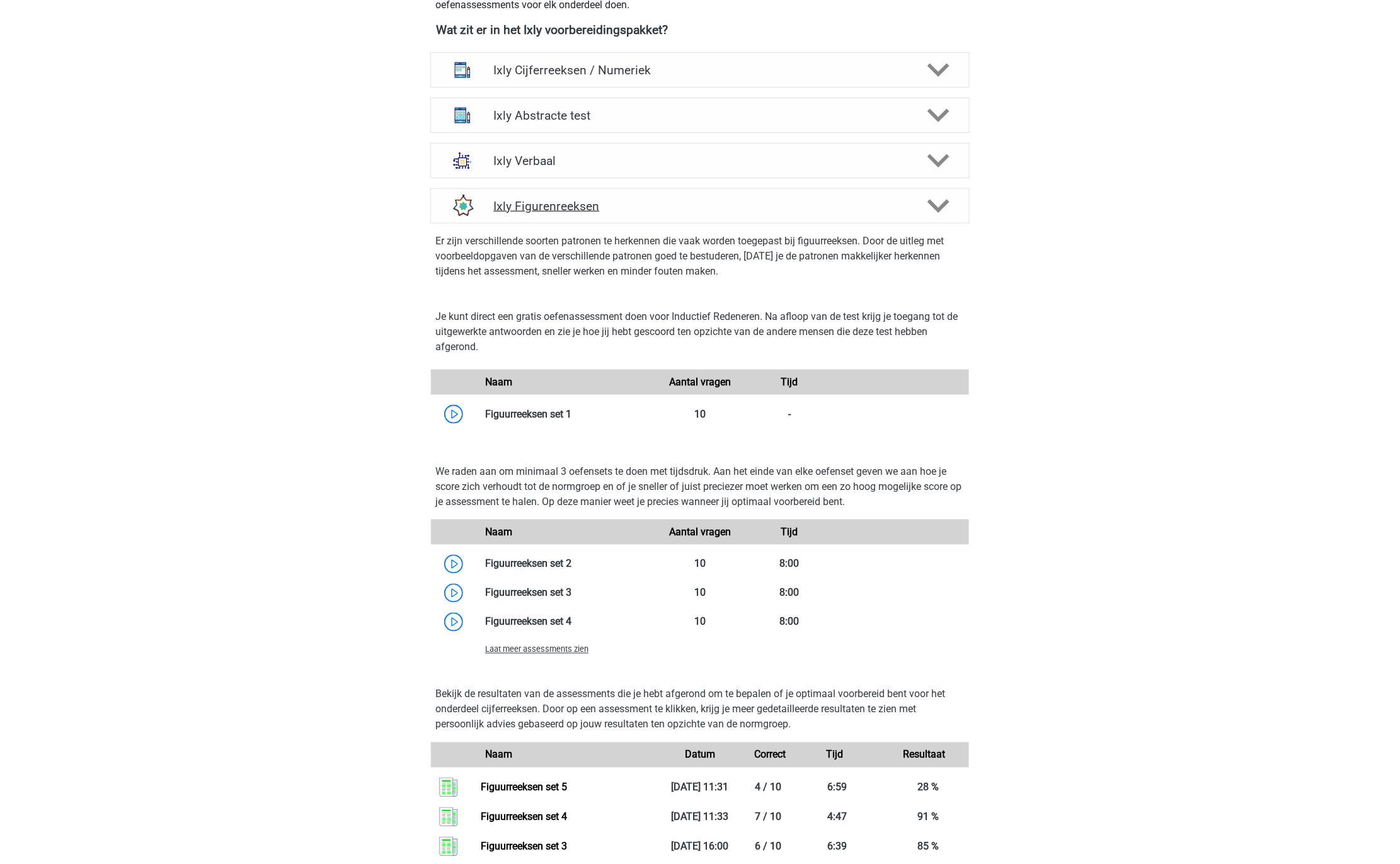
scroll to position [734, 0]
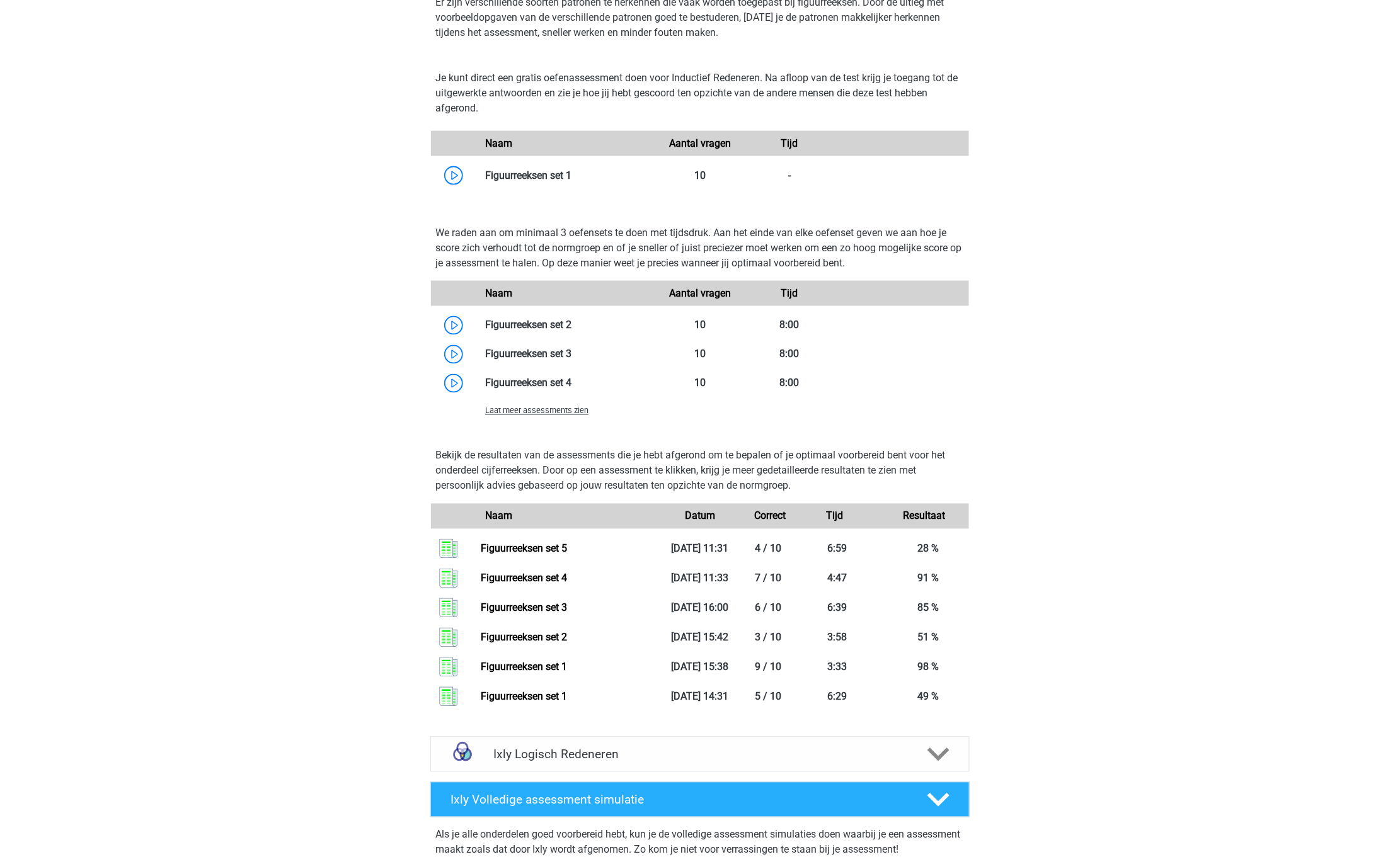
click at [591, 411] on div "Laat meer assessments zien" at bounding box center [565, 411] width 180 height 15
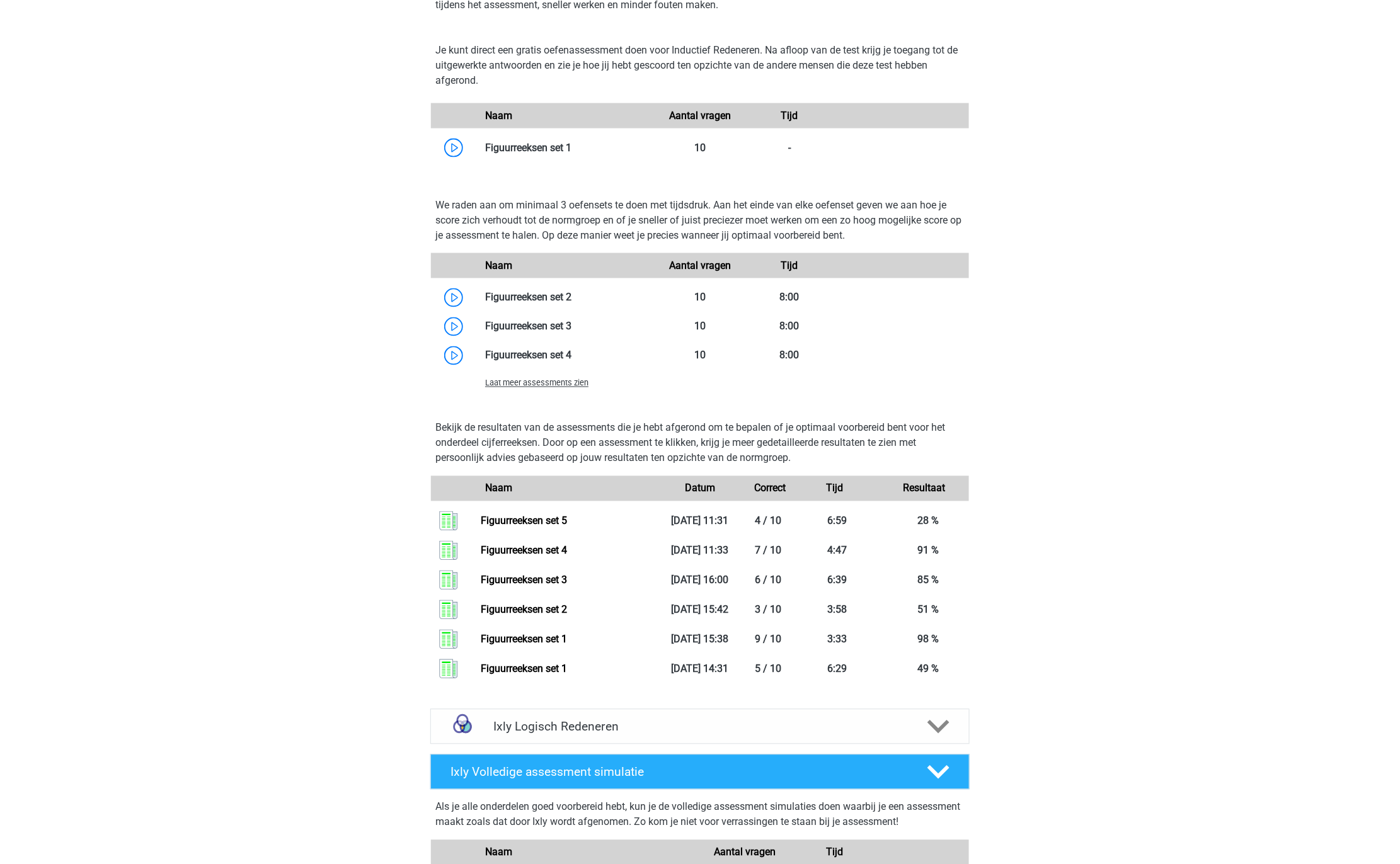
scroll to position [763, 0]
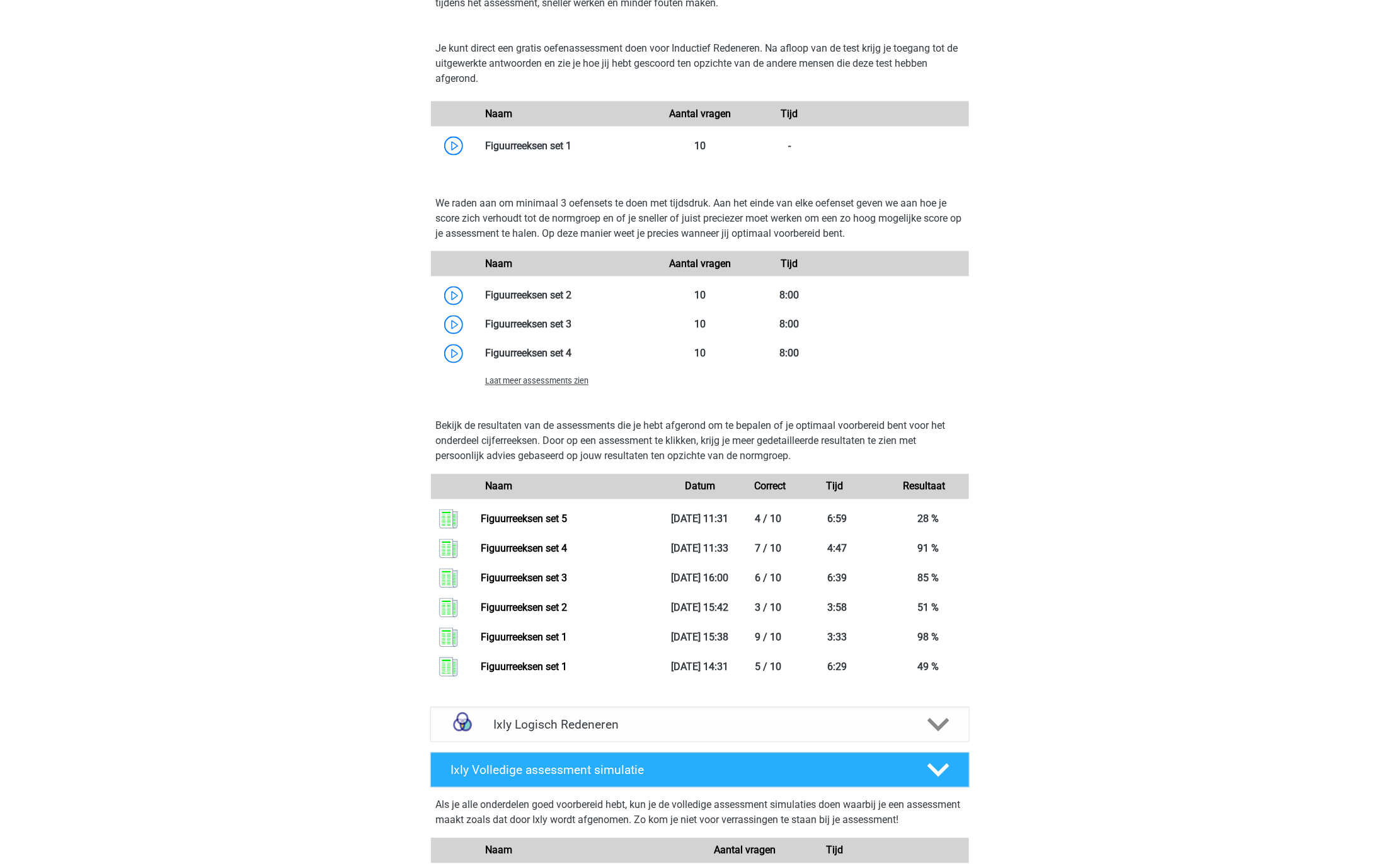
click at [577, 375] on div "Laat meer assessments zien" at bounding box center [565, 381] width 180 height 15
click at [572, 378] on span "Laat meer assessments zien" at bounding box center [537, 382] width 103 height 9
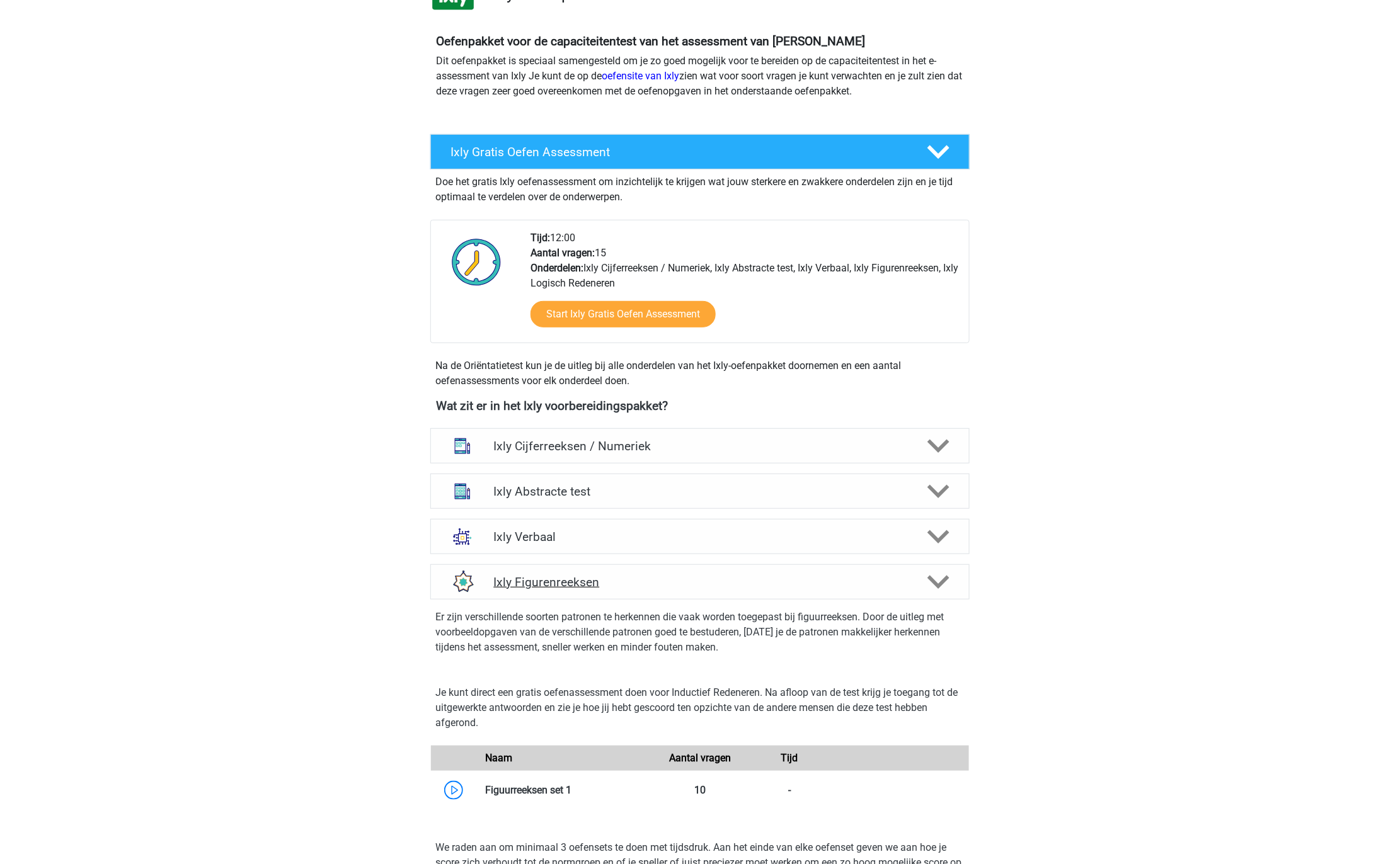
scroll to position [166, 0]
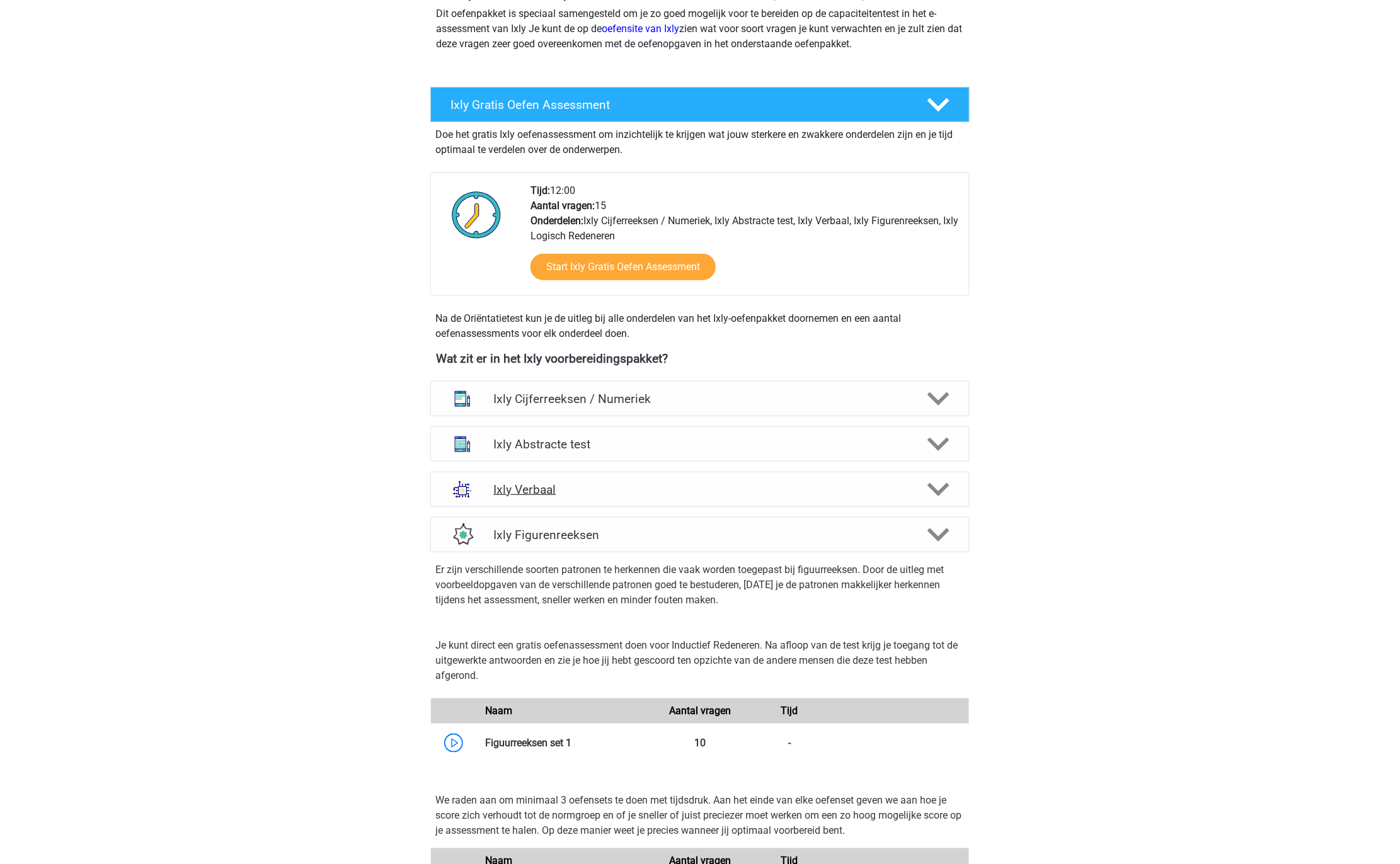
click at [773, 495] on h4 "Ixly Verbaal" at bounding box center [700, 489] width 413 height 14
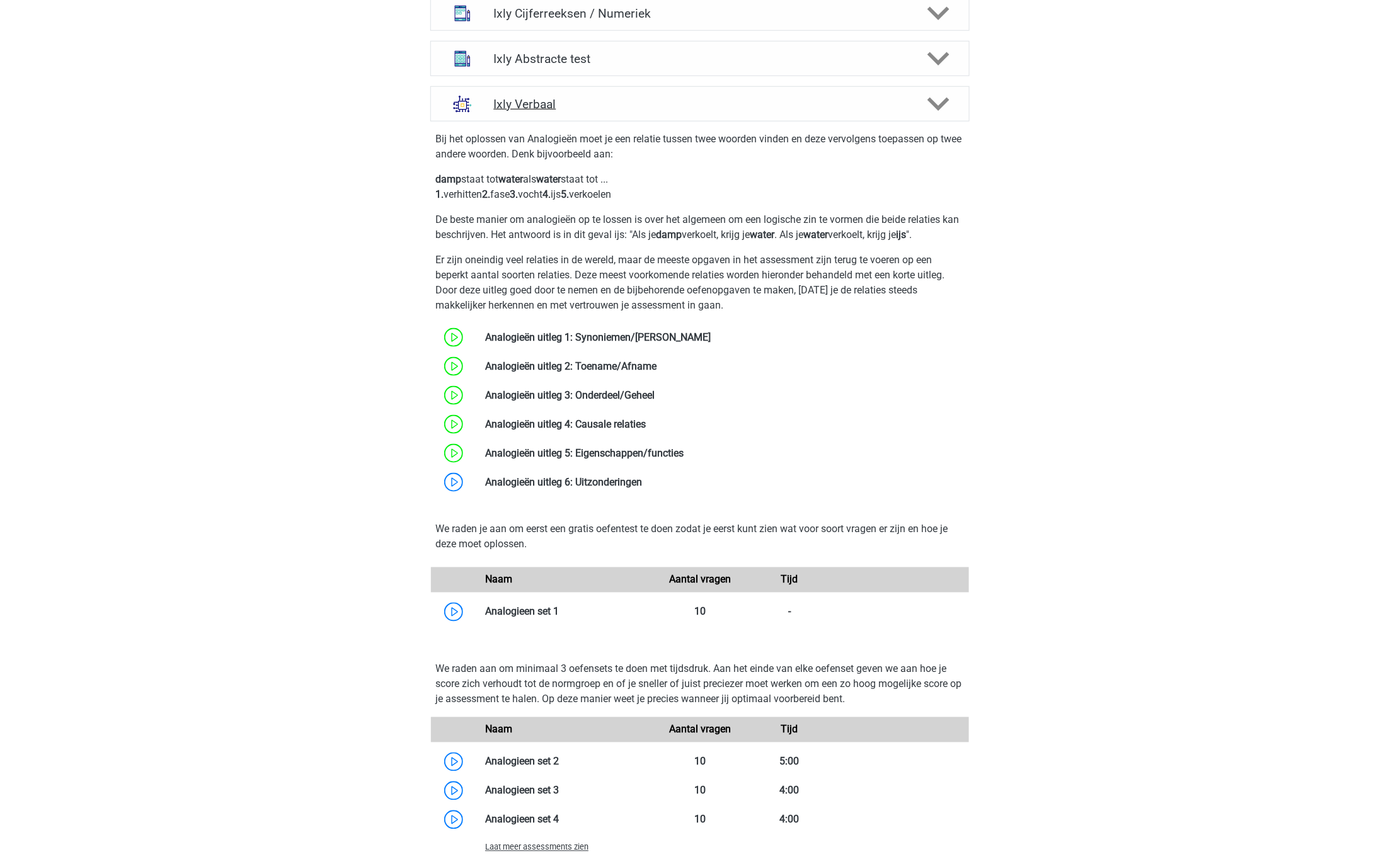
scroll to position [812, 0]
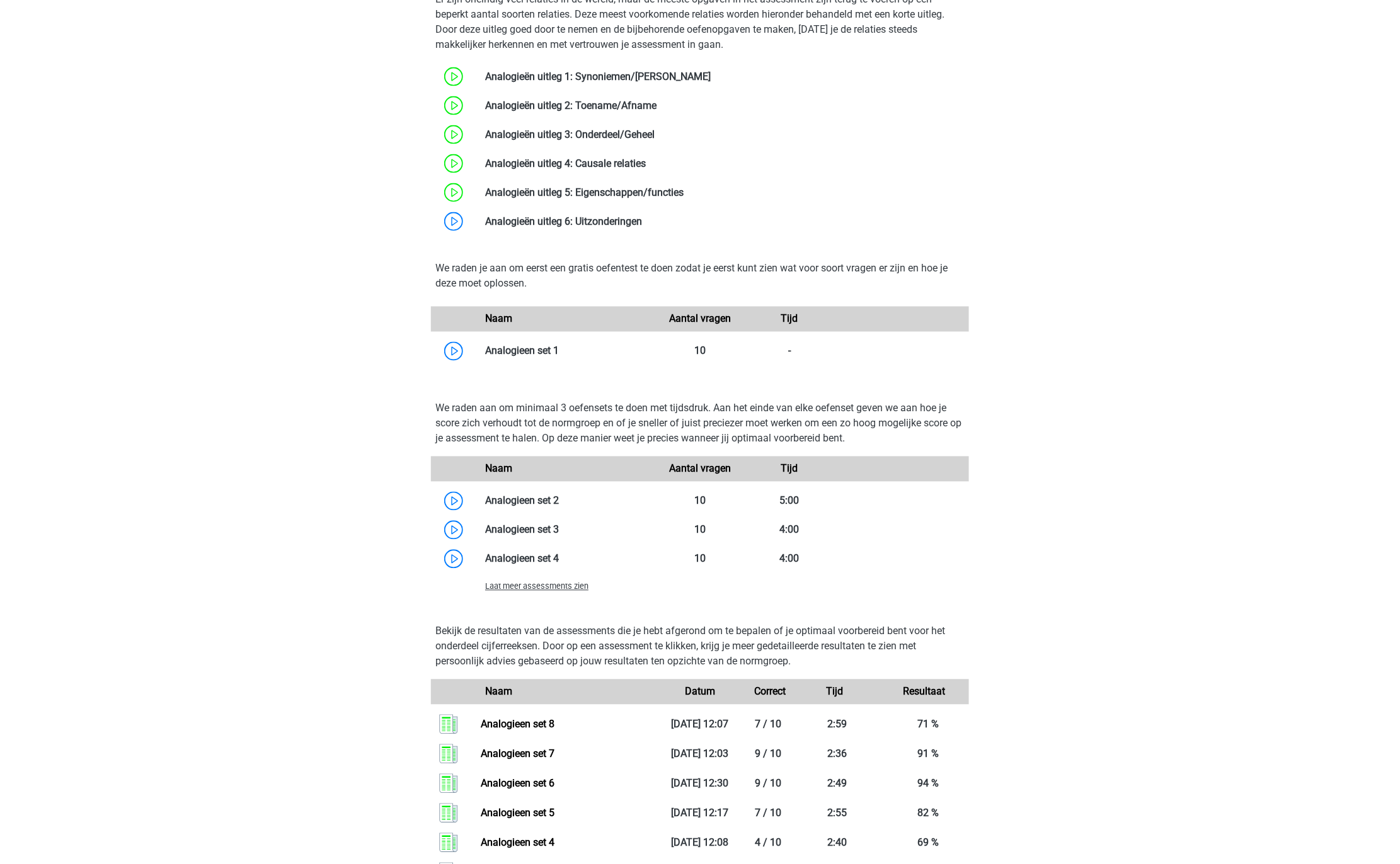
click at [546, 590] on span "Laat meer assessments zien" at bounding box center [537, 587] width 103 height 9
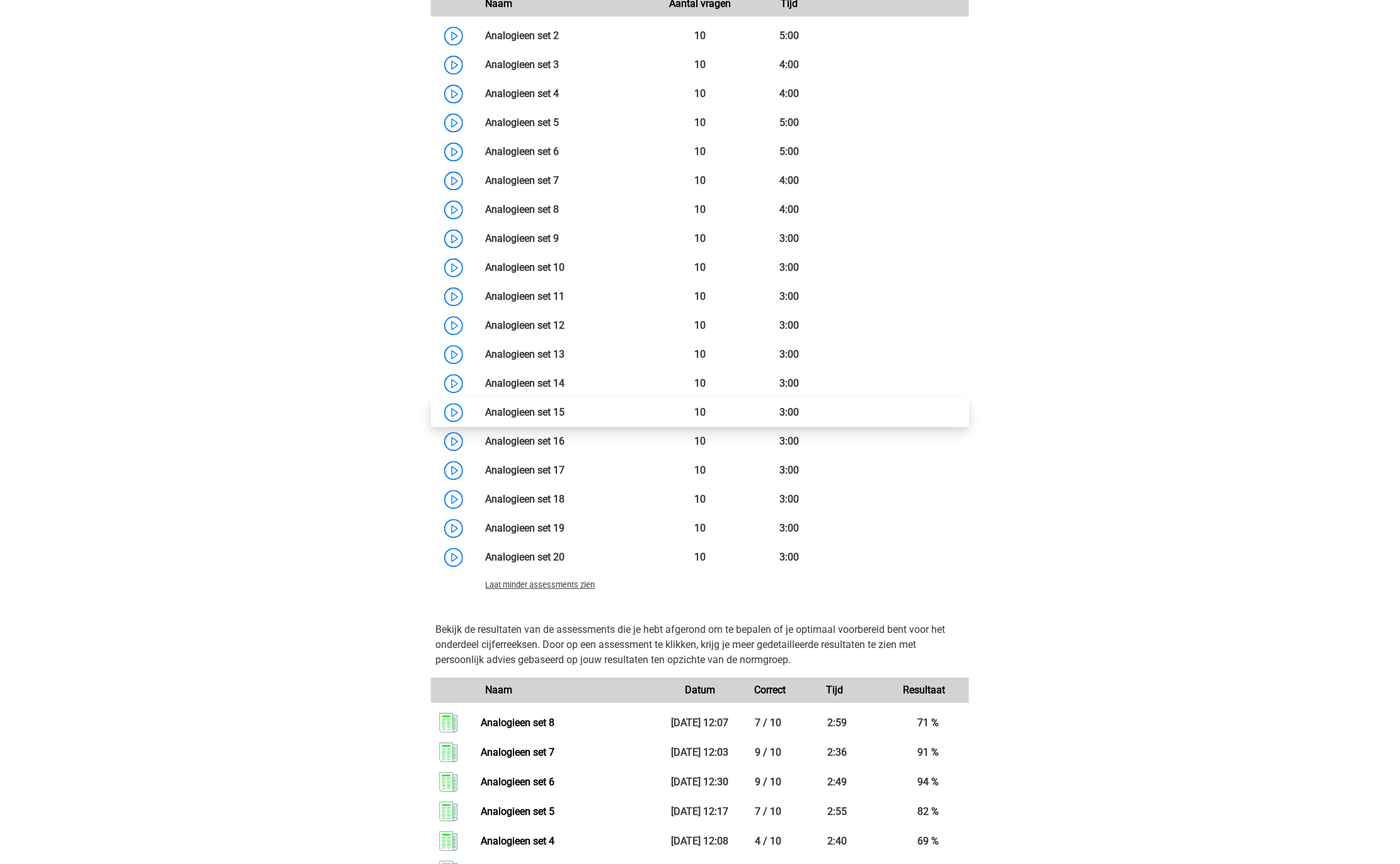
scroll to position [1182, 0]
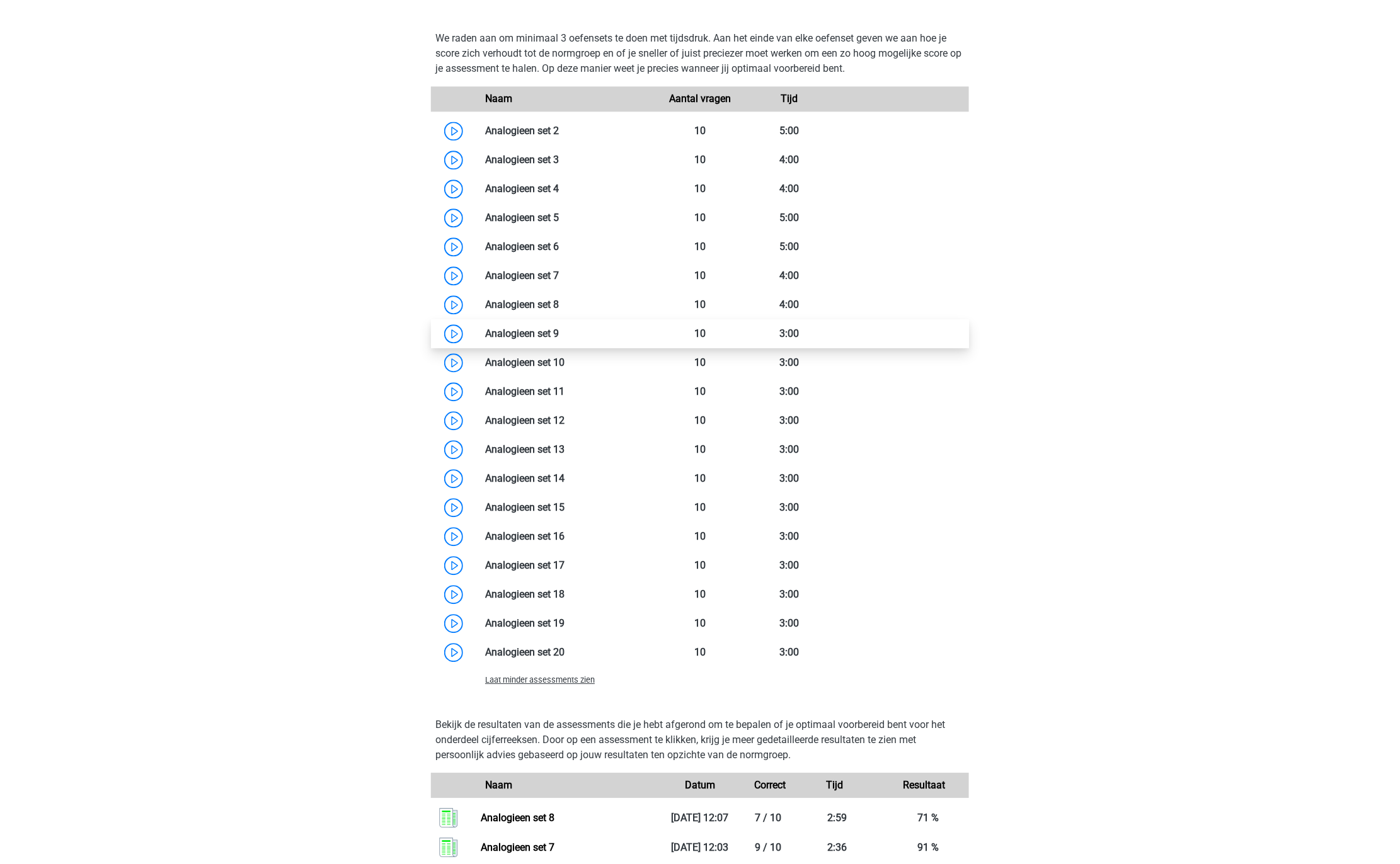
click at [559, 327] on link at bounding box center [559, 333] width 0 height 12
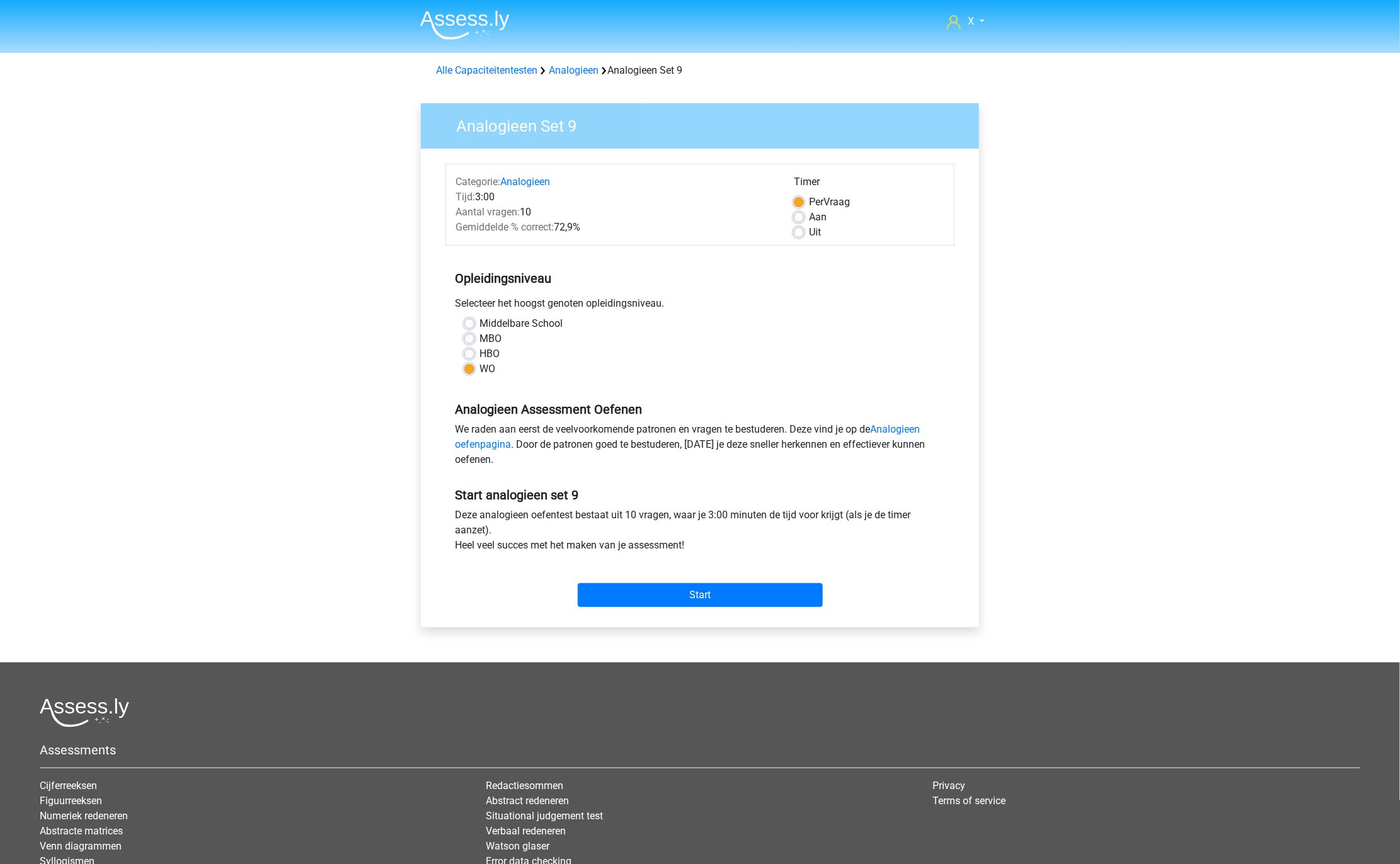
click at [744, 609] on div "Start" at bounding box center [700, 585] width 509 height 54
click at [744, 593] on input "Start" at bounding box center [700, 594] width 245 height 24
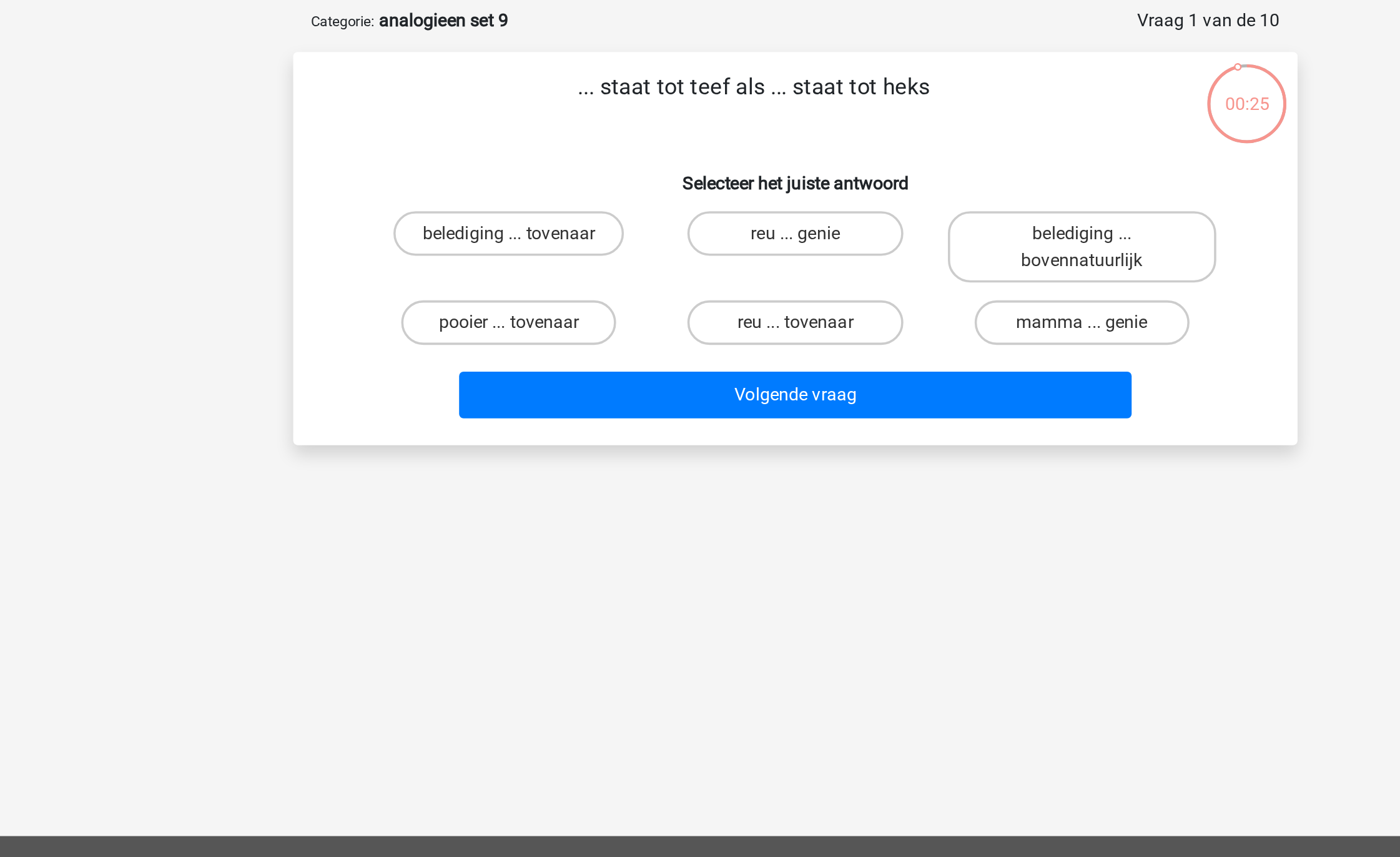
click at [648, 103] on p "... staat tot teef als ... staat tot heks" at bounding box center [676, 116] width 477 height 38
click at [651, 99] on p "... staat tot teef als ... staat tot heks" at bounding box center [676, 116] width 477 height 38
click at [657, 88] on div "... staat tot teef als ... staat tot heks Selecteer het juiste antwoord beledig…" at bounding box center [700, 198] width 563 height 220
click at [701, 229] on label "reu ... tovenaar" at bounding box center [700, 239] width 120 height 25
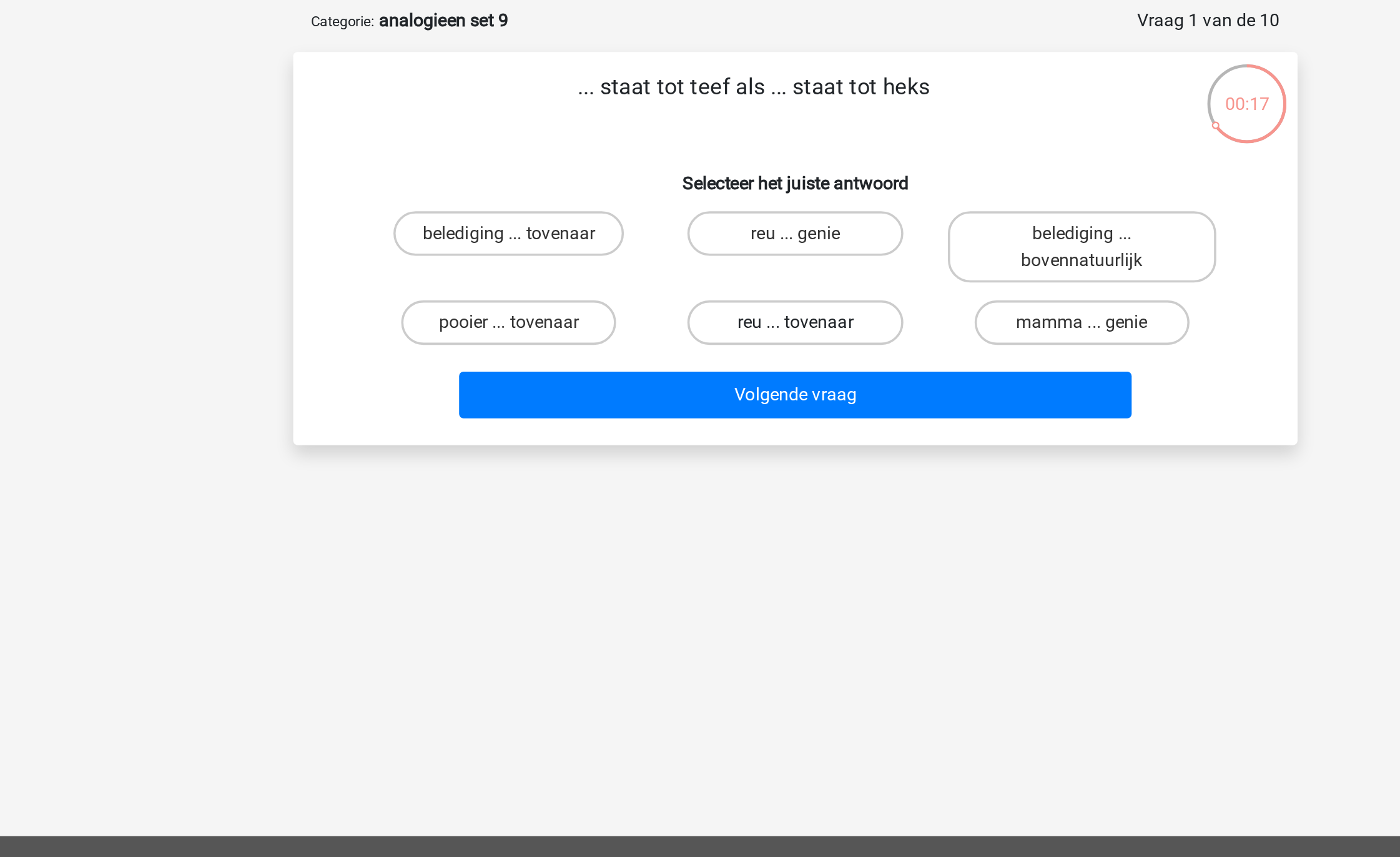
click at [701, 239] on input "reu ... tovenaar" at bounding box center [704, 243] width 8 height 8
radio input "true"
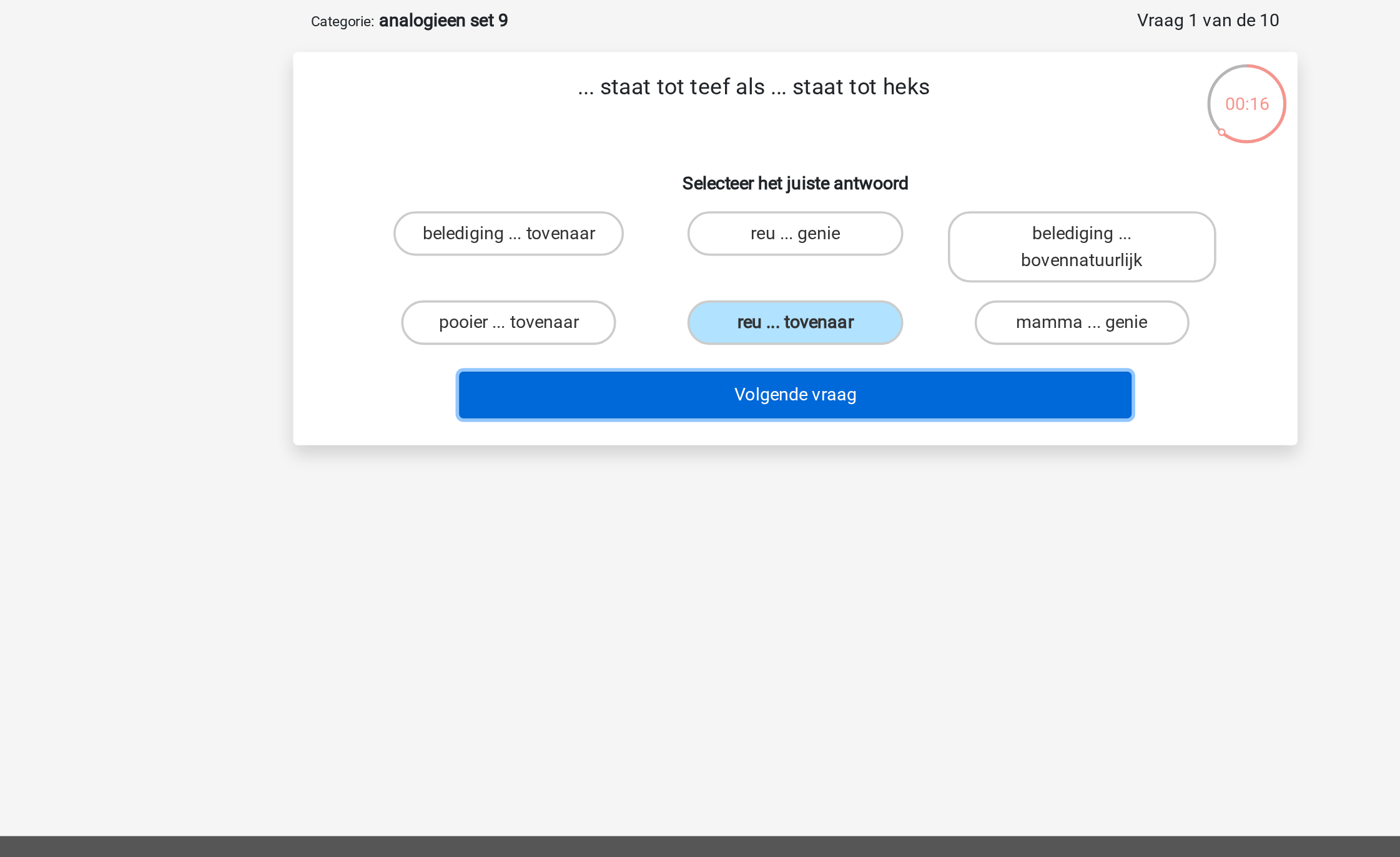
click at [694, 280] on button "Volgende vraag" at bounding box center [700, 280] width 378 height 26
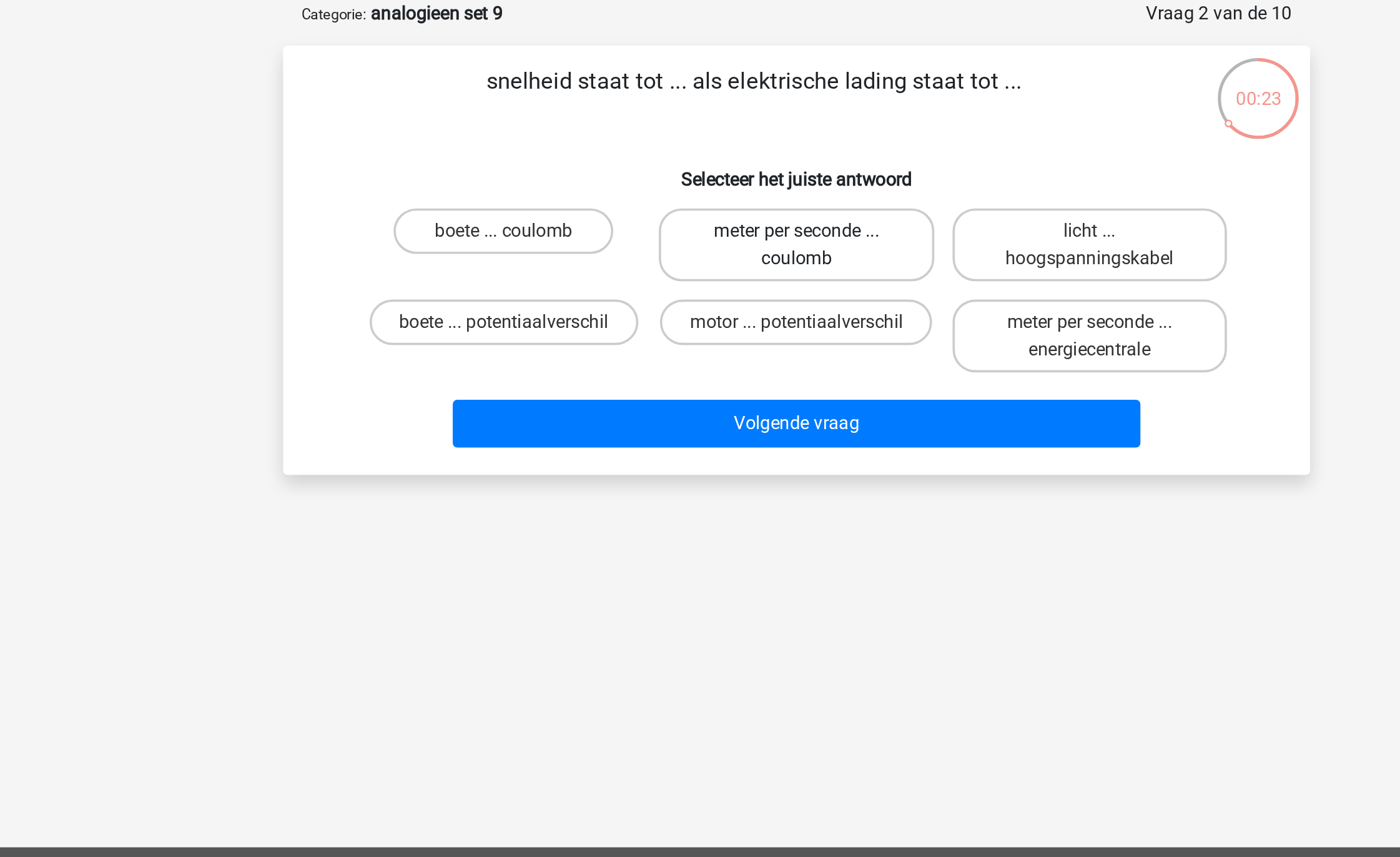
click at [700, 186] on label "meter per seconde ... coulomb" at bounding box center [700, 196] width 151 height 40
click at [700, 190] on input "meter per seconde ... coulomb" at bounding box center [704, 194] width 8 height 8
radio input "true"
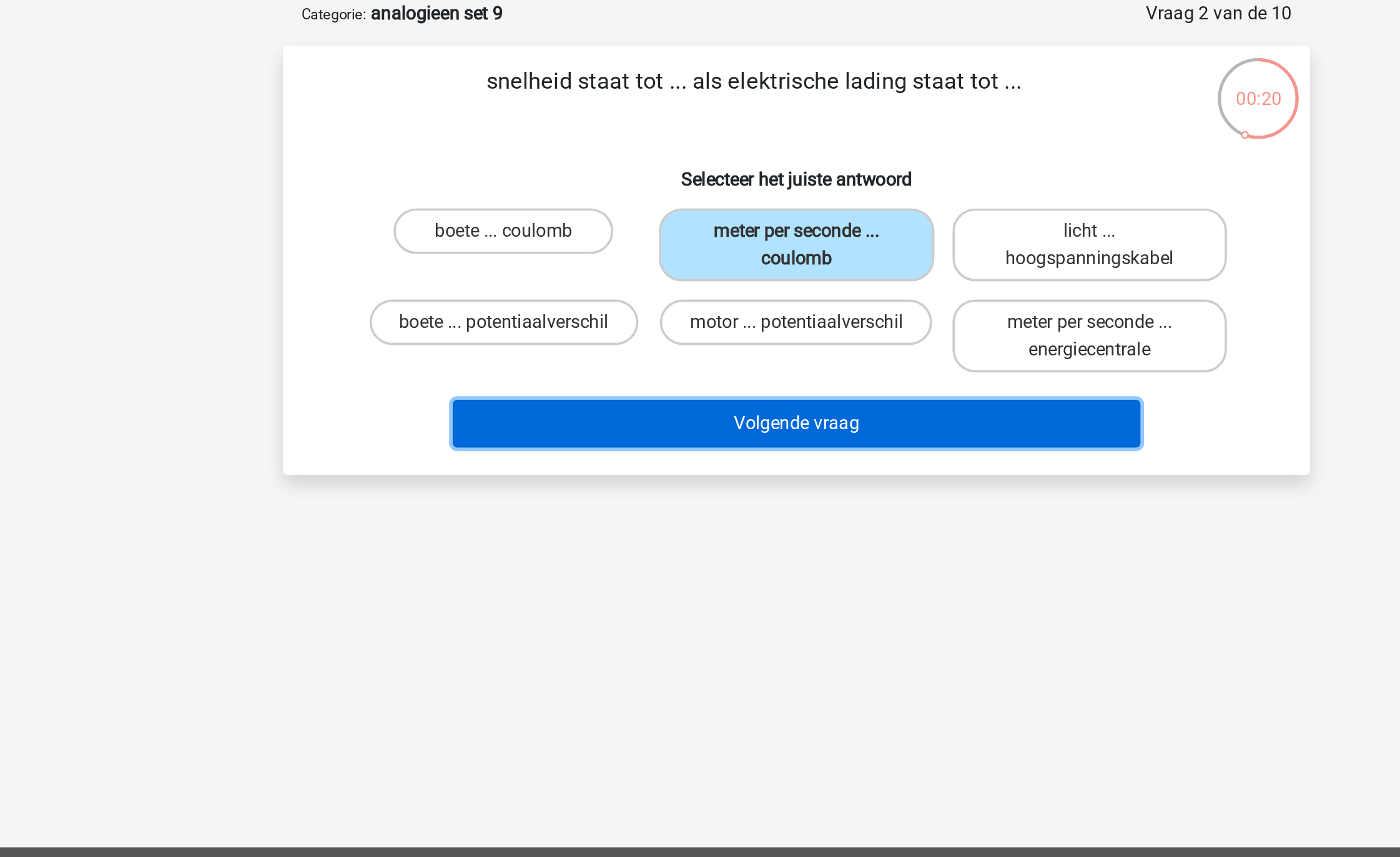
click at [687, 295] on button "Volgende vraag" at bounding box center [700, 294] width 378 height 26
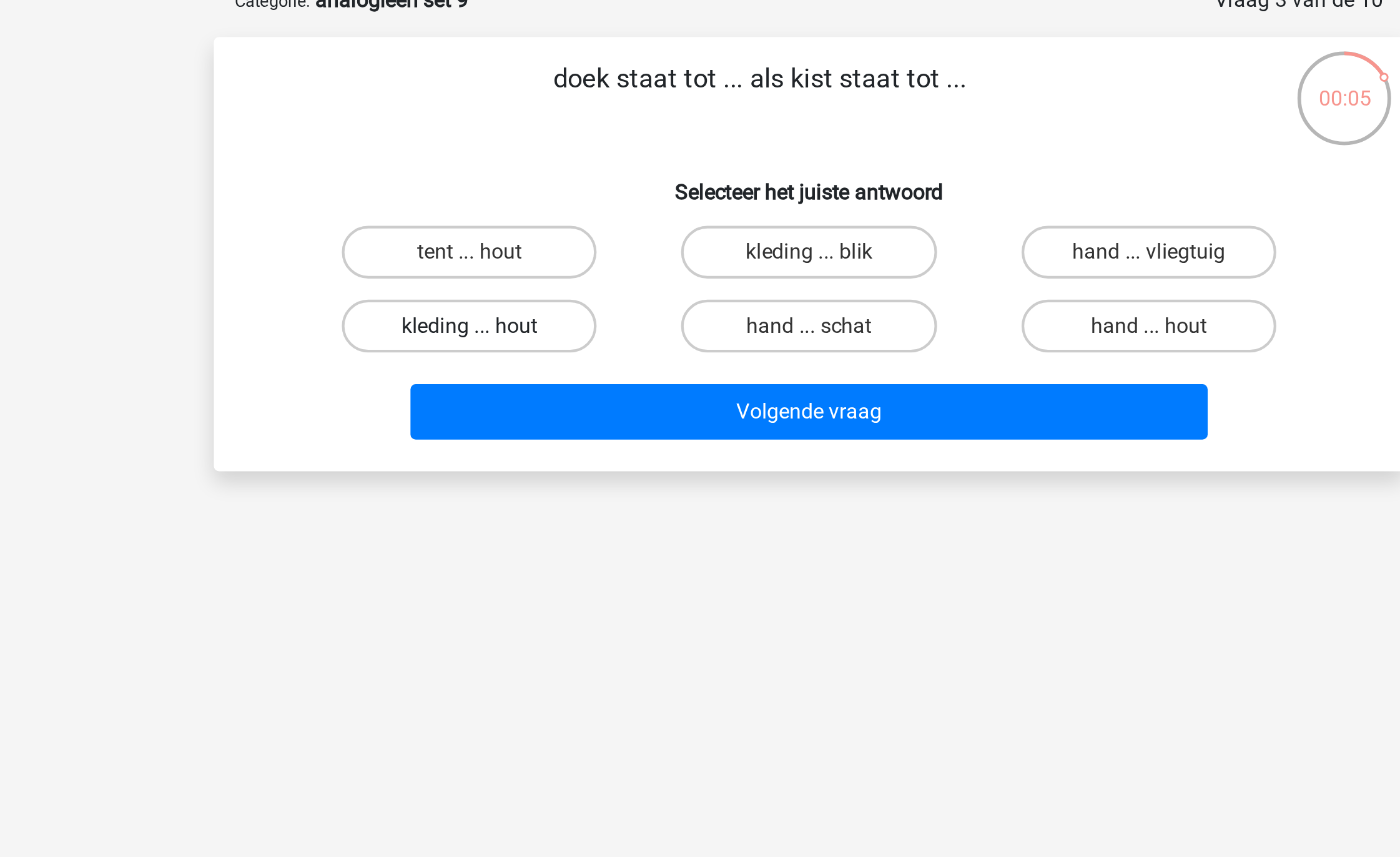
click at [566, 218] on label "kleding ... hout" at bounding box center [539, 224] width 120 height 25
click at [548, 225] on input "kleding ... hout" at bounding box center [544, 229] width 8 height 8
radio input "true"
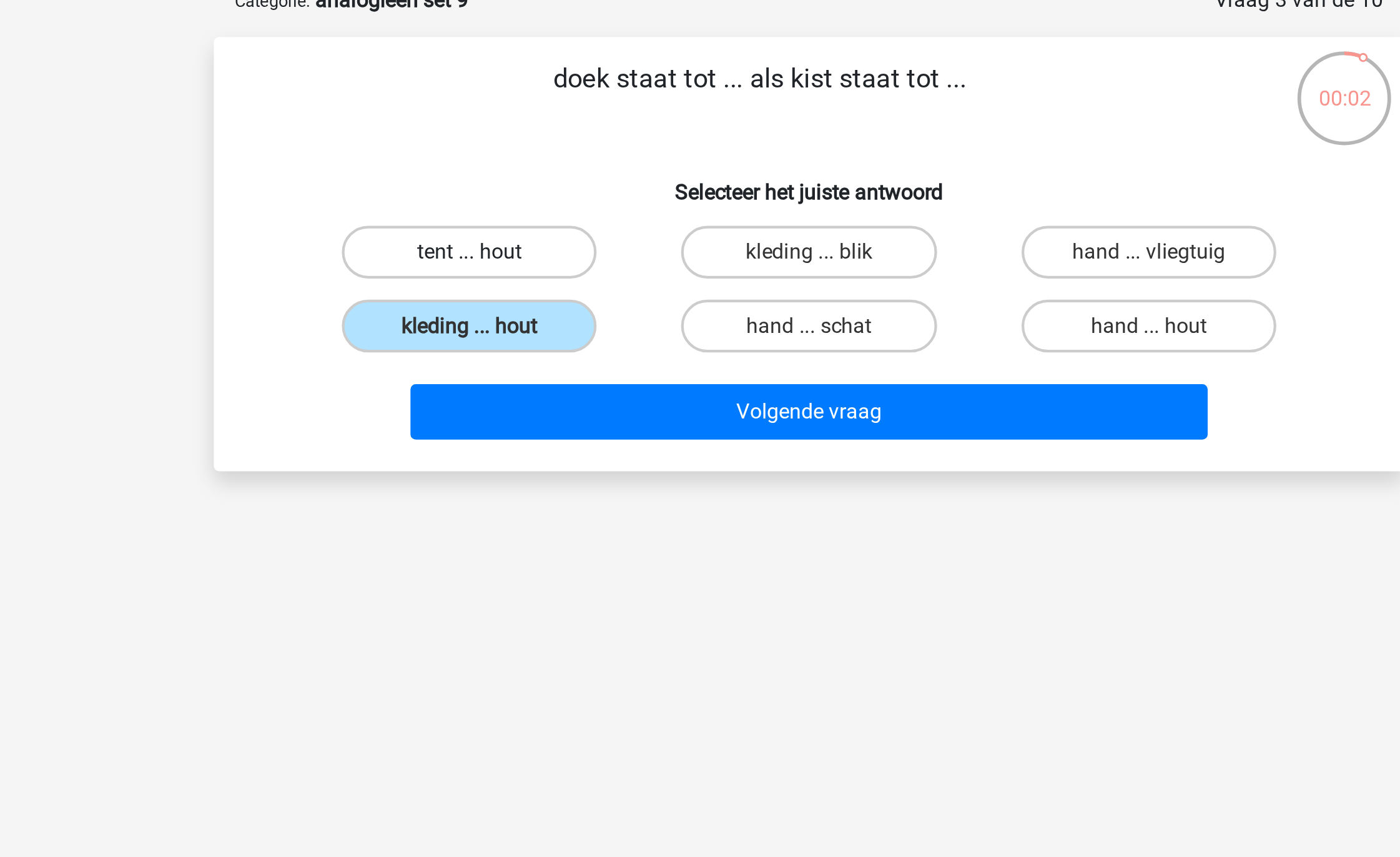
click at [560, 183] on label "tent ... hout" at bounding box center [539, 189] width 120 height 25
click at [548, 190] on input "tent ... hout" at bounding box center [544, 194] width 8 height 8
radio input "true"
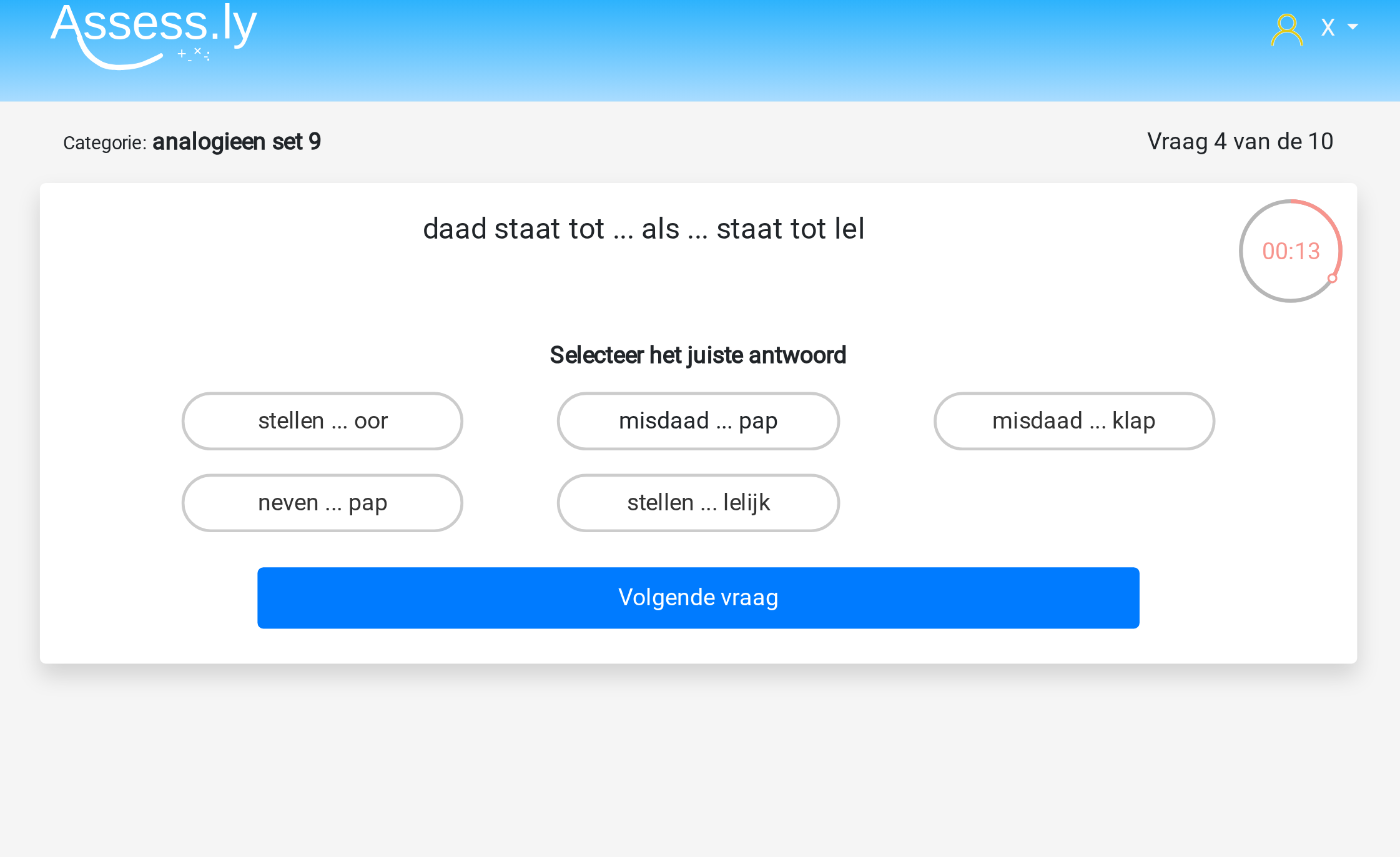
click at [748, 181] on label "misdaad ... pap" at bounding box center [700, 189] width 120 height 25
click at [708, 190] on input "misdaad ... pap" at bounding box center [704, 194] width 8 height 8
radio input "true"
click at [733, 231] on label "stellen ... lelijk" at bounding box center [700, 224] width 120 height 25
click at [708, 231] on input "stellen ... lelijk" at bounding box center [704, 229] width 8 height 8
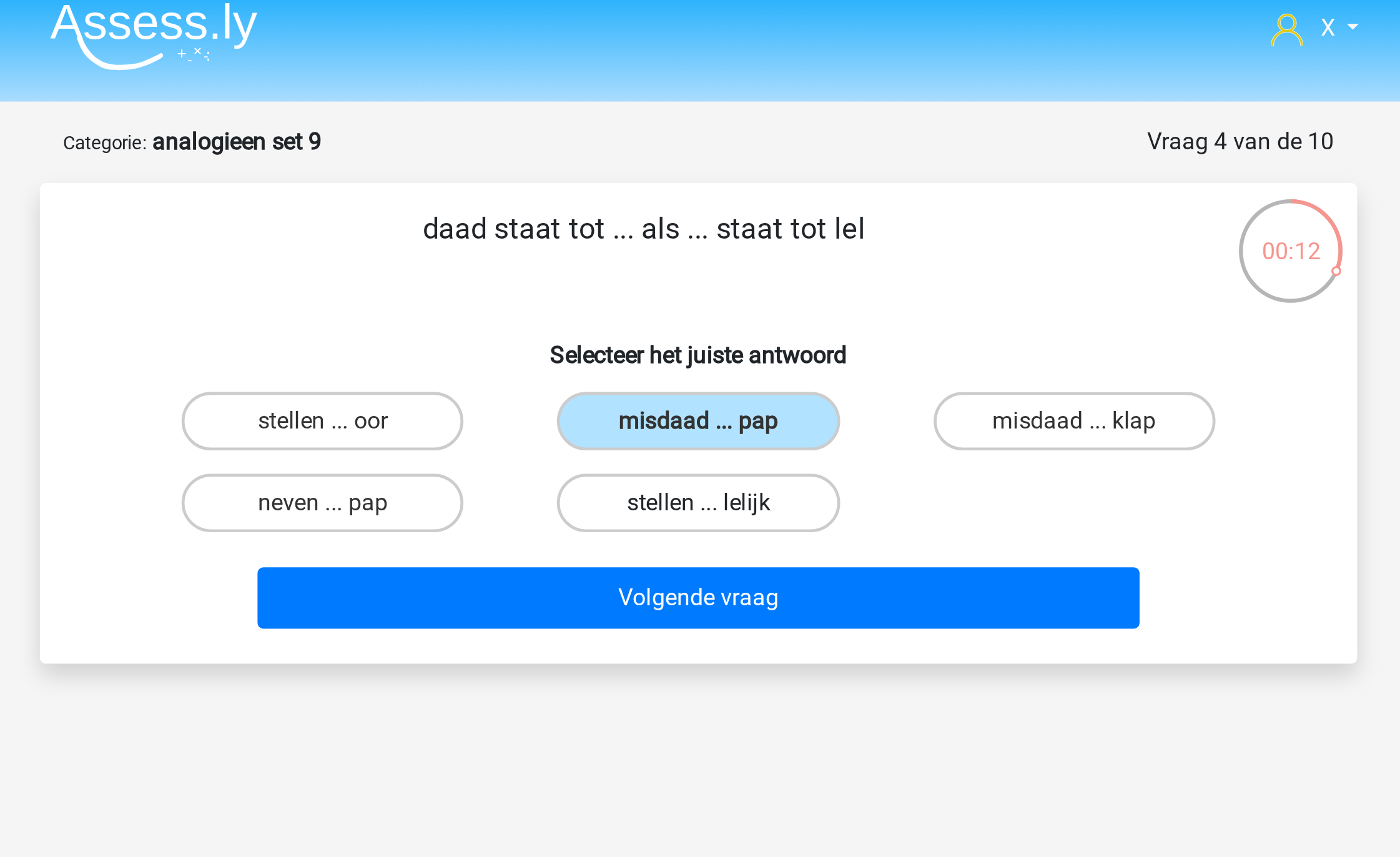
radio input "true"
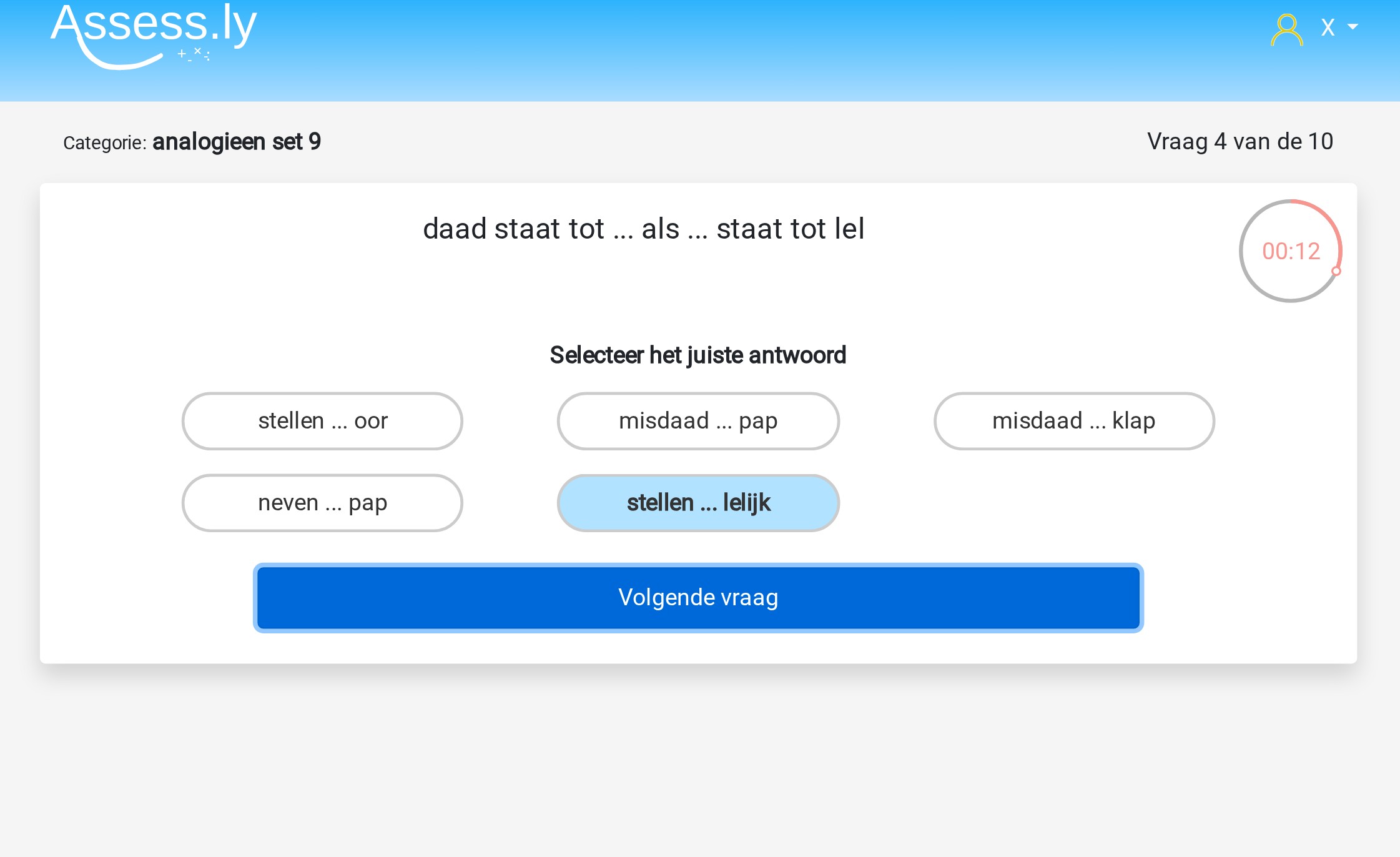
click at [734, 259] on button "Volgende vraag" at bounding box center [700, 264] width 378 height 26
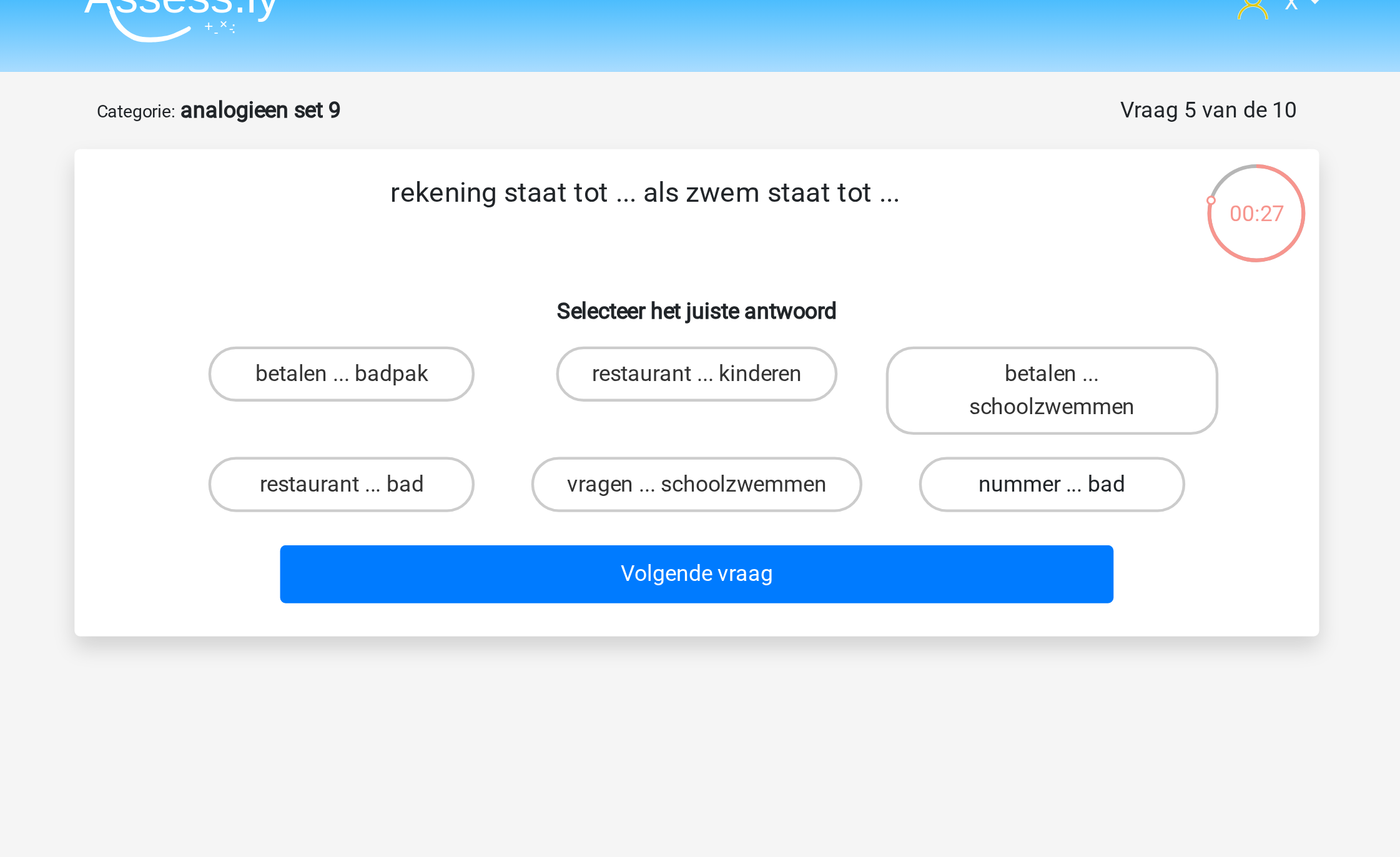
click at [854, 239] on label "nummer ... bad" at bounding box center [860, 239] width 120 height 25
click at [861, 239] on input "nummer ... bad" at bounding box center [865, 243] width 8 height 8
radio input "true"
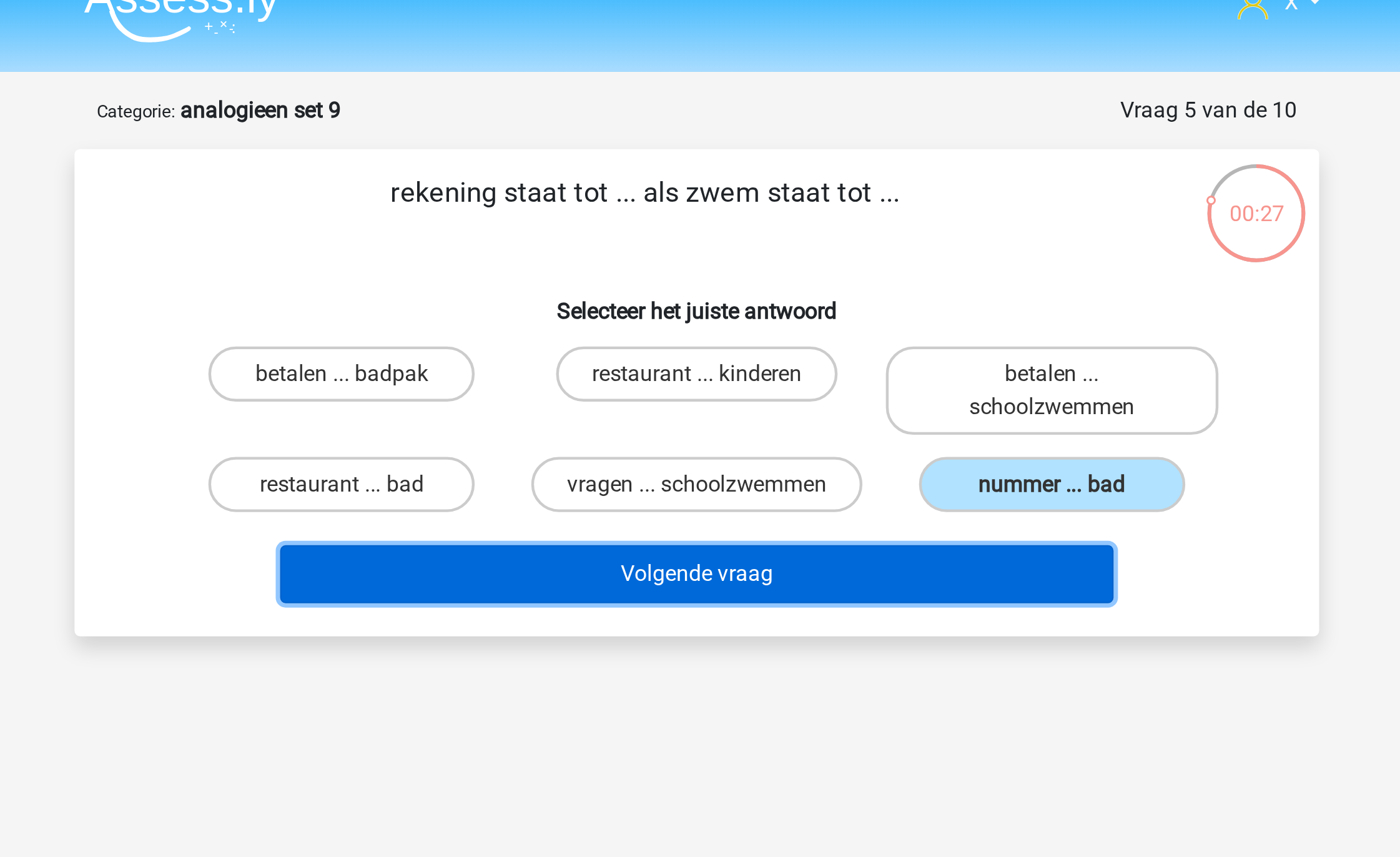
click at [802, 268] on button "Volgende vraag" at bounding box center [700, 280] width 378 height 26
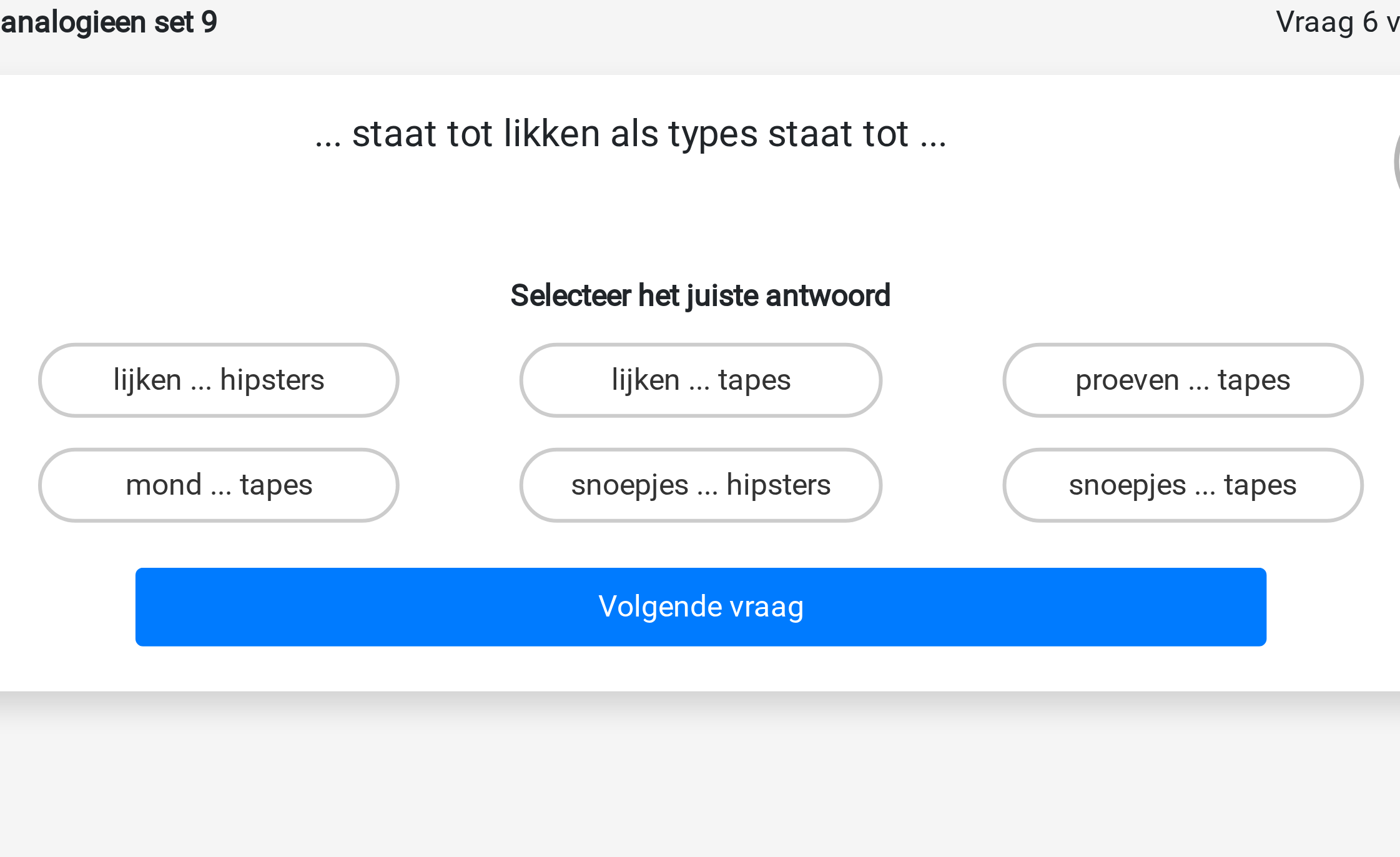
click at [702, 190] on input "lijken ... tapes" at bounding box center [704, 194] width 8 height 8
radio input "true"
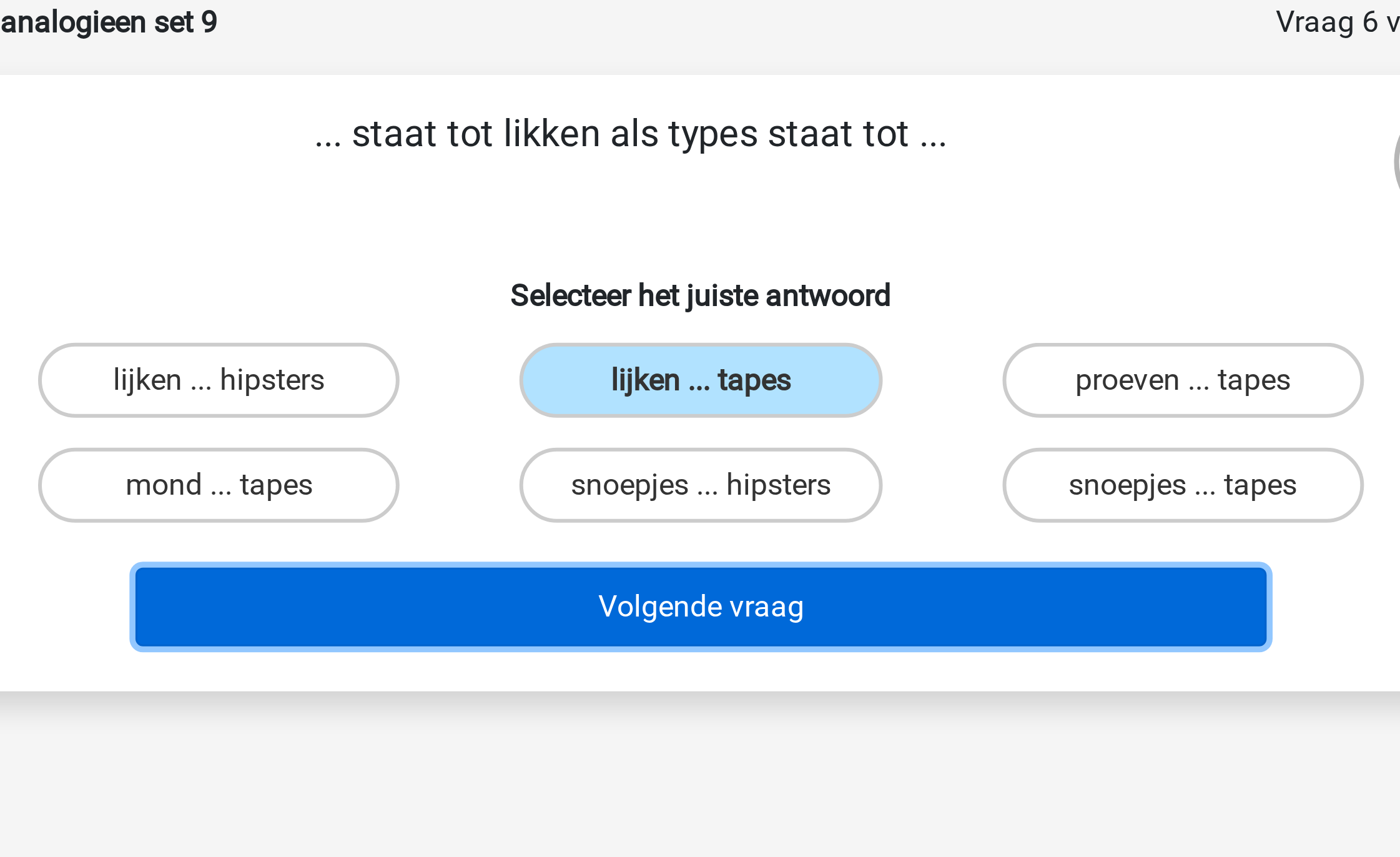
click at [703, 270] on button "Volgende vraag" at bounding box center [700, 264] width 378 height 26
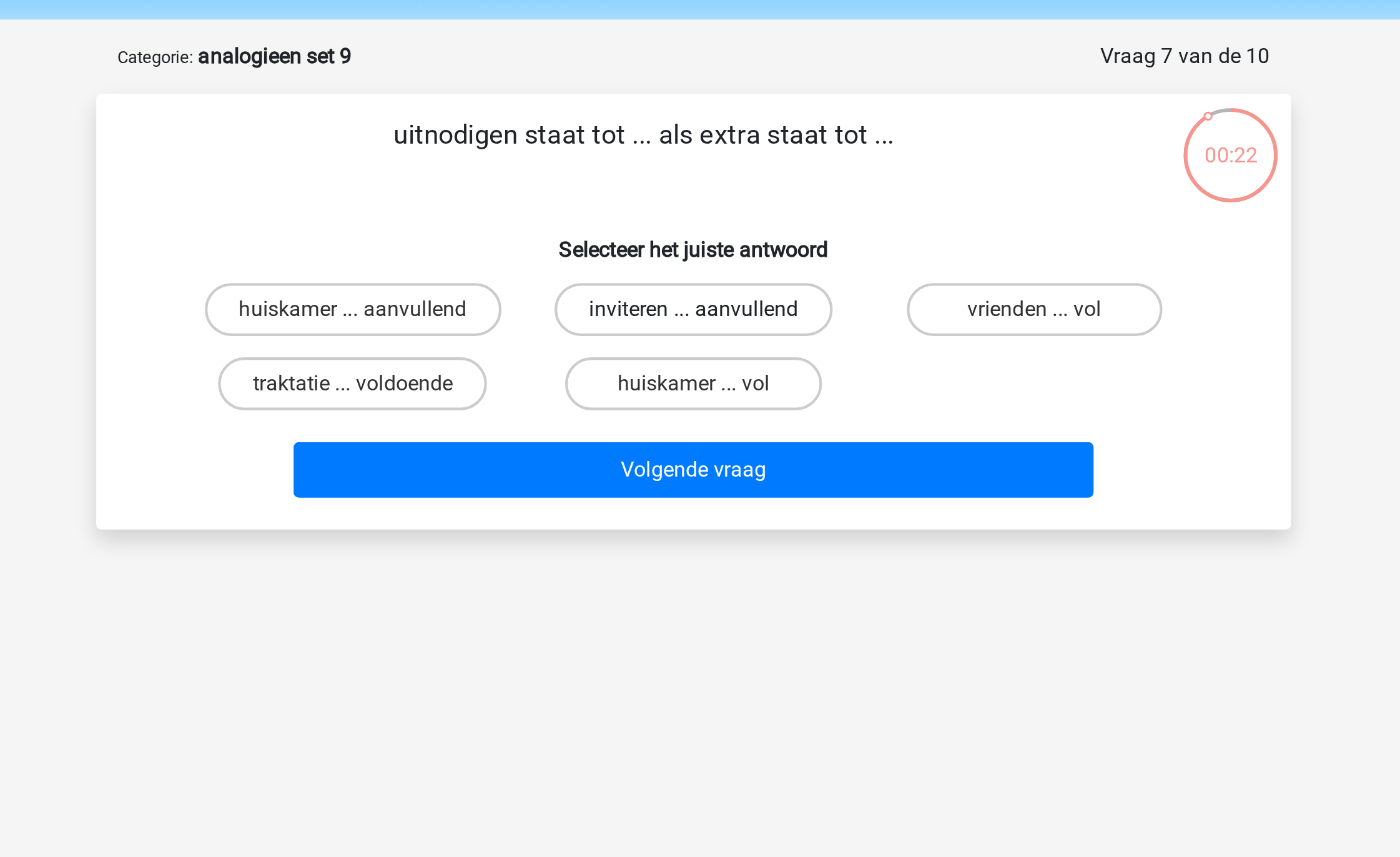
click at [690, 200] on label "inviteren ... aanvullend" at bounding box center [700, 189] width 131 height 25
click at [700, 198] on input "inviteren ... aanvullend" at bounding box center [704, 194] width 8 height 8
radio input "true"
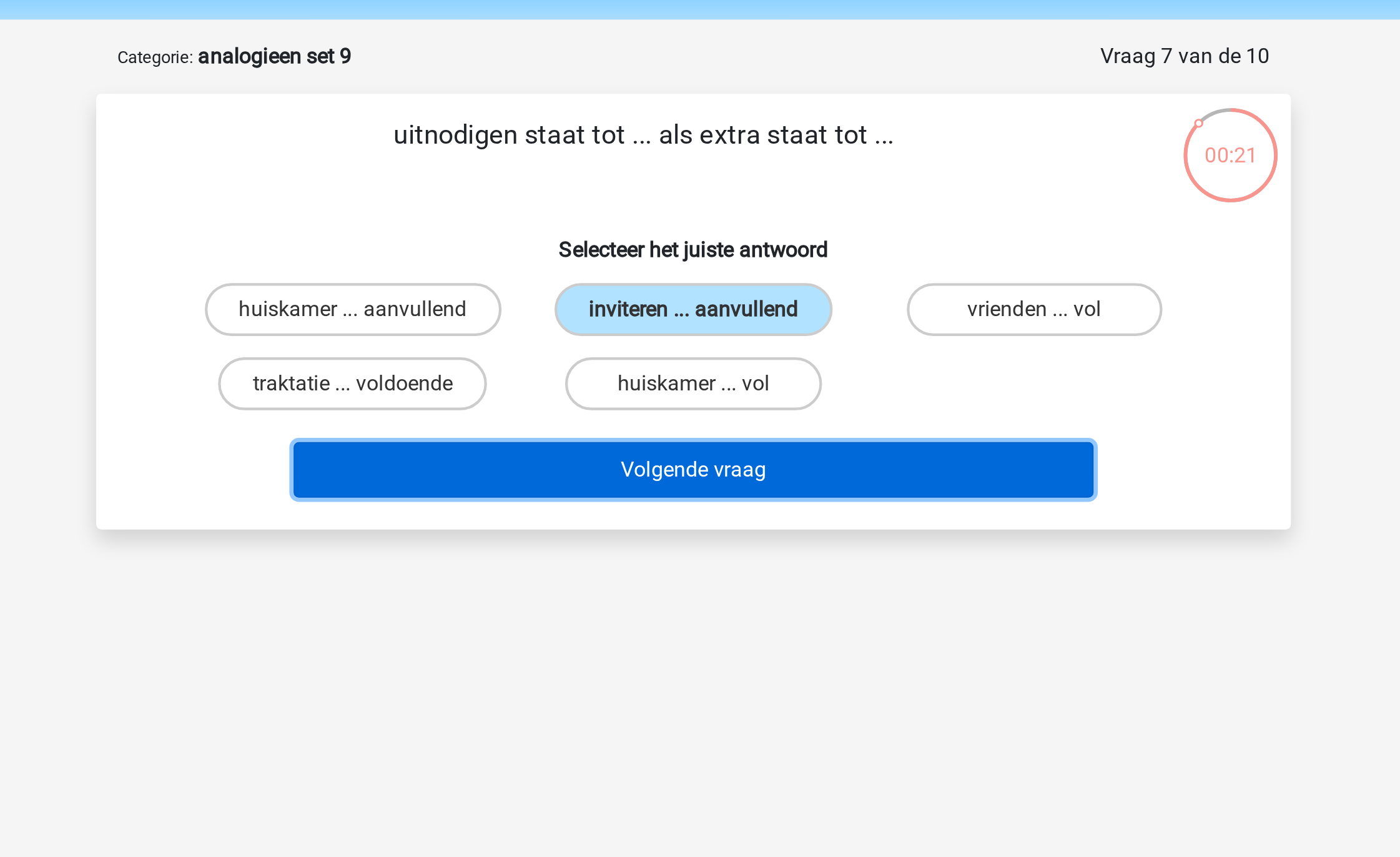
click at [706, 270] on button "Volgende vraag" at bounding box center [700, 264] width 378 height 26
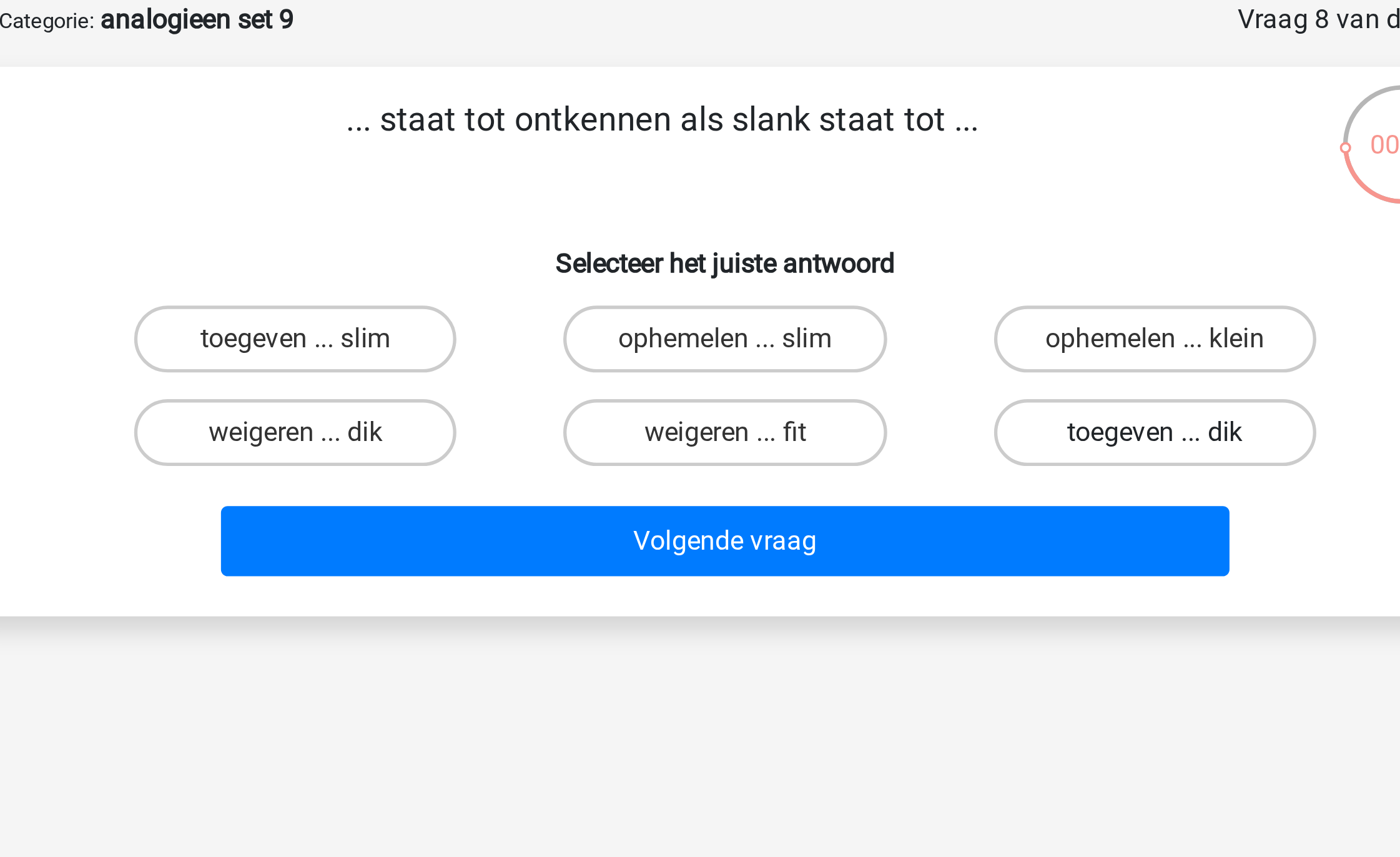
click at [826, 218] on label "toegeven ... dik" at bounding box center [860, 224] width 120 height 25
click at [861, 225] on input "toegeven ... dik" at bounding box center [865, 229] width 8 height 8
radio input "true"
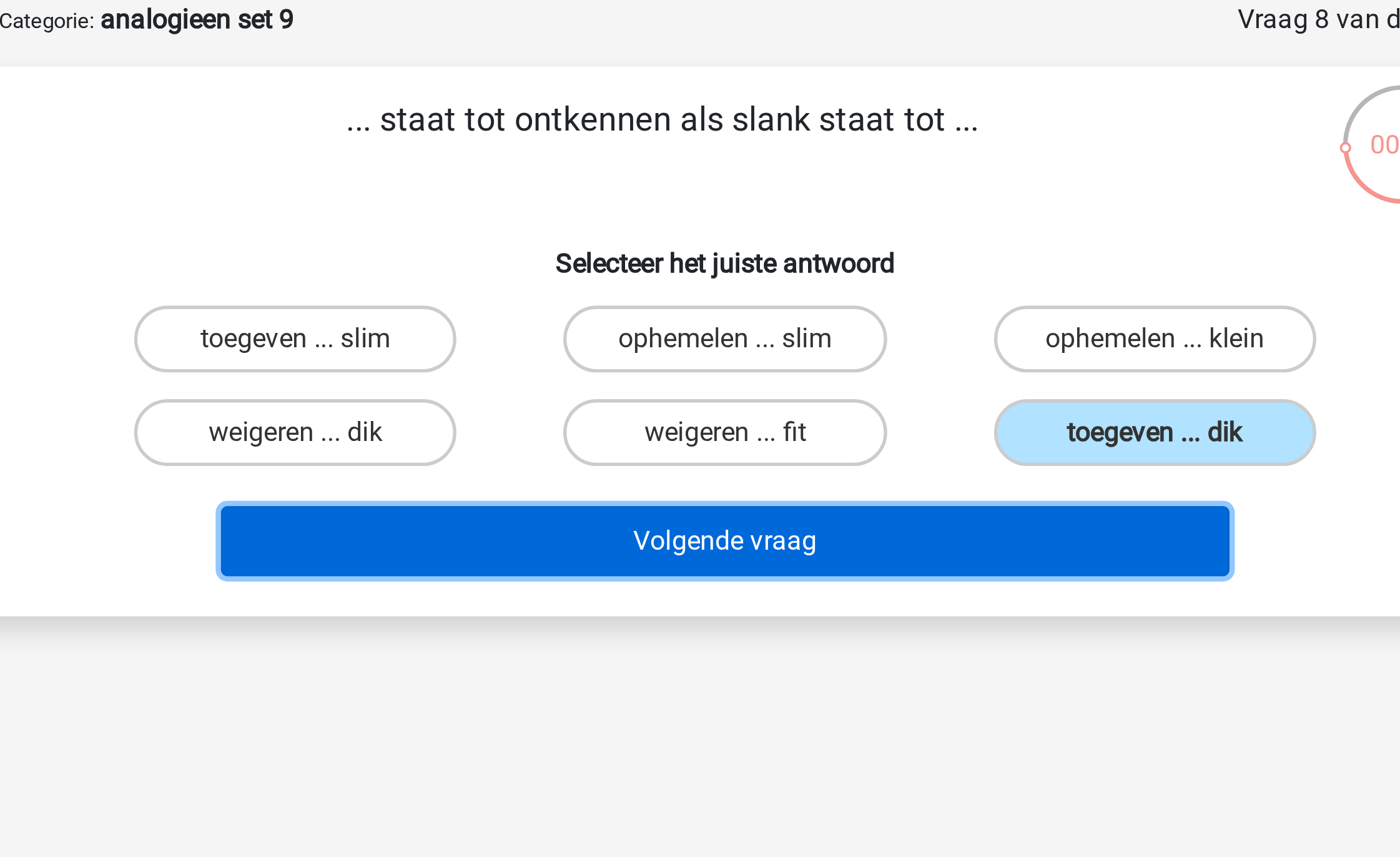
click at [747, 261] on button "Volgende vraag" at bounding box center [700, 264] width 378 height 26
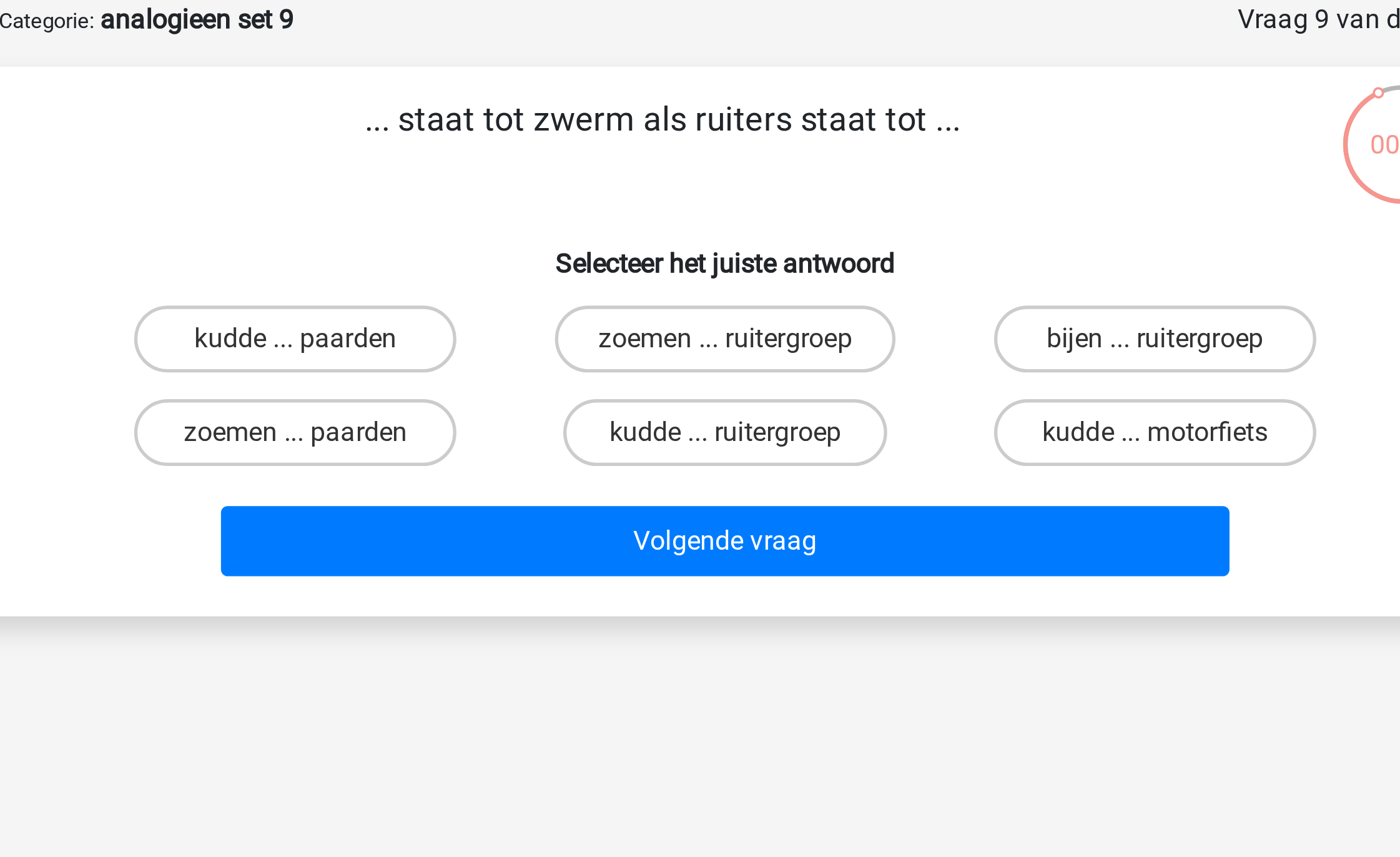
click at [655, 109] on p "... staat tot zwerm als ruiters staat tot ..." at bounding box center [676, 116] width 477 height 38
click at [667, 99] on p "... staat tot zwerm als ruiters staat tot ..." at bounding box center [676, 116] width 477 height 38
click at [829, 191] on label "bijen ... ruitergroep" at bounding box center [860, 189] width 120 height 25
click at [861, 191] on input "bijen ... ruitergroep" at bounding box center [865, 194] width 8 height 8
radio input "true"
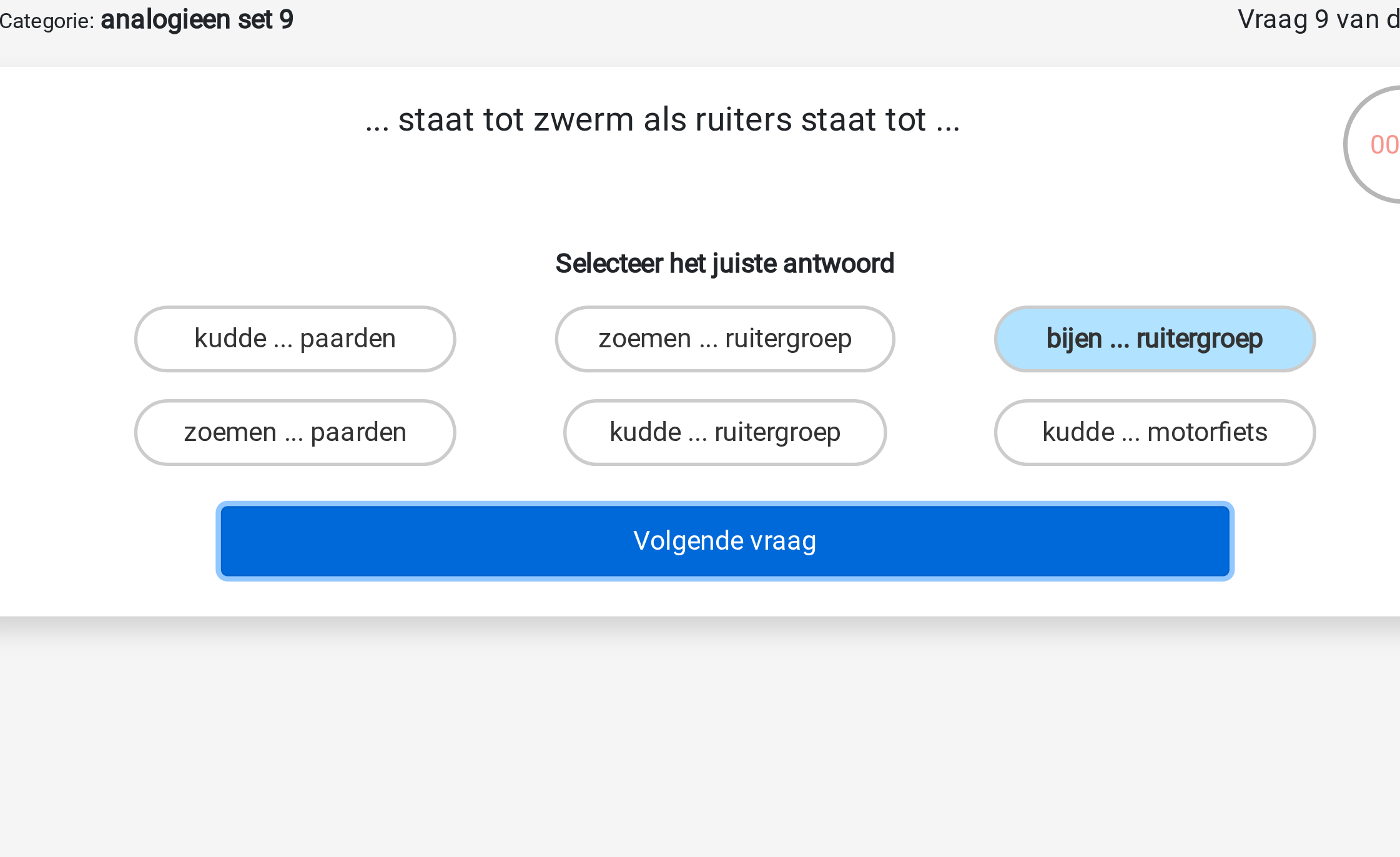
click at [794, 260] on button "Volgende vraag" at bounding box center [700, 264] width 378 height 26
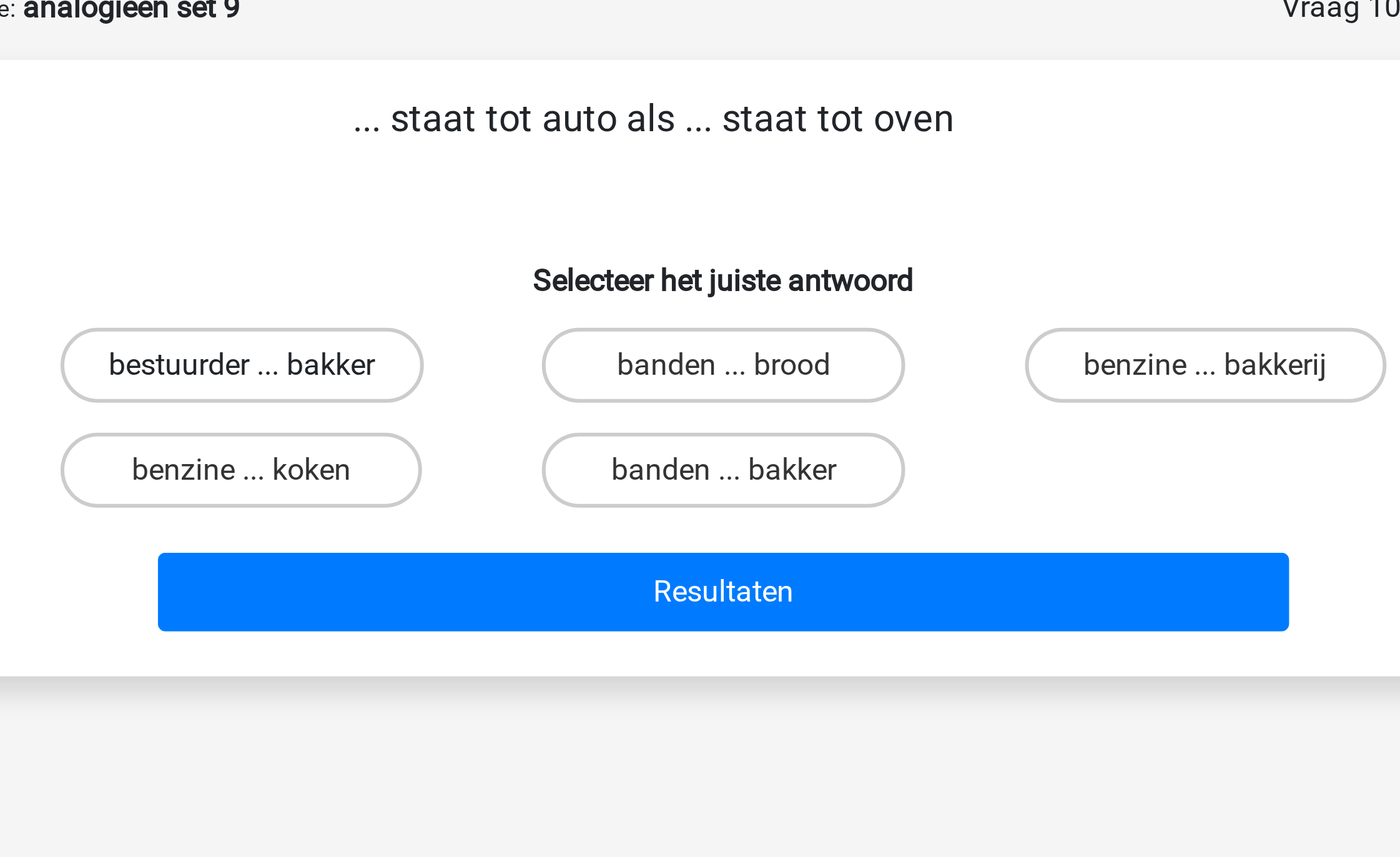
click at [576, 189] on label "bestuurder ... bakker" at bounding box center [540, 189] width 121 height 25
click at [548, 190] on input "bestuurder ... bakker" at bounding box center [544, 194] width 8 height 8
radio input "true"
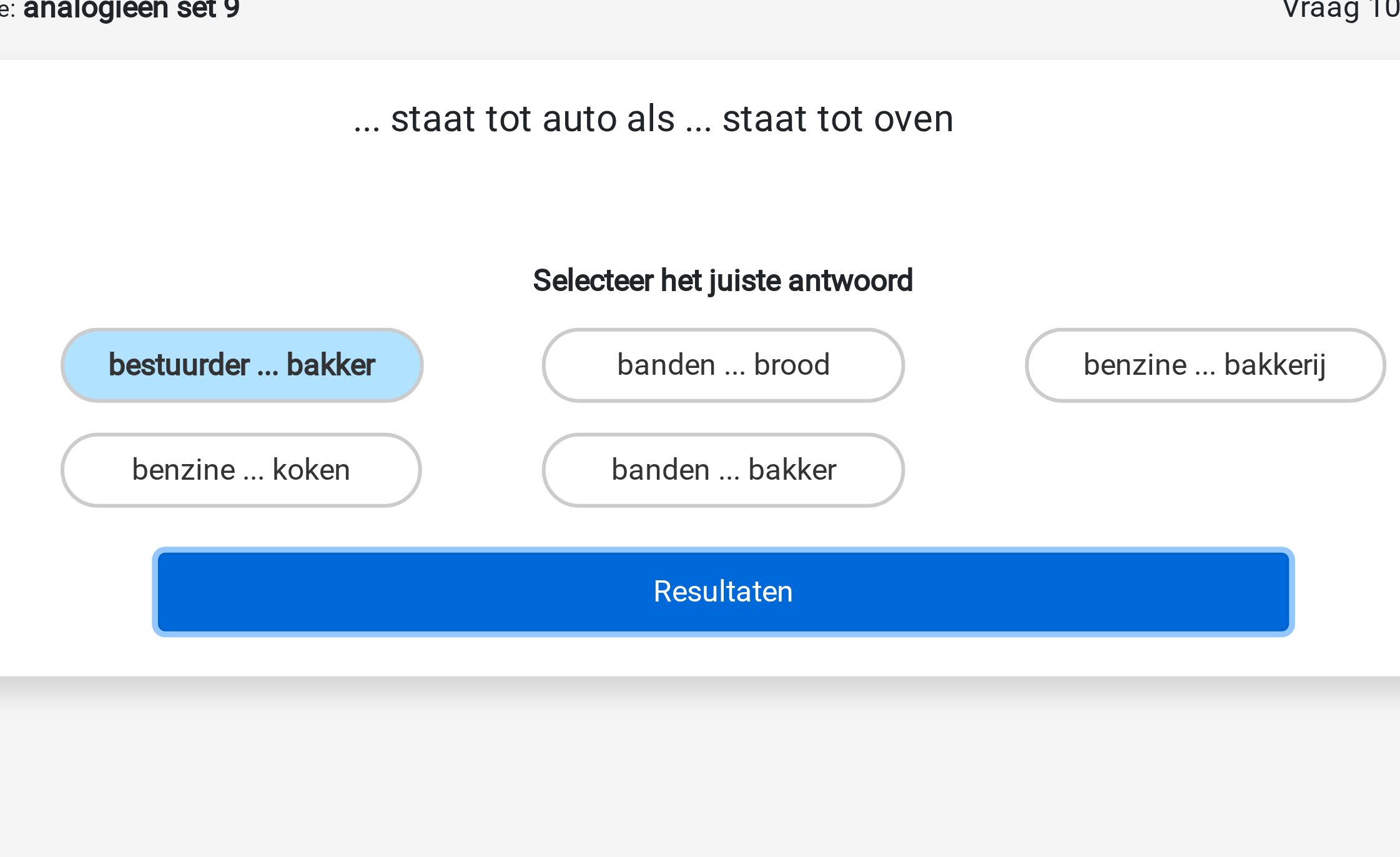
click at [693, 270] on button "Resultaten" at bounding box center [700, 264] width 378 height 26
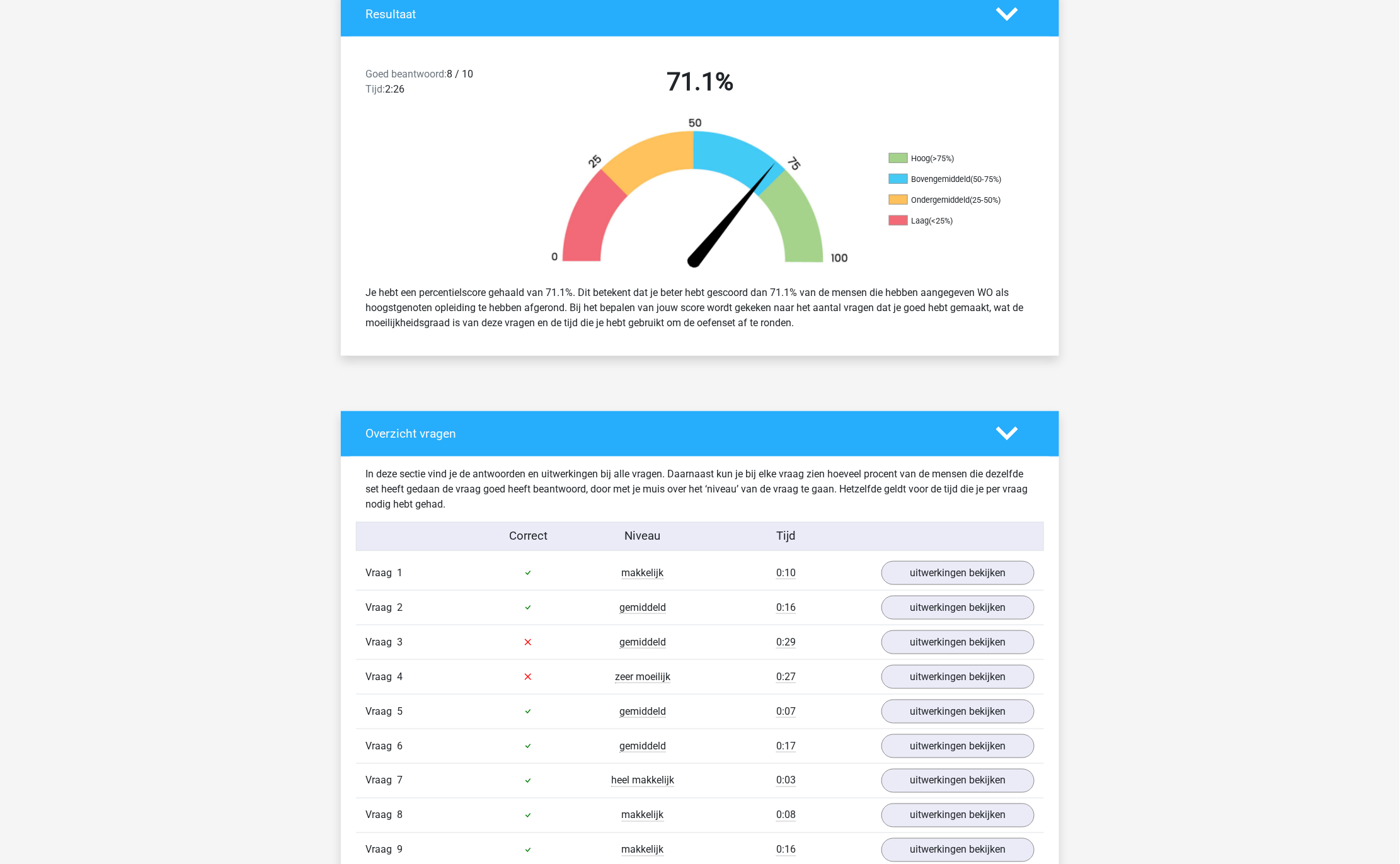
scroll to position [630, 0]
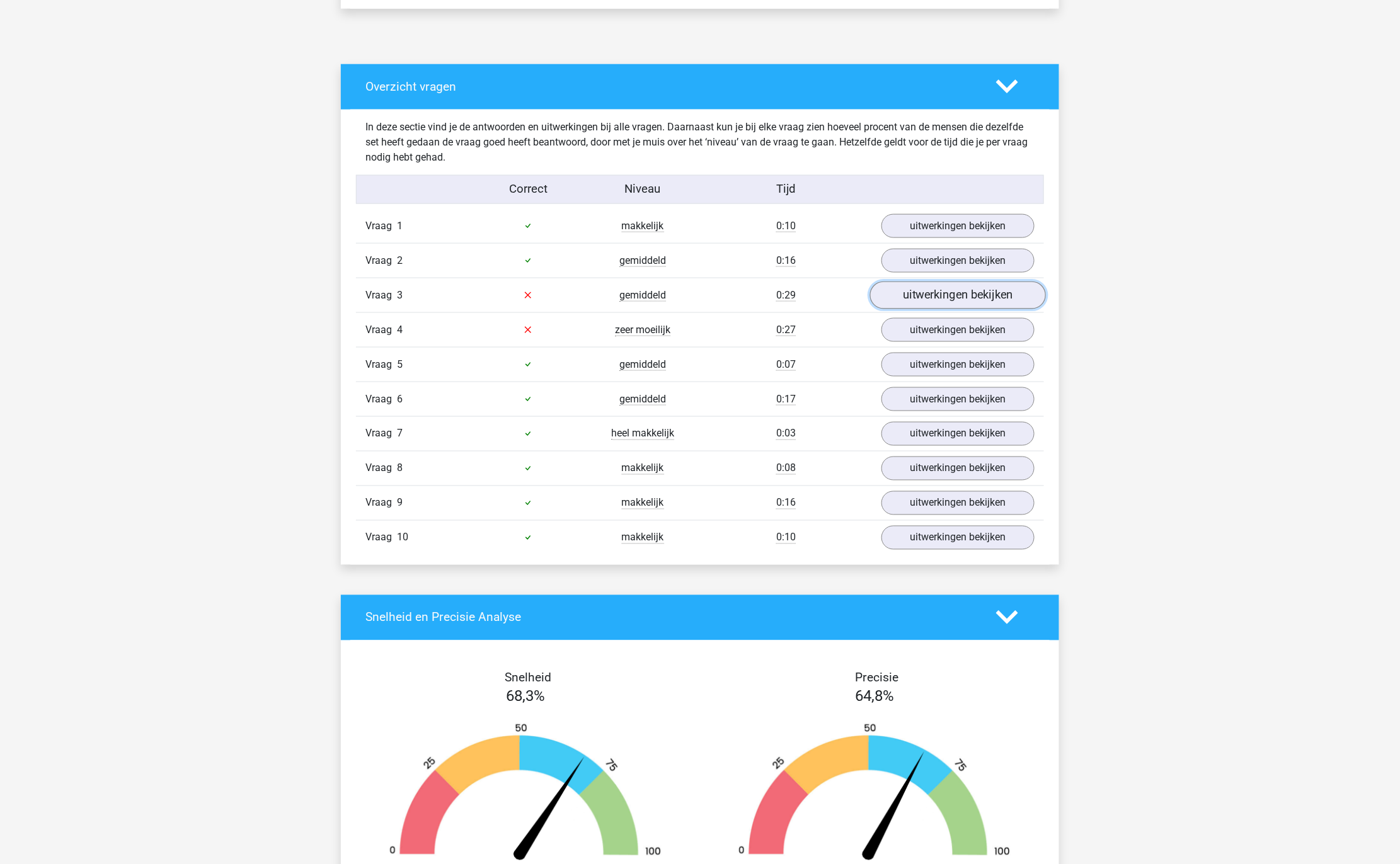
click at [936, 289] on link "uitwerkingen bekijken" at bounding box center [957, 295] width 176 height 28
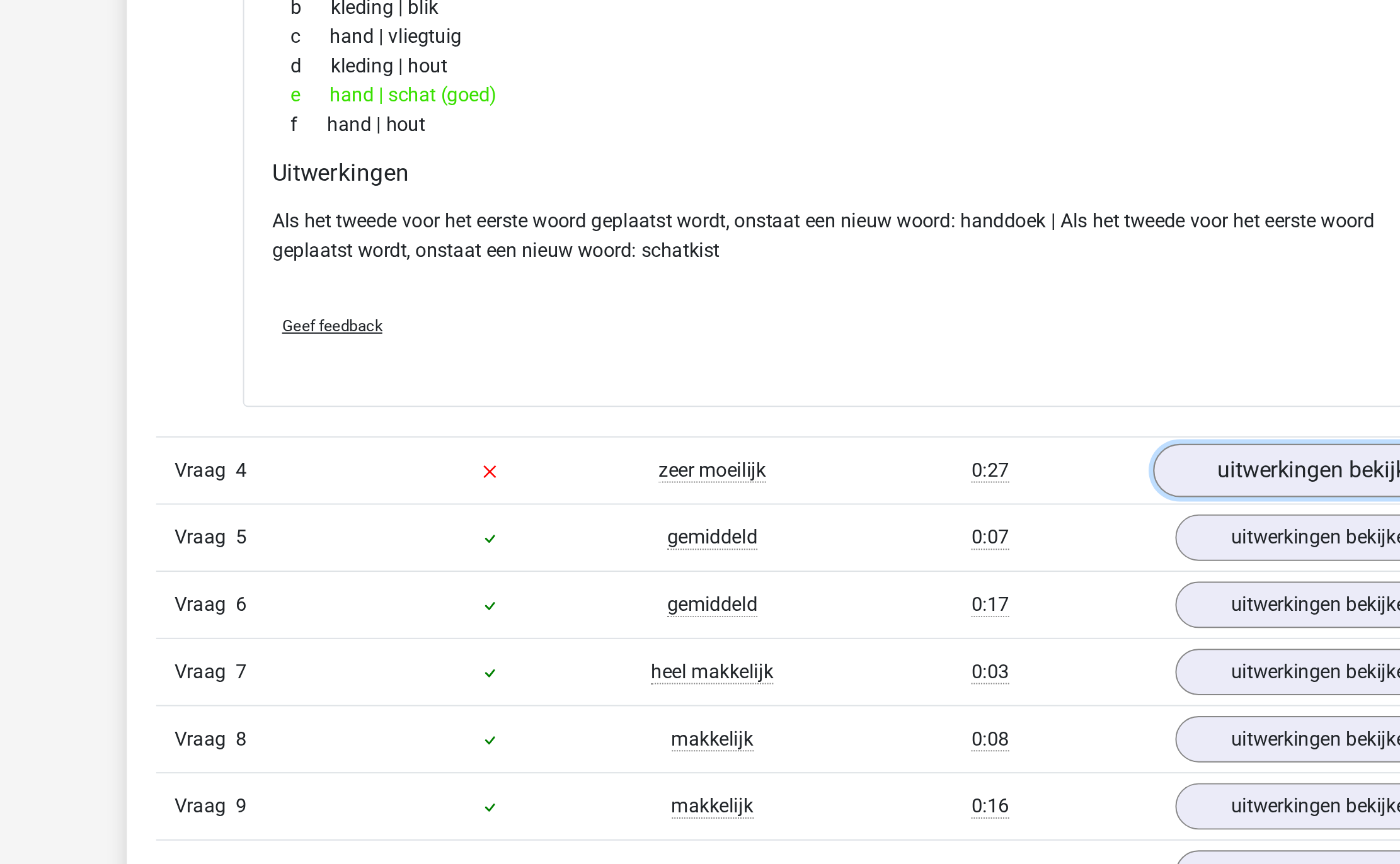
click at [922, 638] on link "uitwerkingen bekijken" at bounding box center [957, 630] width 176 height 28
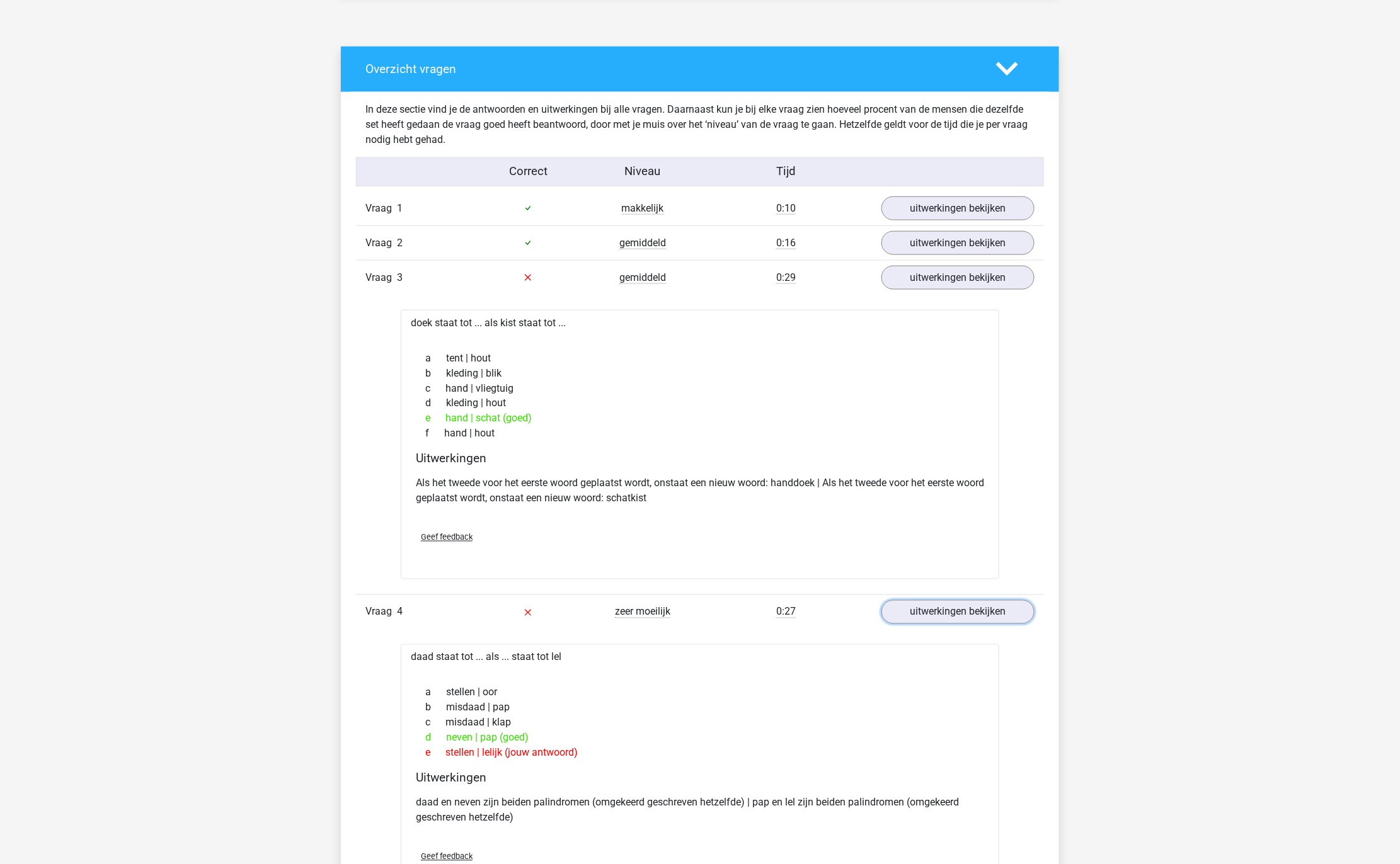
scroll to position [0, 0]
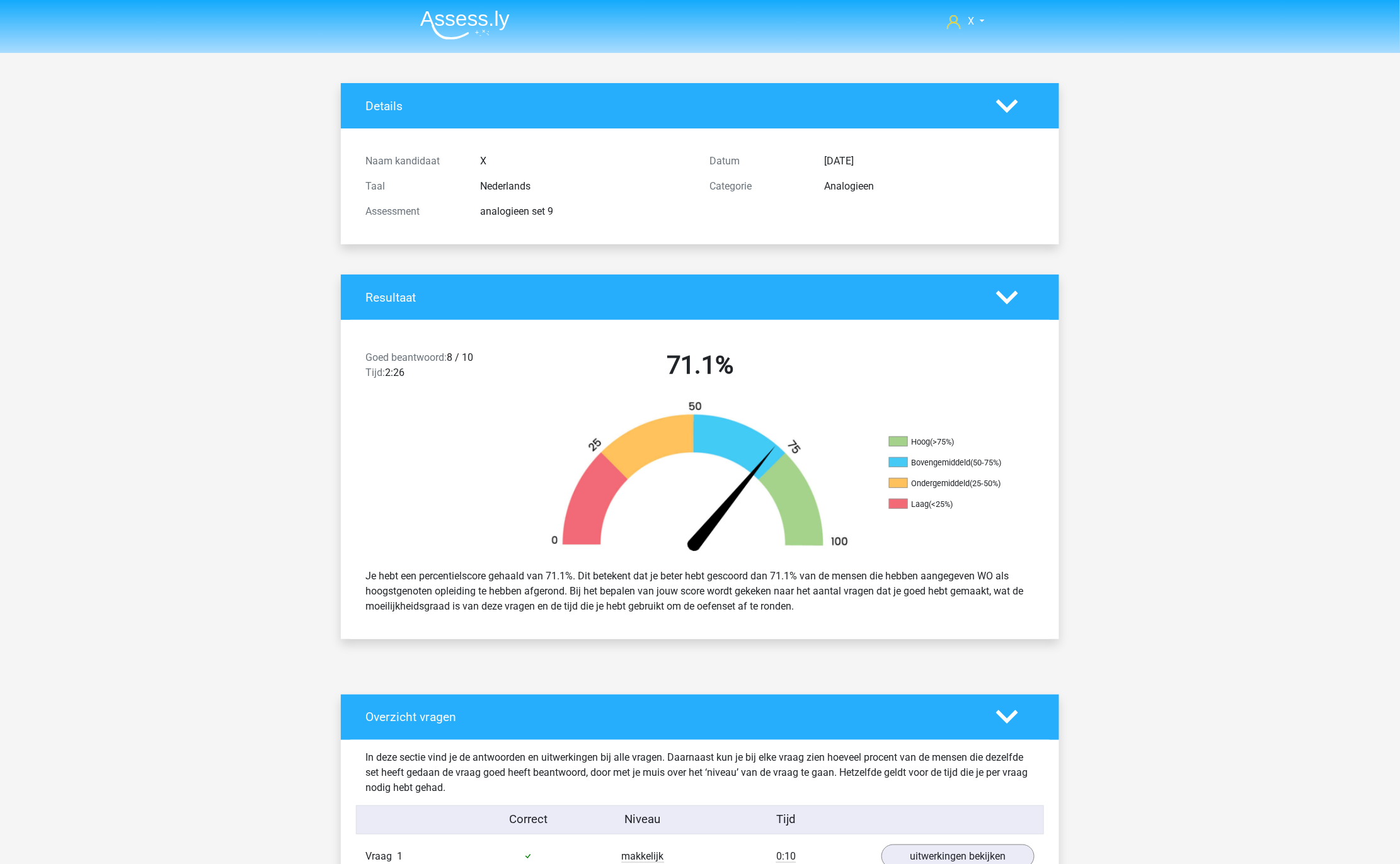
click at [468, 26] on img at bounding box center [465, 25] width 89 height 30
